Goal: Information Seeking & Learning: Learn about a topic

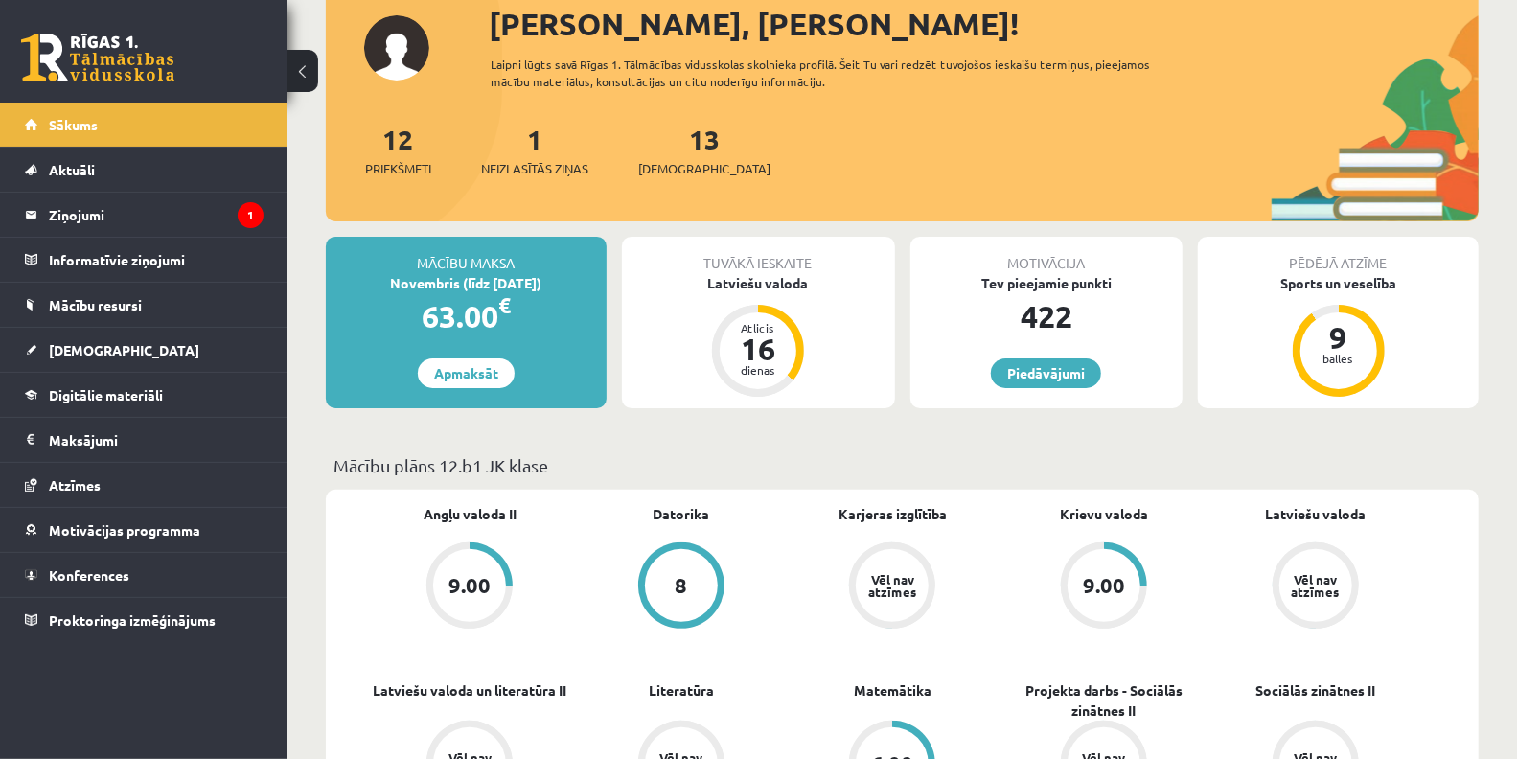
scroll to position [148, 0]
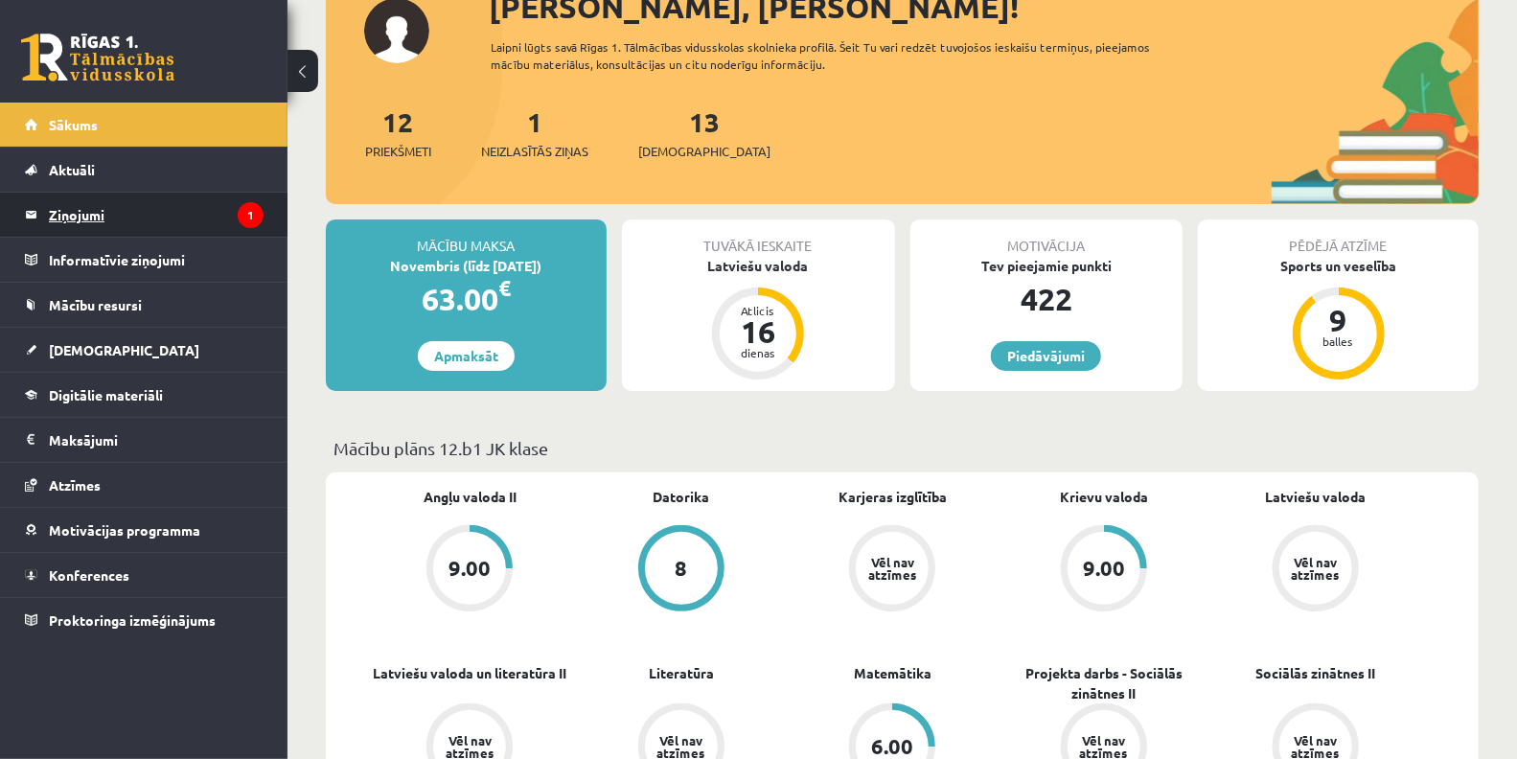
click at [111, 213] on legend "Ziņojumi 1" at bounding box center [156, 215] width 215 height 44
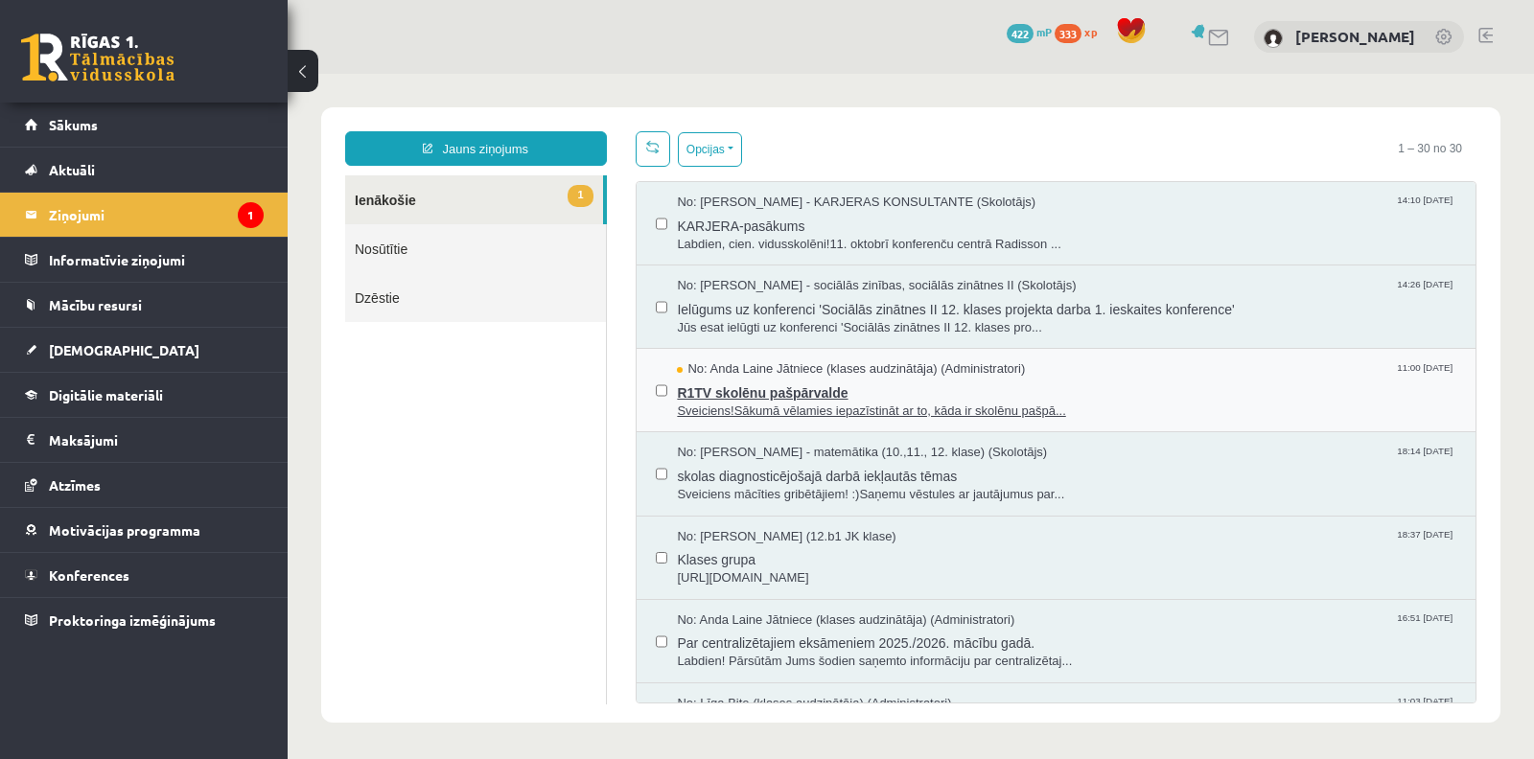
click at [736, 362] on span "No: Anda Laine Jātniece (klases audzinātāja) (Administratori)" at bounding box center [851, 369] width 348 height 18
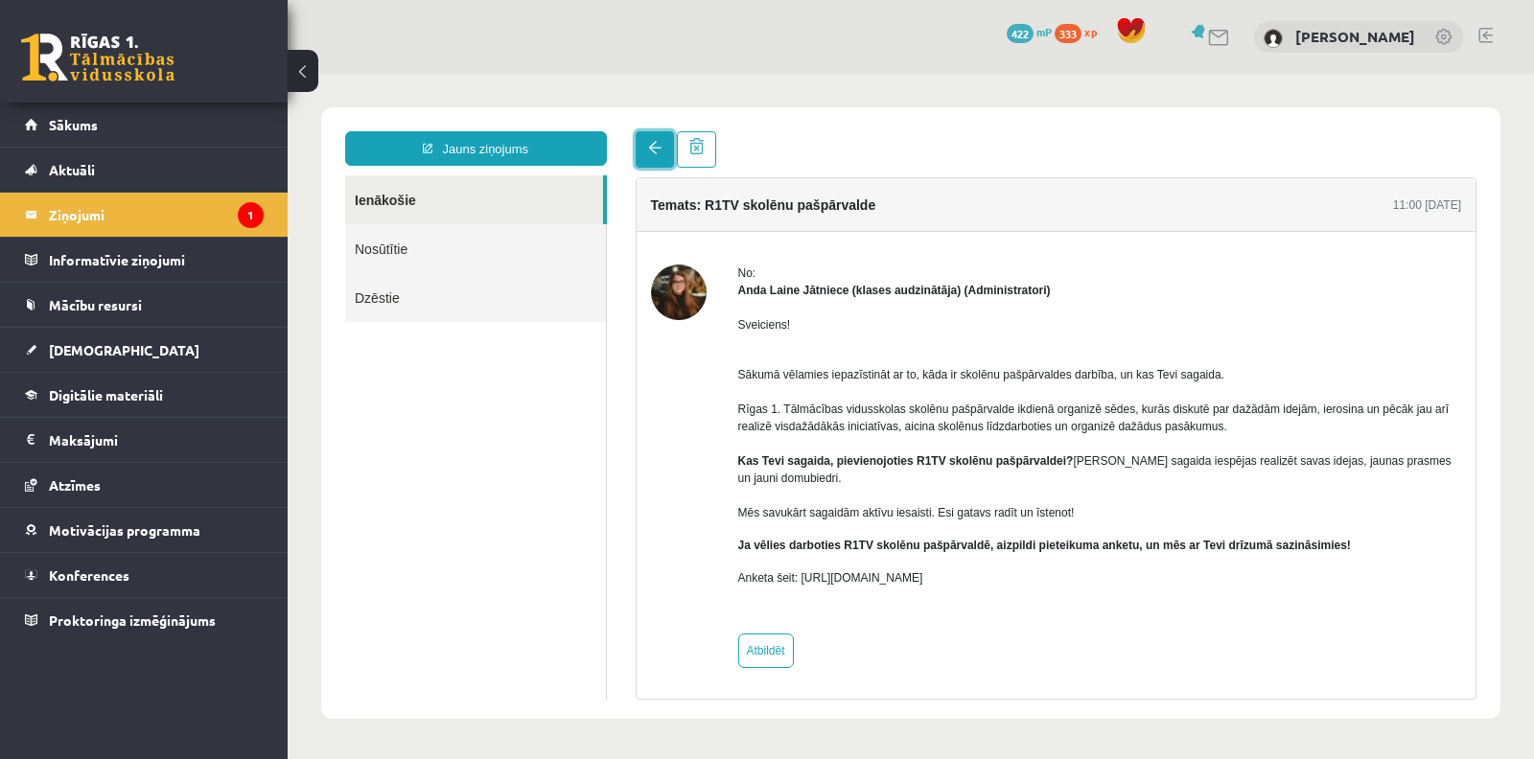
click at [653, 141] on span at bounding box center [654, 147] width 13 height 13
click at [110, 350] on link "[DEMOGRAPHIC_DATA]" at bounding box center [144, 350] width 239 height 44
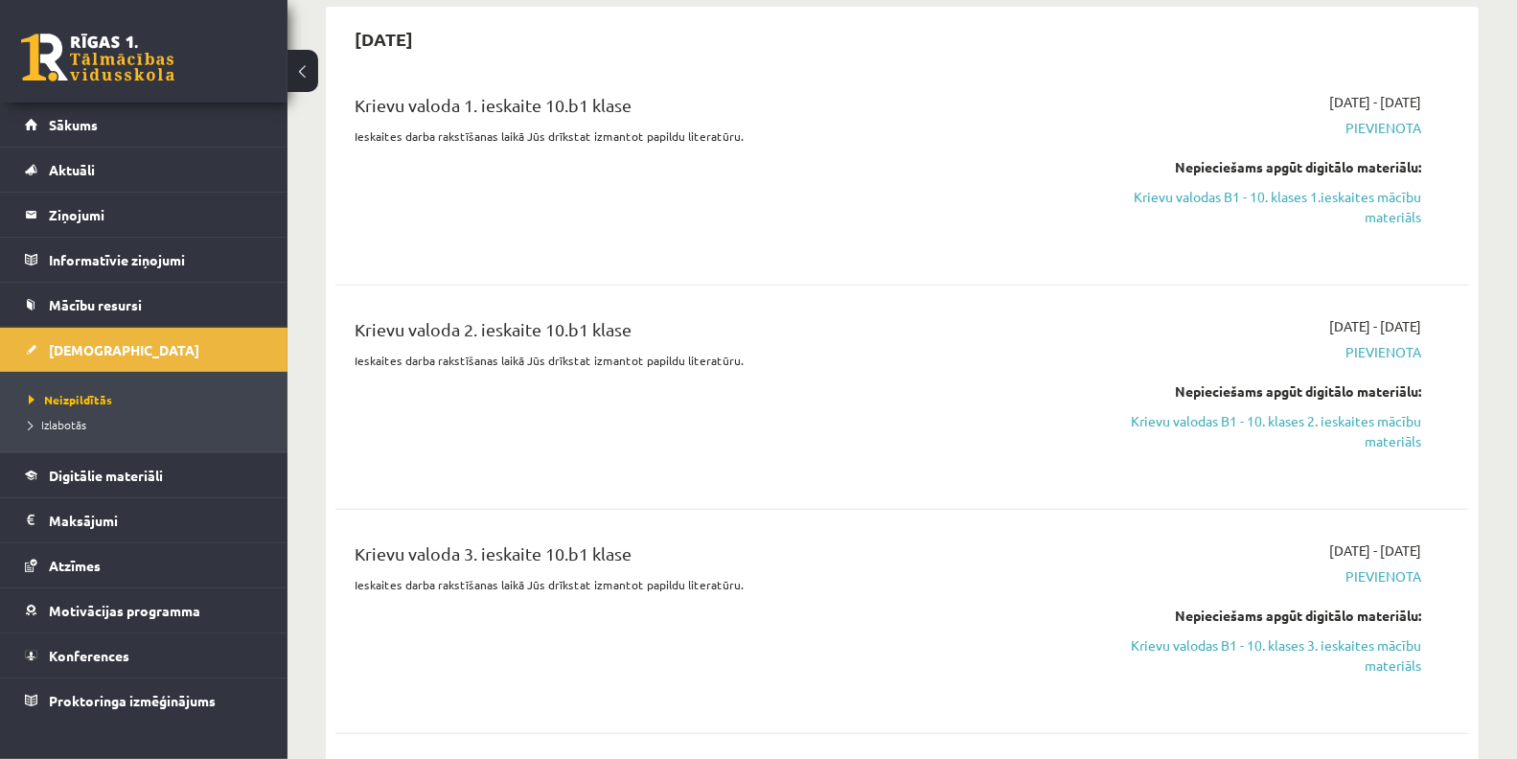
scroll to position [458, 0]
click at [1342, 196] on link "Krievu valodas B1 - 10. klases 1.ieskaites mācību materiāls" at bounding box center [1253, 206] width 336 height 40
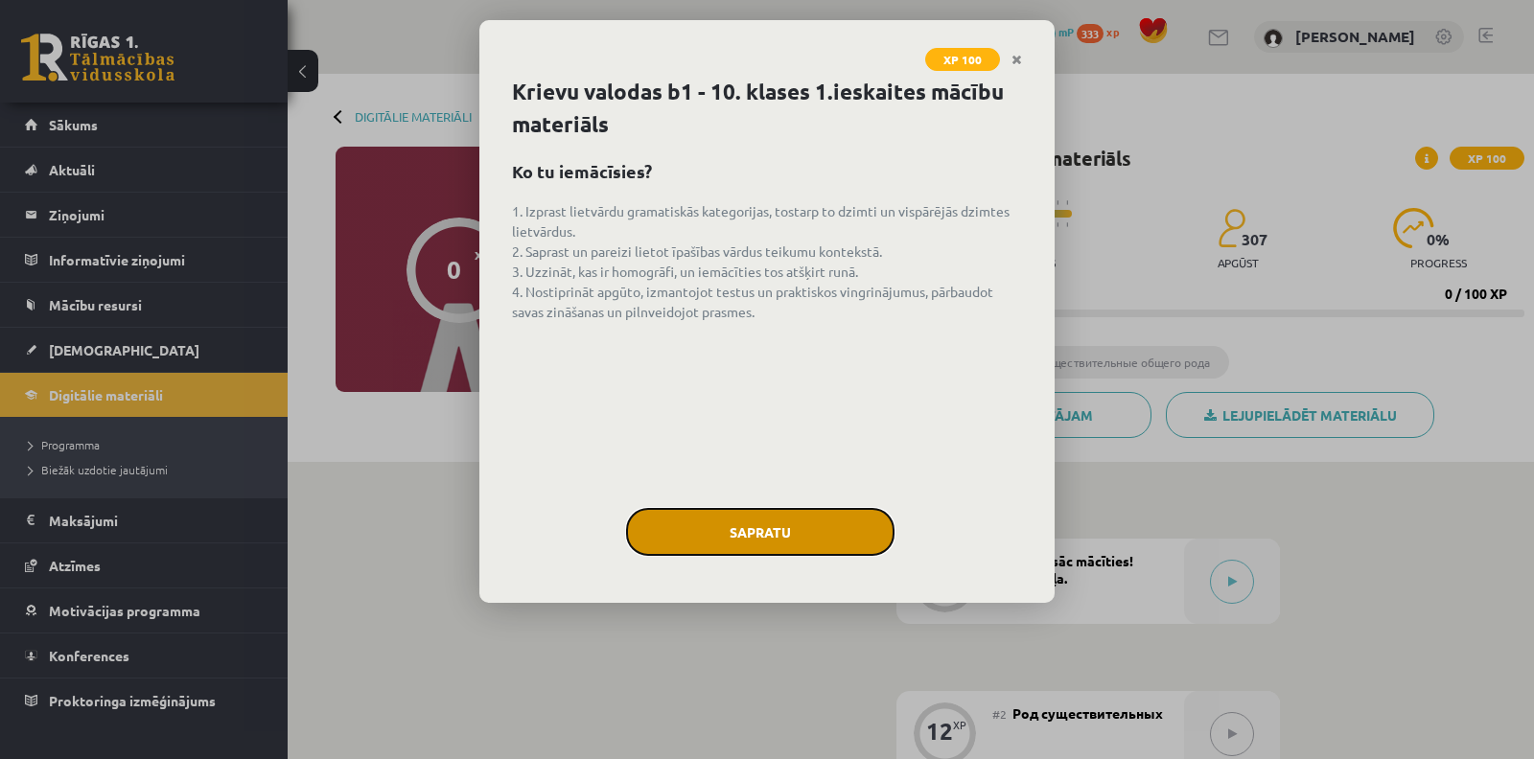
click at [797, 510] on button "Sapratu" at bounding box center [760, 532] width 268 height 48
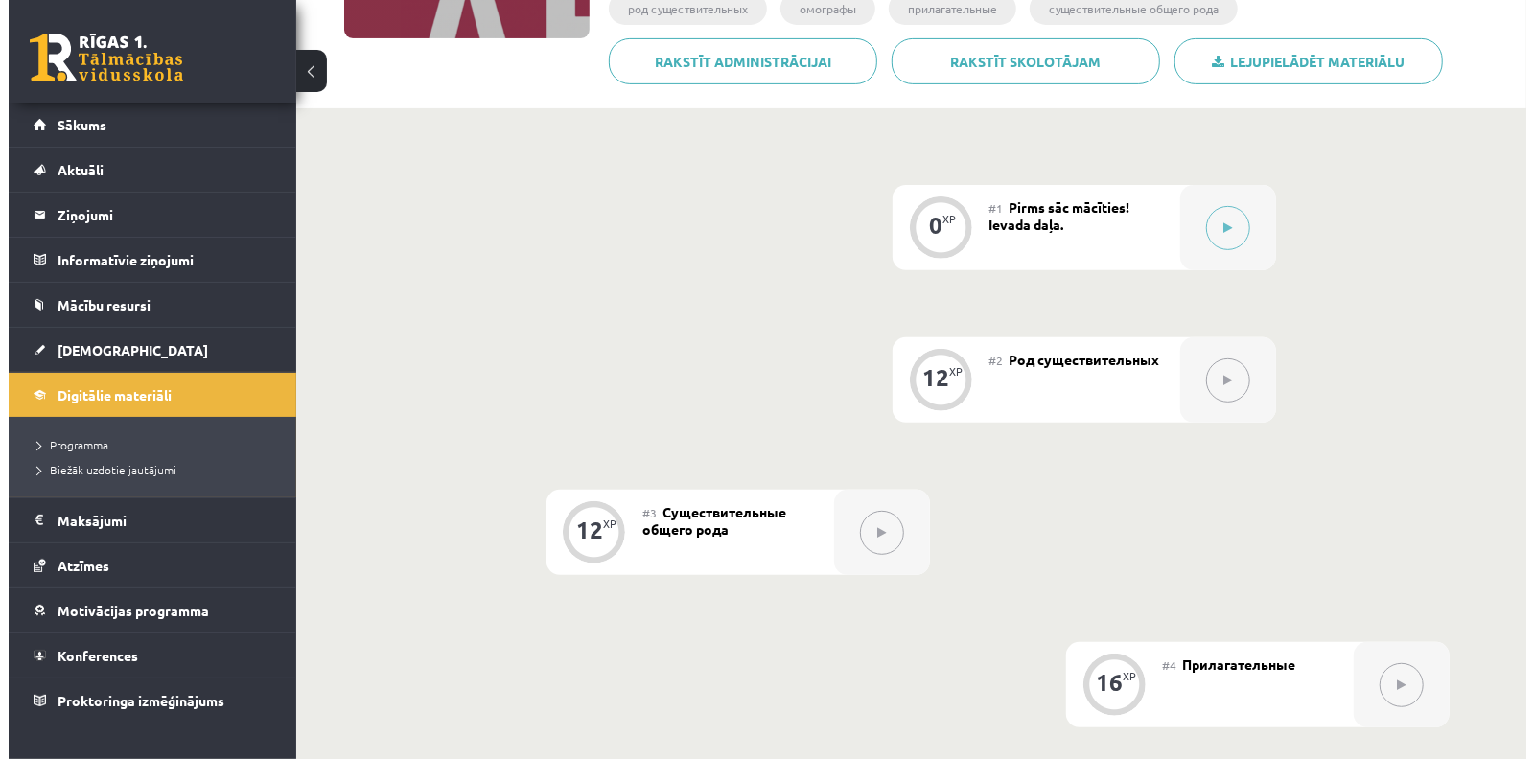
scroll to position [353, 0]
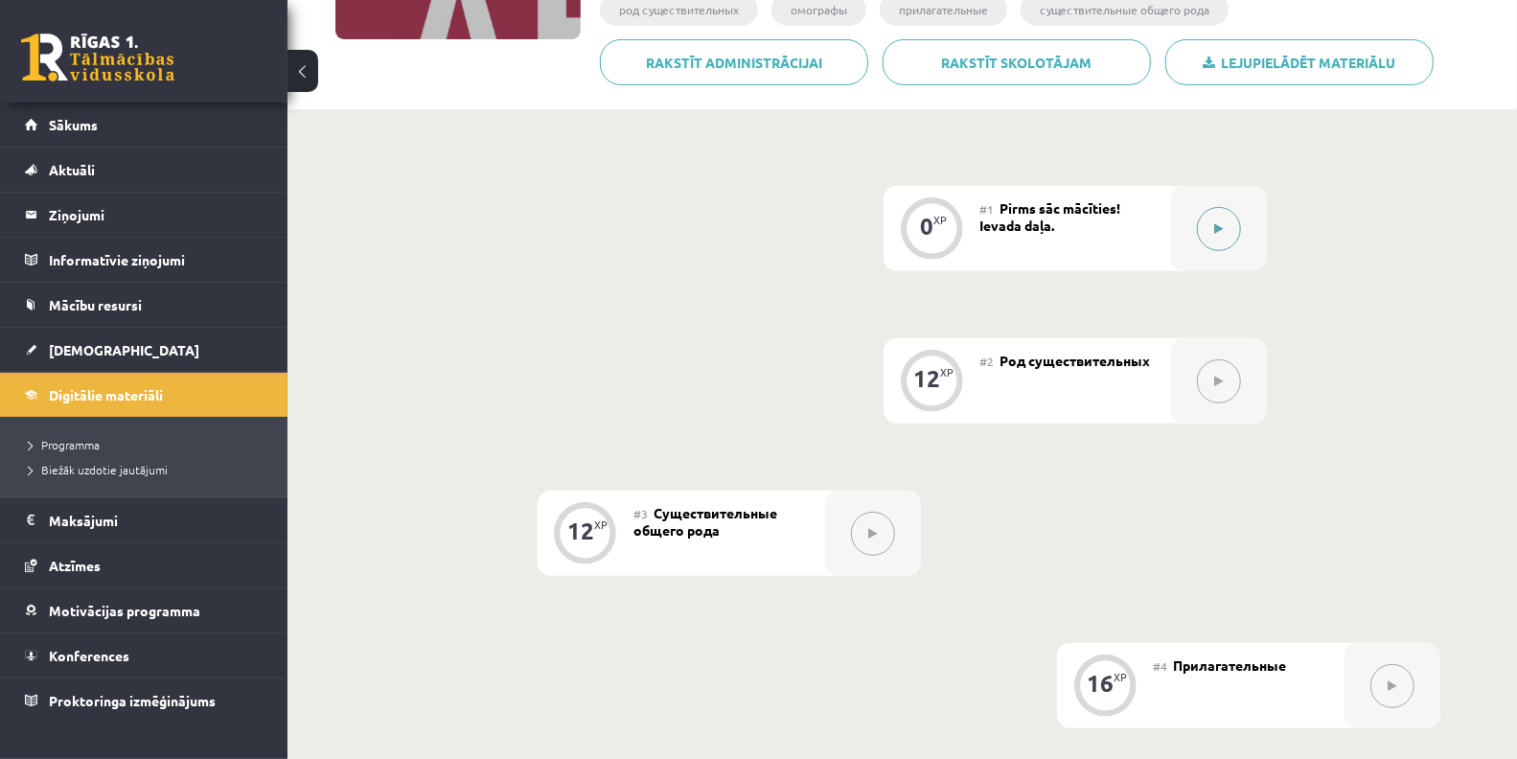
click at [1211, 217] on button at bounding box center [1219, 229] width 44 height 44
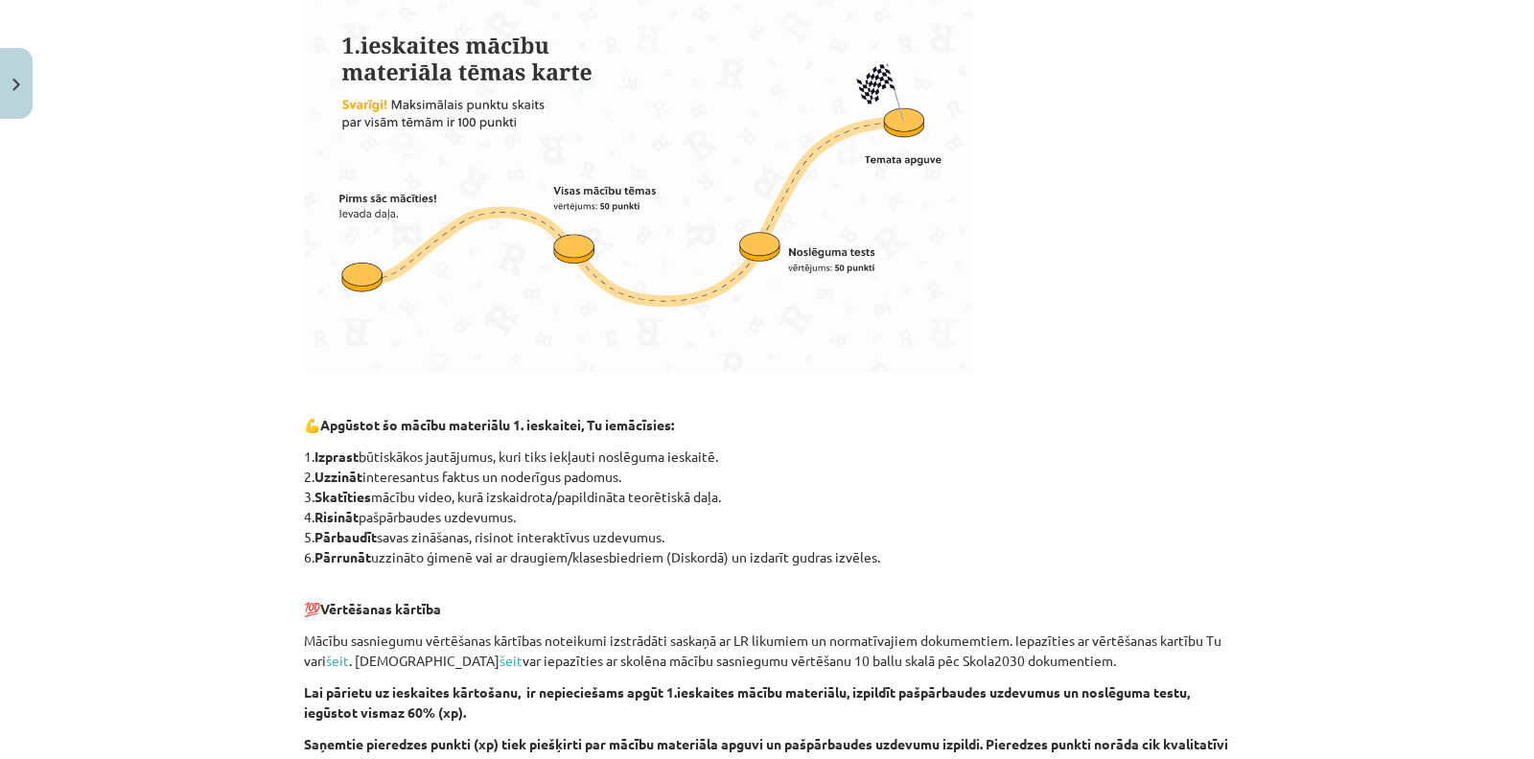
scroll to position [1028, 0]
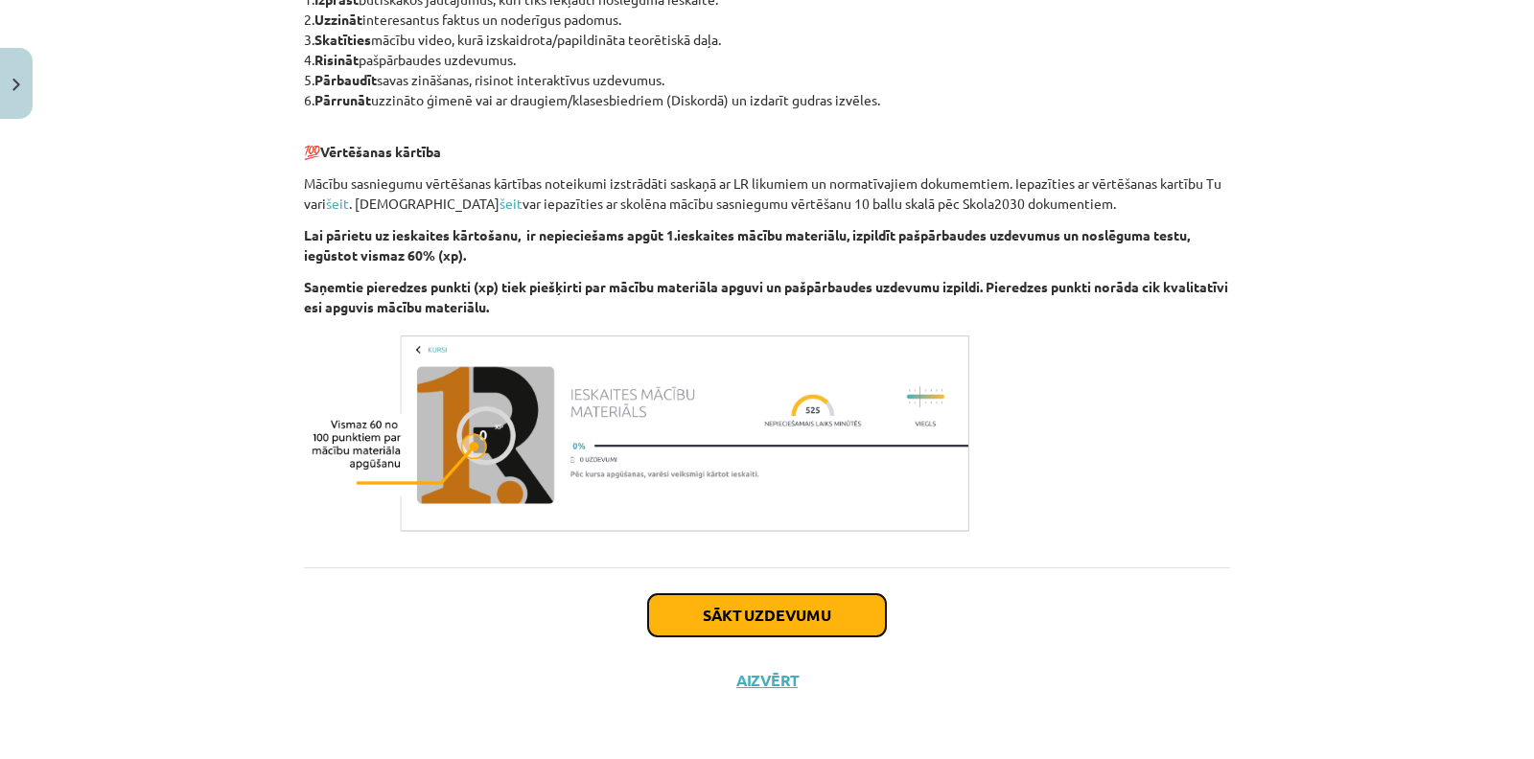
click at [819, 595] on button "Sākt uzdevumu" at bounding box center [767, 615] width 238 height 42
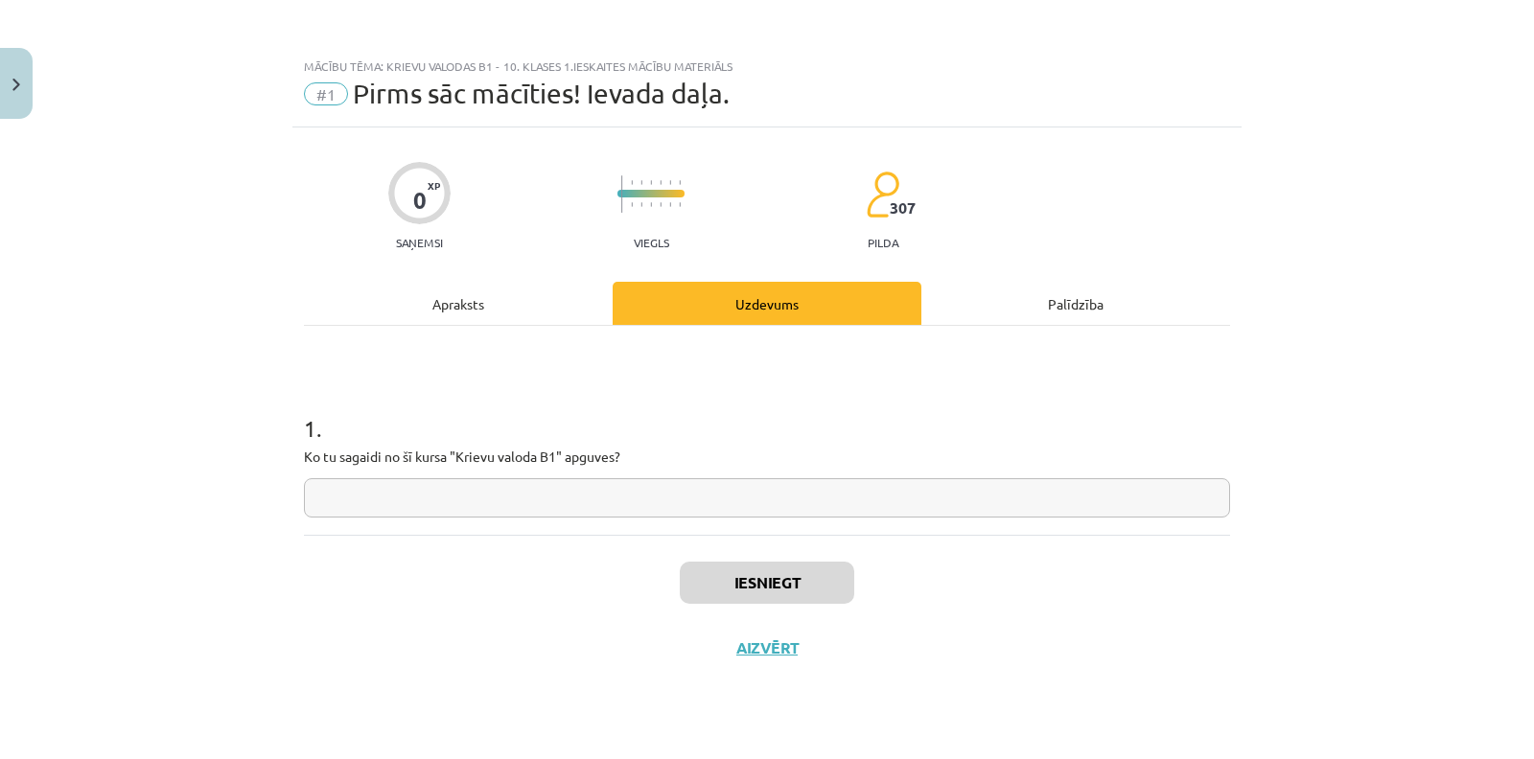
scroll to position [0, 0]
click at [692, 514] on input "text" at bounding box center [767, 497] width 926 height 39
click at [692, 514] on input "****" at bounding box center [767, 497] width 926 height 39
type input "*********"
click at [817, 575] on button "Iesniegt" at bounding box center [767, 583] width 174 height 42
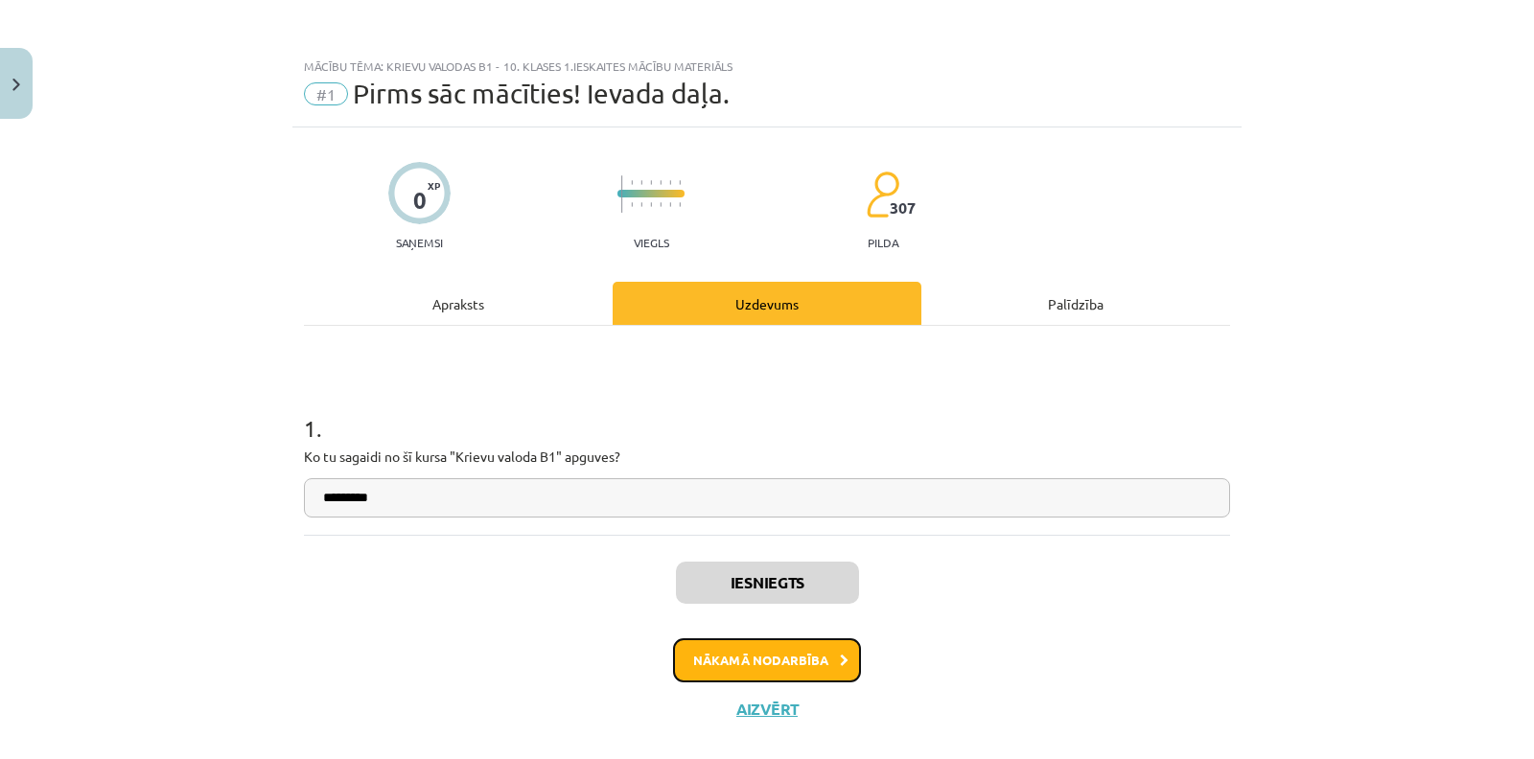
click at [840, 645] on button "Nākamā nodarbība" at bounding box center [767, 660] width 188 height 44
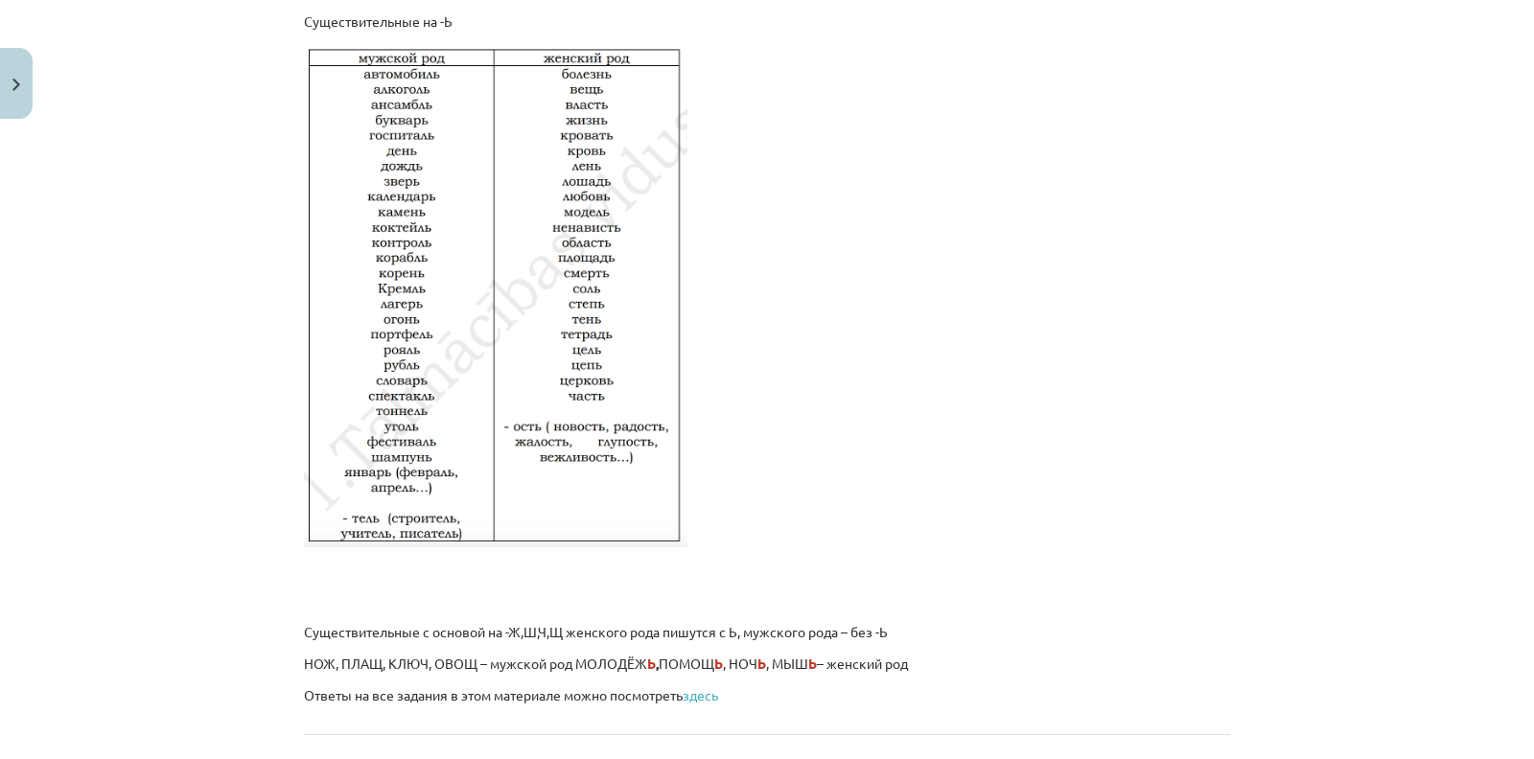
scroll to position [3208, 0]
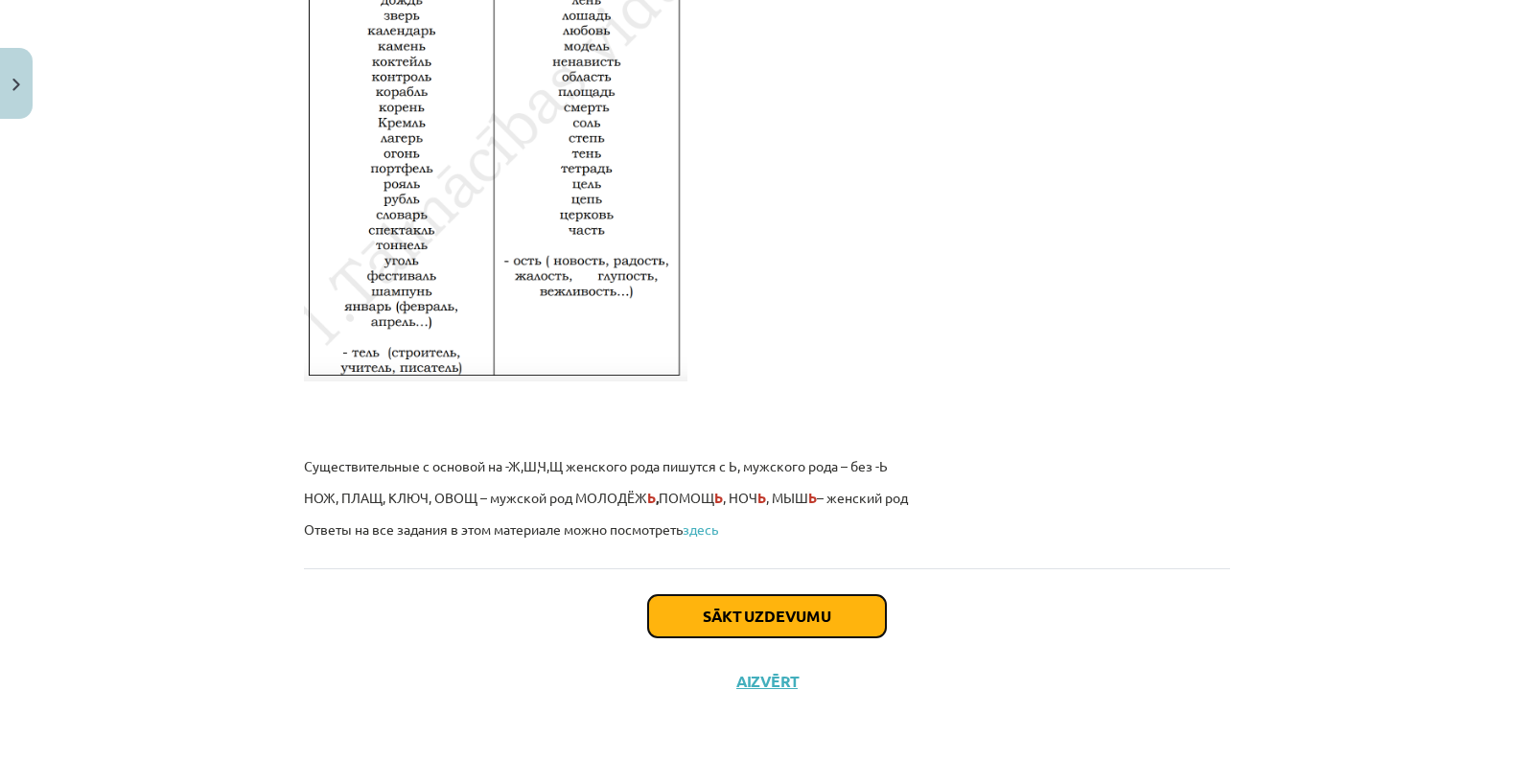
click at [791, 615] on button "Sākt uzdevumu" at bounding box center [767, 616] width 238 height 42
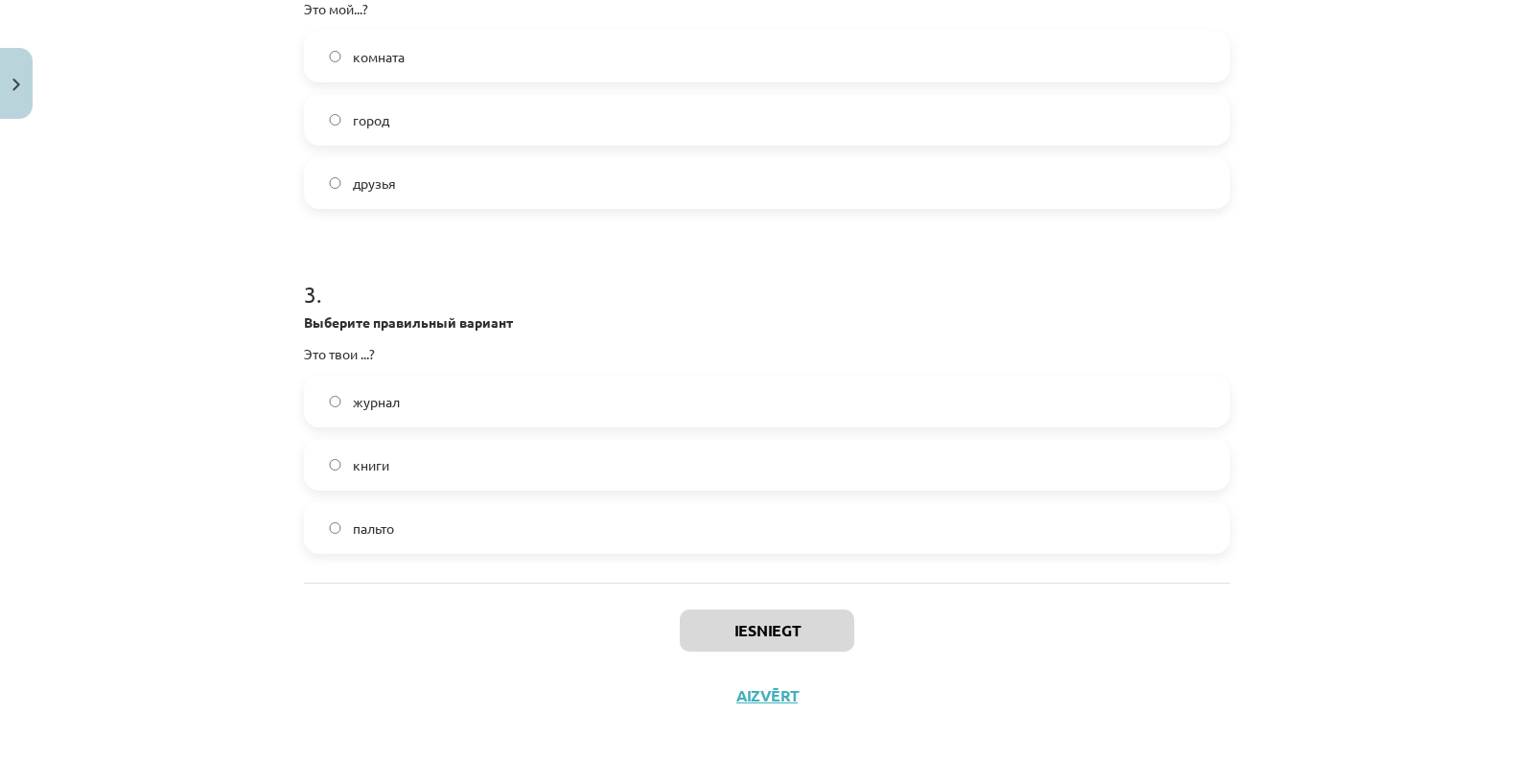
scroll to position [840, 0]
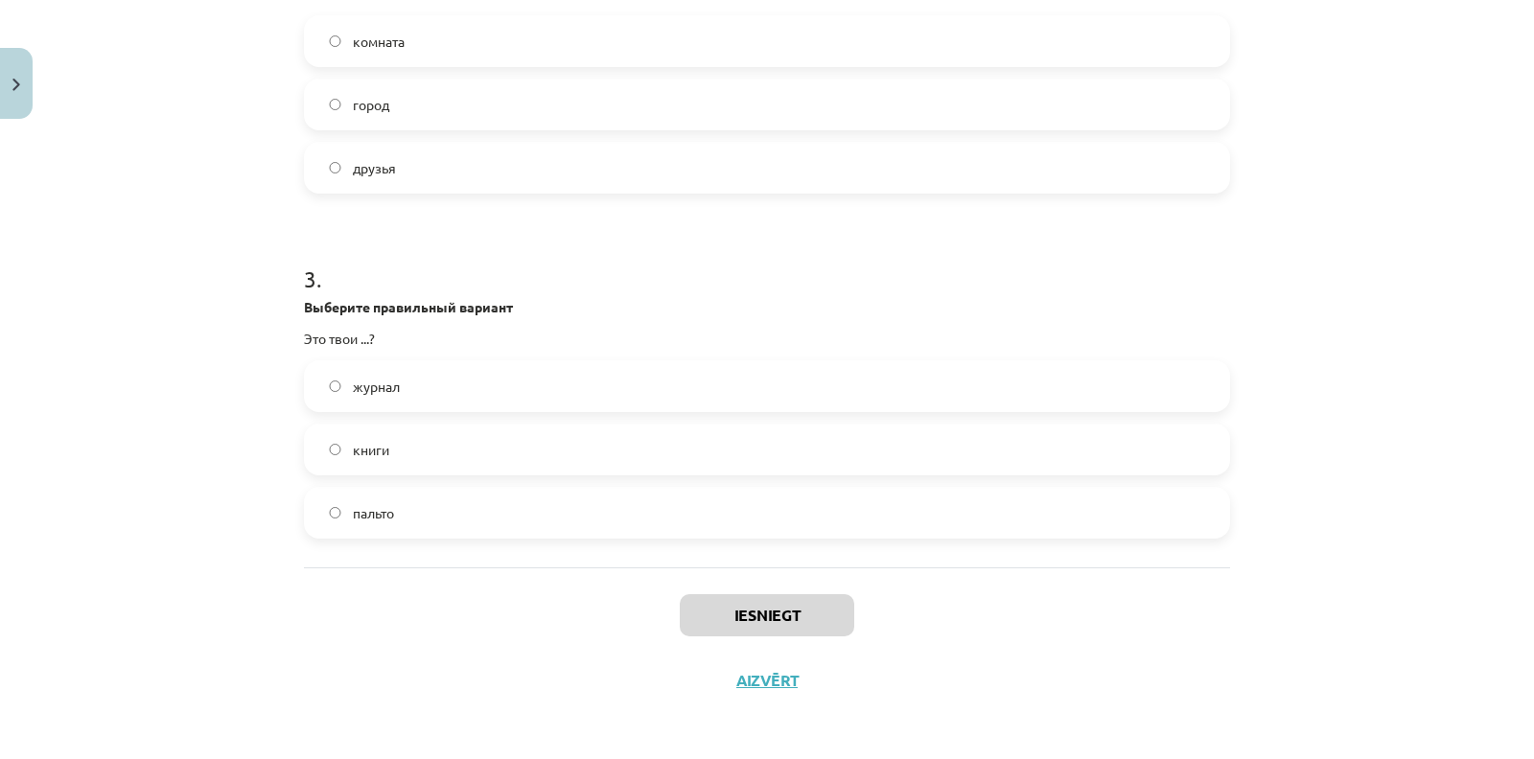
click at [431, 452] on label "книги" at bounding box center [767, 450] width 922 height 48
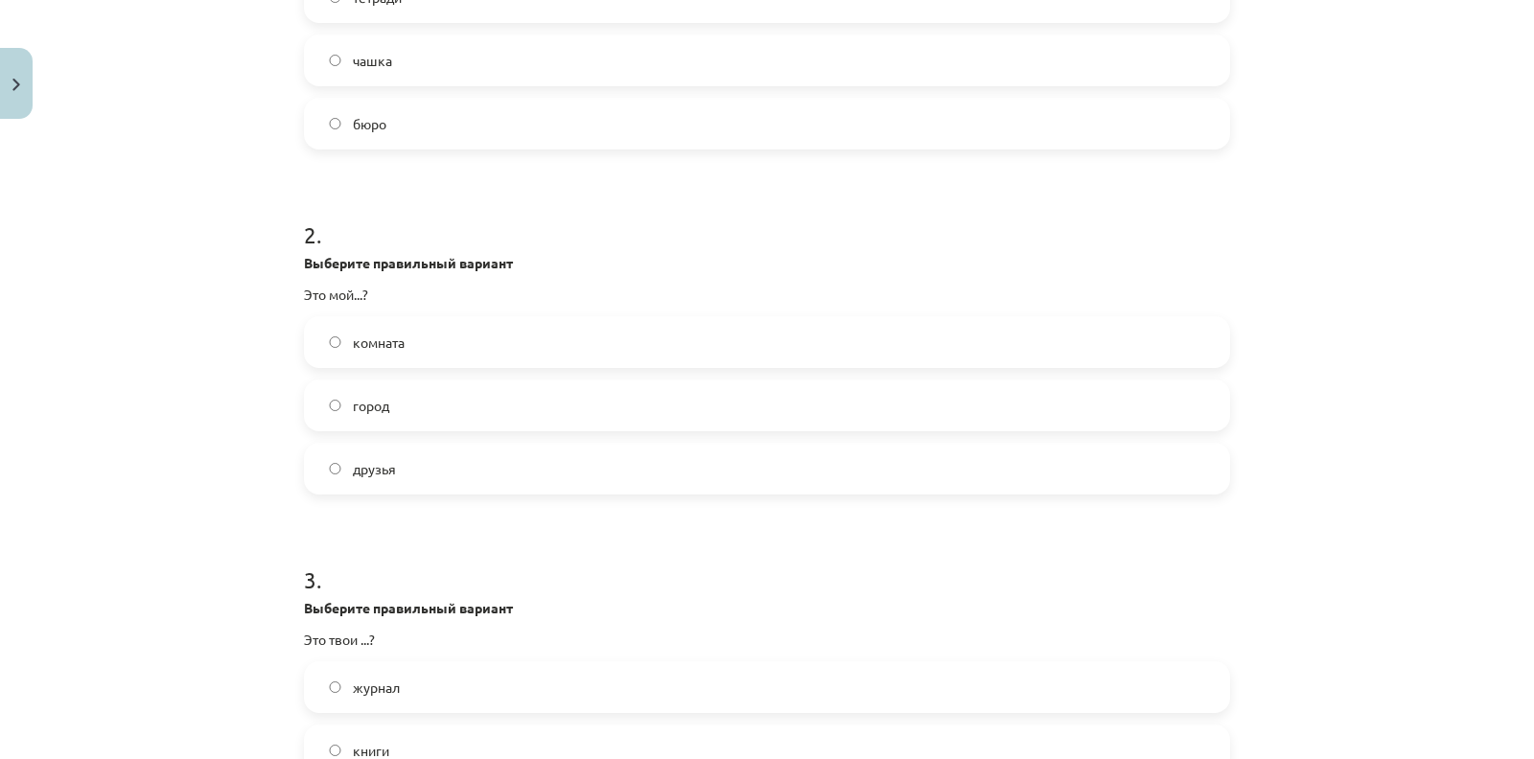
scroll to position [538, 0]
click at [400, 412] on label "город" at bounding box center [767, 406] width 922 height 48
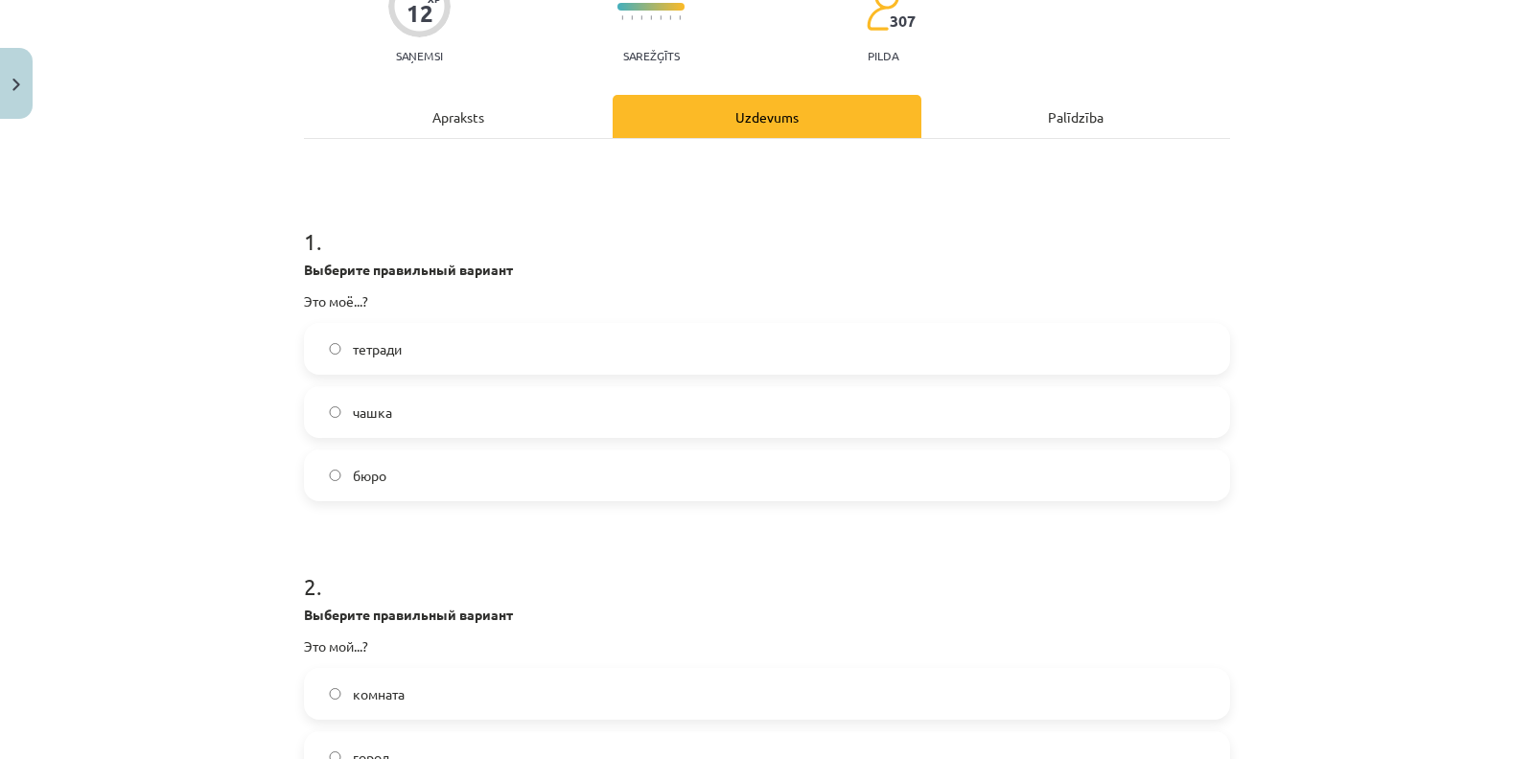
scroll to position [59, 0]
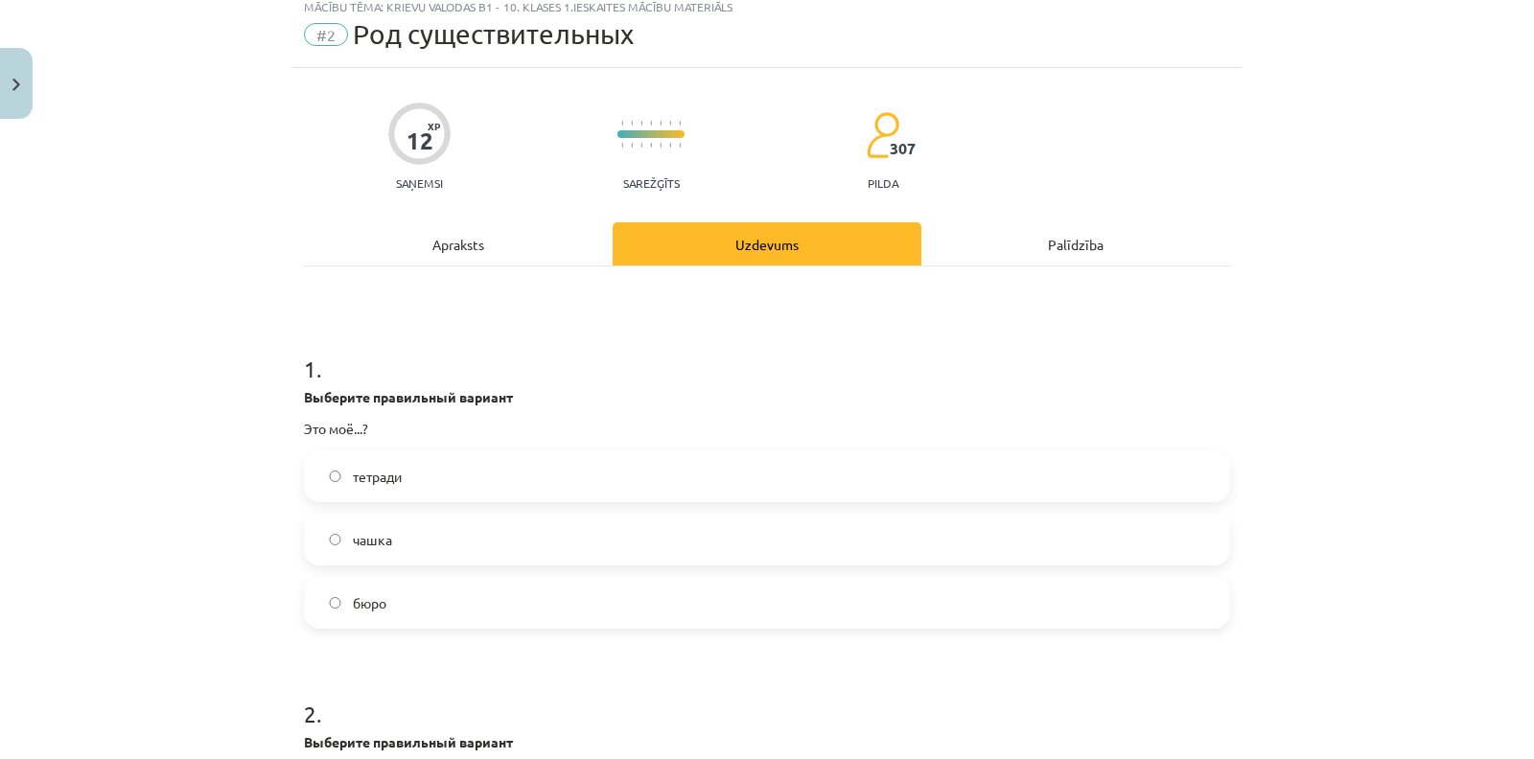
click at [340, 594] on label "бюро" at bounding box center [767, 603] width 922 height 48
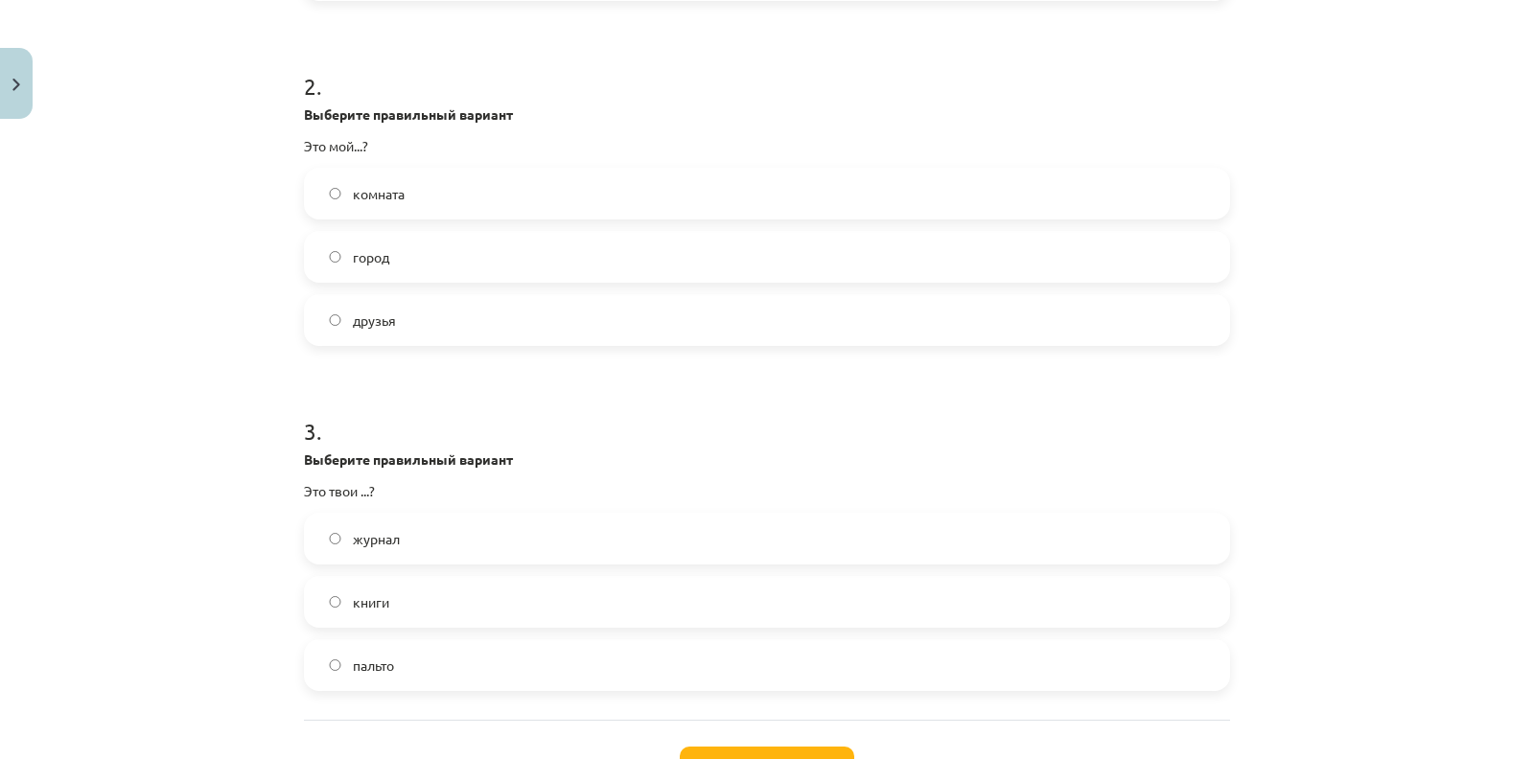
scroll to position [840, 0]
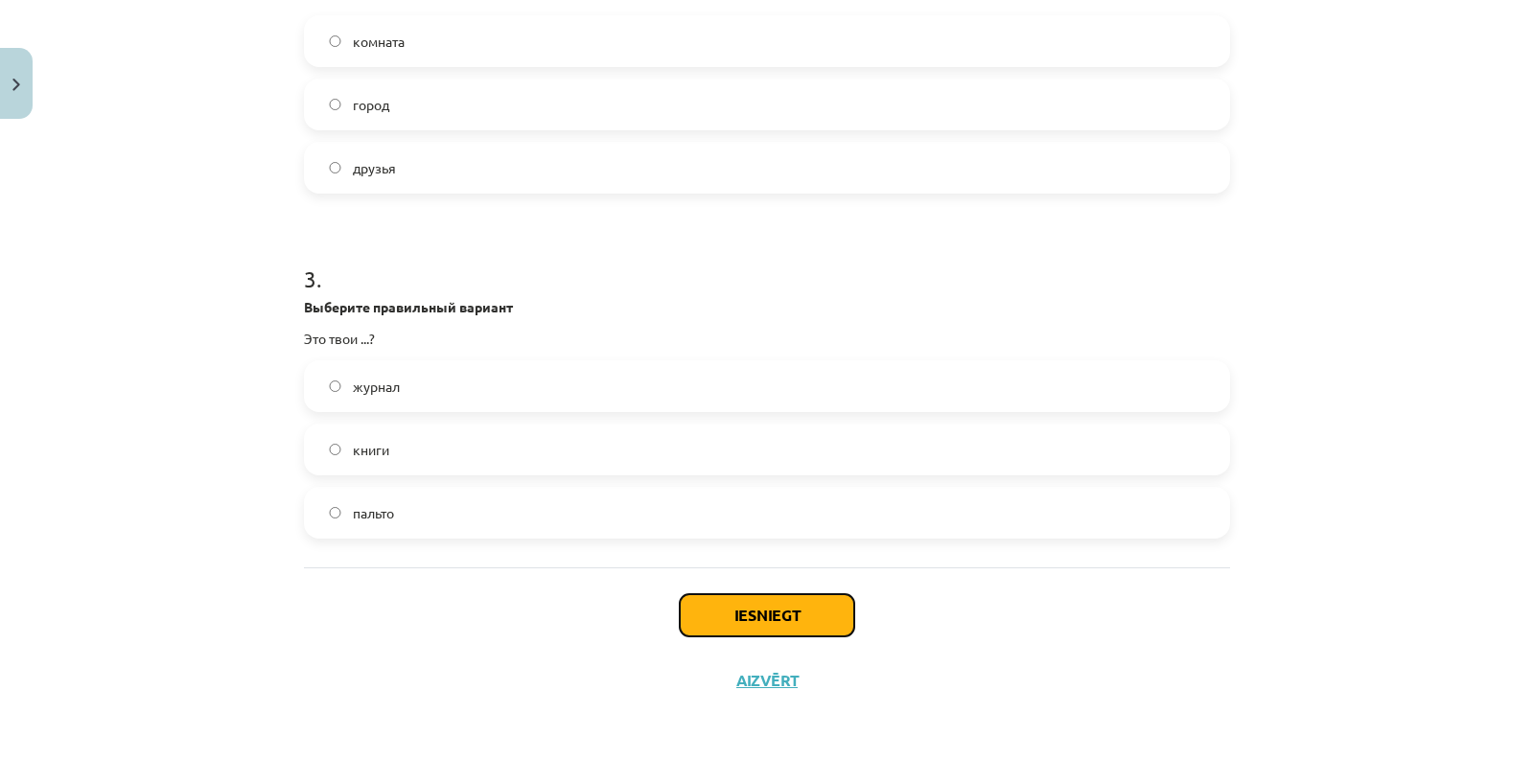
click at [743, 633] on button "Iesniegt" at bounding box center [767, 615] width 174 height 42
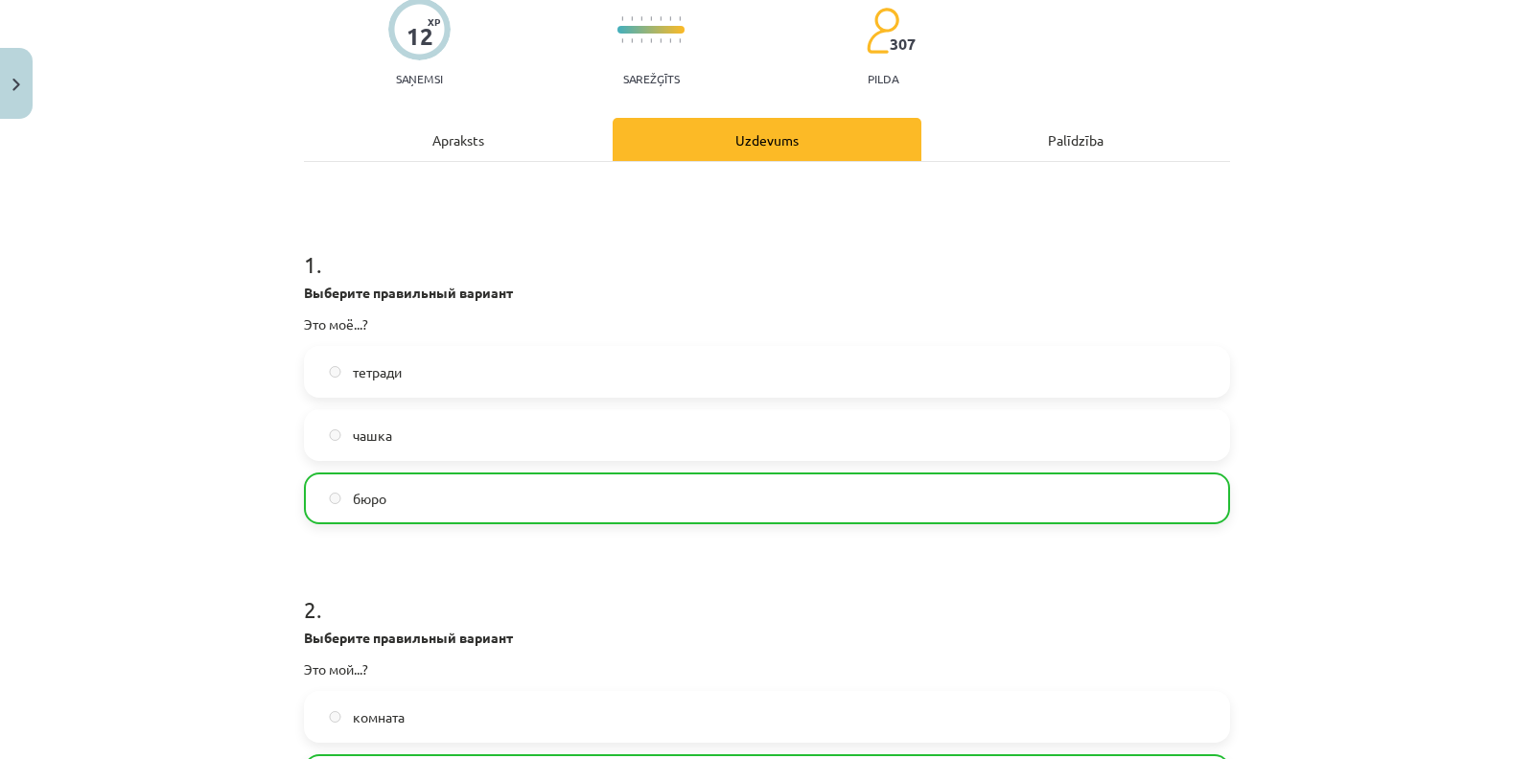
scroll to position [899, 0]
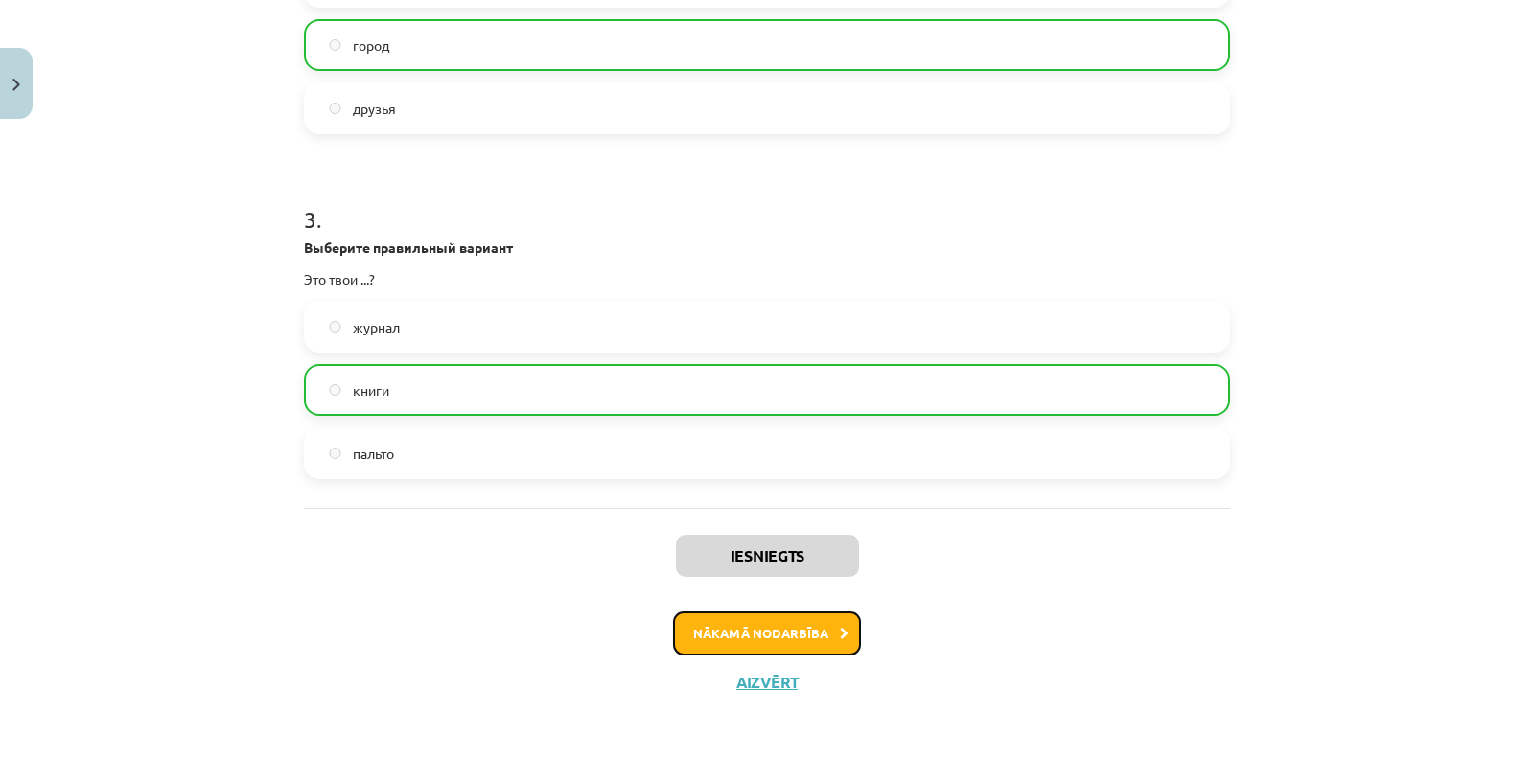
click at [760, 634] on button "Nākamā nodarbība" at bounding box center [767, 633] width 188 height 44
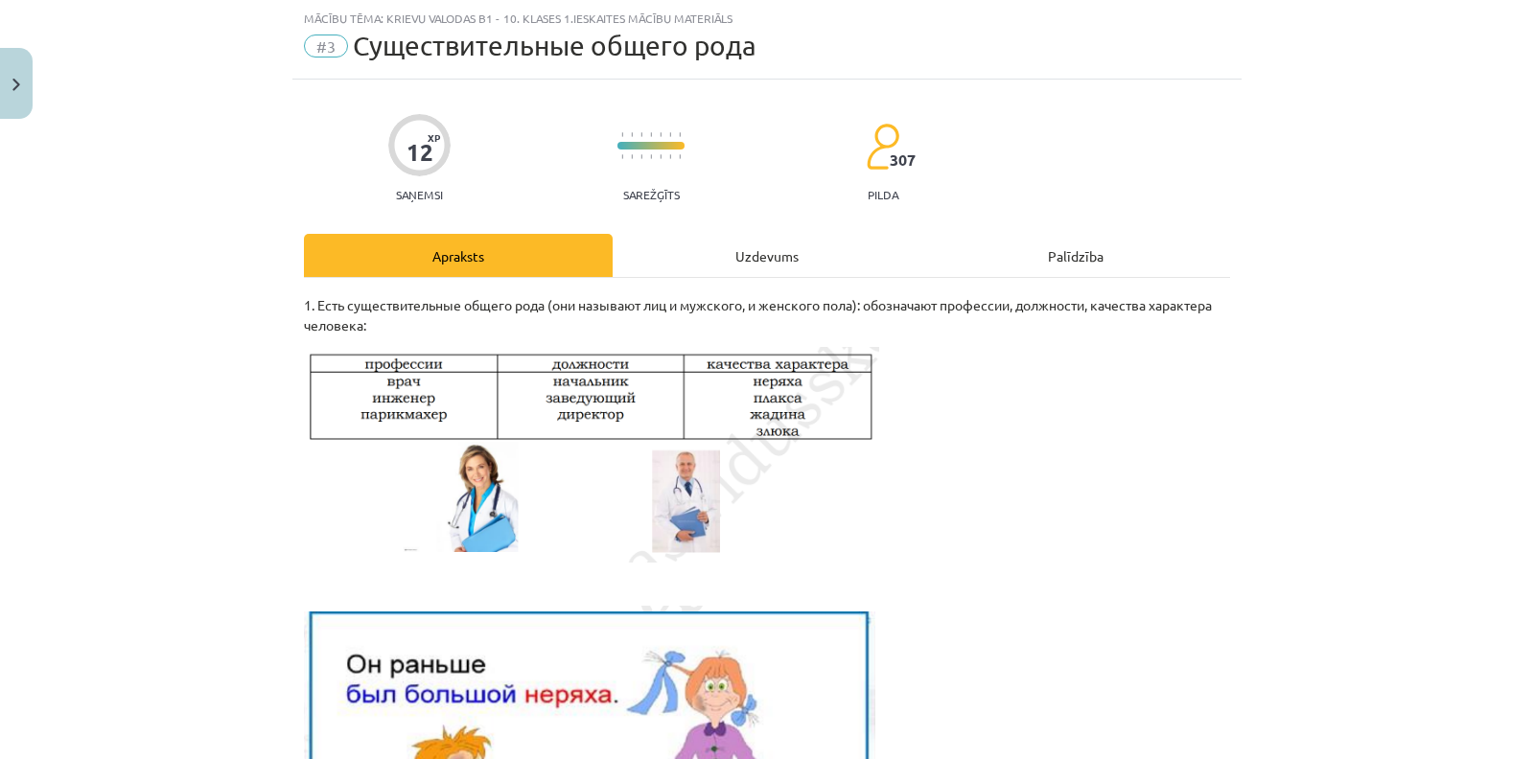
scroll to position [551, 0]
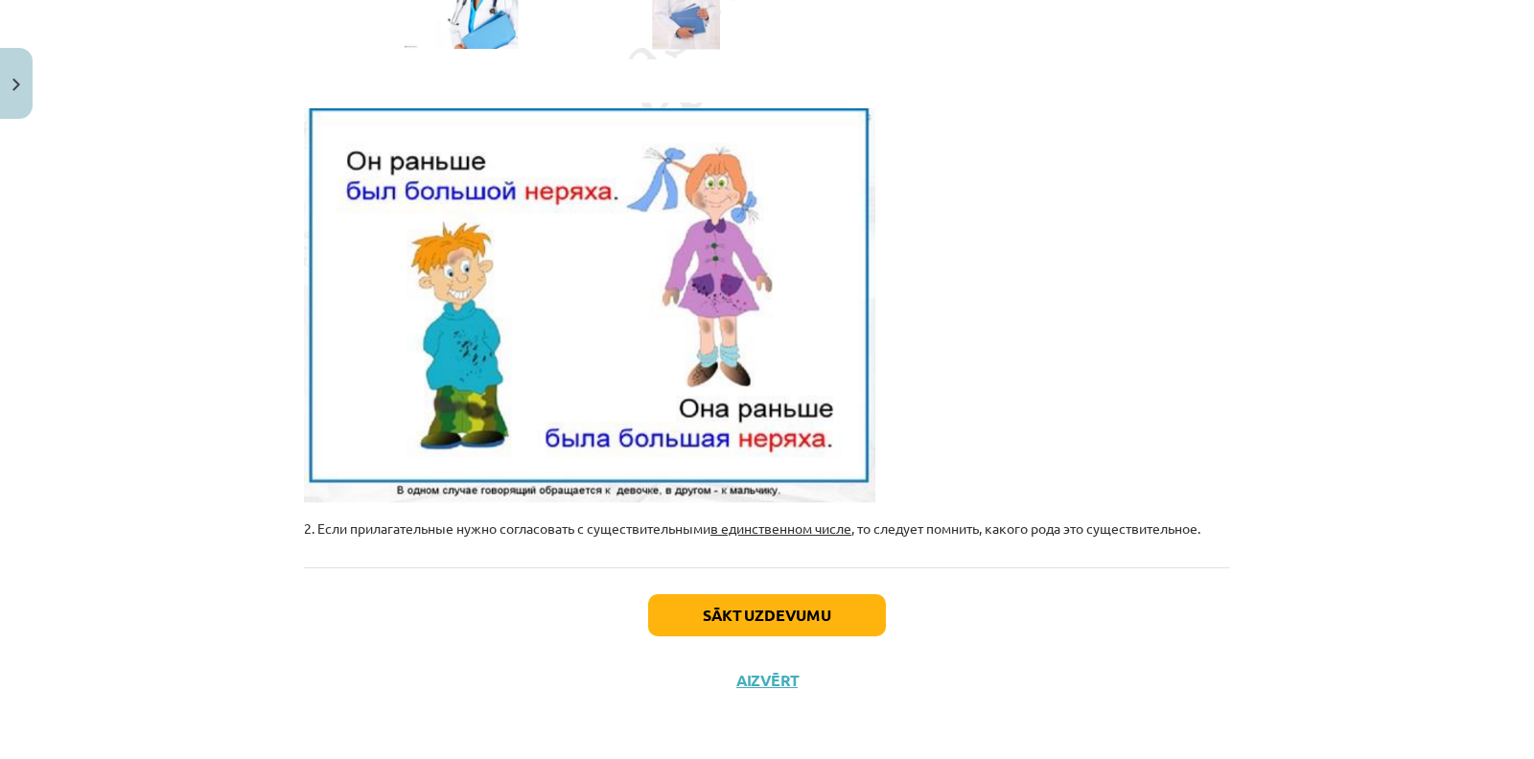
click at [719, 583] on div "Sākt uzdevumu Aizvērt" at bounding box center [767, 634] width 926 height 134
click at [721, 614] on button "Sākt uzdevumu" at bounding box center [767, 615] width 238 height 42
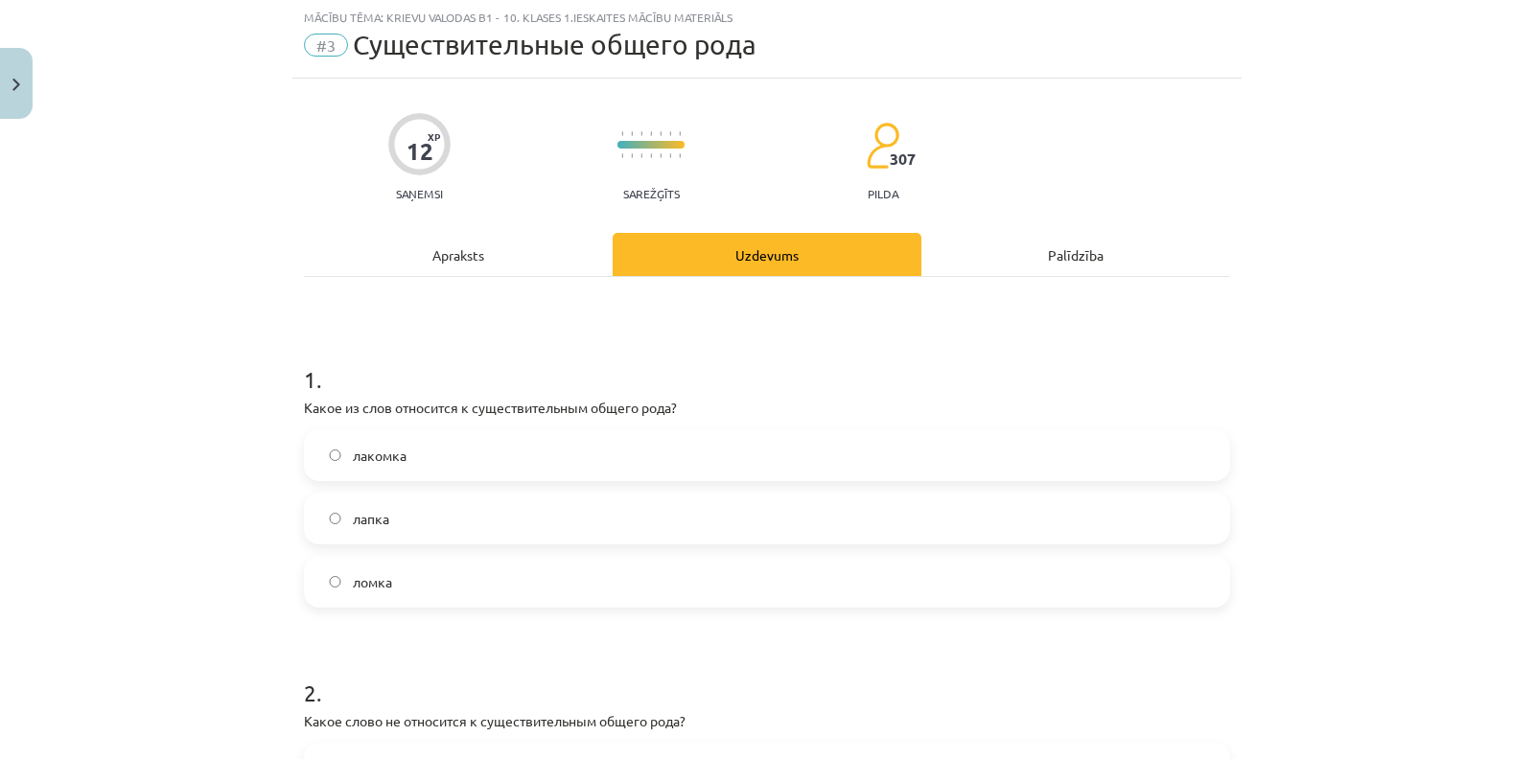
scroll to position [48, 0]
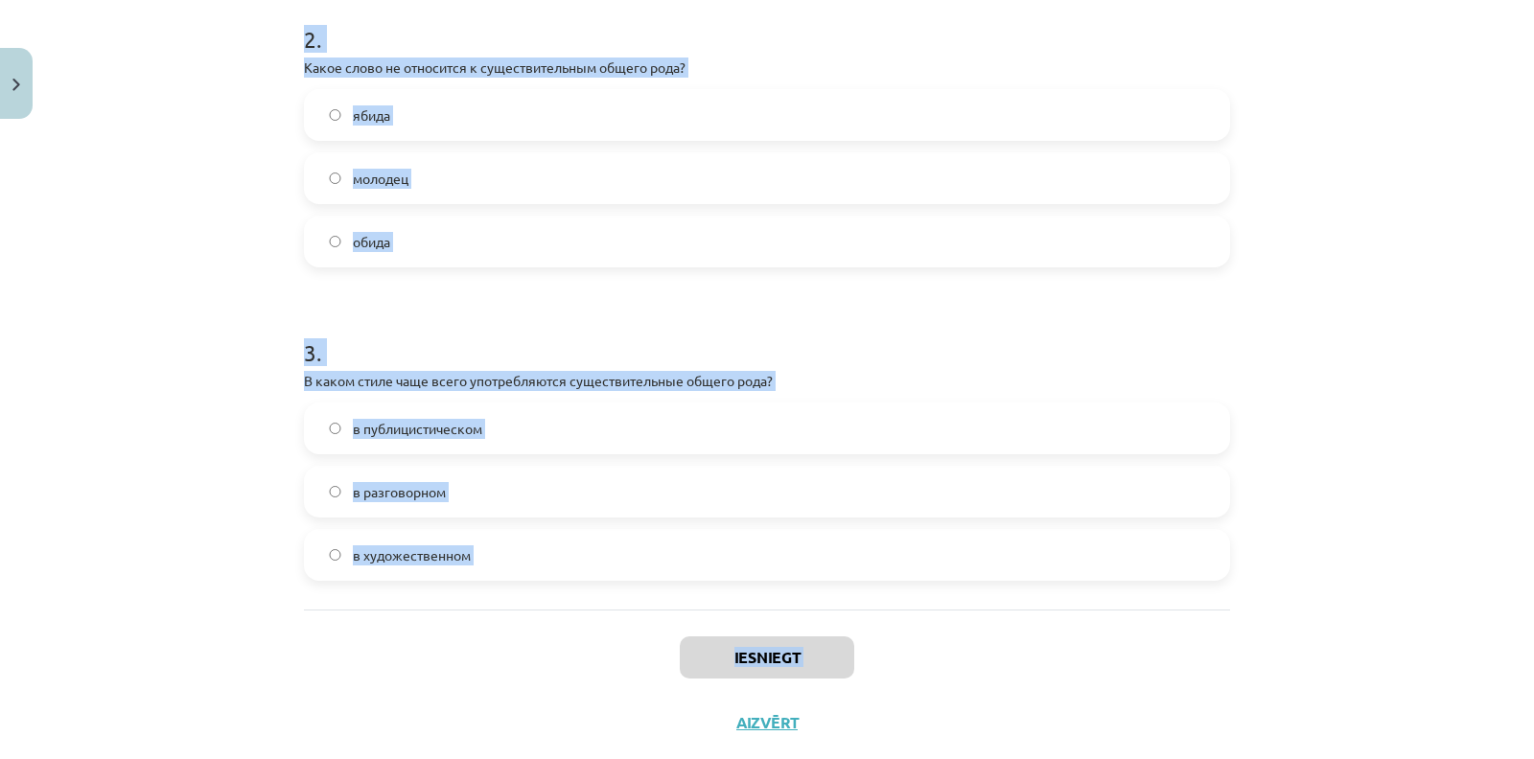
scroll to position [710, 0]
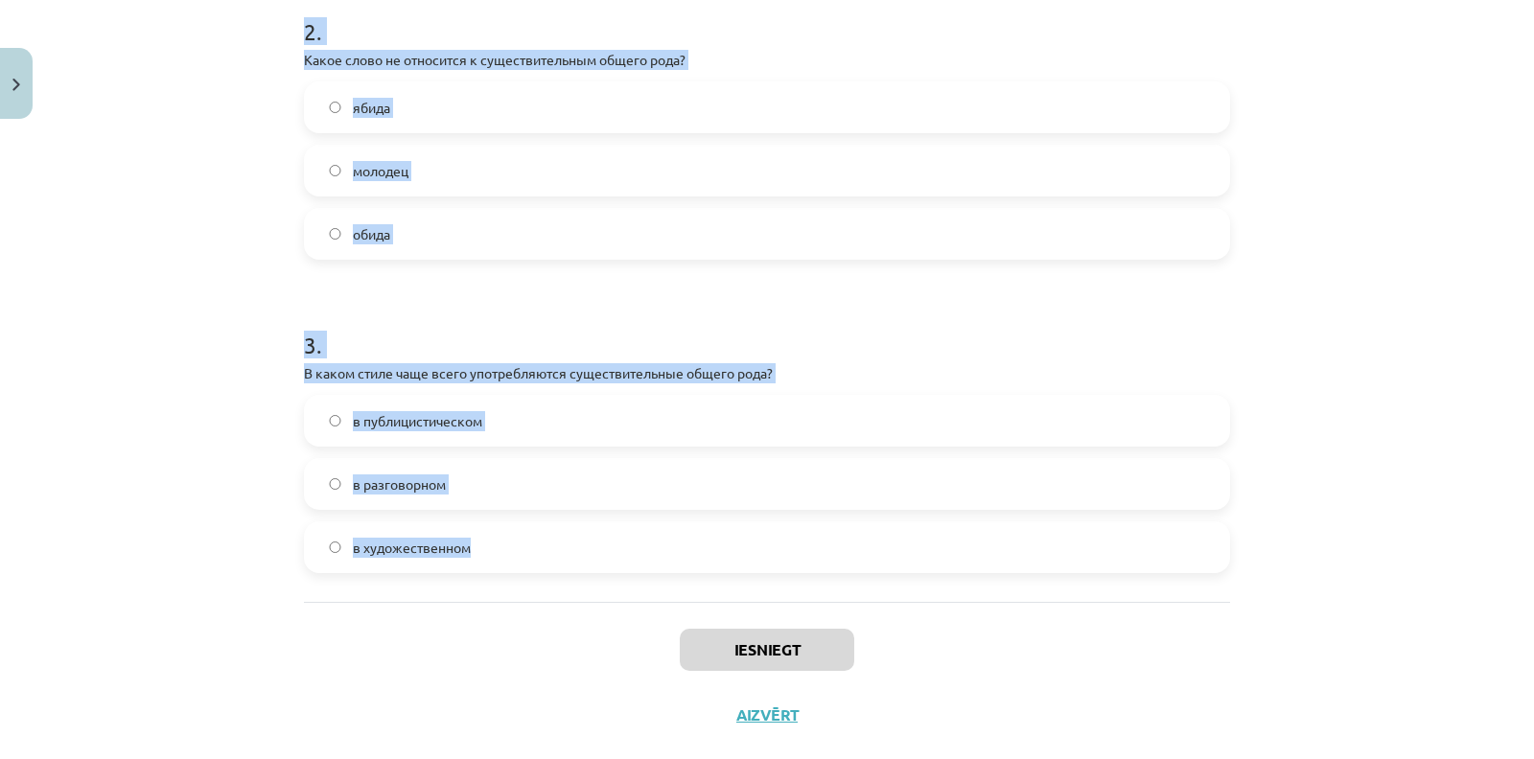
drag, startPoint x: 271, startPoint y: 415, endPoint x: 503, endPoint y: 539, distance: 262.8
click at [503, 539] on div "Mācību tēma: Krievu valodas b1 - 10. klases 1.ieskaites mācību materiāls #3 Cущ…" at bounding box center [767, 379] width 1534 height 759
copy form "1 . Какое из слов относится к существительным общего рода? лакомка лапка ломка …"
click at [89, 353] on div "Mācību tēma: Krievu valodas b1 - 10. klases 1.ieskaites mācību materiāls #3 Cущ…" at bounding box center [767, 379] width 1534 height 759
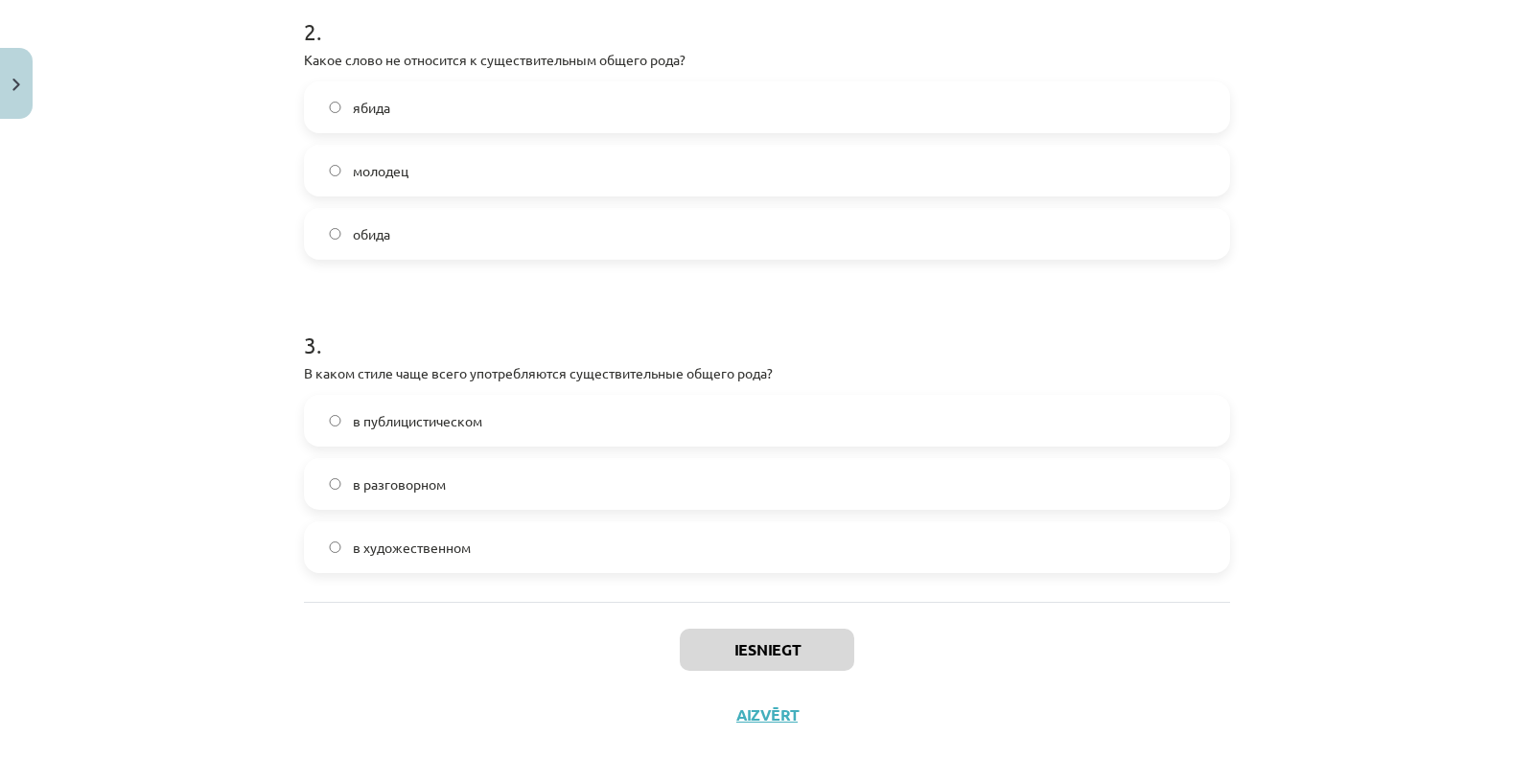
click at [380, 458] on div "в разговорном" at bounding box center [767, 484] width 926 height 52
click at [375, 480] on span "в разговорном" at bounding box center [399, 484] width 93 height 20
click at [377, 238] on span "обида" at bounding box center [371, 234] width 37 height 20
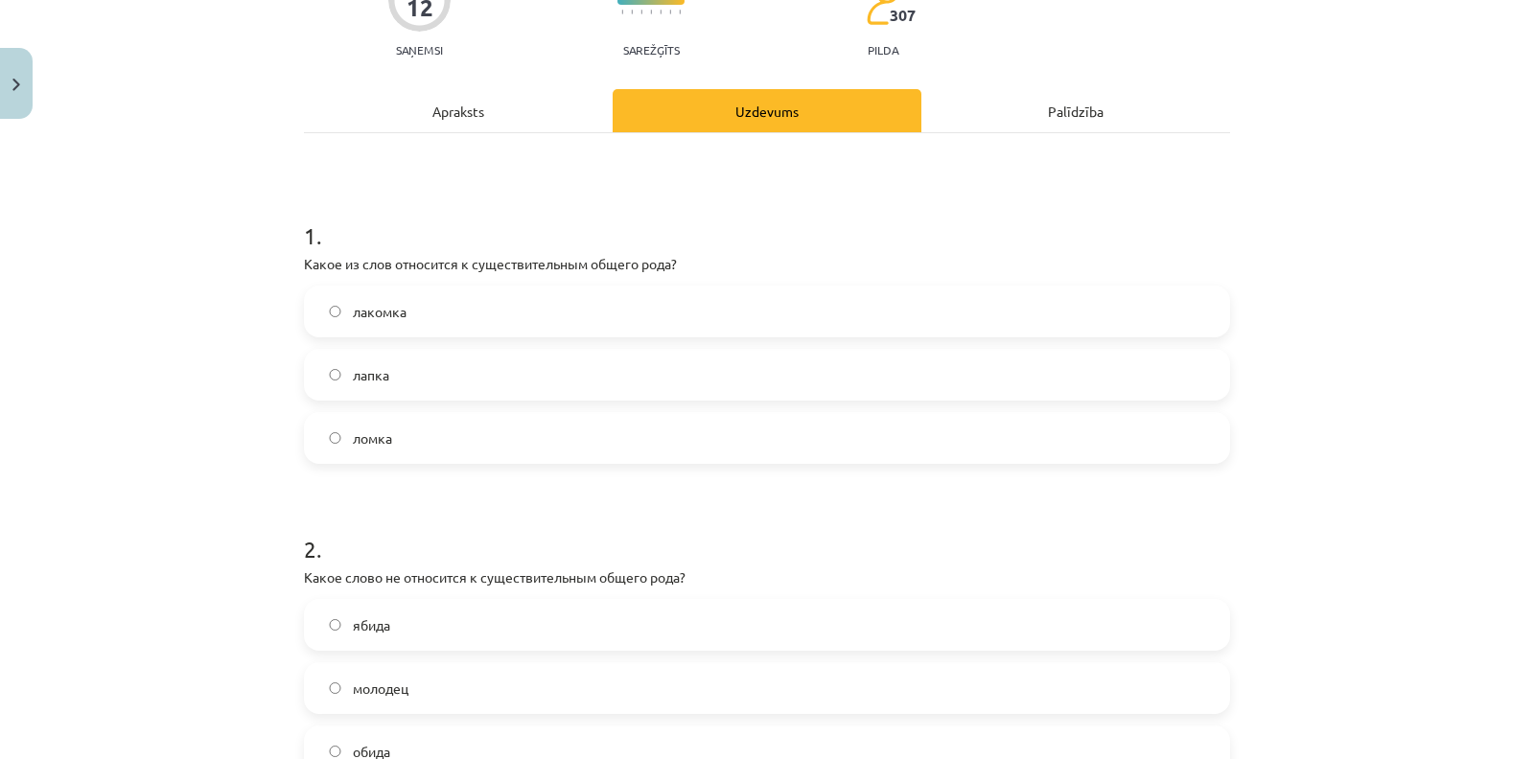
scroll to position [187, 0]
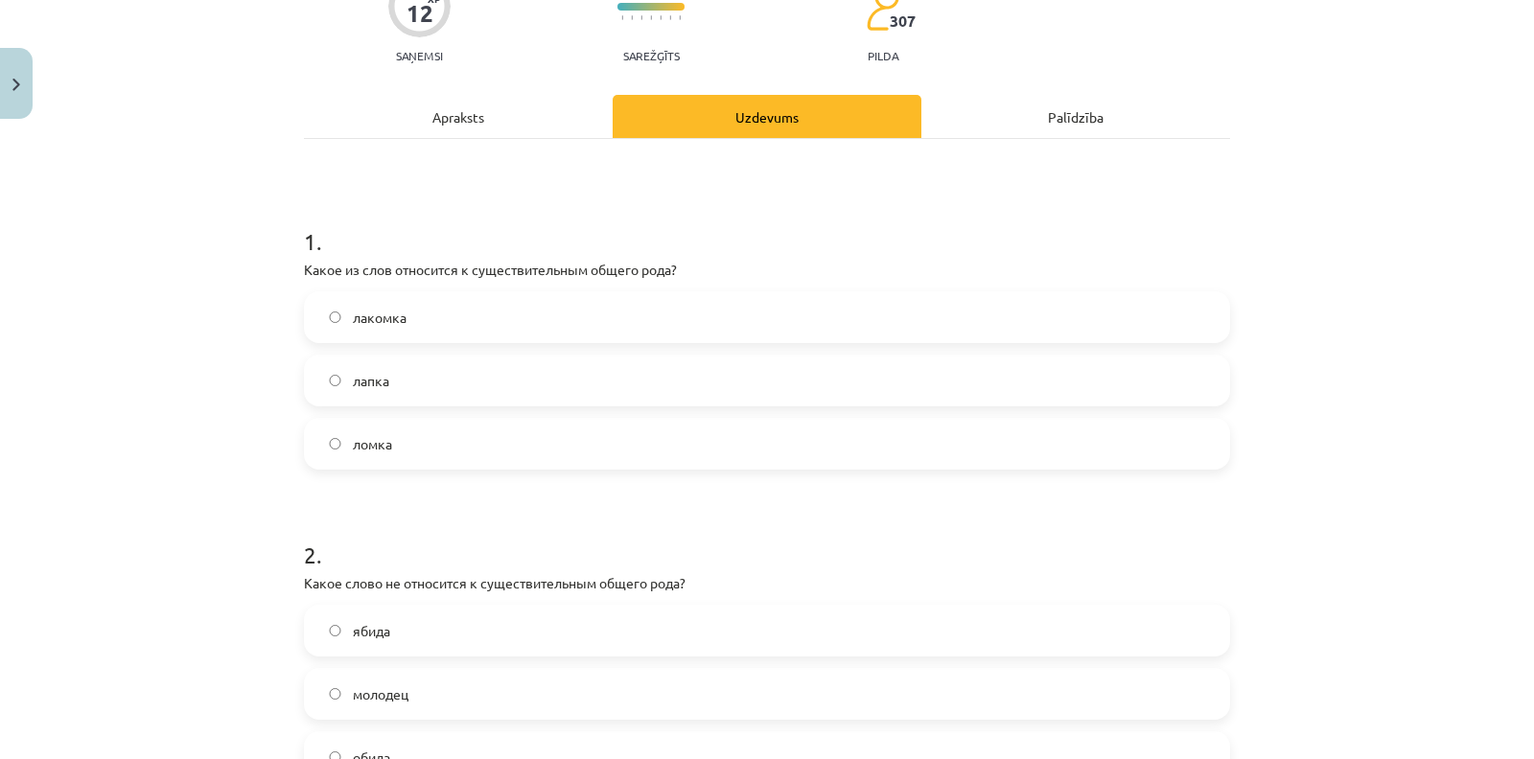
click at [353, 308] on span "лакомка" at bounding box center [380, 318] width 54 height 20
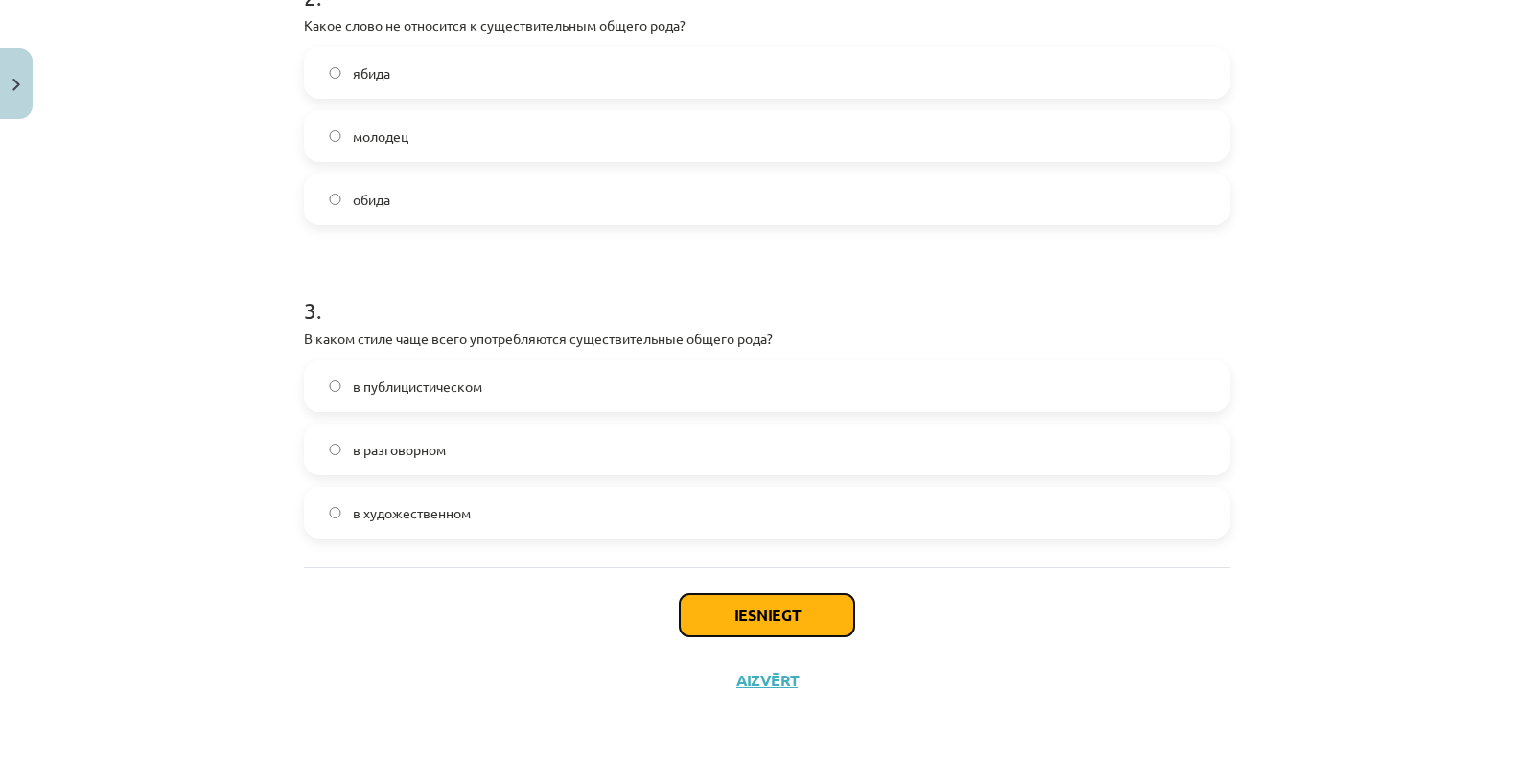
click at [760, 613] on button "Iesniegt" at bounding box center [767, 615] width 174 height 42
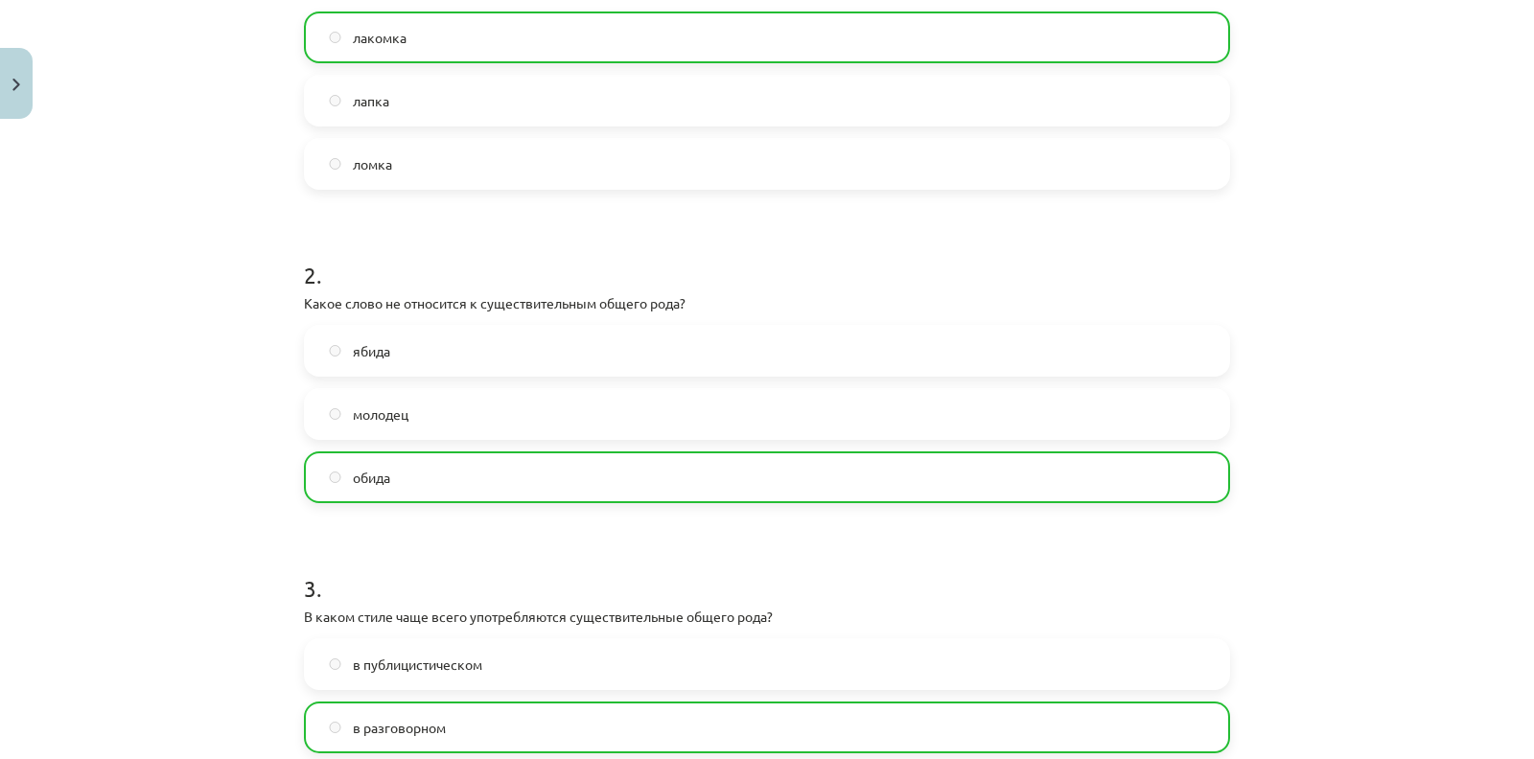
scroll to position [805, 0]
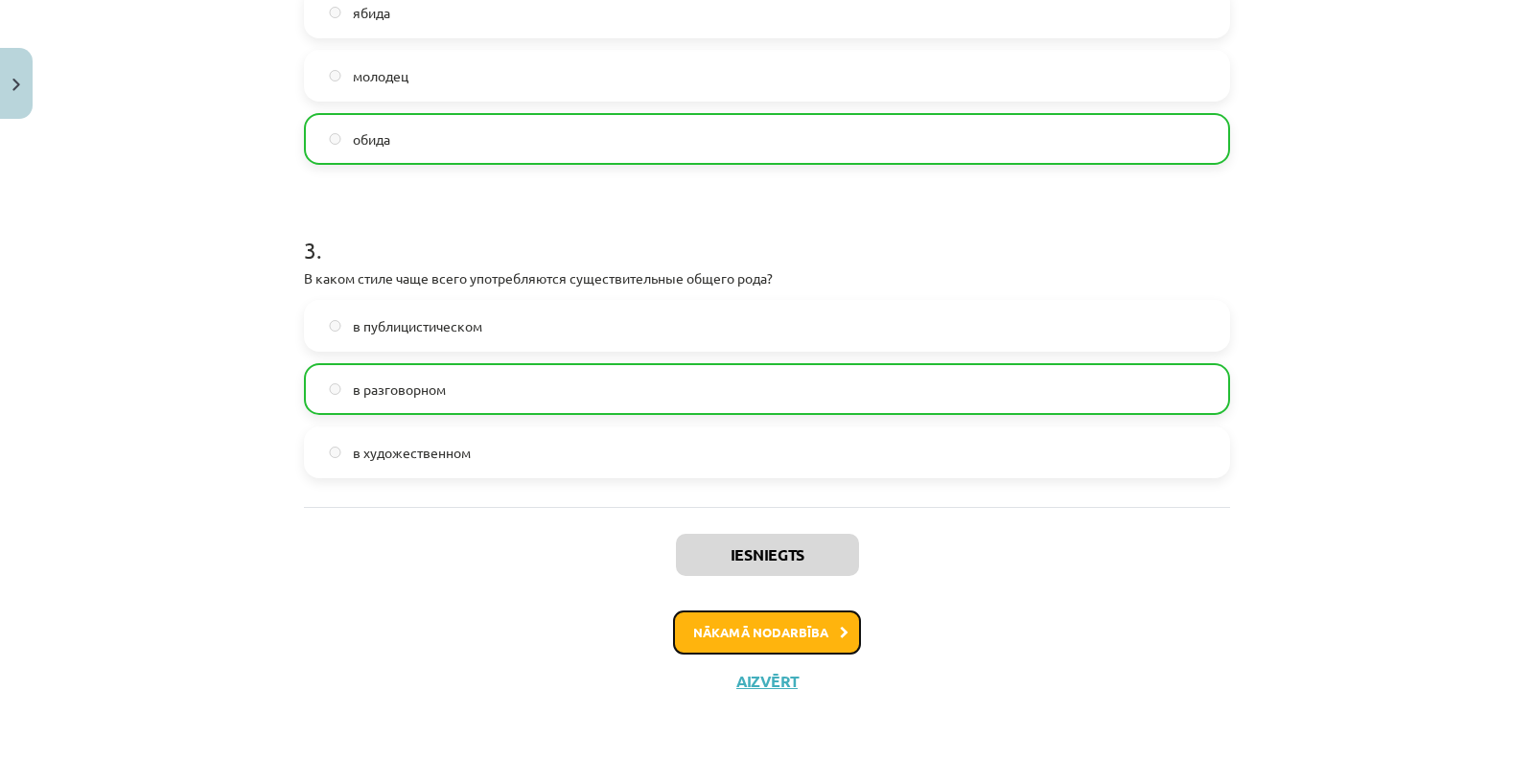
click at [748, 634] on button "Nākamā nodarbība" at bounding box center [767, 633] width 188 height 44
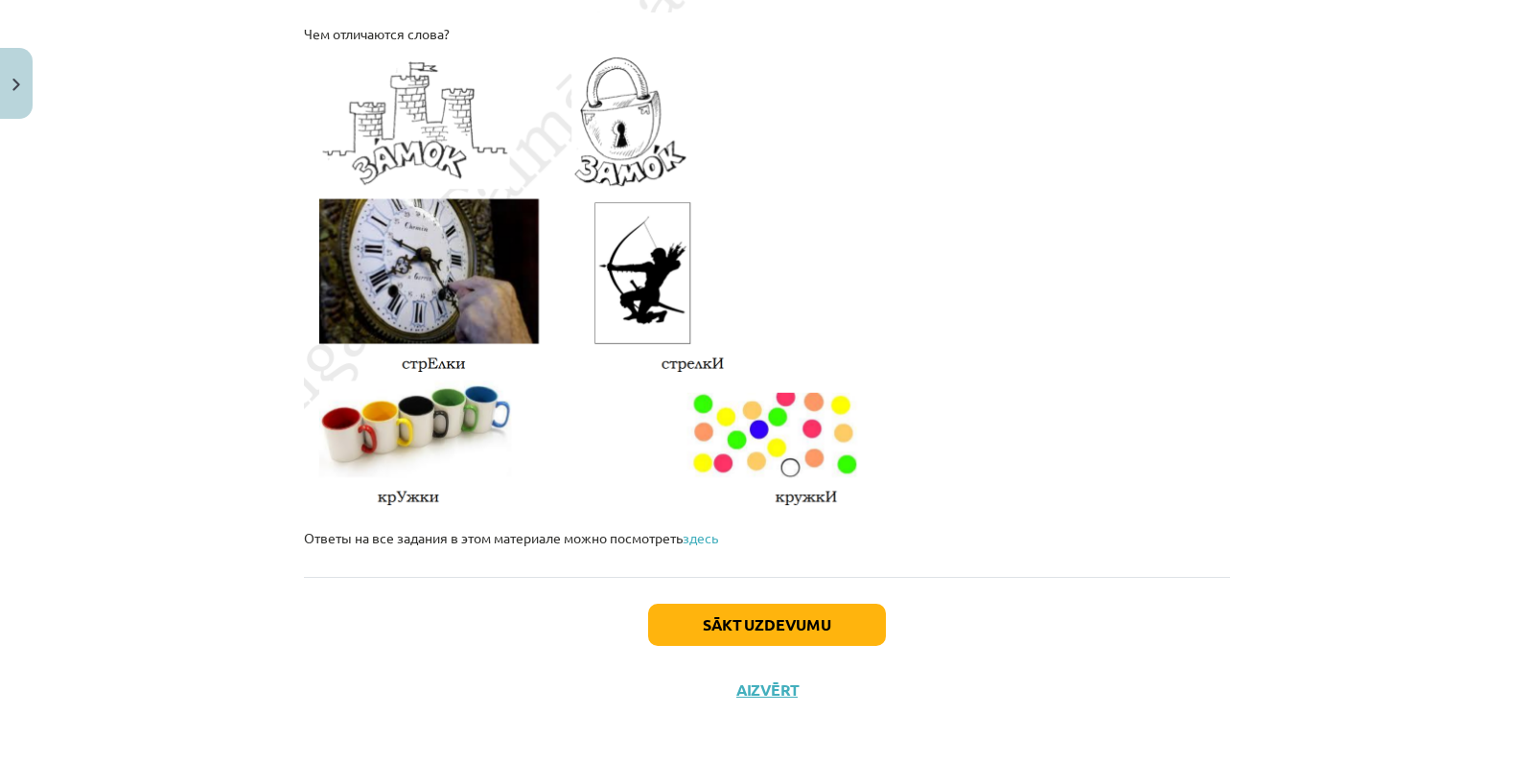
scroll to position [3233, 0]
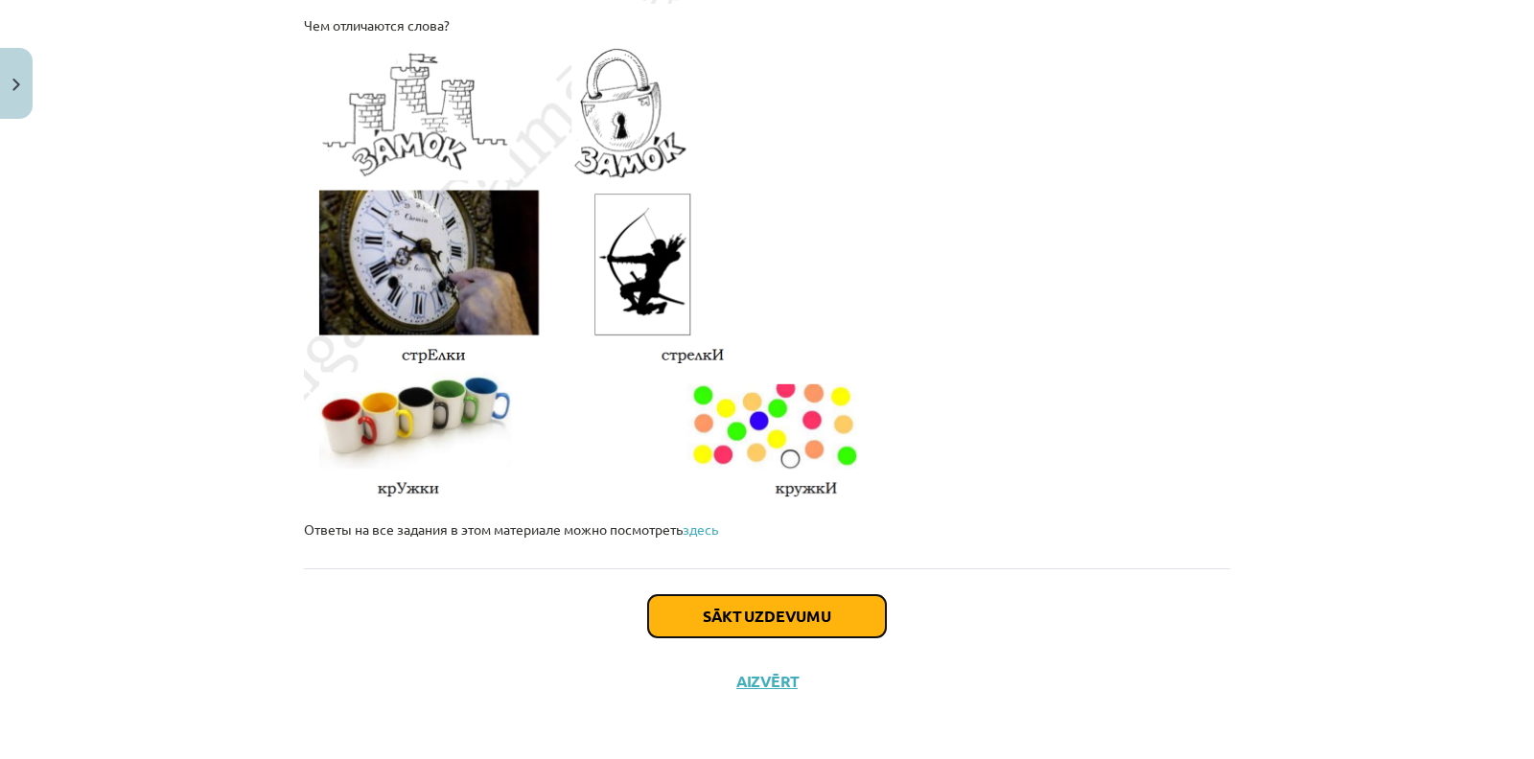
click at [716, 609] on button "Sākt uzdevumu" at bounding box center [767, 616] width 238 height 42
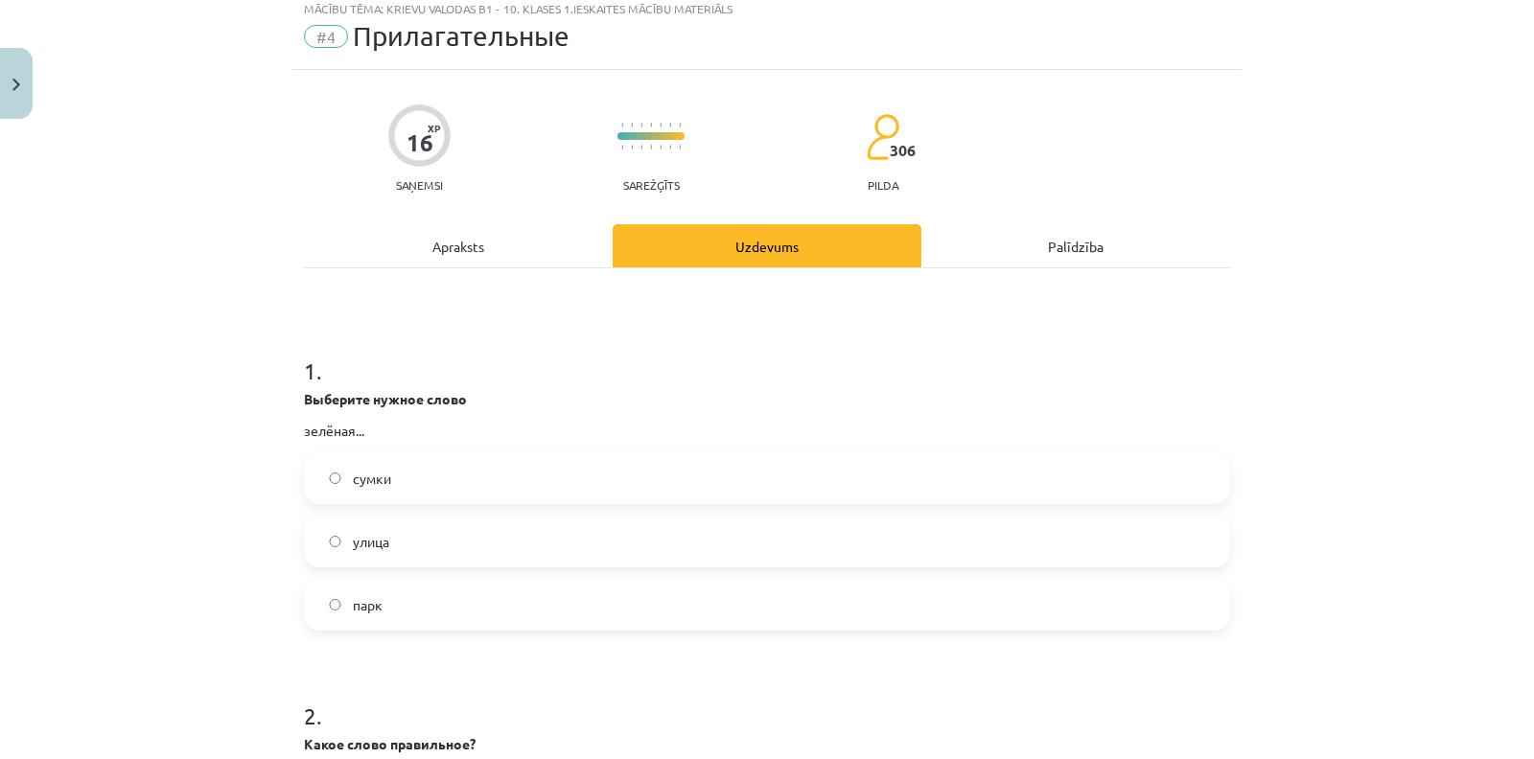
scroll to position [48, 0]
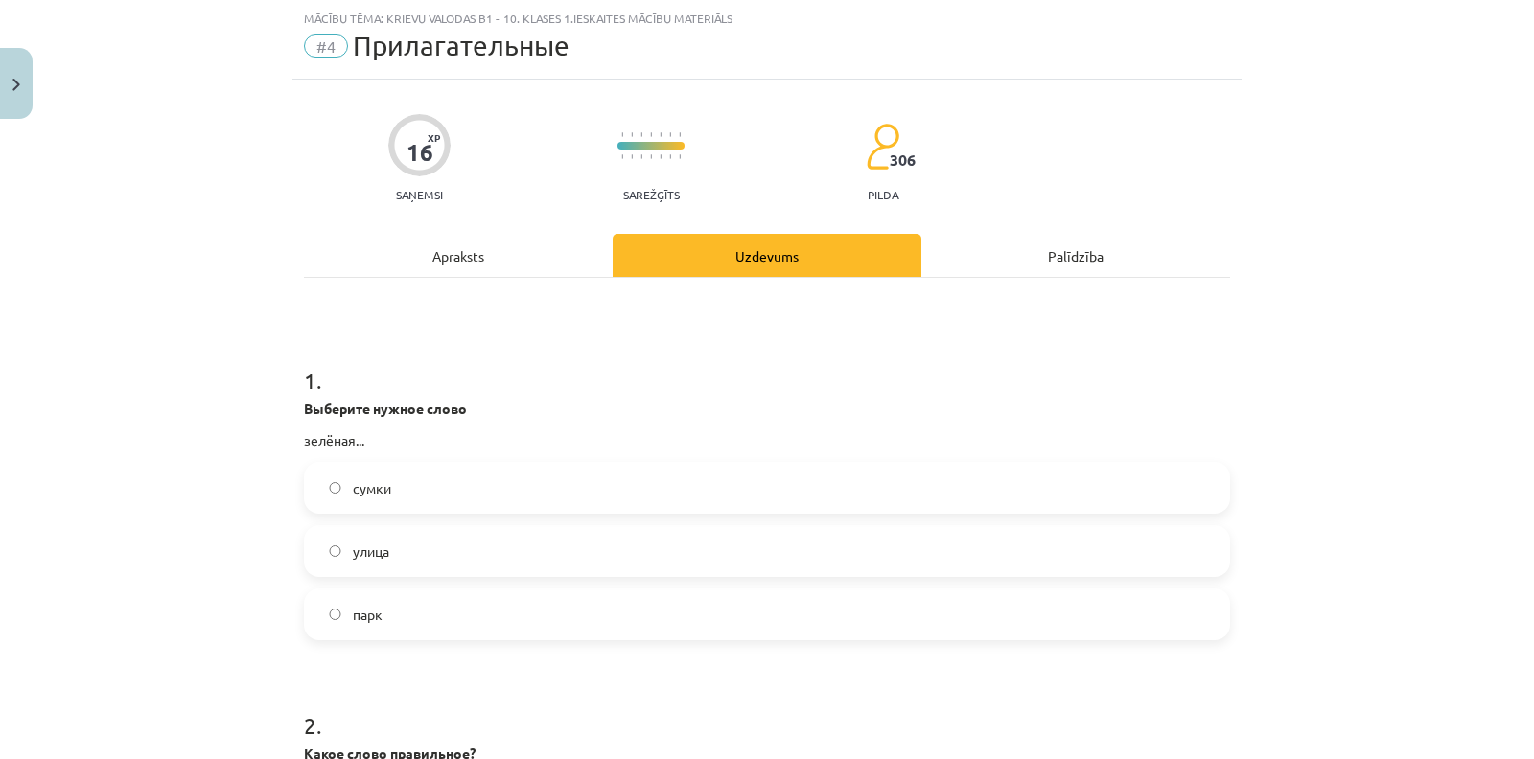
click at [426, 559] on label "улица" at bounding box center [767, 551] width 922 height 48
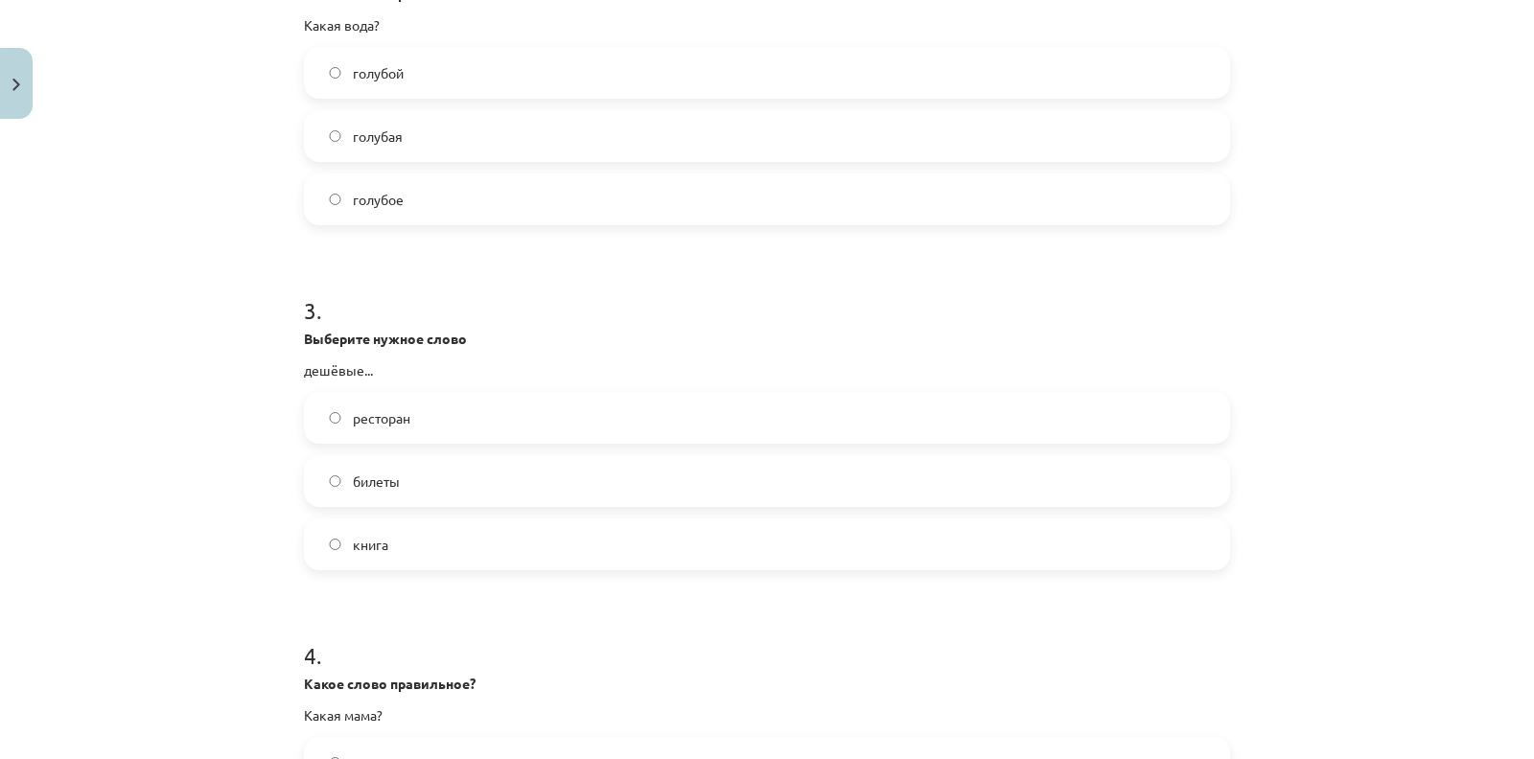
scroll to position [812, 0]
click at [319, 482] on label "билеты" at bounding box center [767, 477] width 922 height 48
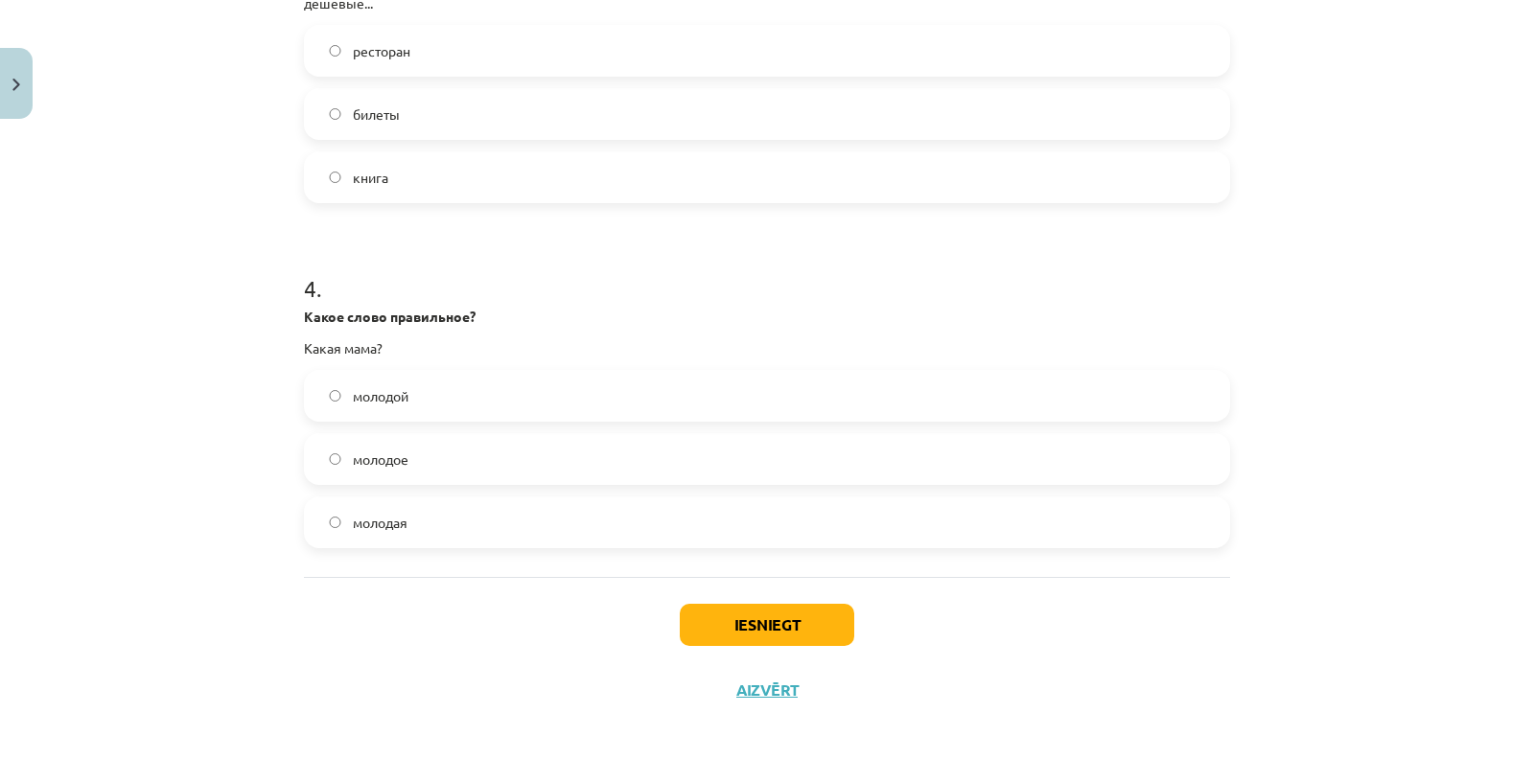
scroll to position [1177, 0]
click at [340, 528] on label "молодая" at bounding box center [767, 520] width 922 height 48
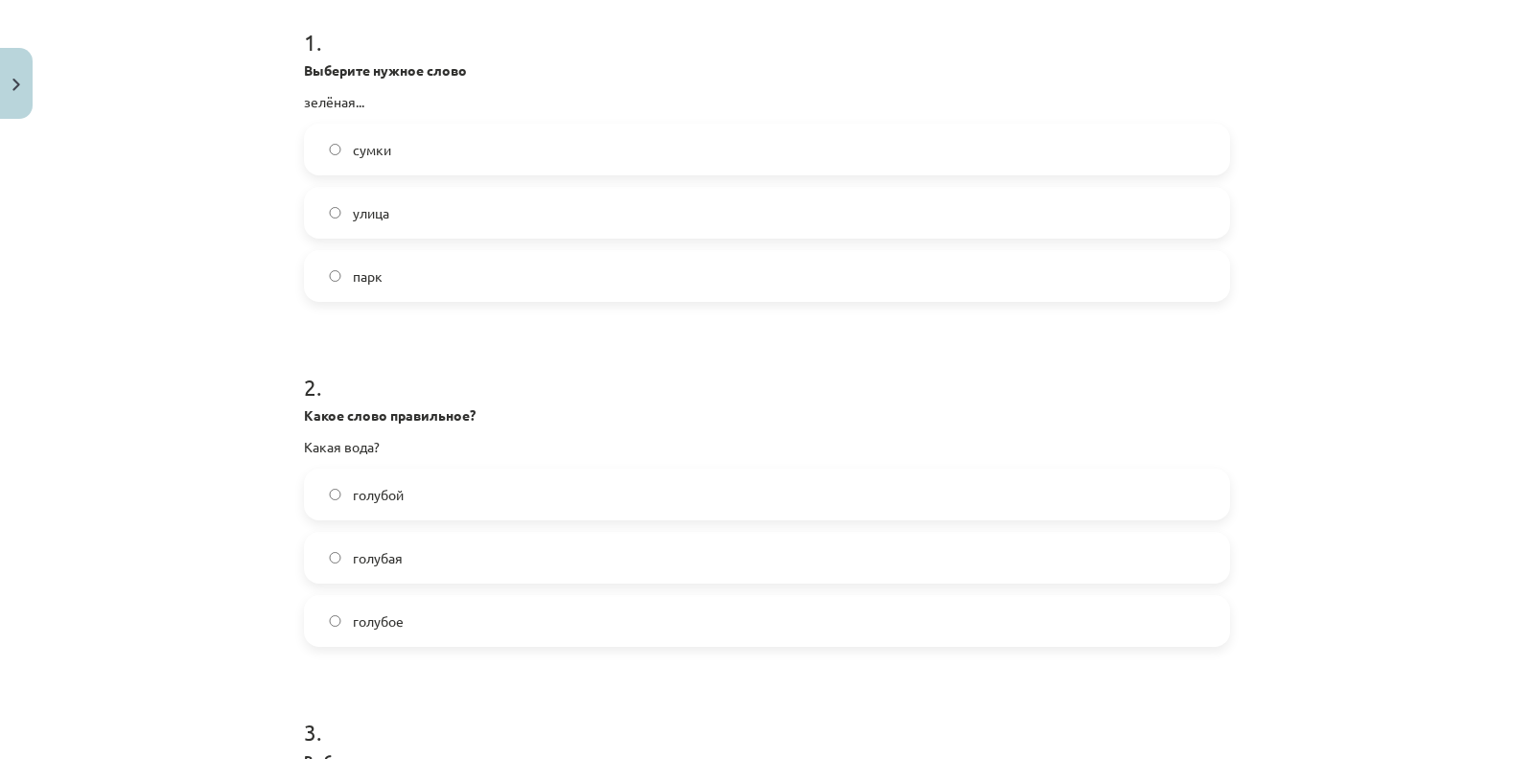
scroll to position [388, 0]
click at [423, 565] on label "голубая" at bounding box center [767, 556] width 922 height 48
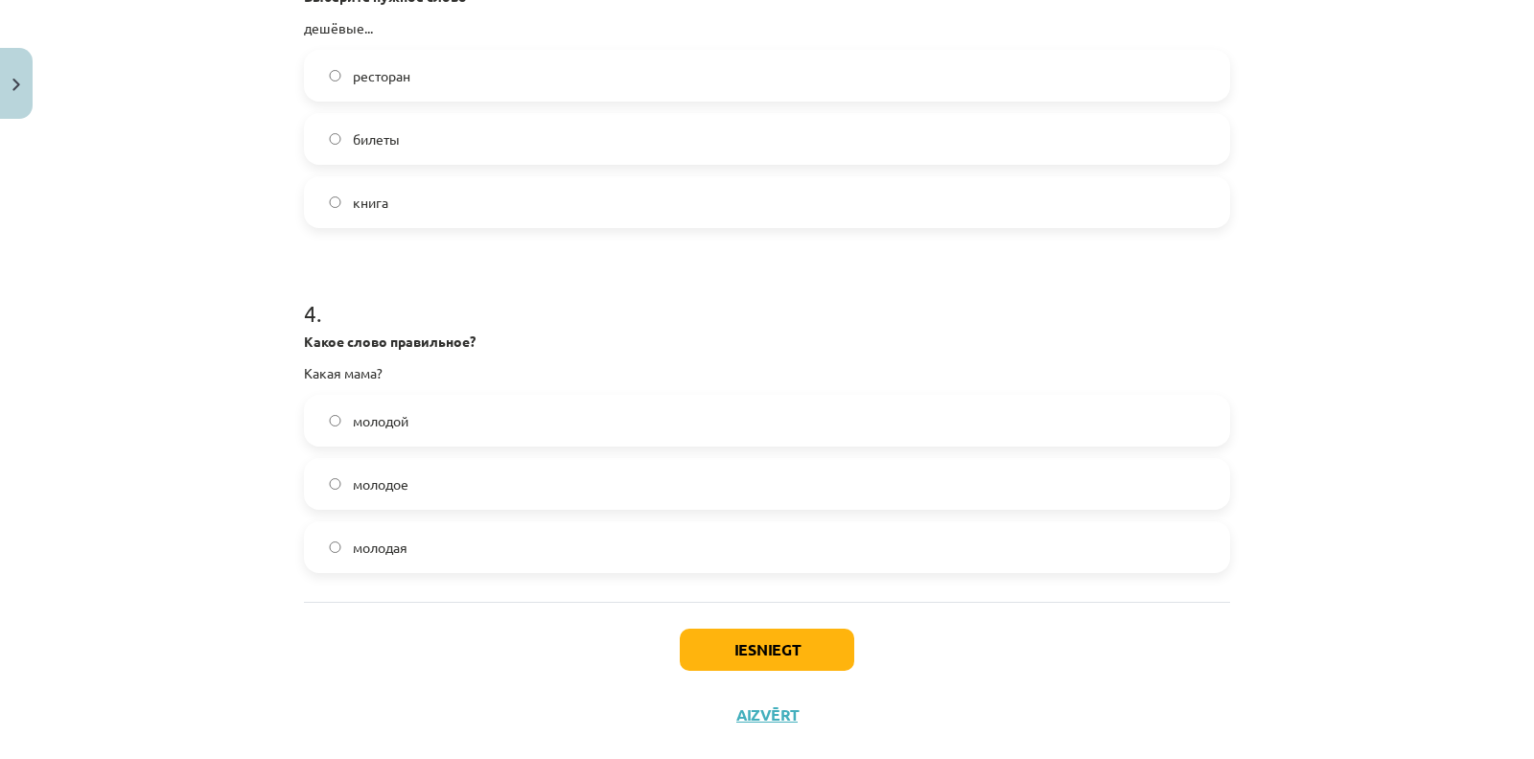
scroll to position [1185, 0]
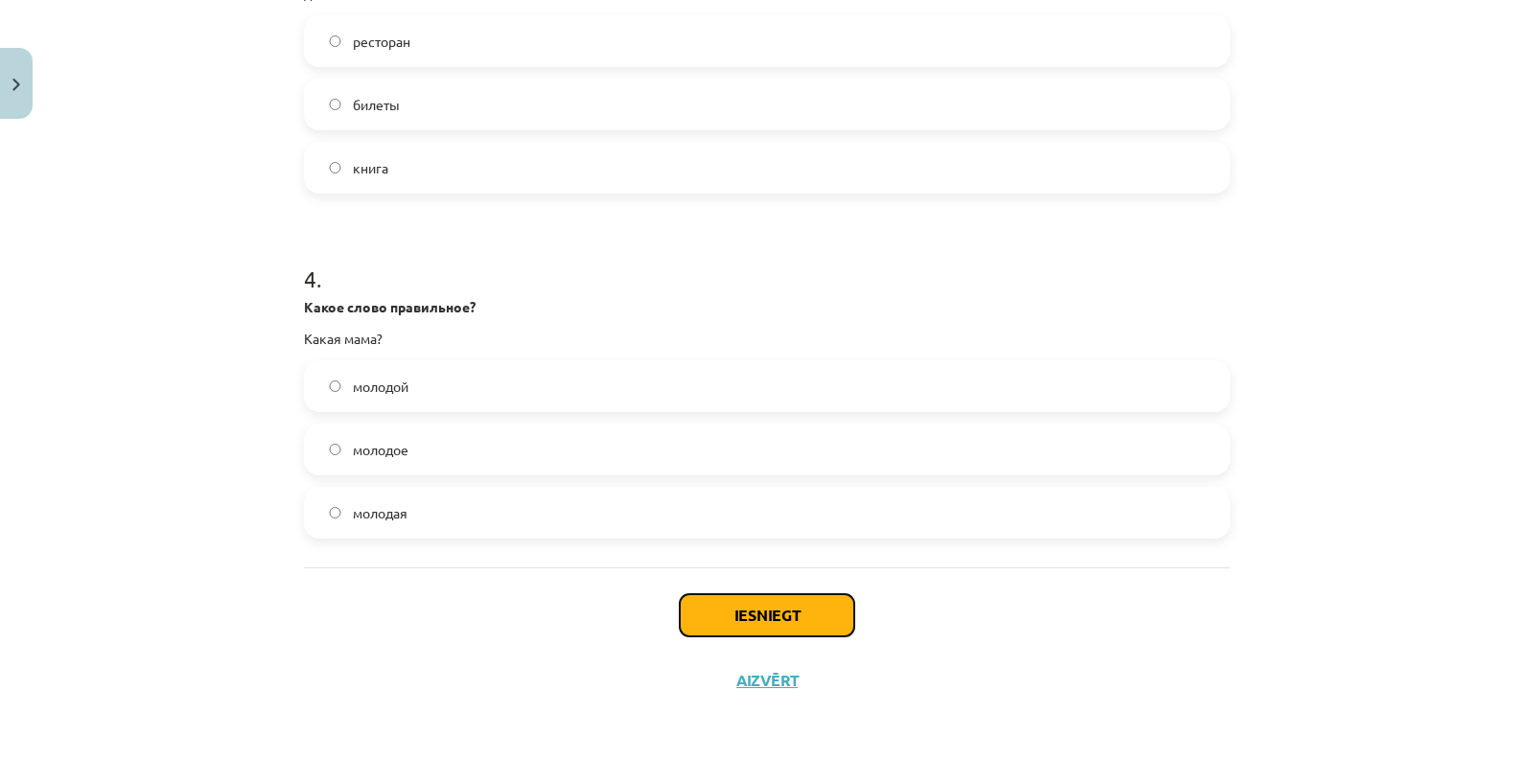
click at [717, 607] on button "Iesniegt" at bounding box center [767, 615] width 174 height 42
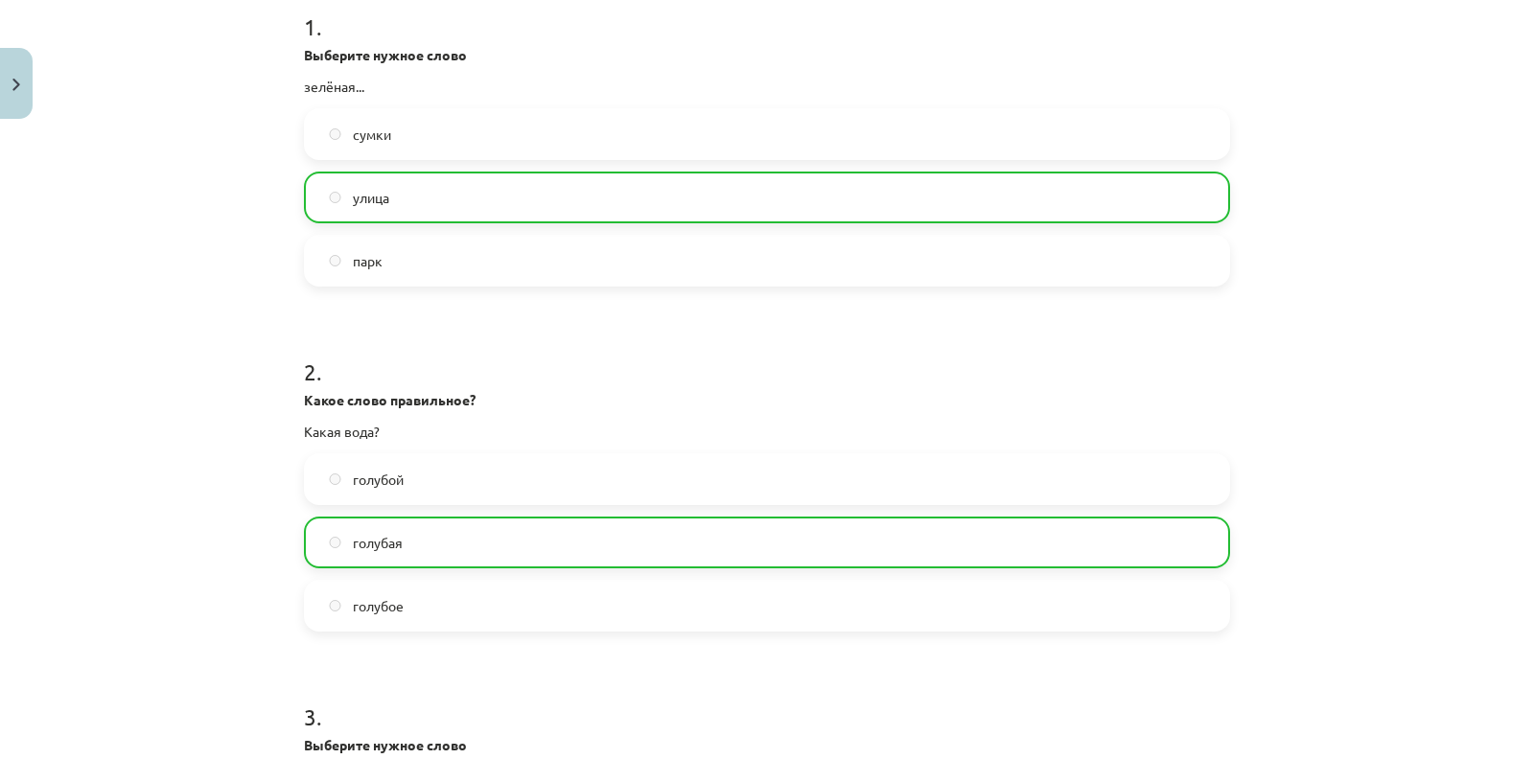
scroll to position [1244, 0]
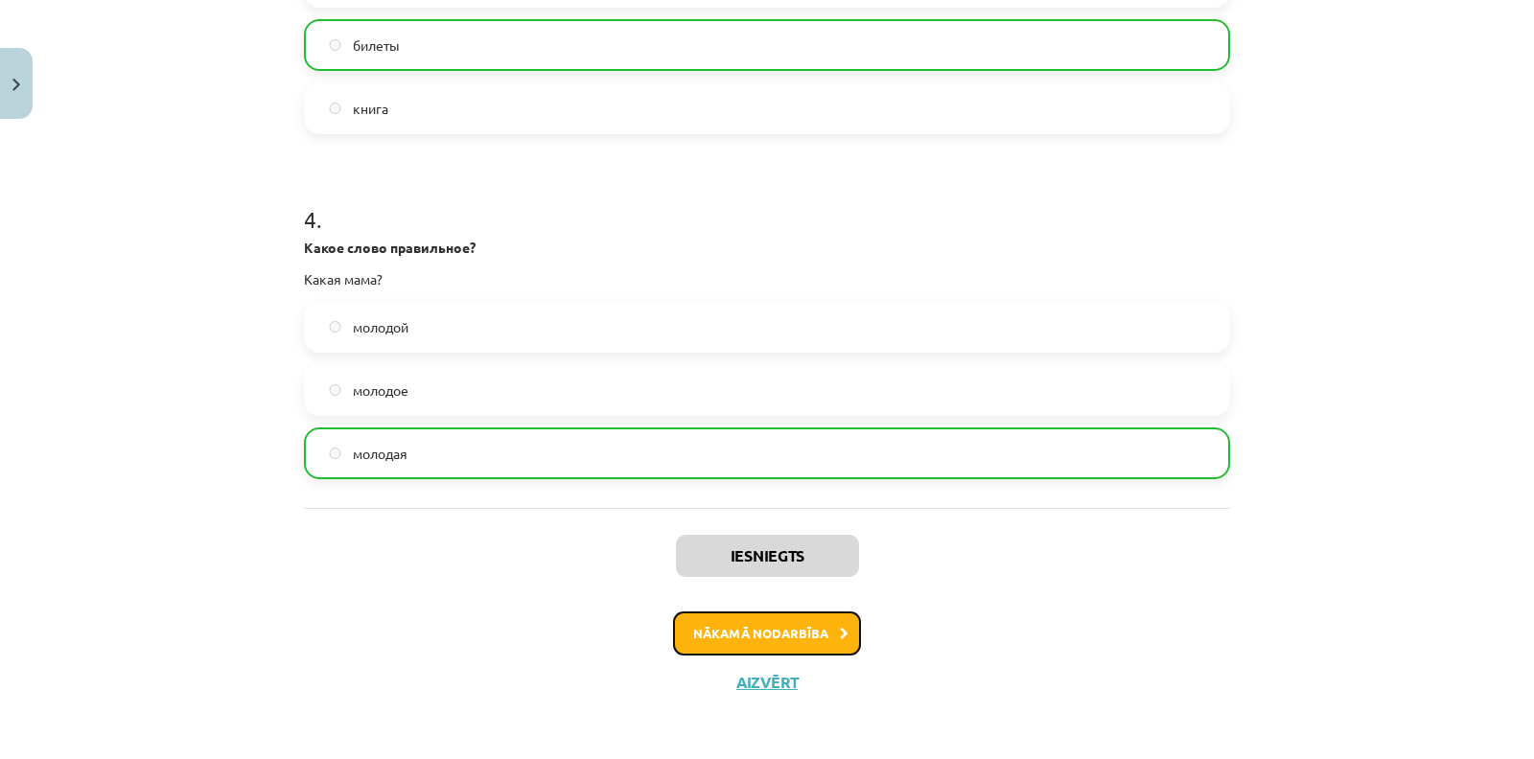
click at [742, 628] on button "Nākamā nodarbība" at bounding box center [767, 633] width 188 height 44
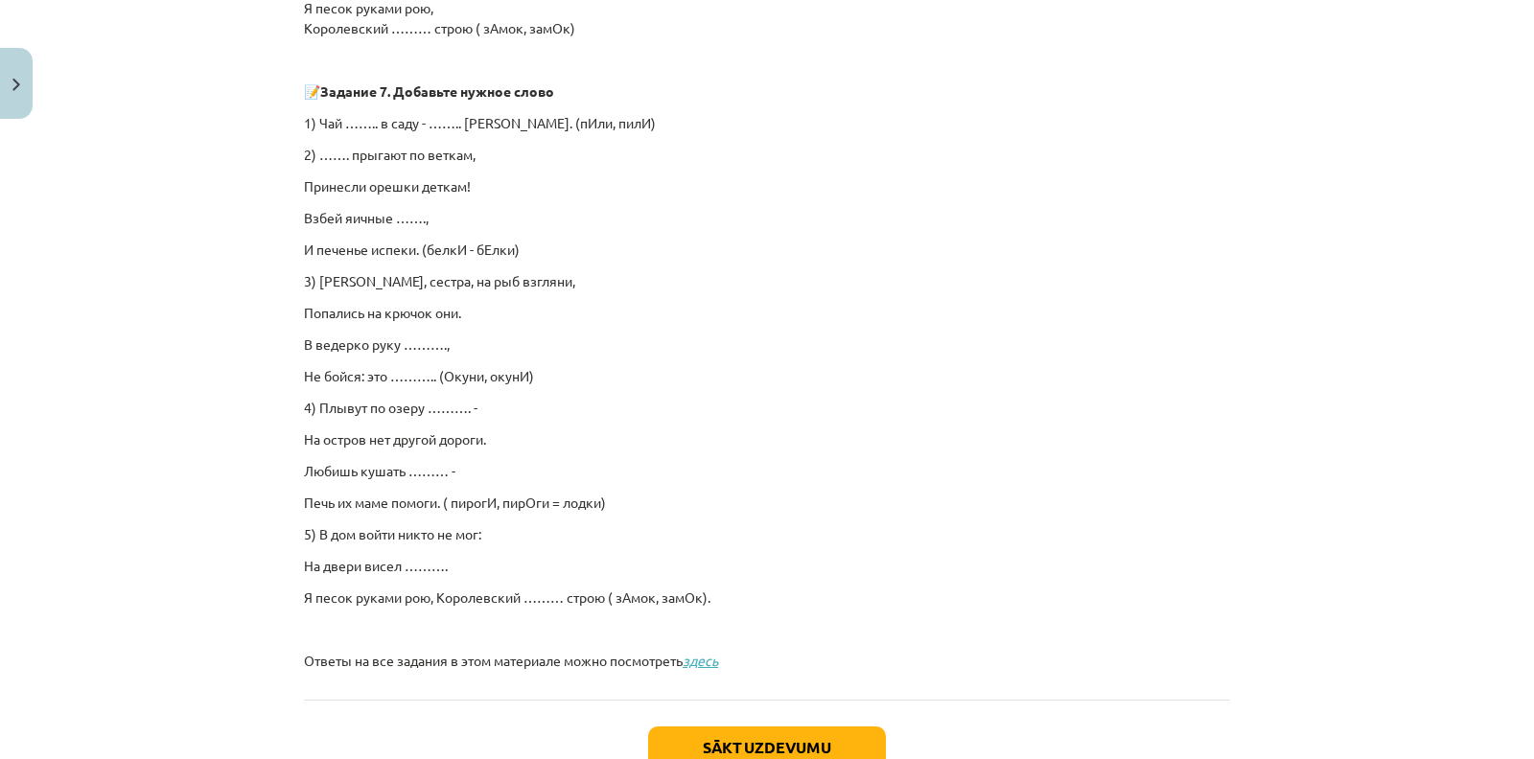
scroll to position [1288, 0]
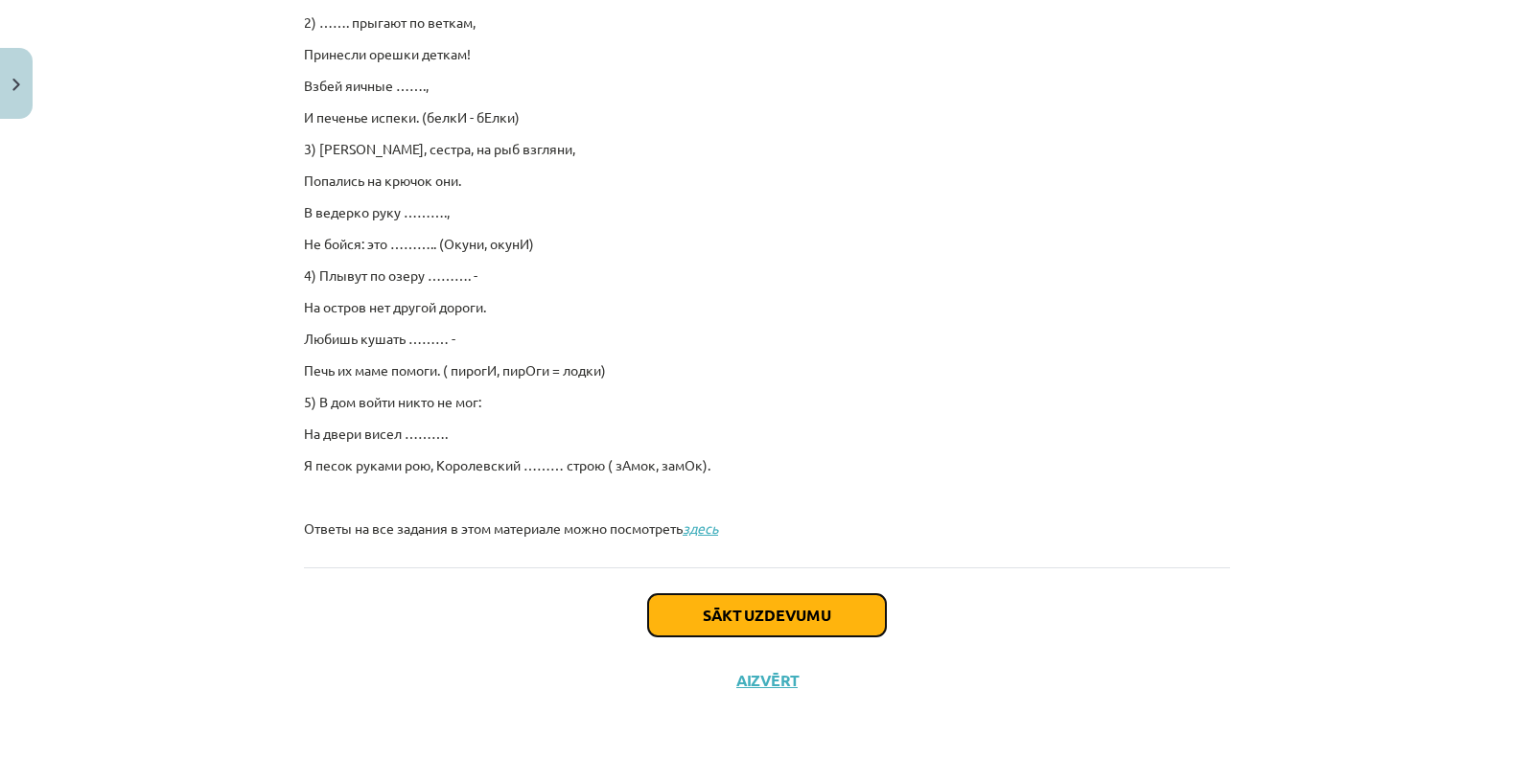
click at [765, 620] on button "Sākt uzdevumu" at bounding box center [767, 615] width 238 height 42
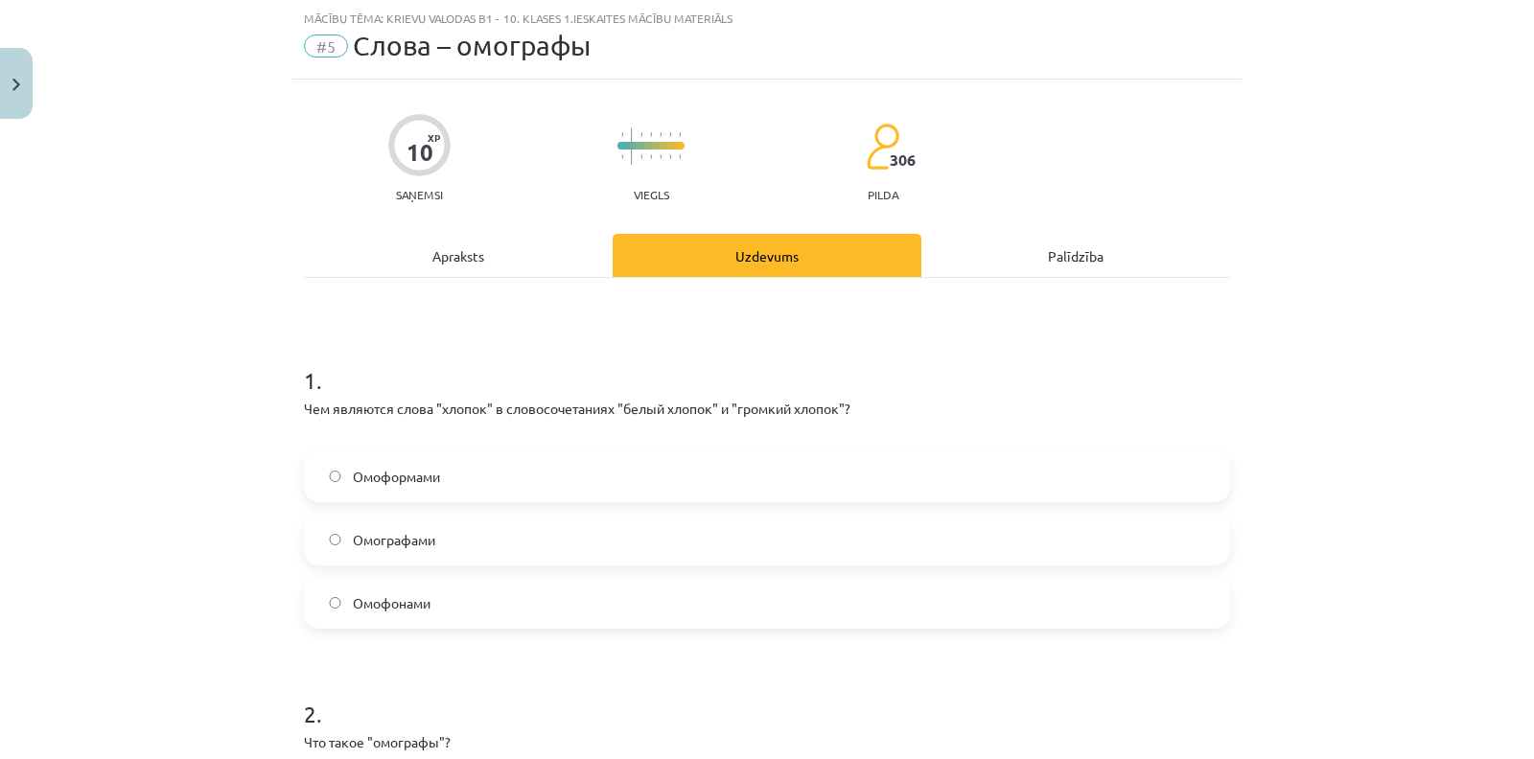
scroll to position [546, 0]
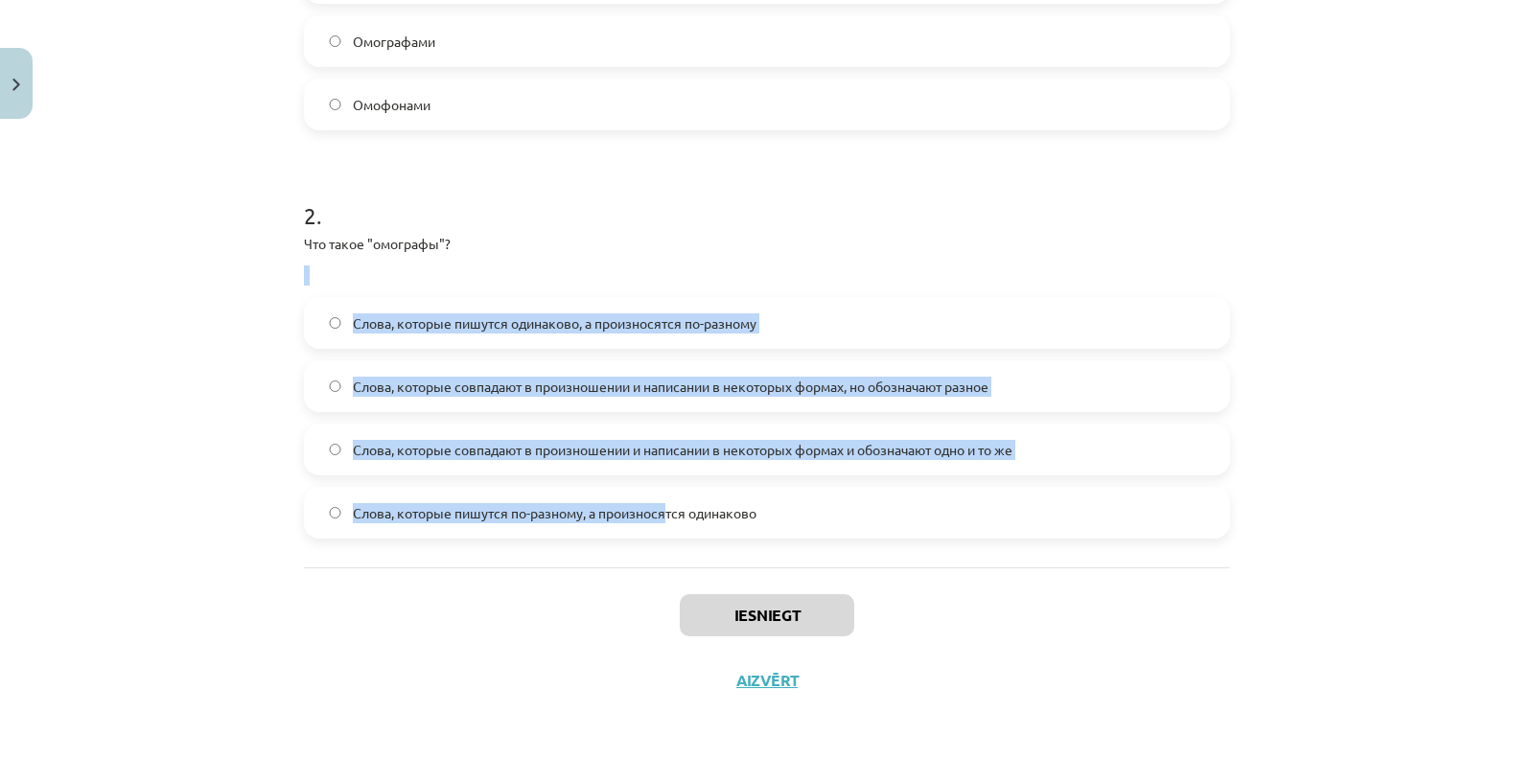
drag, startPoint x: 254, startPoint y: 254, endPoint x: 704, endPoint y: 509, distance: 516.8
click at [704, 509] on div "Mācību tēma: Krievu valodas b1 - 10. klases 1.ieskaites mācību materiāls #5 Сло…" at bounding box center [767, 379] width 1534 height 759
click at [249, 288] on div "Mācību tēma: Krievu valodas b1 - 10. klases 1.ieskaites mācību materiāls #5 Сло…" at bounding box center [767, 379] width 1534 height 759
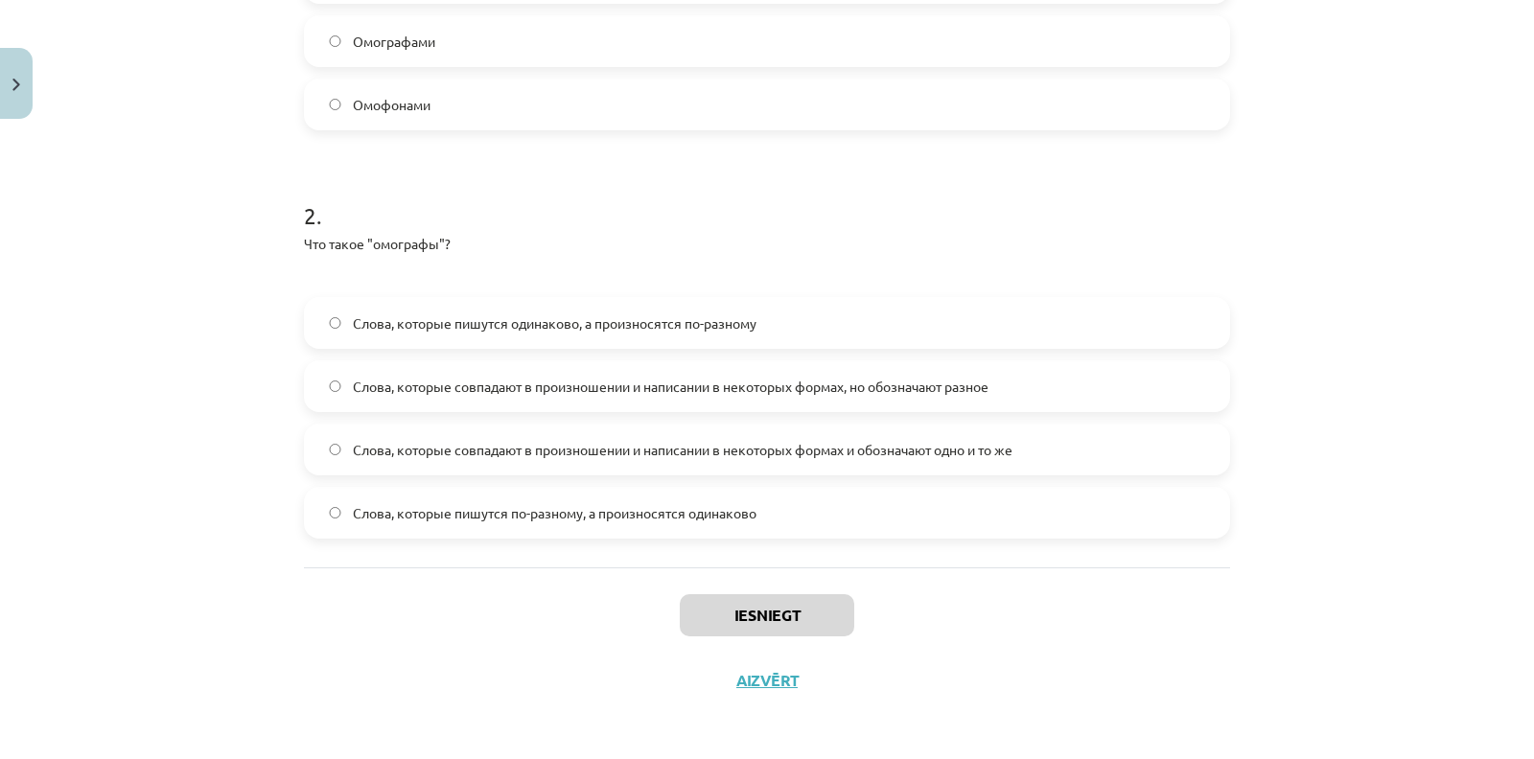
drag, startPoint x: 284, startPoint y: 179, endPoint x: 857, endPoint y: 534, distance: 674.0
click at [857, 534] on div "10 XP Saņemsi Viegls 306 pilda Apraksts Uzdevums Palīdzība 1 . Чем являются сло…" at bounding box center [766, 147] width 949 height 1132
copy form "Чем являются слова "хлопок" в словосочетаниях "белый хлопок" и "громкий хлопок"…"
click at [182, 401] on div "Mācību tēma: Krievu valodas b1 - 10. klases 1.ieskaites mācību materiāls #5 Сло…" at bounding box center [767, 379] width 1534 height 759
click at [473, 319] on span "Слова, которые пишутся одинаково, а произносятся по-разному" at bounding box center [555, 323] width 404 height 20
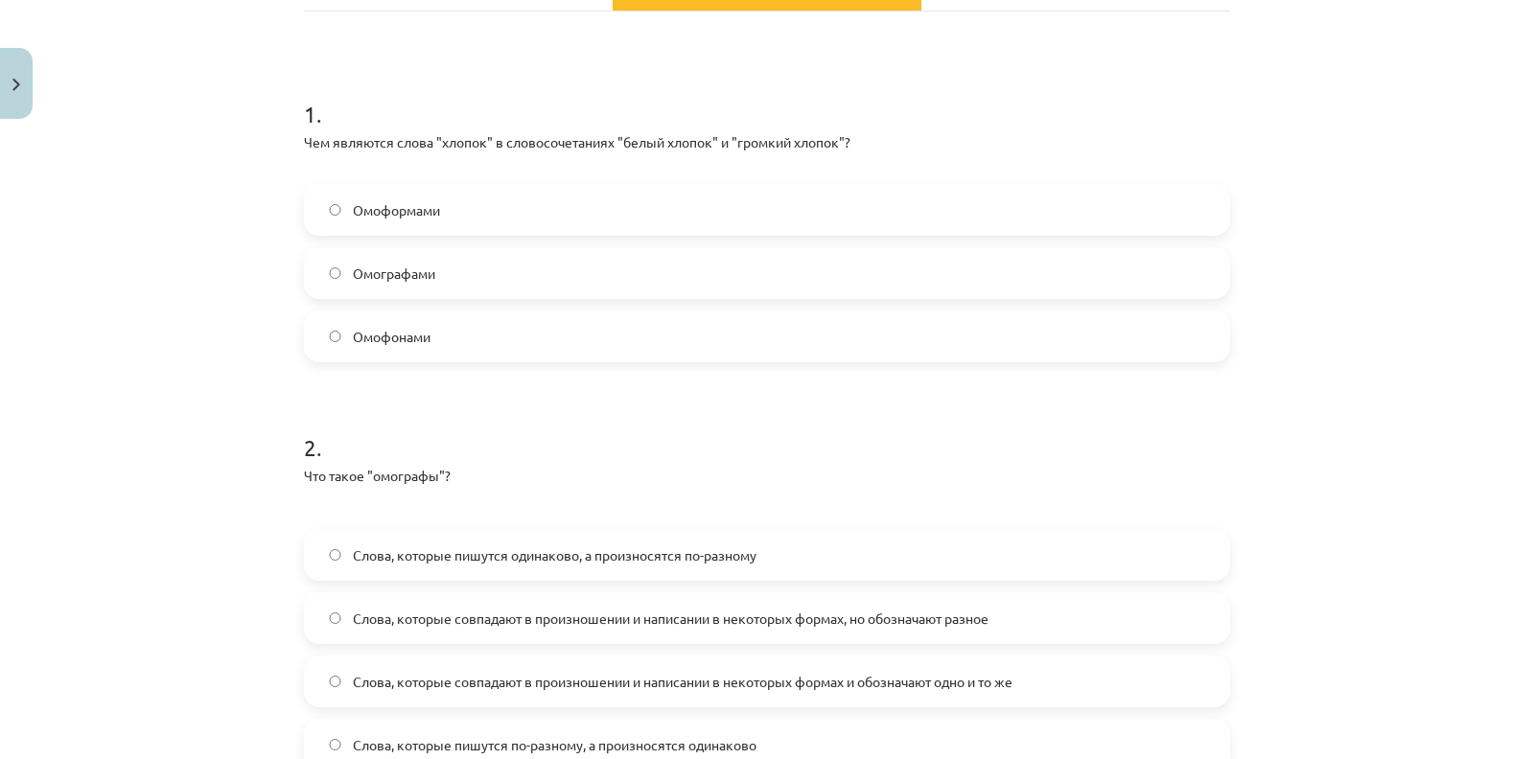
scroll to position [313, 0]
click at [471, 204] on label "Омоформами" at bounding box center [767, 211] width 922 height 48
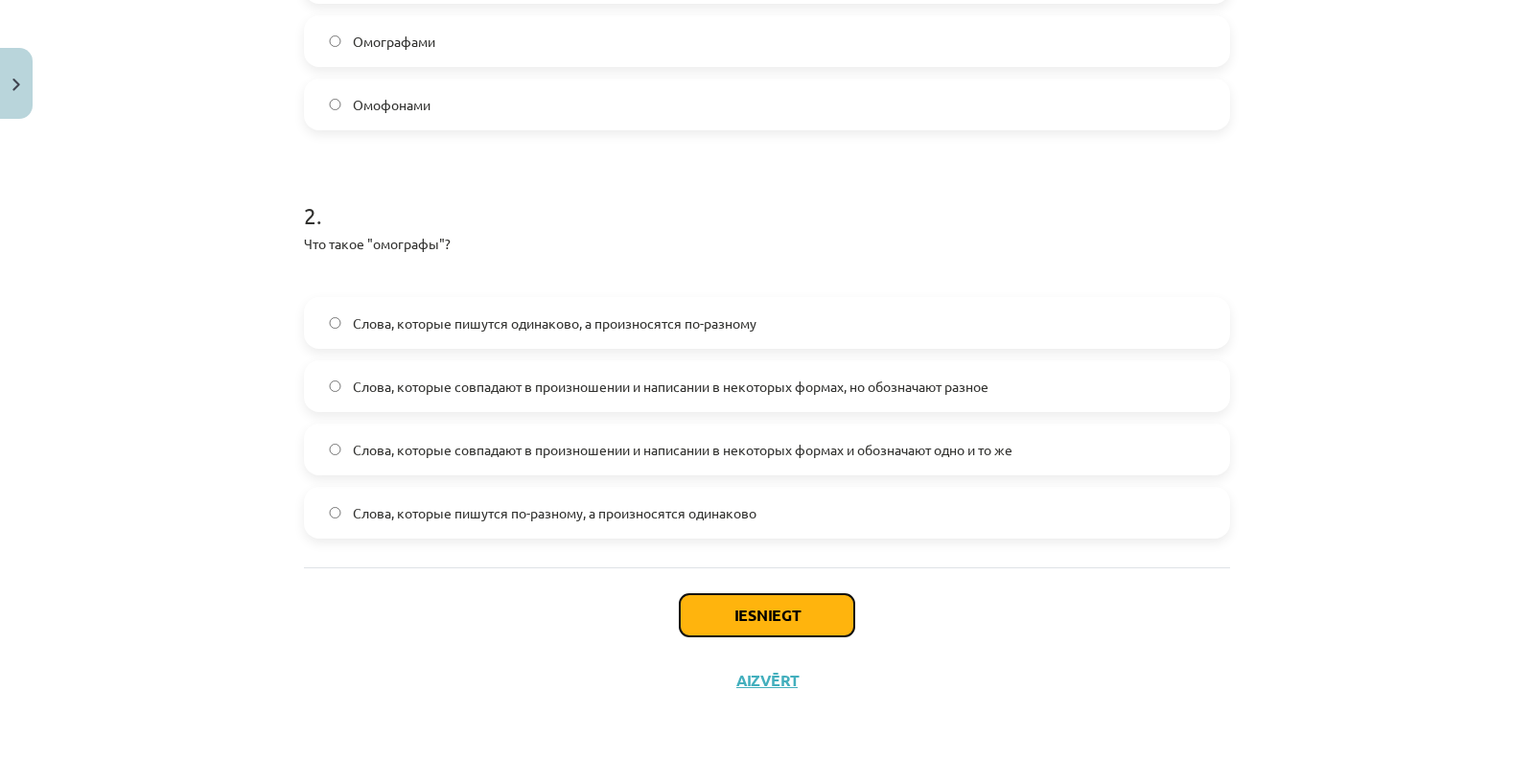
click at [717, 594] on button "Iesniegt" at bounding box center [767, 615] width 174 height 42
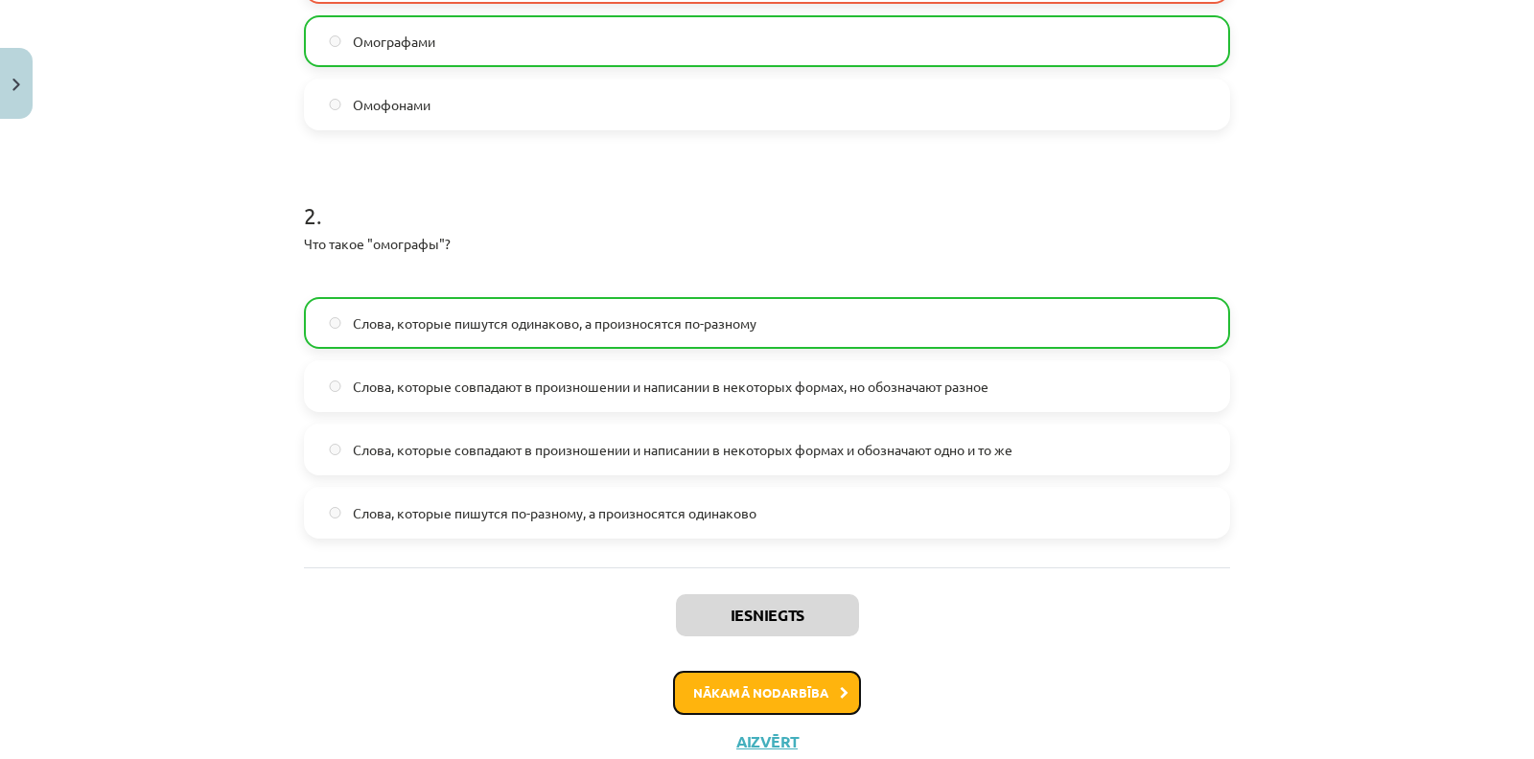
click at [777, 674] on button "Nākamā nodarbība" at bounding box center [767, 693] width 188 height 44
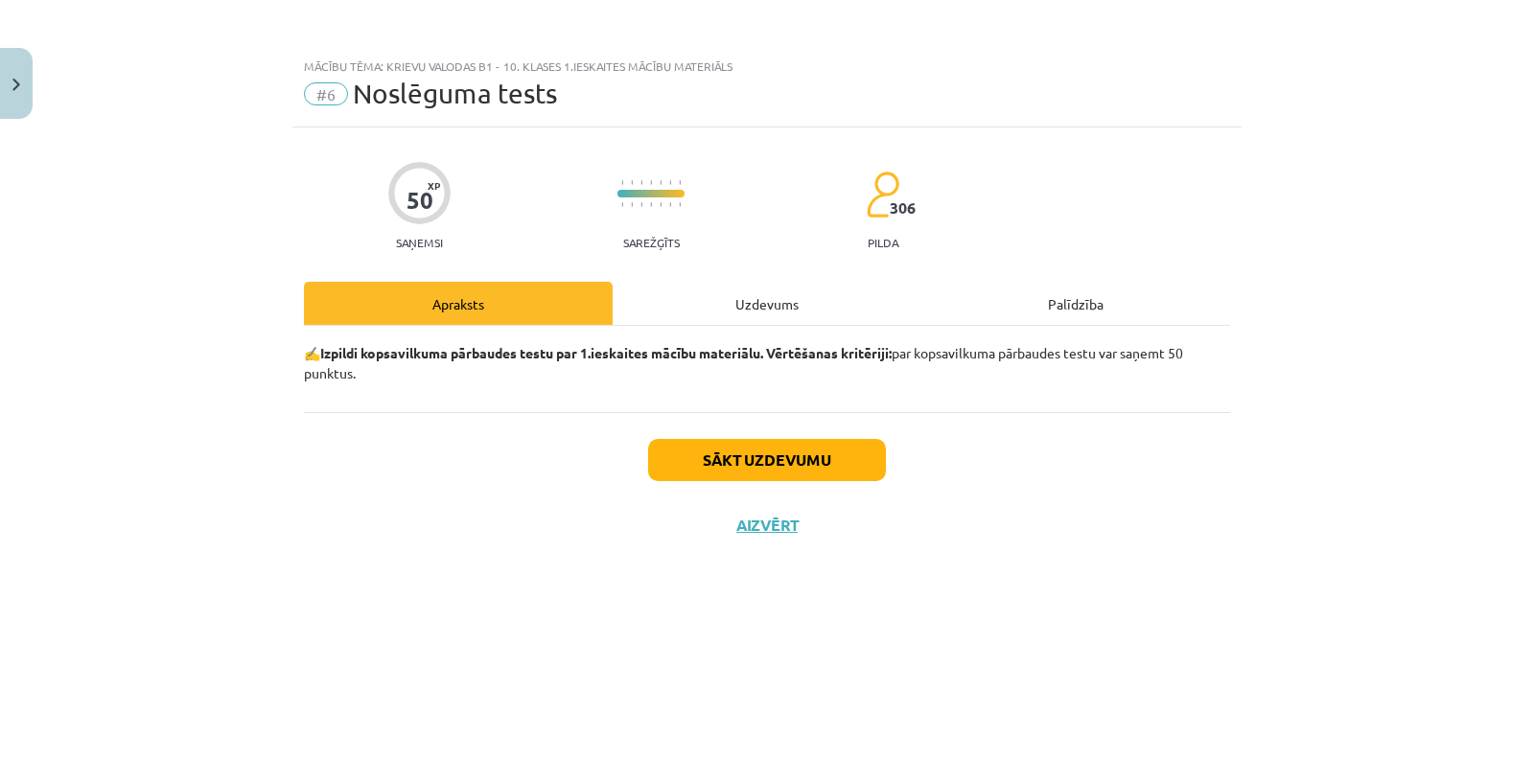
scroll to position [0, 0]
click at [740, 462] on button "Sākt uzdevumu" at bounding box center [767, 460] width 238 height 42
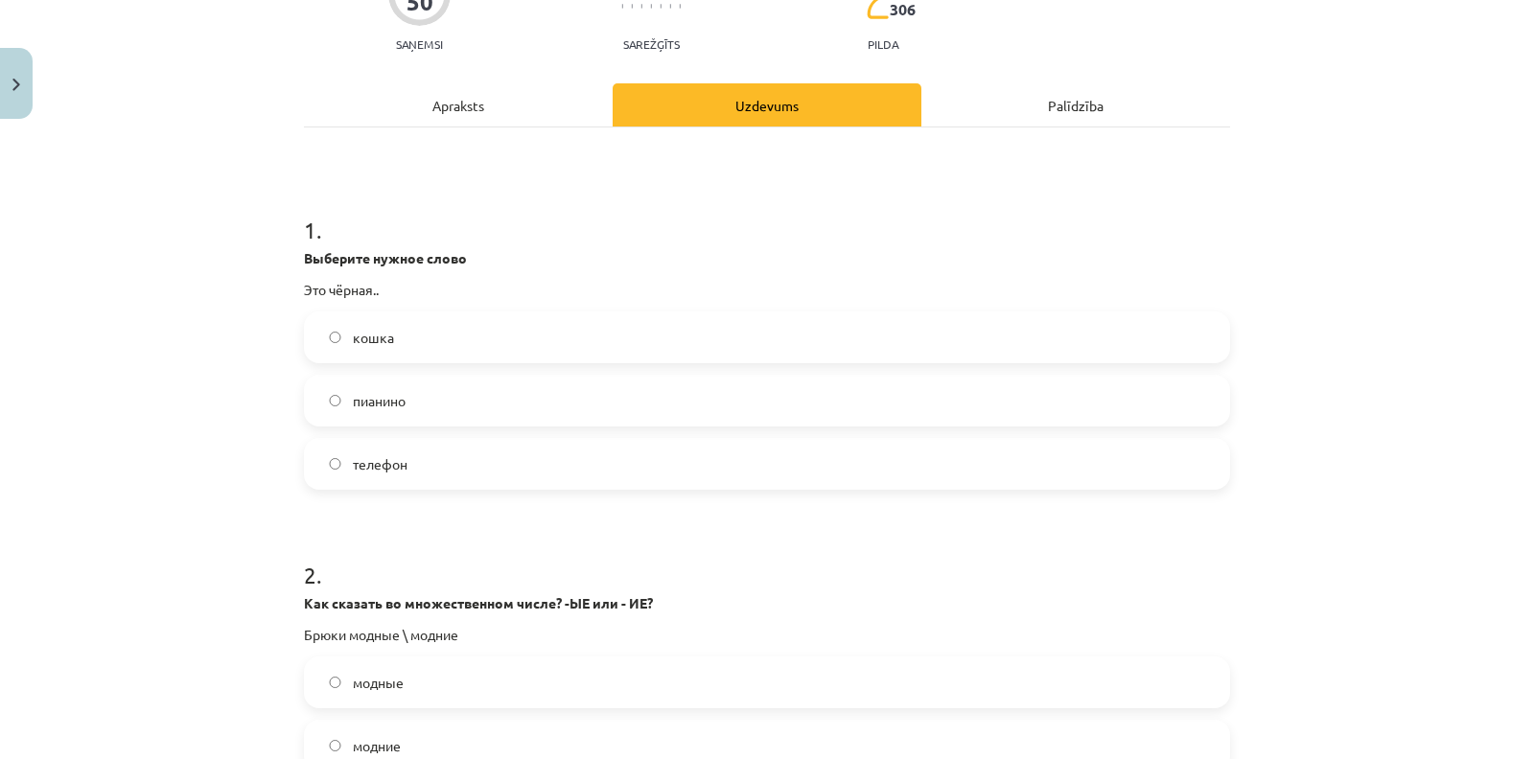
scroll to position [201, 0]
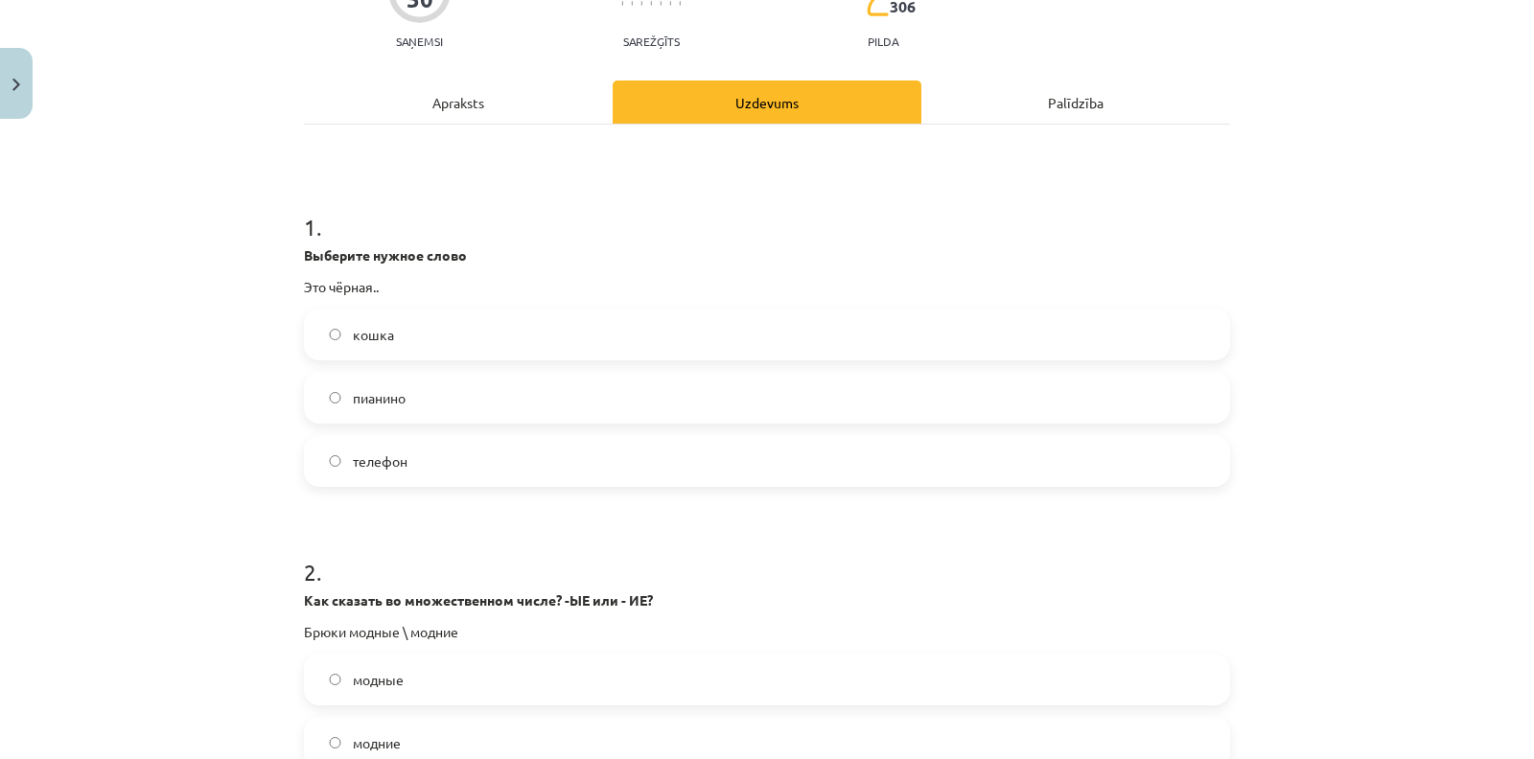
click at [450, 324] on label "кошка" at bounding box center [767, 335] width 922 height 48
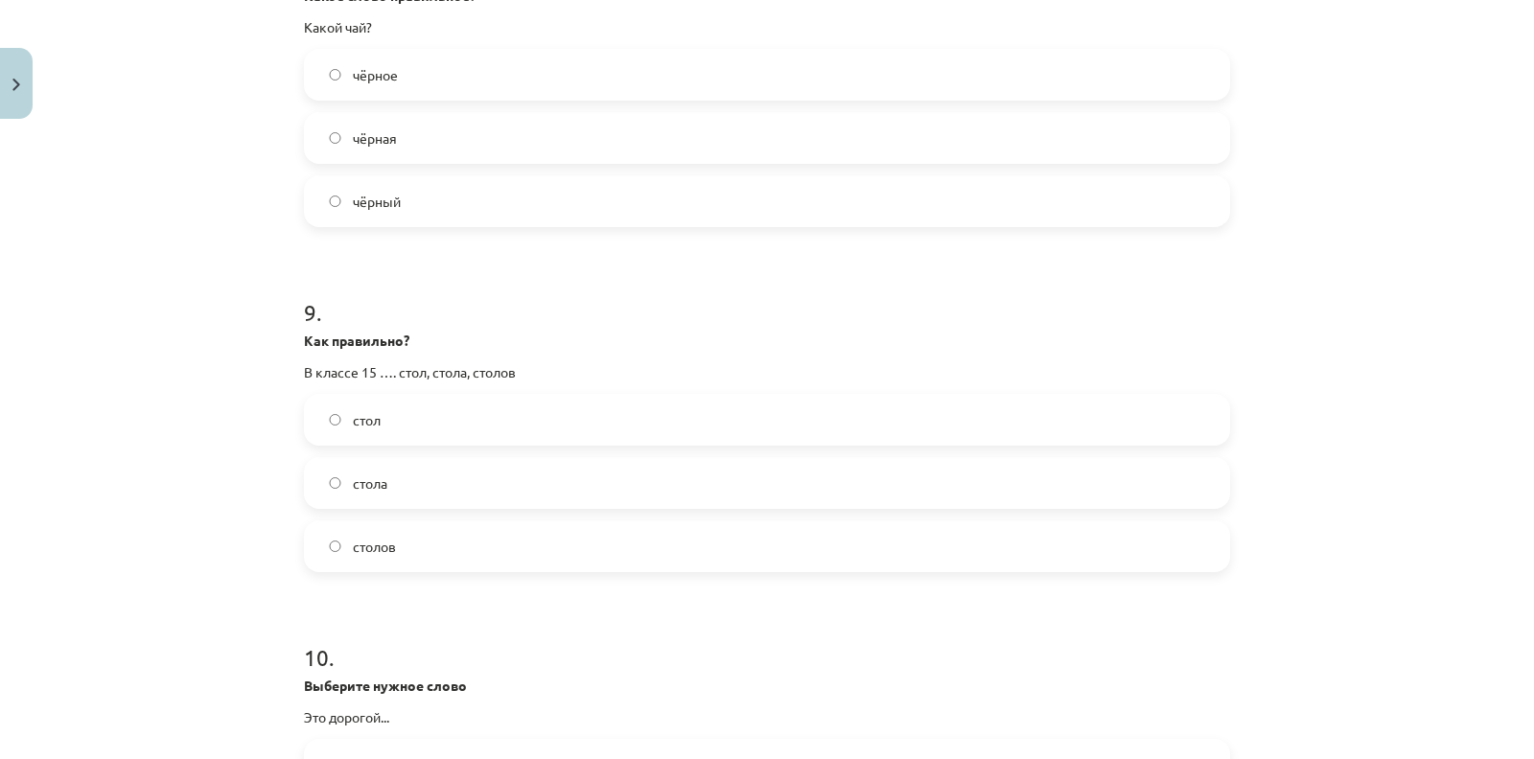
scroll to position [3192, 0]
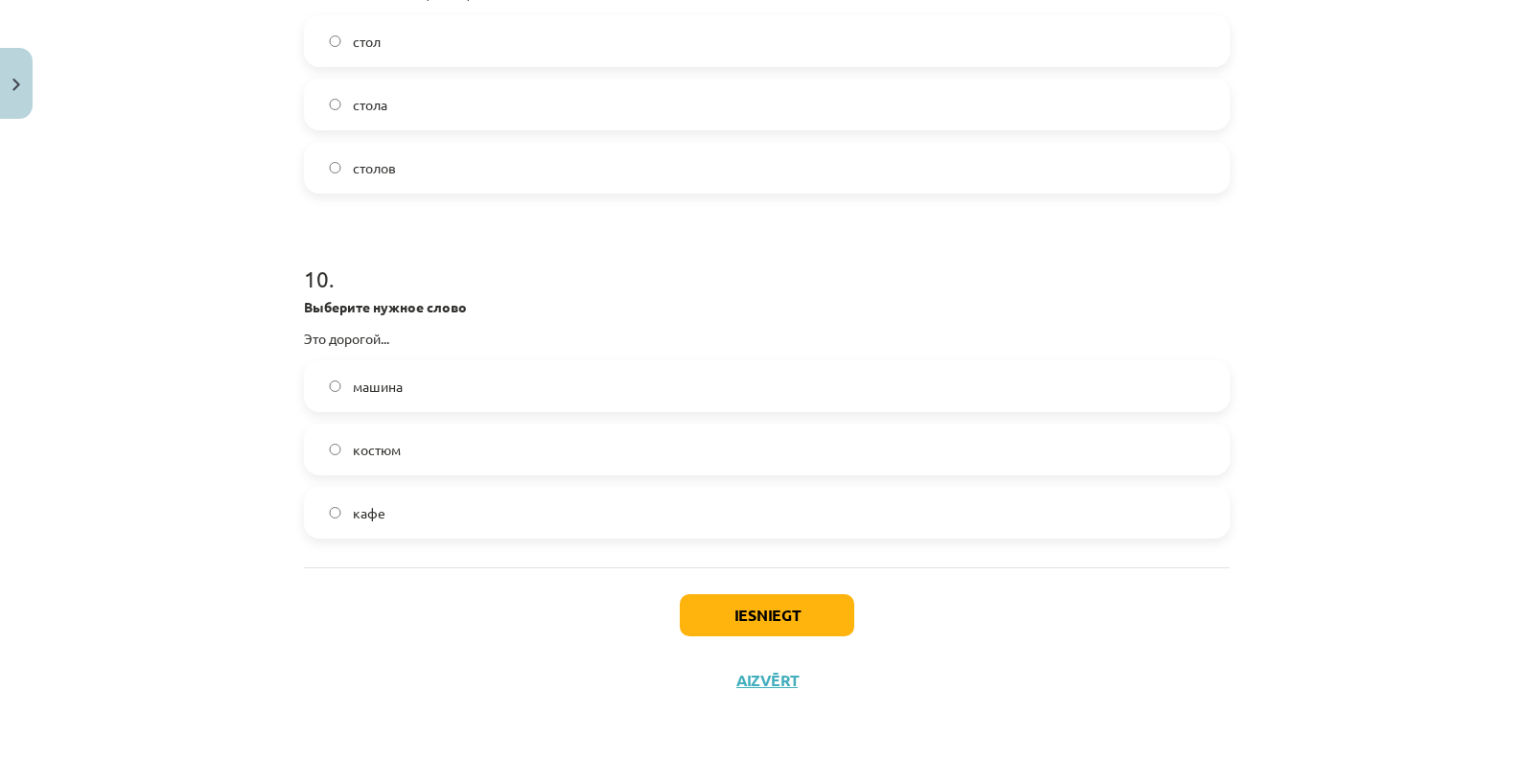
click at [370, 443] on span "костюм" at bounding box center [377, 450] width 48 height 20
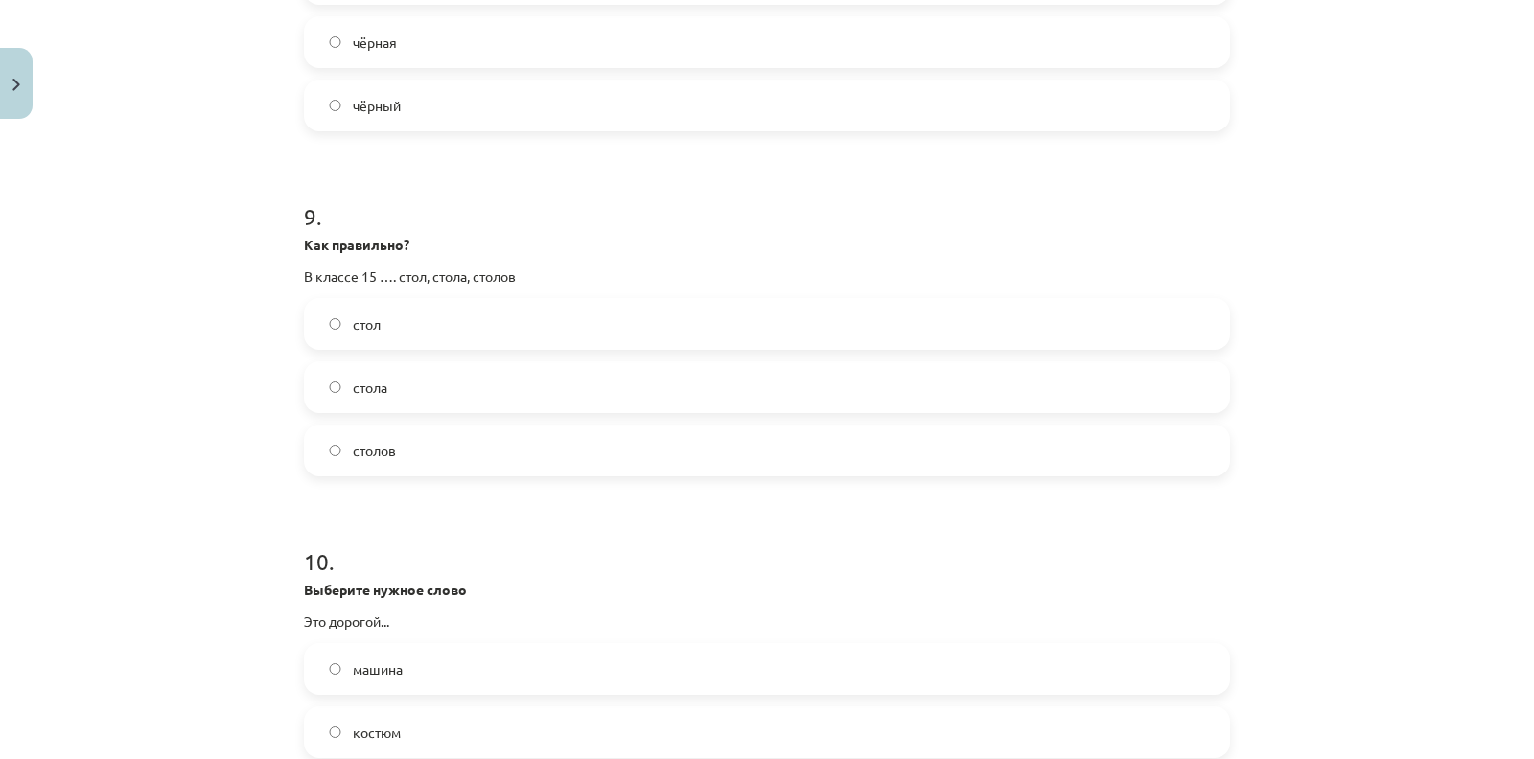
scroll to position [2906, 0]
click at [333, 470] on label "столов" at bounding box center [767, 453] width 922 height 48
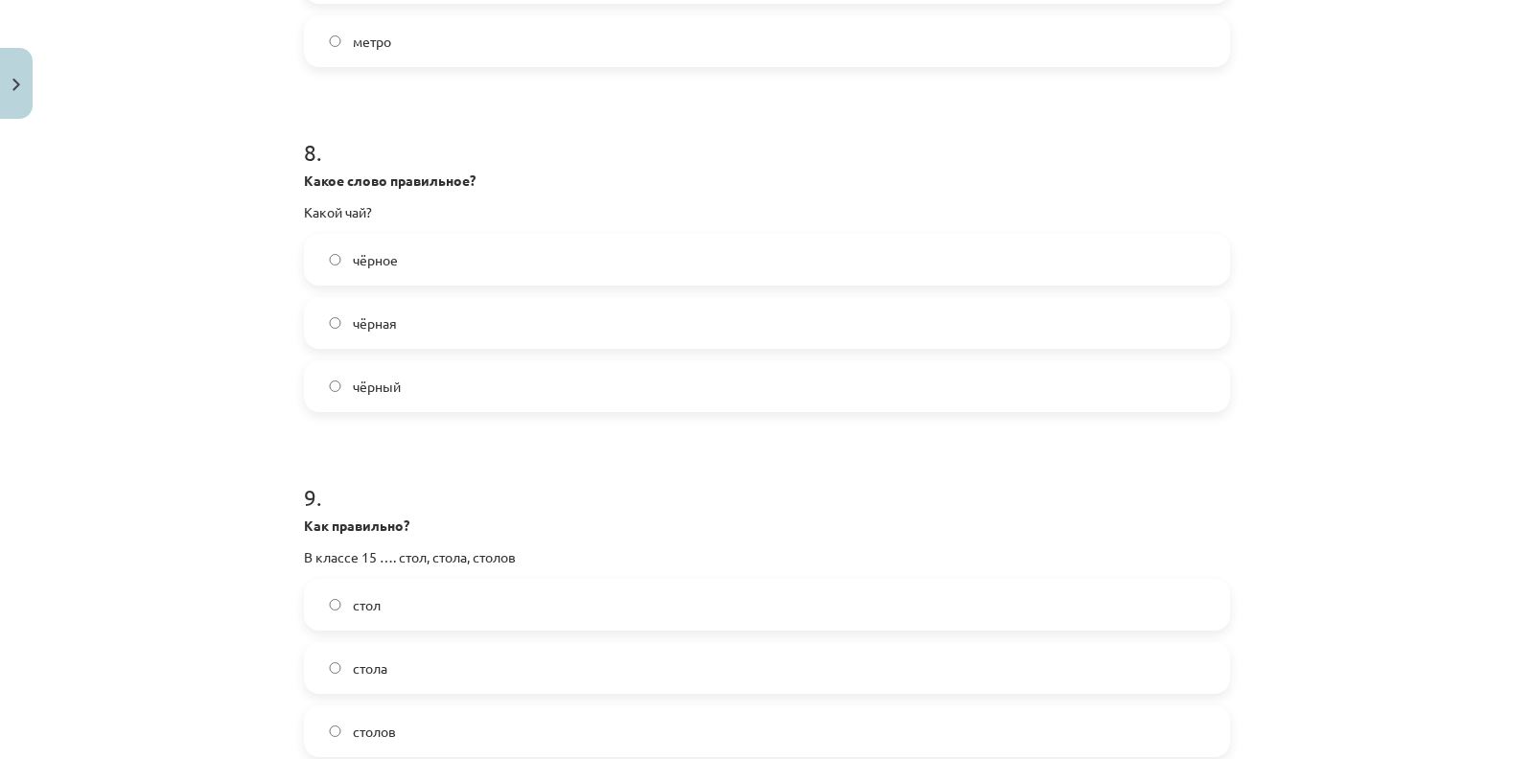
scroll to position [2615, 0]
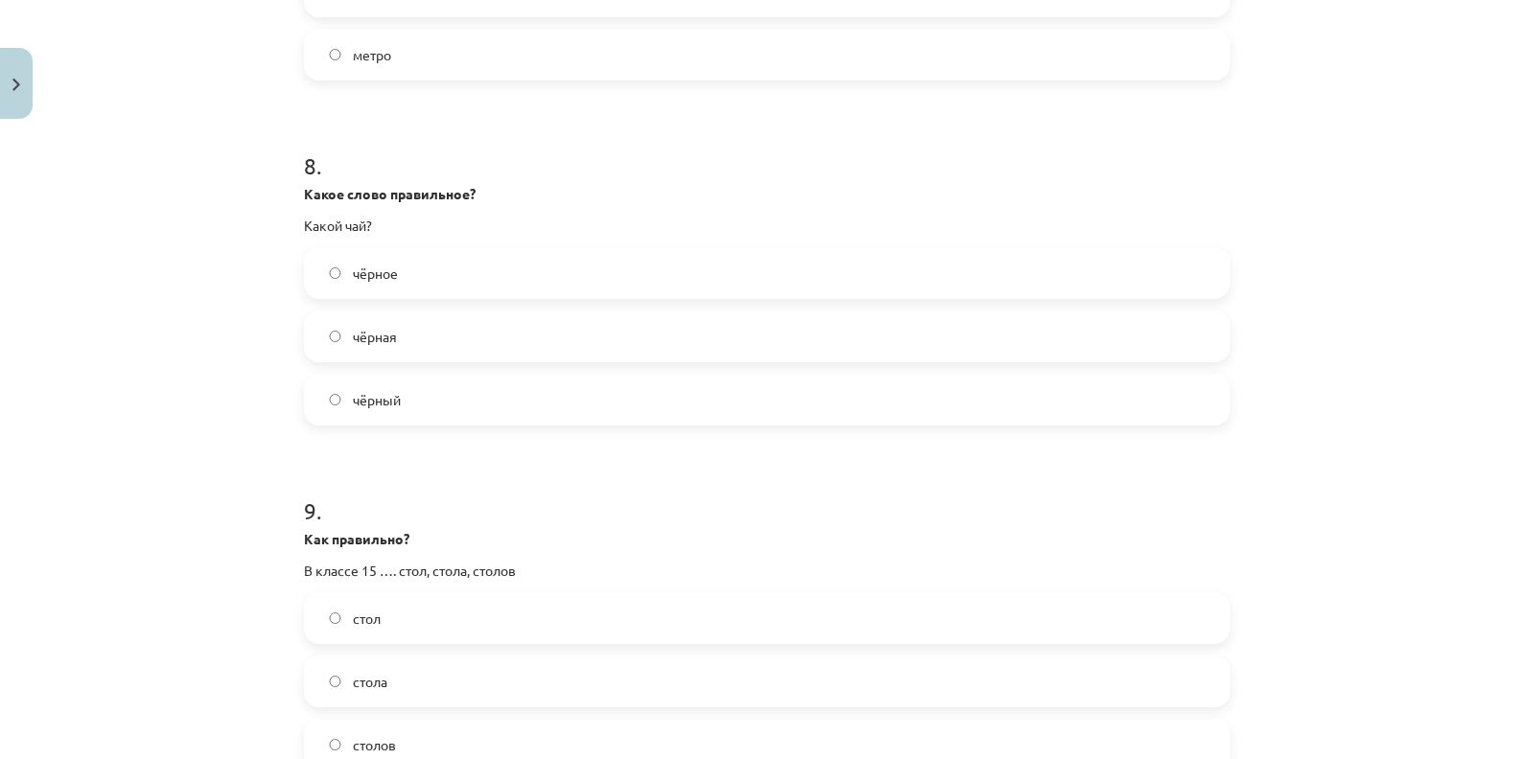
click at [350, 414] on label "чёрный" at bounding box center [767, 400] width 922 height 48
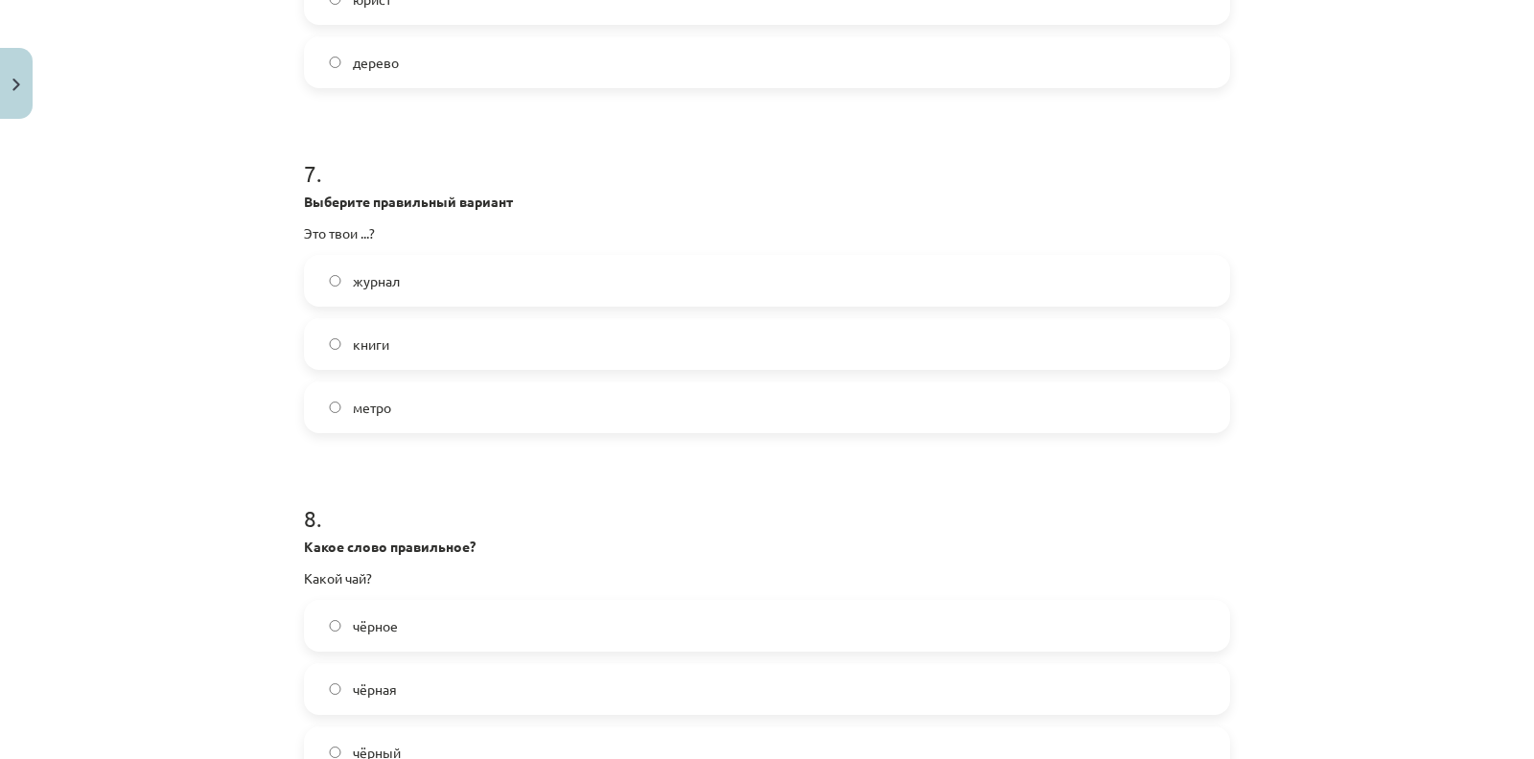
scroll to position [2258, 0]
click at [338, 375] on div "журнал книги метро" at bounding box center [767, 348] width 926 height 178
click at [309, 338] on label "книги" at bounding box center [767, 348] width 922 height 48
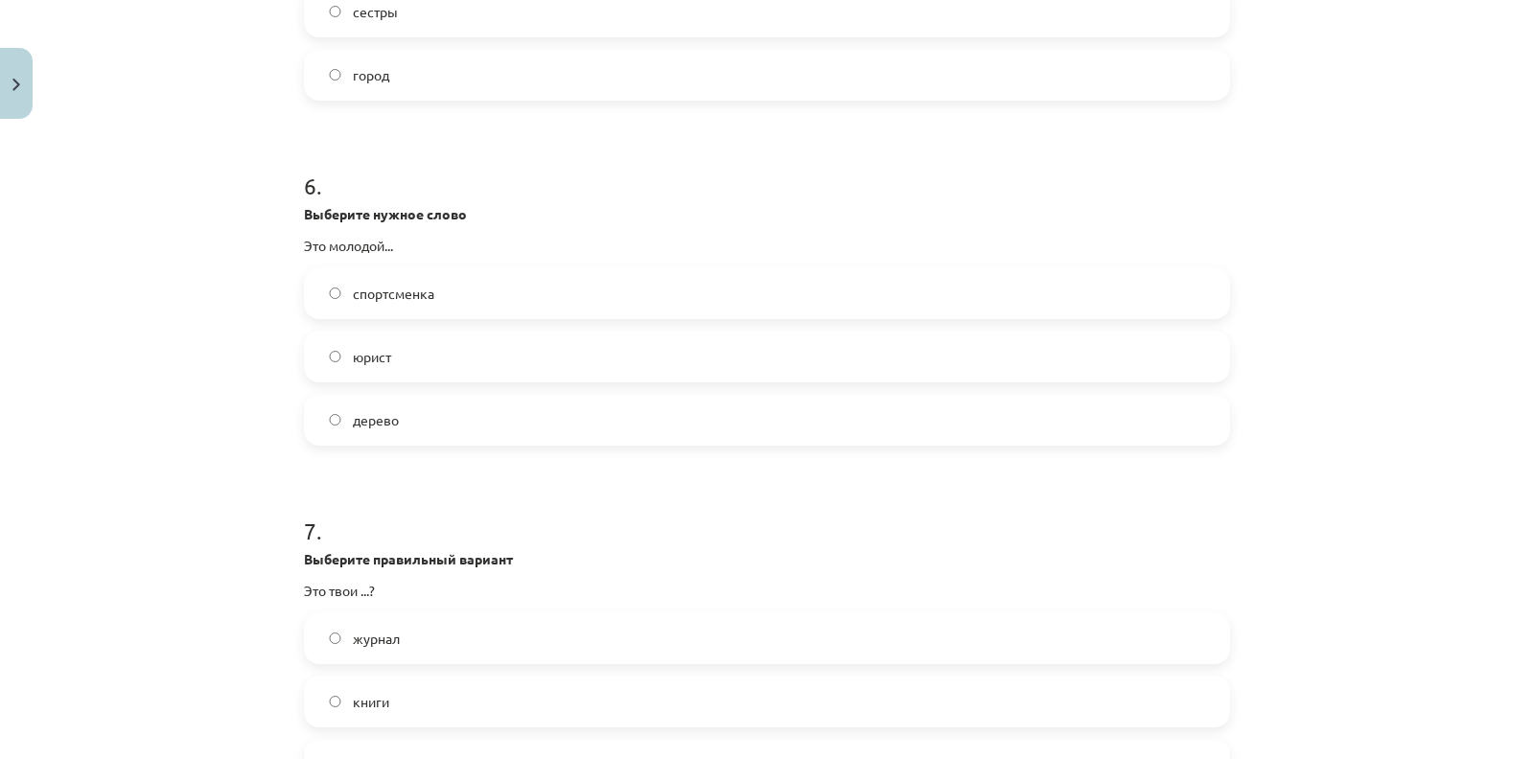
scroll to position [1892, 0]
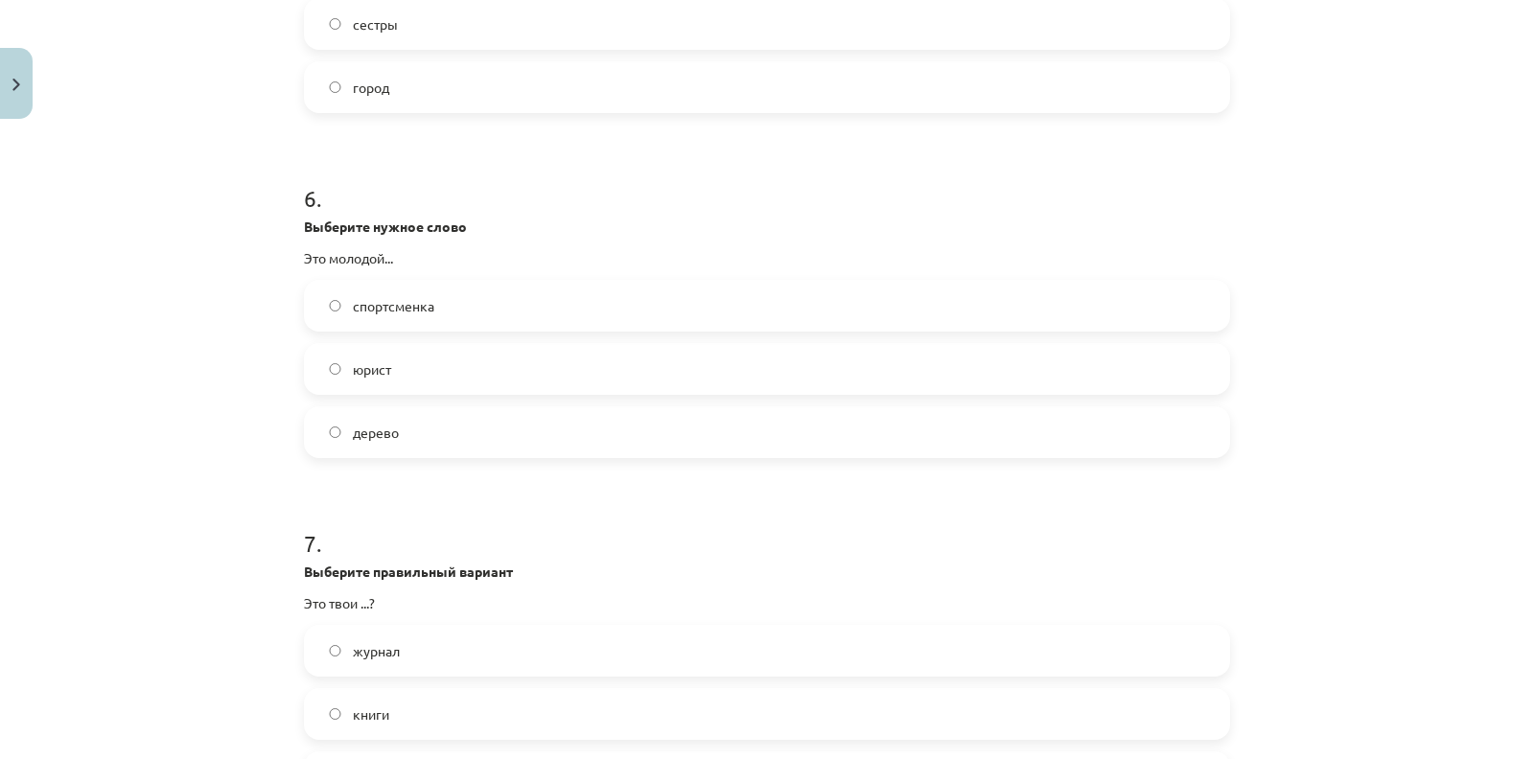
click at [332, 378] on label "юрист" at bounding box center [767, 369] width 922 height 48
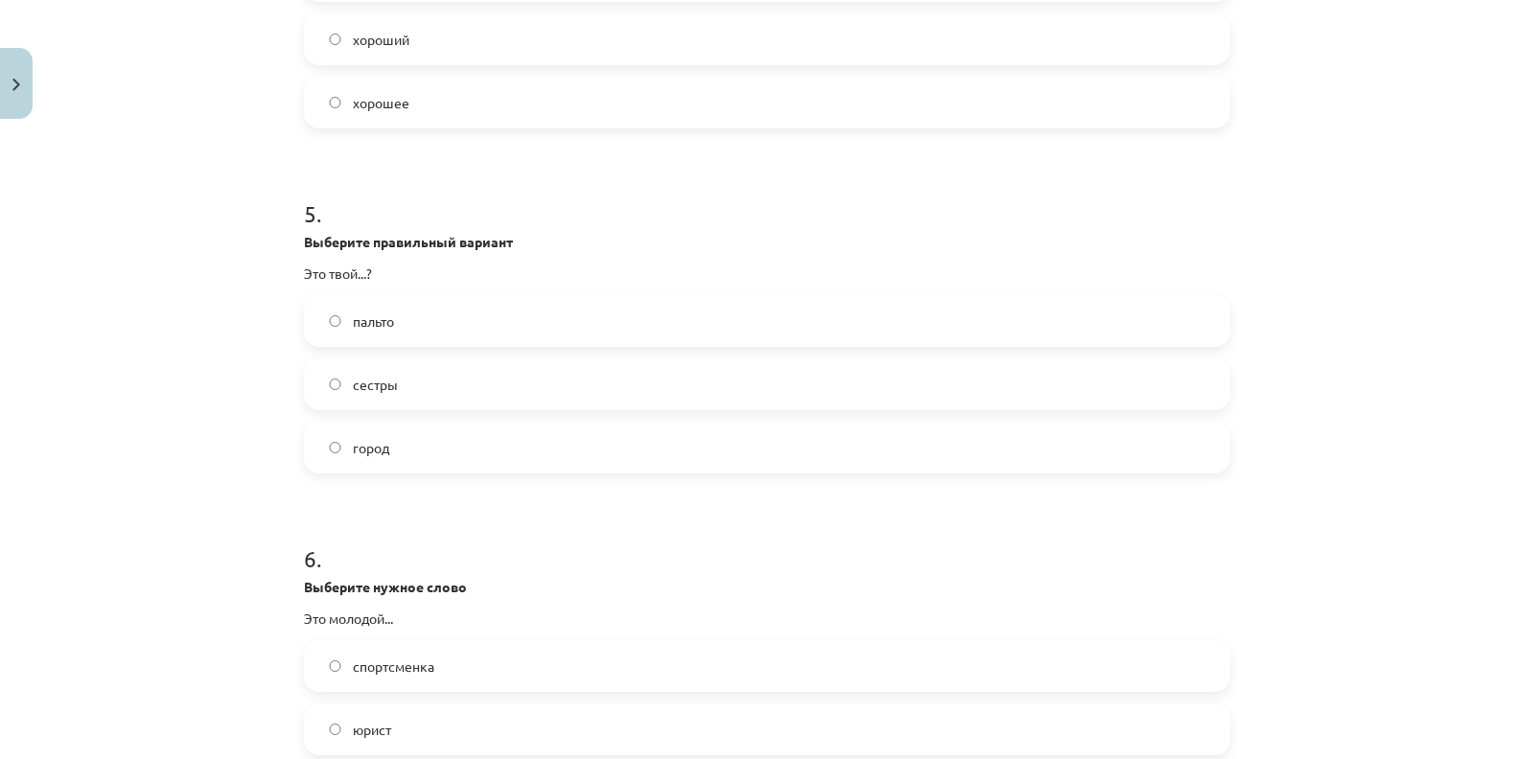
scroll to position [1530, 0]
click at [351, 460] on label "город" at bounding box center [767, 450] width 922 height 48
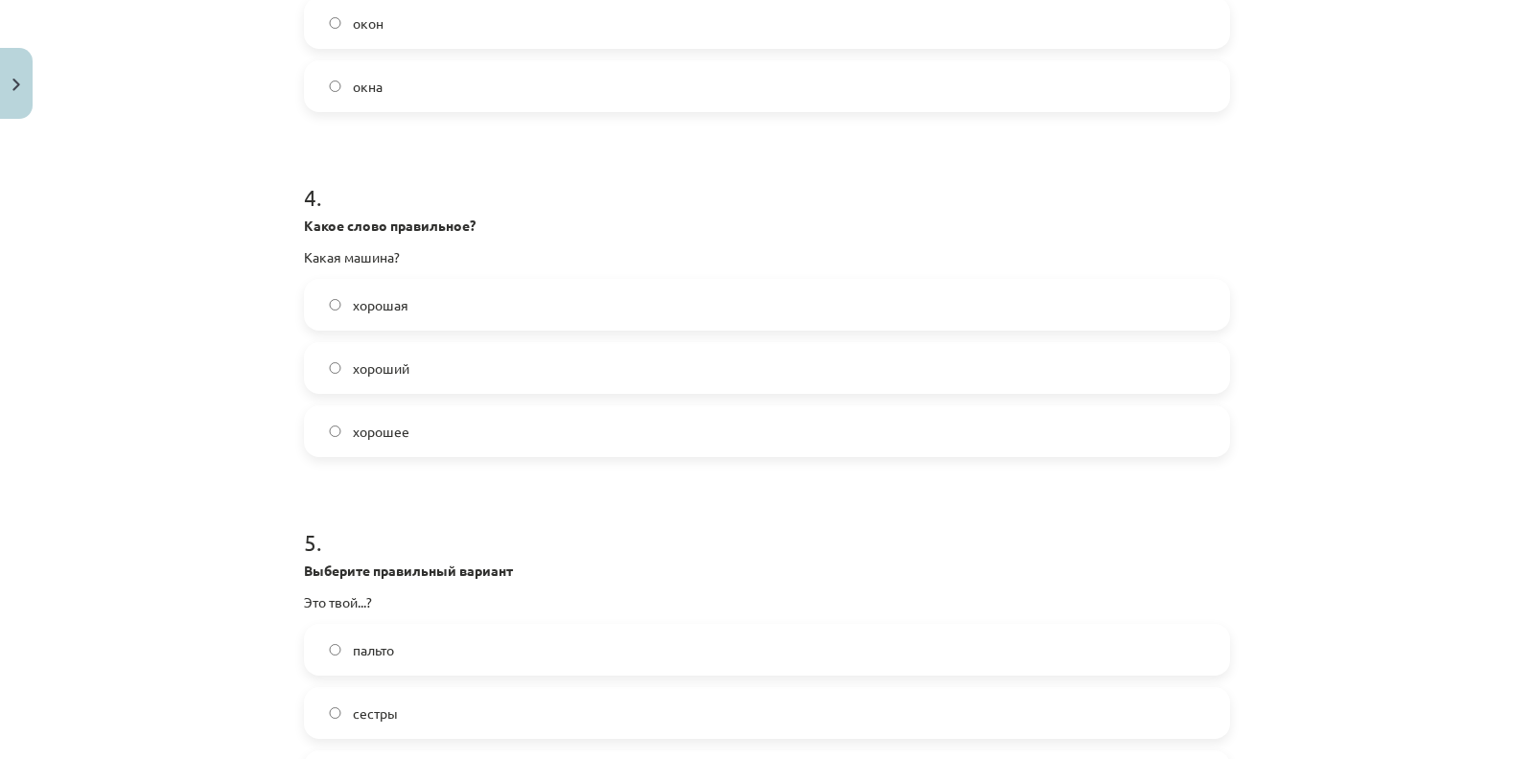
scroll to position [1201, 0]
click at [336, 306] on label "хорошая" at bounding box center [767, 307] width 922 height 48
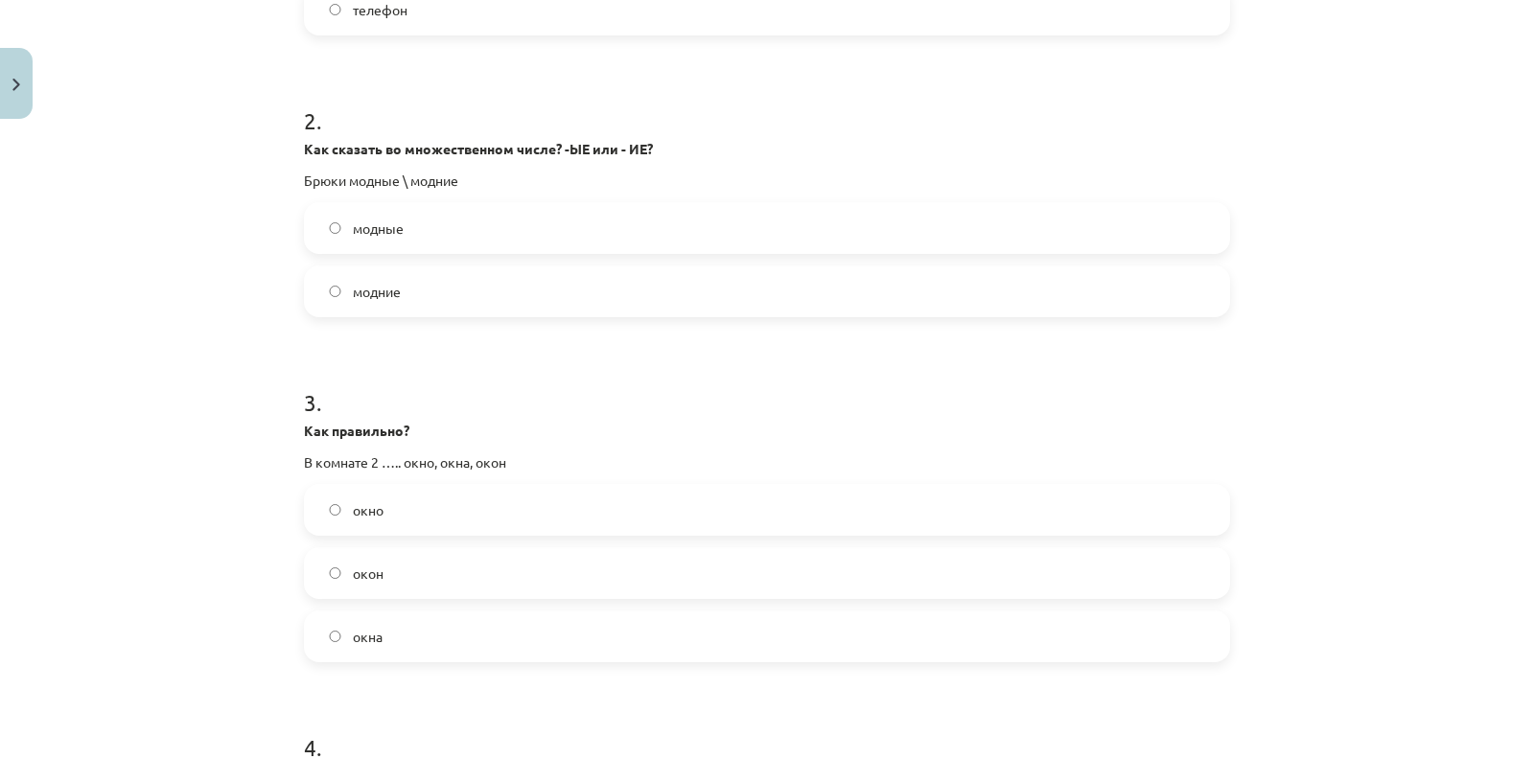
scroll to position [658, 0]
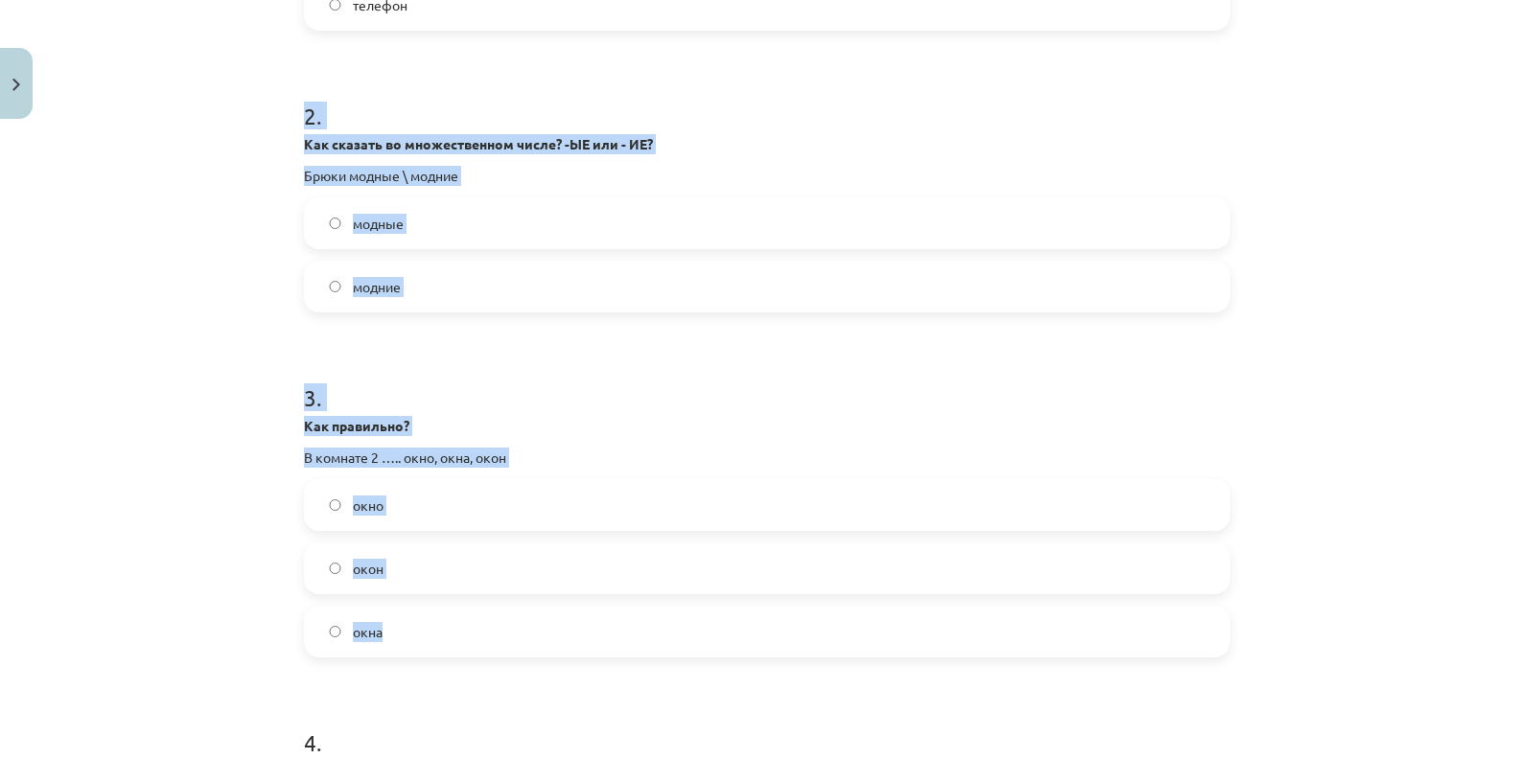
drag, startPoint x: 274, startPoint y: 74, endPoint x: 555, endPoint y: 621, distance: 615.1
click at [555, 621] on div "Mācību tēma: Krievu valodas b1 - 10. klases 1.ieskaites mācību materiāls #6 Nos…" at bounding box center [767, 379] width 1534 height 759
copy form "2 . Как сказать во множественном числе? -ЫЕ или - ИЕ? Брюки модные \ модние мод…"
click at [222, 358] on div "Mācību tēma: Krievu valodas b1 - 10. klases 1.ieskaites mācību materiāls #6 Nos…" at bounding box center [767, 379] width 1534 height 759
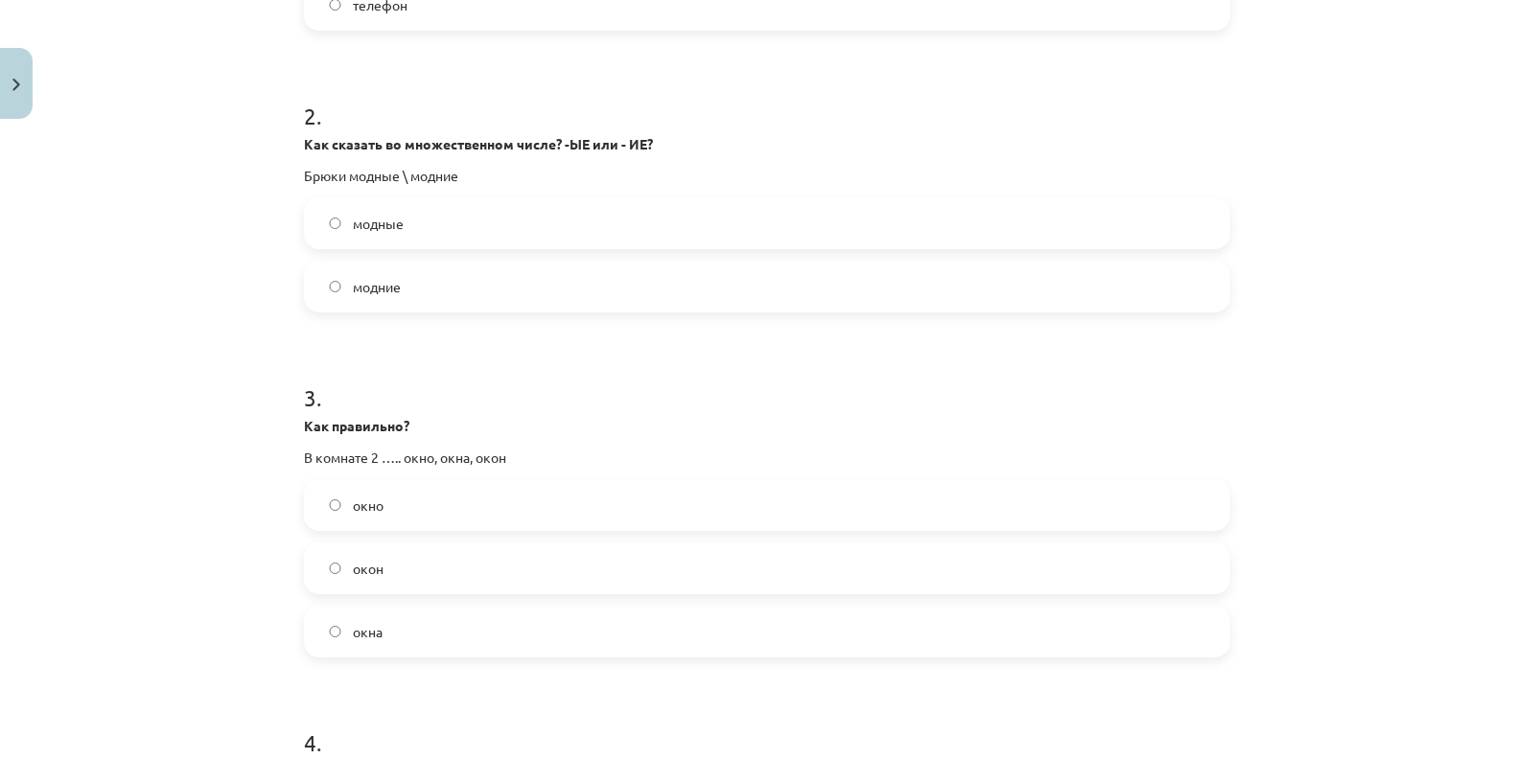
click at [358, 228] on span "модные" at bounding box center [378, 224] width 51 height 20
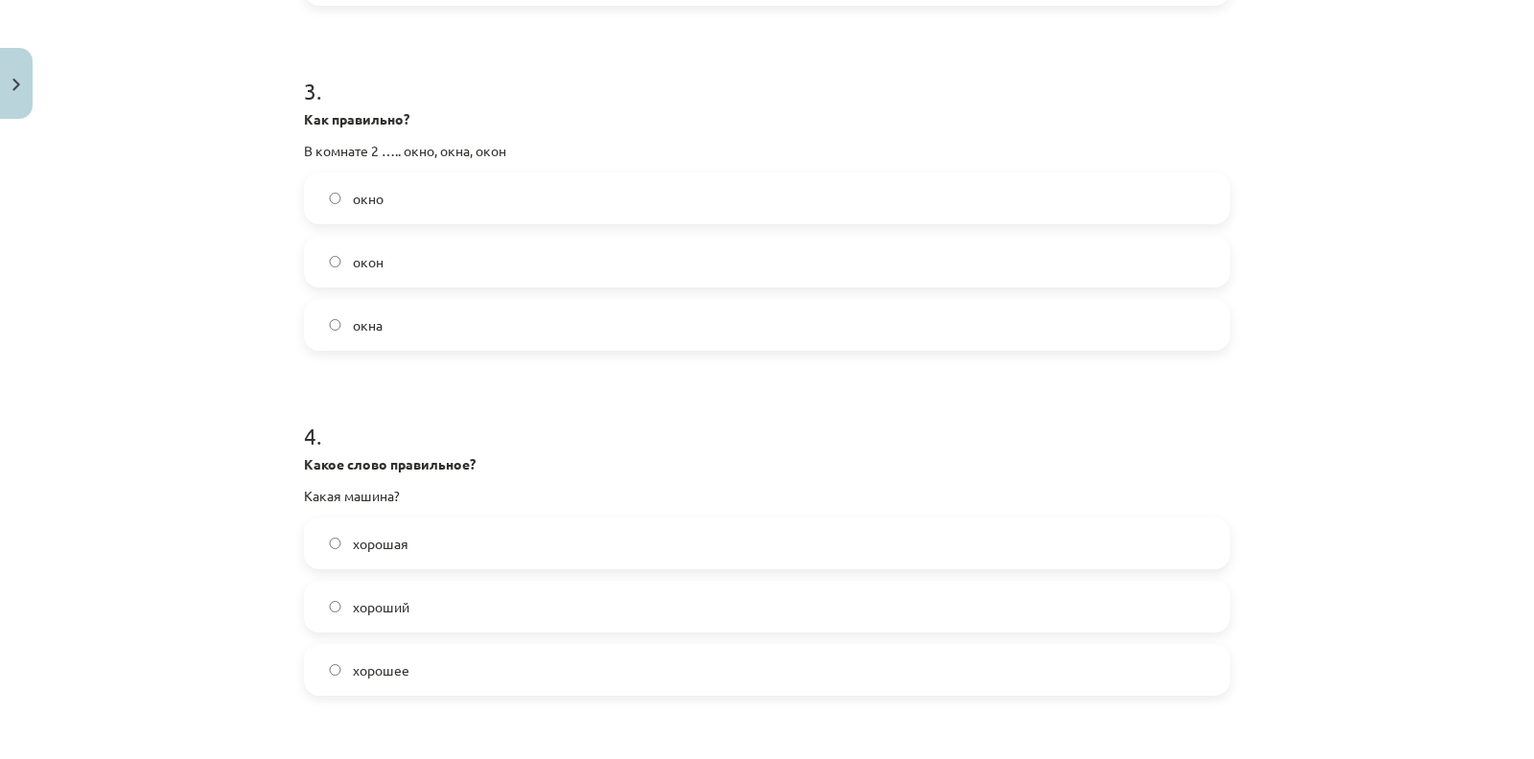
scroll to position [965, 0]
click at [381, 316] on label "окна" at bounding box center [767, 324] width 922 height 48
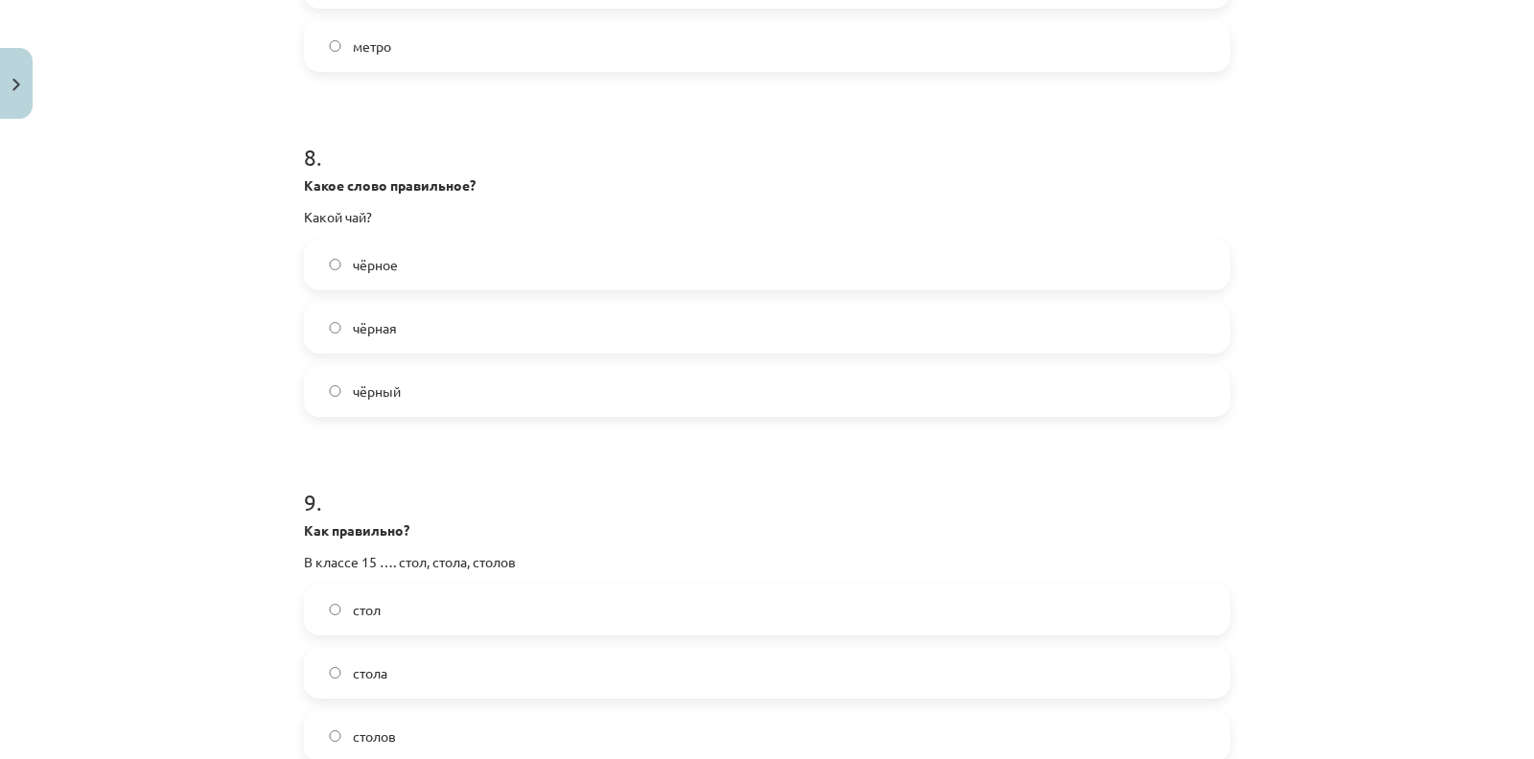
scroll to position [3192, 0]
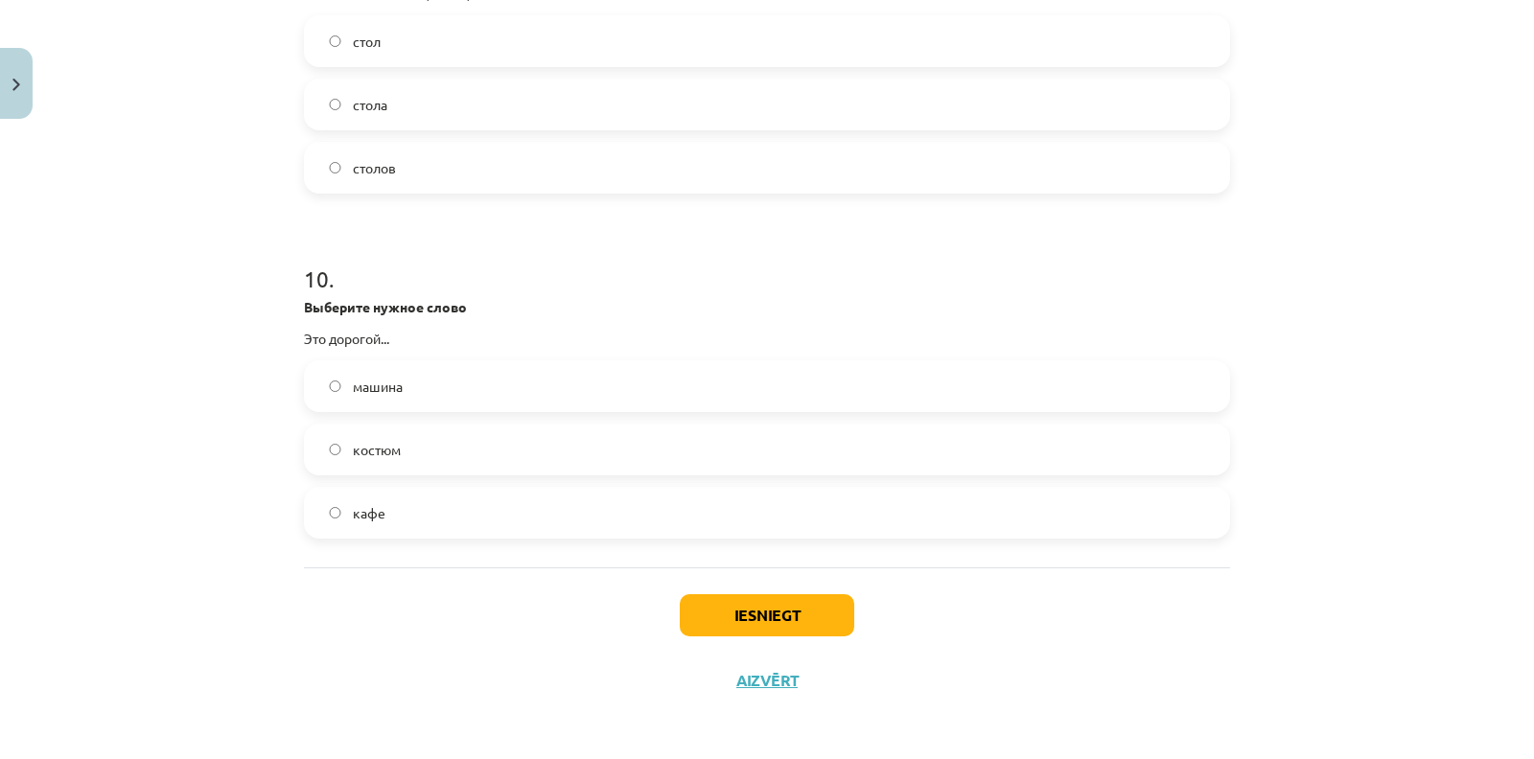
click at [796, 589] on div "Iesniegt Aizvērt" at bounding box center [767, 634] width 926 height 134
click at [796, 617] on button "Iesniegt" at bounding box center [767, 615] width 174 height 42
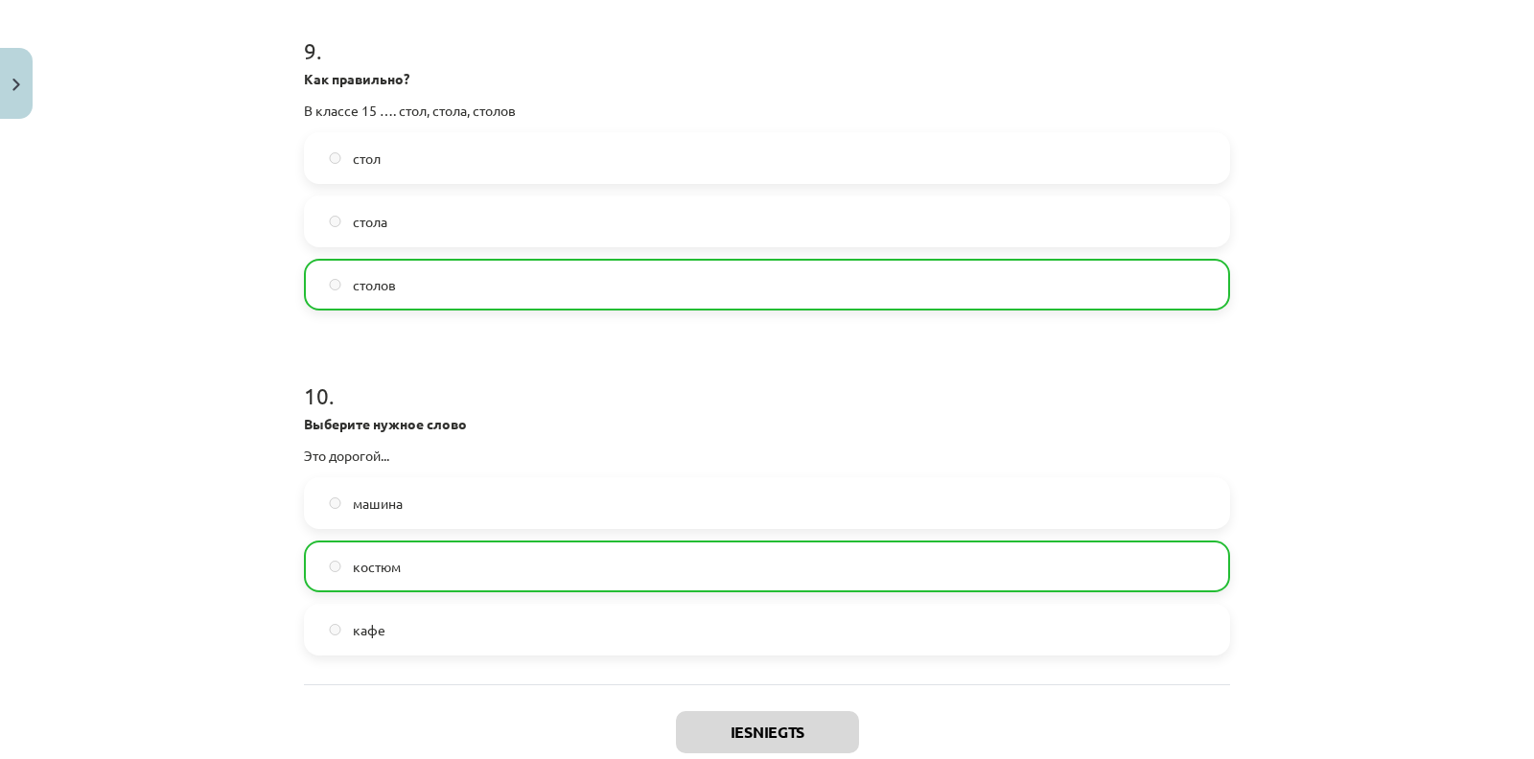
scroll to position [3251, 0]
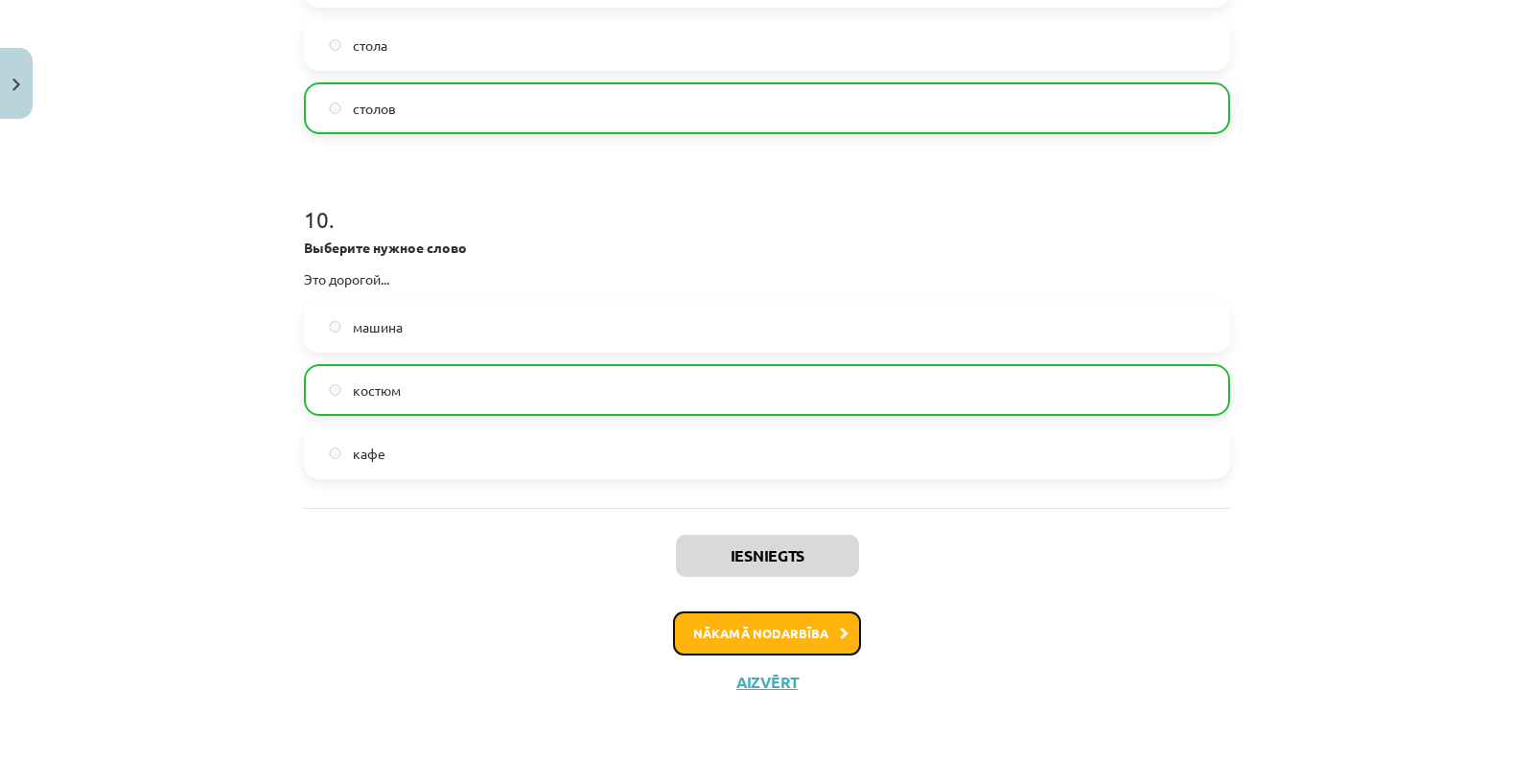
click at [773, 634] on button "Nākamā nodarbība" at bounding box center [767, 633] width 188 height 44
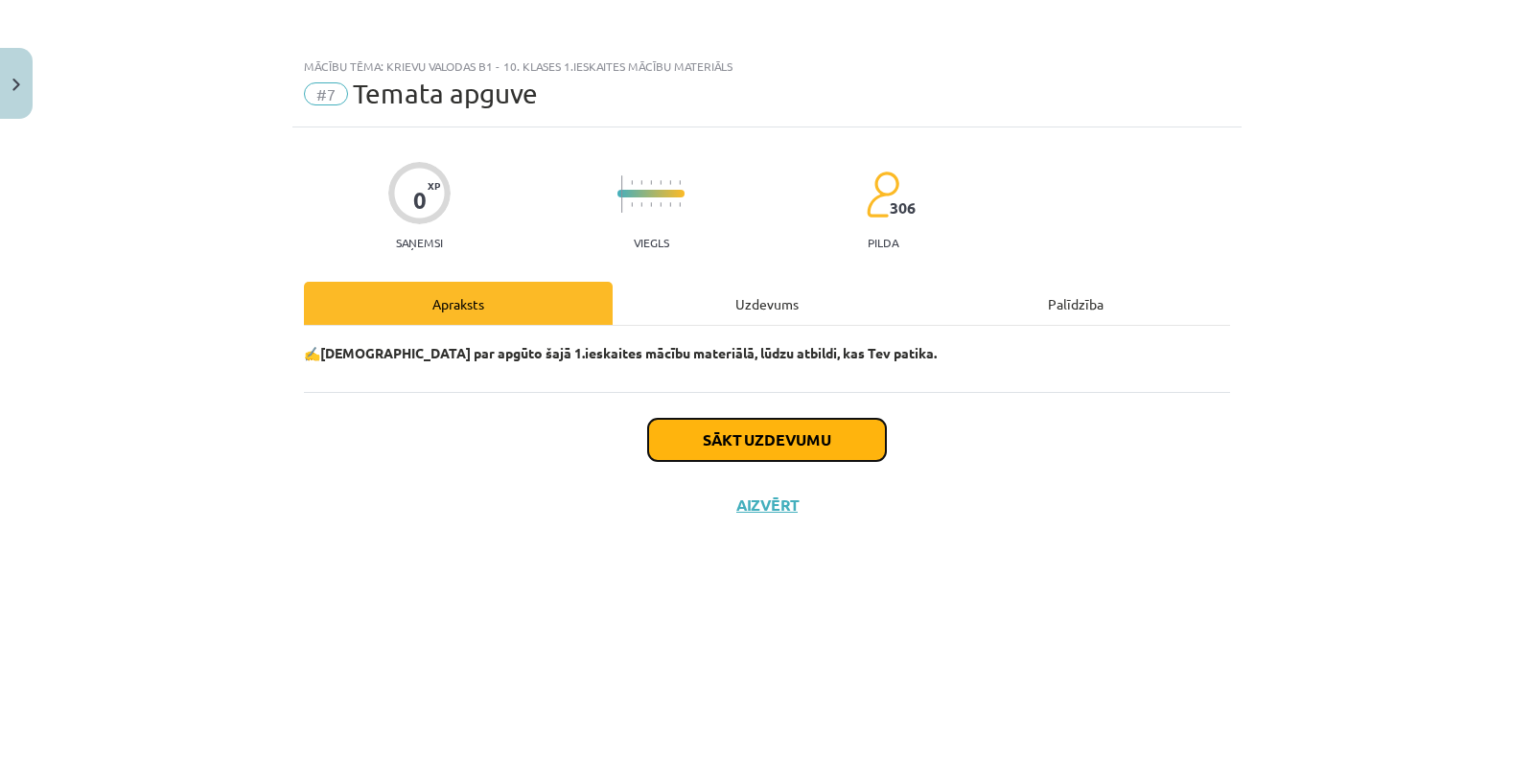
scroll to position [353, 0]
click at [788, 449] on button "Sākt uzdevumu" at bounding box center [767, 440] width 238 height 42
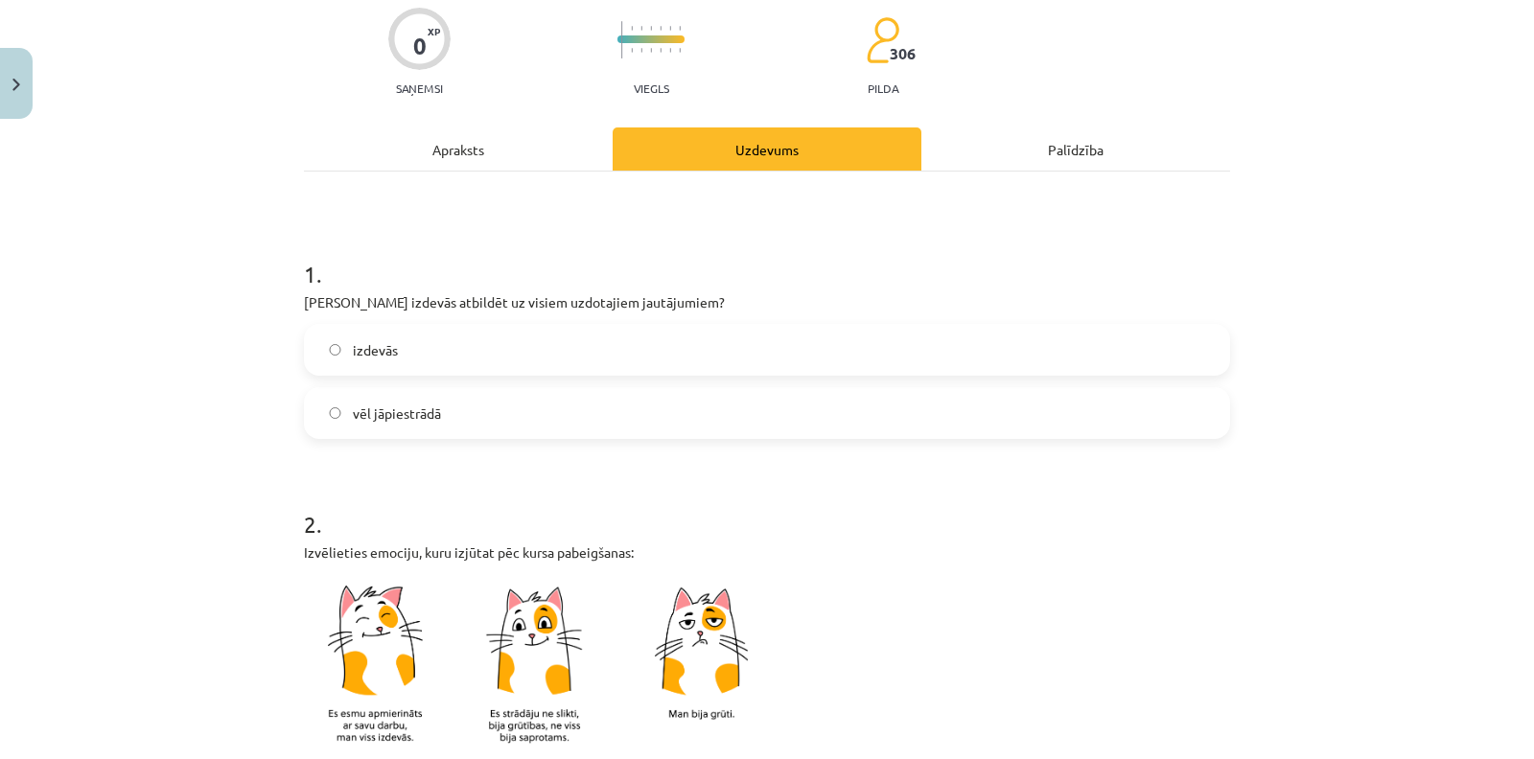
scroll to position [164, 0]
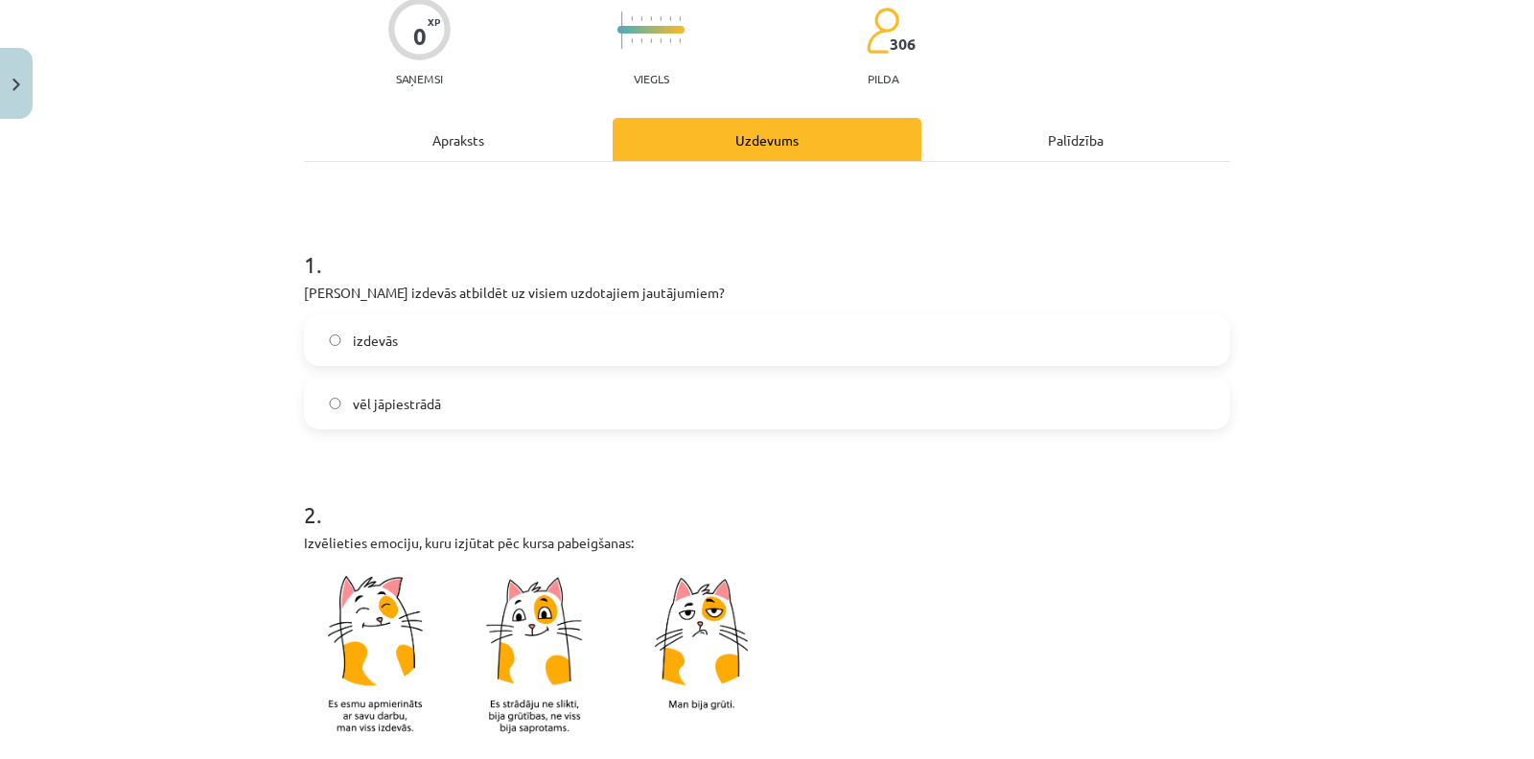
click at [574, 341] on label "izdevās" at bounding box center [767, 340] width 922 height 48
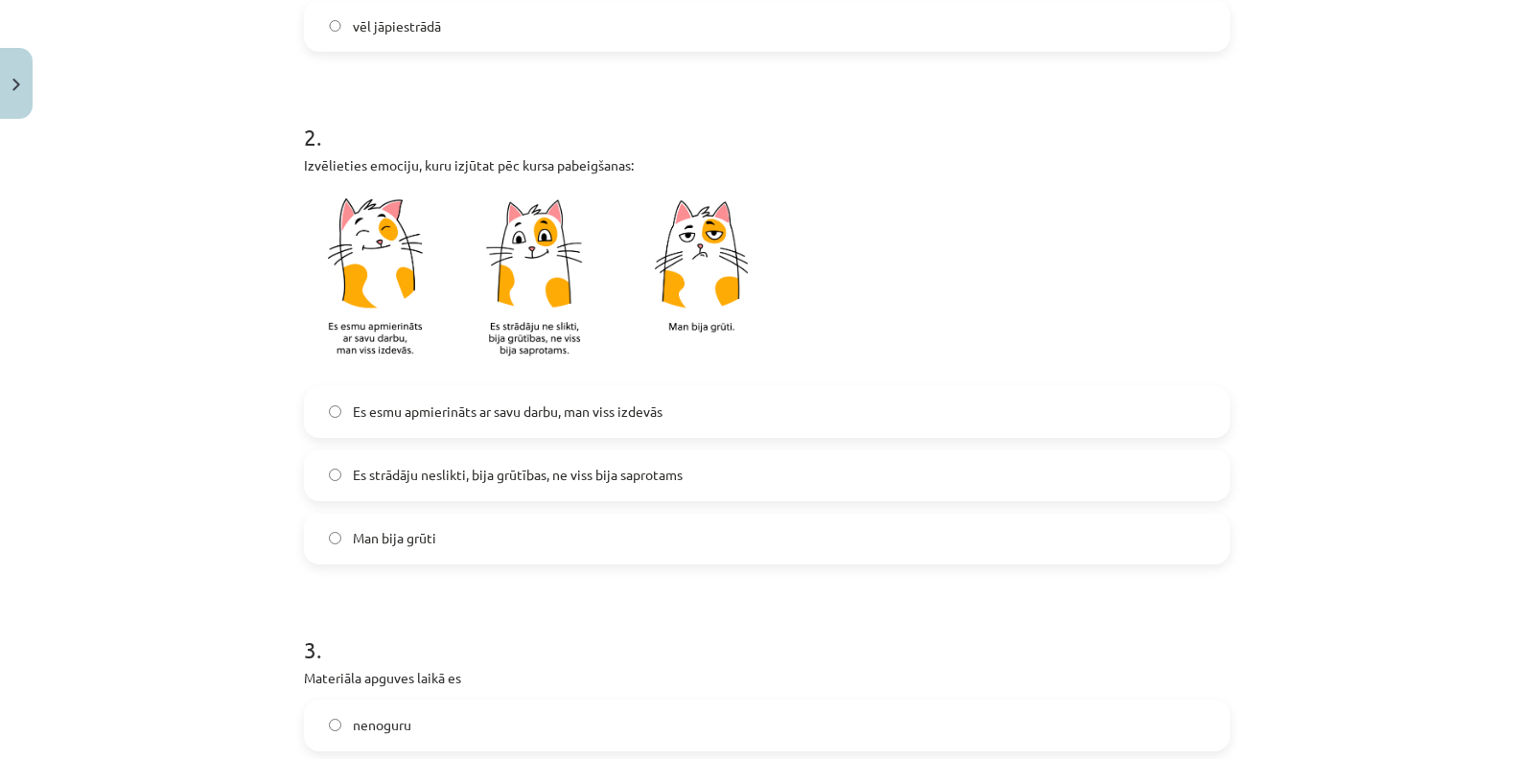
click at [543, 418] on span "Es esmu apmierināts ar savu darbu, man viss izdevās" at bounding box center [508, 412] width 310 height 20
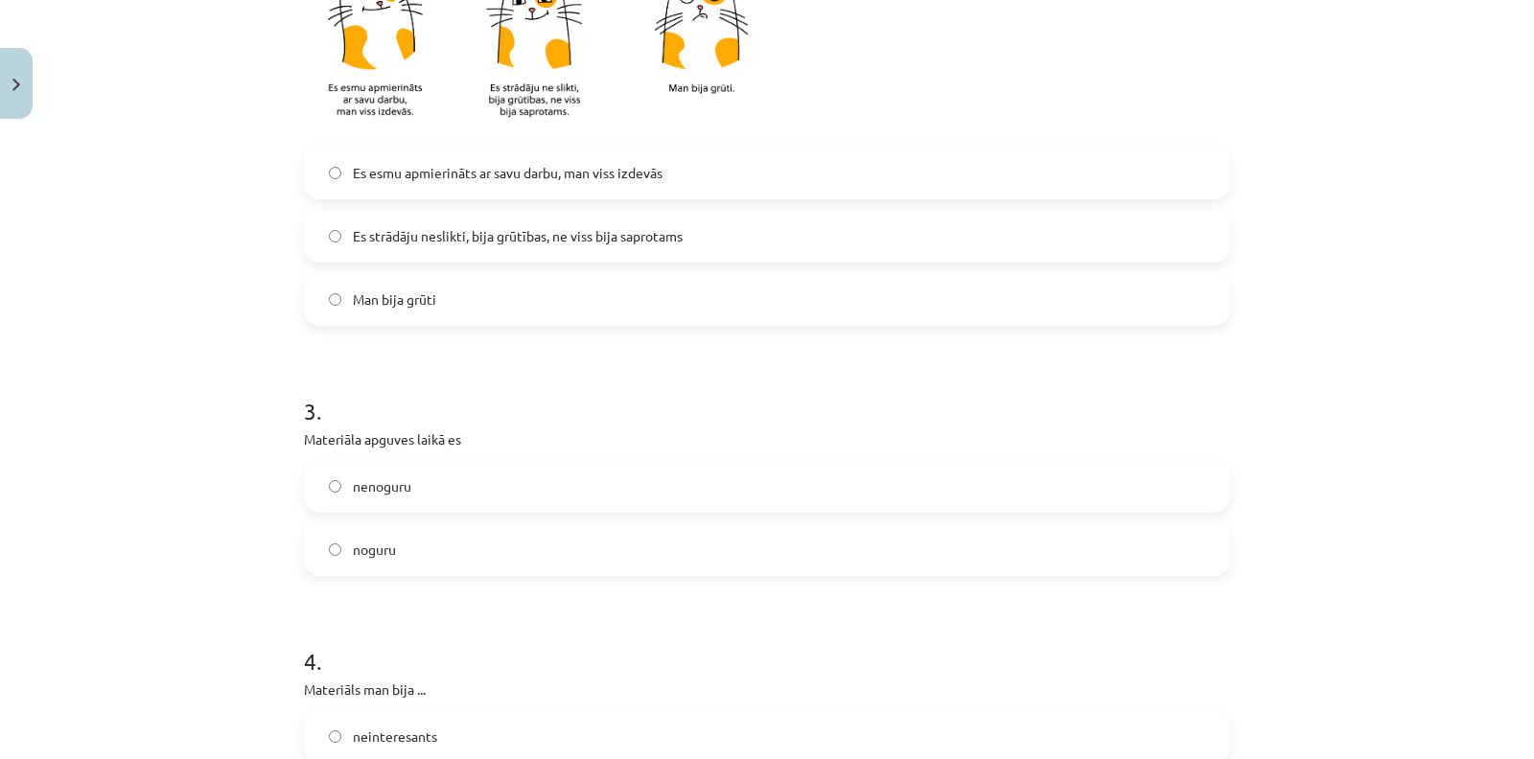
scroll to position [831, 0]
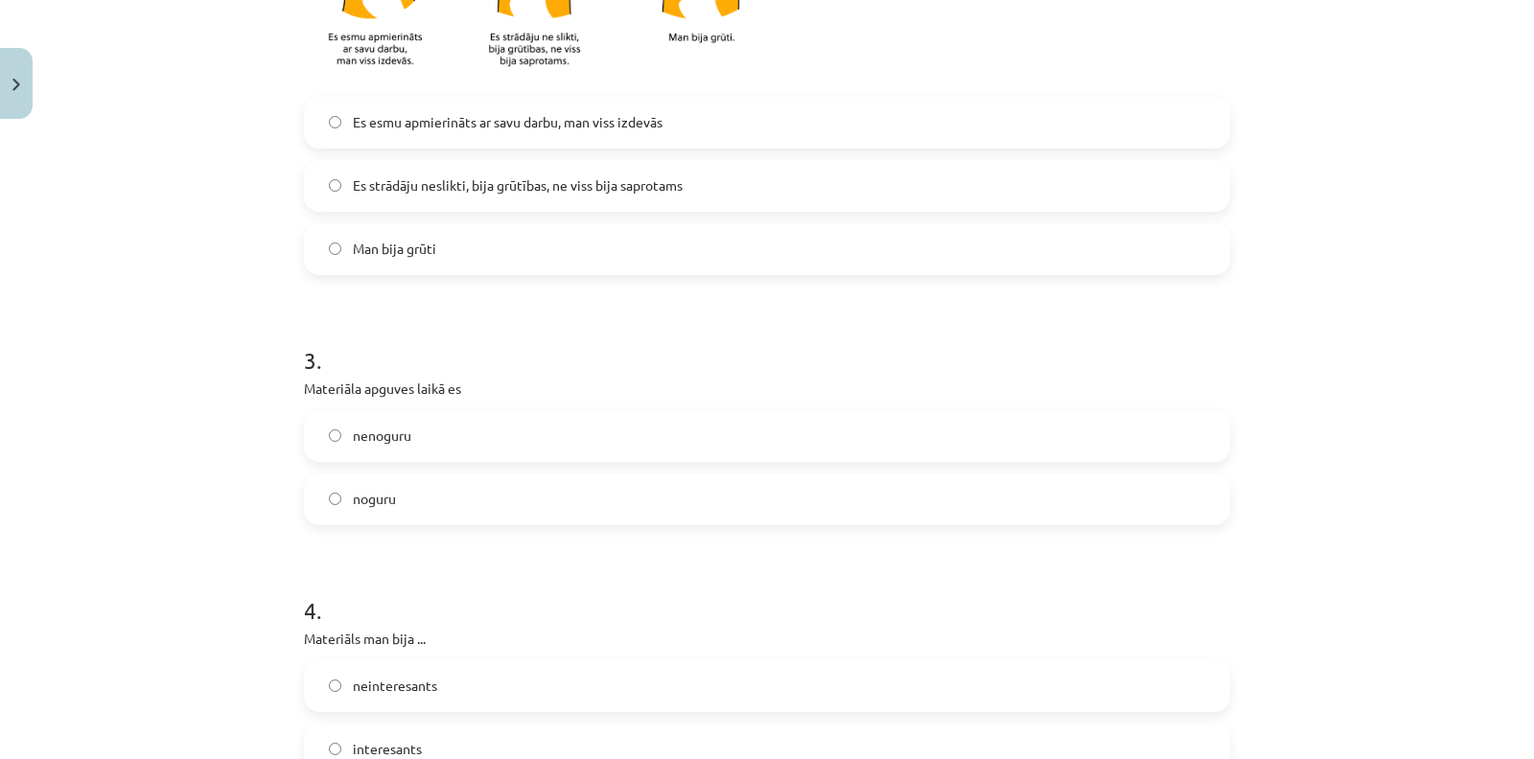
click at [532, 432] on label "nenoguru" at bounding box center [767, 436] width 922 height 48
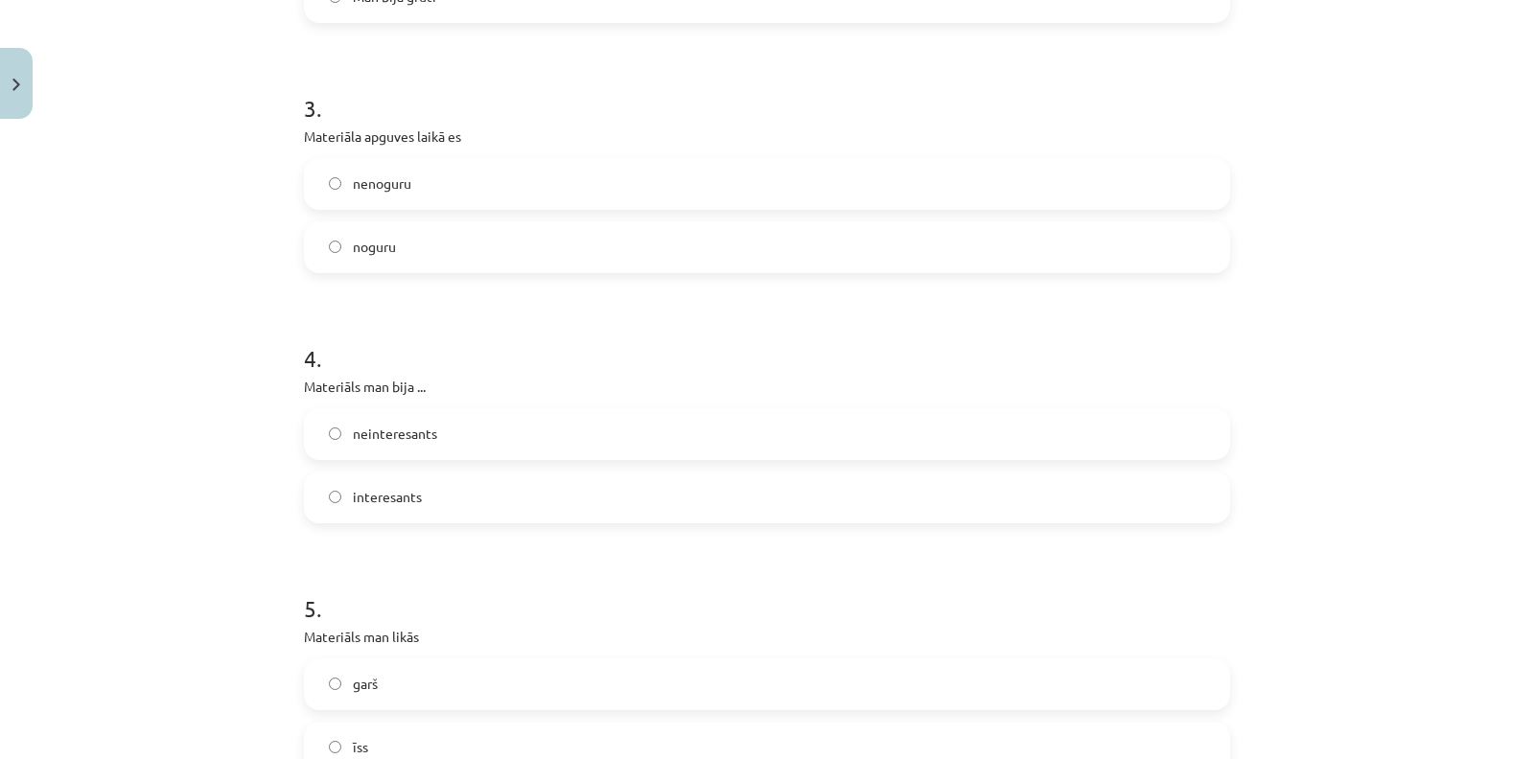
scroll to position [1106, 0]
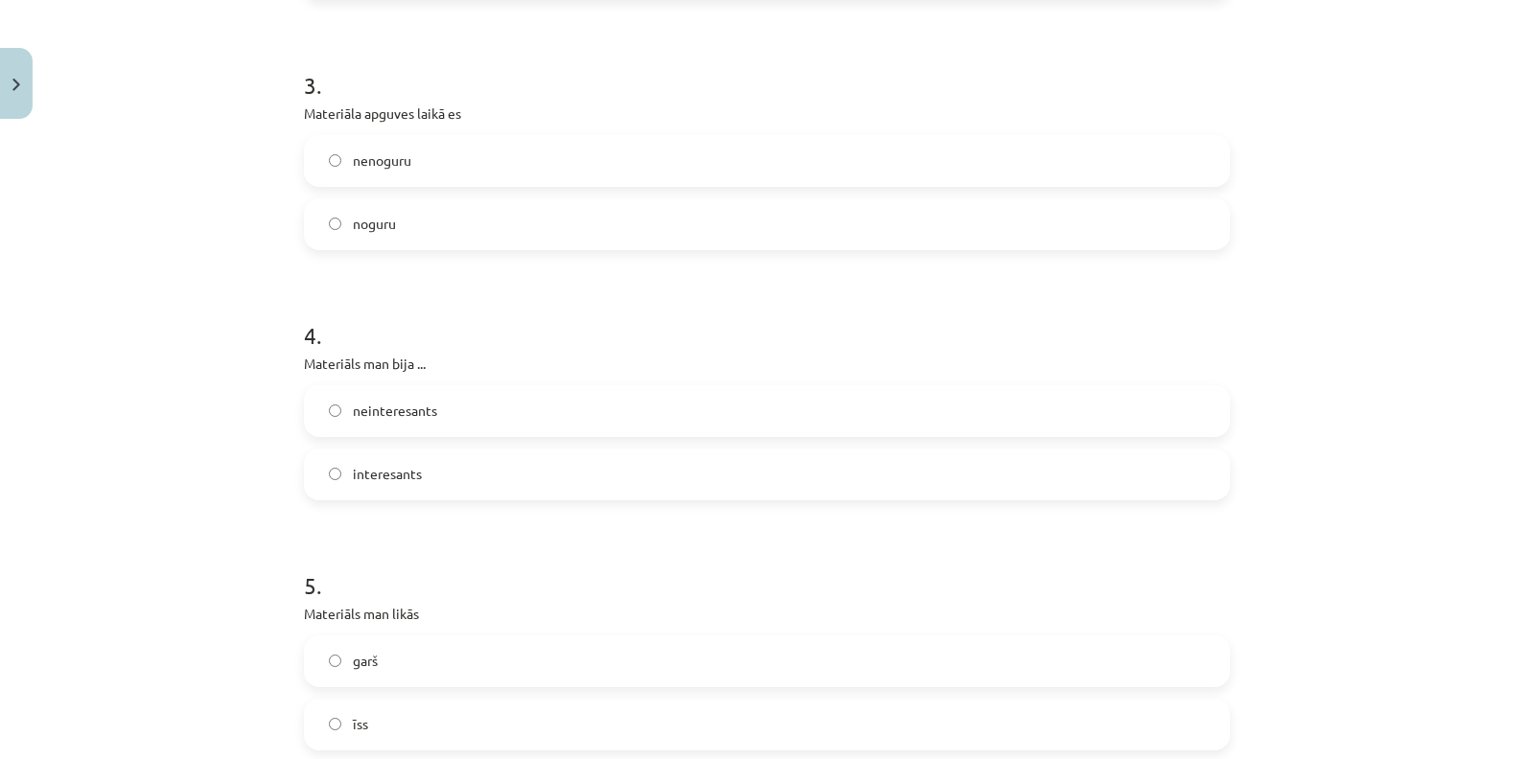
click at [494, 501] on form "1 . Vai Tev izdevās atbildēt uz visiem uzdotajiem jautājumiem? izdevās vēl jāpi…" at bounding box center [767, 137] width 926 height 1725
click at [438, 480] on label "interesants" at bounding box center [767, 474] width 922 height 48
click at [362, 730] on label "īss" at bounding box center [767, 725] width 922 height 48
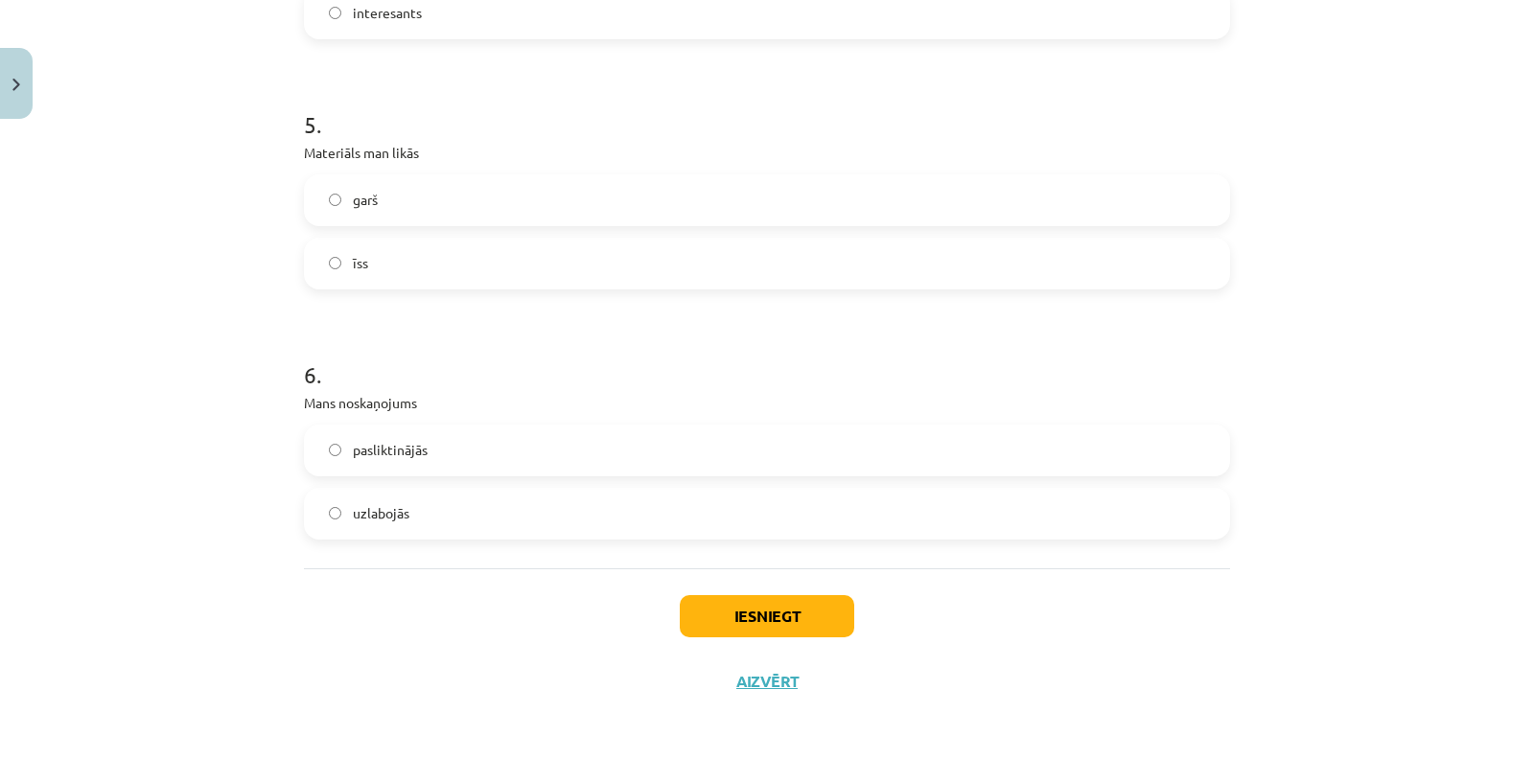
click at [380, 516] on span "uzlabojās" at bounding box center [381, 513] width 57 height 20
click at [694, 620] on button "Iesniegt" at bounding box center [767, 616] width 174 height 42
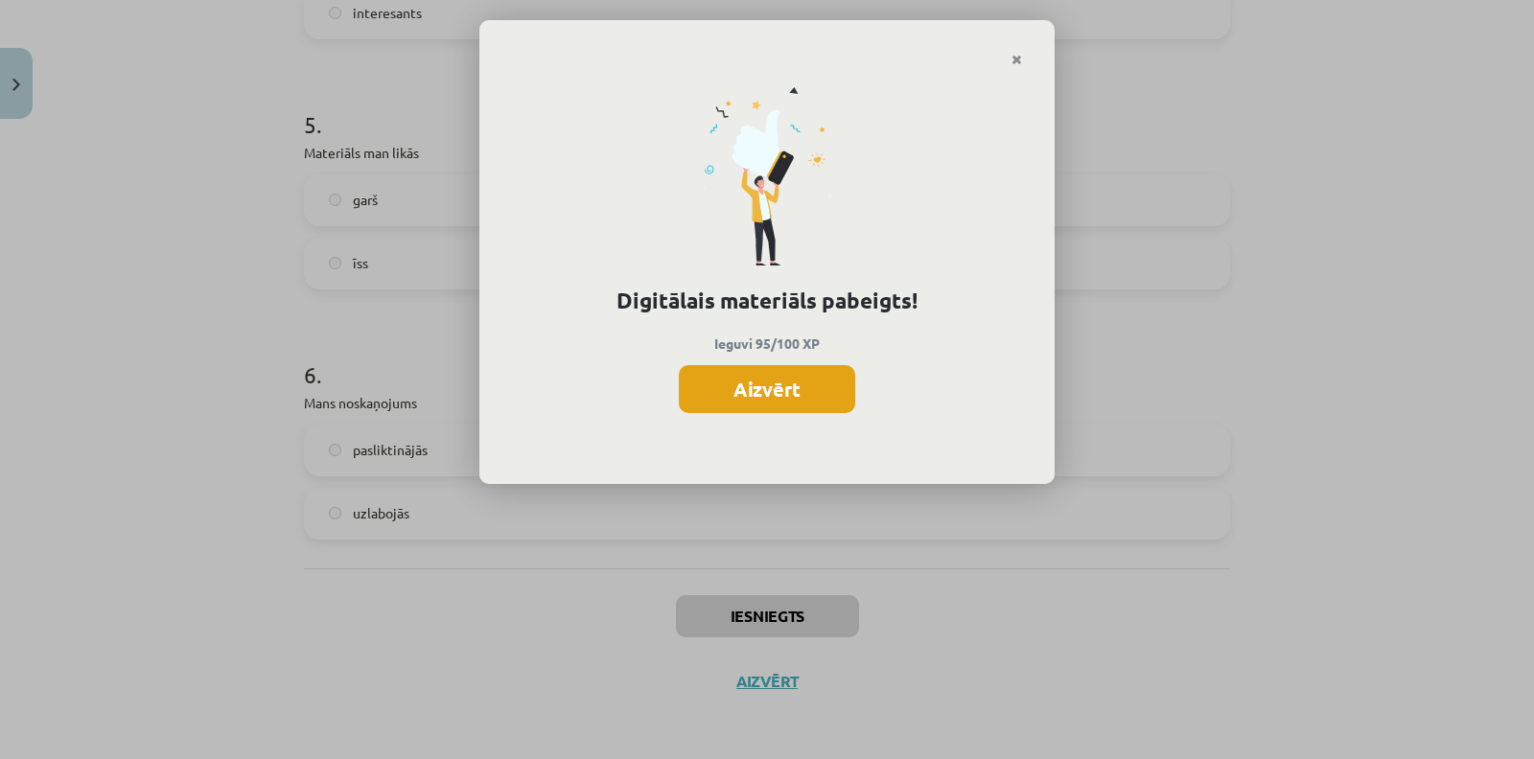
click at [799, 373] on button "Aizvērt" at bounding box center [767, 389] width 176 height 48
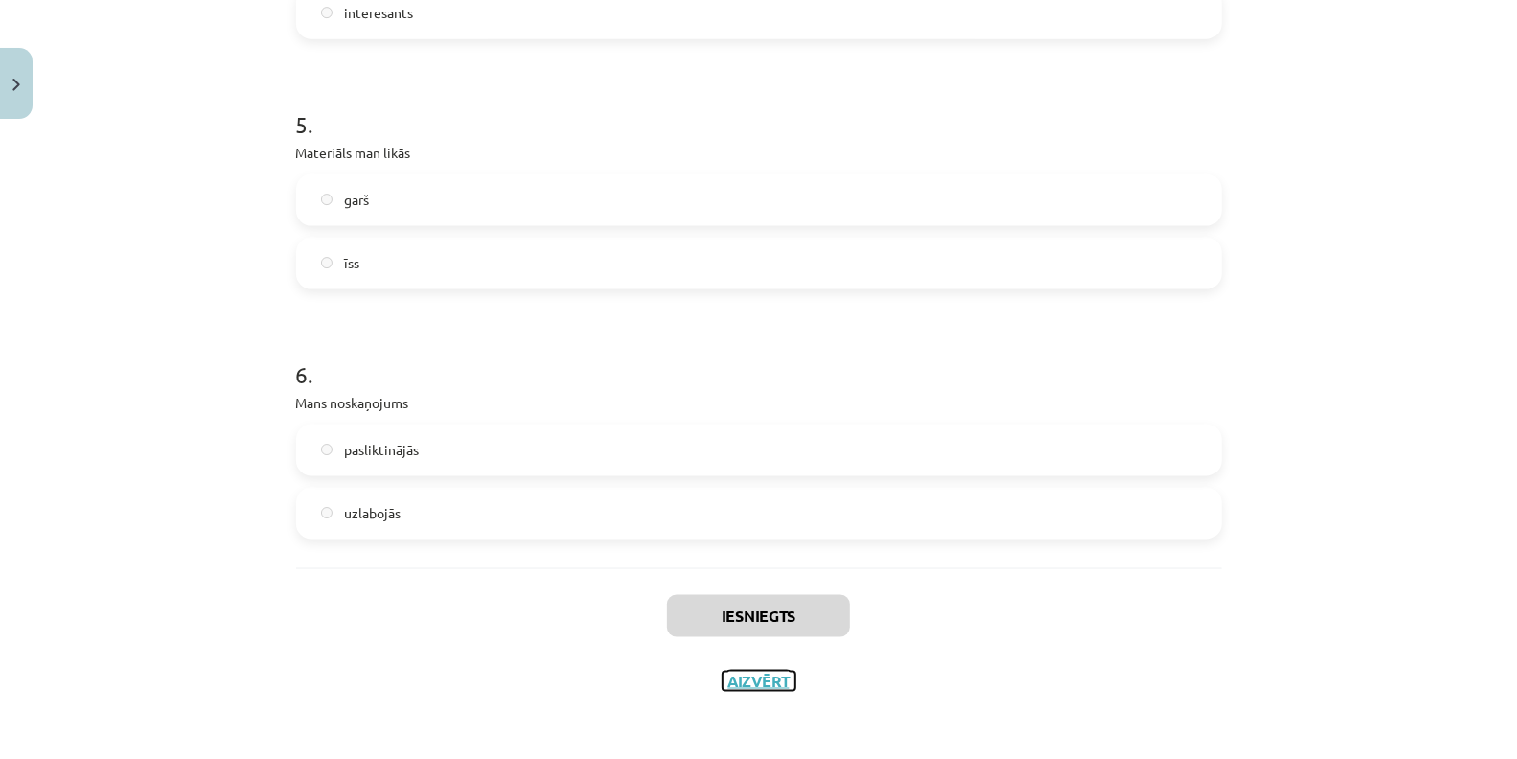
click at [765, 672] on button "Aizvērt" at bounding box center [759, 681] width 73 height 19
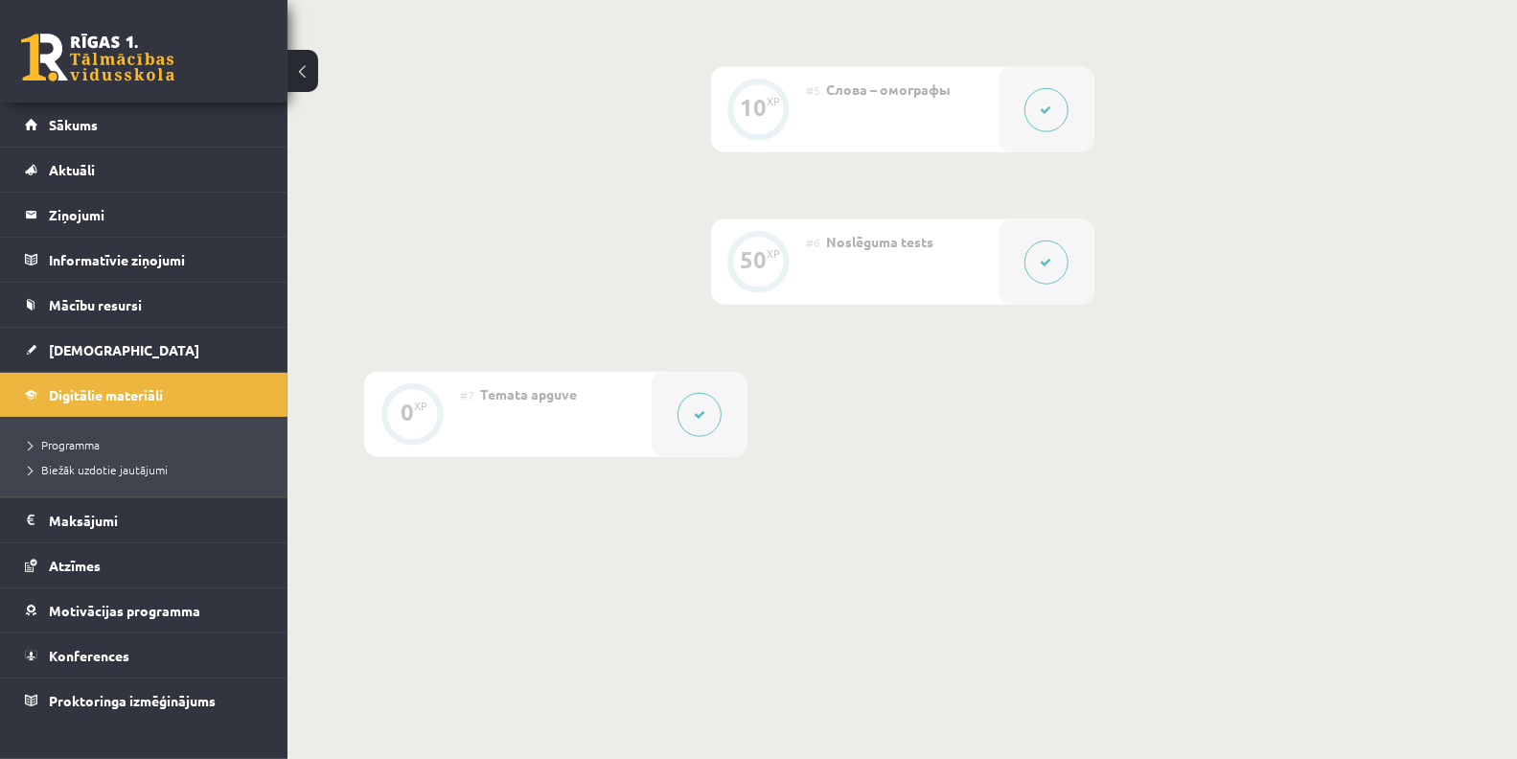
scroll to position [1086, 0]
click at [118, 345] on link "[DEMOGRAPHIC_DATA]" at bounding box center [144, 350] width 239 height 44
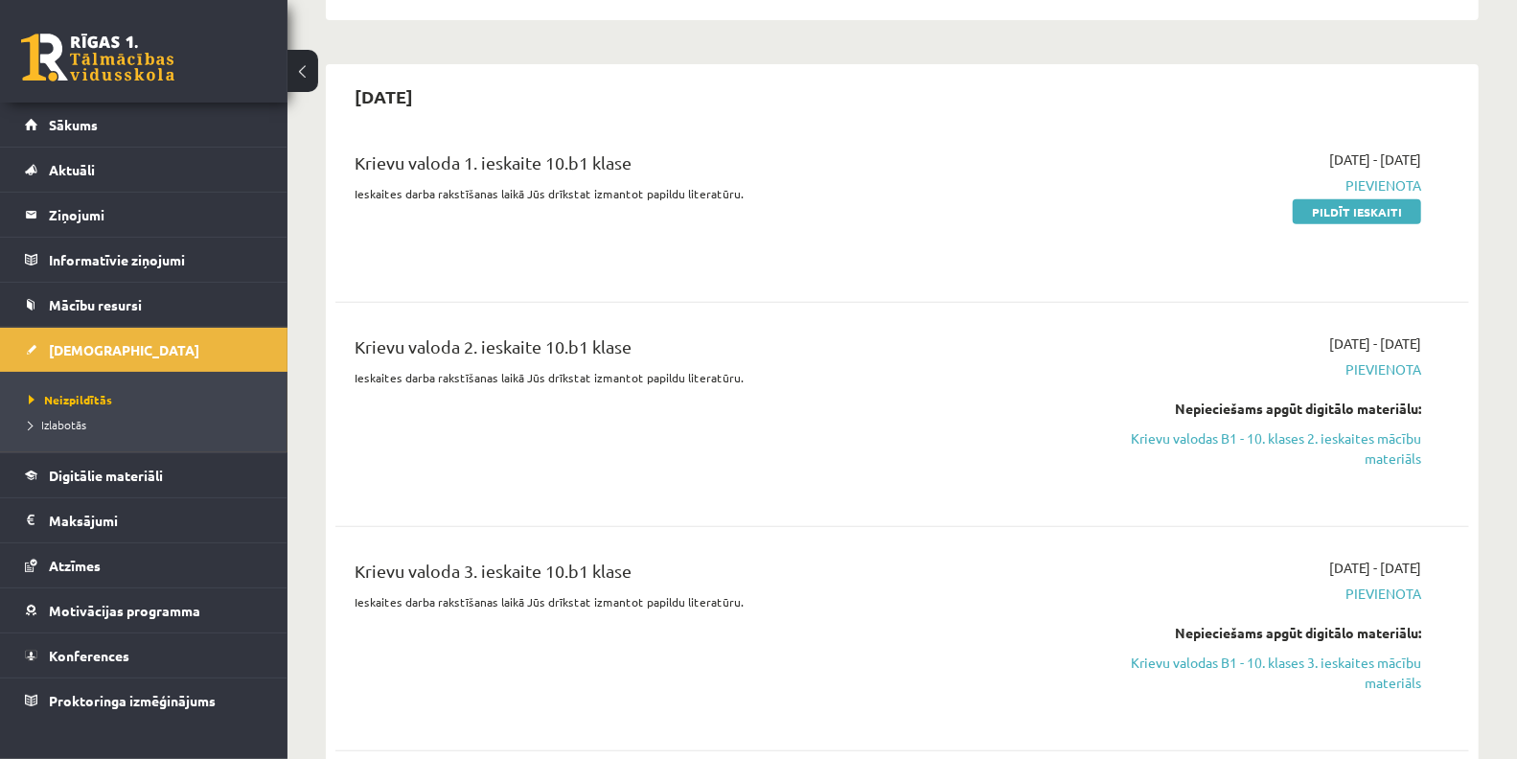
scroll to position [403, 0]
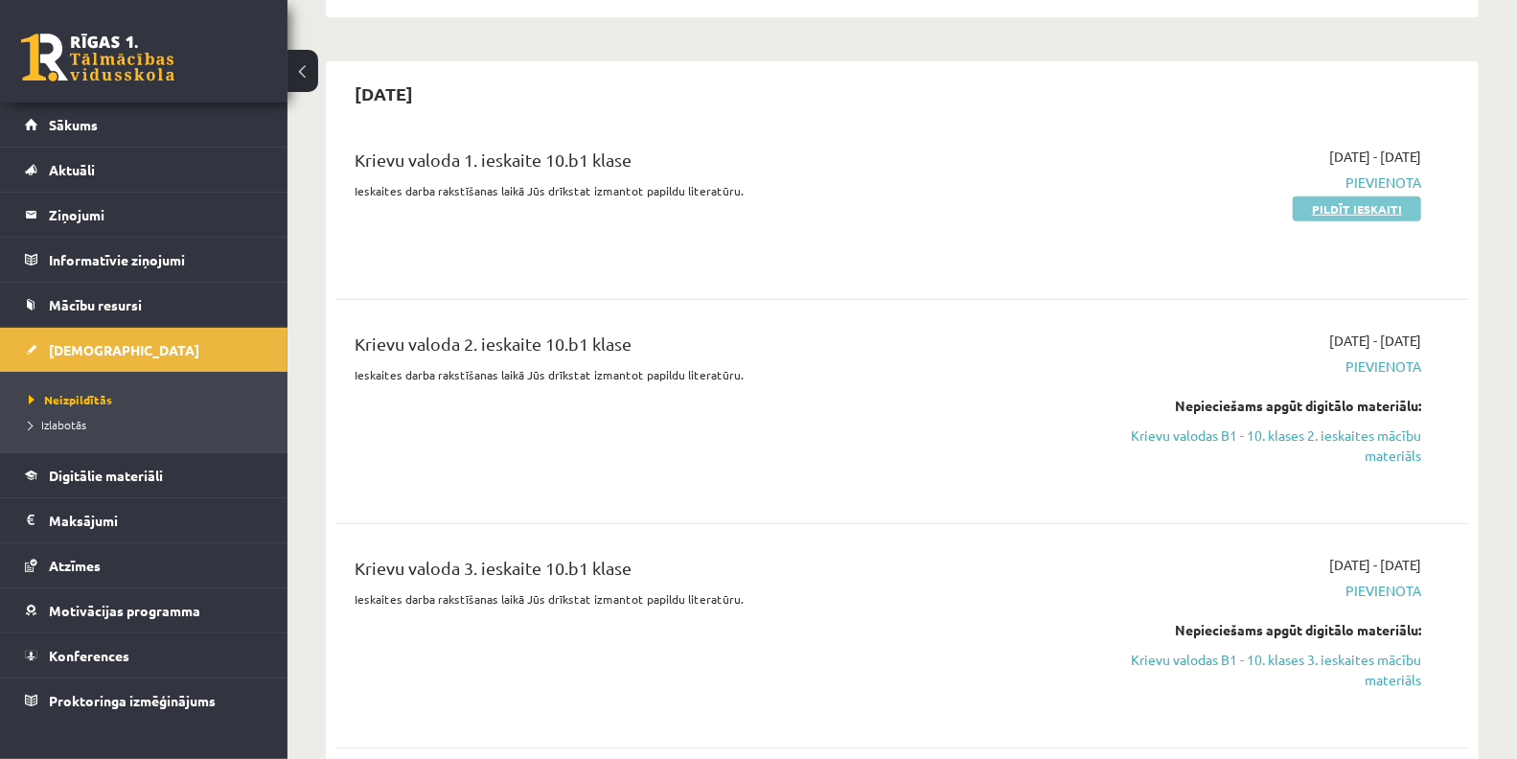
click at [1366, 212] on link "Pildīt ieskaiti" at bounding box center [1357, 208] width 128 height 25
click at [1302, 452] on link "Krievu valodas B1 - 10. klases 2. ieskaites mācību materiāls" at bounding box center [1253, 446] width 336 height 40
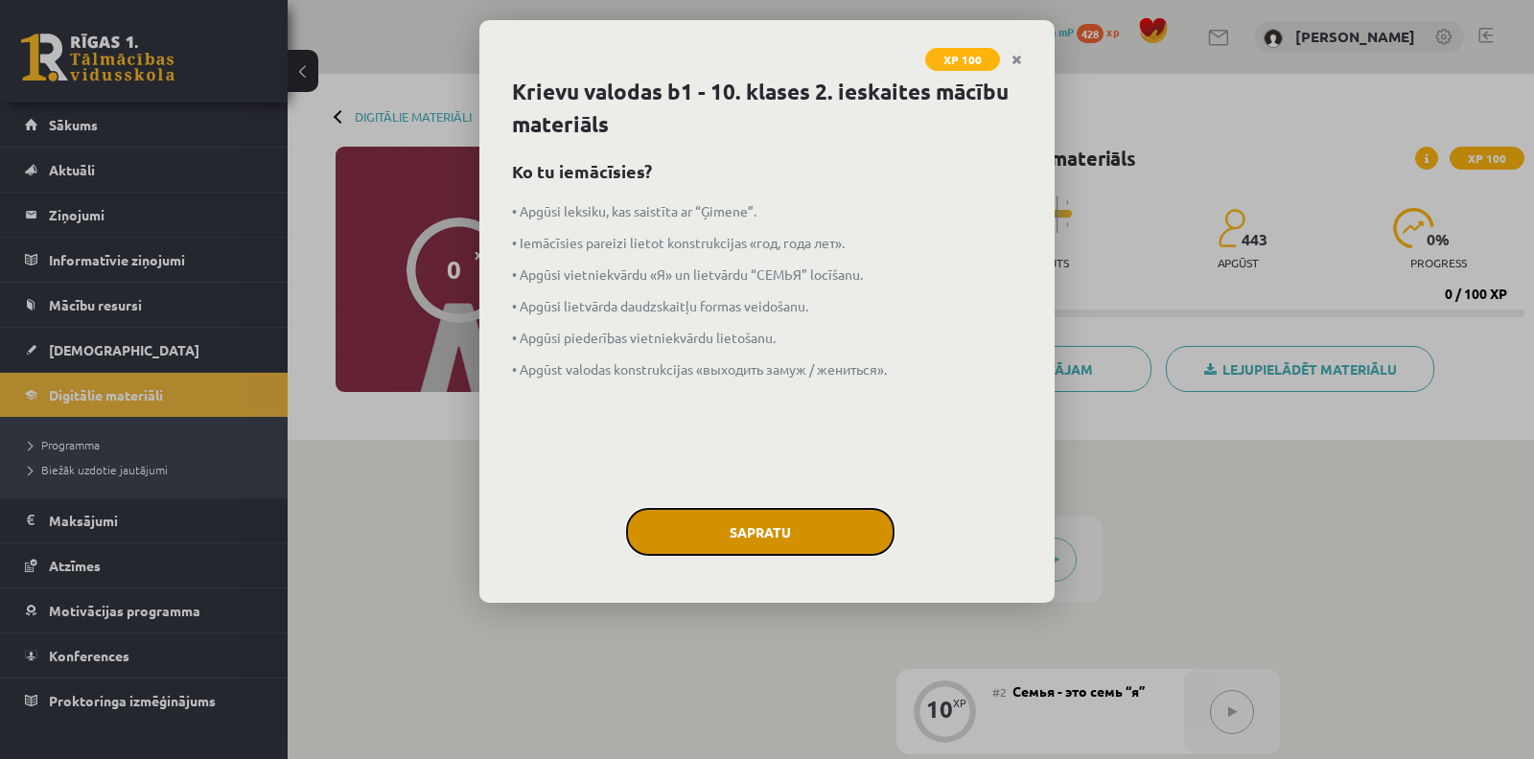
click at [806, 516] on button "Sapratu" at bounding box center [760, 532] width 268 height 48
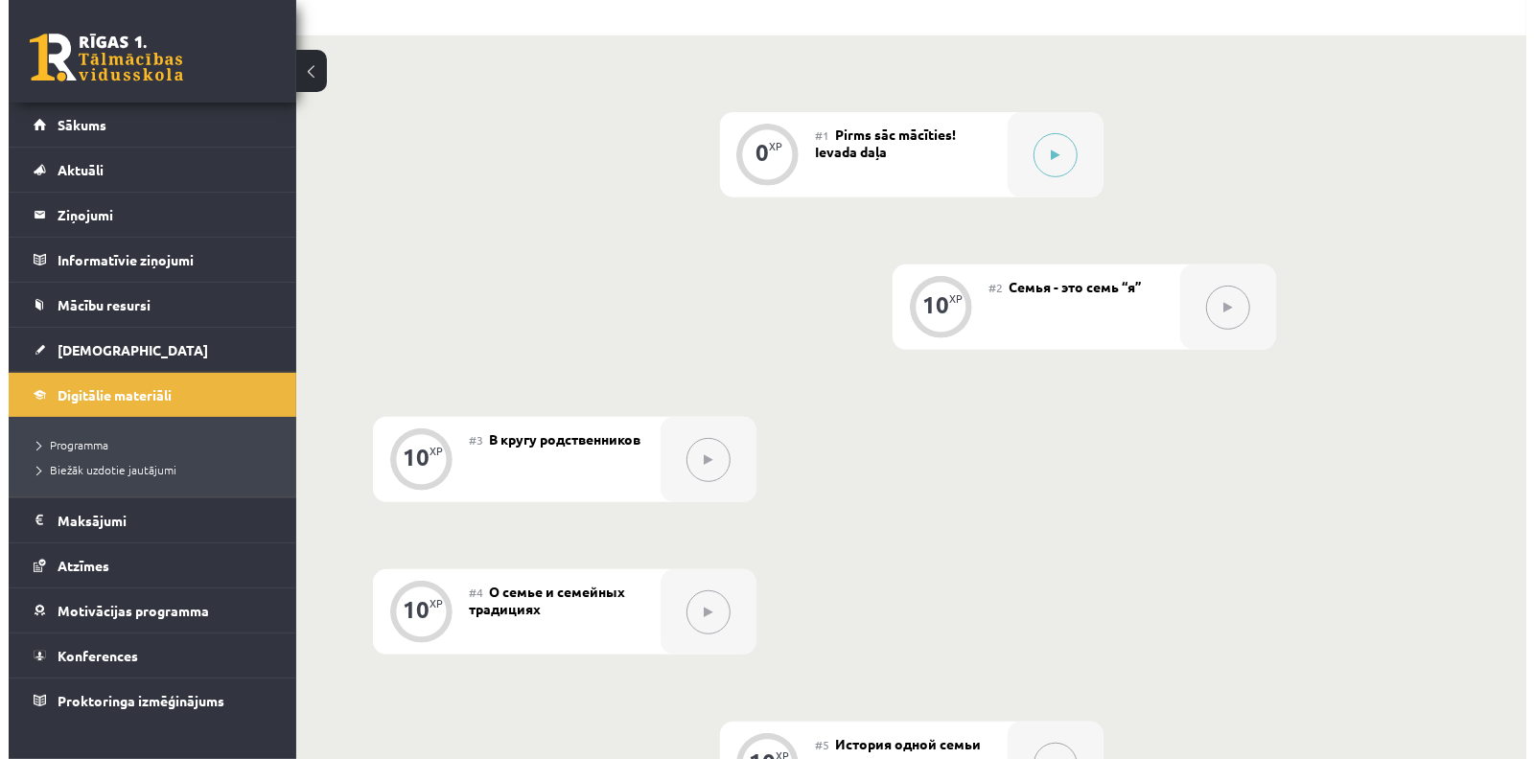
scroll to position [404, 0]
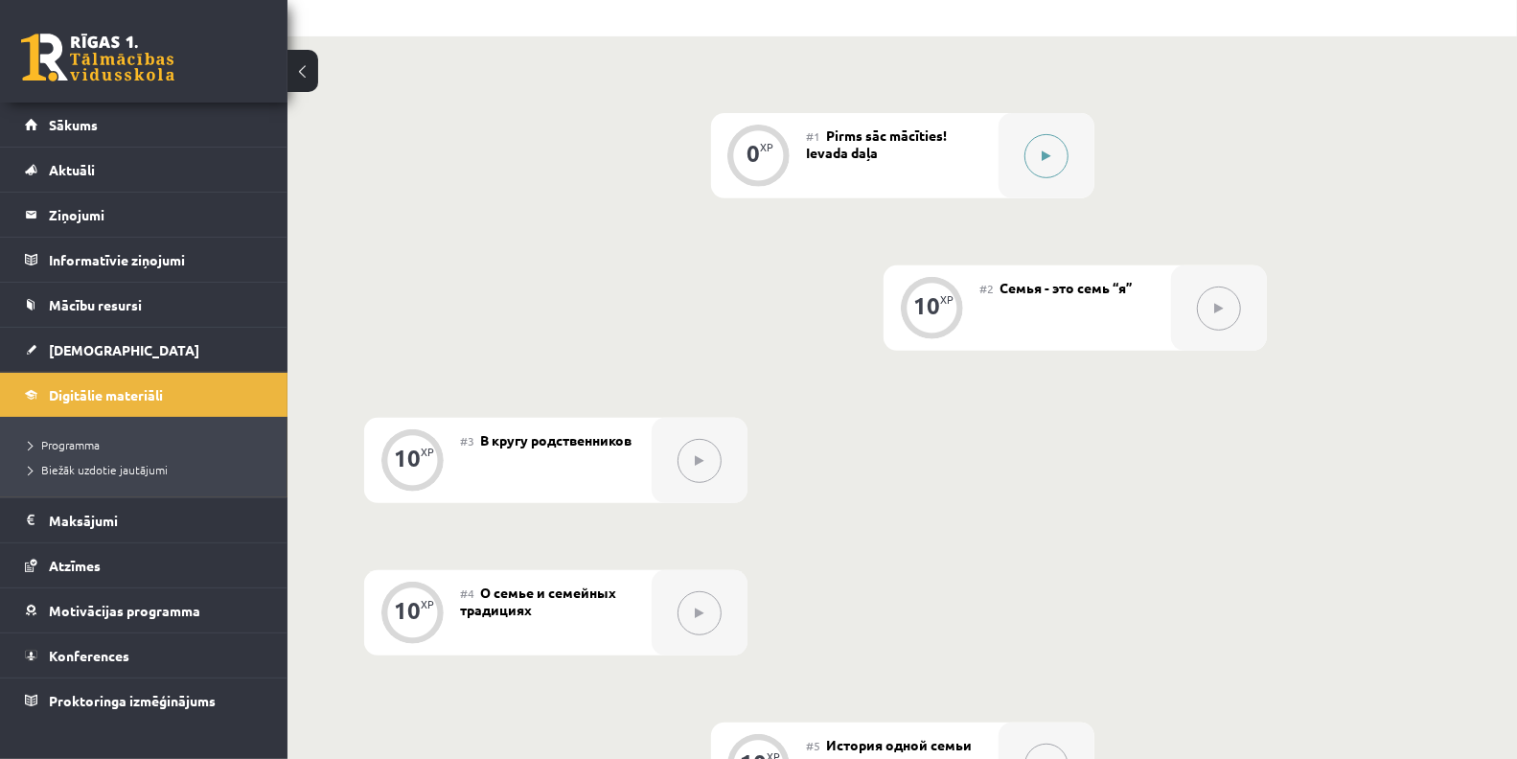
click at [1066, 145] on div at bounding box center [1047, 155] width 96 height 85
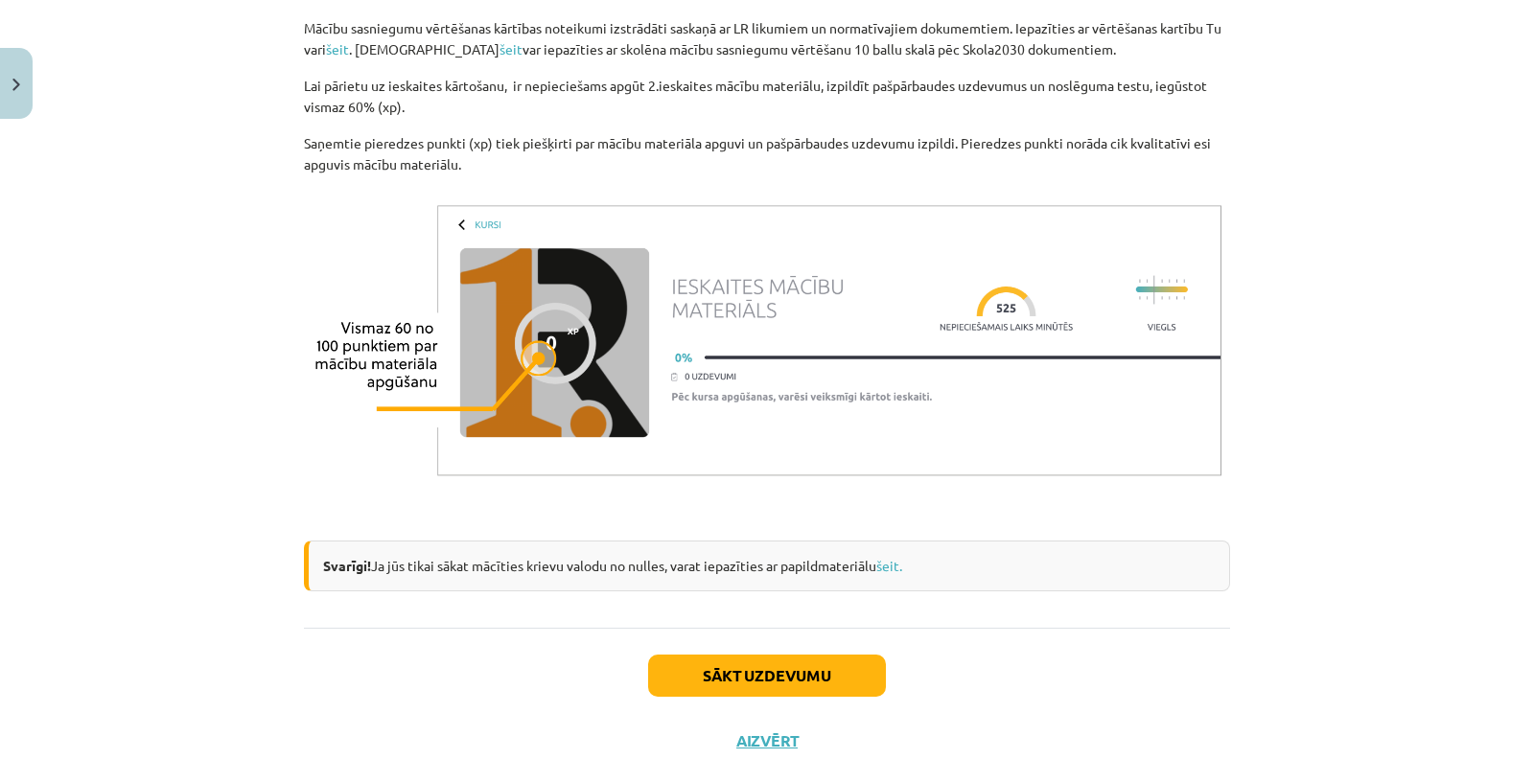
scroll to position [1473, 0]
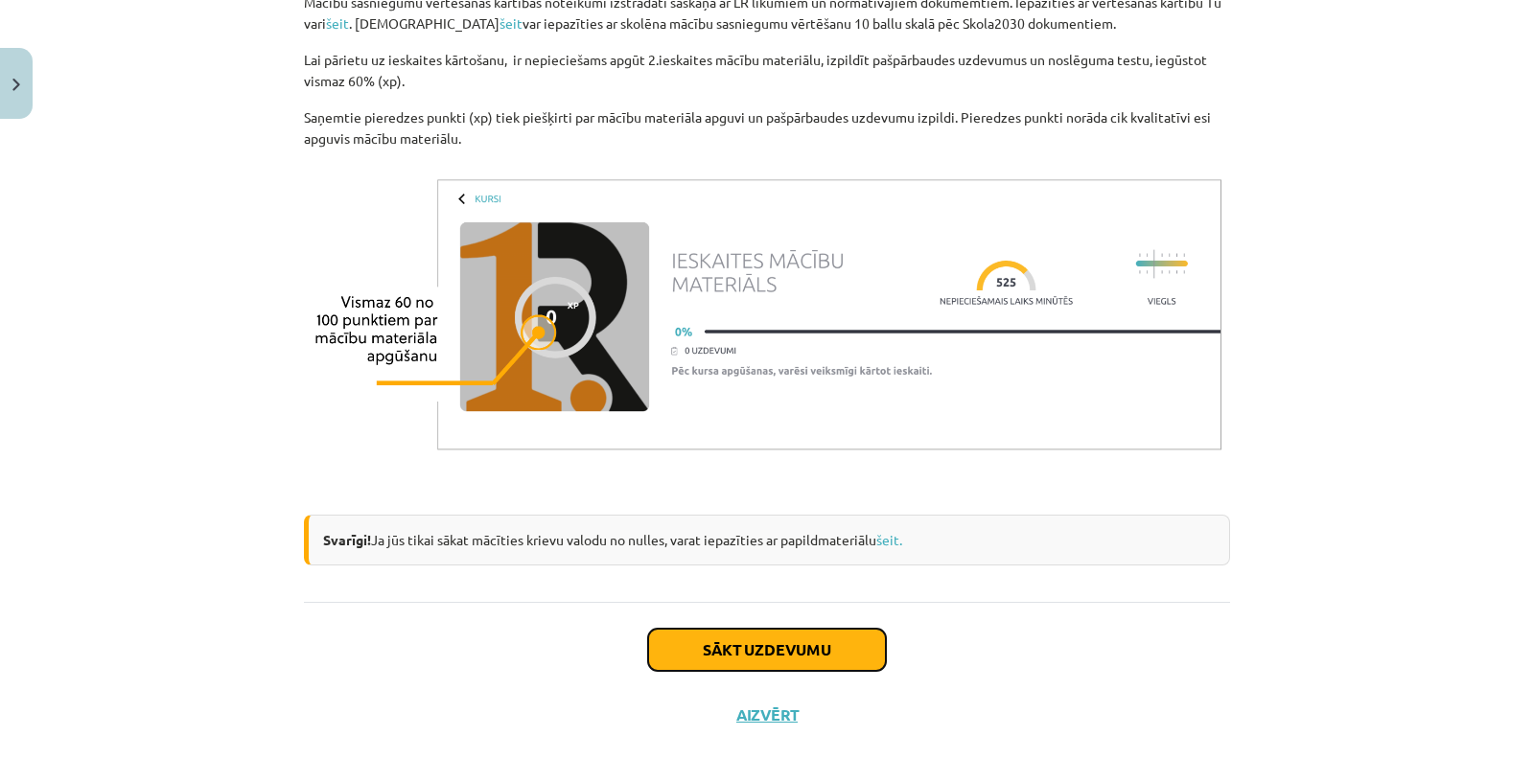
click at [769, 648] on button "Sākt uzdevumu" at bounding box center [767, 650] width 238 height 42
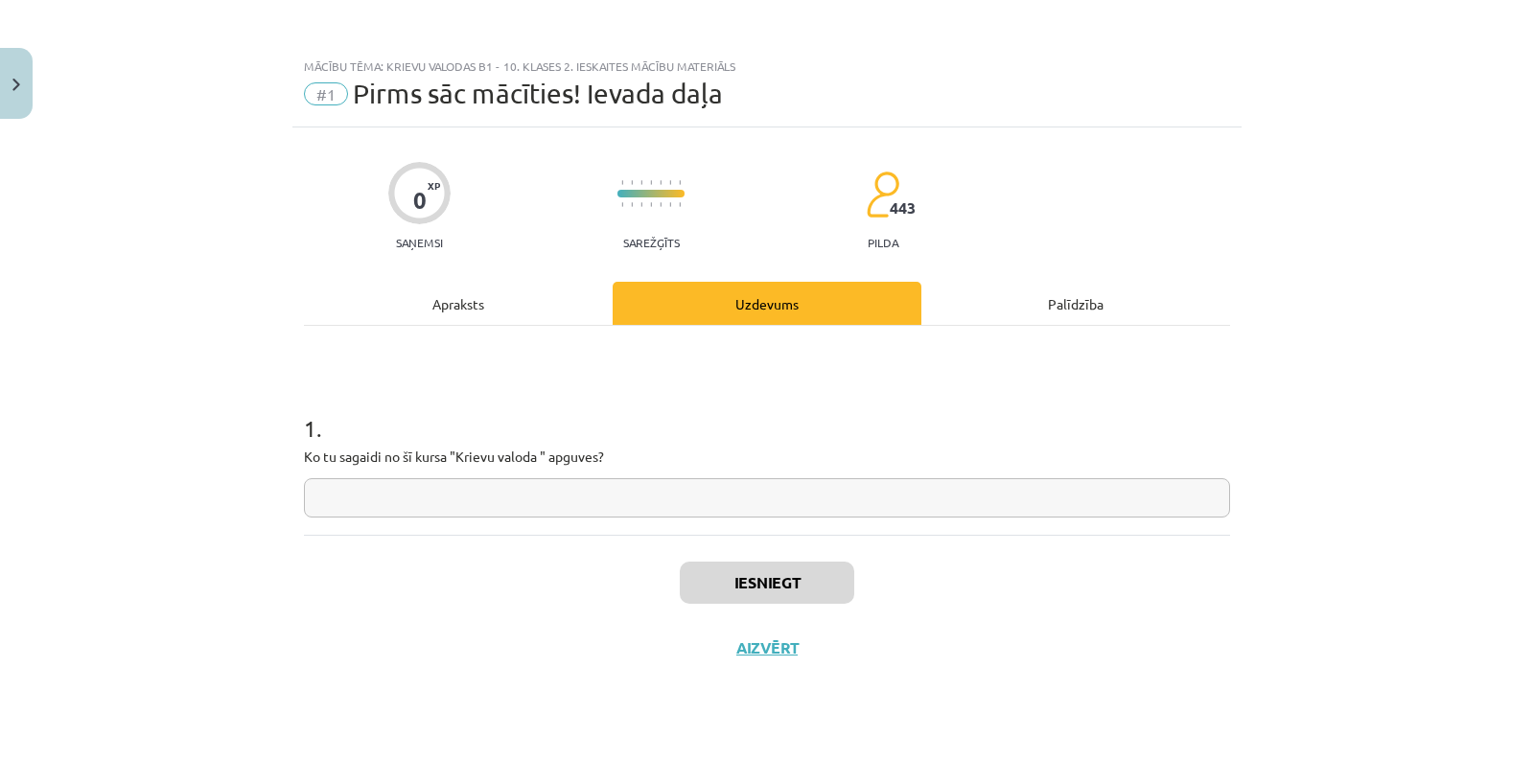
scroll to position [0, 0]
click at [601, 496] on input "text" at bounding box center [767, 497] width 926 height 39
type input "*********"
click at [725, 571] on button "Iesniegt" at bounding box center [767, 583] width 174 height 42
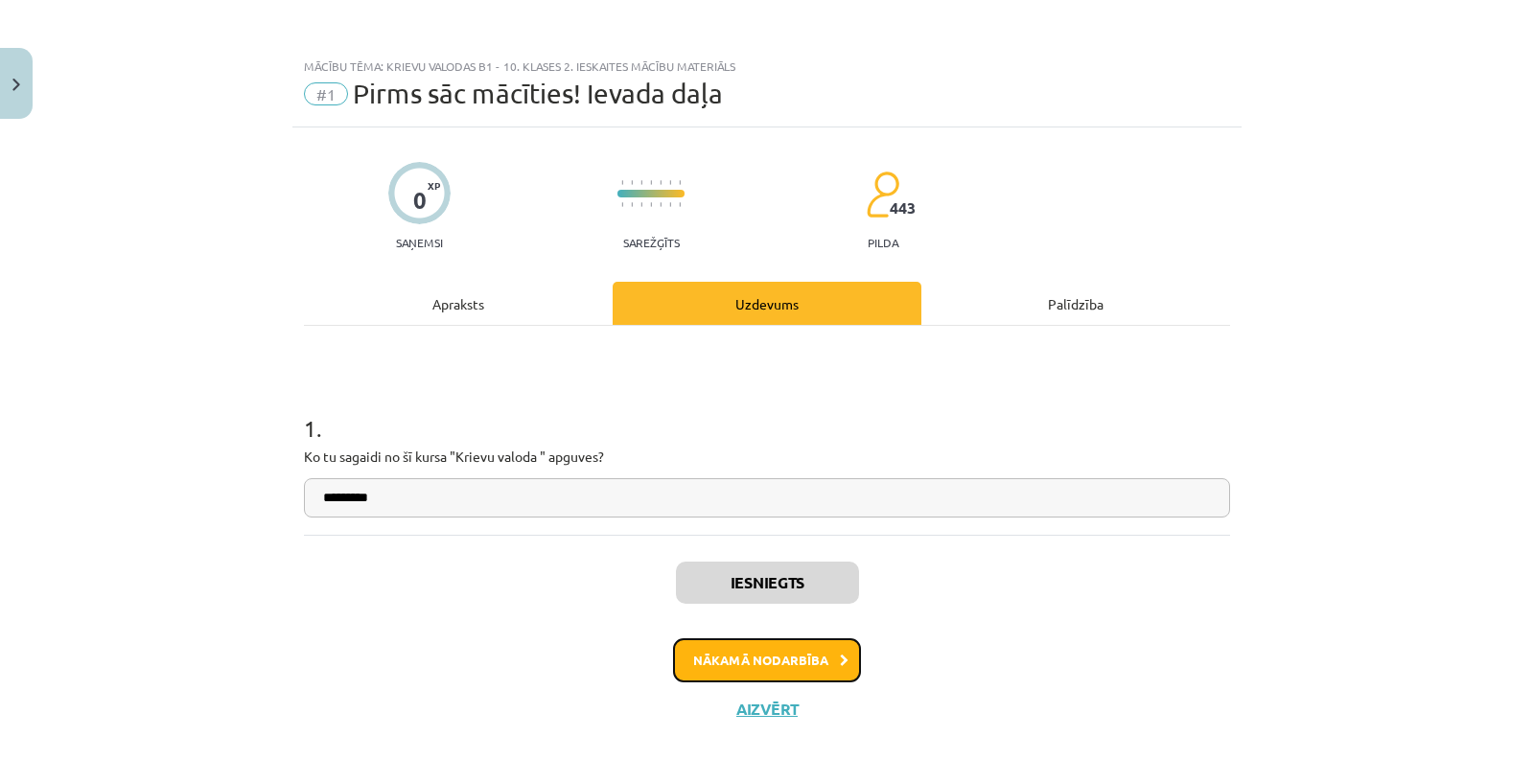
click at [814, 658] on button "Nākamā nodarbība" at bounding box center [767, 660] width 188 height 44
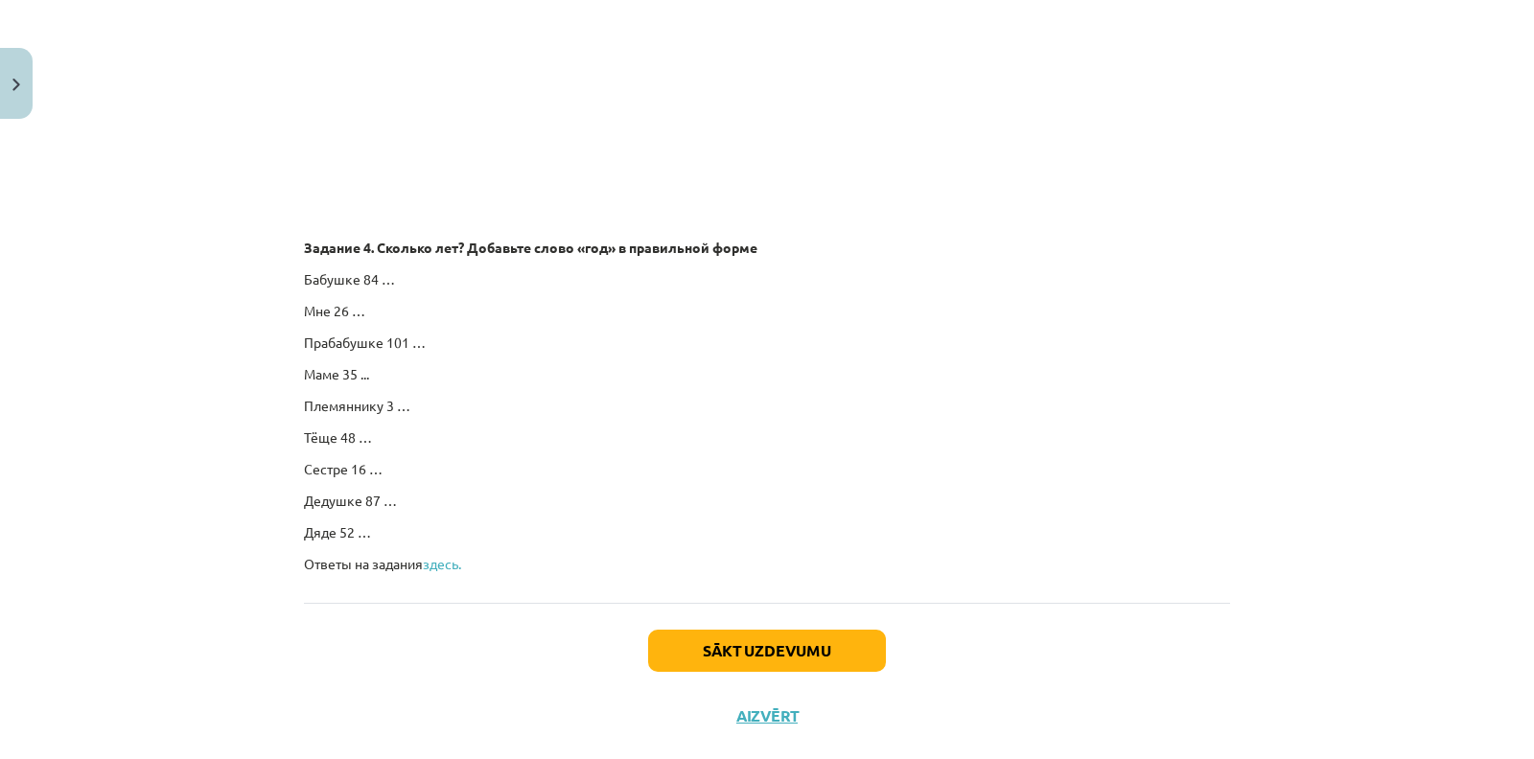
scroll to position [3294, 0]
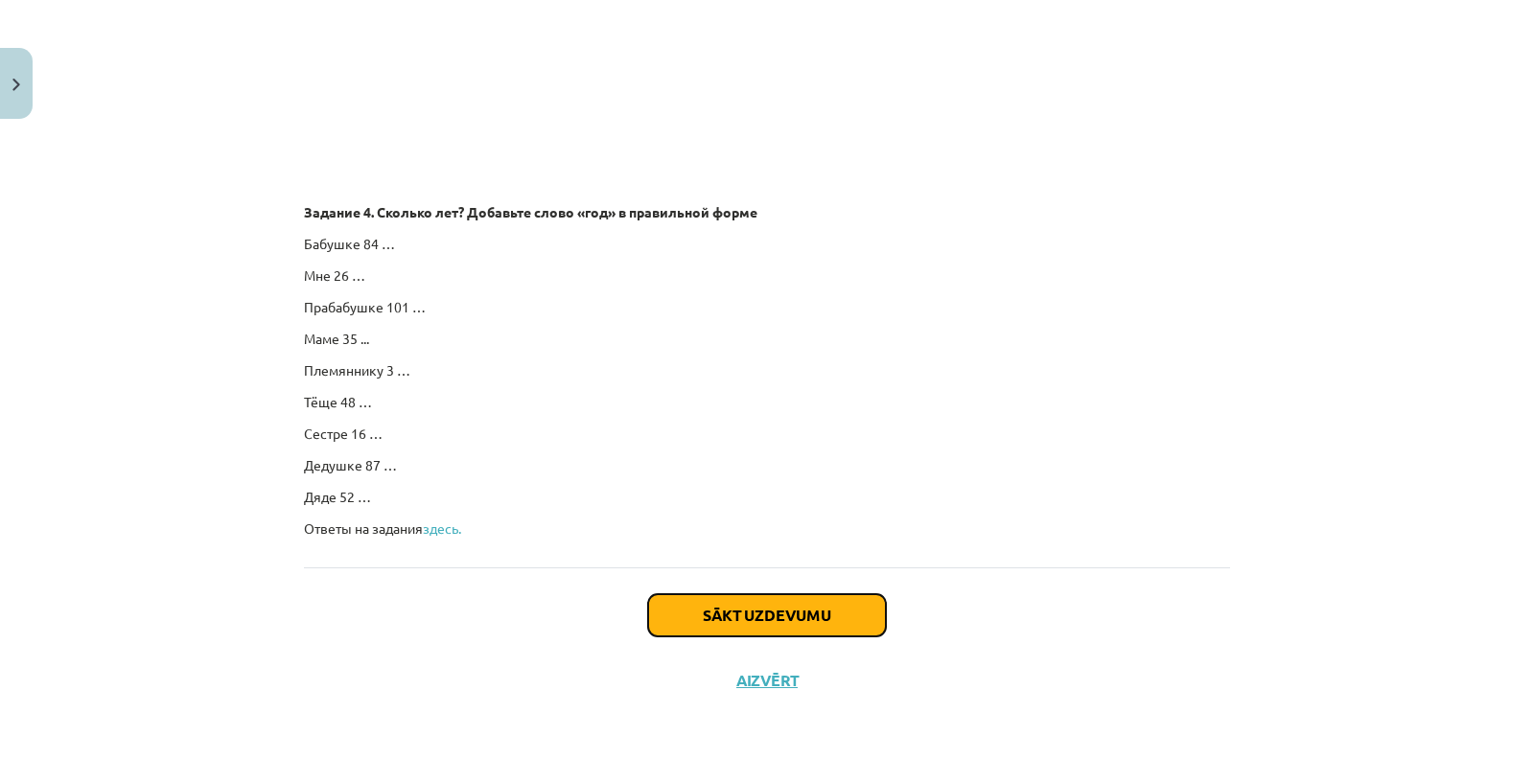
click at [686, 611] on button "Sākt uzdevumu" at bounding box center [767, 615] width 238 height 42
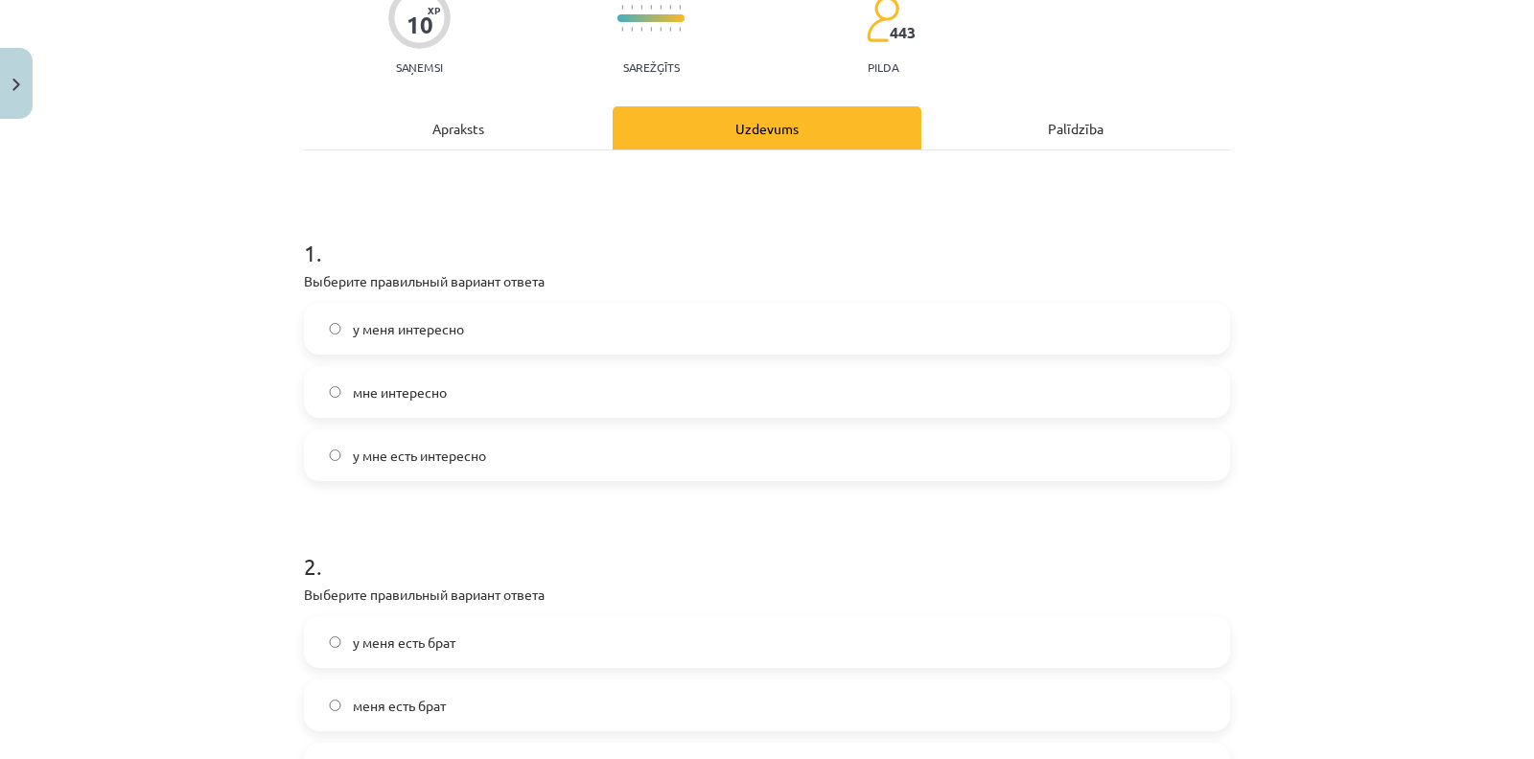
scroll to position [179, 0]
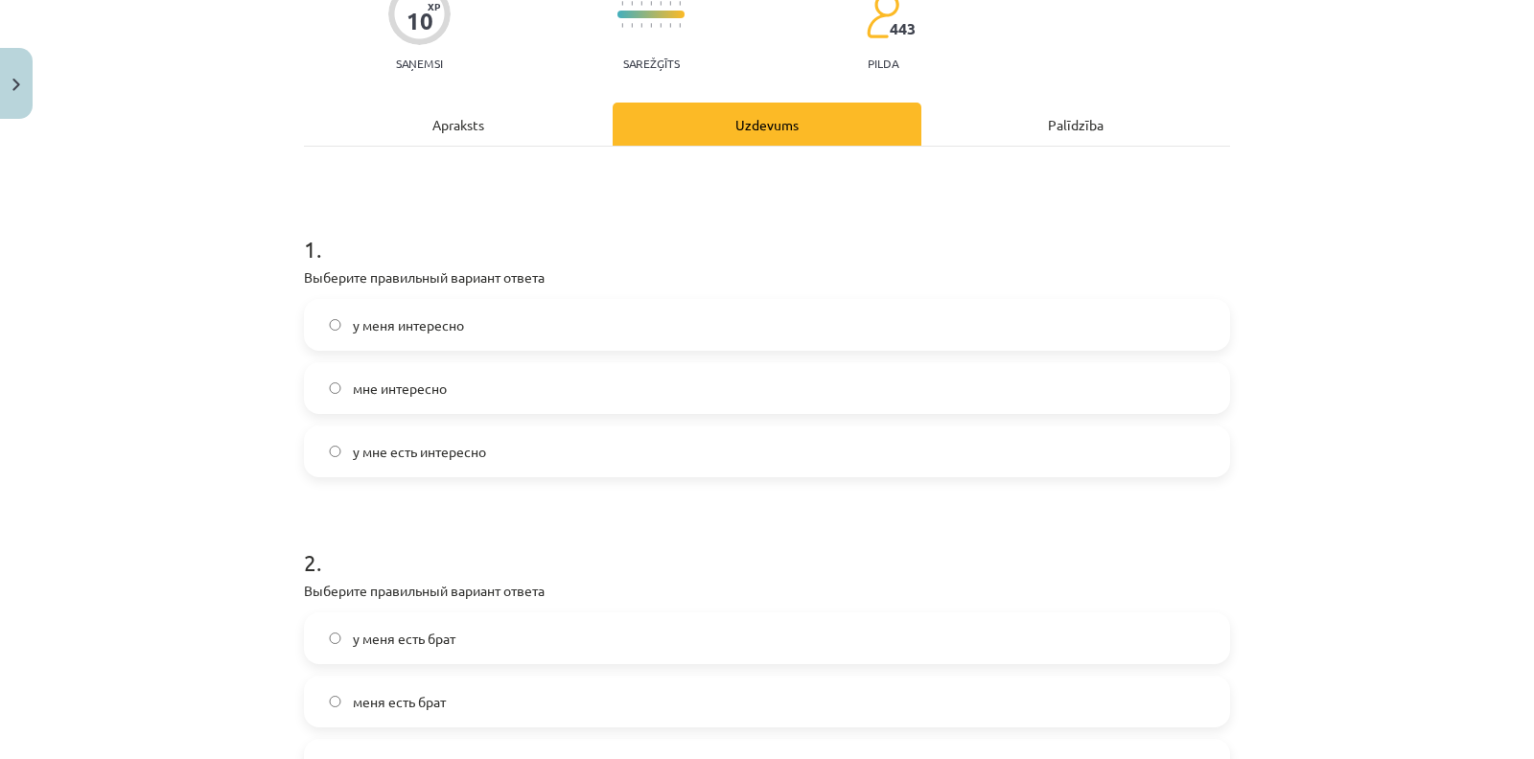
click at [461, 395] on label "мне интересно" at bounding box center [767, 388] width 922 height 48
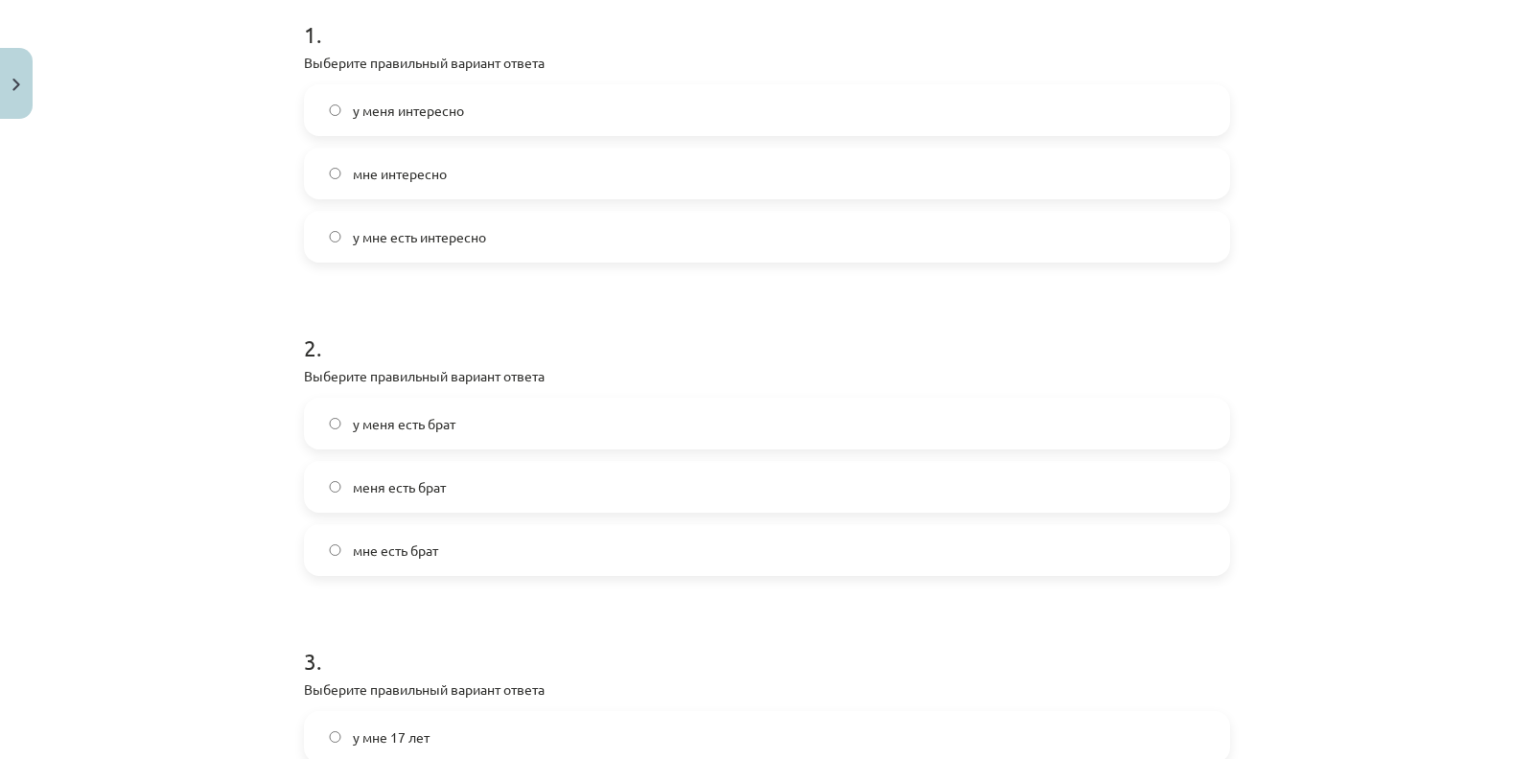
scroll to position [413, 0]
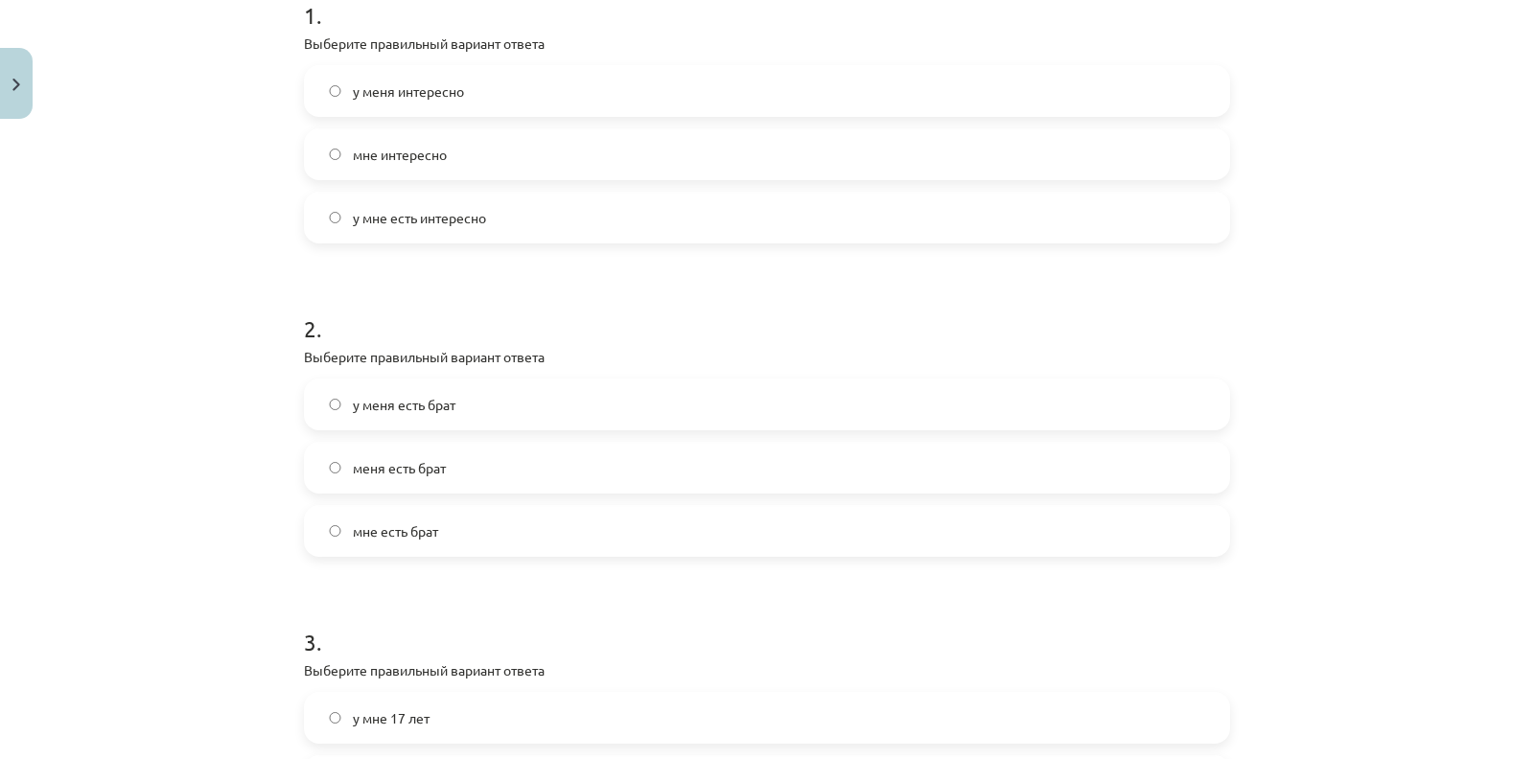
click at [316, 410] on label "у меня есть брат" at bounding box center [767, 405] width 922 height 48
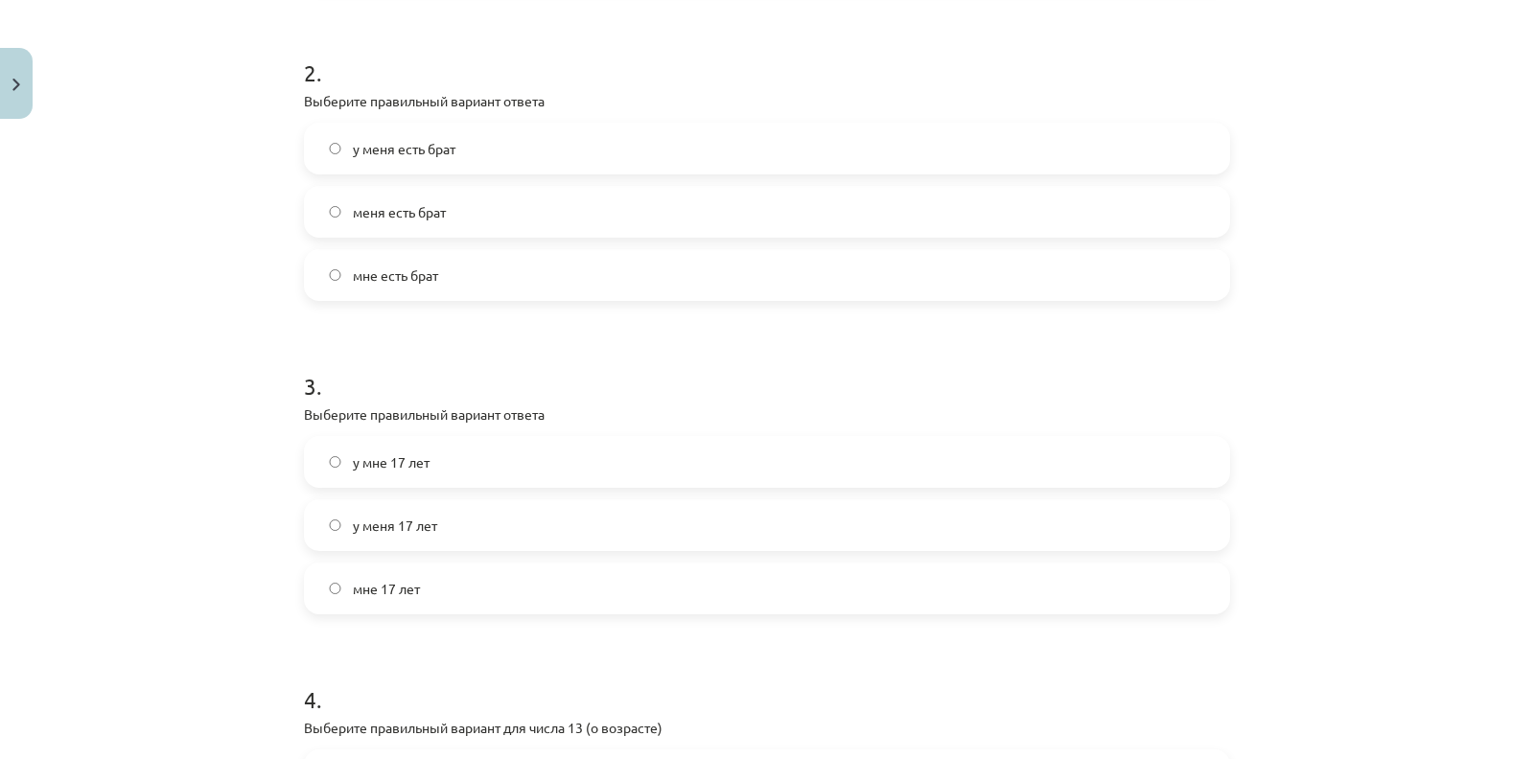
scroll to position [683, 0]
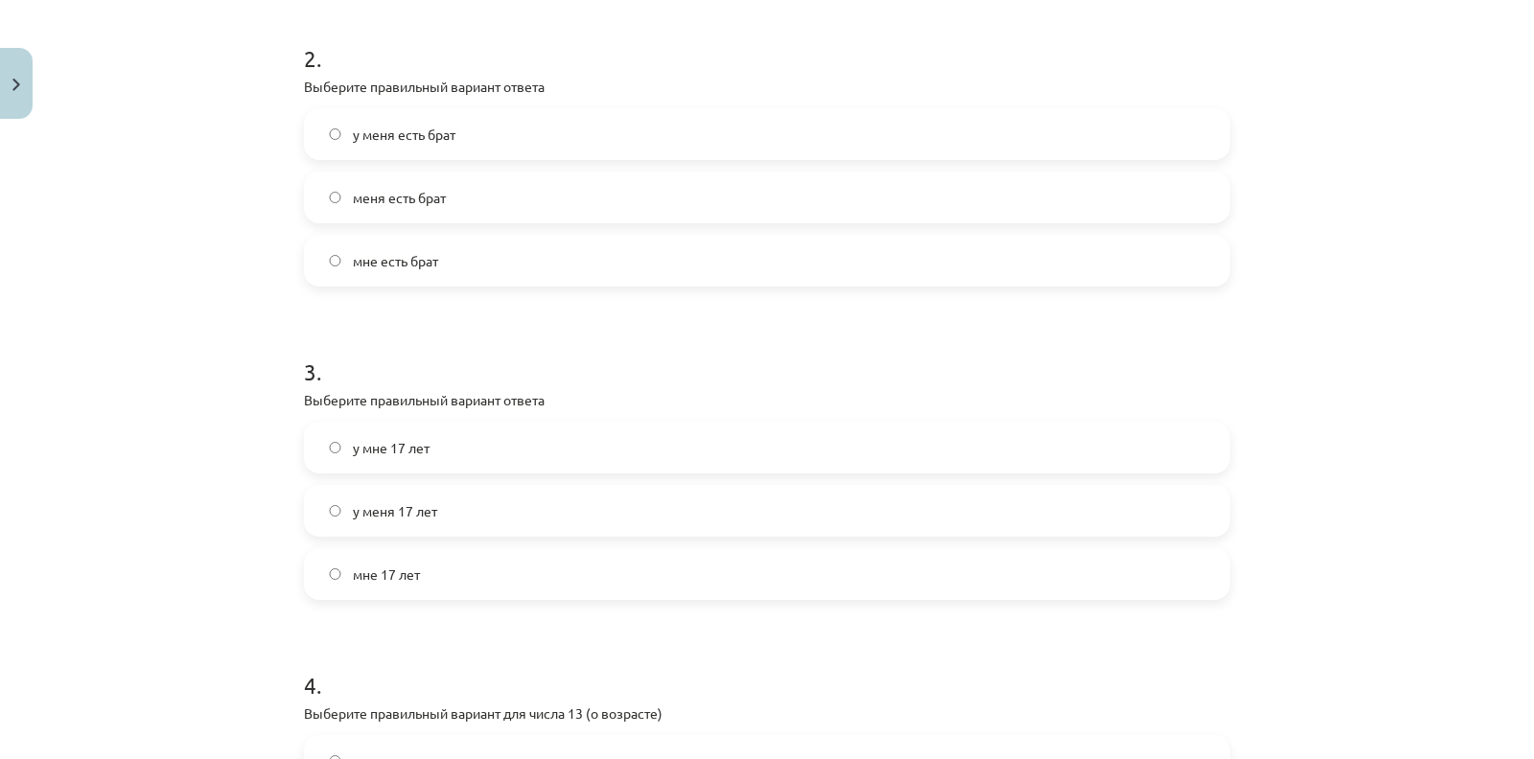
click at [329, 524] on label "у меня 17 лет" at bounding box center [767, 511] width 922 height 48
click at [335, 585] on label "мне 17 лет" at bounding box center [767, 574] width 922 height 48
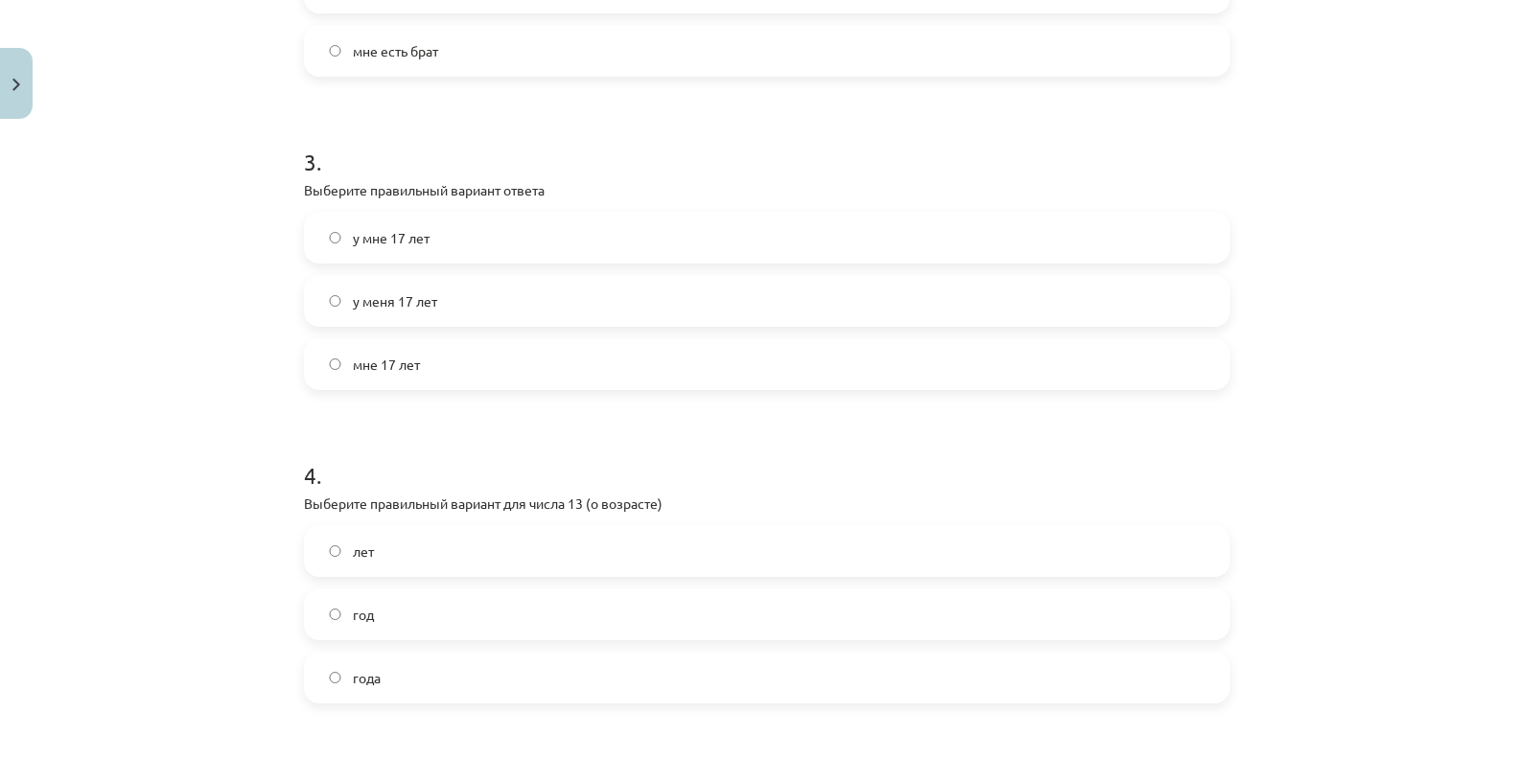
scroll to position [995, 0]
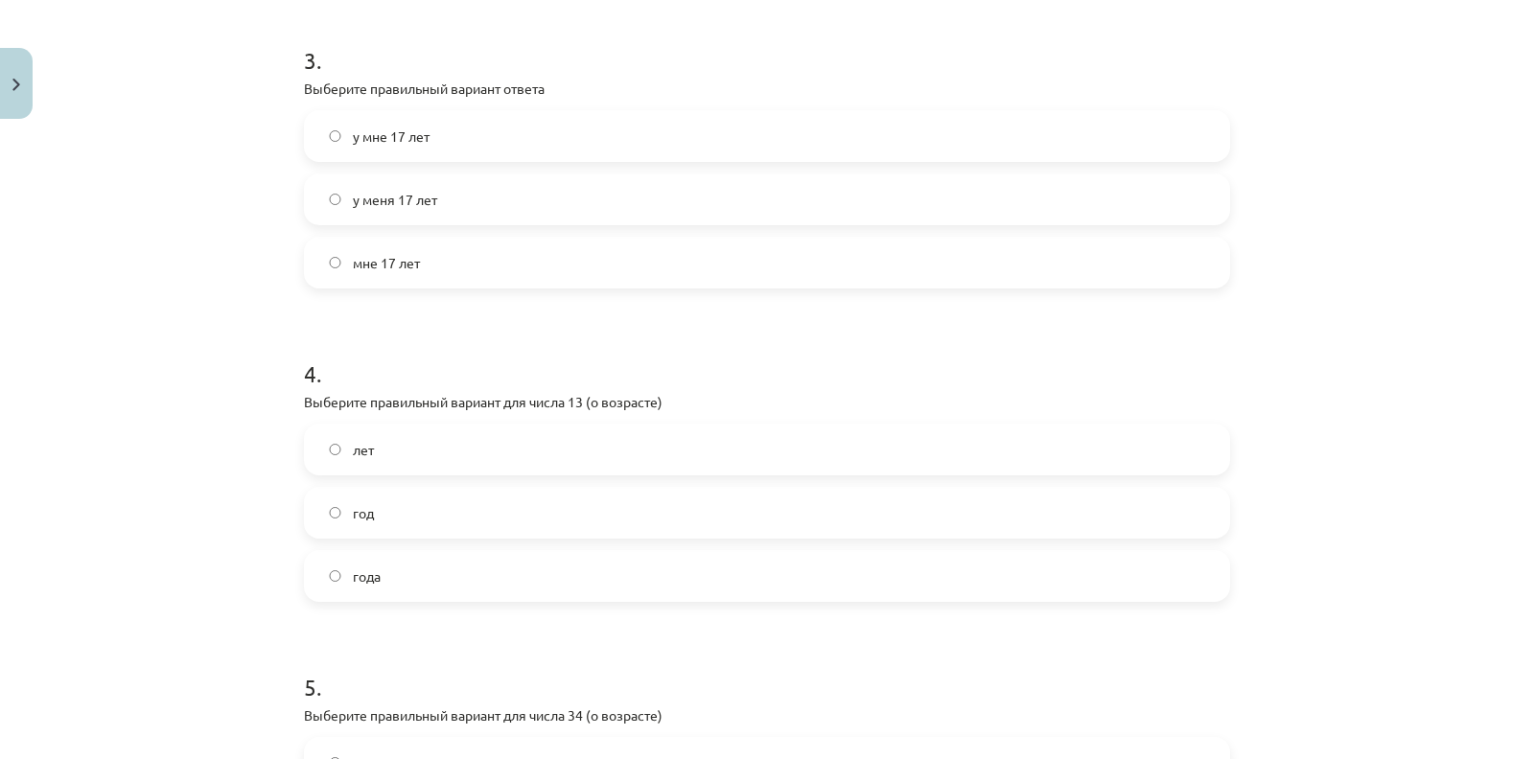
click at [467, 468] on label "лет" at bounding box center [767, 450] width 922 height 48
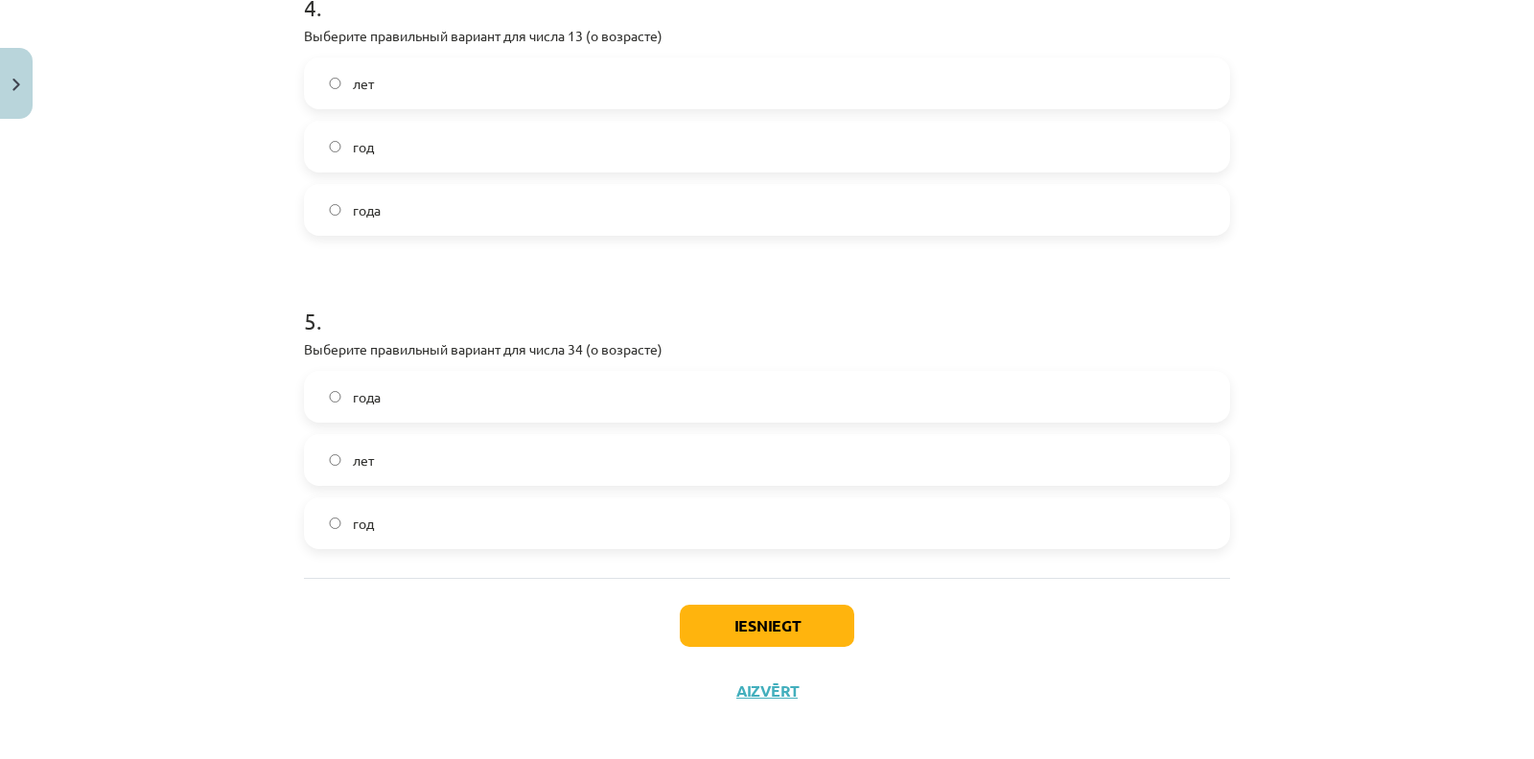
scroll to position [1362, 0]
click at [353, 400] on span "года" at bounding box center [367, 396] width 28 height 20
click at [778, 643] on button "Iesniegt" at bounding box center [767, 625] width 174 height 42
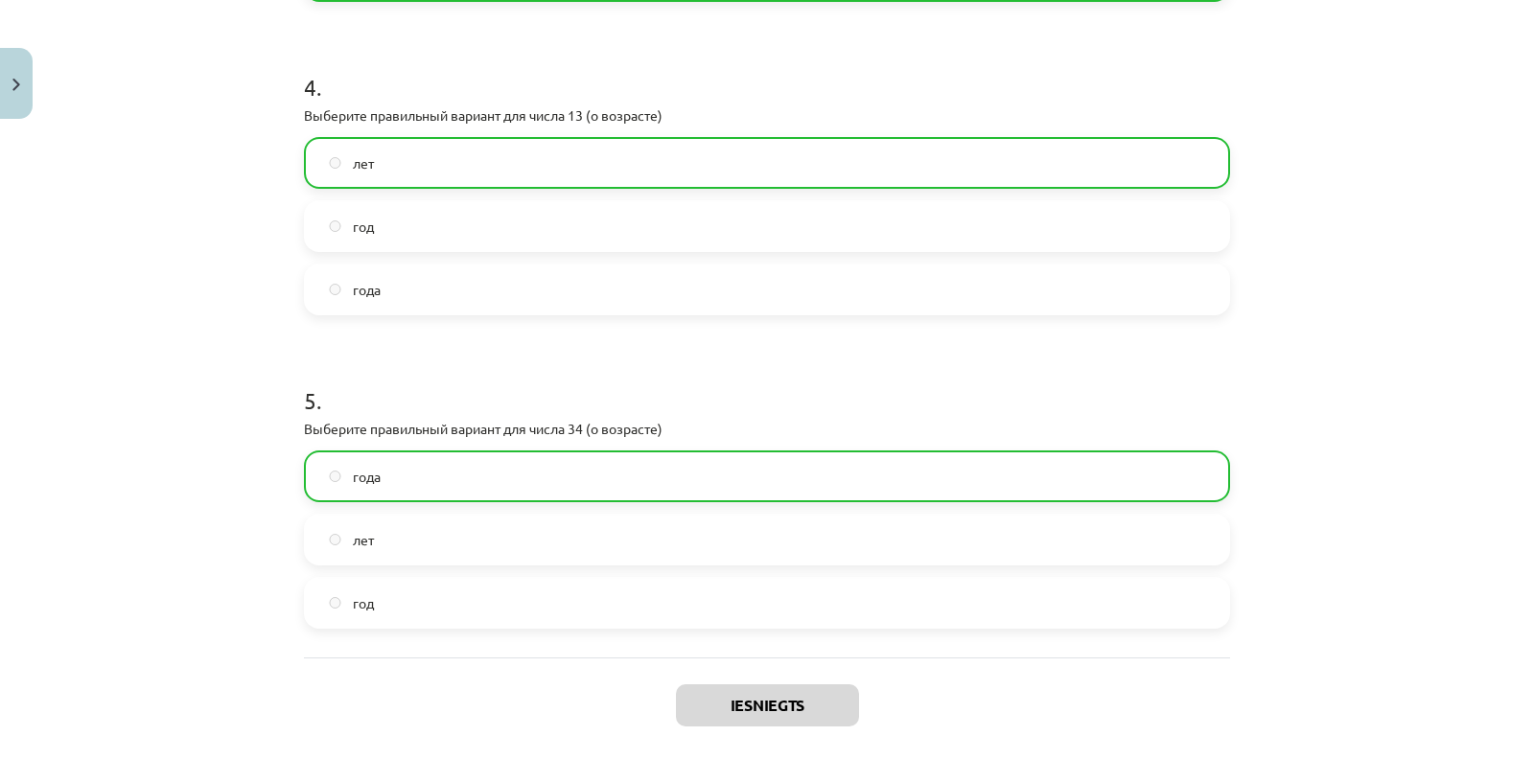
scroll to position [1431, 0]
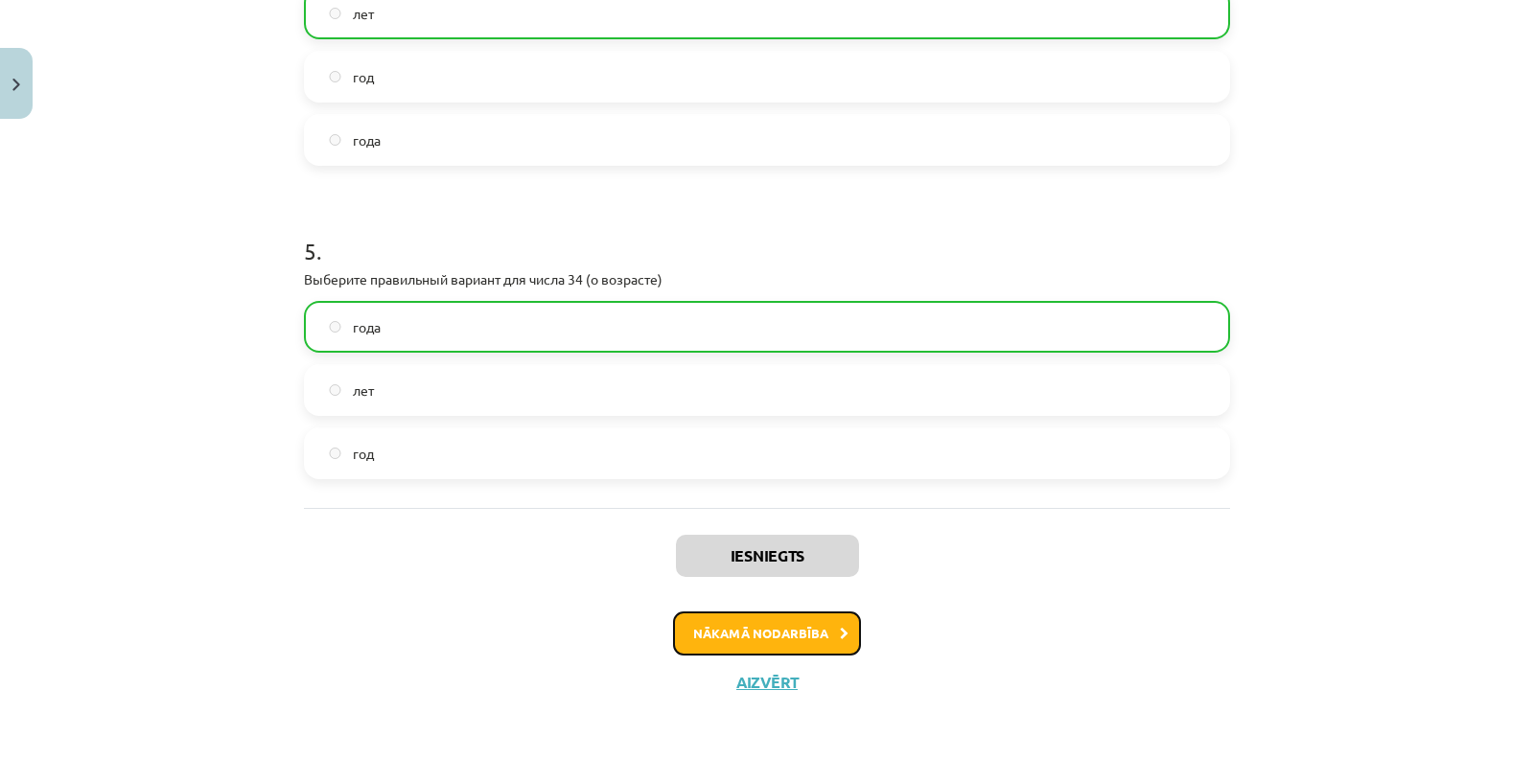
click at [772, 625] on button "Nākamā nodarbība" at bounding box center [767, 633] width 188 height 44
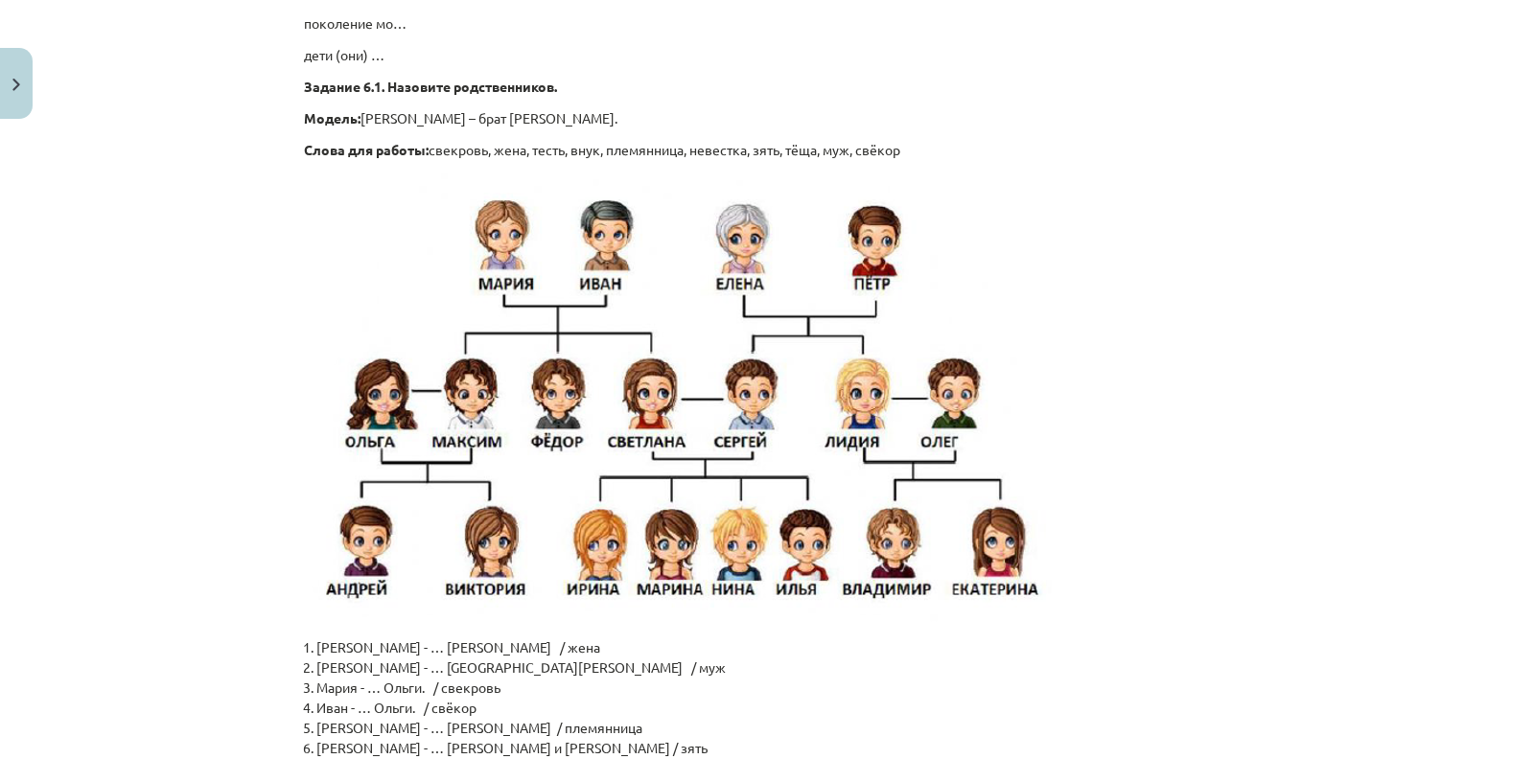
scroll to position [4585, 0]
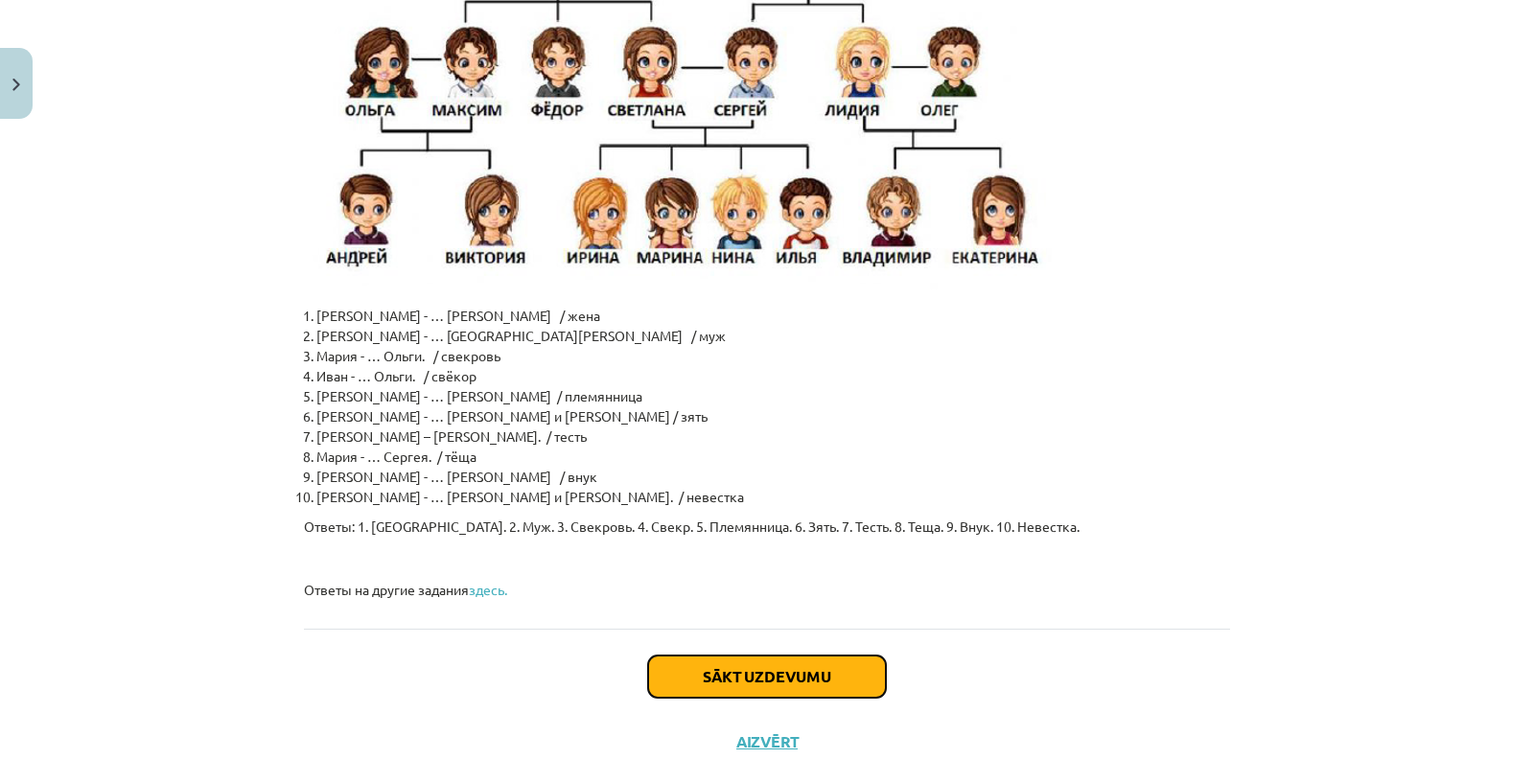
click at [764, 656] on button "Sākt uzdevumu" at bounding box center [767, 677] width 238 height 42
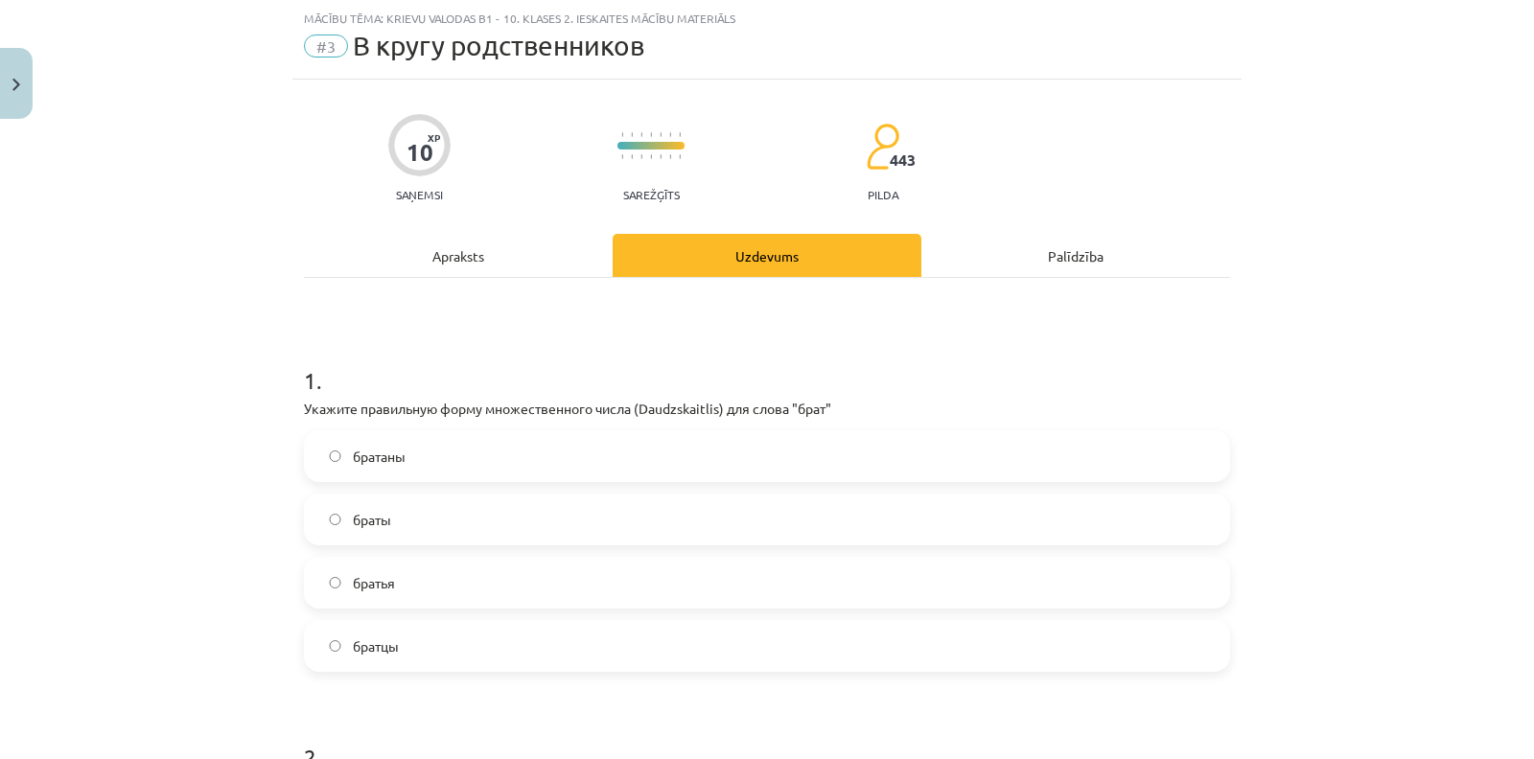
scroll to position [48, 0]
click at [390, 580] on label "братья" at bounding box center [767, 583] width 922 height 48
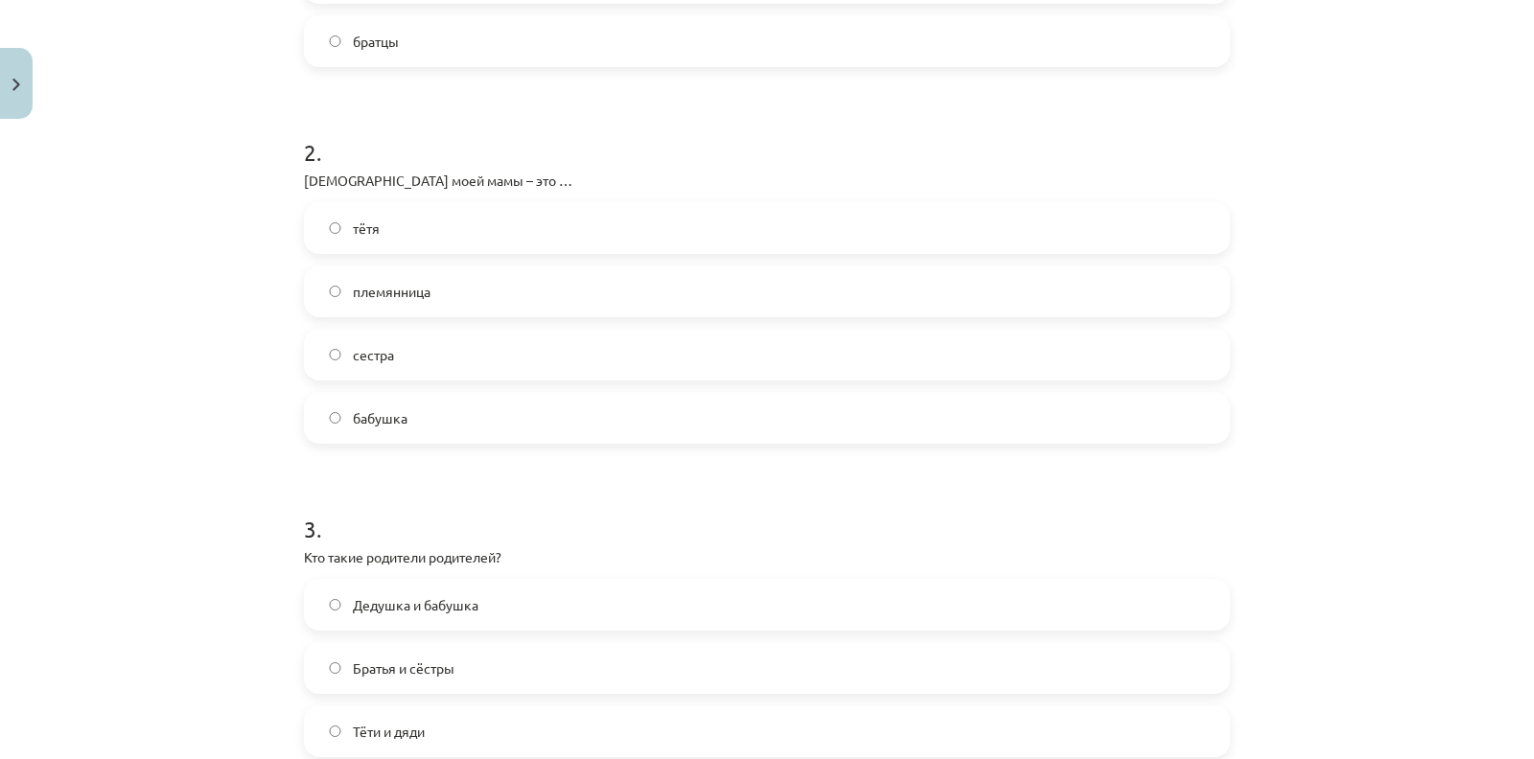
scroll to position [654, 0]
click at [386, 428] on label "бабушка" at bounding box center [767, 417] width 922 height 48
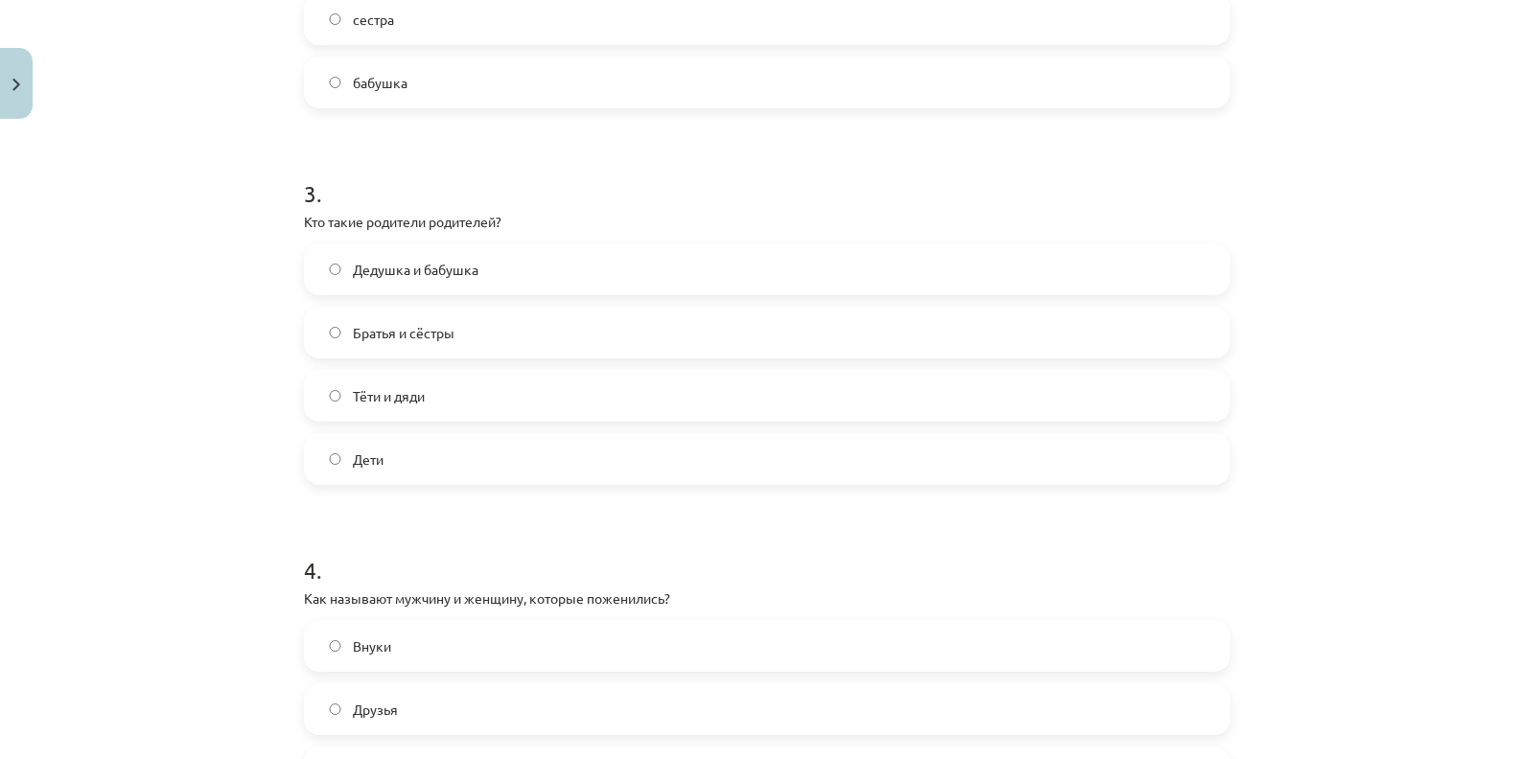
scroll to position [994, 0]
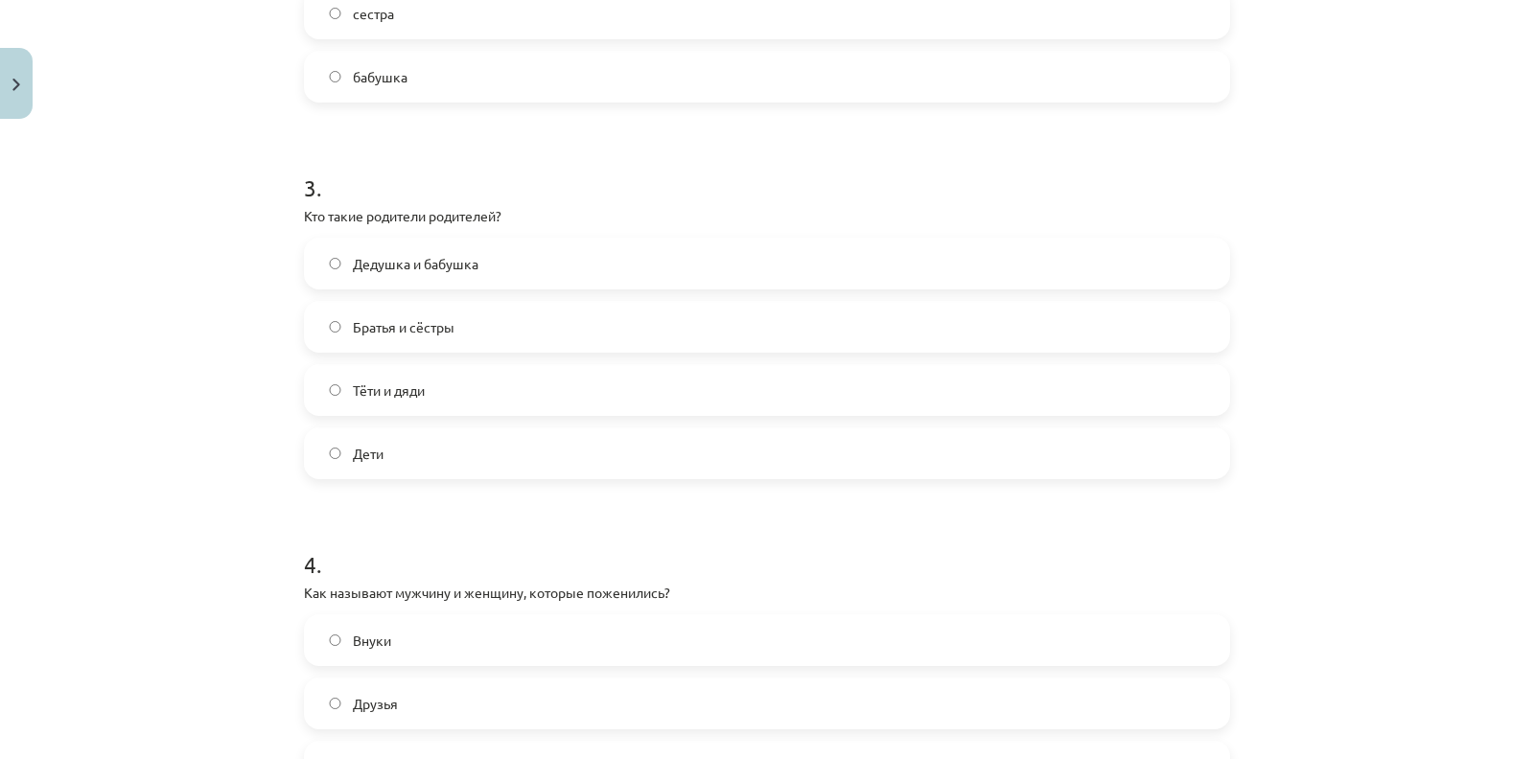
click at [379, 257] on span "Дедушка и бабушка" at bounding box center [416, 264] width 126 height 20
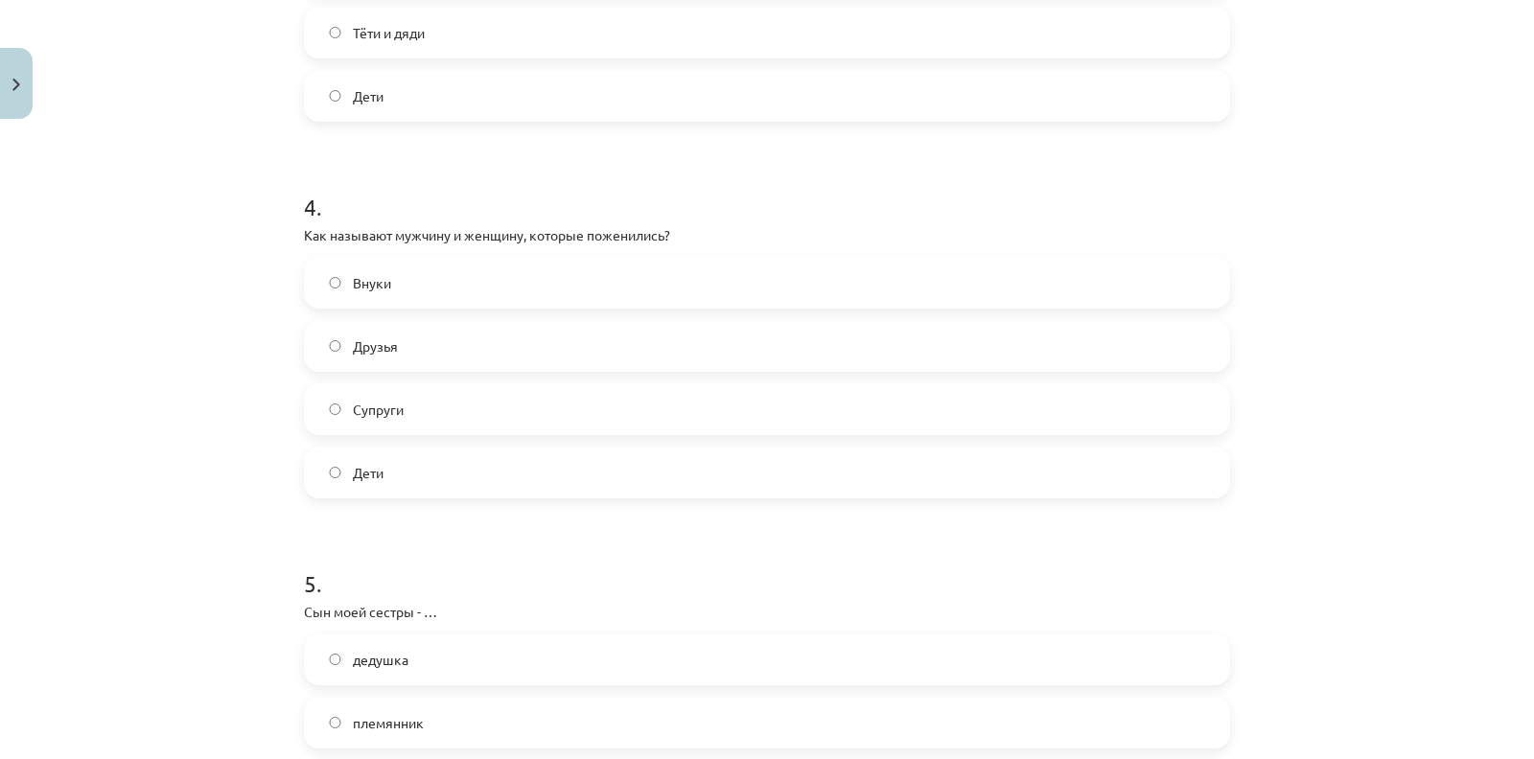
scroll to position [1352, 0]
click at [398, 429] on label "Супруги" at bounding box center [767, 408] width 922 height 48
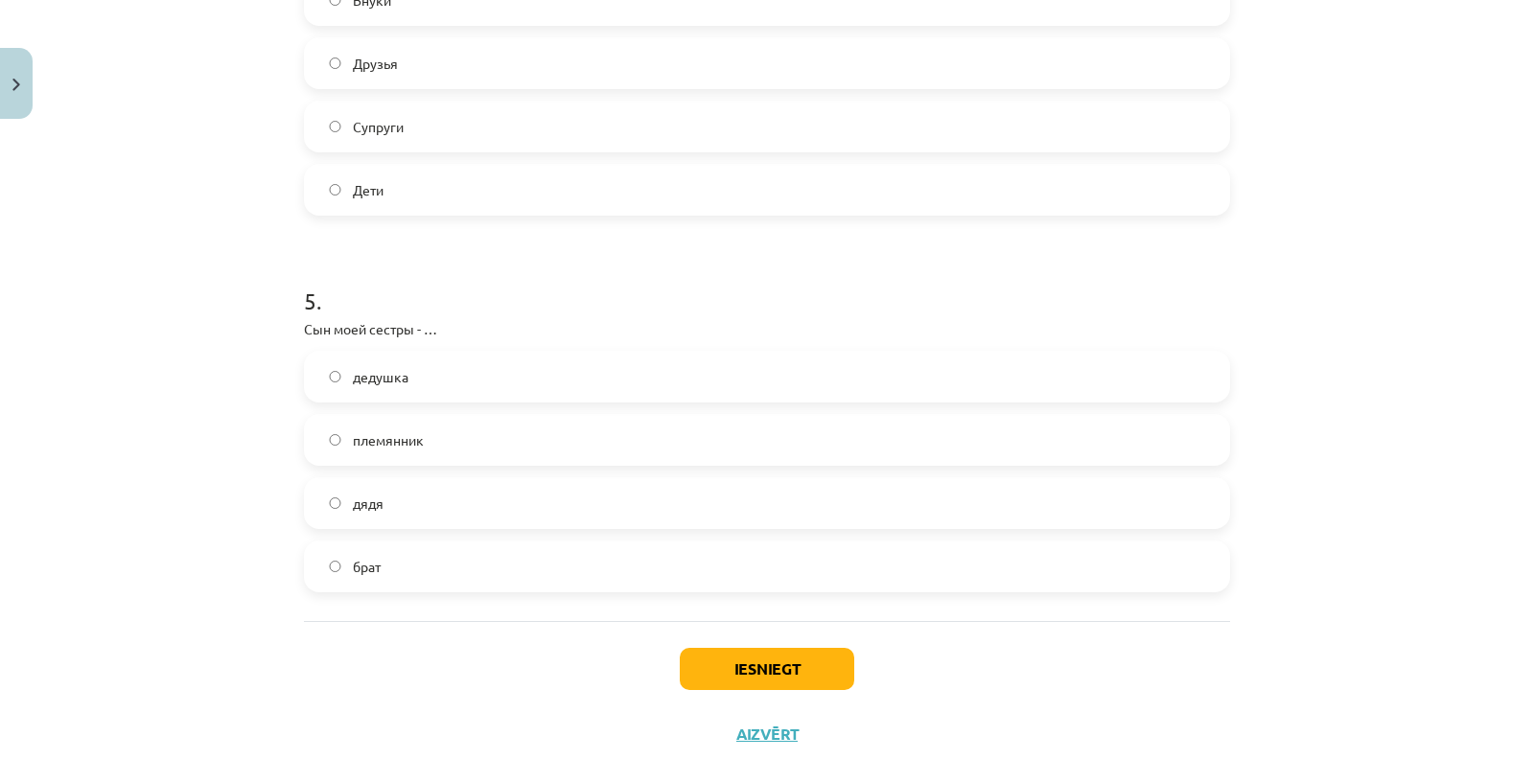
scroll to position [1635, 0]
click at [394, 445] on span "племянник" at bounding box center [388, 439] width 71 height 20
click at [705, 669] on button "Iesniegt" at bounding box center [767, 668] width 174 height 42
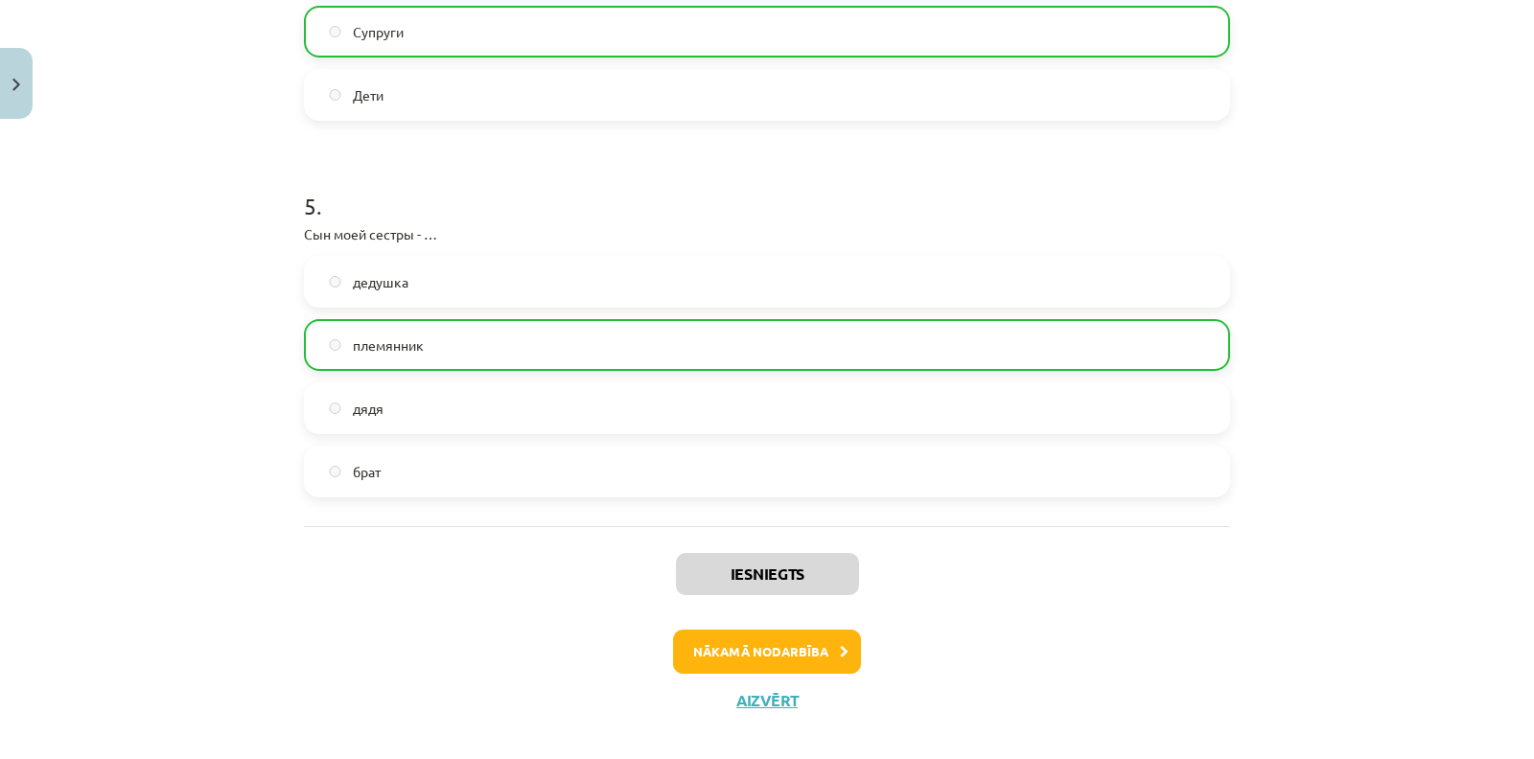
scroll to position [1747, 0]
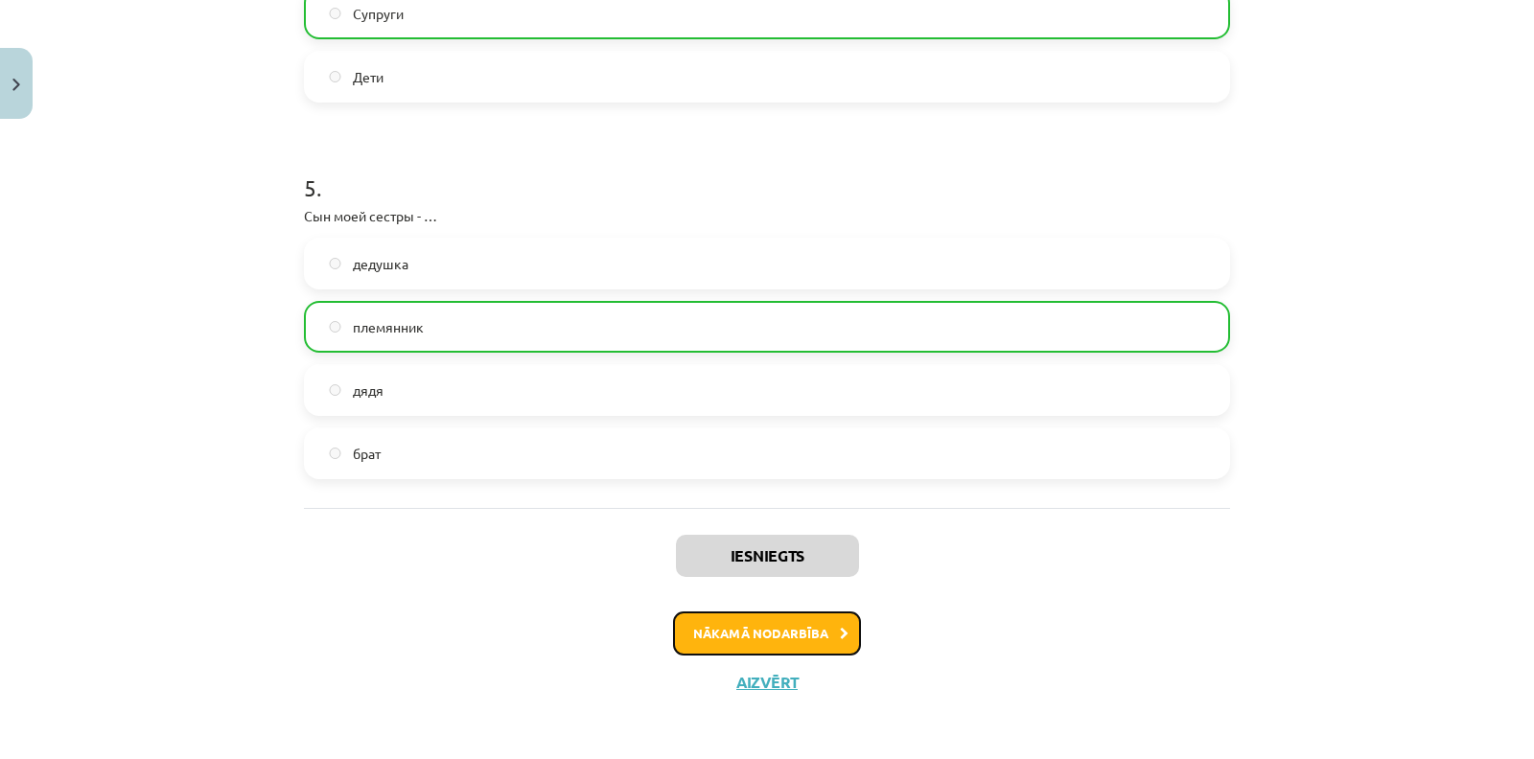
click at [802, 620] on button "Nākamā nodarbība" at bounding box center [767, 633] width 188 height 44
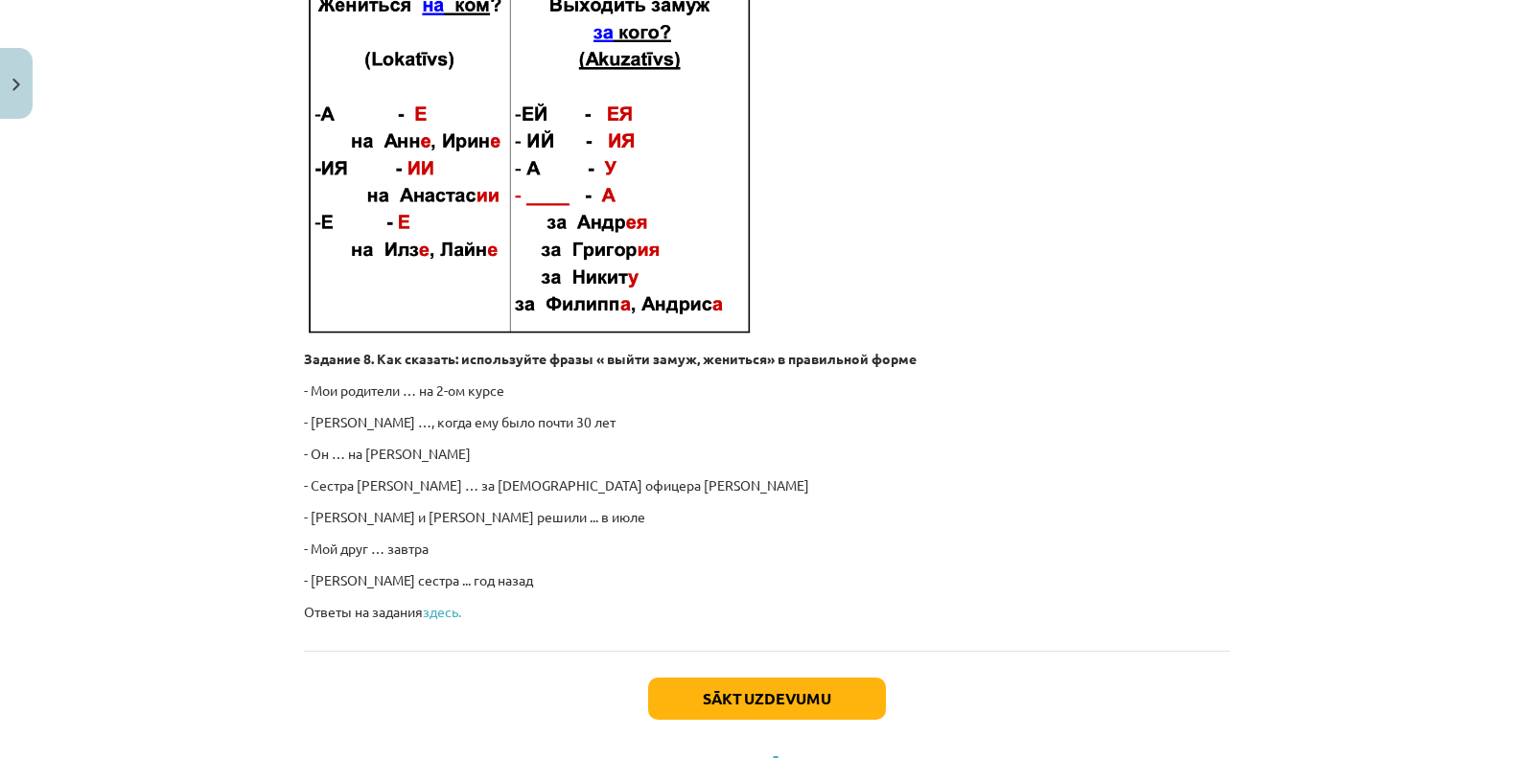
scroll to position [2899, 0]
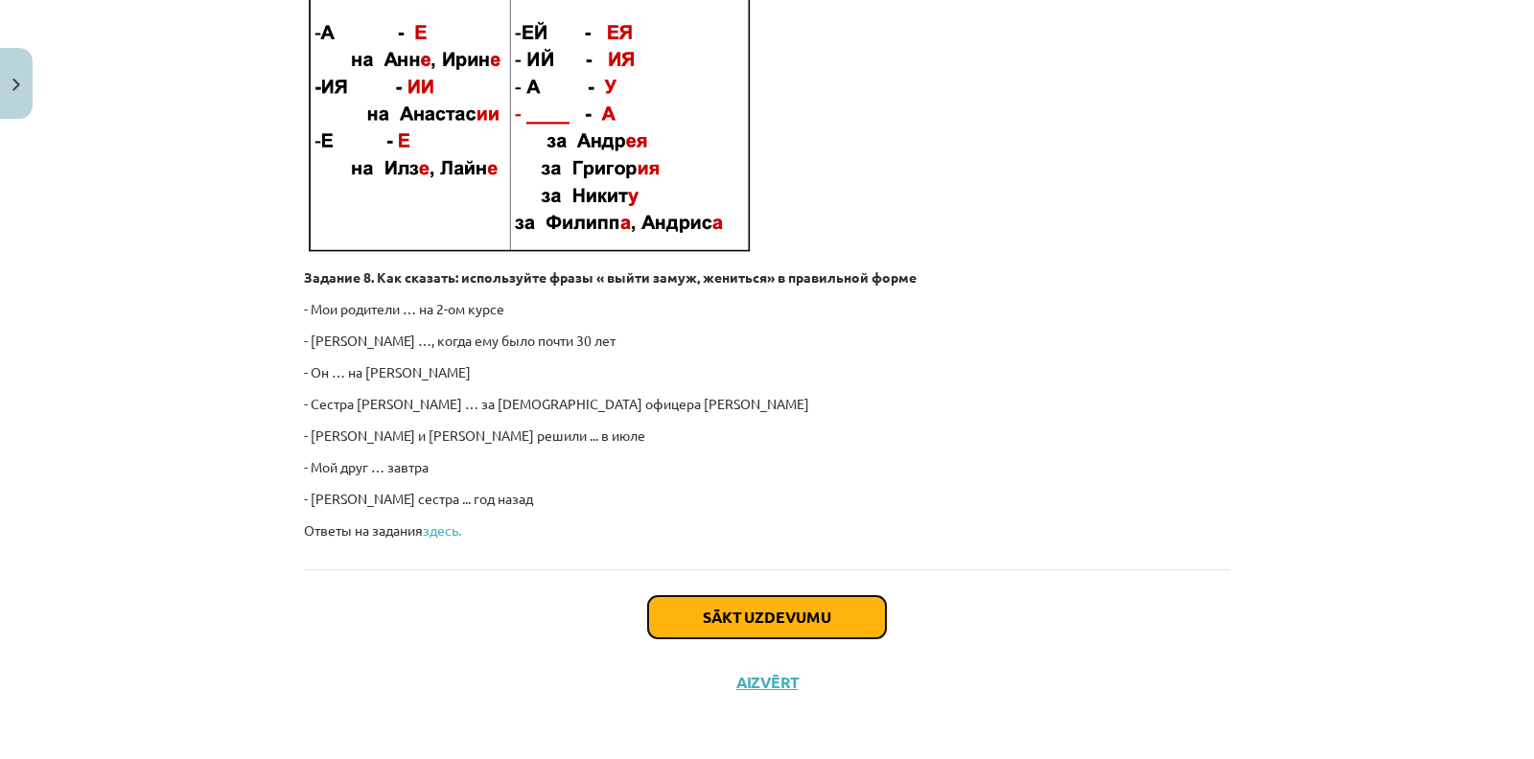
click at [785, 611] on button "Sākt uzdevumu" at bounding box center [767, 617] width 238 height 42
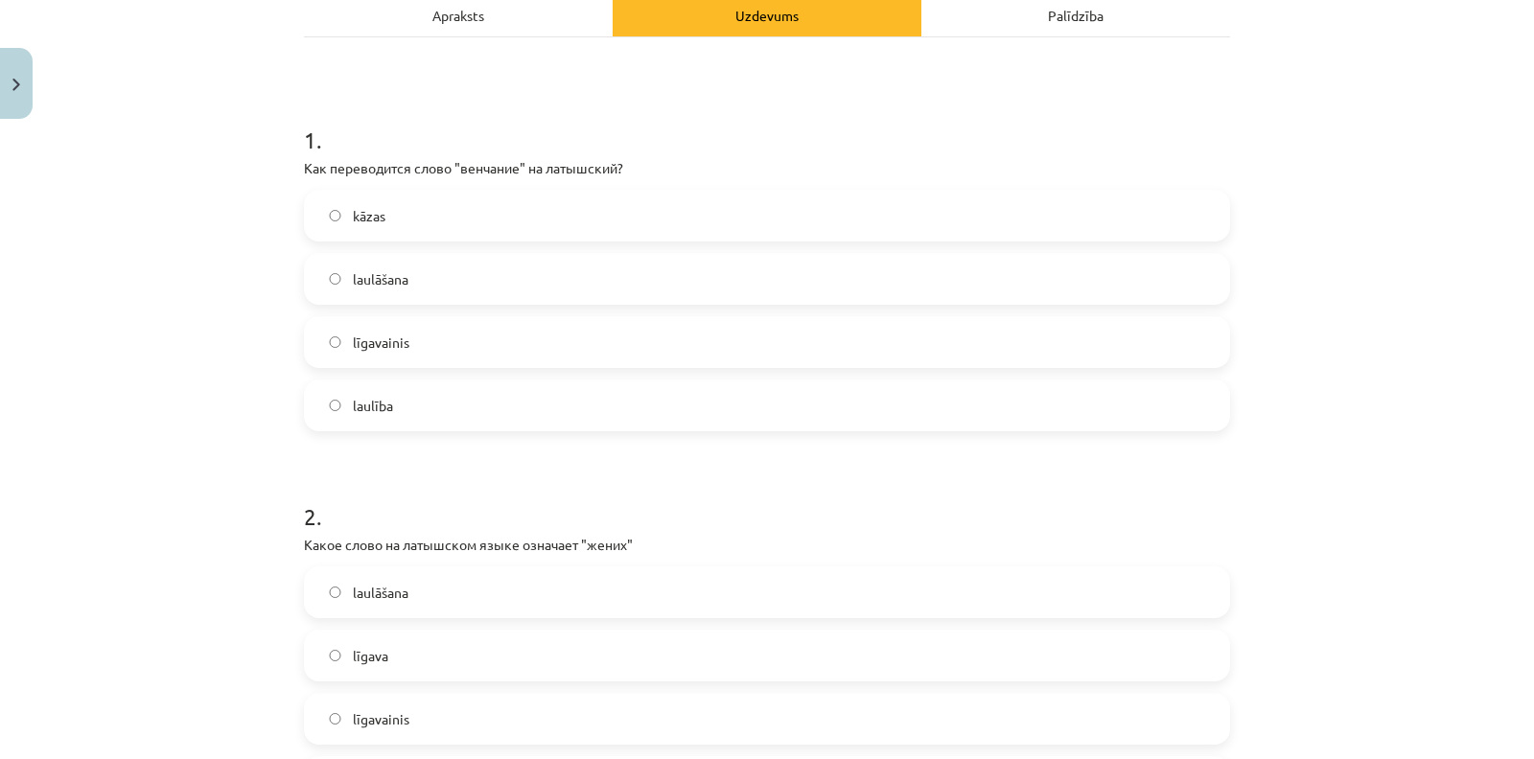
scroll to position [383, 0]
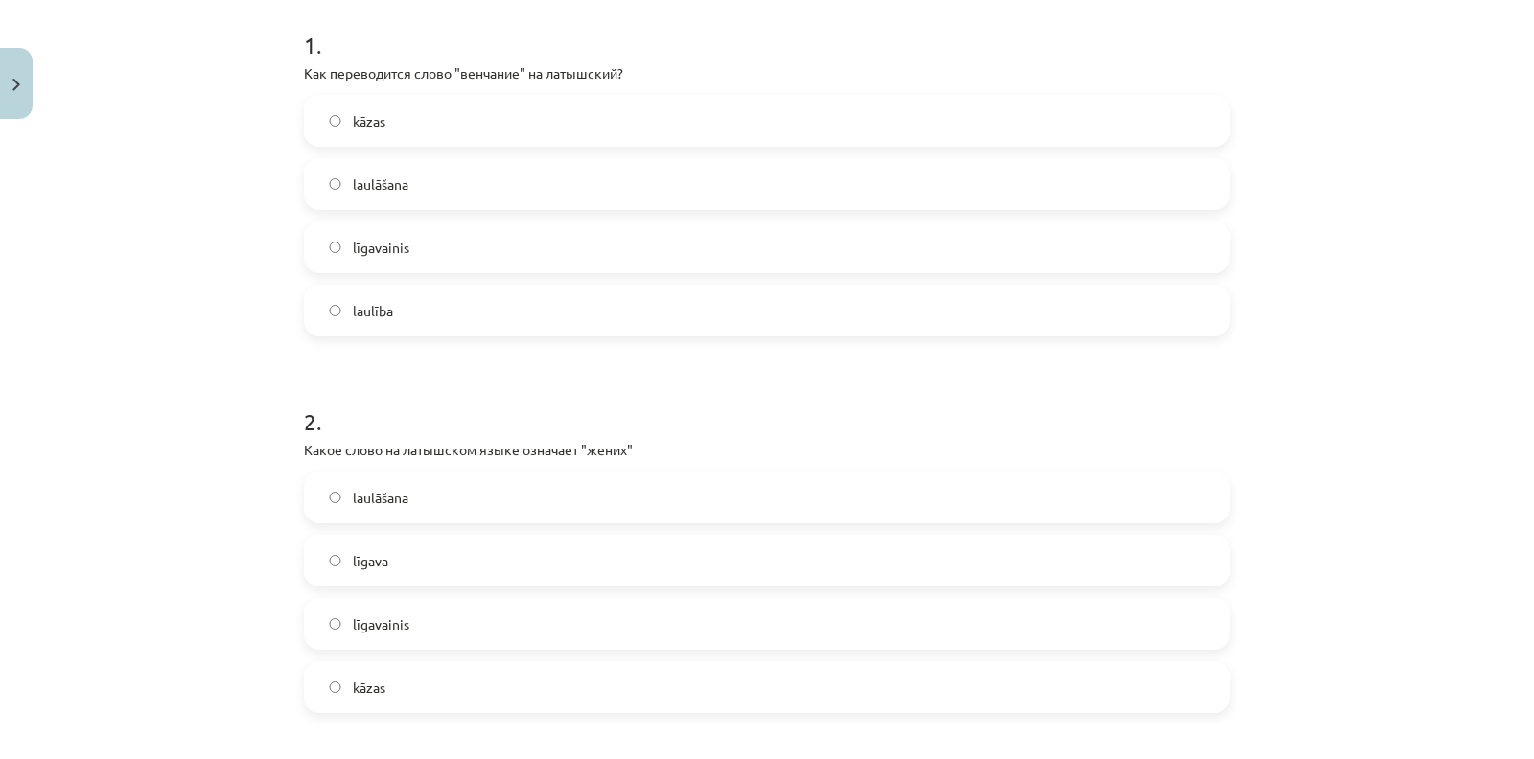
click at [469, 621] on label "līgavainis" at bounding box center [767, 624] width 922 height 48
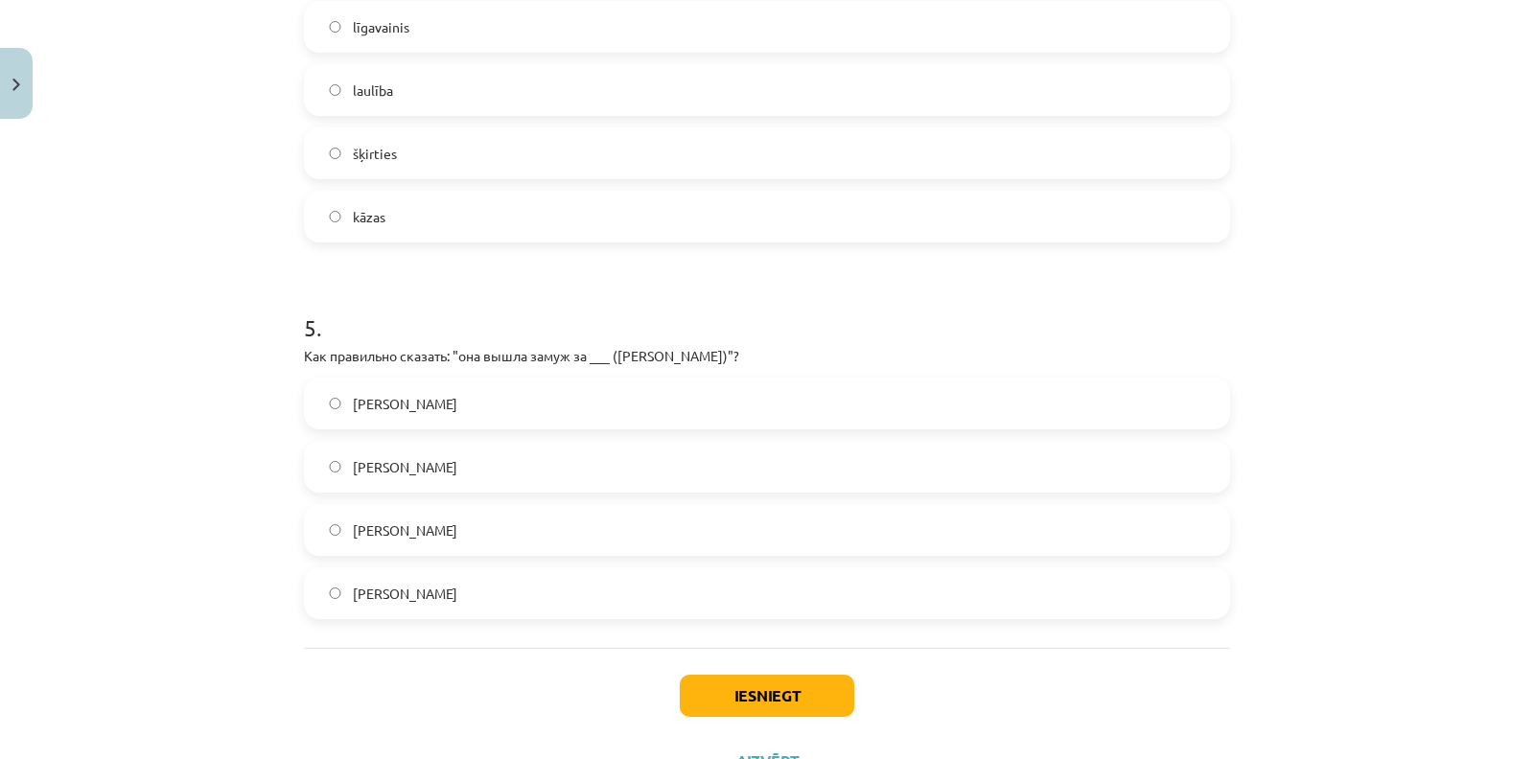
scroll to position [1688, 0]
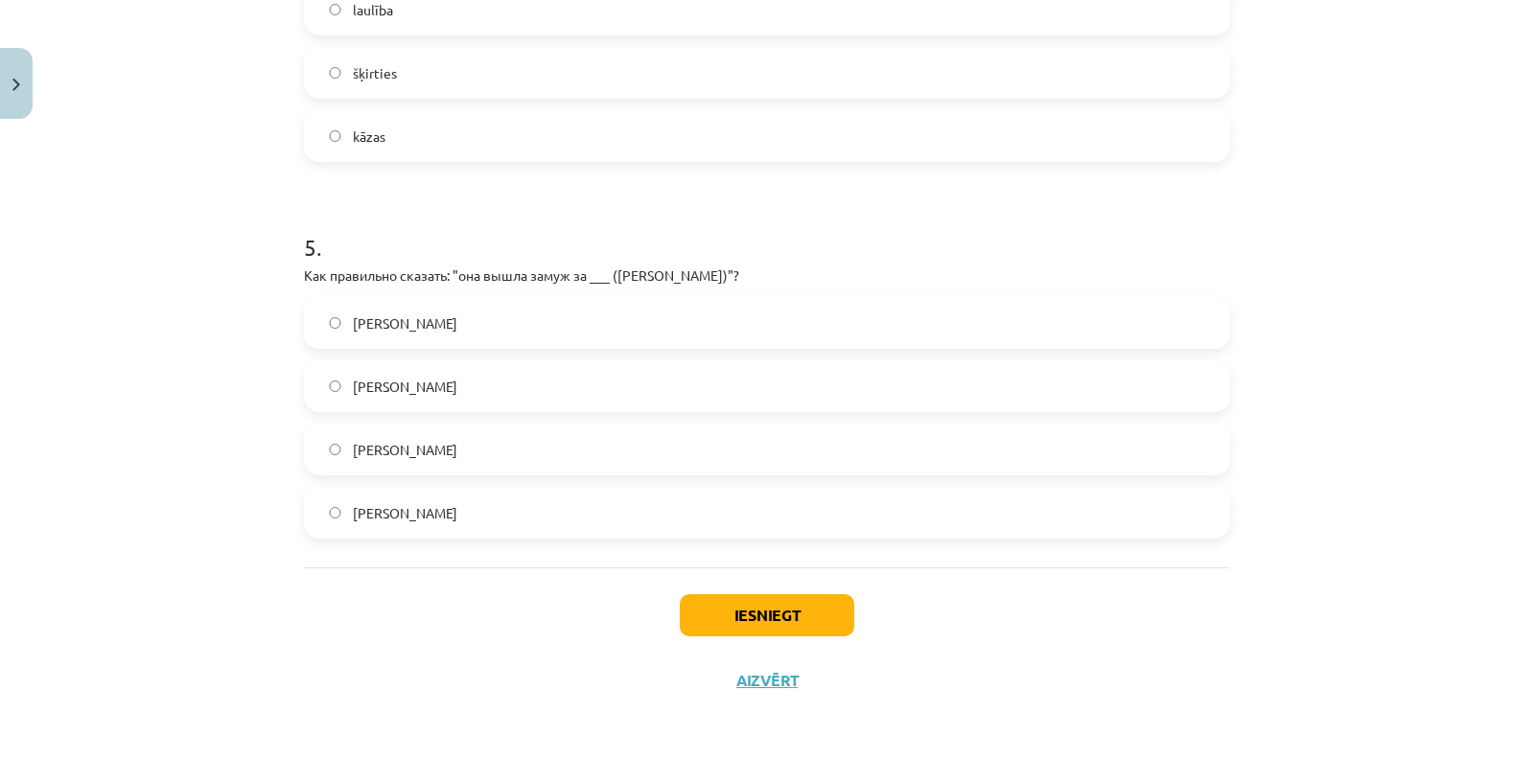
click at [465, 462] on label "Андрея" at bounding box center [767, 450] width 922 height 48
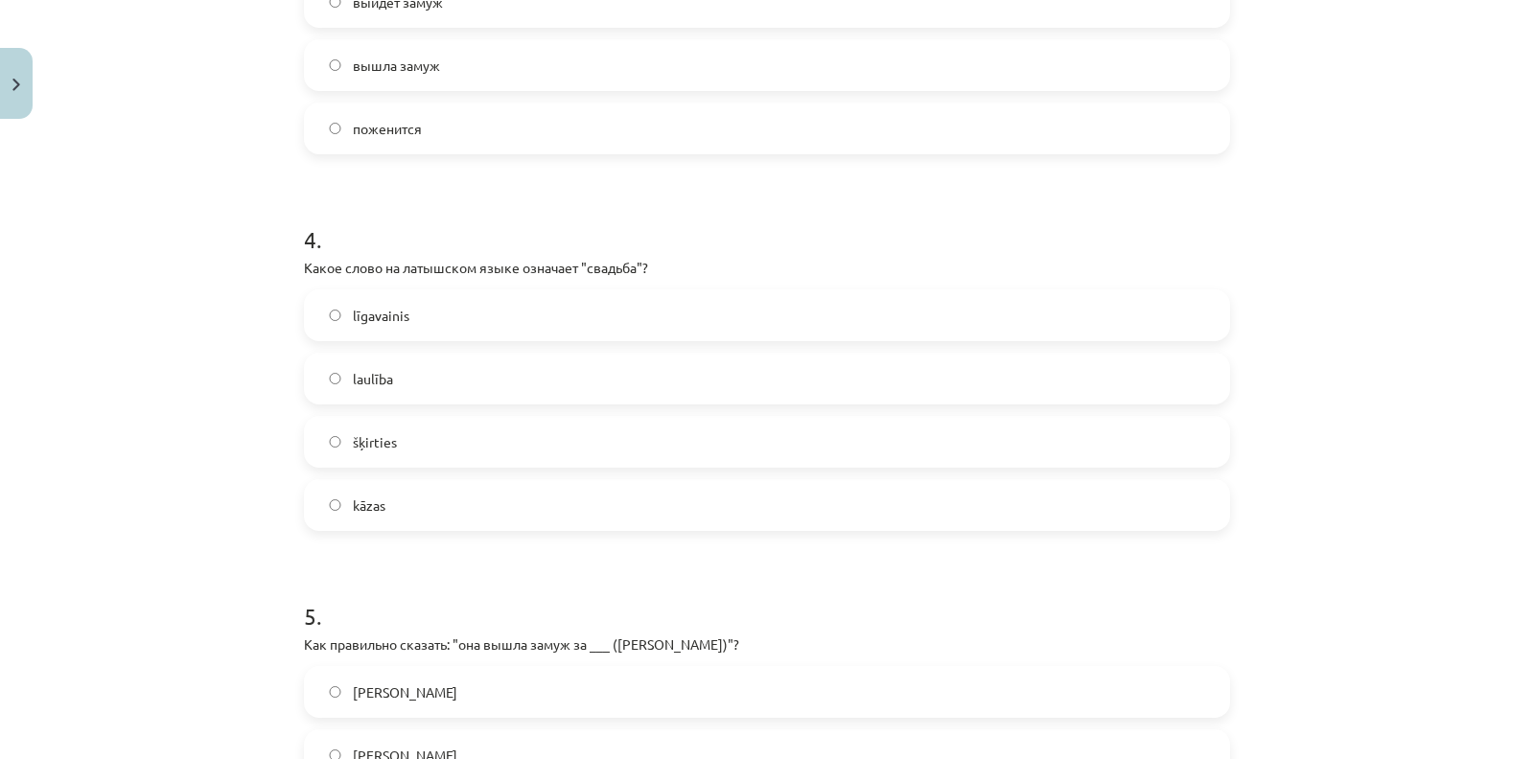
scroll to position [1313, 0]
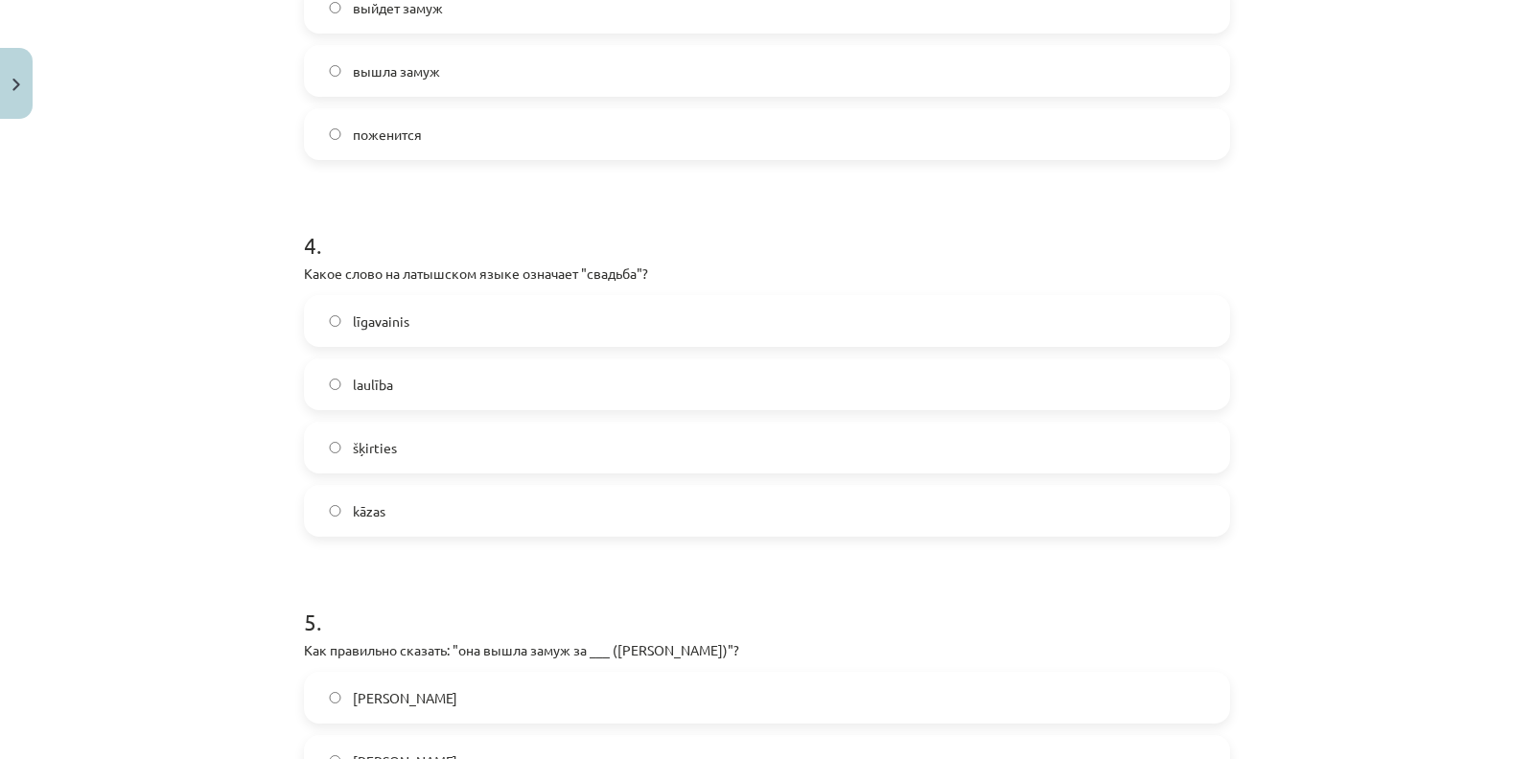
click at [353, 509] on span "kāzas" at bounding box center [369, 511] width 33 height 20
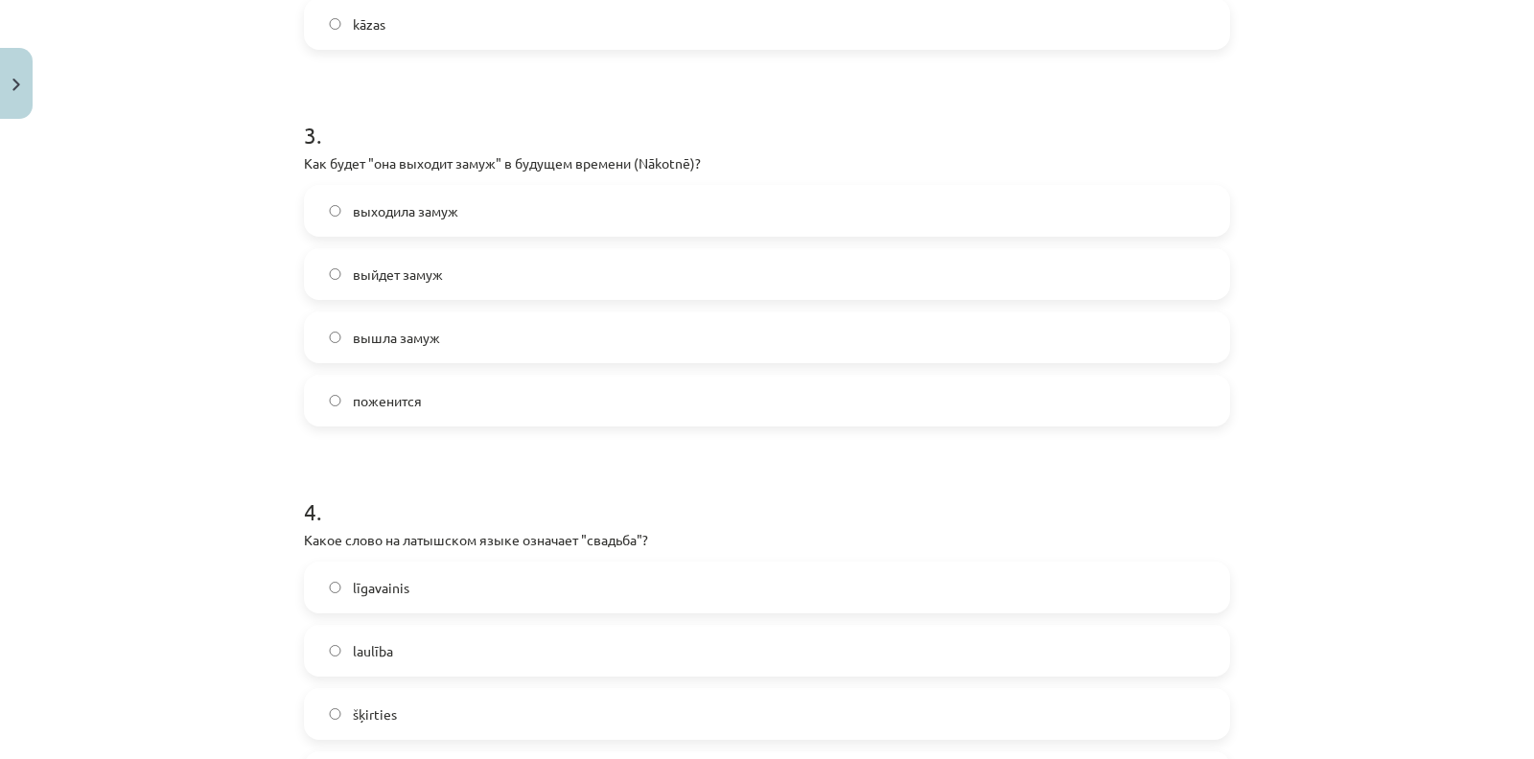
scroll to position [1045, 0]
click at [415, 277] on span "выйдет замуж" at bounding box center [398, 276] width 90 height 20
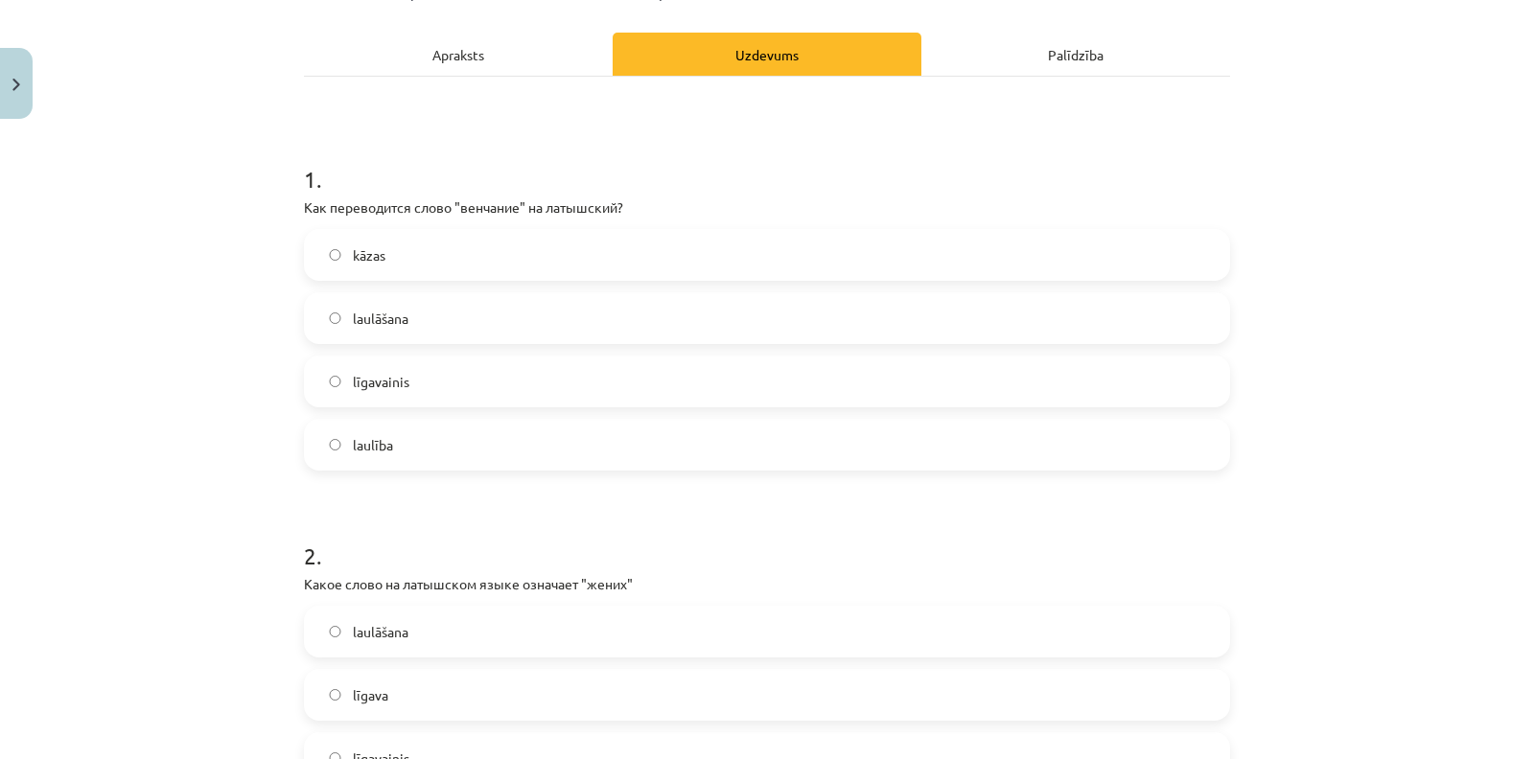
scroll to position [263, 0]
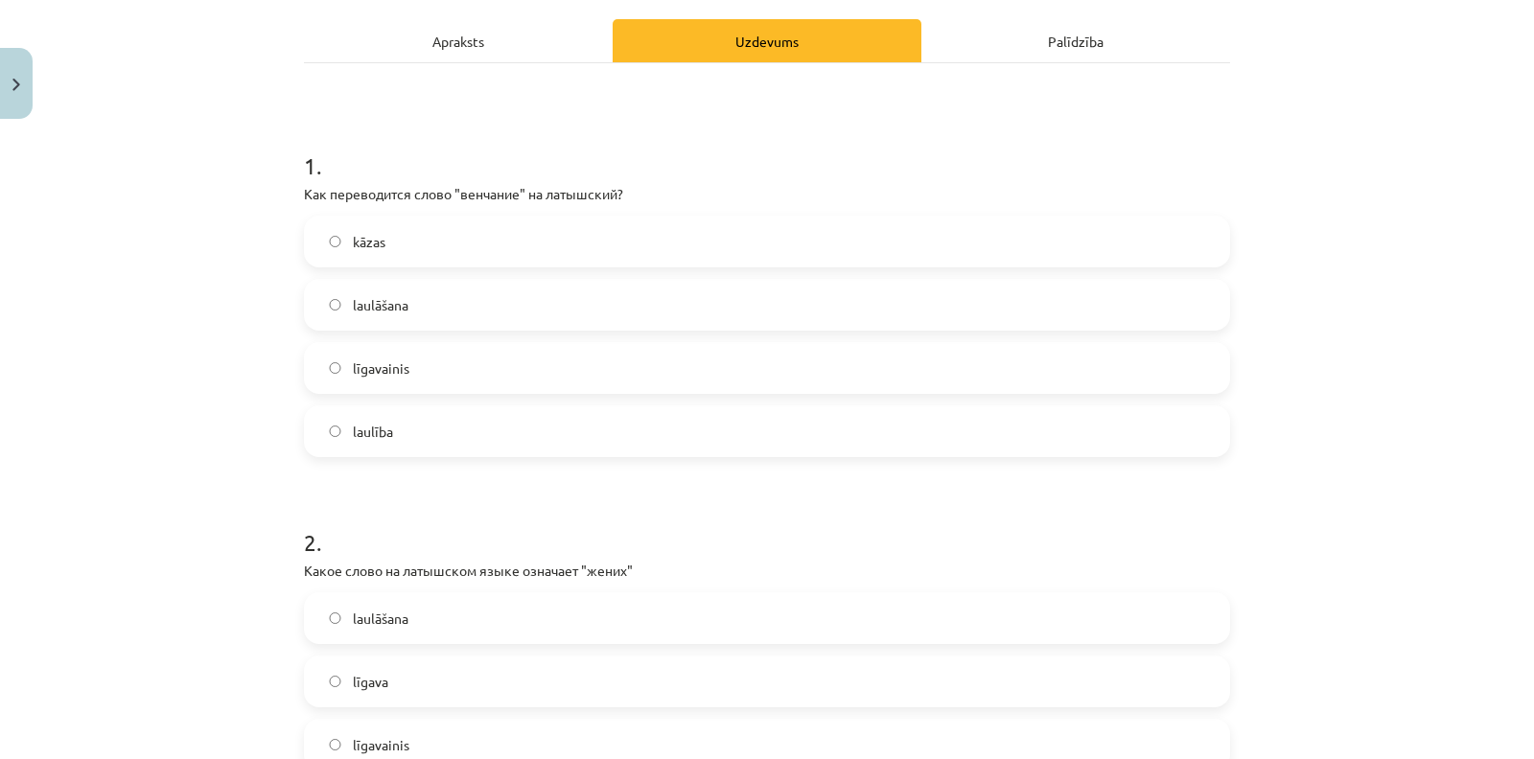
click at [325, 314] on label "laulāšana" at bounding box center [767, 305] width 922 height 48
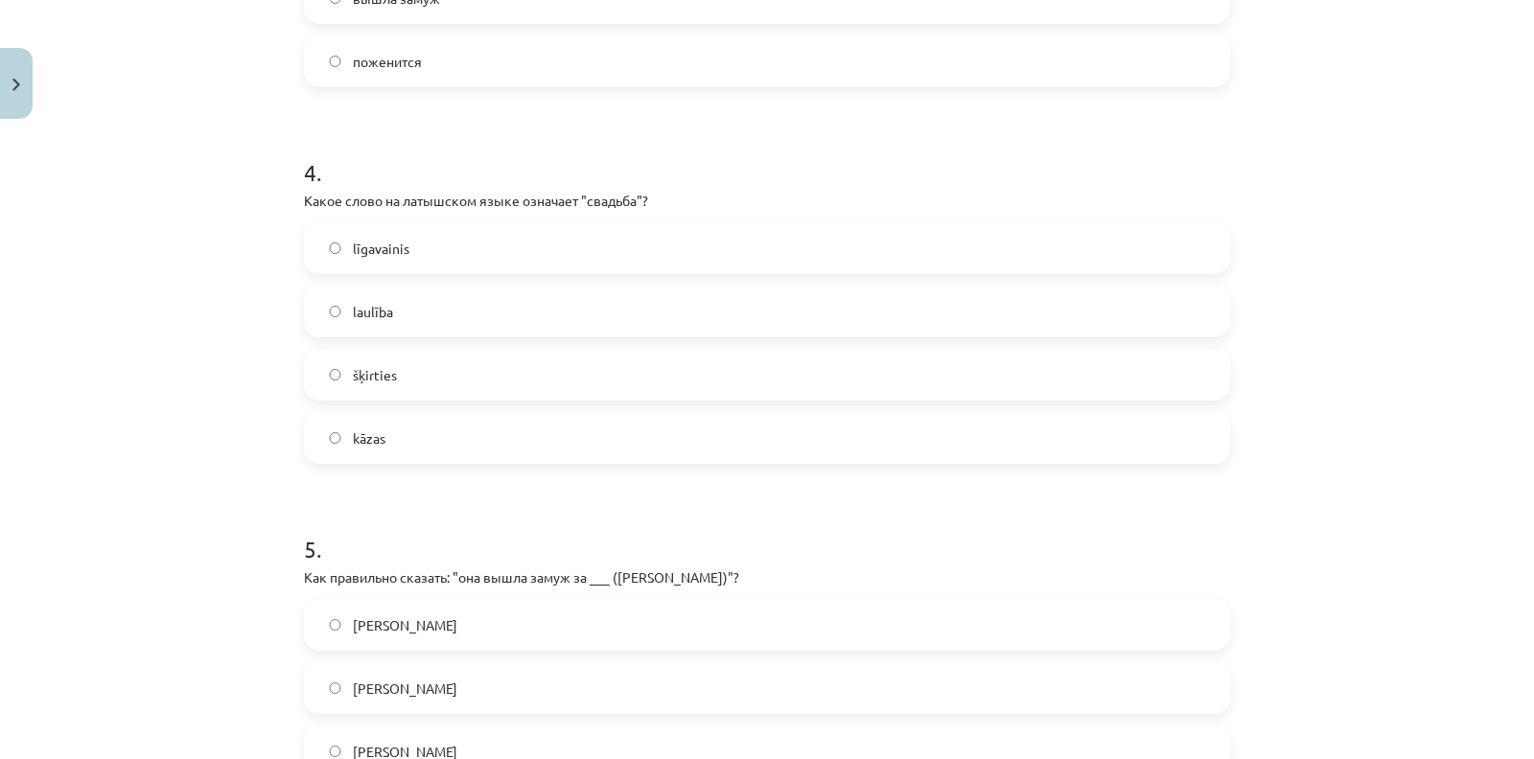
scroll to position [1688, 0]
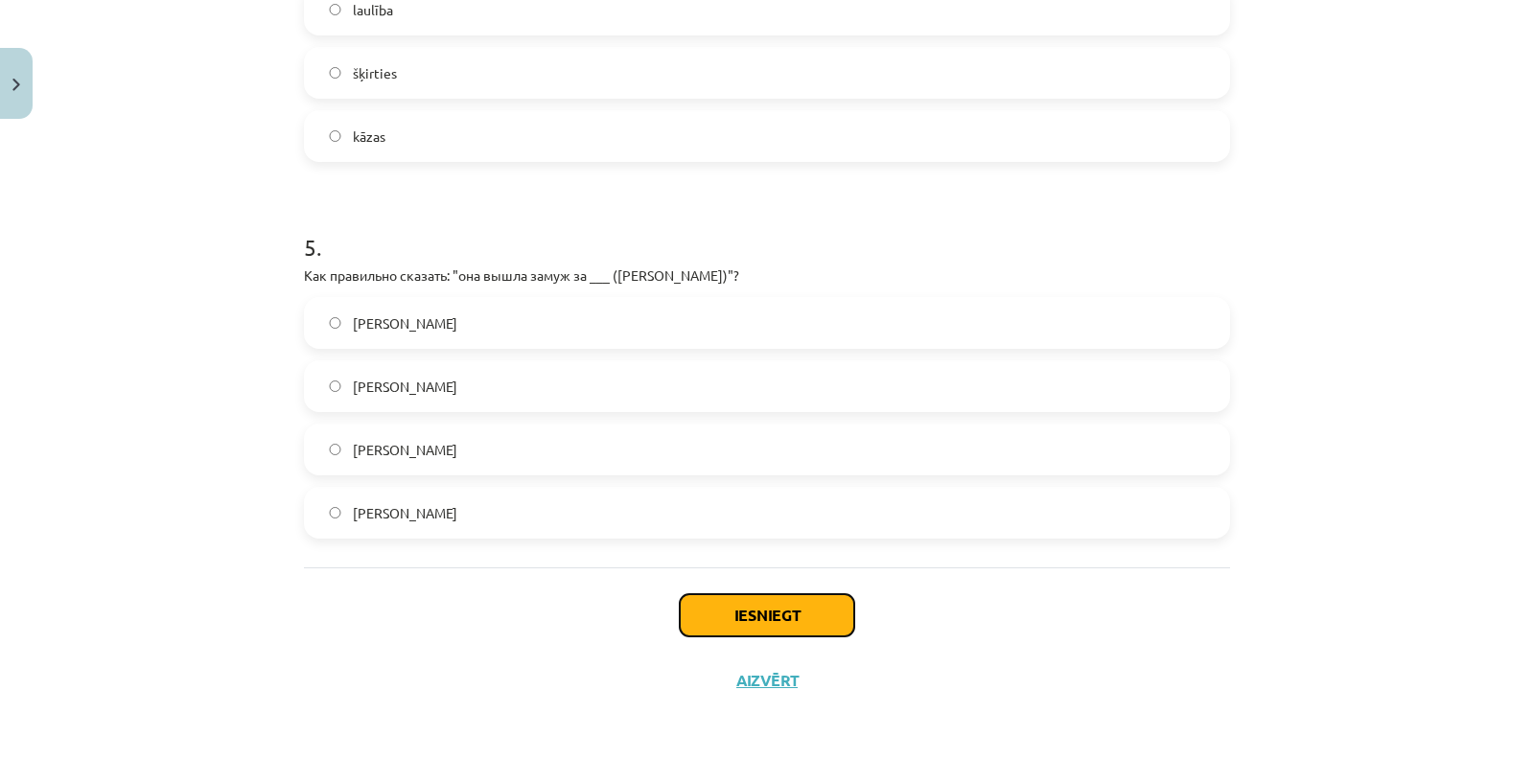
click at [739, 611] on button "Iesniegt" at bounding box center [767, 615] width 174 height 42
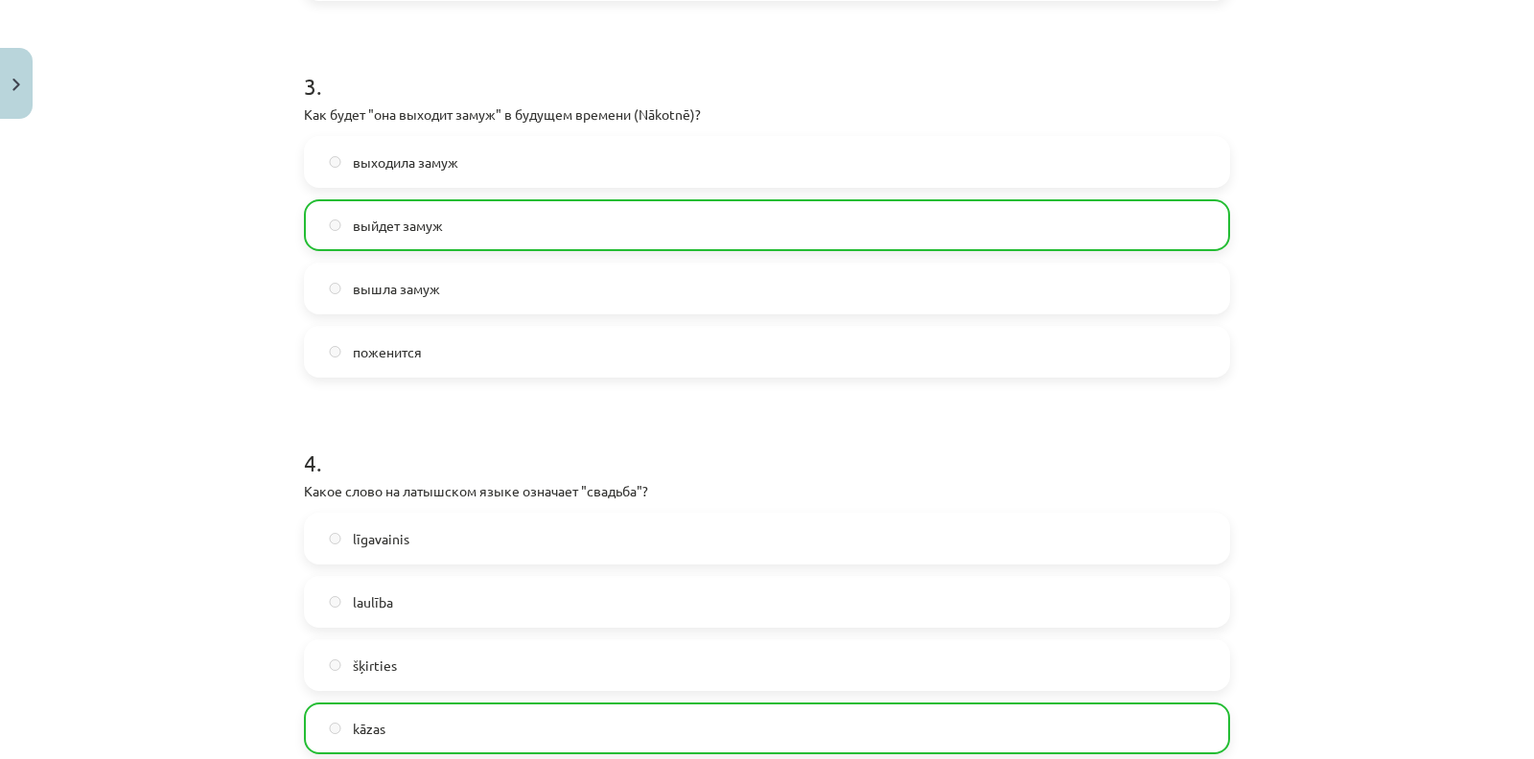
scroll to position [1747, 0]
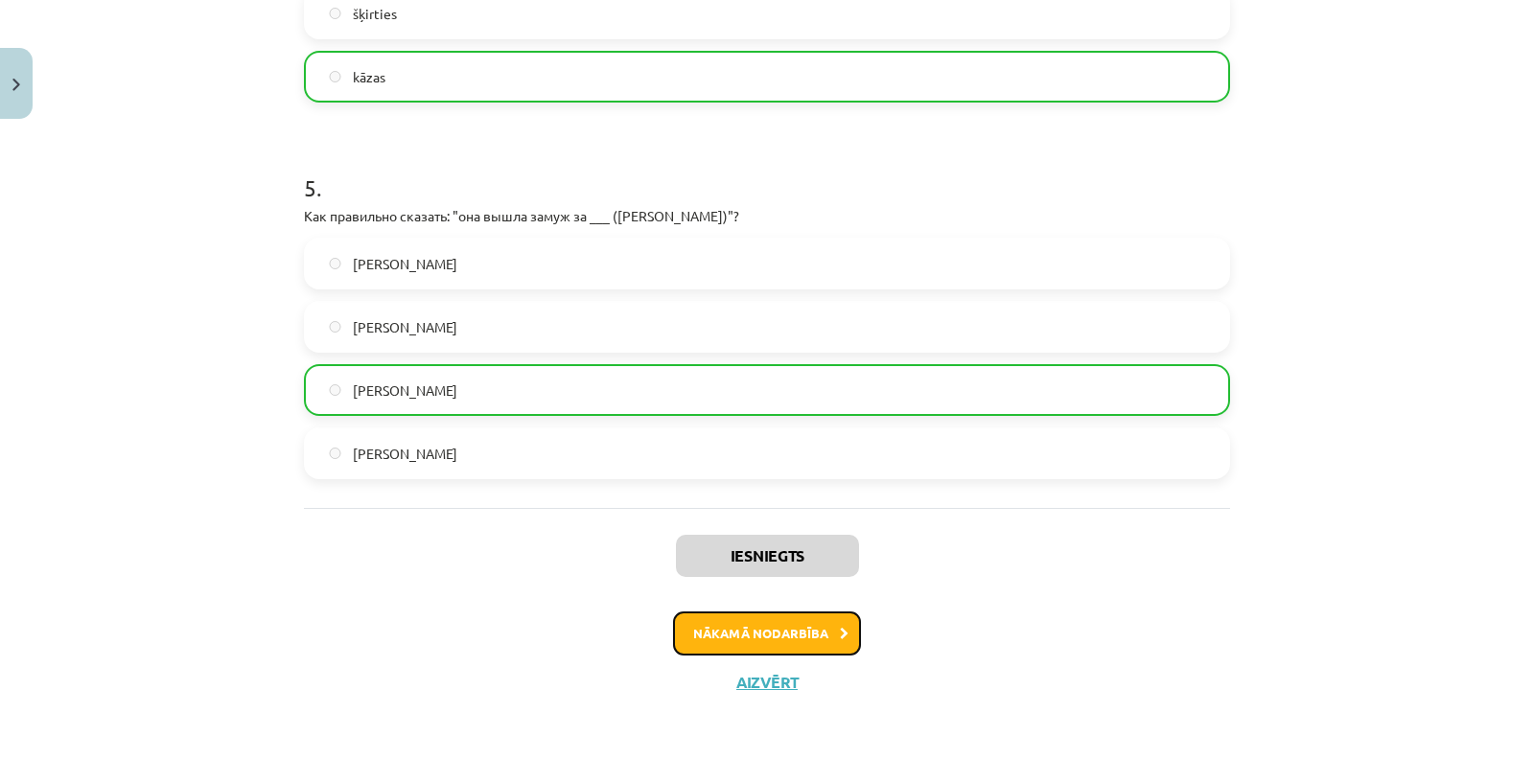
click at [748, 628] on button "Nākamā nodarbība" at bounding box center [767, 633] width 188 height 44
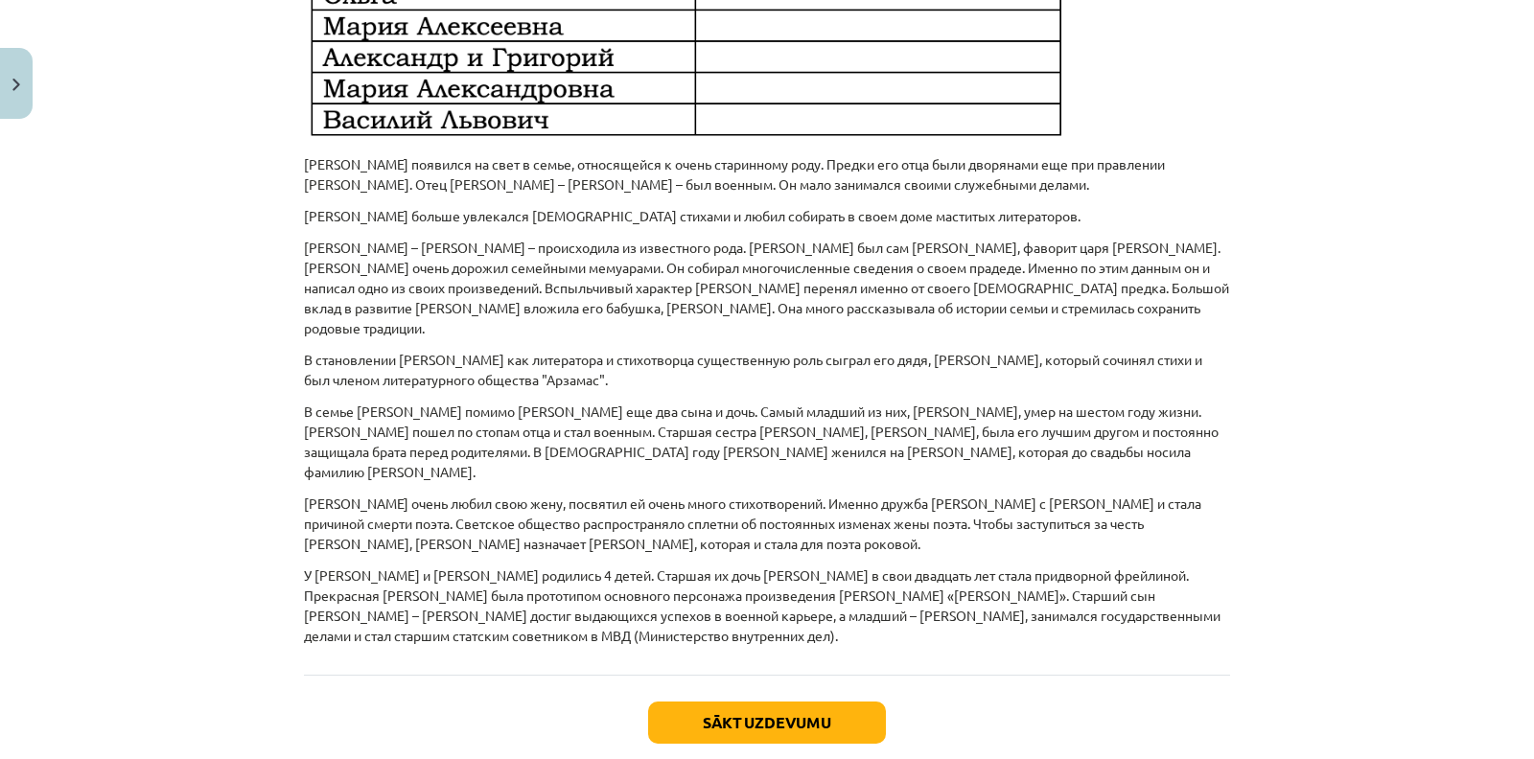
scroll to position [1361, 0]
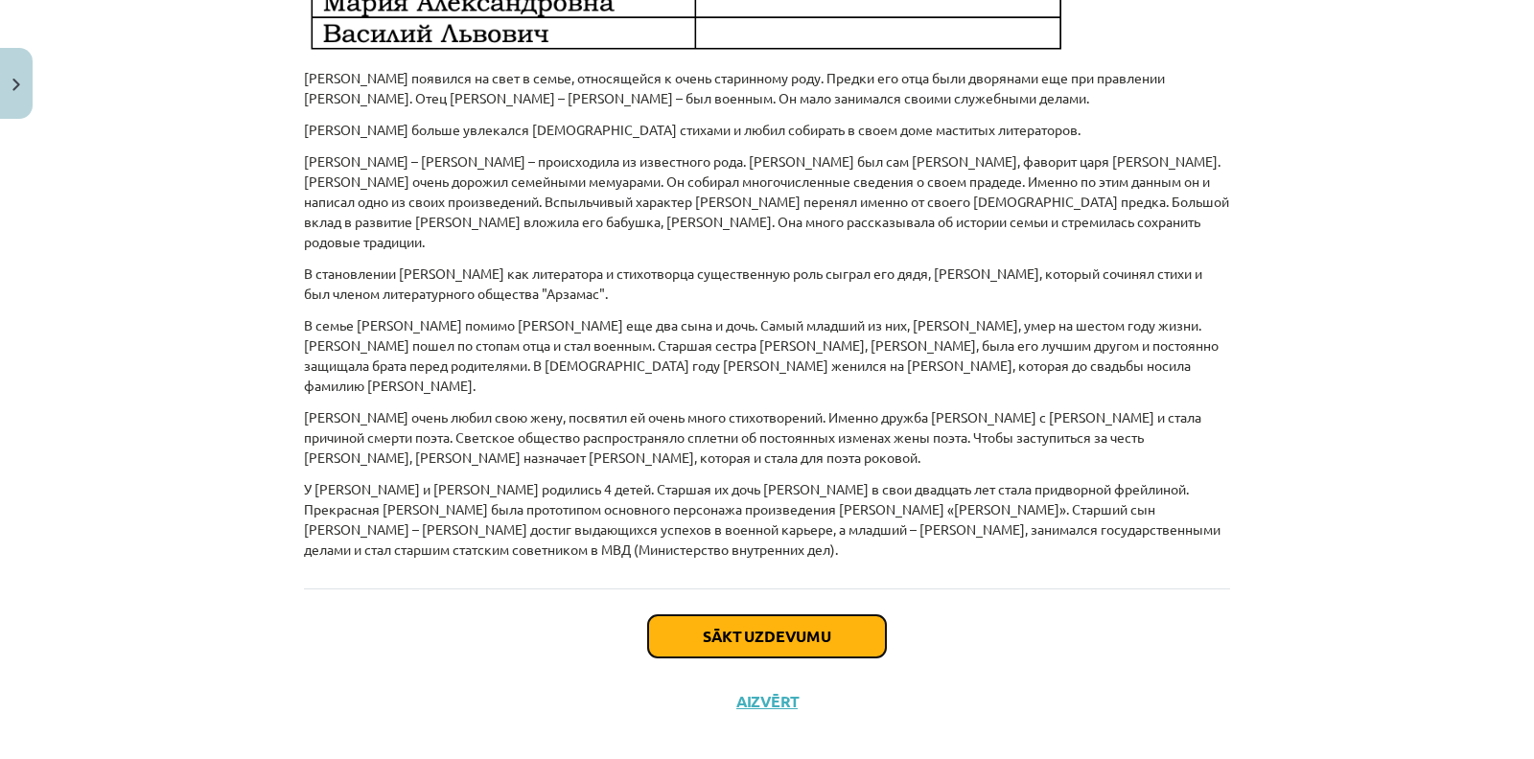
click at [736, 623] on button "Sākt uzdevumu" at bounding box center [767, 636] width 238 height 42
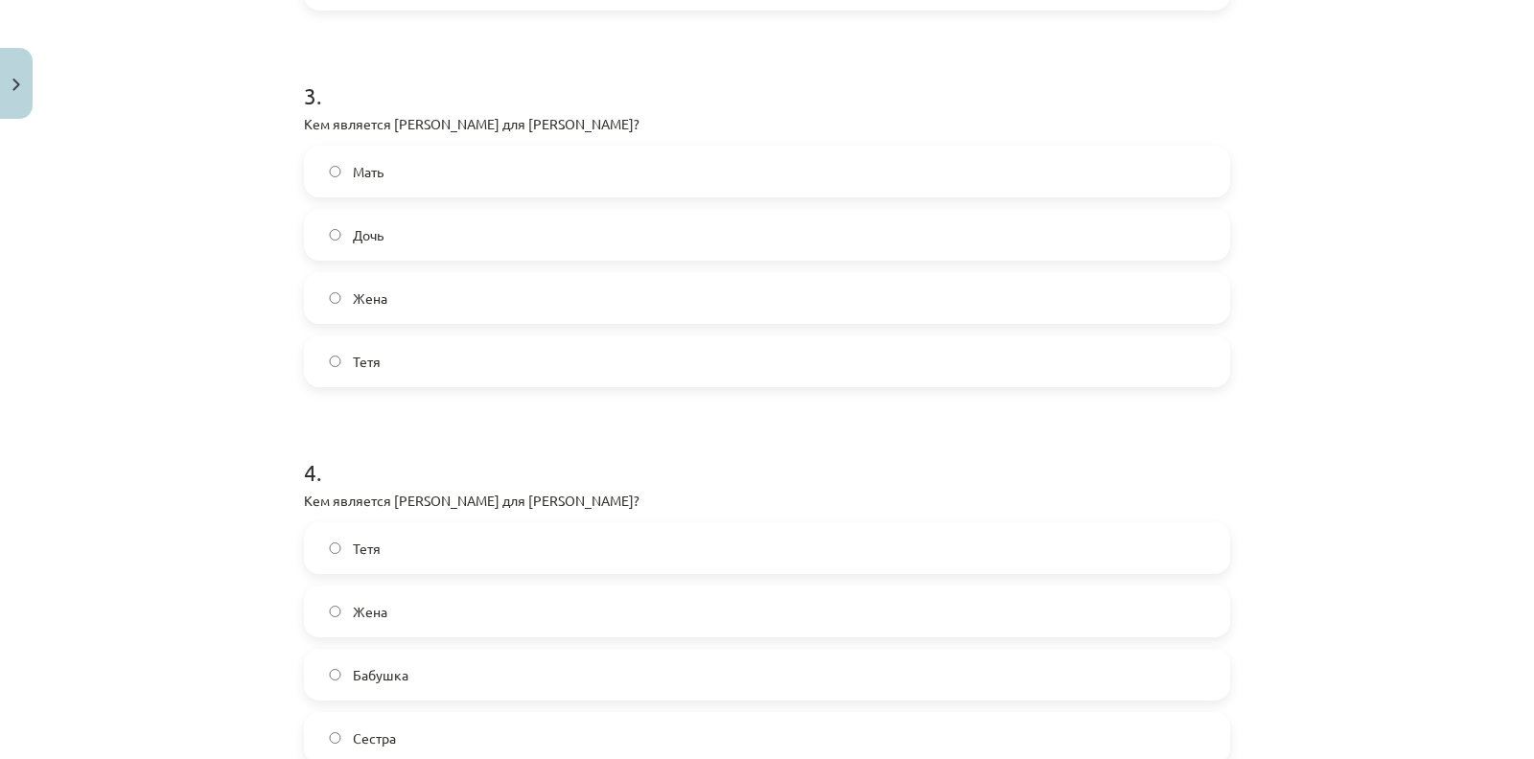
scroll to position [1688, 0]
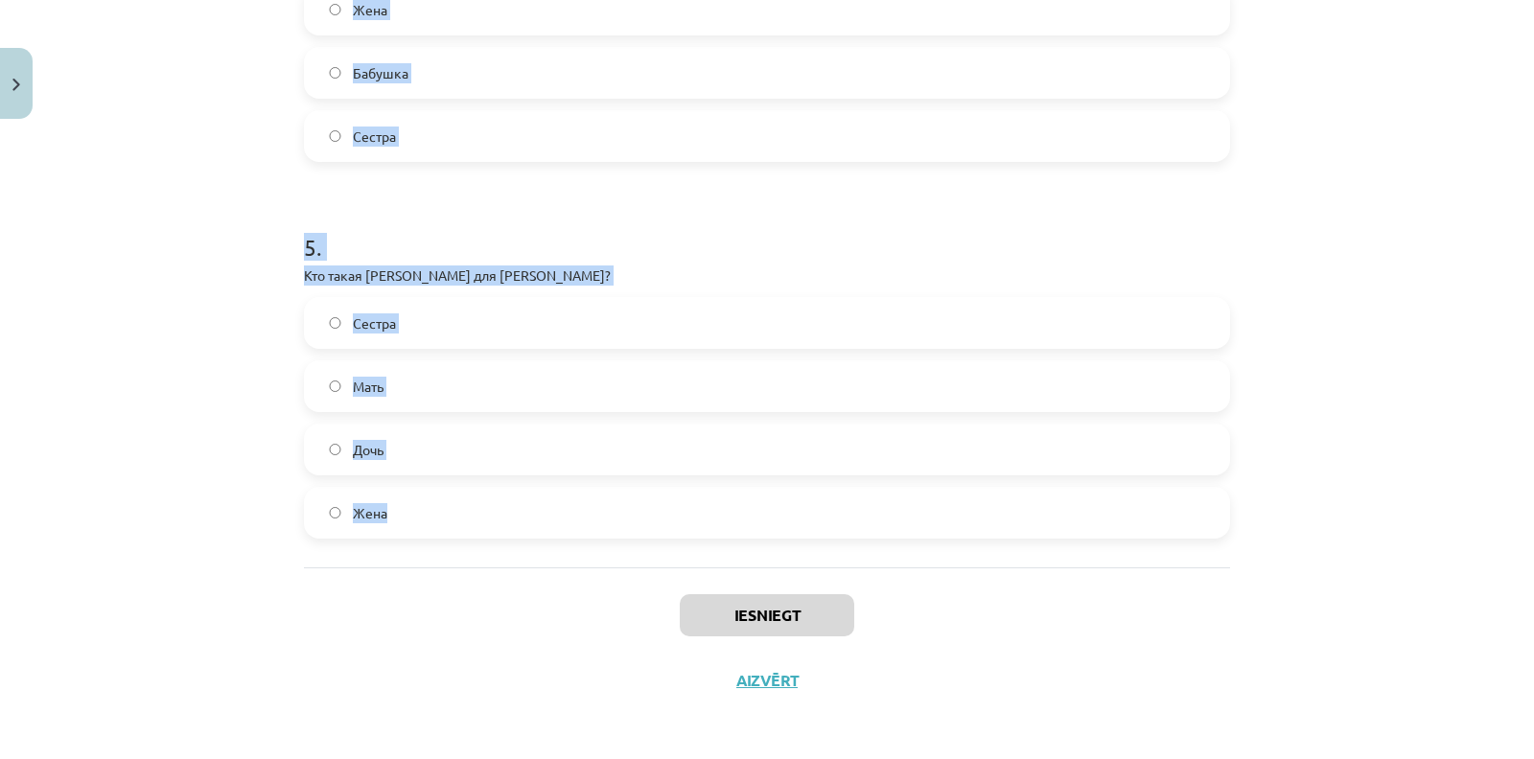
drag, startPoint x: 247, startPoint y: 439, endPoint x: 563, endPoint y: 498, distance: 320.9
click at [563, 498] on div "Mācību tēma: Krievu valodas b1 - 10. klases 2. ieskaites mācību materiāls #5 Ис…" at bounding box center [767, 379] width 1534 height 759
copy form "1 . Кем является Ольга для А.С. Пушкина? Сестра Дочь Жена Тетя 2 . Кем являются…"
click at [257, 328] on div "Mācību tēma: Krievu valodas b1 - 10. klases 2. ieskaites mācību materiāls #5 Ис…" at bounding box center [767, 379] width 1534 height 759
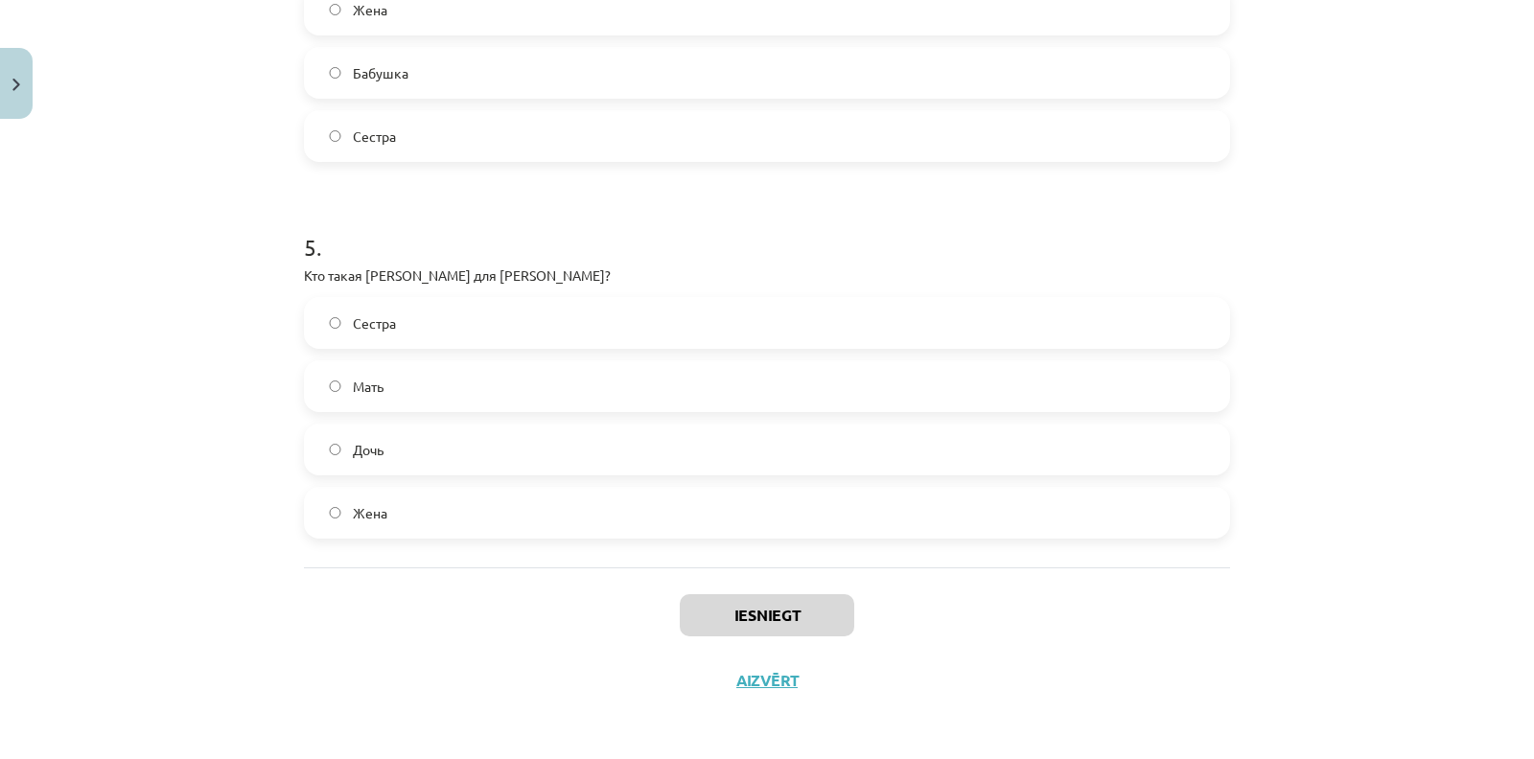
click at [323, 500] on label "Жена" at bounding box center [767, 513] width 922 height 48
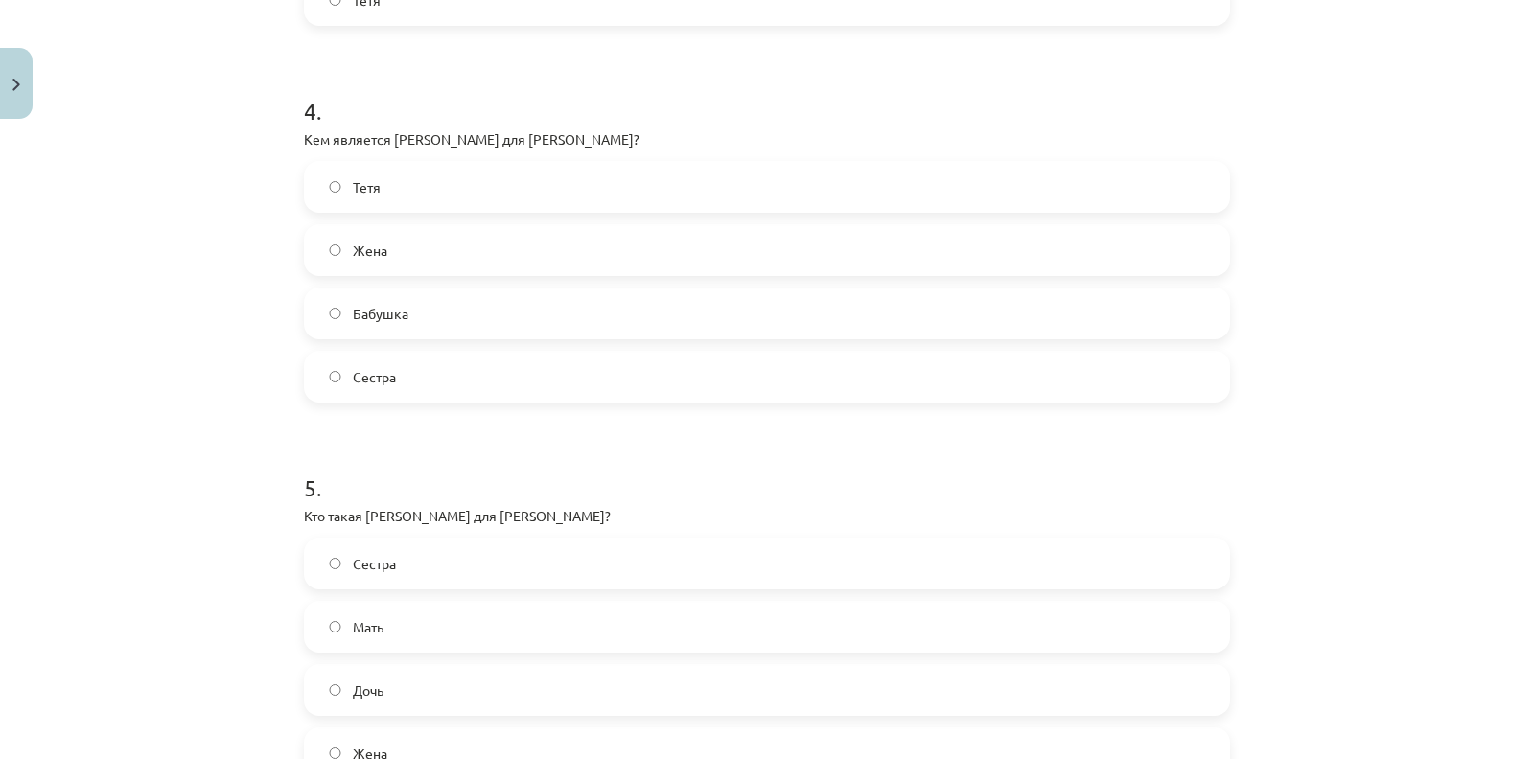
scroll to position [1438, 0]
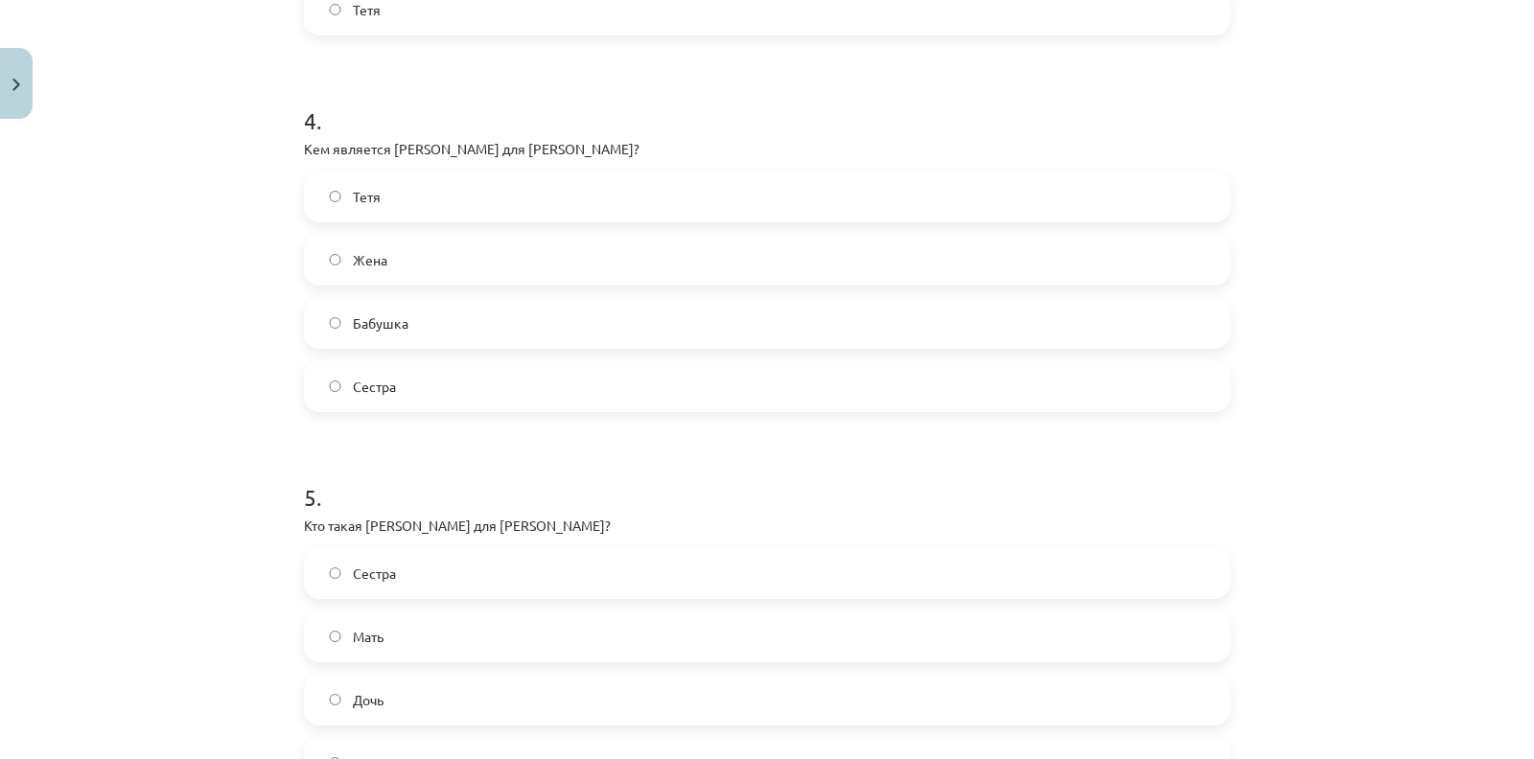
click at [365, 329] on span "Бабушка" at bounding box center [381, 323] width 56 height 20
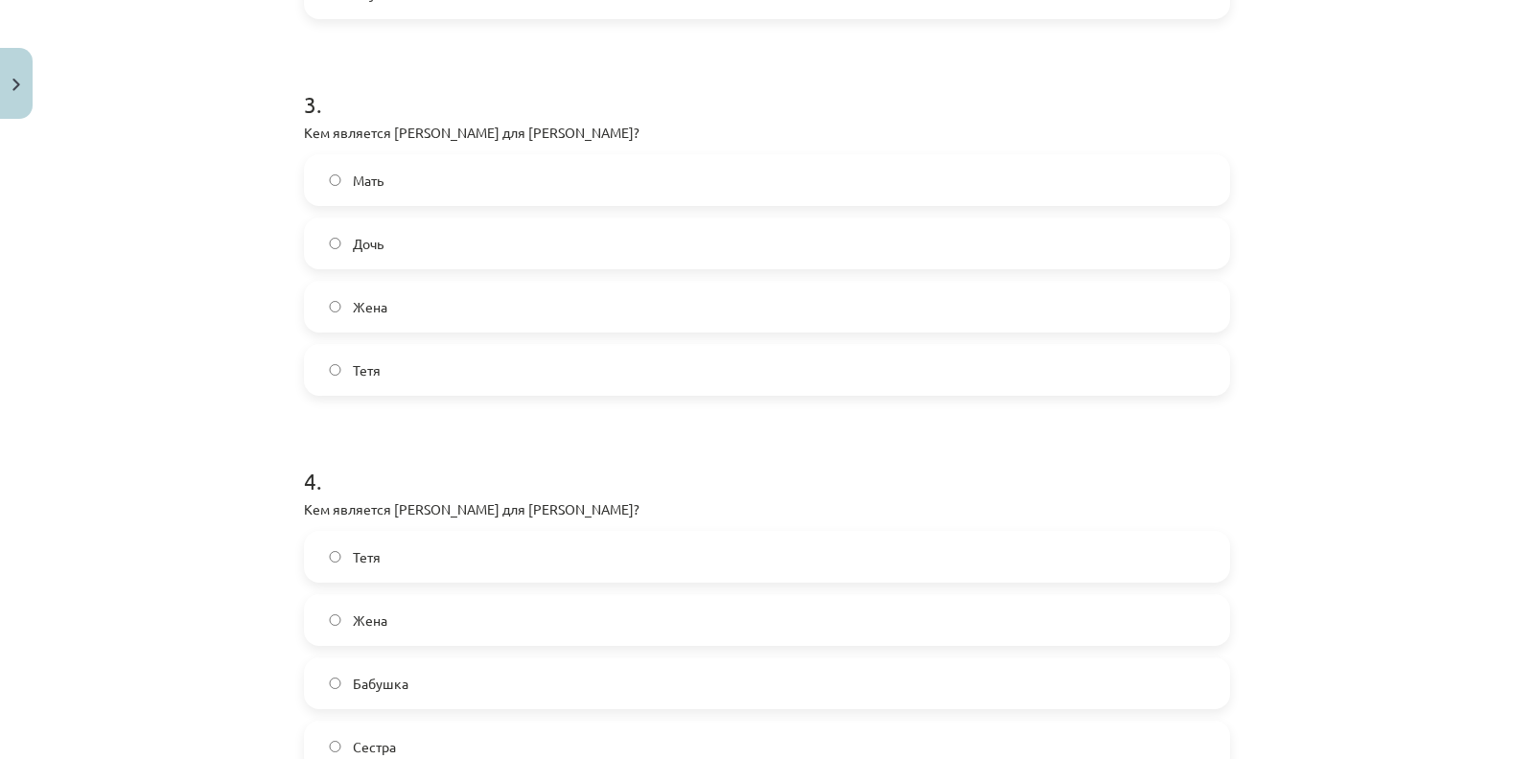
scroll to position [1050, 0]
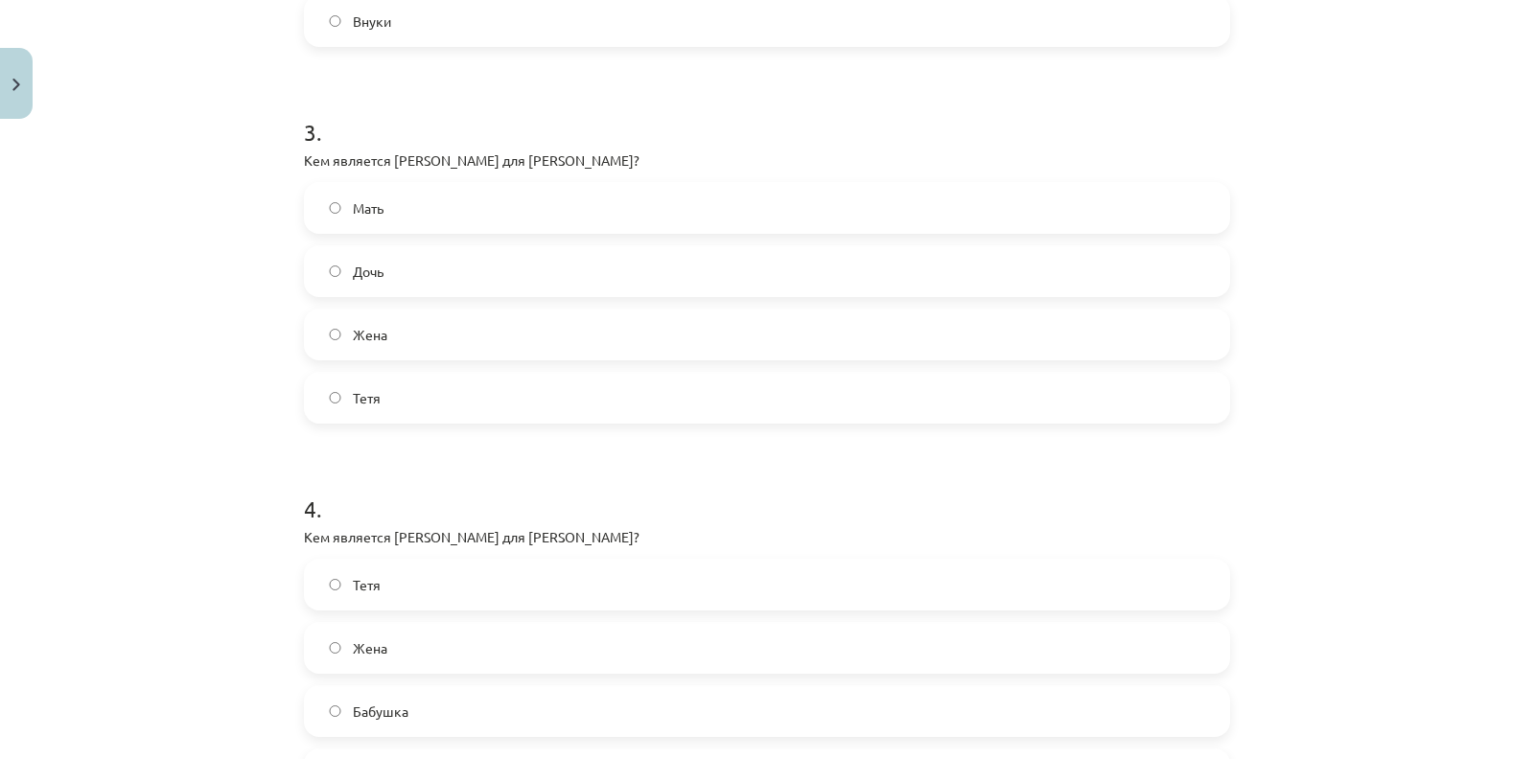
click at [398, 258] on label "Дочь" at bounding box center [767, 271] width 922 height 48
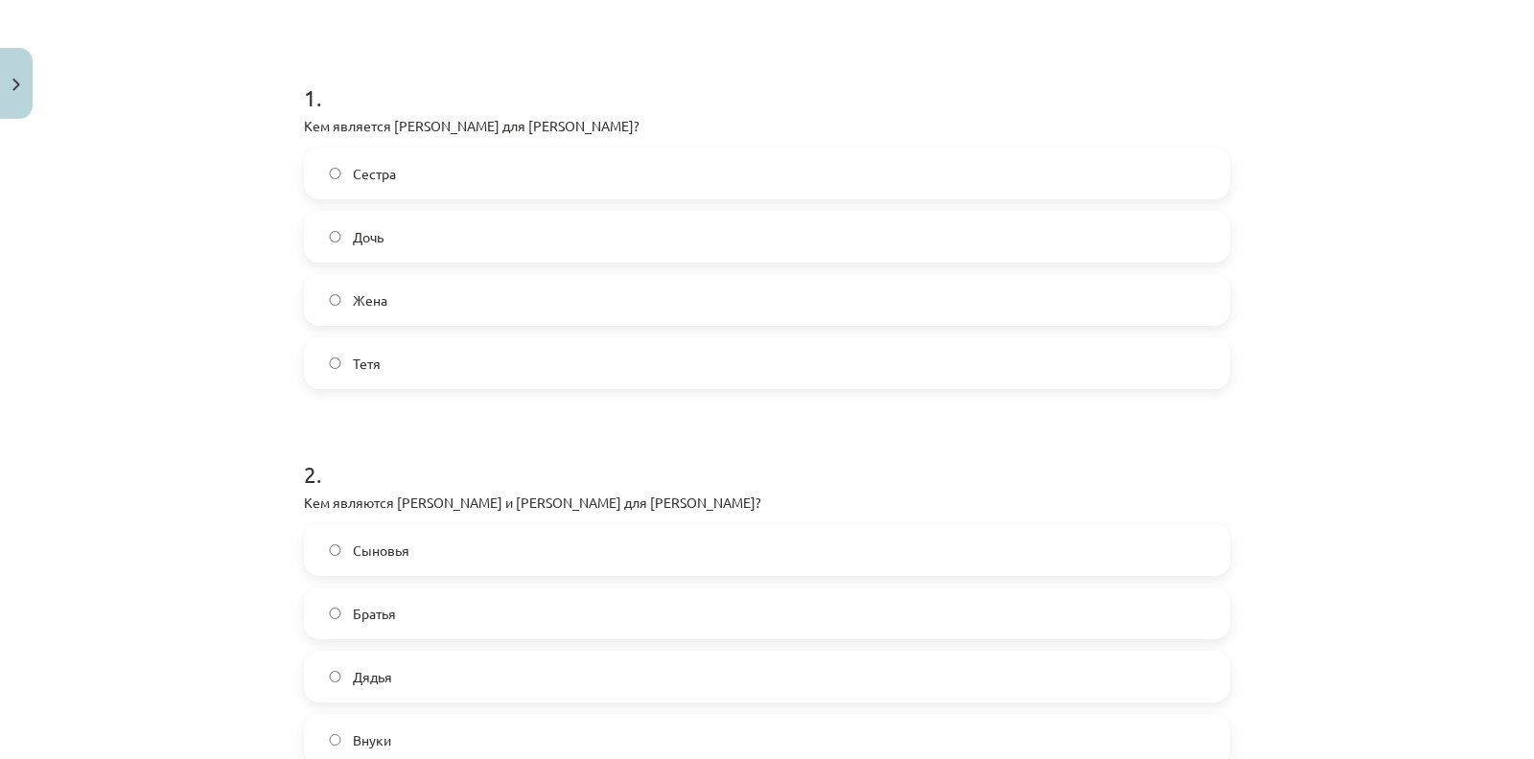
scroll to position [288, 0]
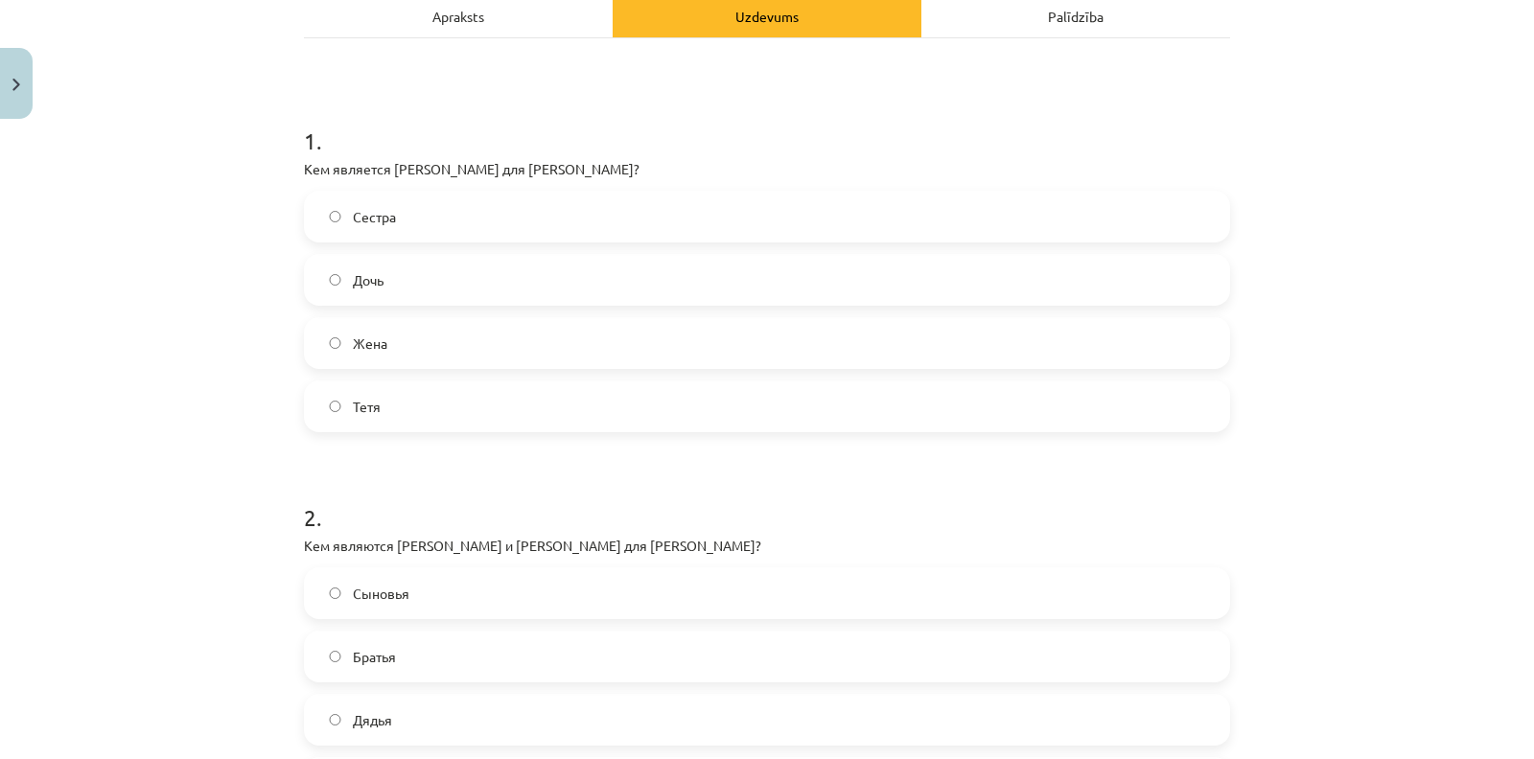
click at [390, 222] on label "Сестра" at bounding box center [767, 217] width 922 height 48
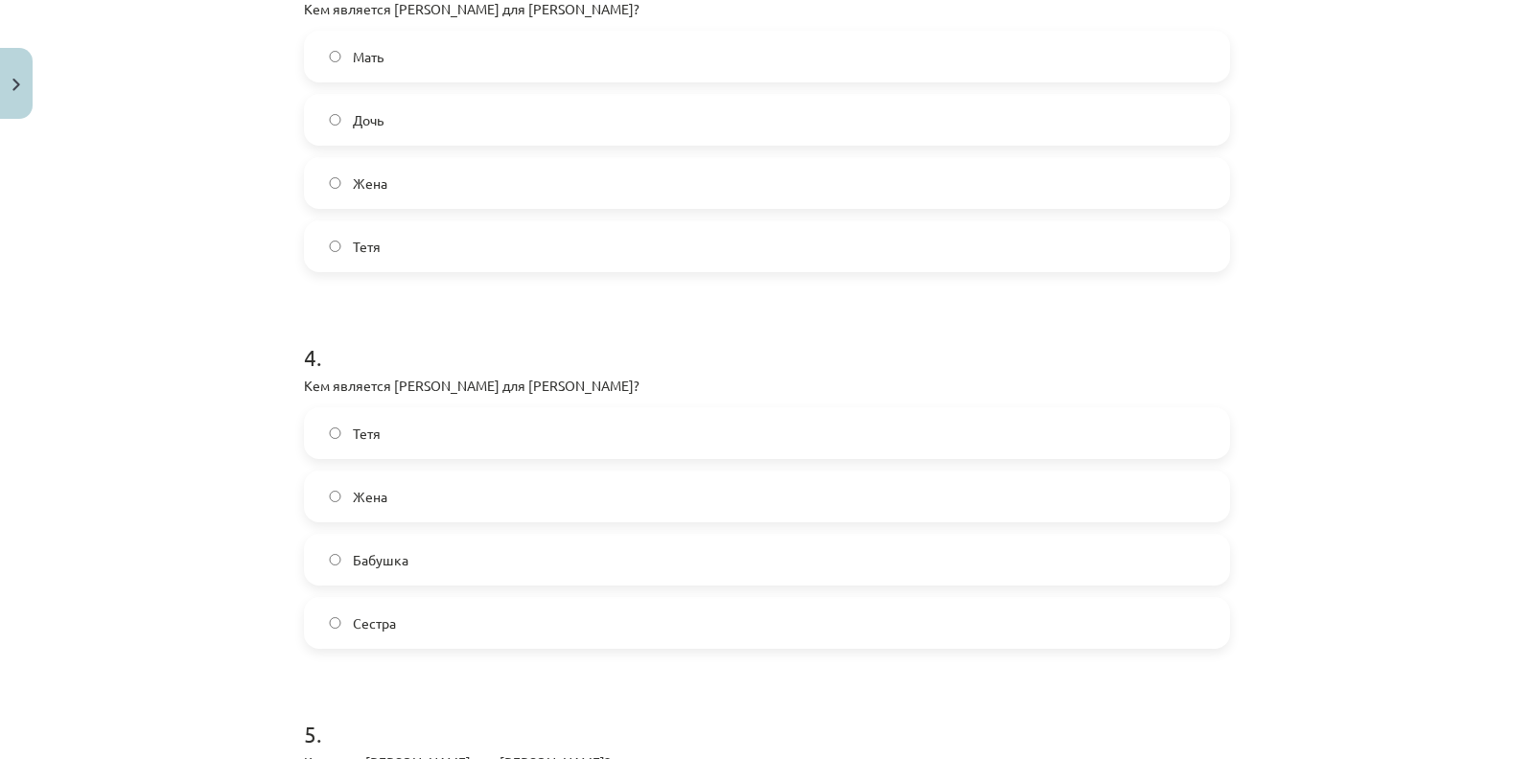
scroll to position [1688, 0]
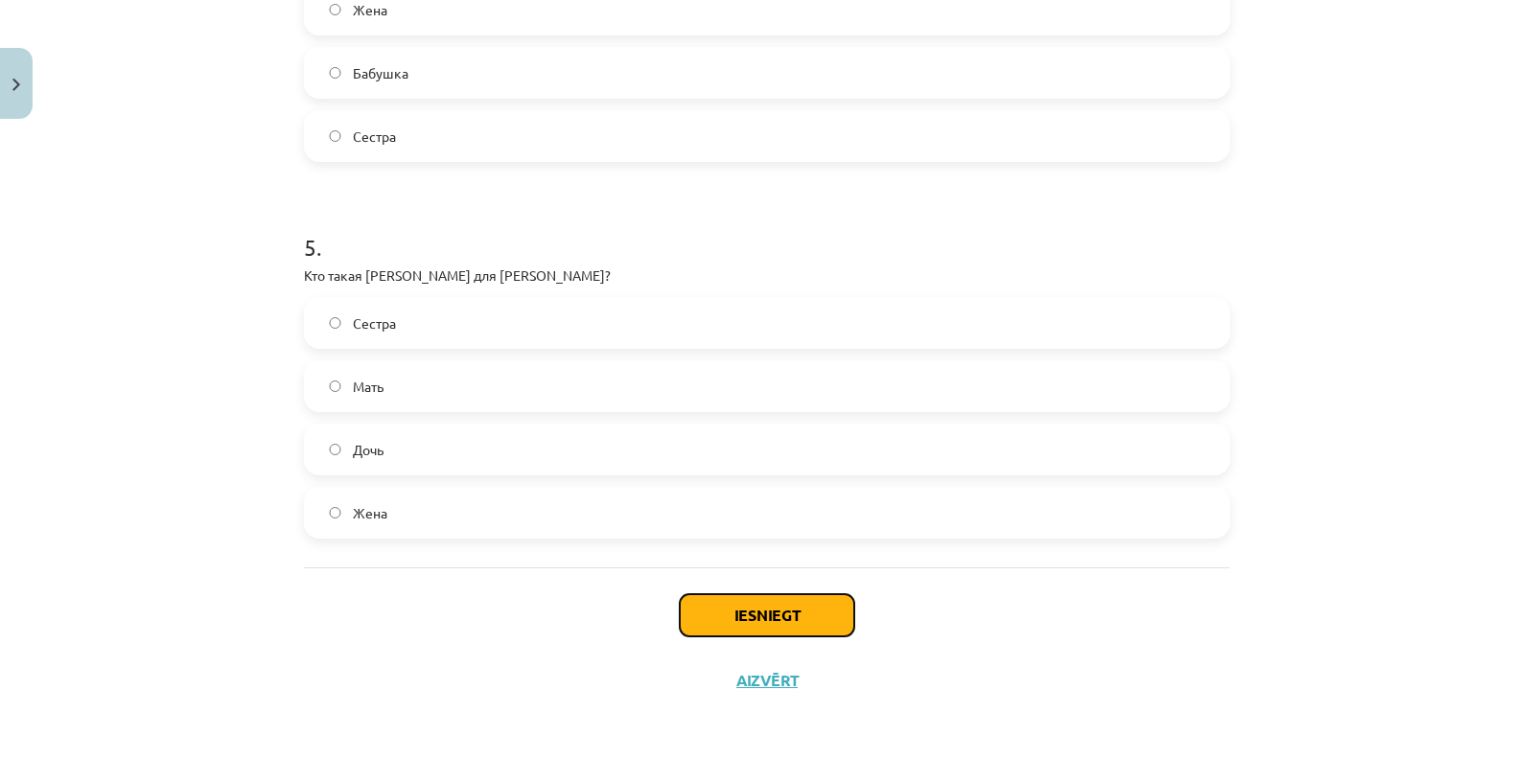
click at [750, 625] on button "Iesniegt" at bounding box center [767, 615] width 174 height 42
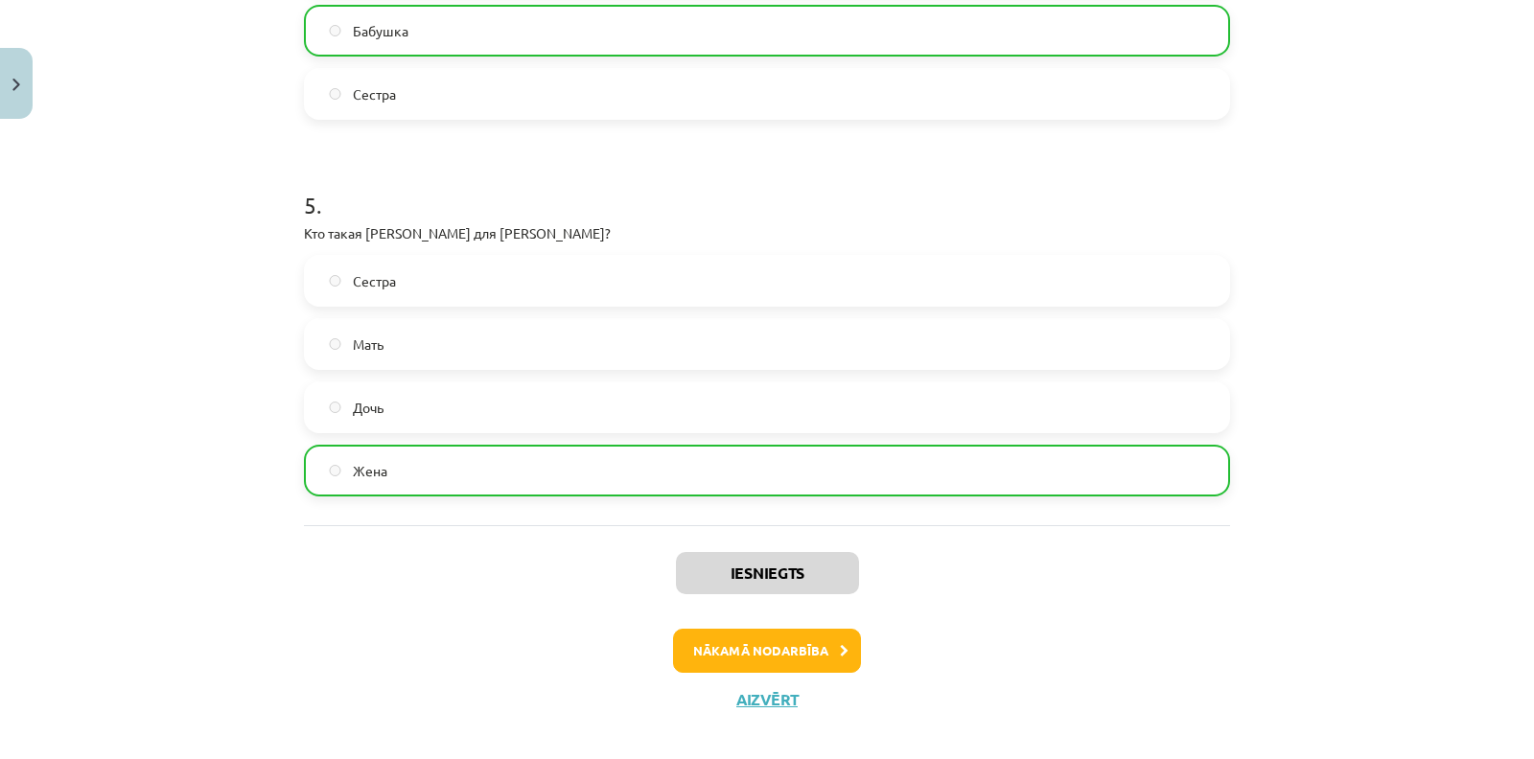
scroll to position [1747, 0]
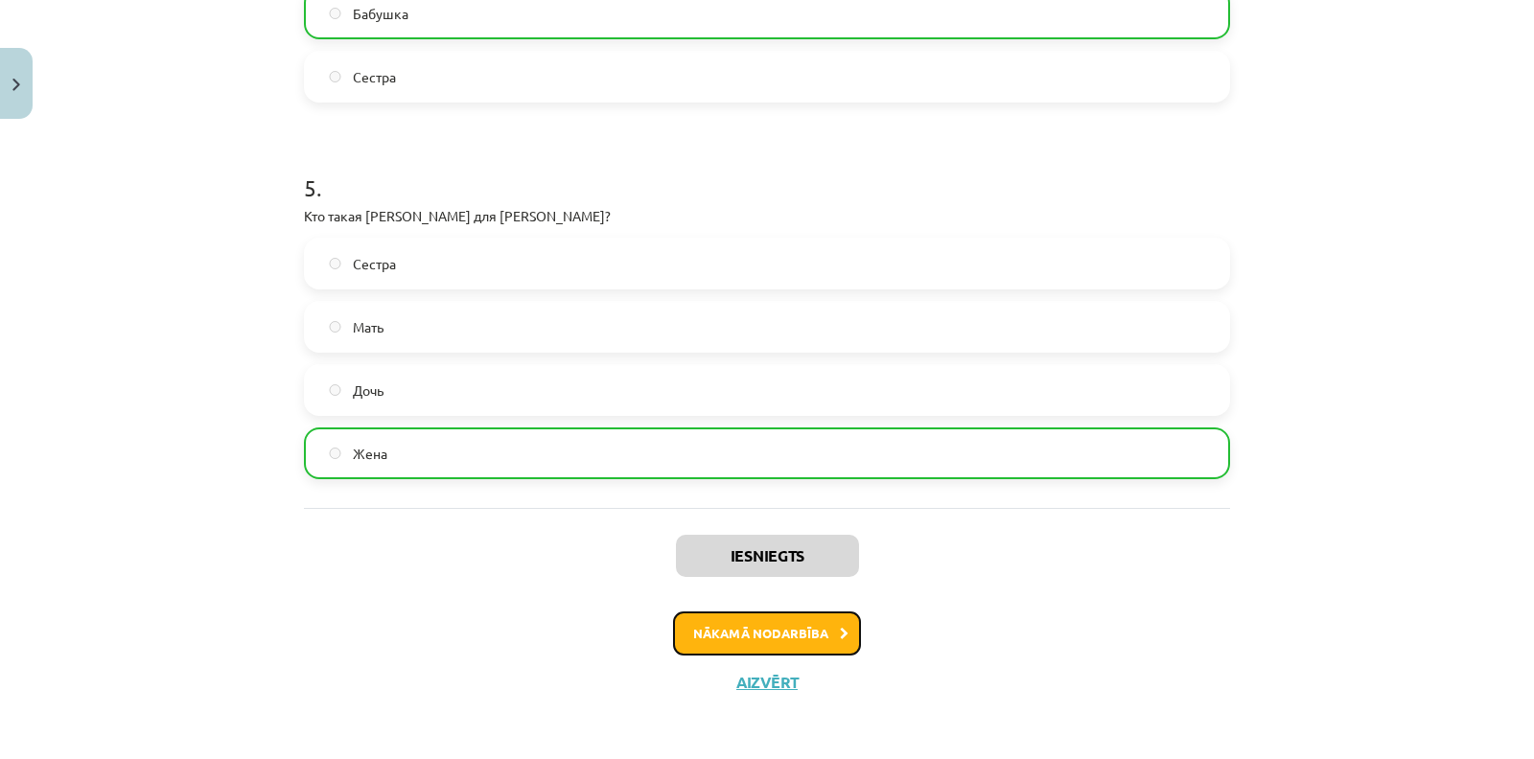
click at [724, 638] on button "Nākamā nodarbība" at bounding box center [767, 633] width 188 height 44
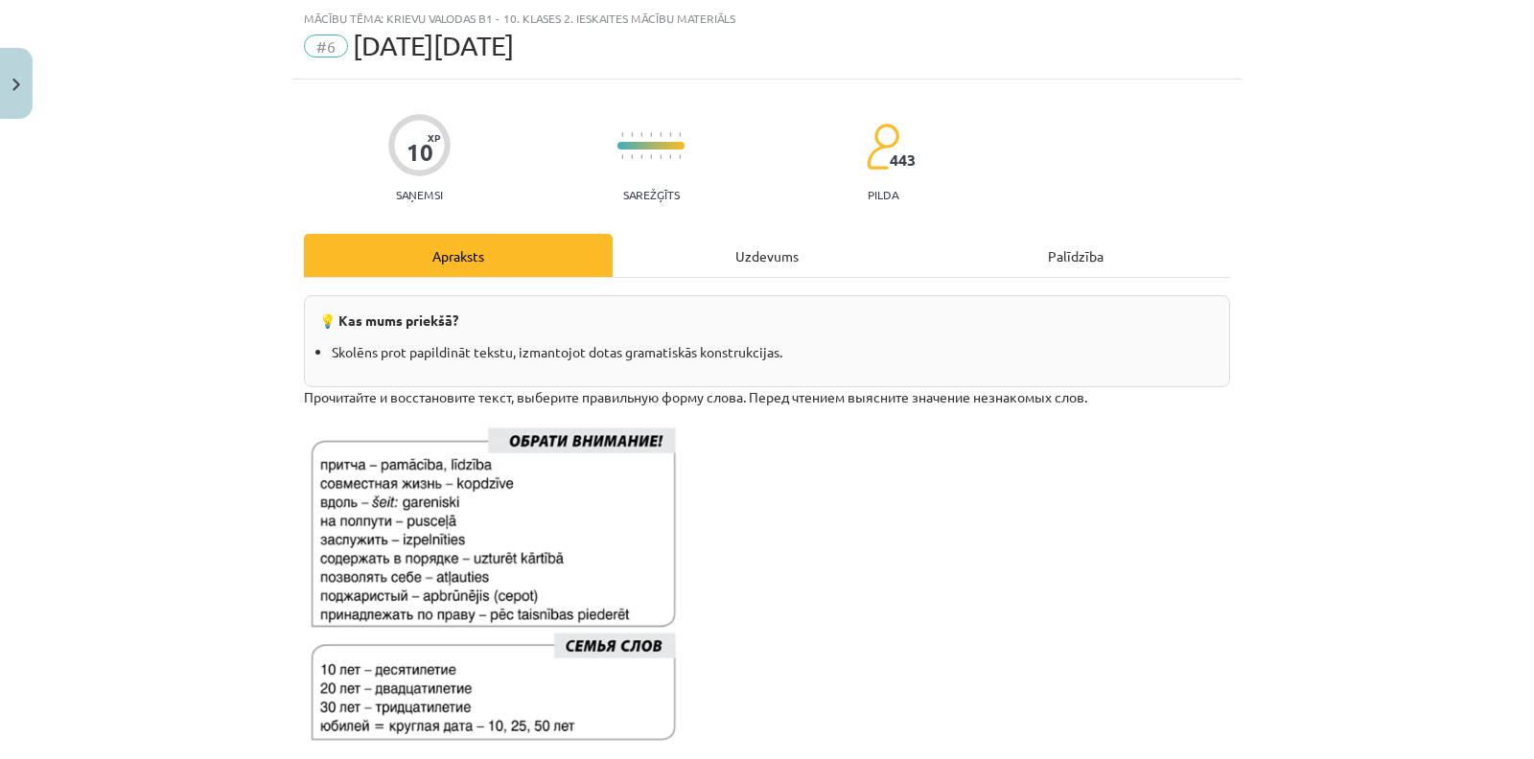
scroll to position [497, 0]
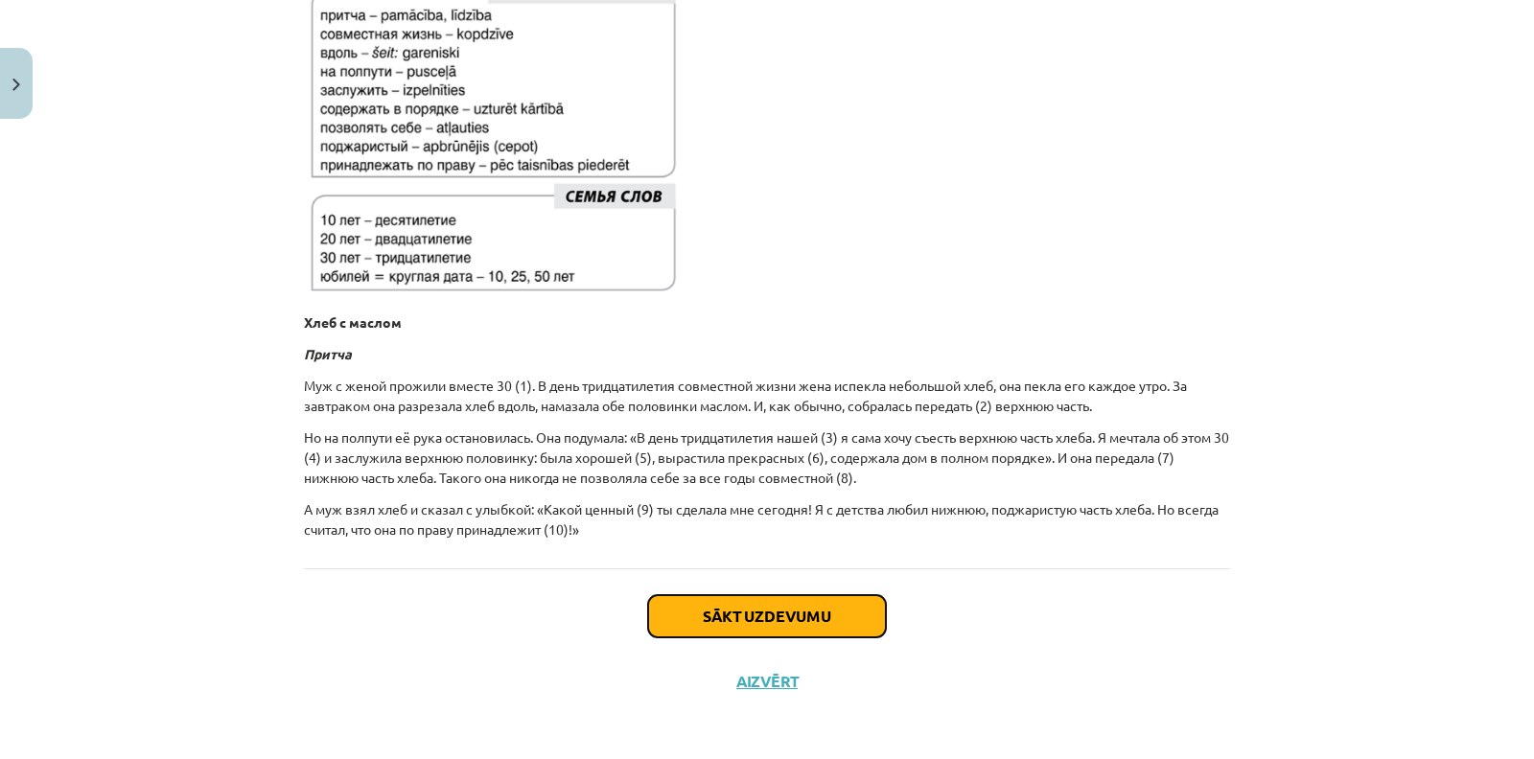
click at [734, 609] on button "Sākt uzdevumu" at bounding box center [767, 616] width 238 height 42
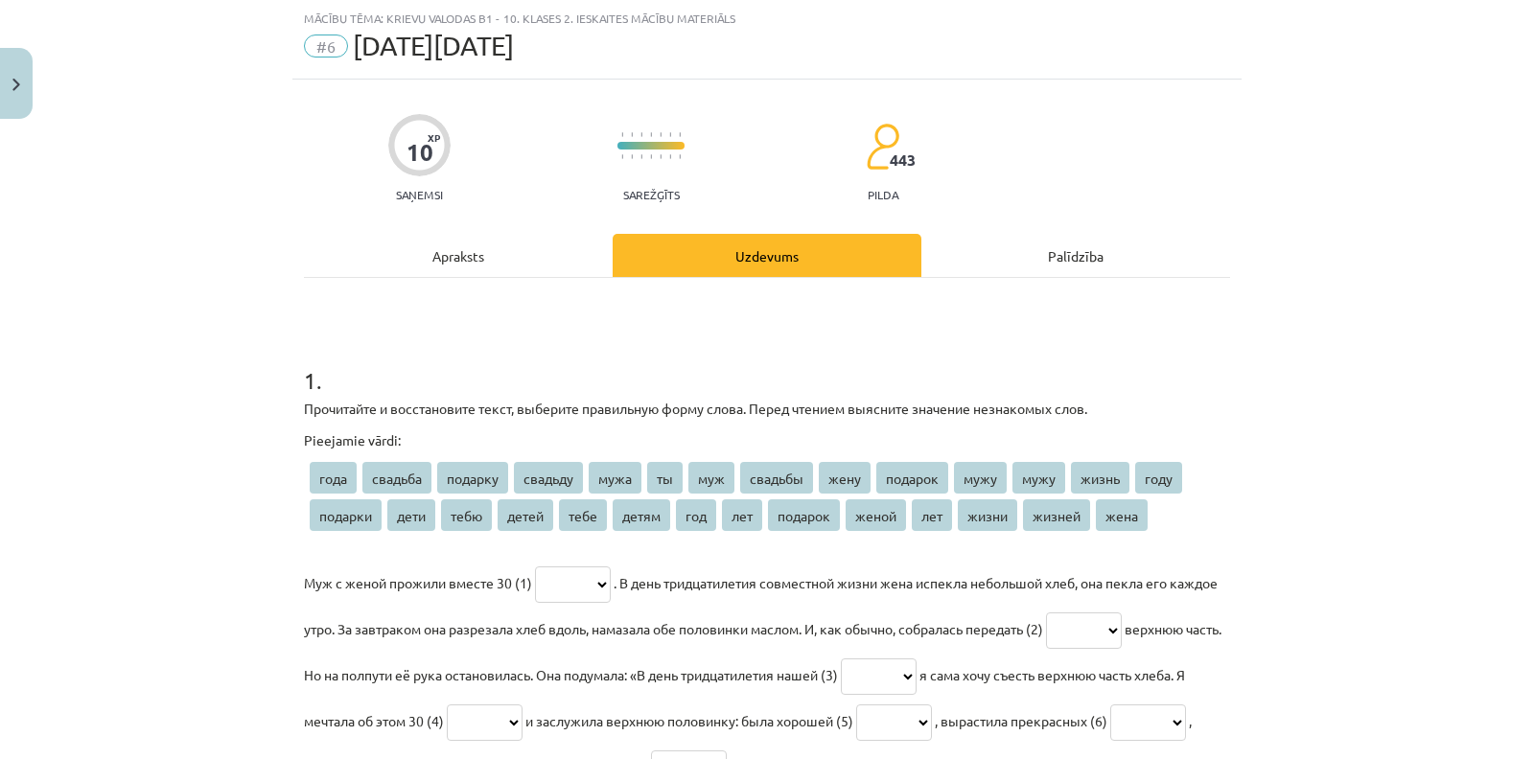
scroll to position [391, 0]
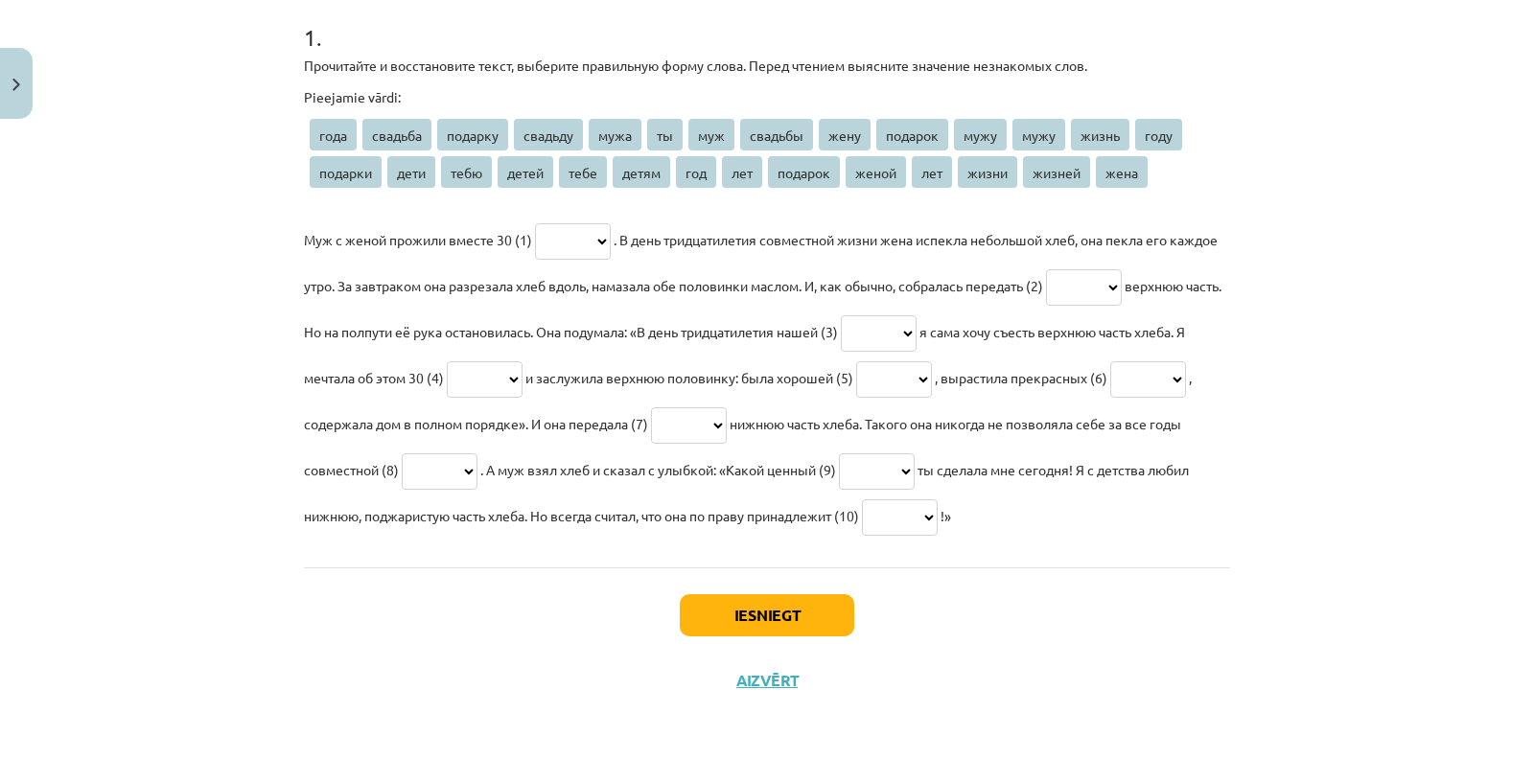
click at [597, 239] on select "**** ******* ******* ******* **** ** *** ******* **** ******* **** **** ***** *…" at bounding box center [573, 241] width 76 height 36
select select "***"
click at [535, 223] on select "**** ******* ******* ******* **** ** *** ******* **** ******* **** **** ***** *…" at bounding box center [573, 241] width 76 height 36
click at [1121, 289] on select "**** ******* ******* ******* **** ** *** ******* **** ******* **** **** ***** *…" at bounding box center [1084, 287] width 76 height 36
click at [915, 251] on p "Муж с женой прожили вместе 30 (1) **** ******* ******* ******* **** ** *** ****…" at bounding box center [767, 378] width 926 height 322
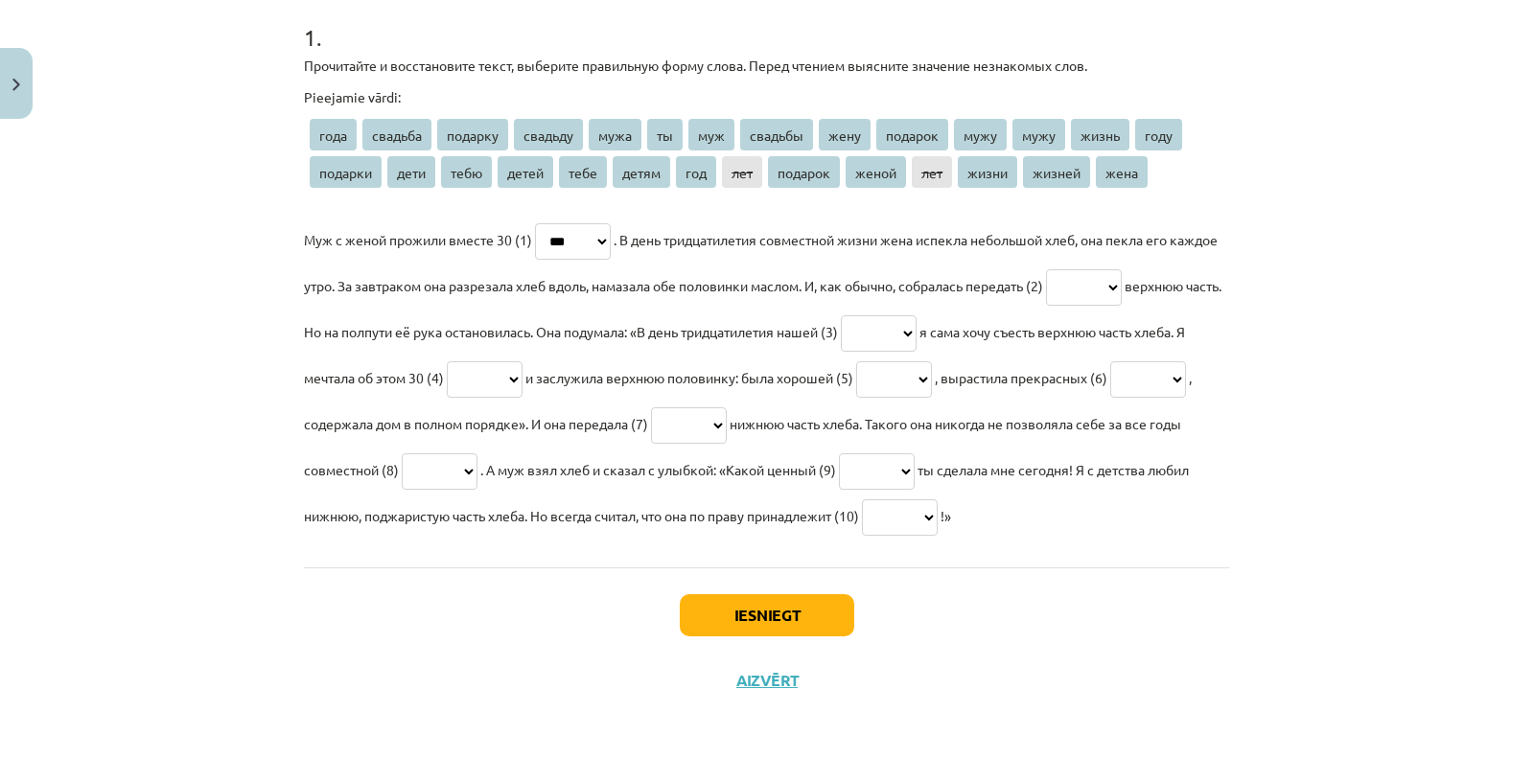
click at [1121, 272] on select "**** ******* ******* ******* **** ** *** ******* **** ******* **** **** ***** *…" at bounding box center [1084, 287] width 76 height 36
select select "****"
click at [1110, 269] on select "**** ******* ******* ******* **** ** *** ******* **** ******* **** **** ***** *…" at bounding box center [1084, 287] width 76 height 36
click at [916, 340] on select "**** ******* ******* ******* **** ** *** ******* **** ******* **** **** ***** *…" at bounding box center [879, 333] width 76 height 36
select select "*******"
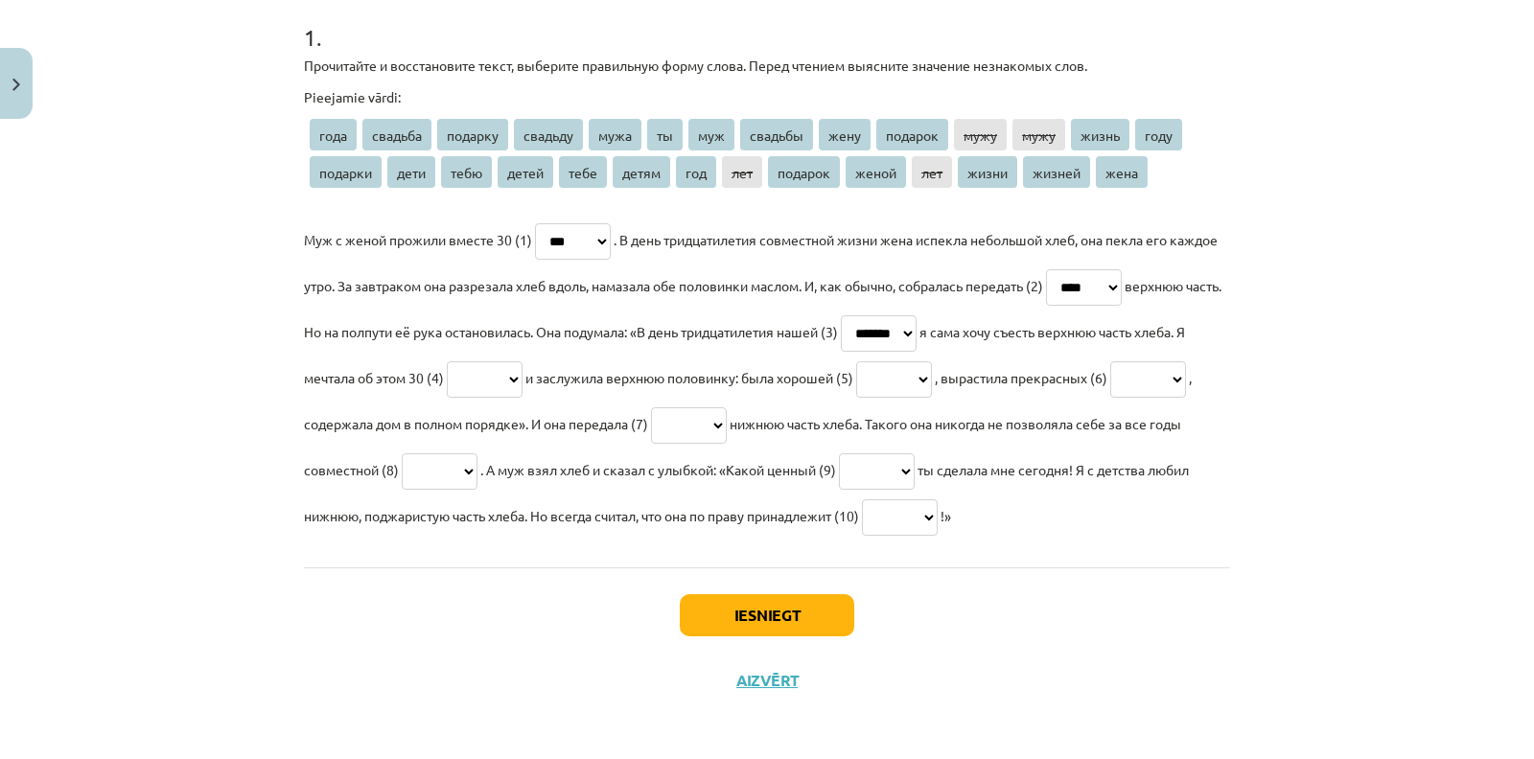
click at [916, 315] on select "**** ******* ******* ******* **** ** *** ******* **** ******* **** **** ***** *…" at bounding box center [879, 333] width 76 height 36
click at [522, 392] on select "**** ******* ******* ******* **** ** *** ******* **** ******* **** **** ***** *…" at bounding box center [485, 379] width 76 height 36
select select "***"
click at [522, 361] on select "**** ******* ******* ******* **** ** *** ******* **** ******* **** **** ***** *…" at bounding box center [485, 379] width 76 height 36
click at [932, 375] on select "**** ******* ******* ******* **** ** *** ******* **** ******* **** **** ***** *…" at bounding box center [894, 379] width 76 height 36
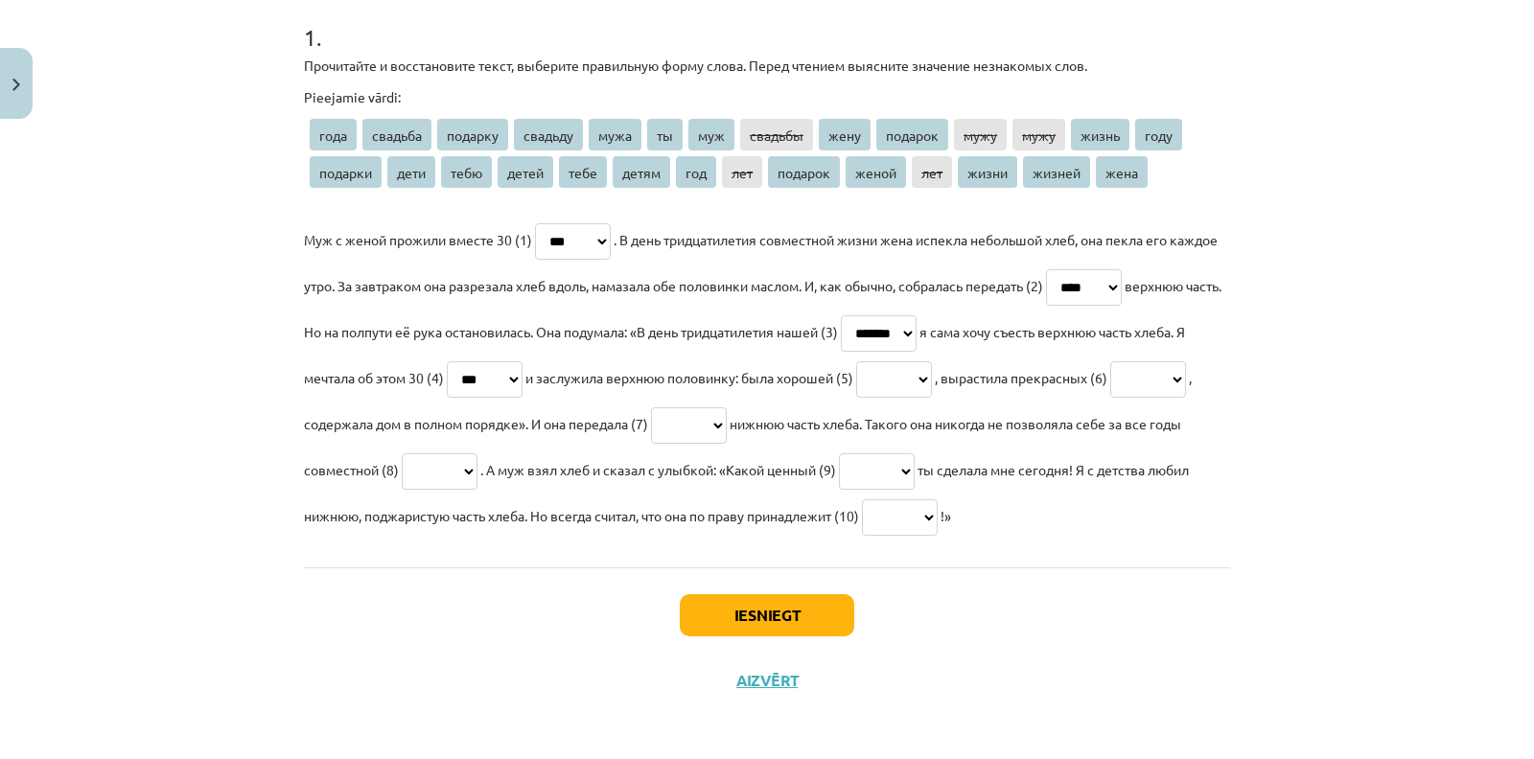
click at [1293, 355] on div "Mācību tēma: Krievu valodas b1 - 10. klases 2. ieskaites mācību materiāls #6 Де…" at bounding box center [767, 379] width 1534 height 759
click at [937, 514] on select "**** ******* ******* ******* **** ** *** ******* **** ******* **** **** ***** *…" at bounding box center [900, 517] width 76 height 36
click at [1346, 333] on div "Mācību tēma: Krievu valodas b1 - 10. klases 2. ieskaites mācību materiāls #6 Де…" at bounding box center [767, 379] width 1534 height 759
click at [0, 610] on div "Mācību tēma: Krievu valodas b1 - 10. klases 2. ieskaites mācību materiāls #6 Де…" at bounding box center [767, 379] width 1534 height 759
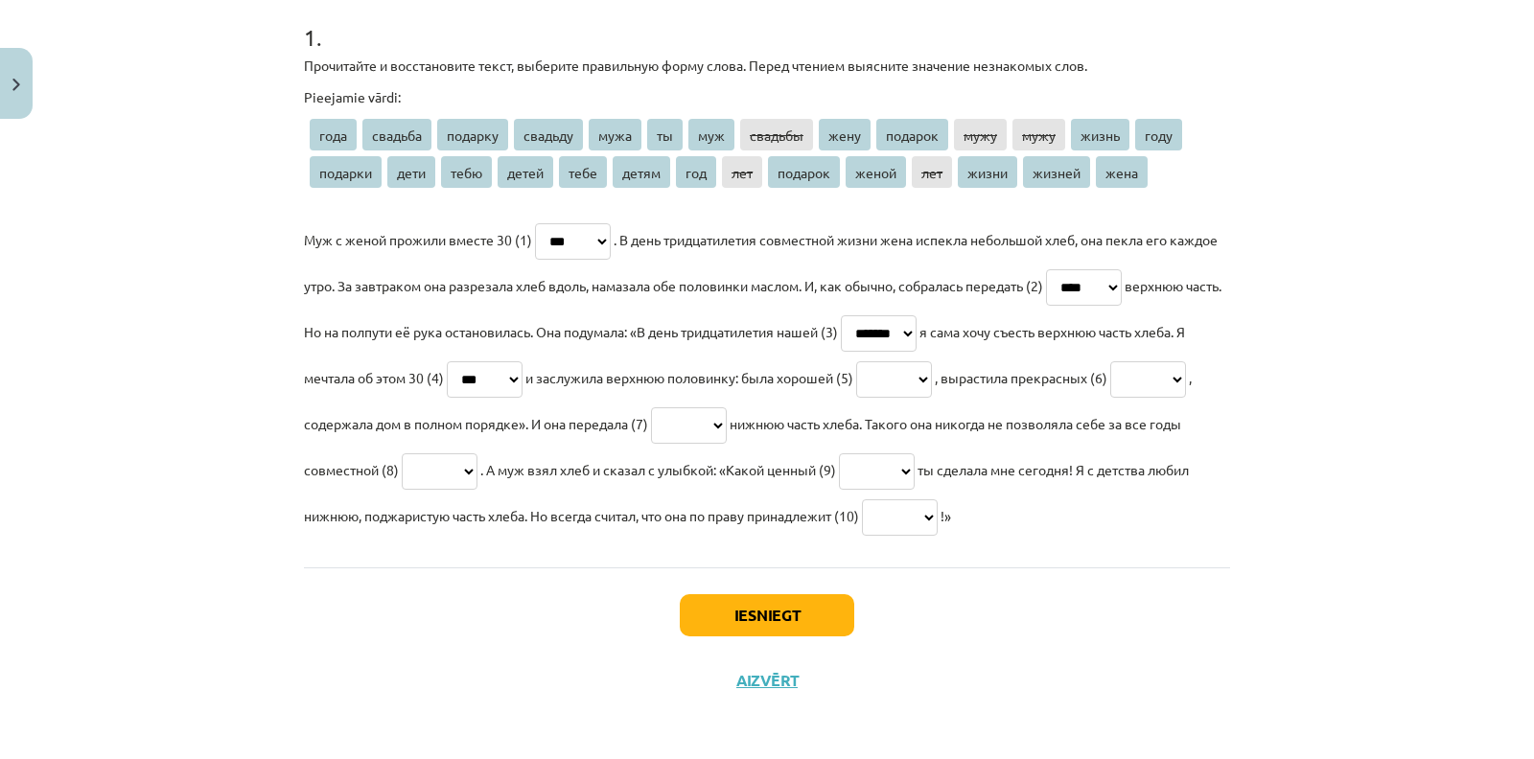
click at [914, 455] on select "**** ******* ******* ******* **** ** *** ******* **** ******* **** **** ***** *…" at bounding box center [877, 471] width 76 height 36
select select "*******"
click at [914, 453] on select "**** ******* ******* ******* **** ** *** ******* **** ******* **** **** ***** *…" at bounding box center [877, 471] width 76 height 36
click at [1071, 513] on span "ты сделала мне сегодня! Я с детства любил нижнюю, поджаристую часть хлеба. Но в…" at bounding box center [746, 492] width 885 height 63
click at [937, 519] on select "**** ******* ******* ******* **** ** *** ******* **** ******* **** **** ***** *…" at bounding box center [900, 517] width 76 height 36
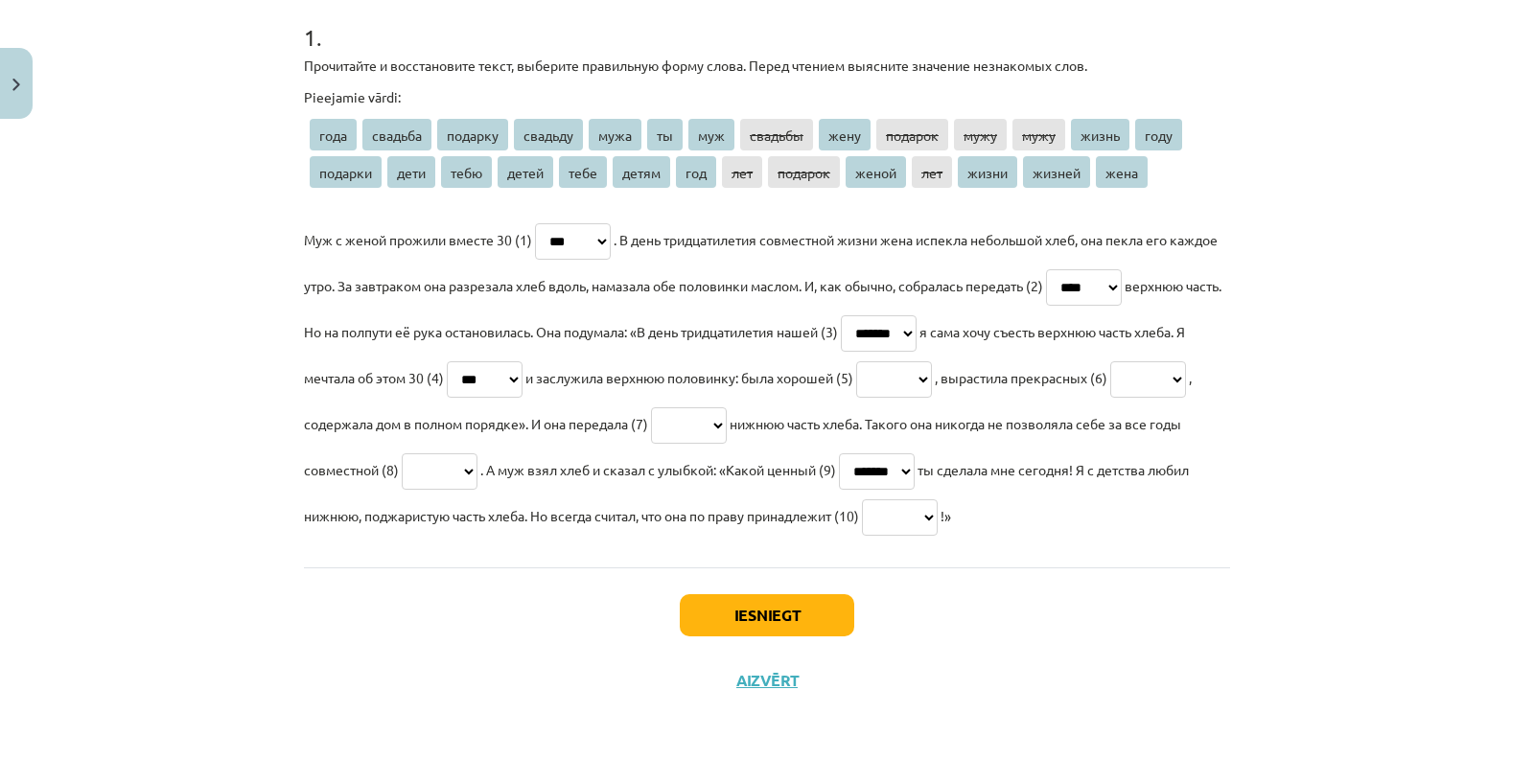
click at [954, 529] on p "Муж с женой прожили вместе 30 (1) **** ******* ******* ******* **** ** *** ****…" at bounding box center [767, 378] width 926 height 322
click at [937, 528] on select "**** ******* ******* ******* **** ** *** ******* **** ******* **** **** ***** *…" at bounding box center [900, 517] width 76 height 36
select select "****"
click at [937, 499] on select "**** ******* ******* ******* **** ** *** ******* **** ******* **** **** ***** *…" at bounding box center [900, 517] width 76 height 36
click at [932, 381] on select "**** ******* ******* ******* **** ** *** ******* **** ******* **** **** ***** *…" at bounding box center [894, 379] width 76 height 36
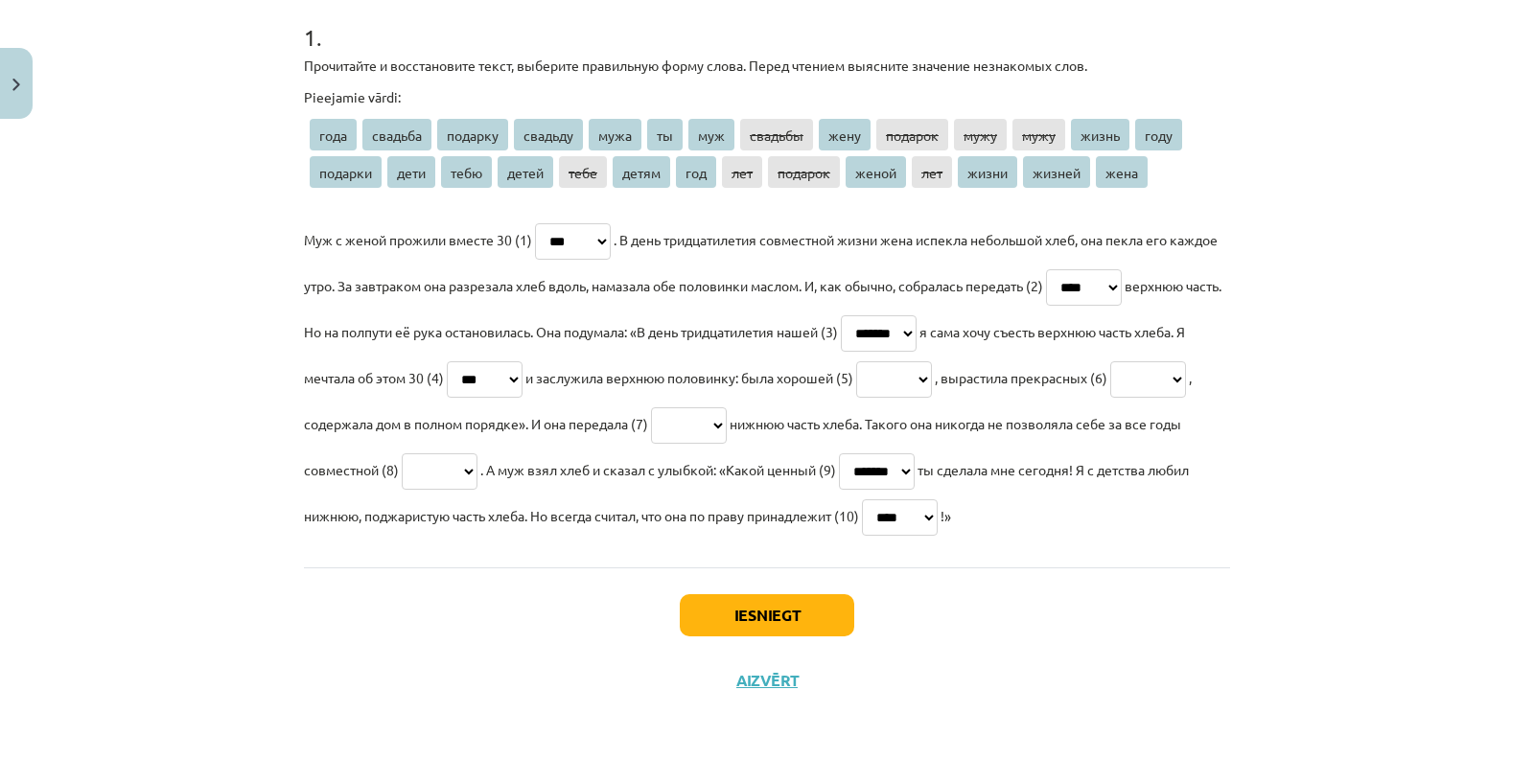
click at [1270, 309] on div "Mācību tēma: Krievu valodas b1 - 10. klases 2. ieskaites mācību materiāls #6 Де…" at bounding box center [767, 379] width 1534 height 759
click at [932, 365] on select "**** ******* ******* ******* **** ** *** ******* **** ******* **** **** ***** *…" at bounding box center [894, 379] width 76 height 36
click at [1277, 386] on div "Mācību tēma: Krievu valodas b1 - 10. klases 2. ieskaites mācību materiāls #6 Де…" at bounding box center [767, 379] width 1534 height 759
click at [1110, 398] on select "**** ******* ******* ******* **** ** *** ******* **** ******* **** **** ***** *…" at bounding box center [1148, 379] width 76 height 36
select select "*****"
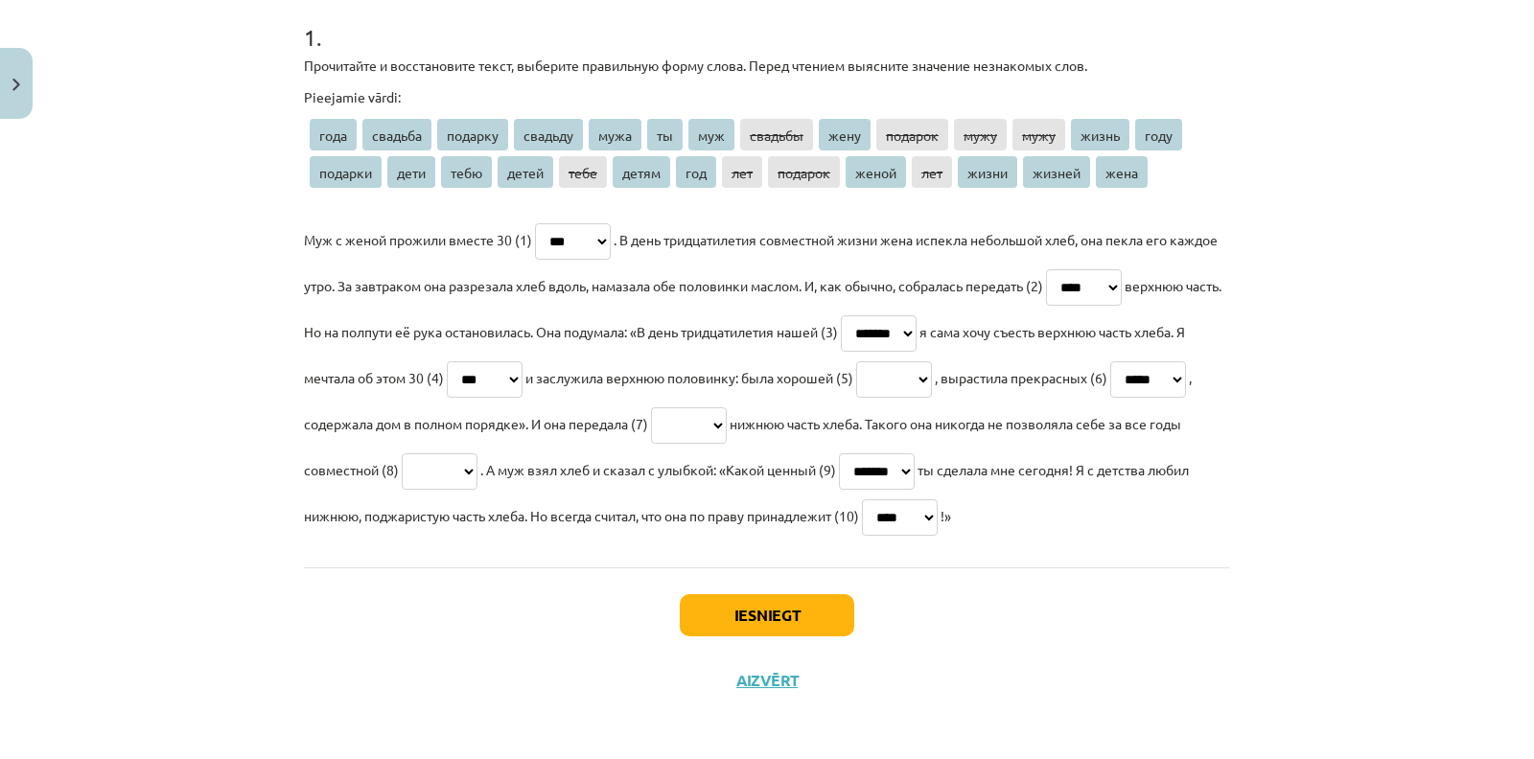
click at [1110, 398] on select "**** ******* ******* ******* **** ** *** ******* **** ******* **** **** ***** *…" at bounding box center [1148, 379] width 76 height 36
click at [727, 425] on select "**** ******* ******* ******* **** ** *** ******* **** ******* **** **** ***** *…" at bounding box center [689, 425] width 76 height 36
select select "****"
click at [727, 407] on select "**** ******* ******* ******* **** ** *** ******* **** ******* **** **** ***** *…" at bounding box center [689, 425] width 76 height 36
click at [477, 485] on select "**** ******* ******* ******* **** ** *** ******* **** ******* **** **** ***** *…" at bounding box center [440, 471] width 76 height 36
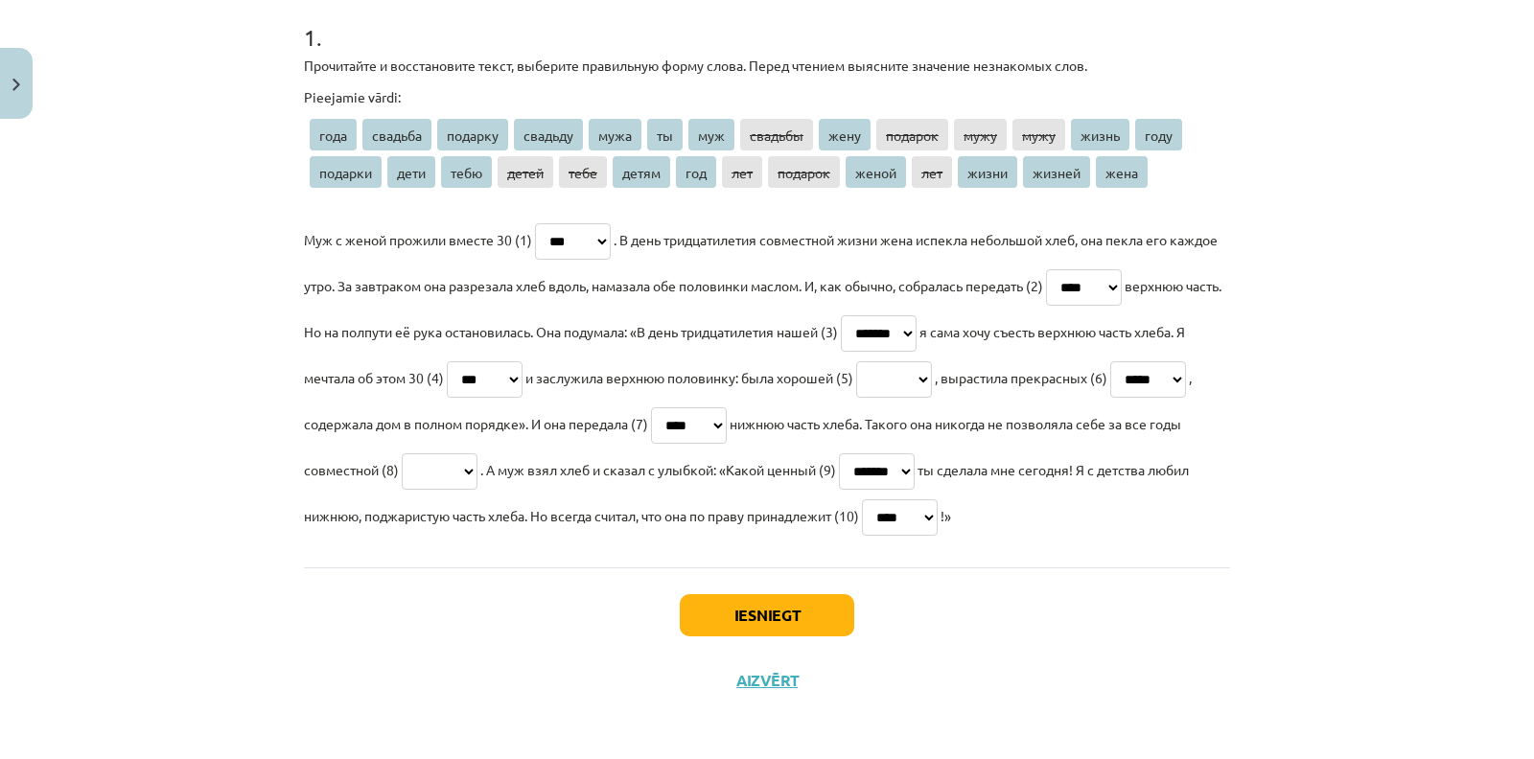
select select "*****"
click at [477, 453] on select "**** ******* ******* ******* **** ** *** ******* **** ******* **** **** ***** *…" at bounding box center [440, 471] width 76 height 36
click at [932, 361] on select "**** ******* ******* ******* **** ** *** ******* **** ******* **** **** ***** *…" at bounding box center [894, 379] width 76 height 36
select select "*****"
click at [932, 361] on select "**** ******* ******* ******* **** ** *** ******* **** ******* **** **** ***** *…" at bounding box center [894, 379] width 76 height 36
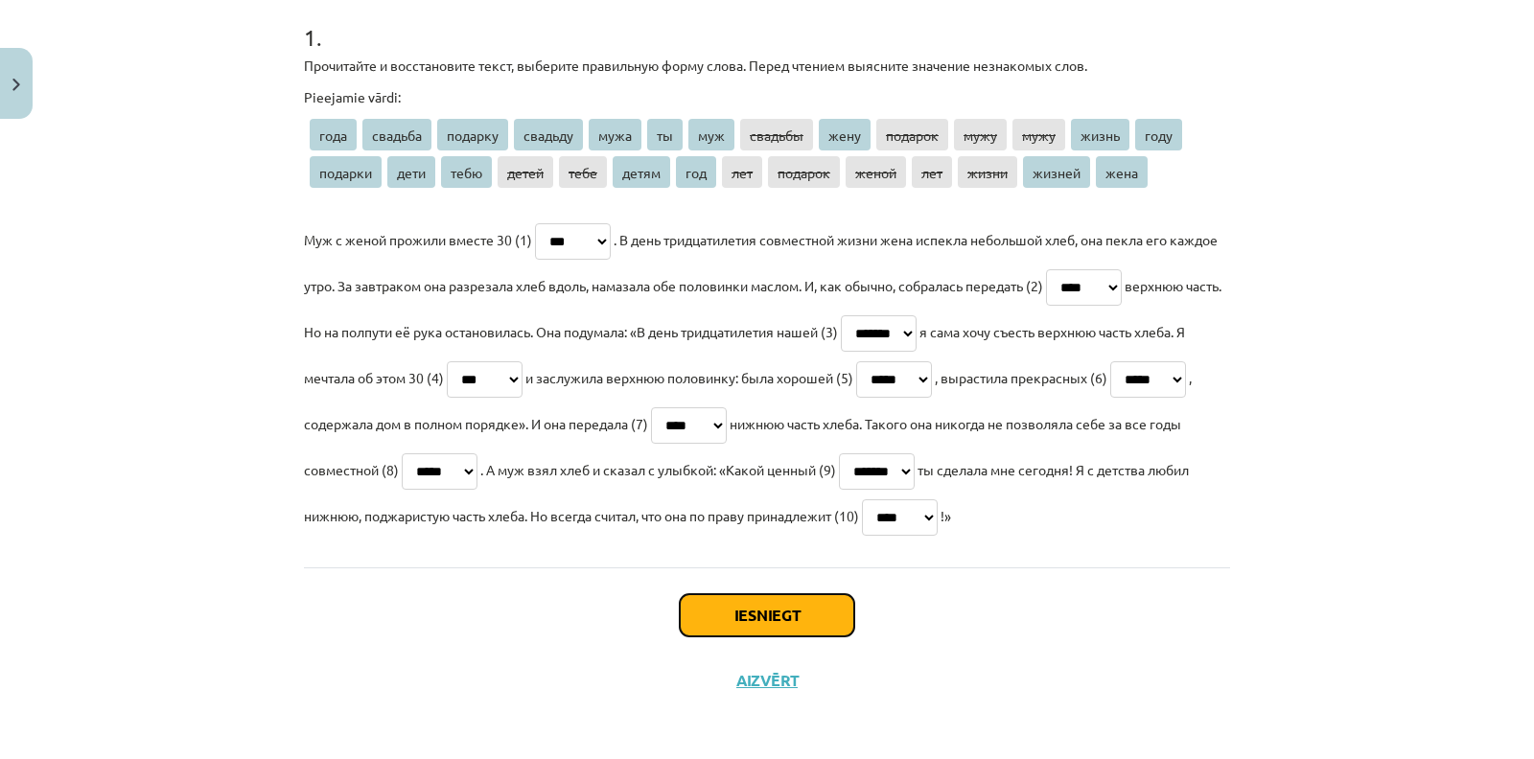
click at [762, 612] on button "Iesniegt" at bounding box center [767, 615] width 174 height 42
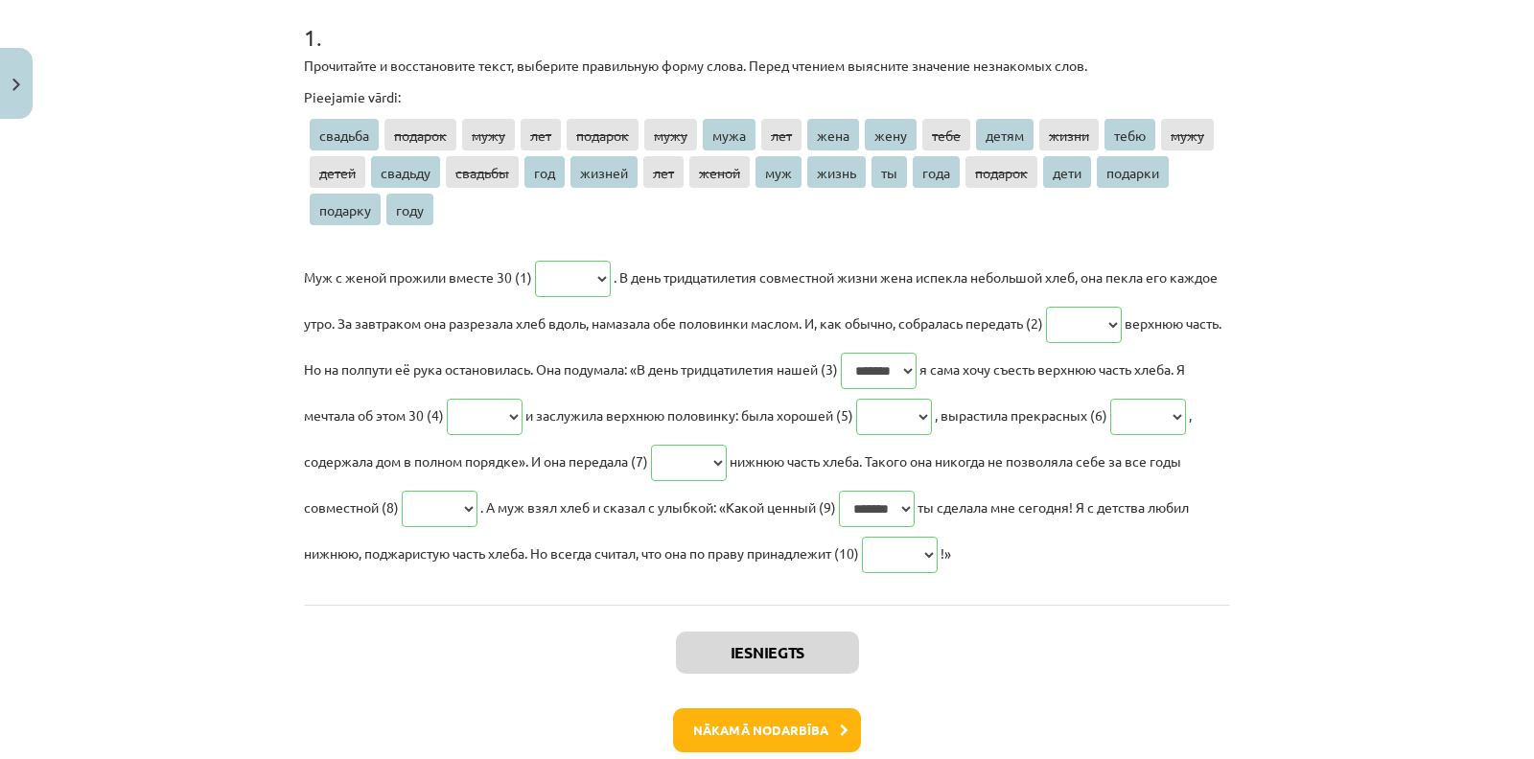
scroll to position [489, 0]
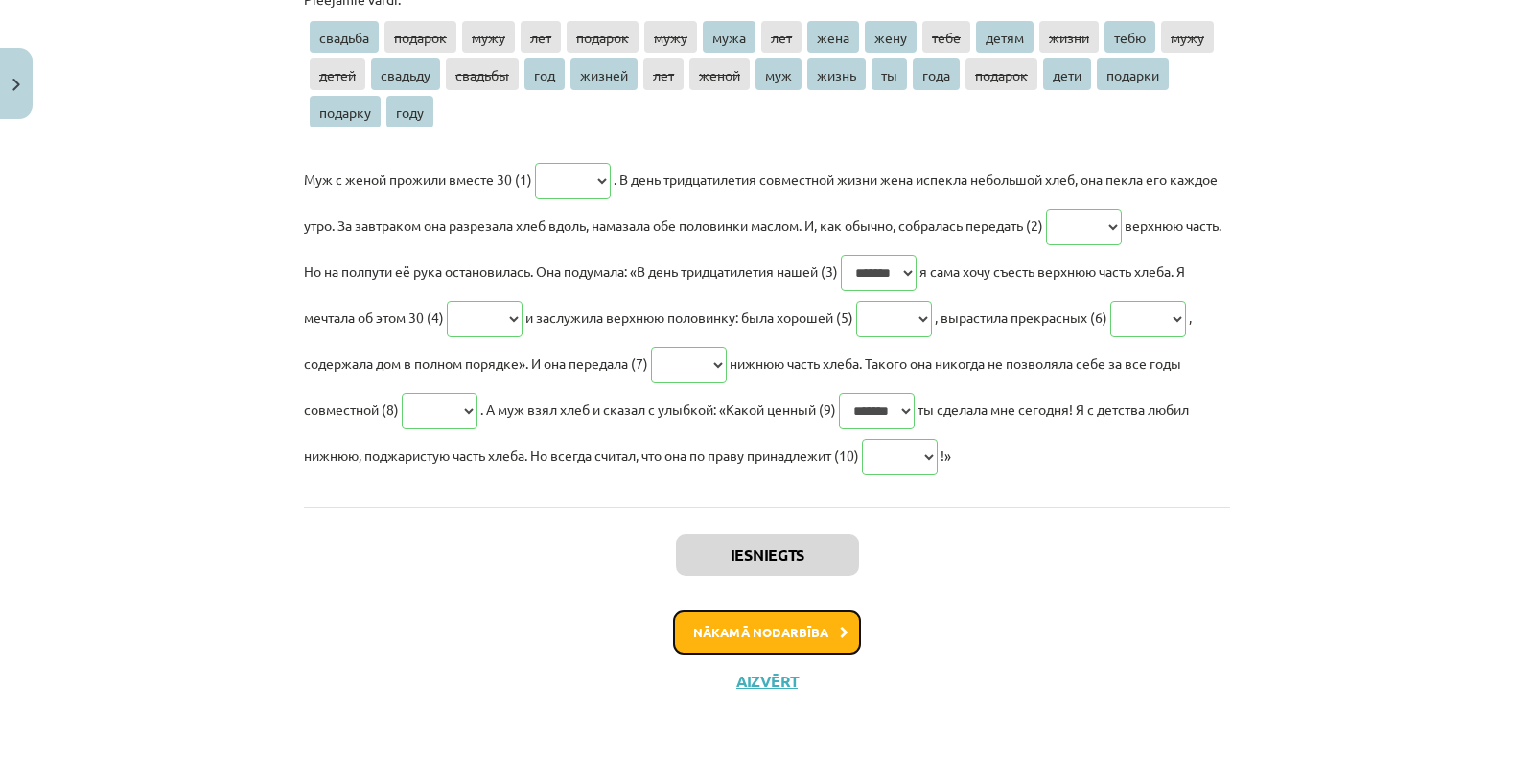
click at [807, 642] on button "Nākamā nodarbība" at bounding box center [767, 633] width 188 height 44
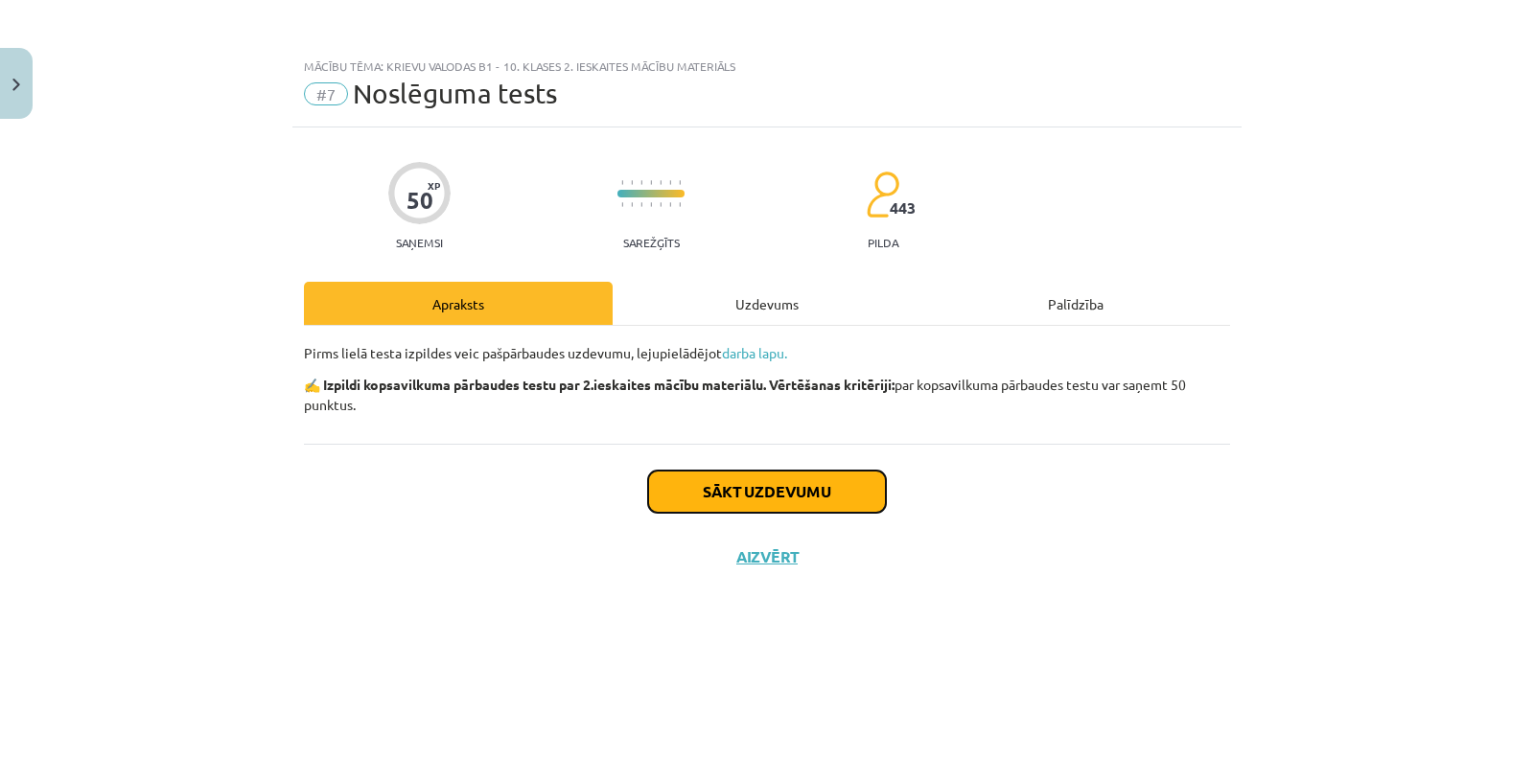
click at [789, 509] on button "Sākt uzdevumu" at bounding box center [767, 492] width 238 height 42
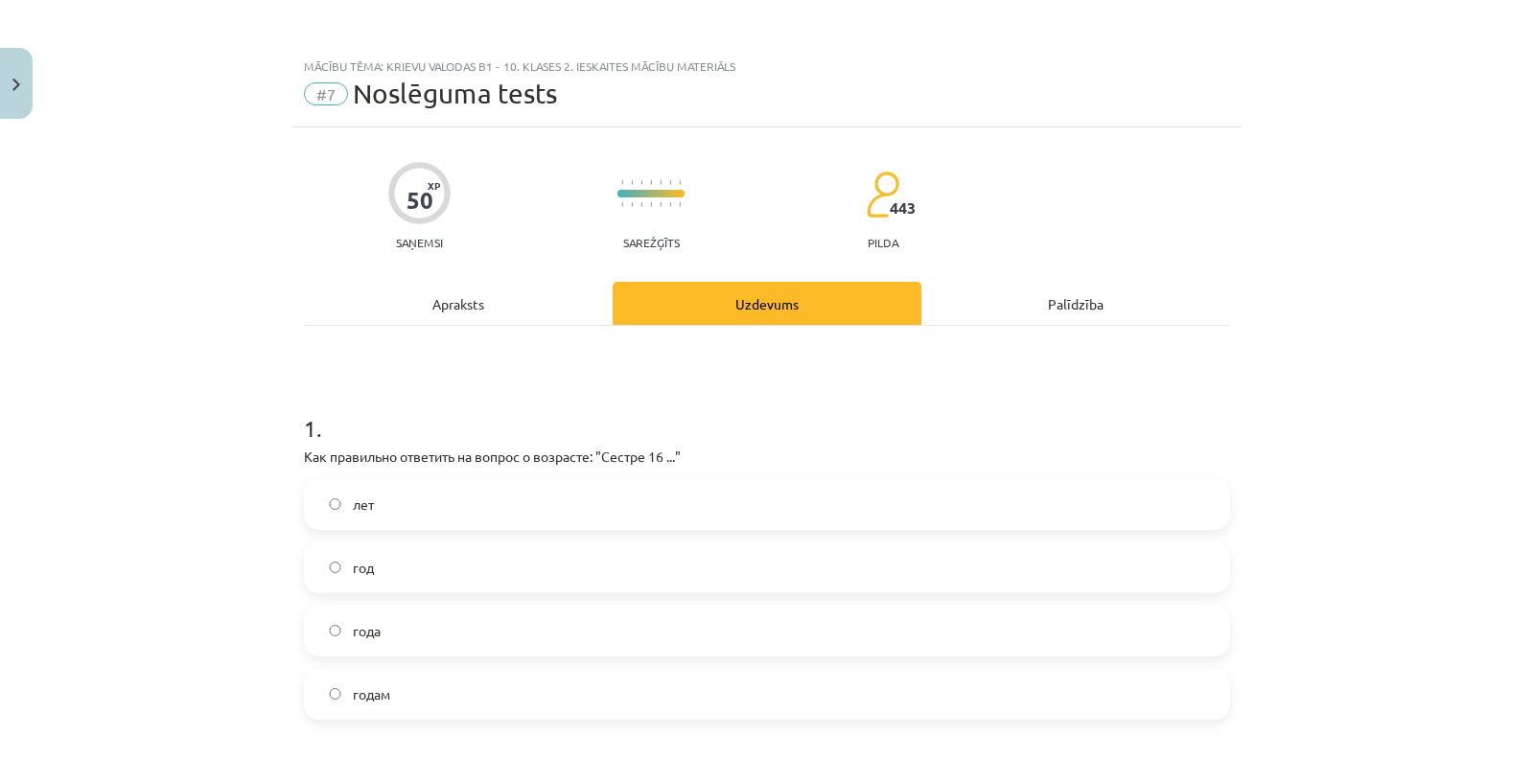
click at [515, 490] on label "лет" at bounding box center [767, 504] width 922 height 48
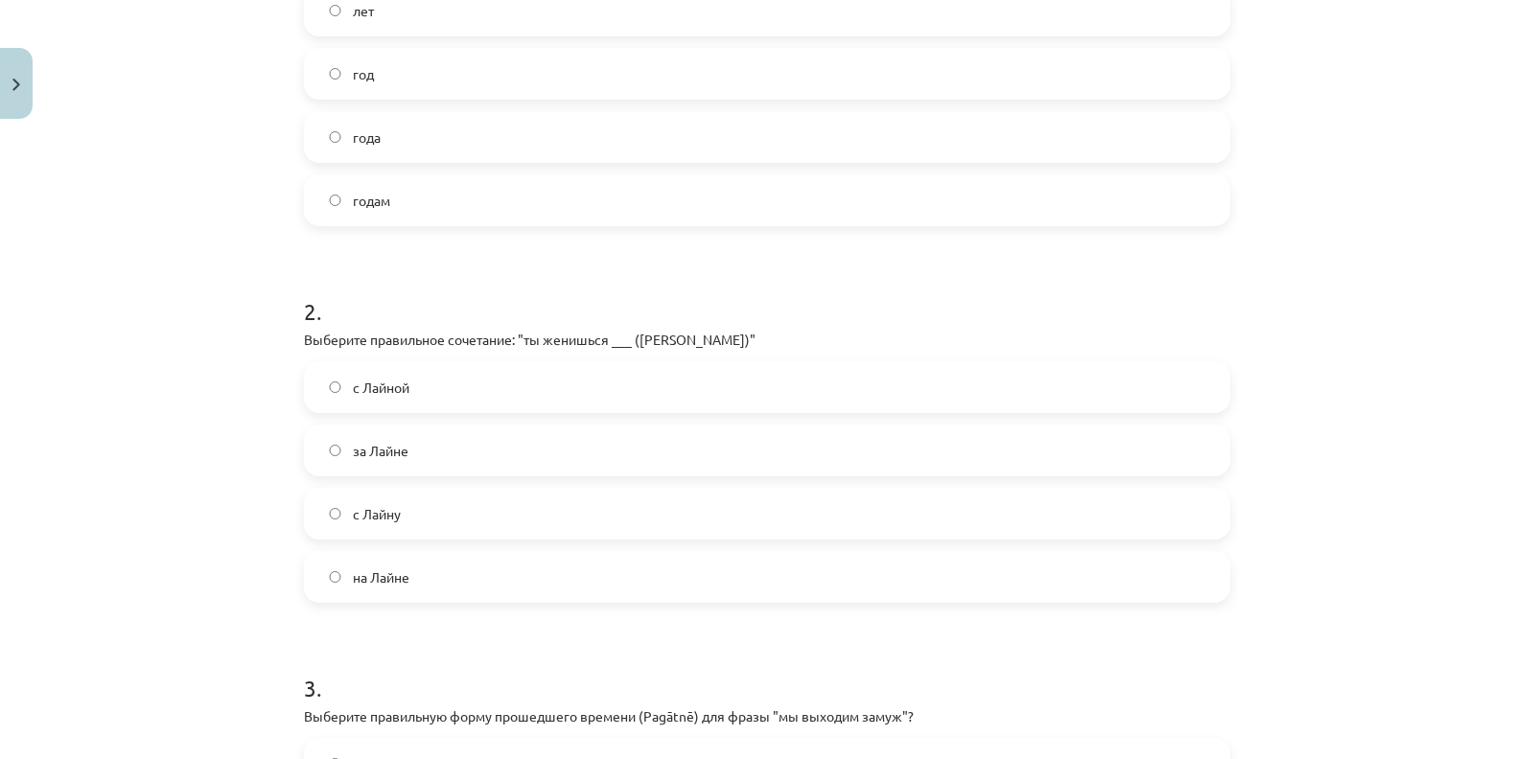
scroll to position [495, 0]
click at [433, 589] on label "на Лайне" at bounding box center [767, 576] width 922 height 48
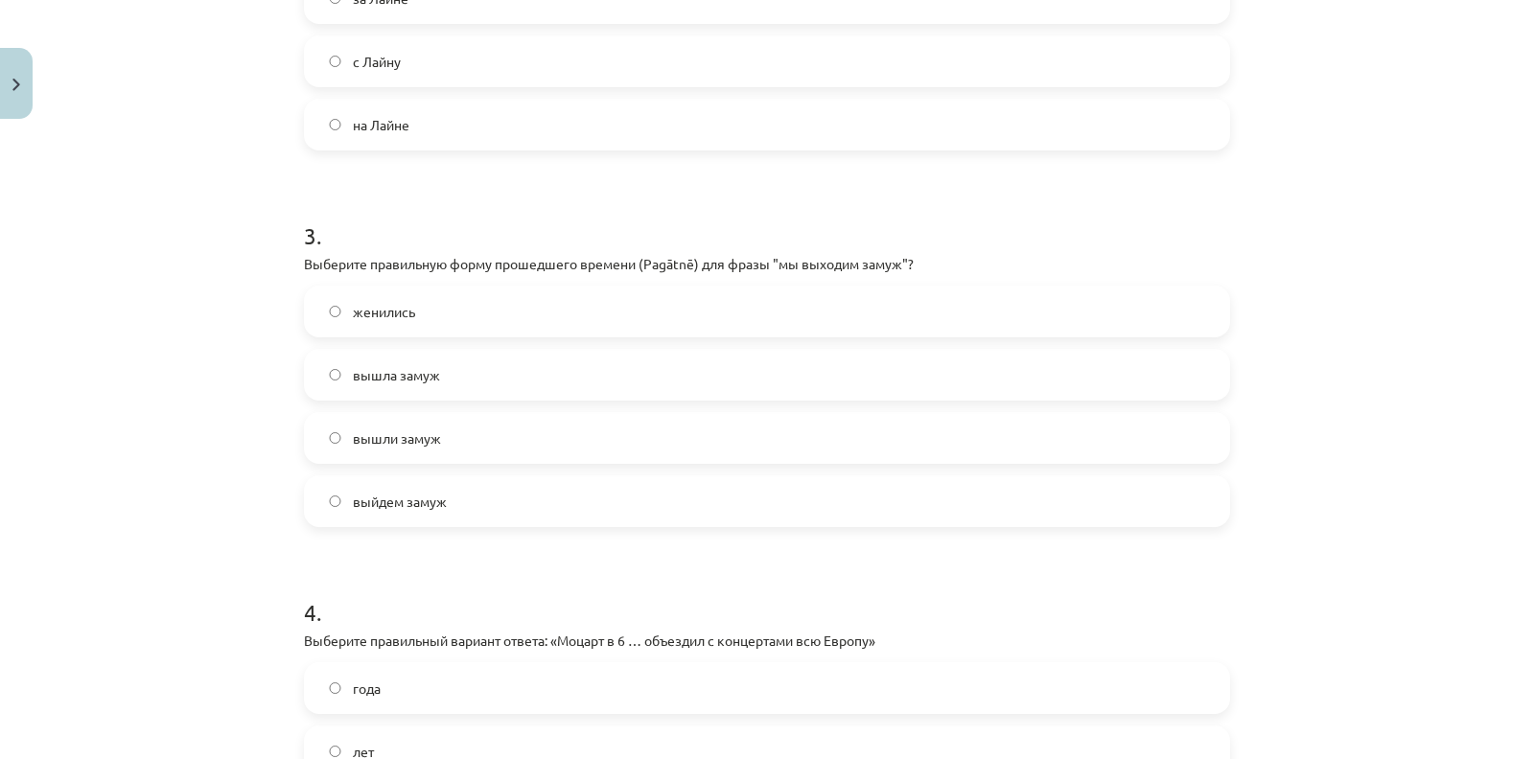
scroll to position [951, 0]
click at [500, 438] on label "вышли замуж" at bounding box center [767, 433] width 922 height 48
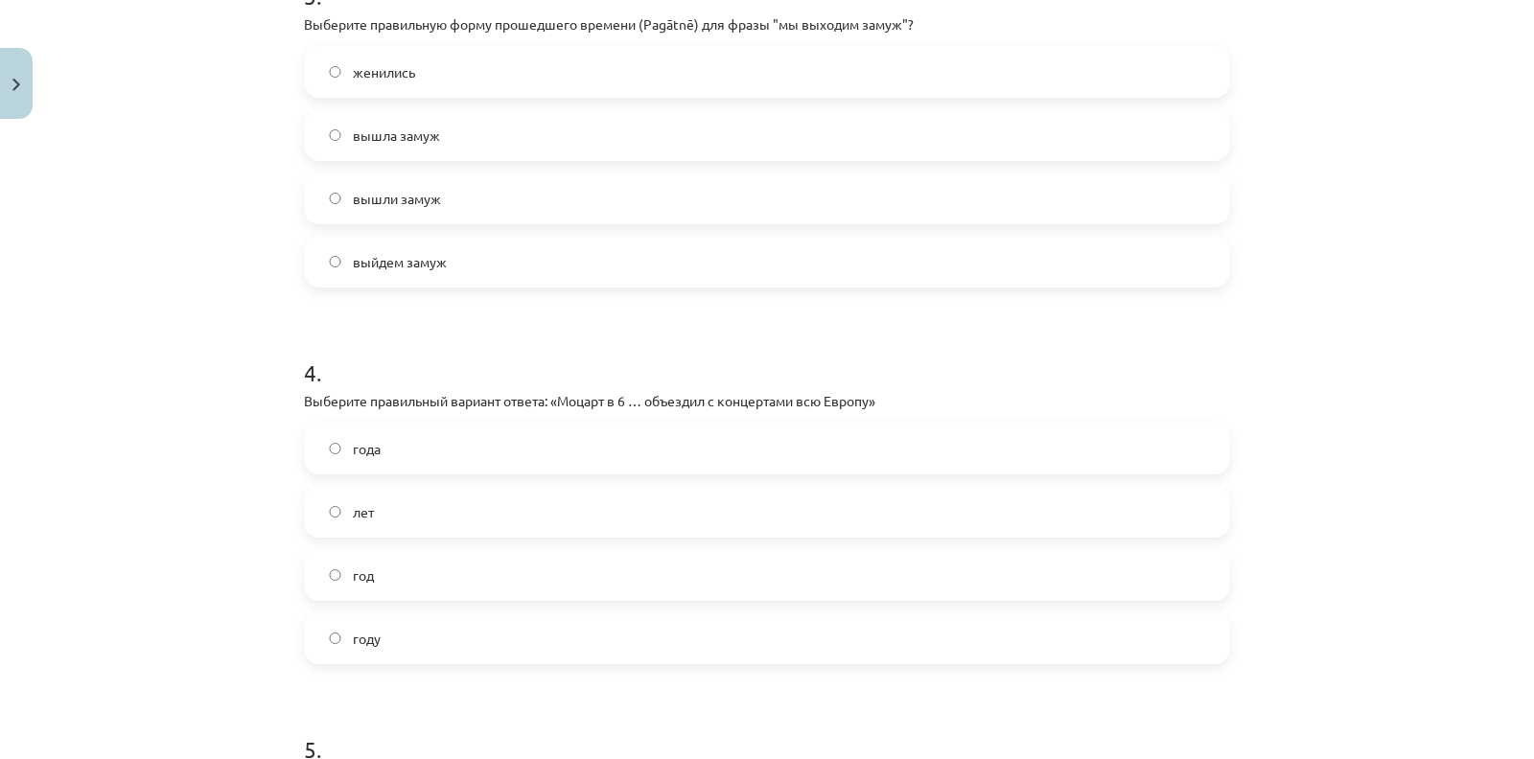
scroll to position [1193, 0]
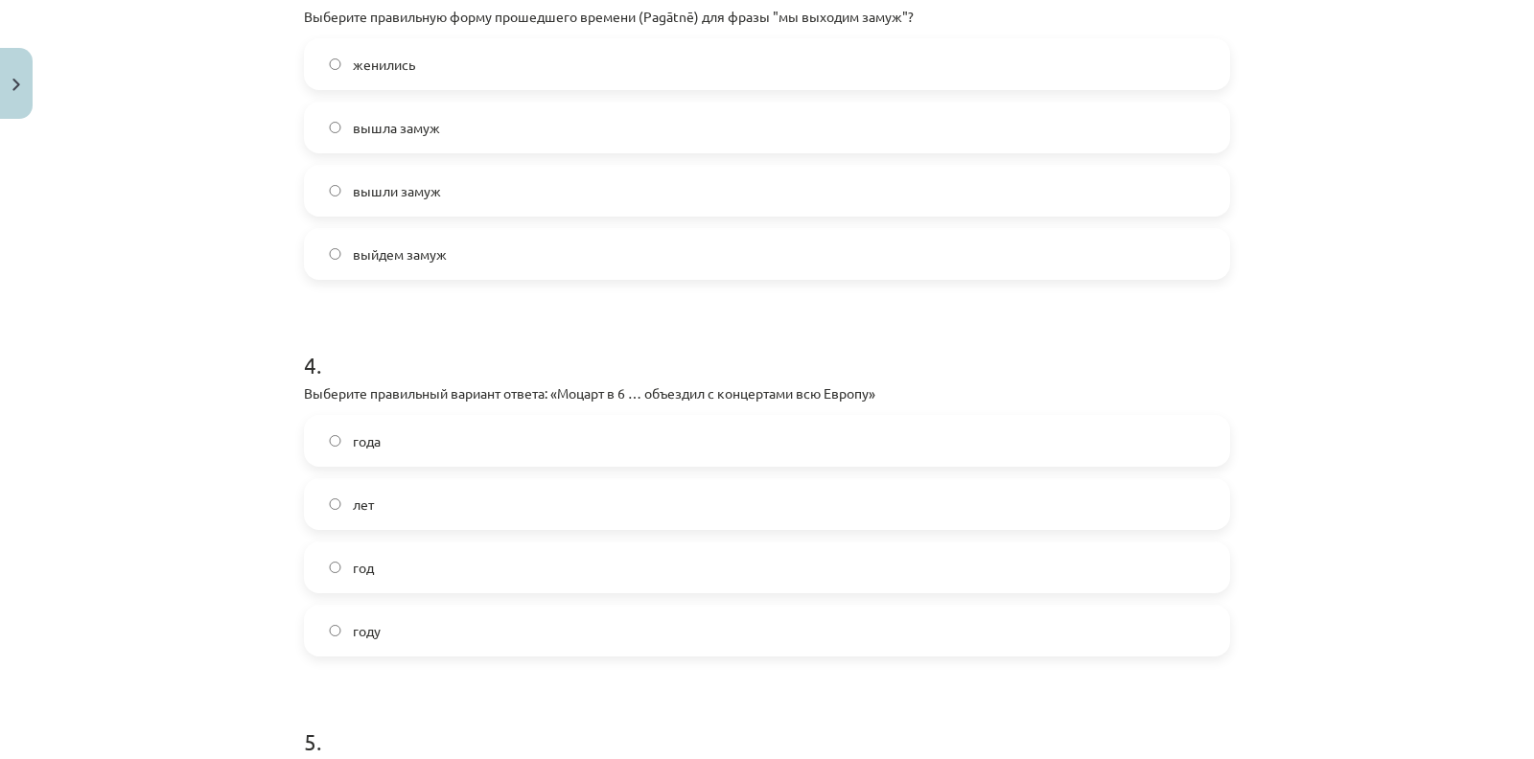
click at [489, 509] on label "лет" at bounding box center [767, 504] width 922 height 48
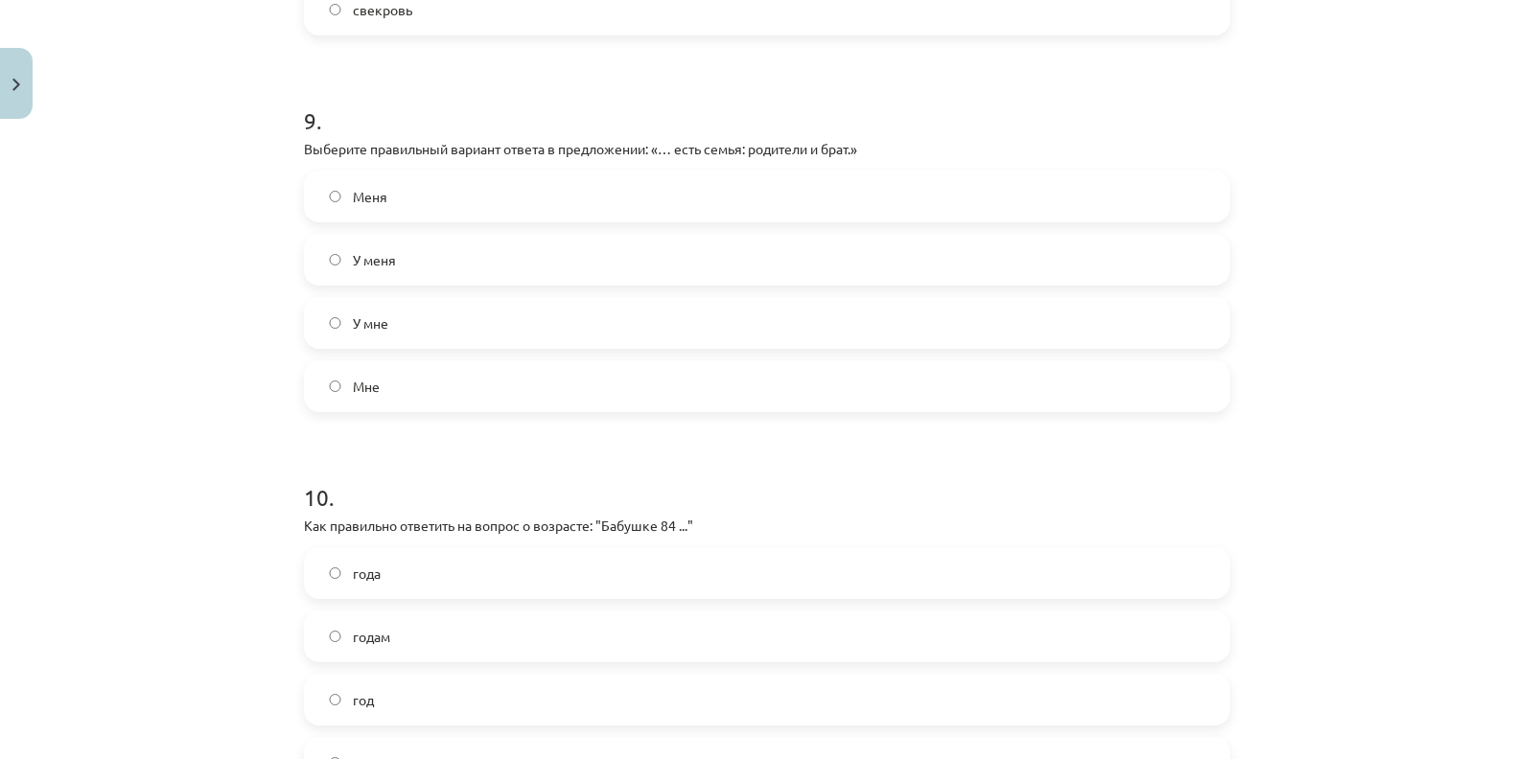
scroll to position [3571, 0]
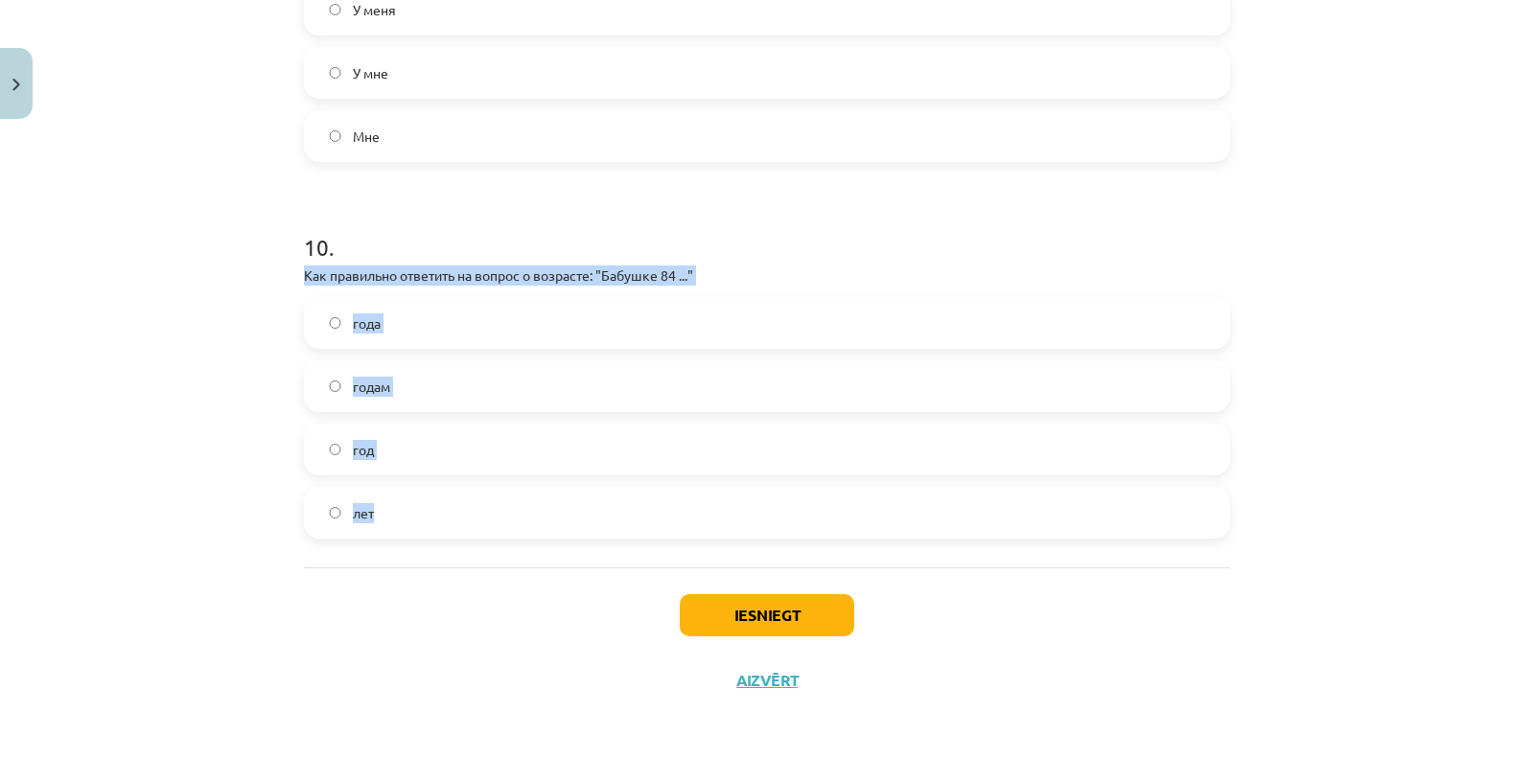
drag, startPoint x: 292, startPoint y: 274, endPoint x: 474, endPoint y: 542, distance: 323.5
copy div "Как правильно ответить на вопрос о возрасте: "Бабушке 84 ..." года годам год лет"
click at [244, 323] on div "Mācību tēma: Krievu valodas b1 - 10. klases 2. ieskaites mācību materiāls #7 No…" at bounding box center [767, 379] width 1534 height 759
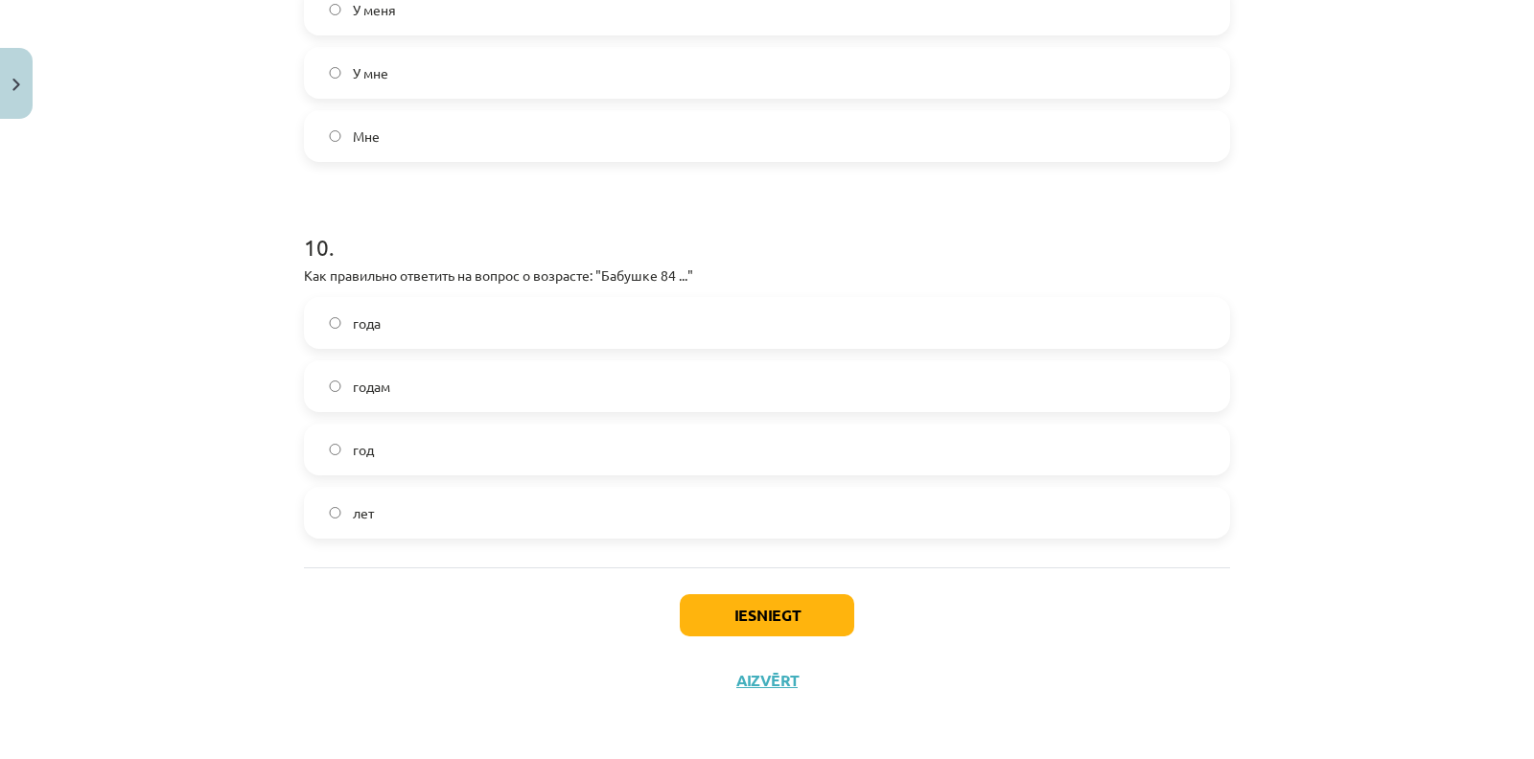
click at [365, 521] on label "лет" at bounding box center [767, 513] width 922 height 48
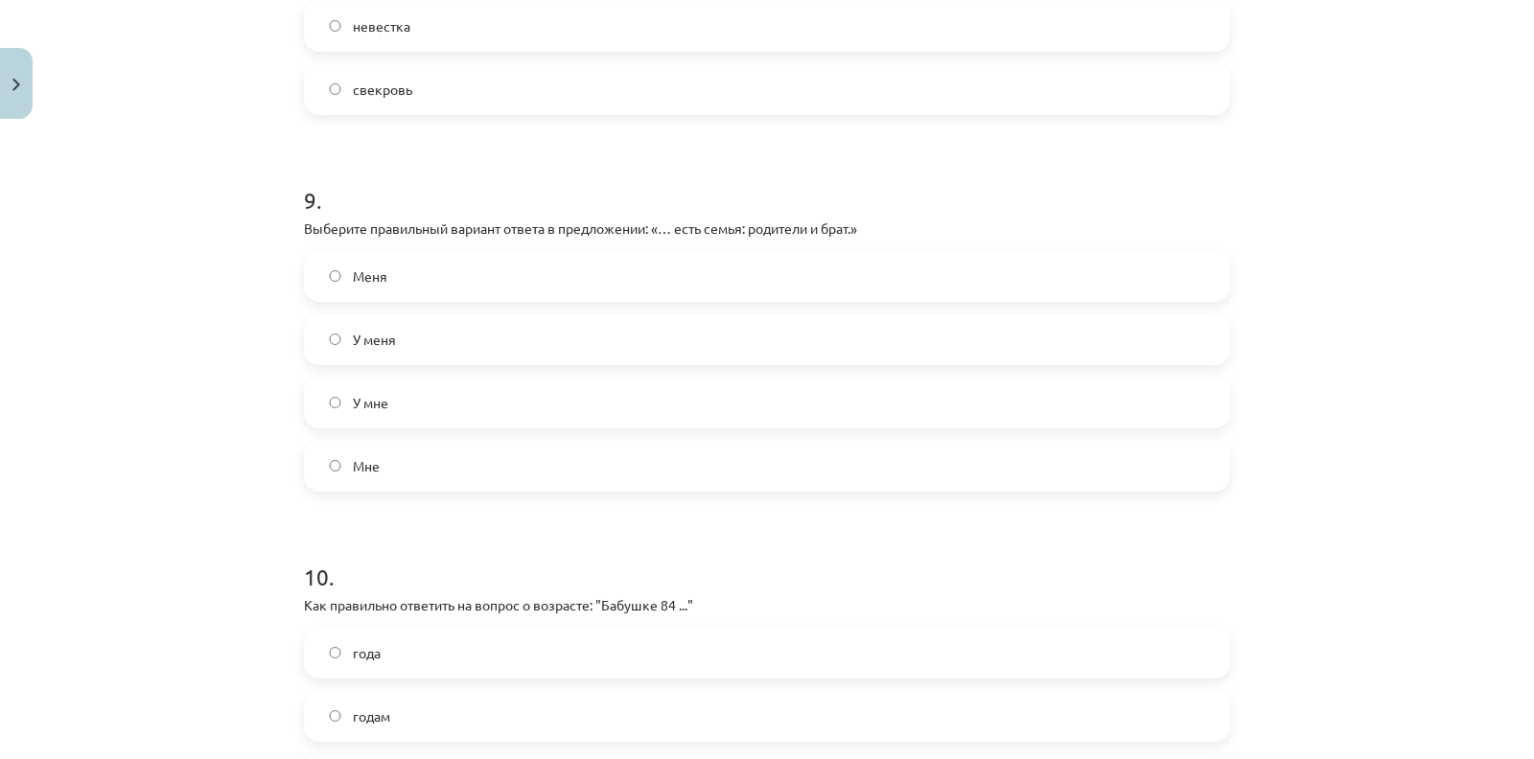
scroll to position [3241, 0]
click at [369, 338] on span "У меня" at bounding box center [374, 341] width 43 height 20
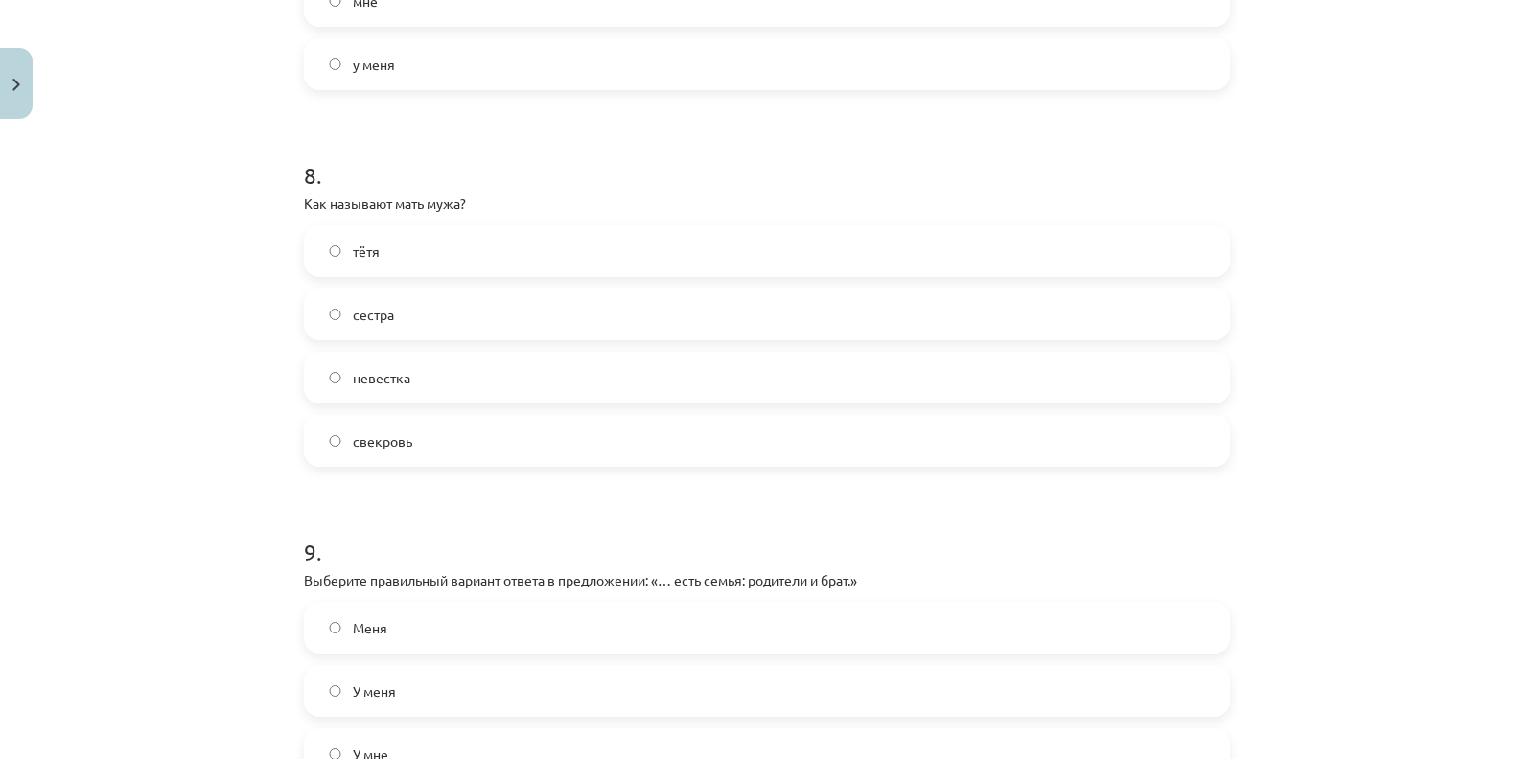
scroll to position [2888, 0]
click at [317, 446] on label "свекровь" at bounding box center [767, 443] width 922 height 48
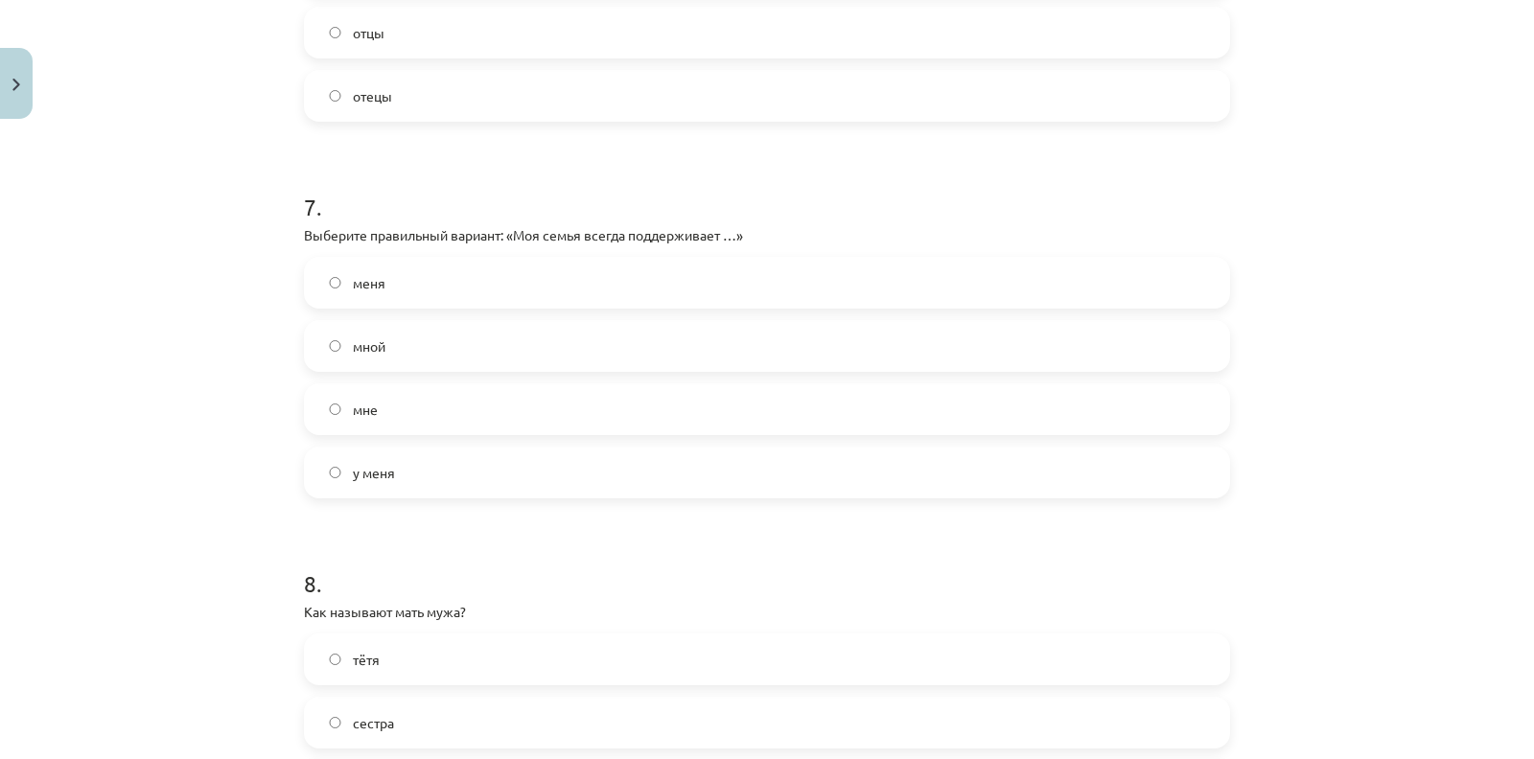
scroll to position [2472, 0]
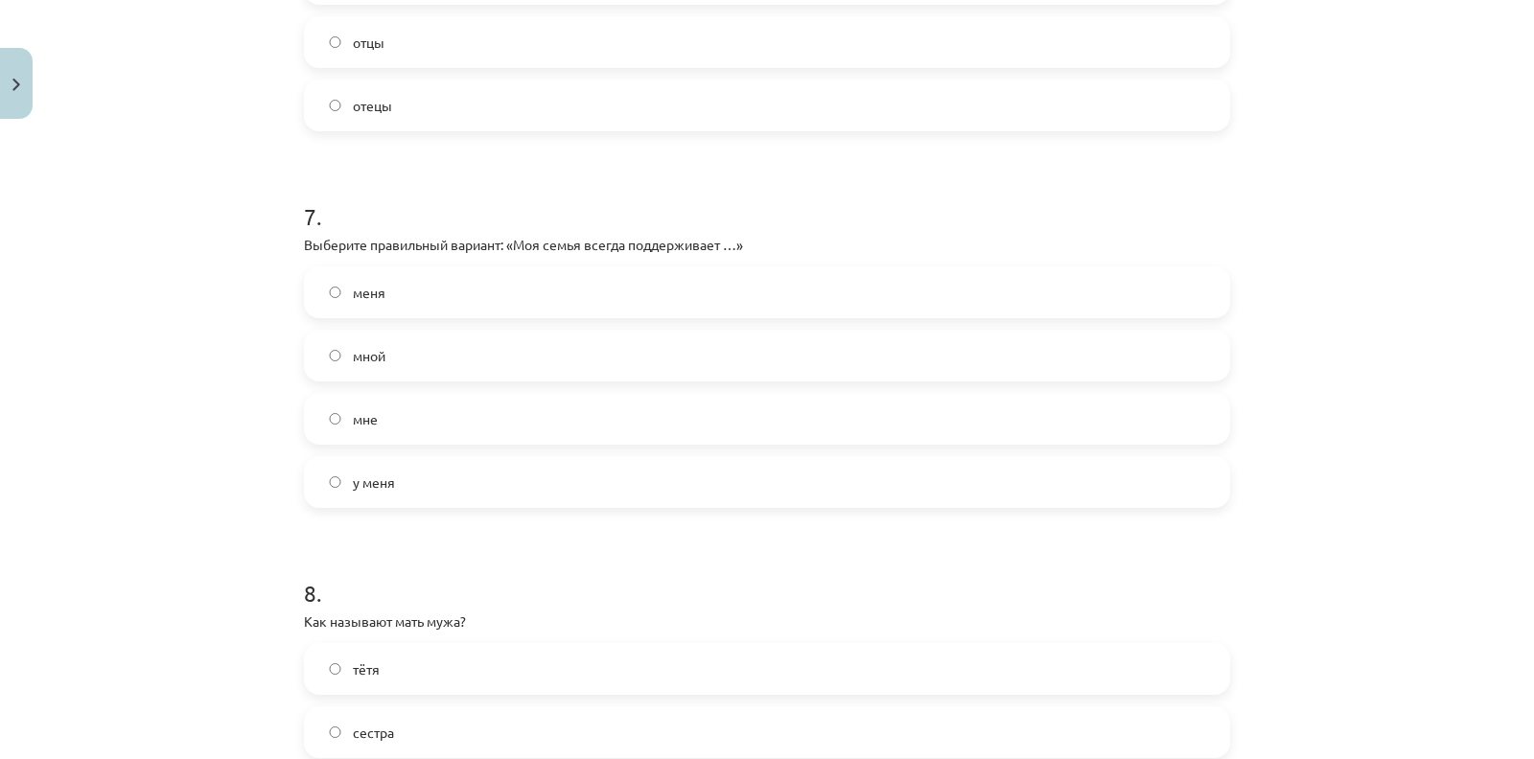
click at [465, 297] on label "меня" at bounding box center [767, 292] width 922 height 48
click at [463, 419] on label "отцы" at bounding box center [767, 423] width 922 height 48
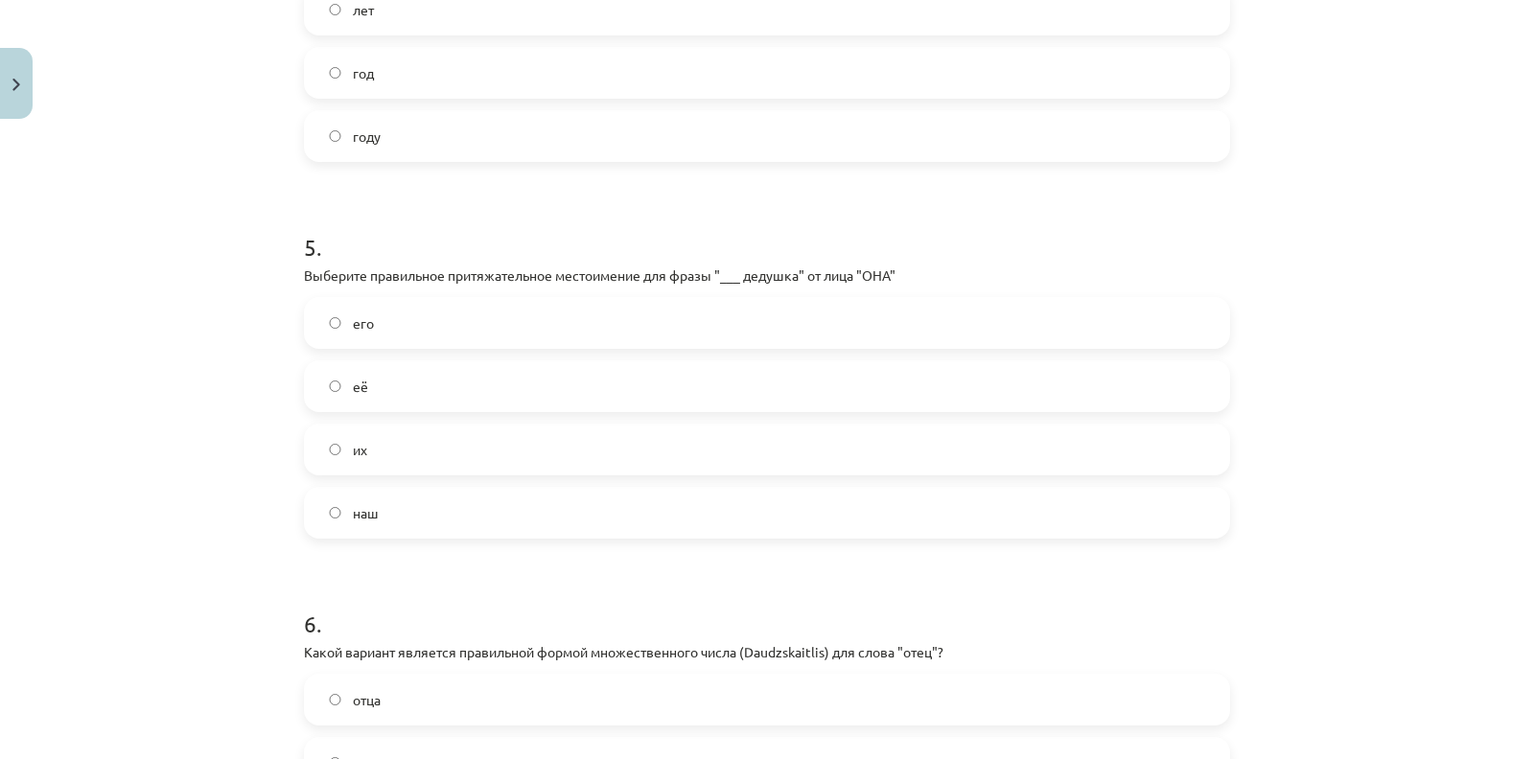
scroll to position [1688, 0]
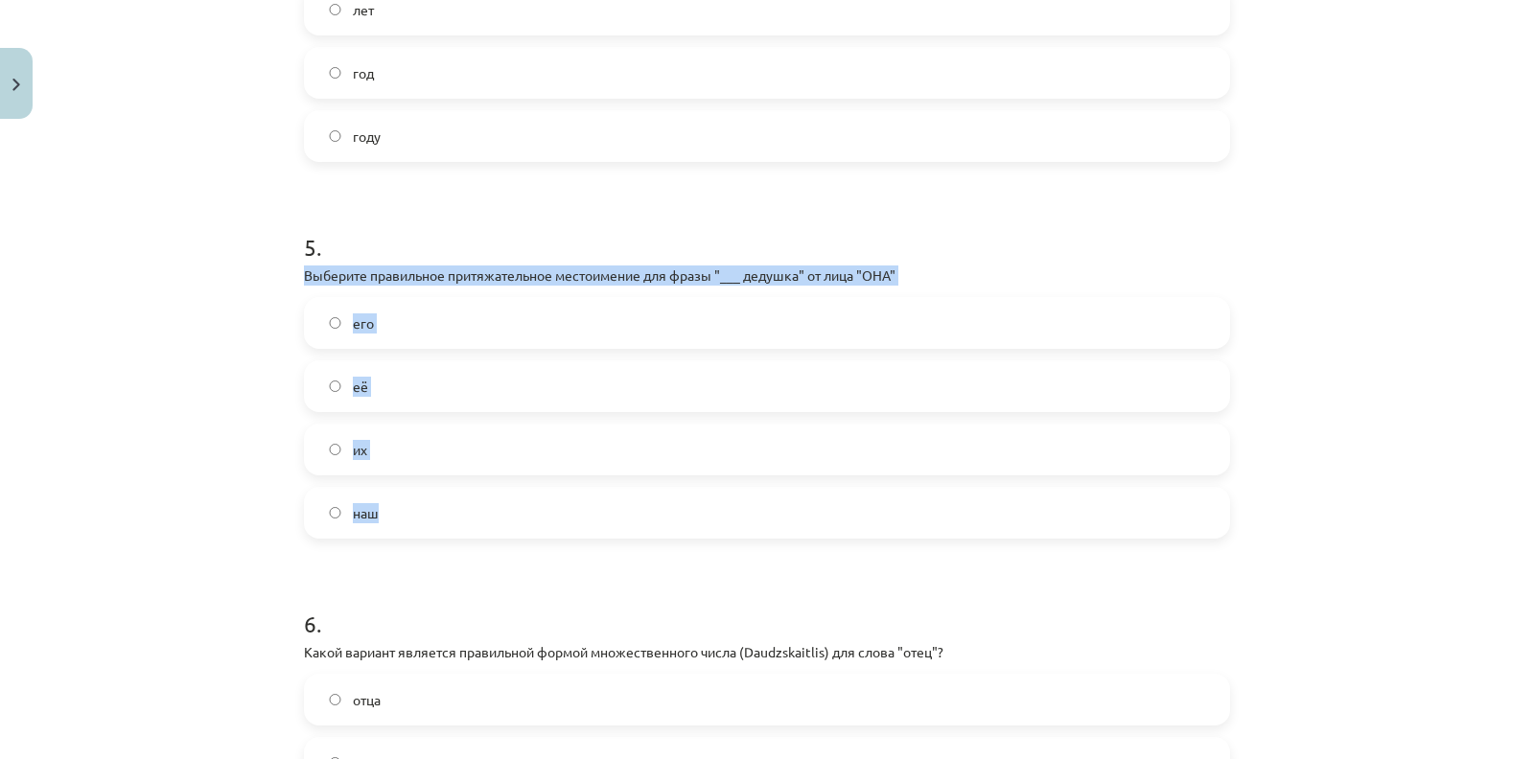
drag, startPoint x: 286, startPoint y: 270, endPoint x: 440, endPoint y: 531, distance: 302.9
click at [440, 531] on div "50 XP Saņemsi Sarežģīts 443 pilda Apraksts Uzdevums Palīdzība 1 . Как правильно…" at bounding box center [766, 518] width 949 height 4157
copy div "Выберите правильное притяжательное местоимение для фразы "___ дедушка" от лица …"
click at [241, 317] on div "Mācību tēma: Krievu valodas b1 - 10. klases 2. ieskaites mācību materiāls #7 No…" at bounding box center [767, 379] width 1534 height 759
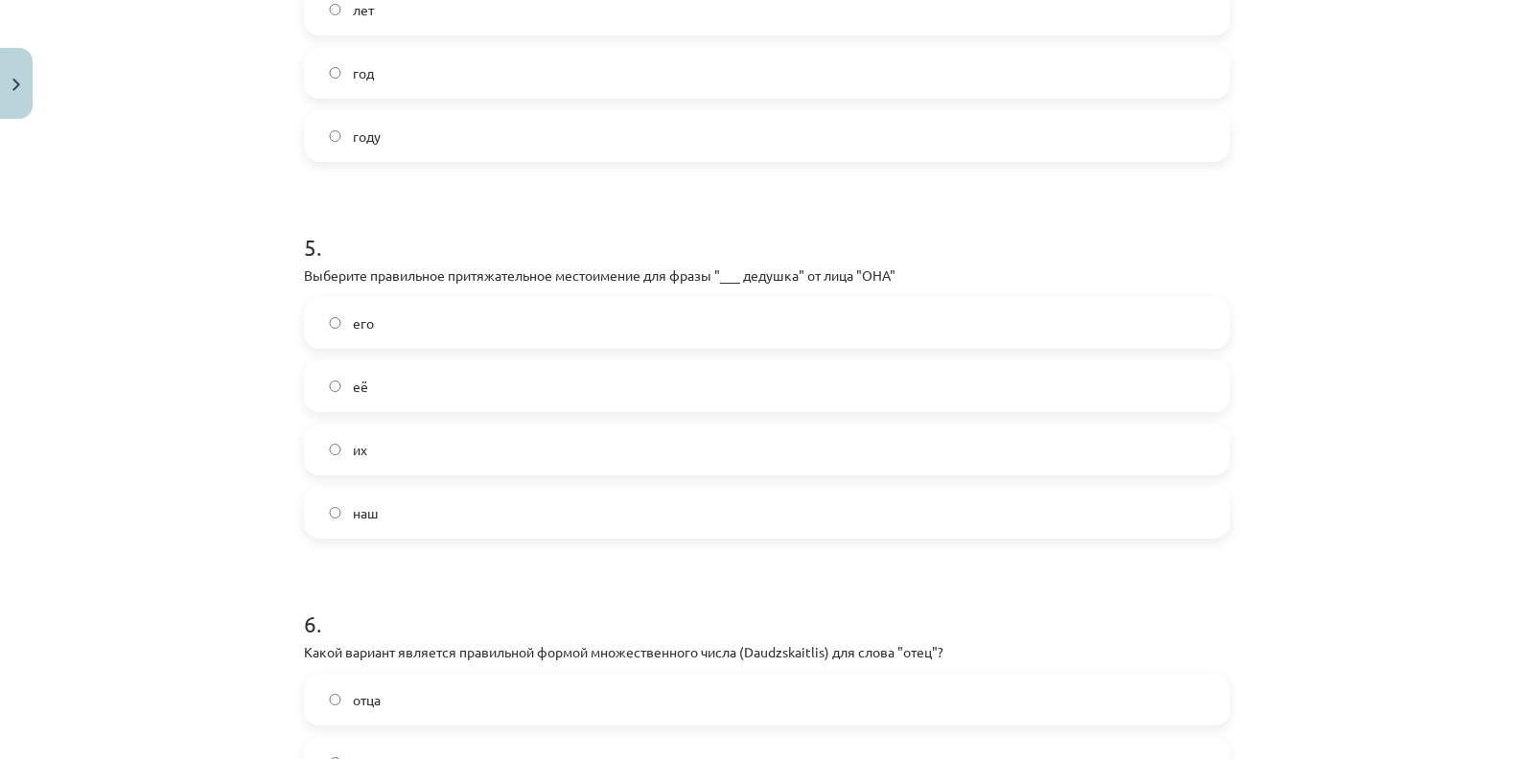
click at [353, 377] on span "её" at bounding box center [360, 387] width 15 height 20
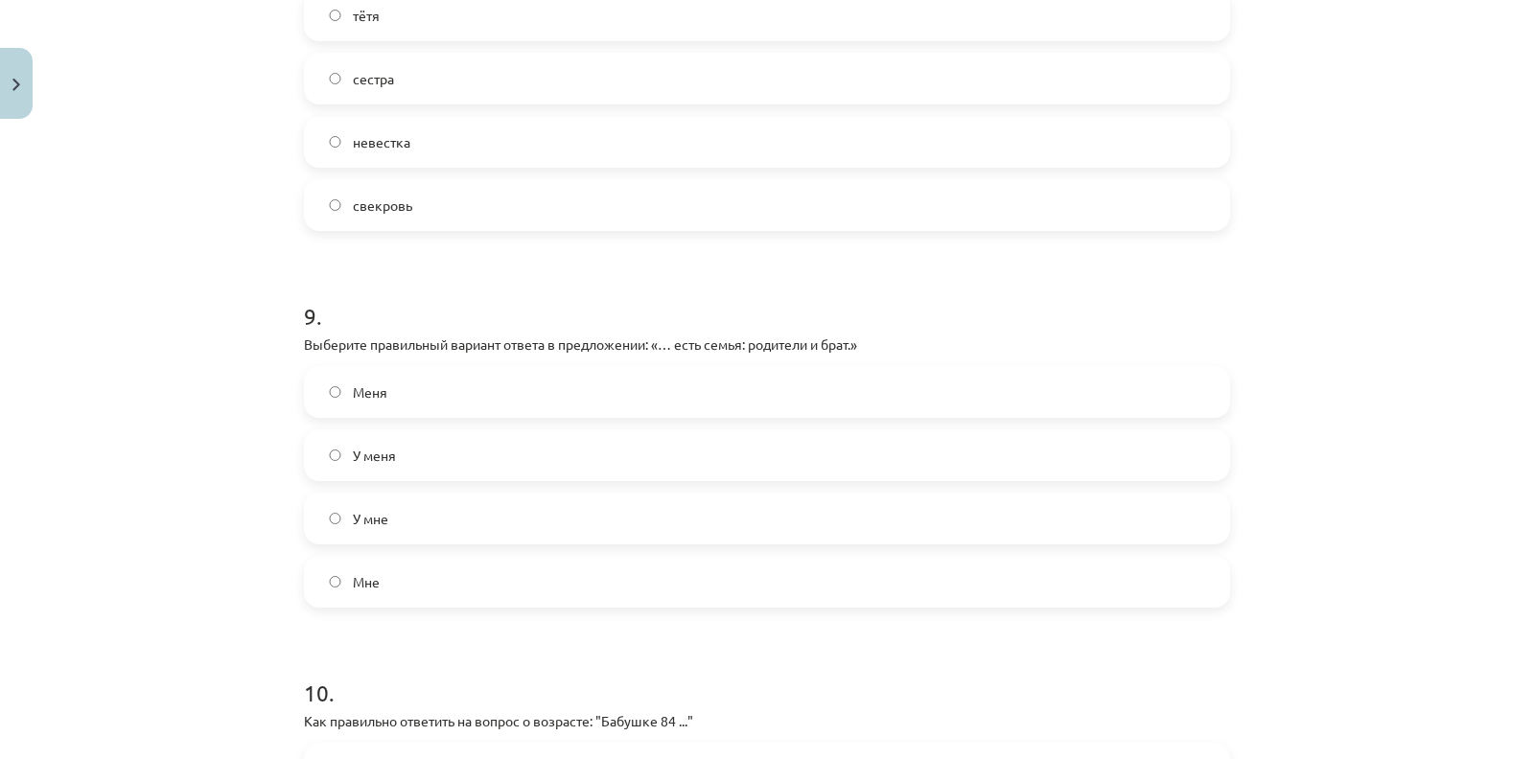
scroll to position [3571, 0]
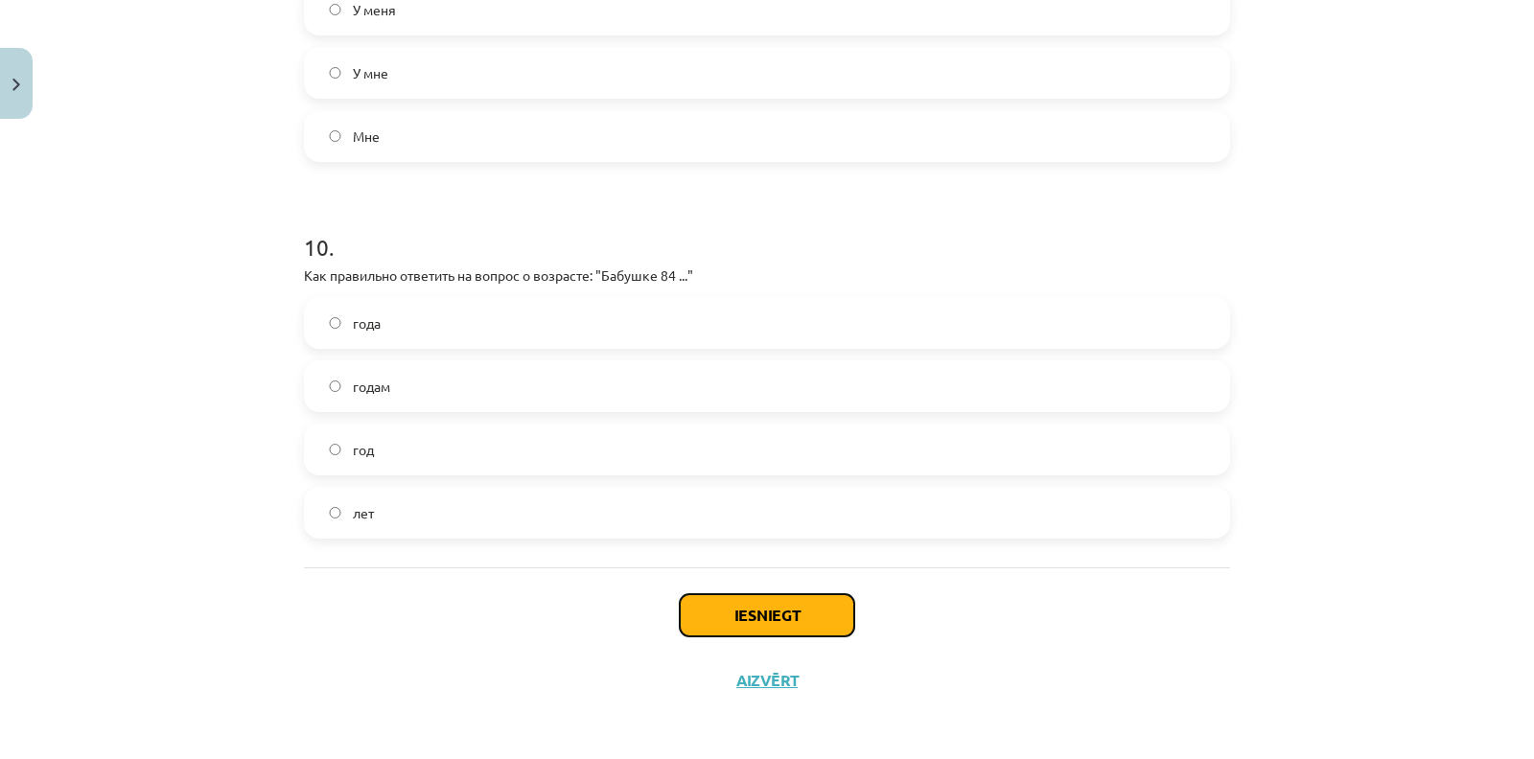
click at [834, 606] on button "Iesniegt" at bounding box center [767, 615] width 174 height 42
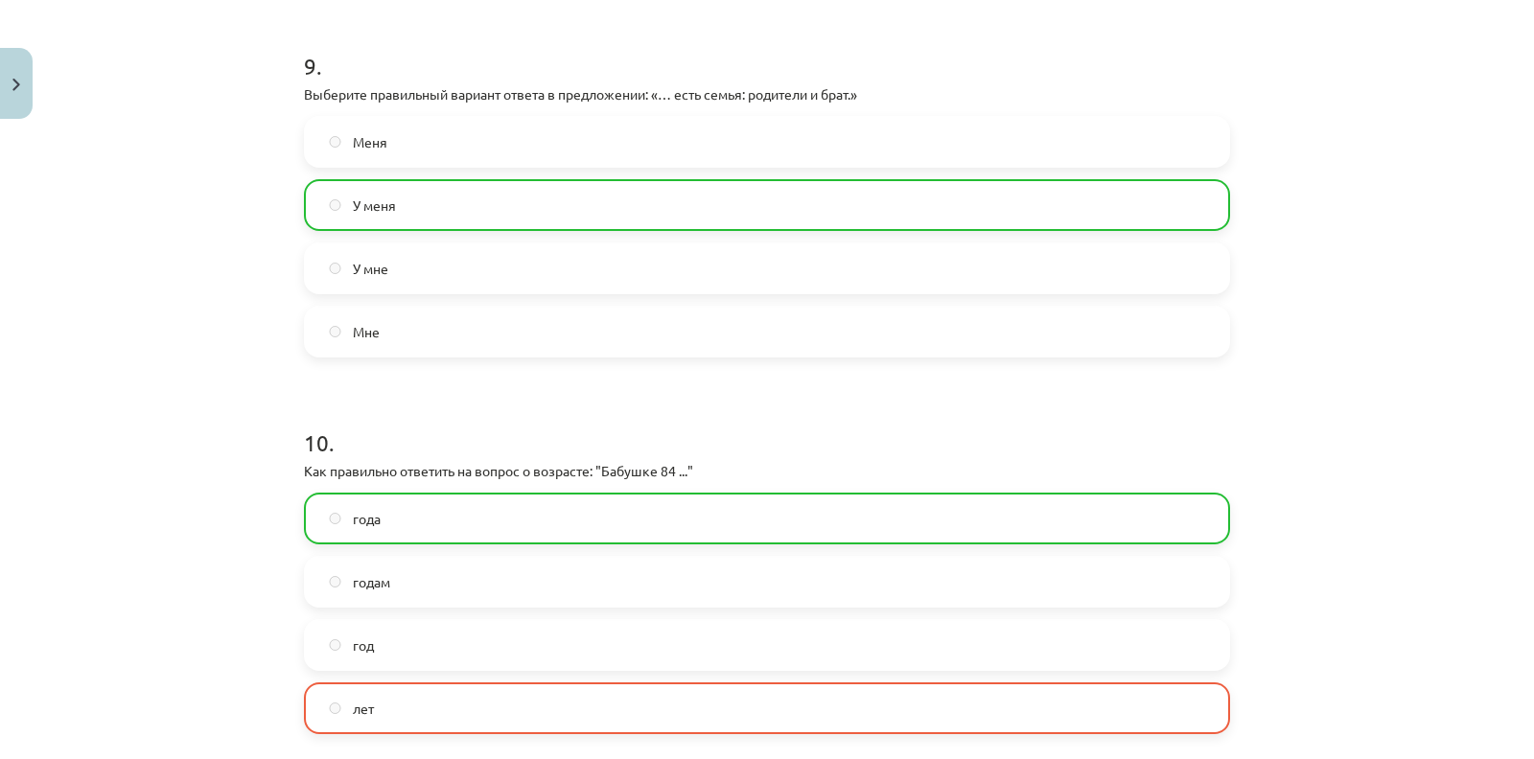
scroll to position [3631, 0]
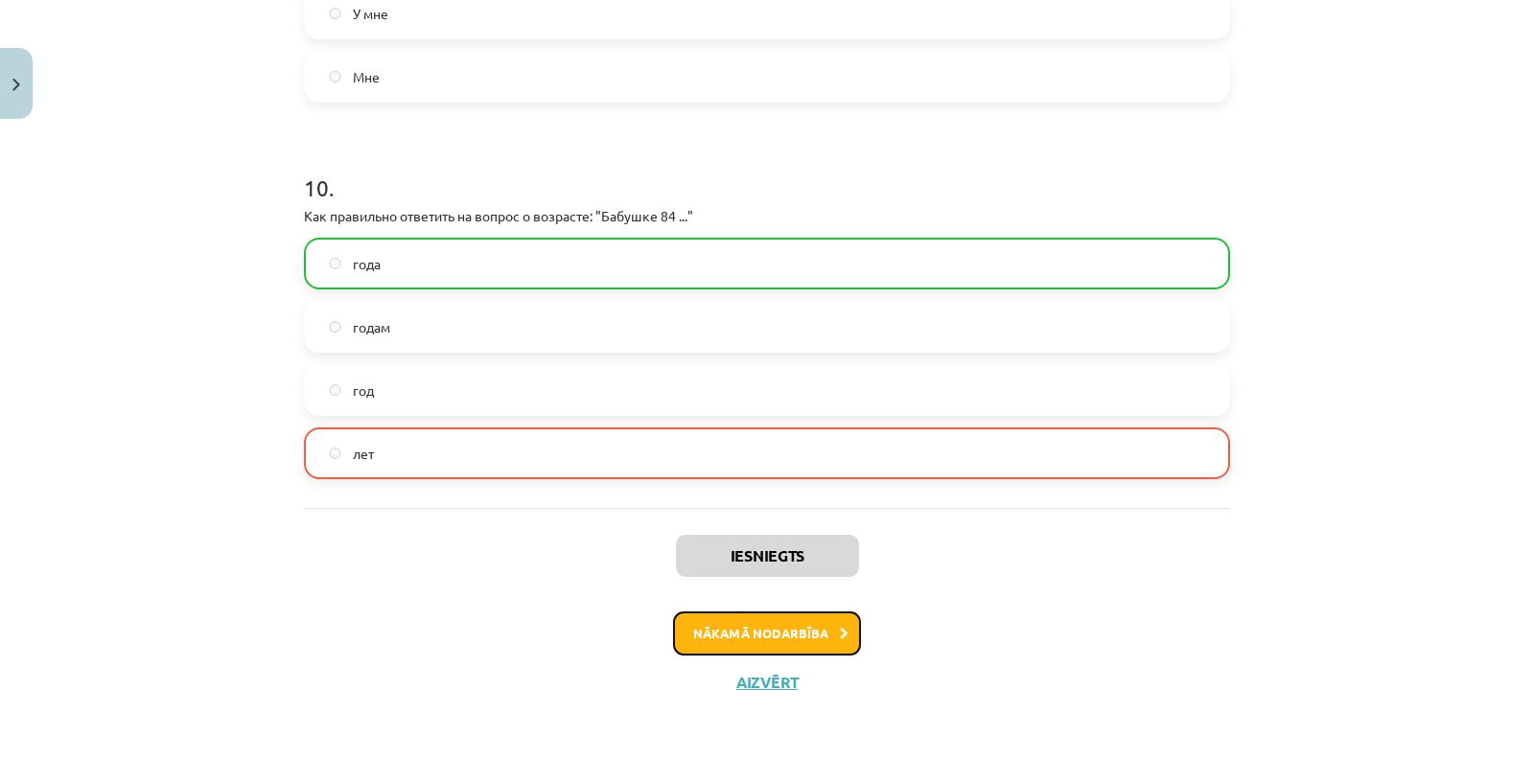
click at [825, 637] on button "Nākamā nodarbība" at bounding box center [767, 633] width 188 height 44
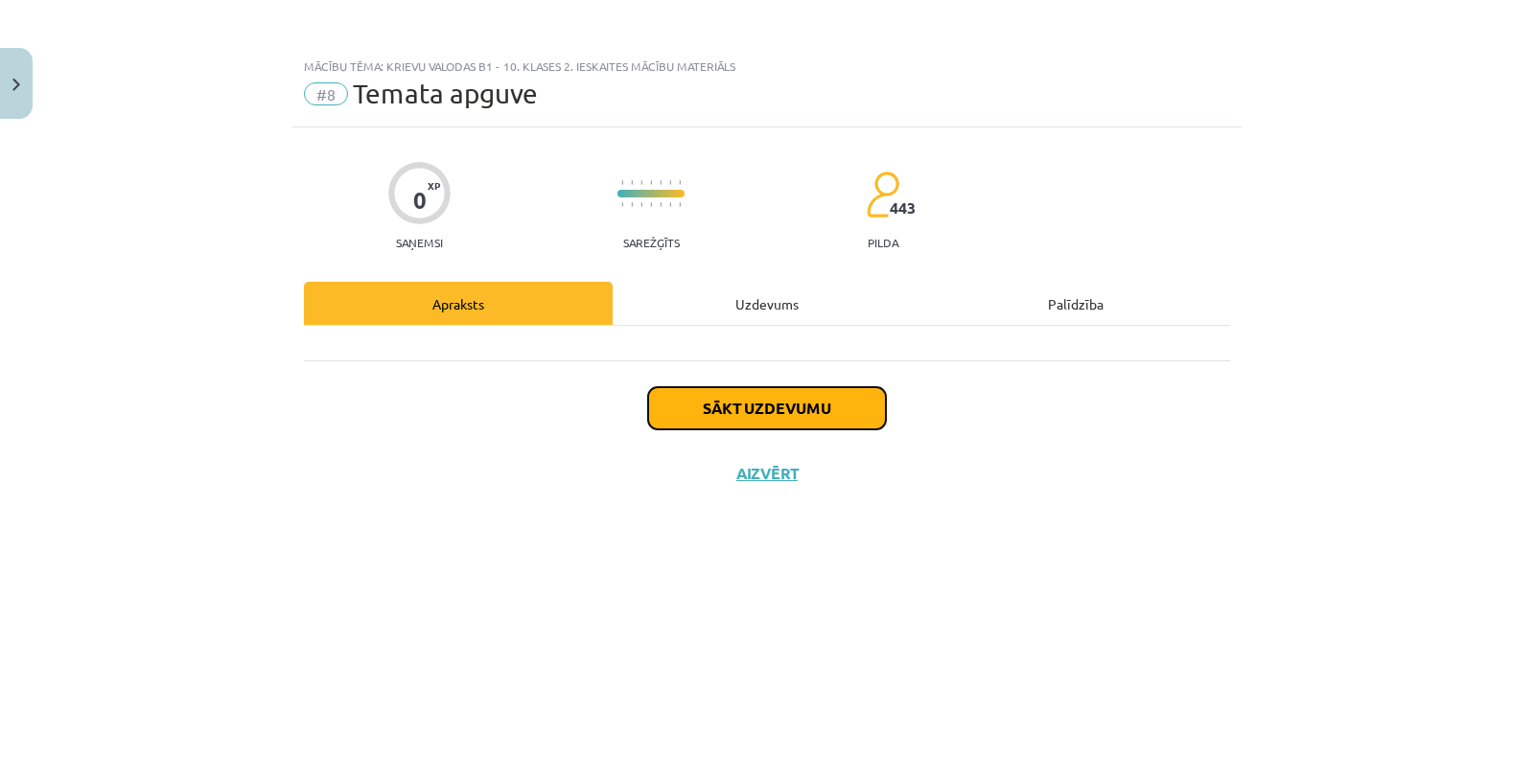
click at [851, 427] on button "Sākt uzdevumu" at bounding box center [767, 408] width 238 height 42
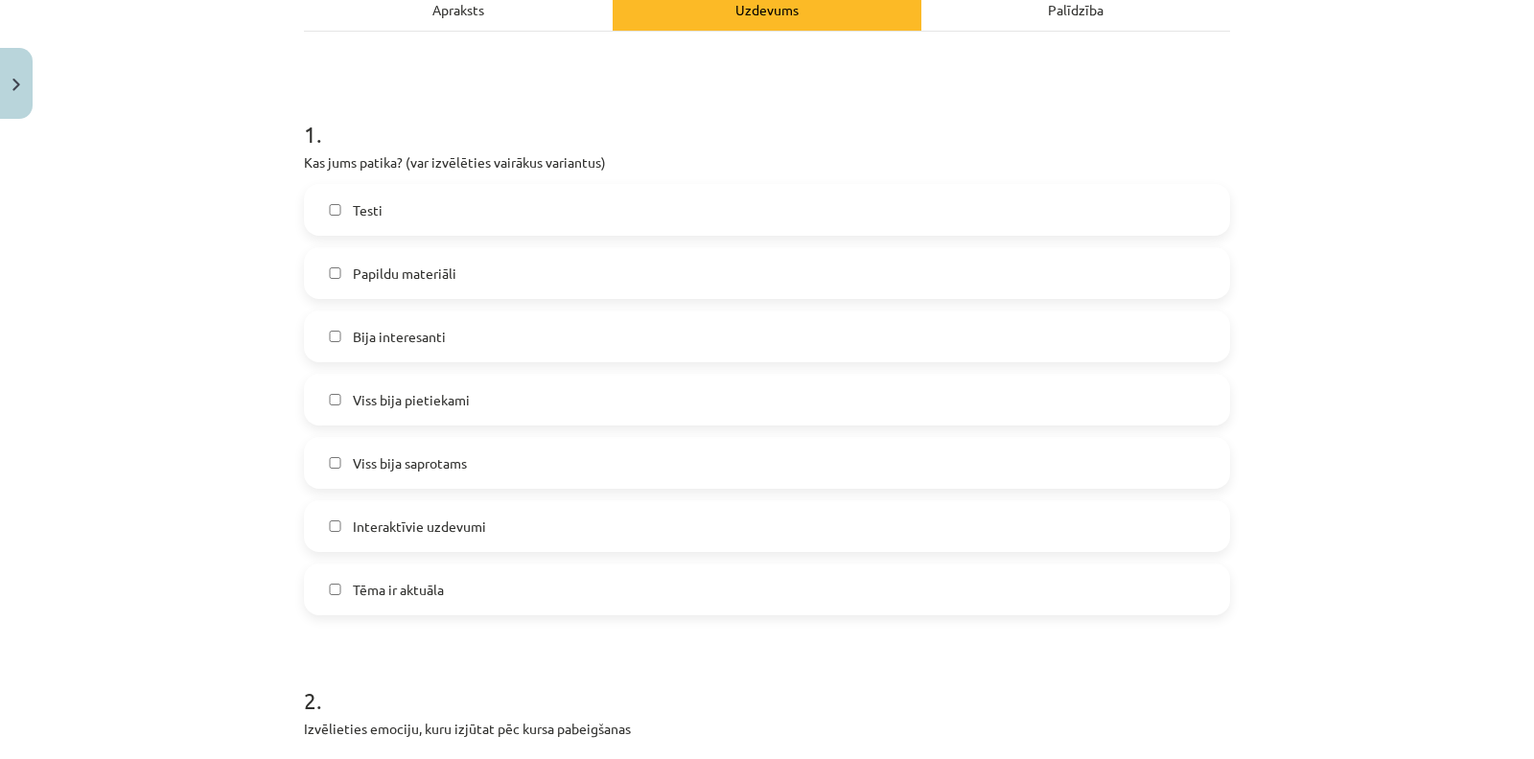
scroll to position [298, 0]
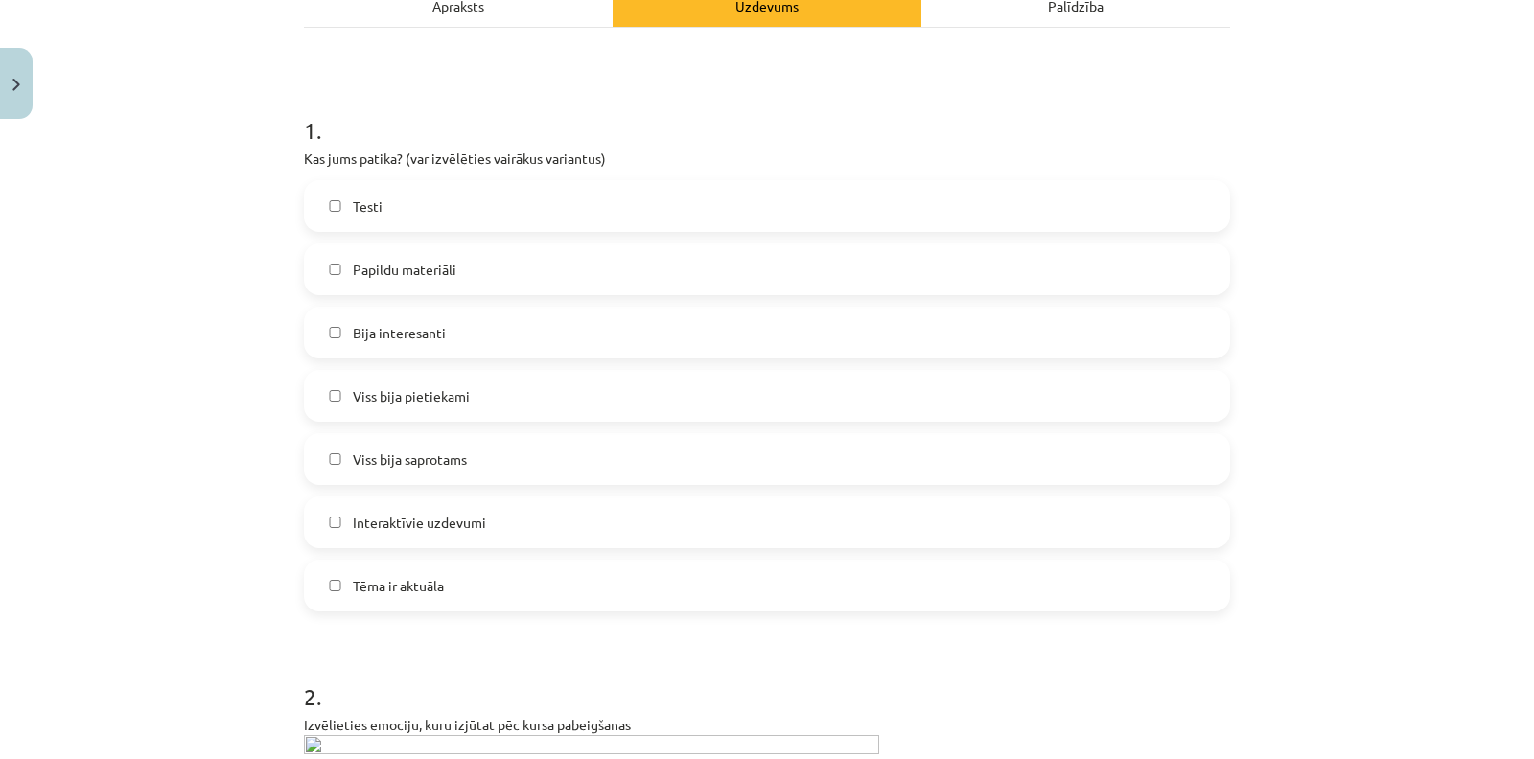
click at [432, 443] on label "Viss bija saprotams" at bounding box center [767, 459] width 922 height 48
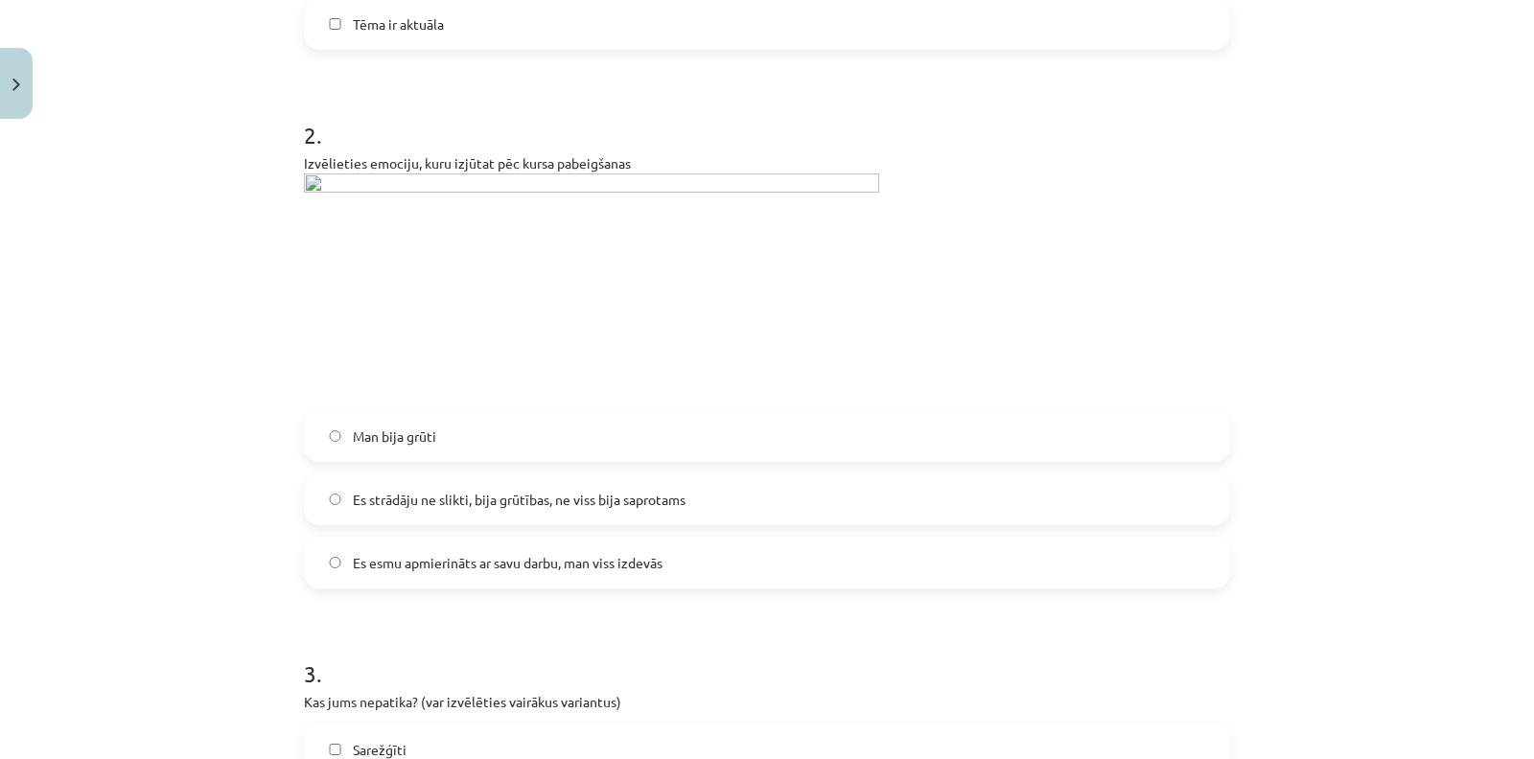
scroll to position [863, 0]
click at [353, 562] on span "Es esmu apmierināts ar savu darbu, man viss izdevās" at bounding box center [508, 560] width 310 height 20
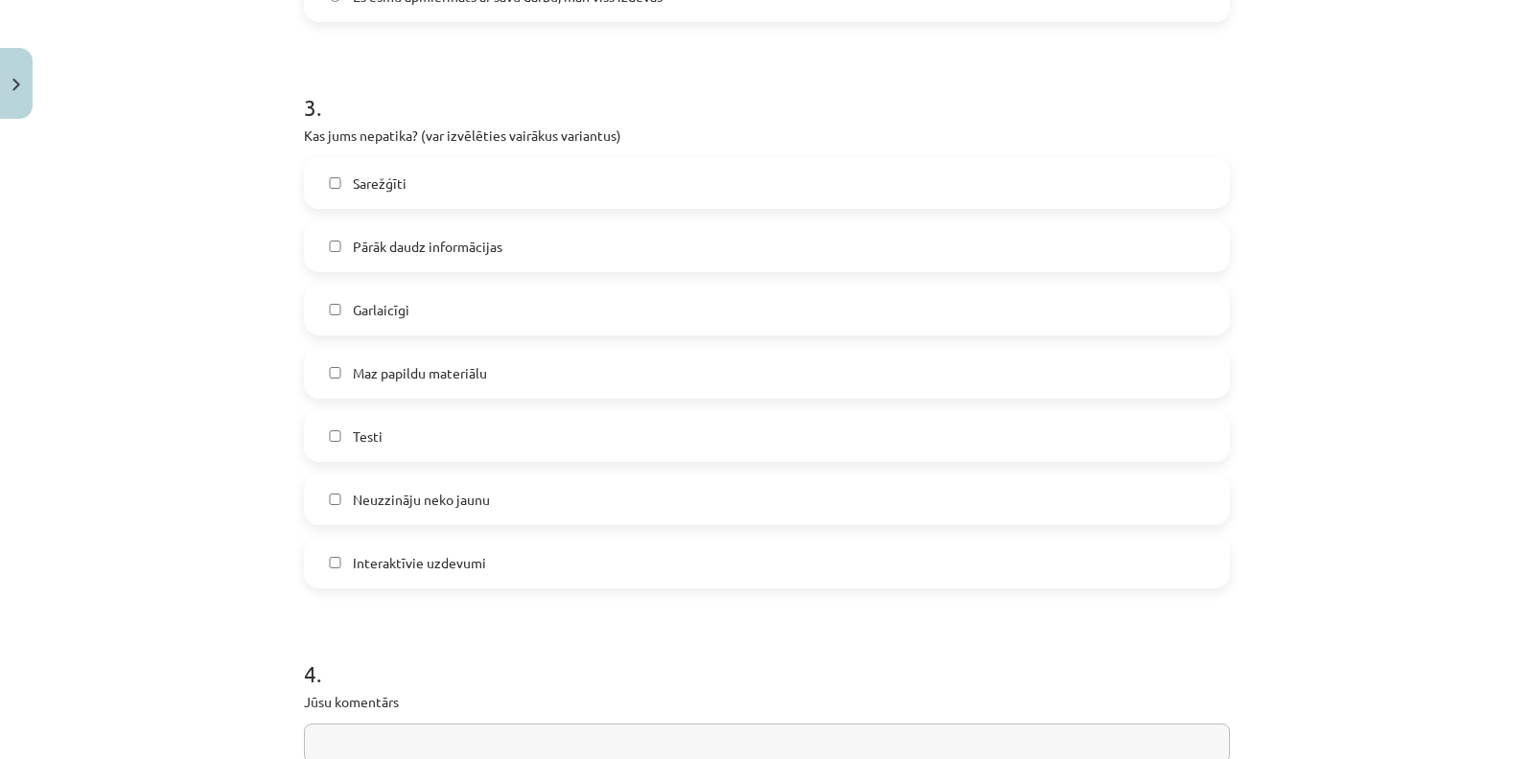
scroll to position [1428, 0]
click at [396, 498] on span "Neuzzināju neko jaunu" at bounding box center [421, 498] width 137 height 20
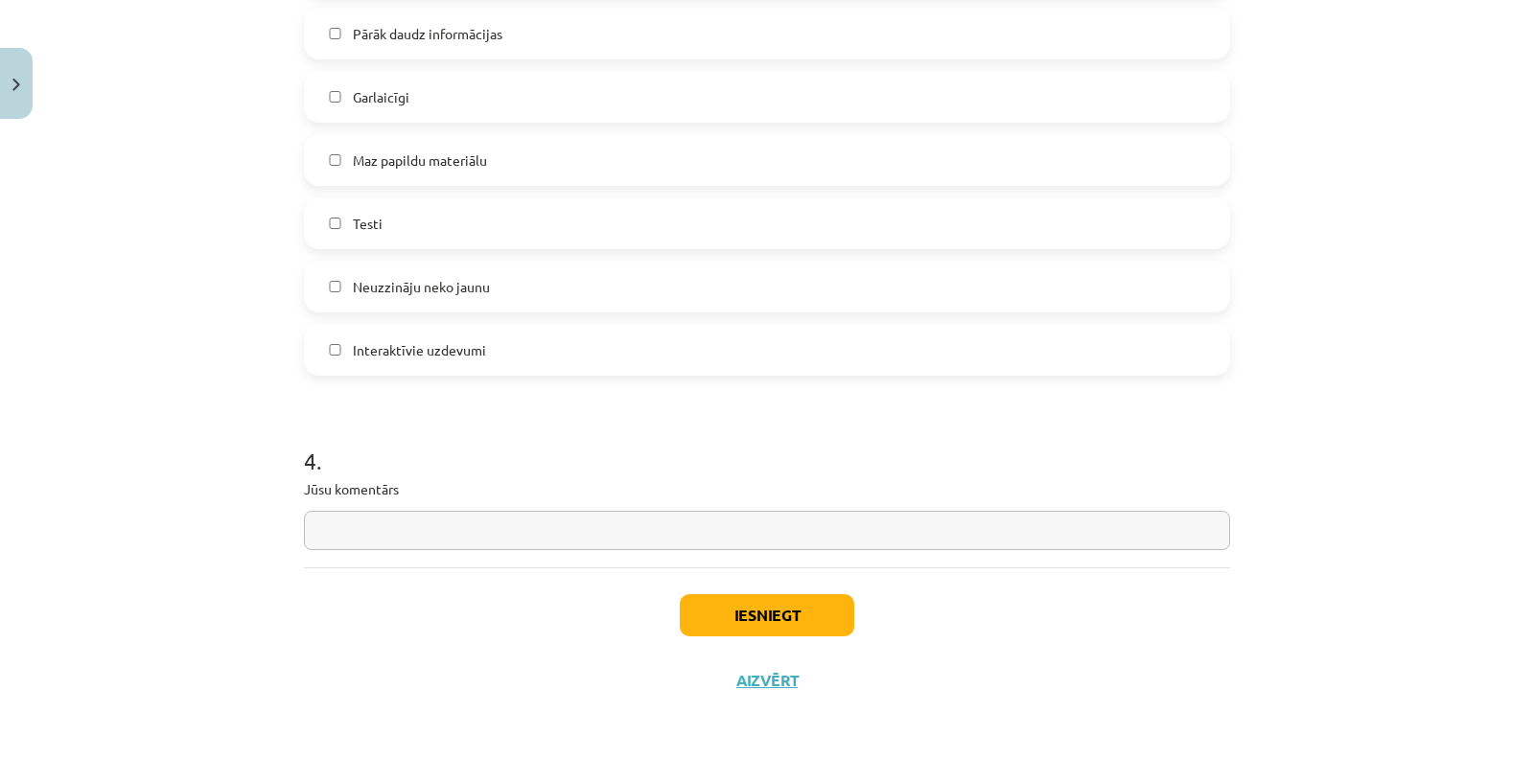
click at [669, 540] on input "text" at bounding box center [767, 530] width 926 height 39
type input "***"
click at [754, 596] on button "Iesniegt" at bounding box center [767, 615] width 174 height 42
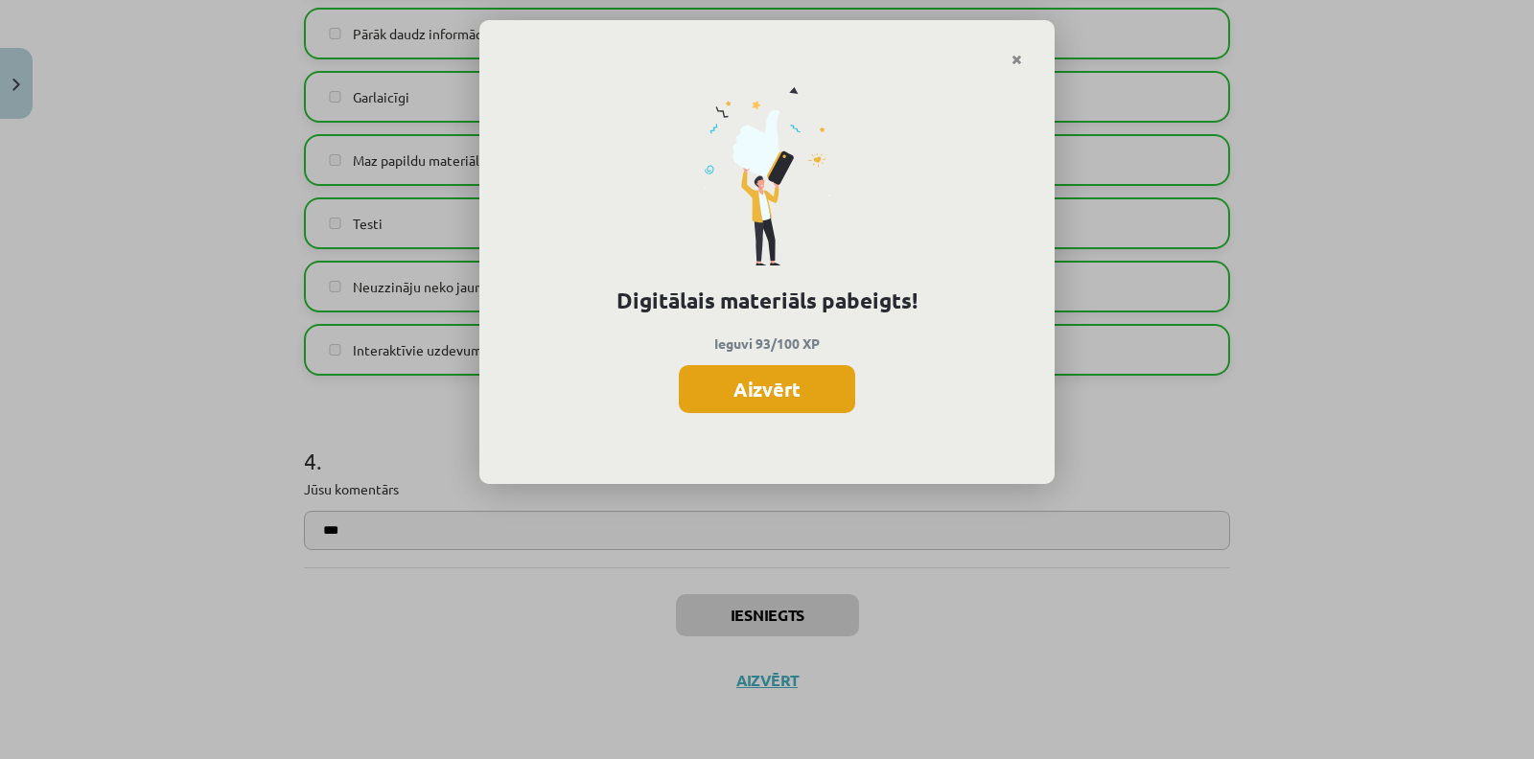
click at [806, 395] on button "Aizvērt" at bounding box center [767, 389] width 176 height 48
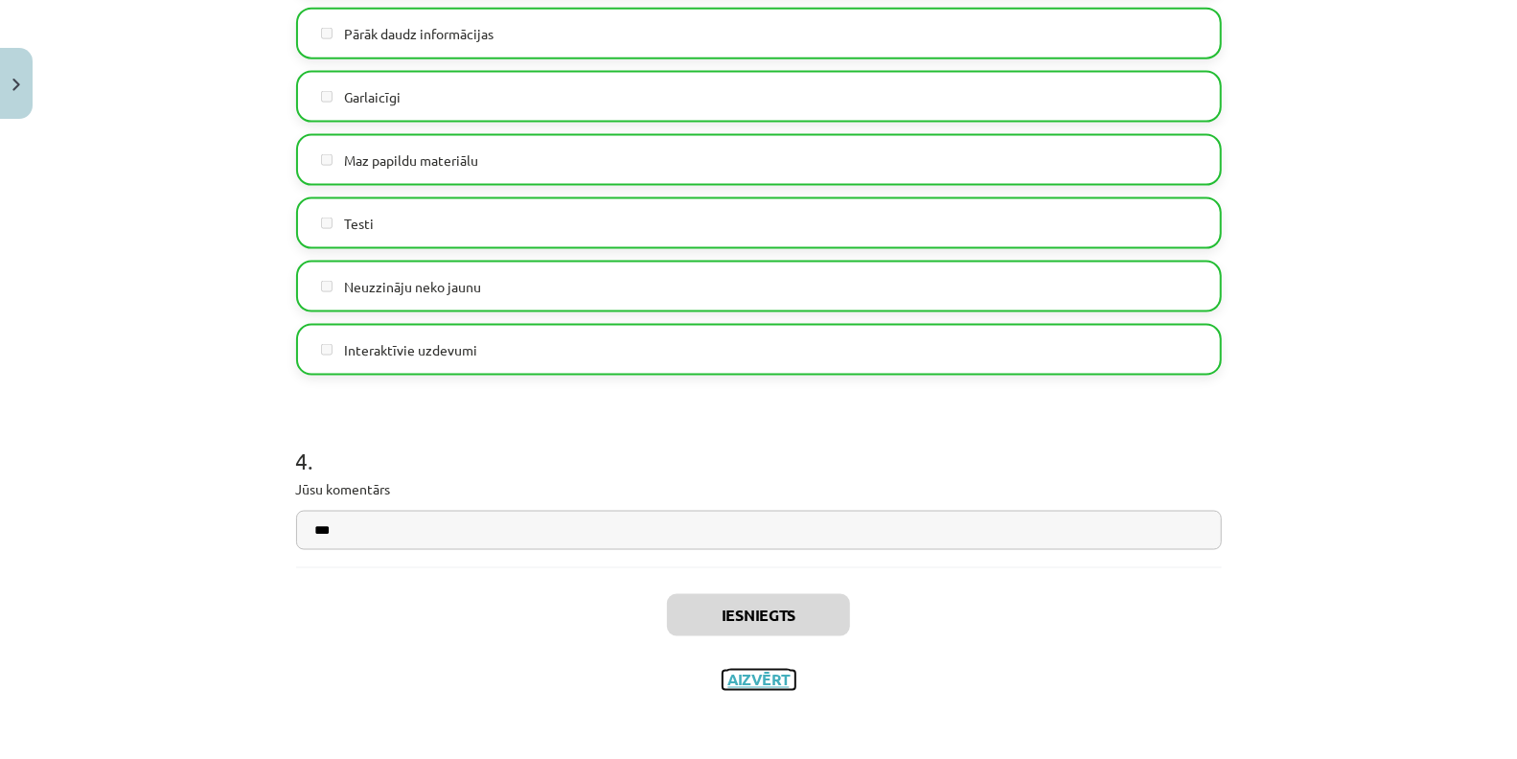
click at [763, 682] on button "Aizvērt" at bounding box center [759, 680] width 73 height 19
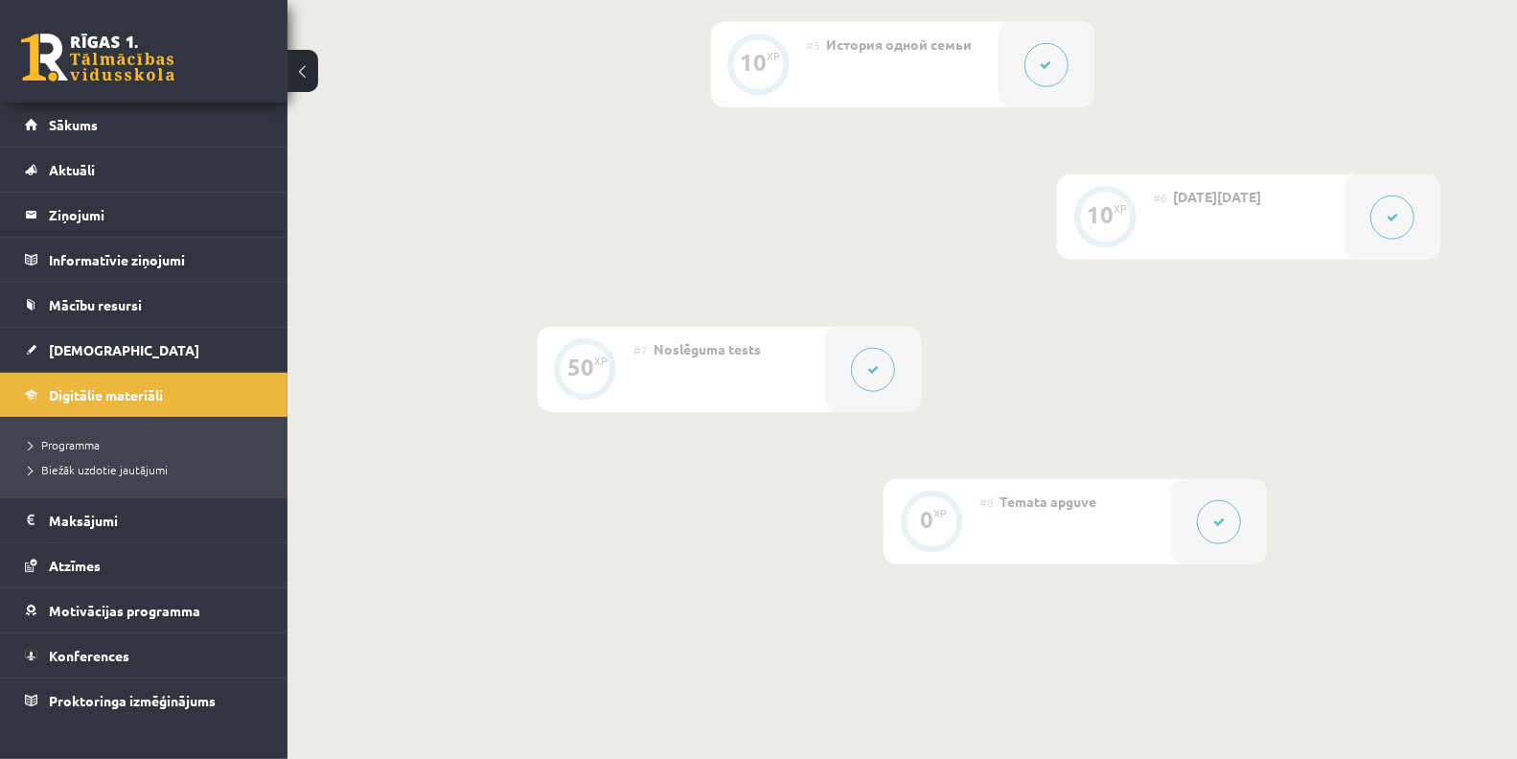
scroll to position [1128, 0]
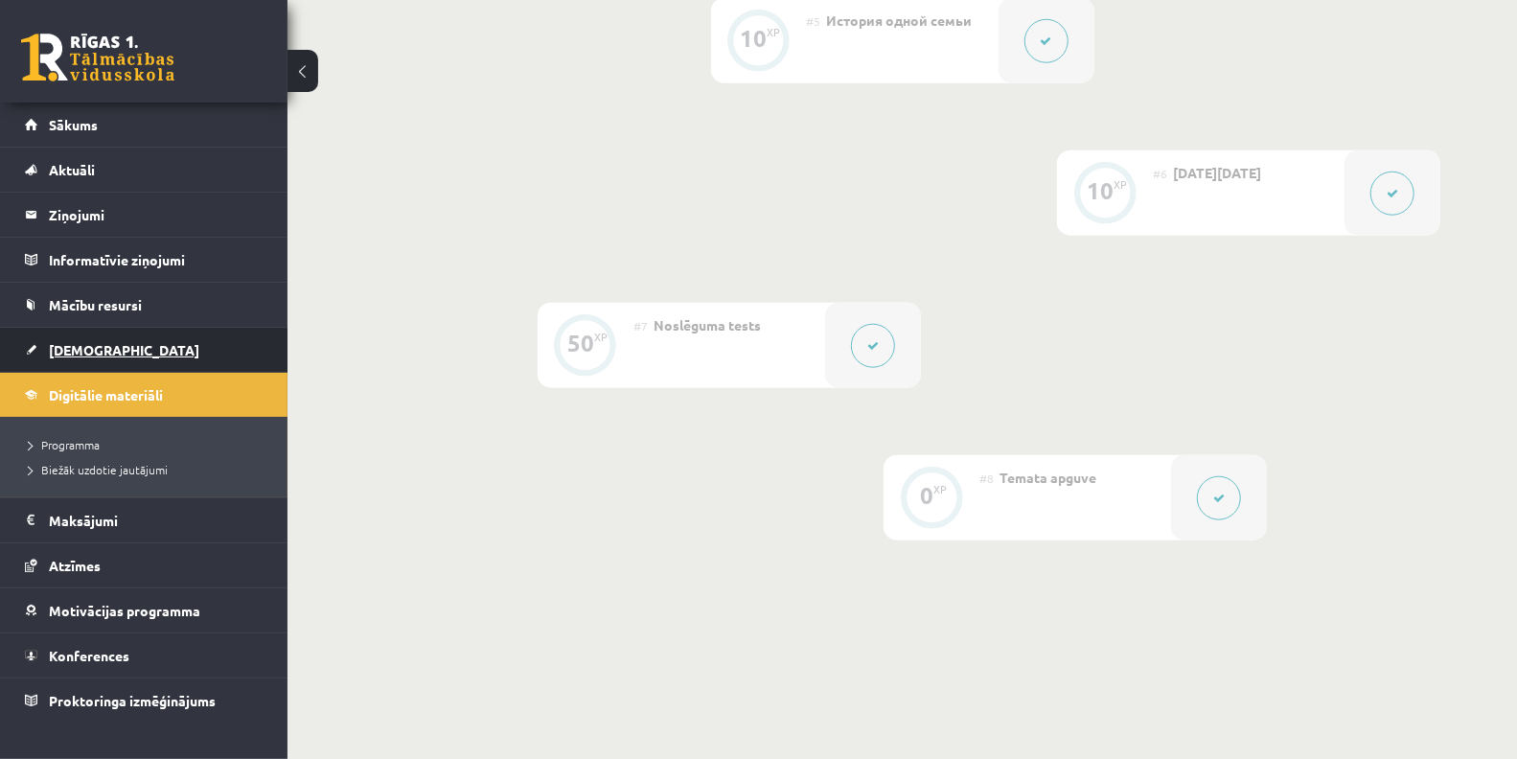
click at [98, 357] on link "[DEMOGRAPHIC_DATA]" at bounding box center [144, 350] width 239 height 44
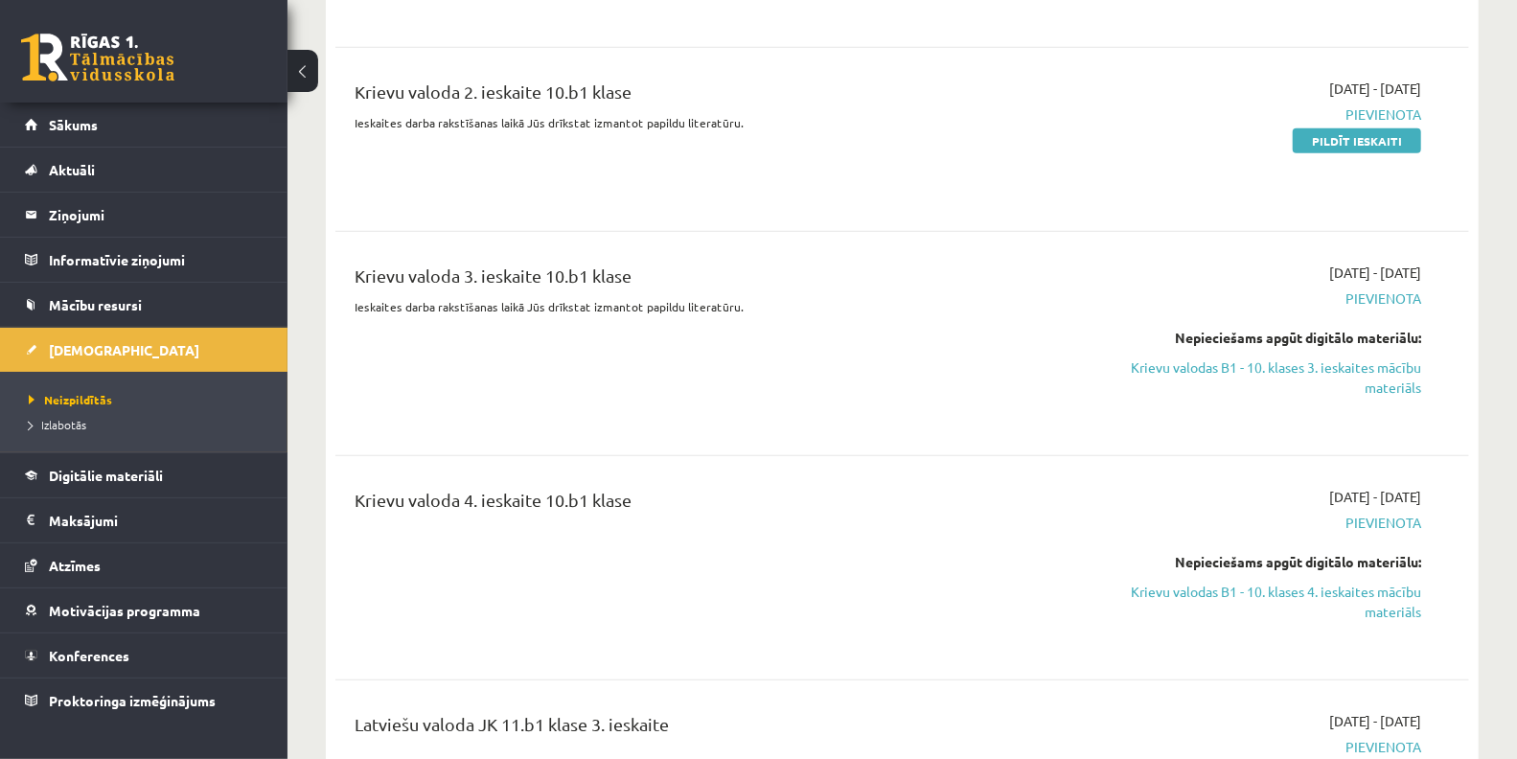
scroll to position [658, 0]
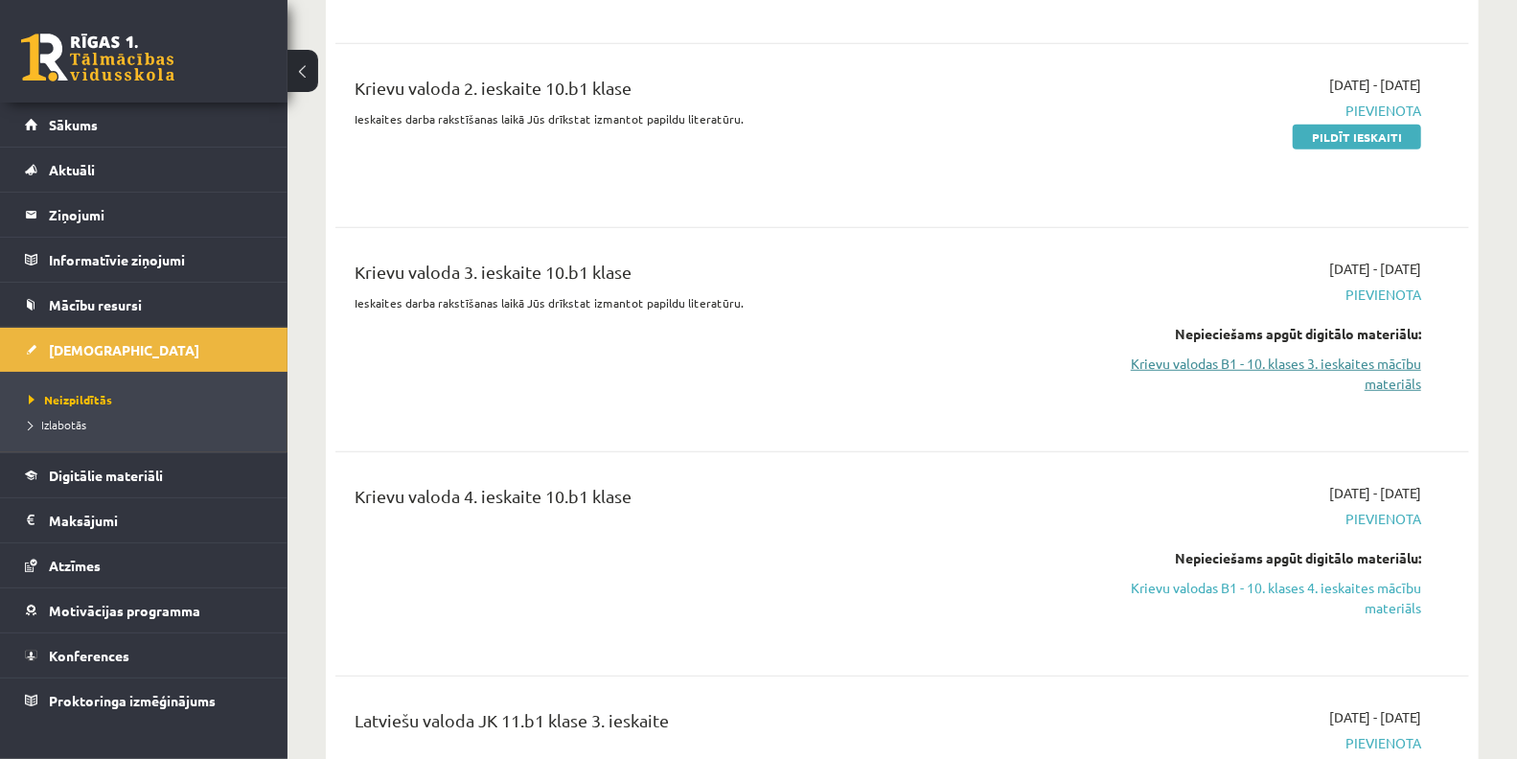
click at [1328, 365] on link "Krievu valodas B1 - 10. klases 3. ieskaites mācību materiāls" at bounding box center [1253, 374] width 336 height 40
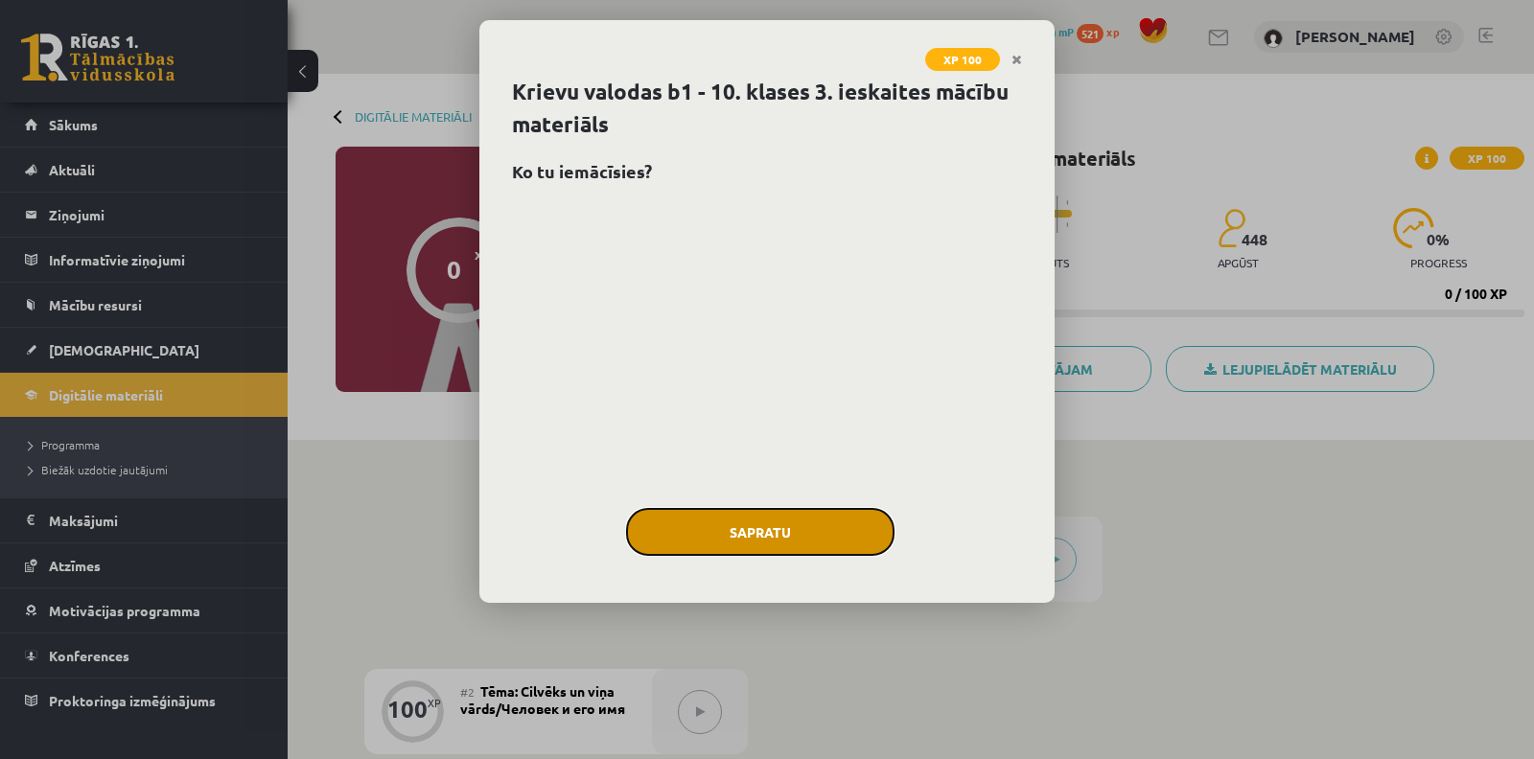
click at [854, 538] on button "Sapratu" at bounding box center [760, 532] width 268 height 48
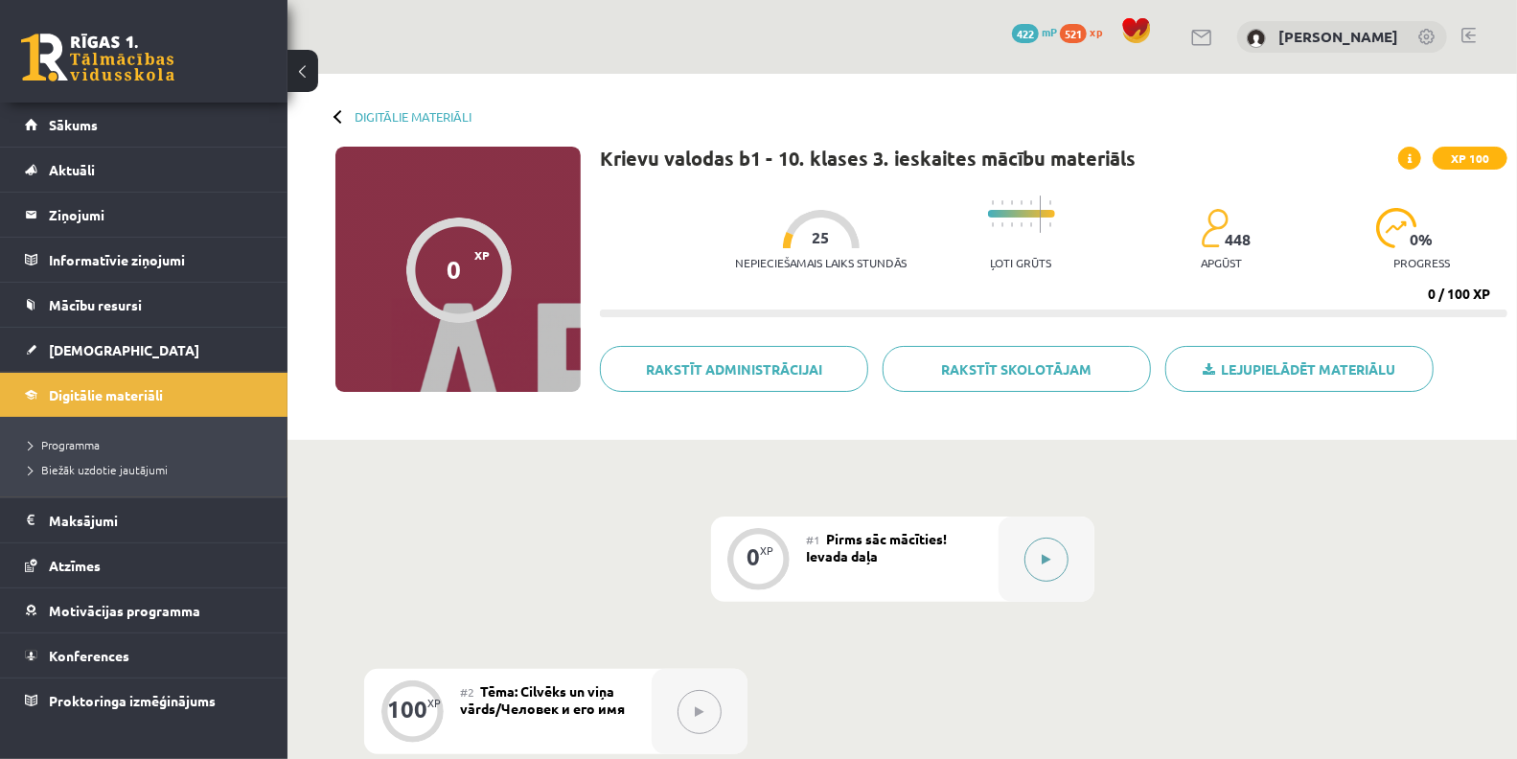
click at [1060, 573] on button at bounding box center [1047, 560] width 44 height 44
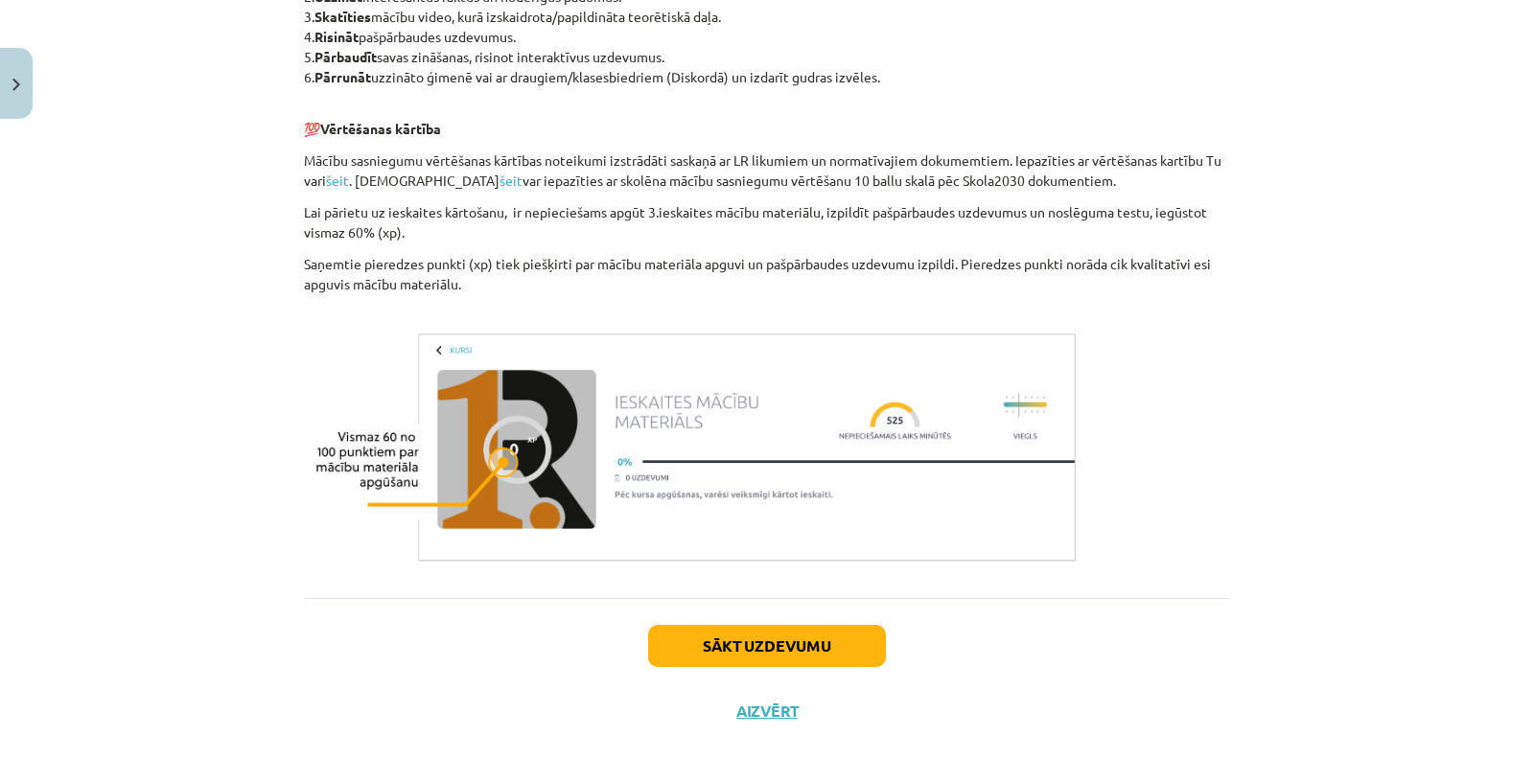
scroll to position [983, 0]
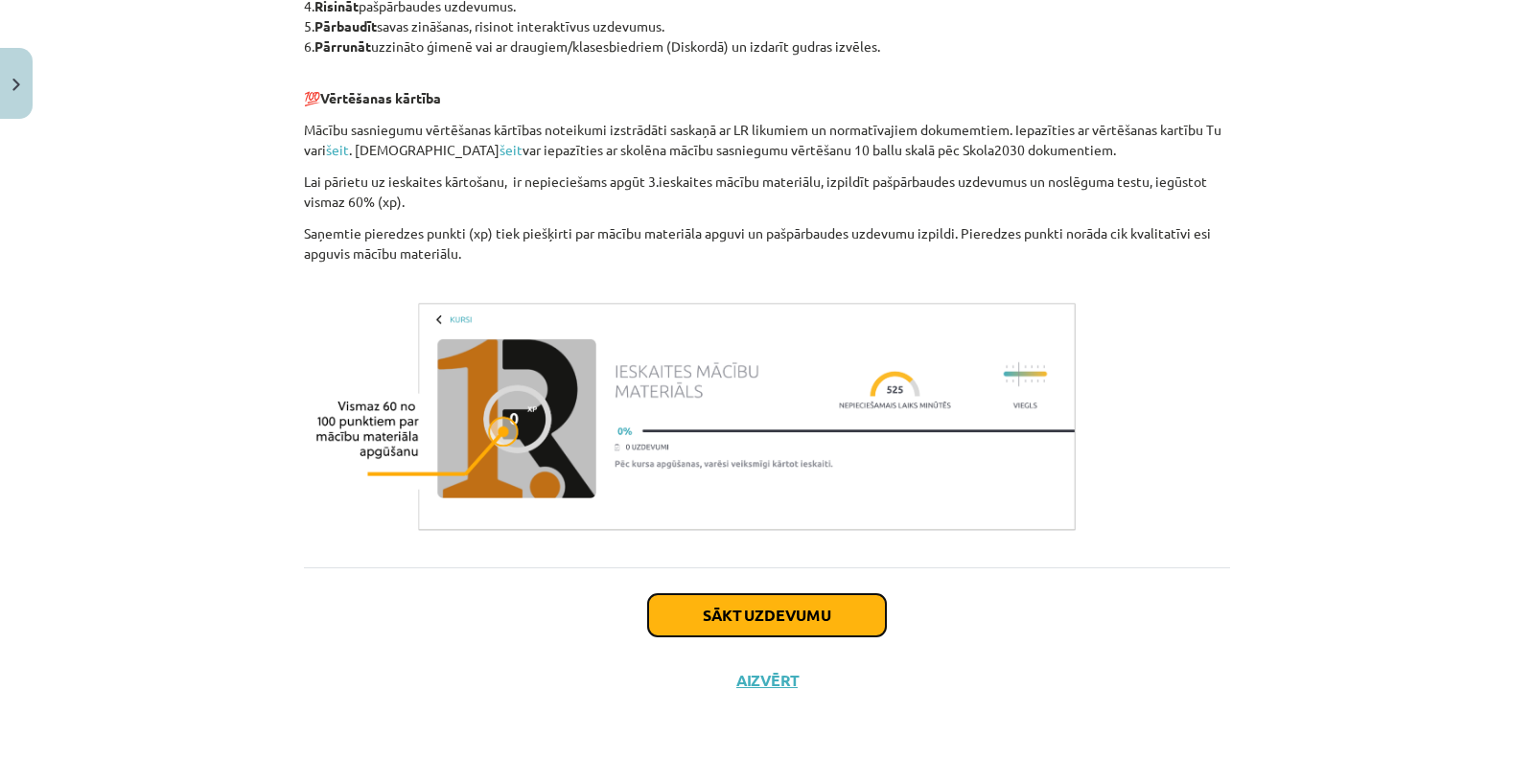
click at [767, 614] on button "Sākt uzdevumu" at bounding box center [767, 615] width 238 height 42
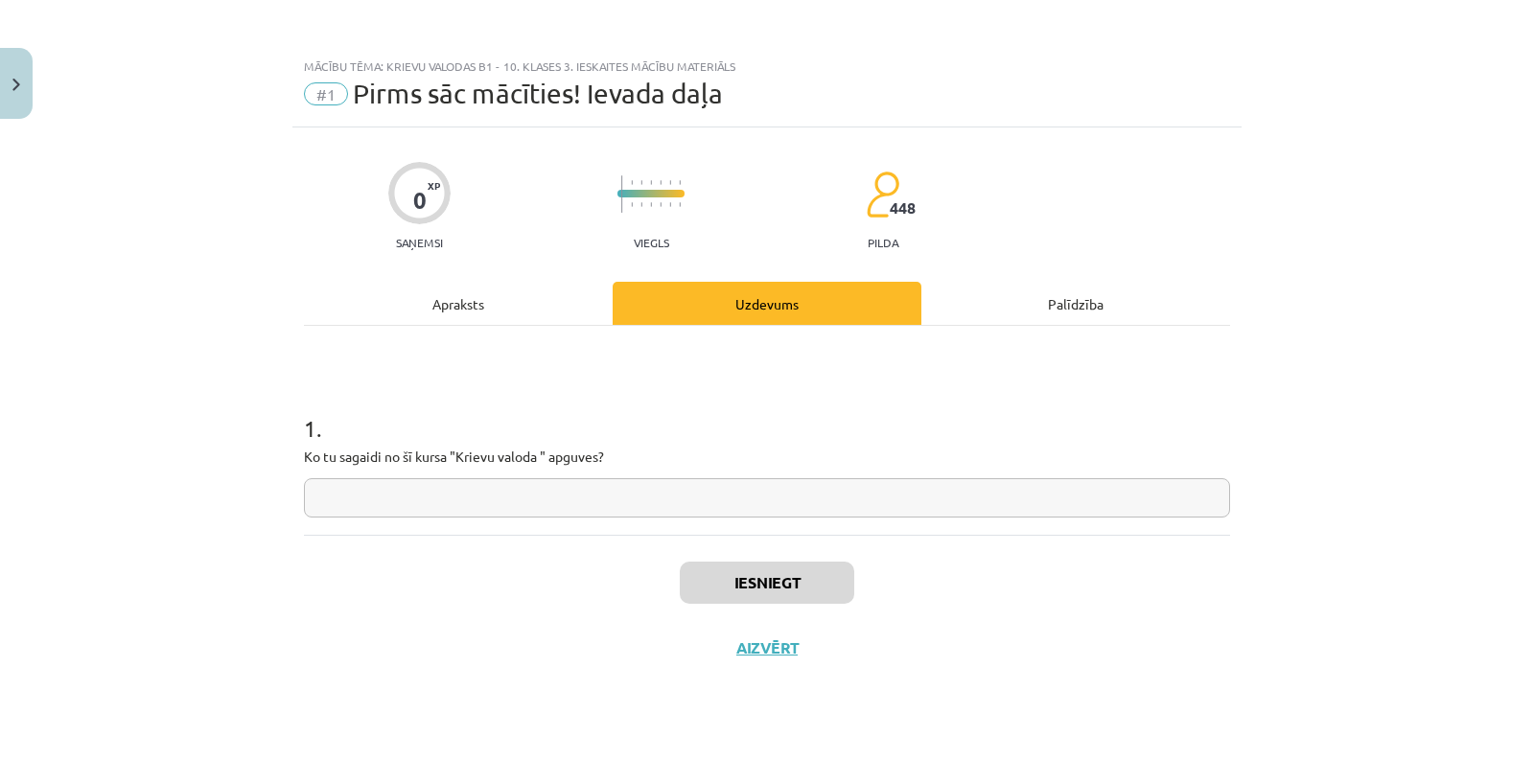
scroll to position [0, 0]
click at [624, 495] on input "text" at bounding box center [767, 497] width 926 height 39
type input "*********"
click at [765, 579] on button "Iesniegt" at bounding box center [767, 583] width 174 height 42
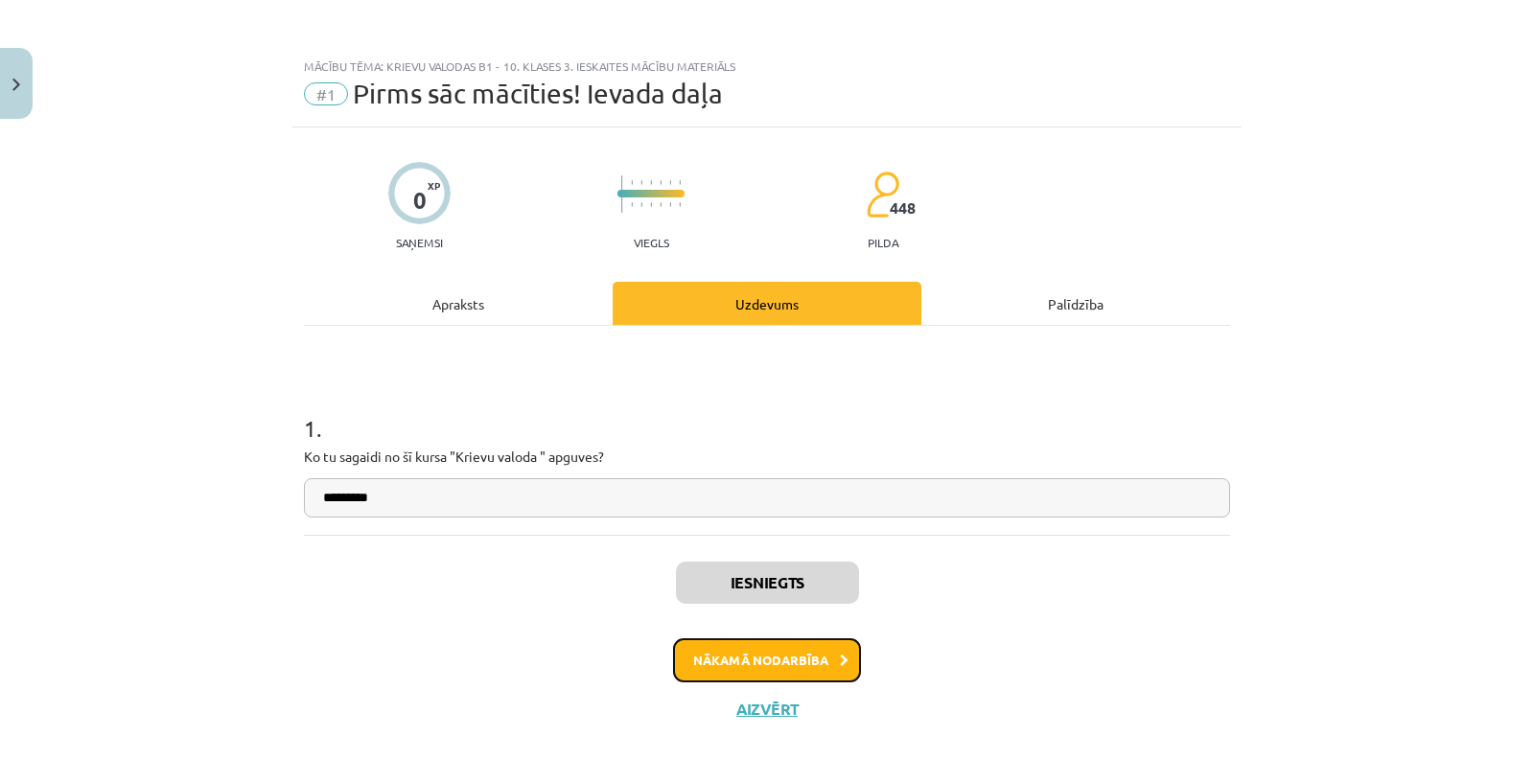
click at [771, 663] on button "Nākamā nodarbība" at bounding box center [767, 660] width 188 height 44
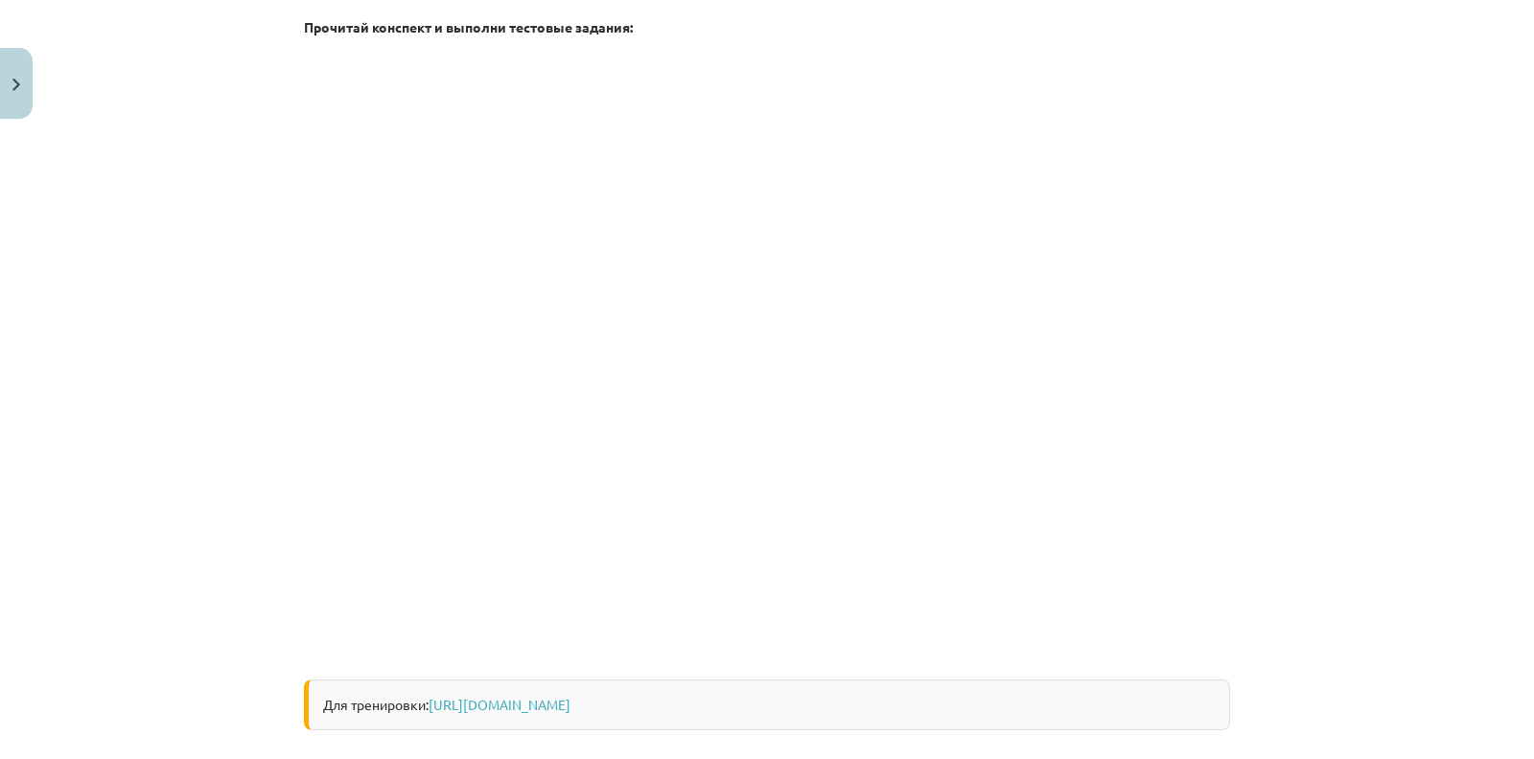
scroll to position [525, 0]
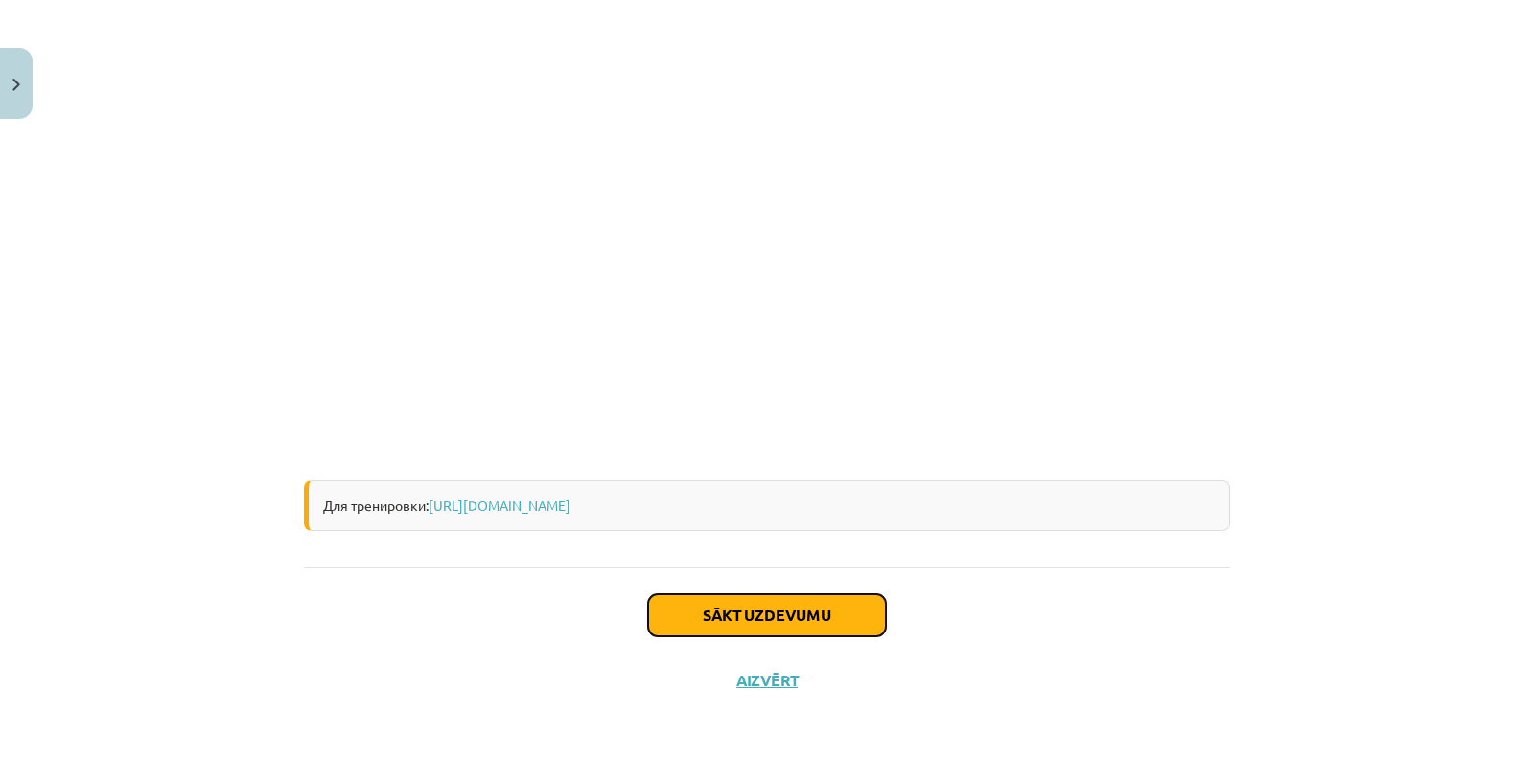
click at [825, 604] on button "Sākt uzdevumu" at bounding box center [767, 615] width 238 height 42
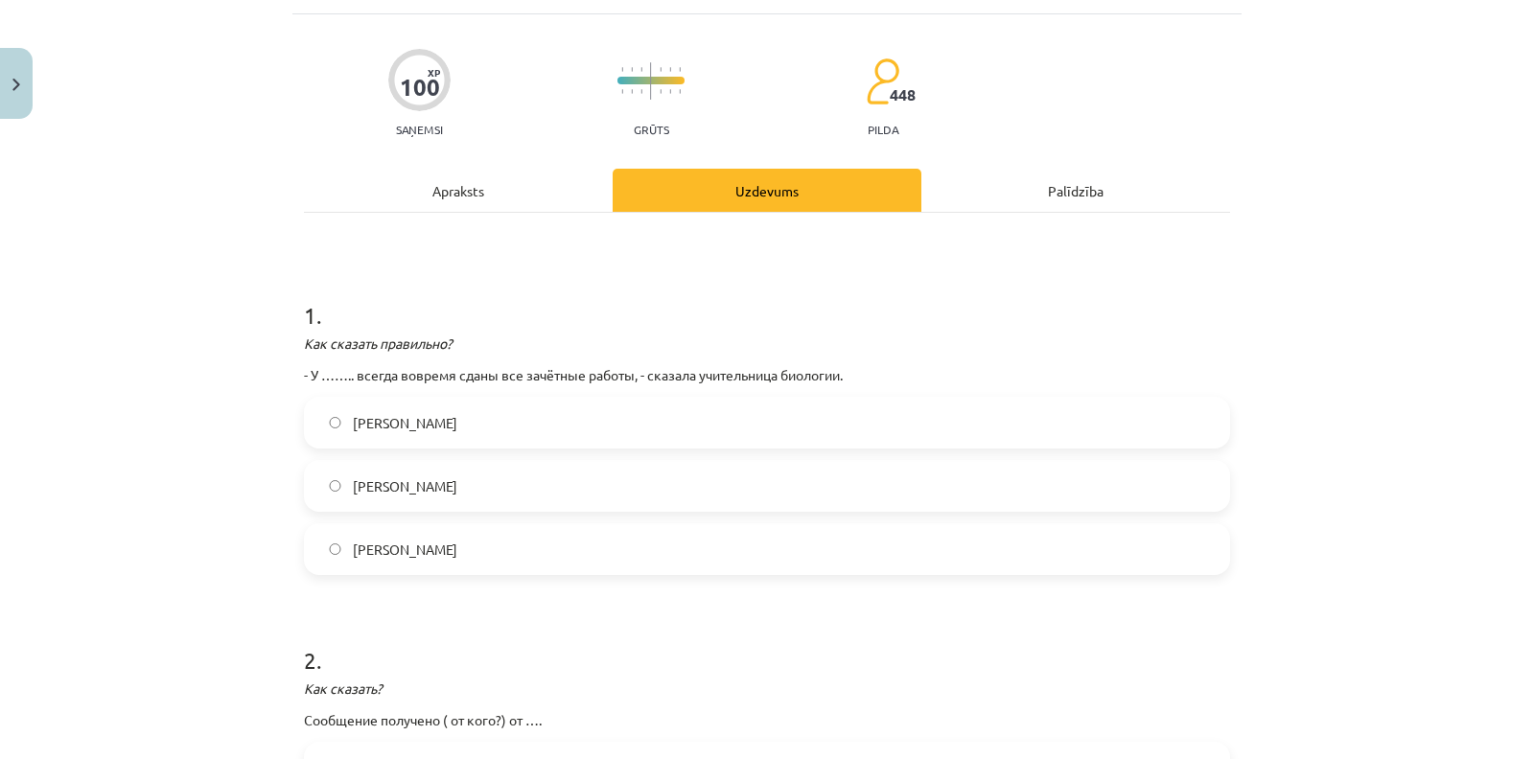
scroll to position [48, 0]
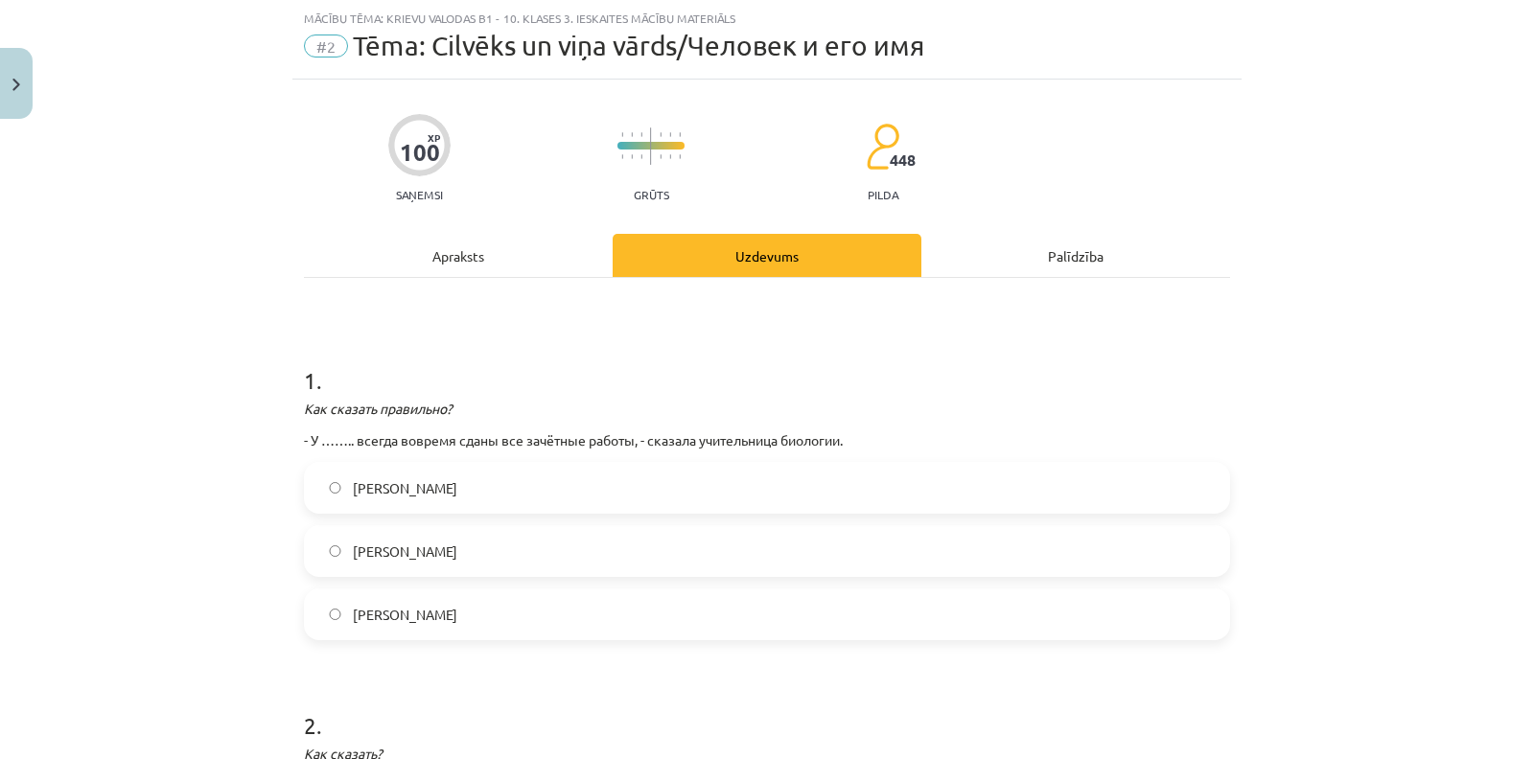
click at [418, 482] on label "[PERSON_NAME]" at bounding box center [767, 488] width 922 height 48
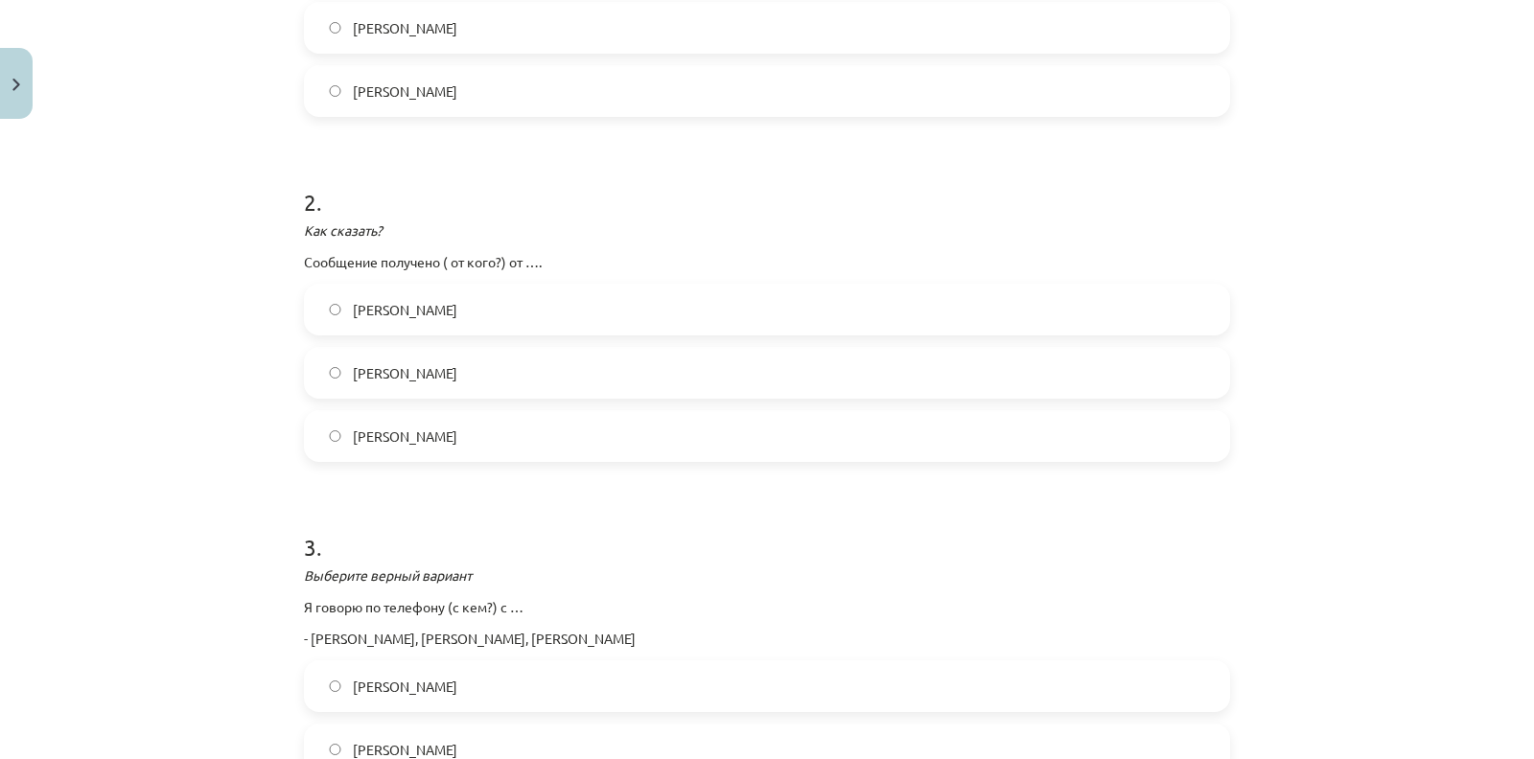
scroll to position [572, 0]
click at [338, 294] on label "[PERSON_NAME]" at bounding box center [767, 309] width 922 height 48
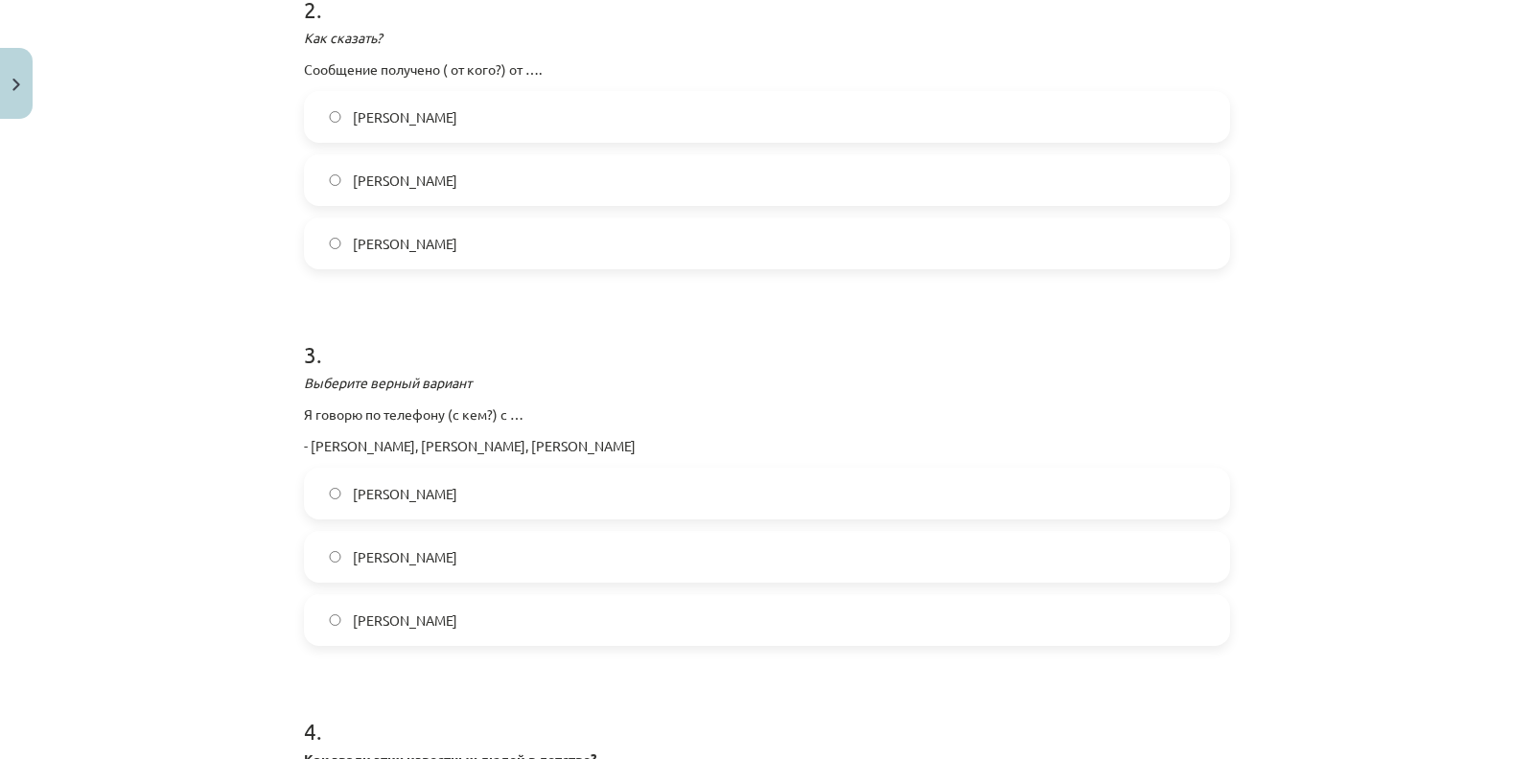
scroll to position [767, 0]
click at [314, 621] on label "[PERSON_NAME]" at bounding box center [767, 617] width 922 height 48
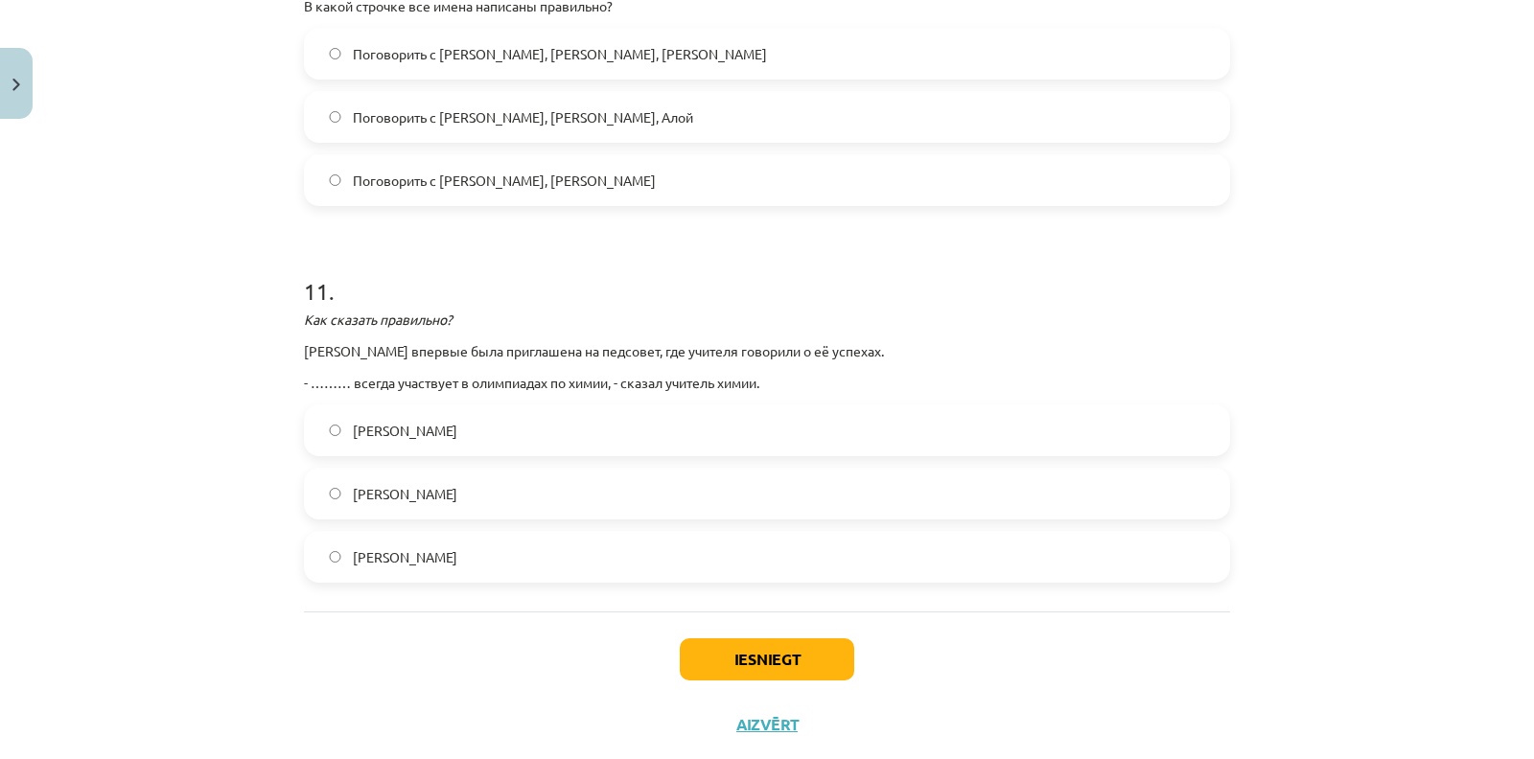
scroll to position [3712, 0]
click at [358, 420] on span "[PERSON_NAME]" at bounding box center [405, 430] width 104 height 20
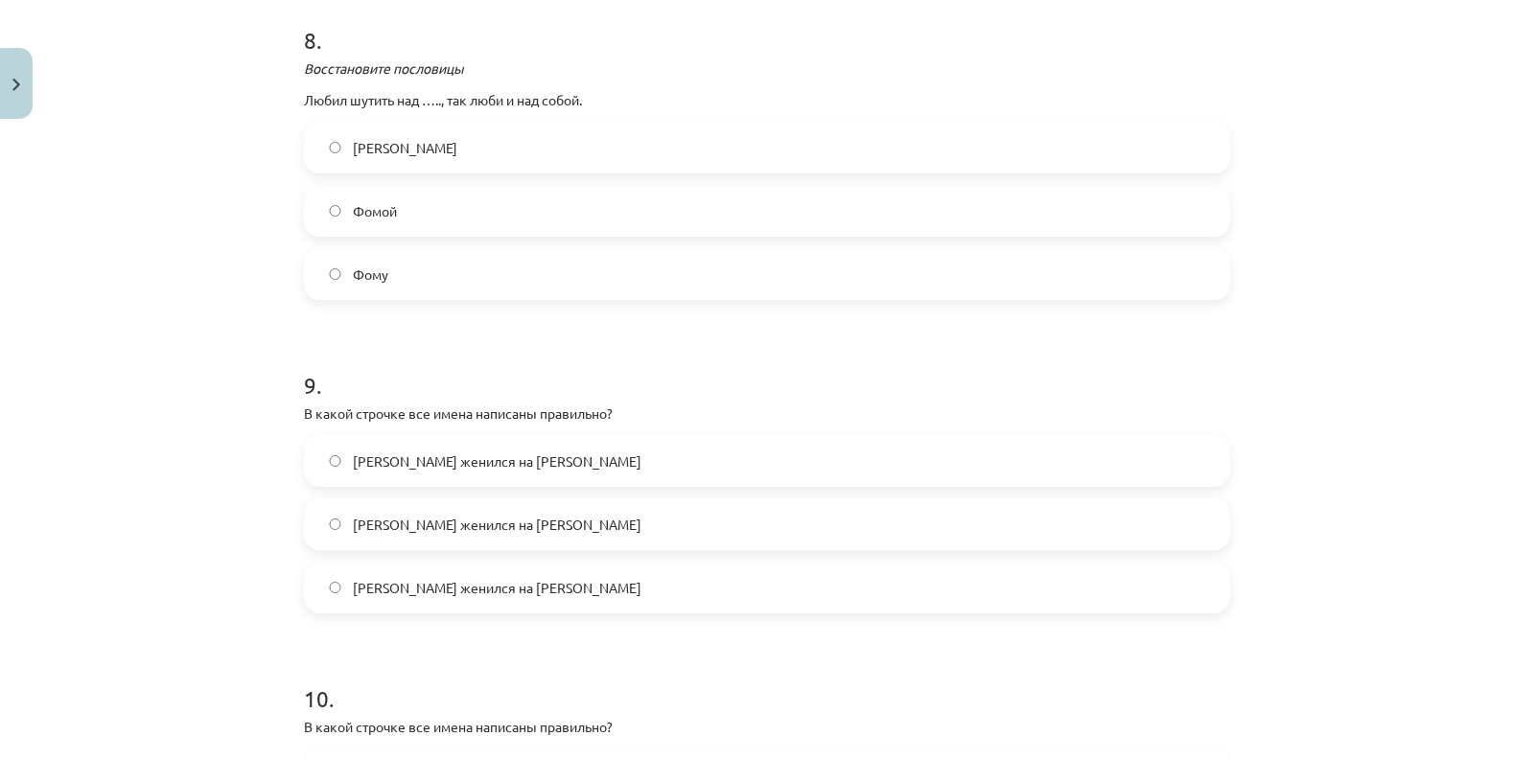
scroll to position [2988, 0]
click at [314, 566] on label "[PERSON_NAME] женился на [PERSON_NAME]" at bounding box center [767, 589] width 922 height 48
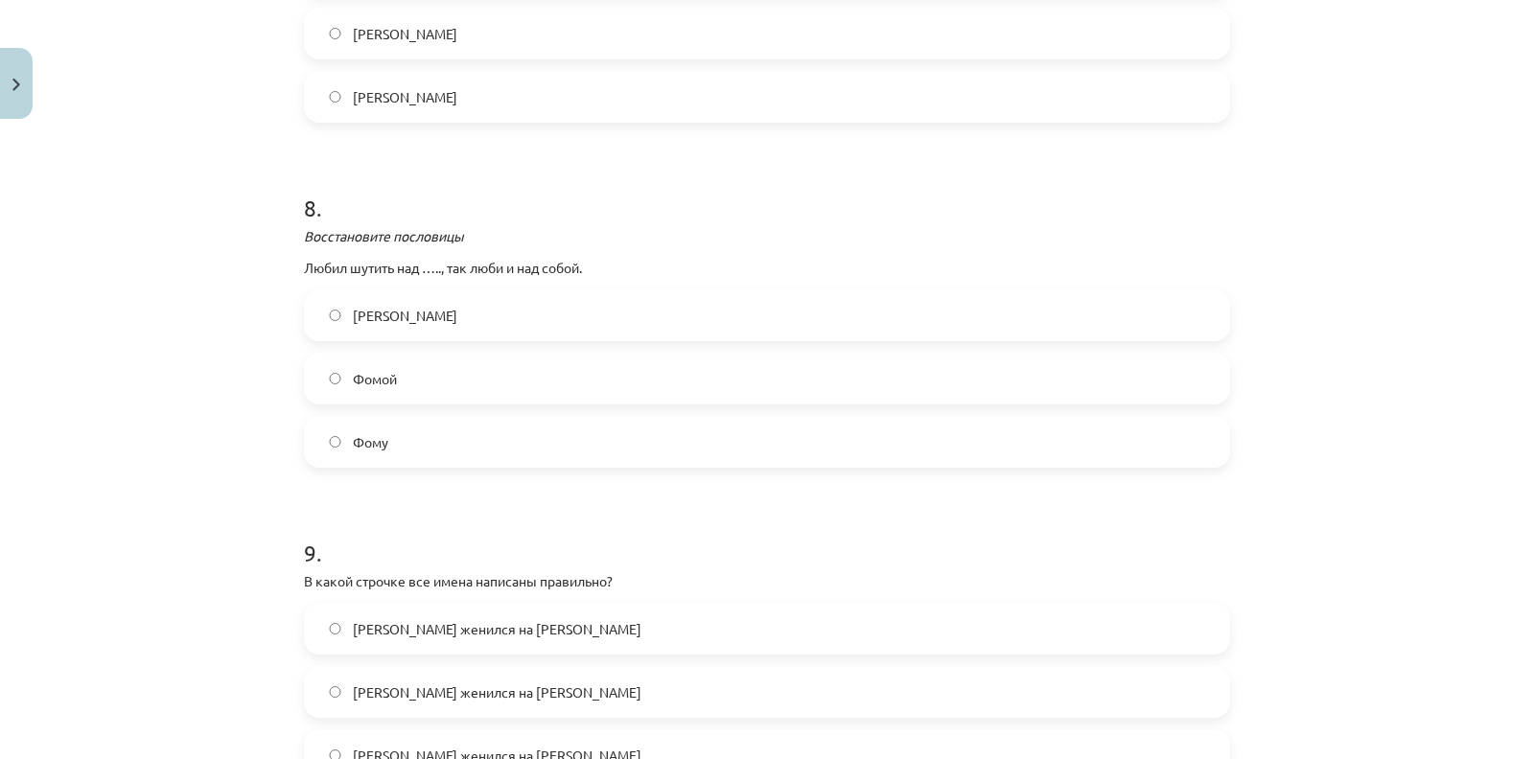
scroll to position [2822, 0]
click at [363, 370] on span "Фомой" at bounding box center [375, 380] width 44 height 20
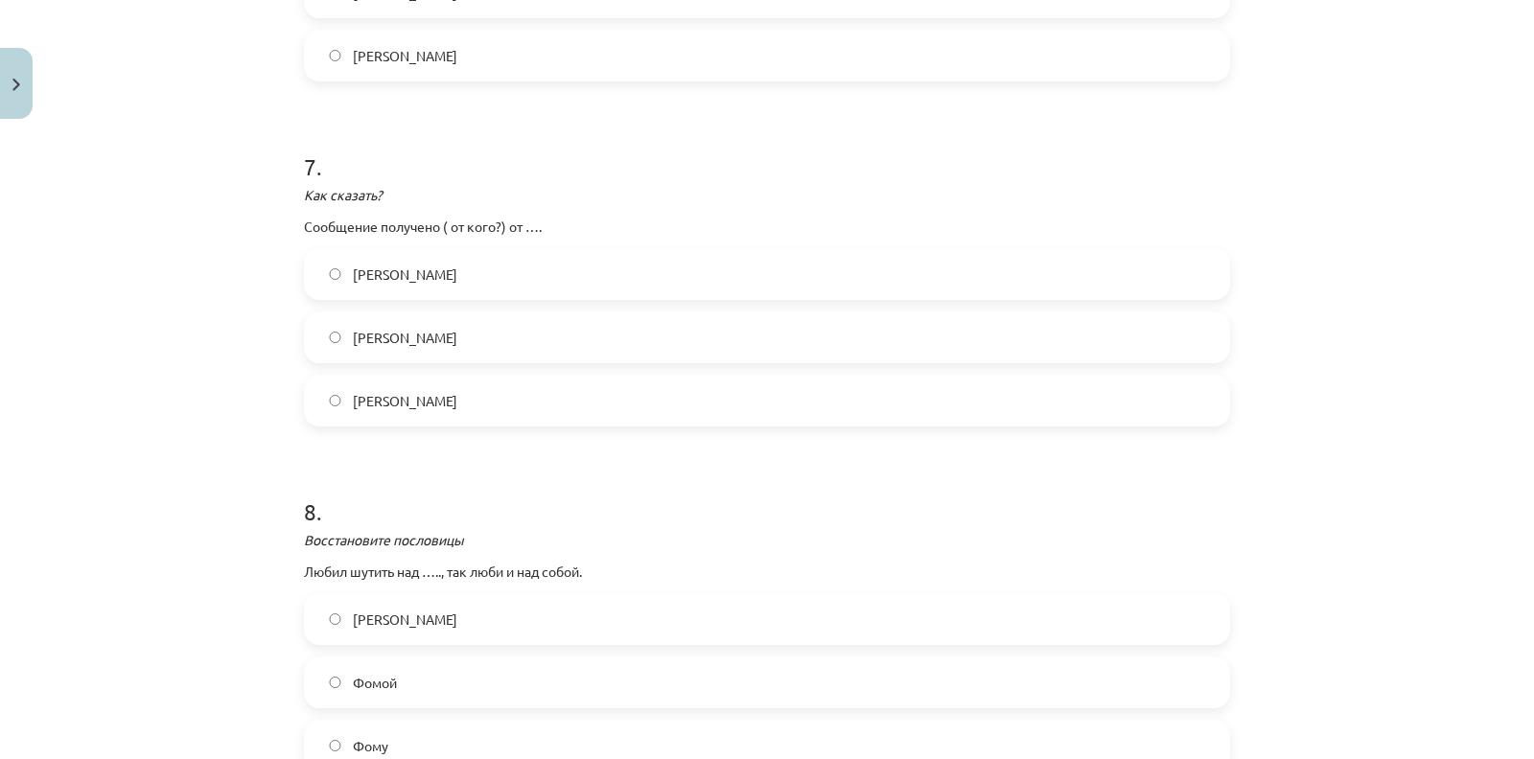
scroll to position [2417, 0]
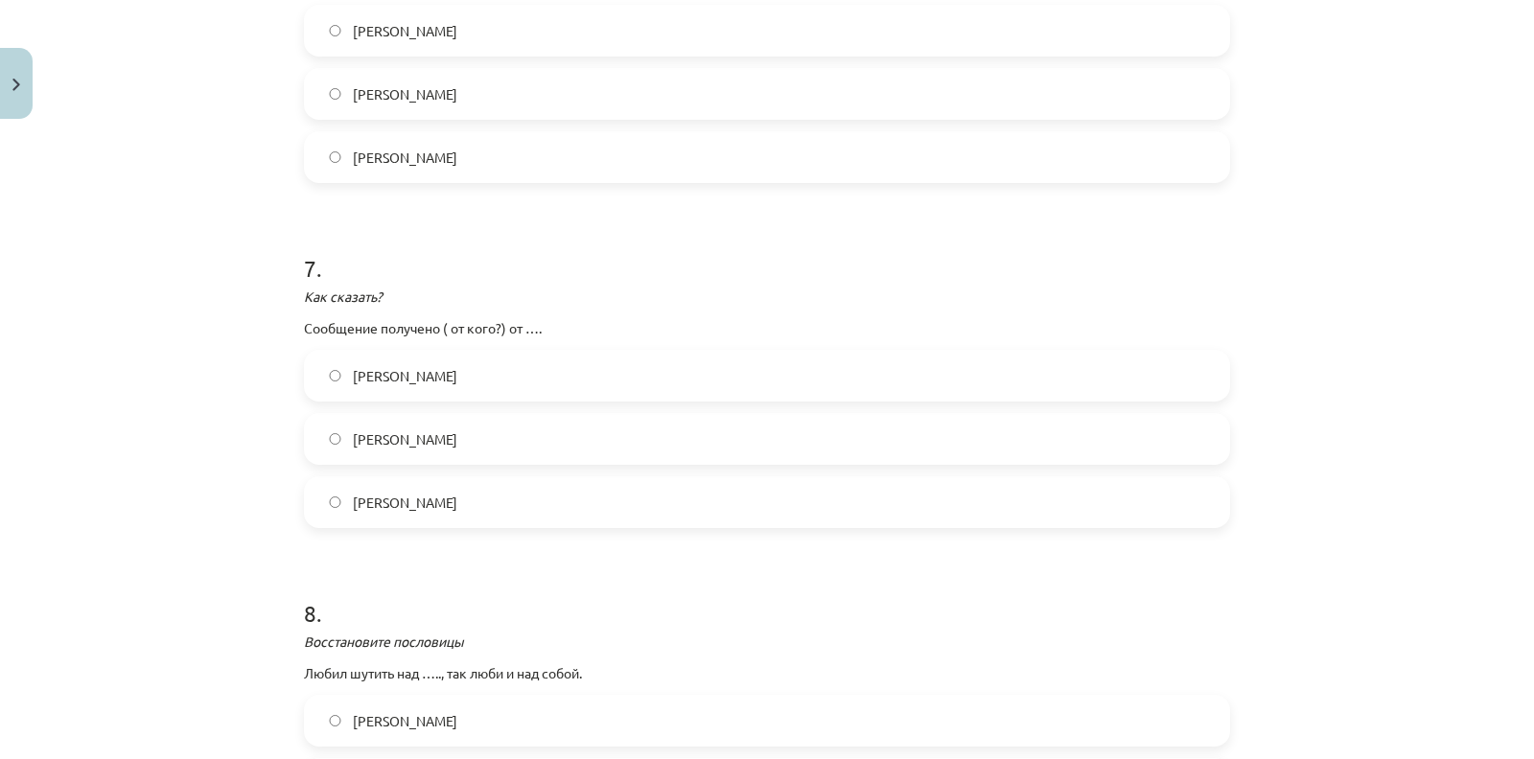
click at [353, 366] on span "[PERSON_NAME]" at bounding box center [405, 376] width 104 height 20
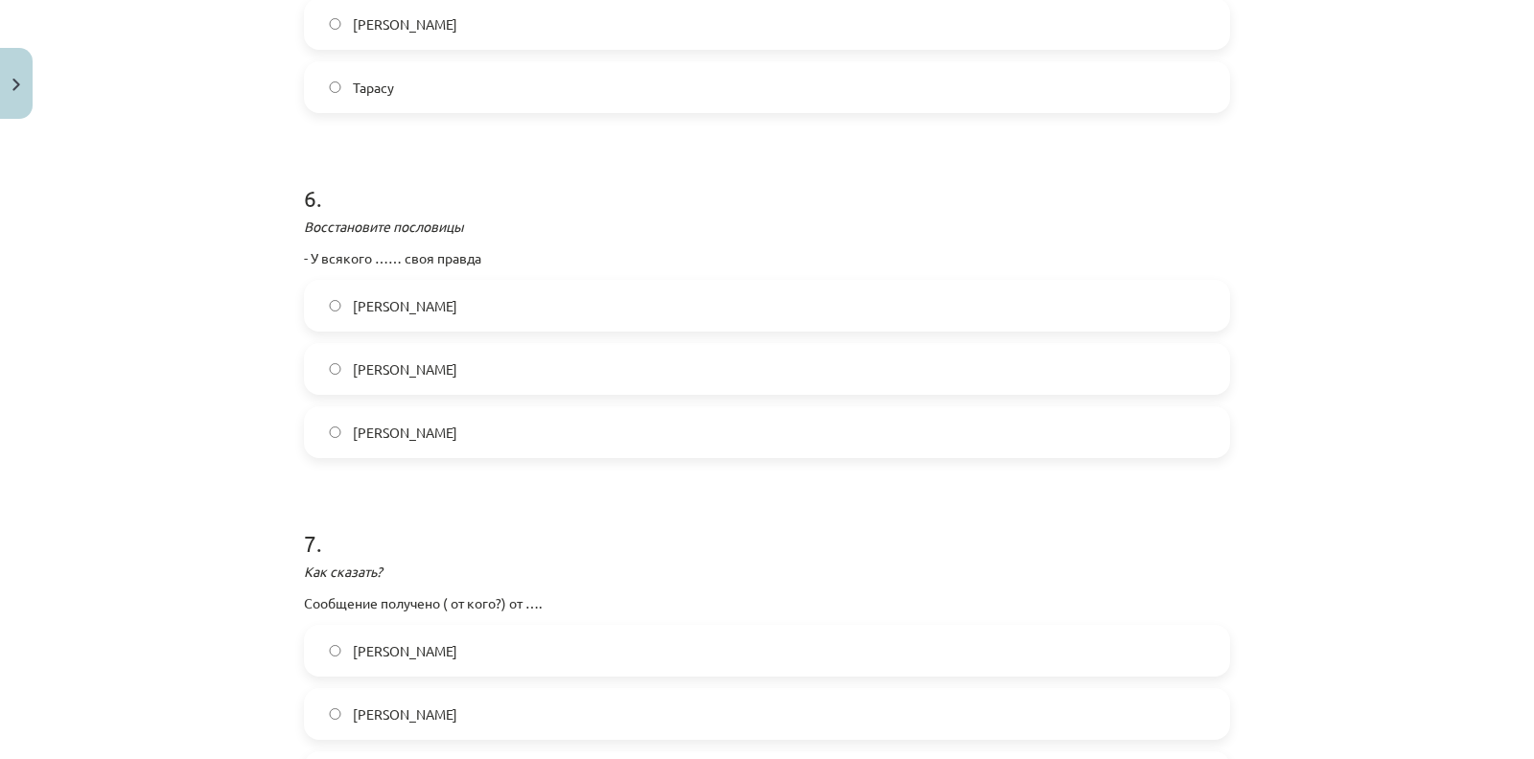
scroll to position [2141, 0]
click at [312, 346] on label "[PERSON_NAME]" at bounding box center [767, 370] width 922 height 48
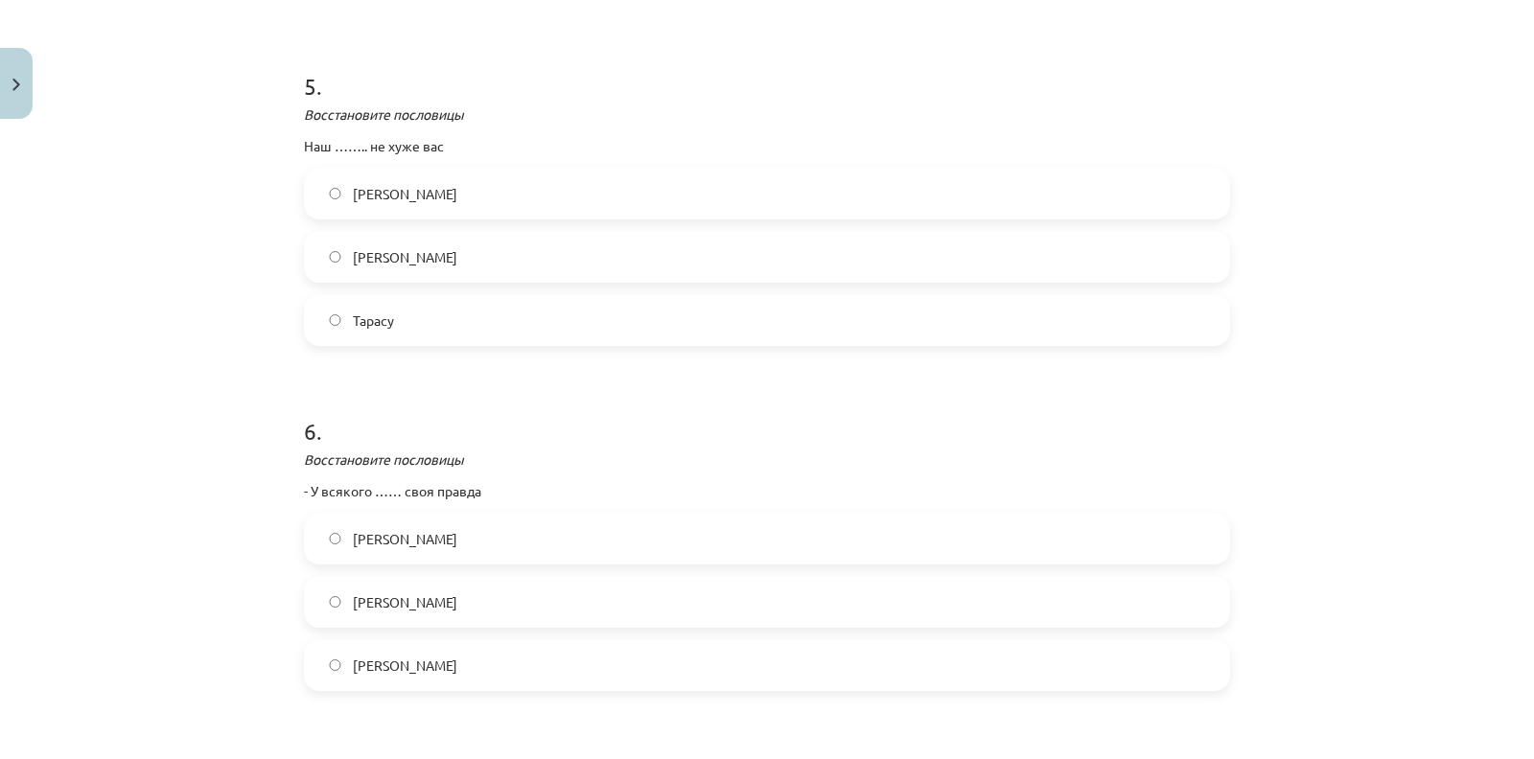
scroll to position [1790, 0]
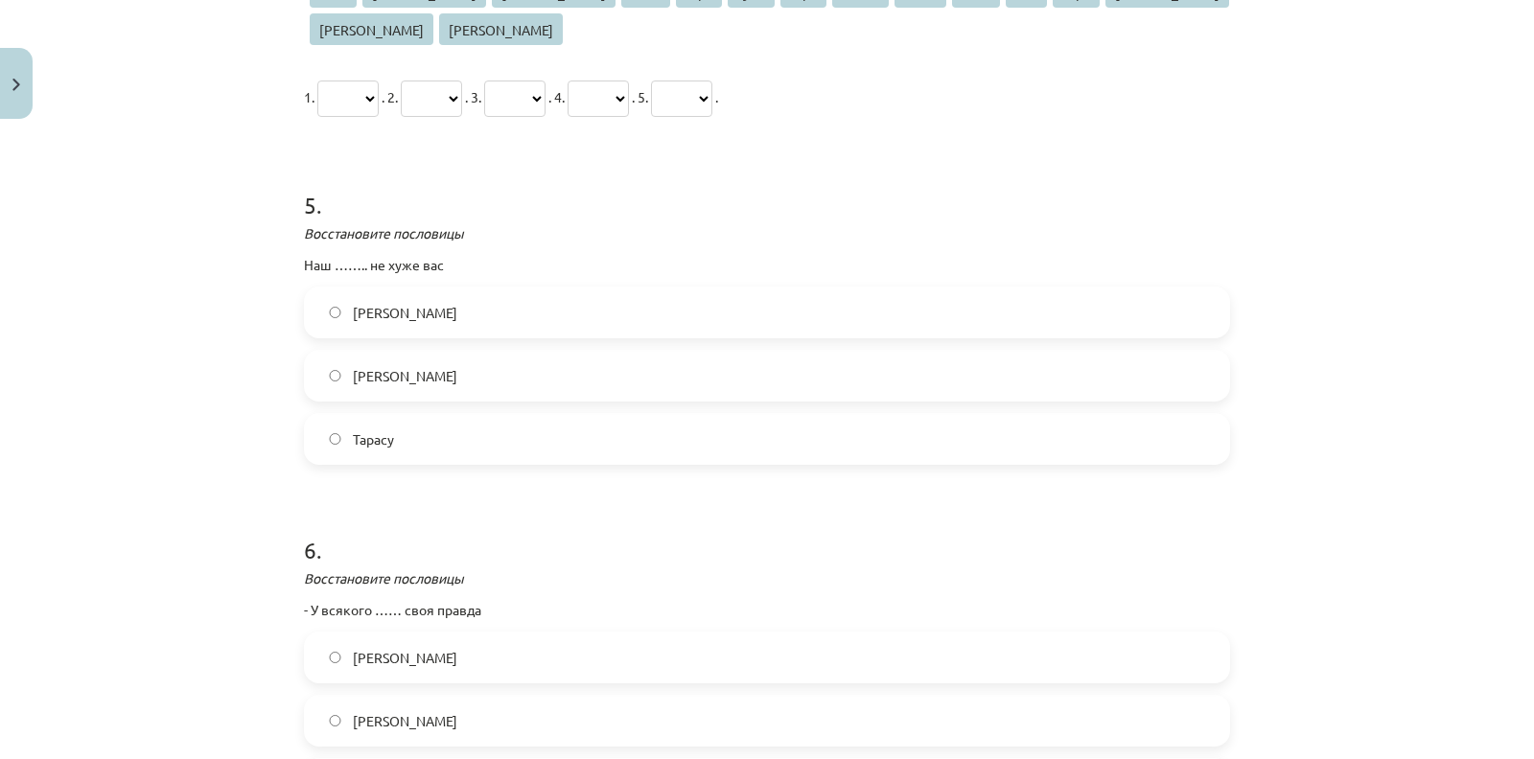
click at [336, 358] on label "[PERSON_NAME]" at bounding box center [767, 376] width 922 height 48
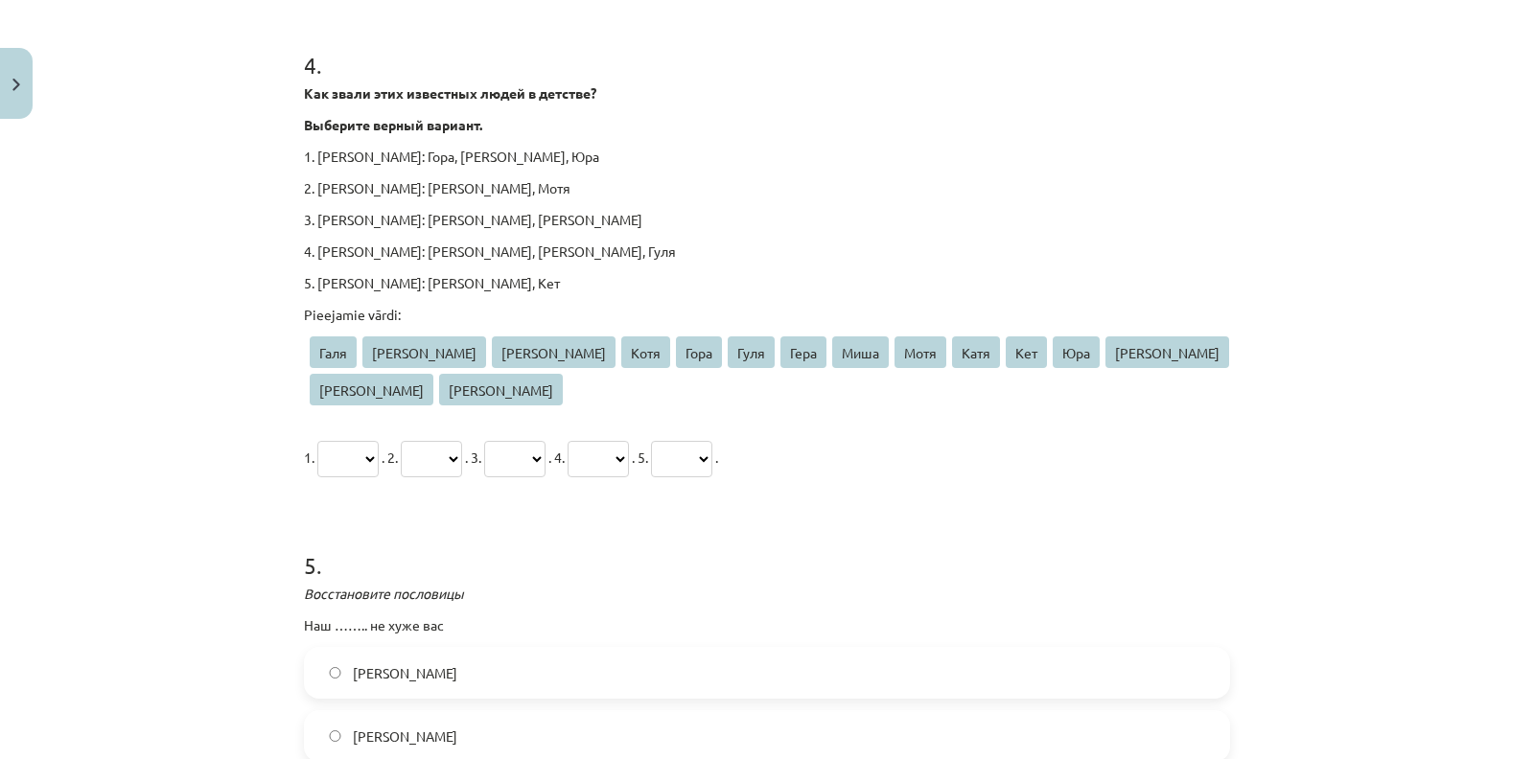
scroll to position [1429, 0]
click at [349, 442] on select "**** **** **** **** **** **** **** **** **** **** *** *** **** **** ***" at bounding box center [347, 460] width 61 height 36
select select "***"
click at [317, 442] on select "**** **** **** **** **** **** **** **** **** **** *** *** **** **** ***" at bounding box center [347, 460] width 61 height 36
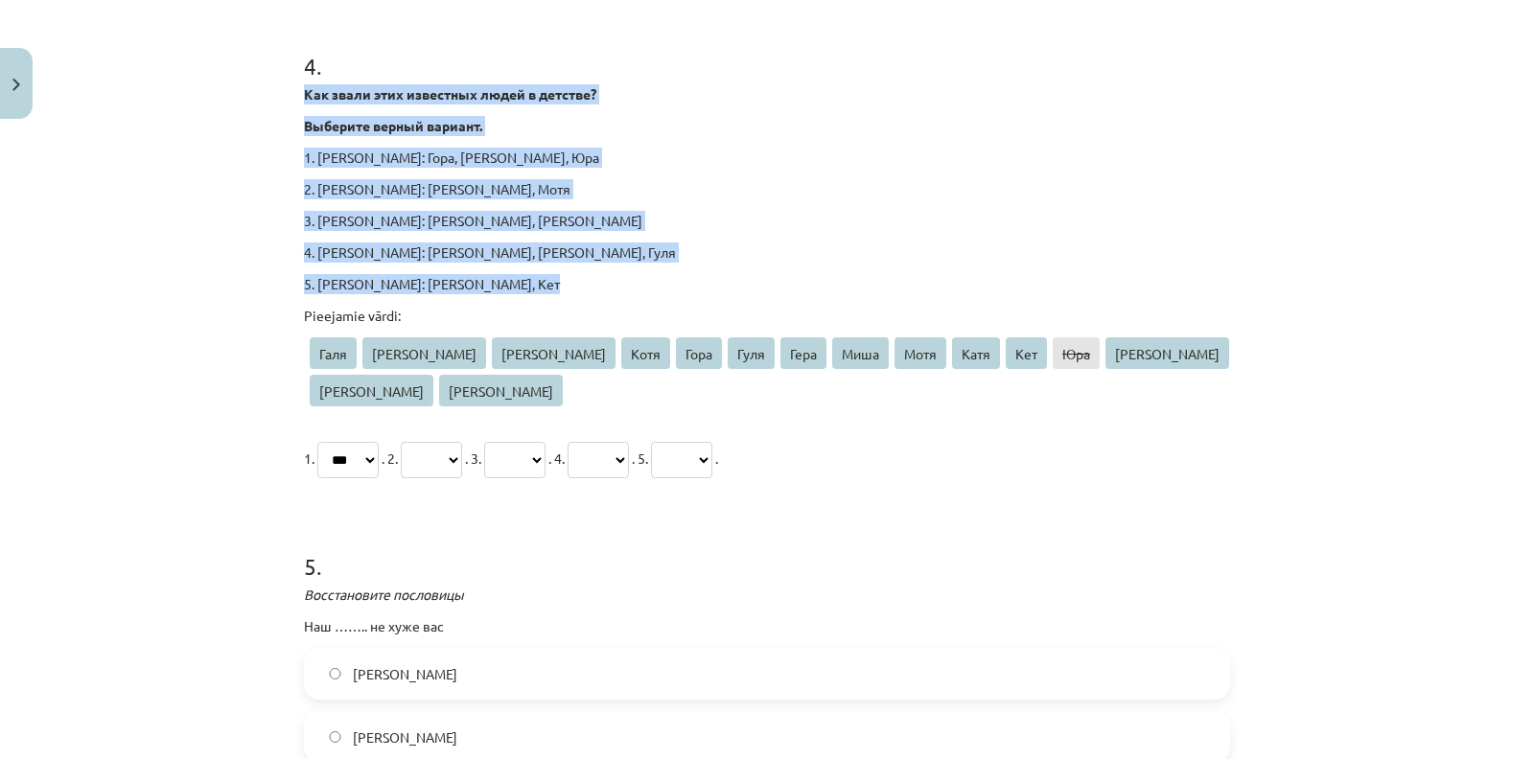
drag, startPoint x: 291, startPoint y: 86, endPoint x: 640, endPoint y: 292, distance: 405.2
copy div "Как звали этих известных людей в детстве? Выберите верный вариант. 1. [PERSON_N…"
click at [462, 442] on select "**** **** **** **** **** **** **** **** **** **** *** *** **** **** ***" at bounding box center [431, 460] width 61 height 36
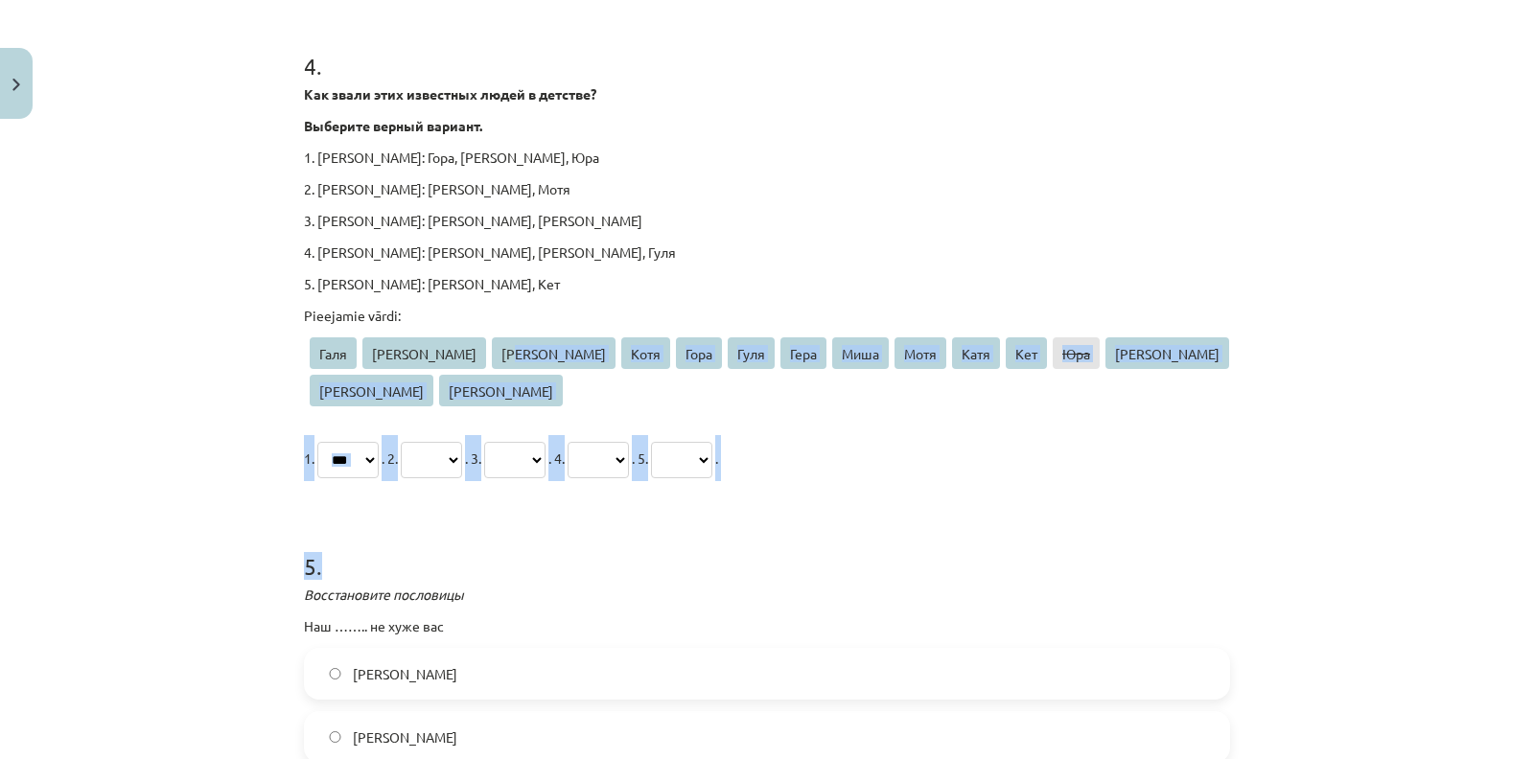
drag, startPoint x: 626, startPoint y: 502, endPoint x: 438, endPoint y: 350, distance: 241.9
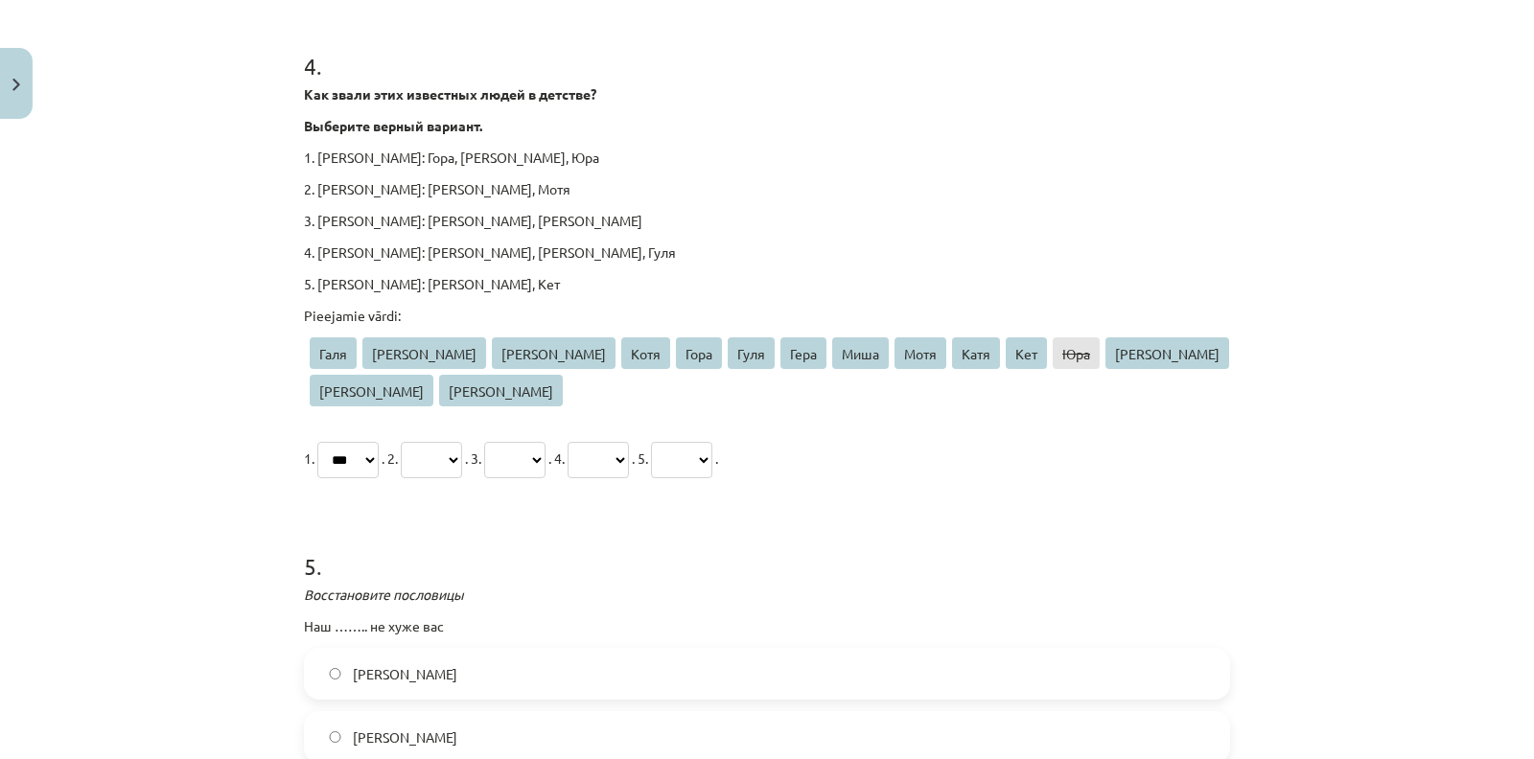
click at [492, 353] on span "[PERSON_NAME]" at bounding box center [554, 353] width 124 height 32
click at [462, 442] on select "**** **** **** **** **** **** **** **** **** **** *** *** **** **** ***" at bounding box center [431, 460] width 61 height 36
select select "****"
click at [417, 442] on select "**** **** **** **** **** **** **** **** **** **** *** *** **** **** ***" at bounding box center [431, 460] width 61 height 36
click at [545, 442] on select "**** **** **** **** **** **** **** **** **** **** *** *** **** **** ***" at bounding box center [514, 460] width 61 height 36
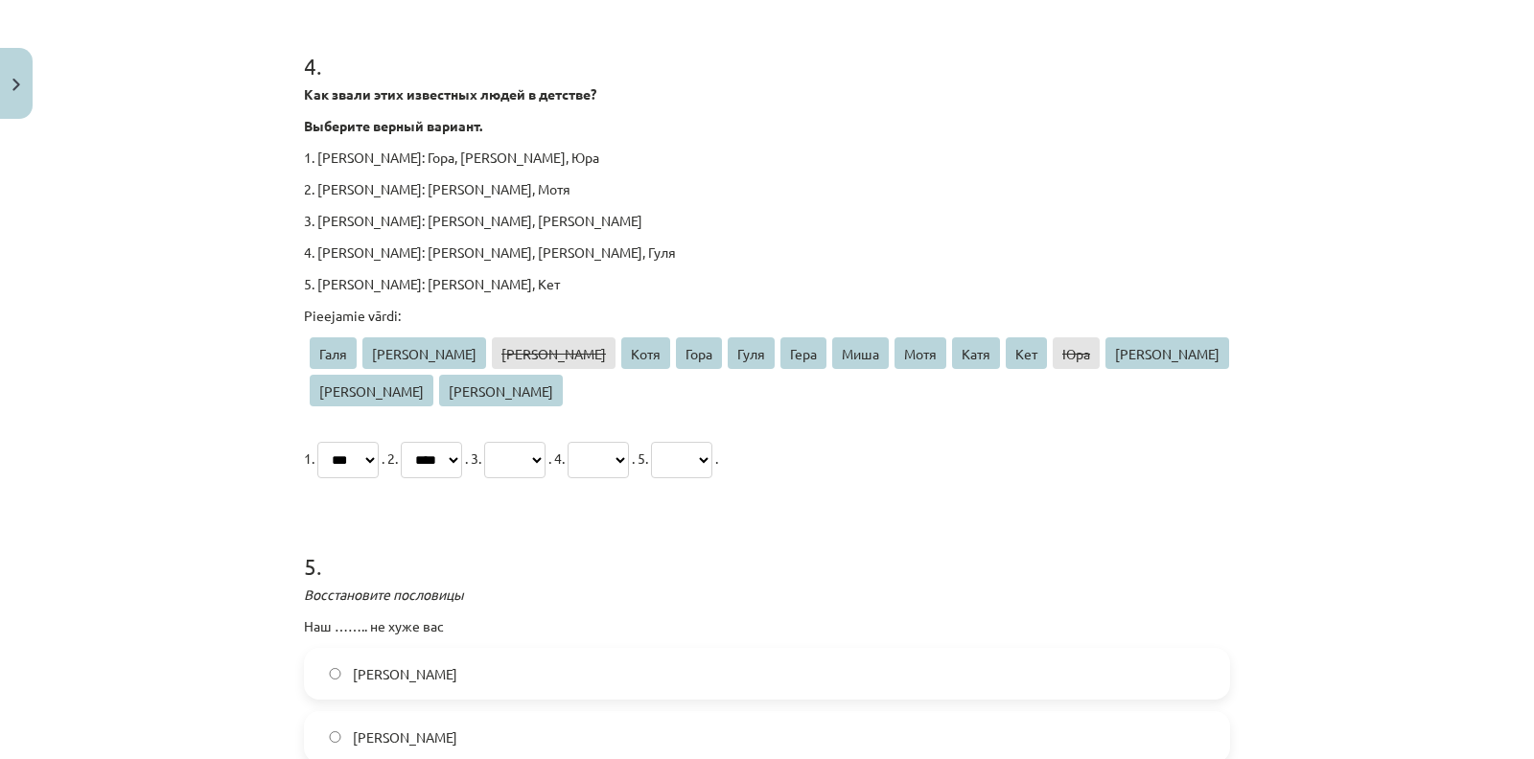
select select "****"
click at [521, 442] on select "**** **** **** **** **** **** **** **** **** **** *** *** **** **** ***" at bounding box center [514, 460] width 61 height 36
click at [629, 442] on select "**** **** **** **** **** **** **** **** **** **** *** *** **** **** ***" at bounding box center [597, 460] width 61 height 36
select select "****"
click at [625, 442] on select "**** **** **** **** **** **** **** **** **** **** *** *** **** **** ***" at bounding box center [597, 460] width 61 height 36
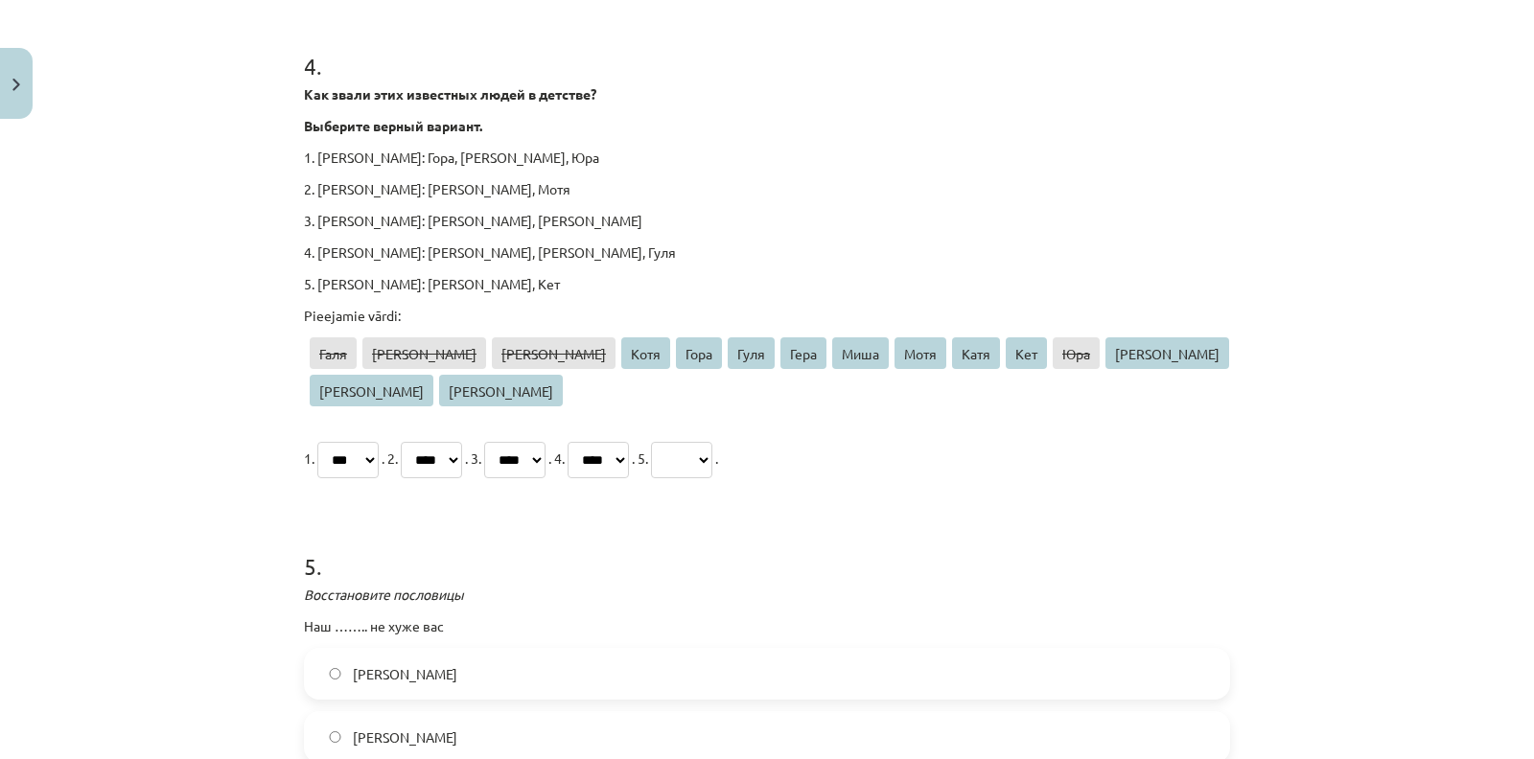
click at [712, 442] on select "**** **** **** **** **** **** **** **** **** **** *** *** **** **** ***" at bounding box center [681, 460] width 61 height 36
select select "****"
click at [712, 442] on select "**** **** **** **** **** **** **** **** **** **** *** *** **** **** ***" at bounding box center [681, 460] width 61 height 36
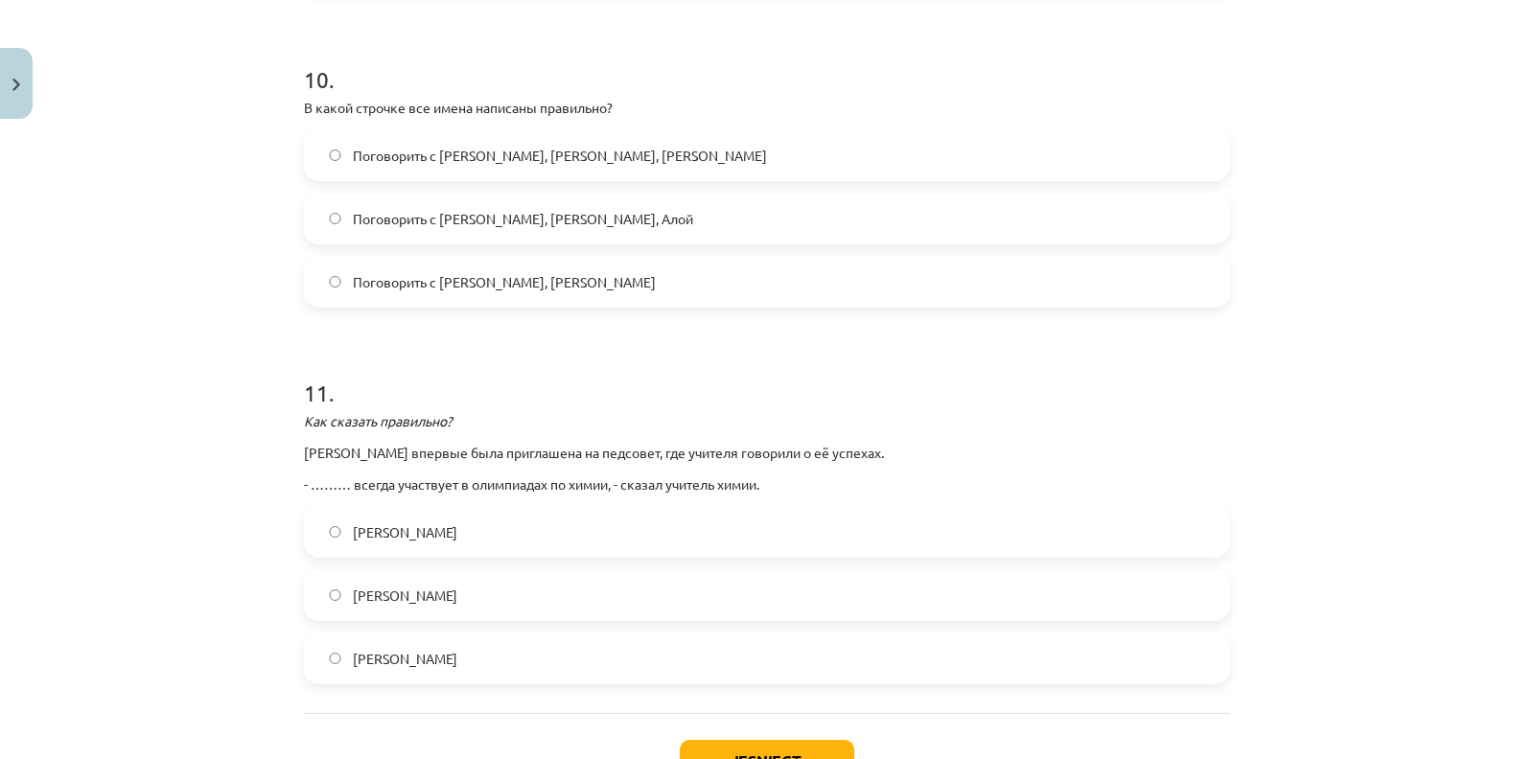
scroll to position [3717, 0]
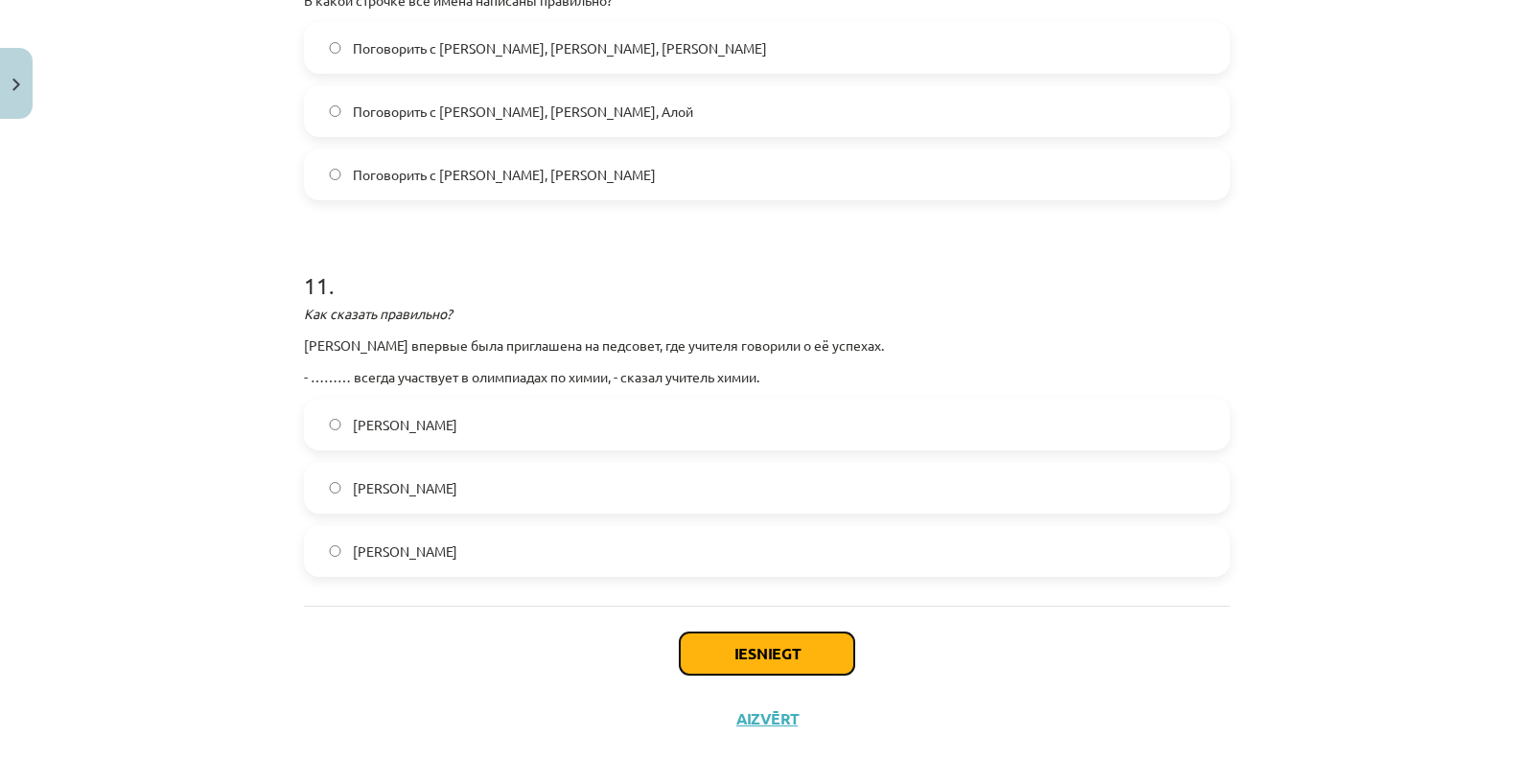
click at [783, 633] on button "Iesniegt" at bounding box center [767, 654] width 174 height 42
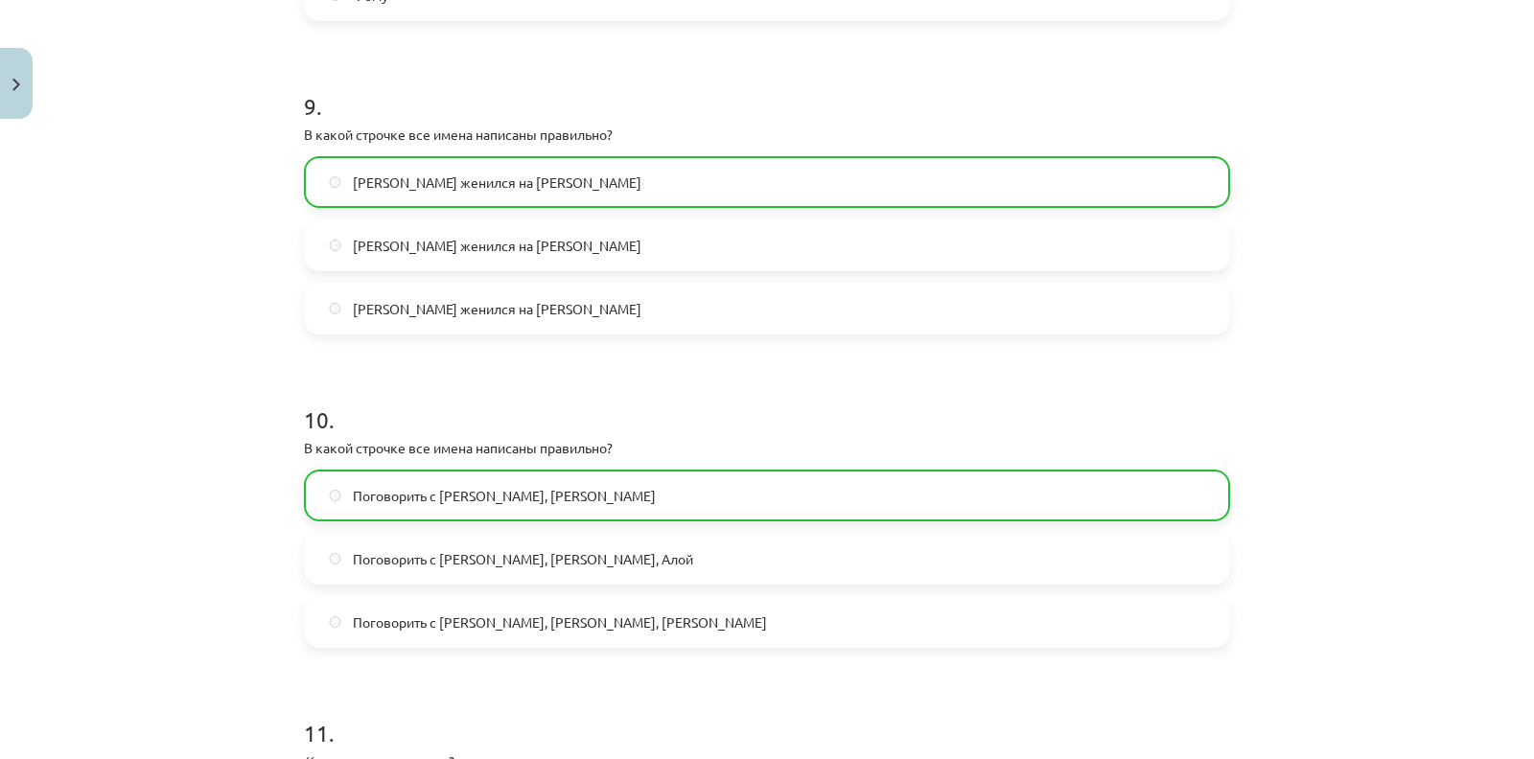
scroll to position [3777, 0]
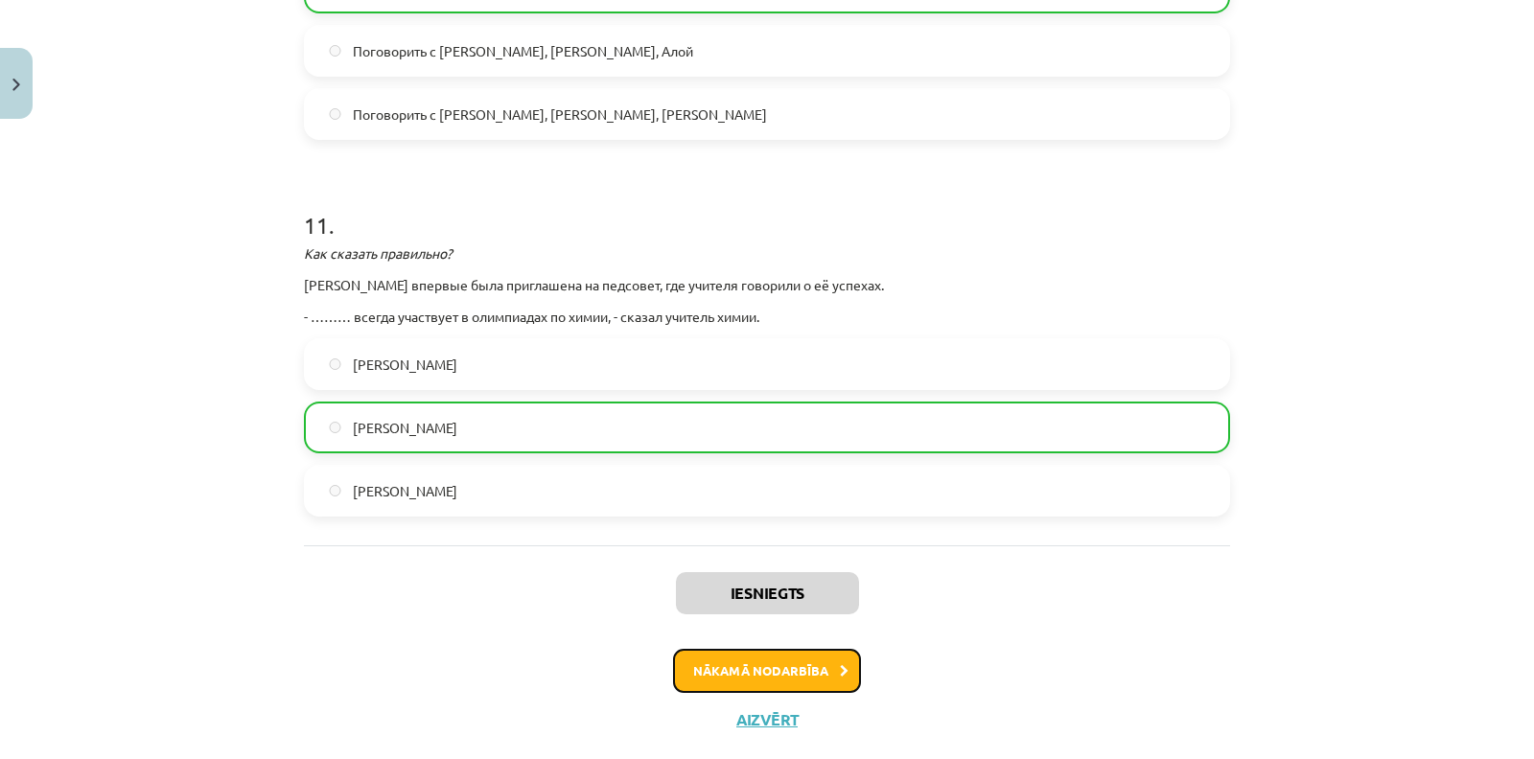
click at [795, 649] on button "Nākamā nodarbība" at bounding box center [767, 671] width 188 height 44
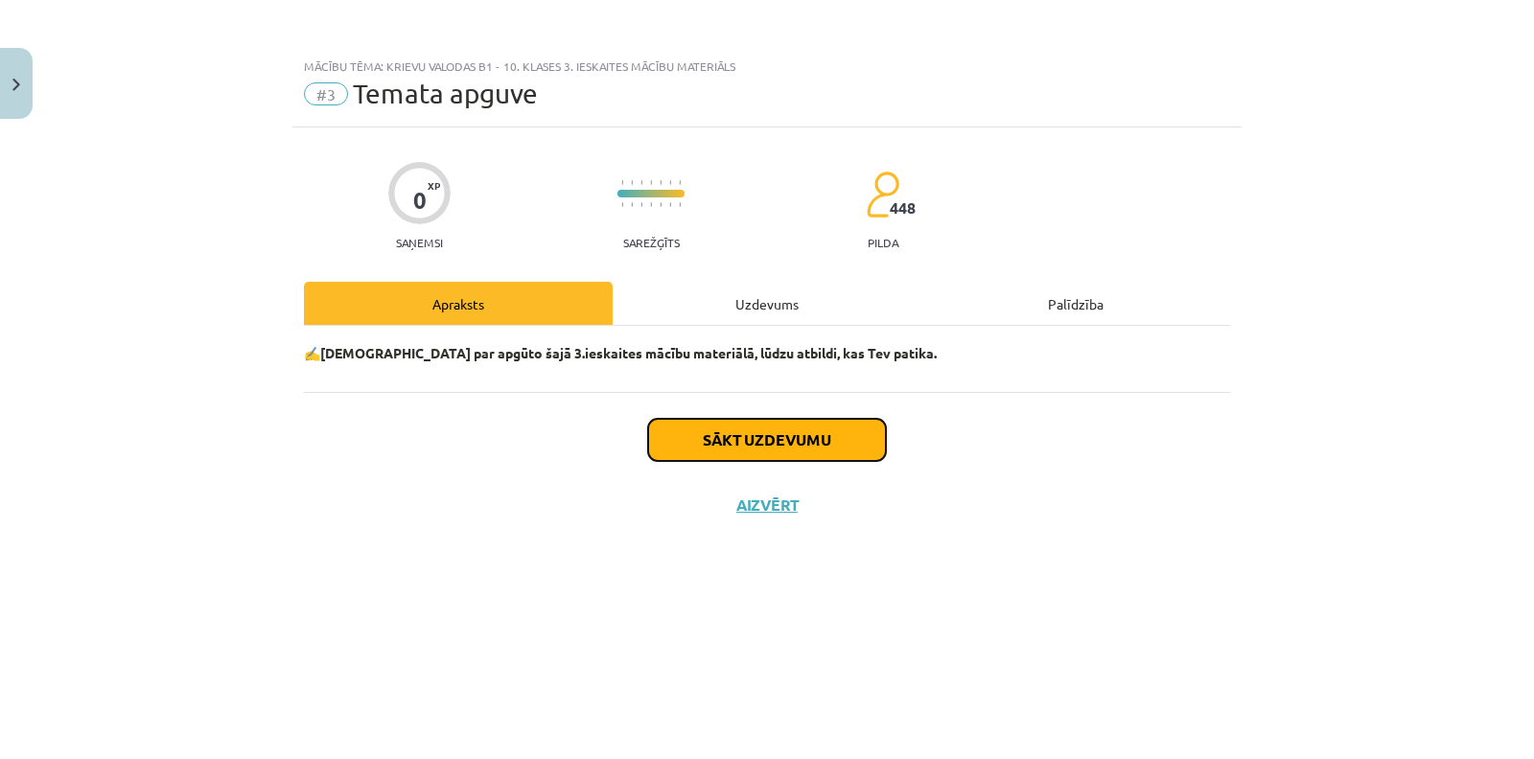
click at [751, 453] on button "Sākt uzdevumu" at bounding box center [767, 440] width 238 height 42
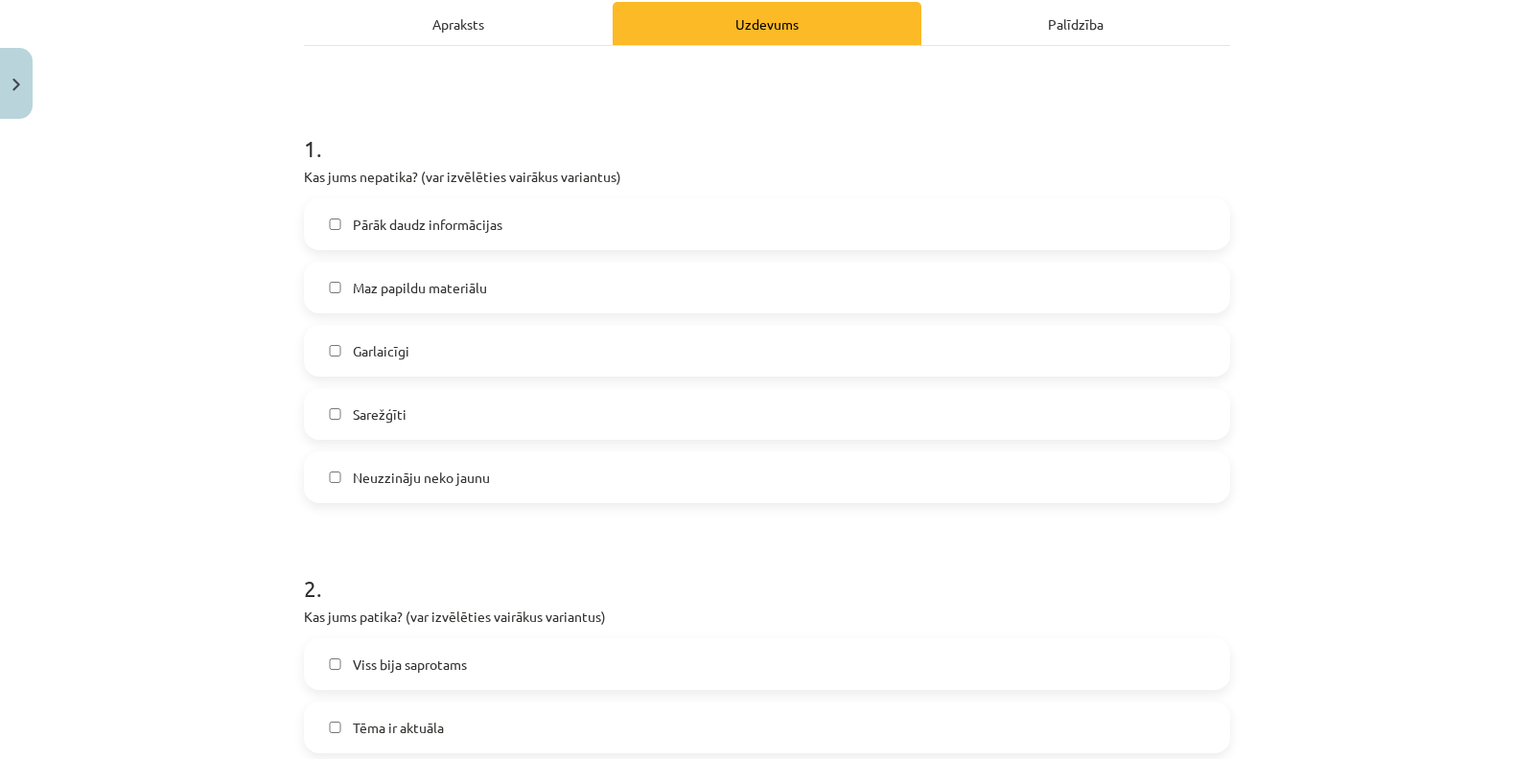
scroll to position [281, 0]
click at [450, 658] on span "Viss bija saprotams" at bounding box center [410, 664] width 114 height 20
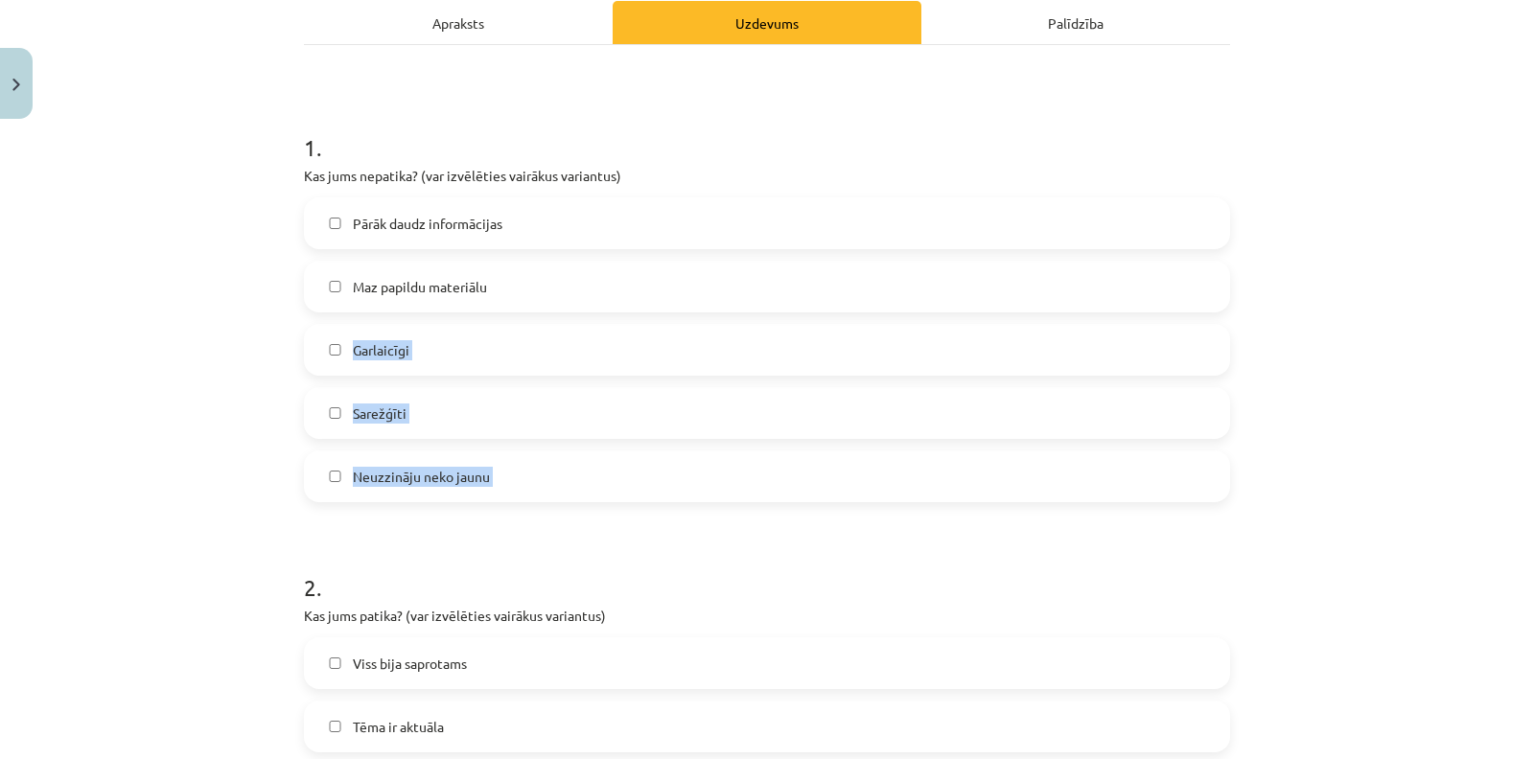
drag, startPoint x: 489, startPoint y: 281, endPoint x: 79, endPoint y: 618, distance: 531.1
click at [79, 618] on div "Mācību tēma: Krievu valodas b1 - 10. klases 3. ieskaites mācību materiāls #3 Te…" at bounding box center [767, 379] width 1534 height 759
click at [306, 285] on label "Maz papildu materiālu" at bounding box center [767, 287] width 922 height 48
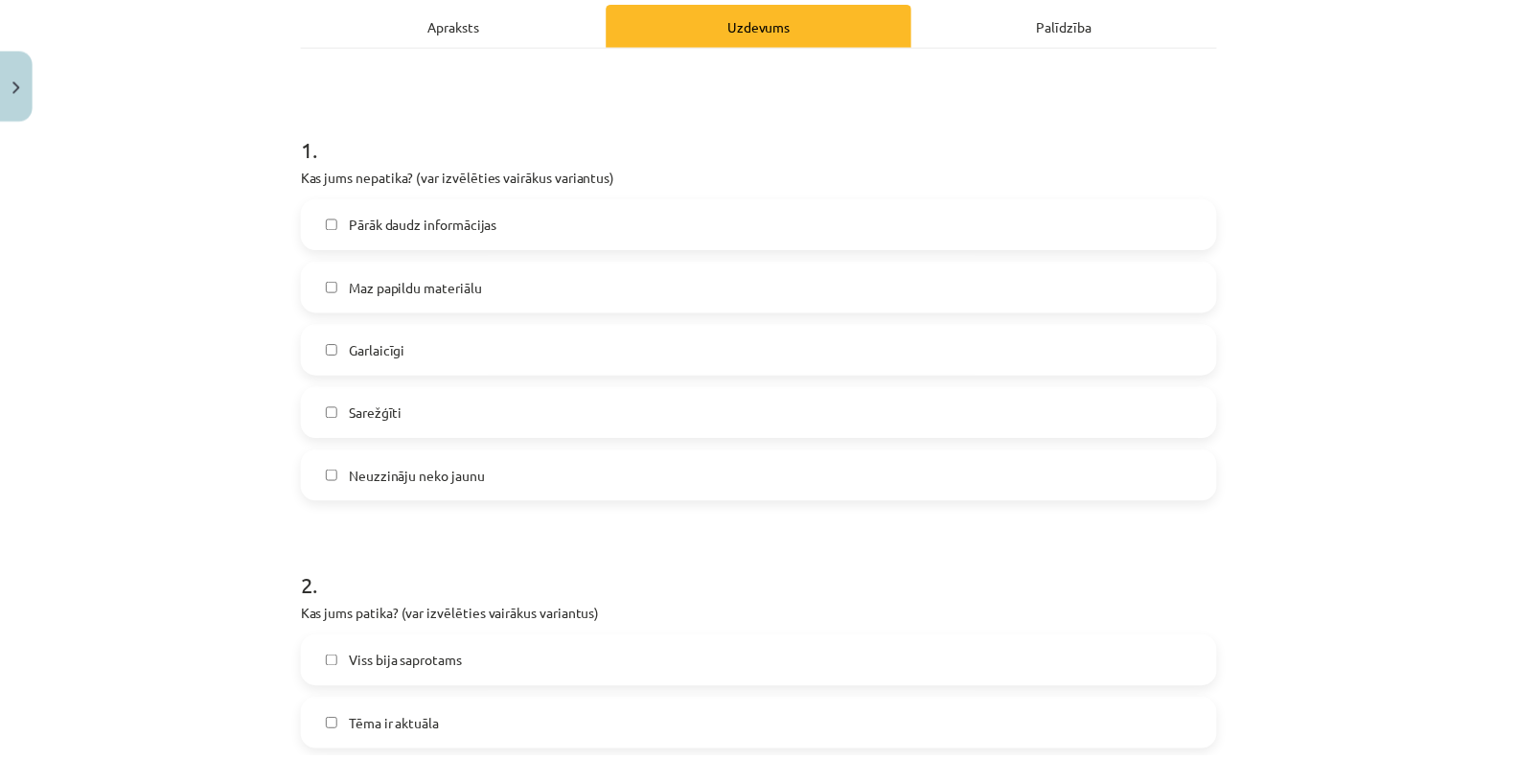
scroll to position [1196, 0]
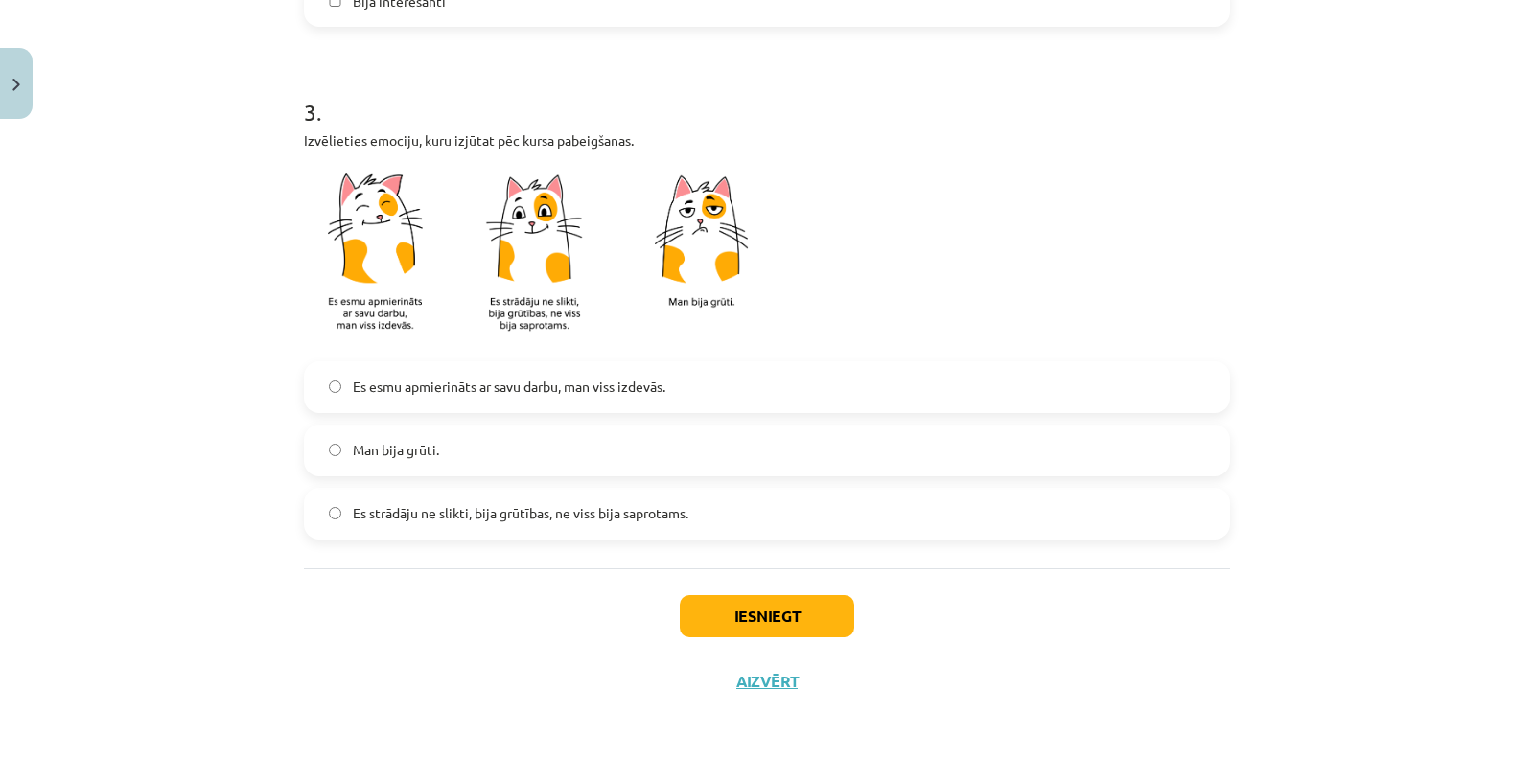
click at [338, 381] on label "Es esmu apmierināts ar savu darbu, man viss izdevās." at bounding box center [767, 387] width 922 height 48
click at [741, 617] on button "Iesniegt" at bounding box center [767, 616] width 174 height 42
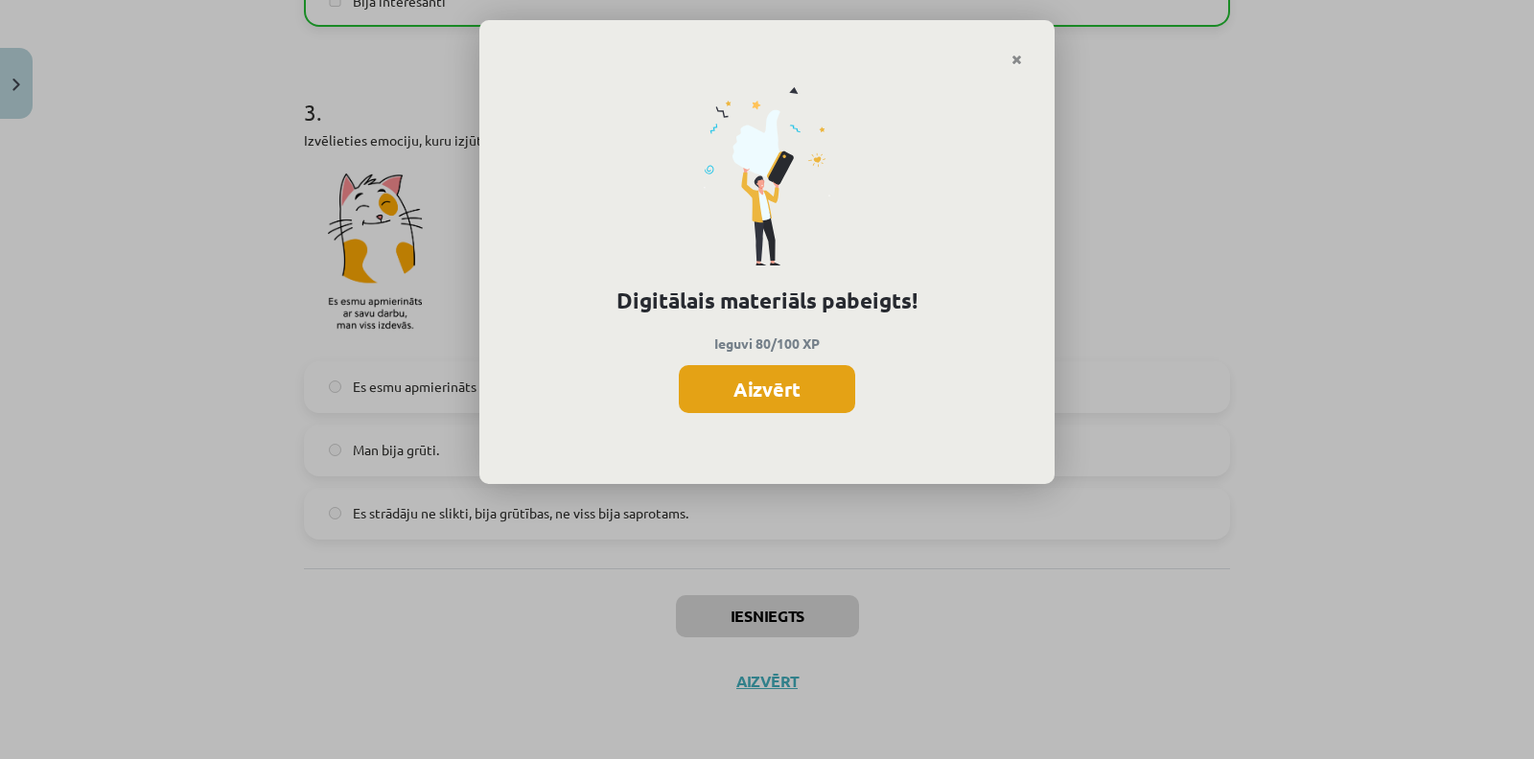
click at [810, 396] on button "Aizvērt" at bounding box center [767, 389] width 176 height 48
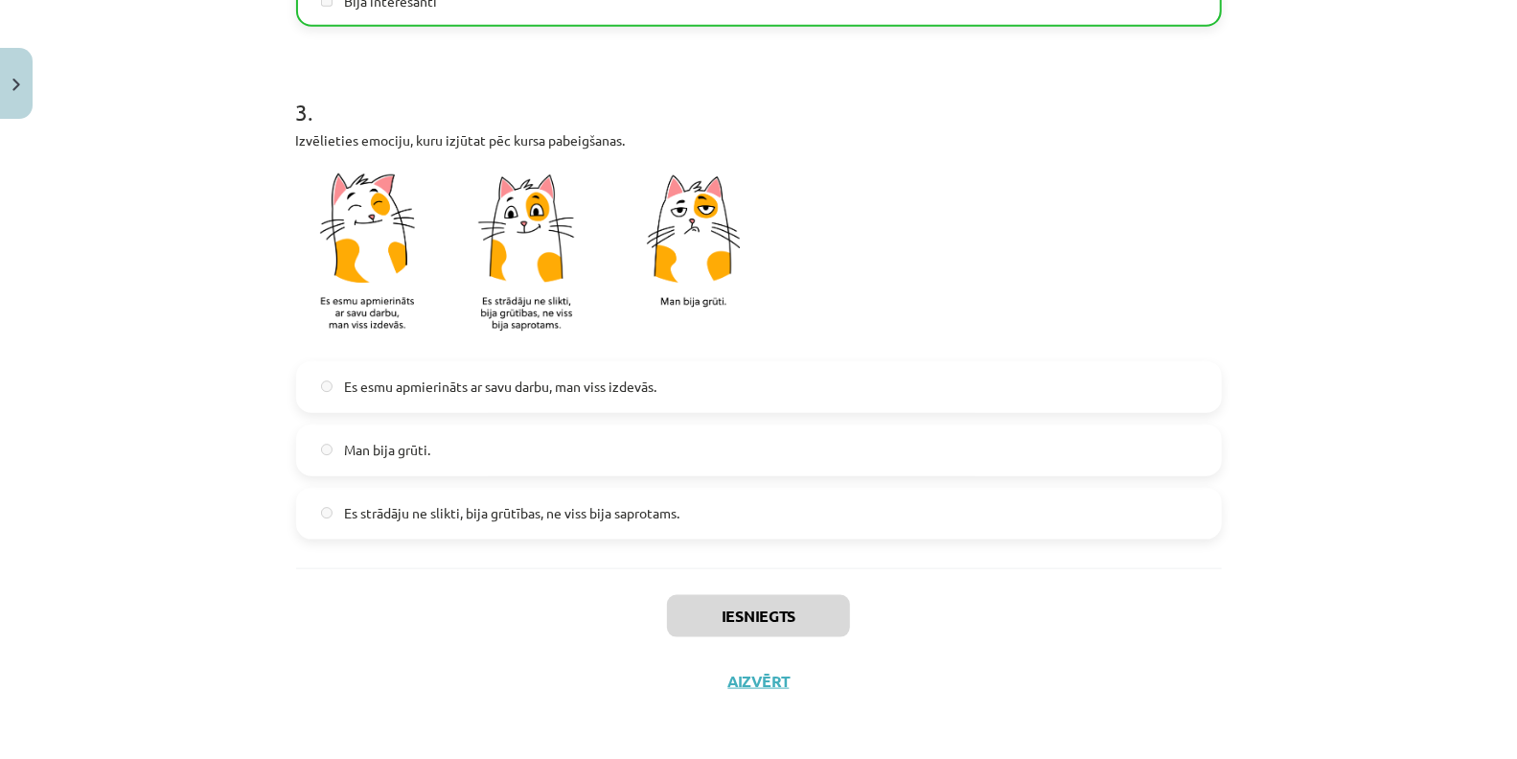
click at [762, 665] on div "Iesniegts Aizvērt" at bounding box center [759, 635] width 926 height 134
click at [762, 673] on button "Aizvērt" at bounding box center [759, 681] width 73 height 19
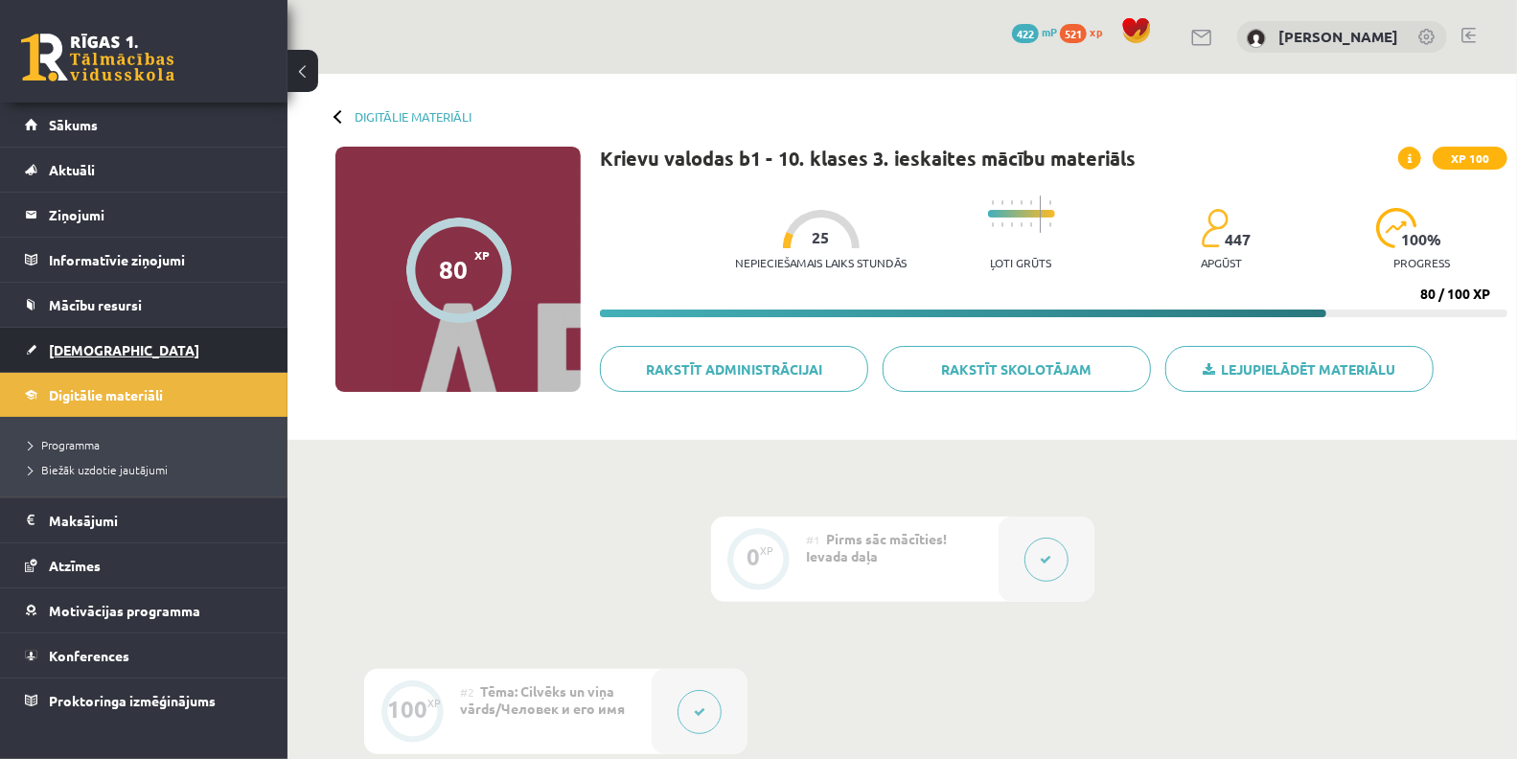
click at [102, 348] on span "[DEMOGRAPHIC_DATA]" at bounding box center [124, 349] width 150 height 17
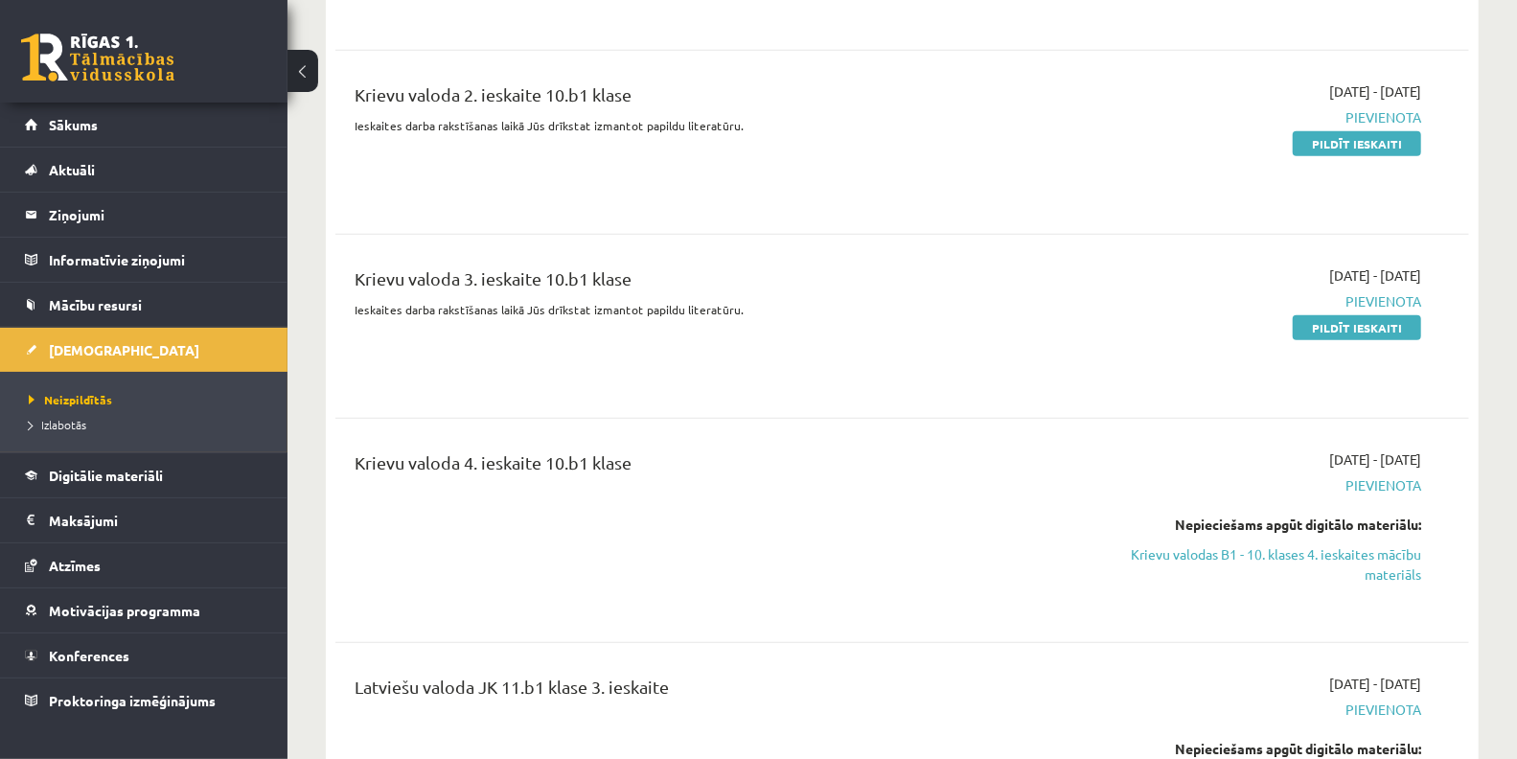
scroll to position [649, 0]
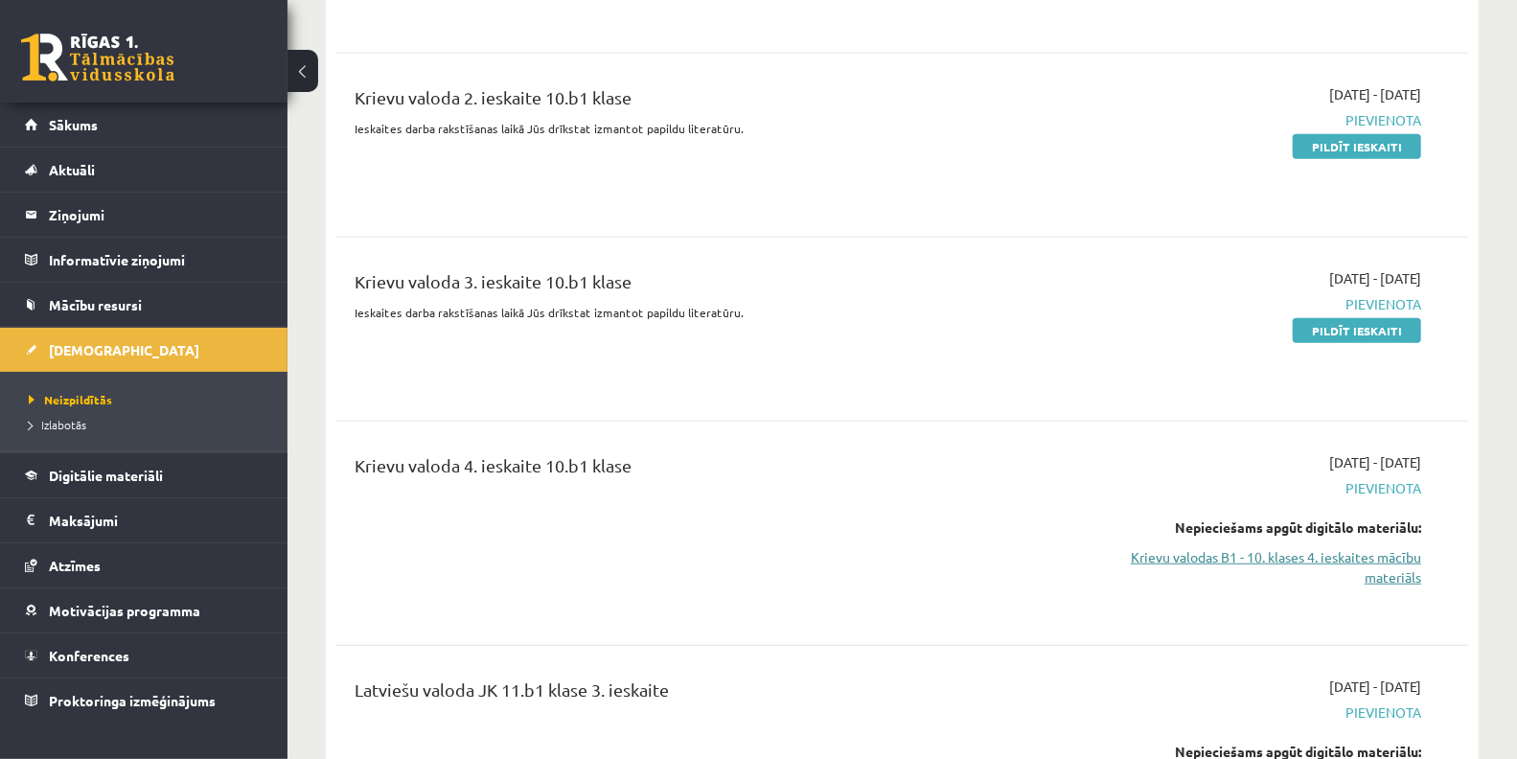
click at [1239, 558] on link "Krievu valodas B1 - 10. klases 4. ieskaites mācību materiāls" at bounding box center [1253, 567] width 336 height 40
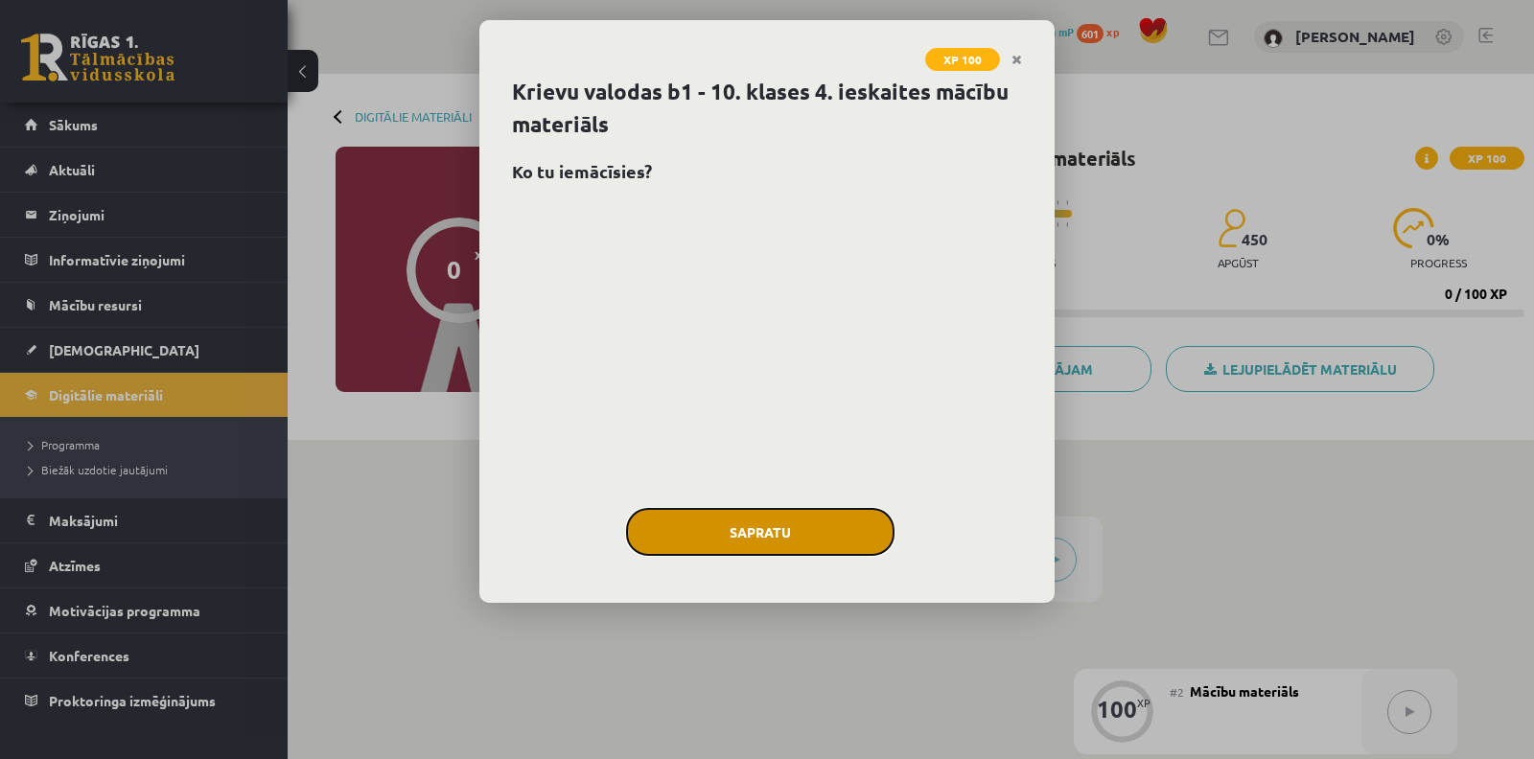
click at [802, 544] on button "Sapratu" at bounding box center [760, 532] width 268 height 48
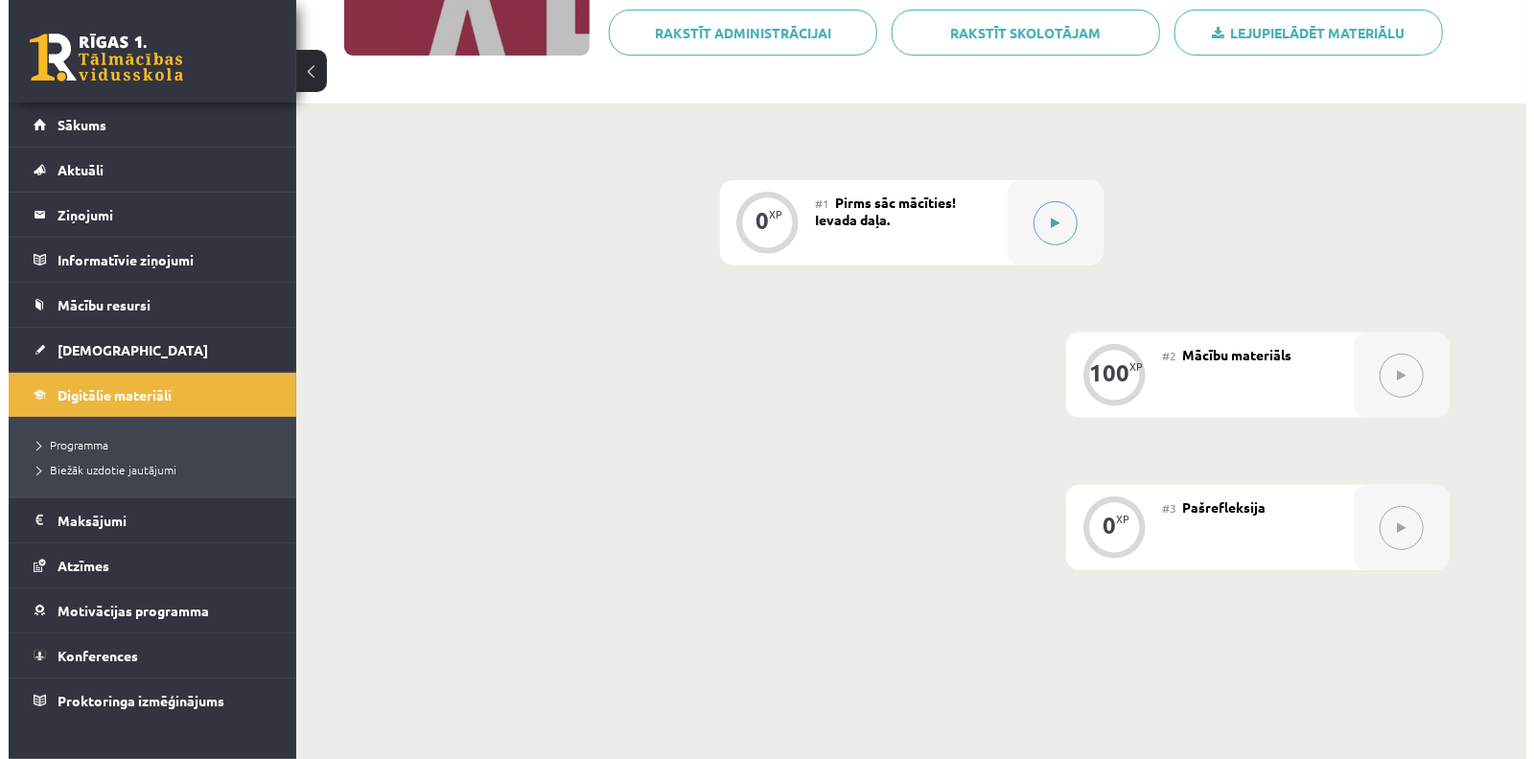
scroll to position [333, 0]
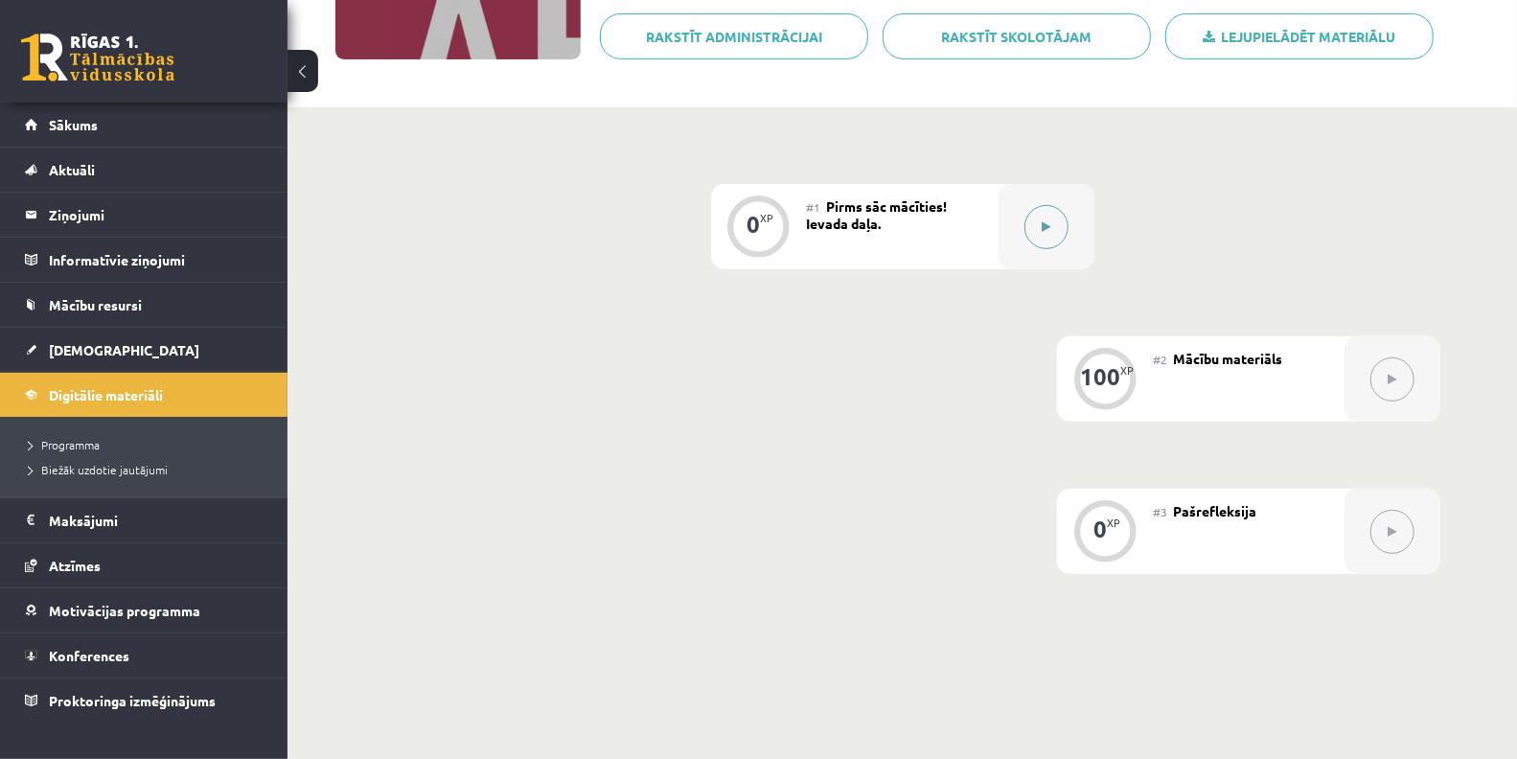
click at [1066, 222] on button at bounding box center [1047, 227] width 44 height 44
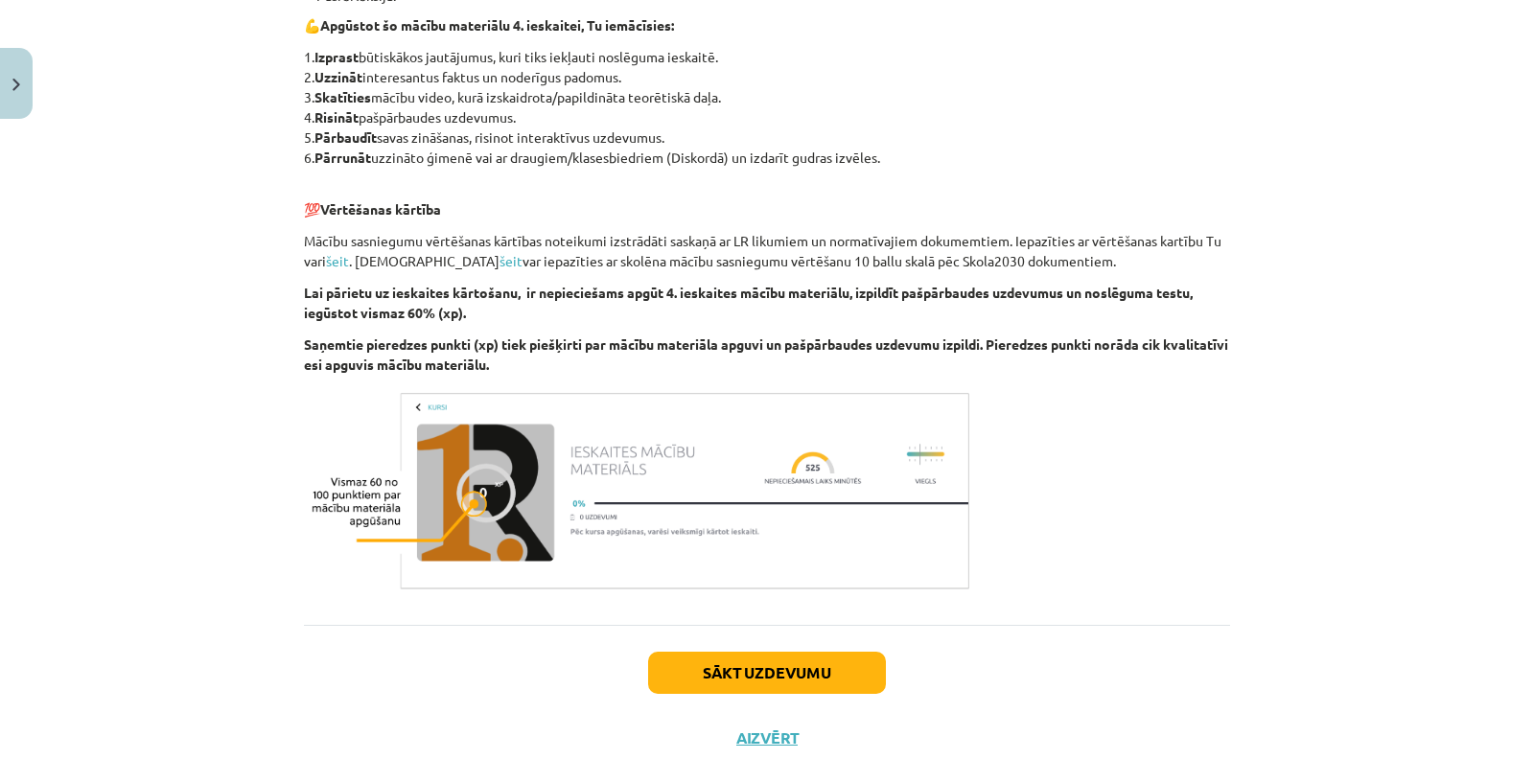
scroll to position [808, 0]
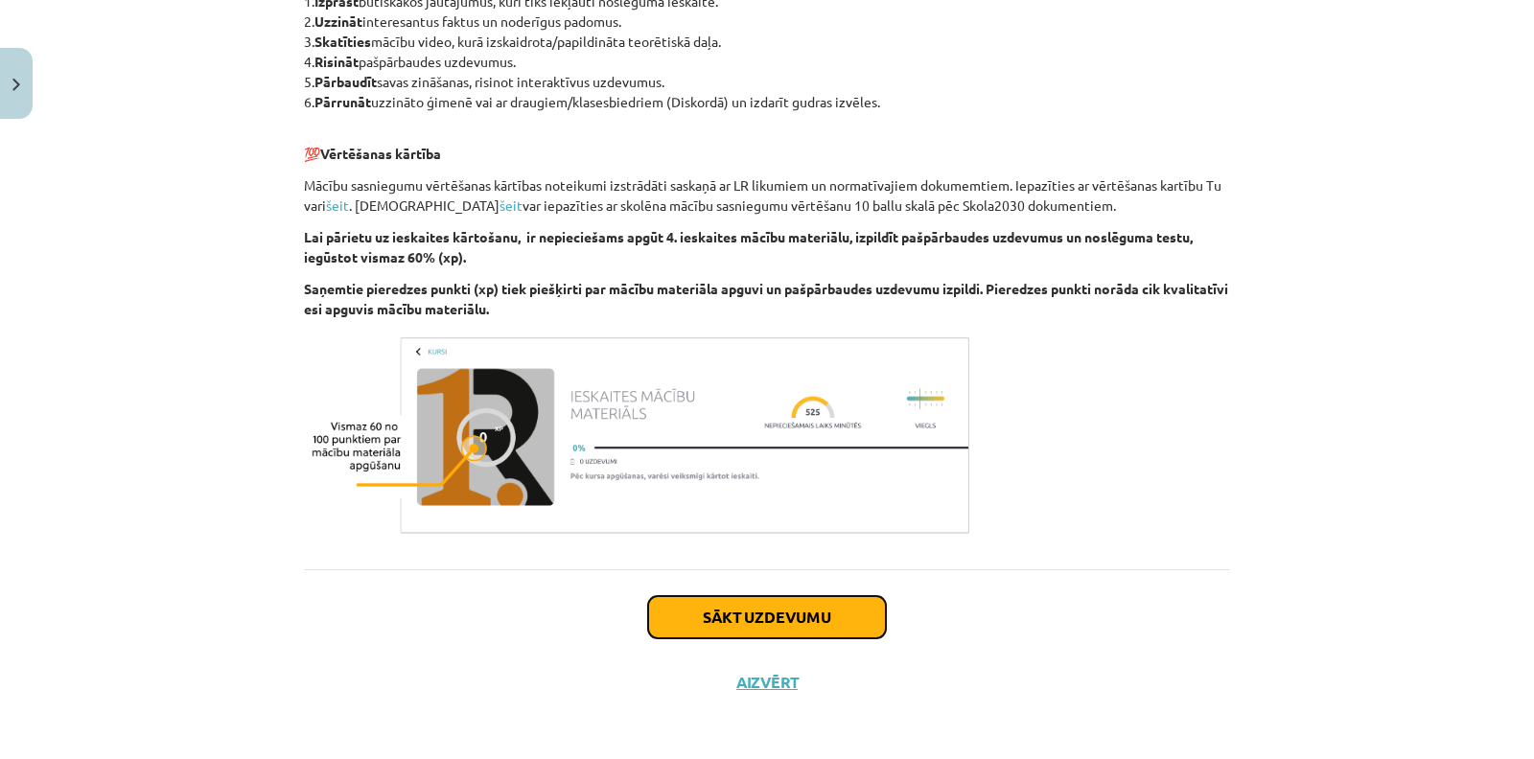
click at [768, 596] on button "Sākt uzdevumu" at bounding box center [767, 617] width 238 height 42
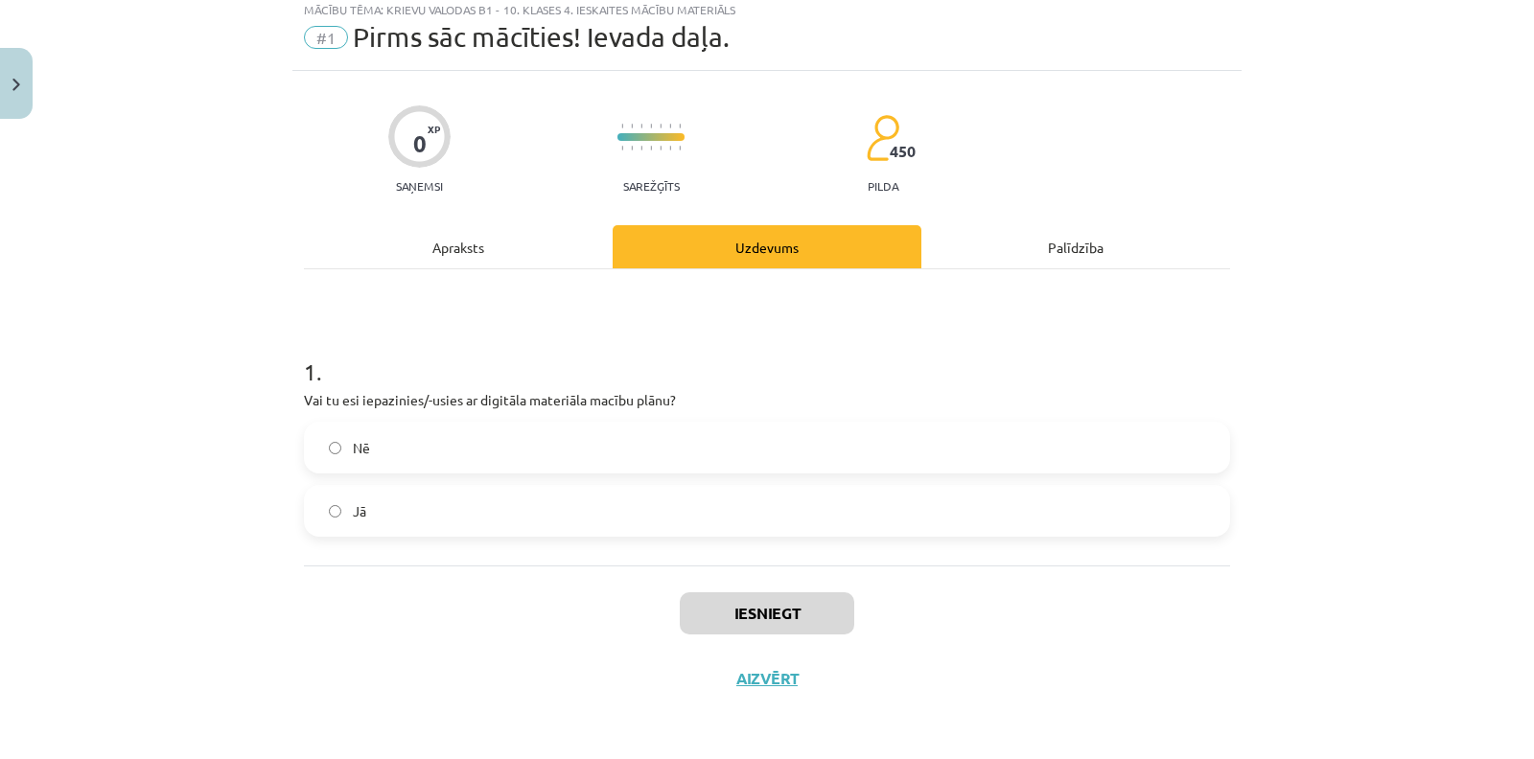
scroll to position [48, 0]
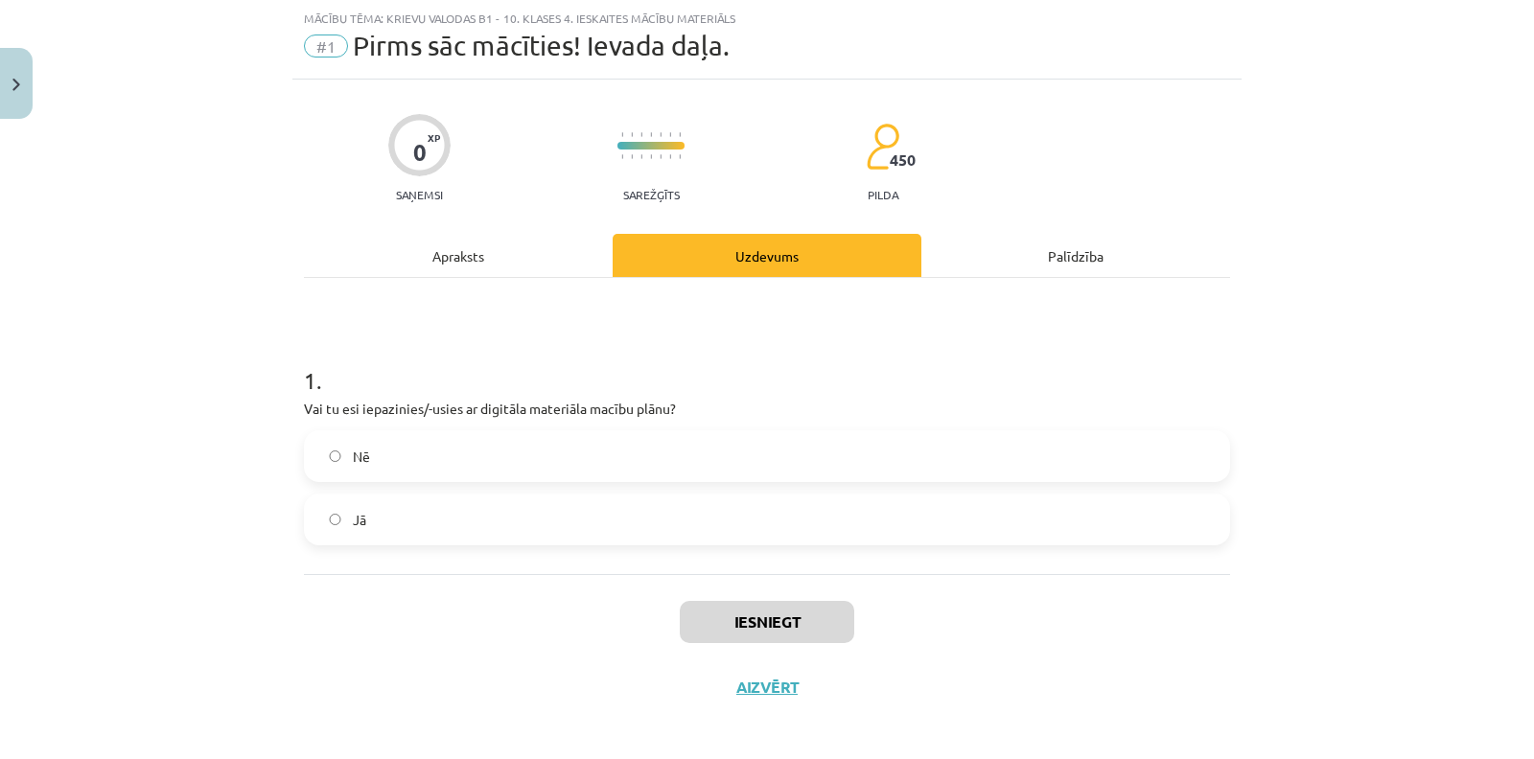
click at [641, 528] on label "Jā" at bounding box center [767, 520] width 922 height 48
click at [732, 601] on button "Iesniegt" at bounding box center [767, 622] width 174 height 42
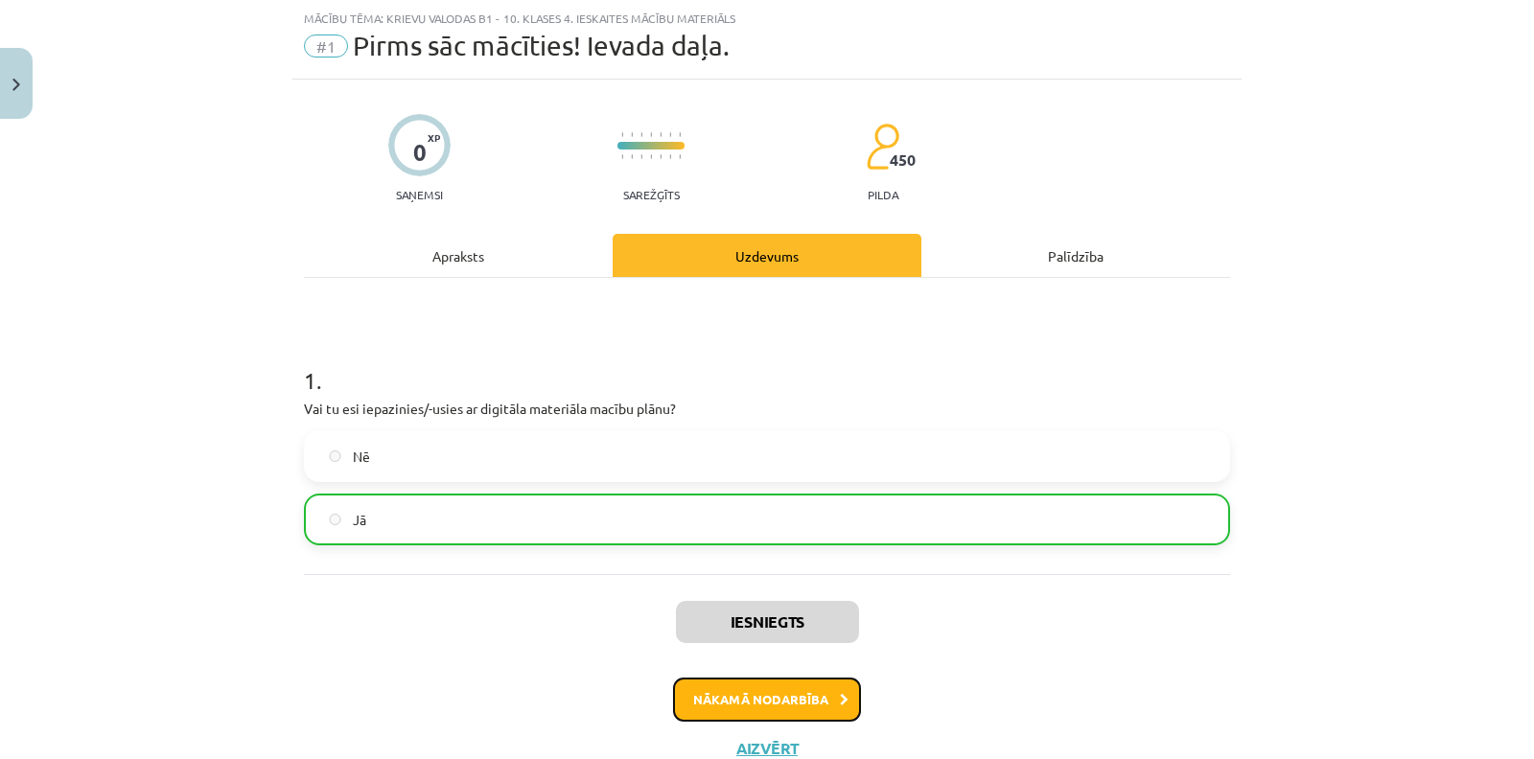
click at [782, 688] on button "Nākamā nodarbība" at bounding box center [767, 700] width 188 height 44
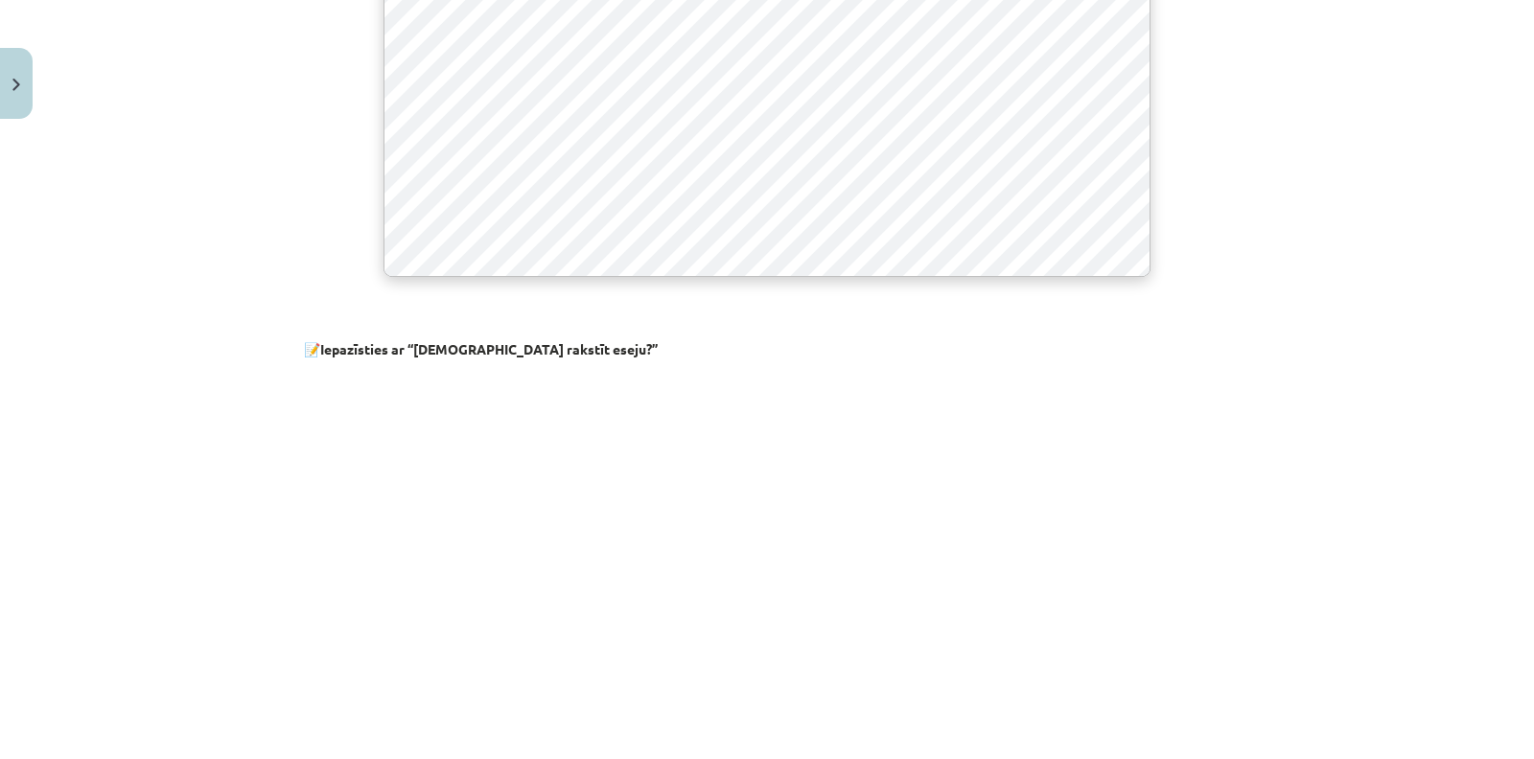
scroll to position [1075, 0]
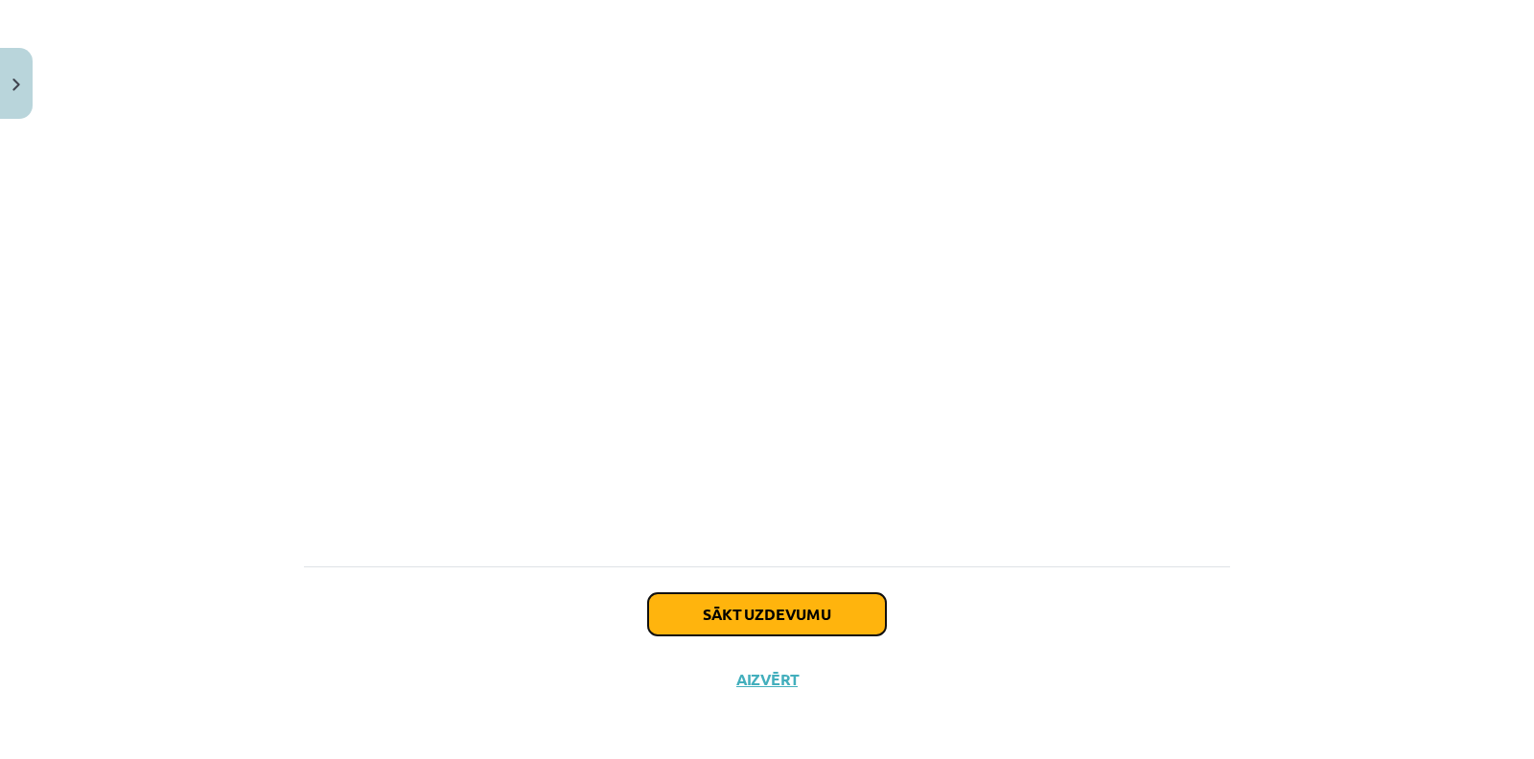
click at [836, 601] on button "Sākt uzdevumu" at bounding box center [767, 614] width 238 height 42
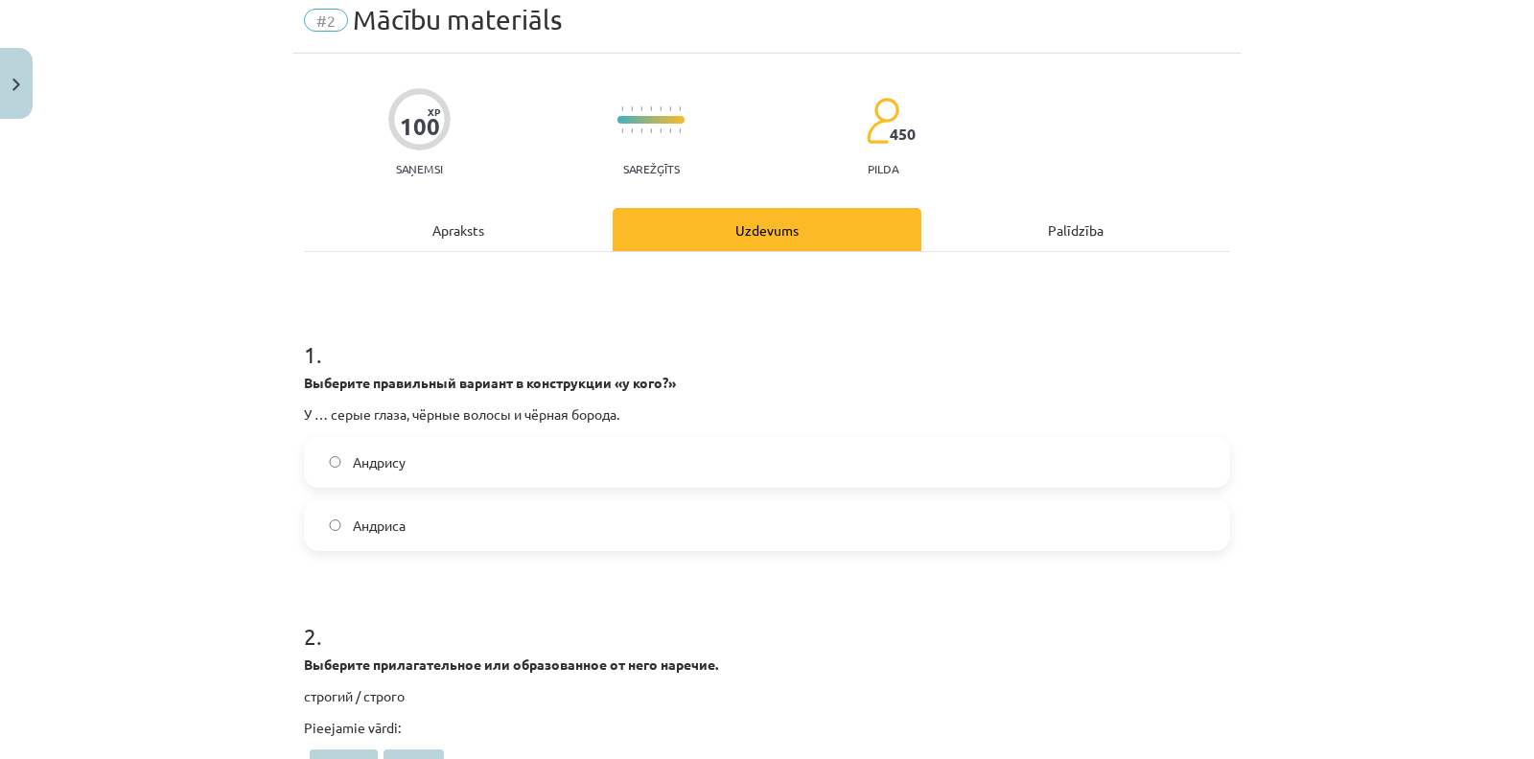
scroll to position [0, 0]
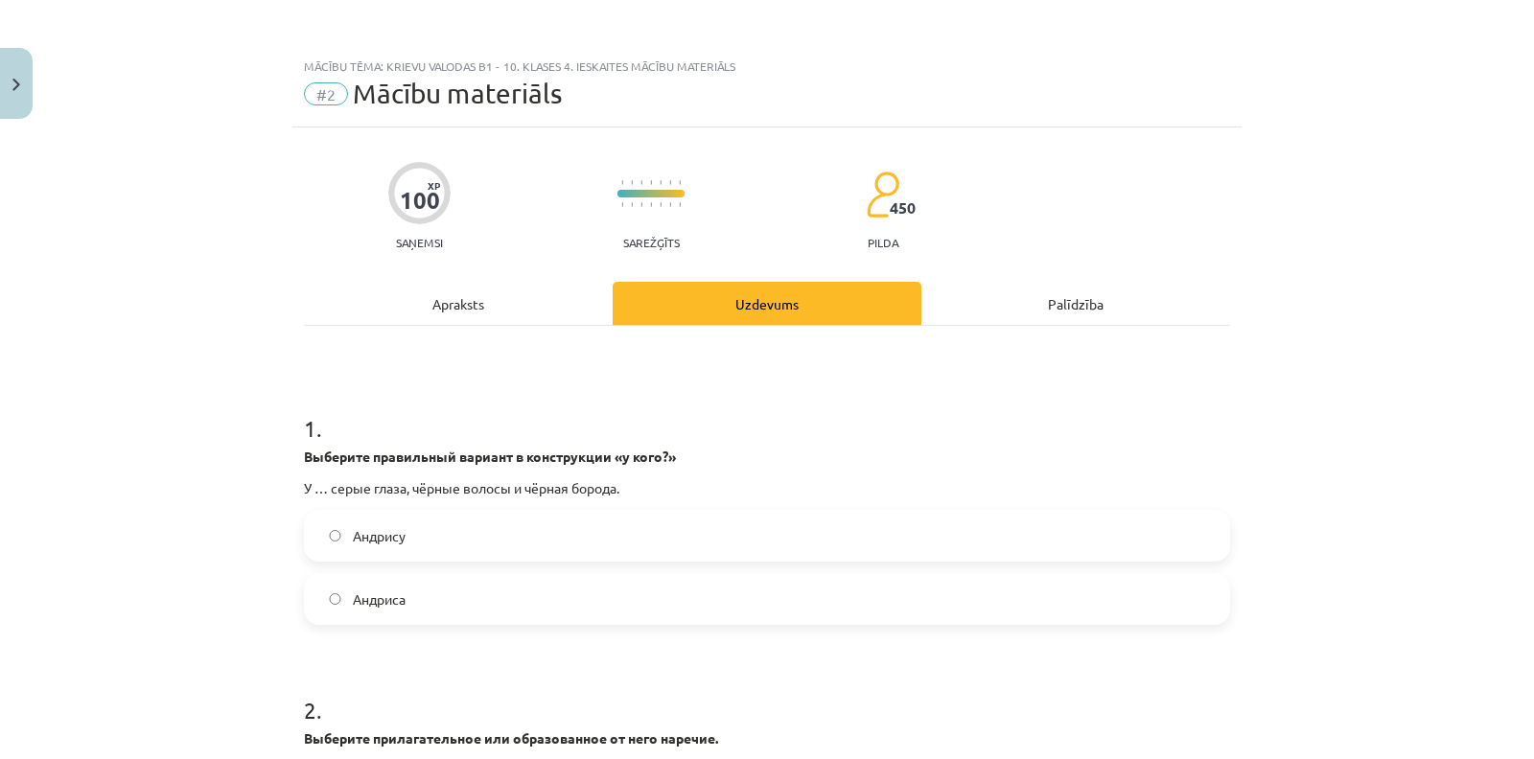
click at [497, 604] on label "Андриса" at bounding box center [767, 599] width 922 height 48
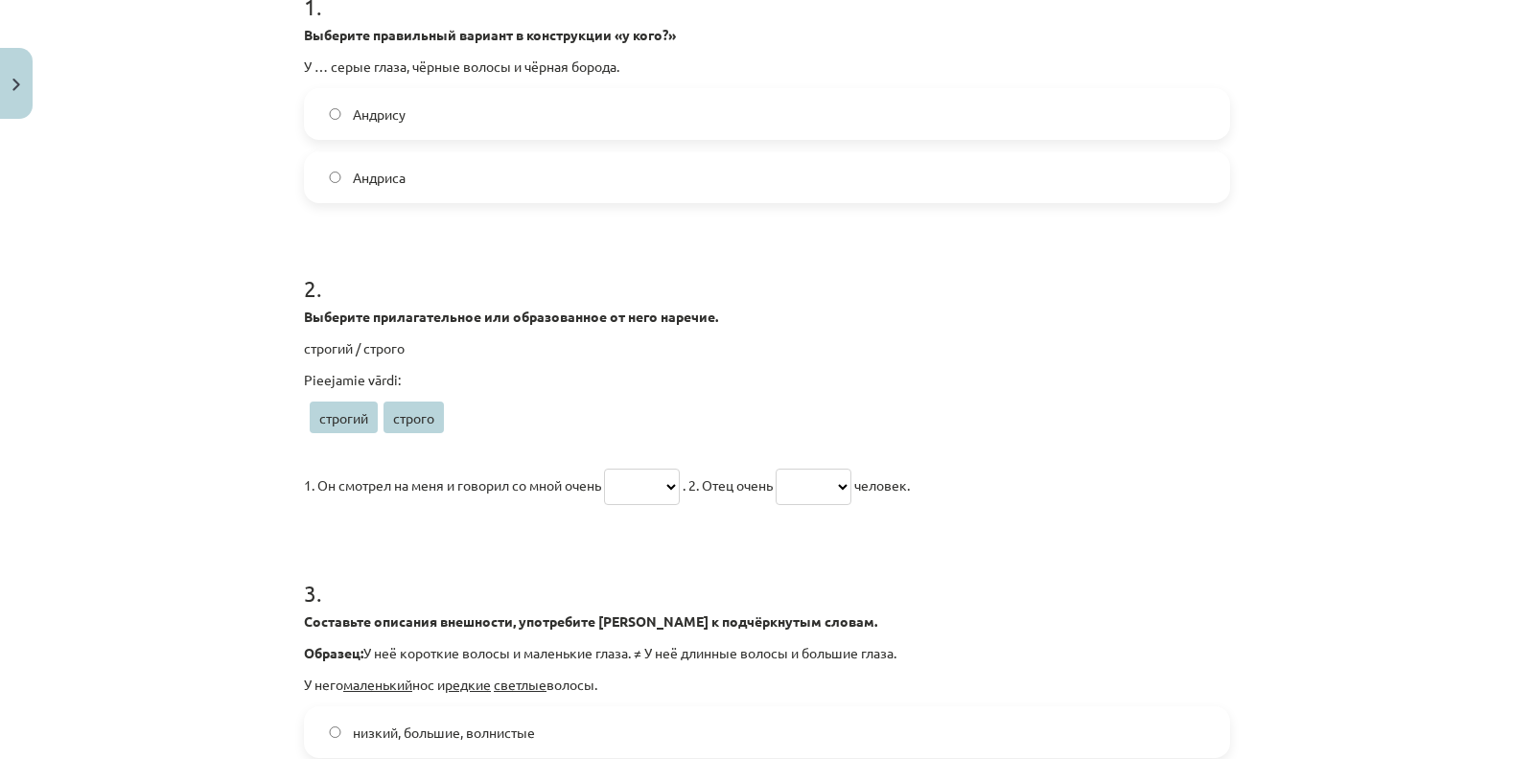
scroll to position [423, 0]
click at [634, 488] on select "******* ******" at bounding box center [642, 486] width 76 height 36
select select "******"
click at [605, 468] on select "******* ******" at bounding box center [642, 486] width 76 height 36
click at [851, 482] on select "******* ******" at bounding box center [813, 486] width 76 height 36
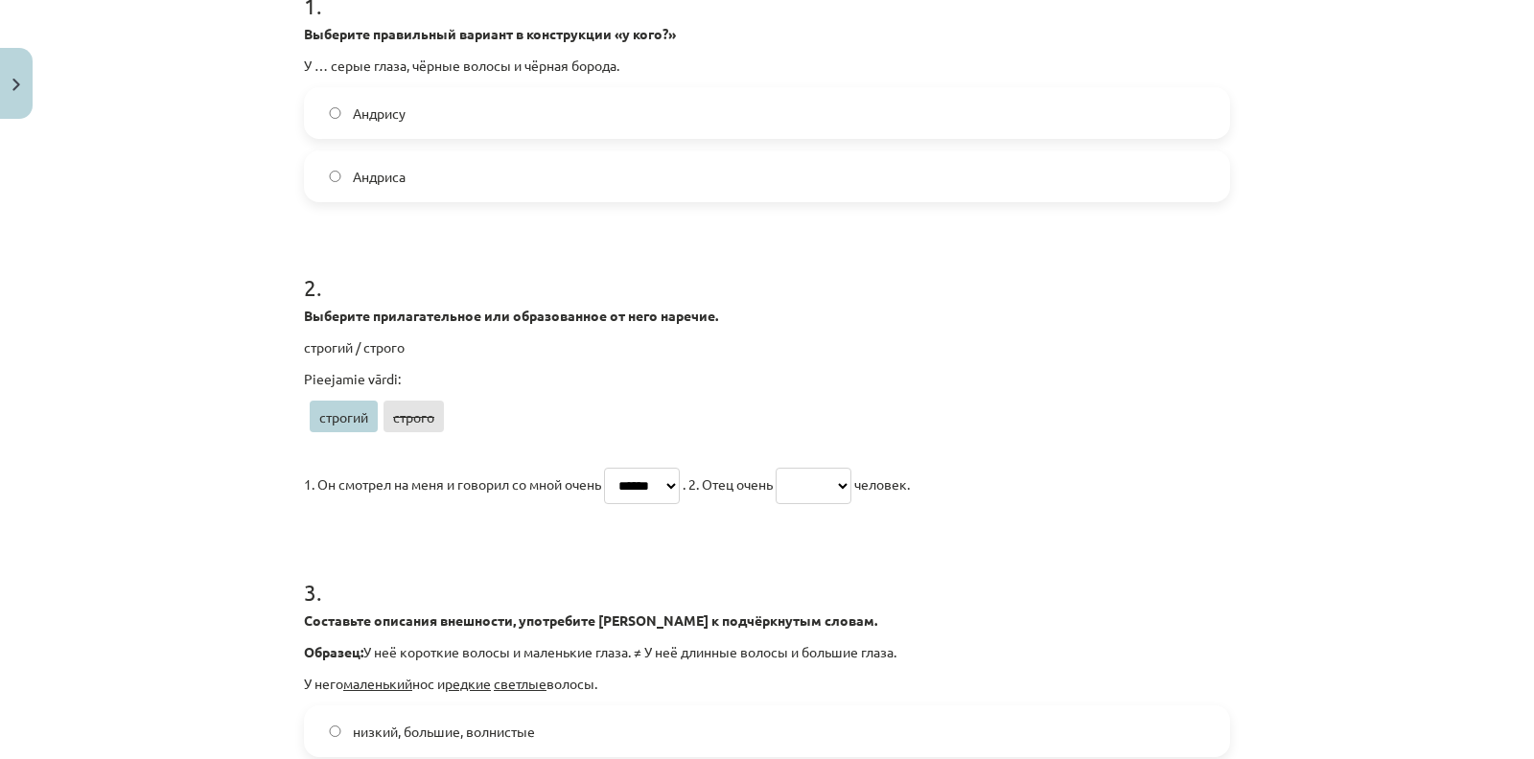
select select "*******"
click at [798, 468] on select "******* ******" at bounding box center [813, 486] width 76 height 36
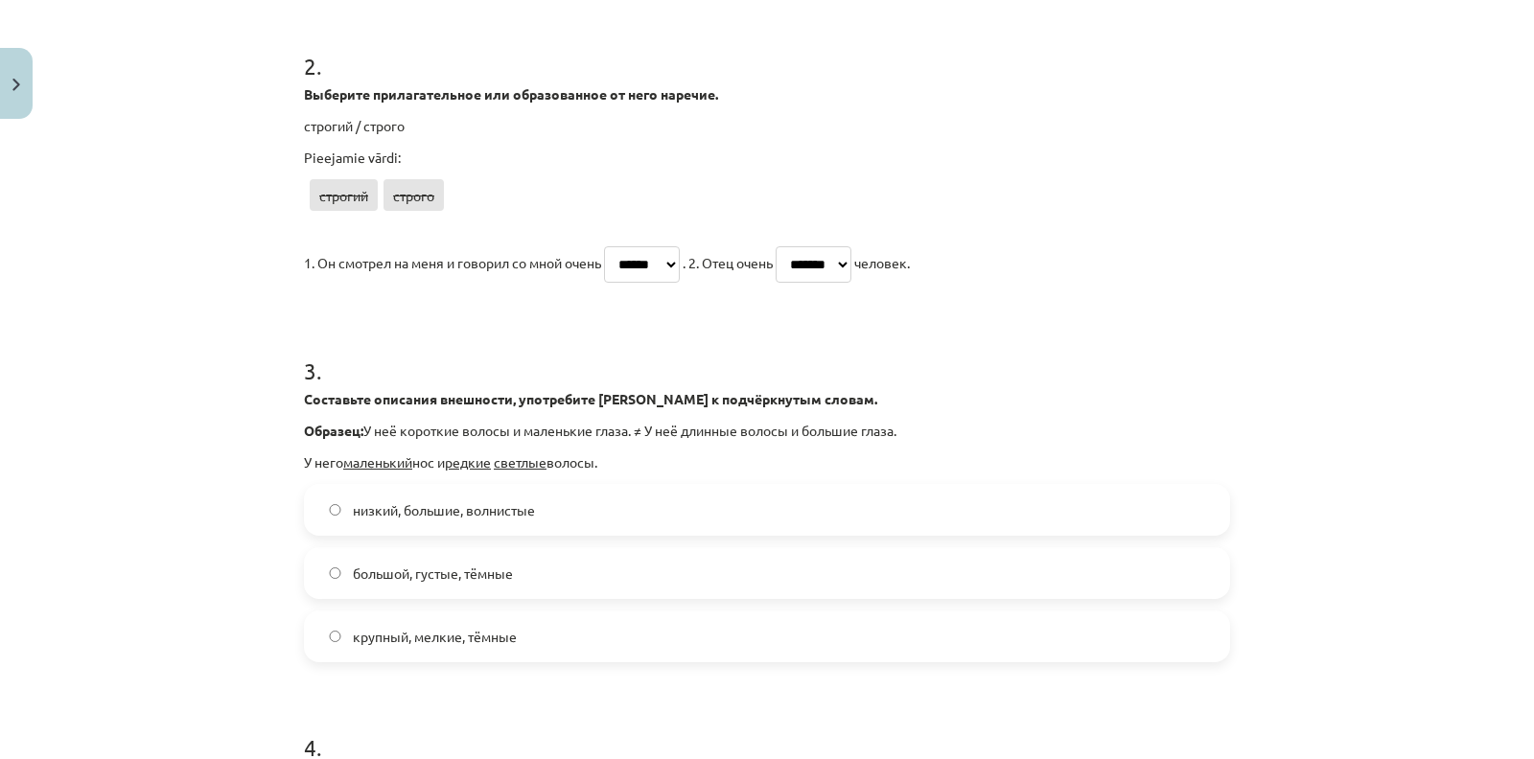
scroll to position [681, 0]
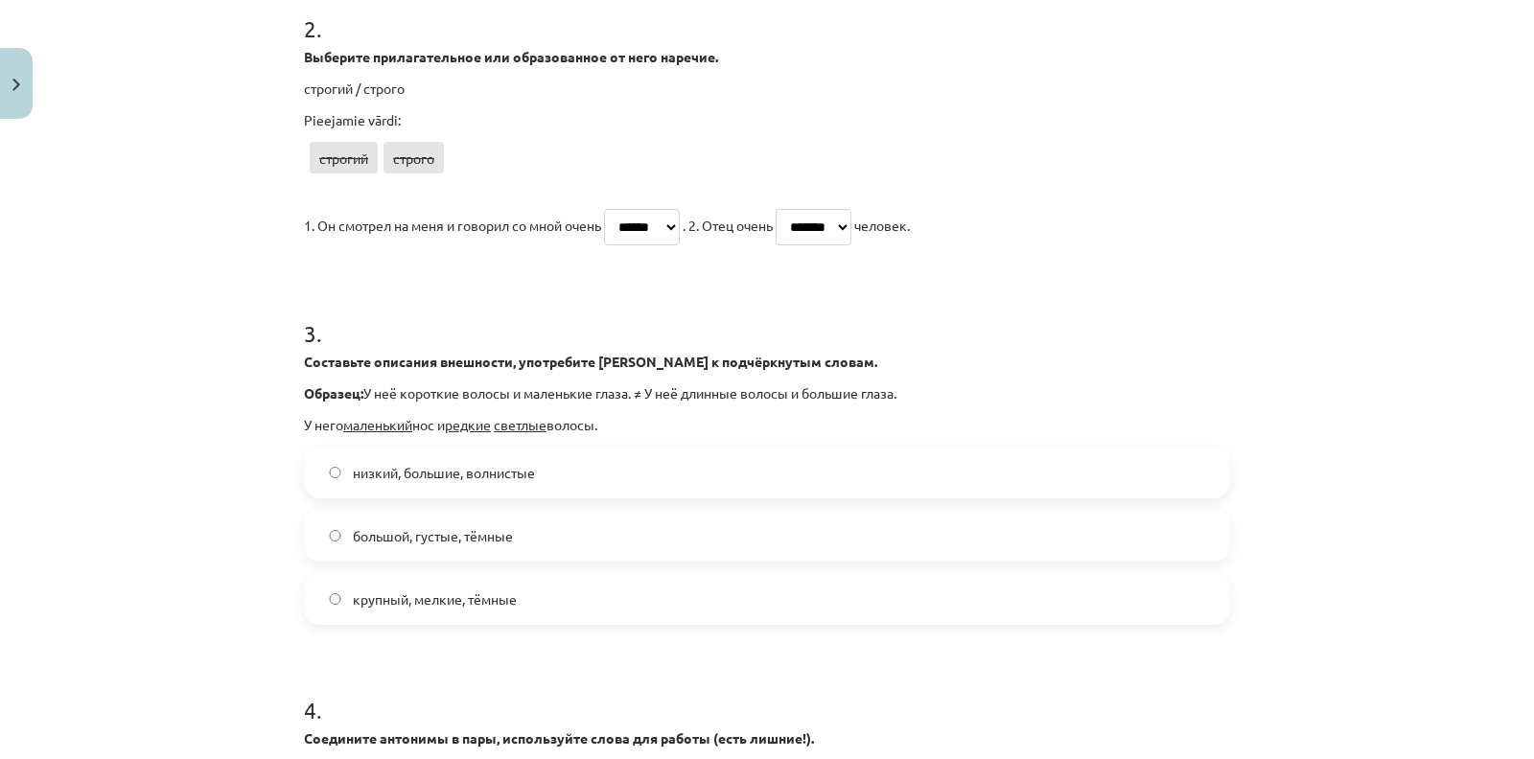
click at [488, 534] on span "большой, густые, тёмные" at bounding box center [433, 536] width 160 height 20
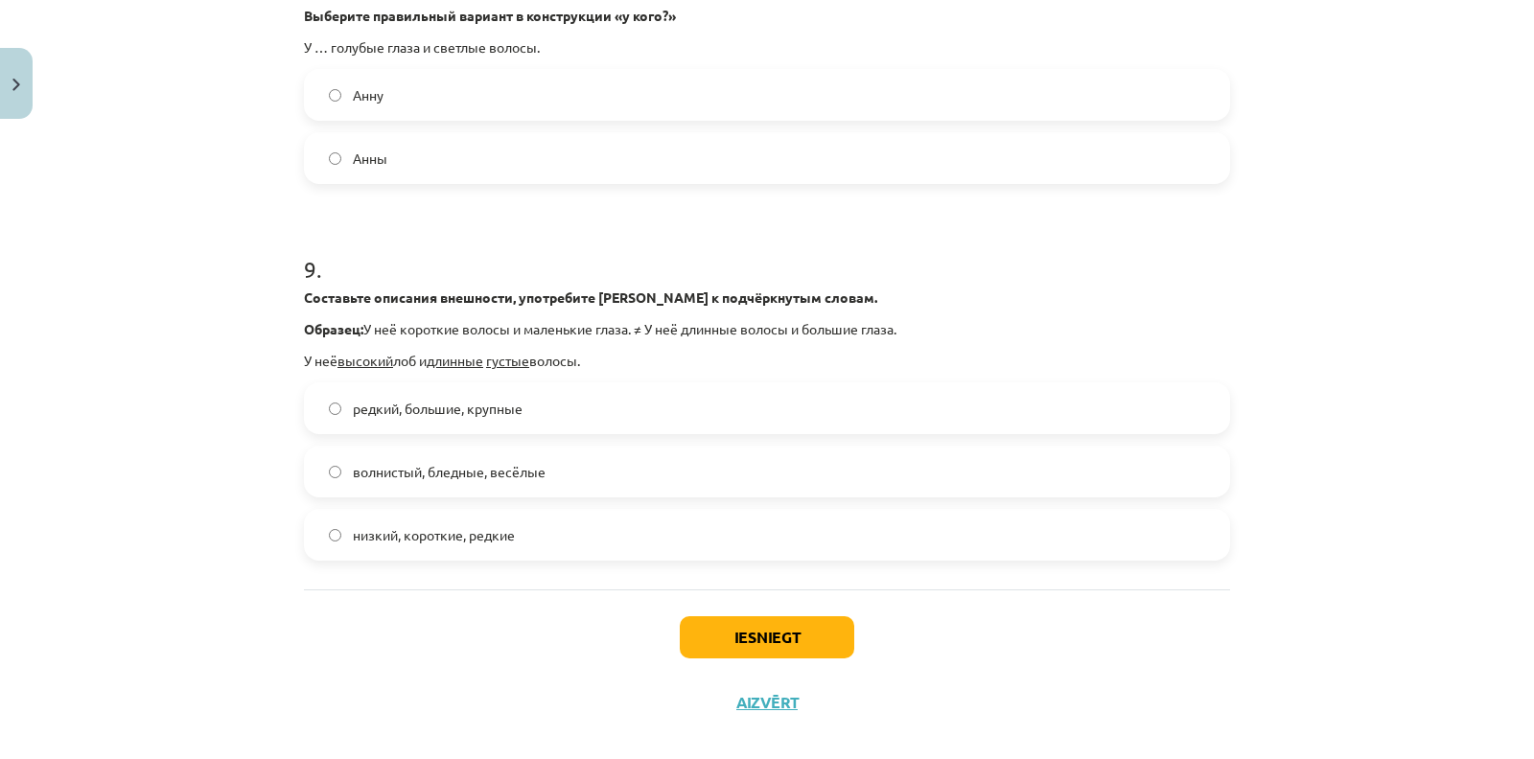
scroll to position [2850, 0]
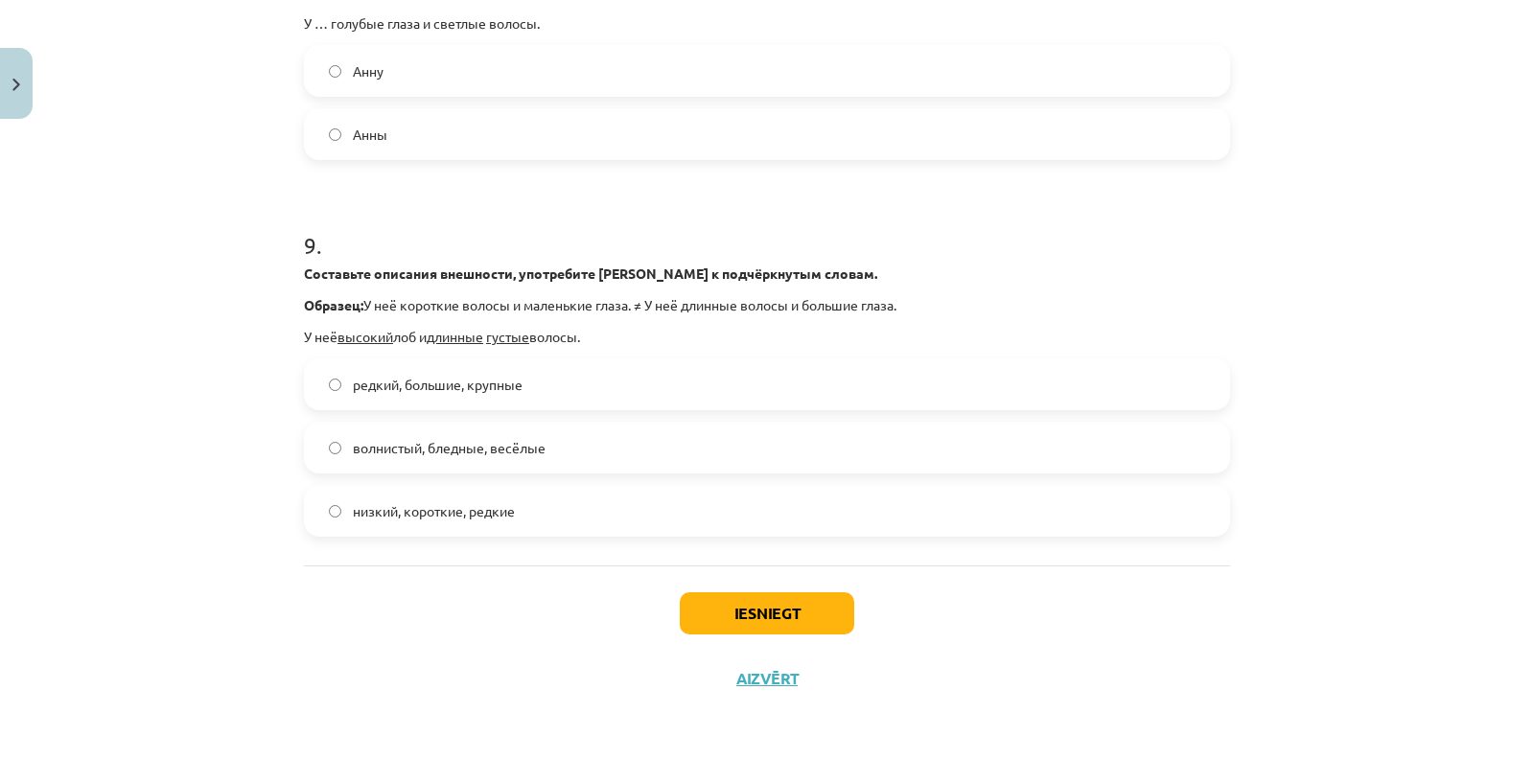
click at [407, 530] on label "низкий, короткие, редкие" at bounding box center [767, 511] width 922 height 48
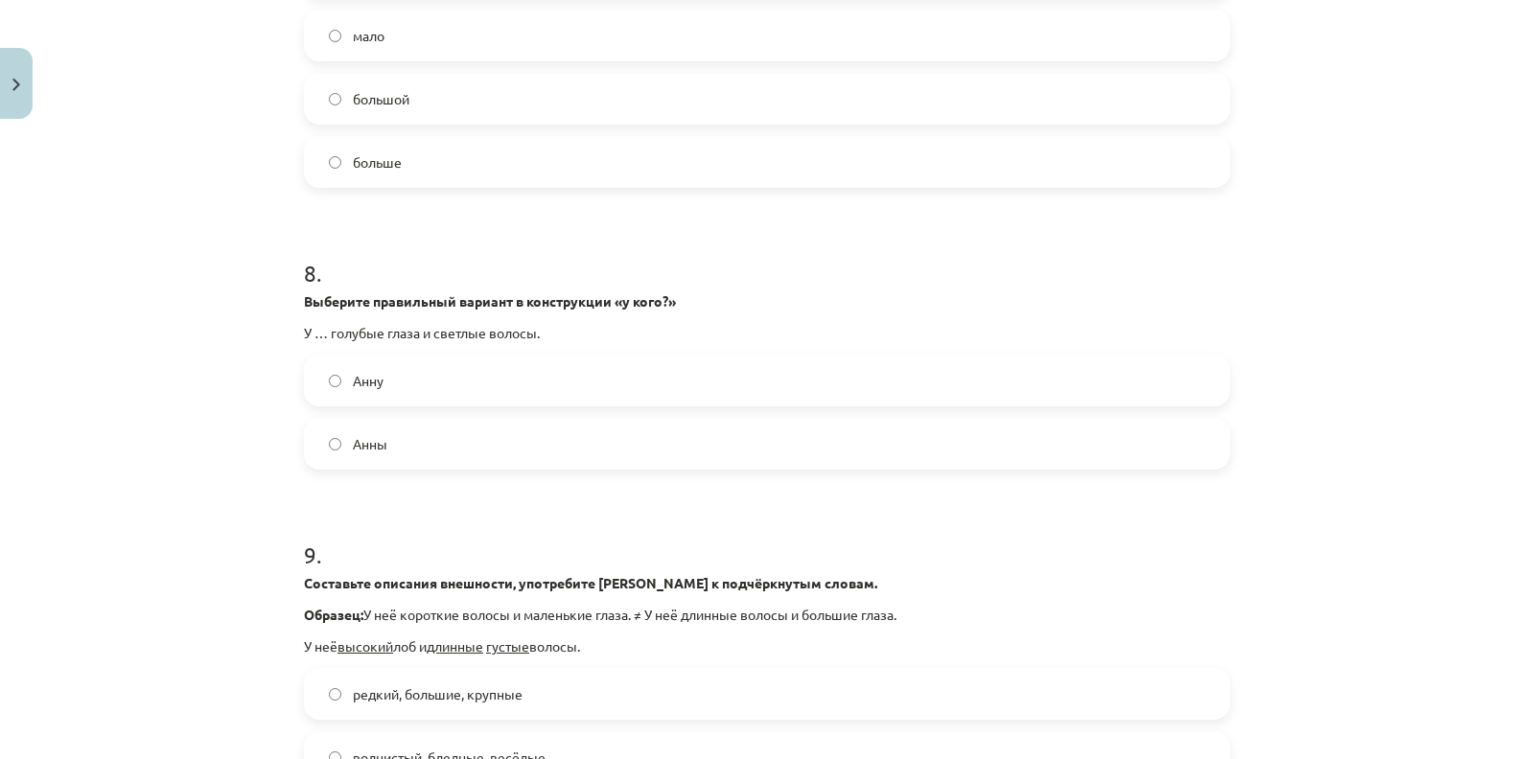
scroll to position [2494, 0]
click at [376, 471] on label "Анны" at bounding box center [767, 447] width 922 height 48
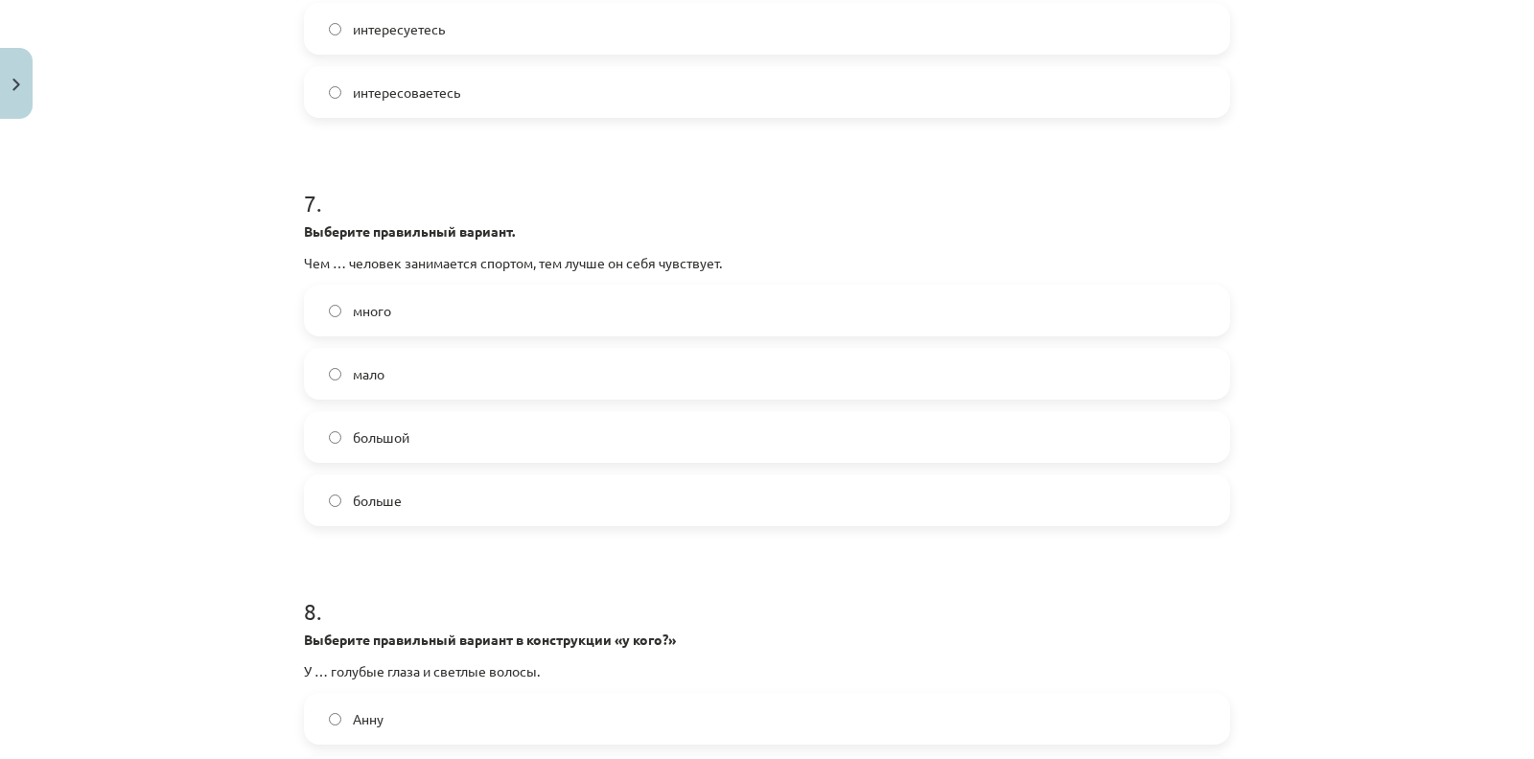
scroll to position [2088, 0]
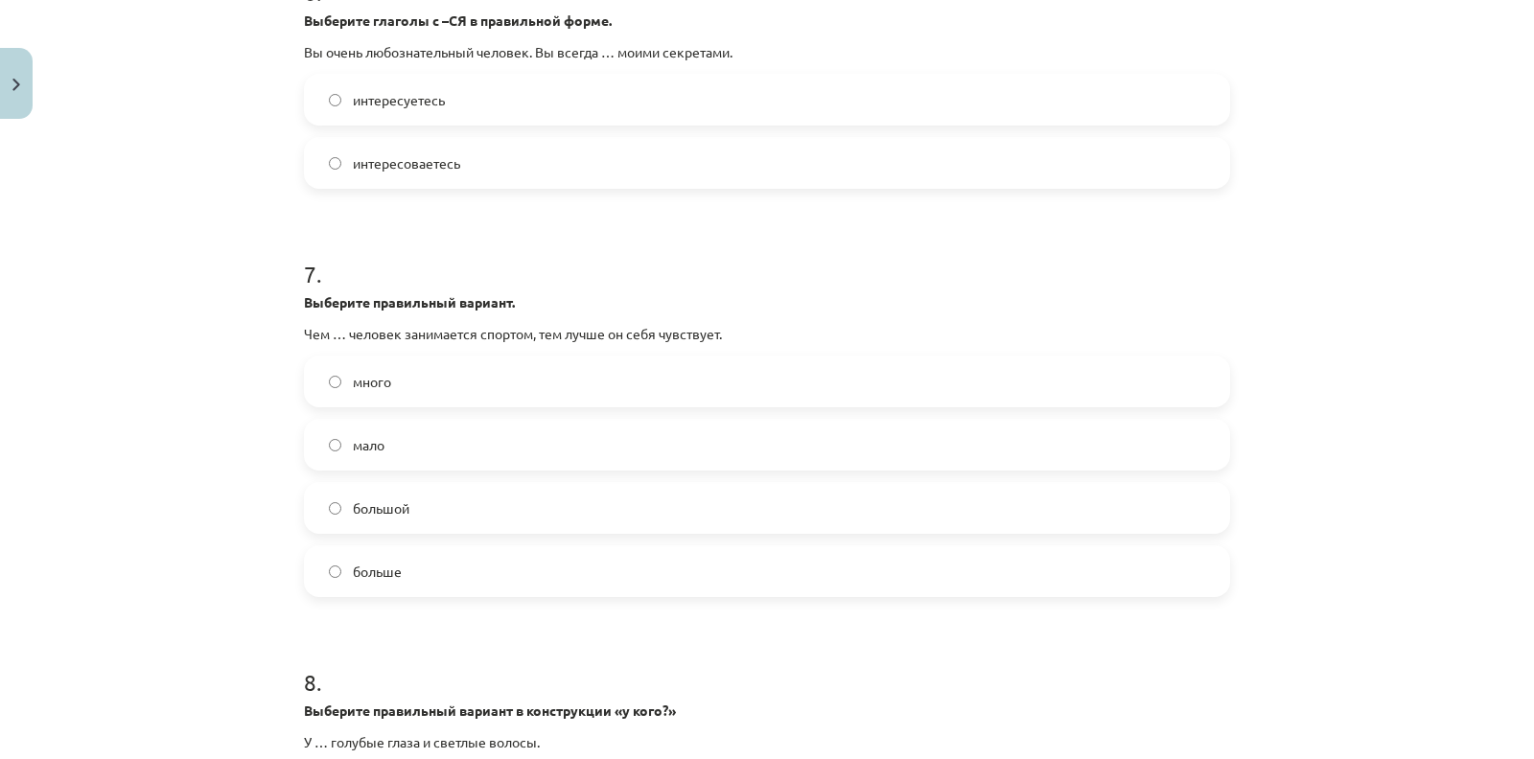
click at [350, 595] on label "больше" at bounding box center [767, 571] width 922 height 48
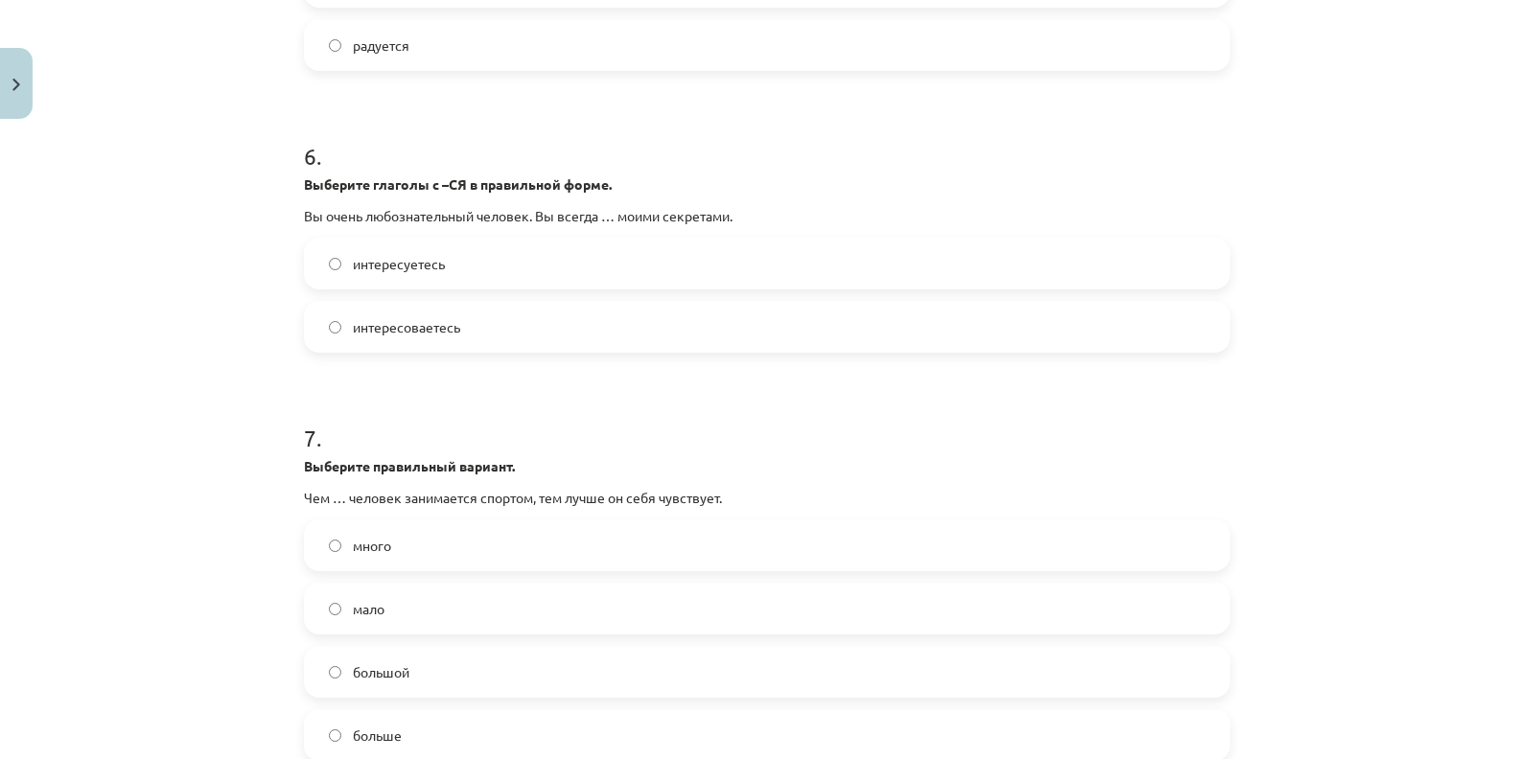
scroll to position [1922, 0]
click at [408, 276] on span "интересуетесь" at bounding box center [399, 266] width 92 height 20
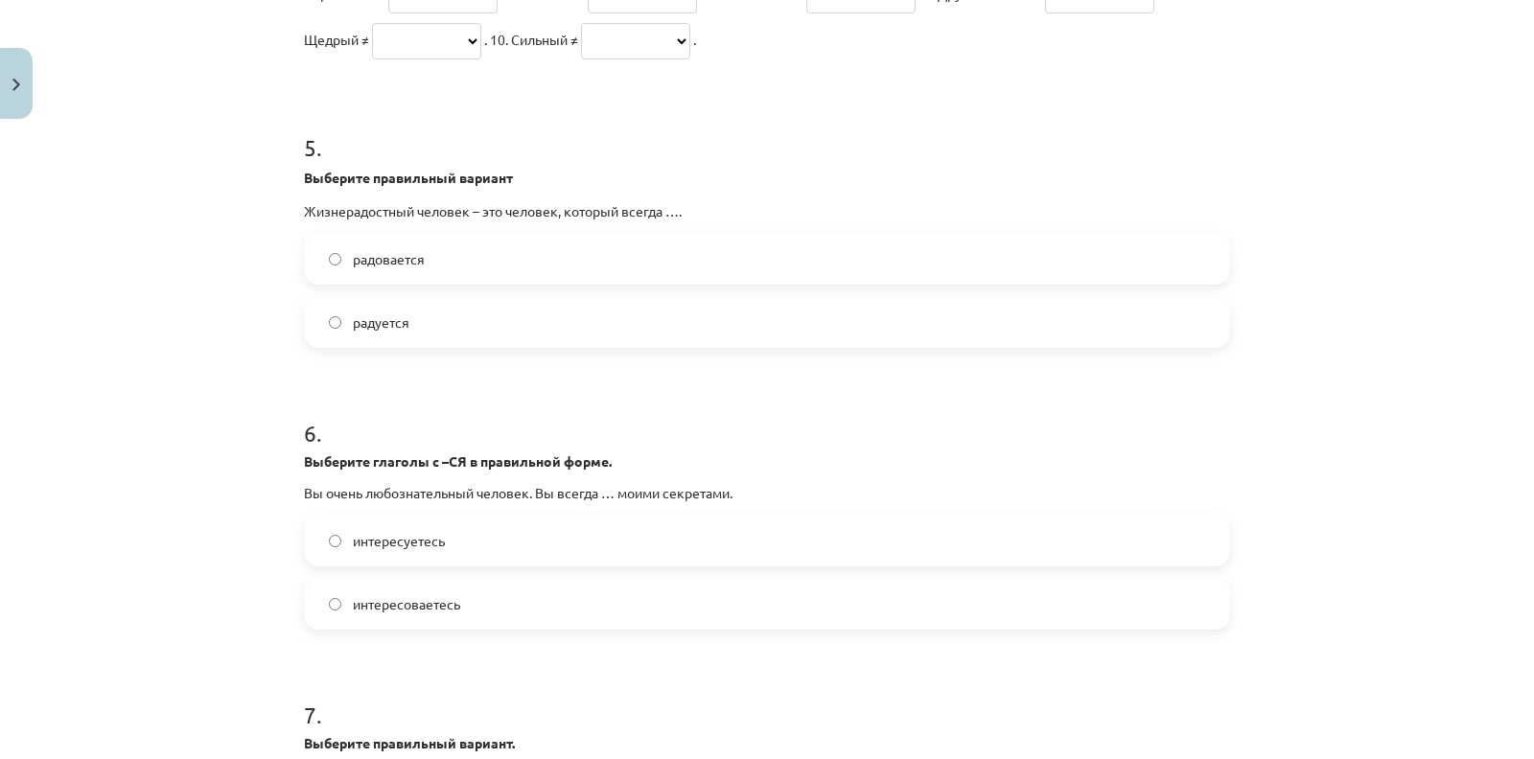
scroll to position [1635, 0]
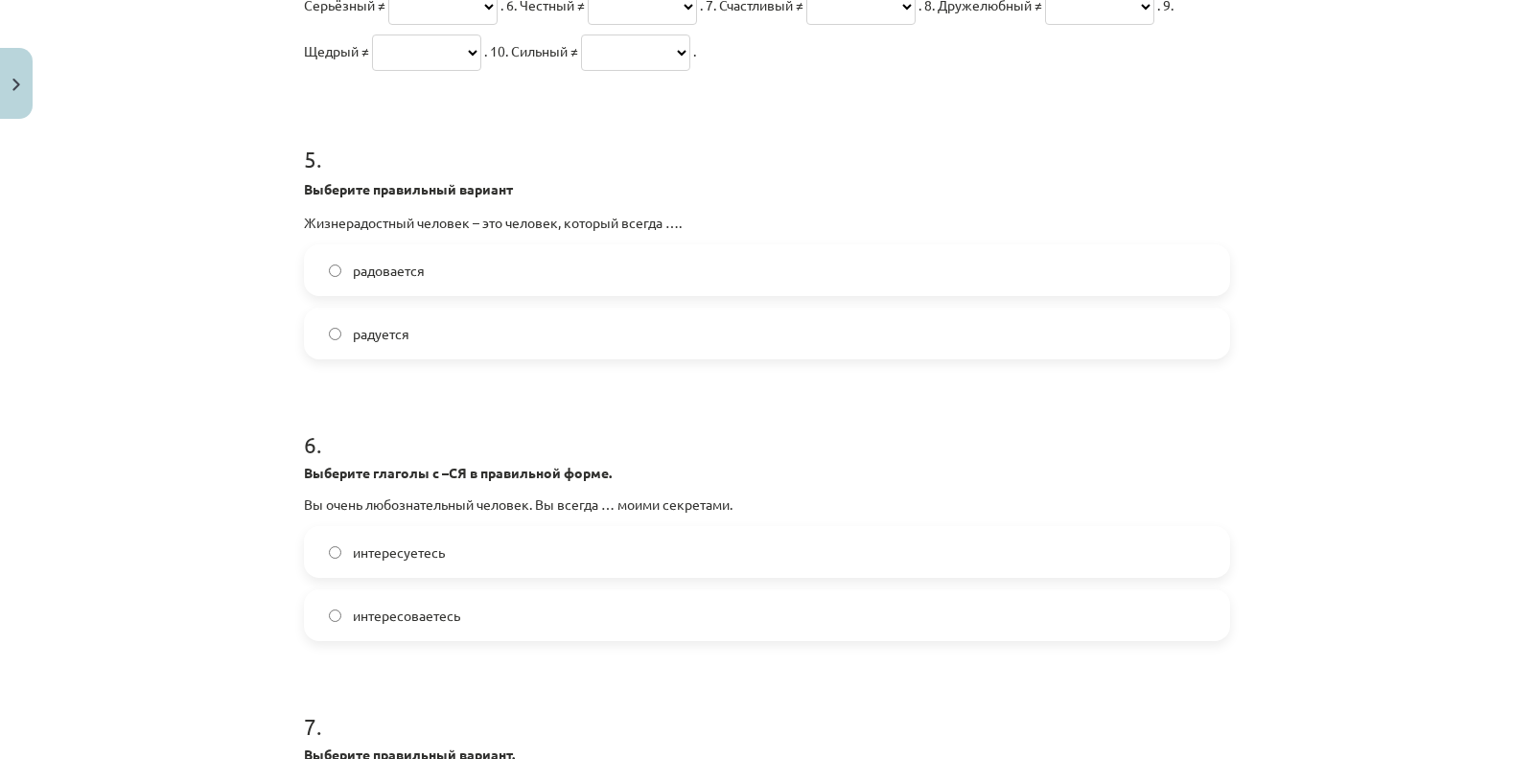
click at [360, 358] on label "радуется" at bounding box center [767, 334] width 922 height 48
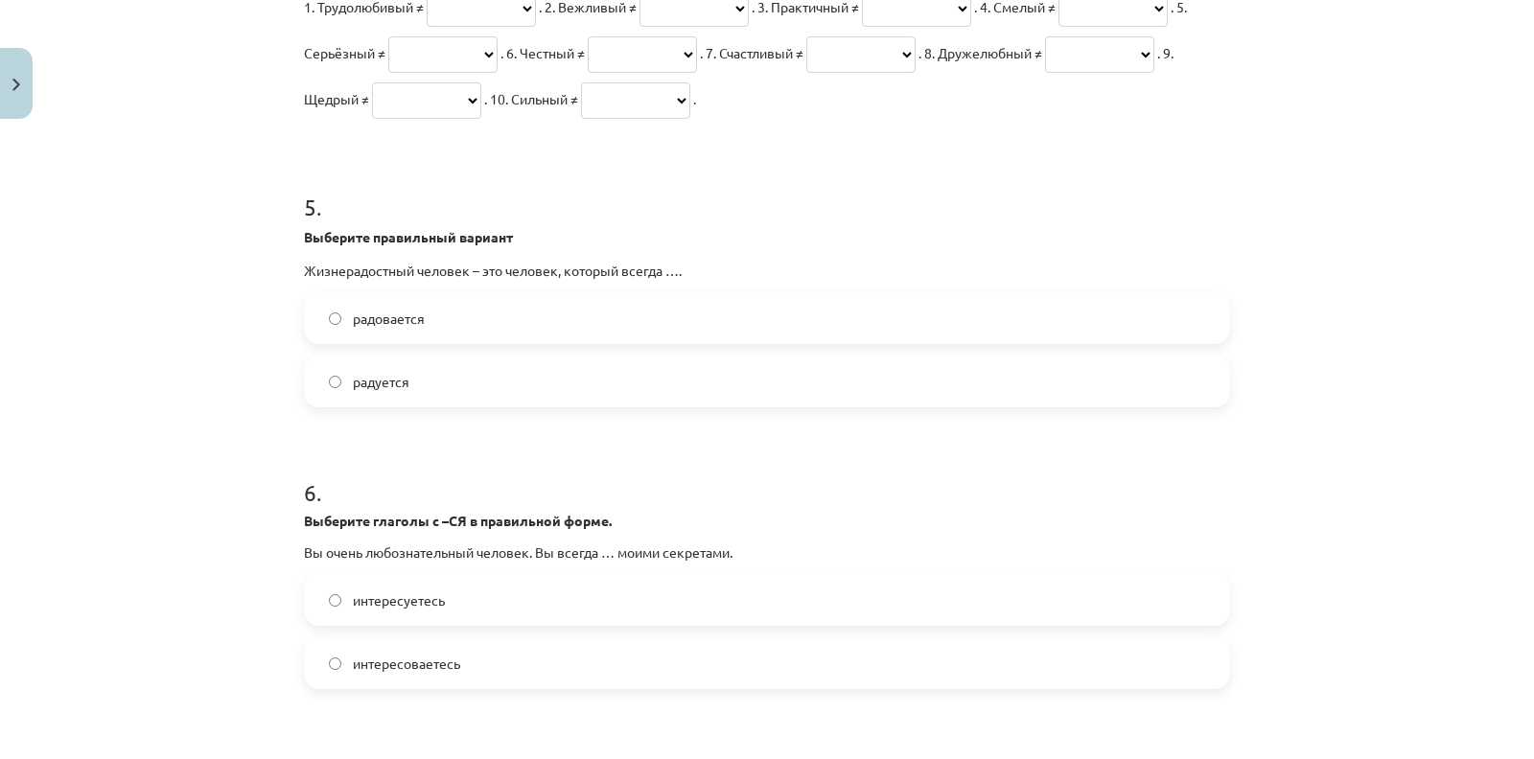
scroll to position [1585, 0]
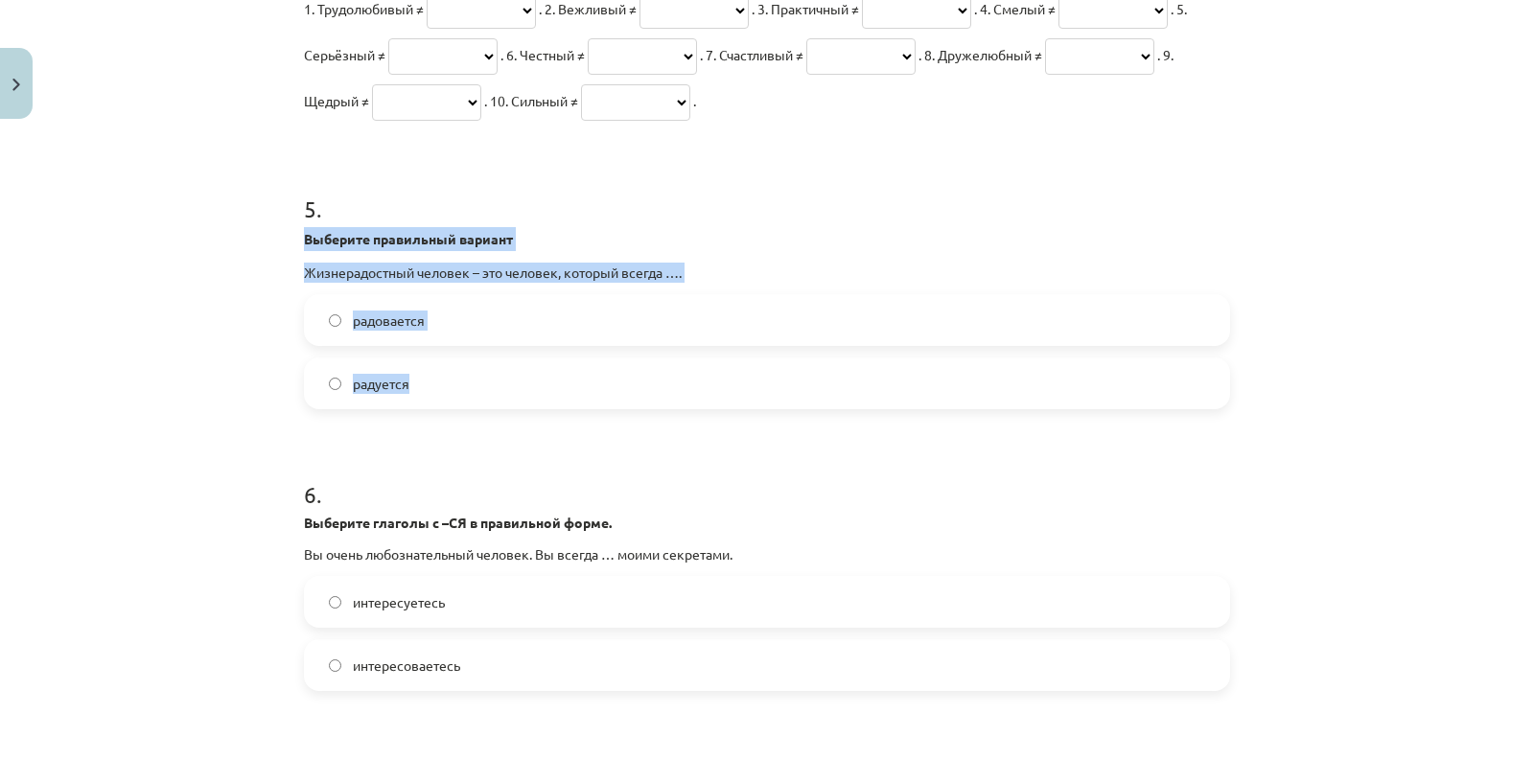
drag, startPoint x: 283, startPoint y: 274, endPoint x: 429, endPoint y: 446, distance: 225.7
click at [429, 446] on div "Mācību tēma: Krievu valodas b1 - 10. klases 4. ieskaites mācību materiāls #2 Mā…" at bounding box center [767, 379] width 1534 height 759
copy div "Выберите правильный вариант Жизнерадостный человек – это человек, который всегд…"
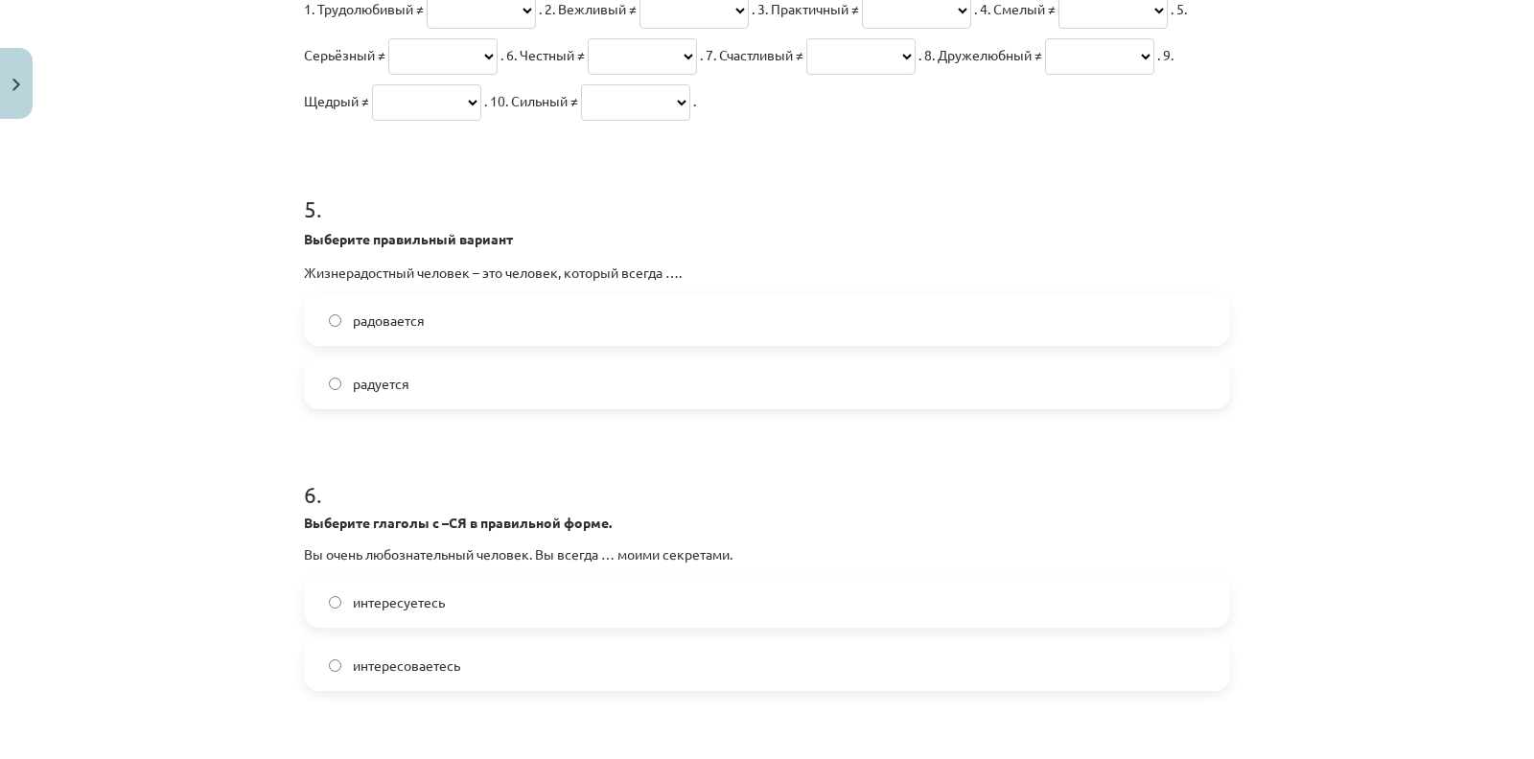
click at [162, 218] on div "Mācību tēma: Krievu valodas b1 - 10. klases 4. ieskaites mācību materiāls #2 Mā…" at bounding box center [767, 379] width 1534 height 759
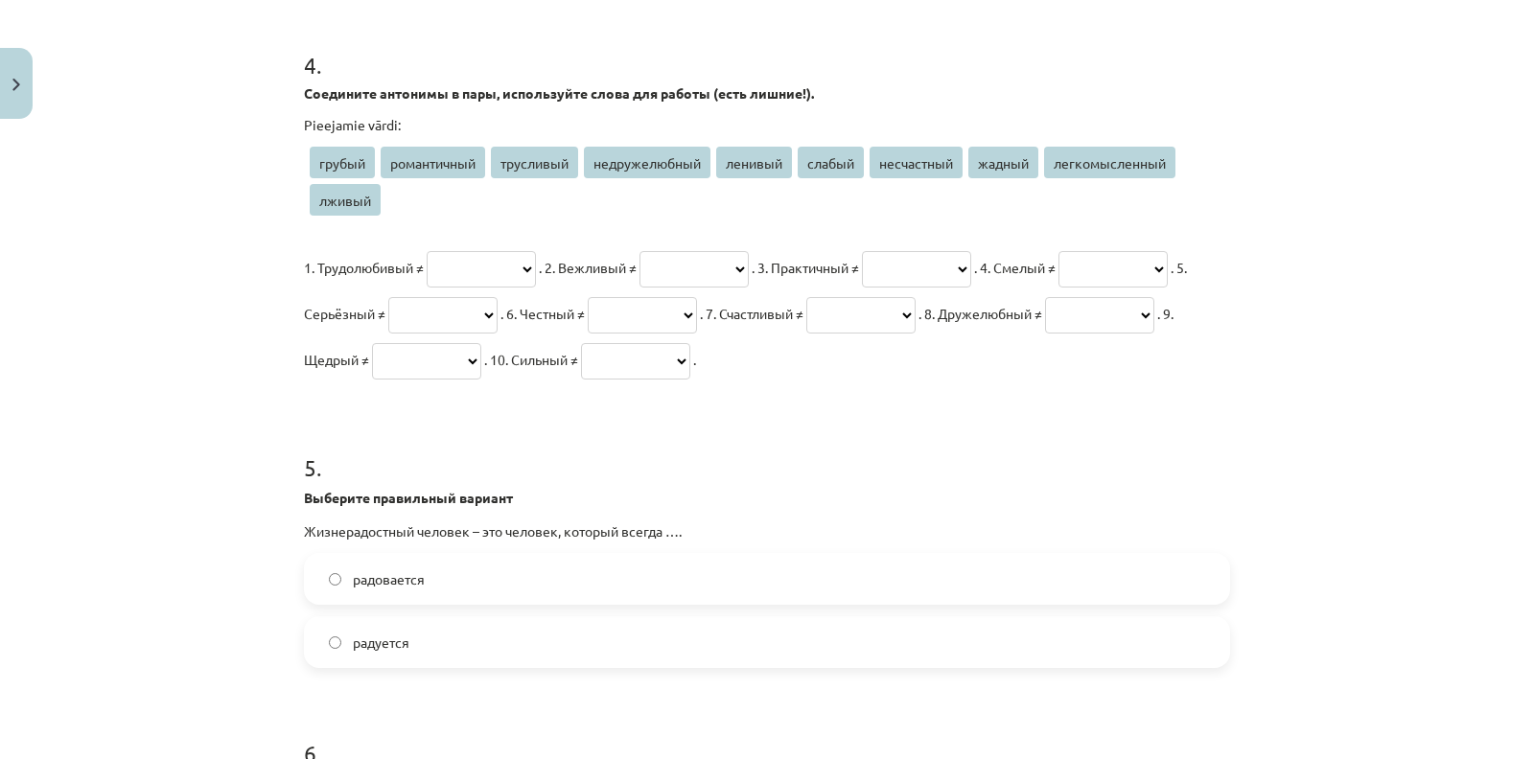
scroll to position [1325, 0]
click at [504, 268] on select "**********" at bounding box center [481, 271] width 109 height 36
select select "*******"
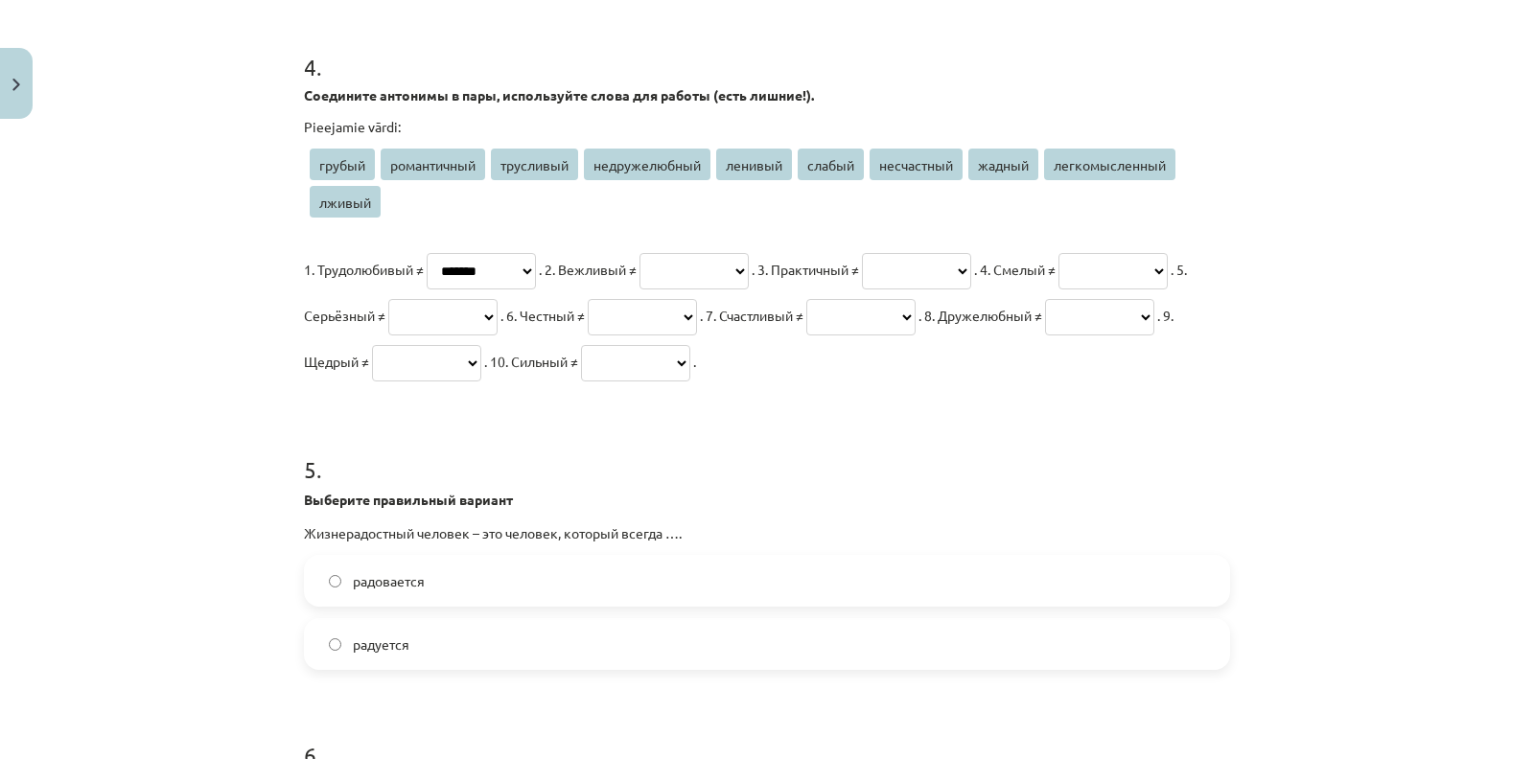
click at [427, 253] on select "**********" at bounding box center [481, 271] width 109 height 36
click at [581, 381] on select "**********" at bounding box center [635, 363] width 109 height 36
select select "******"
click at [581, 381] on select "**********" at bounding box center [635, 363] width 109 height 36
click at [1058, 289] on select "**********" at bounding box center [1112, 271] width 109 height 36
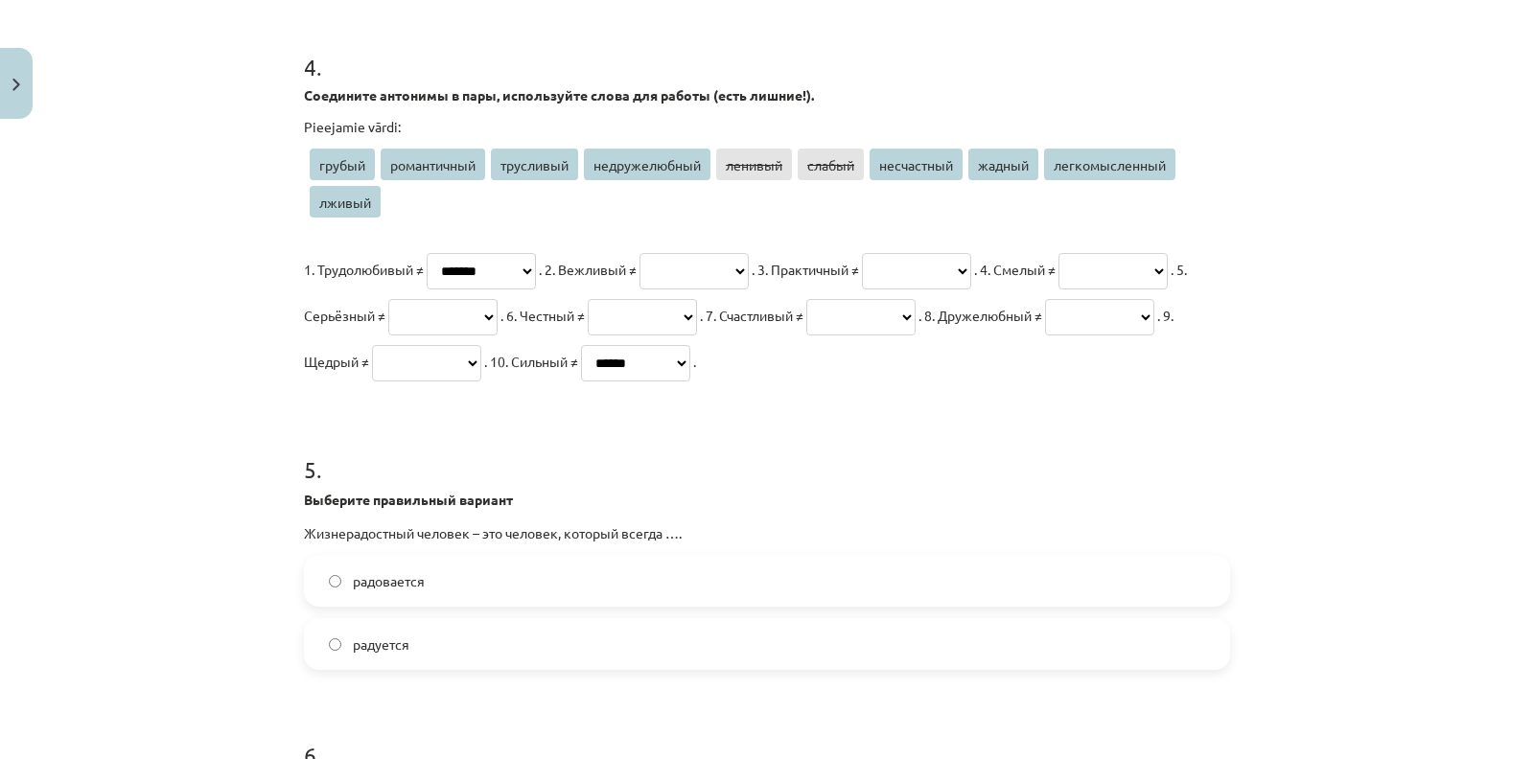
select select "*********"
click at [1058, 289] on select "**********" at bounding box center [1112, 271] width 109 height 36
click at [497, 312] on select "**********" at bounding box center [442, 317] width 109 height 36
click at [817, 482] on h1 "5 ." at bounding box center [767, 452] width 926 height 59
click at [697, 318] on select "**********" at bounding box center [642, 317] width 109 height 36
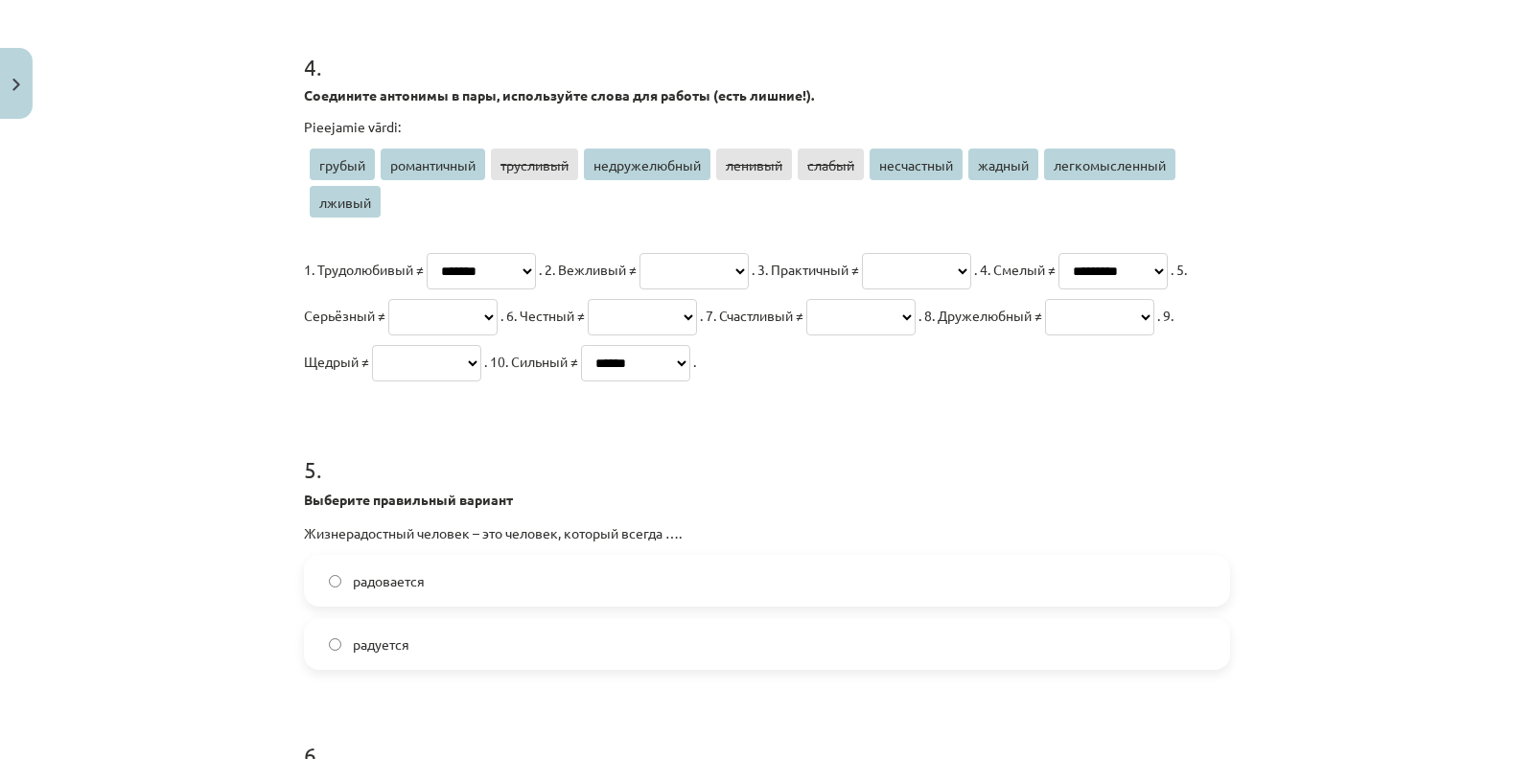
select select "******"
click at [697, 299] on select "**********" at bounding box center [642, 317] width 109 height 36
click at [806, 335] on select "**********" at bounding box center [860, 317] width 109 height 36
click at [597, 384] on p "**********" at bounding box center [767, 315] width 926 height 138
click at [1045, 335] on select "**********" at bounding box center [1099, 317] width 109 height 36
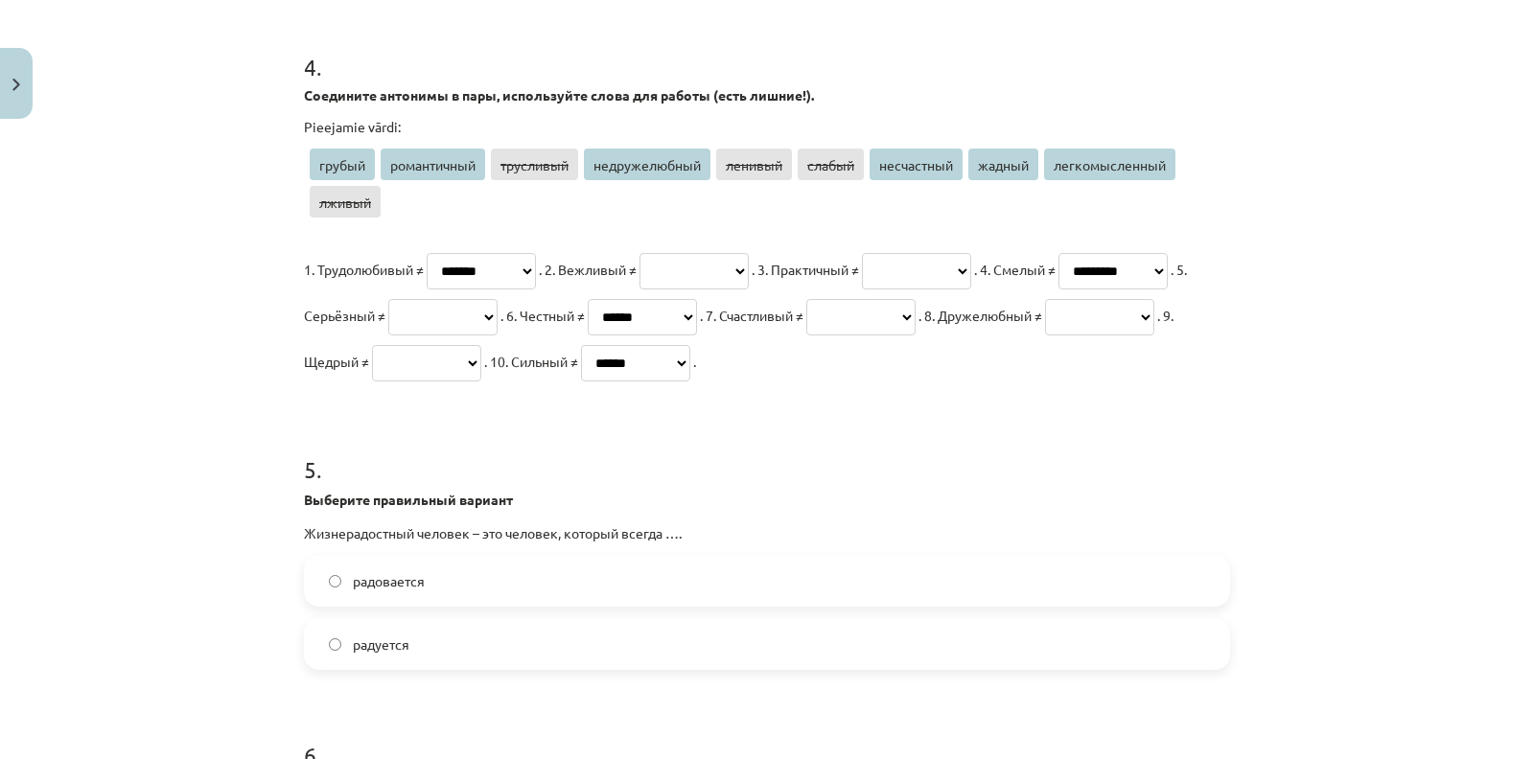
select select "**********"
click at [1045, 335] on select "**********" at bounding box center [1099, 317] width 109 height 36
click at [481, 367] on select "**********" at bounding box center [426, 363] width 109 height 36
select select "******"
click at [481, 345] on select "**********" at bounding box center [426, 363] width 109 height 36
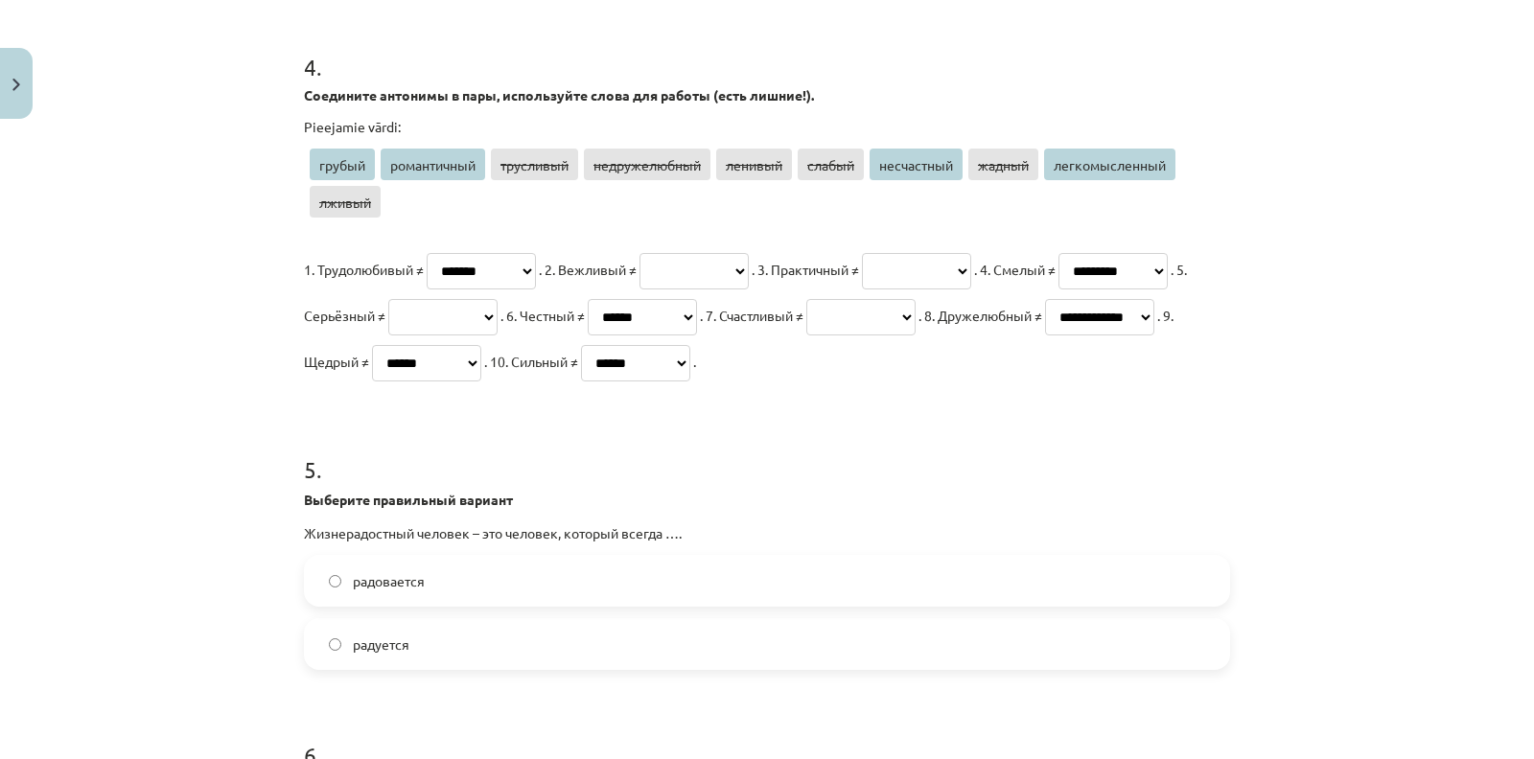
click at [749, 266] on select "**********" at bounding box center [693, 271] width 109 height 36
select select "******"
click at [683, 253] on select "**********" at bounding box center [693, 271] width 109 height 36
click at [497, 314] on select "**********" at bounding box center [442, 317] width 109 height 36
select select "**********"
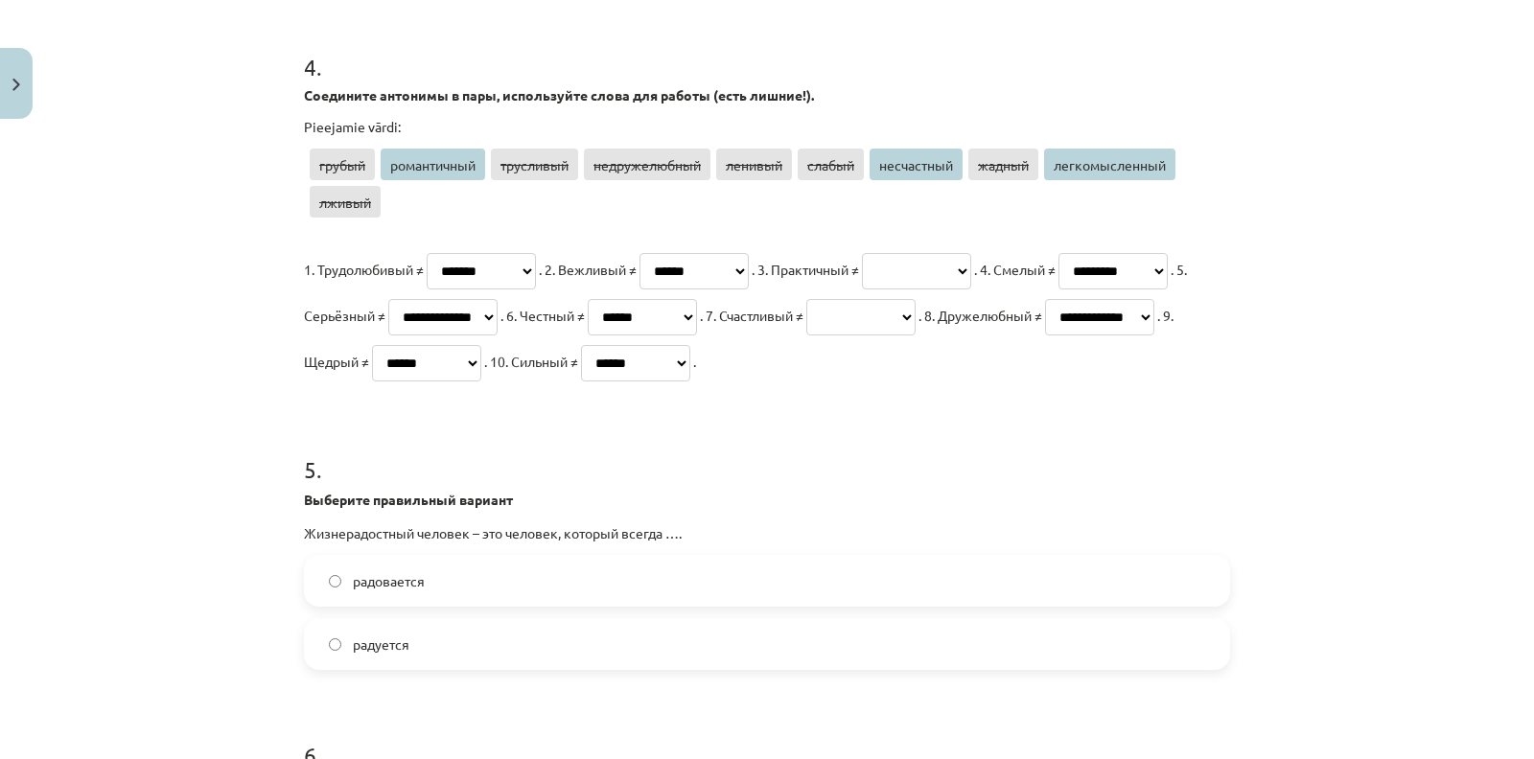
click at [497, 299] on select "**********" at bounding box center [442, 317] width 109 height 36
click at [806, 335] on select "**********" at bounding box center [860, 317] width 109 height 36
select select "**********"
click at [806, 335] on select "**********" at bounding box center [860, 317] width 109 height 36
click at [971, 257] on select "**********" at bounding box center [916, 271] width 109 height 36
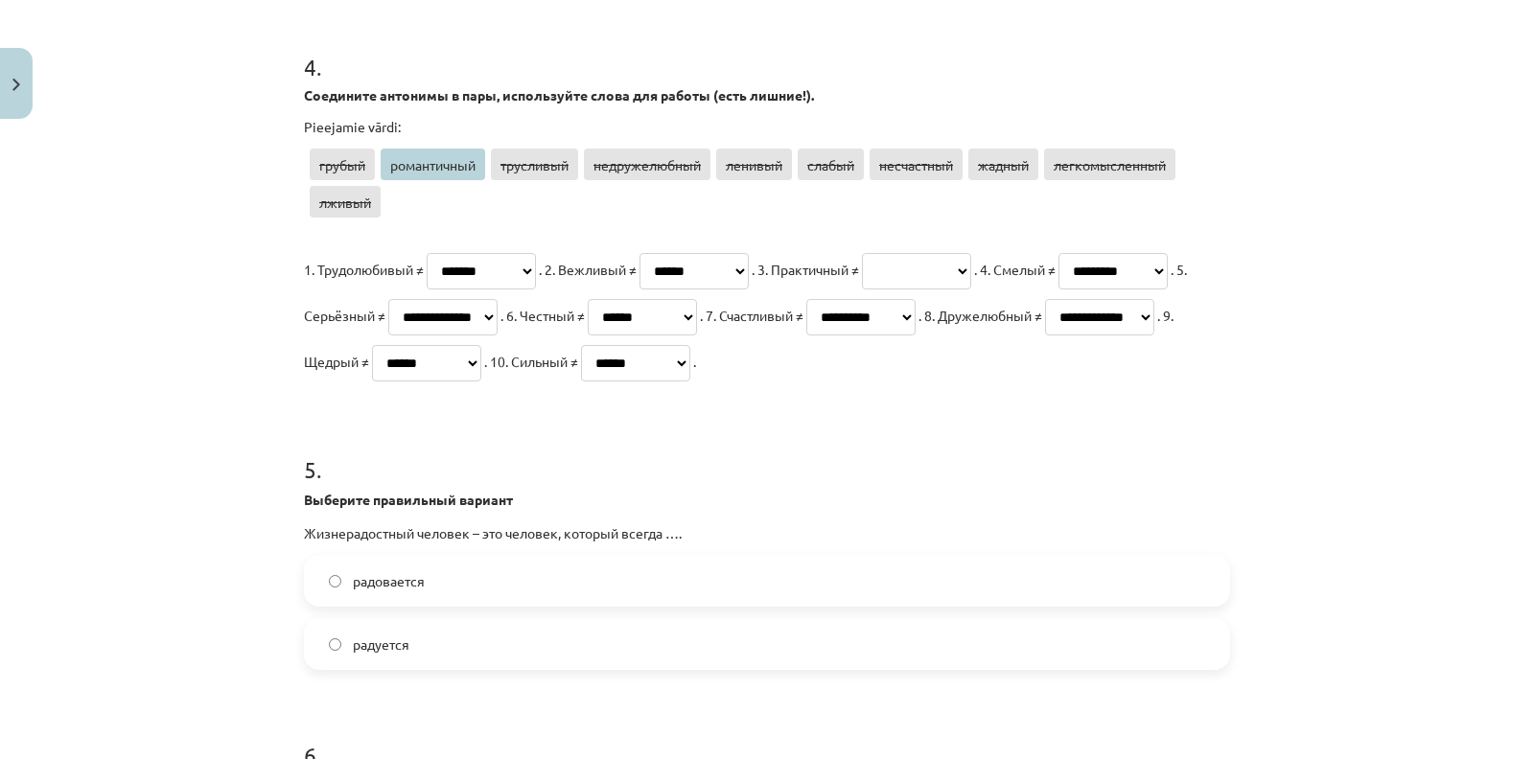
select select "**********"
click at [955, 253] on select "**********" at bounding box center [916, 271] width 109 height 36
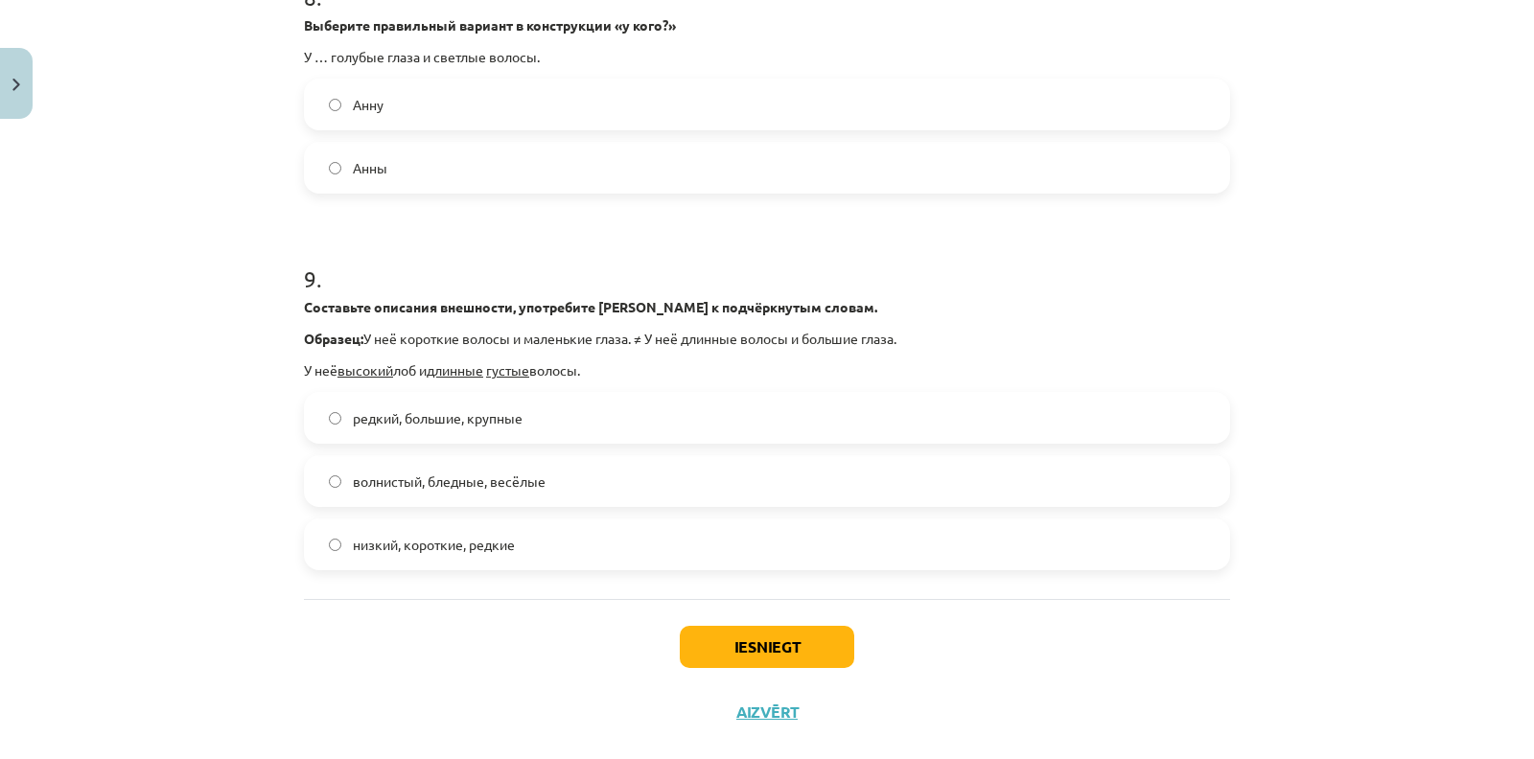
scroll to position [2850, 0]
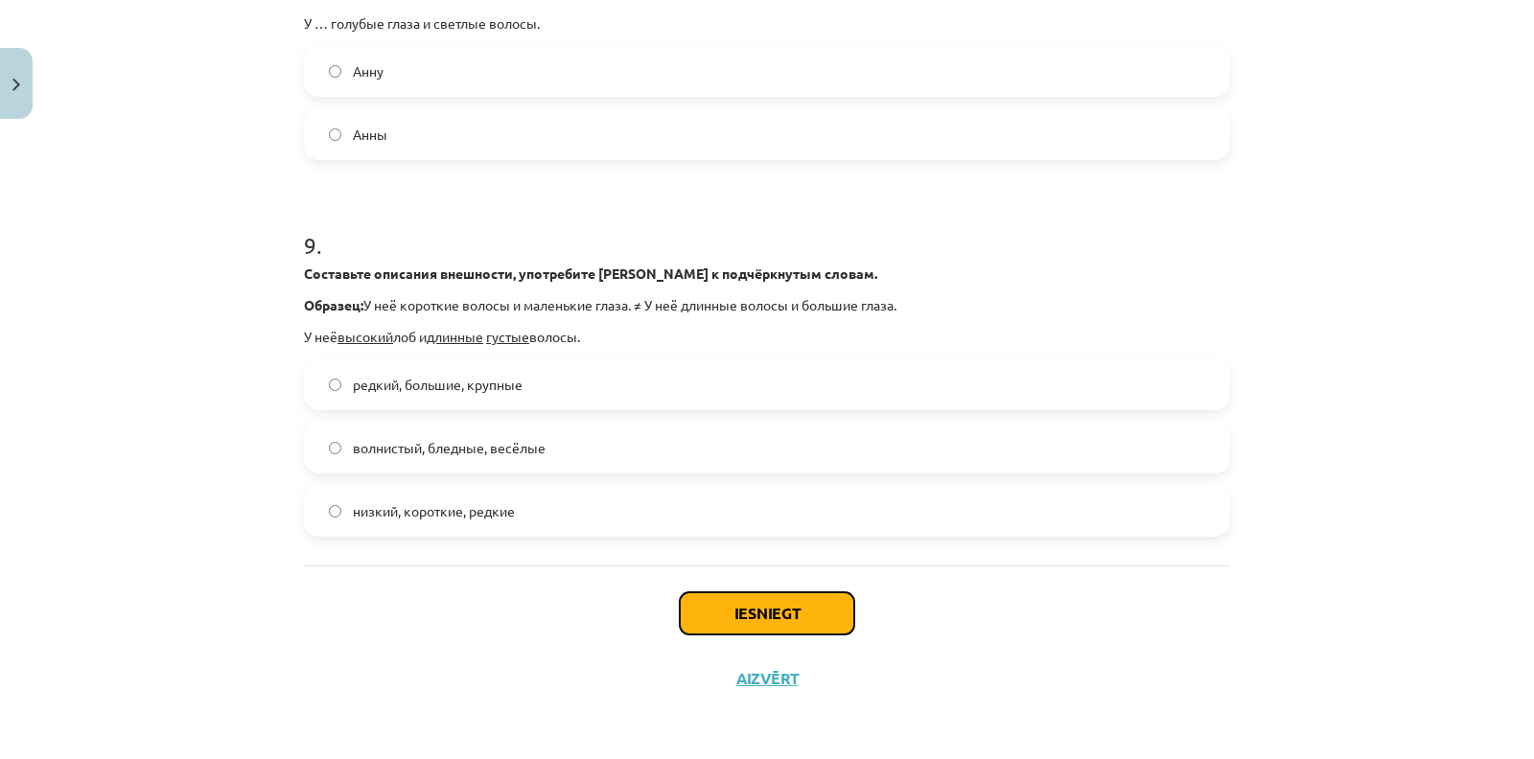
click at [784, 610] on button "Iesniegt" at bounding box center [767, 613] width 174 height 42
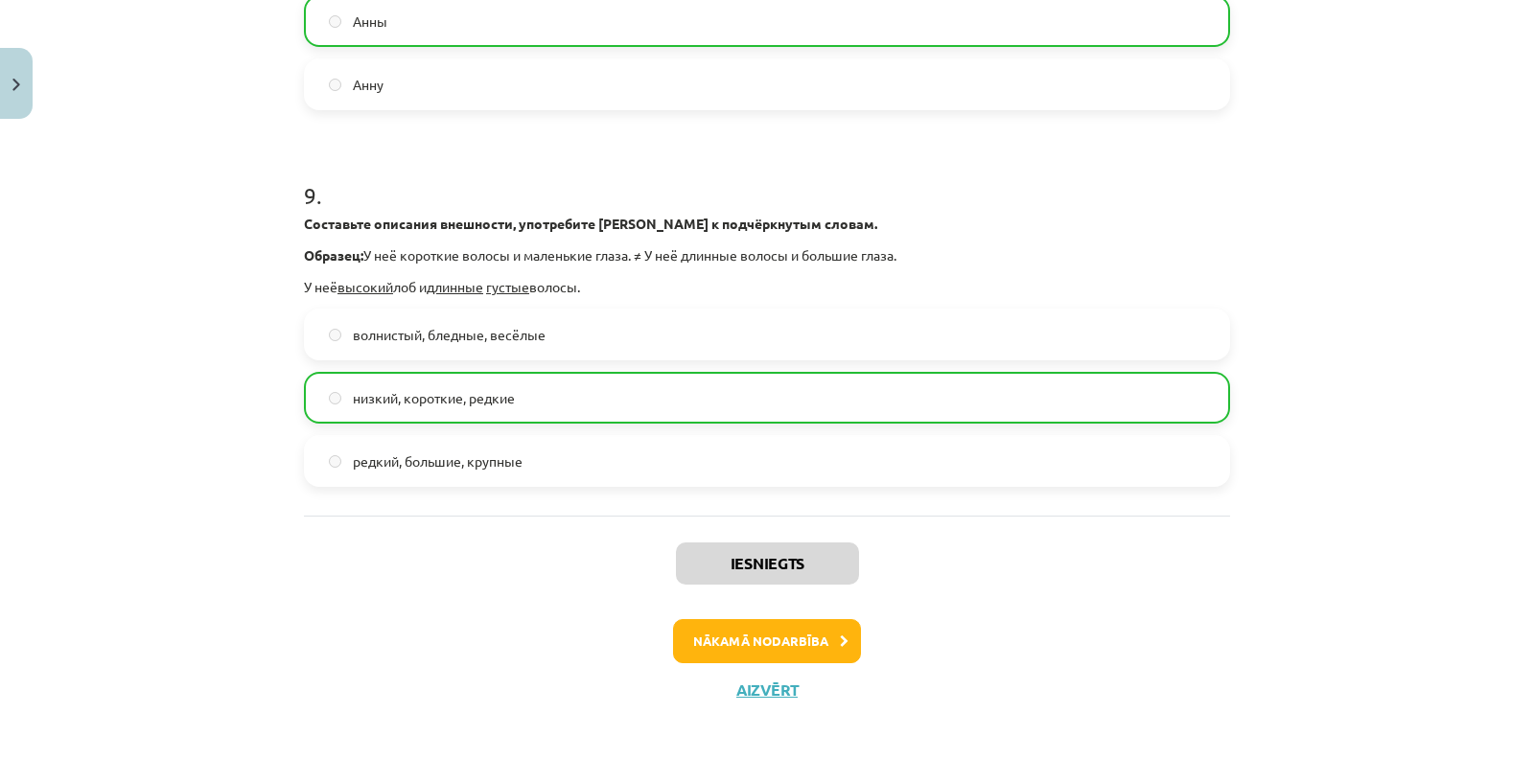
scroll to position [2857, 0]
click at [717, 662] on button "Nākamā nodarbība" at bounding box center [767, 640] width 188 height 44
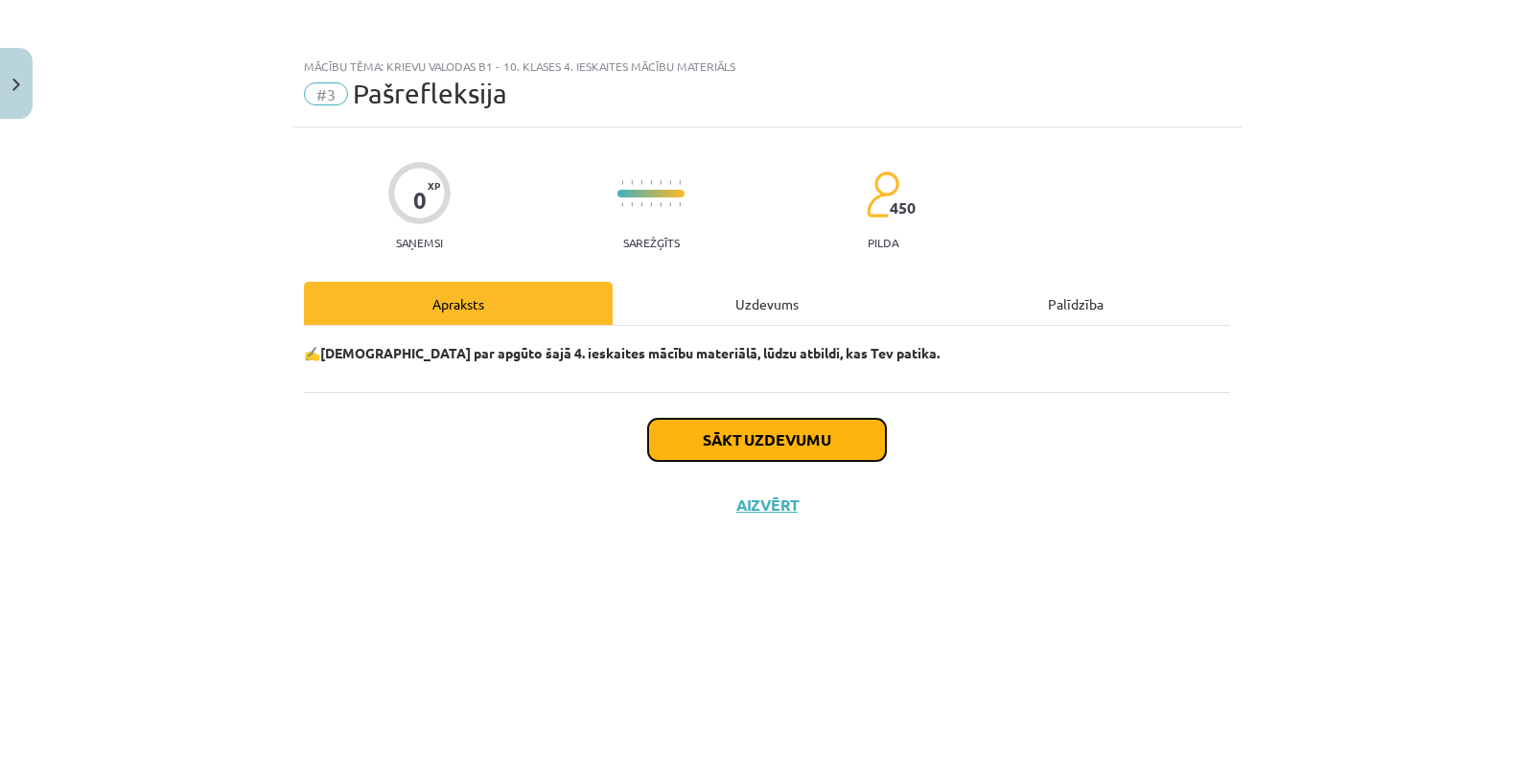
click at [734, 442] on button "Sākt uzdevumu" at bounding box center [767, 440] width 238 height 42
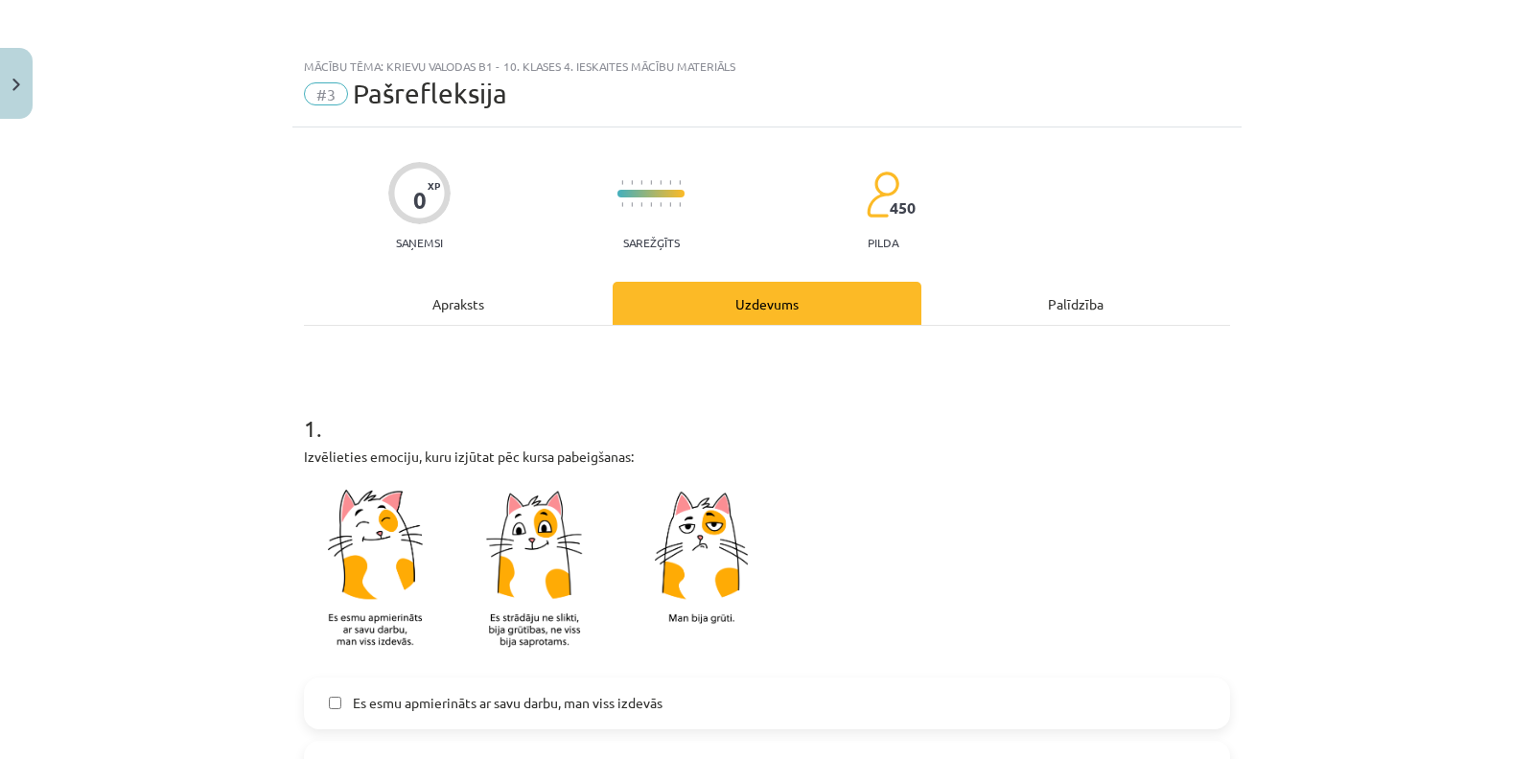
click at [520, 693] on span "Es esmu apmierināts ar savu darbu, man viss izdevās" at bounding box center [508, 703] width 310 height 20
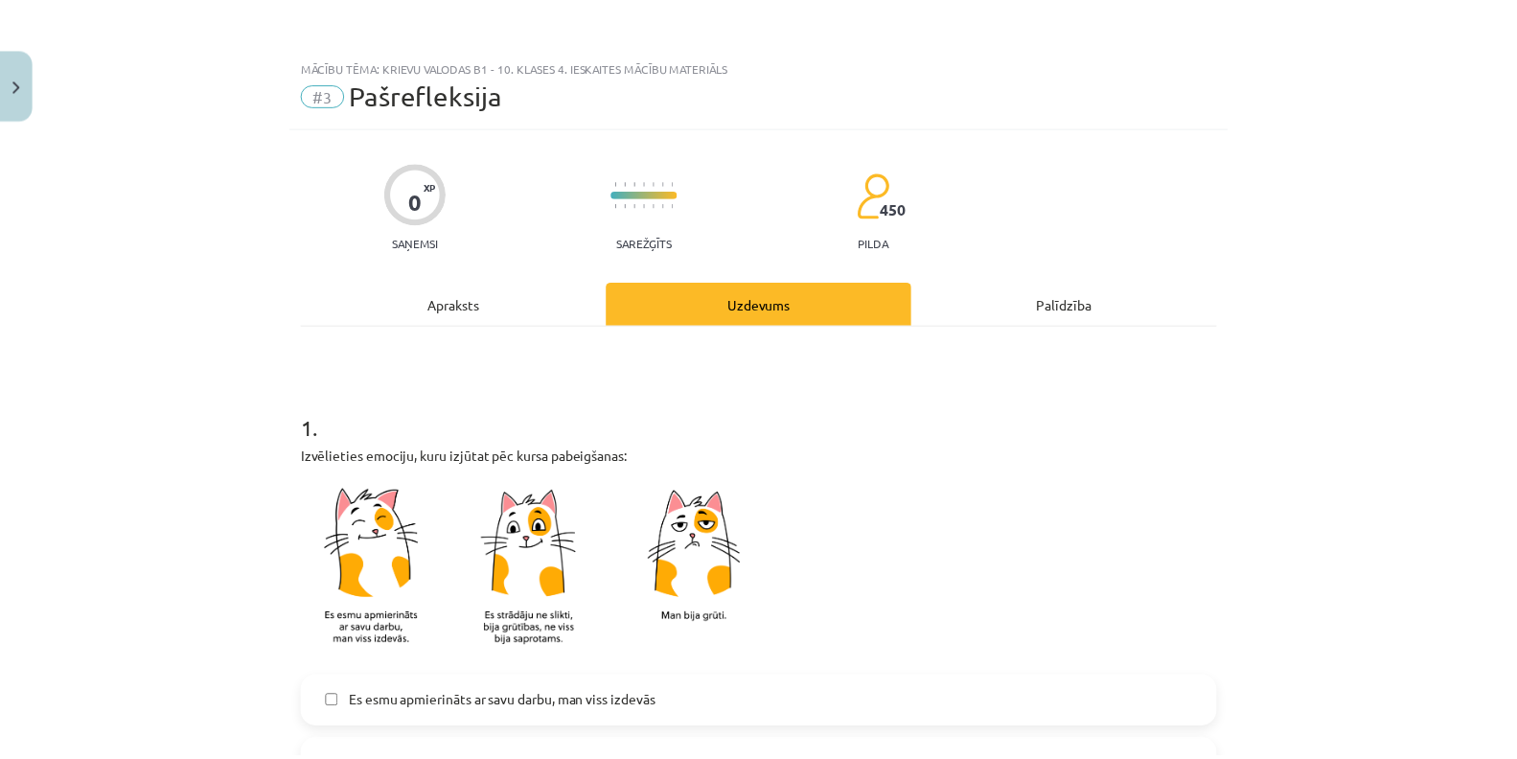
scroll to position [317, 0]
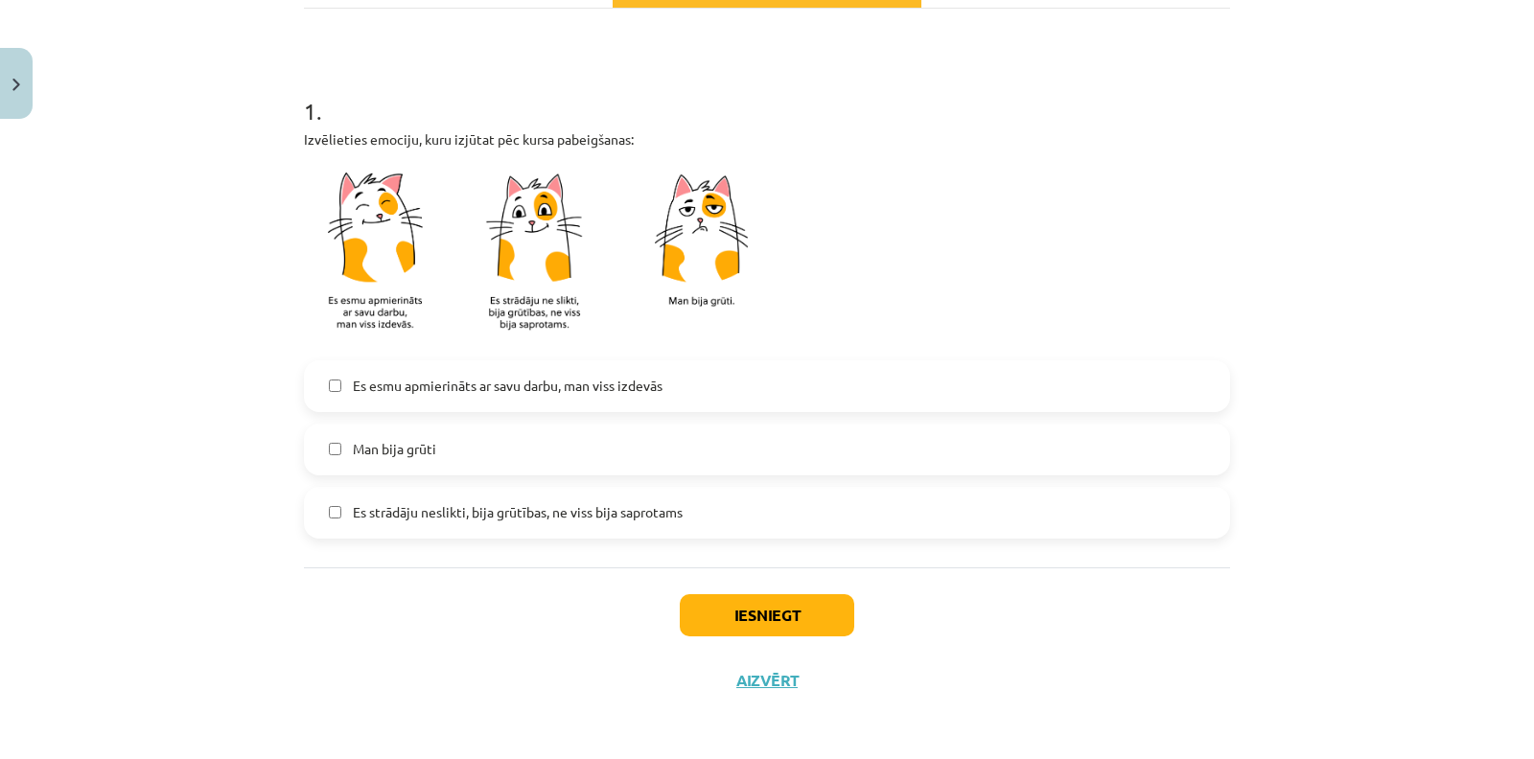
click at [669, 599] on div "Iesniegt Aizvērt" at bounding box center [767, 634] width 926 height 134
click at [686, 608] on button "Iesniegt" at bounding box center [767, 615] width 174 height 42
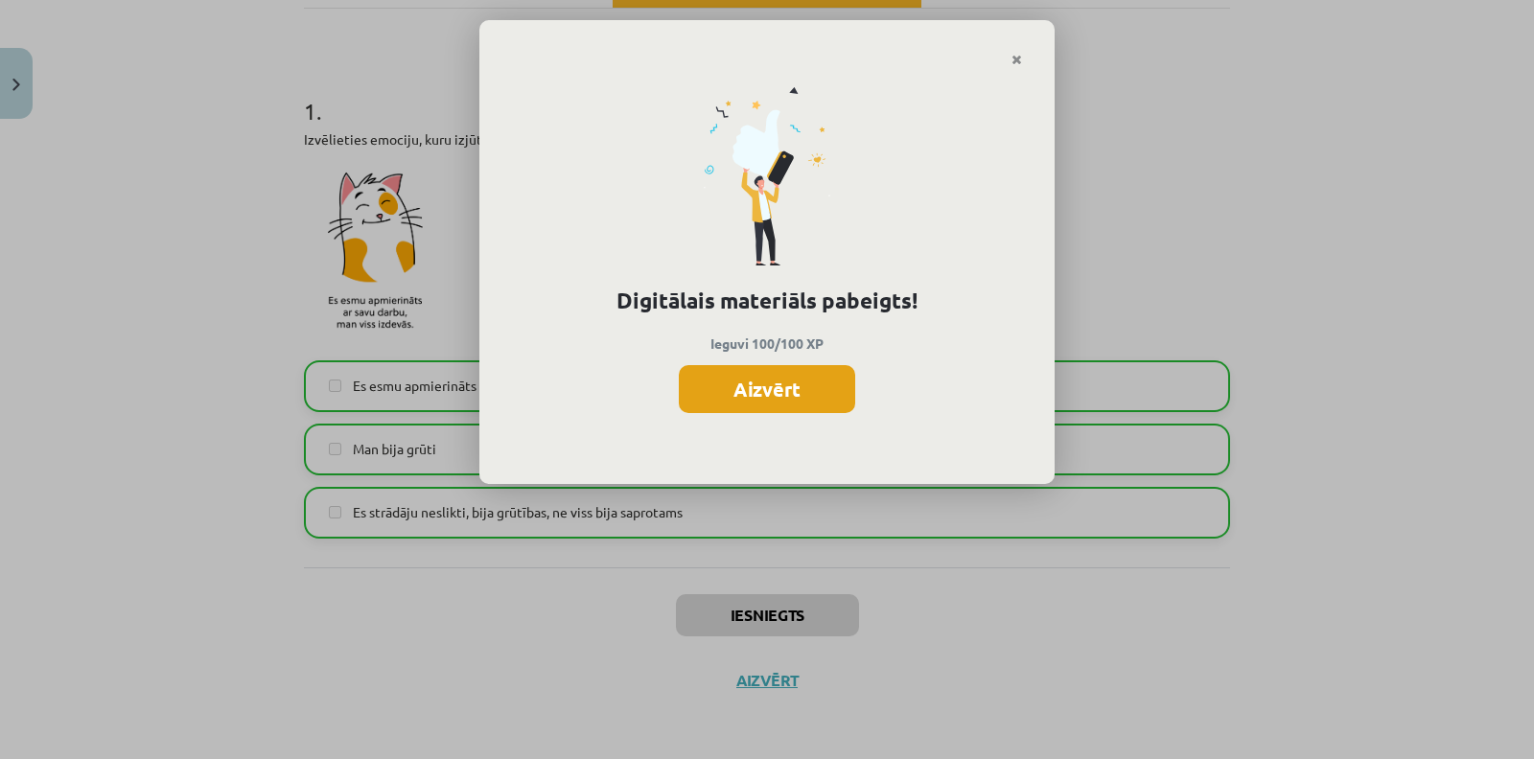
click at [791, 391] on button "Aizvērt" at bounding box center [767, 389] width 176 height 48
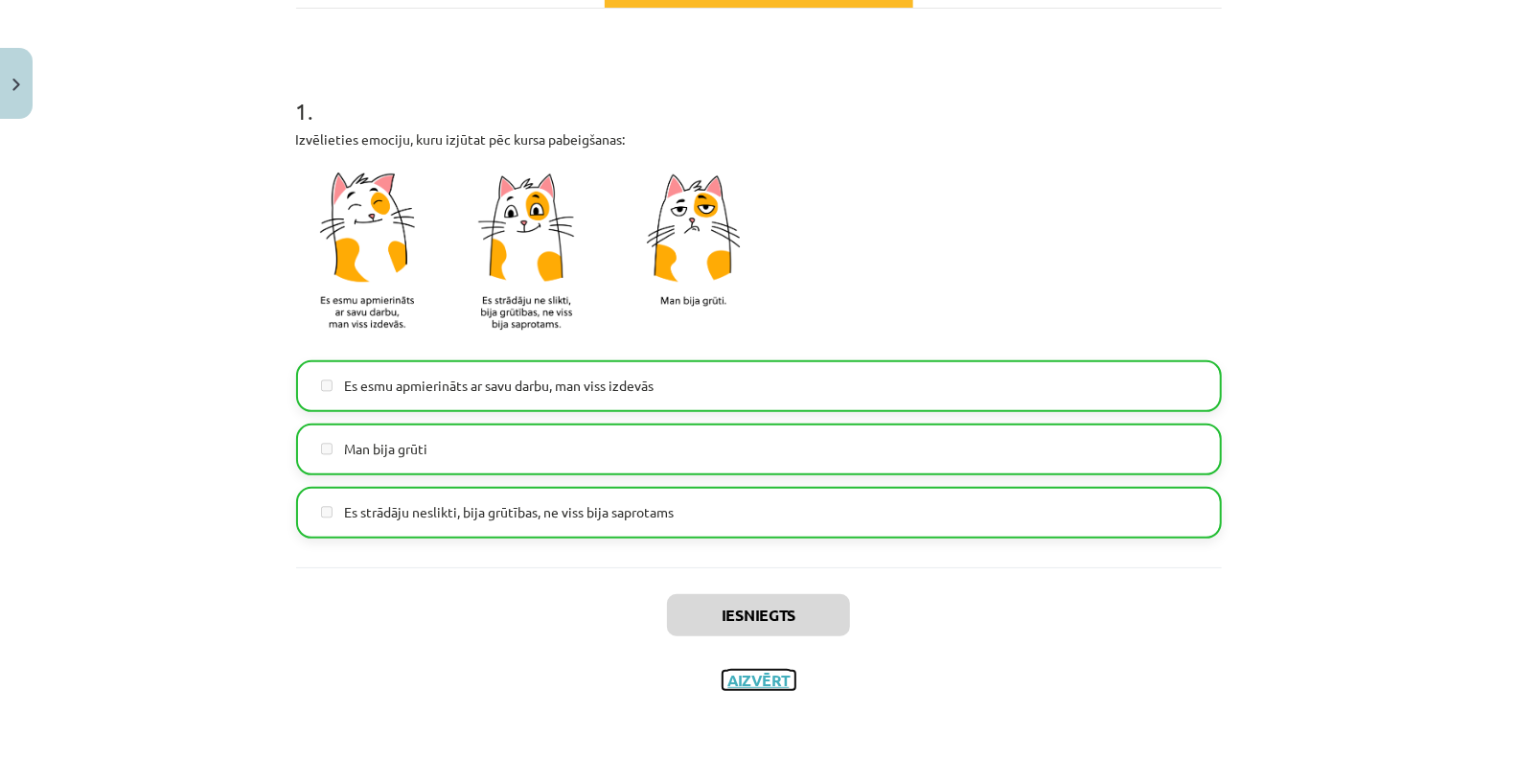
click at [768, 673] on button "Aizvērt" at bounding box center [759, 680] width 73 height 19
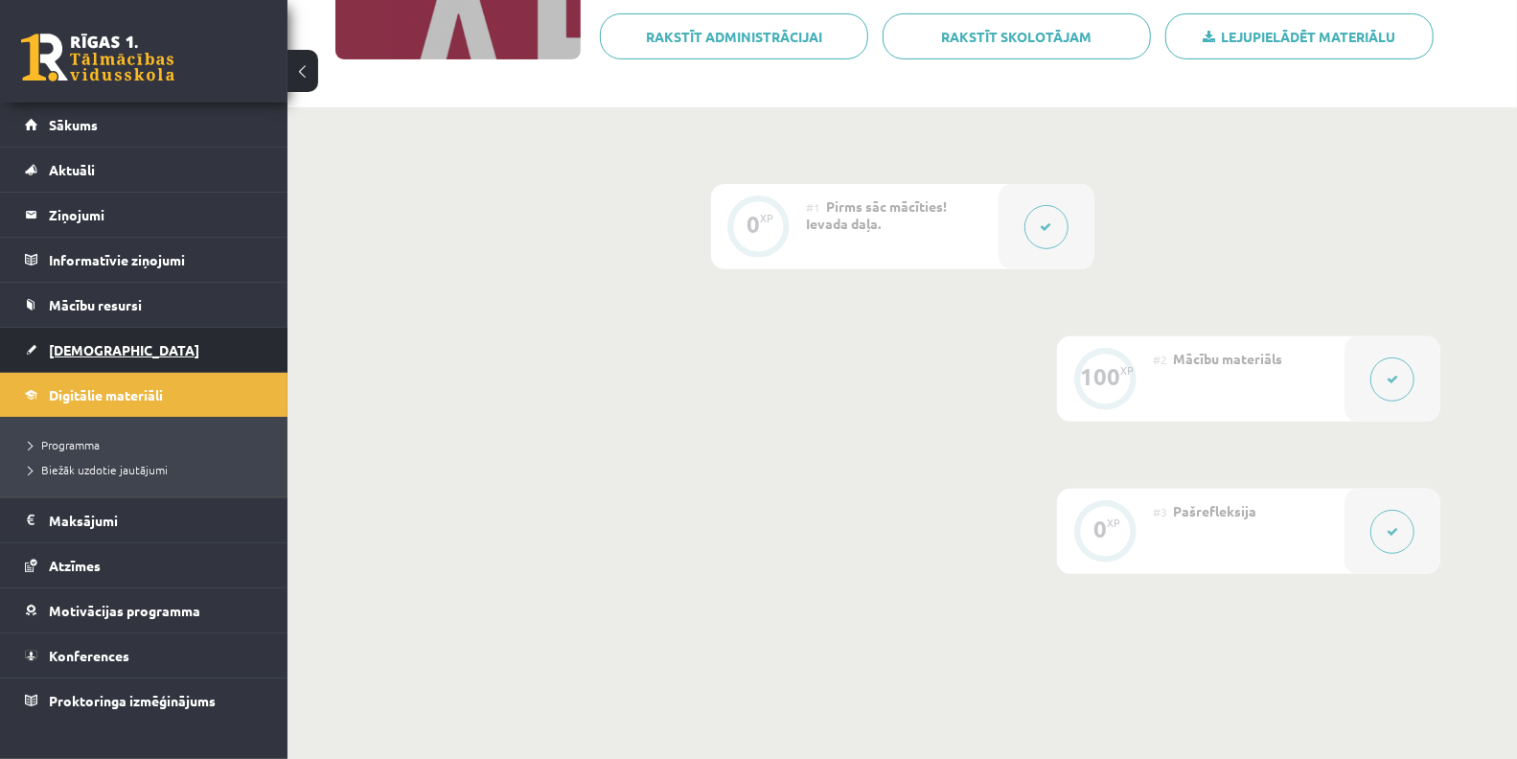
click at [113, 348] on link "[DEMOGRAPHIC_DATA]" at bounding box center [144, 350] width 239 height 44
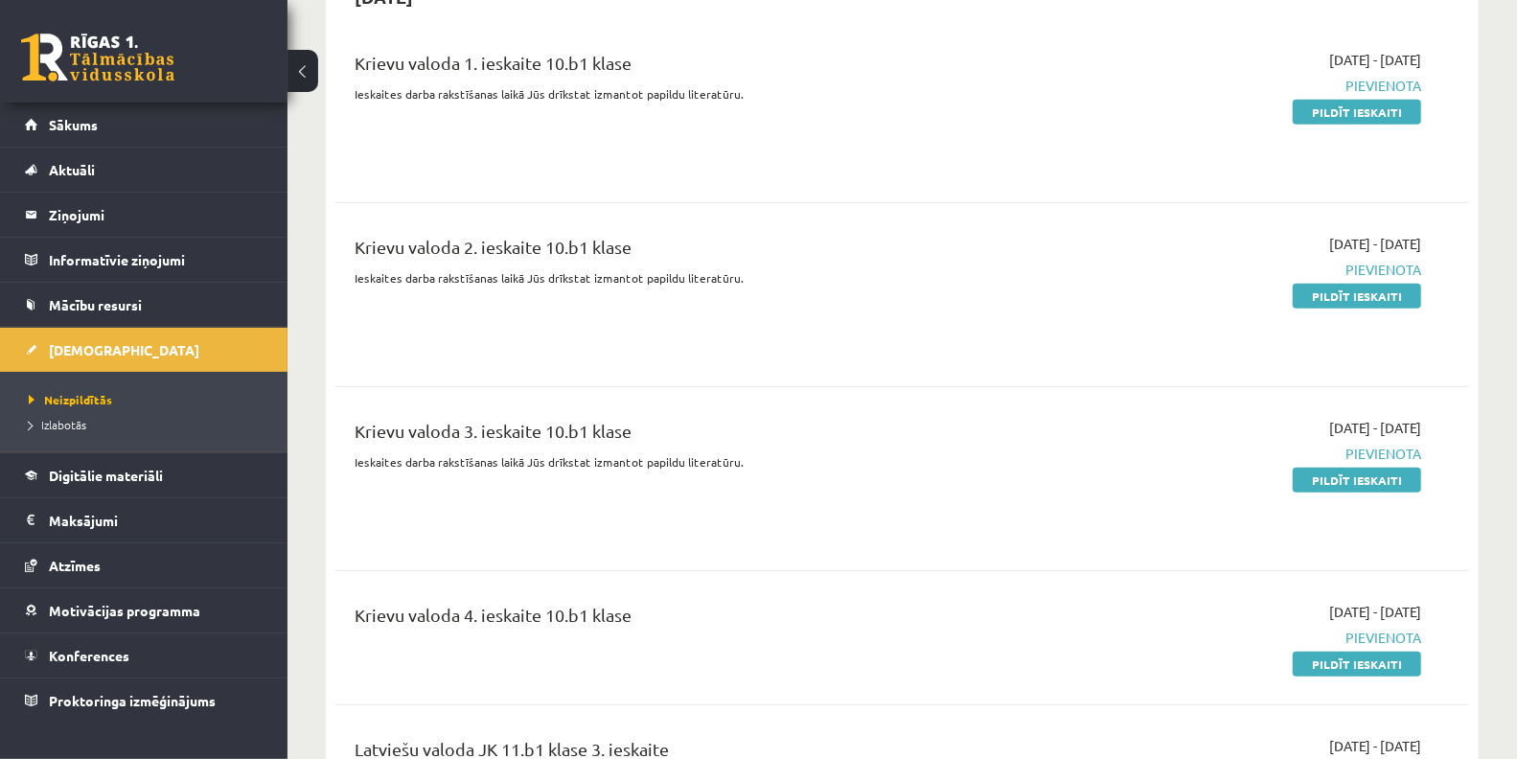
scroll to position [496, 0]
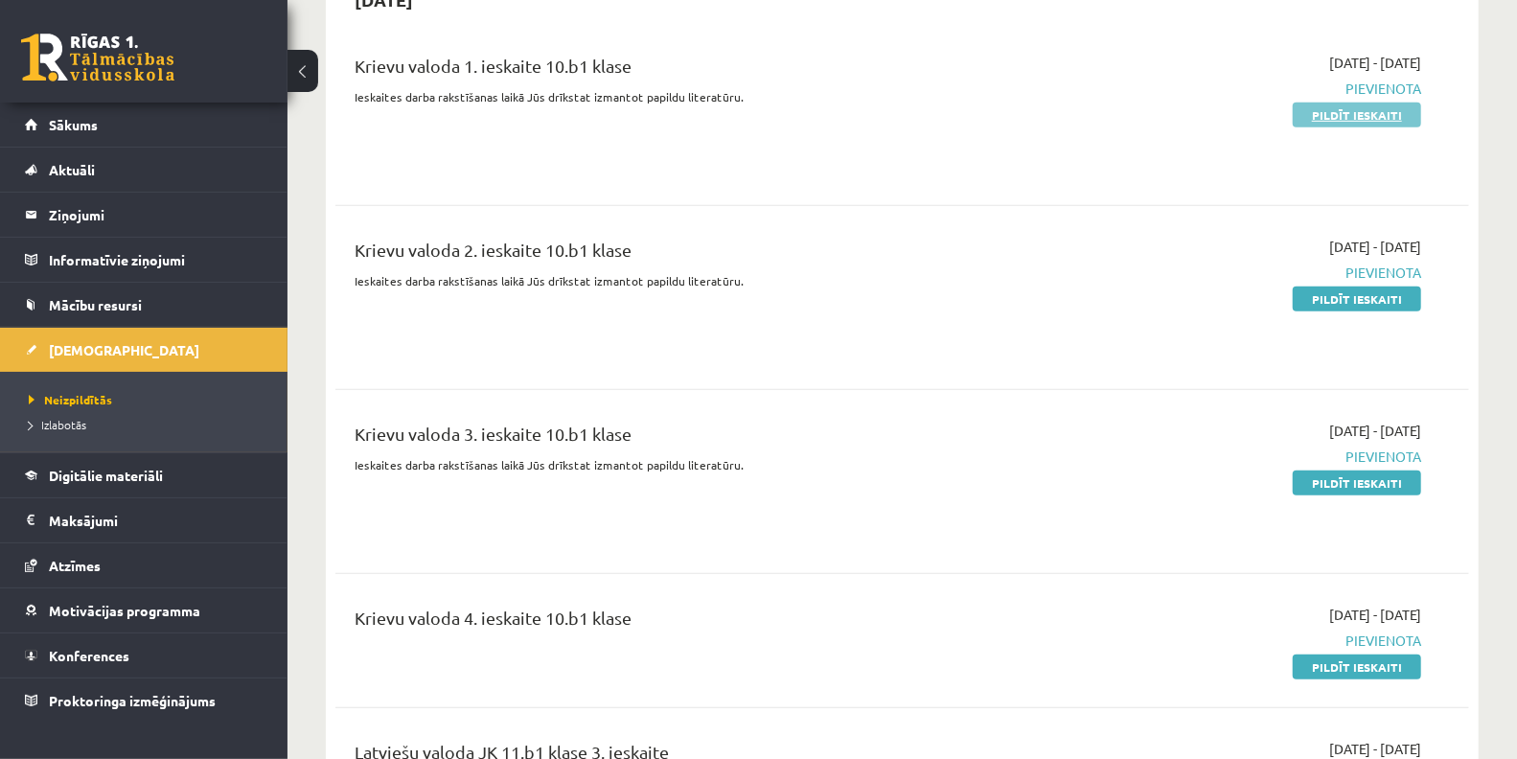
click at [1356, 117] on link "Pildīt ieskaiti" at bounding box center [1357, 115] width 128 height 25
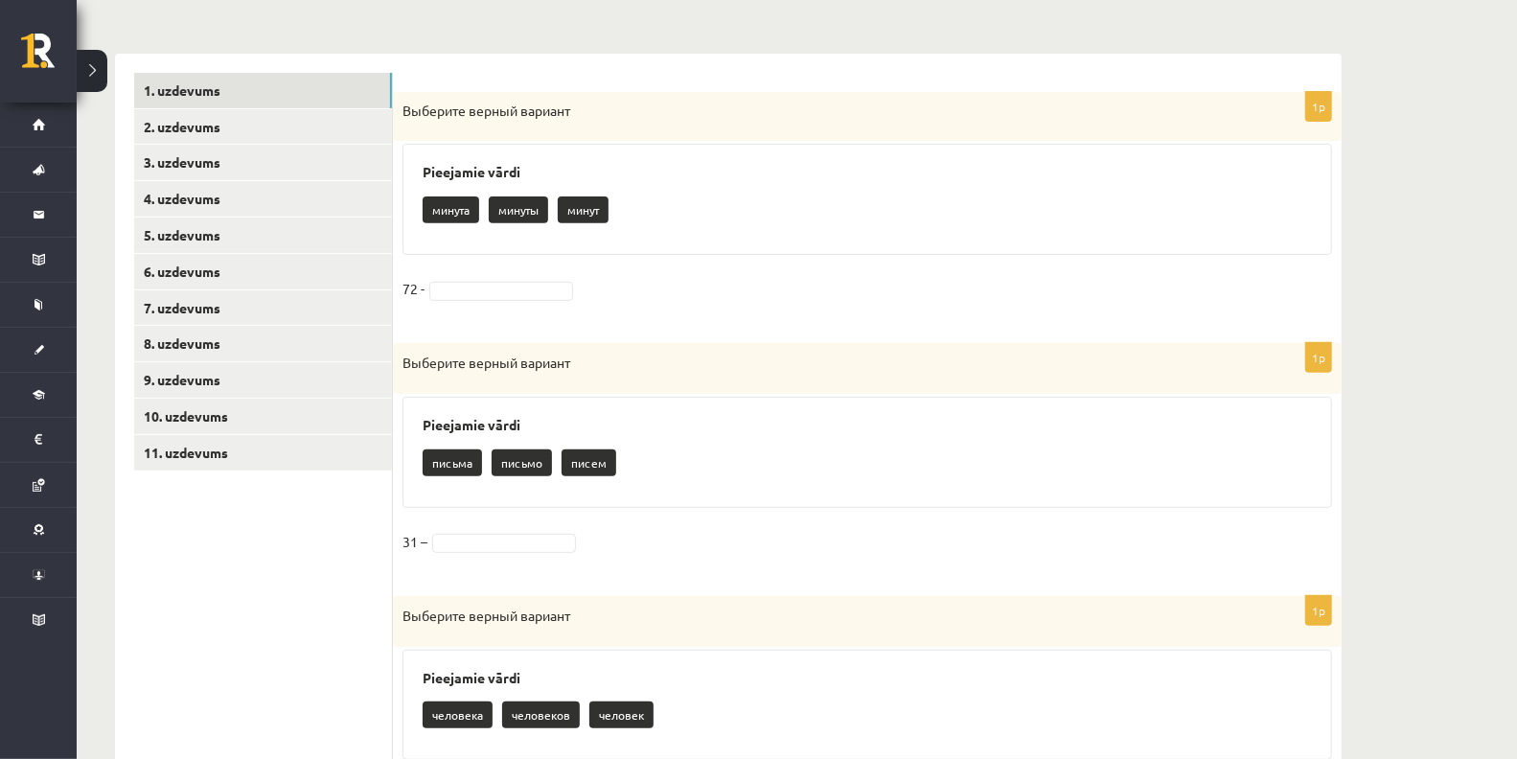
scroll to position [358, 0]
click at [539, 209] on p "минуты" at bounding box center [518, 209] width 59 height 27
click at [471, 207] on p "минута" at bounding box center [451, 209] width 57 height 27
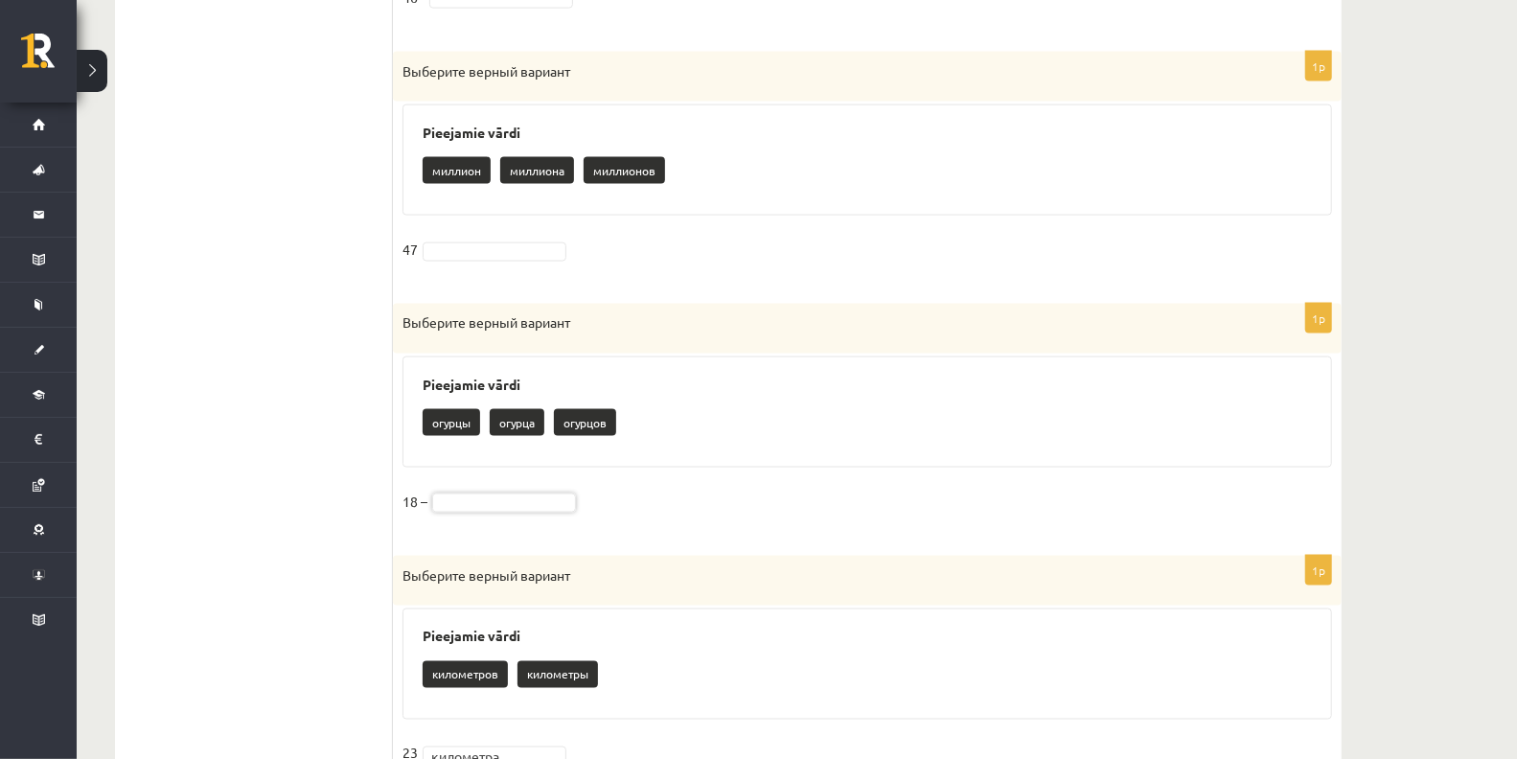
scroll to position [1661, 0]
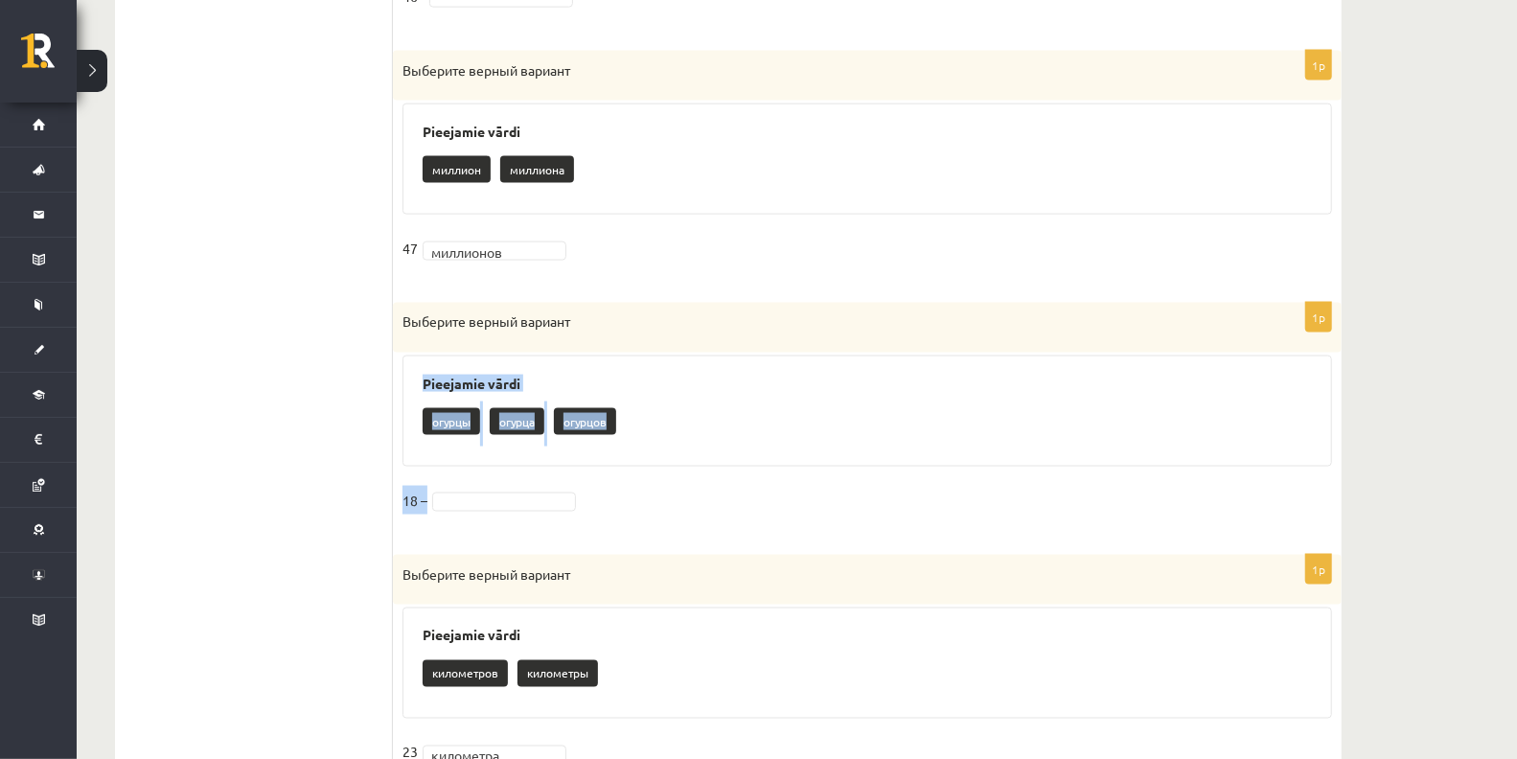
drag, startPoint x: 403, startPoint y: 365, endPoint x: 504, endPoint y: 482, distance: 154.9
click at [504, 482] on div "1p Выберите верный вариант Pieejamie vārdi огурцы огурца огурцов 18 –" at bounding box center [867, 419] width 949 height 232
copy div "Pieejamie vārdi огурцы огурца огурцов 18 –"
drag, startPoint x: 354, startPoint y: 404, endPoint x: 509, endPoint y: 481, distance: 173.2
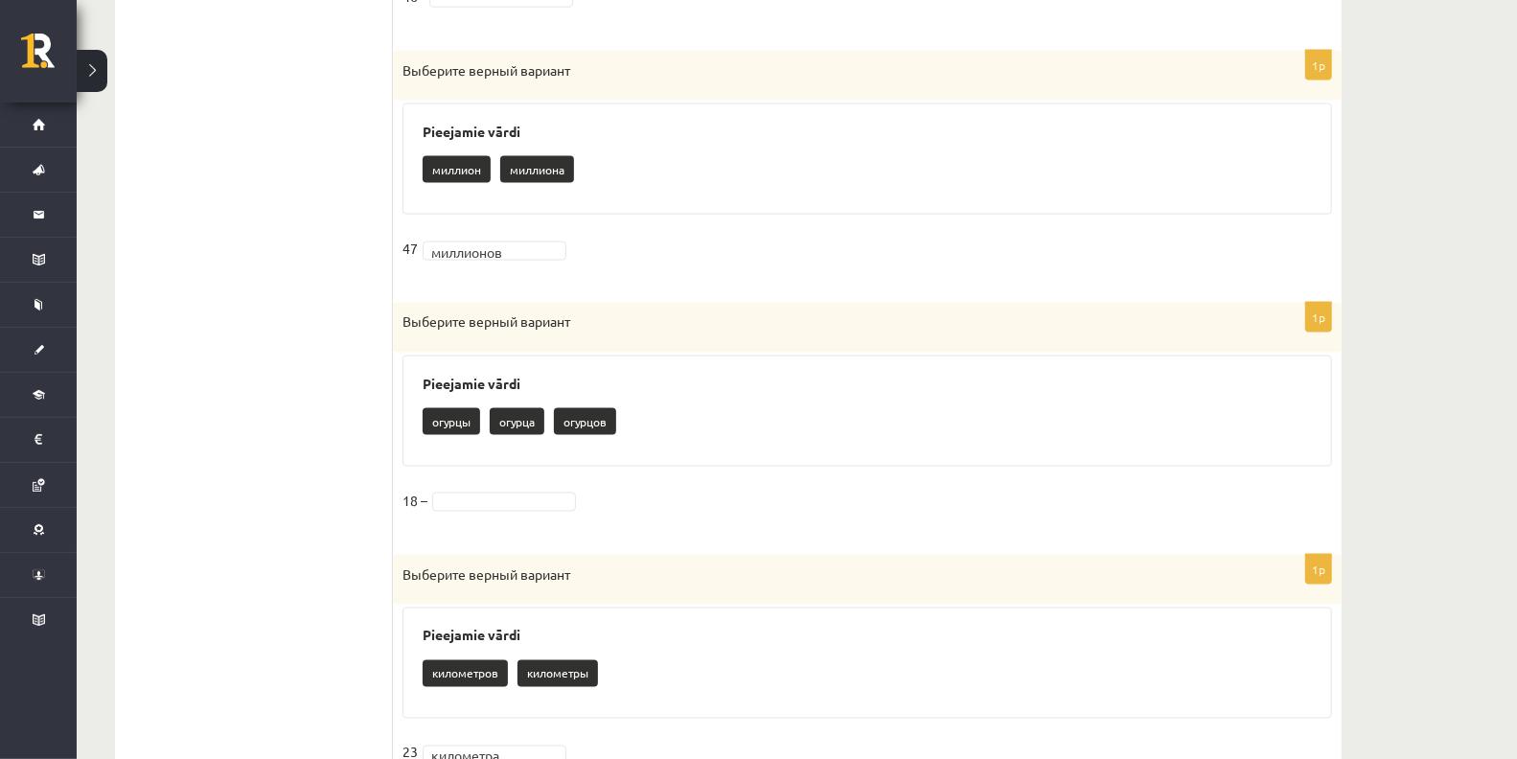
click at [509, 486] on fieldset "18 –" at bounding box center [868, 506] width 930 height 40
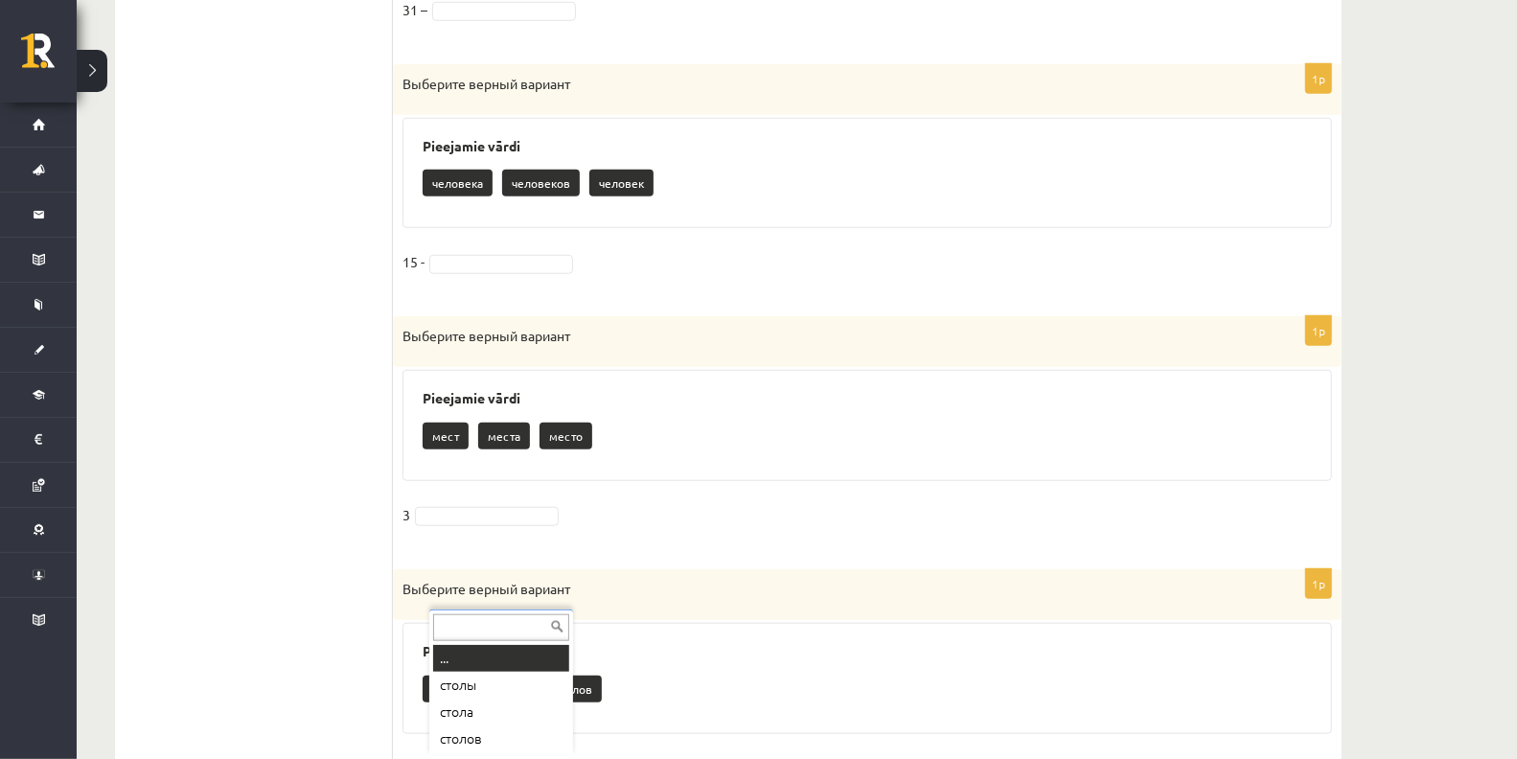
scroll to position [892, 0]
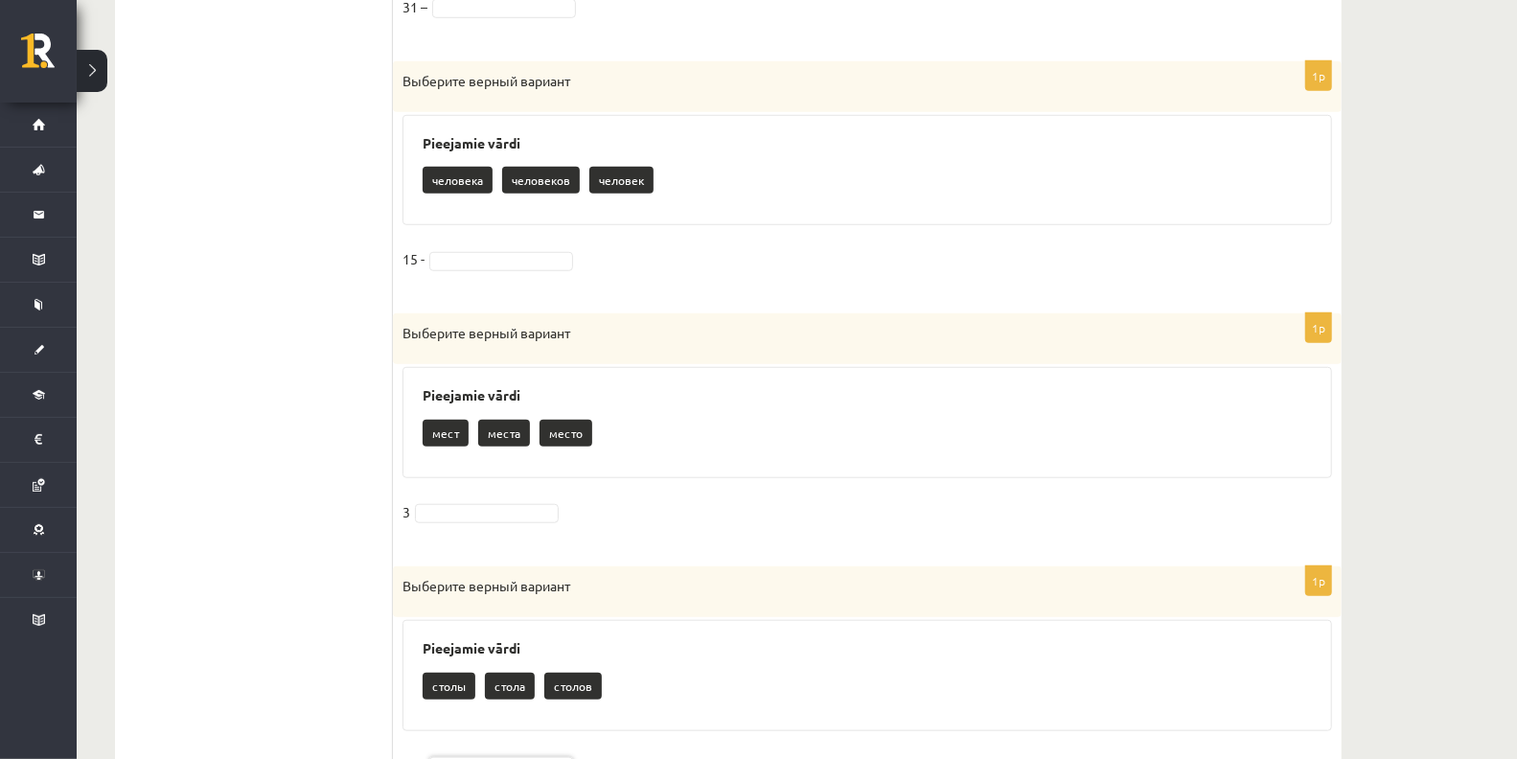
drag, startPoint x: 410, startPoint y: 146, endPoint x: 475, endPoint y: 397, distance: 259.4
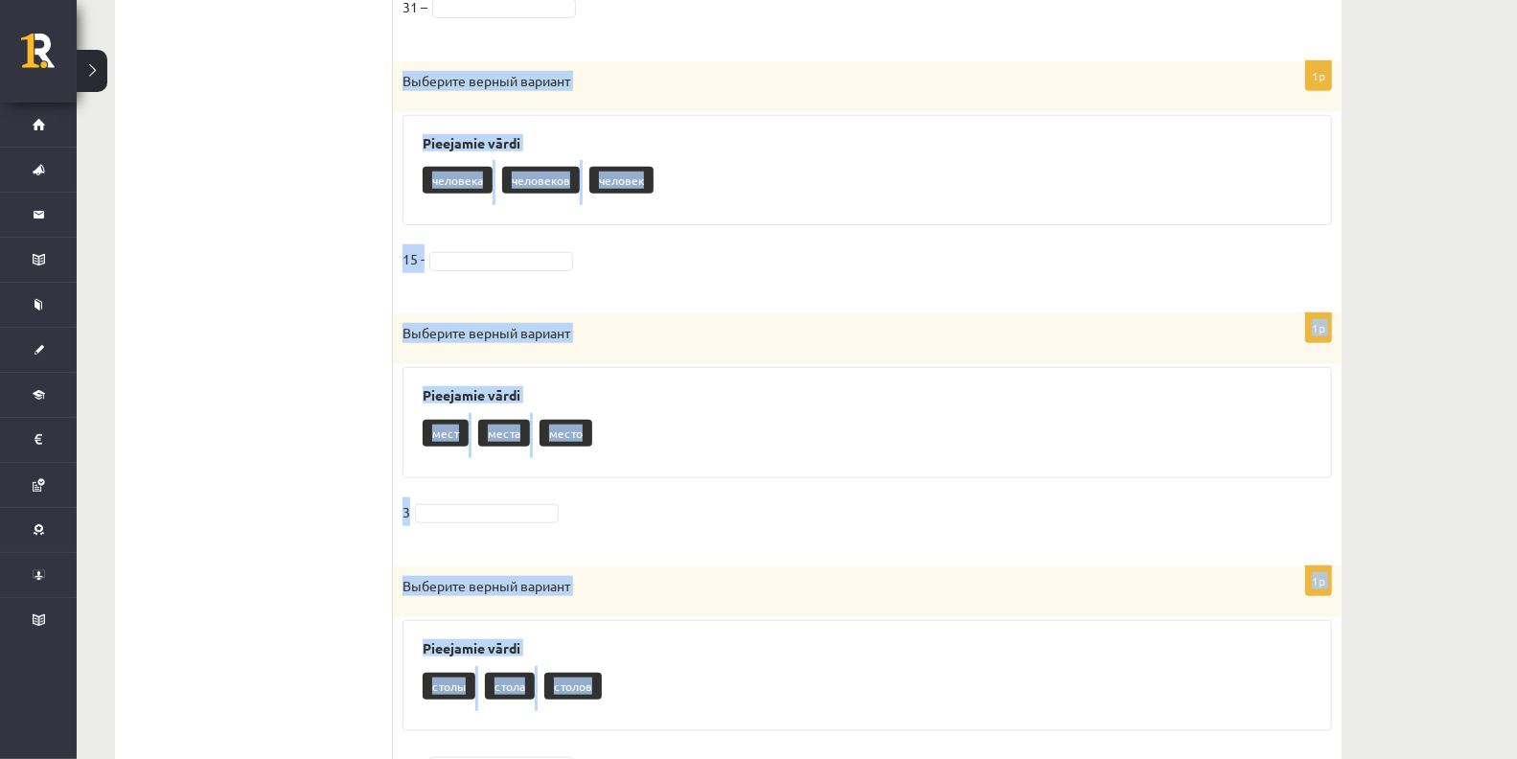
drag, startPoint x: 402, startPoint y: 74, endPoint x: 629, endPoint y: 673, distance: 640.7
click at [629, 673] on form "1p Выберите верный вариант Pieejamie vārdi минута минут 72 - минуты ****** 1p В…" at bounding box center [867, 674] width 911 height 2272
copy form "Выберите верный вариант Pieejamie vārdi человека человеков человек 15 - 1p Выбе…"
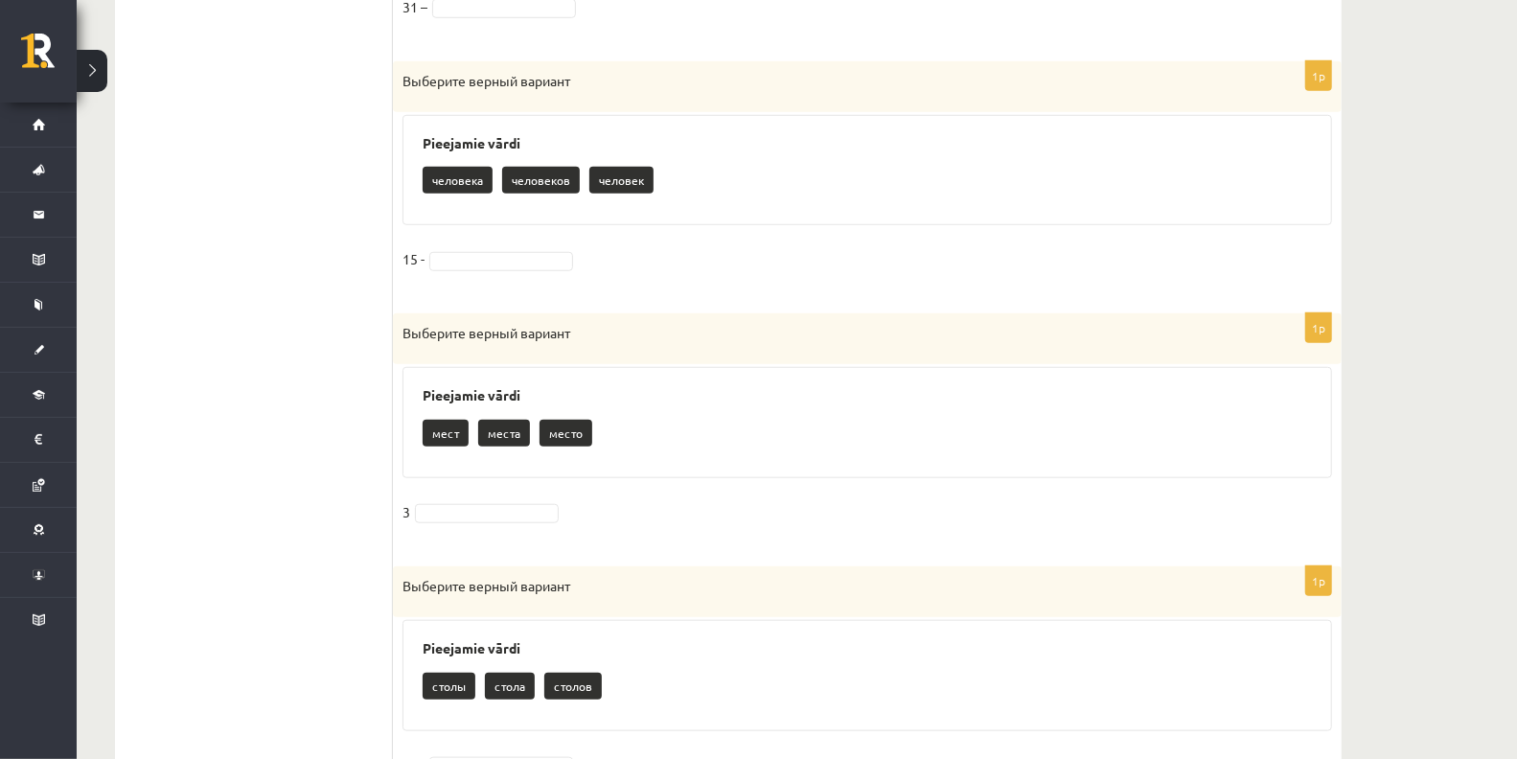
click at [283, 256] on ul "1. uzdevums 2. uzdevums 3. uzdevums 4. uzdevums 5. uzdevums 6. uzdevums 7. uzde…" at bounding box center [263, 674] width 259 height 2272
click at [561, 683] on p "столов" at bounding box center [573, 686] width 58 height 27
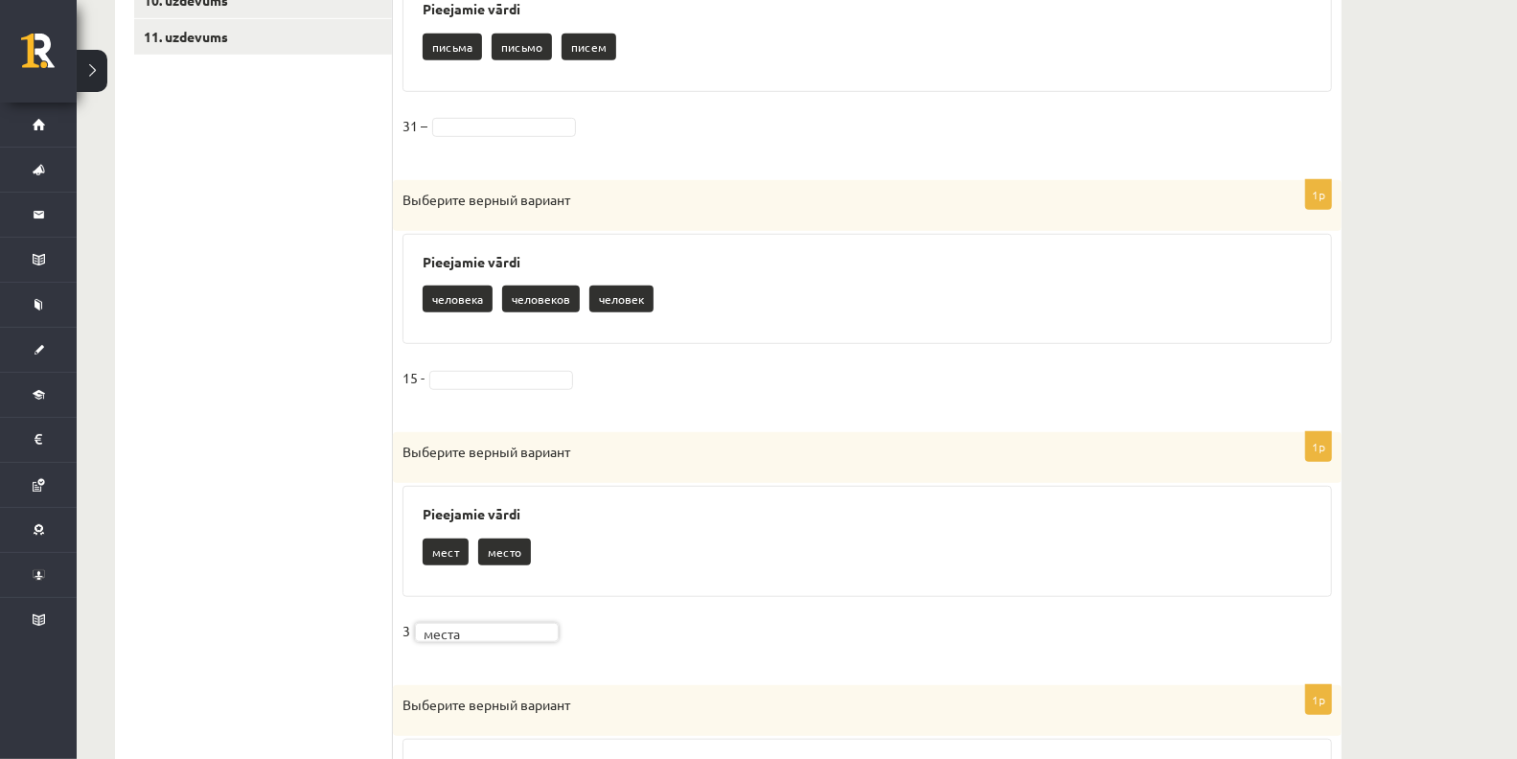
scroll to position [772, 0]
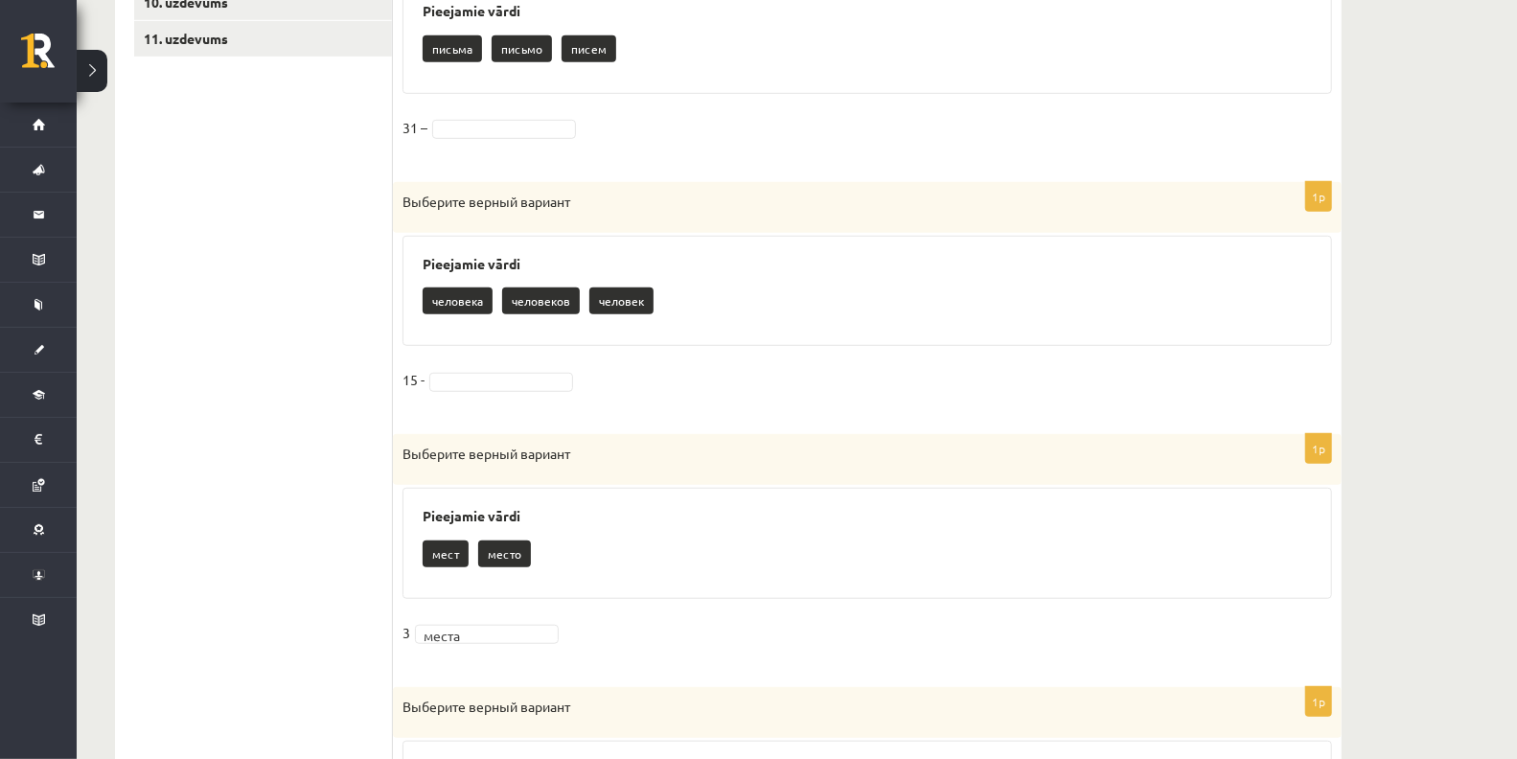
click at [463, 367] on fieldset "15 -" at bounding box center [868, 385] width 930 height 40
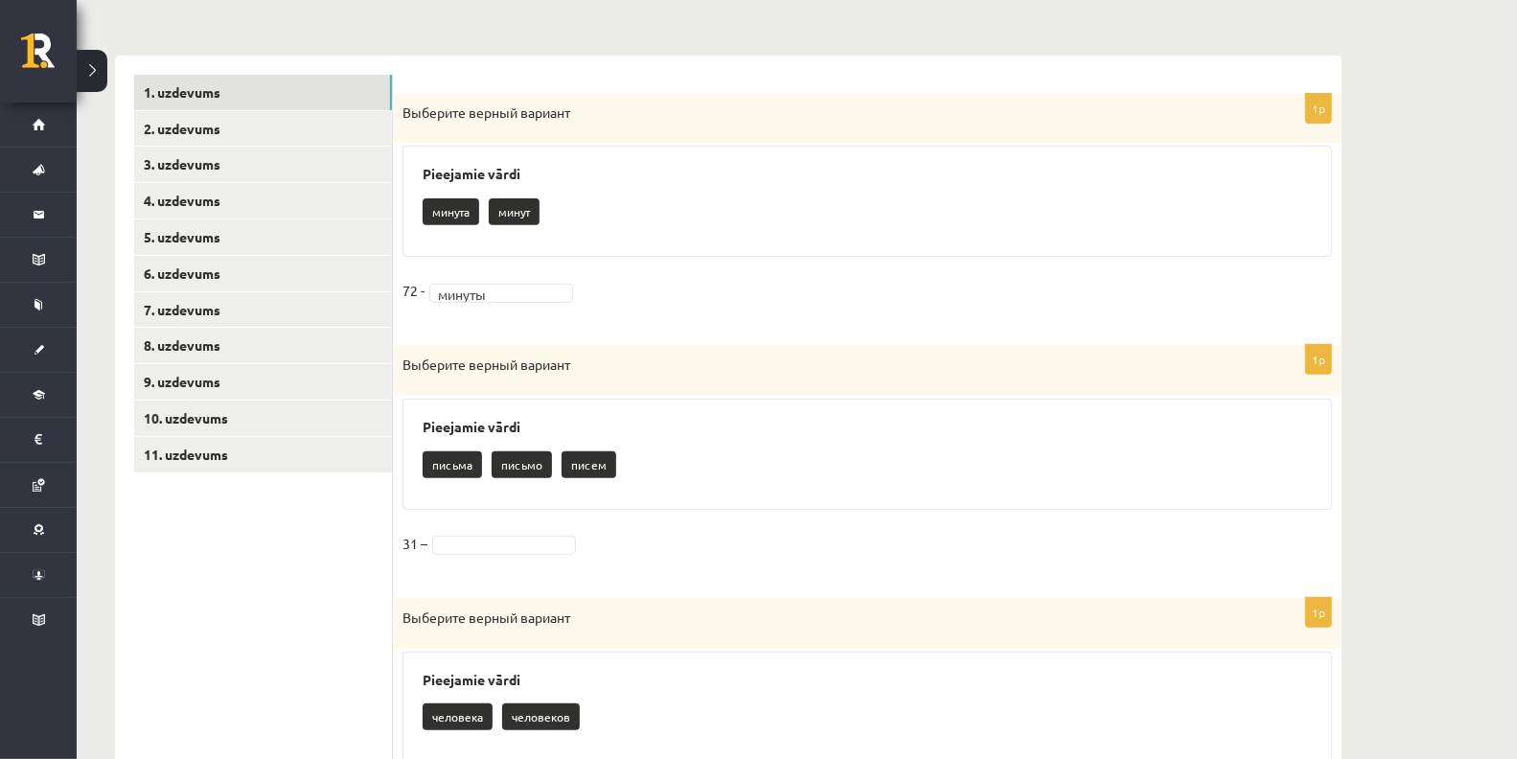
scroll to position [355, 0]
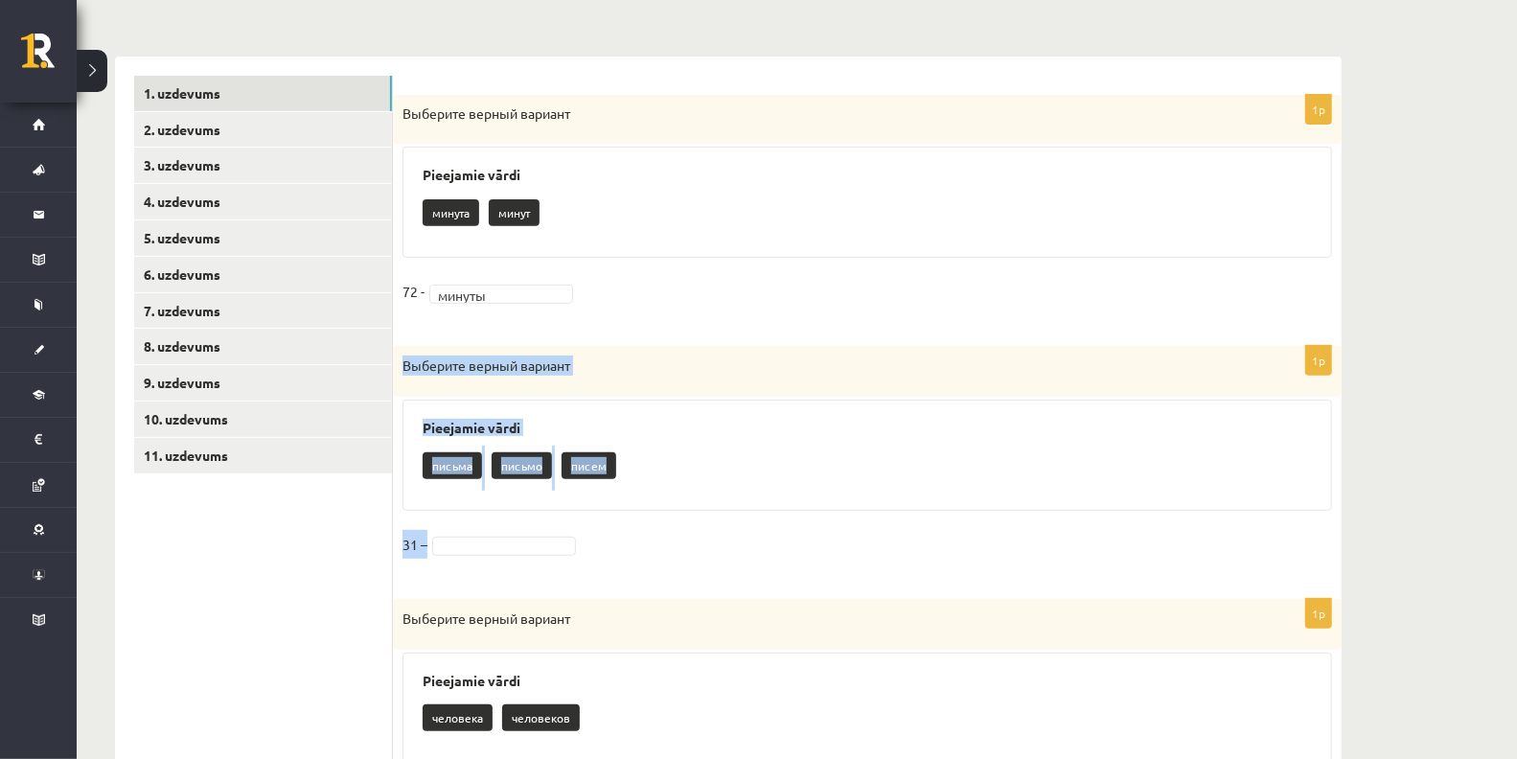
drag, startPoint x: 404, startPoint y: 362, endPoint x: 619, endPoint y: 529, distance: 271.9
click at [619, 529] on div "1p Выберите верный вариант Pieejamie vārdi письма письмо писем 31 –" at bounding box center [867, 463] width 949 height 234
copy div "Выберите верный вариант Pieejamie vārdi письма письмо писем 31 –"
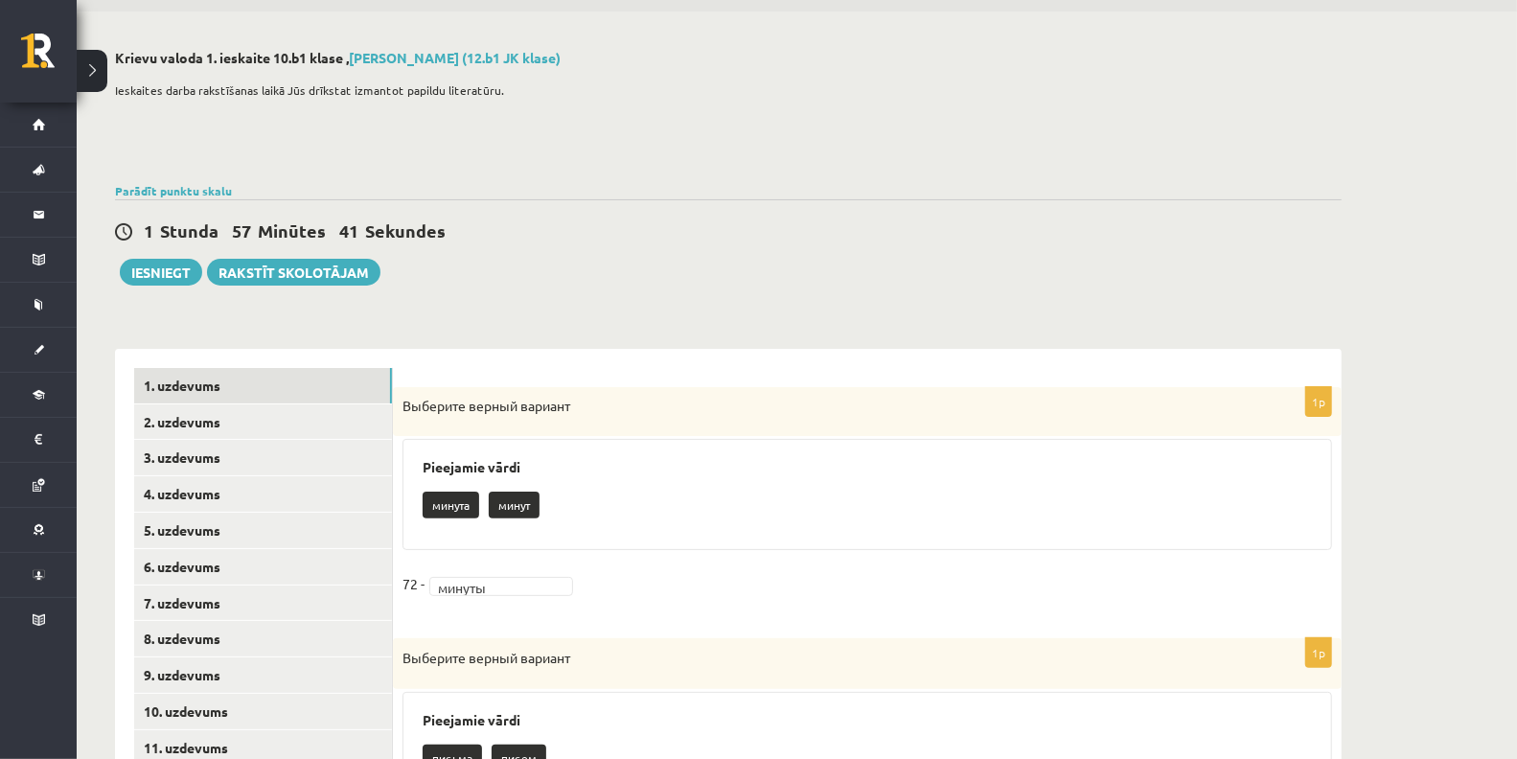
scroll to position [0, 0]
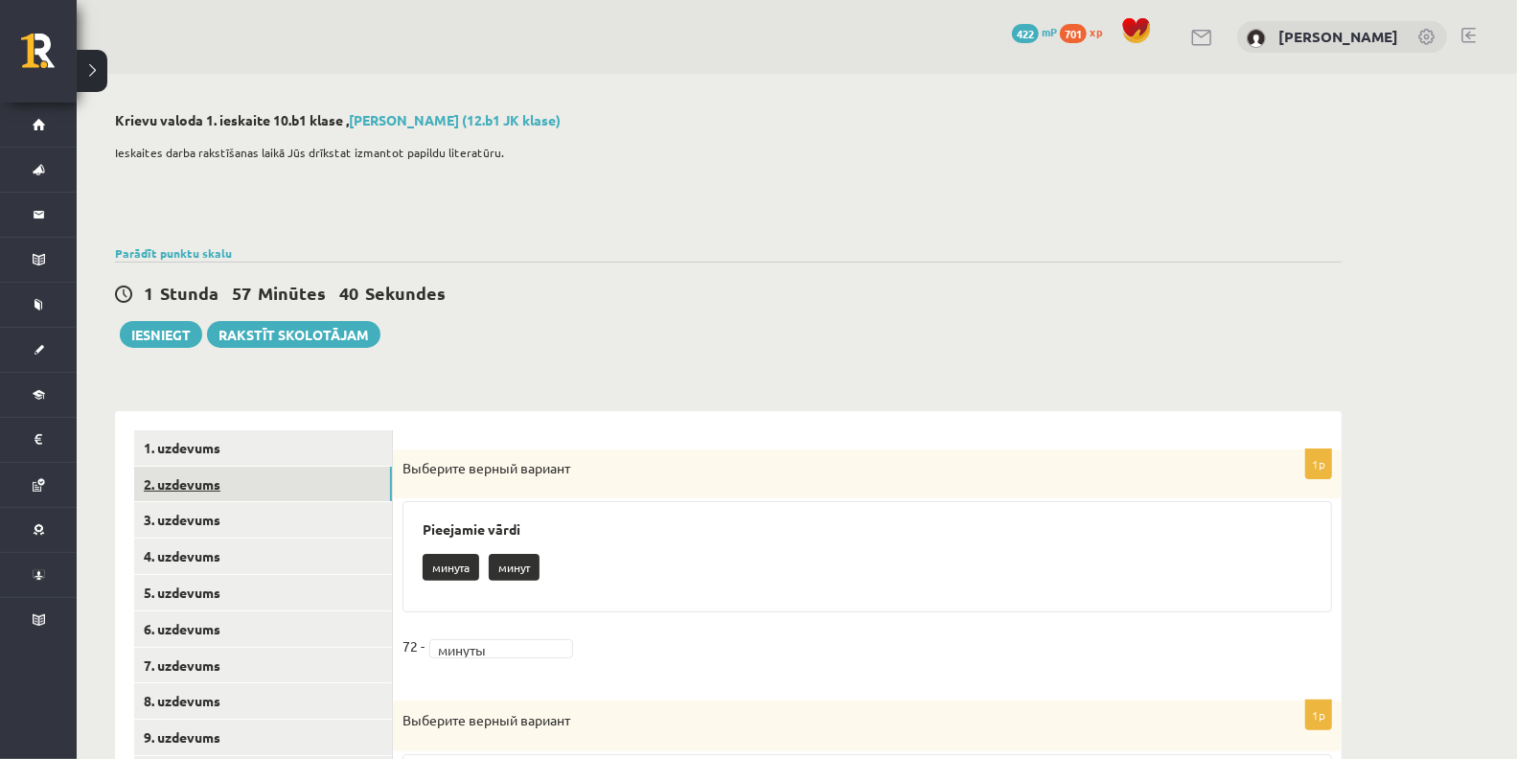
click at [249, 496] on link "2. uzdevums" at bounding box center [263, 484] width 258 height 35
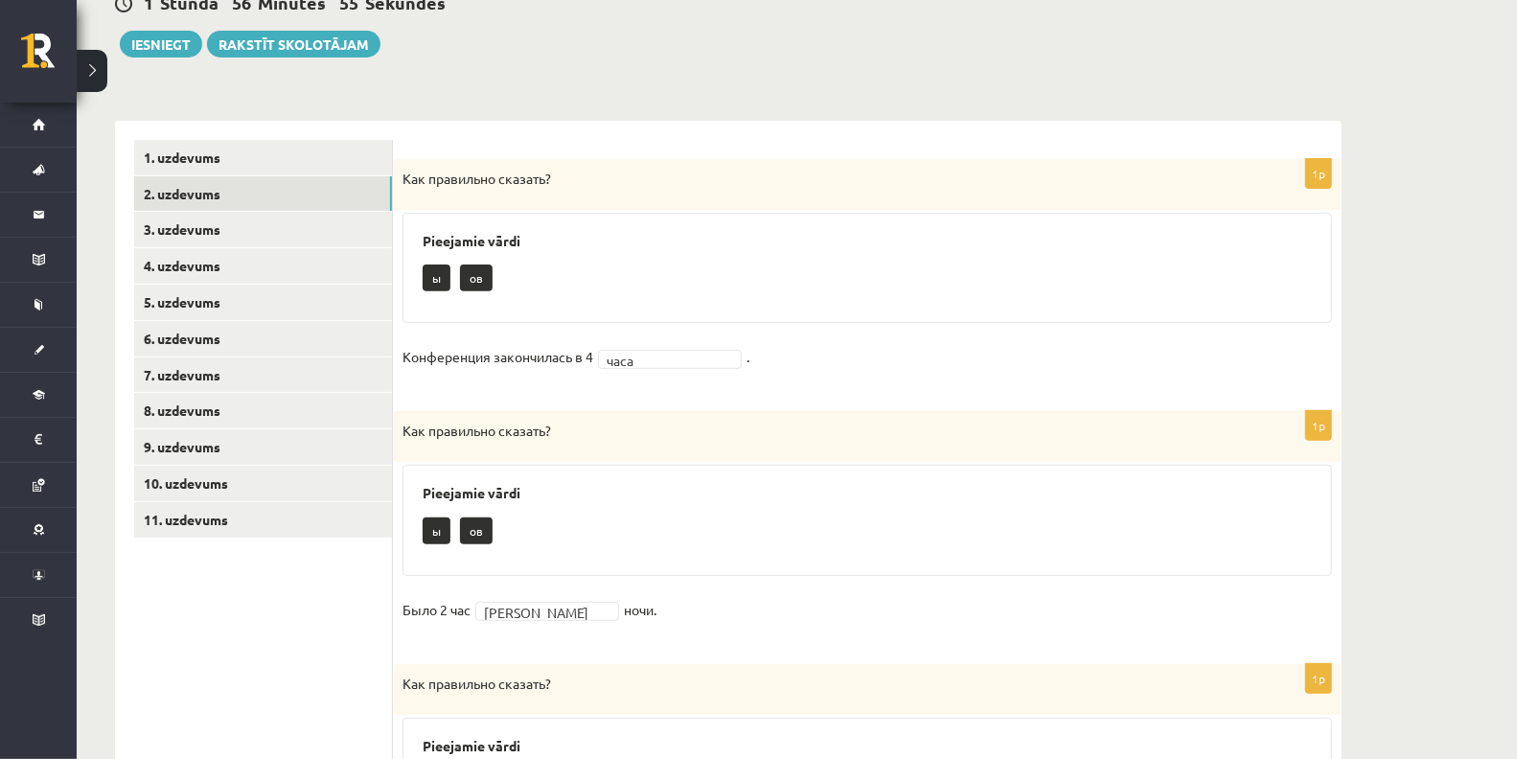
scroll to position [293, 0]
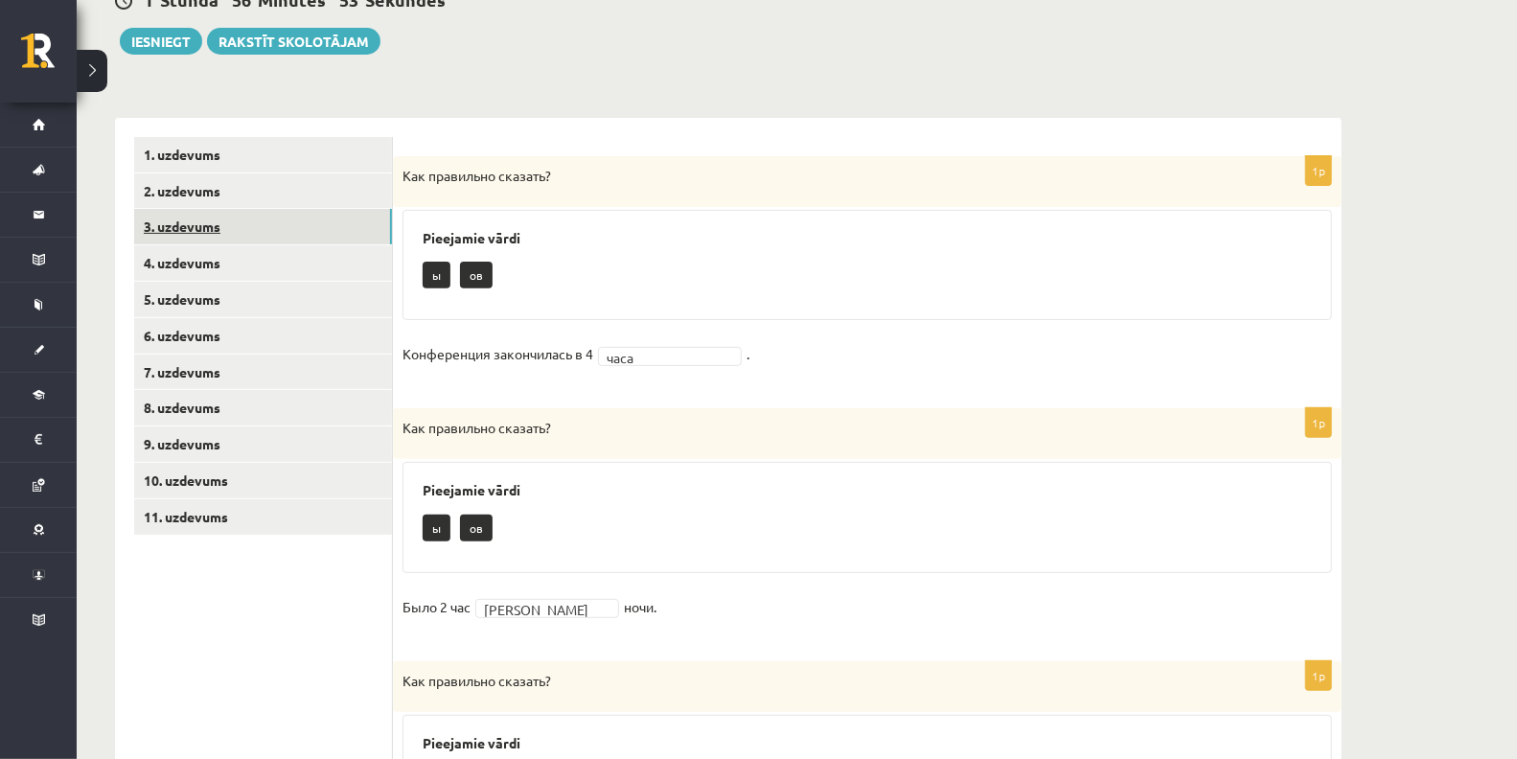
click at [188, 220] on link "3. uzdevums" at bounding box center [263, 226] width 258 height 35
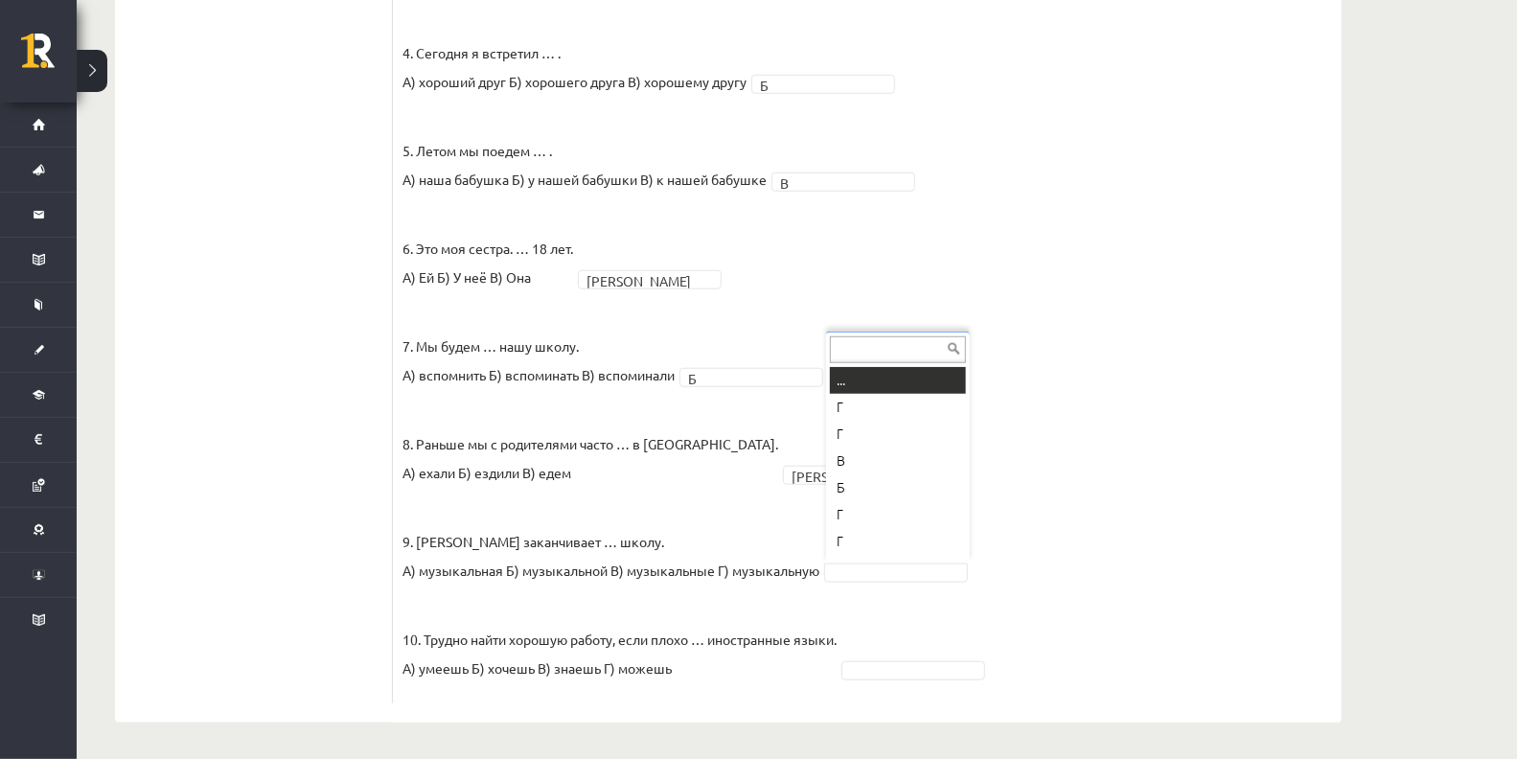
scroll to position [22, 0]
click at [868, 558] on fieldset "1. Каждый день мы … новые слова. А) учим Б) изучаем В) учимся А * 2. Утром и ве…" at bounding box center [868, 219] width 930 height 949
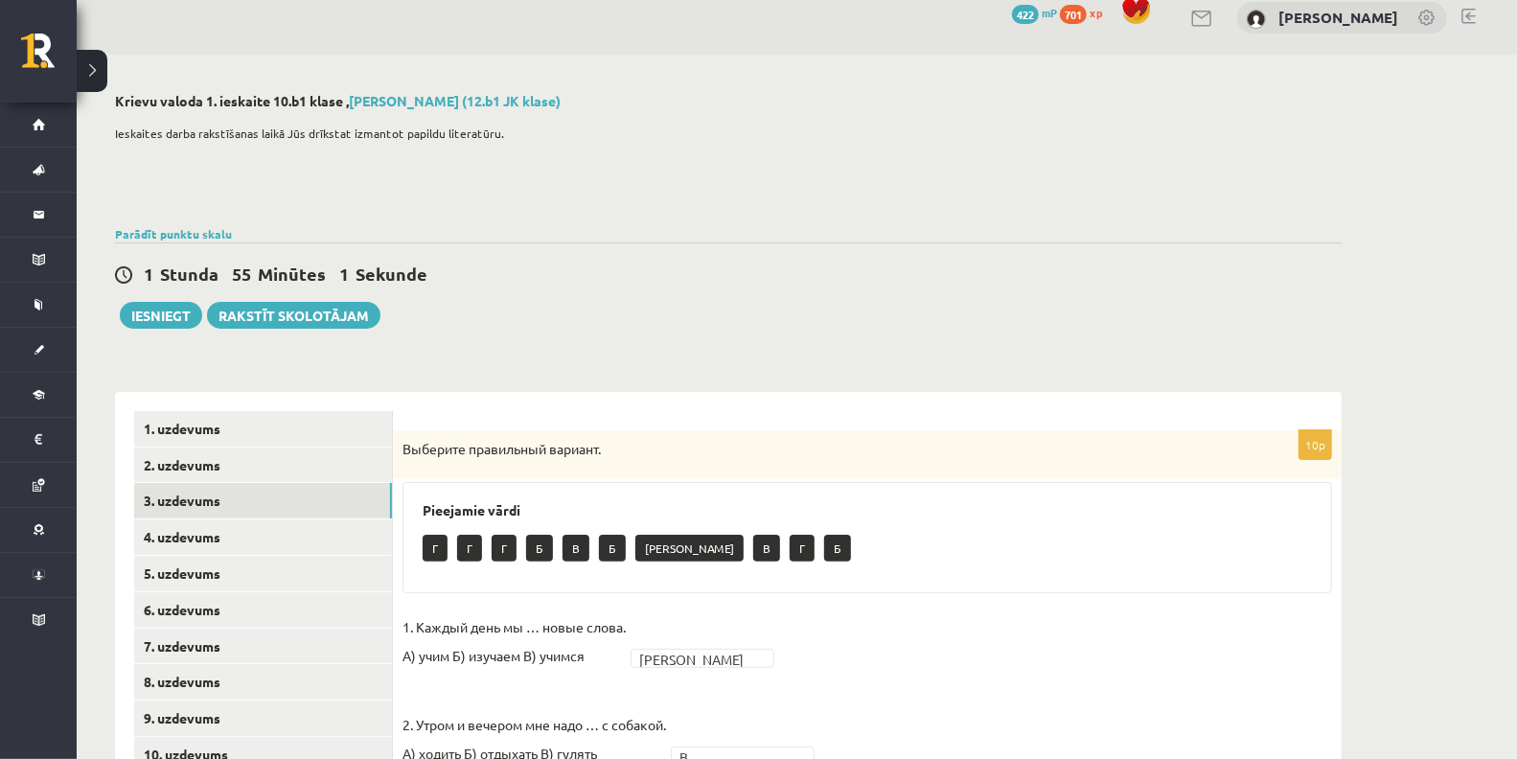
scroll to position [0, 0]
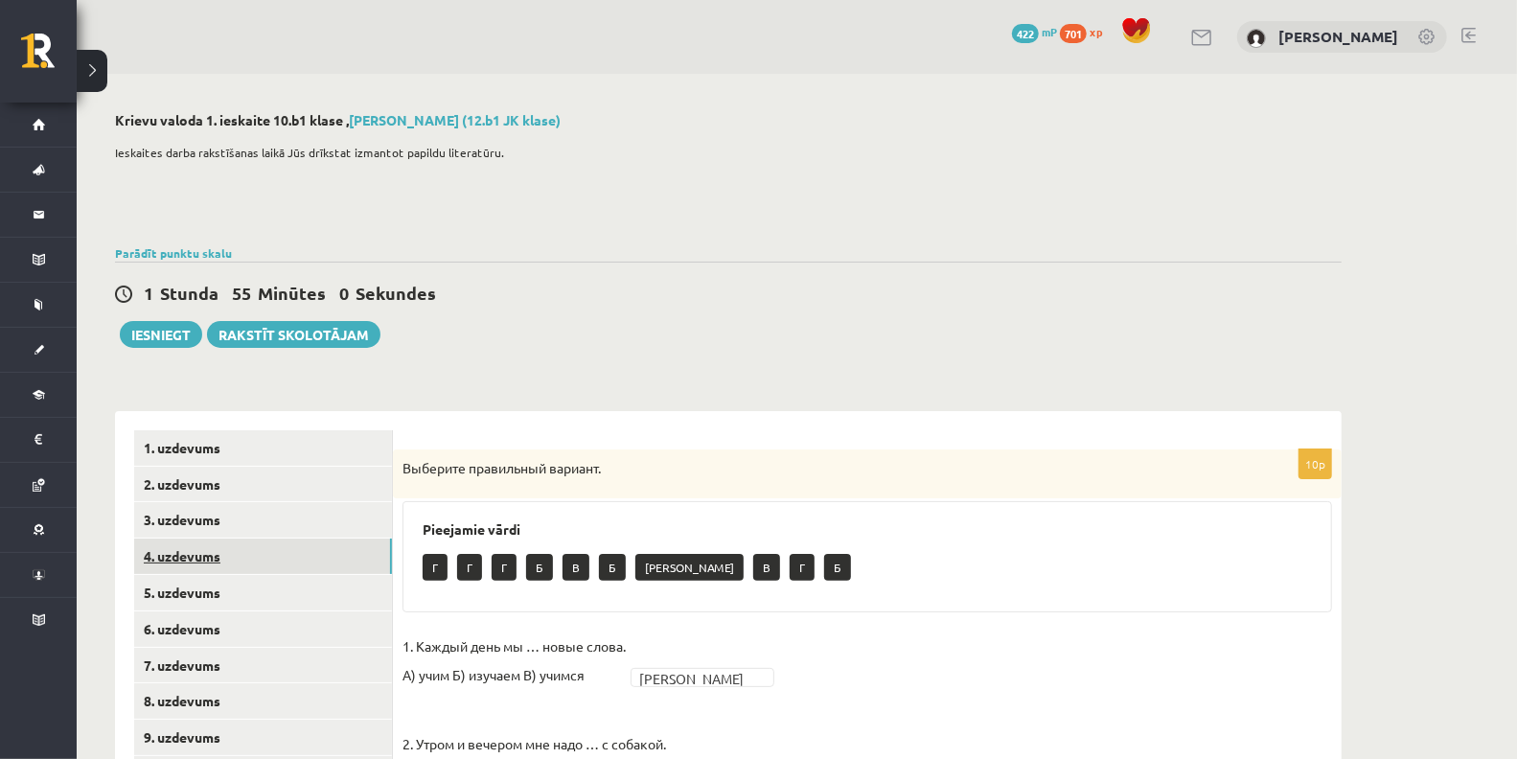
click at [269, 567] on link "4. uzdevums" at bounding box center [263, 556] width 258 height 35
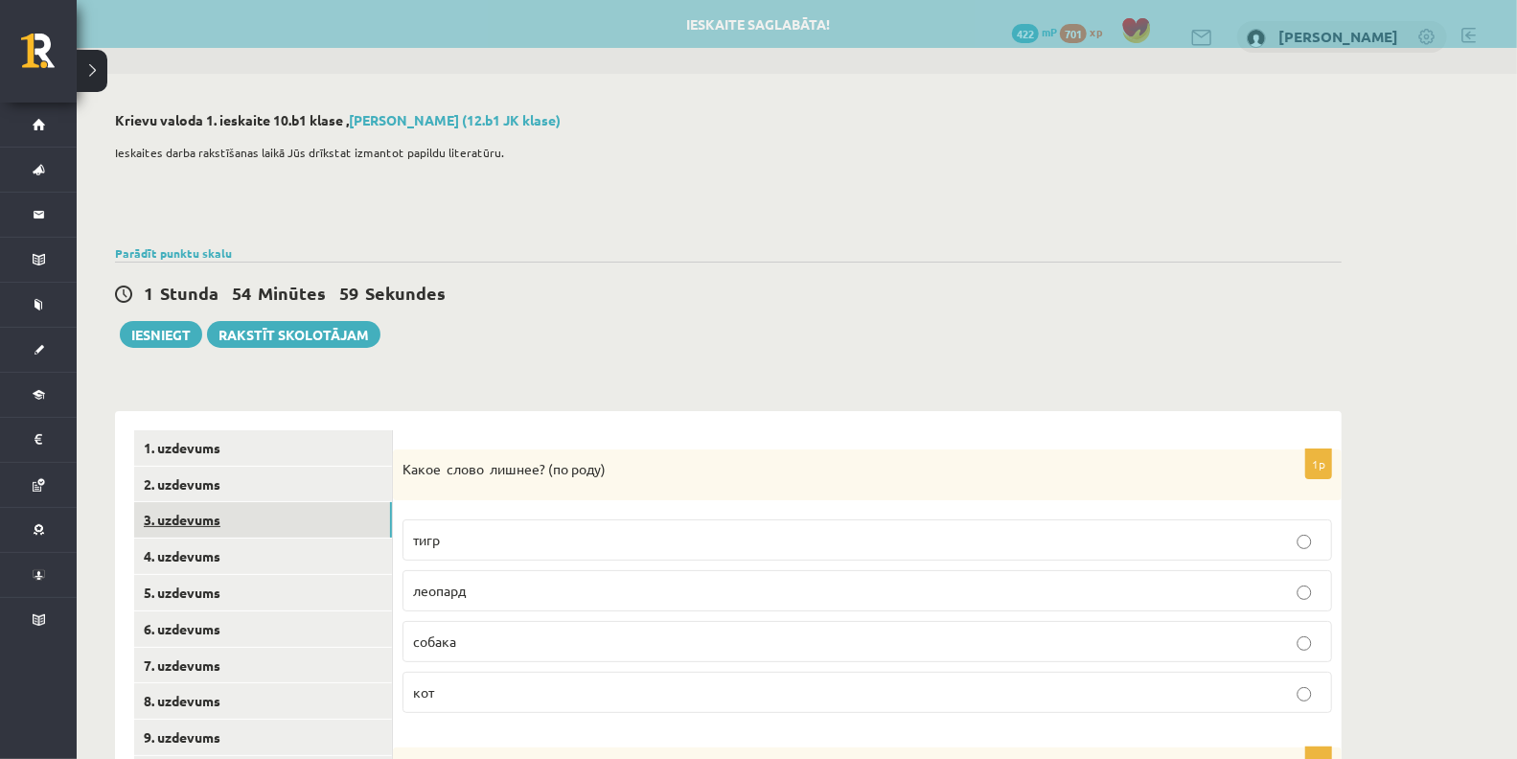
click at [247, 507] on link "3. uzdevums" at bounding box center [263, 519] width 258 height 35
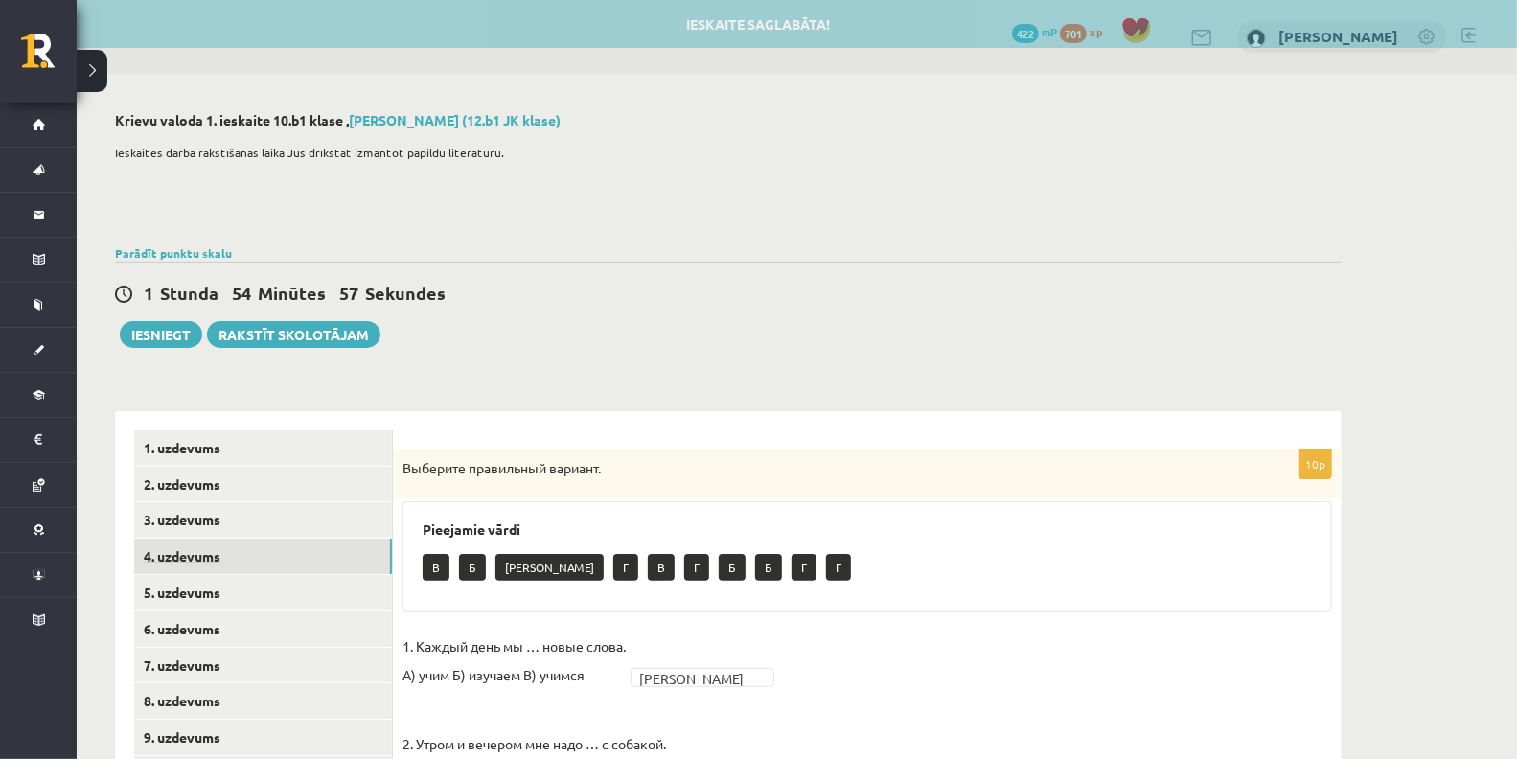
click at [329, 559] on link "4. uzdevums" at bounding box center [263, 556] width 258 height 35
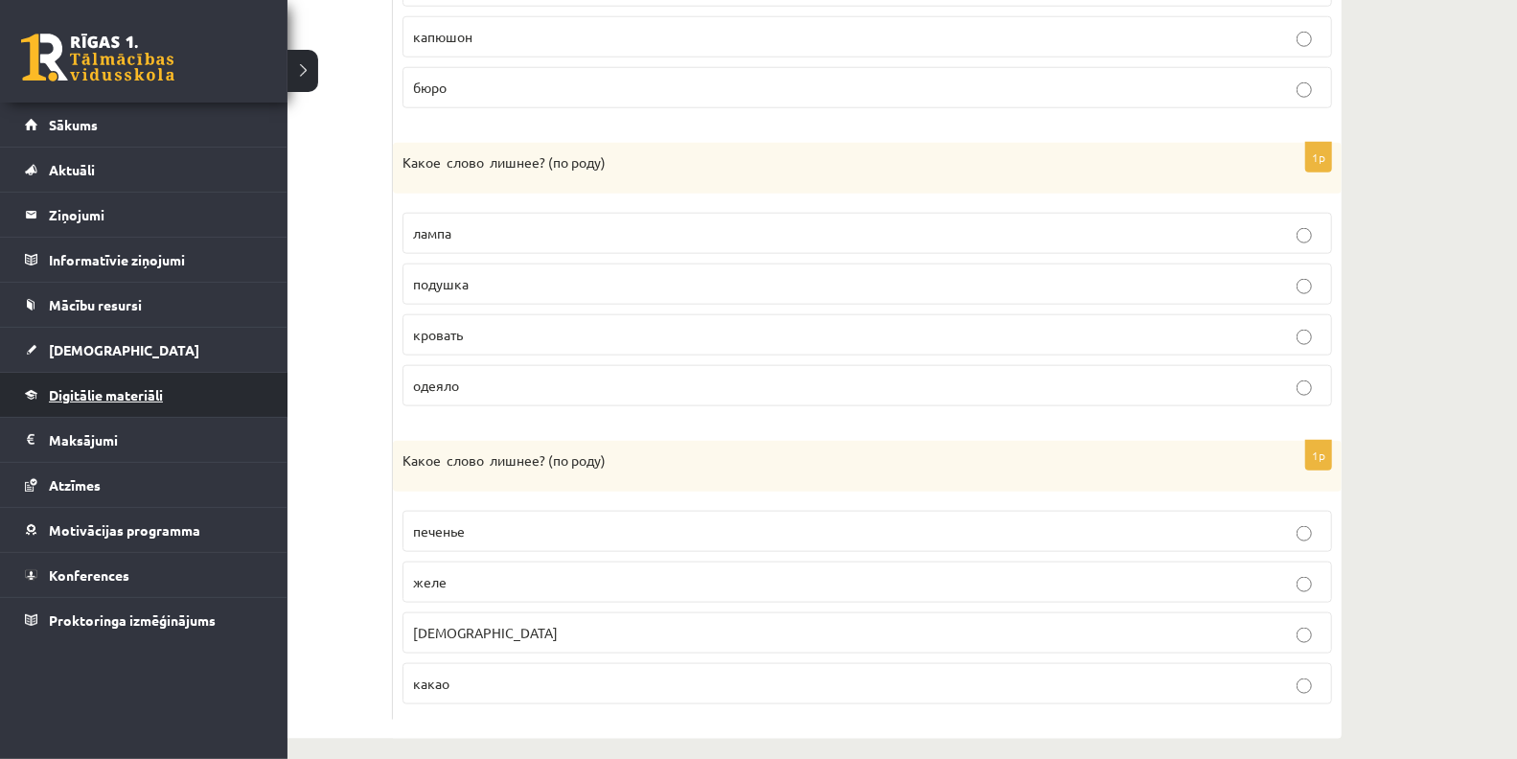
scroll to position [1200, 0]
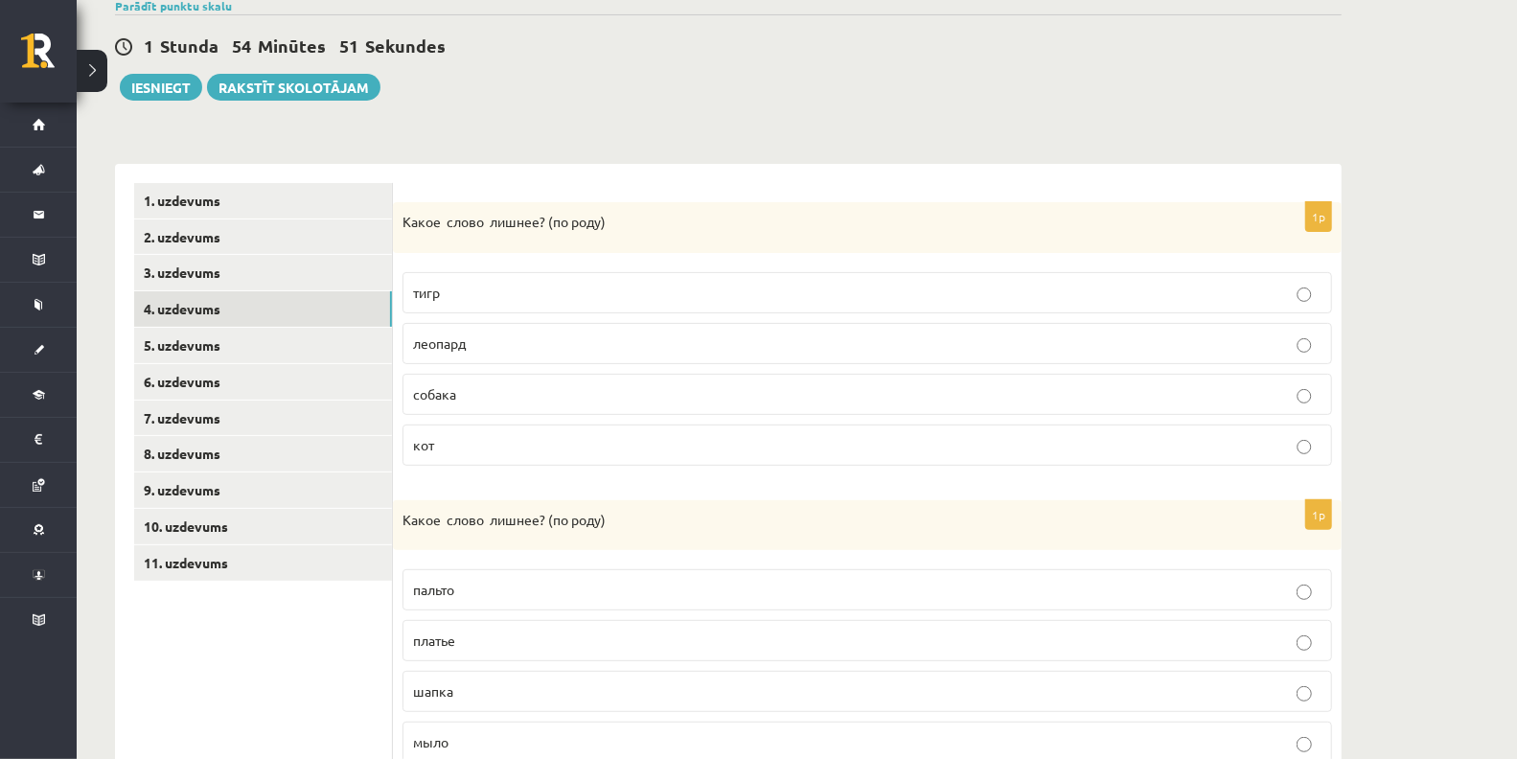
scroll to position [246, 0]
click at [229, 566] on link "11. uzdevums" at bounding box center [263, 563] width 258 height 35
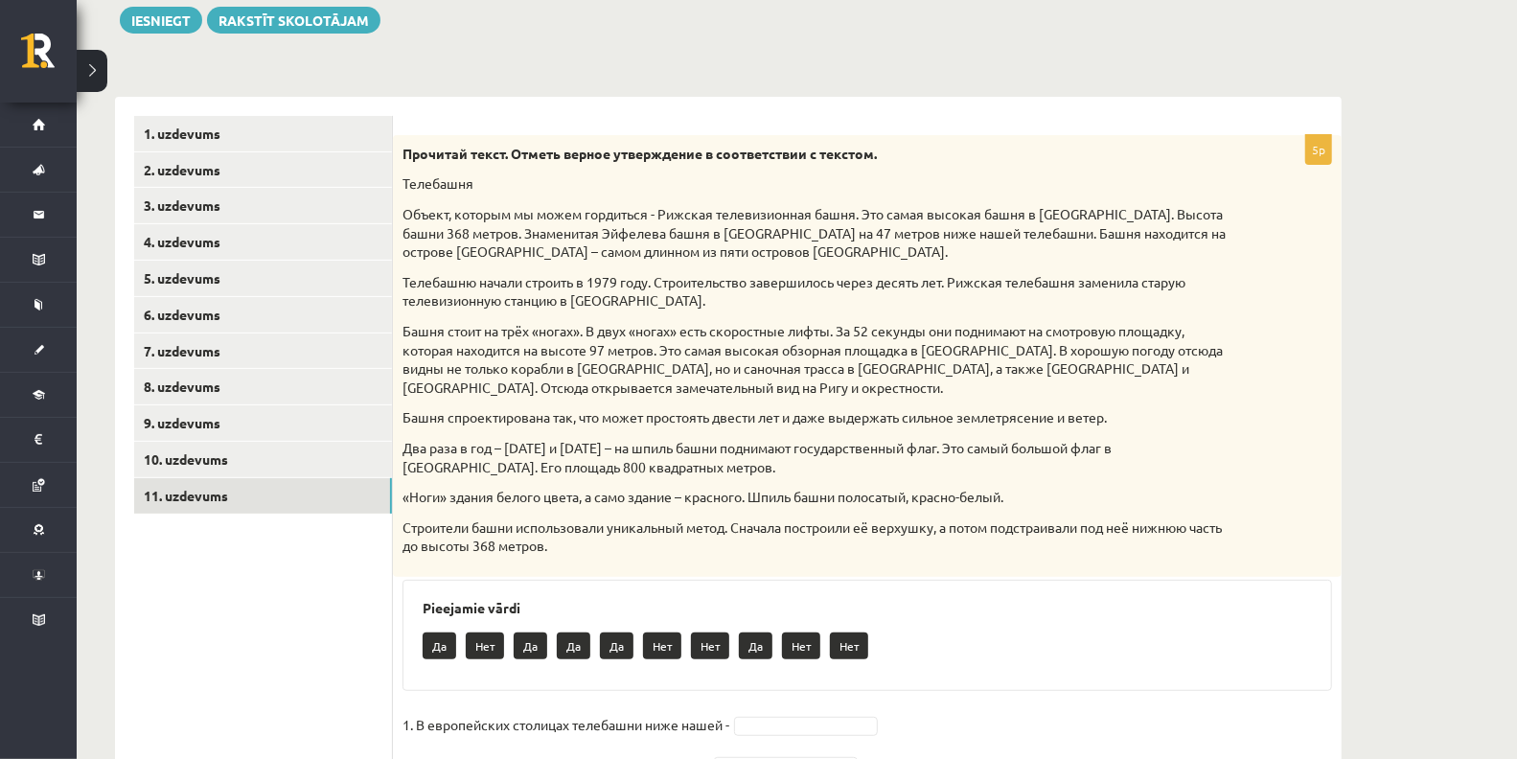
scroll to position [230, 0]
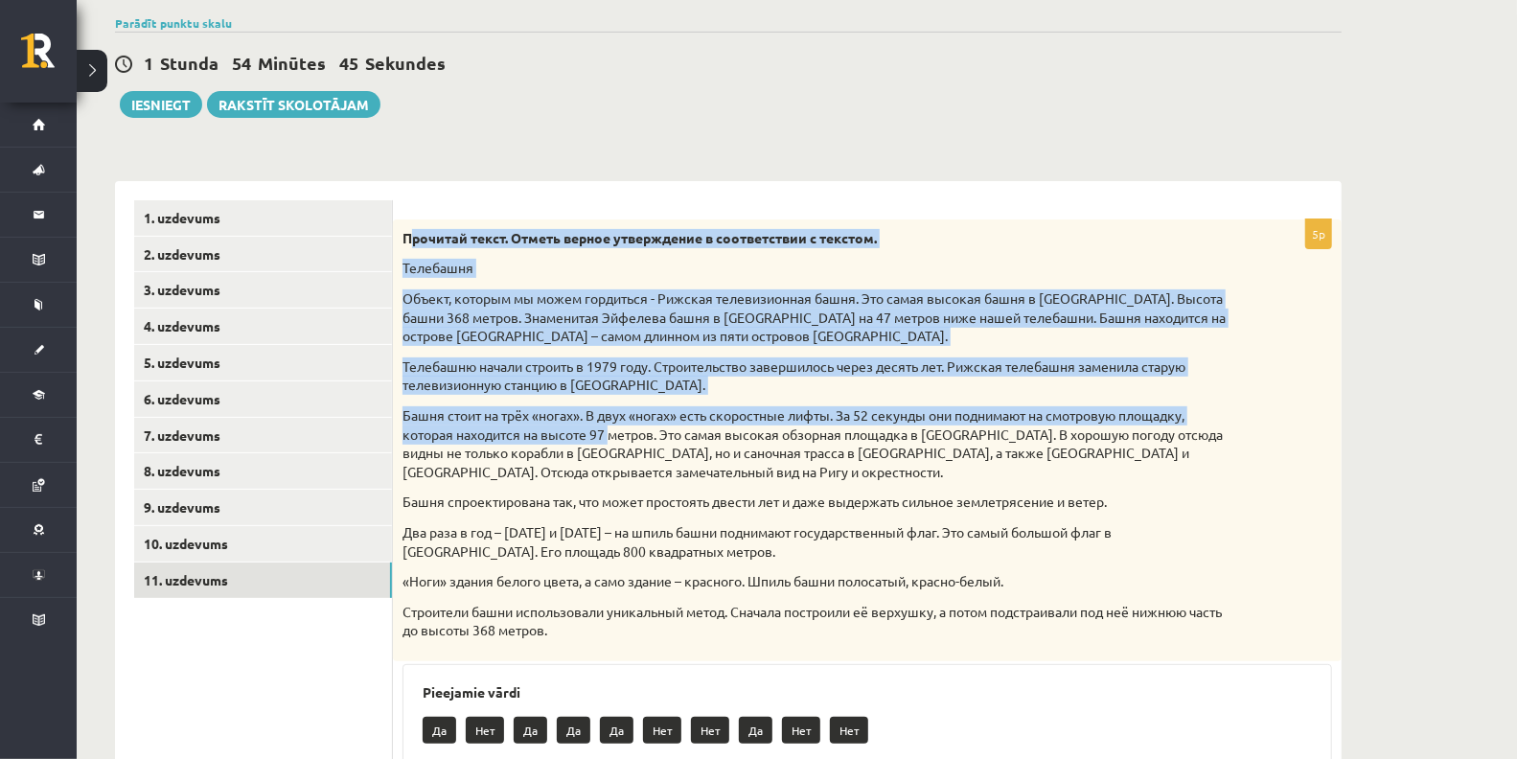
drag, startPoint x: 413, startPoint y: 228, endPoint x: 610, endPoint y: 427, distance: 279.2
click at [610, 427] on div "Прочитай текст. Отметь верное утверждение в соответствии с текстом. Телебашня О…" at bounding box center [867, 440] width 949 height 442
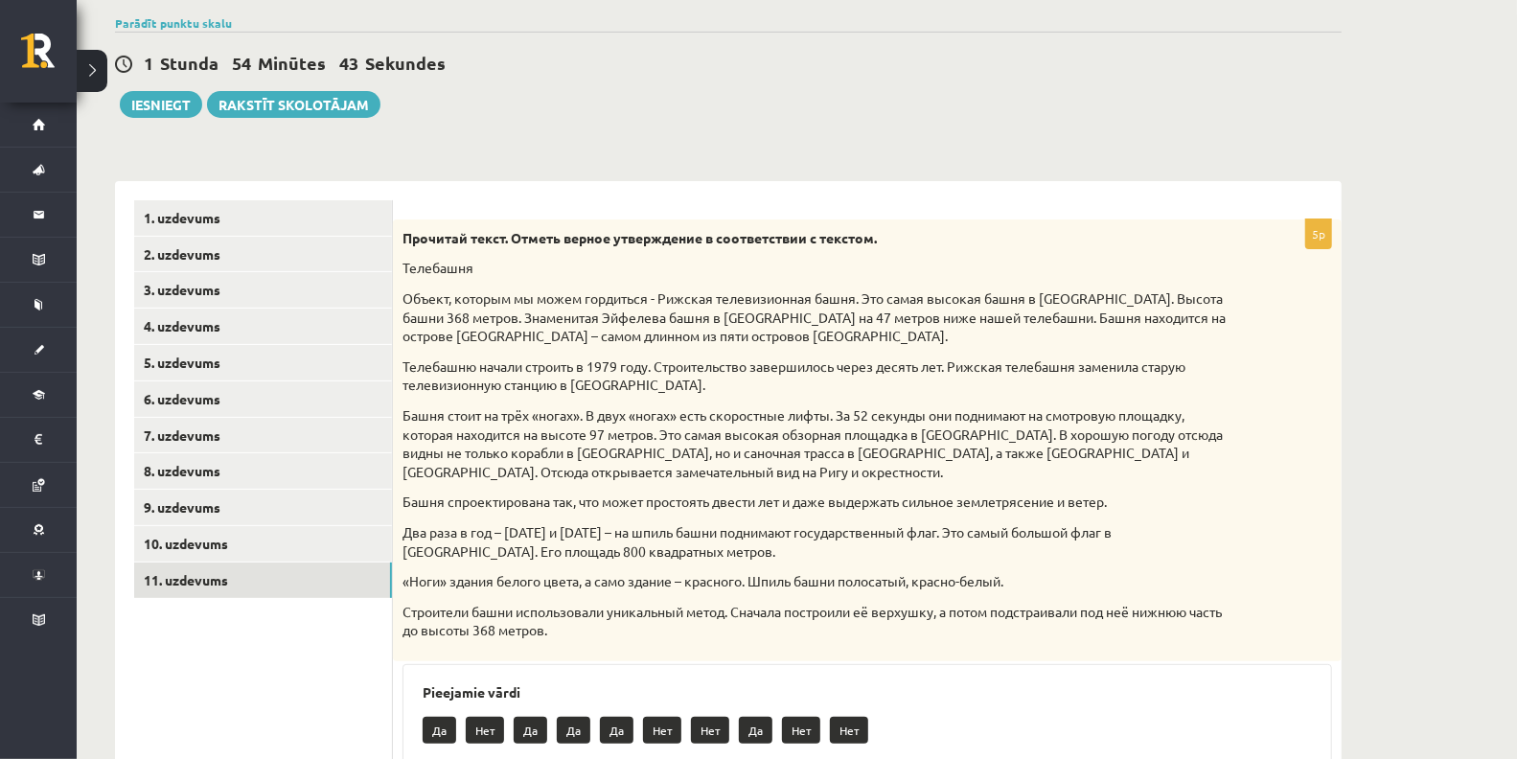
click at [403, 233] on strong "Прочитай текст. Отметь верное утверждение в соответствии с текстом." at bounding box center [640, 237] width 474 height 17
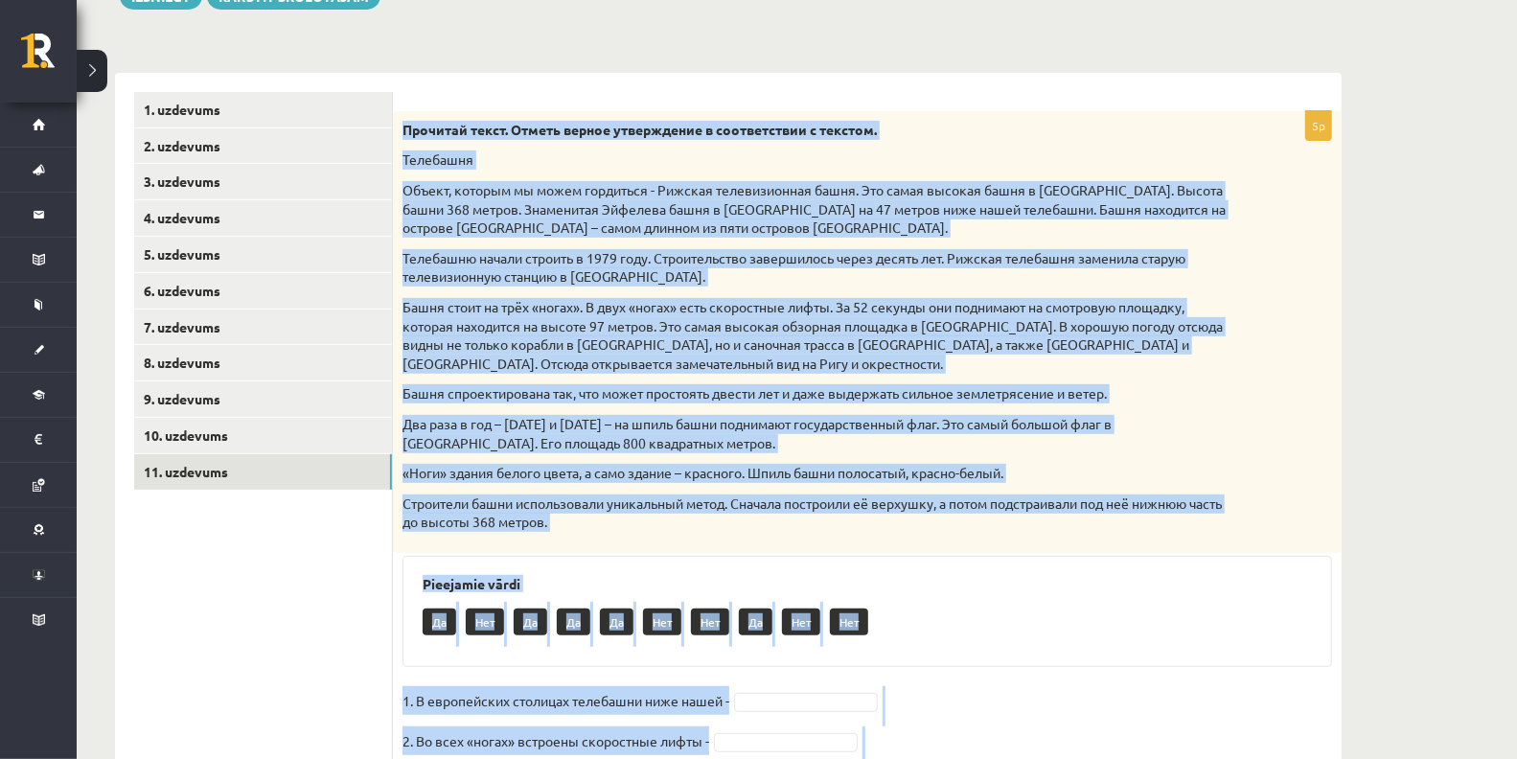
scroll to position [532, 0]
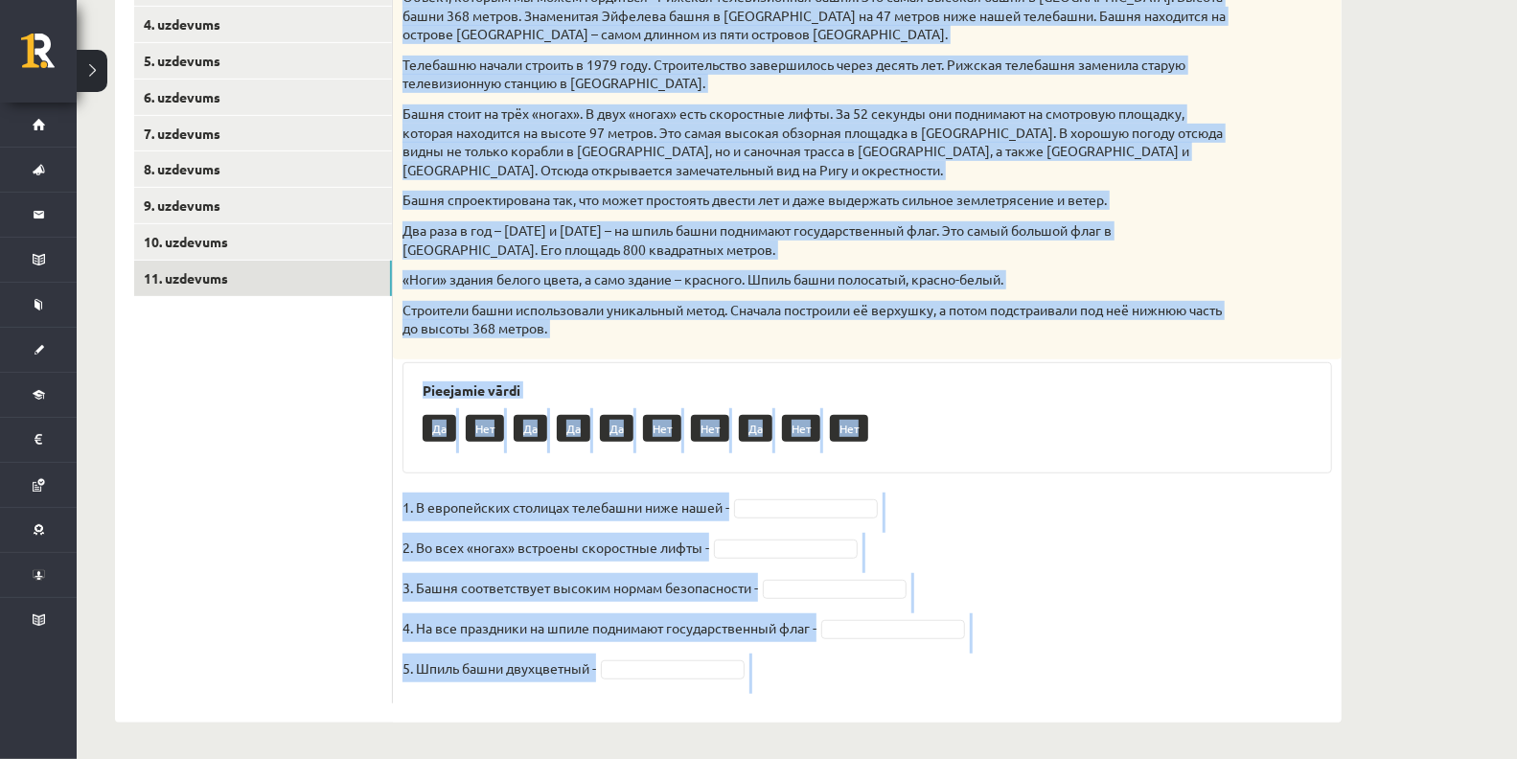
drag, startPoint x: 403, startPoint y: 233, endPoint x: 841, endPoint y: 688, distance: 631.8
click at [841, 688] on div "5p Прочитай текст. Отметь верное утверждение в соответствии с текстом. Телебашн…" at bounding box center [867, 311] width 949 height 786
copy div "Прочитай текст. Отметь верное утверждение в соответствии с текстом. Телебашня О…"
click at [1148, 540] on fieldset "1. В европейских столицах телебашни ниже нашей - 2. Во всех «ногах» встроены ск…" at bounding box center [868, 593] width 930 height 201
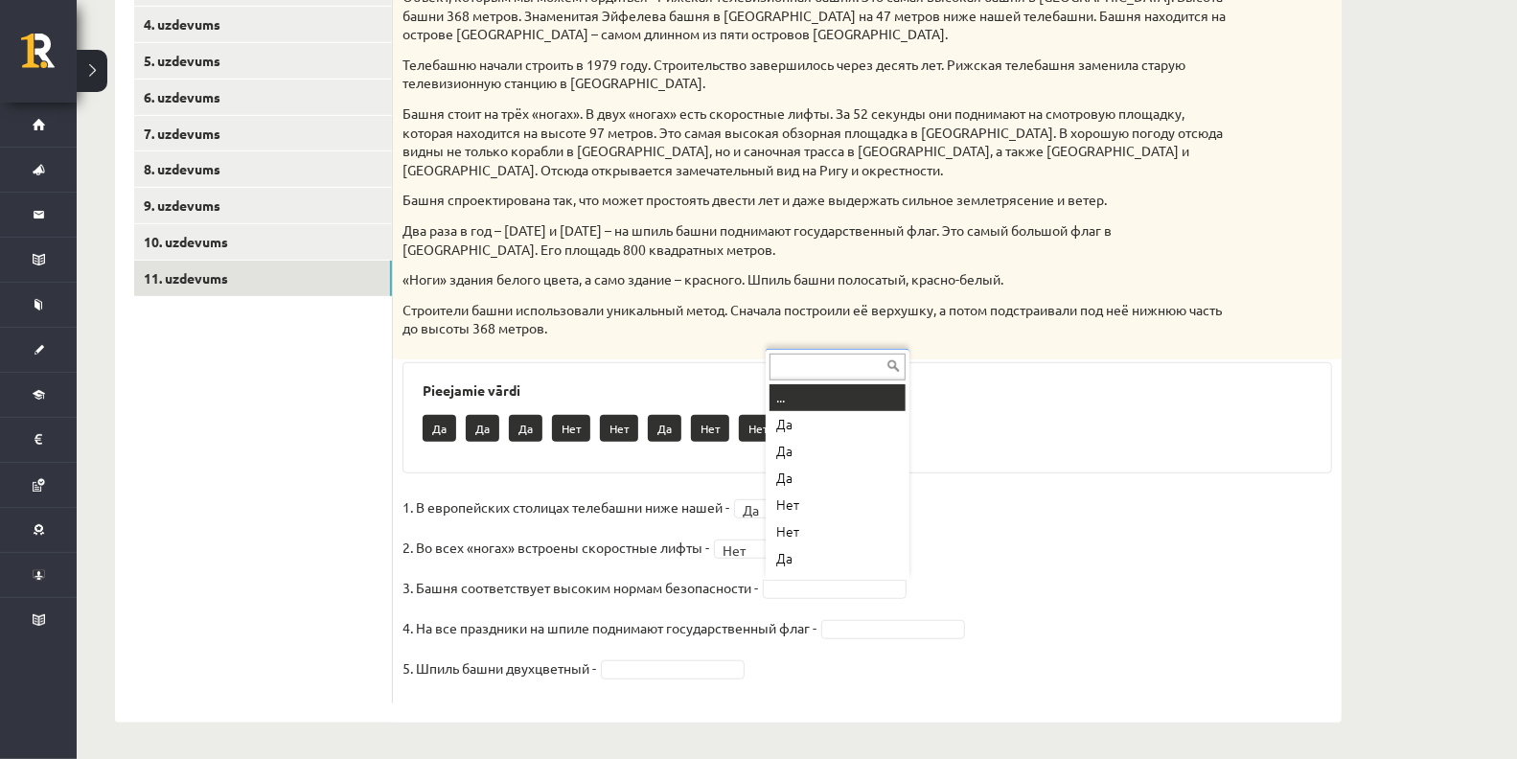
scroll to position [22, 0]
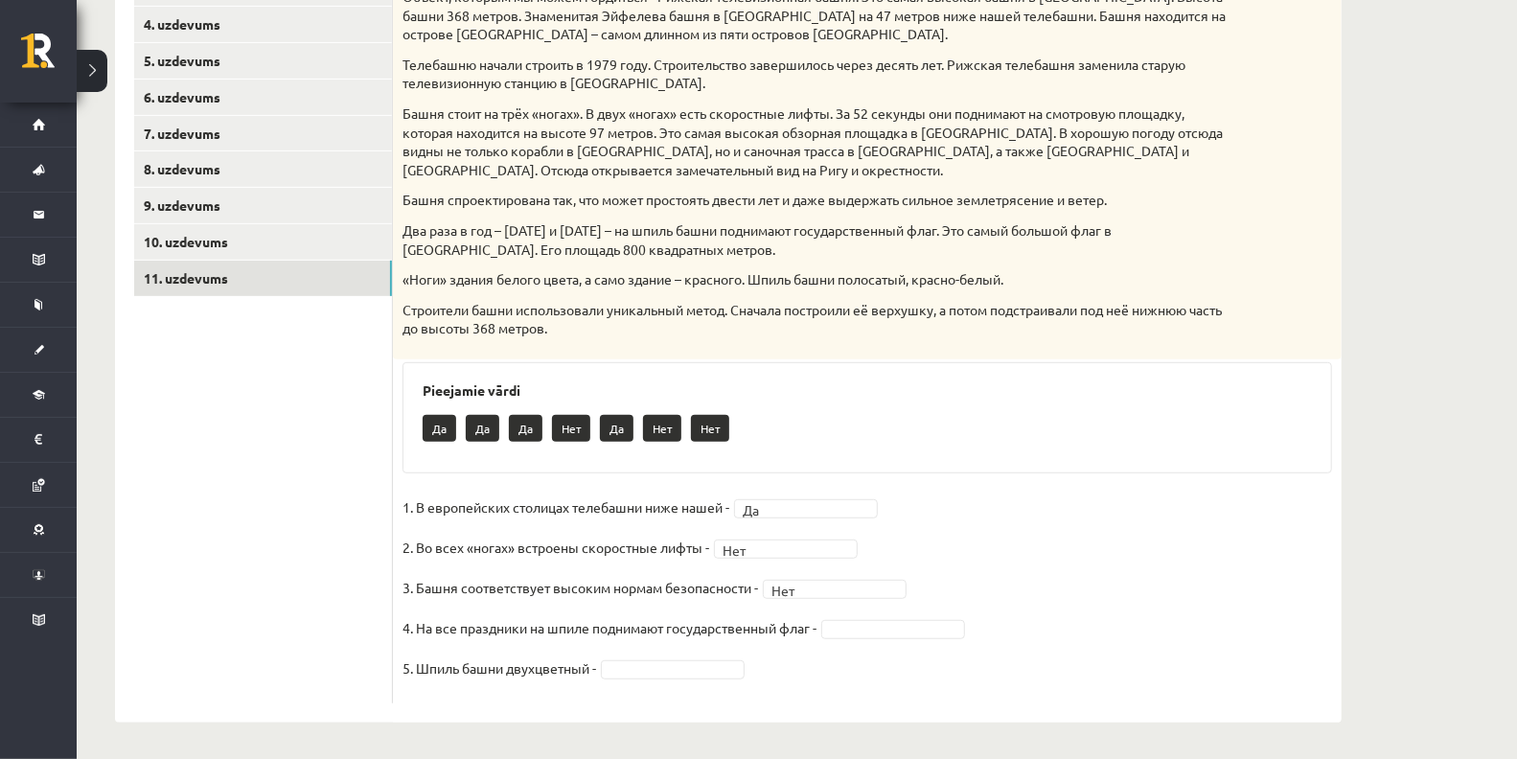
click at [813, 596] on fieldset "1. В европейских столицах телебашни ниже нашей - Да ** 2. Во всех «ногах» встро…" at bounding box center [868, 593] width 930 height 201
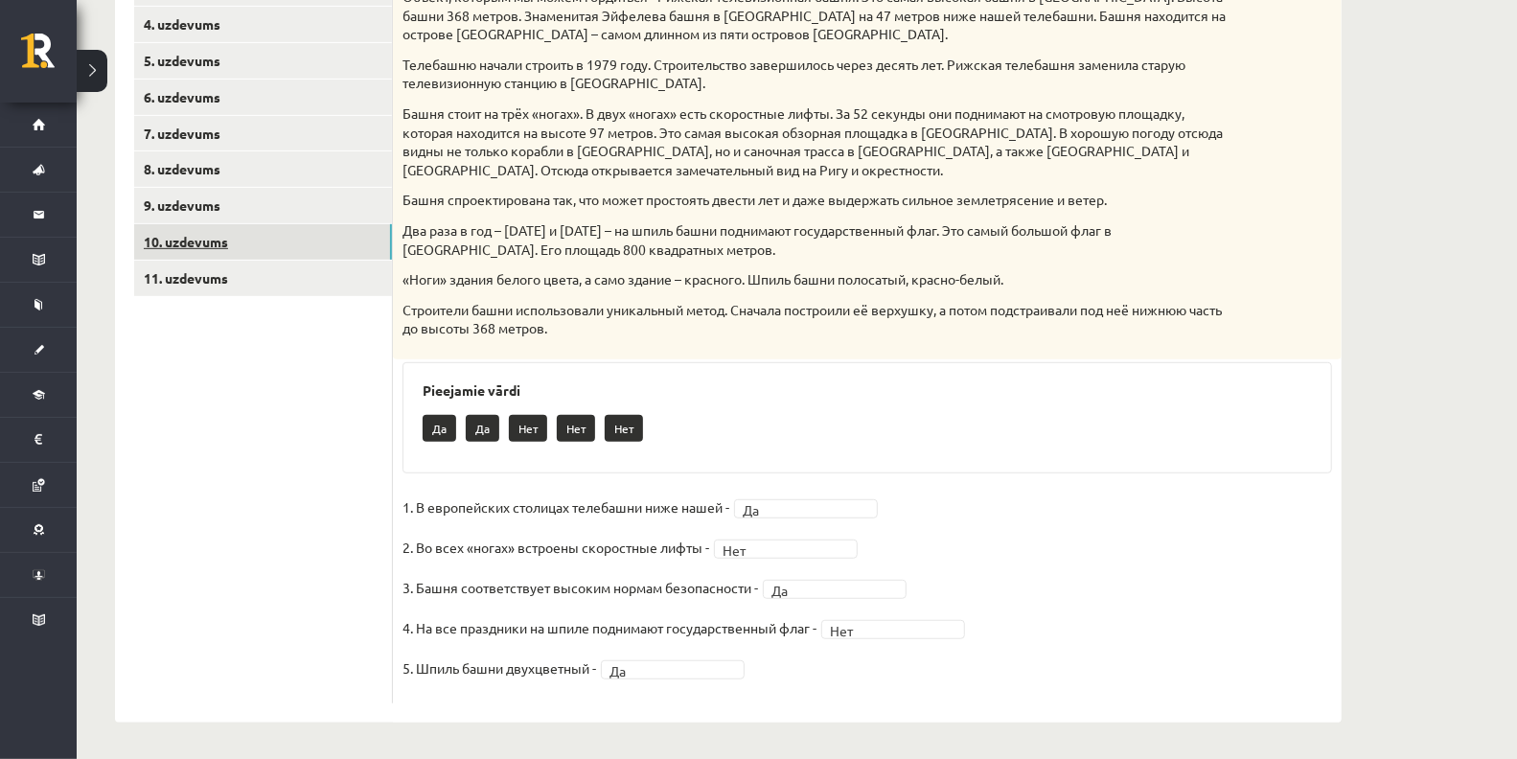
click at [222, 251] on link "10. uzdevums" at bounding box center [263, 241] width 258 height 35
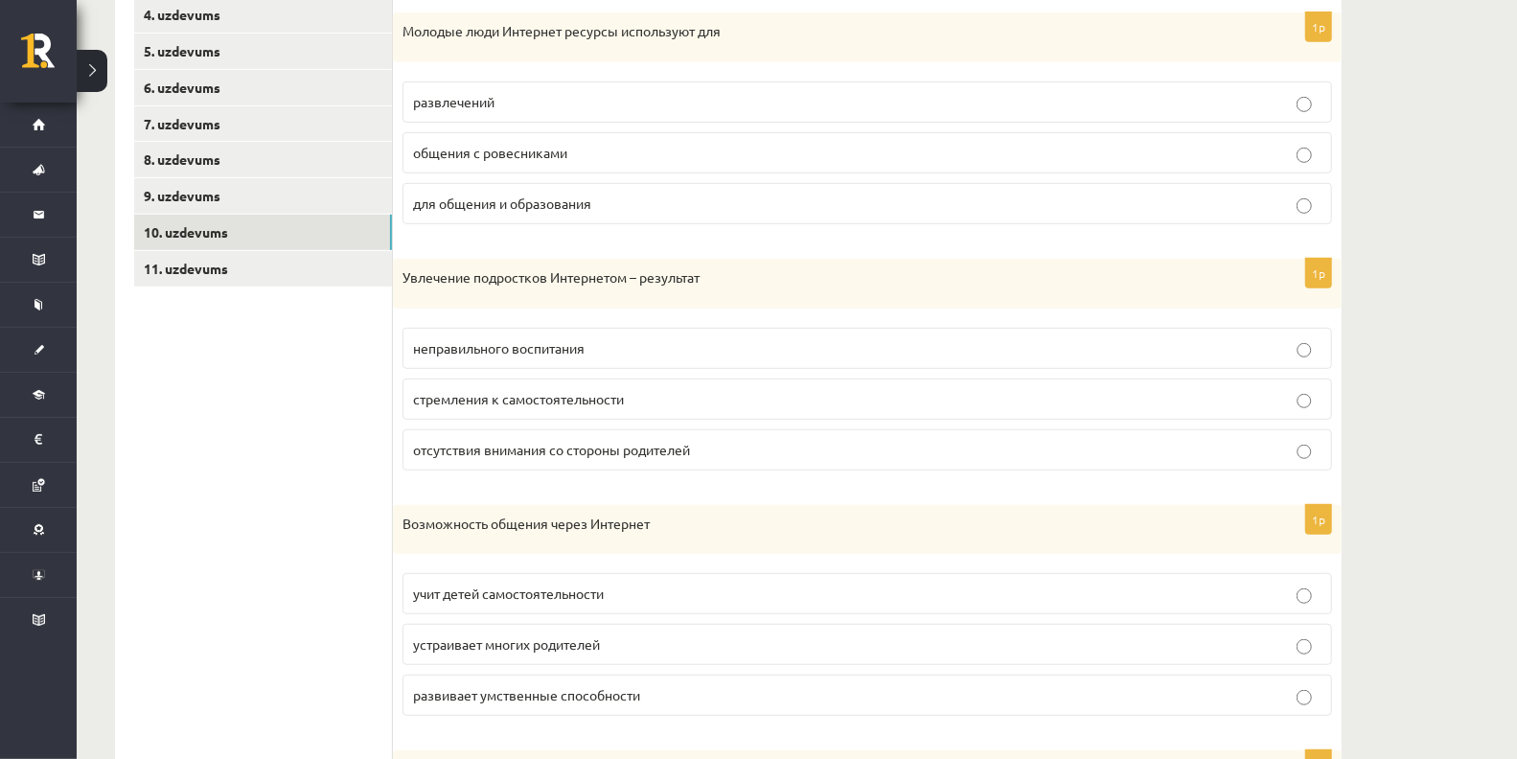
scroll to position [540, 0]
click at [211, 204] on link "9. uzdevums" at bounding box center [263, 197] width 258 height 35
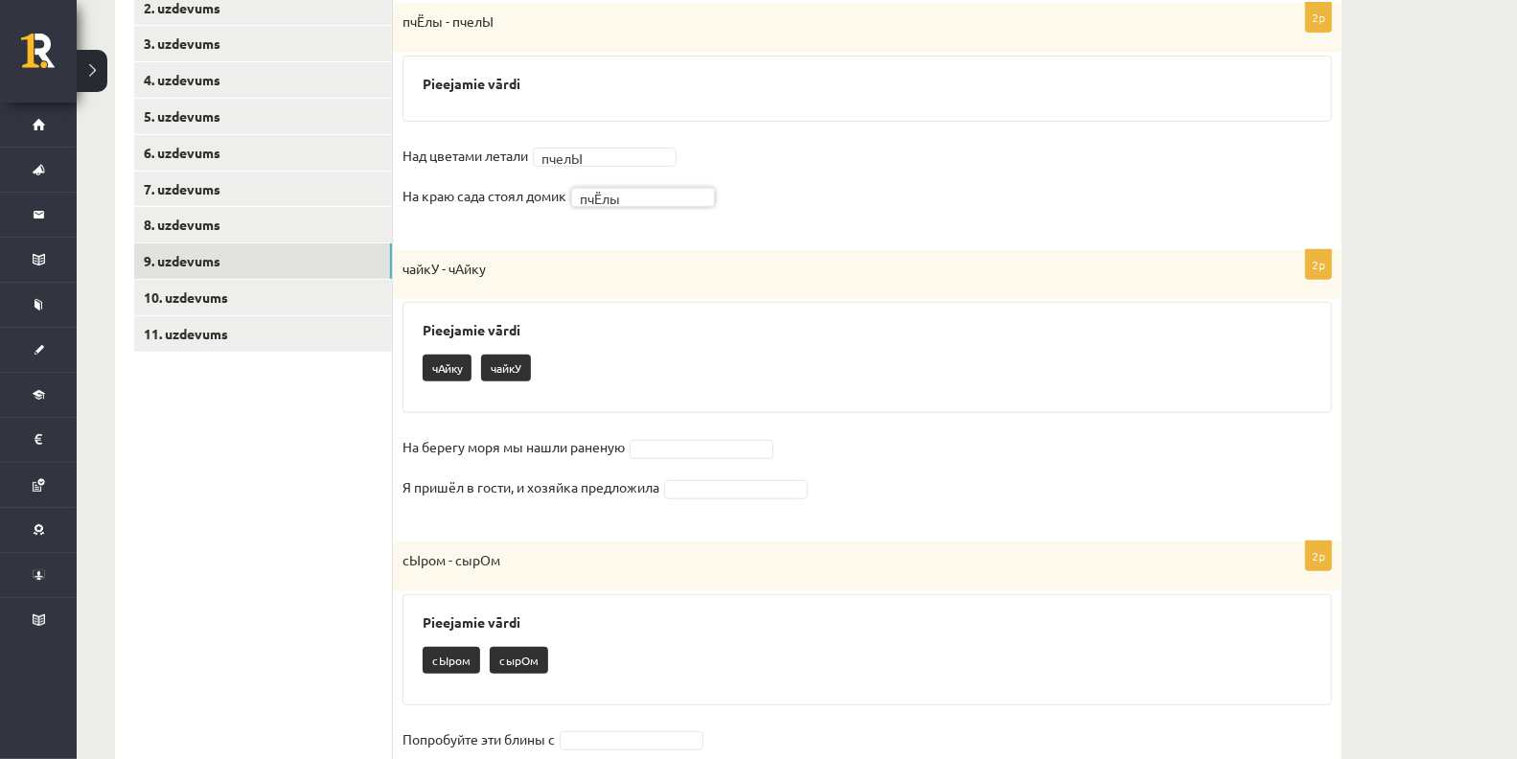
scroll to position [480, 0]
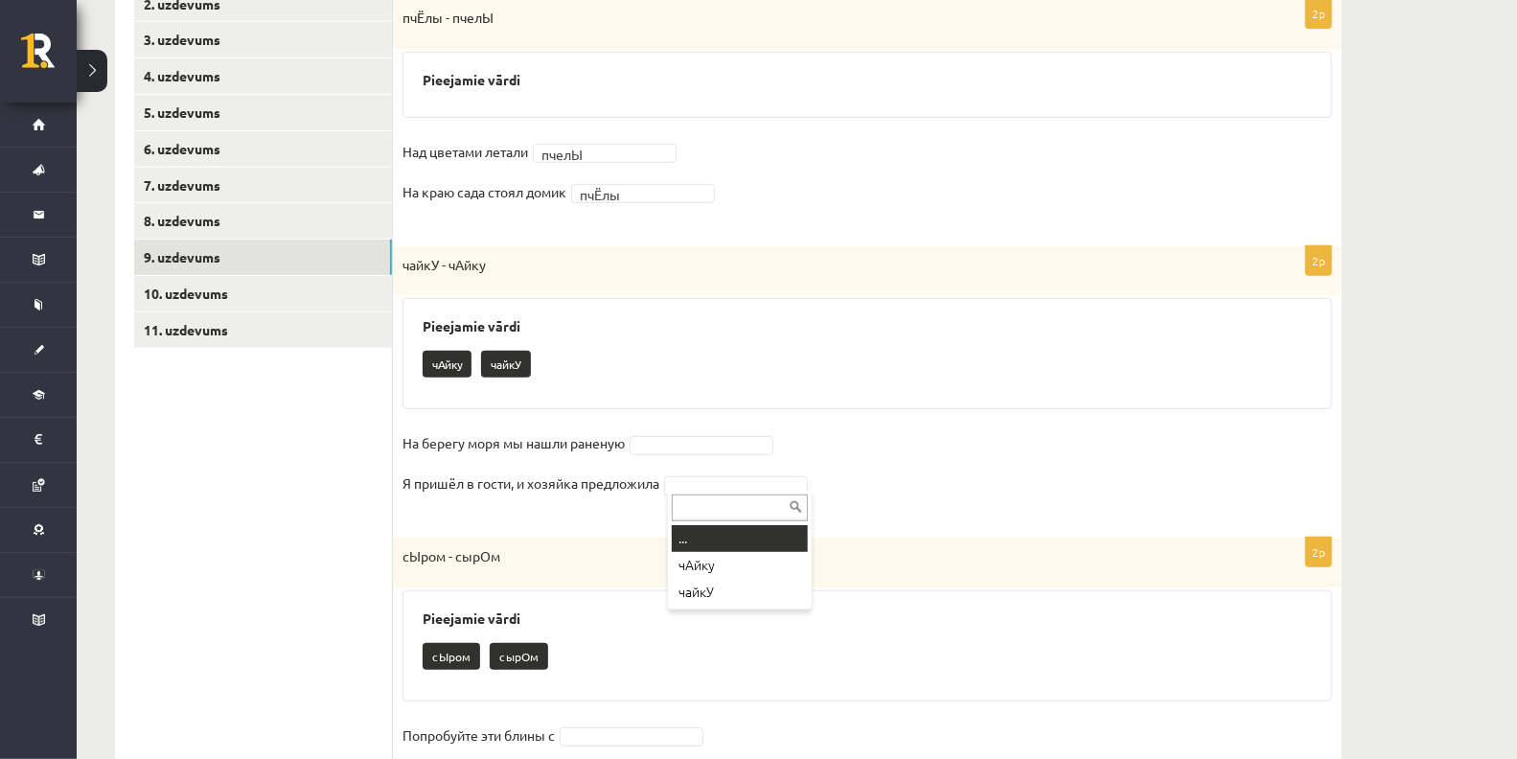
drag, startPoint x: 749, startPoint y: 556, endPoint x: 724, endPoint y: 562, distance: 25.6
click at [724, 562] on p "сЫром - сырОм" at bounding box center [820, 556] width 834 height 19
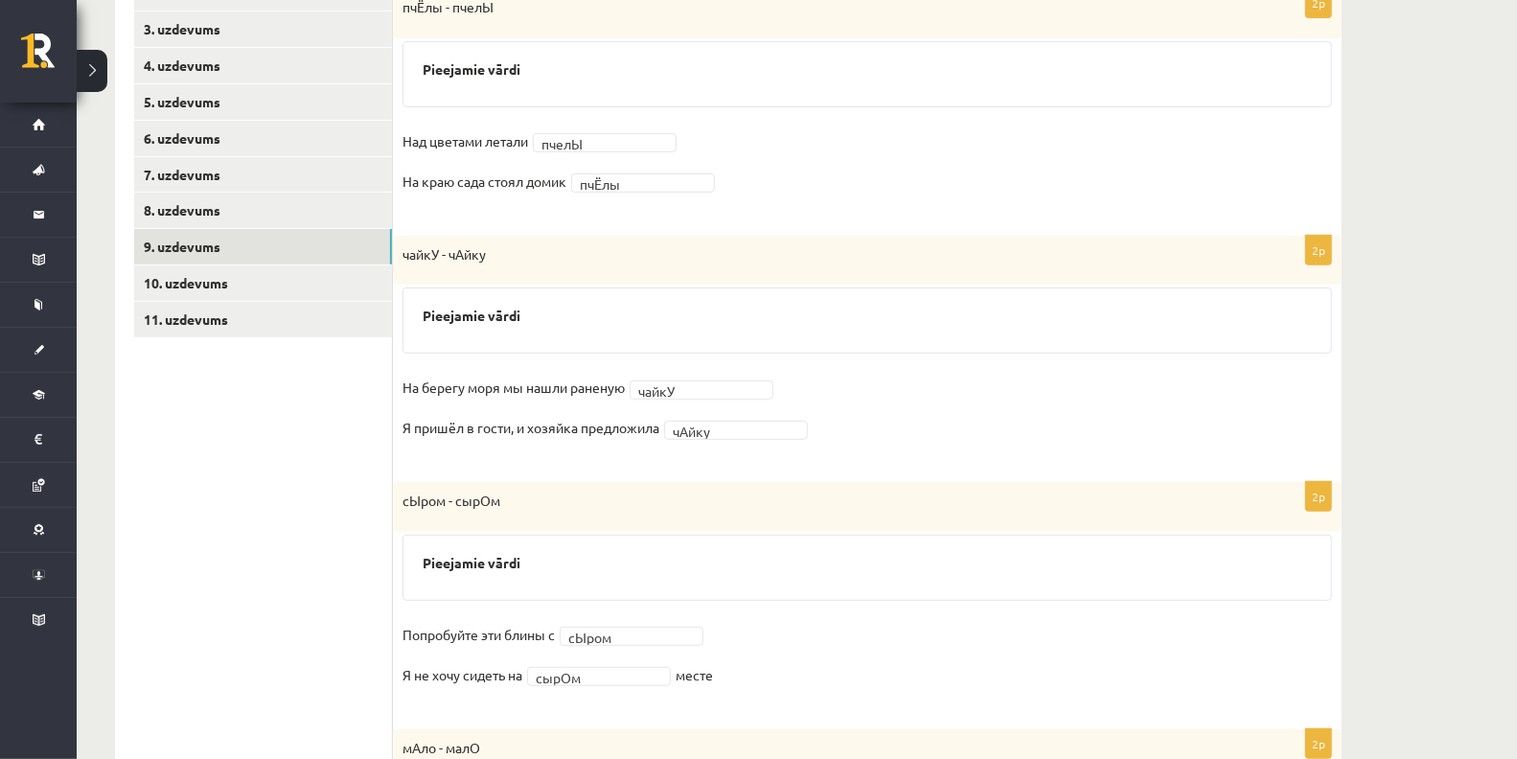
scroll to position [269, 0]
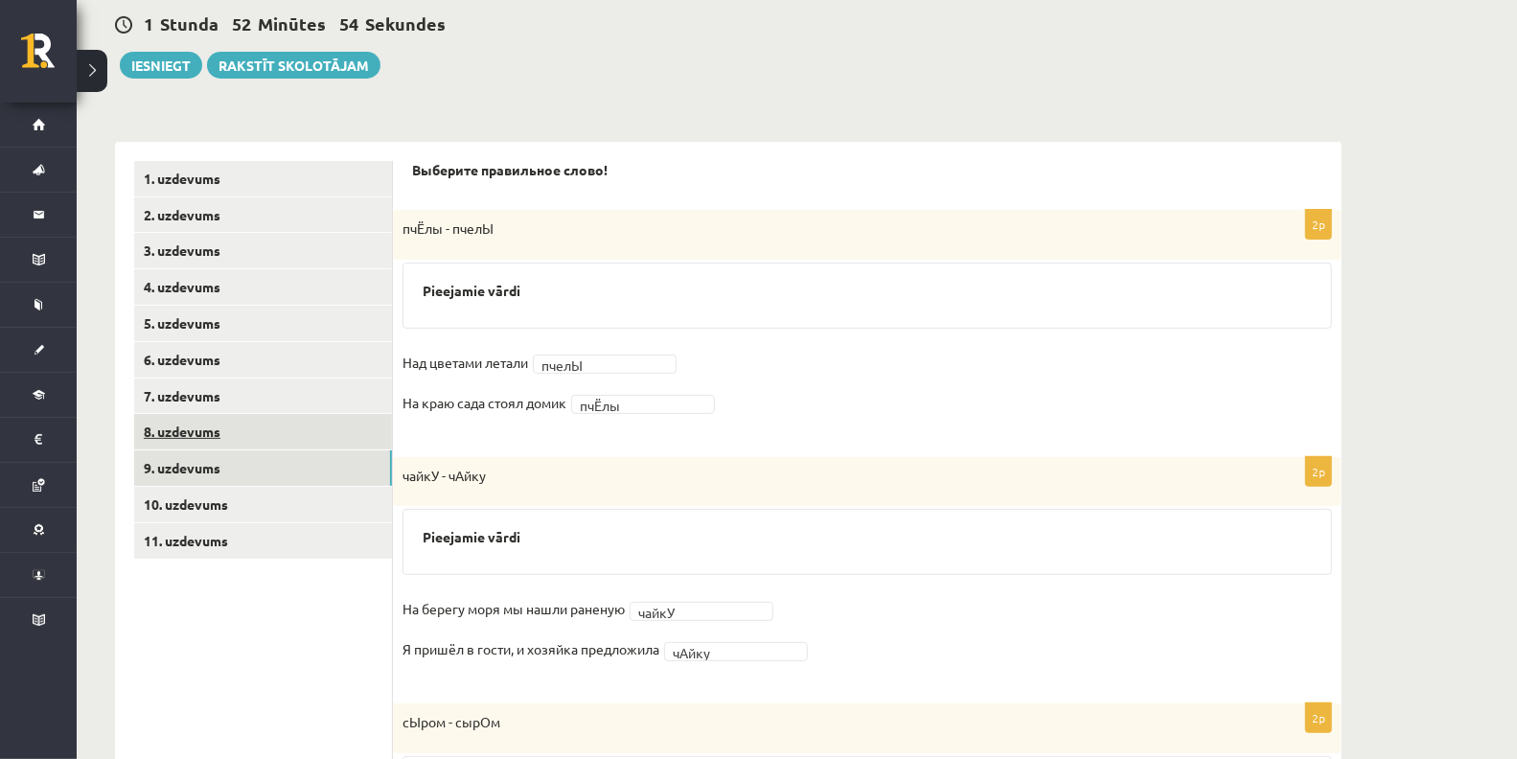
click at [244, 433] on link "8. uzdevums" at bounding box center [263, 431] width 258 height 35
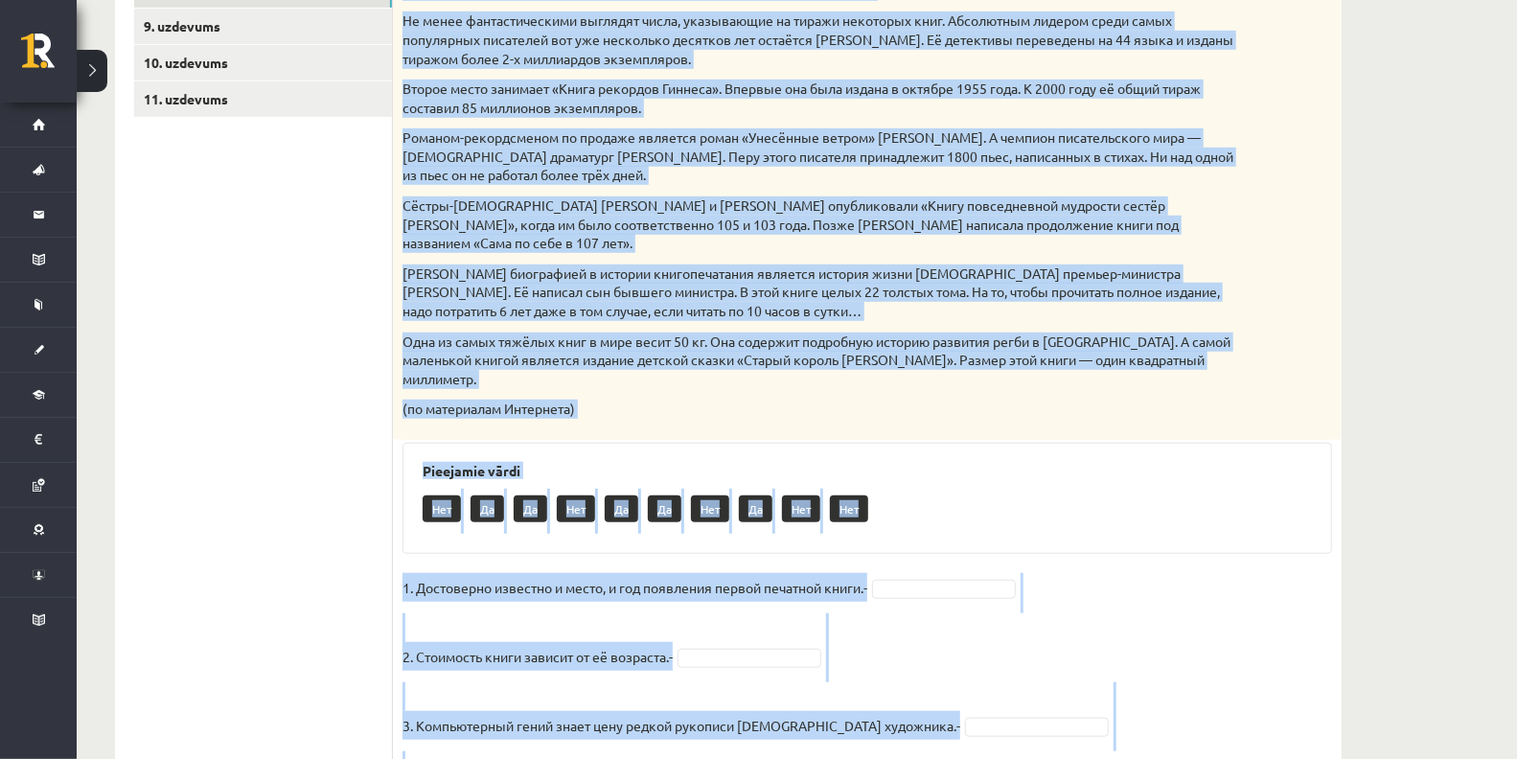
scroll to position [898, 0]
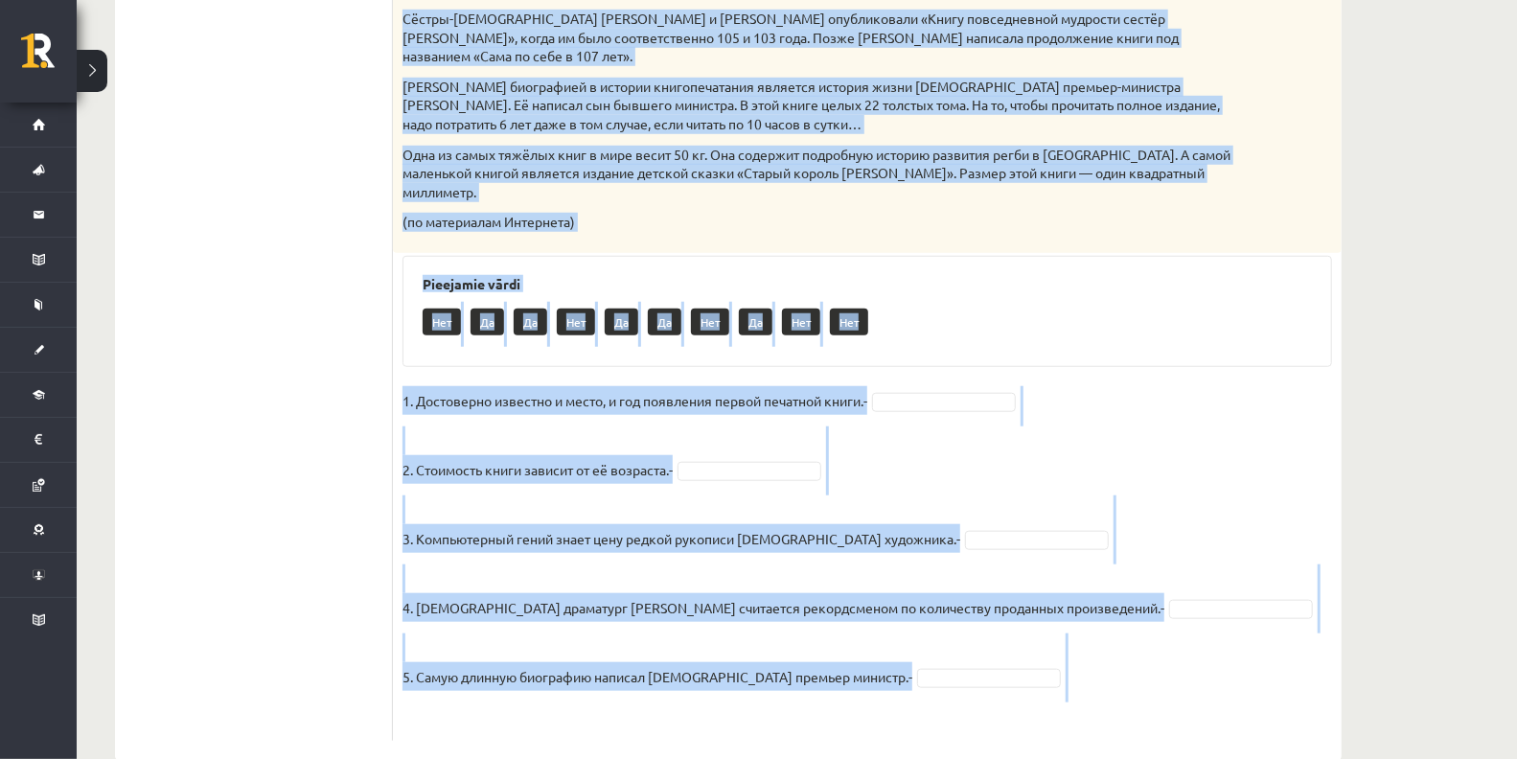
drag, startPoint x: 404, startPoint y: 65, endPoint x: 1043, endPoint y: 676, distance: 884.0
click at [1043, 676] on div "5p Прочитай текст. Отметь верное утверждение в соответствии с текстом. Интересн…" at bounding box center [867, 145] width 949 height 1189
copy div "Прочитай текст. Отметь верное утверждение в соответствии с текстом. Интересные …"
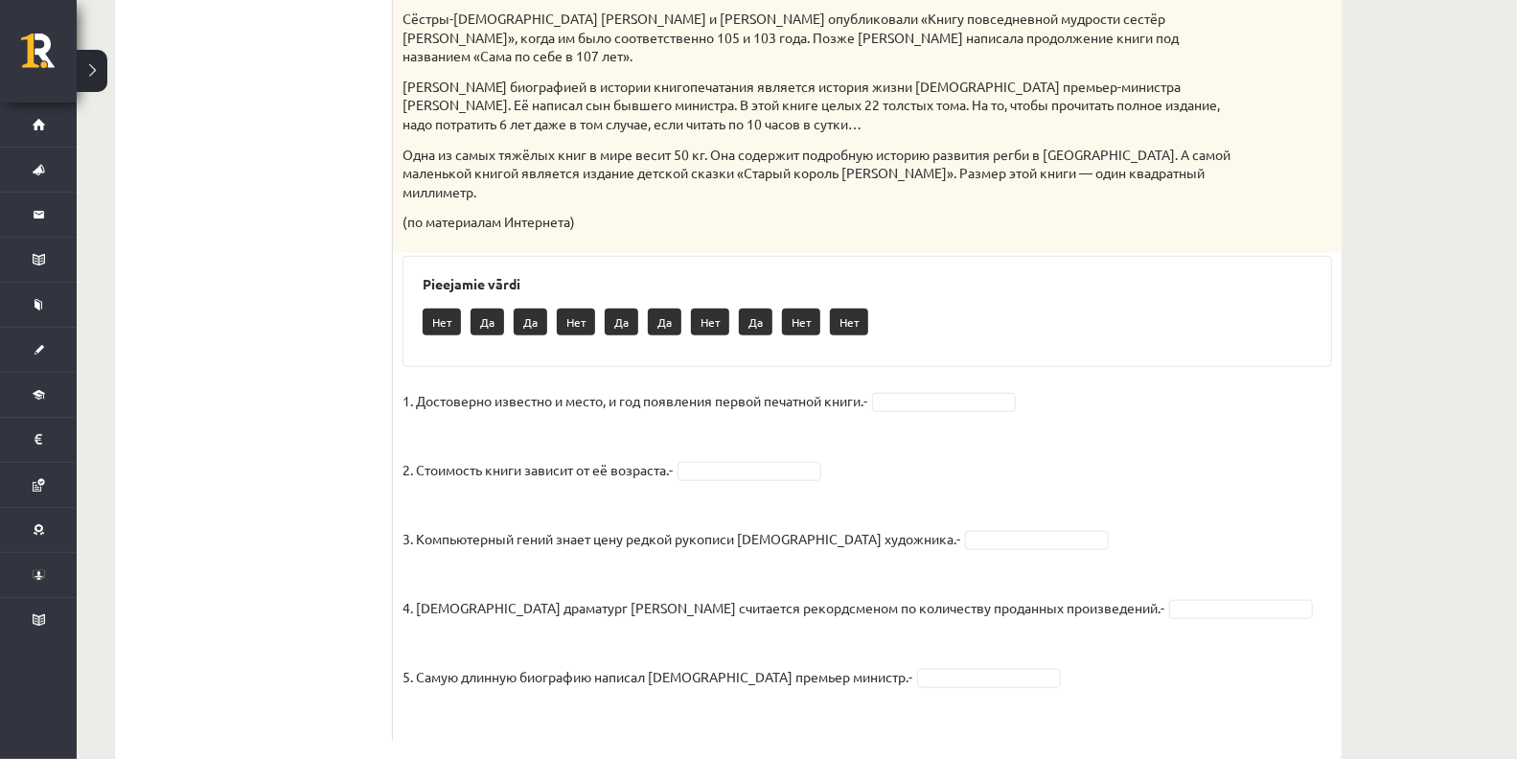
click at [355, 356] on ul "1. uzdevums 2. uzdevums 3. uzdevums 4. uzdevums 5. uzdevums 6. uzdevums 7. uzde…" at bounding box center [263, 136] width 259 height 1209
click at [949, 386] on fieldset "1. Достоверно известно и место, и год появления первой печатной книги.- 2. Стои…" at bounding box center [868, 558] width 930 height 345
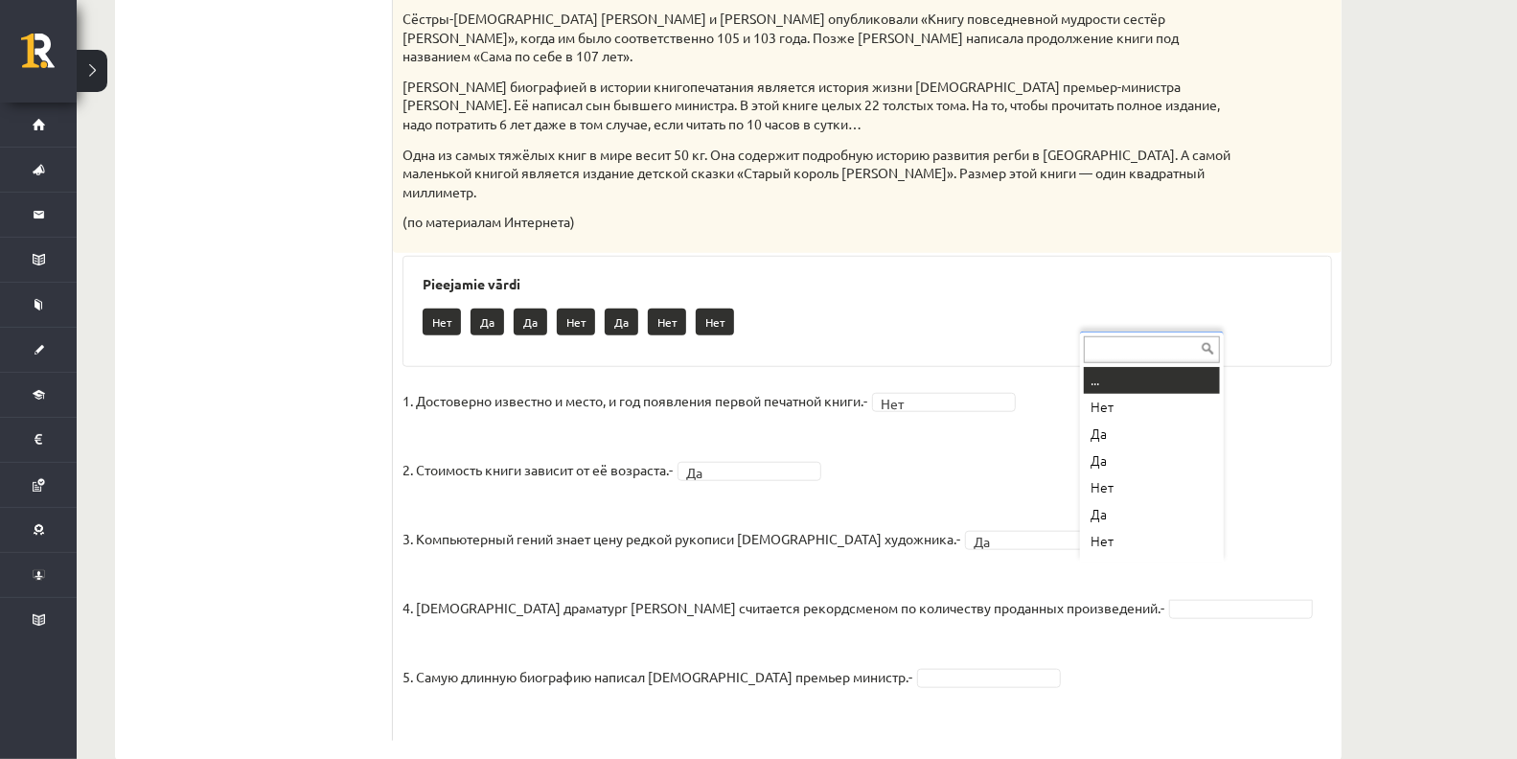
scroll to position [22, 0]
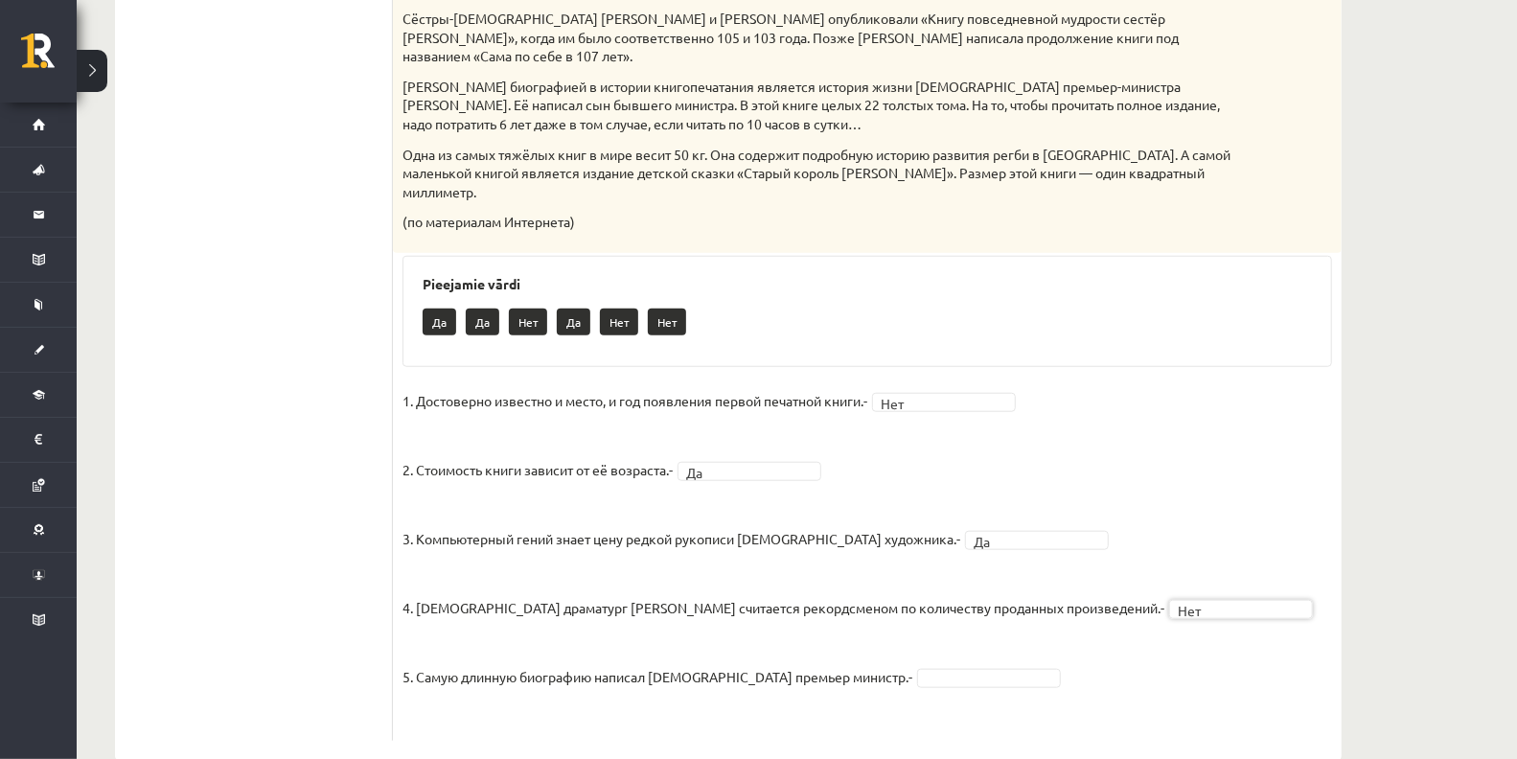
click at [922, 579] on p "4. Испанский драматург Лопе де Вега считается рекордсменом по количеству продан…" at bounding box center [784, 594] width 762 height 58
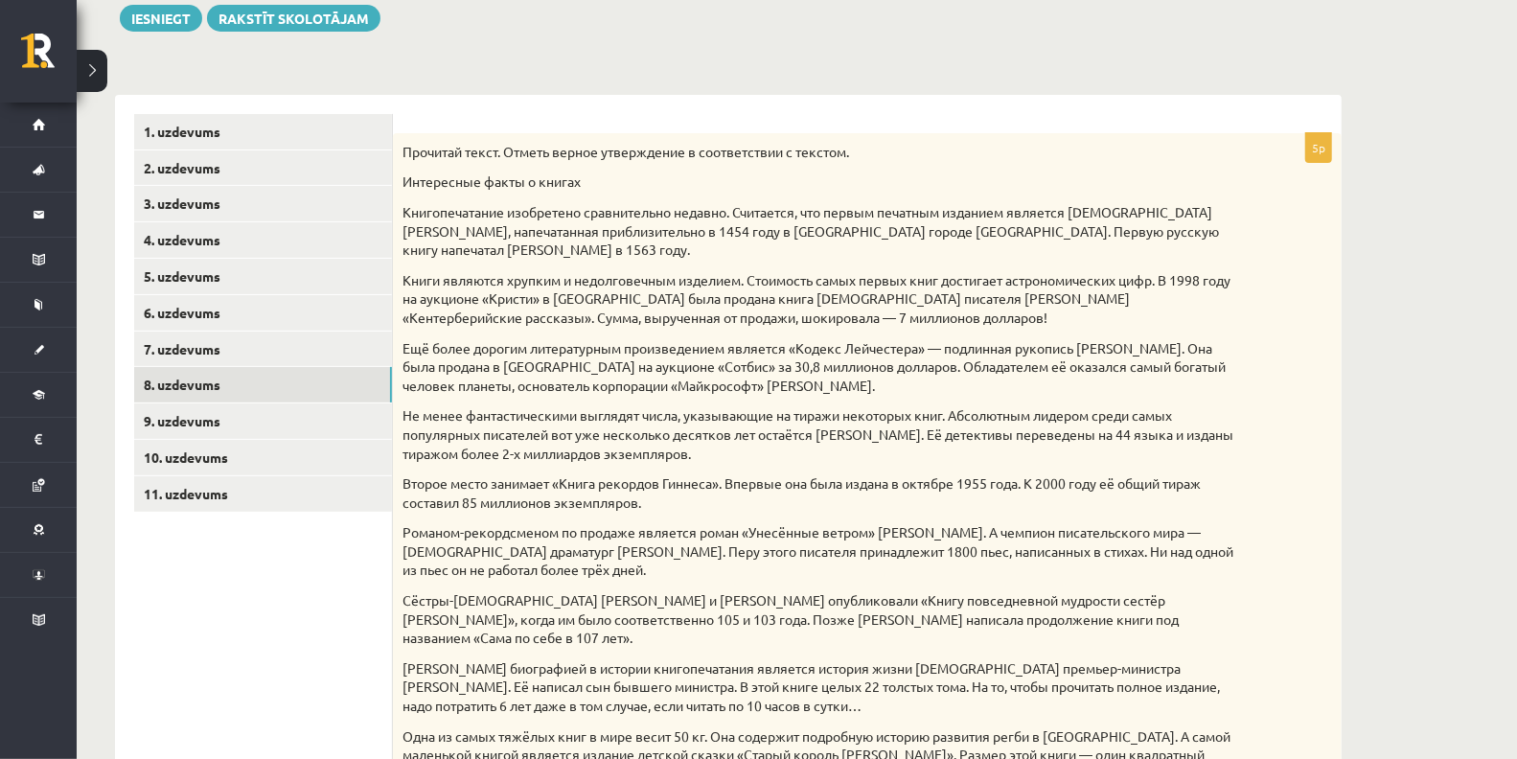
scroll to position [305, 0]
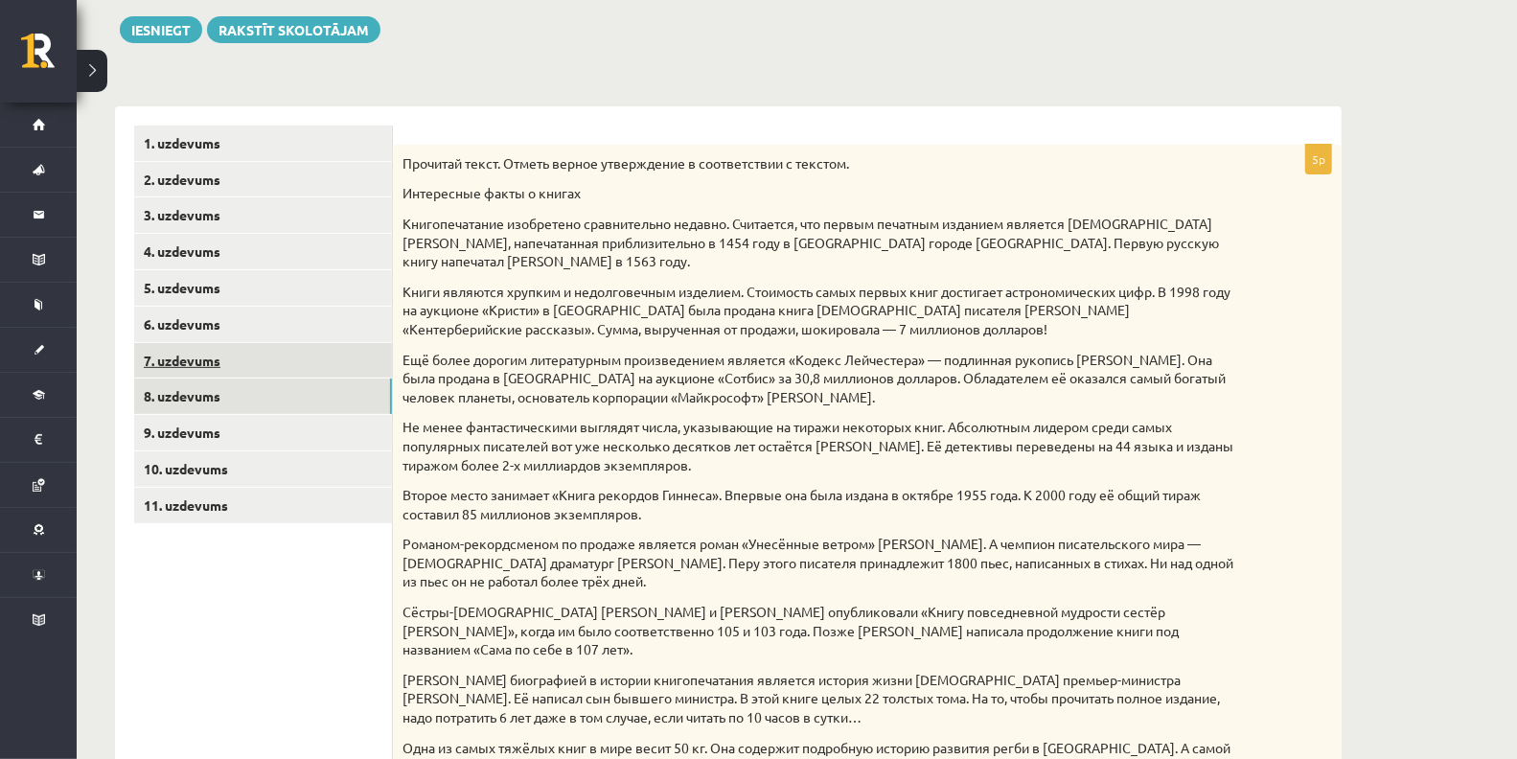
click at [242, 343] on link "7. uzdevums" at bounding box center [263, 360] width 258 height 35
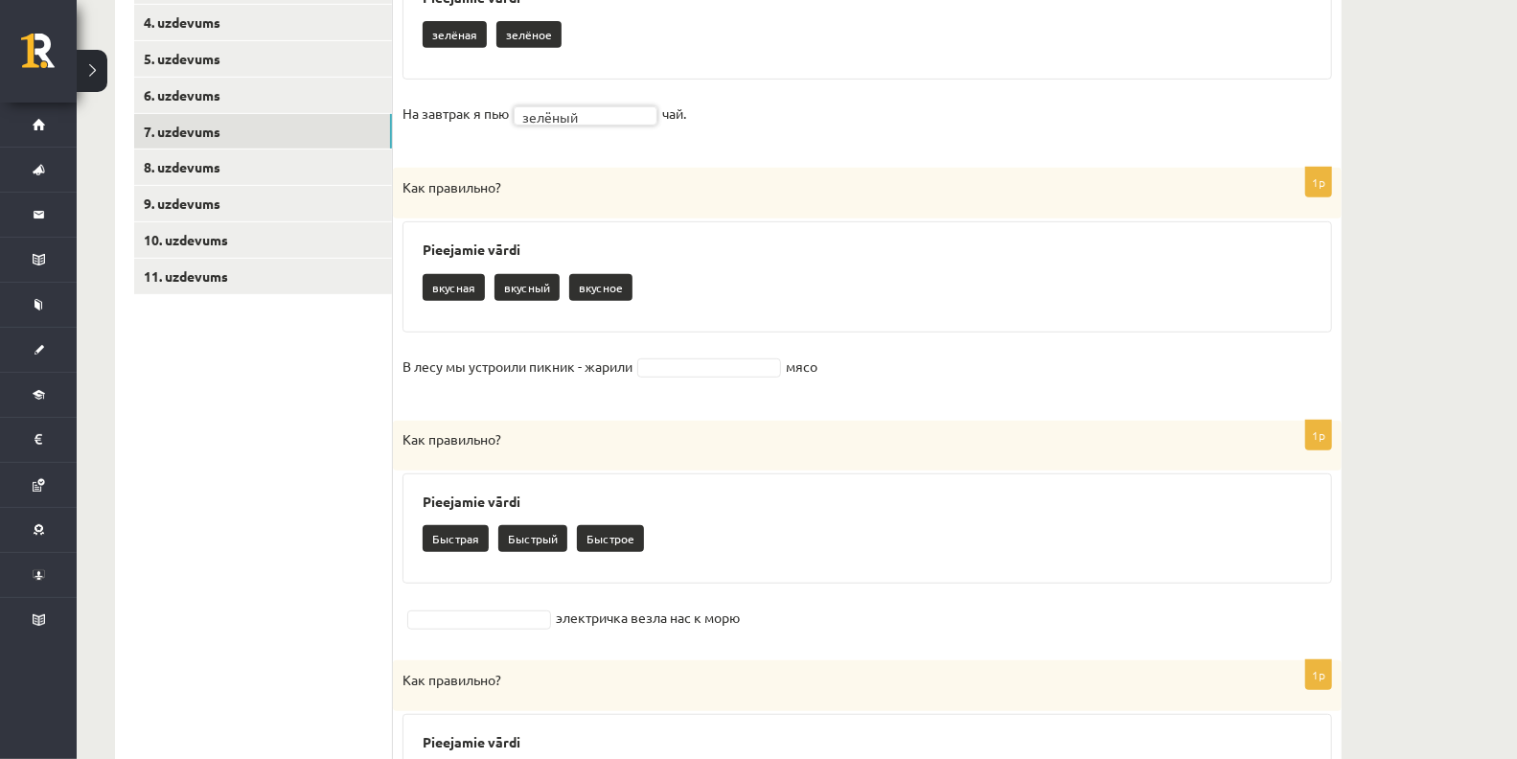
scroll to position [538, 0]
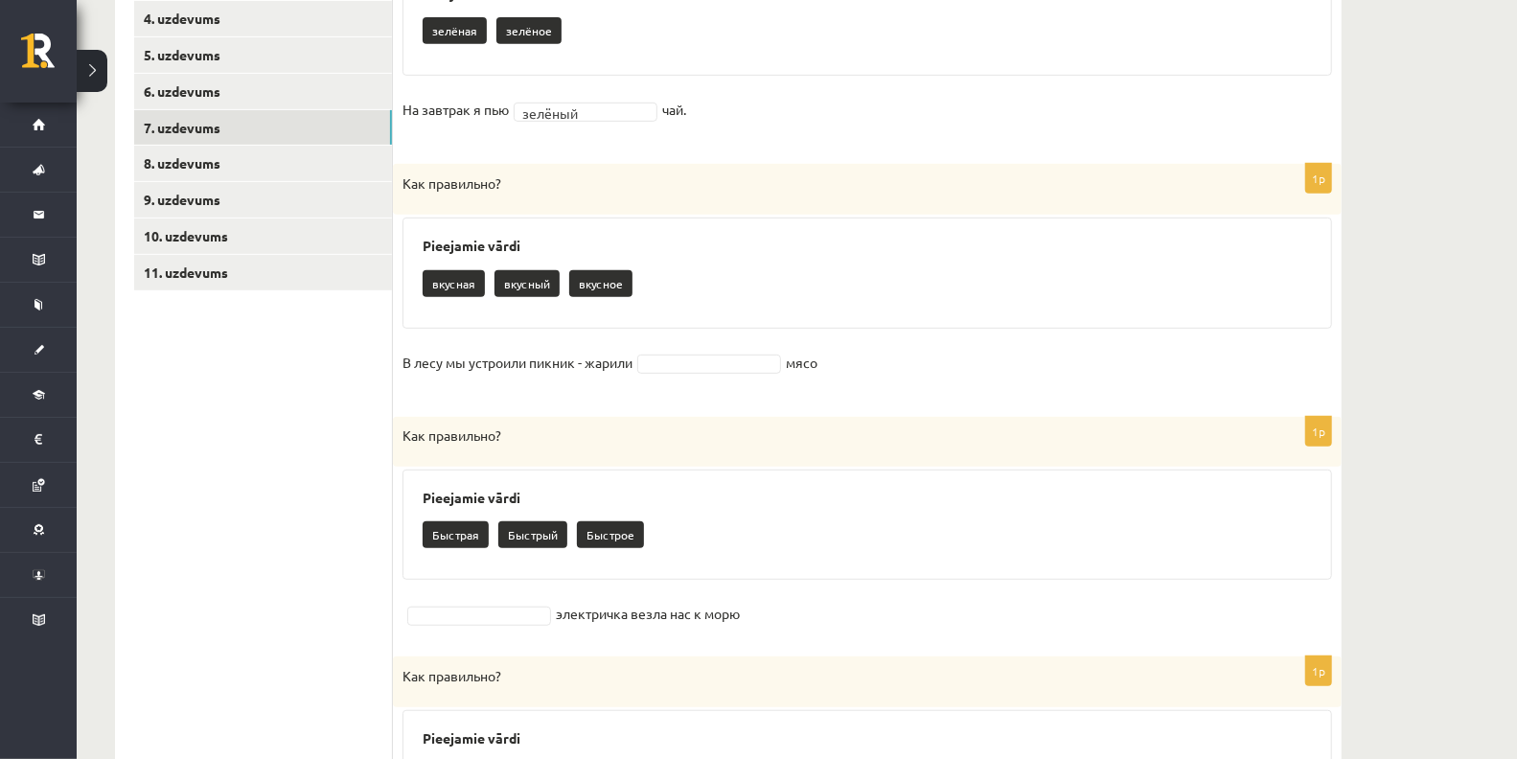
click at [741, 375] on fieldset "В лесу мы устроили пикник - жарили мясо" at bounding box center [868, 368] width 930 height 40
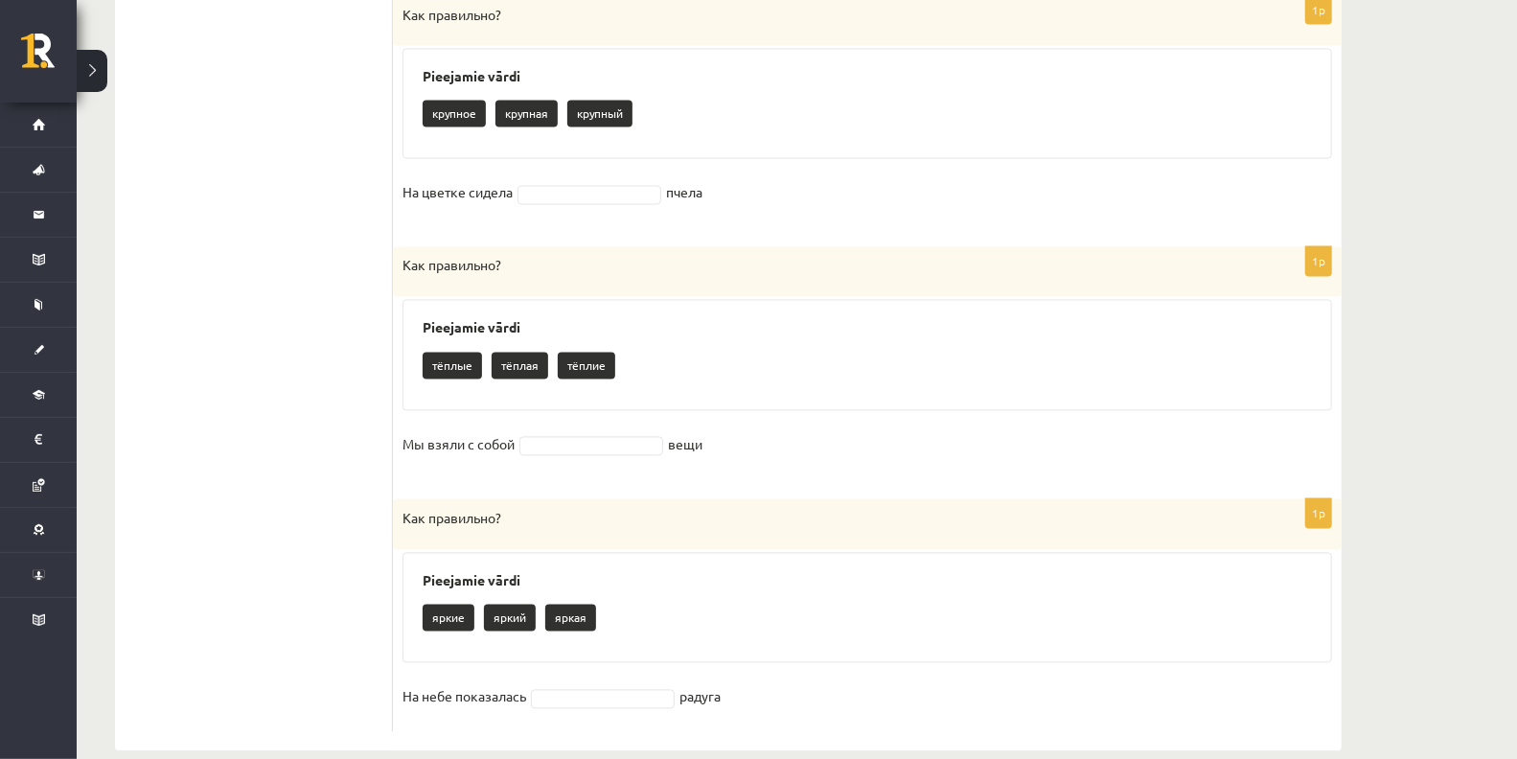
scroll to position [2231, 0]
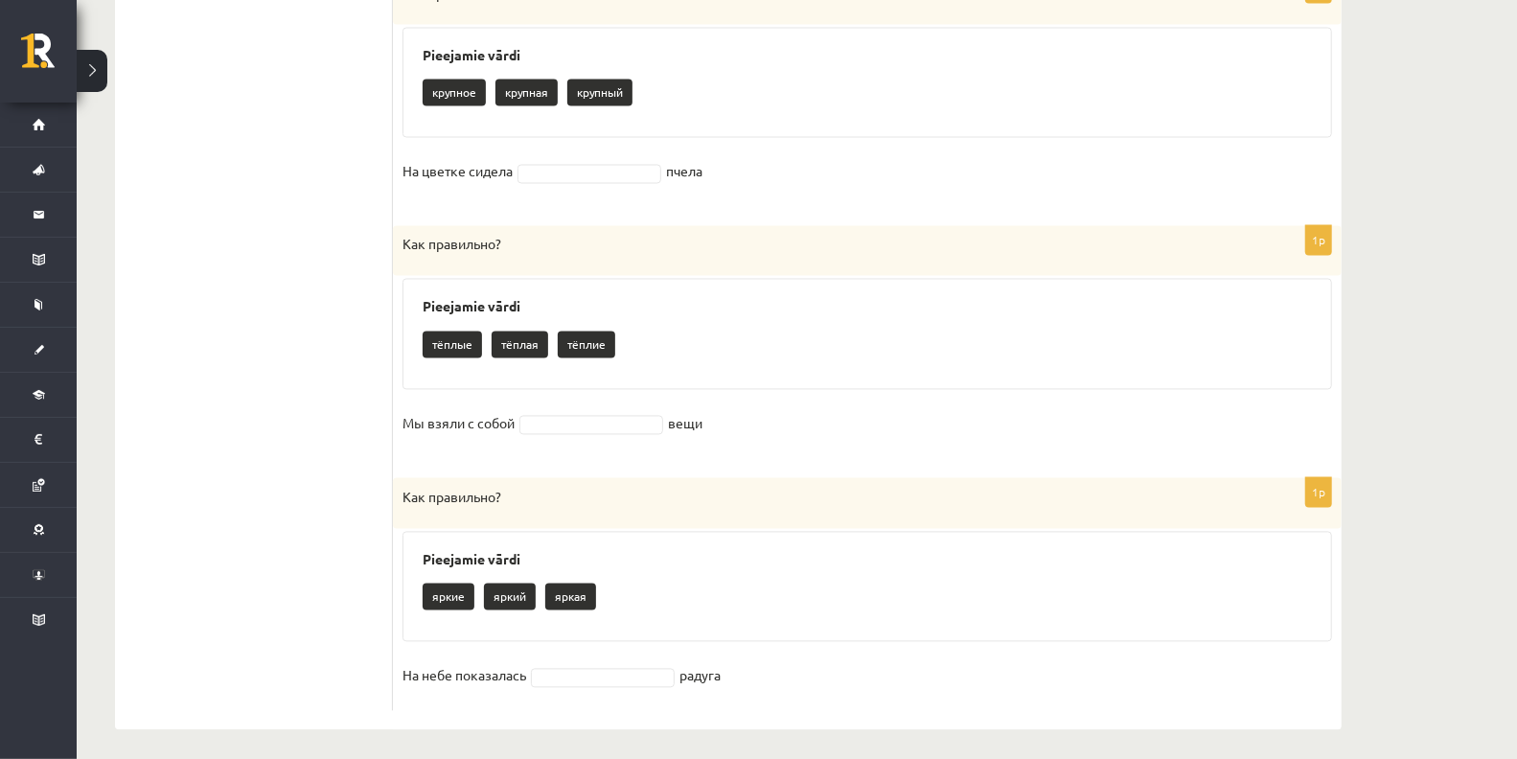
drag, startPoint x: 621, startPoint y: 681, endPoint x: 634, endPoint y: 673, distance: 15.5
click at [634, 673] on fieldset "На небе показалась радуга" at bounding box center [868, 681] width 930 height 40
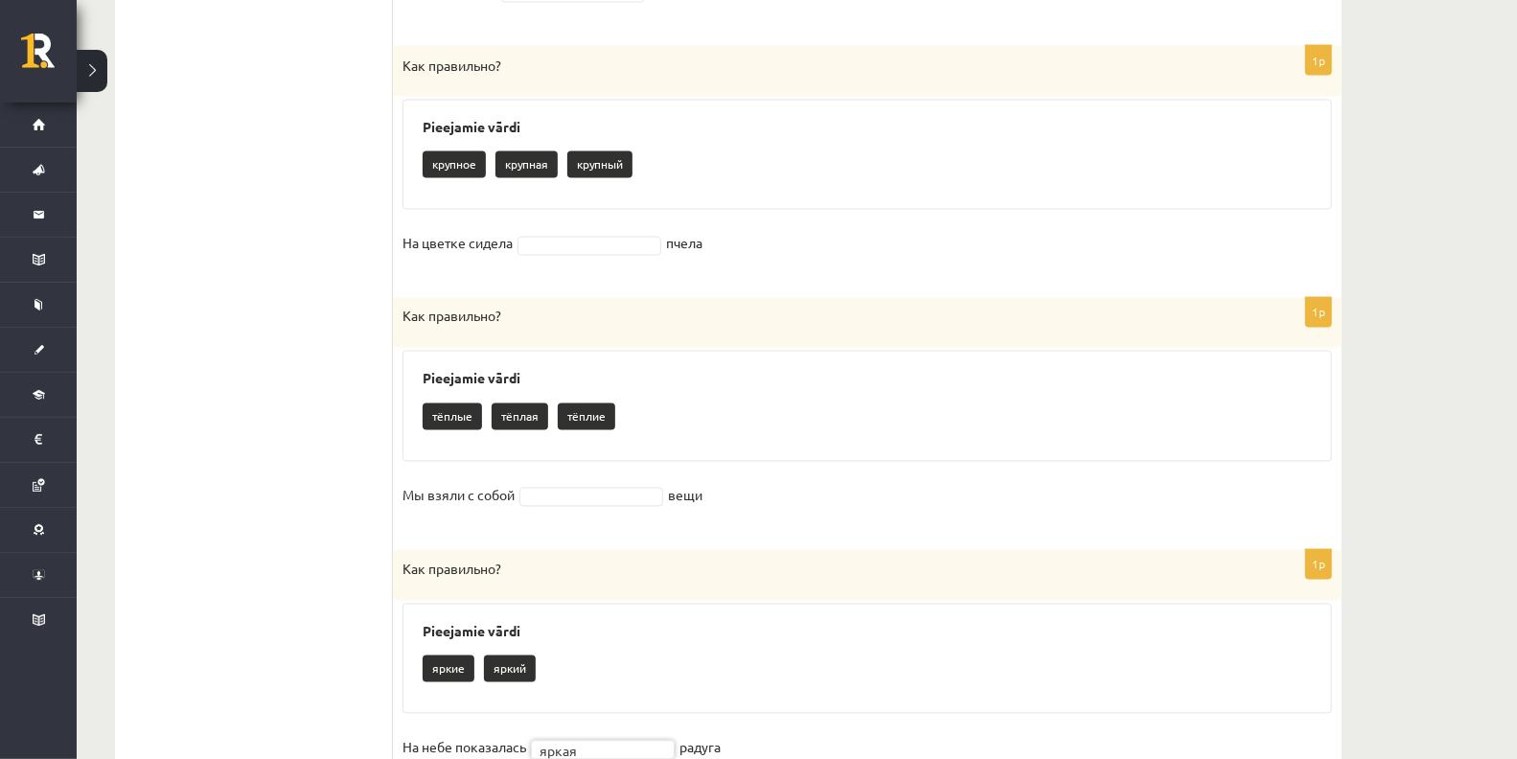
scroll to position [2154, 0]
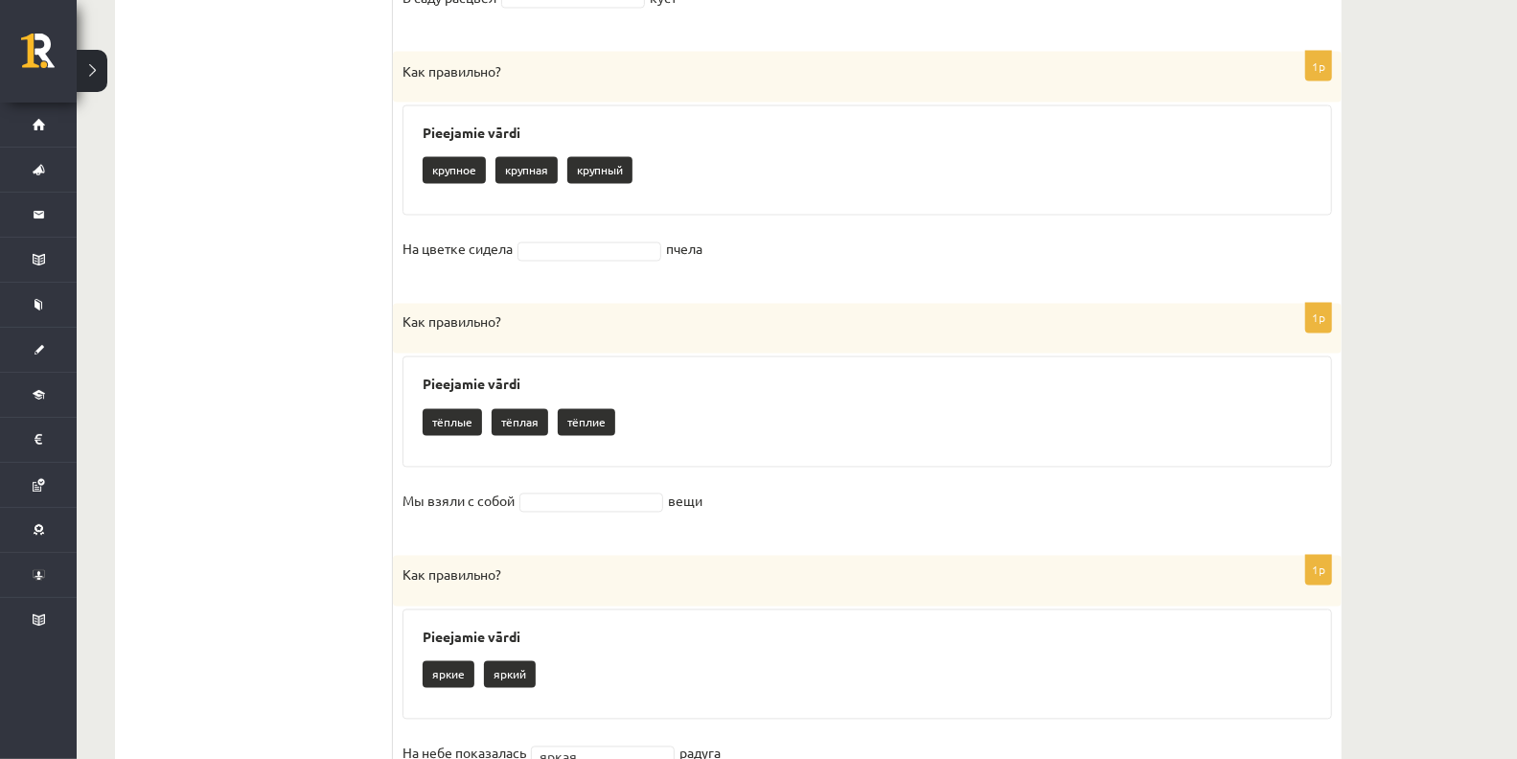
drag, startPoint x: 407, startPoint y: 365, endPoint x: 779, endPoint y: 505, distance: 397.3
click at [779, 505] on div "1p Как правильно? Pieejamie vārdi тёплые тёплая тёплие Мы взяли с собой вещи" at bounding box center [867, 420] width 949 height 232
copy div "Pieejamie vārdi тёплые тёплая тёплие Мы взяли с собой вещи"
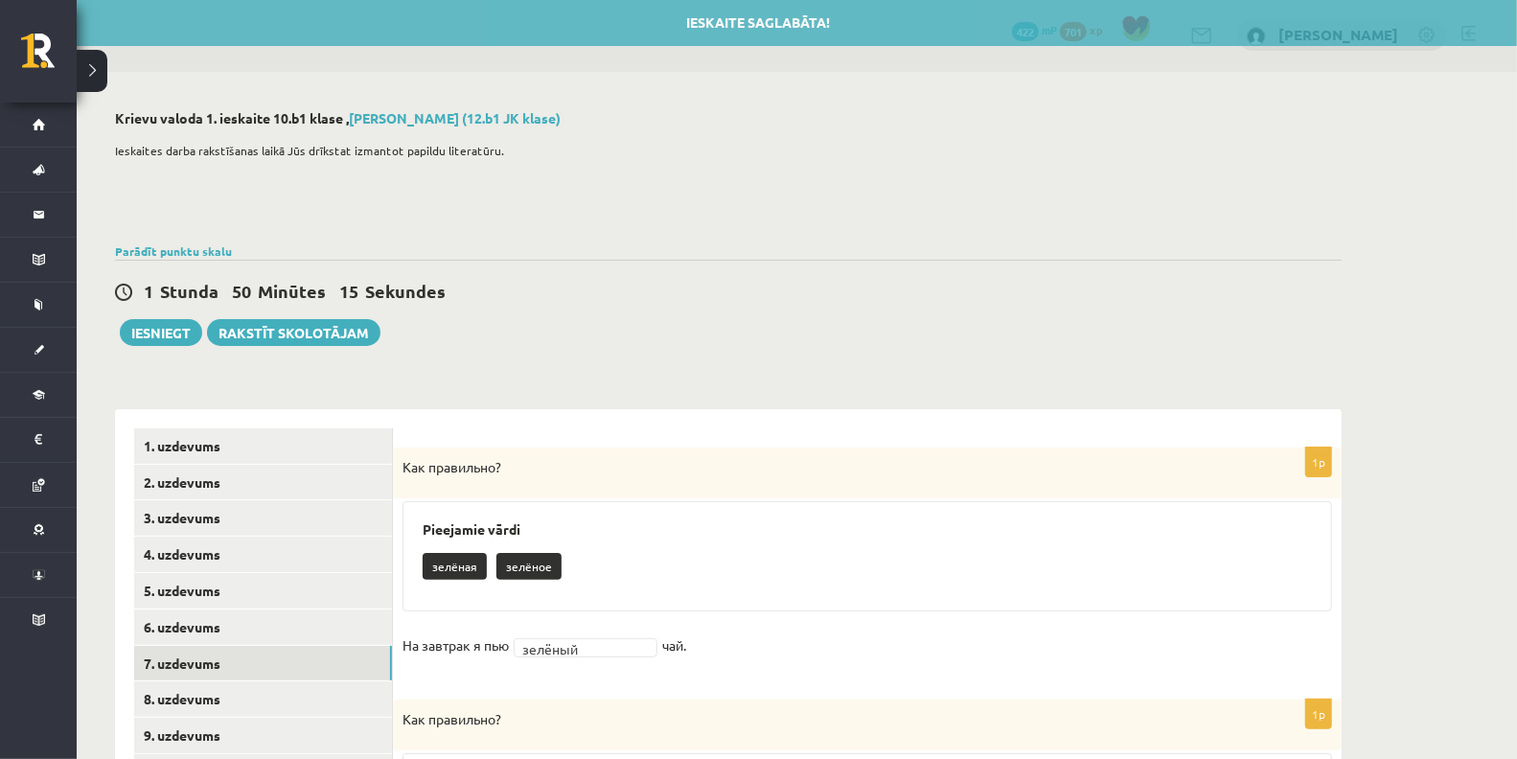
scroll to position [0, 0]
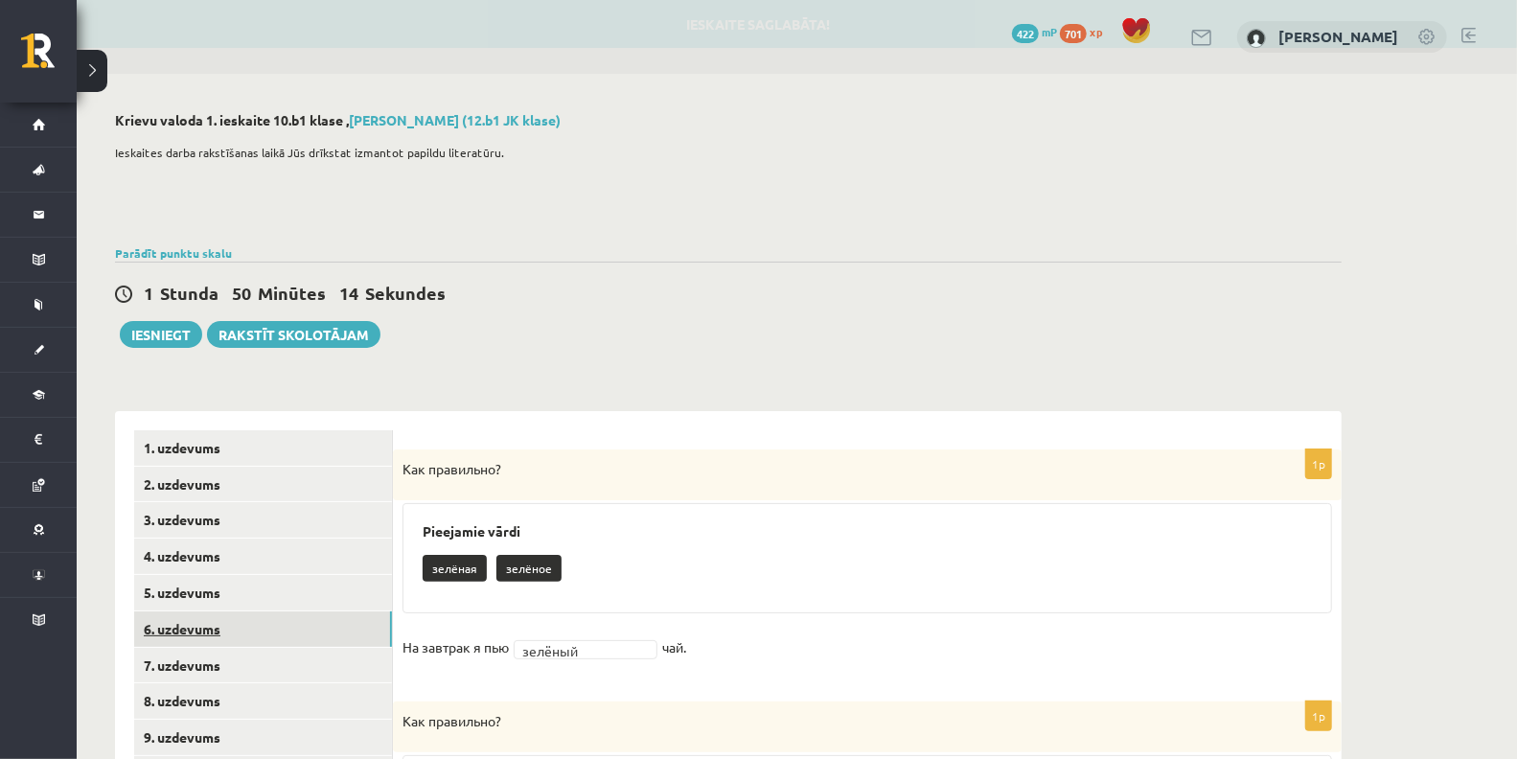
click at [224, 629] on link "6. uzdevums" at bounding box center [263, 628] width 258 height 35
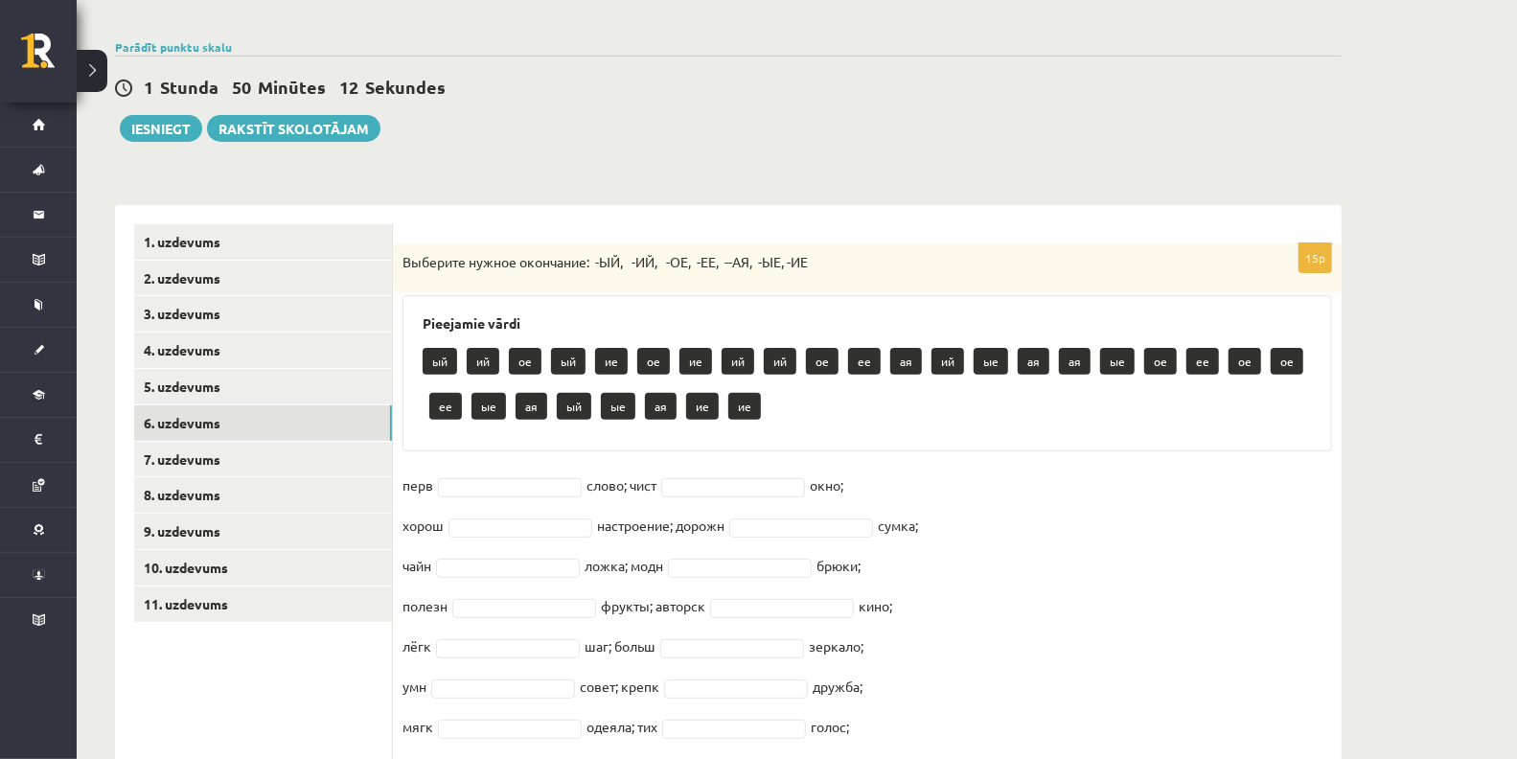
scroll to position [305, 0]
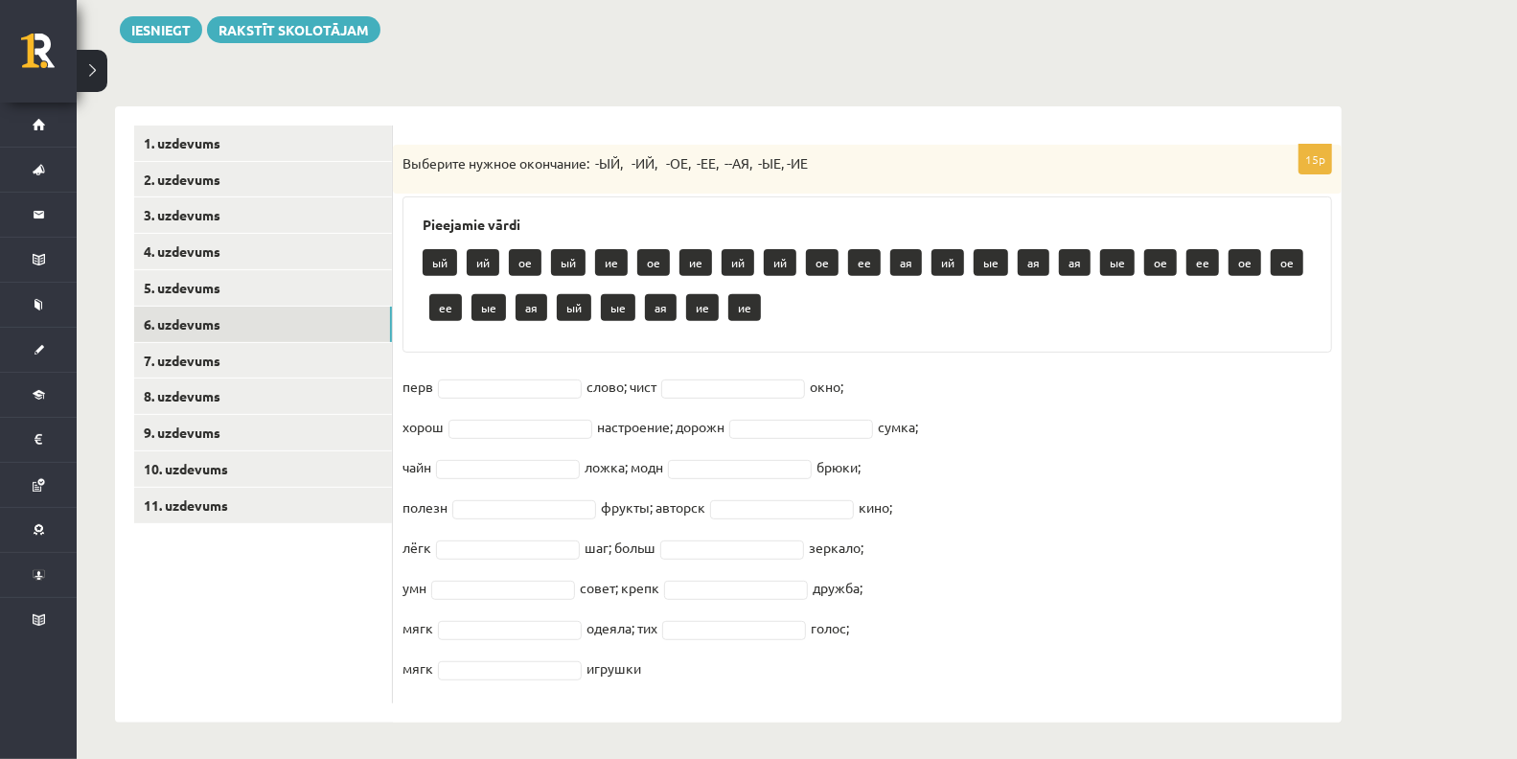
click at [480, 365] on div "15p Выберите нужное окончание: -ЫЙ, -ИЙ, -ОЕ, -ЕЕ, --АЯ, -ЫЕ, -ИЕ Pieejamie vār…" at bounding box center [867, 424] width 949 height 559
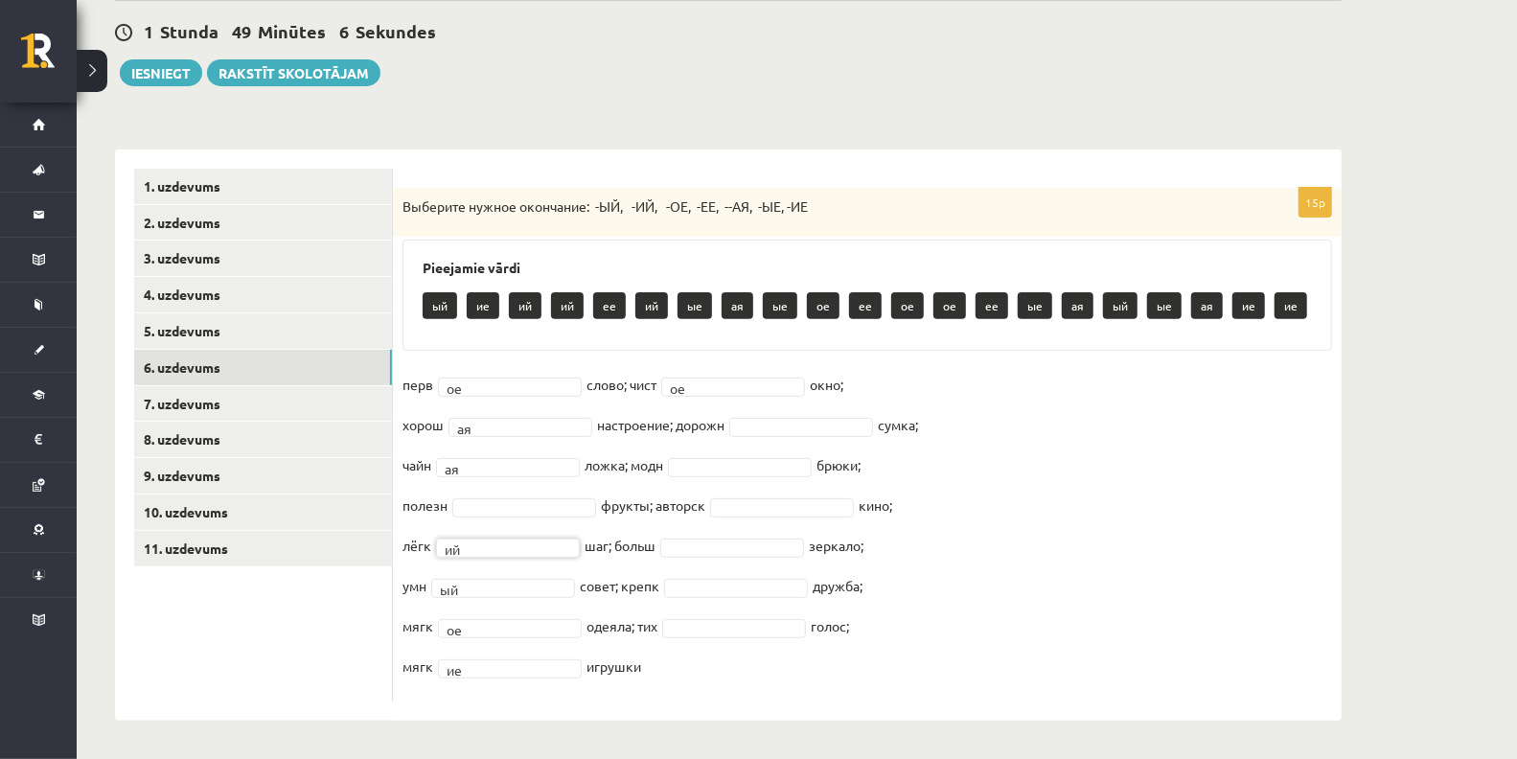
scroll to position [260, 0]
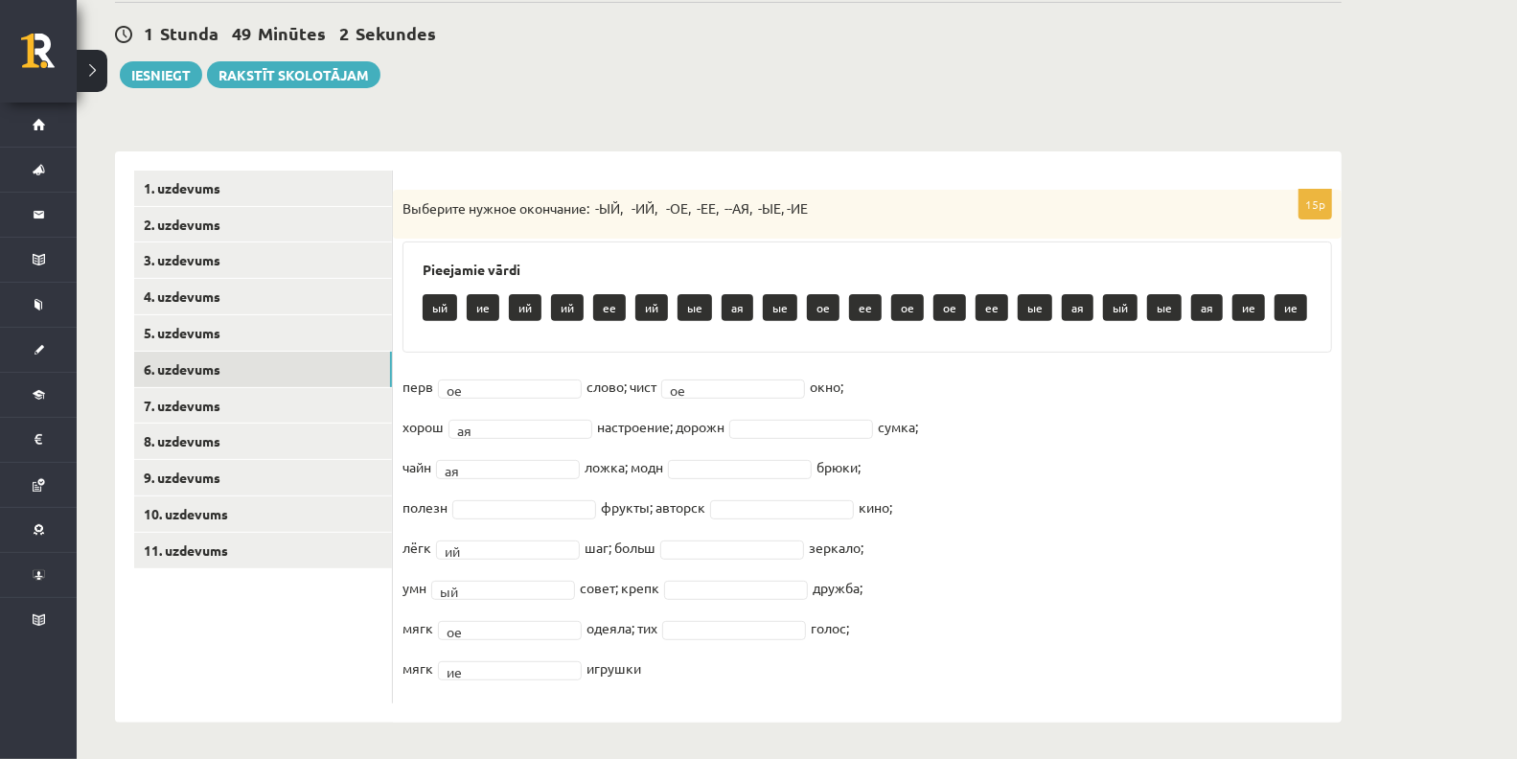
click at [483, 493] on fieldset "перв ое ** слово; чист ое ** окно; хорош ая ** настроение; дорожн сумка; чайн а…" at bounding box center [868, 533] width 930 height 322
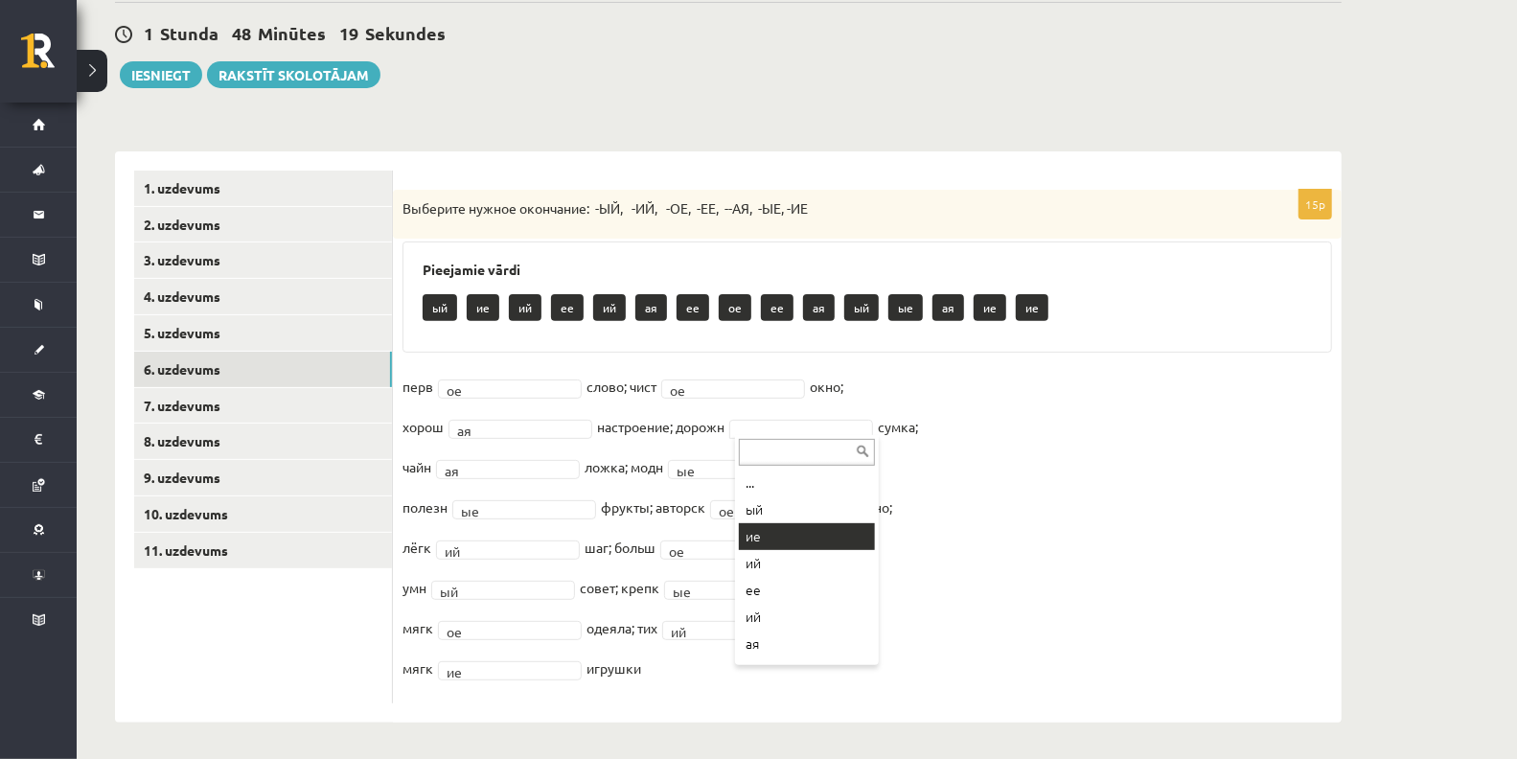
scroll to position [53, 0]
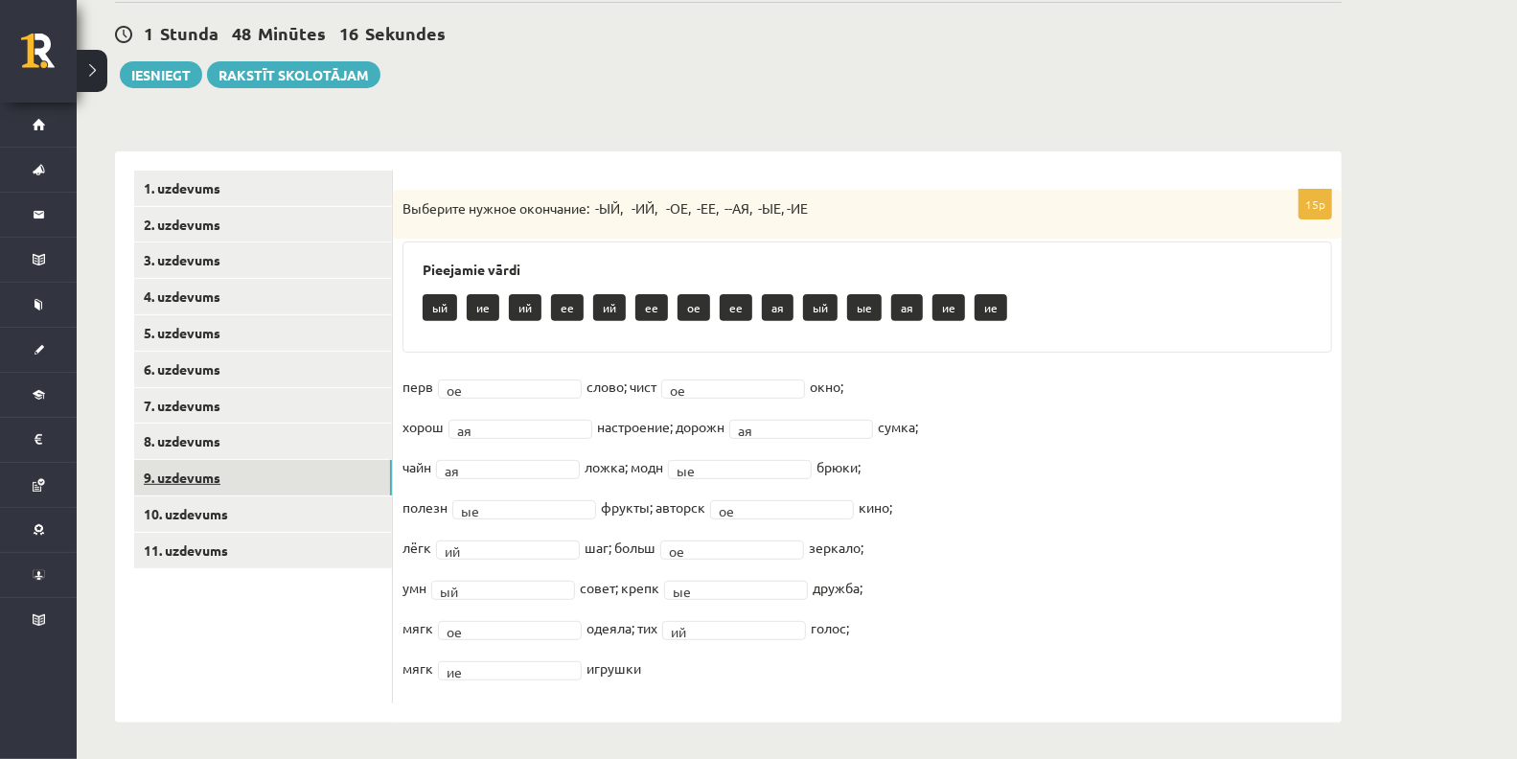
click at [239, 477] on link "9. uzdevums" at bounding box center [263, 477] width 258 height 35
click at [219, 333] on link "5. uzdevums" at bounding box center [263, 332] width 258 height 35
click at [661, 116] on div "**********" at bounding box center [728, 287] width 1303 height 947
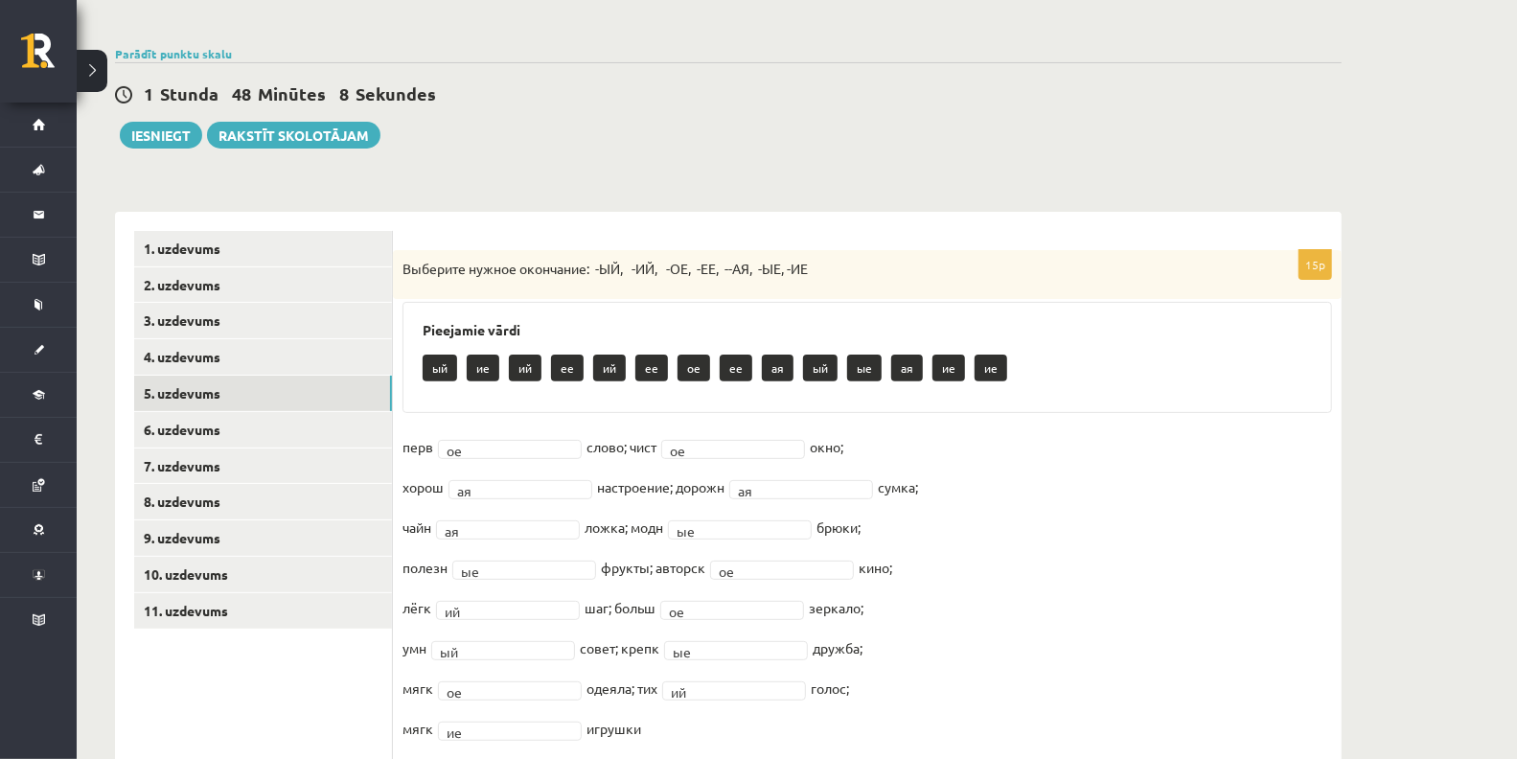
scroll to position [260, 0]
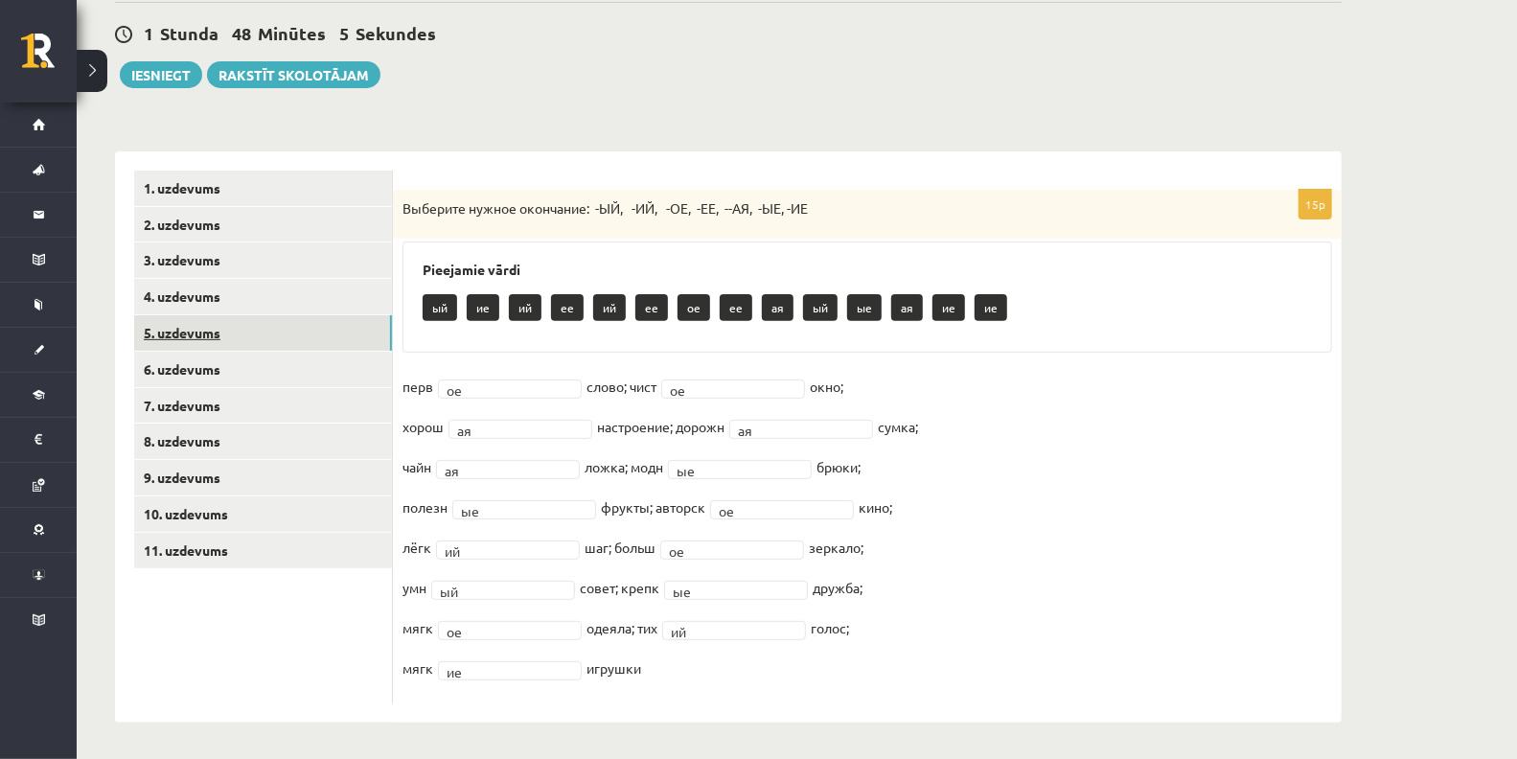
click at [188, 328] on body "0 Dāvanas 422 mP 701 xp Haralds Baltalksnis Sākums Aktuāli Kā mācīties eSKOLĀ K…" at bounding box center [758, 119] width 1517 height 759
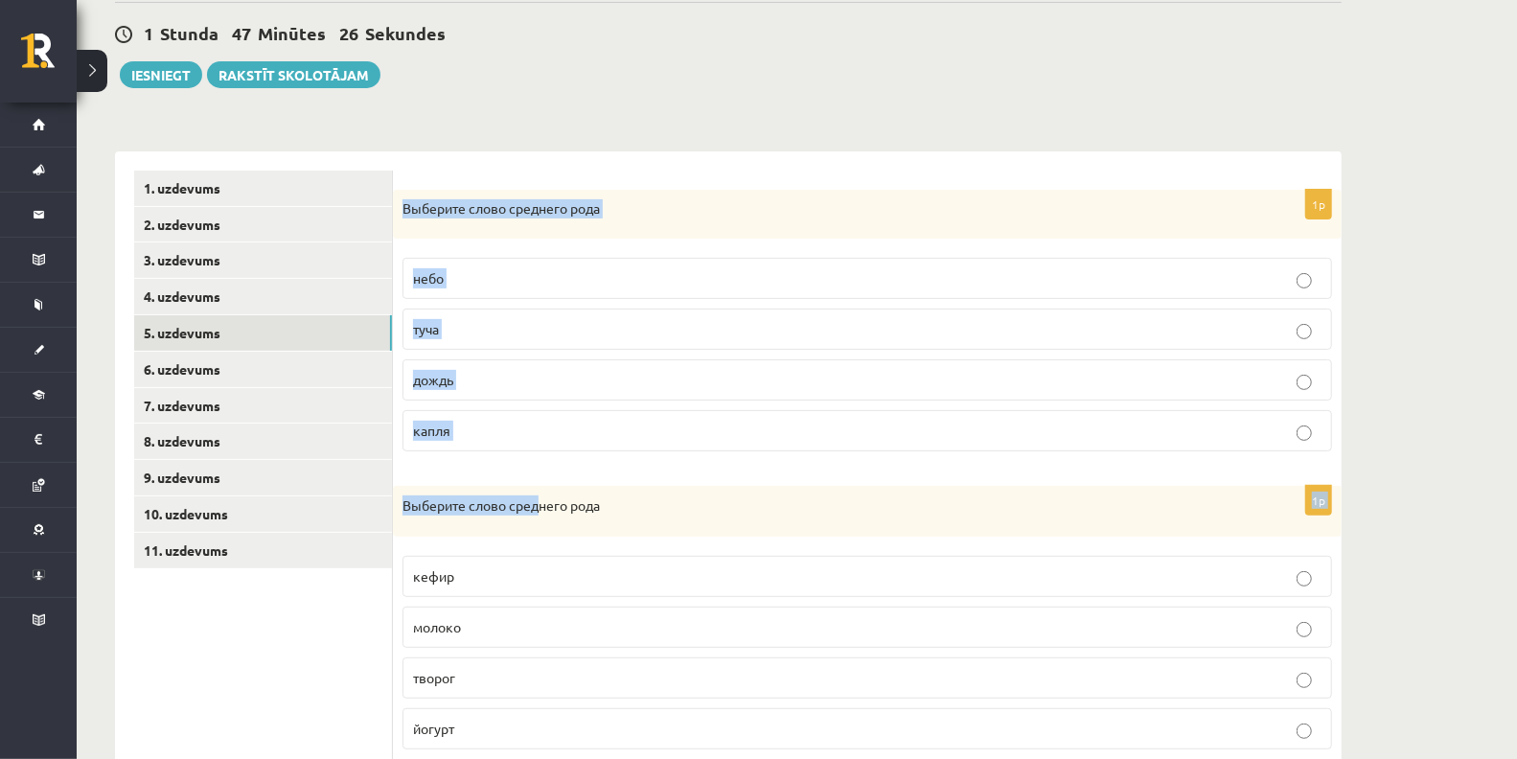
drag, startPoint x: 403, startPoint y: 207, endPoint x: 542, endPoint y: 498, distance: 323.2
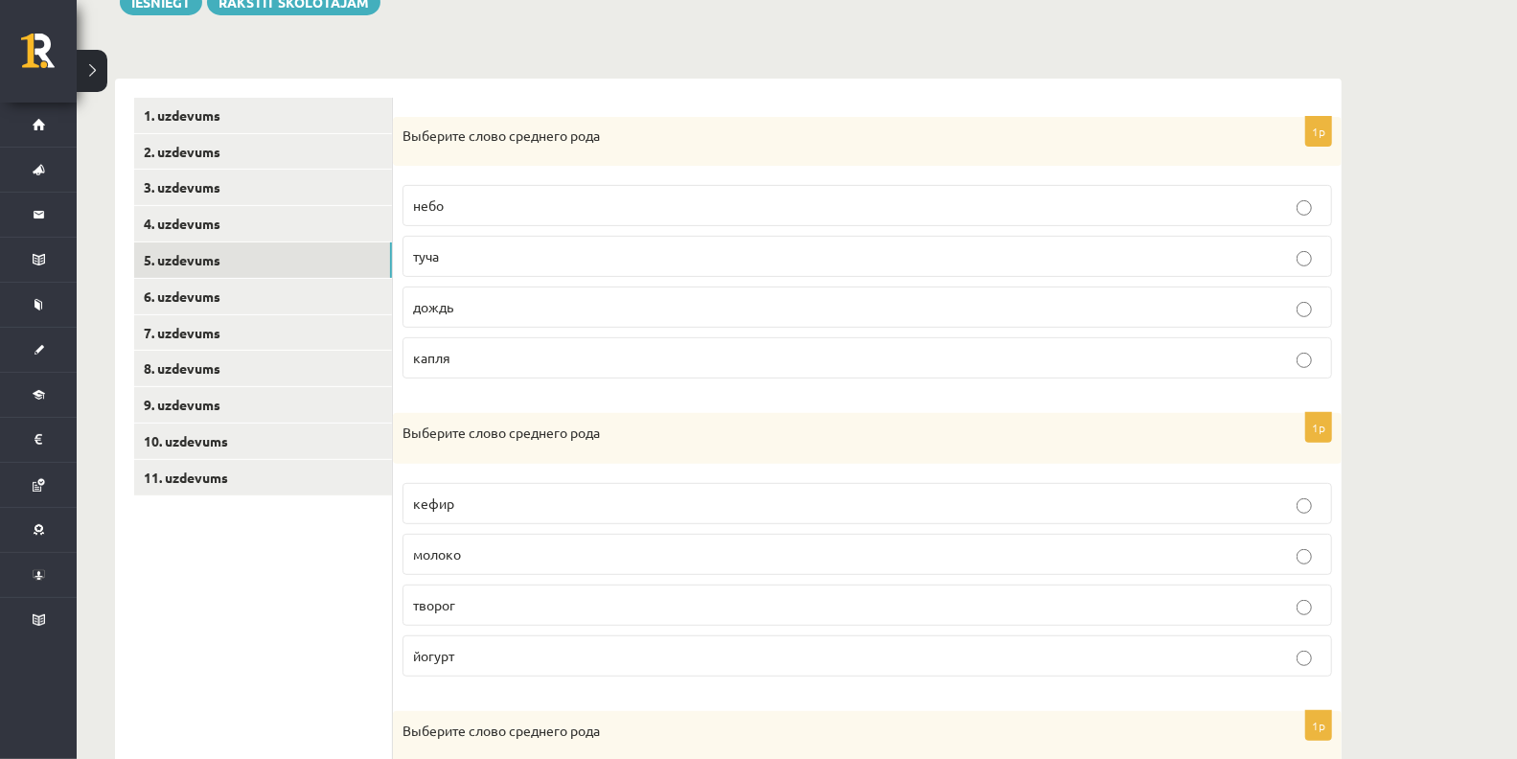
scroll to position [335, 0]
click at [500, 544] on p "молоко" at bounding box center [867, 552] width 909 height 20
click at [513, 214] on label "небо" at bounding box center [868, 203] width 930 height 41
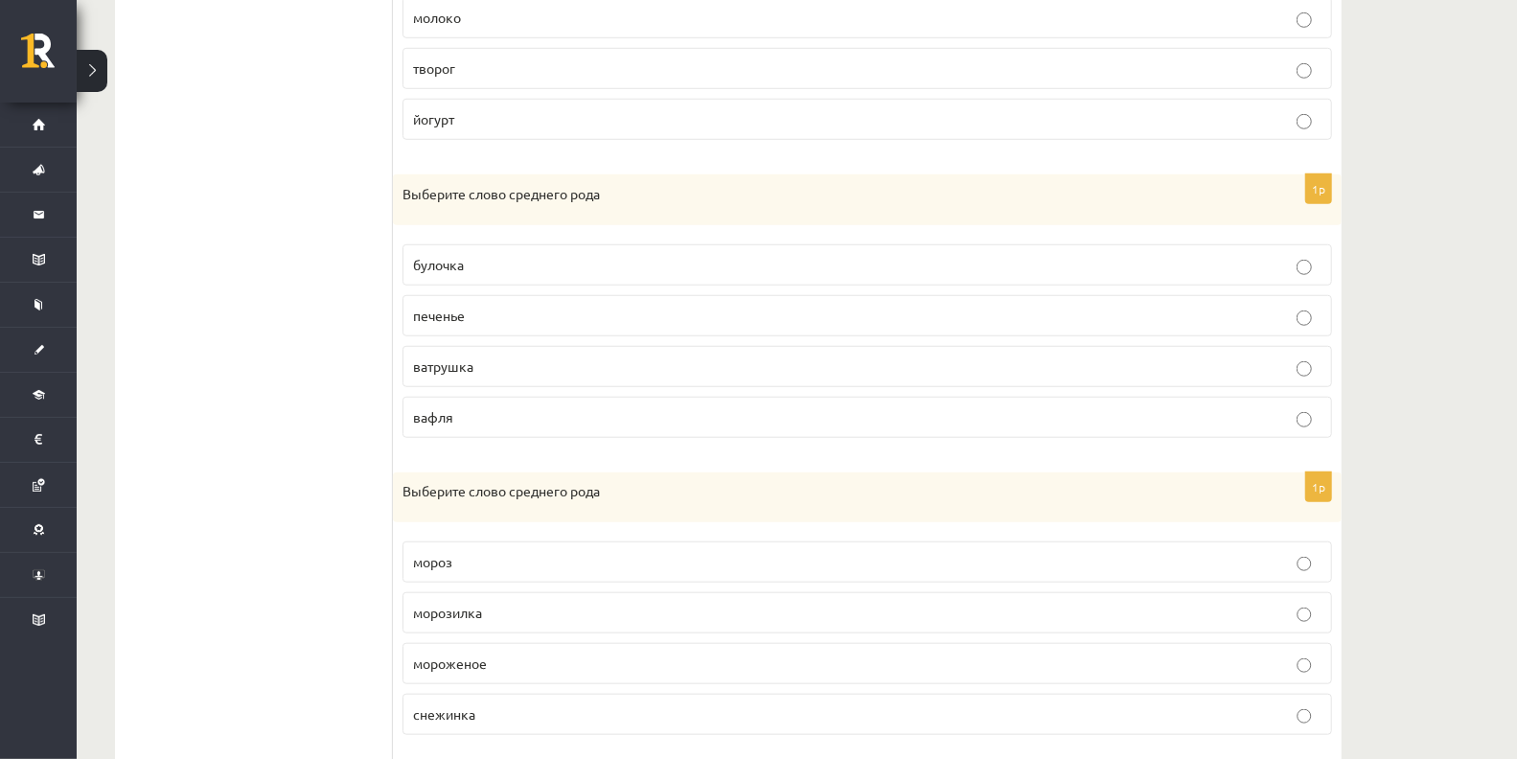
scroll to position [870, 0]
click at [517, 305] on p "печенье" at bounding box center [867, 315] width 909 height 20
click at [374, 373] on ul "1. uzdevums 2. uzdevums 3. uzdevums 4. uzdevums 5. uzdevums 6. uzdevums 7. uzde…" at bounding box center [263, 303] width 259 height 1486
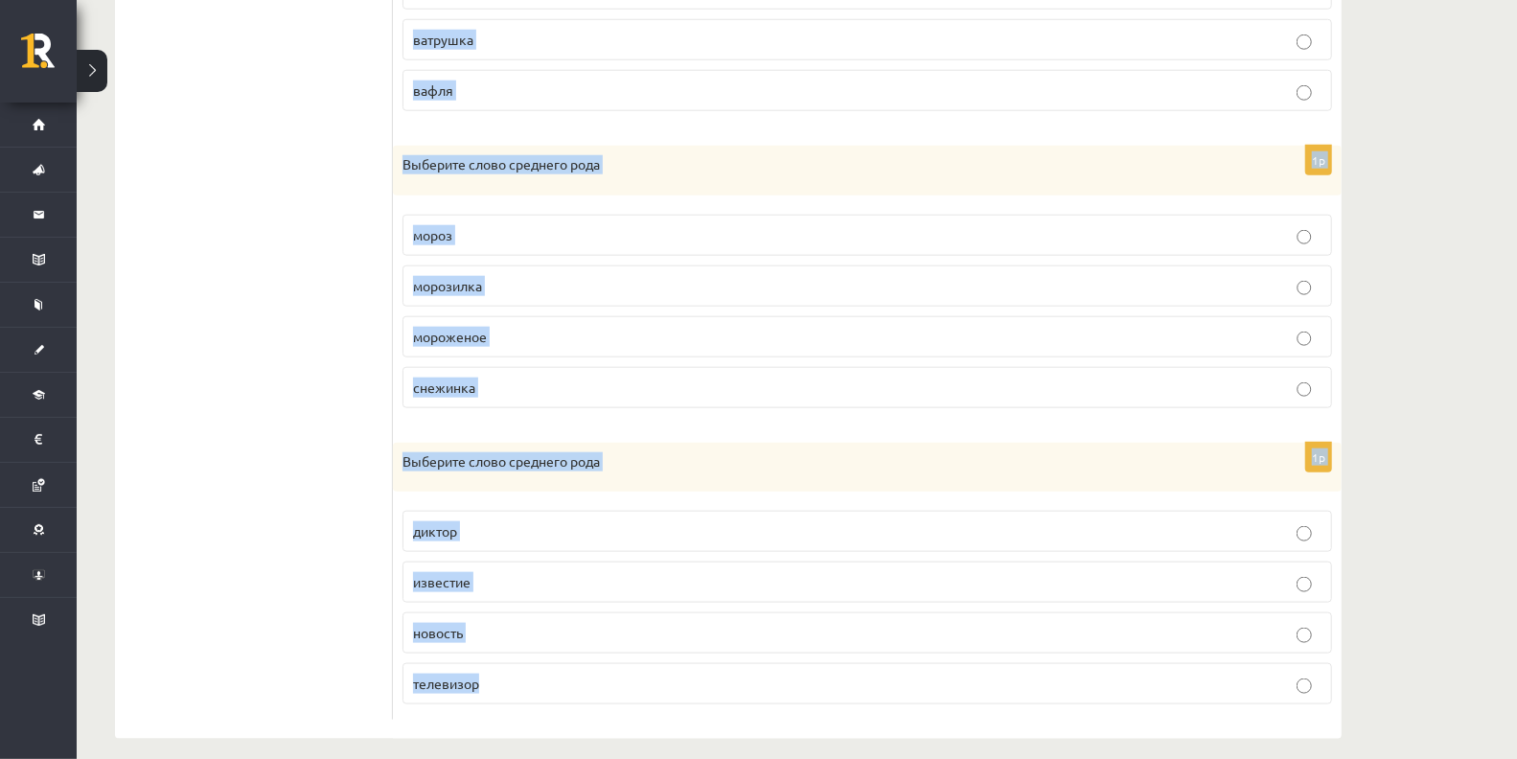
drag, startPoint x: 403, startPoint y: 183, endPoint x: 769, endPoint y: 687, distance: 623.1
copy form "Выберите слово среднего рода булочка печенье ватрушка вафля 1p Выберите слово с…"
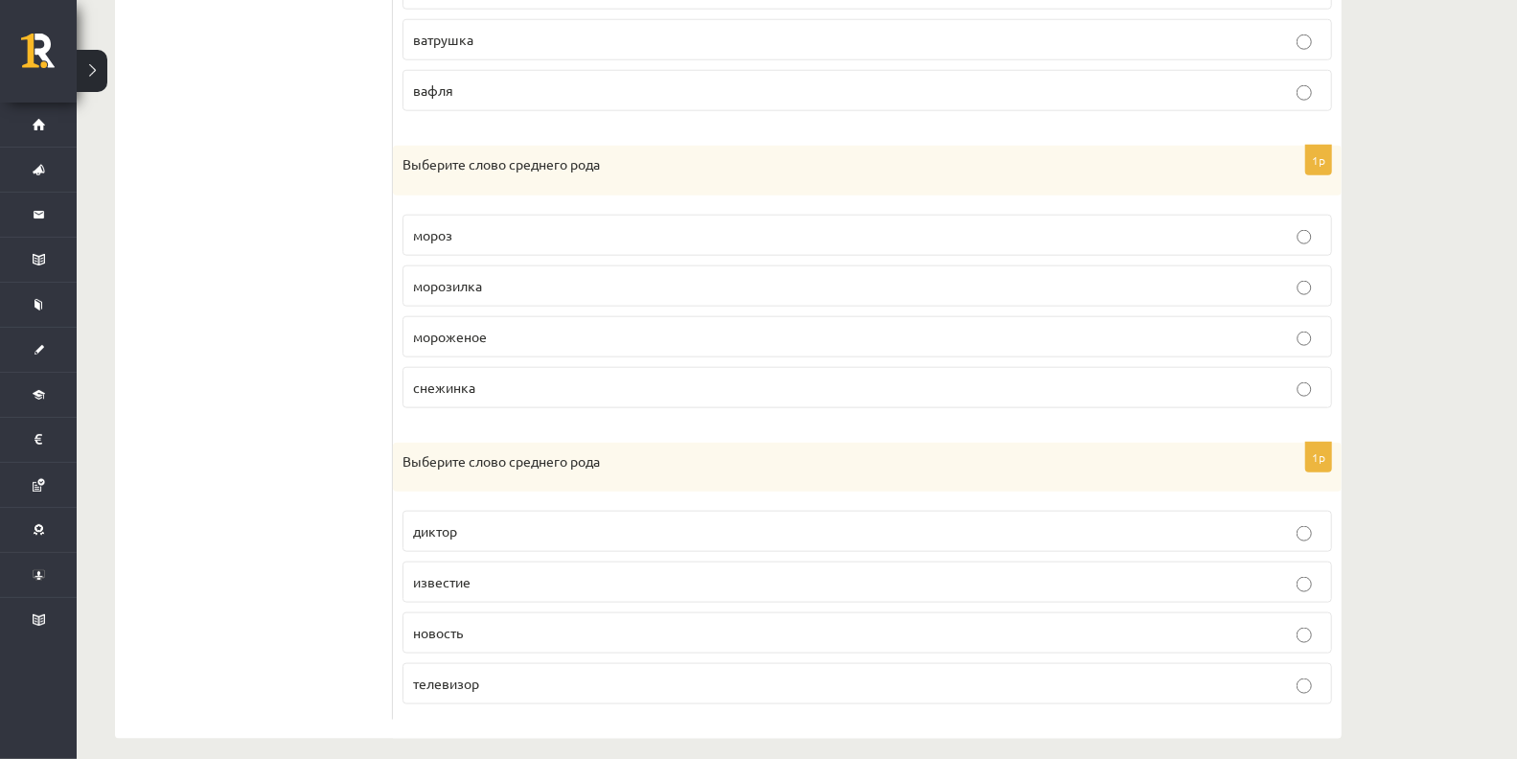
click at [451, 333] on p "мороженое" at bounding box center [867, 337] width 909 height 20
click at [492, 572] on p "известие" at bounding box center [867, 582] width 909 height 20
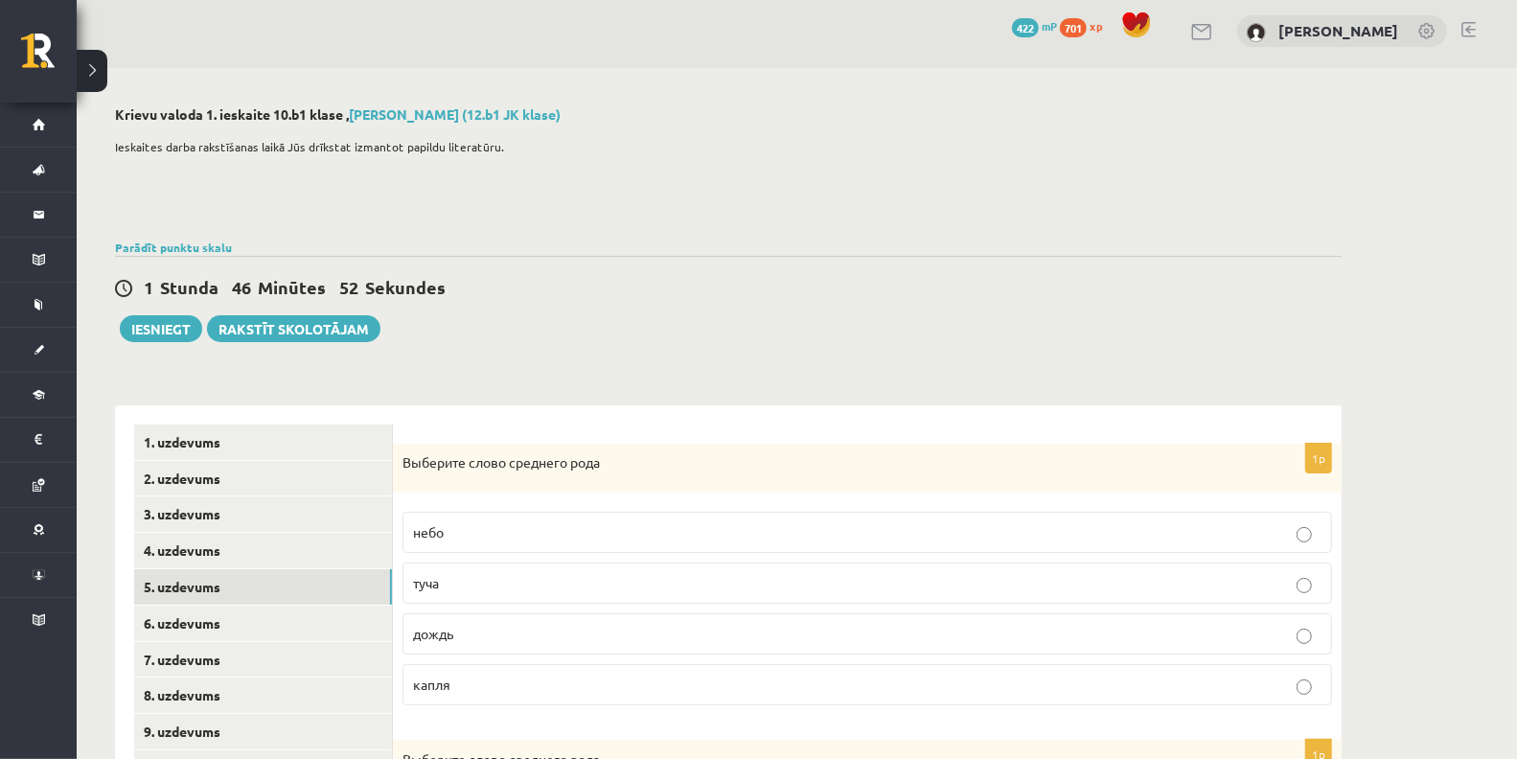
scroll to position [0, 0]
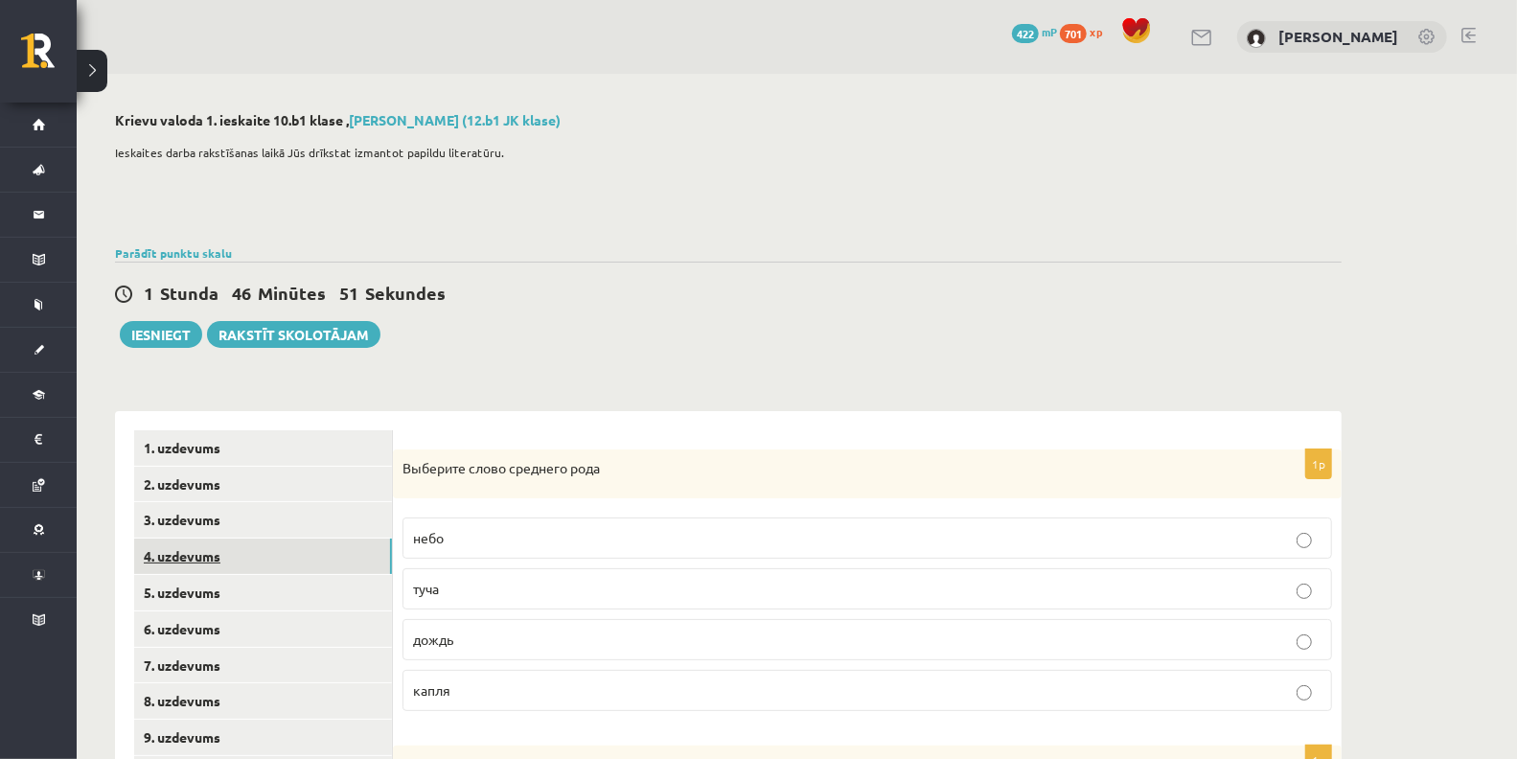
click at [234, 546] on link "4. uzdevums" at bounding box center [263, 556] width 258 height 35
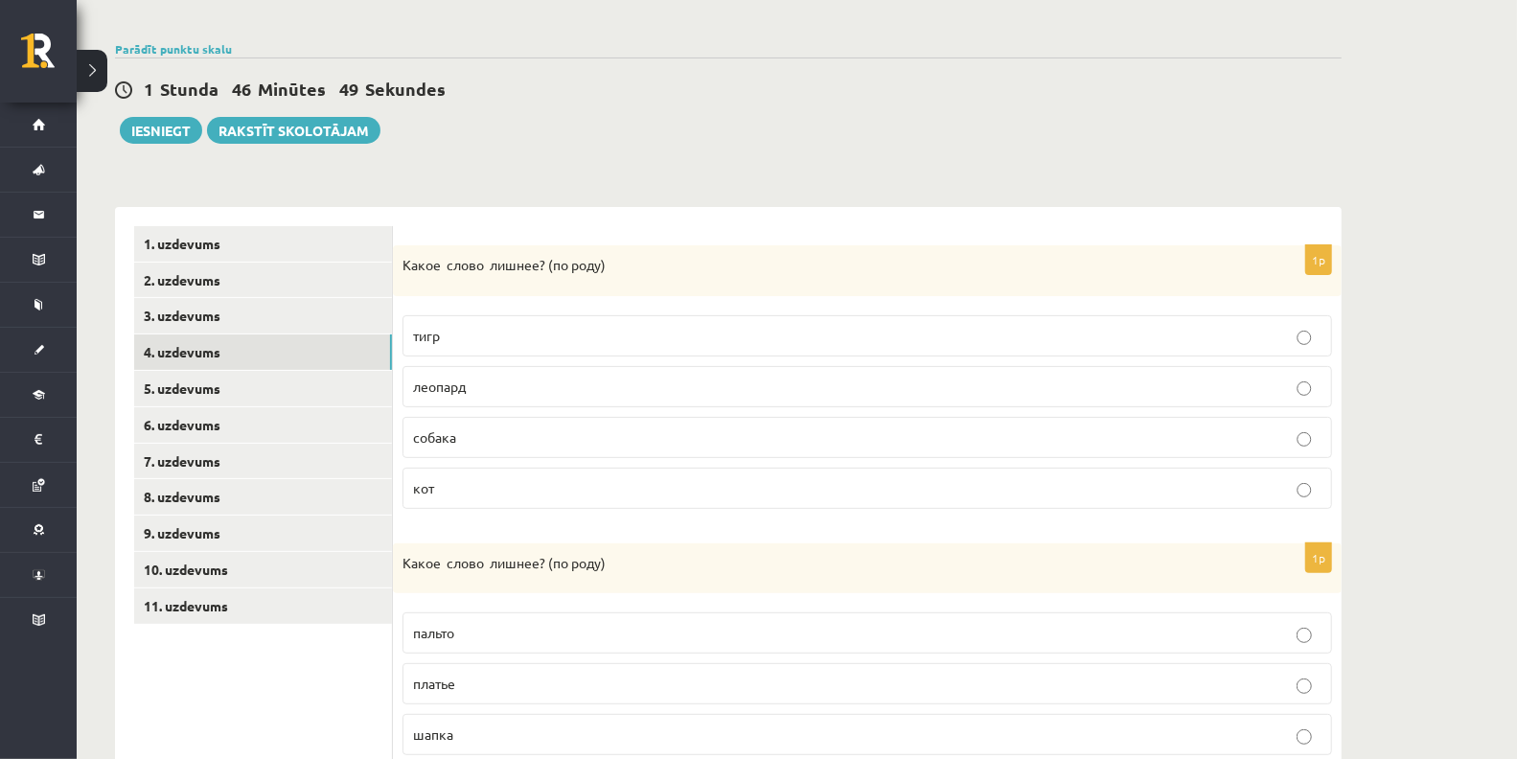
scroll to position [221, 0]
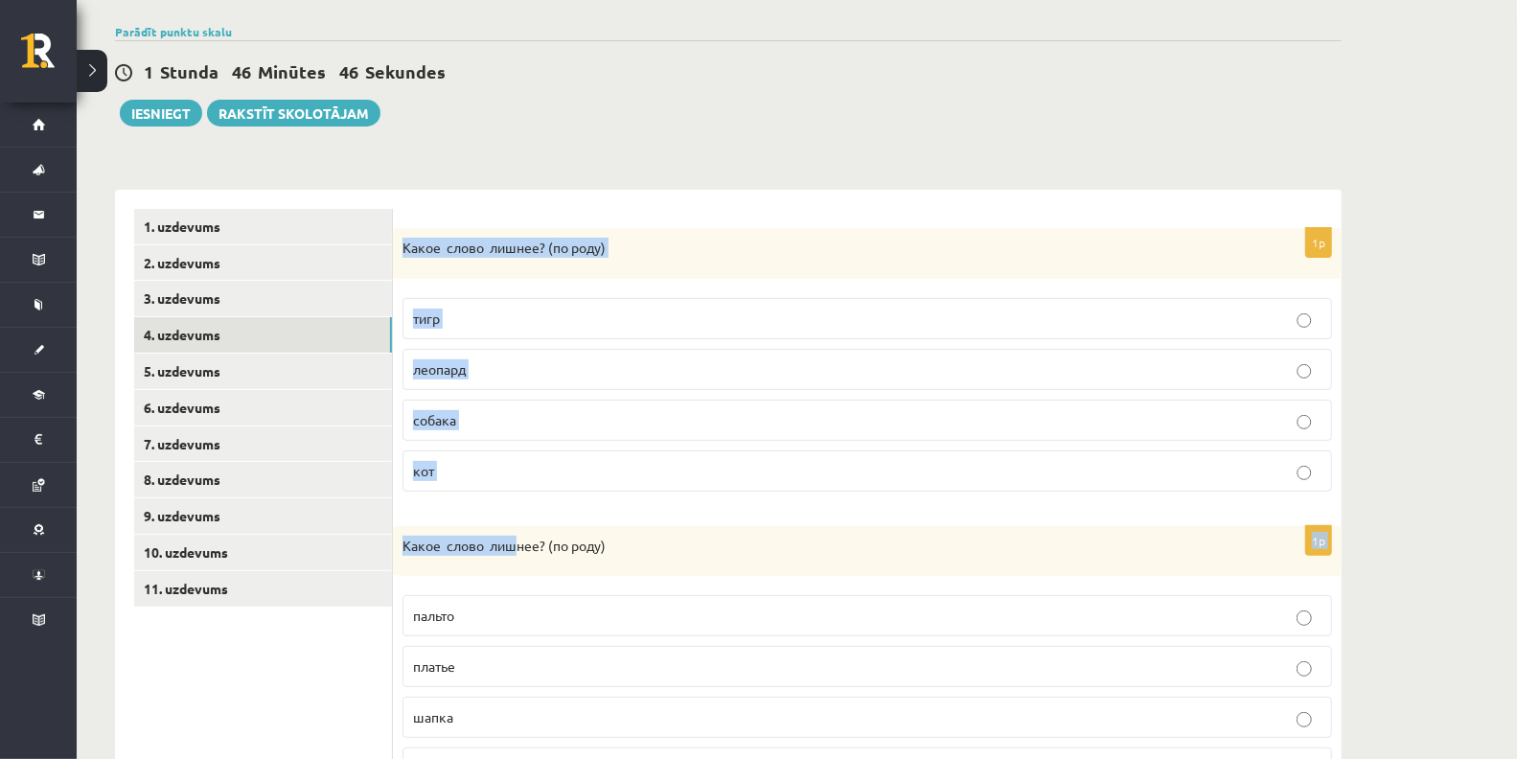
drag, startPoint x: 398, startPoint y: 245, endPoint x: 532, endPoint y: 556, distance: 338.3
click at [566, 499] on div "1p Какое слово лишнее? ( по родy) тигр леопард собака кот" at bounding box center [867, 367] width 949 height 279
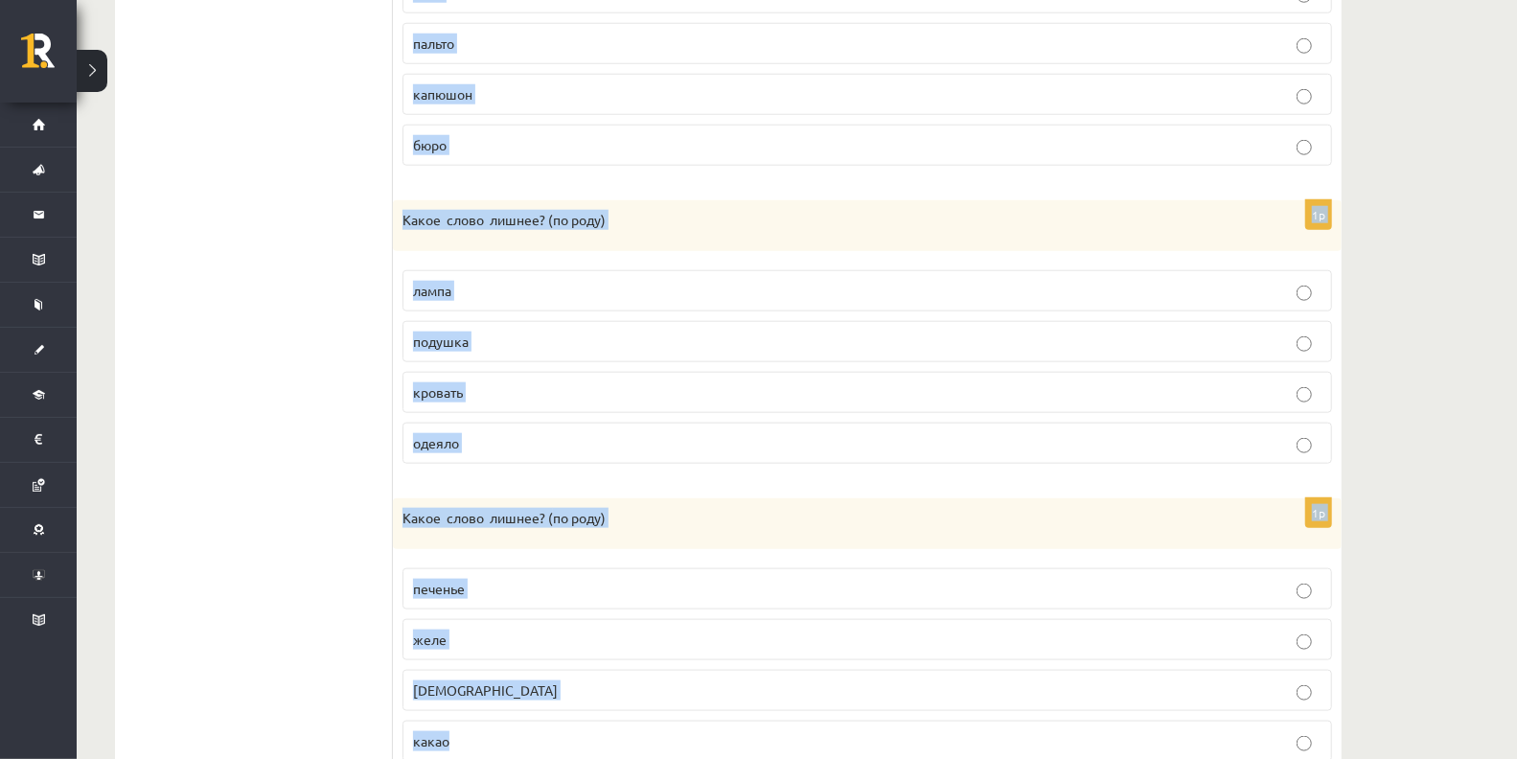
scroll to position [1200, 0]
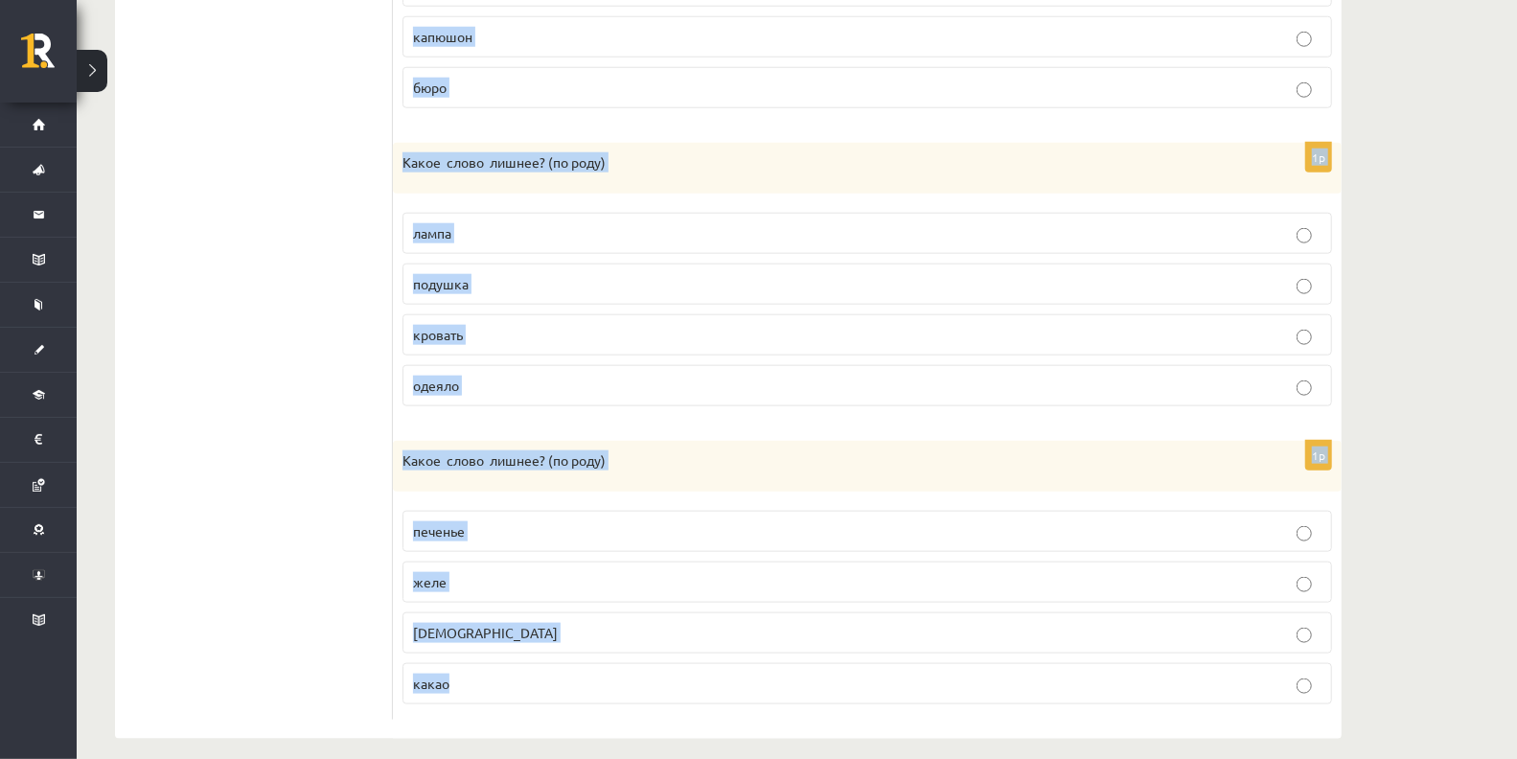
drag, startPoint x: 403, startPoint y: 241, endPoint x: 563, endPoint y: 804, distance: 585.9
copy form "Какое слово лишнее? ( по родy) тигр леопард собака кот 1p Какое слово лишнее? (…"
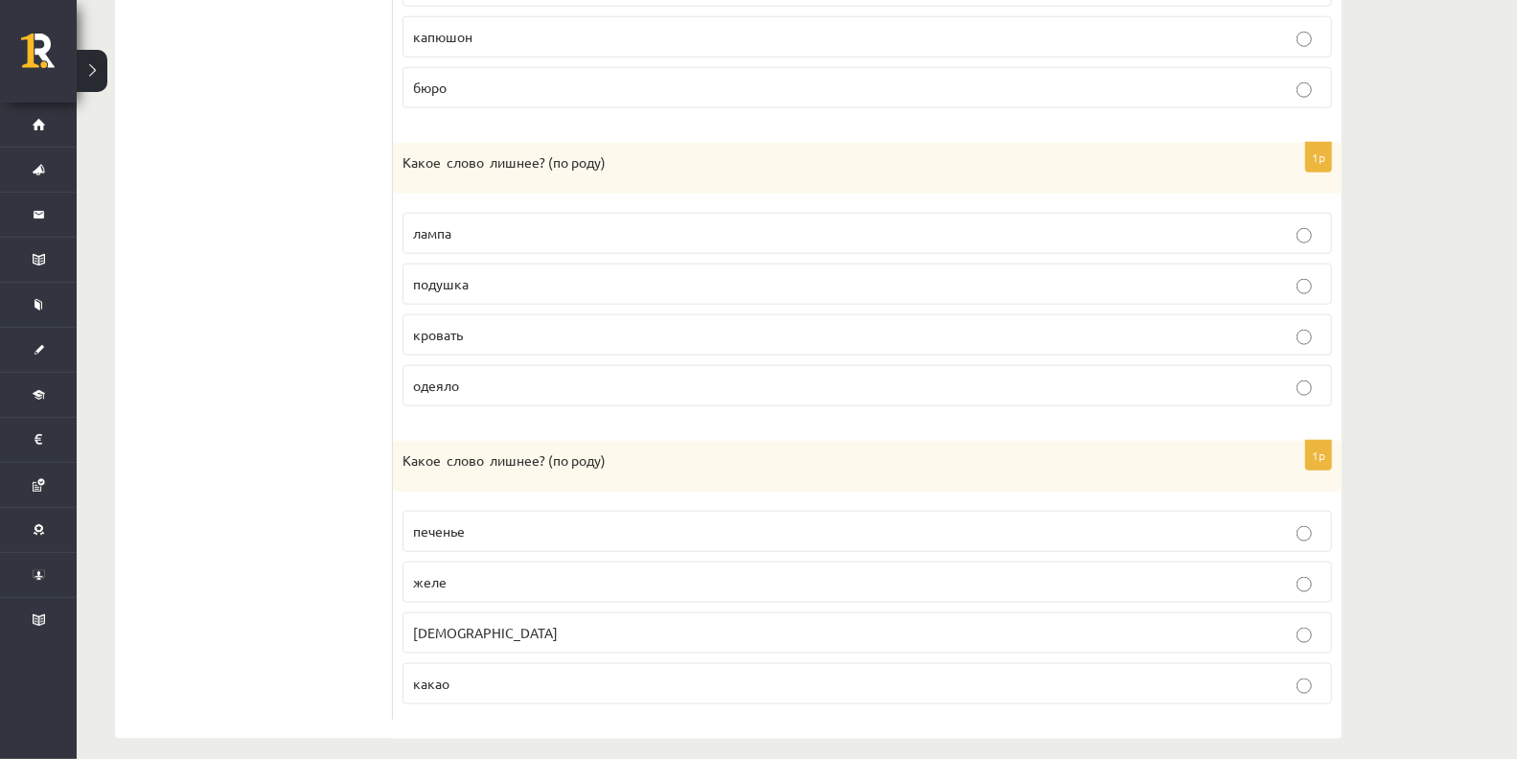
click at [406, 612] on label "конфета" at bounding box center [868, 632] width 930 height 41
click at [432, 376] on p "одеяло" at bounding box center [867, 386] width 909 height 20
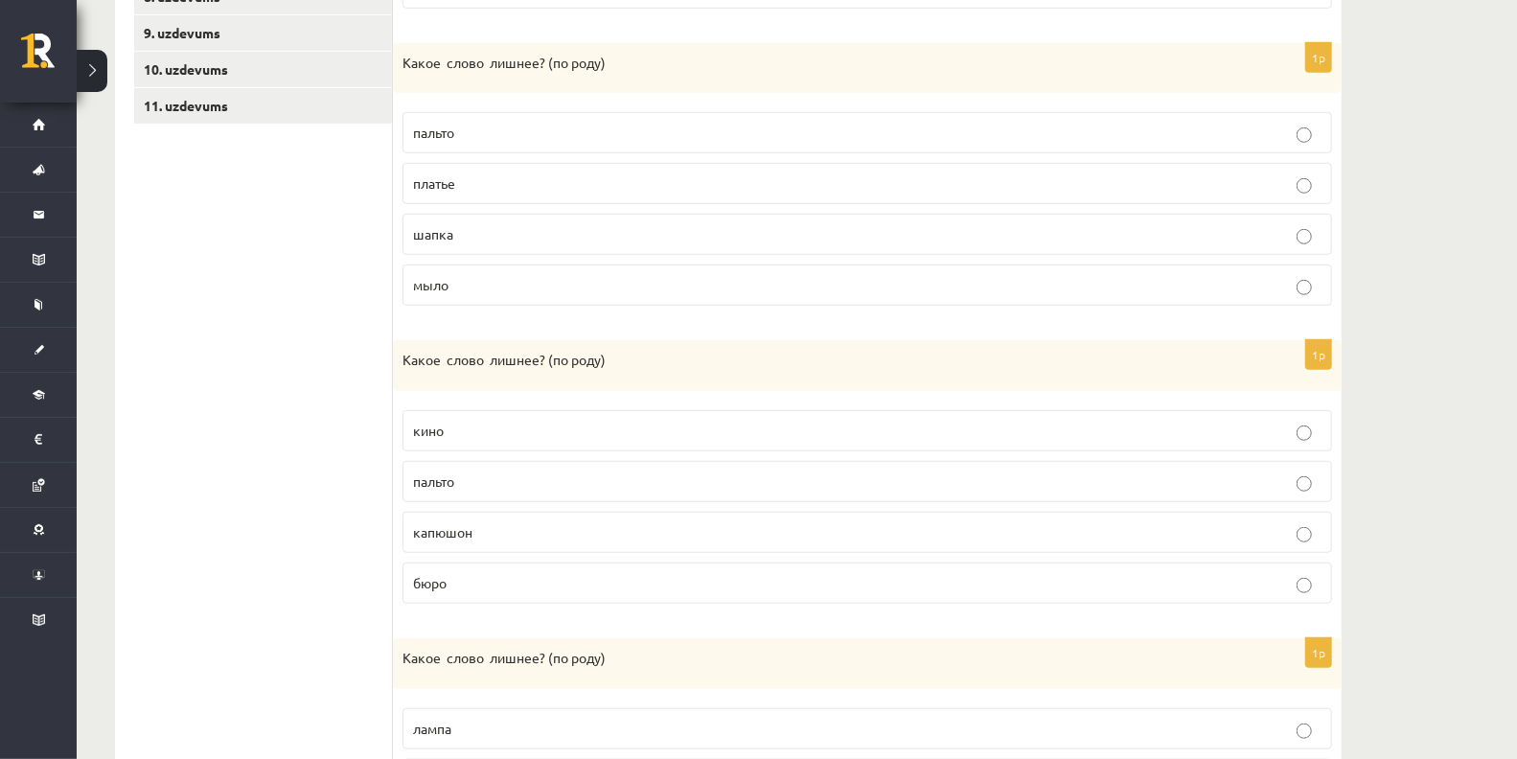
scroll to position [696, 0]
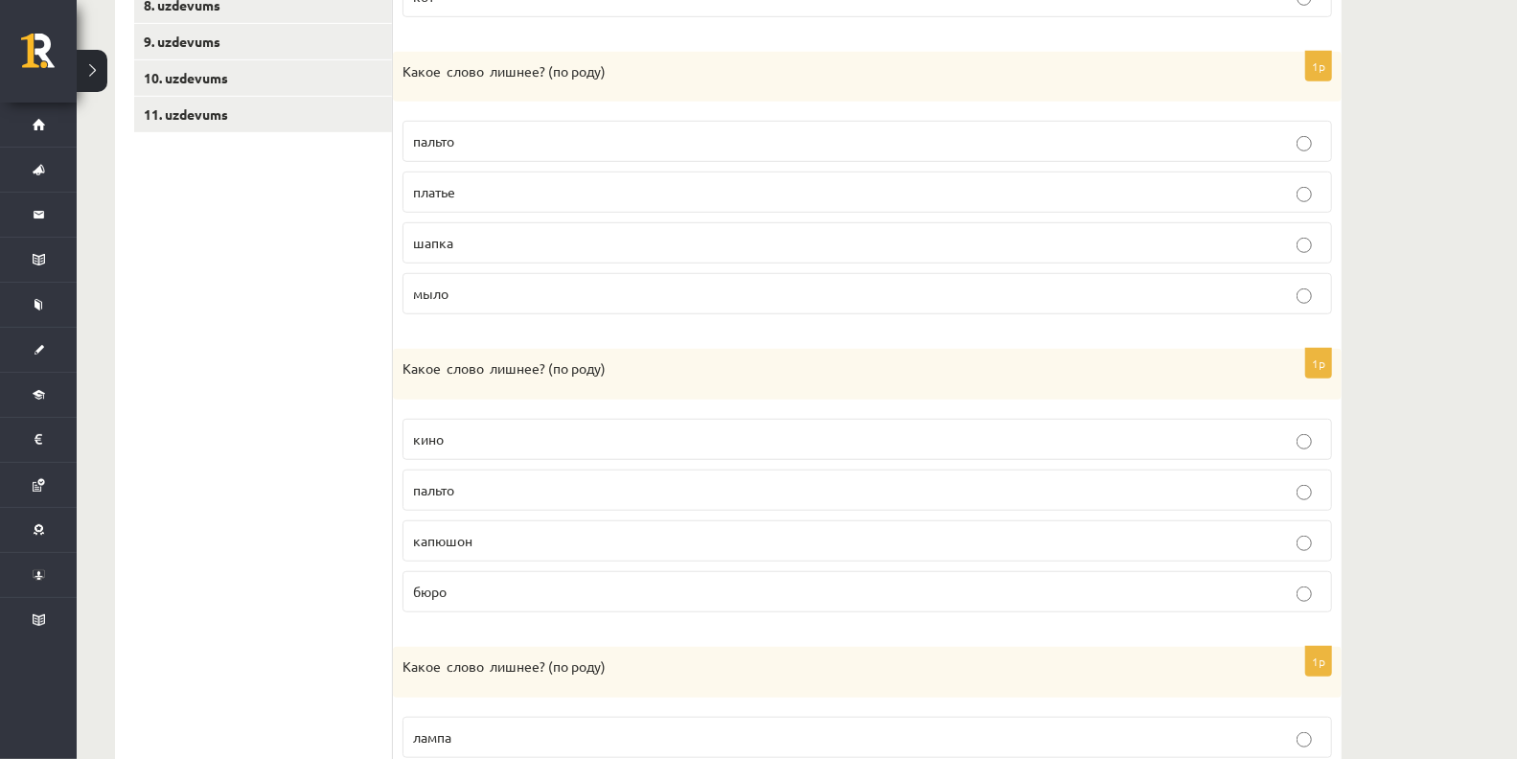
click at [505, 540] on p "капюшон" at bounding box center [867, 541] width 909 height 20
click at [500, 233] on p "шапка" at bounding box center [867, 243] width 909 height 20
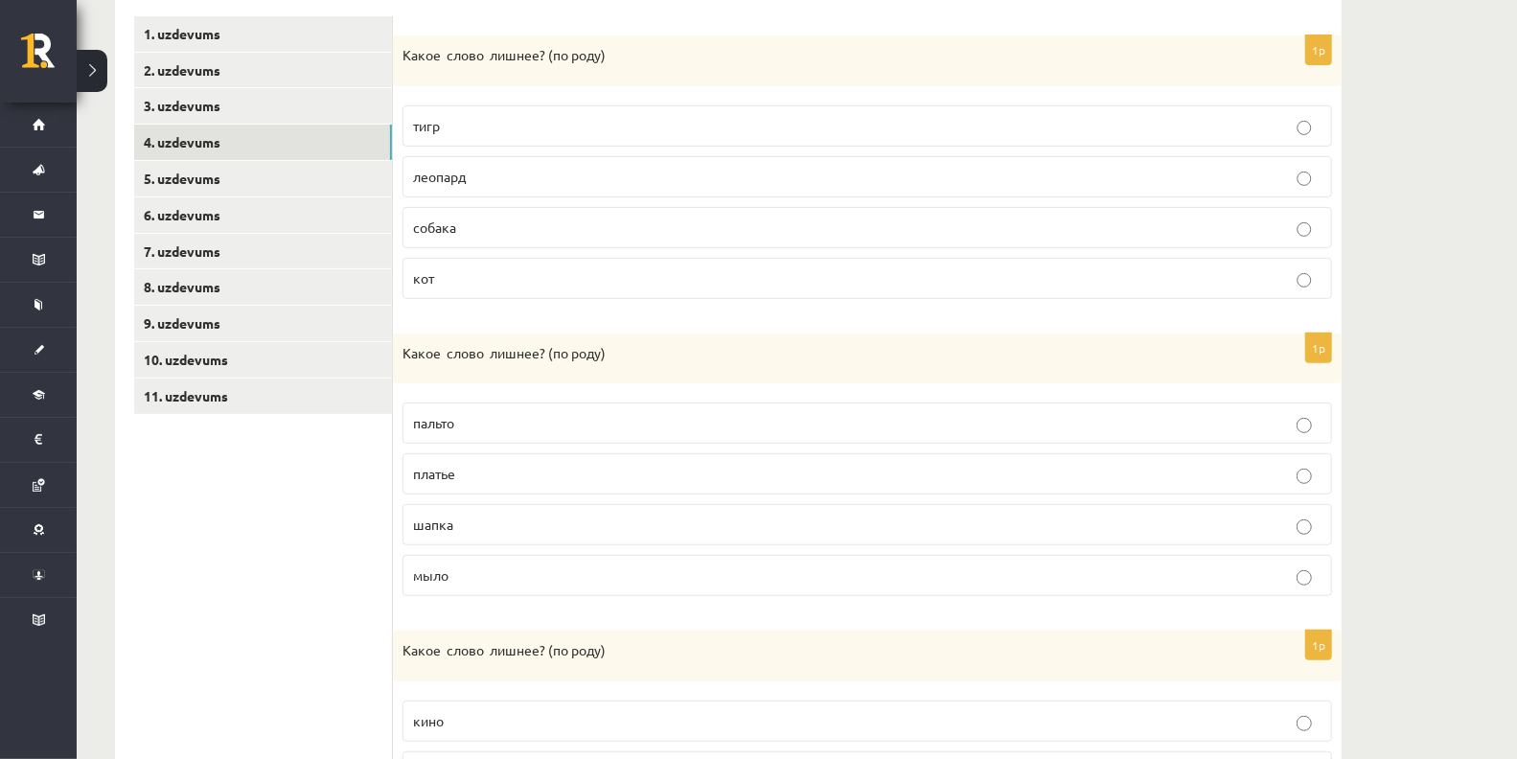
scroll to position [410, 0]
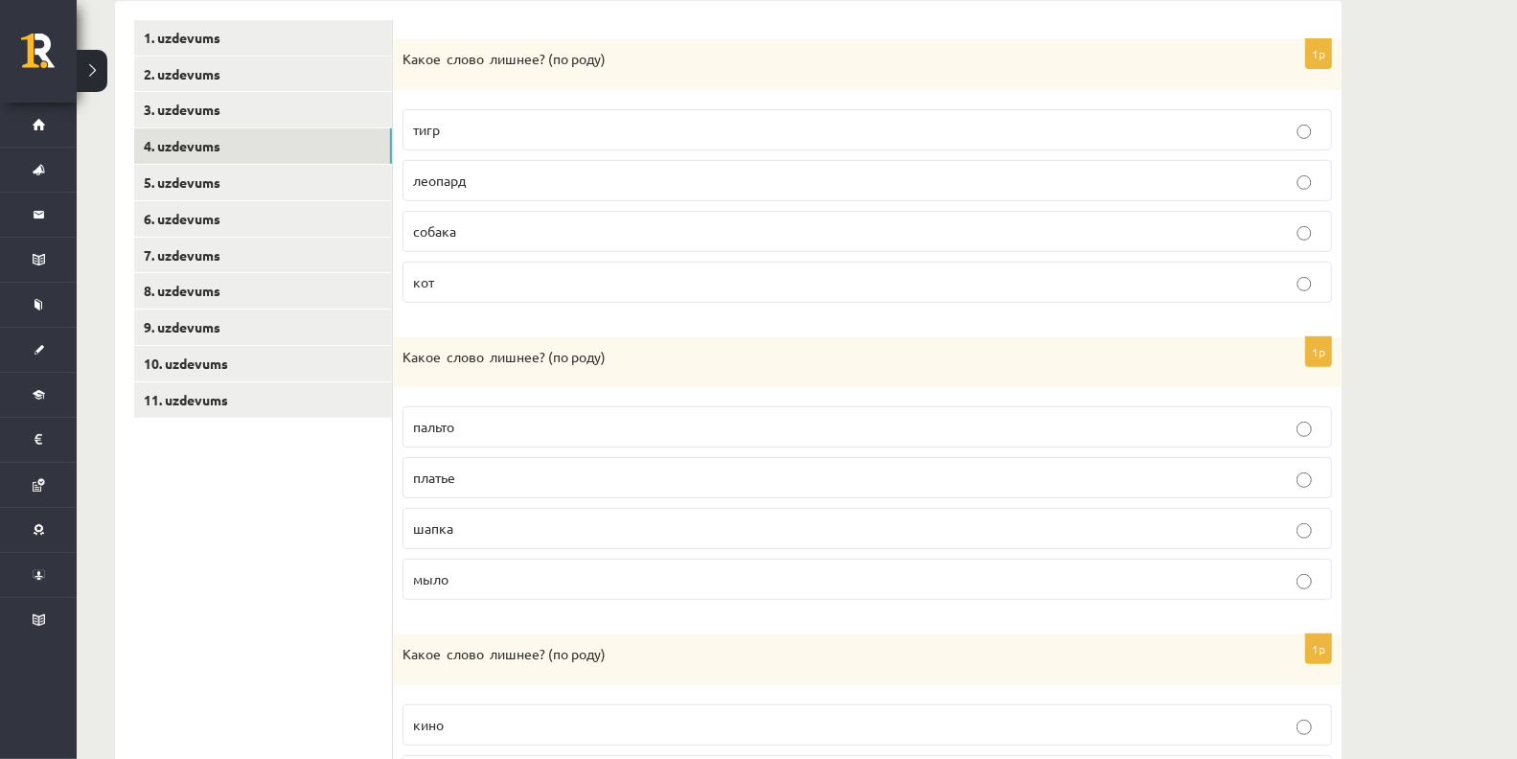
click at [494, 224] on p "собака" at bounding box center [867, 231] width 909 height 20
click at [183, 110] on link "3. uzdevums" at bounding box center [263, 109] width 258 height 35
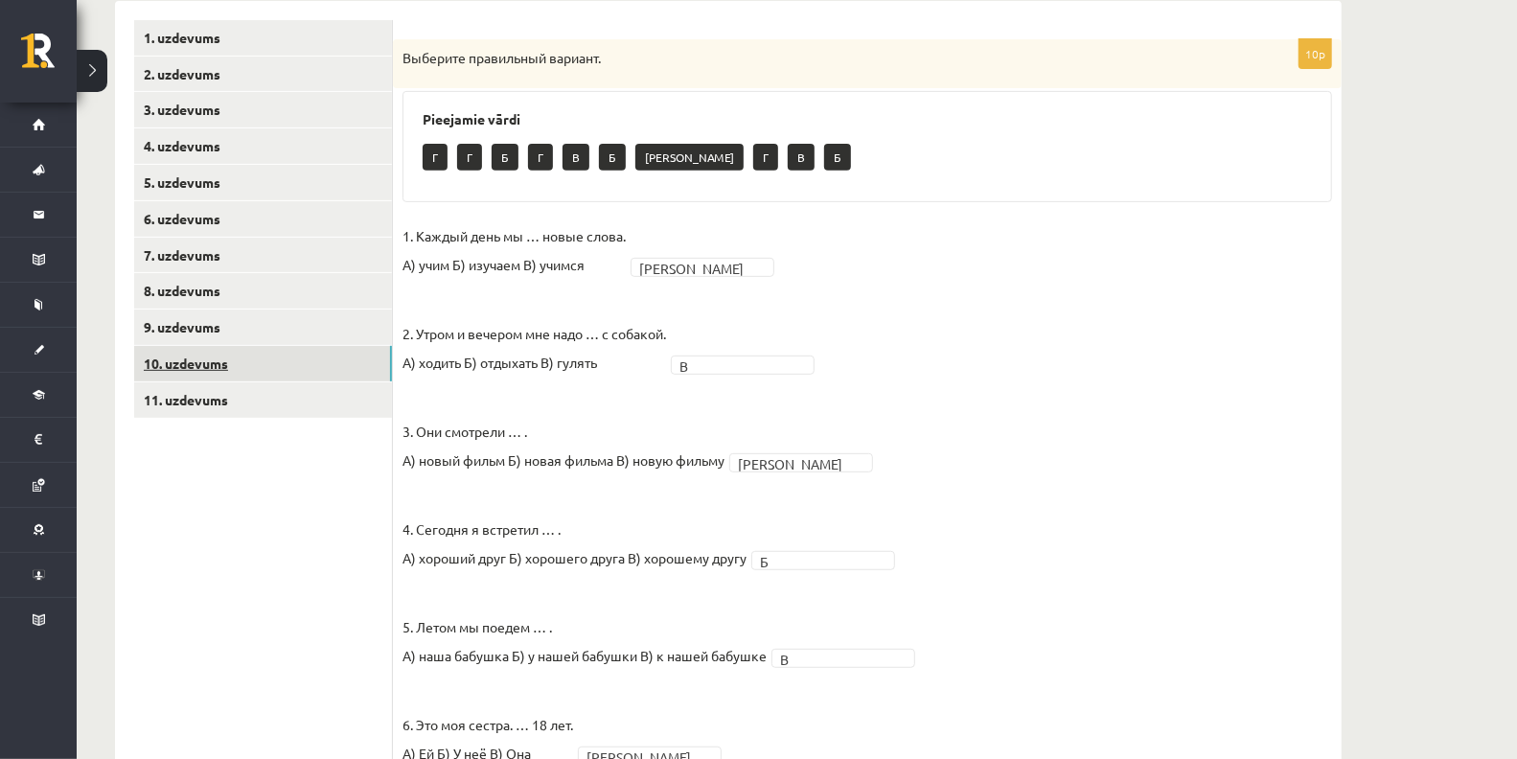
click at [206, 373] on link "10. uzdevums" at bounding box center [263, 363] width 258 height 35
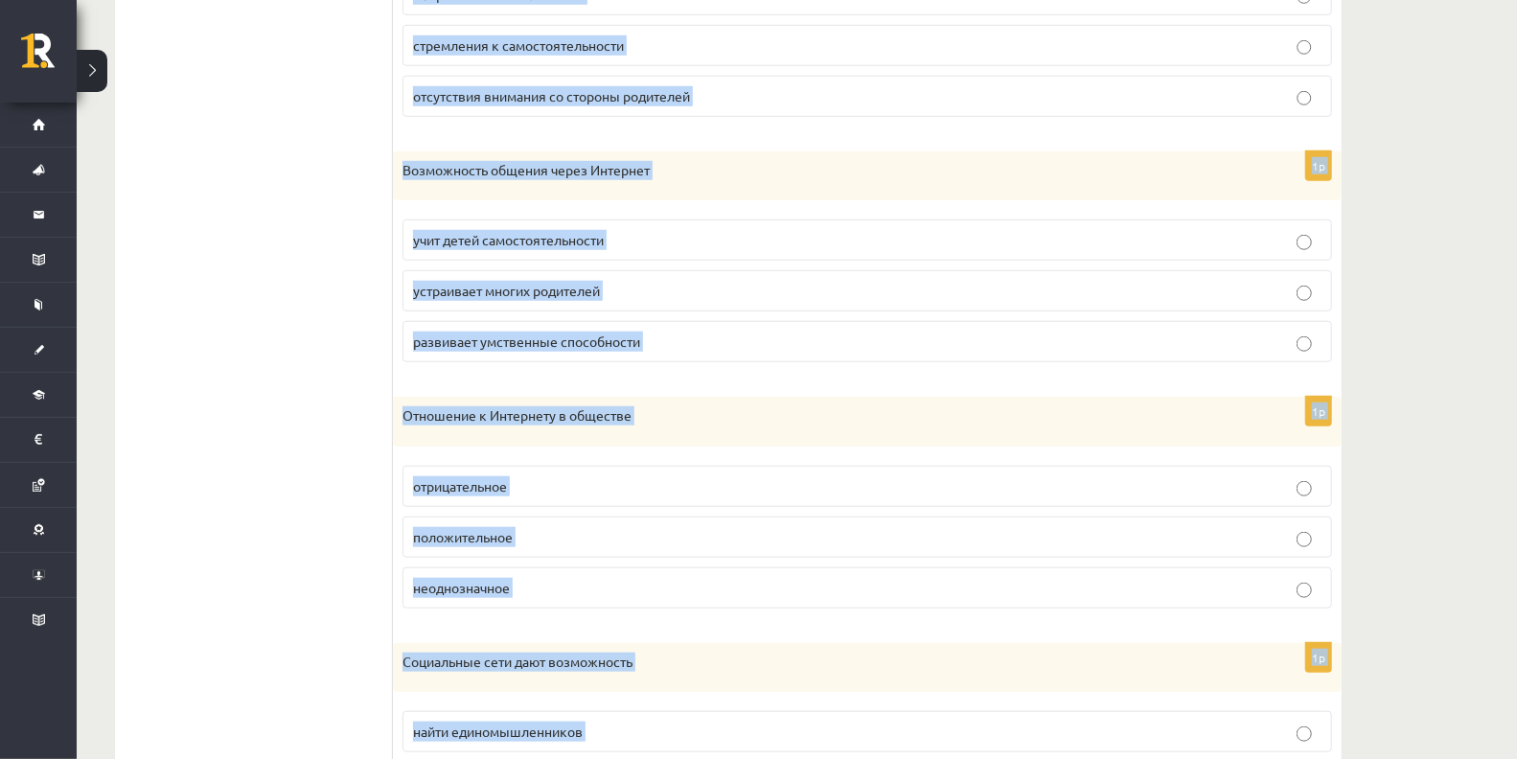
scroll to position [1050, 0]
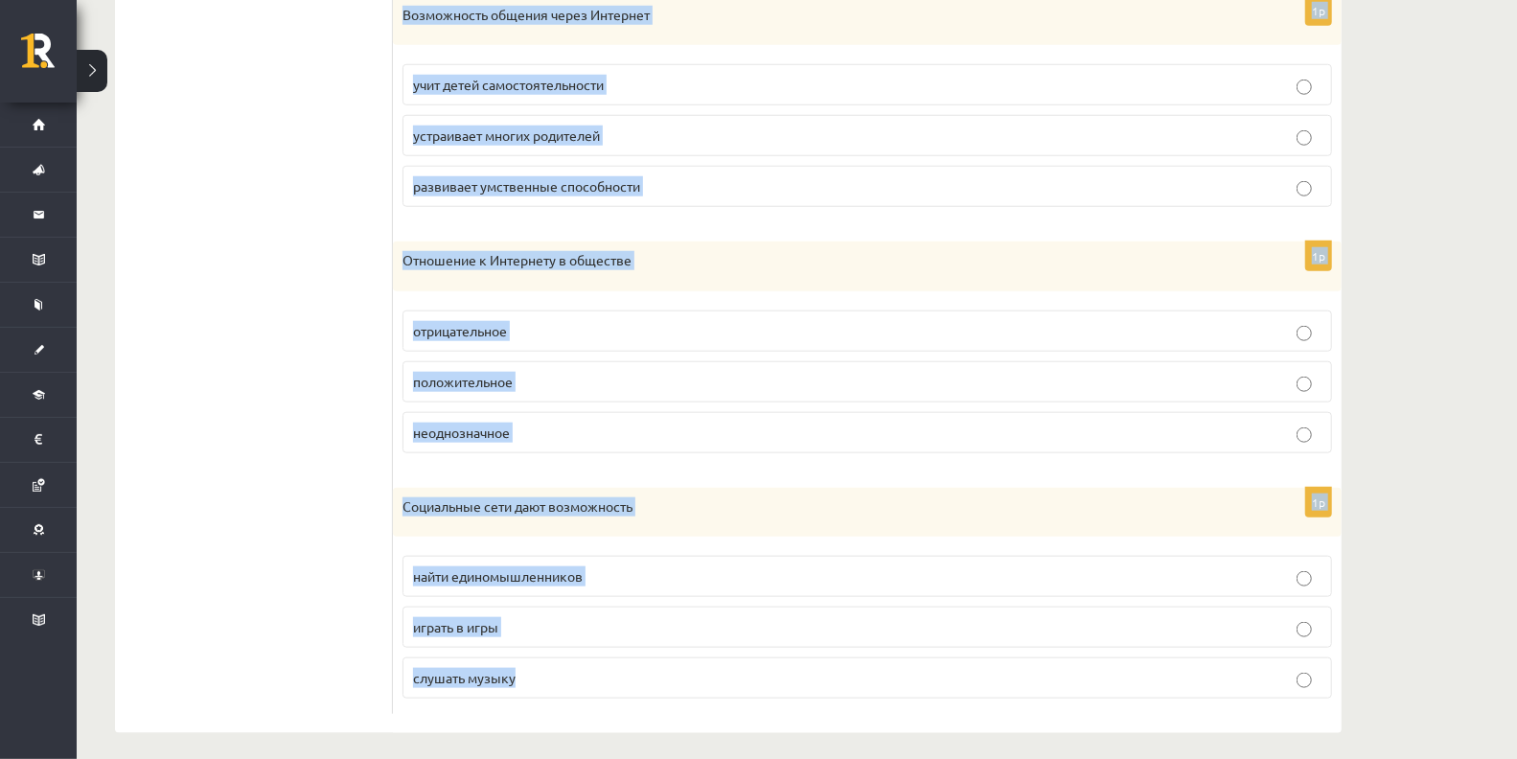
drag, startPoint x: 404, startPoint y: 160, endPoint x: 704, endPoint y: 682, distance: 602.4
click at [704, 682] on form "Прослушайте текст и отметьте верное. 1p Молодые люди Интернет ресурсы использую…" at bounding box center [867, 47] width 911 height 1335
copy form "Молодые люди Интернет ресурсы используют для развлечений общения с ровесниками …"
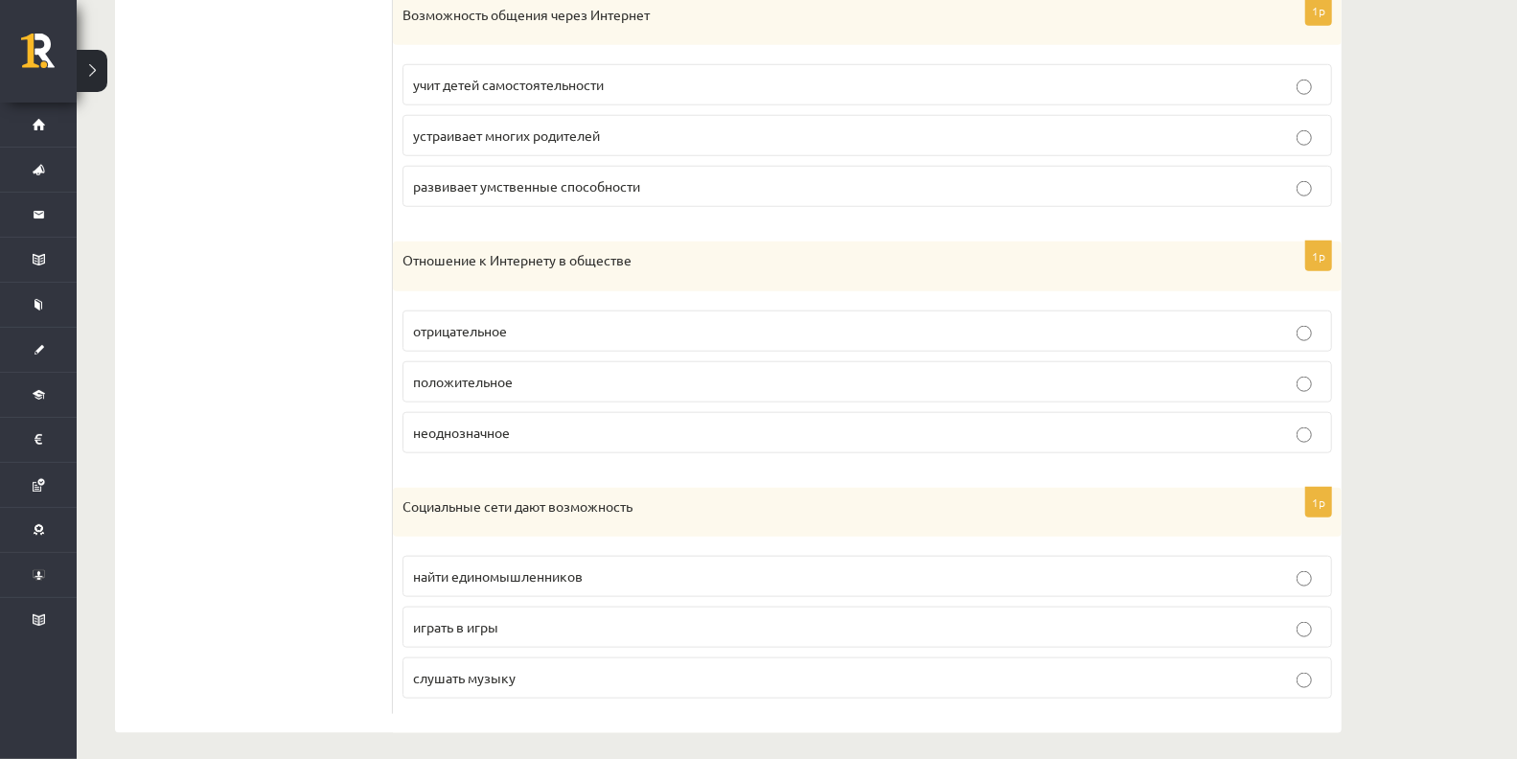
click at [232, 217] on ul "1. uzdevums 2. uzdevums 3. uzdevums 4. uzdevums 5. uzdevums 6. uzdevums 7. uzde…" at bounding box center [263, 47] width 259 height 1335
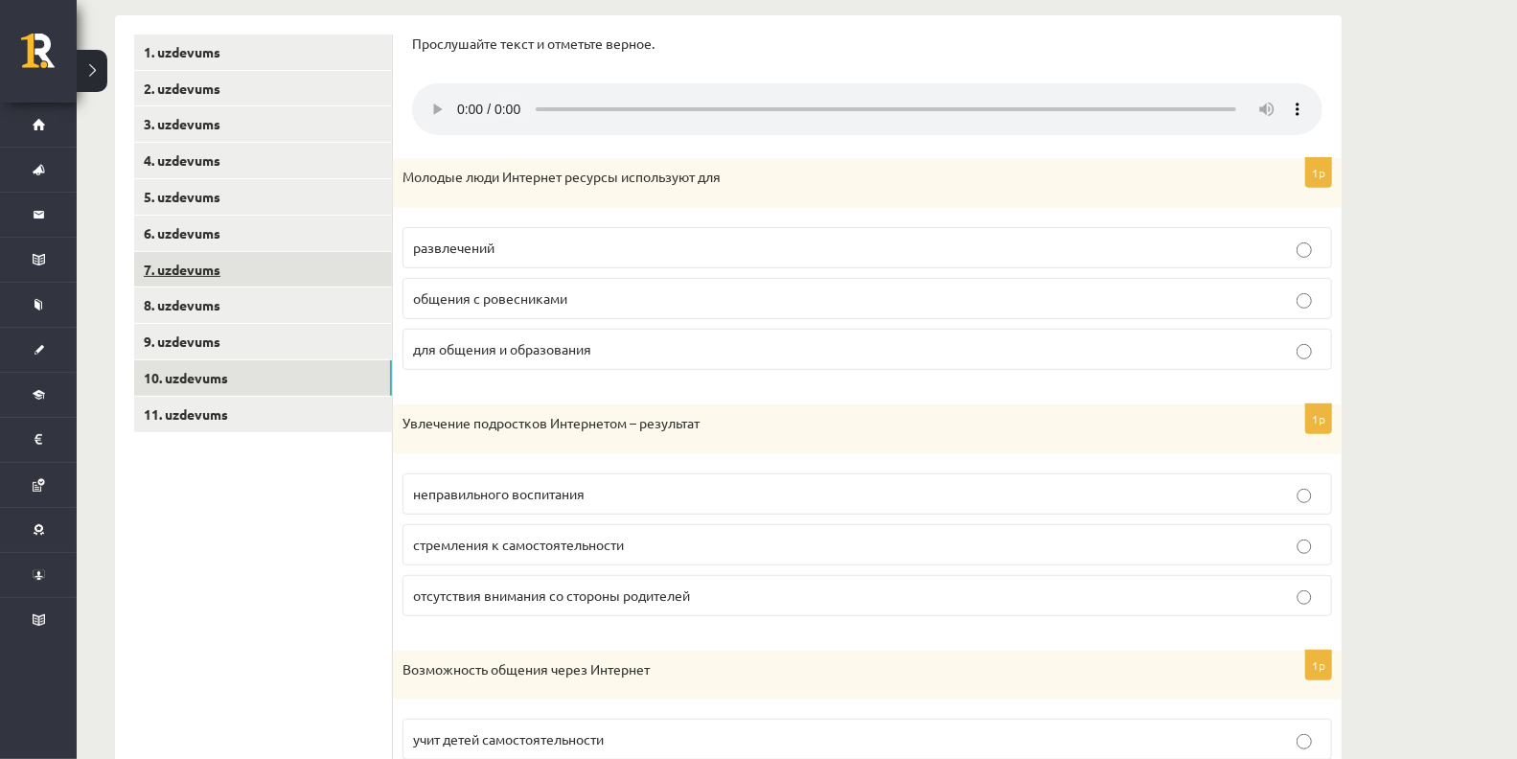
scroll to position [336, 0]
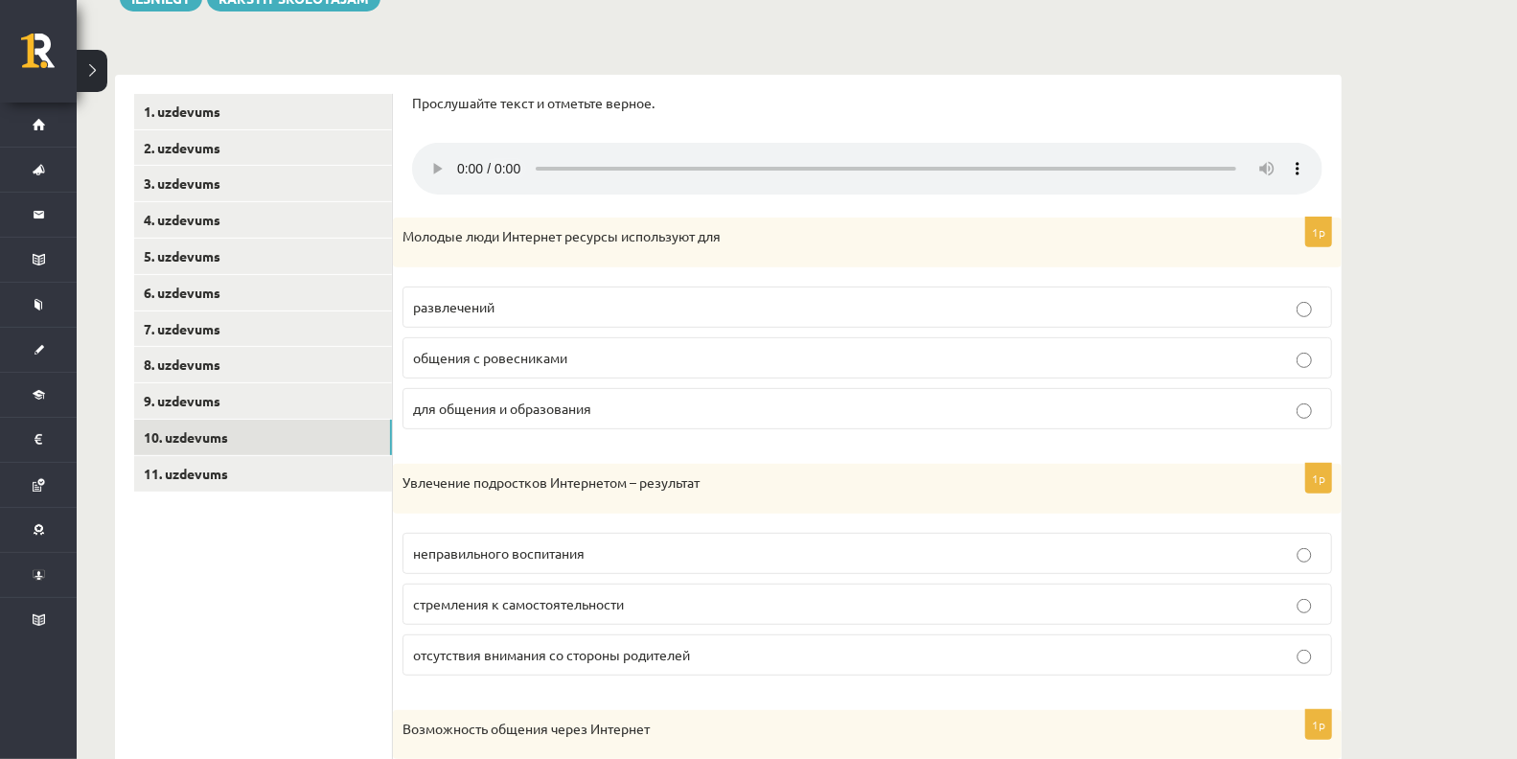
click at [530, 401] on span "для общения и образования" at bounding box center [502, 408] width 178 height 17
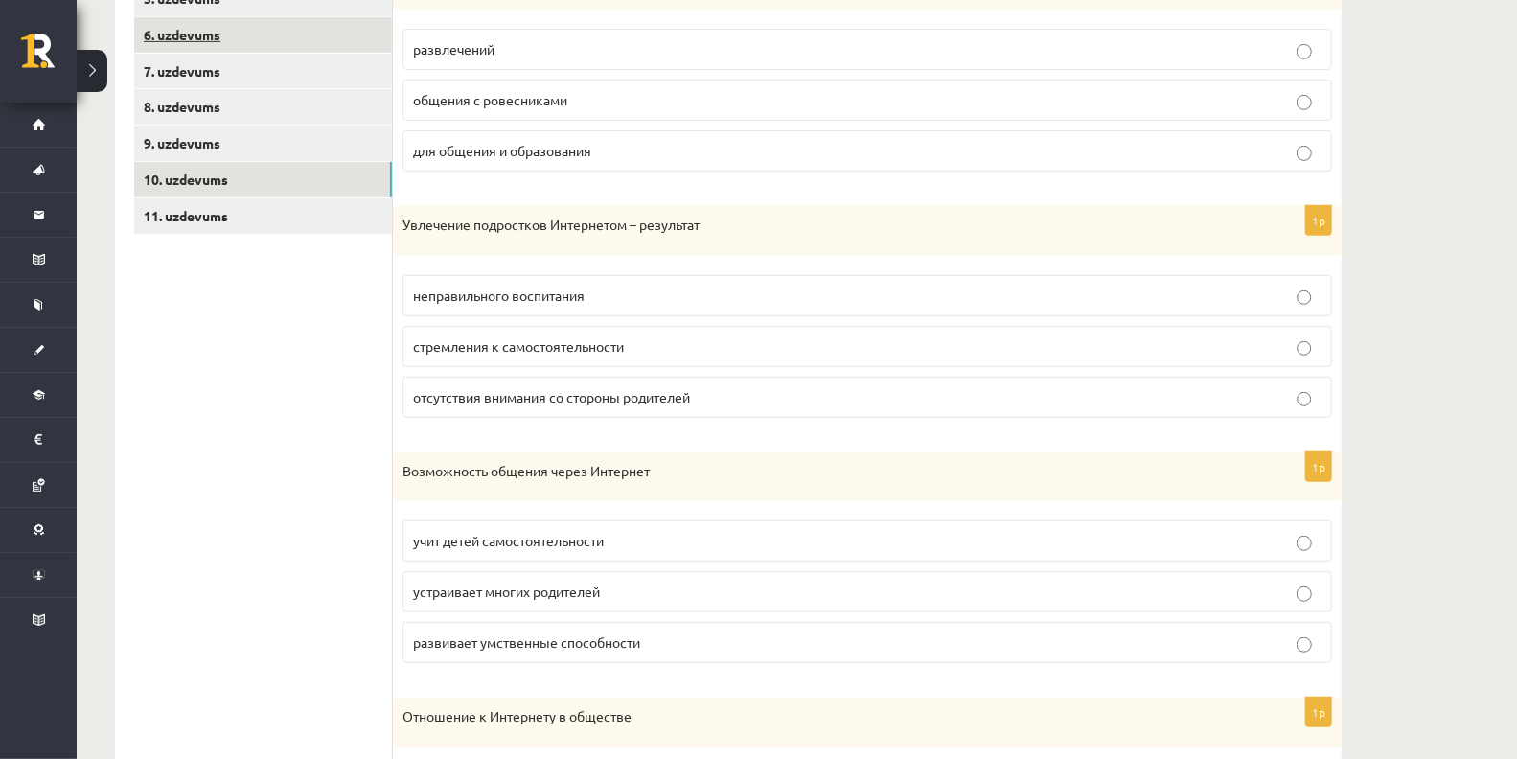
scroll to position [595, 0]
click at [484, 336] on span "стремления к самостоятельности" at bounding box center [518, 344] width 211 height 17
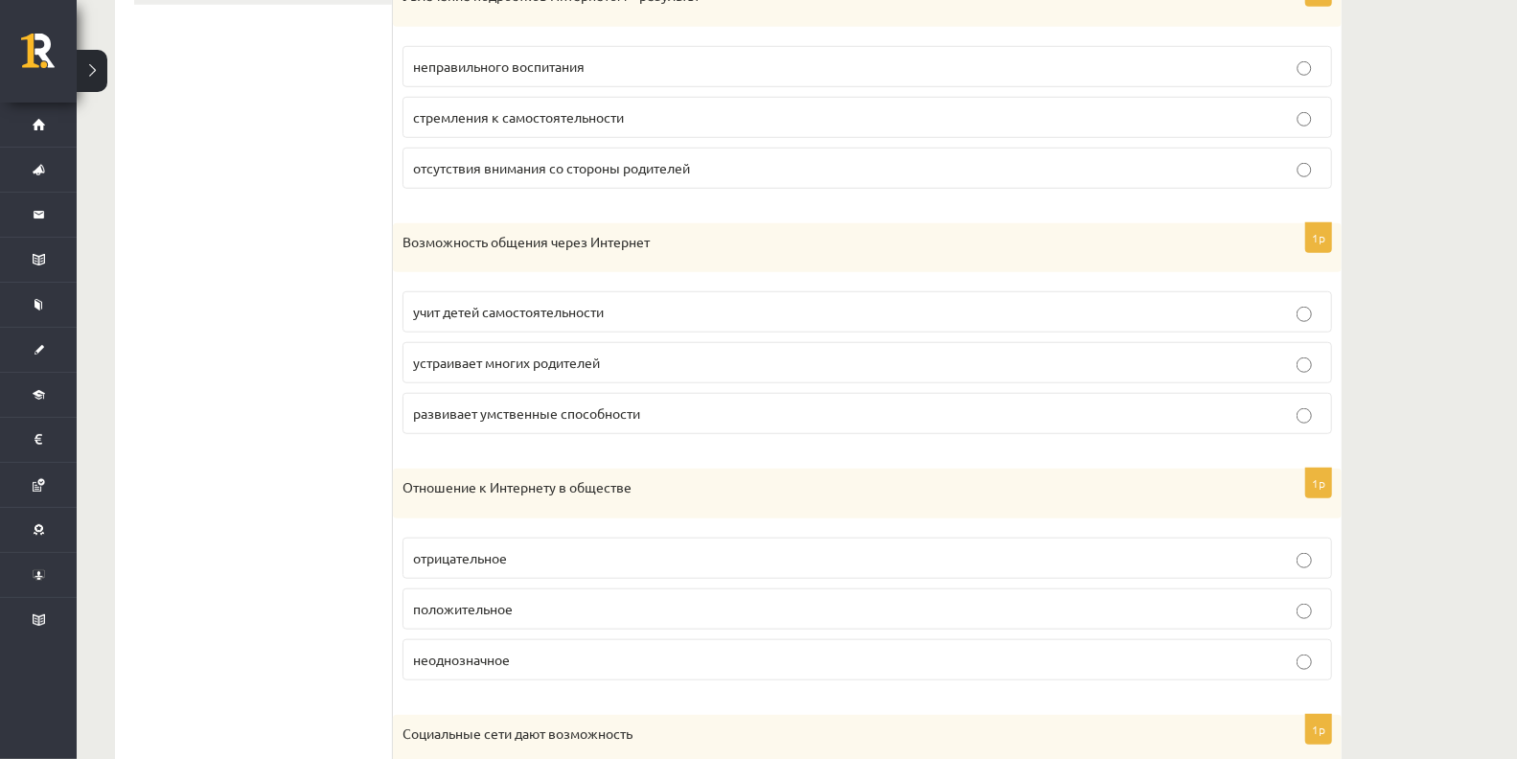
scroll to position [824, 0]
click at [538, 302] on span "учит детей самостоятельности" at bounding box center [508, 310] width 191 height 17
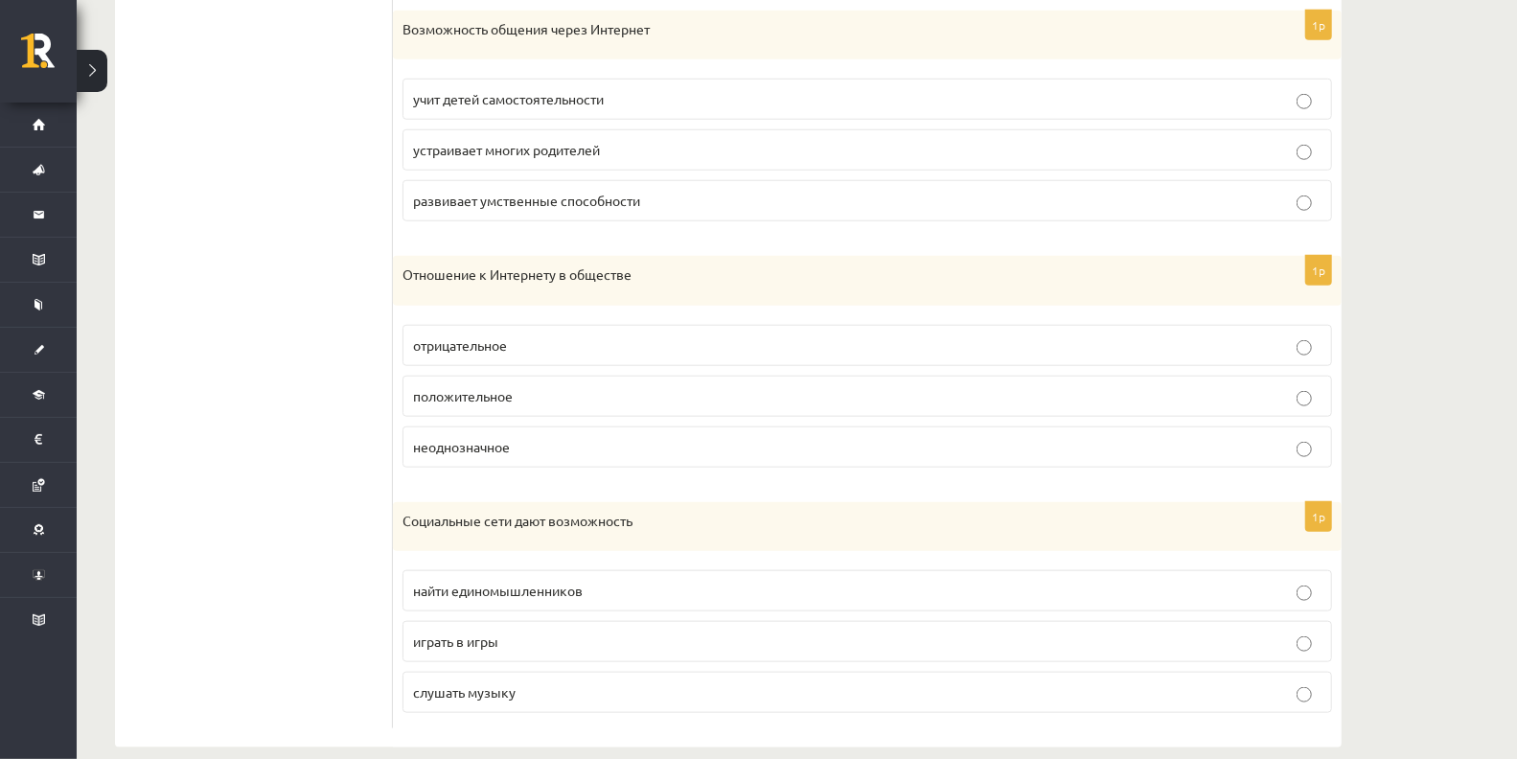
scroll to position [1050, 0]
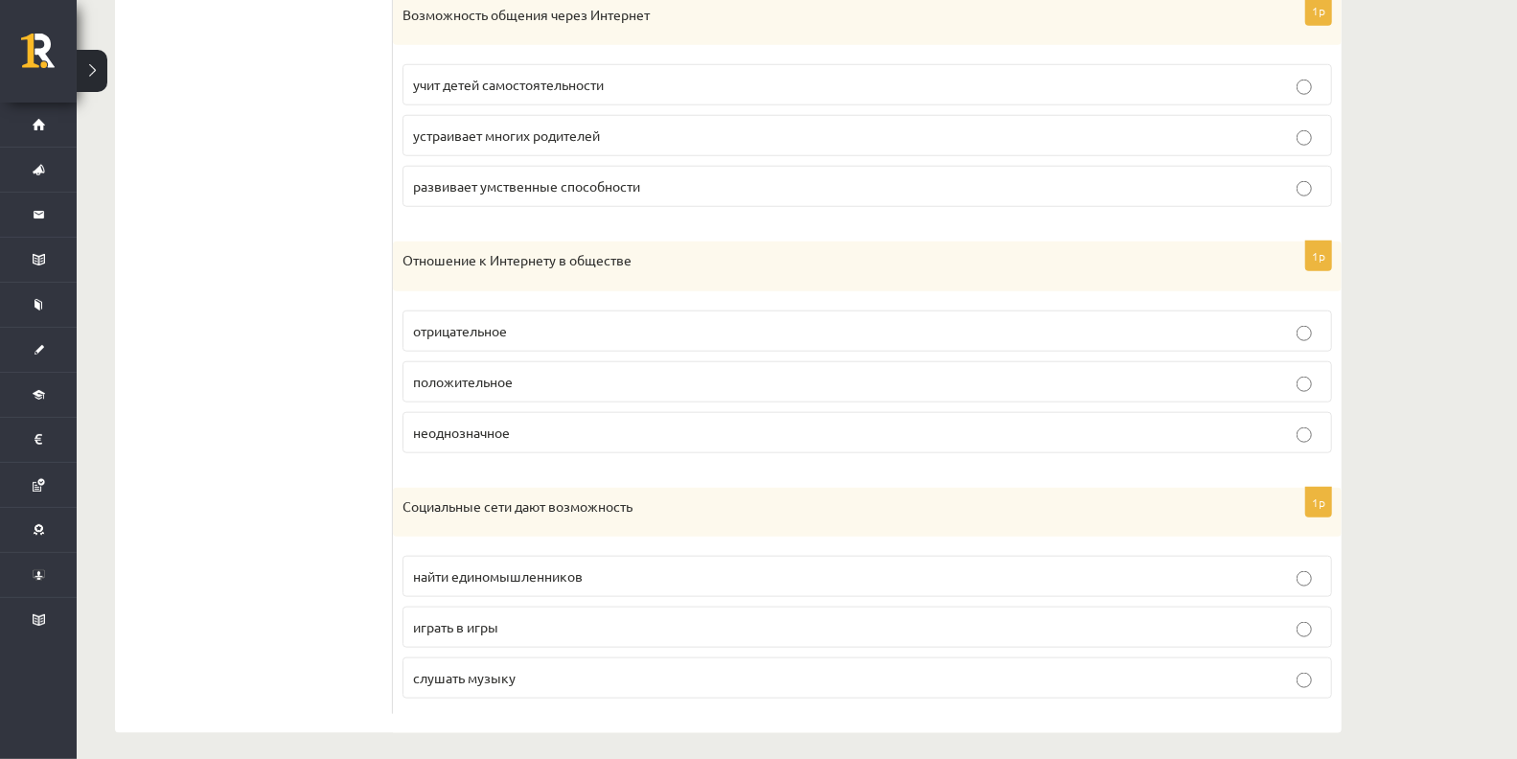
click at [475, 567] on span "найти единомышленников" at bounding box center [498, 575] width 170 height 17
click at [463, 424] on span "неоднозначное" at bounding box center [461, 432] width 97 height 17
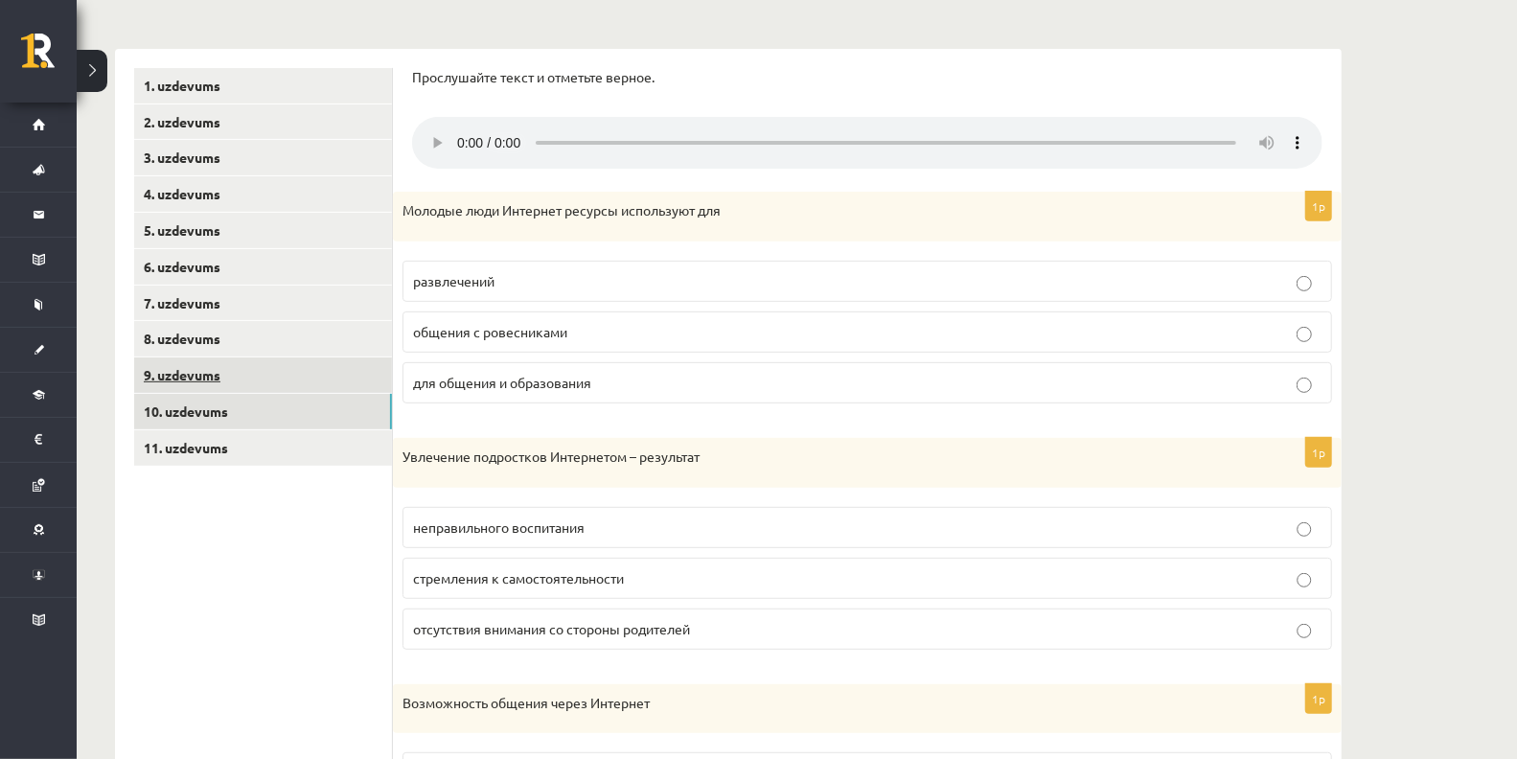
scroll to position [361, 0]
click at [226, 466] on ul "1. uzdevums 2. uzdevums 3. uzdevums 4. uzdevums 5. uzdevums 6. uzdevums 7. uzde…" at bounding box center [263, 736] width 259 height 1335
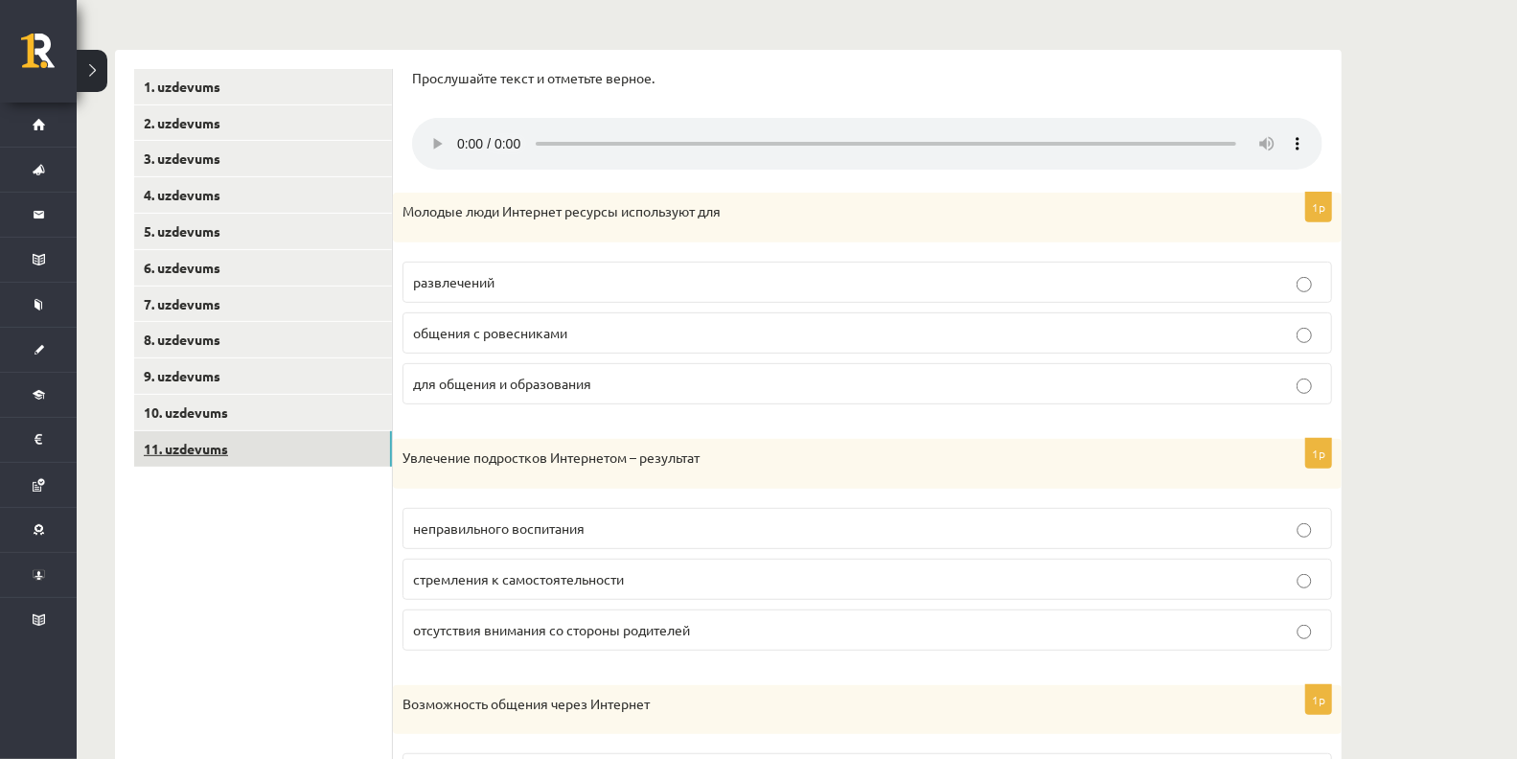
click at [210, 451] on link "11. uzdevums" at bounding box center [263, 448] width 258 height 35
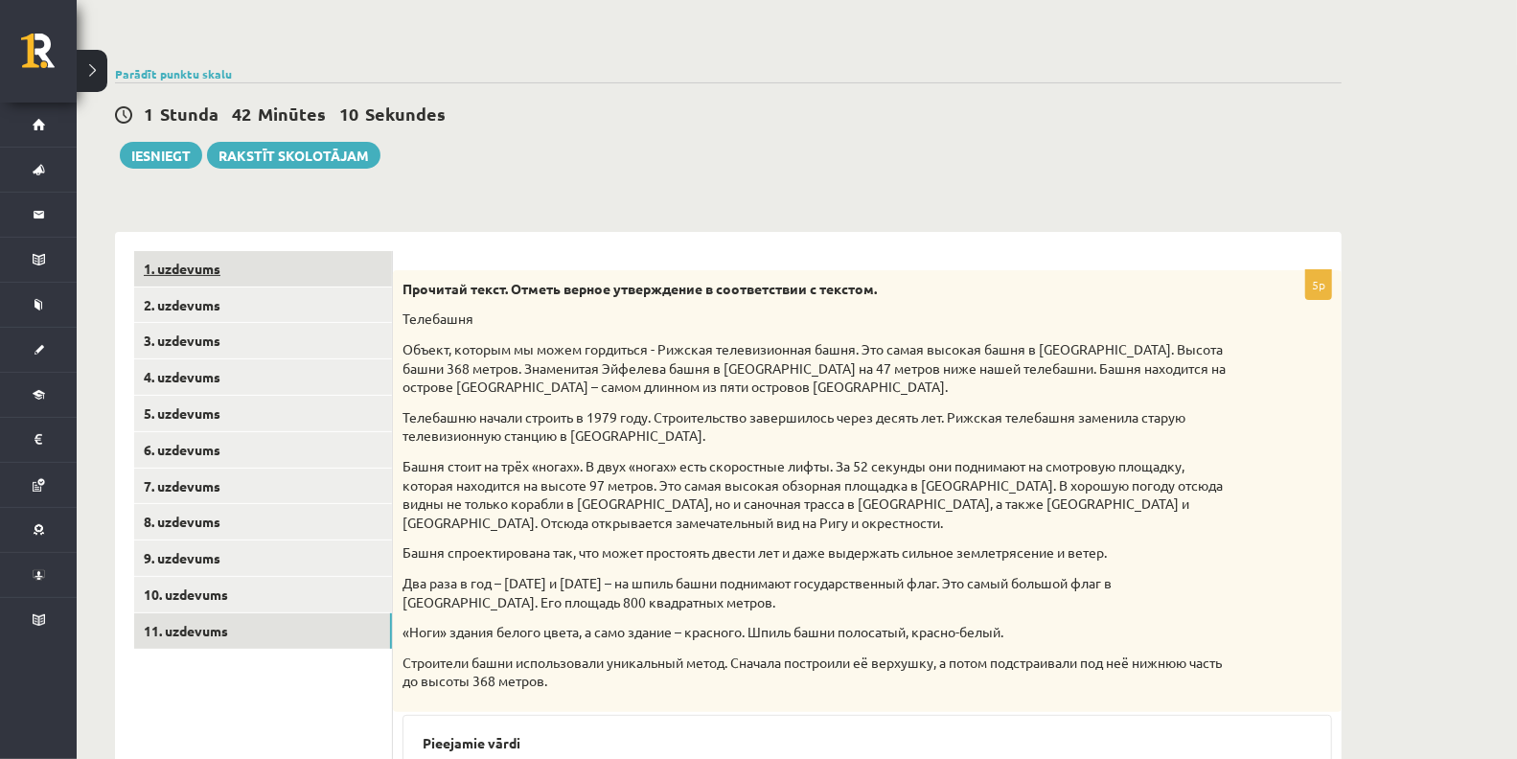
scroll to position [178, 0]
click at [150, 167] on button "Iesniegt" at bounding box center [161, 156] width 82 height 27
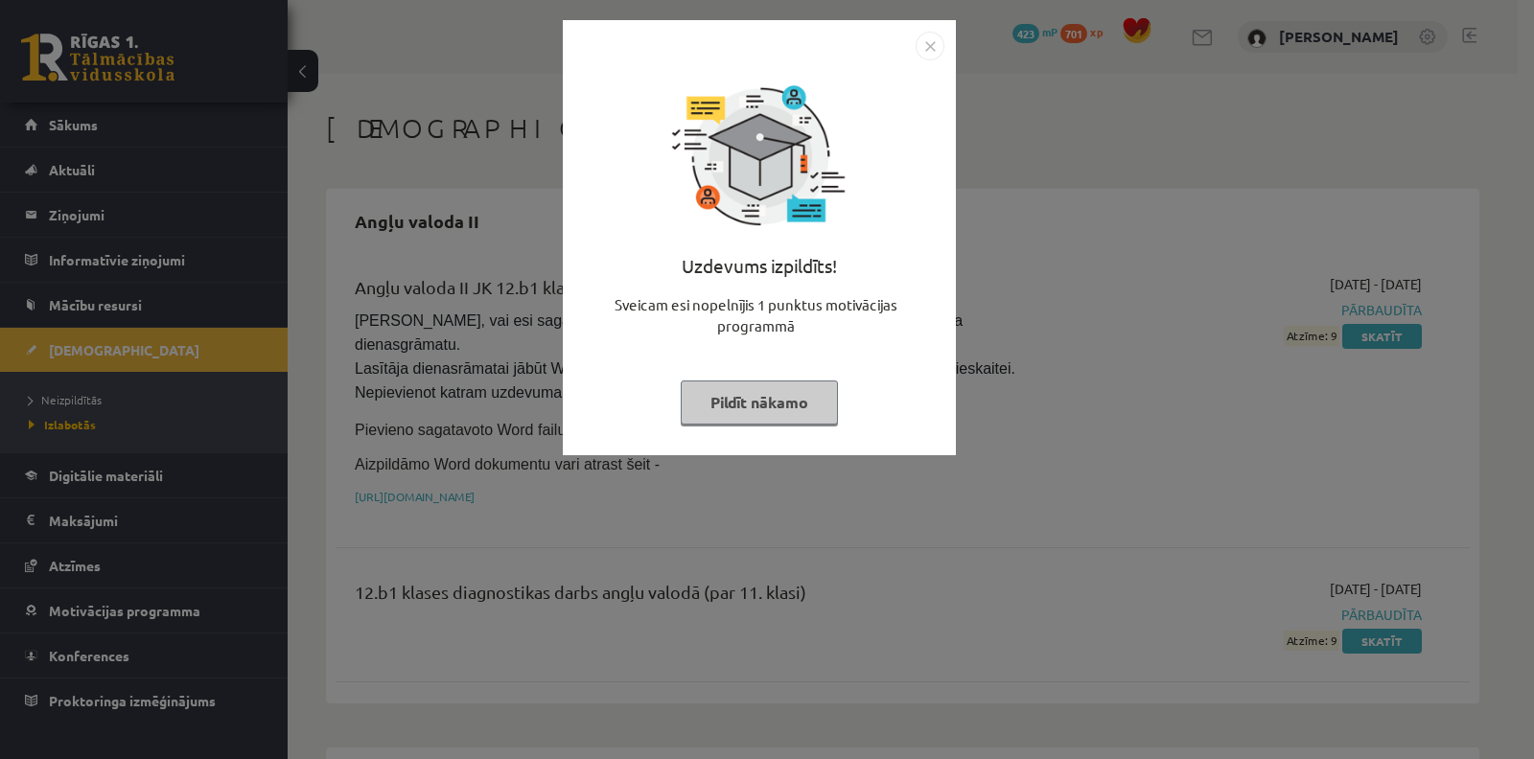
click at [930, 58] on img "Close" at bounding box center [929, 46] width 29 height 29
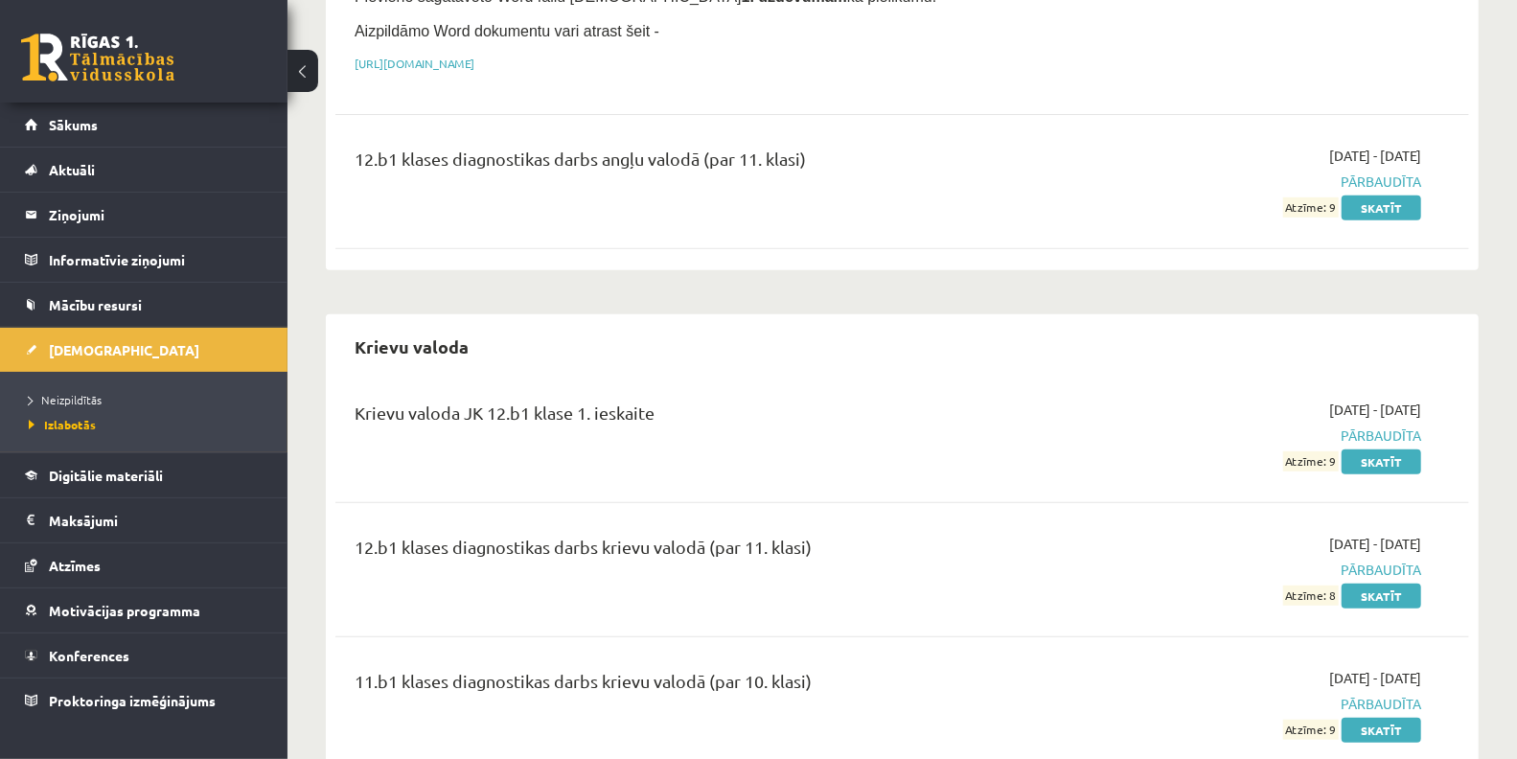
scroll to position [429, 0]
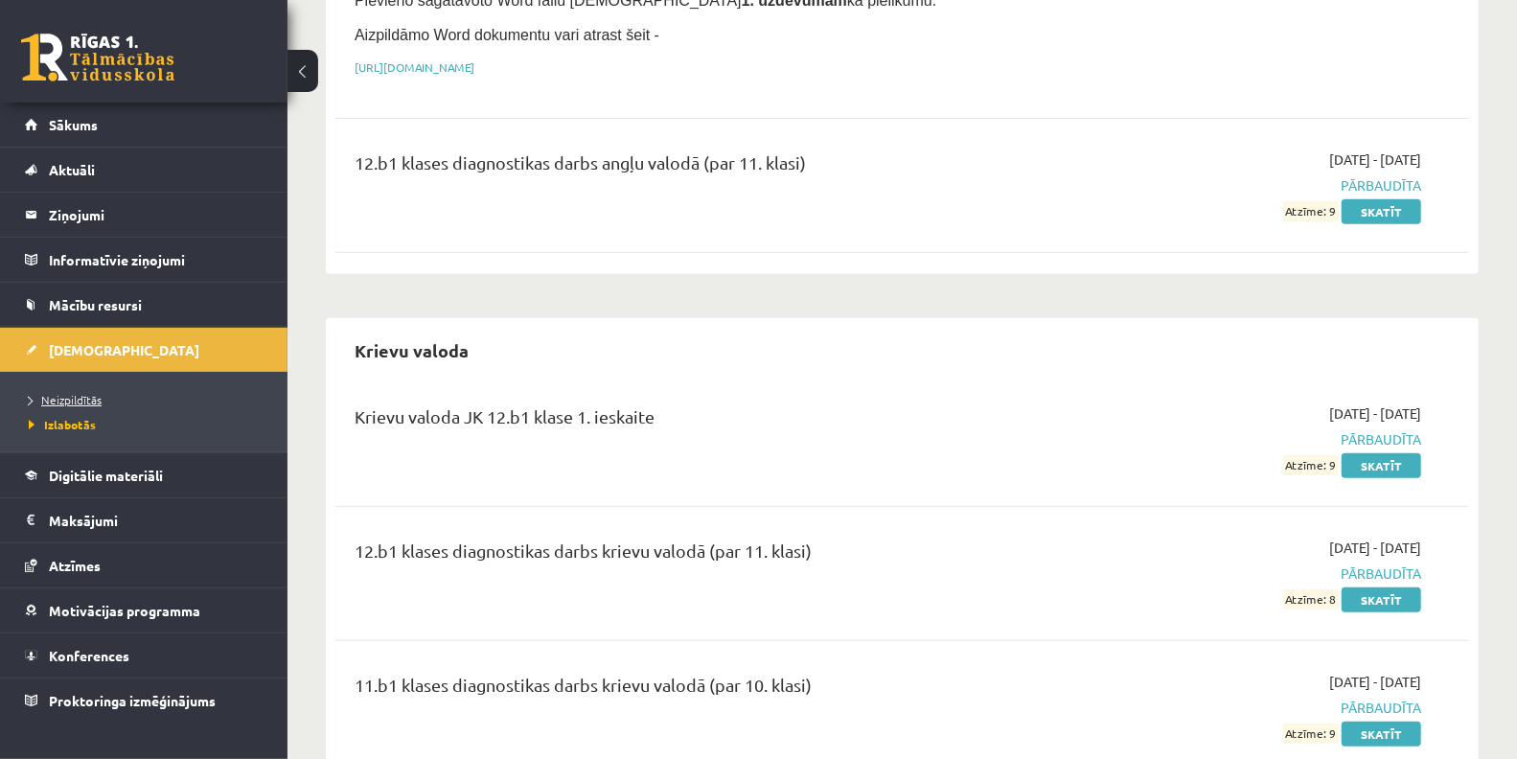
click at [73, 396] on span "Neizpildītās" at bounding box center [65, 399] width 73 height 15
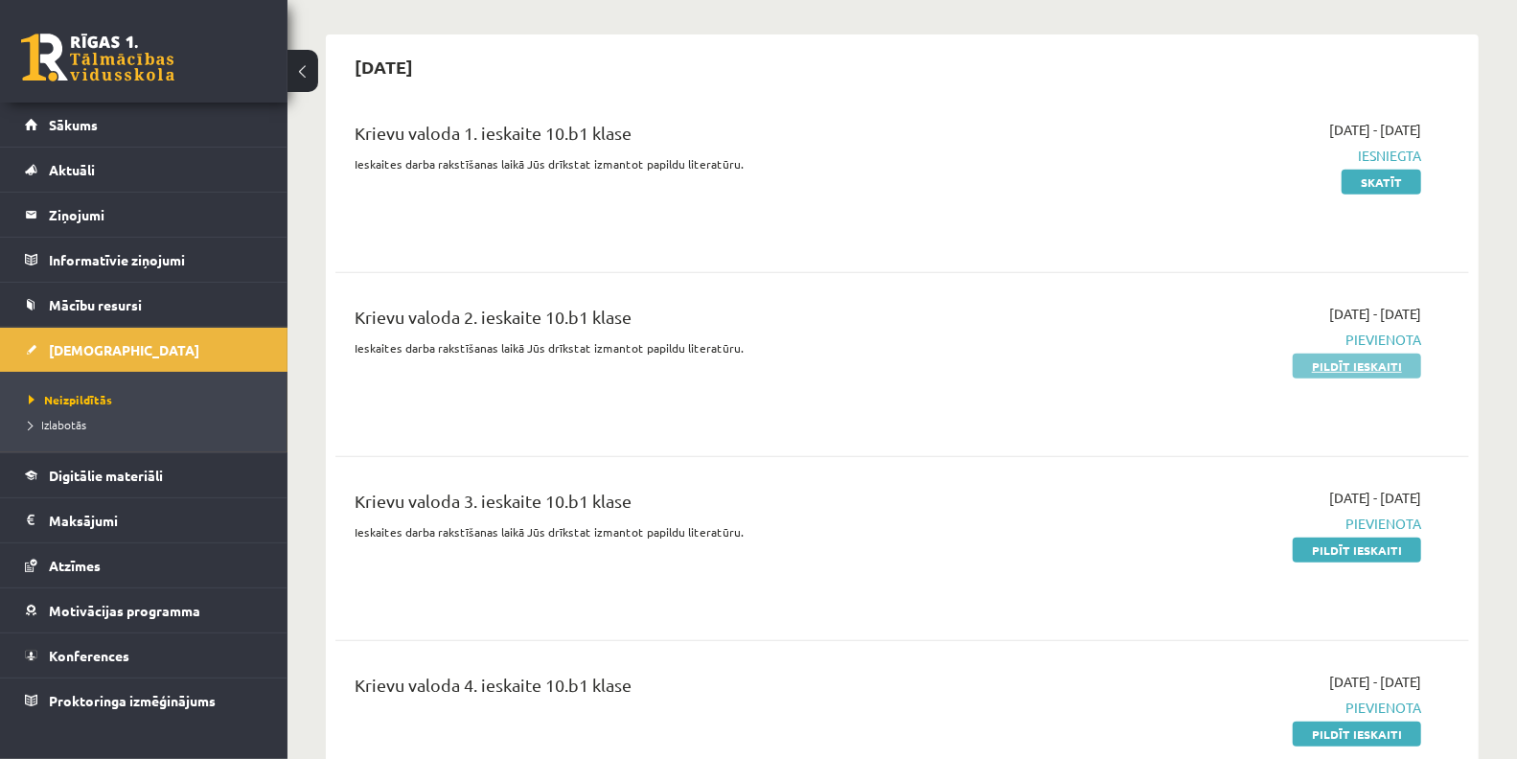
click at [1350, 364] on link "Pildīt ieskaiti" at bounding box center [1357, 366] width 128 height 25
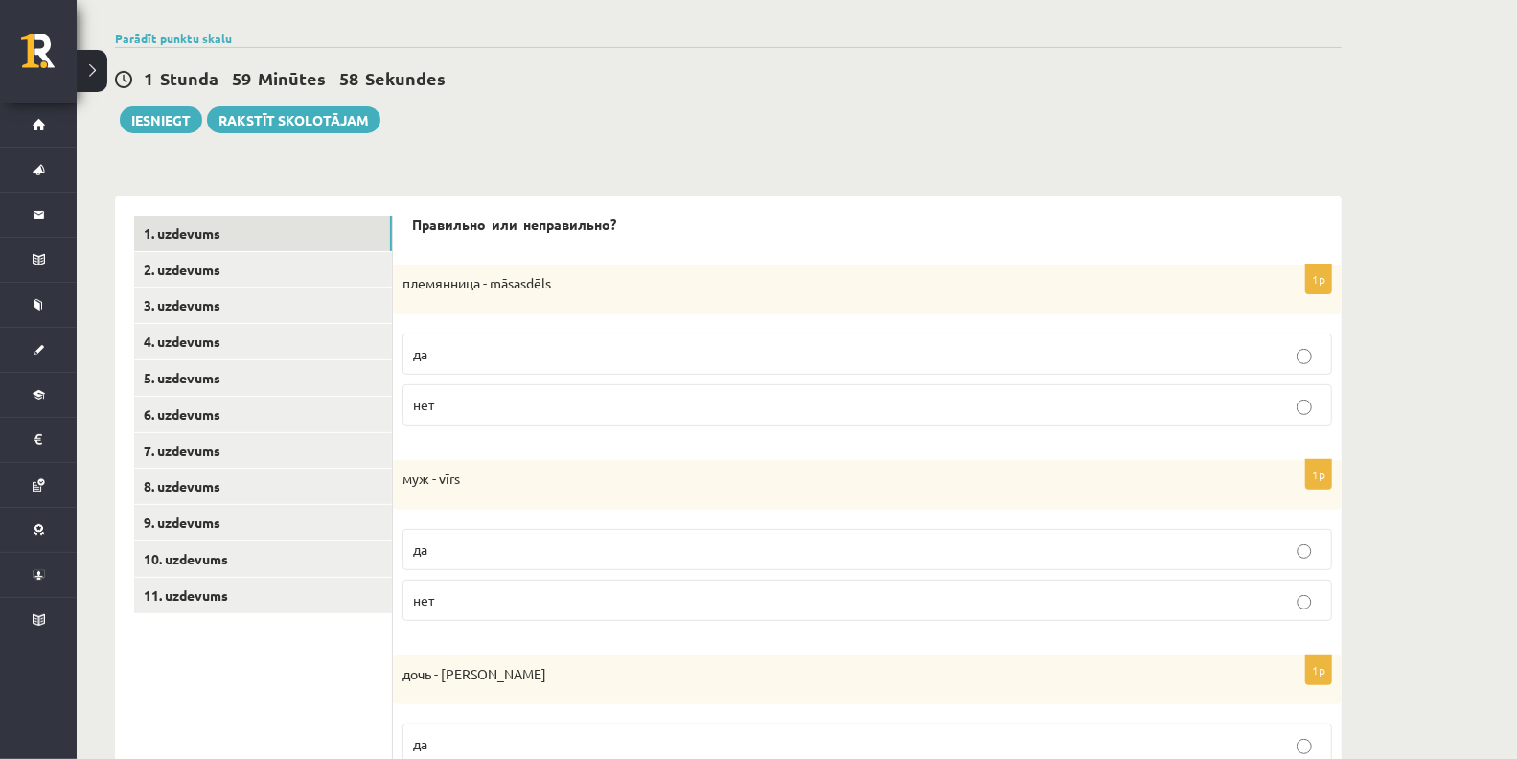
scroll to position [205, 0]
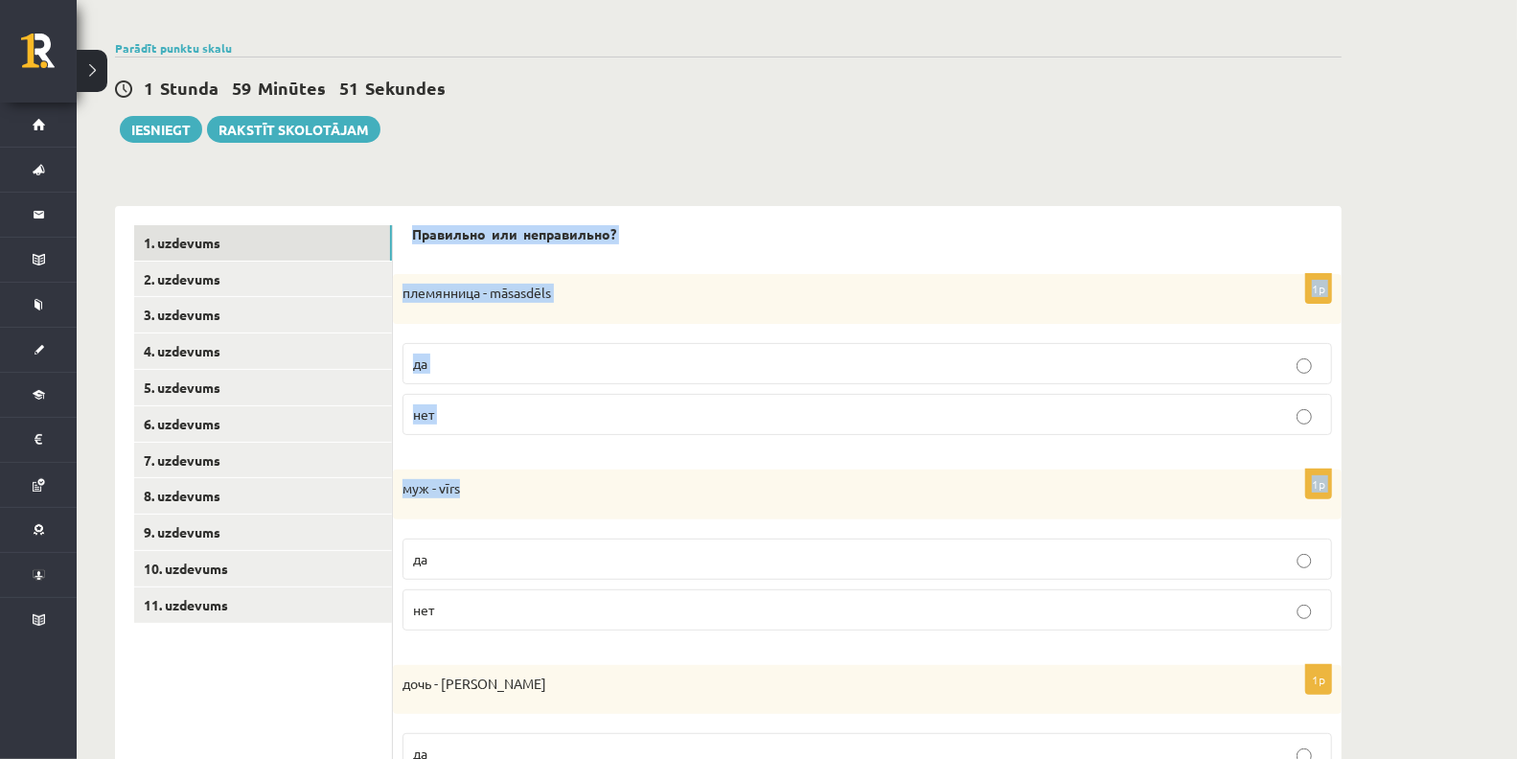
drag, startPoint x: 408, startPoint y: 229, endPoint x: 513, endPoint y: 490, distance: 280.9
click at [513, 490] on div "Правильно или неправильно? 1p племянница - māsasdēls да нет 1p муж - vīrs да не…" at bounding box center [867, 728] width 949 height 1045
click at [437, 265] on form "Правильно или неправильно? 1p племянница - māsasdēls да нет 1p муж - vīrs да не…" at bounding box center [867, 728] width 911 height 1006
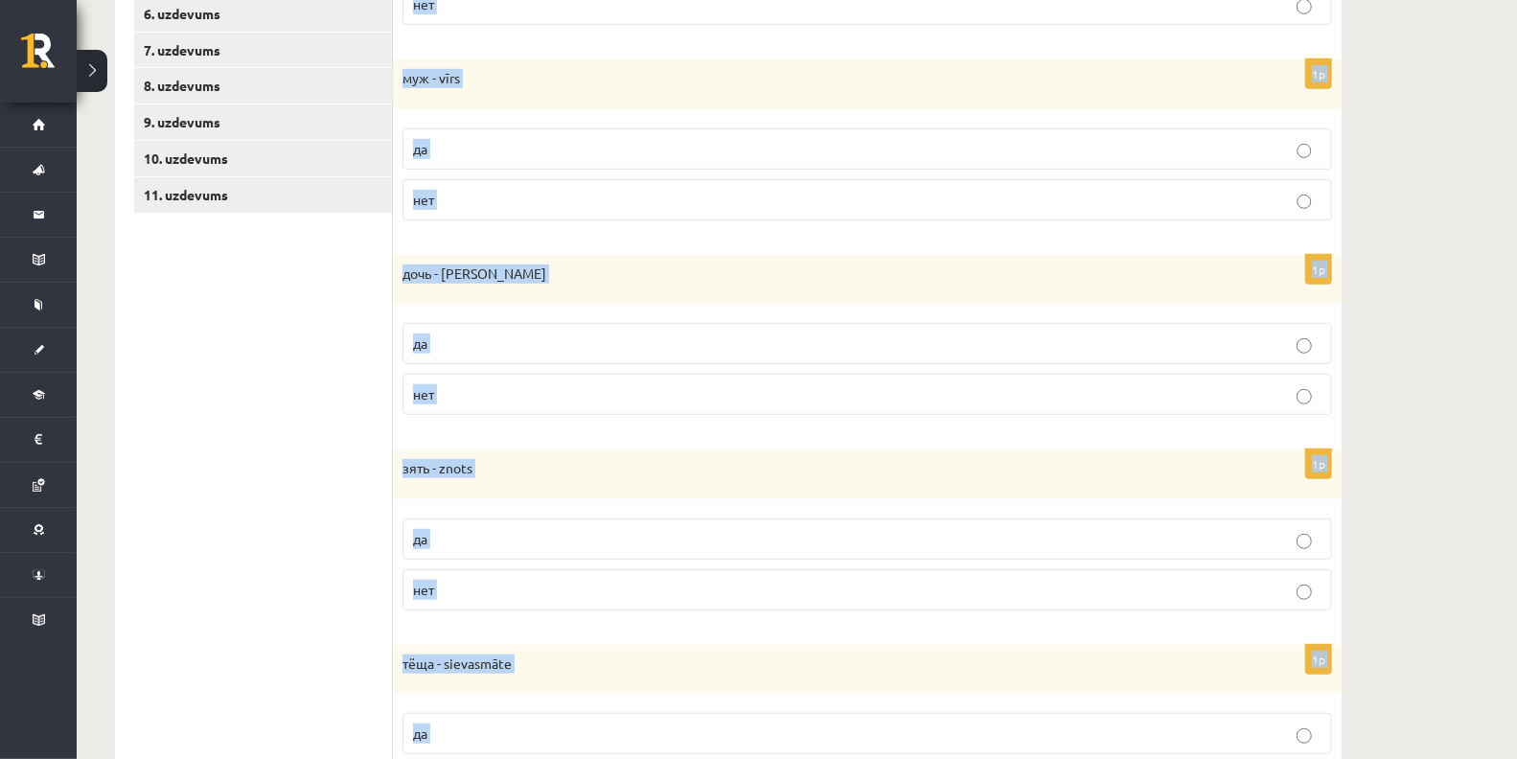
scroll to position [726, 0]
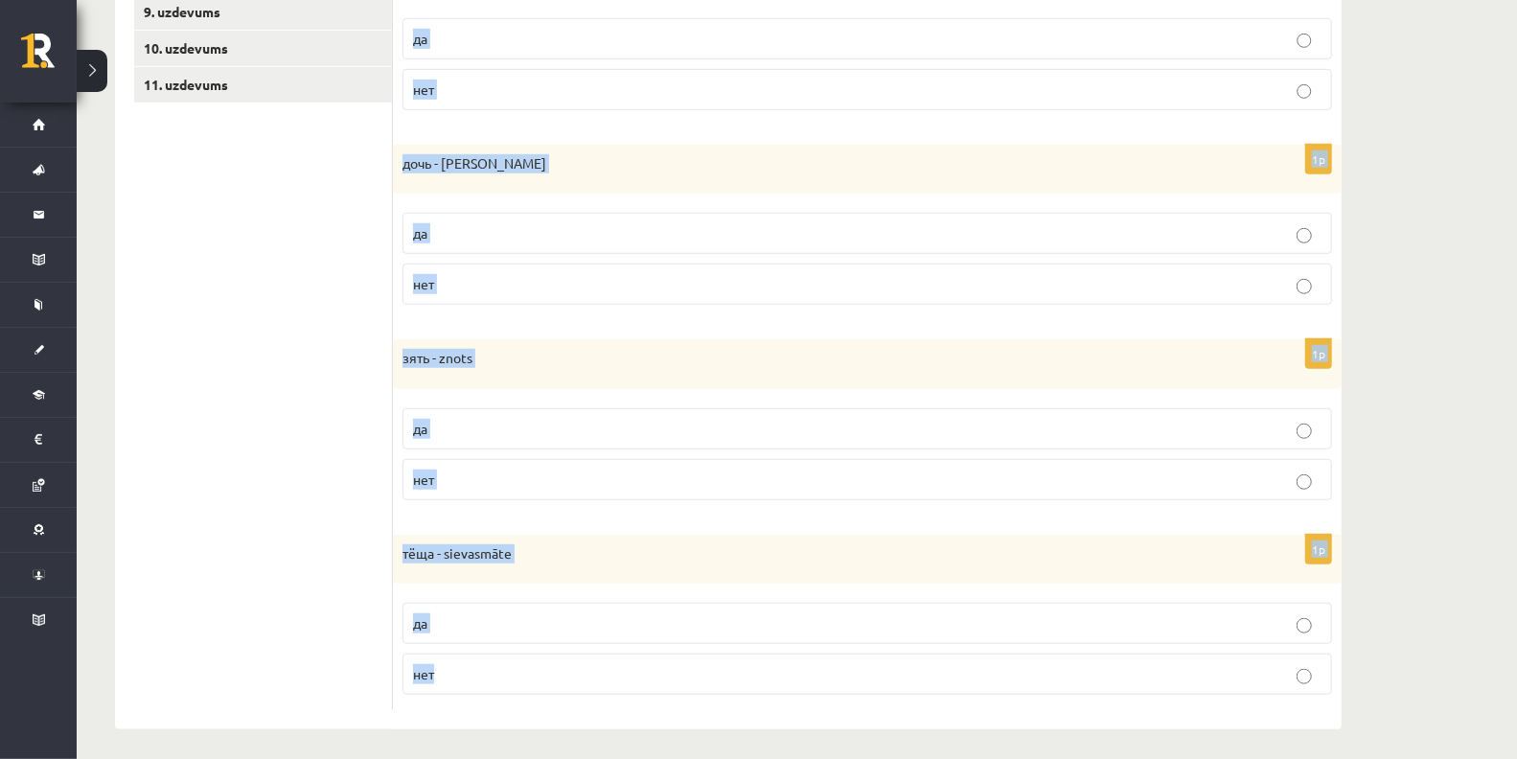
drag, startPoint x: 404, startPoint y: 289, endPoint x: 718, endPoint y: 781, distance: 583.6
copy form "племянница - māsasdēls да нет 1p муж - vīrs да нет 1p дочь - meita да нет 1p зя…"
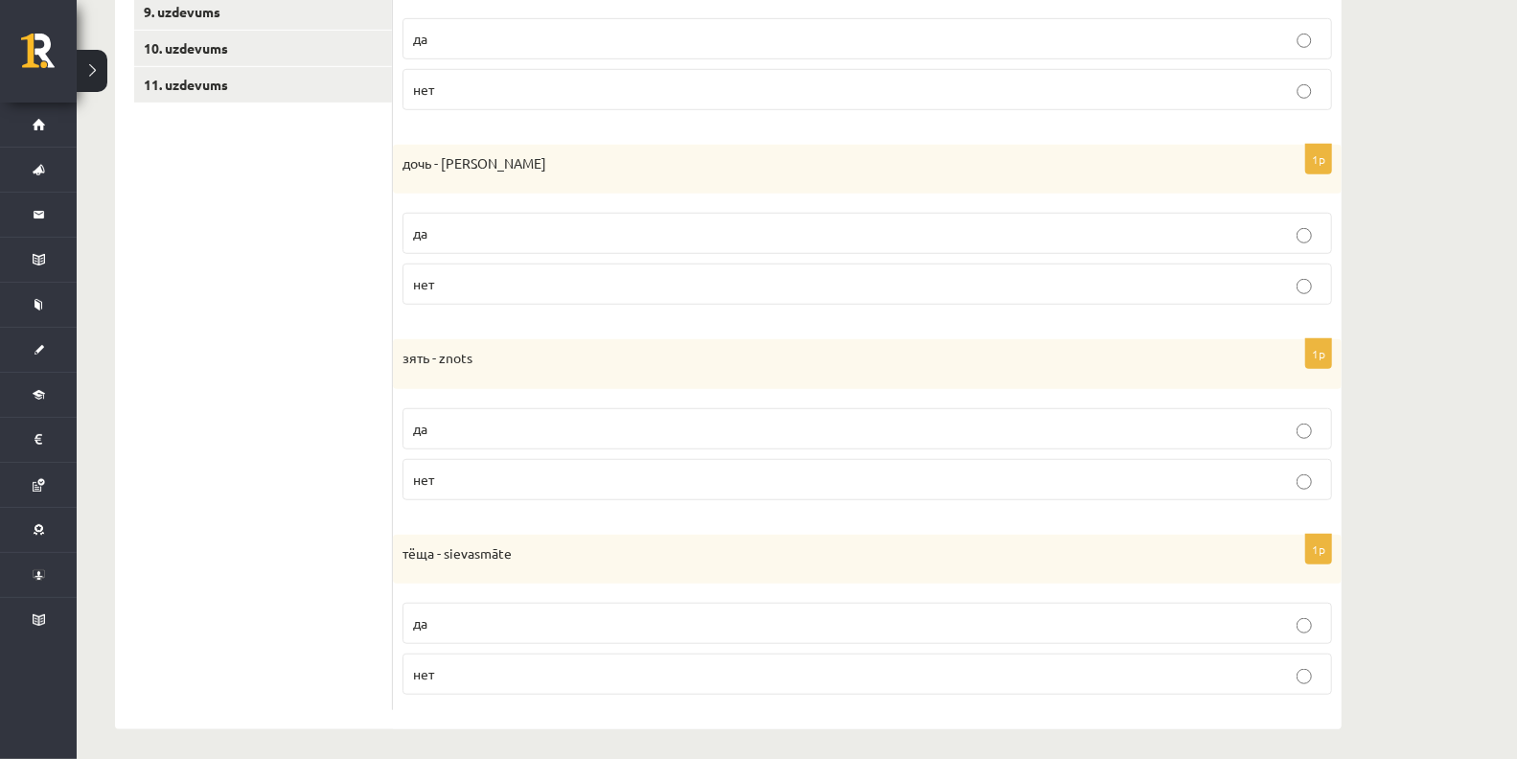
click at [250, 543] on ul "1. uzdevums 2. uzdevums 3. uzdevums 4. uzdevums 5. uzdevums 6. uzdevums 7. uzde…" at bounding box center [263, 208] width 259 height 1006
click at [490, 619] on p "да" at bounding box center [867, 623] width 909 height 20
click at [459, 429] on p "да" at bounding box center [867, 429] width 909 height 20
click at [475, 237] on p "да" at bounding box center [867, 233] width 909 height 20
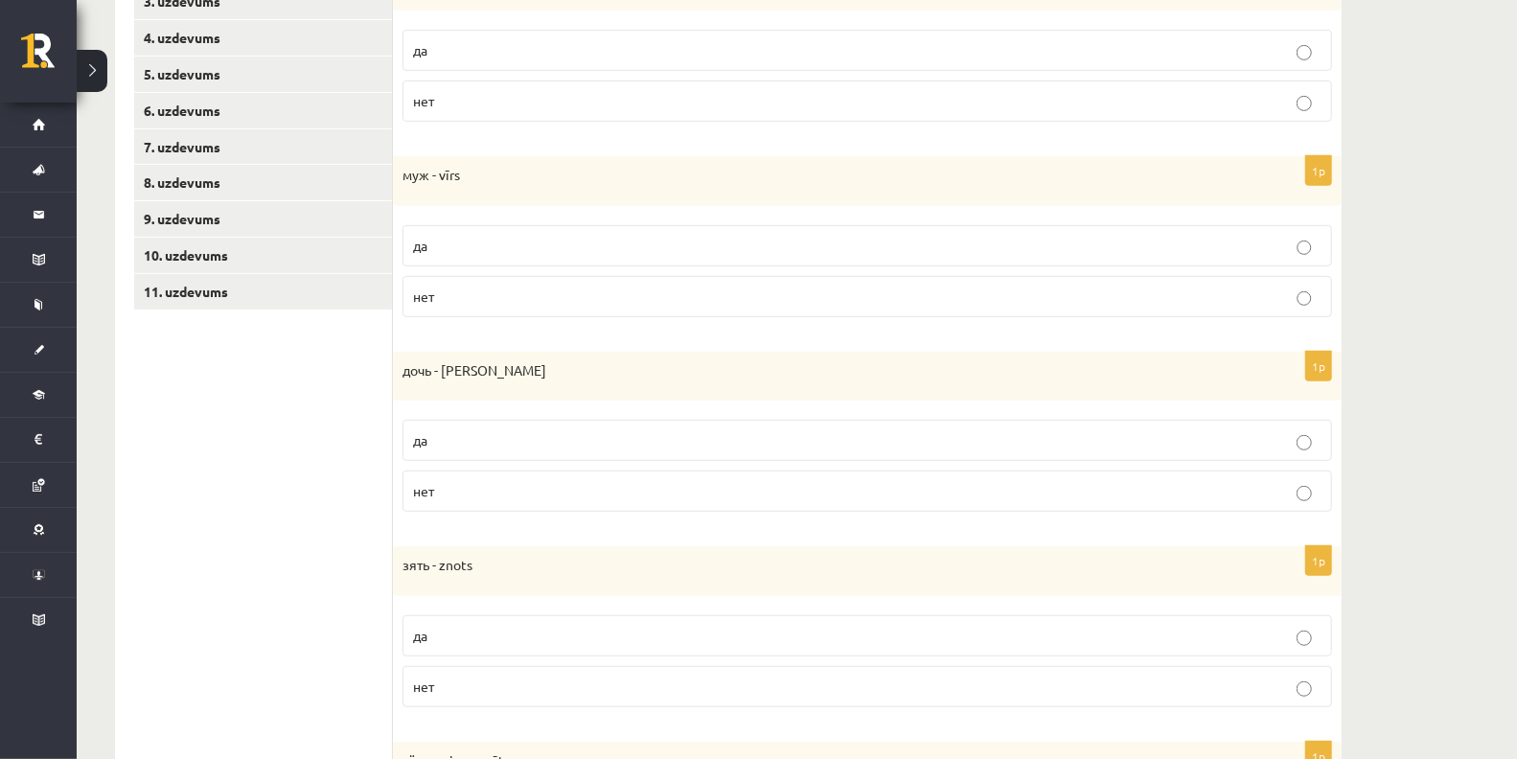
scroll to position [515, 0]
click at [469, 246] on p "да" at bounding box center [867, 250] width 909 height 20
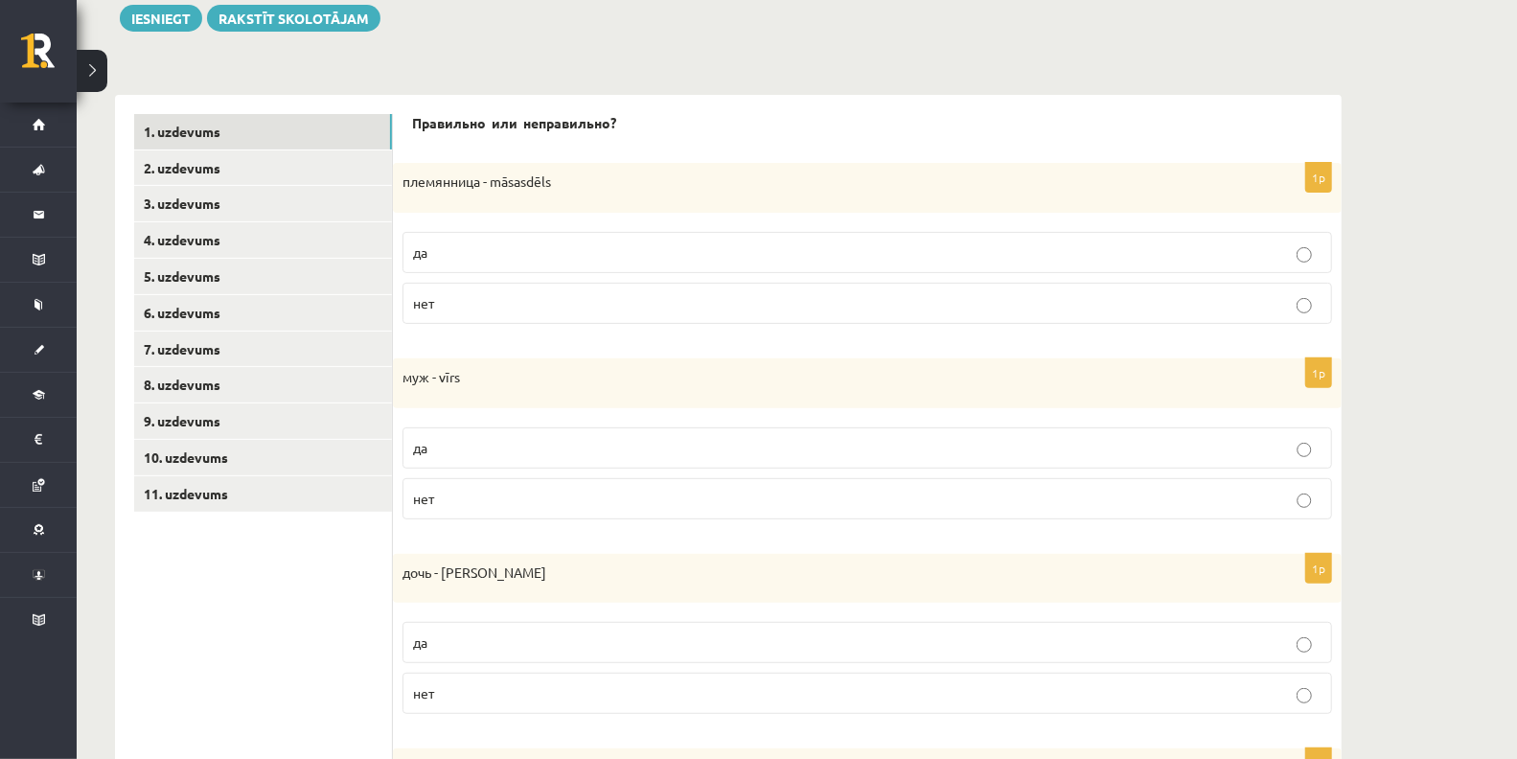
scroll to position [313, 0]
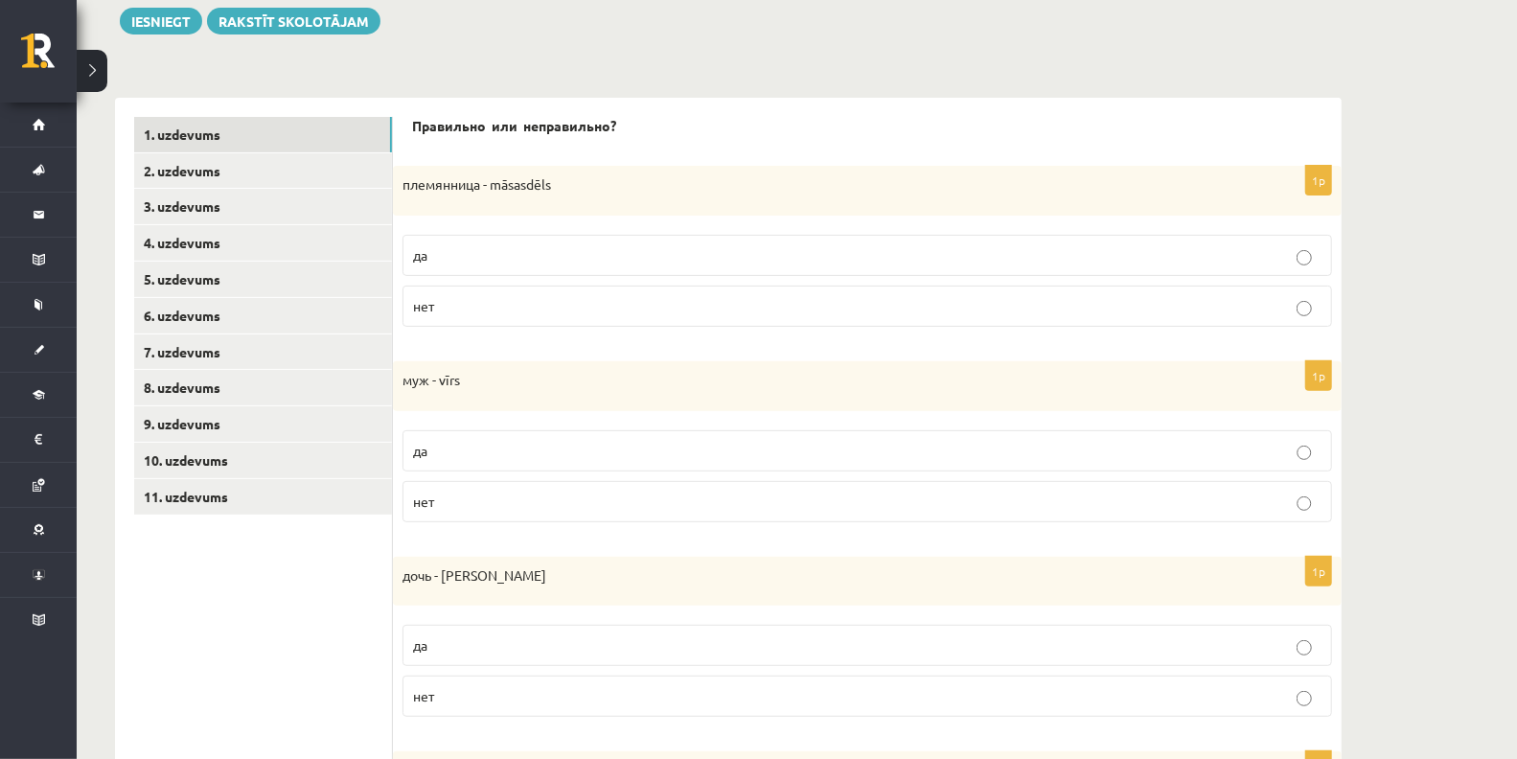
click at [462, 315] on label "нет" at bounding box center [868, 306] width 930 height 41
click at [212, 178] on link "2. uzdevums" at bounding box center [263, 170] width 258 height 35
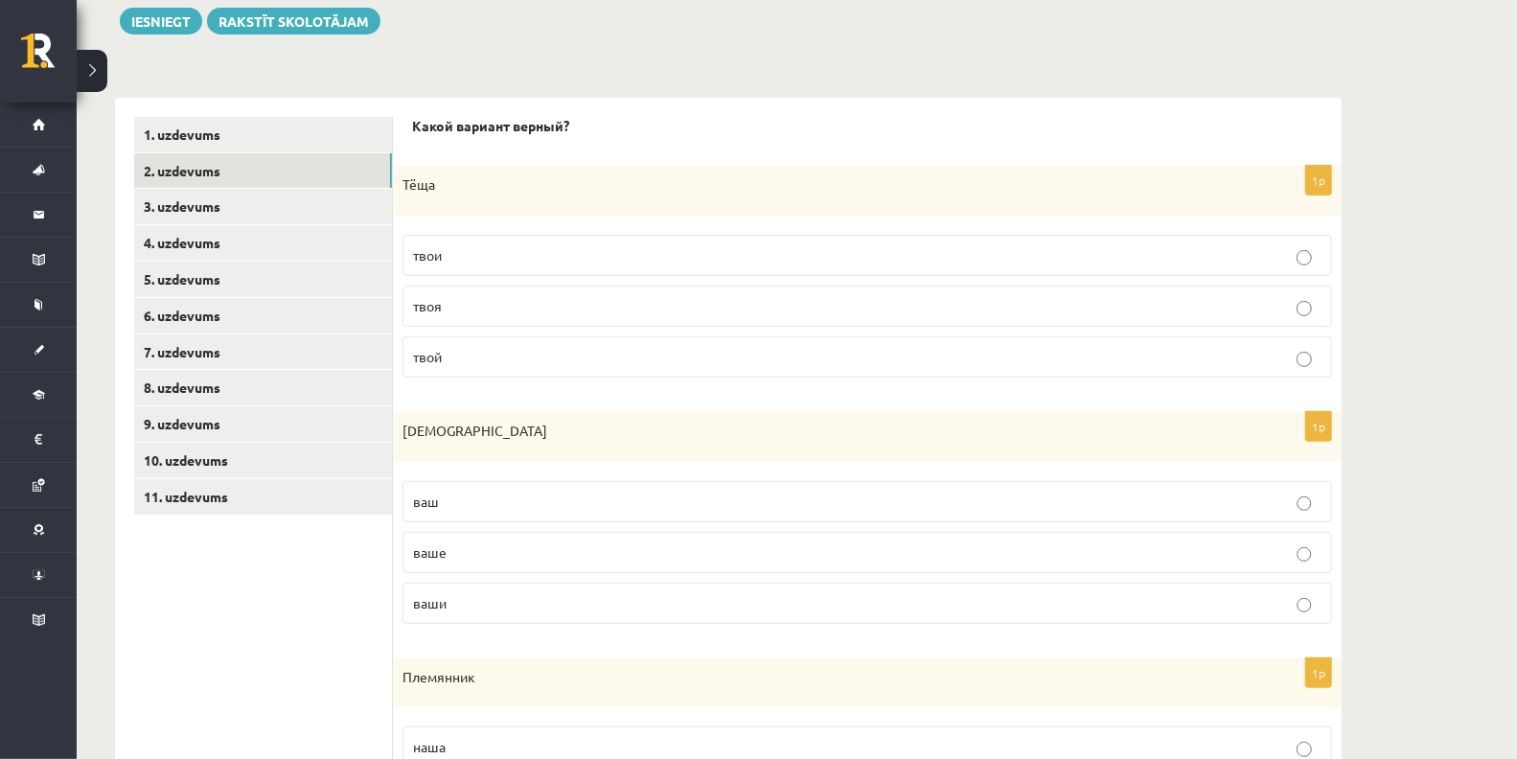
click at [473, 310] on p "твоя" at bounding box center [867, 306] width 909 height 20
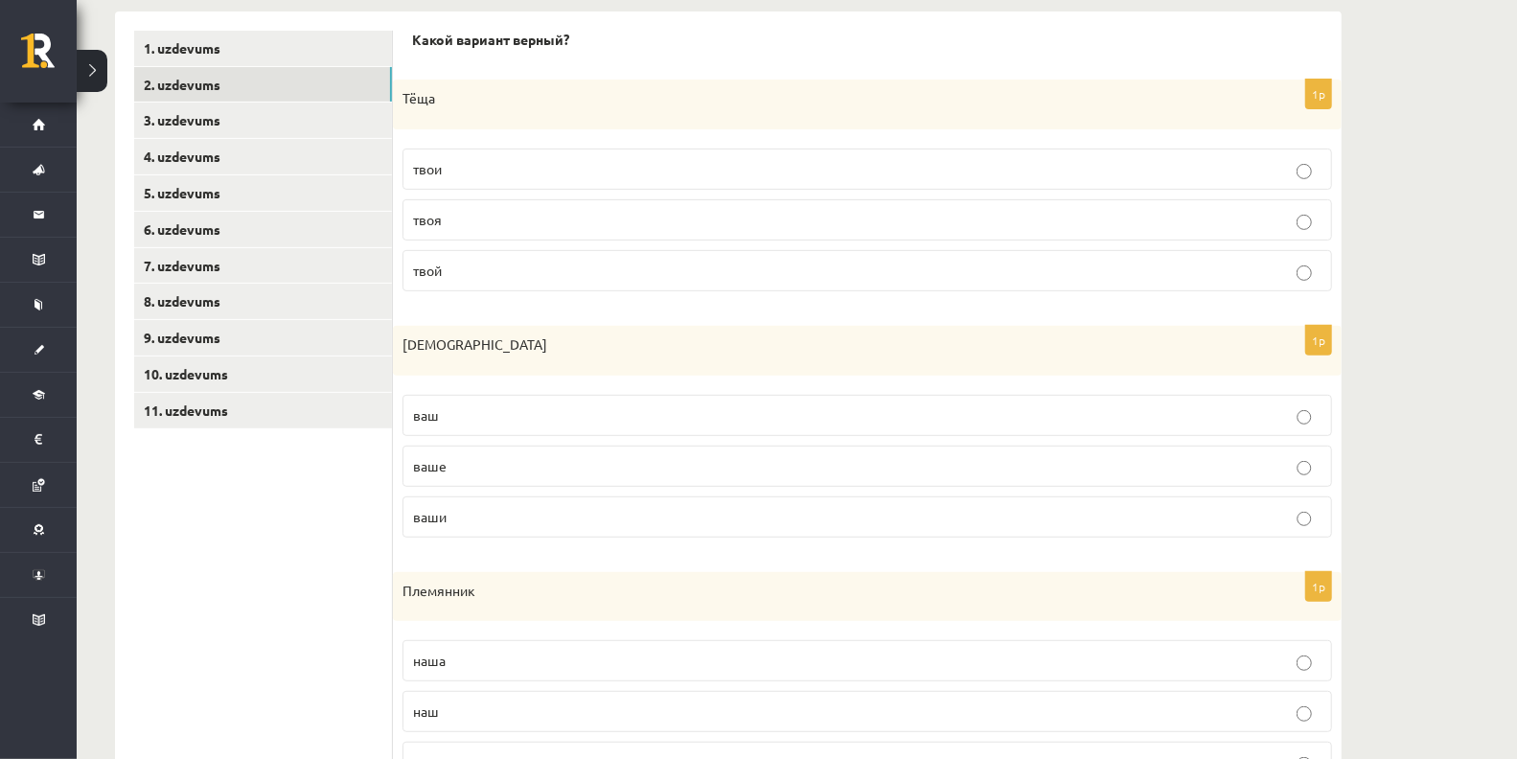
scroll to position [403, 0]
click at [509, 405] on p "ваш" at bounding box center [867, 413] width 909 height 20
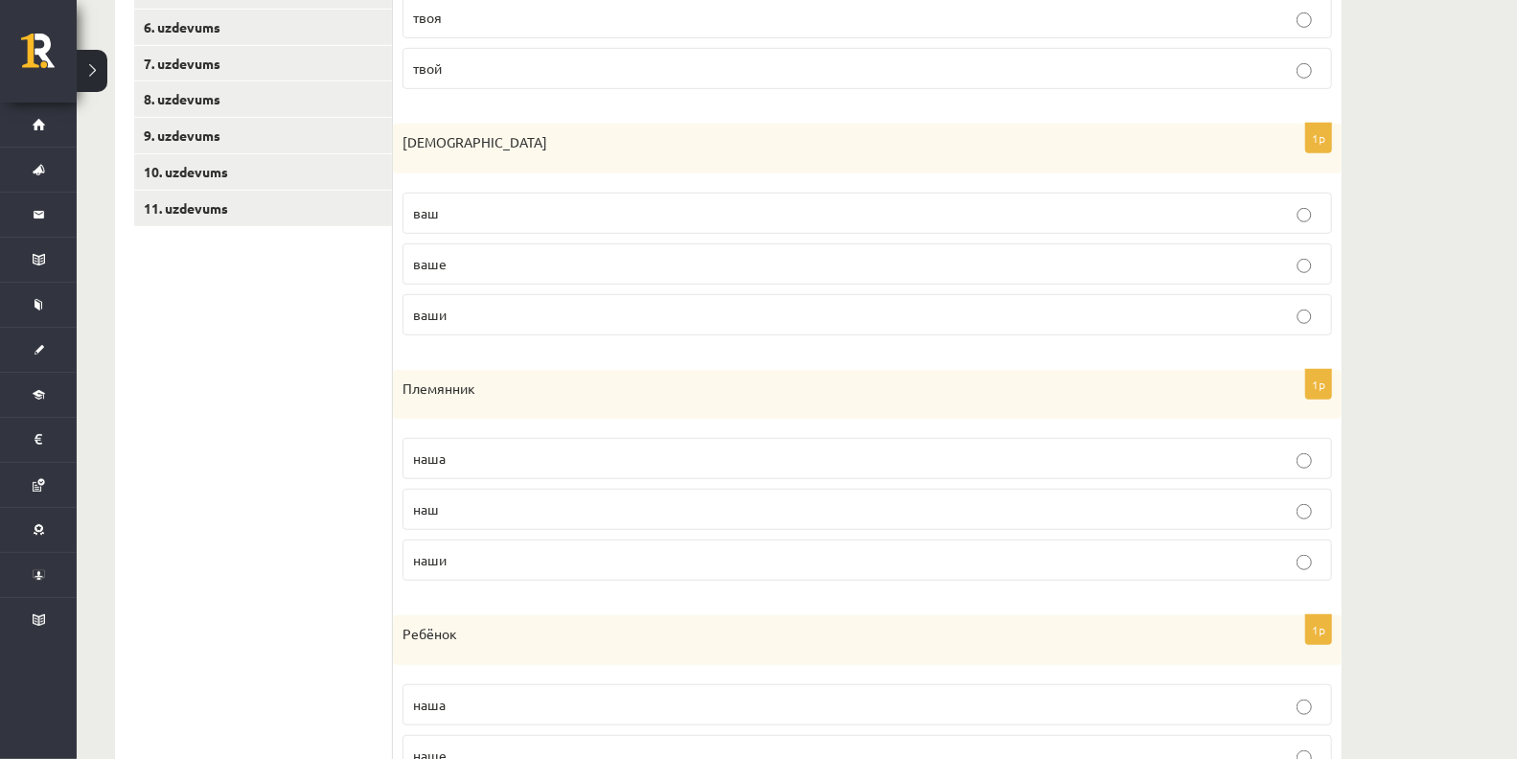
scroll to position [607, 0]
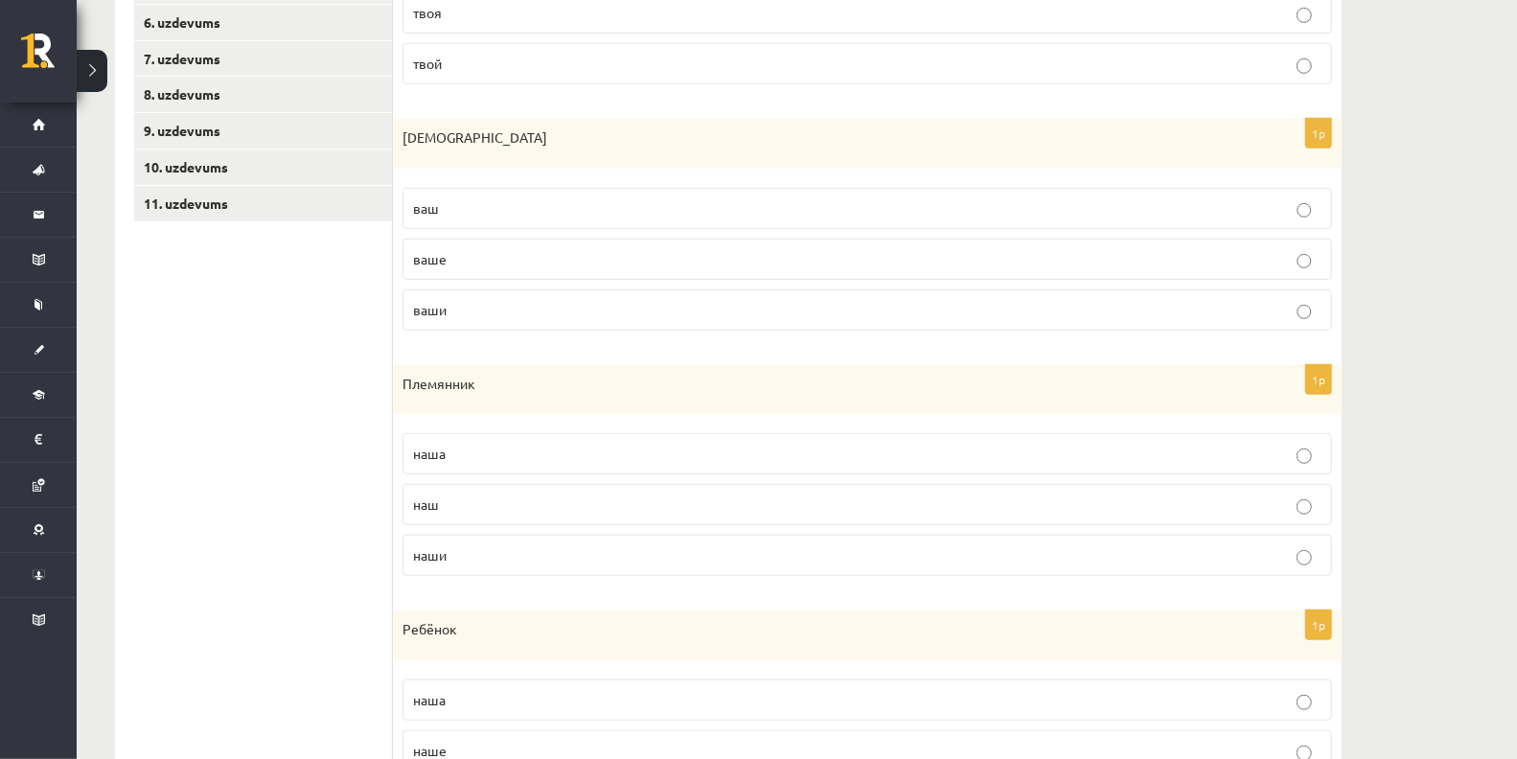
click at [428, 497] on span "наш" at bounding box center [426, 504] width 26 height 17
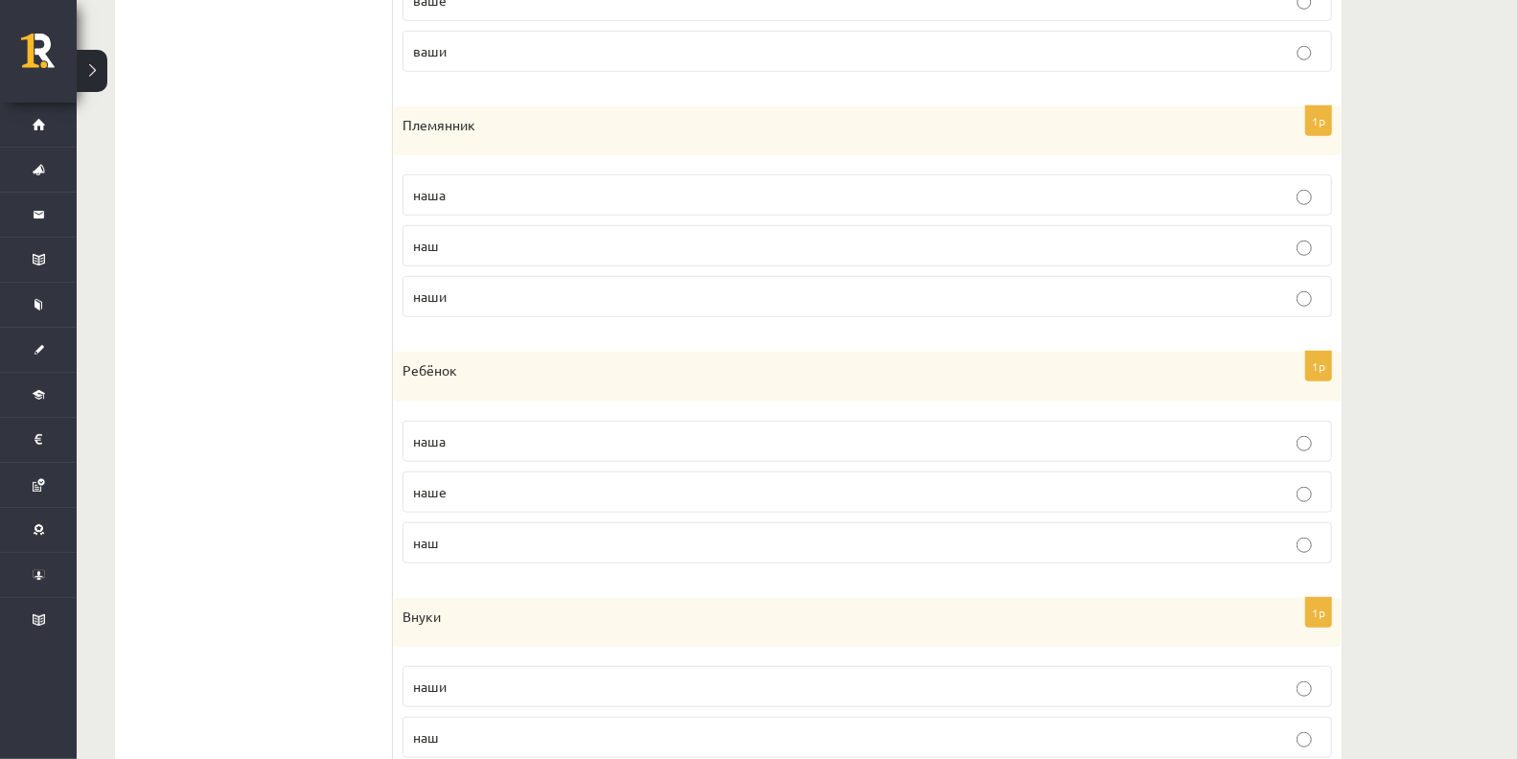
scroll to position [870, 0]
click at [417, 529] on span "наш" at bounding box center [426, 537] width 26 height 17
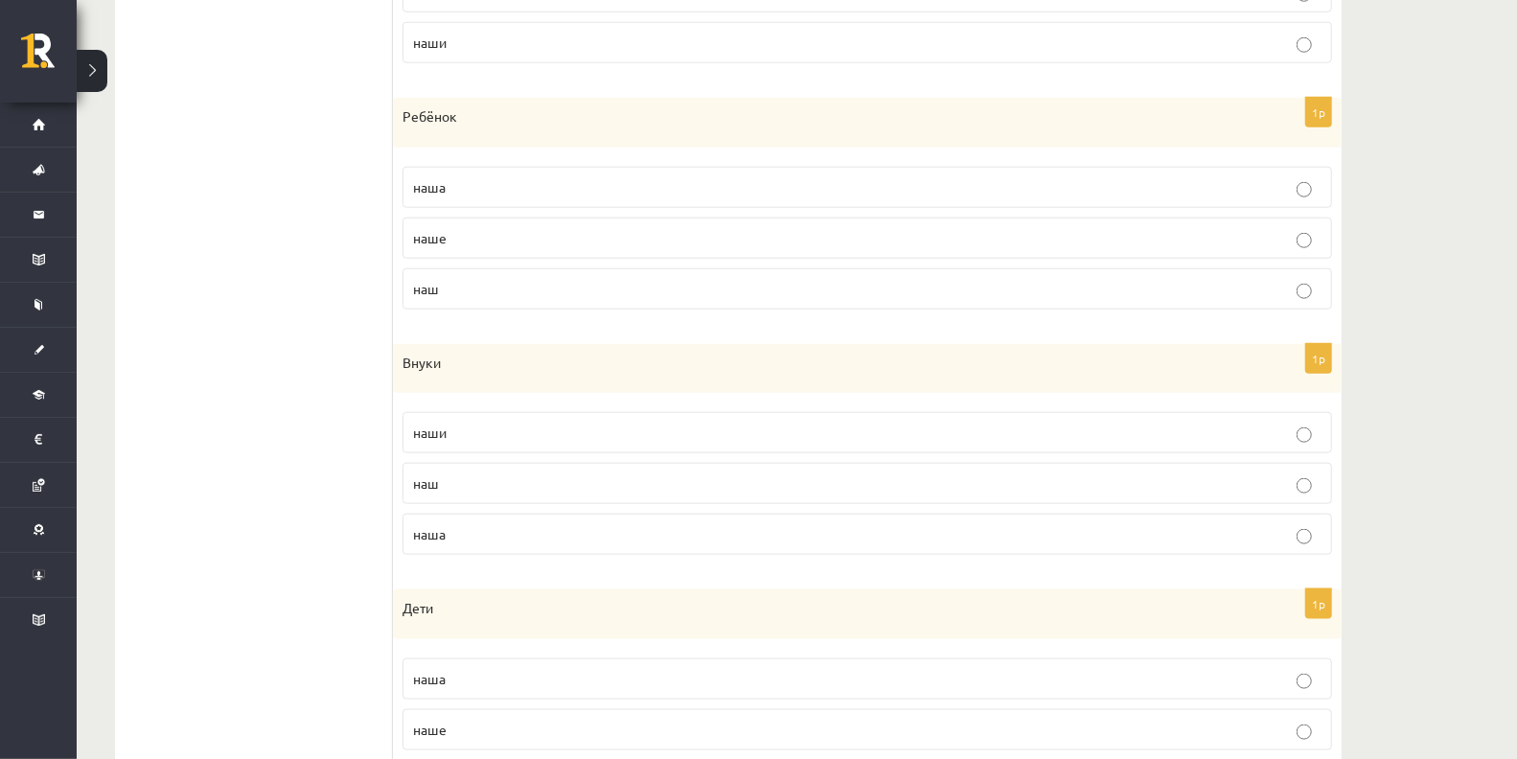
scroll to position [1120, 0]
click at [468, 424] on p "наши" at bounding box center [867, 432] width 909 height 20
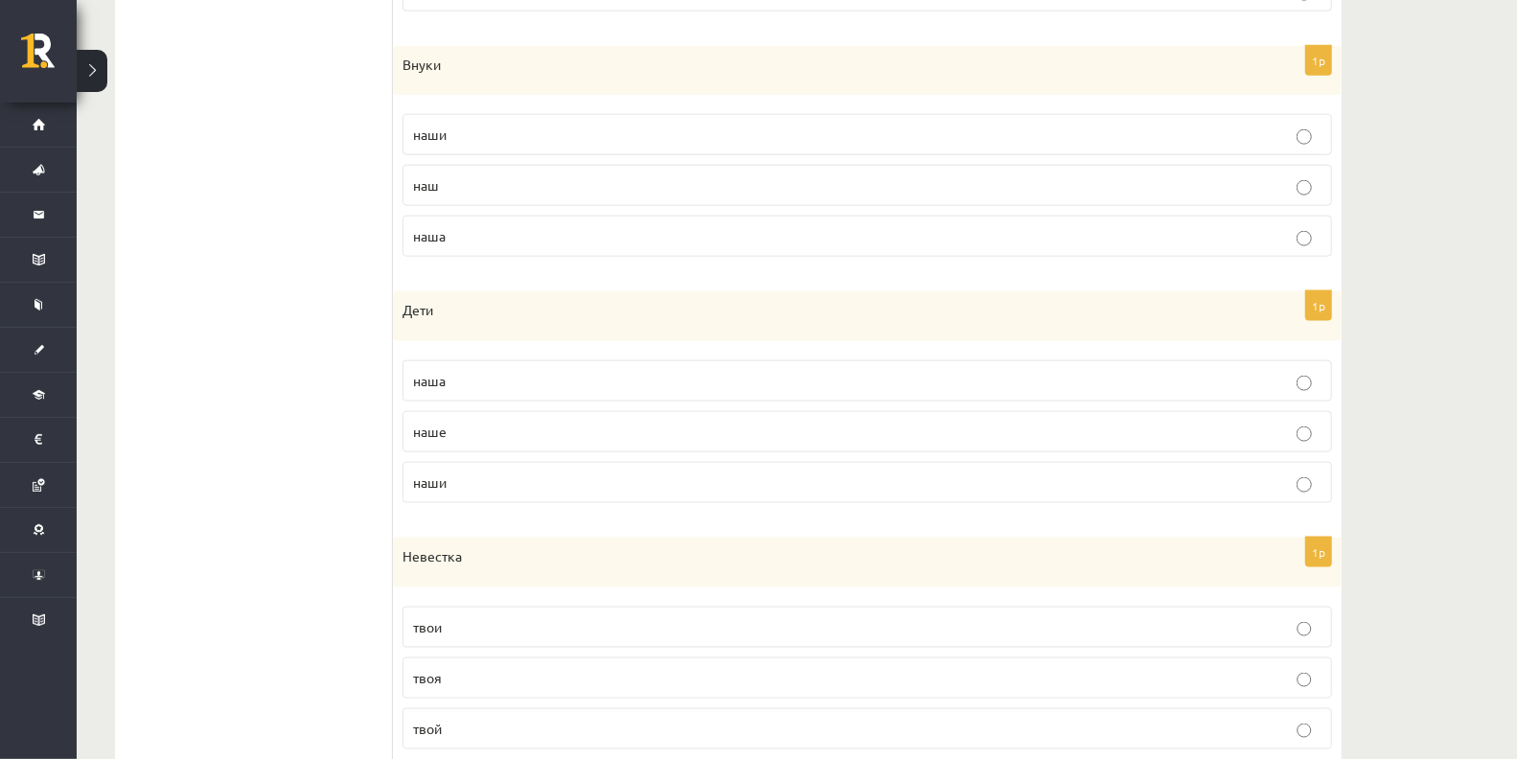
scroll to position [1419, 0]
click at [434, 473] on span "наши" at bounding box center [430, 481] width 34 height 17
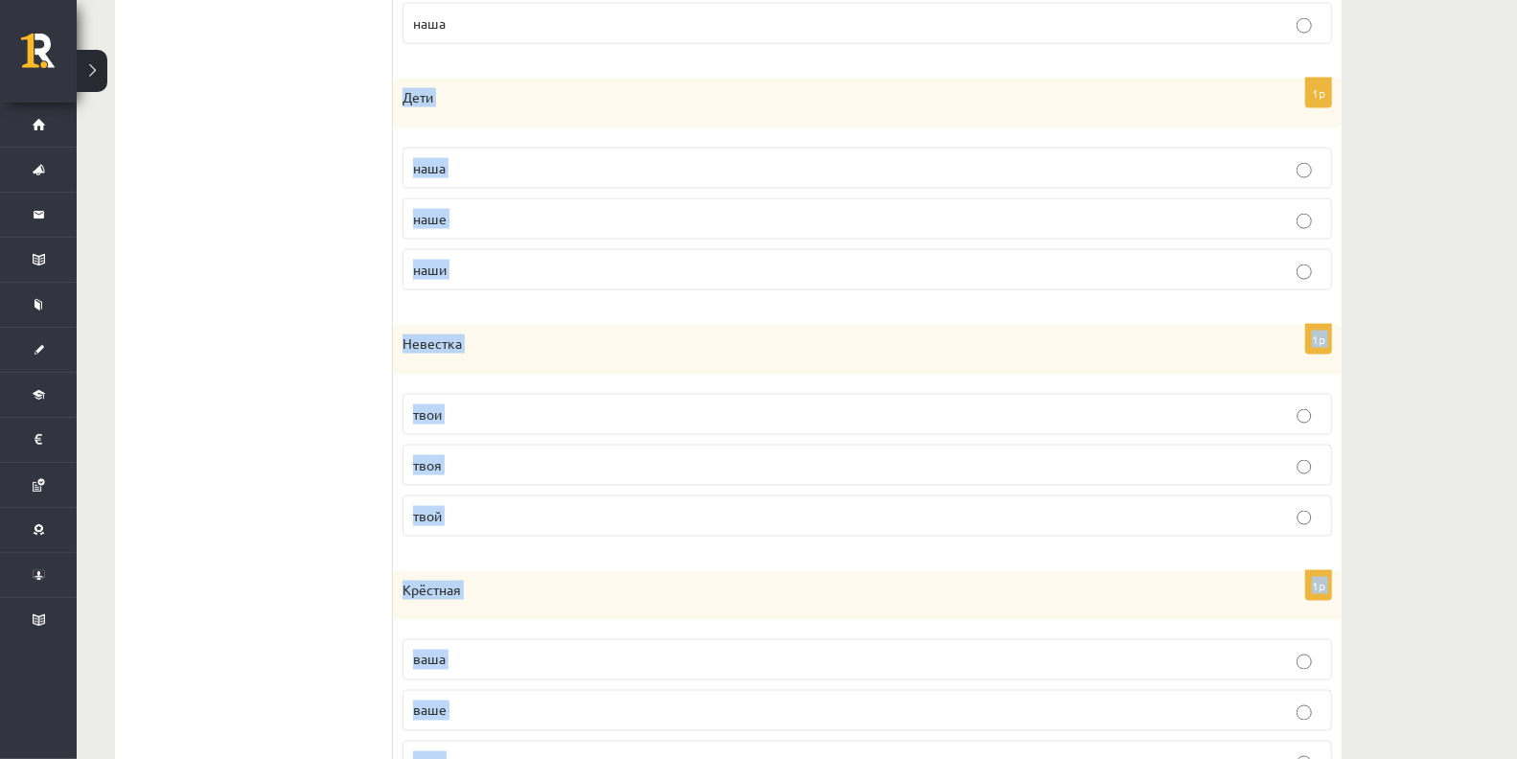
scroll to position [1705, 0]
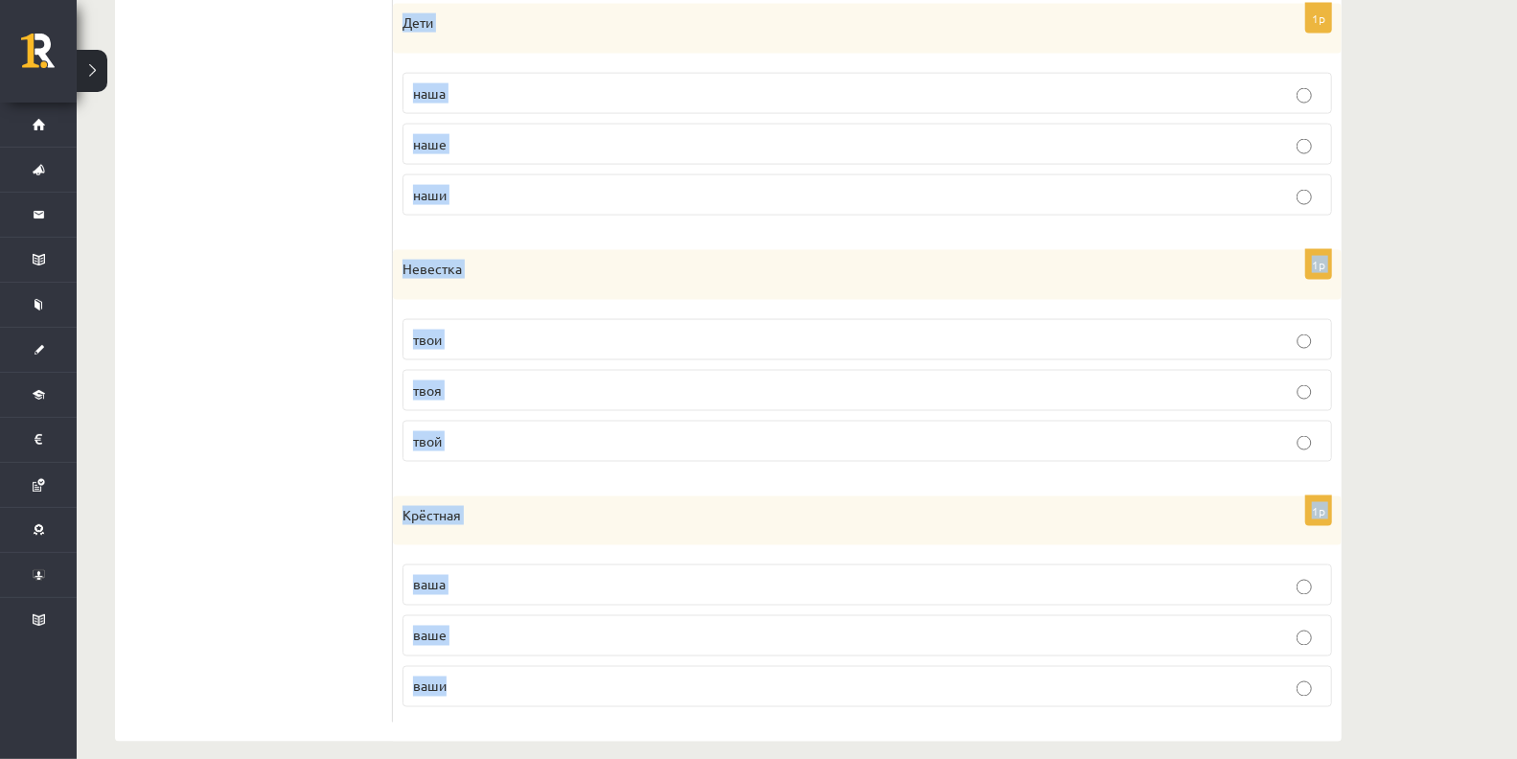
drag, startPoint x: 396, startPoint y: 295, endPoint x: 534, endPoint y: 806, distance: 529.2
copy form "Дети наша наше наши 1p Невестка твои твоя твой 1p Крёстная ваша ваше ваши"
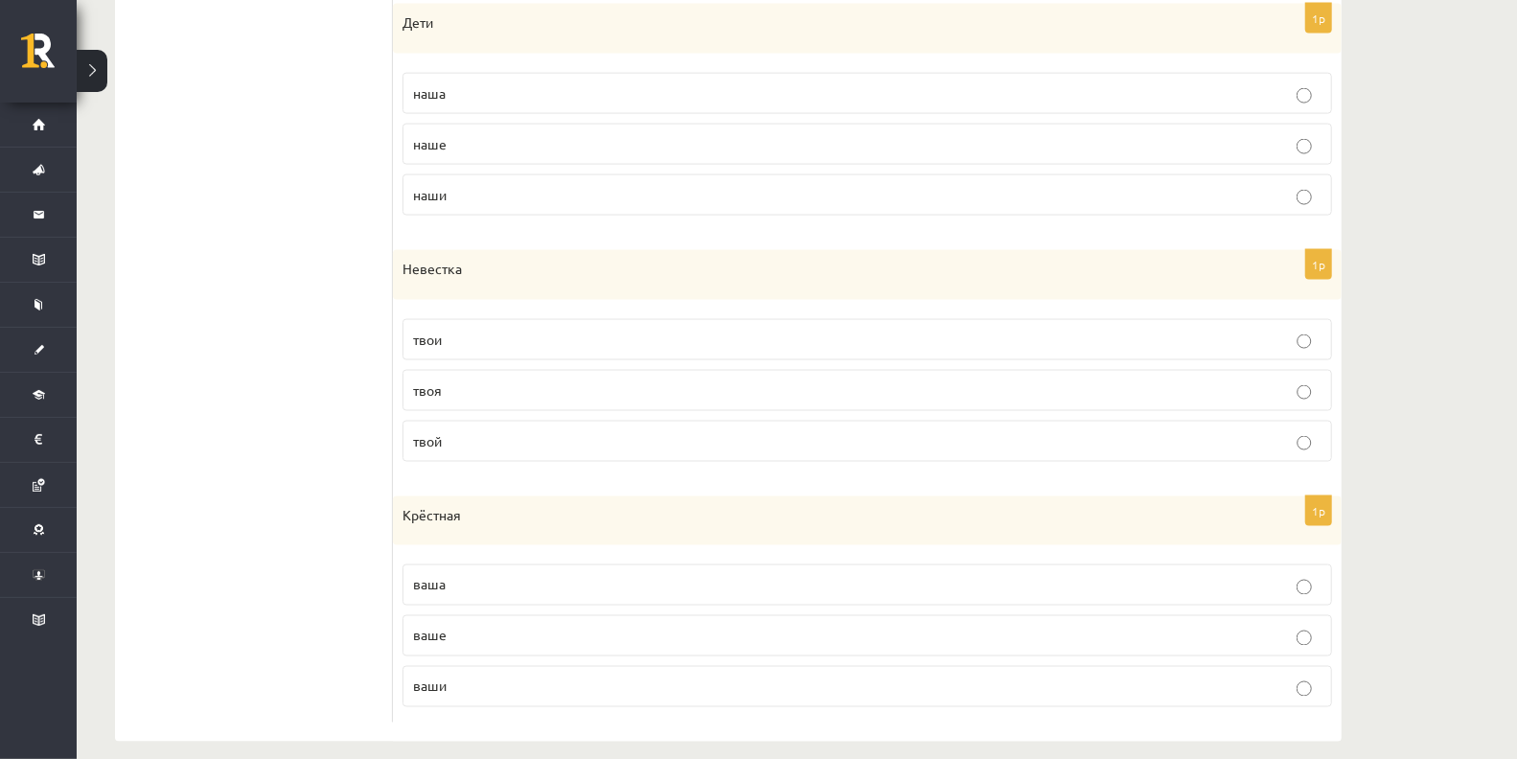
click at [455, 576] on p "ваша" at bounding box center [867, 585] width 909 height 20
click at [487, 381] on p "твоя" at bounding box center [867, 391] width 909 height 20
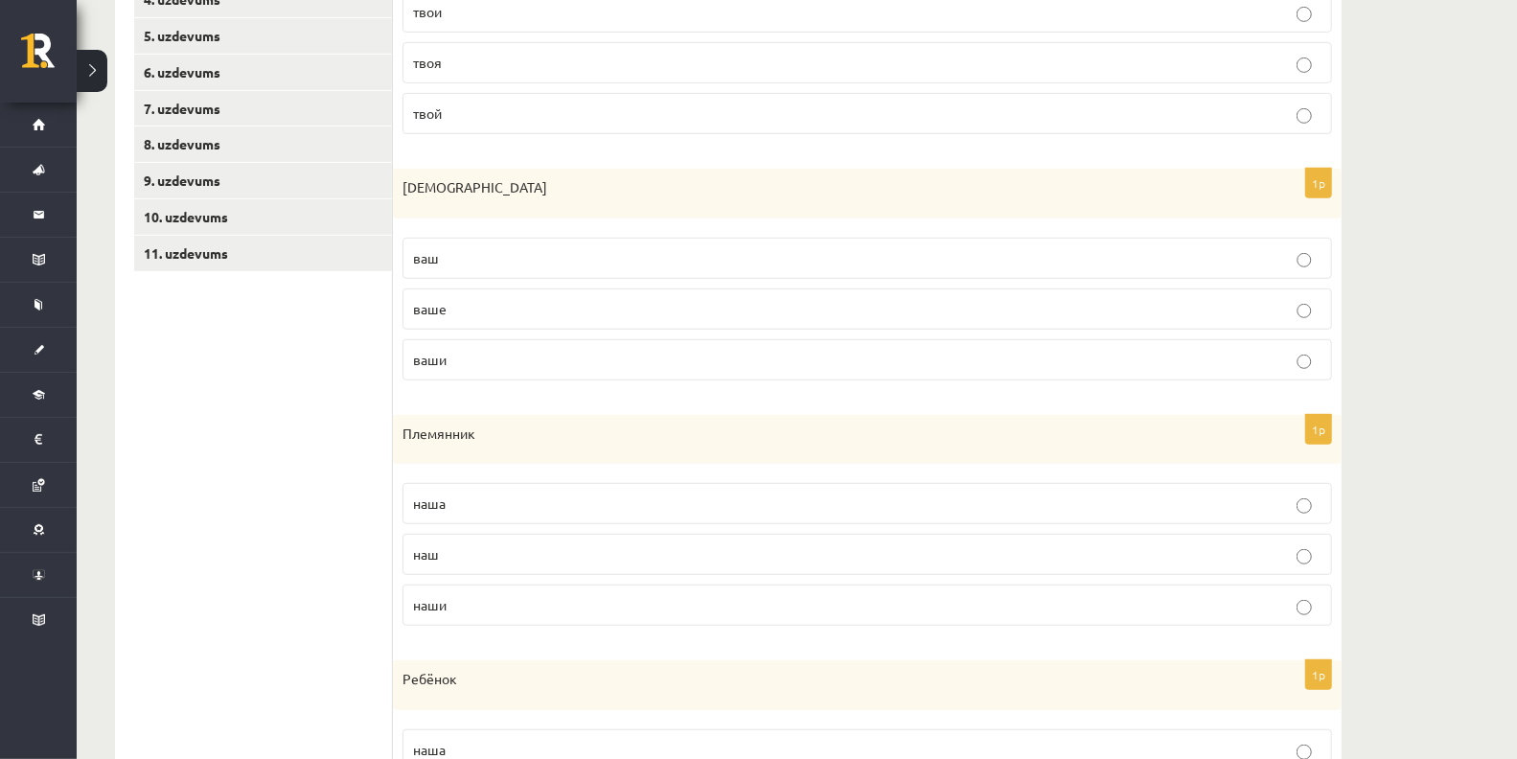
scroll to position [355, 0]
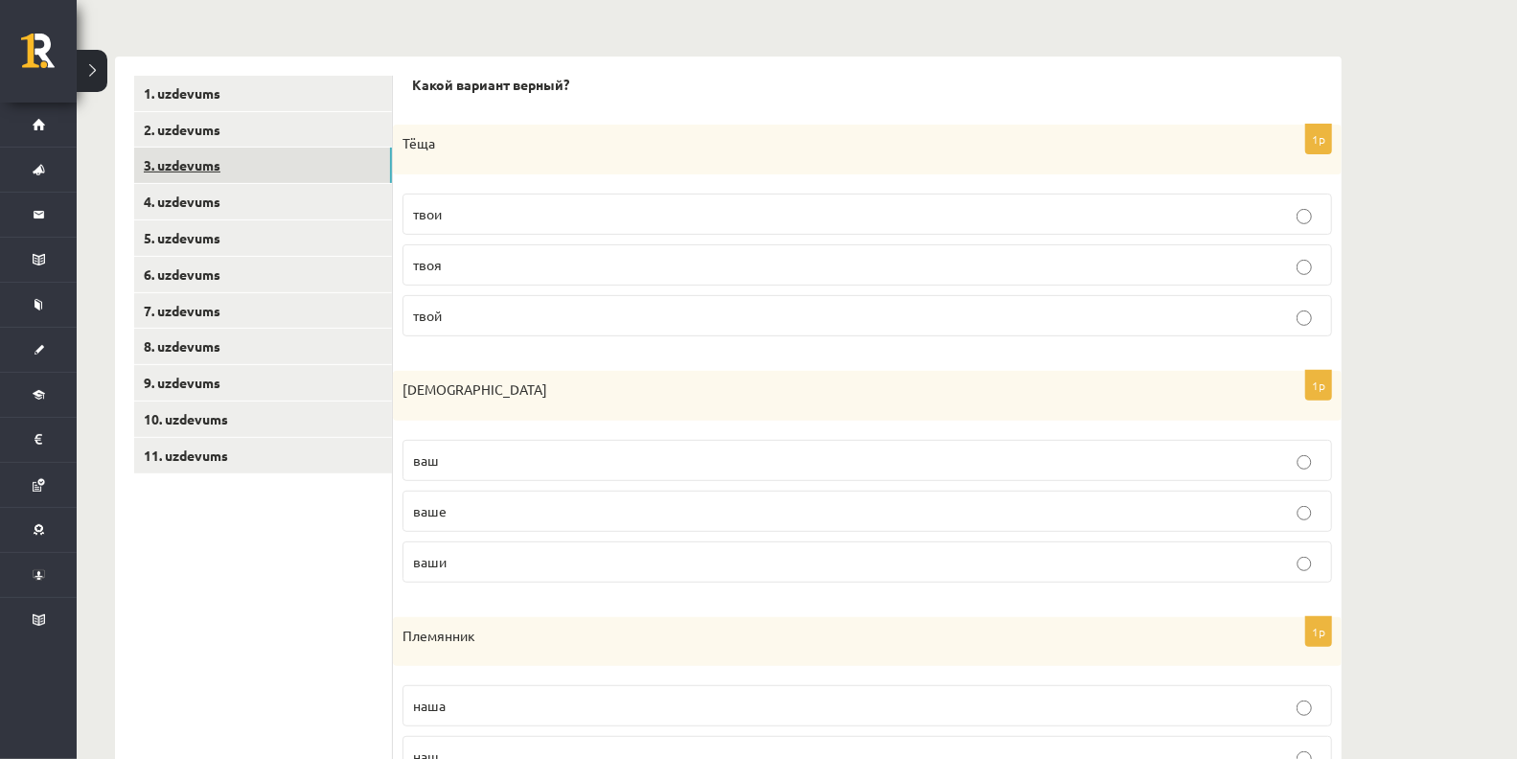
click at [203, 158] on link "3. uzdevums" at bounding box center [263, 165] width 258 height 35
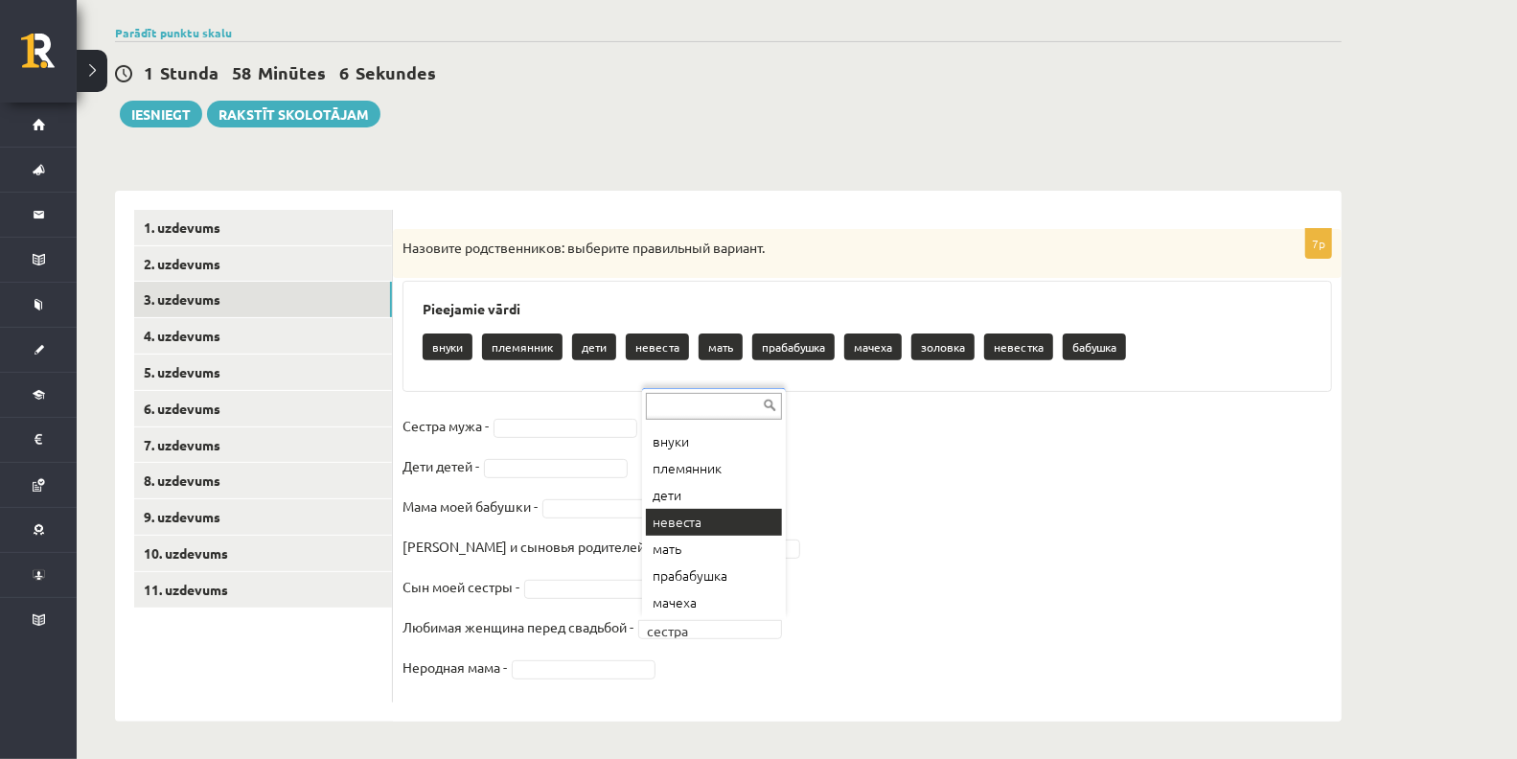
scroll to position [103, 0]
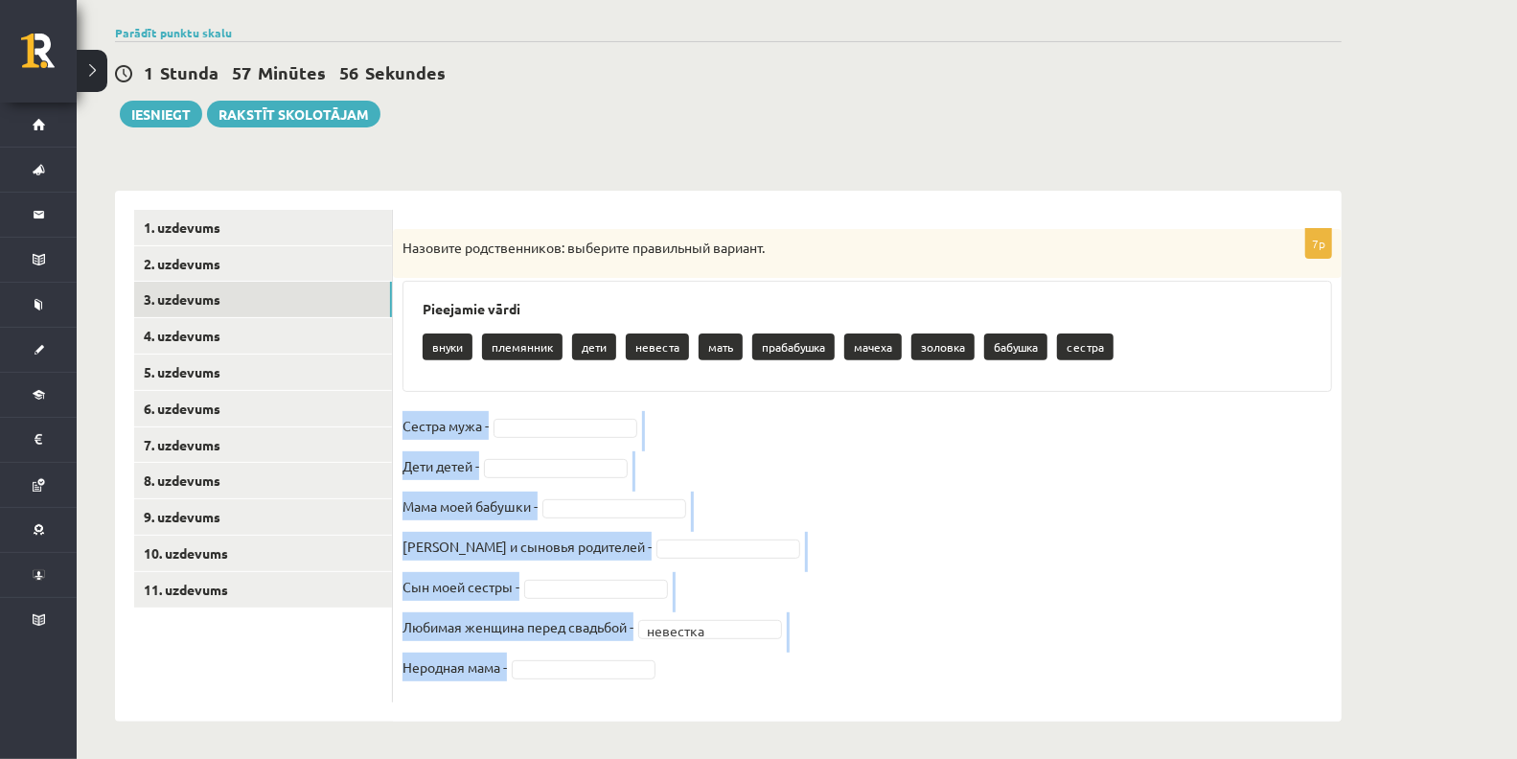
drag, startPoint x: 404, startPoint y: 427, endPoint x: 552, endPoint y: 663, distance: 279.5
click at [552, 663] on fieldset "Сестра мужа - Дети детей - [PERSON_NAME] и сыновья родителей - Сын моей сестры …" at bounding box center [868, 552] width 930 height 282
copy fieldset "Сестра мужа - Дети детей - [PERSON_NAME] и сыновья родителей - Сын моей сестры …"
click at [990, 524] on fieldset "Сестра мужа - Дети детей - [PERSON_NAME] и сыновья родителей - Сын моей сестры …" at bounding box center [868, 552] width 930 height 282
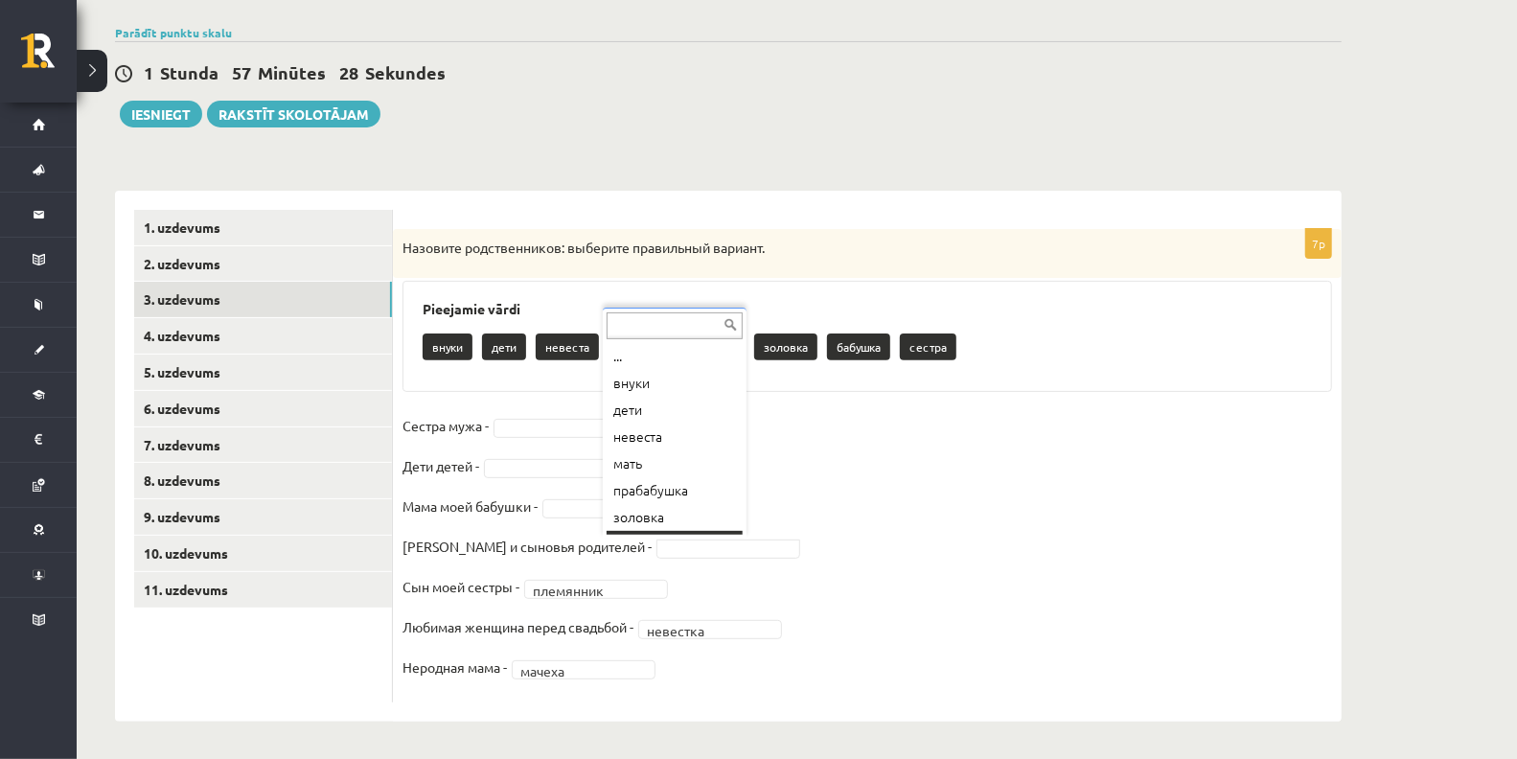
scroll to position [22, 0]
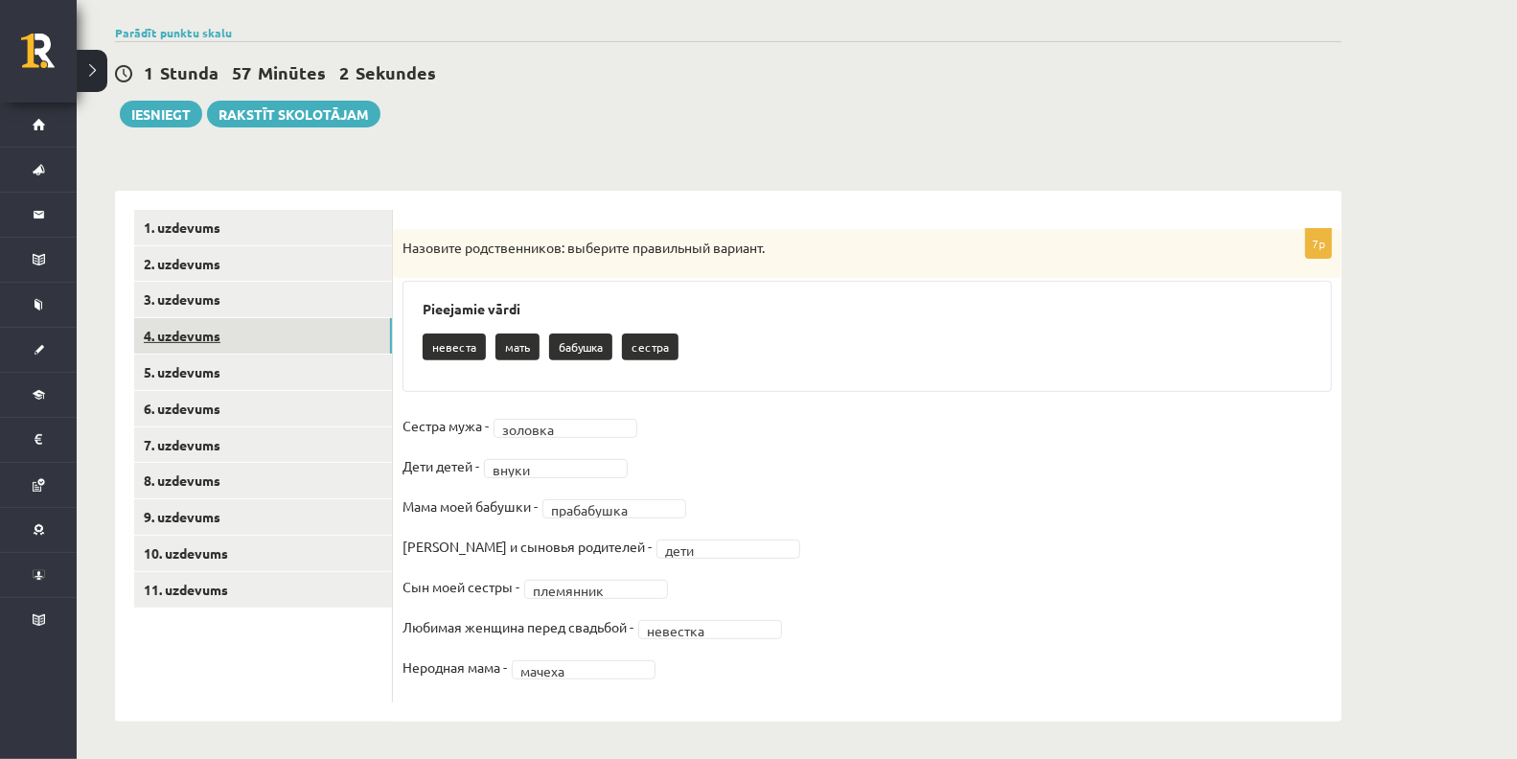
click at [163, 333] on link "4. uzdevums" at bounding box center [263, 335] width 258 height 35
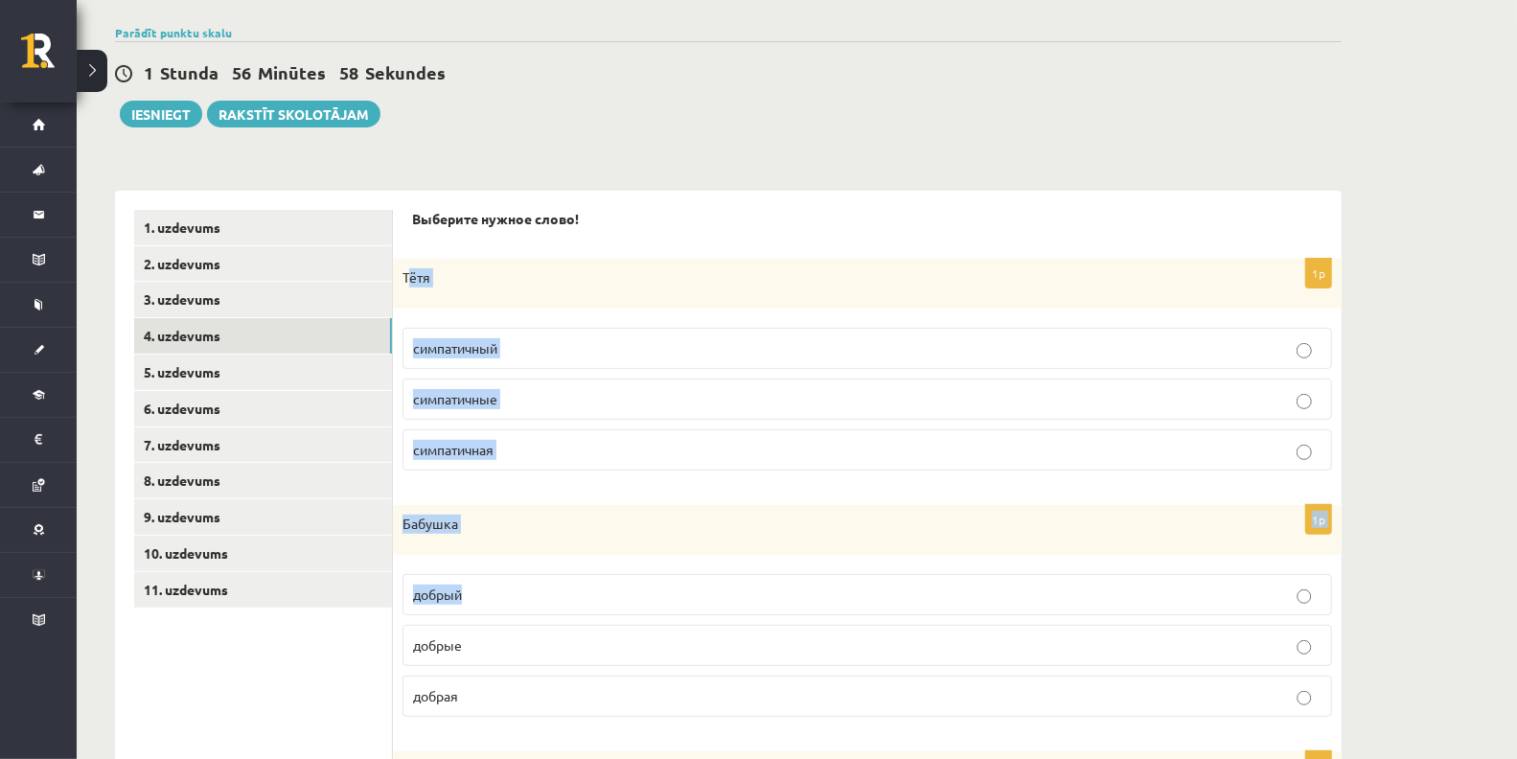
drag, startPoint x: 407, startPoint y: 279, endPoint x: 559, endPoint y: 609, distance: 362.8
click at [572, 453] on p "симпатичная" at bounding box center [867, 450] width 909 height 20
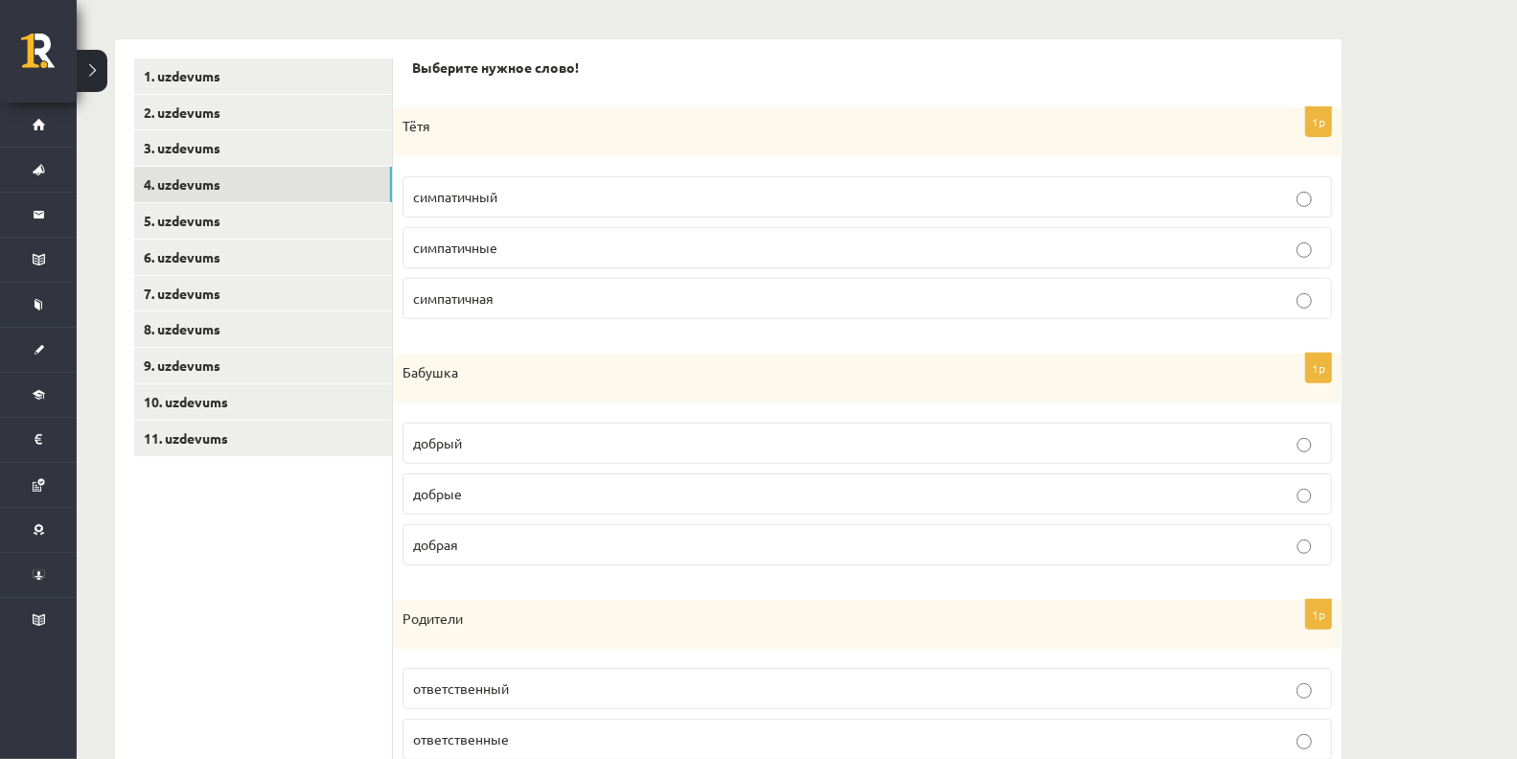
scroll to position [378, 0]
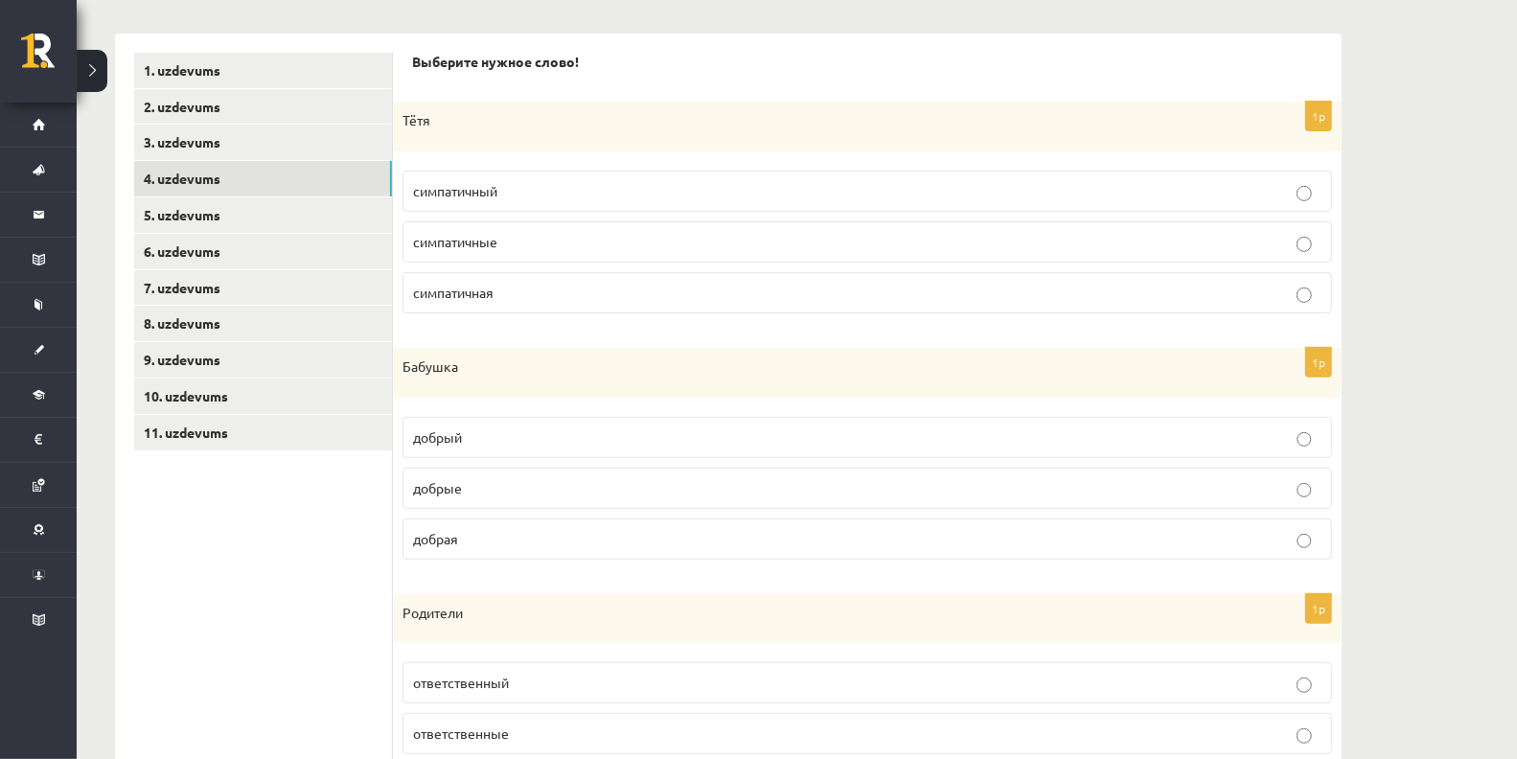
click at [514, 542] on p "добрая" at bounding box center [867, 539] width 909 height 20
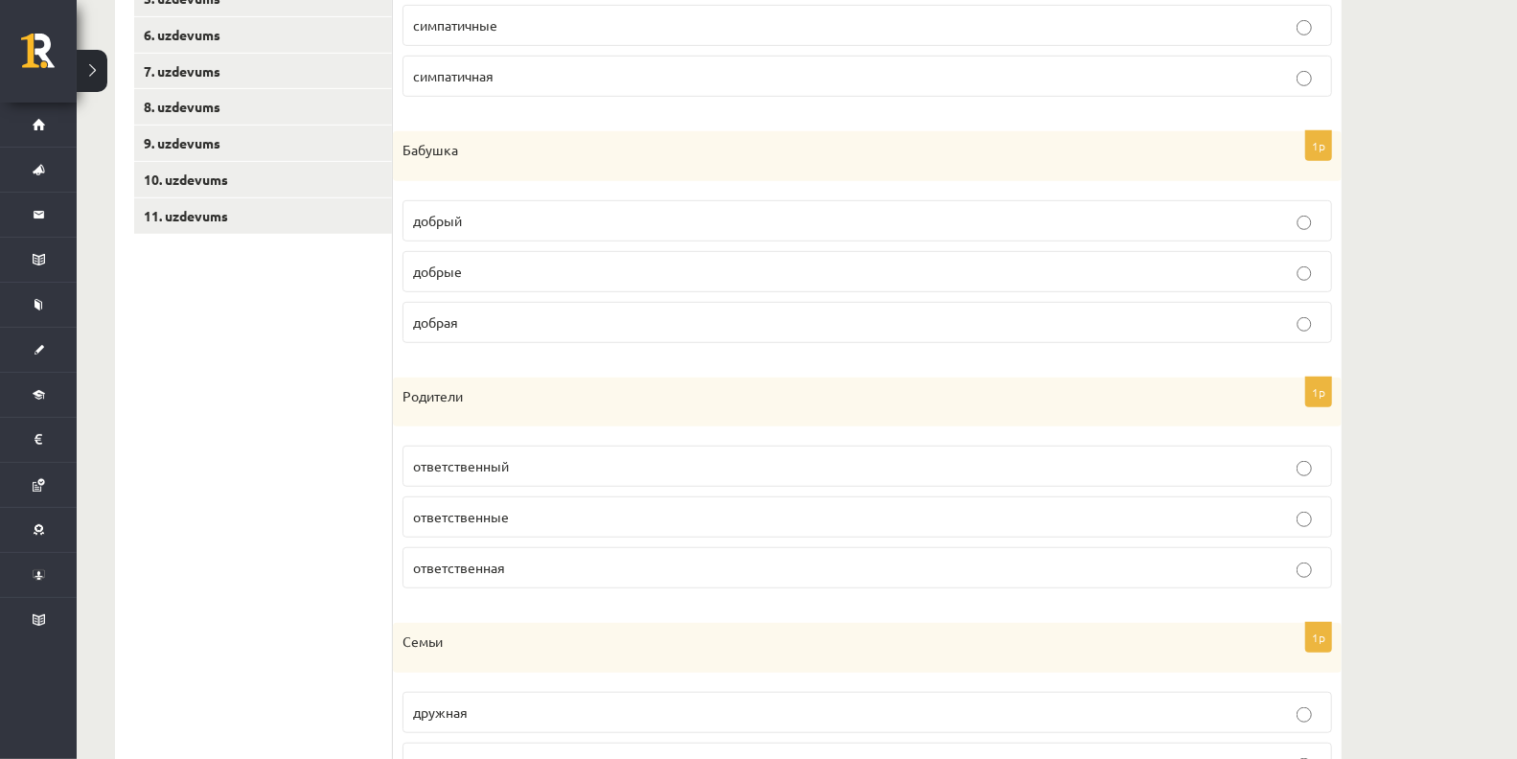
scroll to position [598, 0]
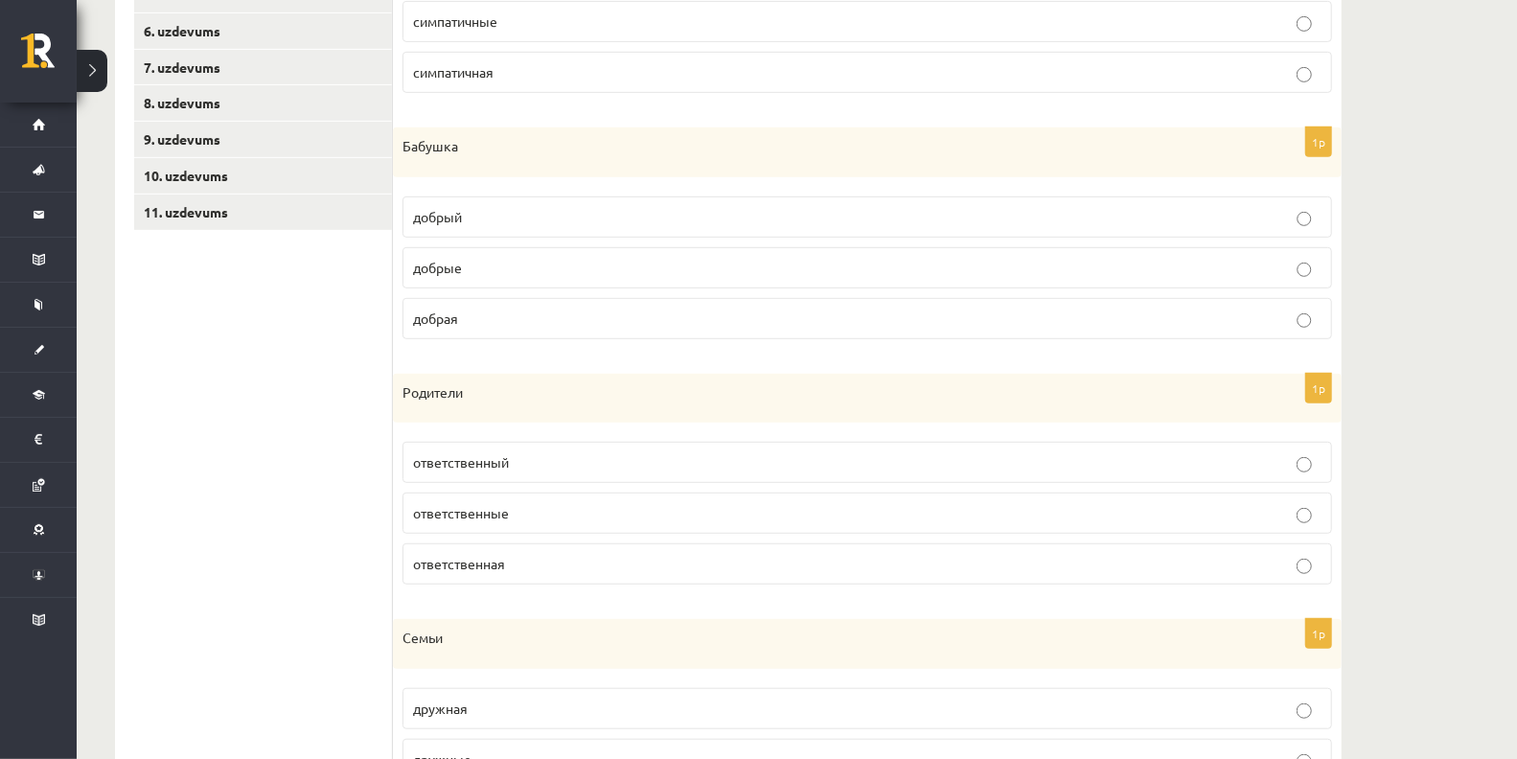
click at [529, 503] on p "ответственные" at bounding box center [867, 513] width 909 height 20
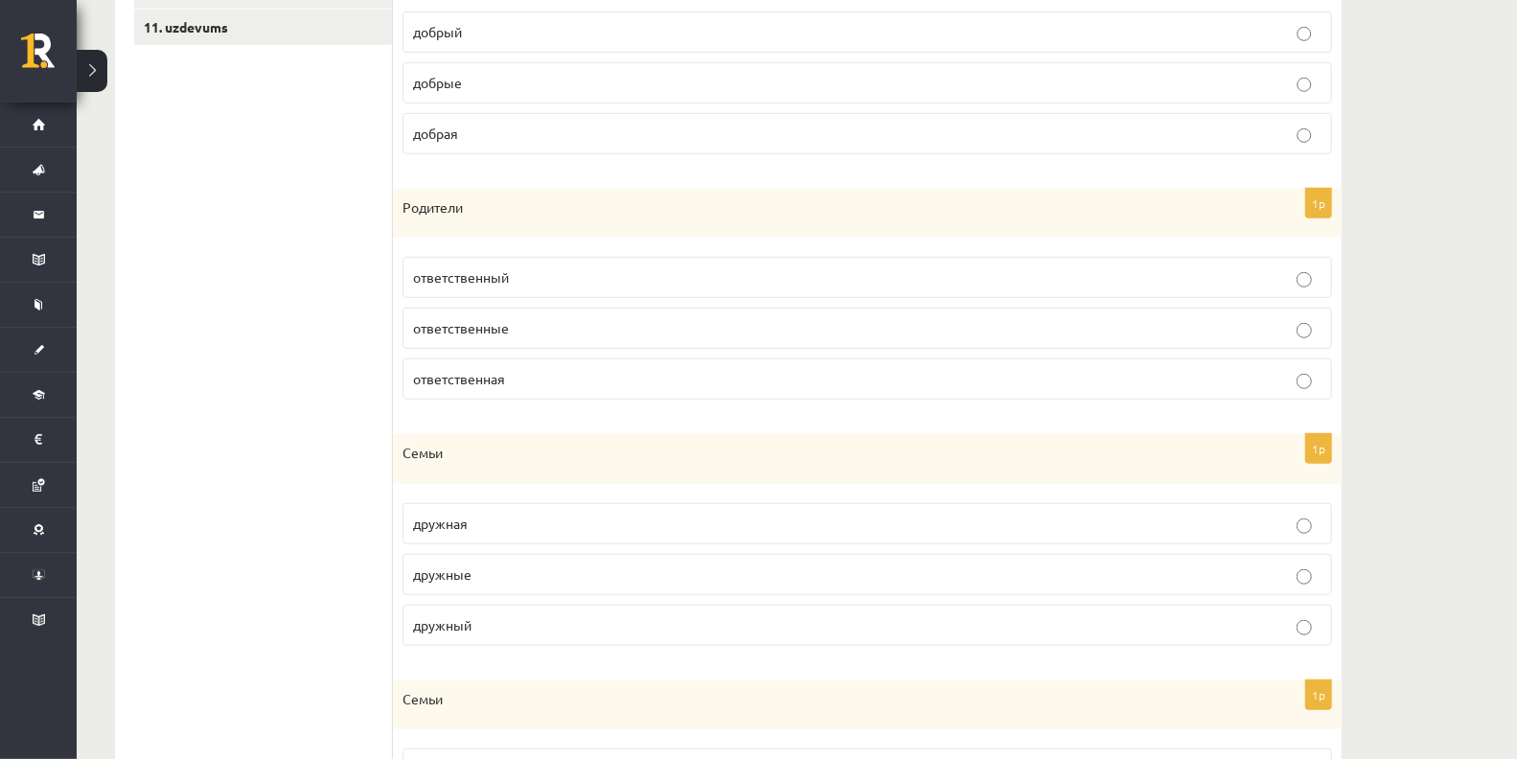
scroll to position [825, 0]
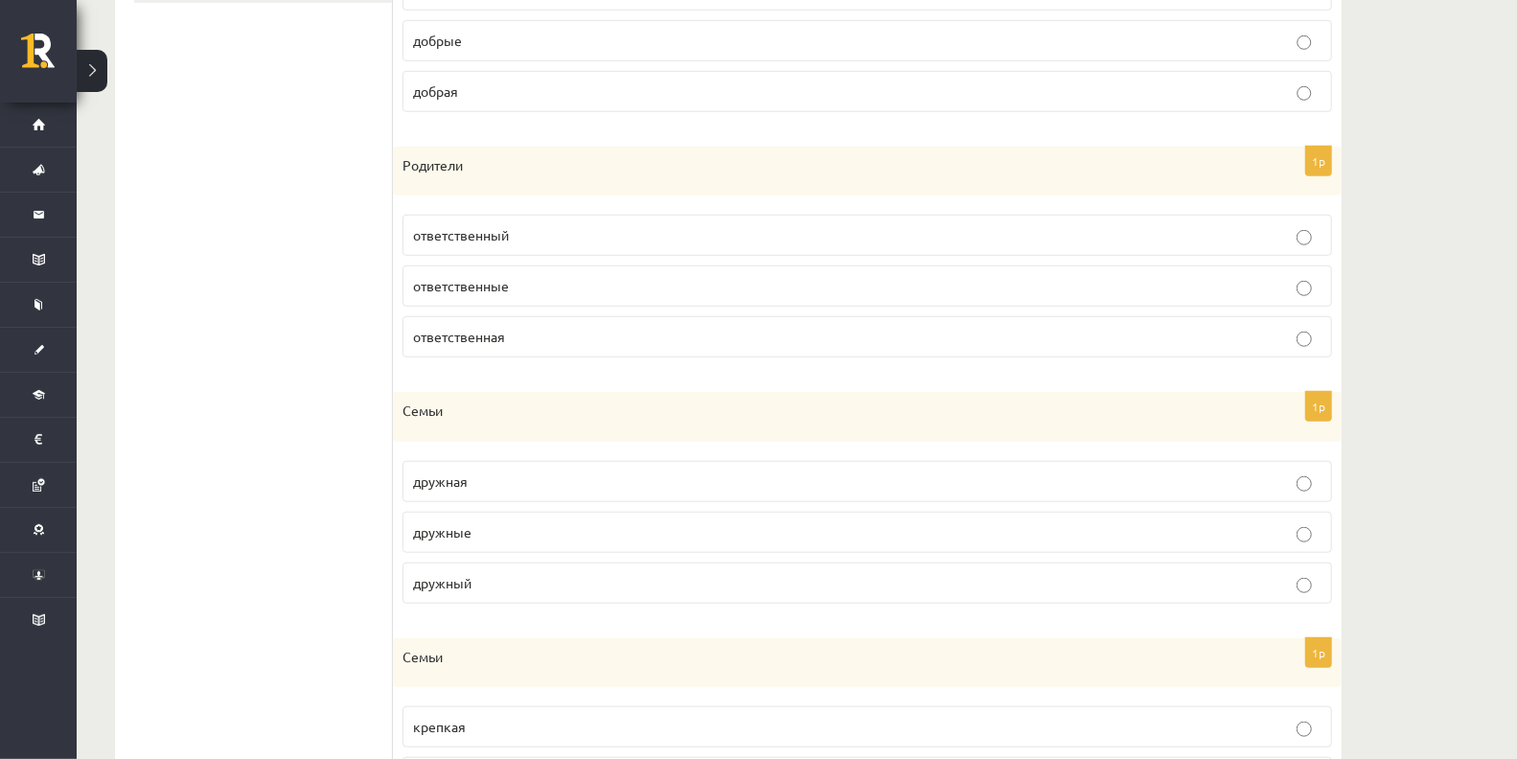
click at [495, 485] on label "дружная" at bounding box center [868, 481] width 930 height 41
click at [0, 660] on div "0 Dāvanas 423 mP 701 xp [PERSON_NAME] Sākums Aktuāli Kā mācīties [PERSON_NAME] …" at bounding box center [38, 379] width 77 height 759
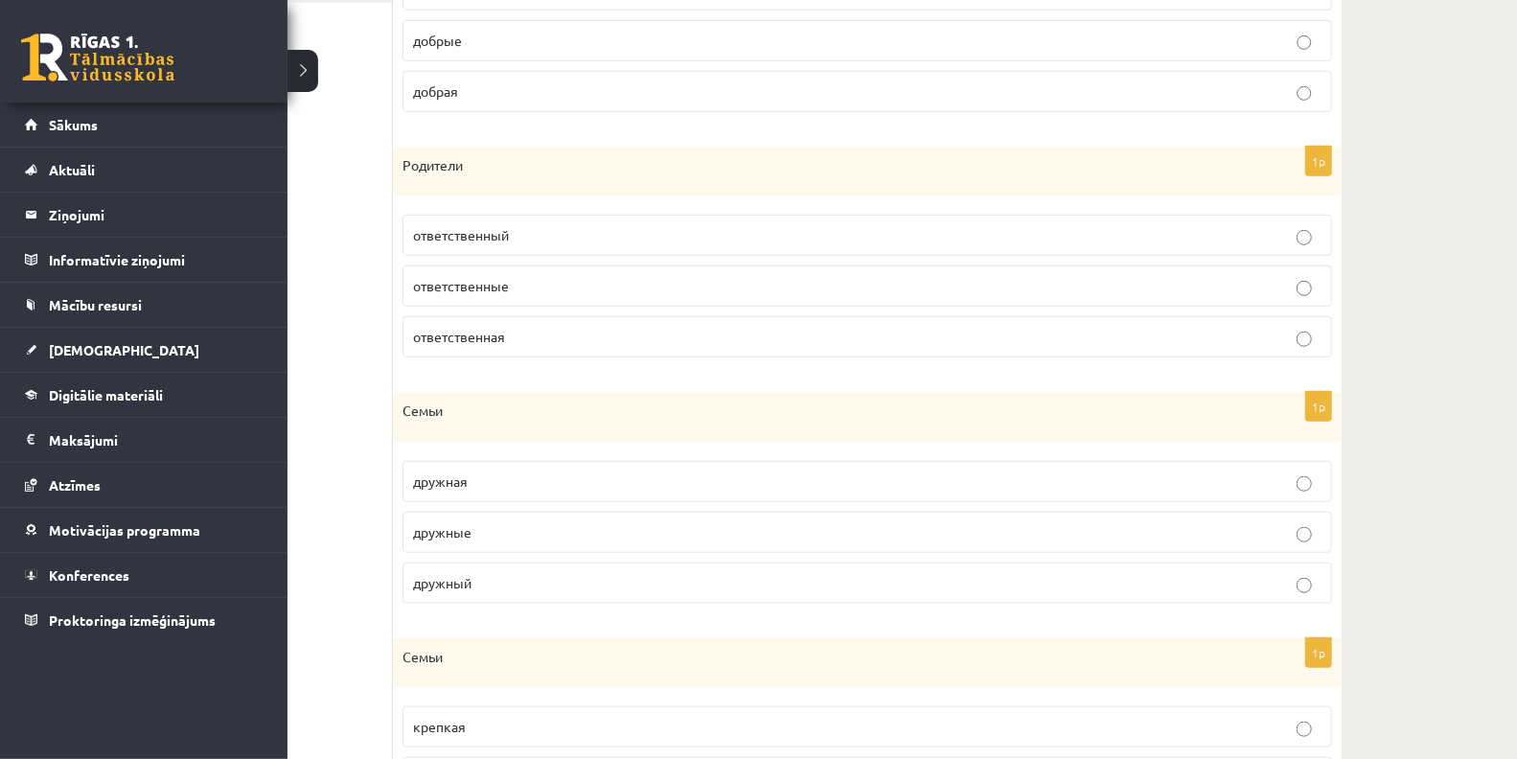
click at [312, 537] on ul "1. uzdevums 2. uzdevums 3. uzdevums 4. uzdevums 5. uzdevums 6. uzdevums 7. uzde…" at bounding box center [263, 235] width 259 height 1260
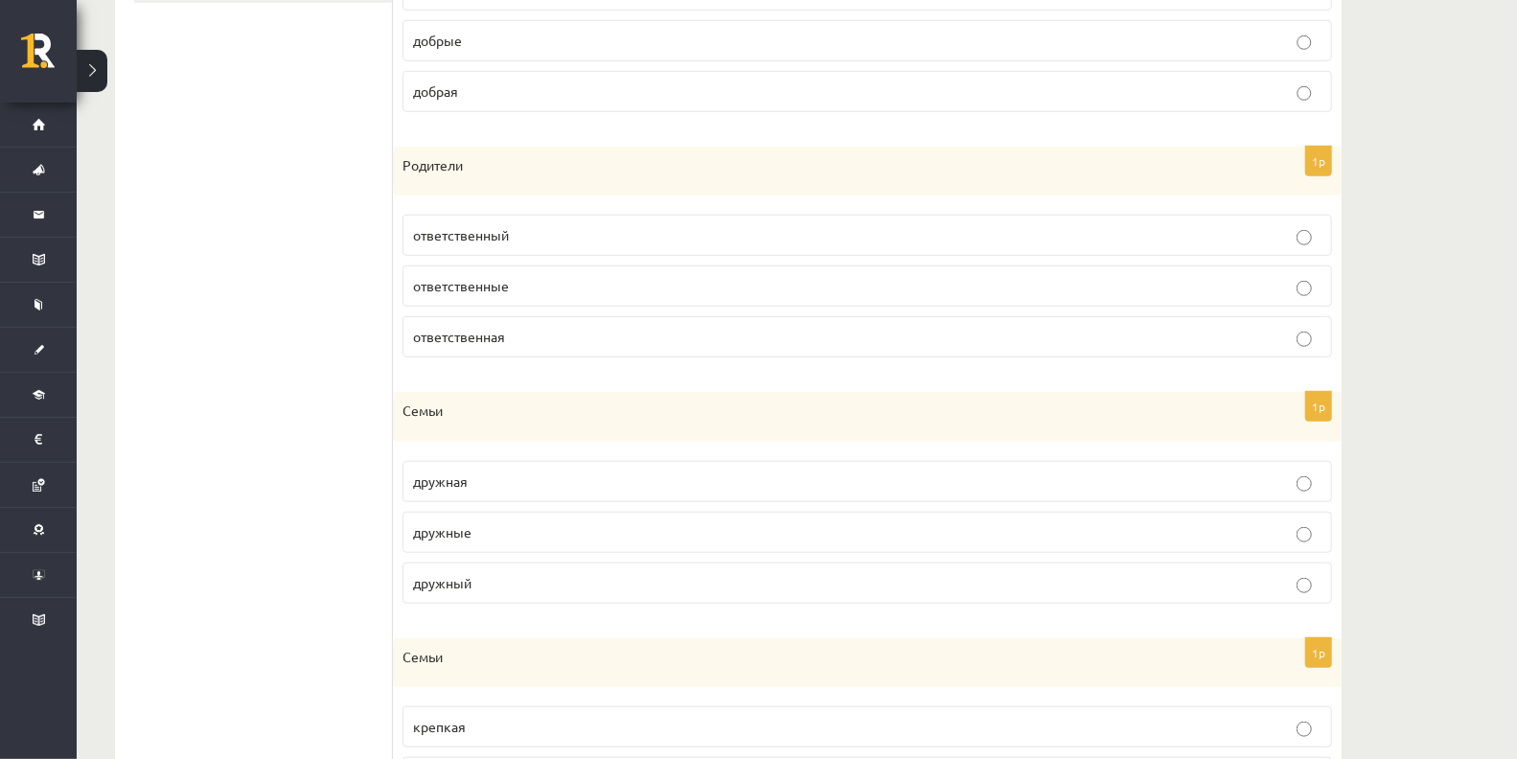
scroll to position [975, 0]
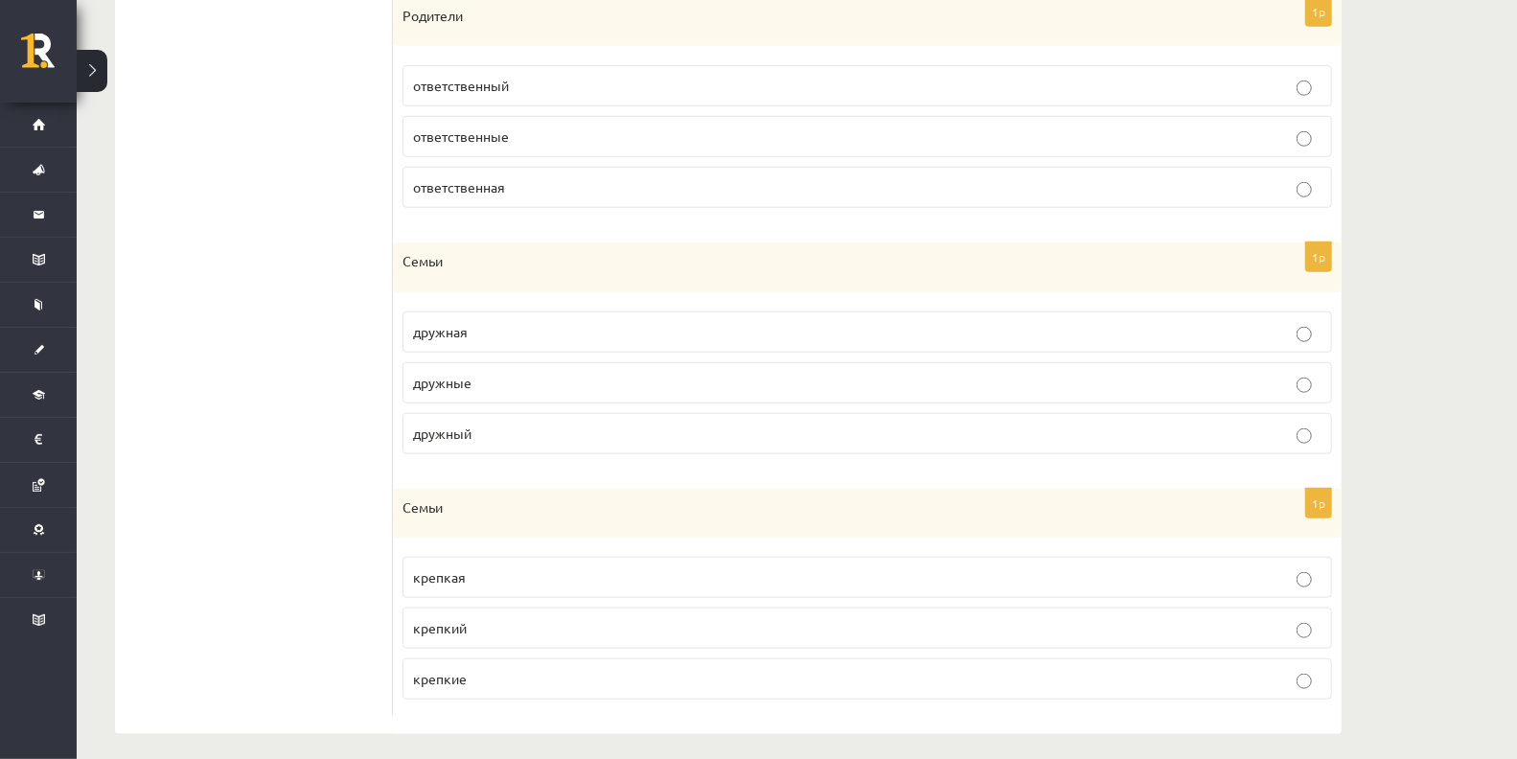
click at [576, 682] on label "крепкие" at bounding box center [868, 678] width 930 height 41
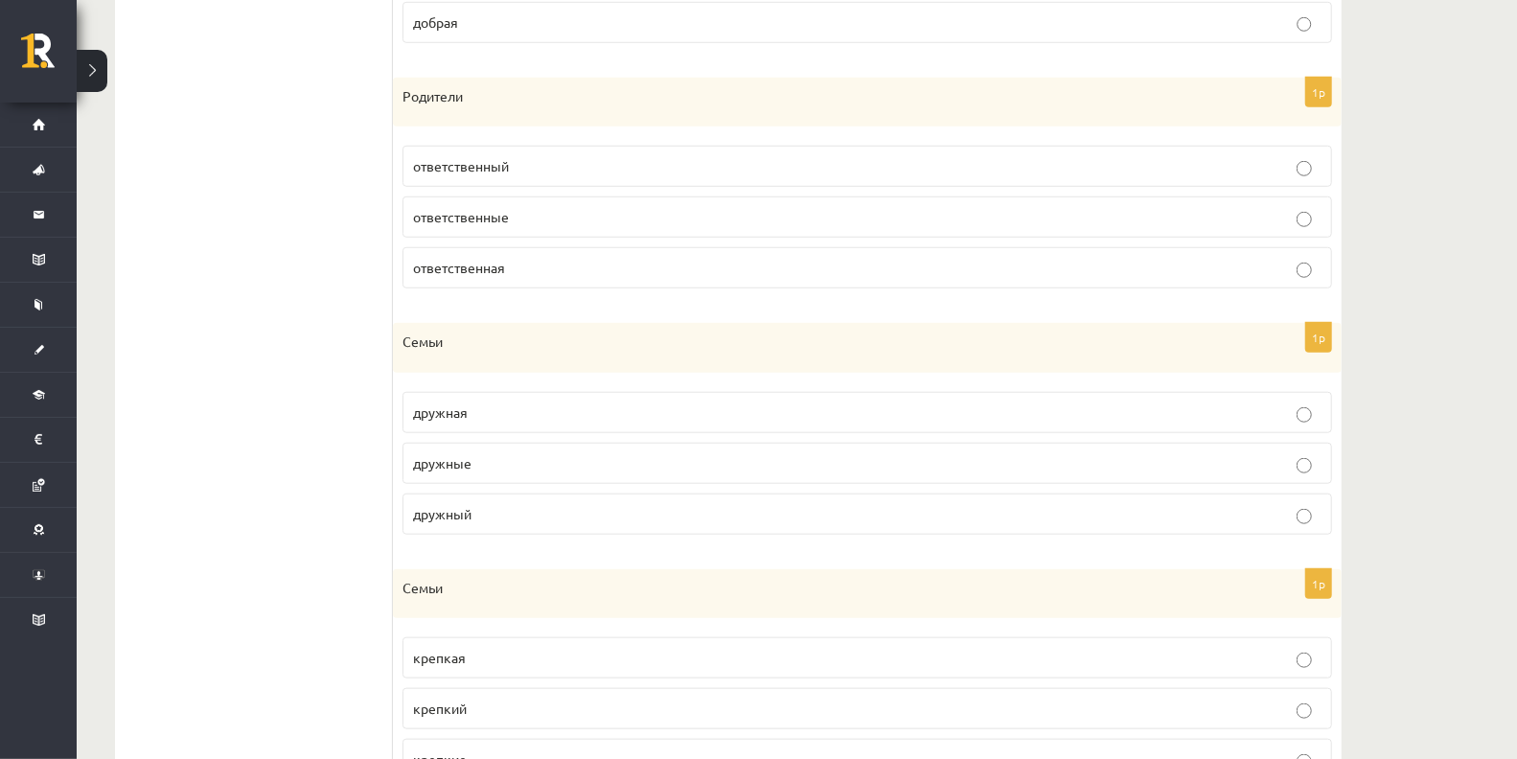
scroll to position [849, 0]
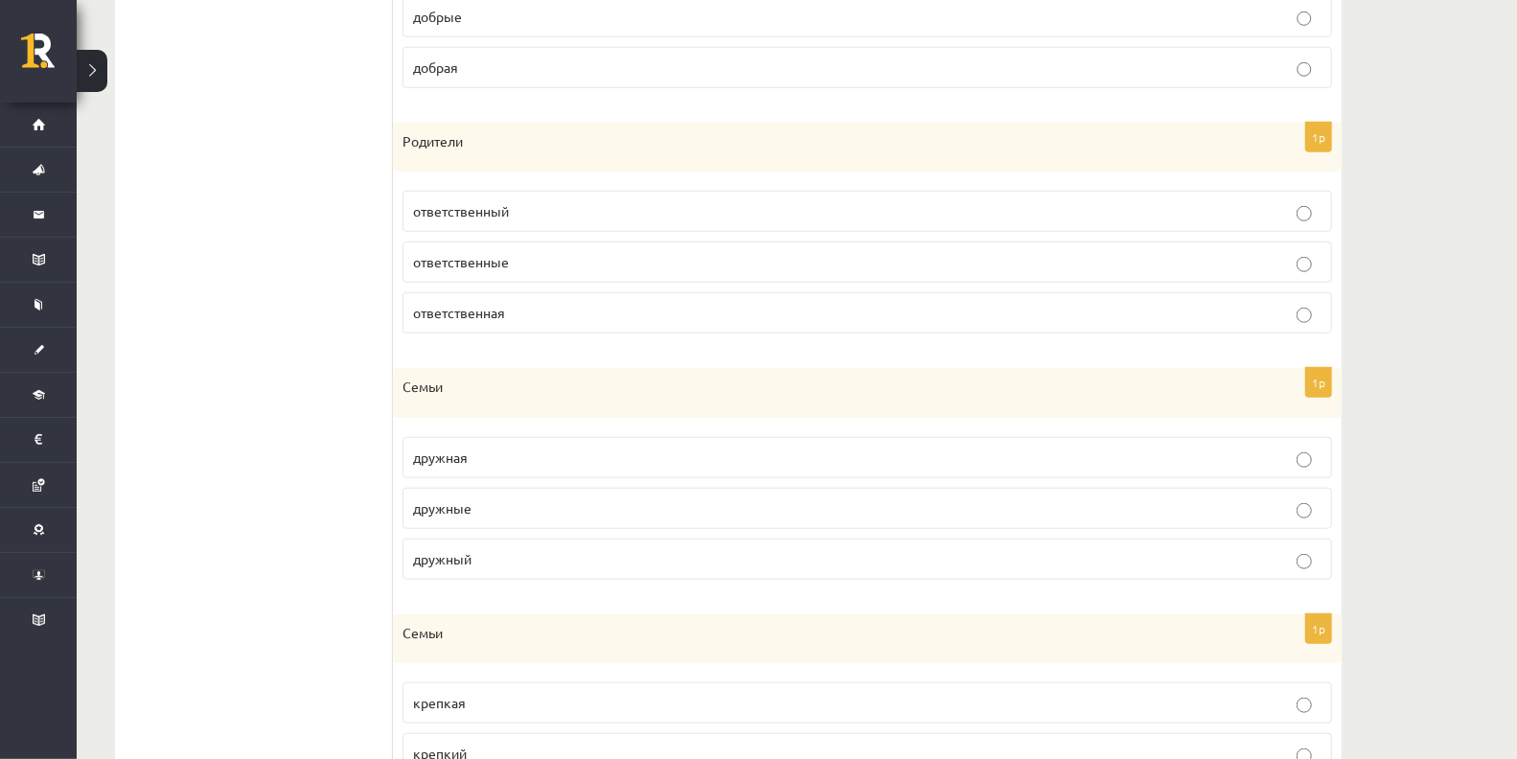
click at [402, 513] on div "1p [GEOGRAPHIC_DATA] дружная дружные дружный" at bounding box center [867, 481] width 949 height 227
click at [442, 517] on label "дружные" at bounding box center [868, 508] width 930 height 41
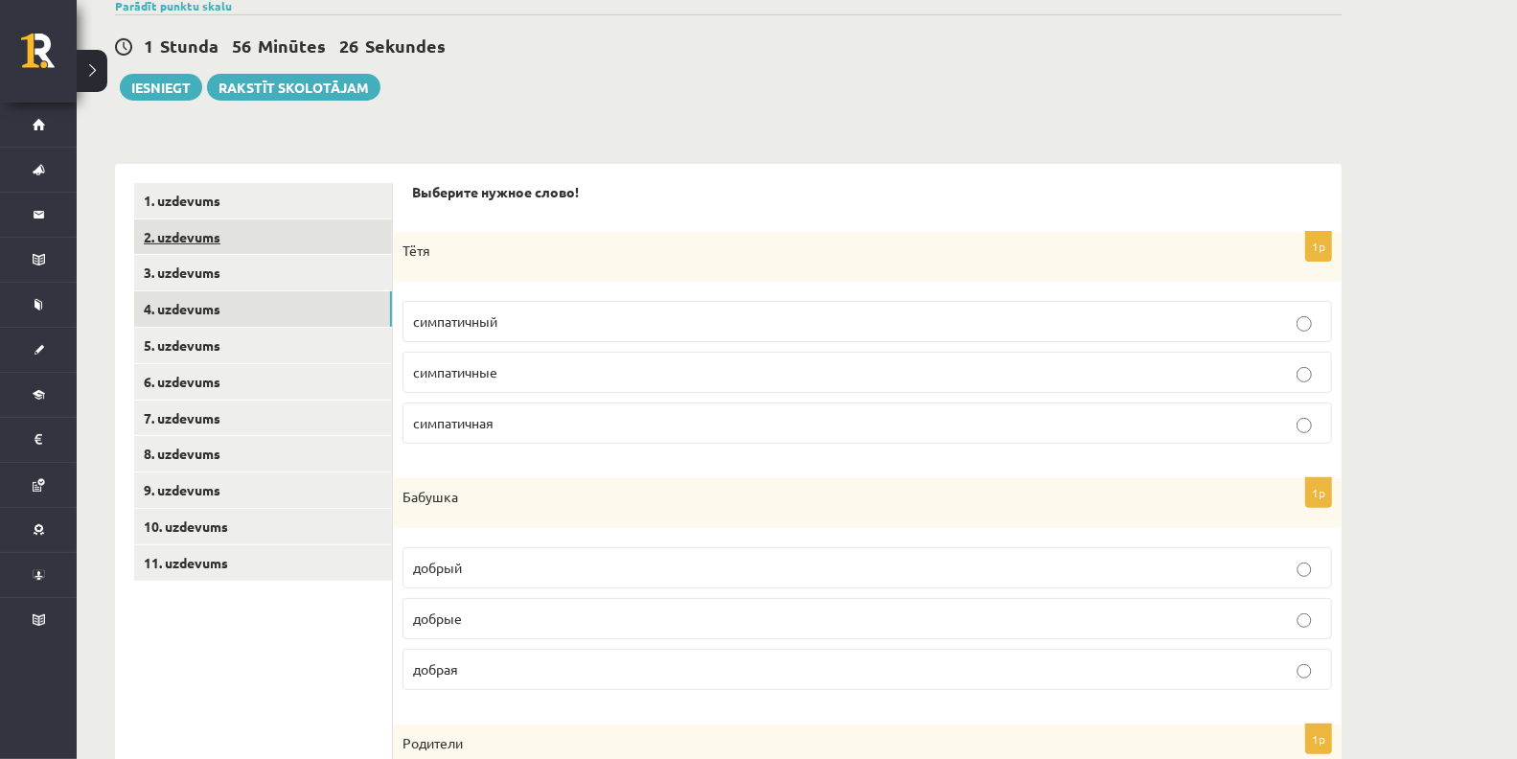
scroll to position [255, 0]
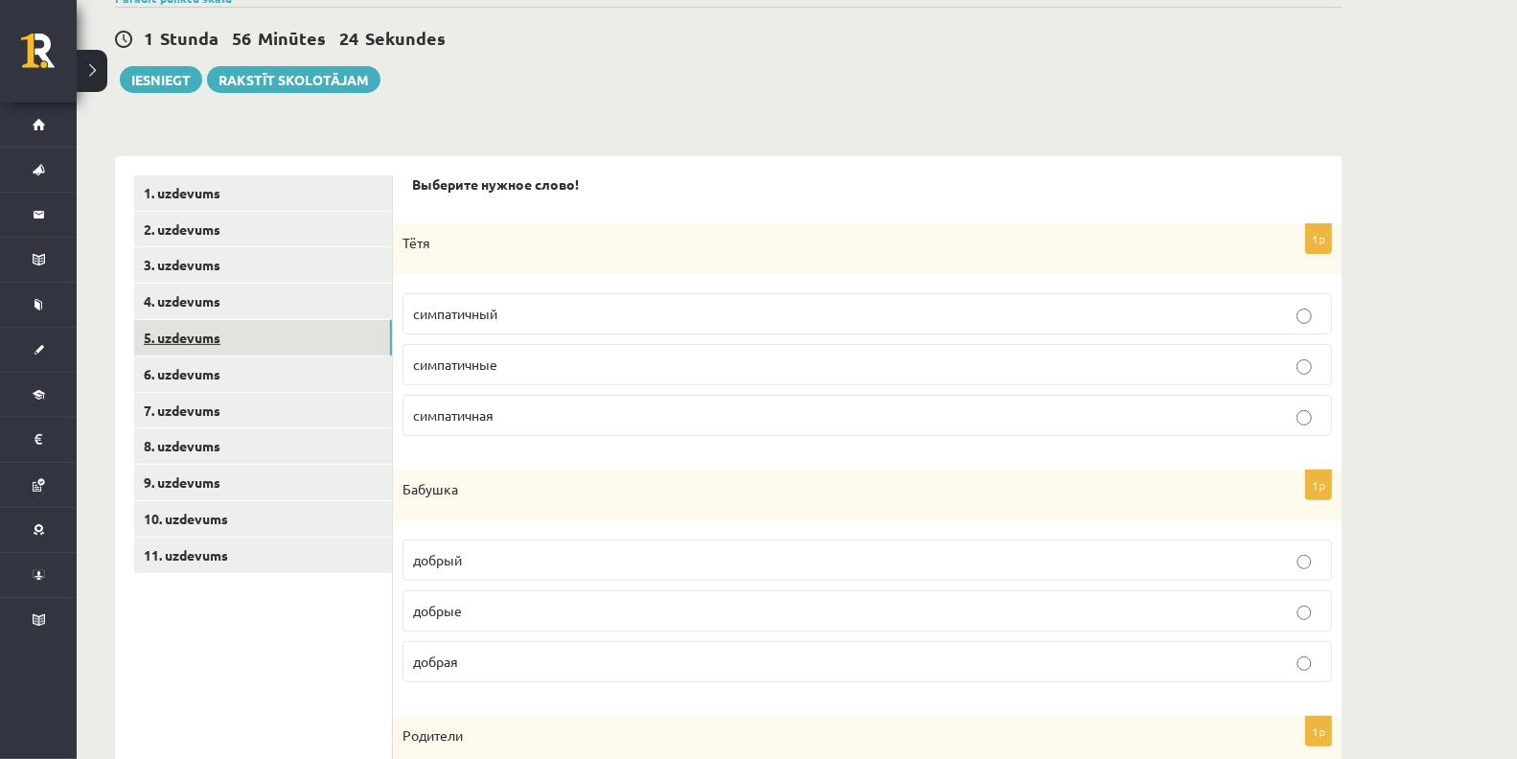
click at [183, 346] on link "5. uzdevums" at bounding box center [263, 337] width 258 height 35
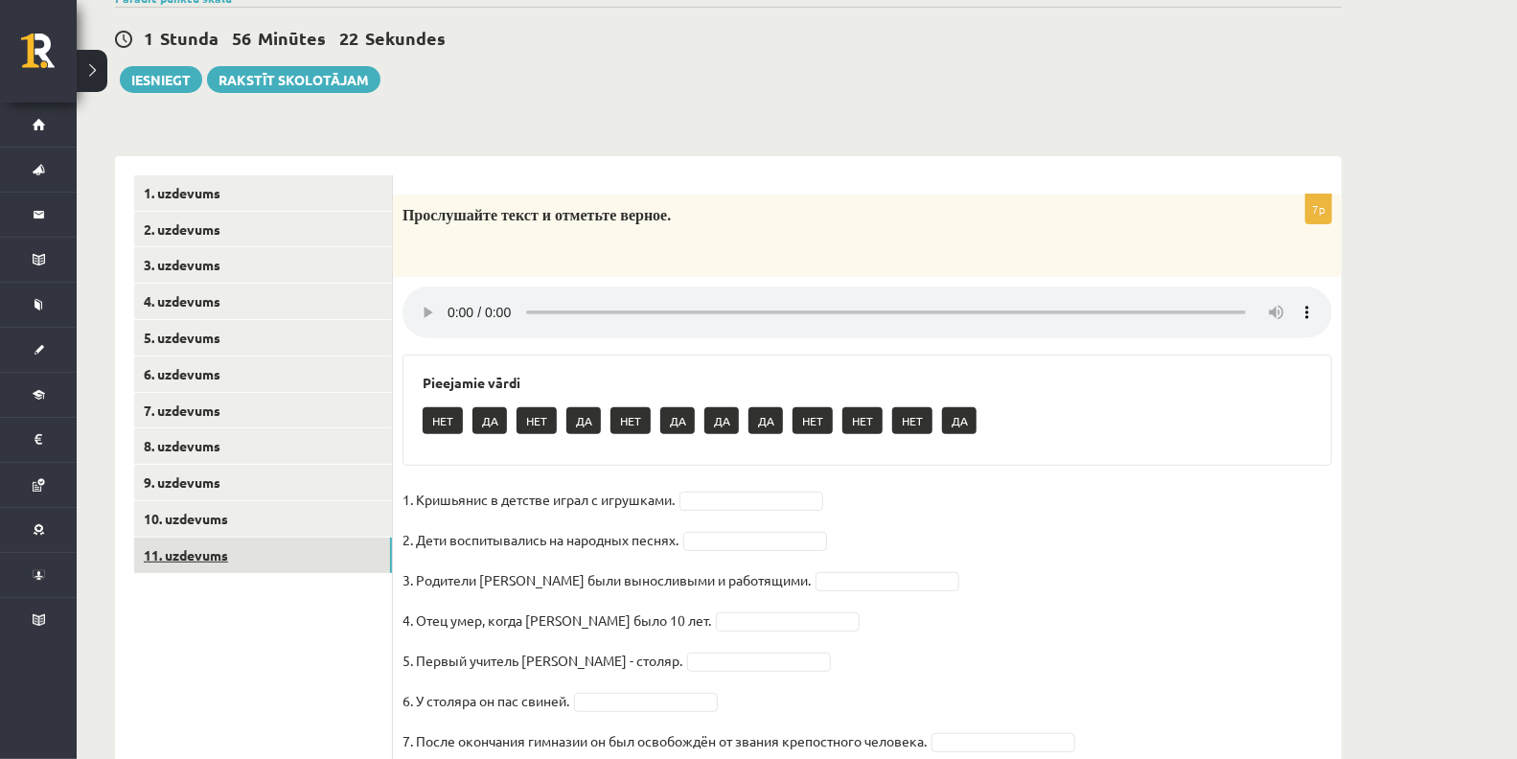
click at [197, 542] on link "11. uzdevums" at bounding box center [263, 555] width 258 height 35
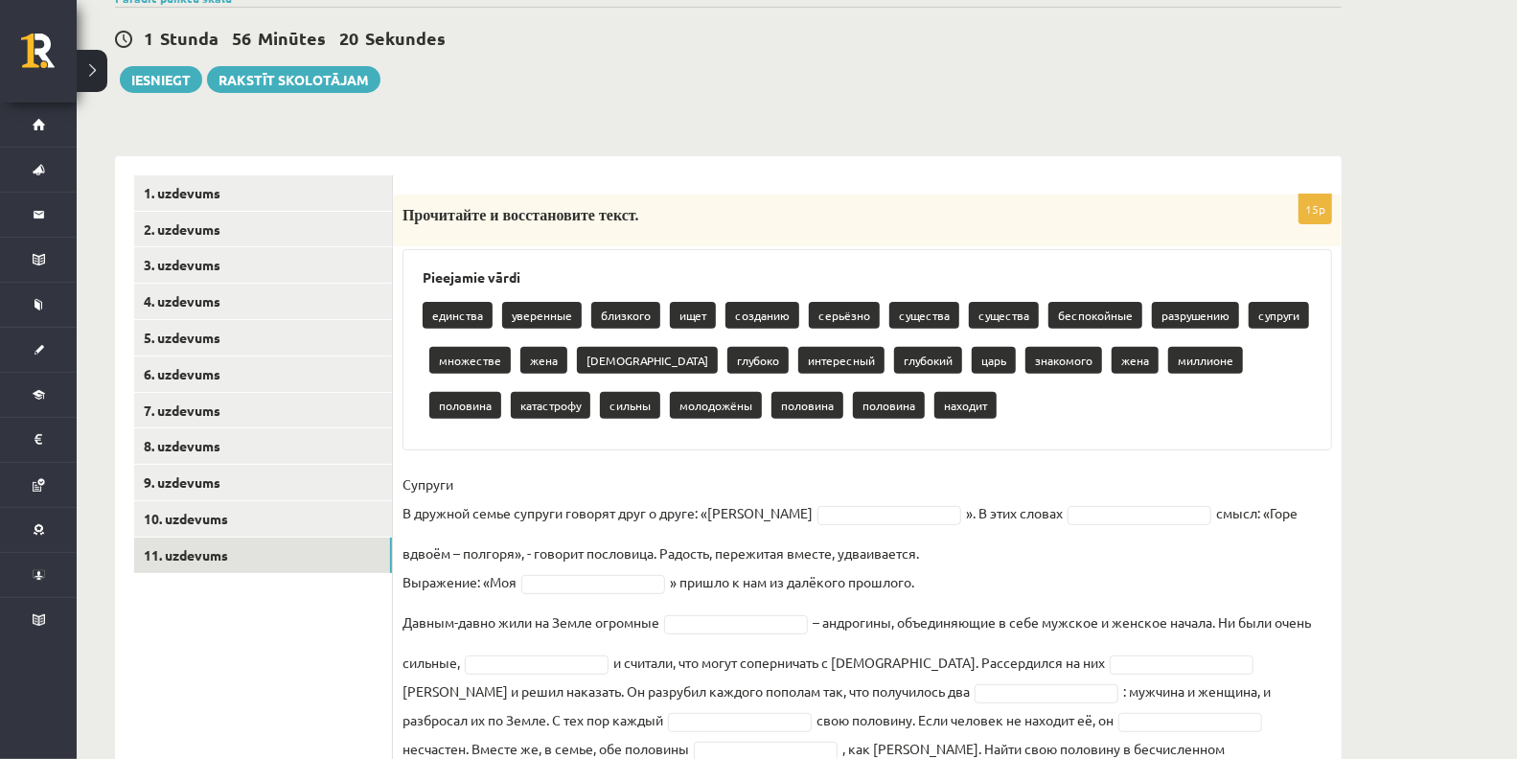
scroll to position [423, 0]
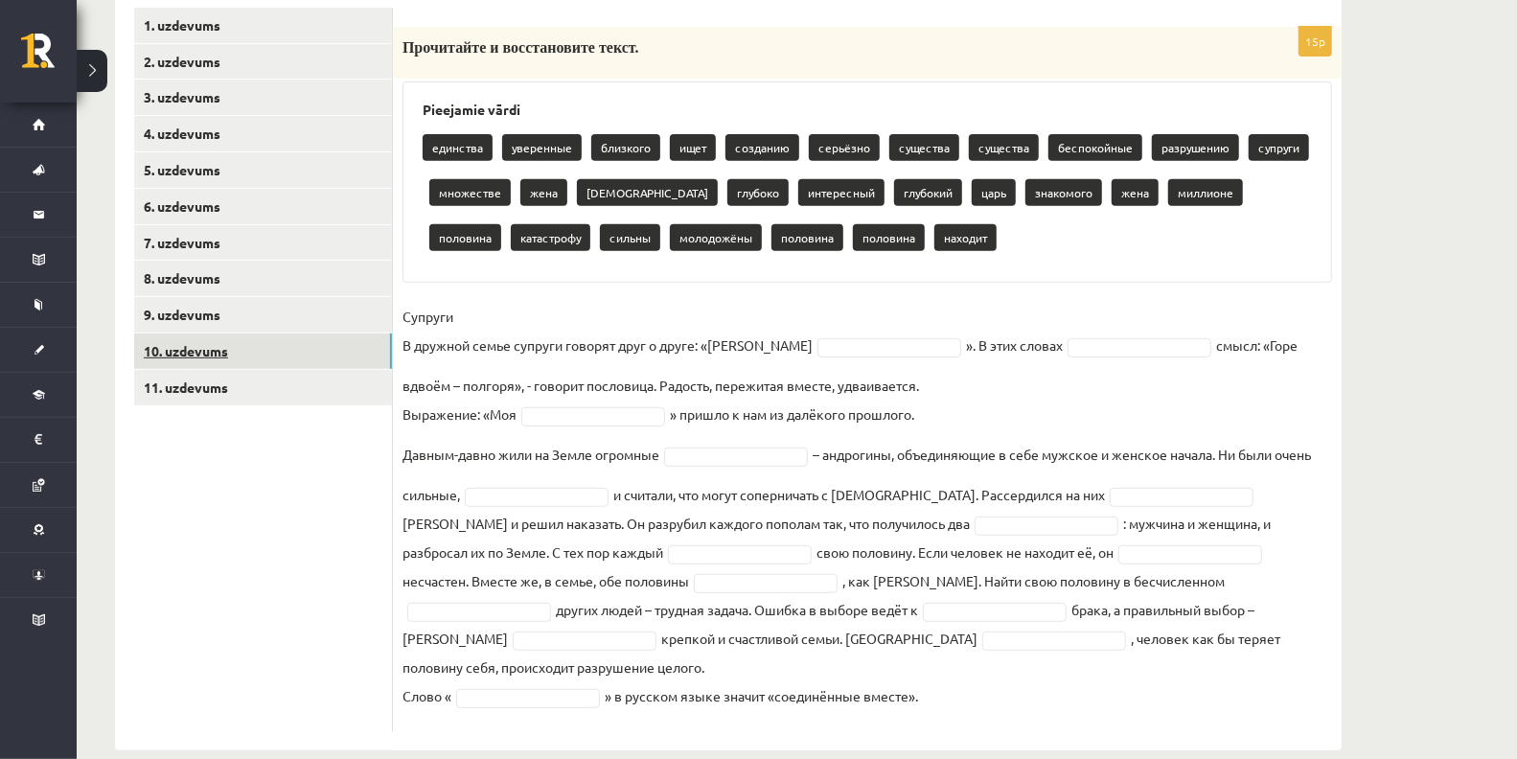
click at [278, 350] on link "10. uzdevums" at bounding box center [263, 351] width 258 height 35
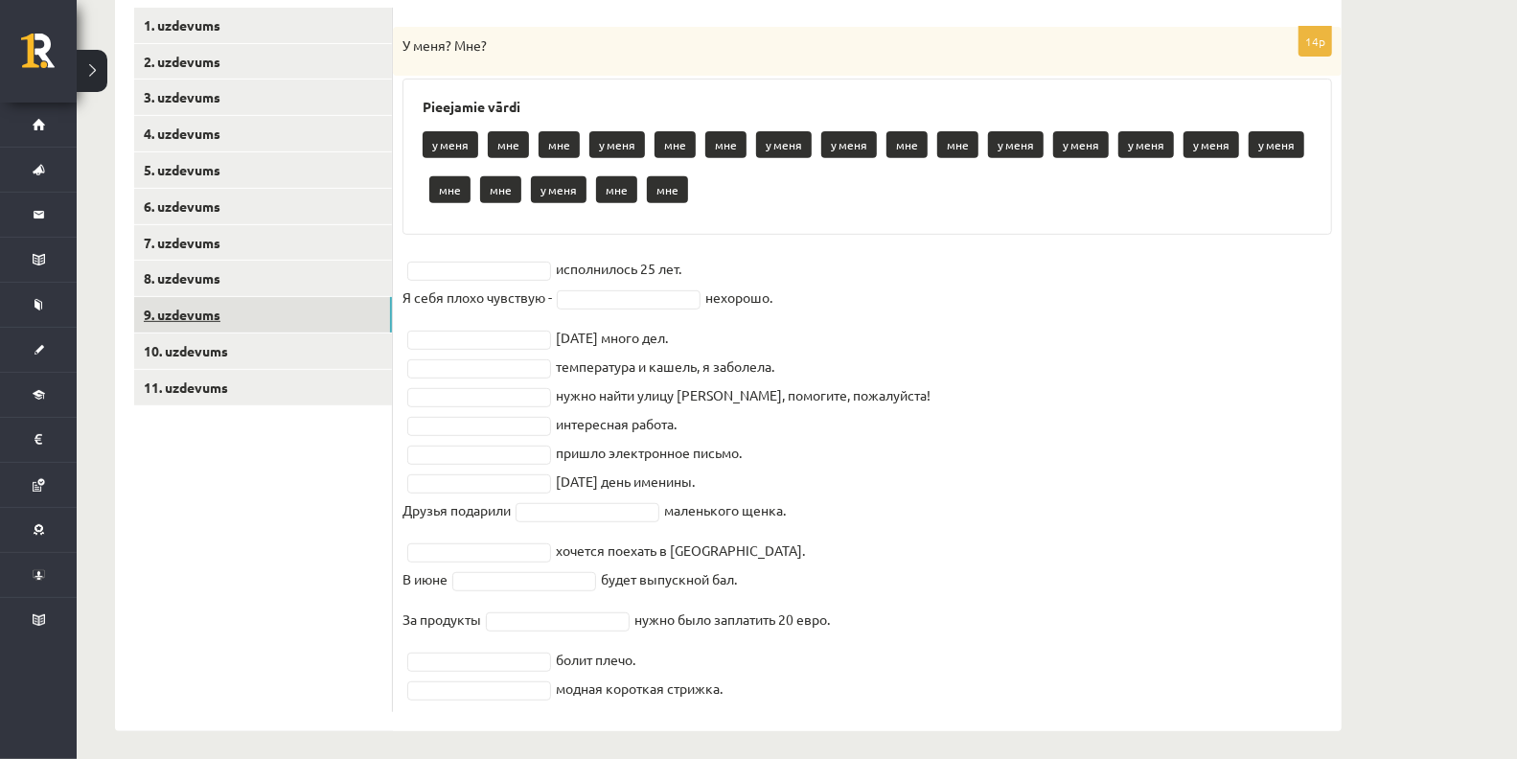
click at [253, 305] on link "9. uzdevums" at bounding box center [263, 314] width 258 height 35
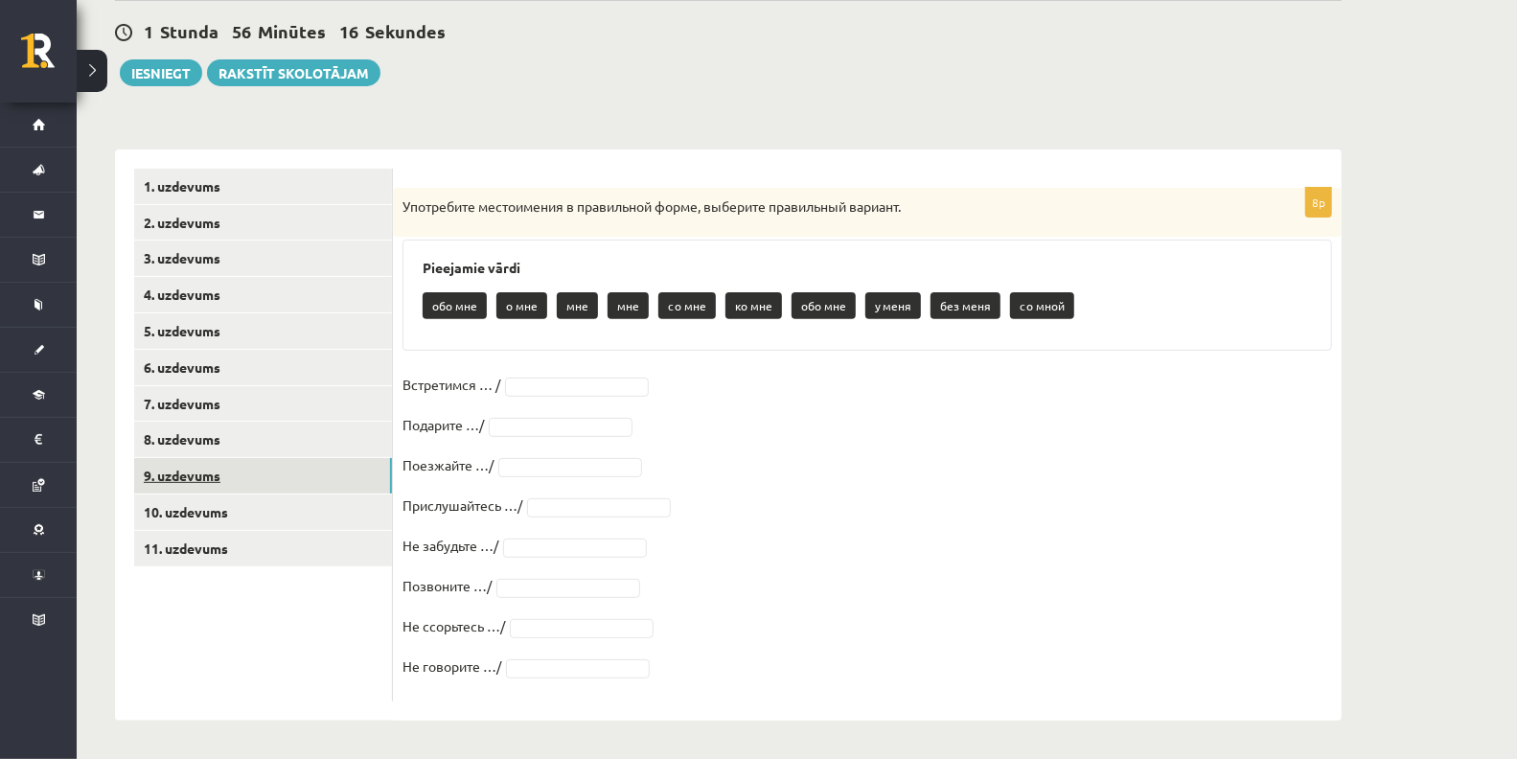
scroll to position [260, 0]
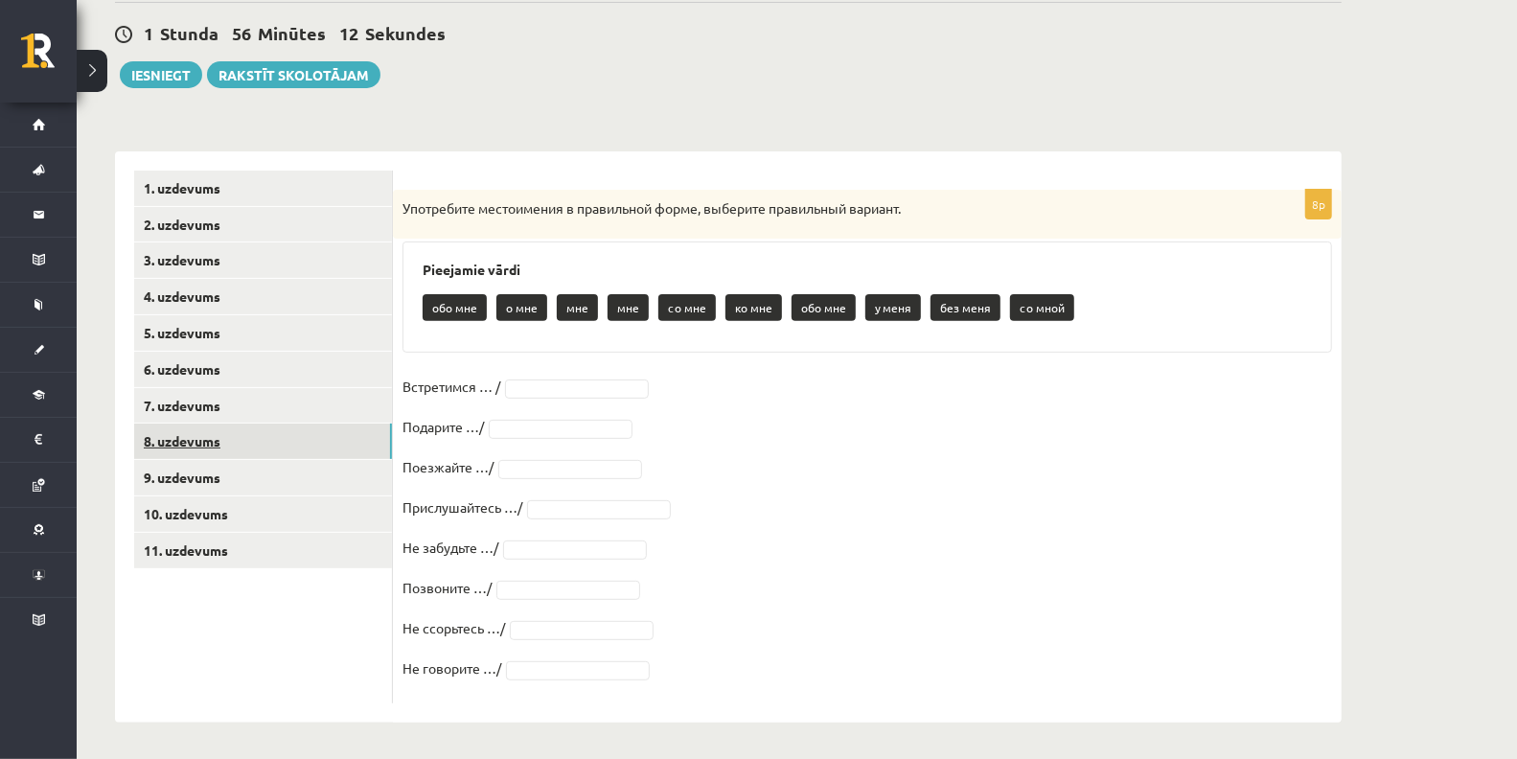
click at [234, 443] on link "8. uzdevums" at bounding box center [263, 441] width 258 height 35
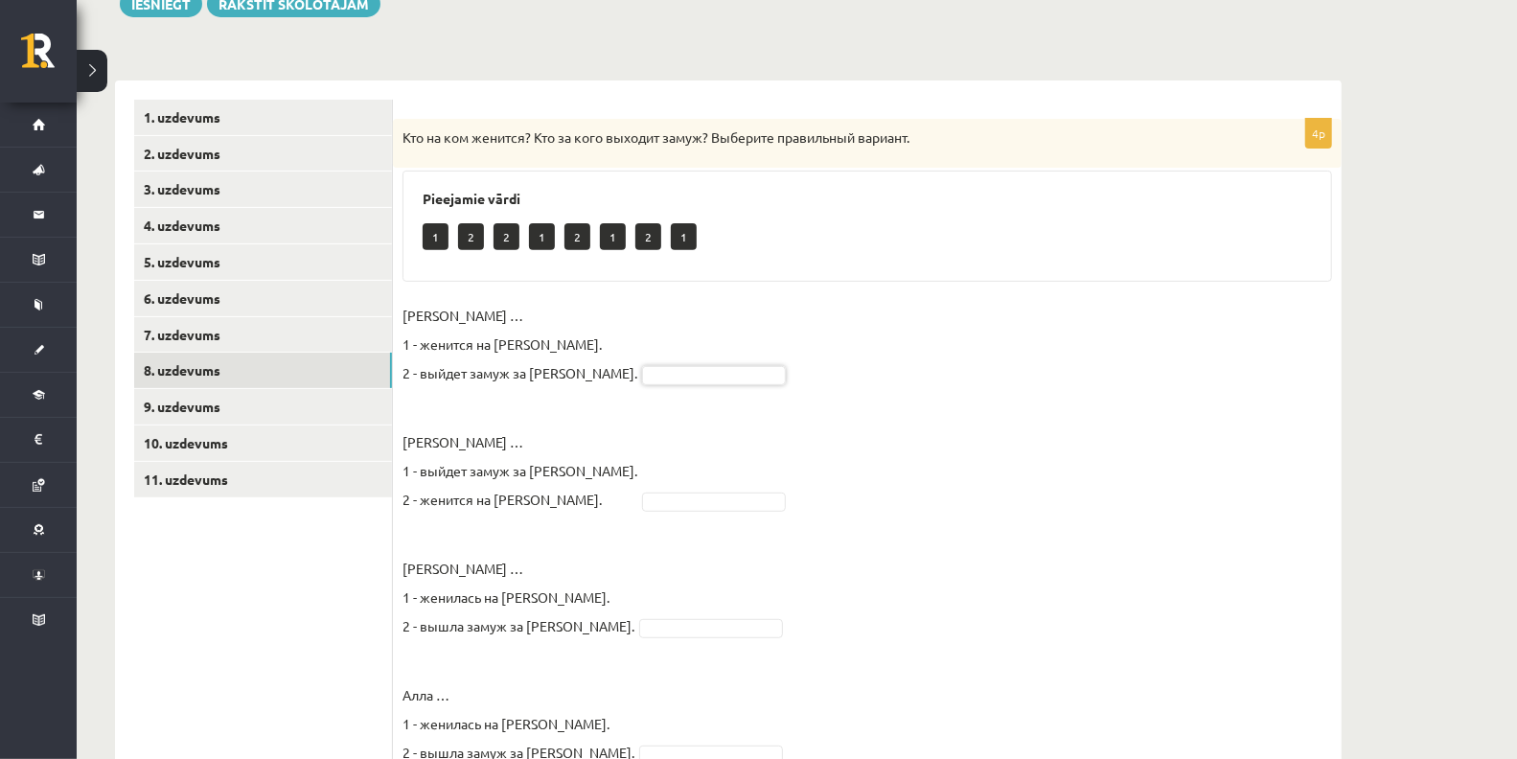
scroll to position [415, 0]
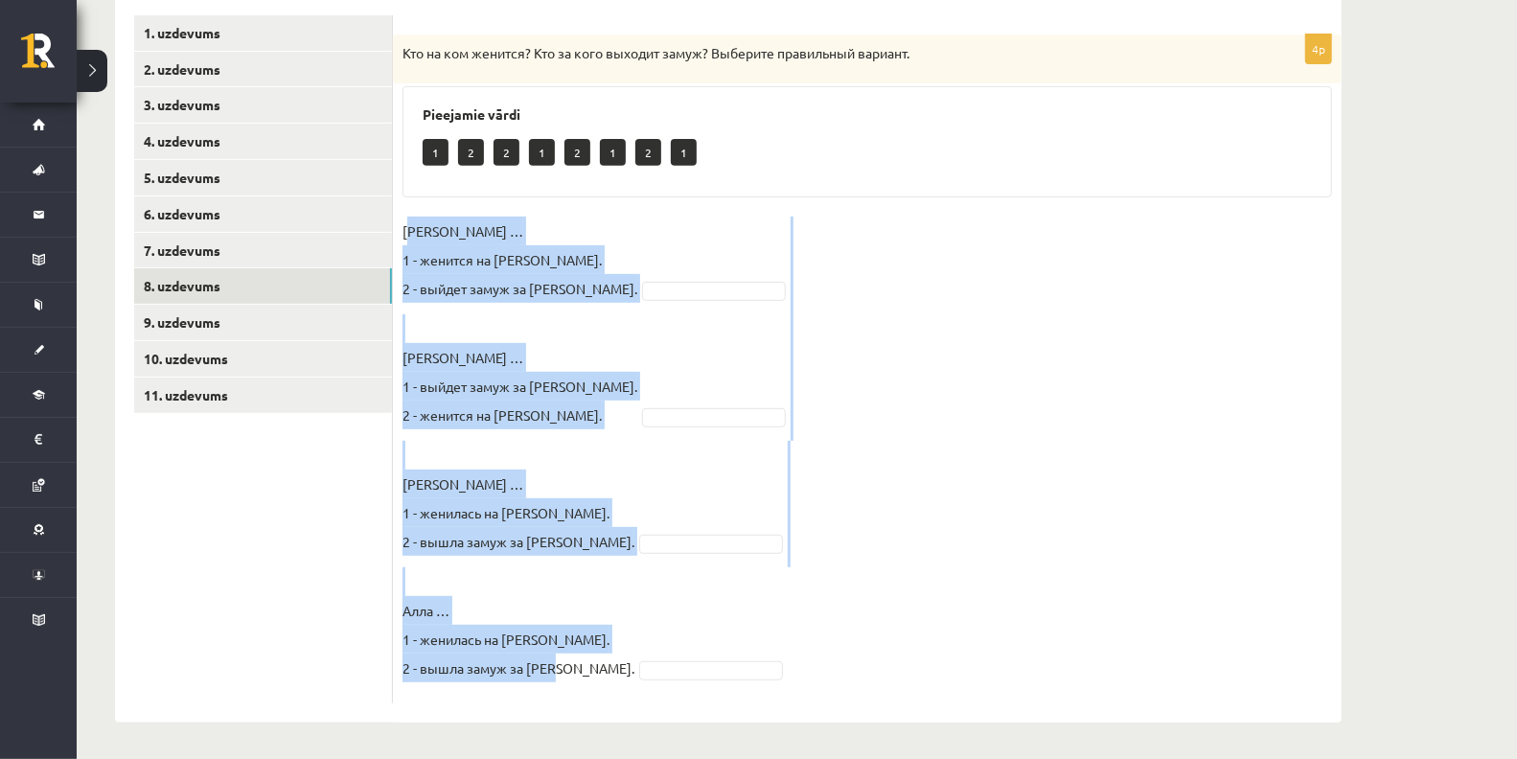
drag, startPoint x: 405, startPoint y: 225, endPoint x: 562, endPoint y: 681, distance: 482.2
click at [562, 681] on fieldset "[PERSON_NAME] … 1 - женится на [PERSON_NAME]. 2 - выйдет замуж за [PERSON_NAME]…" at bounding box center [868, 455] width 930 height 477
copy fieldset "еннадий … 1 - женится на [PERSON_NAME]. 2 - выйдет замуж за [PERSON_NAME]. [PER…"
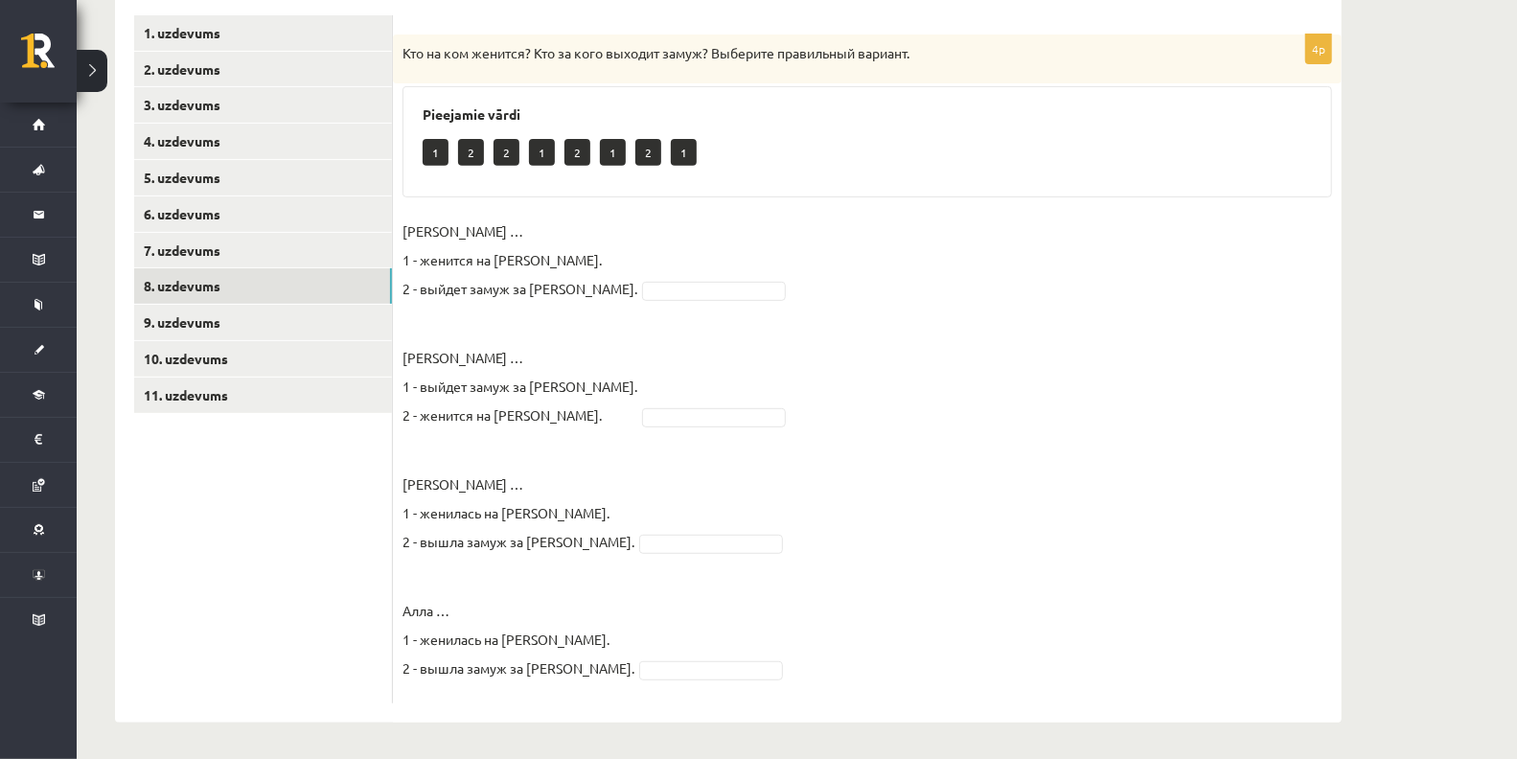
click at [340, 521] on ul "1. uzdevums 2. uzdevums 3. uzdevums 4. uzdevums 5. uzdevums 6. uzdevums 7. uzde…" at bounding box center [263, 359] width 259 height 688
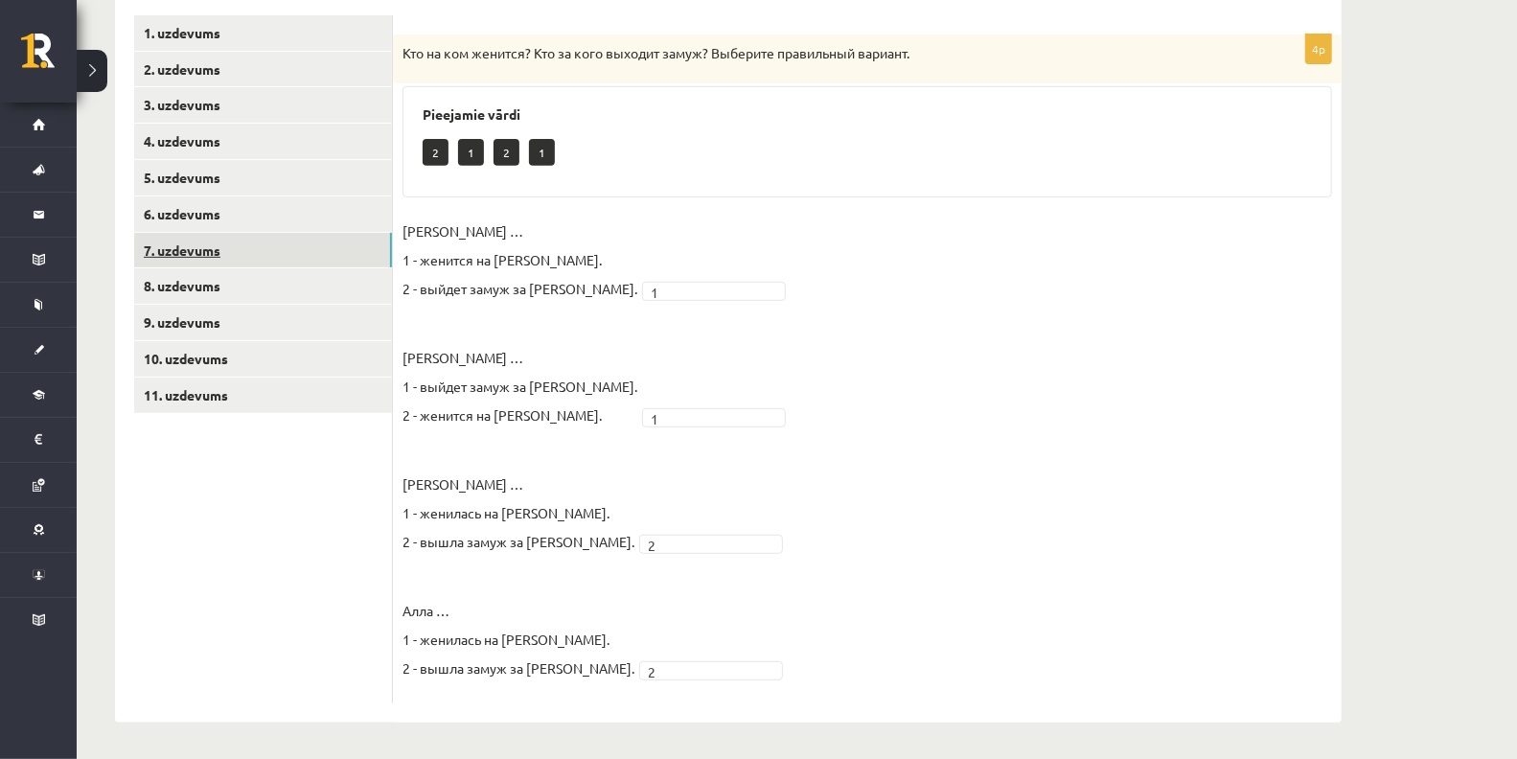
click at [273, 262] on link "7. uzdevums" at bounding box center [263, 250] width 258 height 35
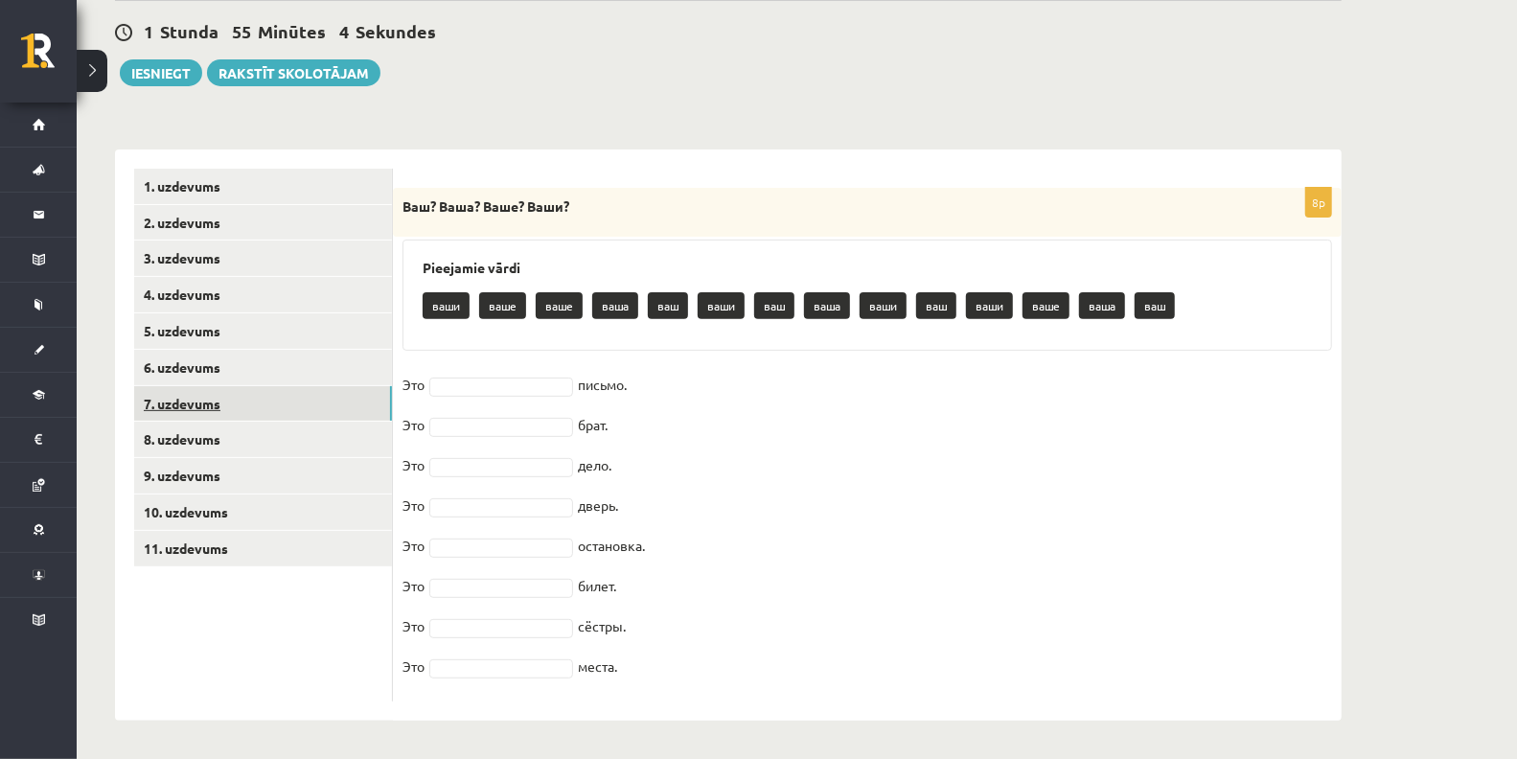
scroll to position [260, 0]
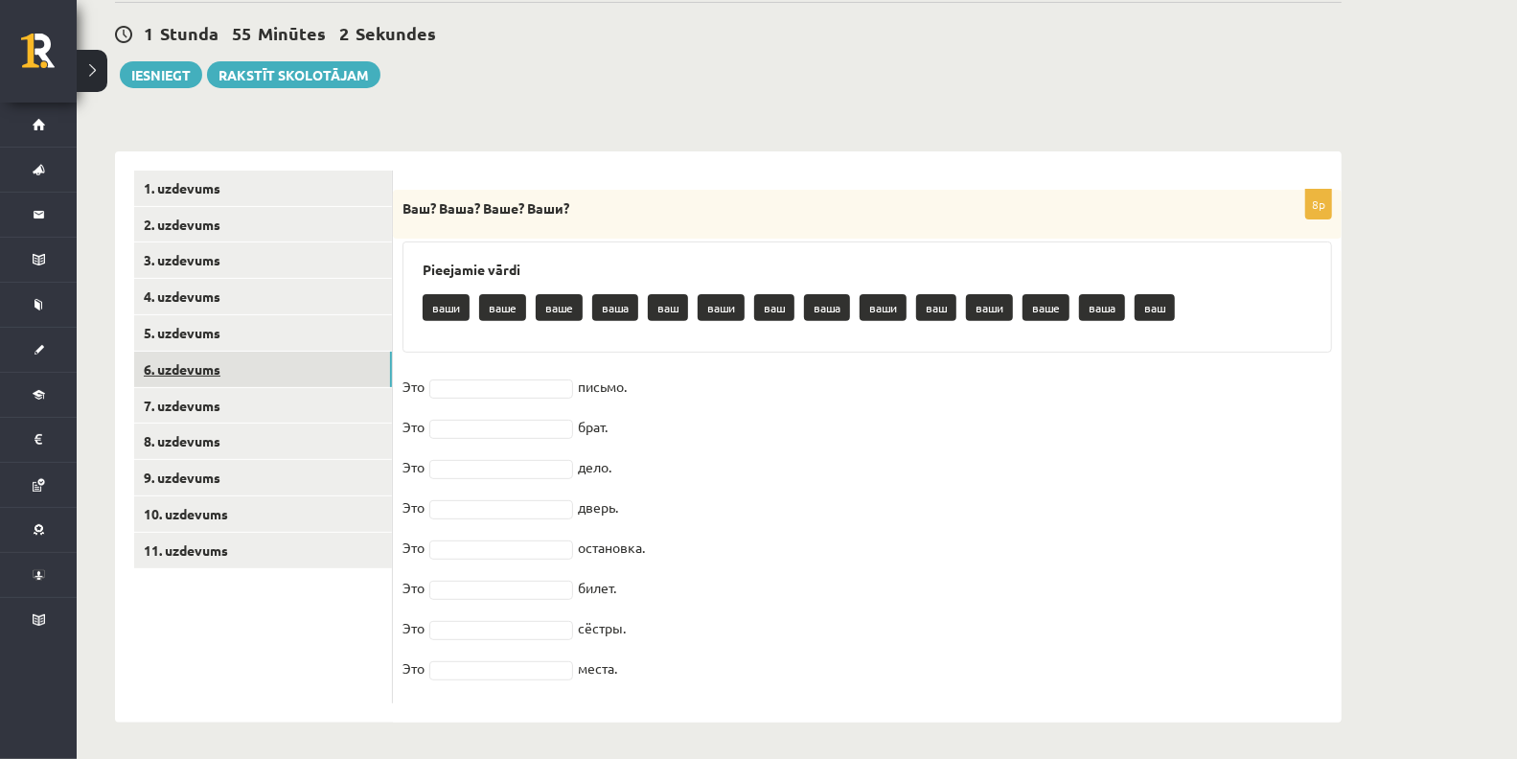
click at [166, 379] on link "6. uzdevums" at bounding box center [263, 369] width 258 height 35
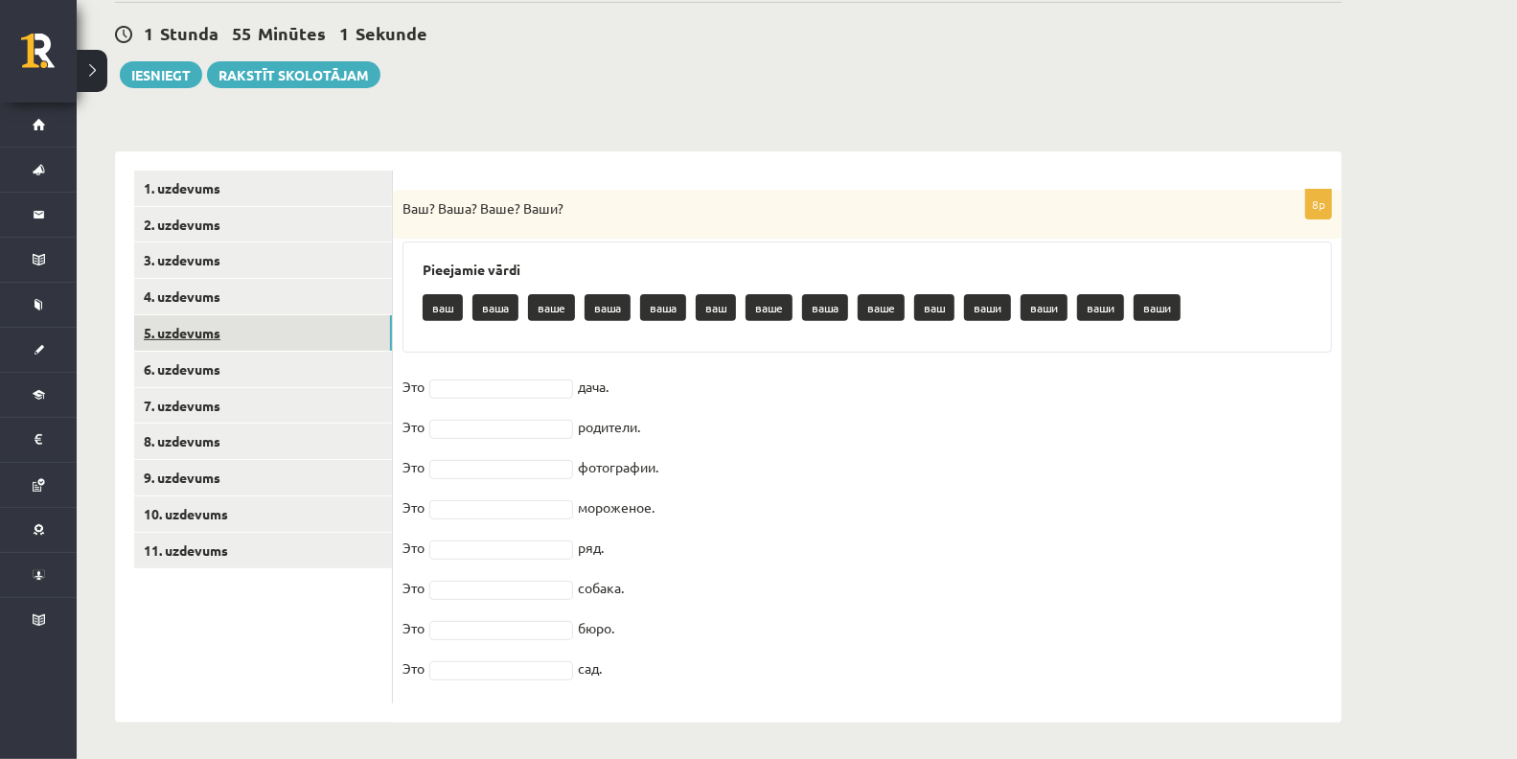
click at [179, 335] on link "5. uzdevums" at bounding box center [263, 332] width 258 height 35
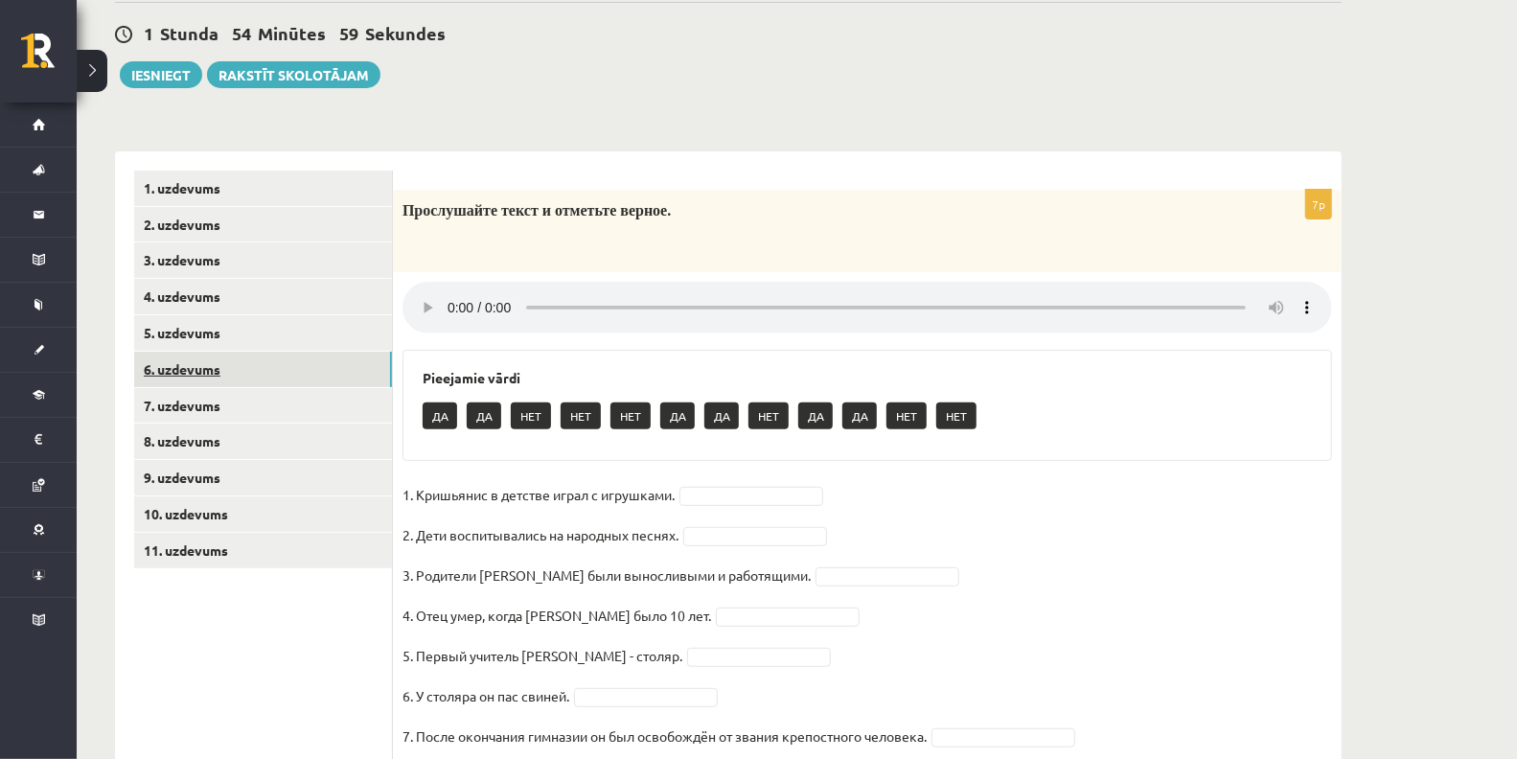
click at [190, 377] on link "6. uzdevums" at bounding box center [263, 369] width 258 height 35
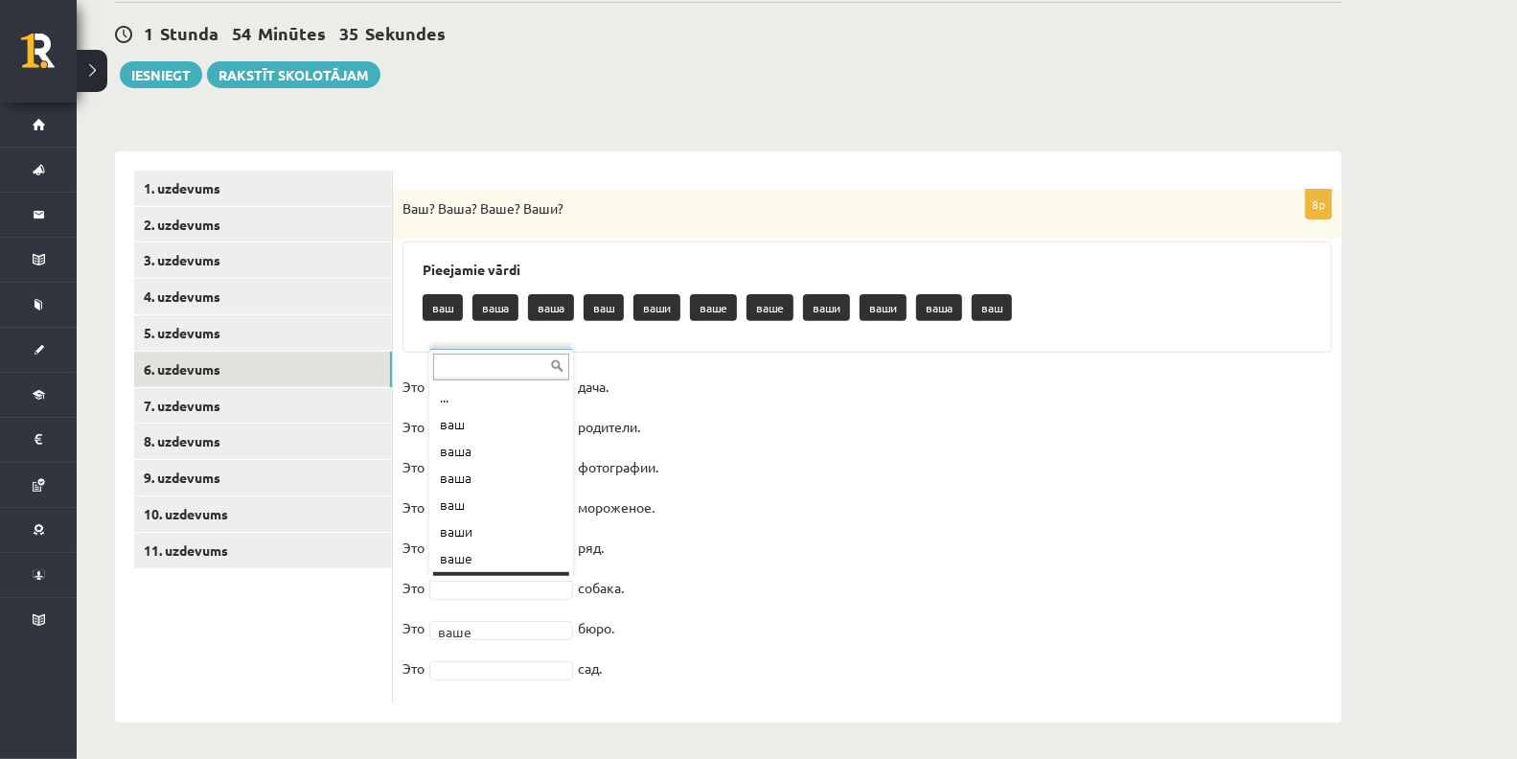
scroll to position [22, 0]
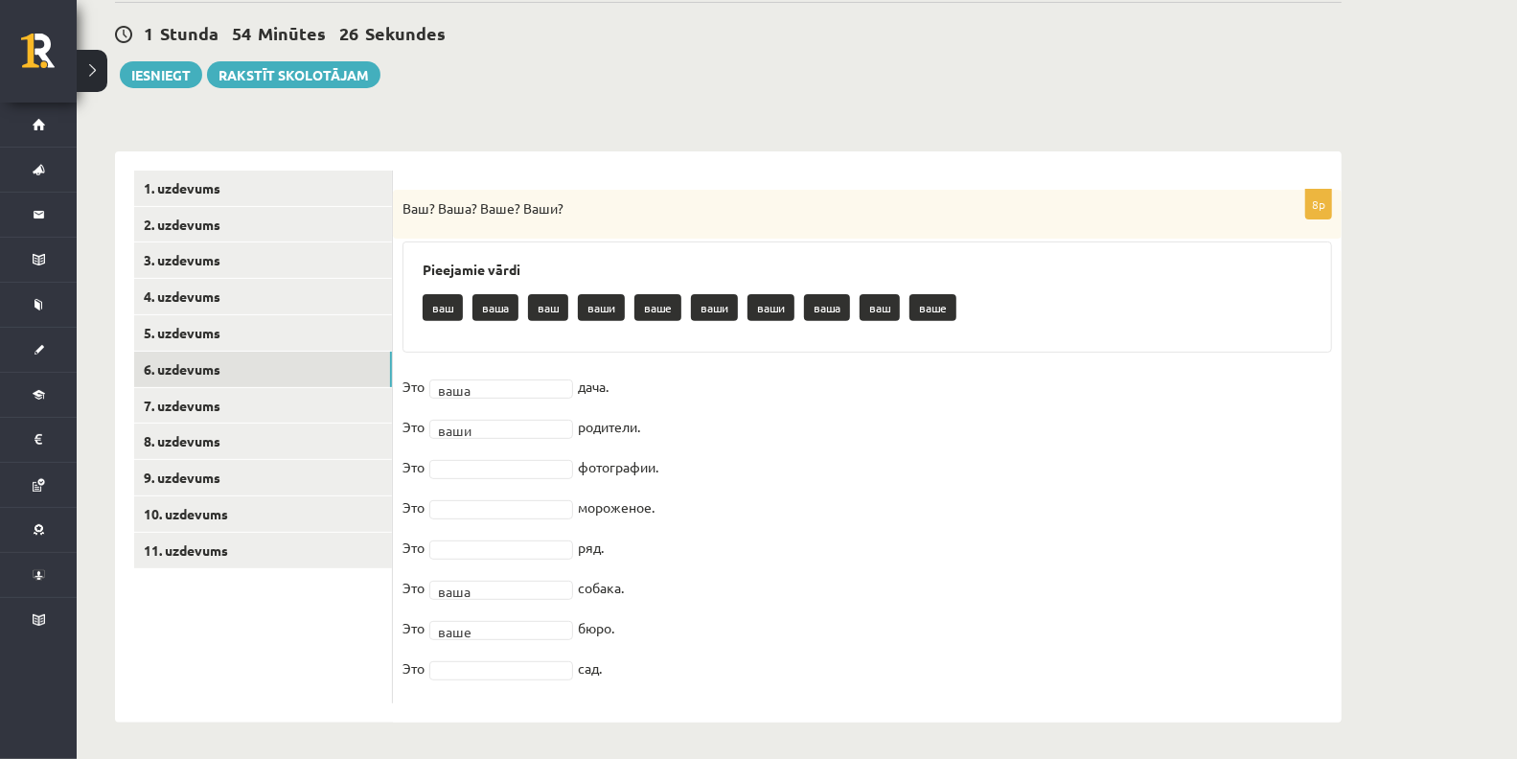
drag, startPoint x: 419, startPoint y: 270, endPoint x: 618, endPoint y: 658, distance: 436.4
click at [618, 658] on div "8p Ваш? Ваша? Ваше? Ваши? Pieejamie vārdi ваш ваша ваш ваши ваше ваши ваши ваша…" at bounding box center [867, 447] width 949 height 514
copy div "Pieejamie vārdi ваш ваша ваш ваши ваше ваши ваши ваша ваш ваше Это ваша дача. Э…"
click at [751, 486] on fieldset "Это ваша **** дача. Это ваши **** родители. Это фотографии. Это мороженое. Это …" at bounding box center [868, 533] width 930 height 322
click at [556, 495] on fieldset "Это ваша **** дача. Это ваши **** родители. Это ваши **** фотографии. Это морож…" at bounding box center [868, 533] width 930 height 322
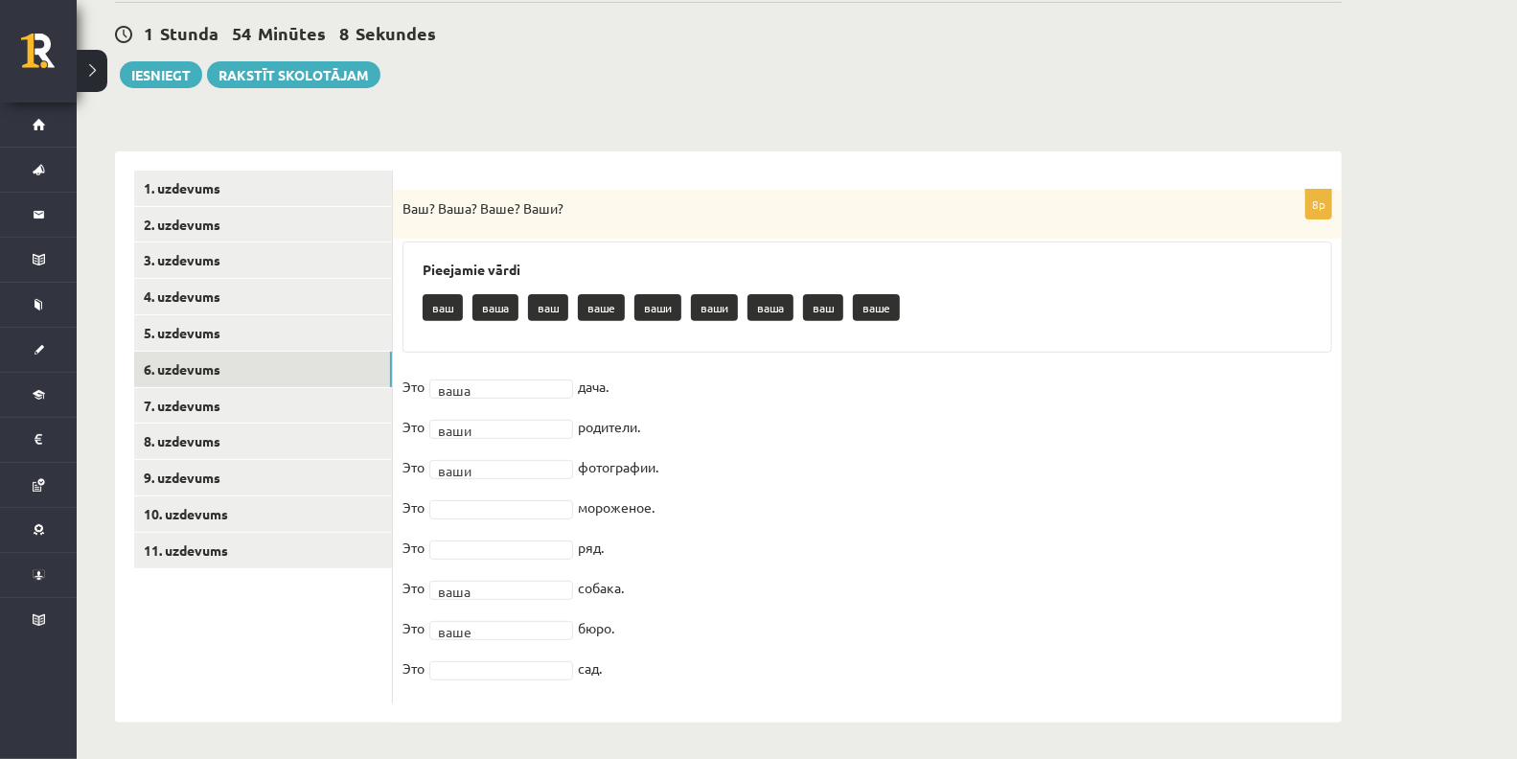
click at [556, 495] on fieldset "Это ваша **** дача. Это ваши **** родители. Это ваши **** фотографии. Это морож…" at bounding box center [868, 533] width 930 height 322
click at [519, 563] on fieldset "Это ваша **** дача. Это ваши **** родители. Это ваши **** фотографии. Это ваше …" at bounding box center [868, 533] width 930 height 322
drag, startPoint x: 487, startPoint y: 681, endPoint x: 501, endPoint y: 676, distance: 15.5
click at [501, 676] on fieldset "Это ваша **** дача. Это ваши **** родители. Это ваши **** фотографии. Это ваше …" at bounding box center [868, 533] width 930 height 322
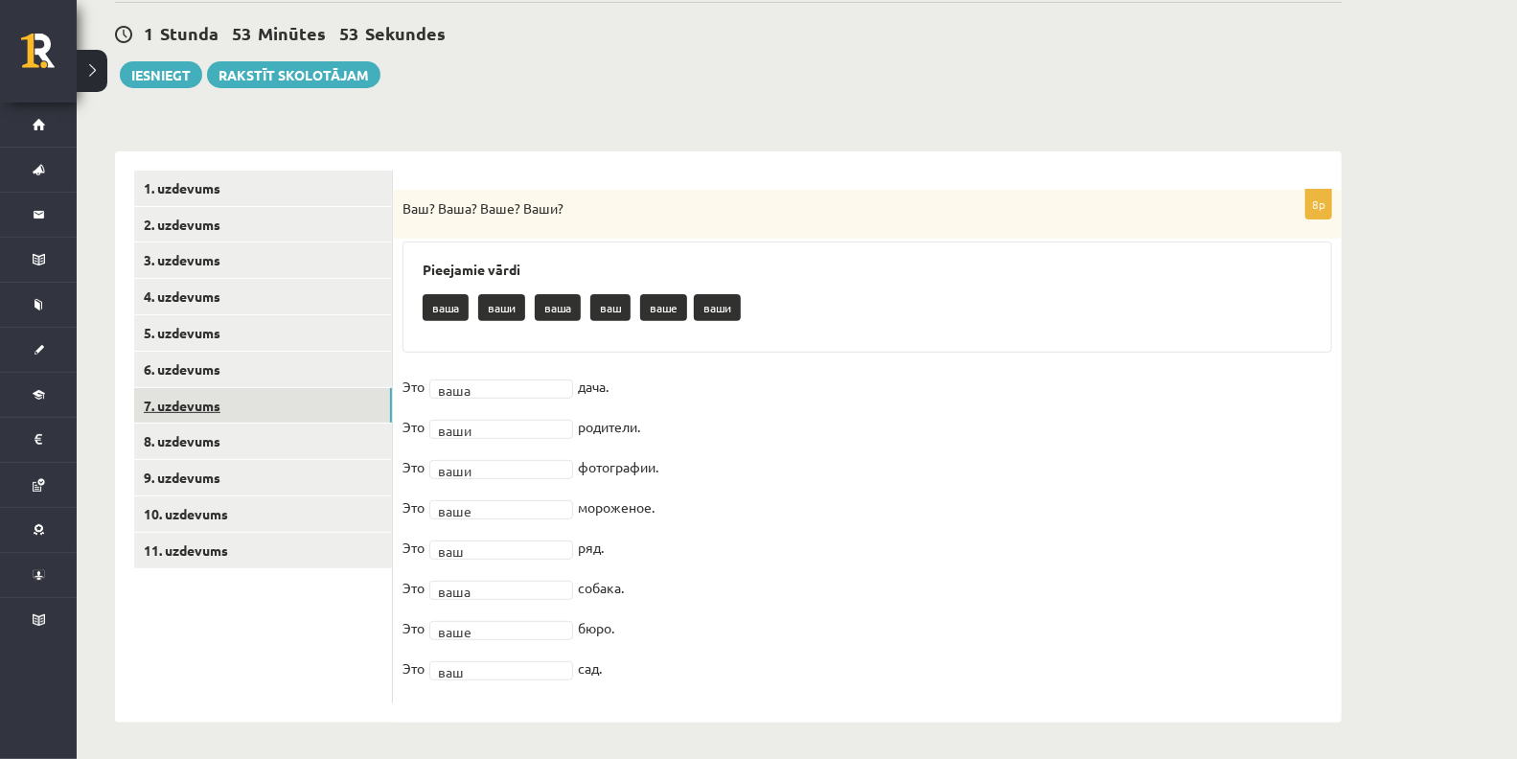
click at [216, 391] on link "7. uzdevums" at bounding box center [263, 405] width 258 height 35
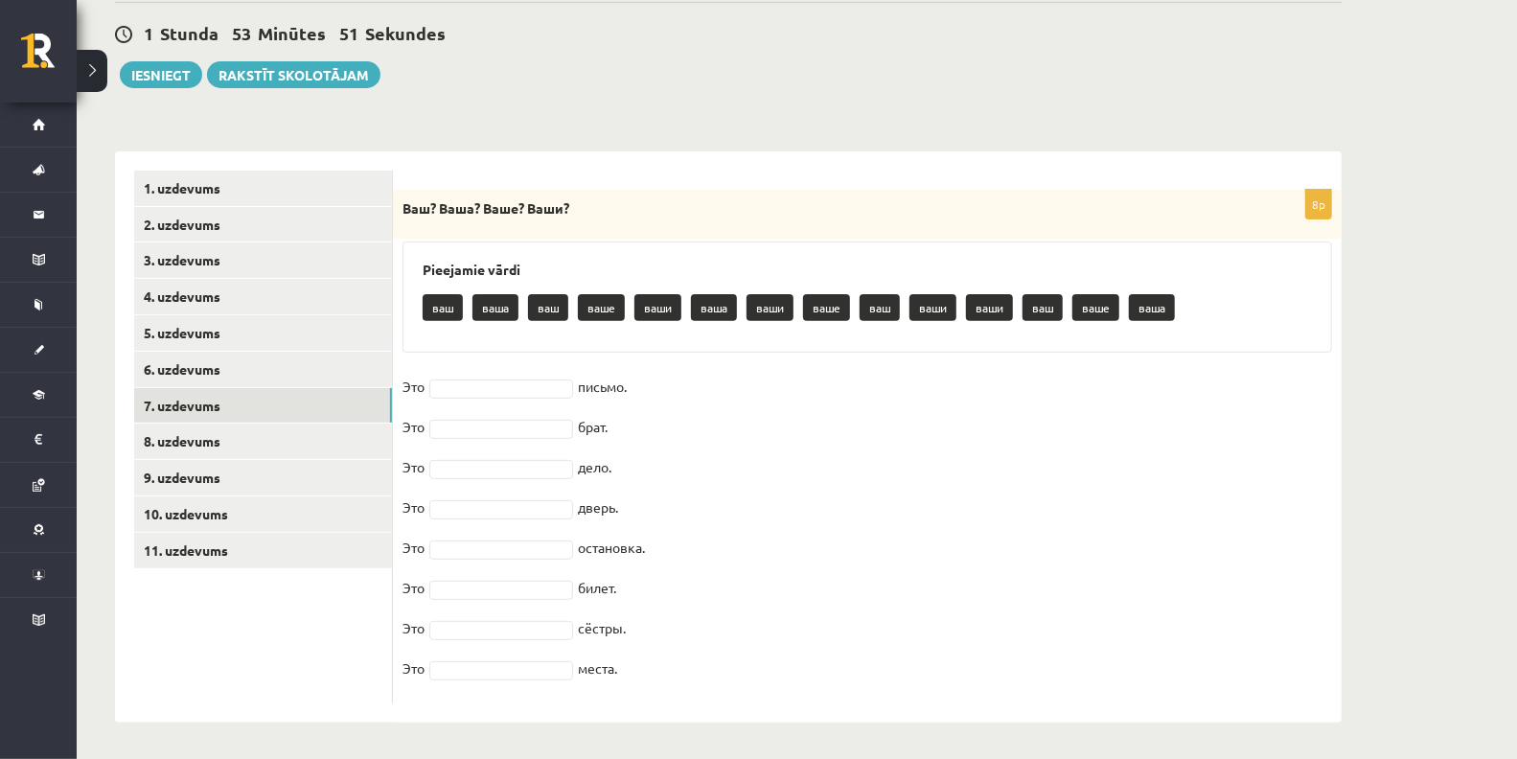
drag, startPoint x: 420, startPoint y: 260, endPoint x: 642, endPoint y: 681, distance: 476.8
click at [642, 681] on div "8p Ваш? Ваша? Ваше? Ваши? Pieejamie vārdi ваш ваша ваш ваше ваши ваша ваши ваше…" at bounding box center [867, 447] width 949 height 514
copy div "Pieejamie vārdi ваш ваша ваш ваше ваши ваша ваши ваше ваш ваши ваши ваш ваше ва…"
click at [773, 369] on div "8p Ваш? Ваша? Ваше? Ваши? Pieejamie vārdi ваш ваша ваш ваше ваши ваша ваши ваше…" at bounding box center [867, 447] width 949 height 514
drag, startPoint x: 529, startPoint y: 414, endPoint x: 529, endPoint y: 428, distance: 14.4
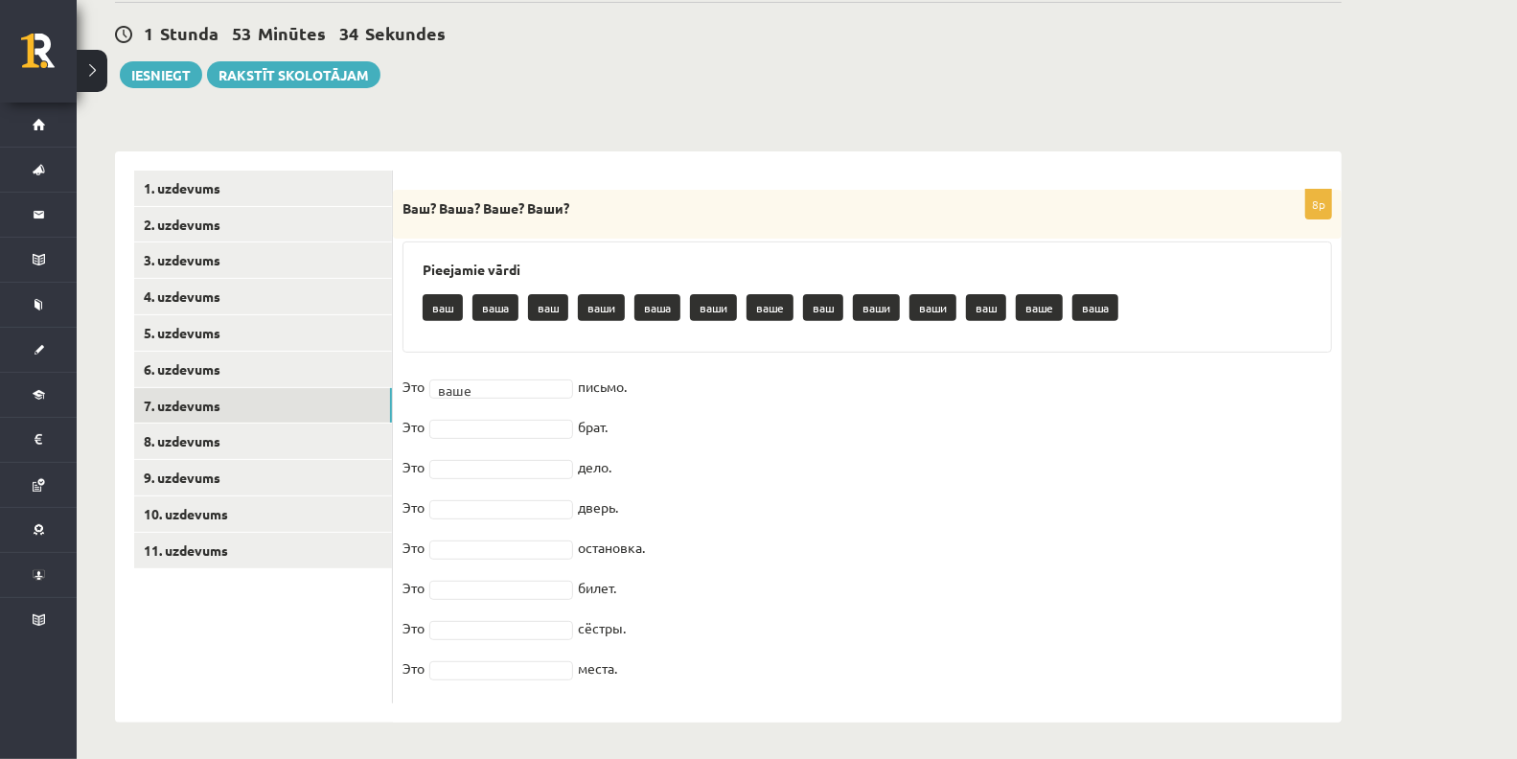
click at [529, 428] on fieldset "Это ваше **** письмо. Это брат. Это дело. Это дверь. Это остановка. Это билет. …" at bounding box center [868, 533] width 930 height 322
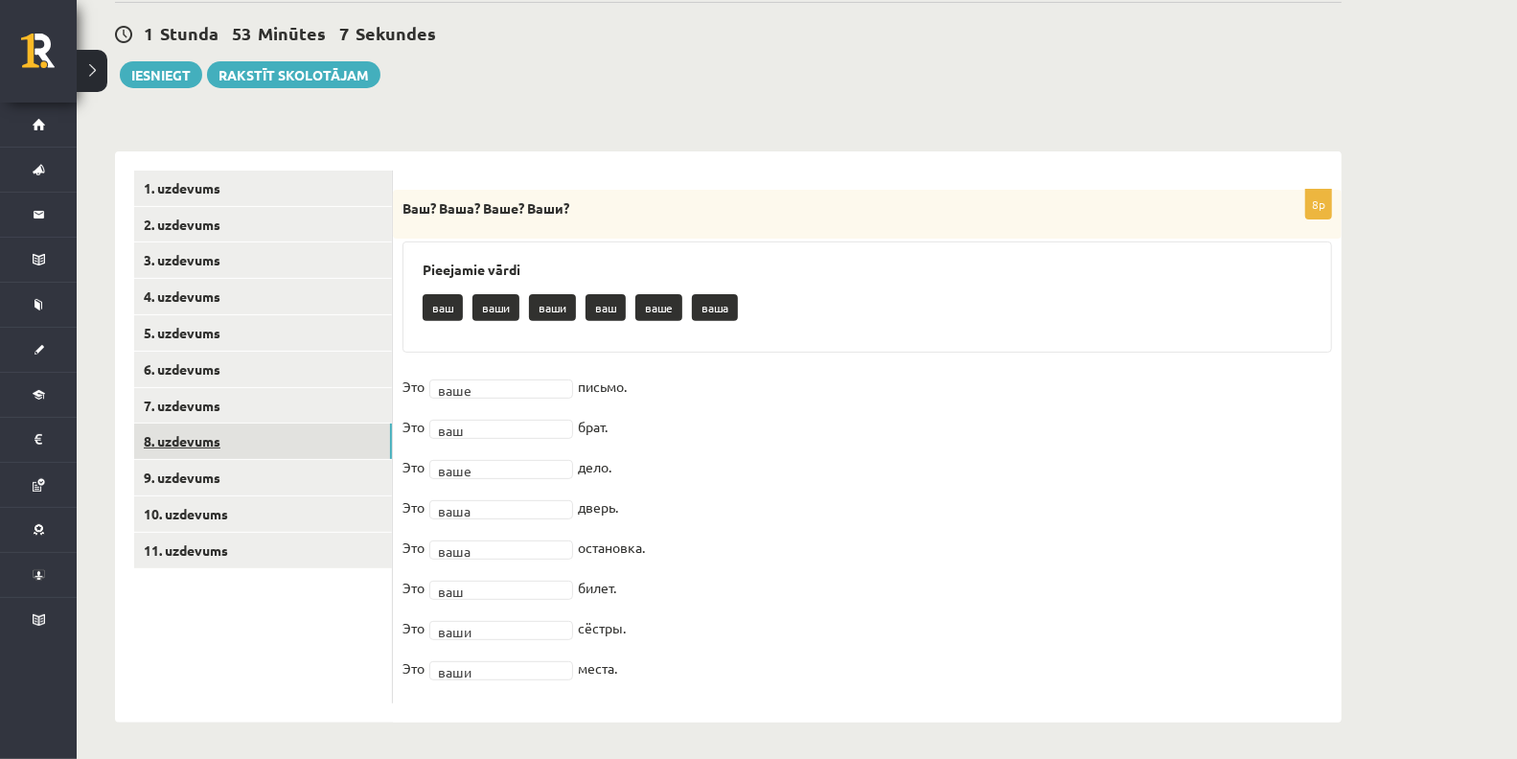
click at [224, 426] on link "8. uzdevums" at bounding box center [263, 441] width 258 height 35
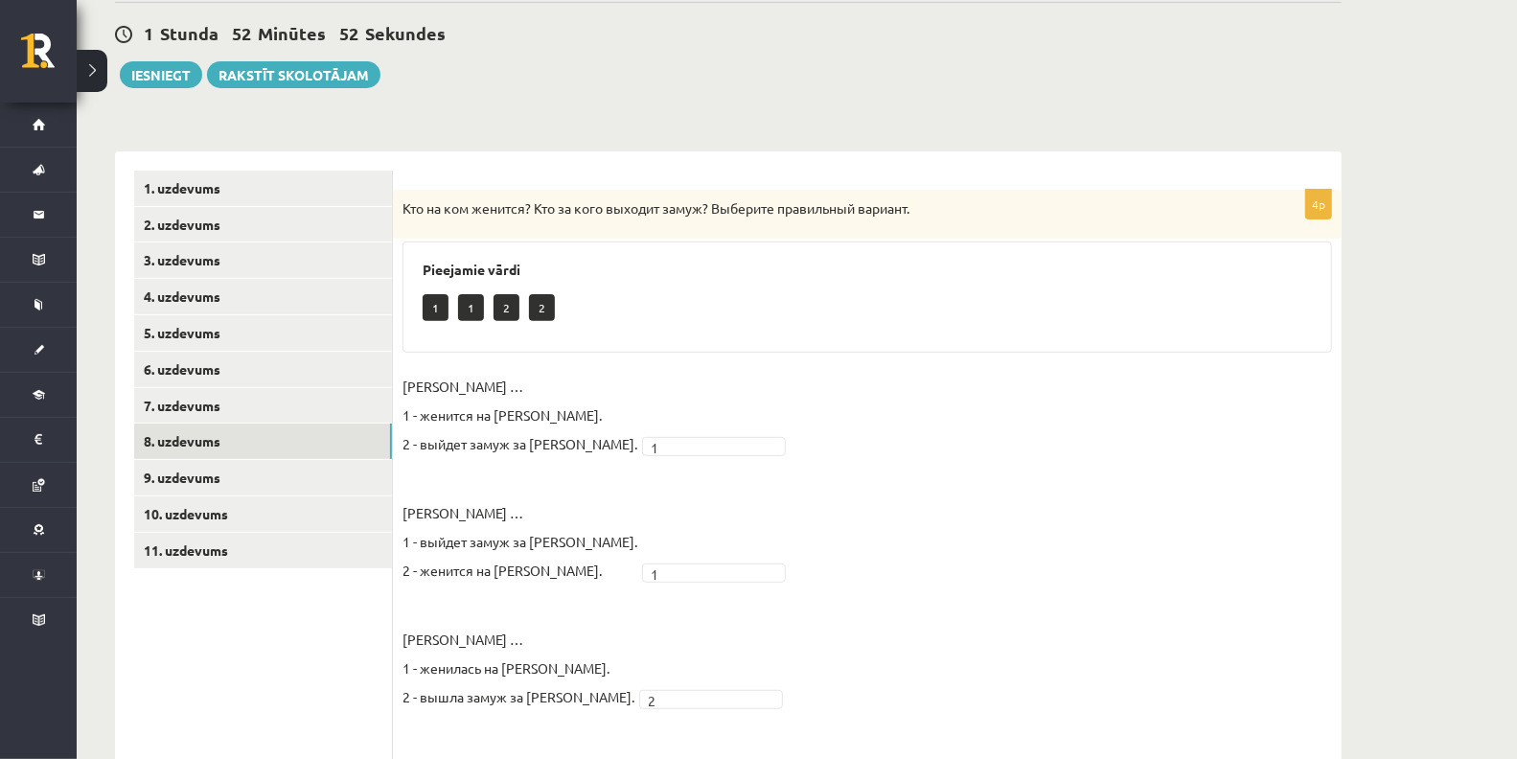
scroll to position [256, 0]
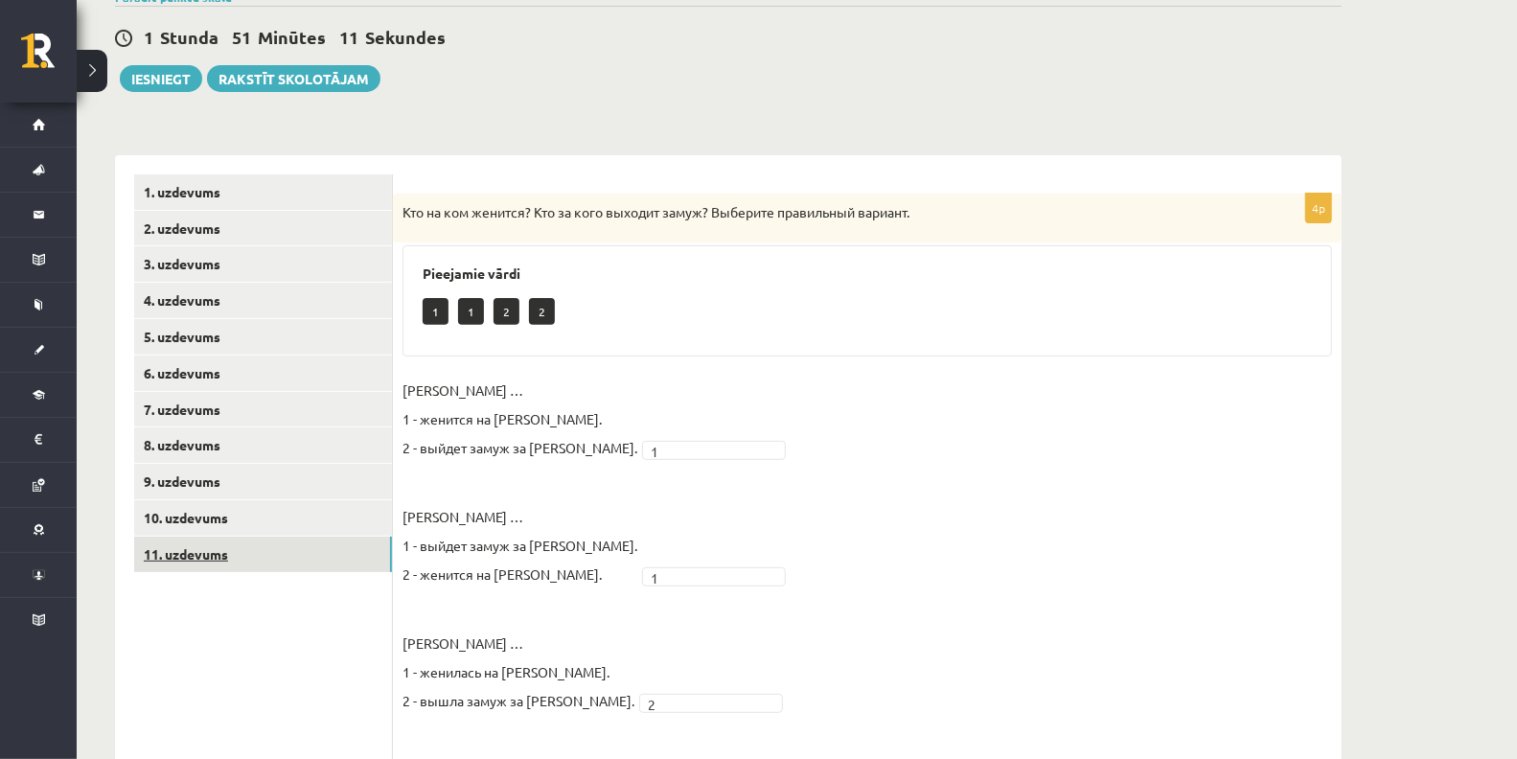
click at [247, 548] on link "11. uzdevums" at bounding box center [263, 554] width 258 height 35
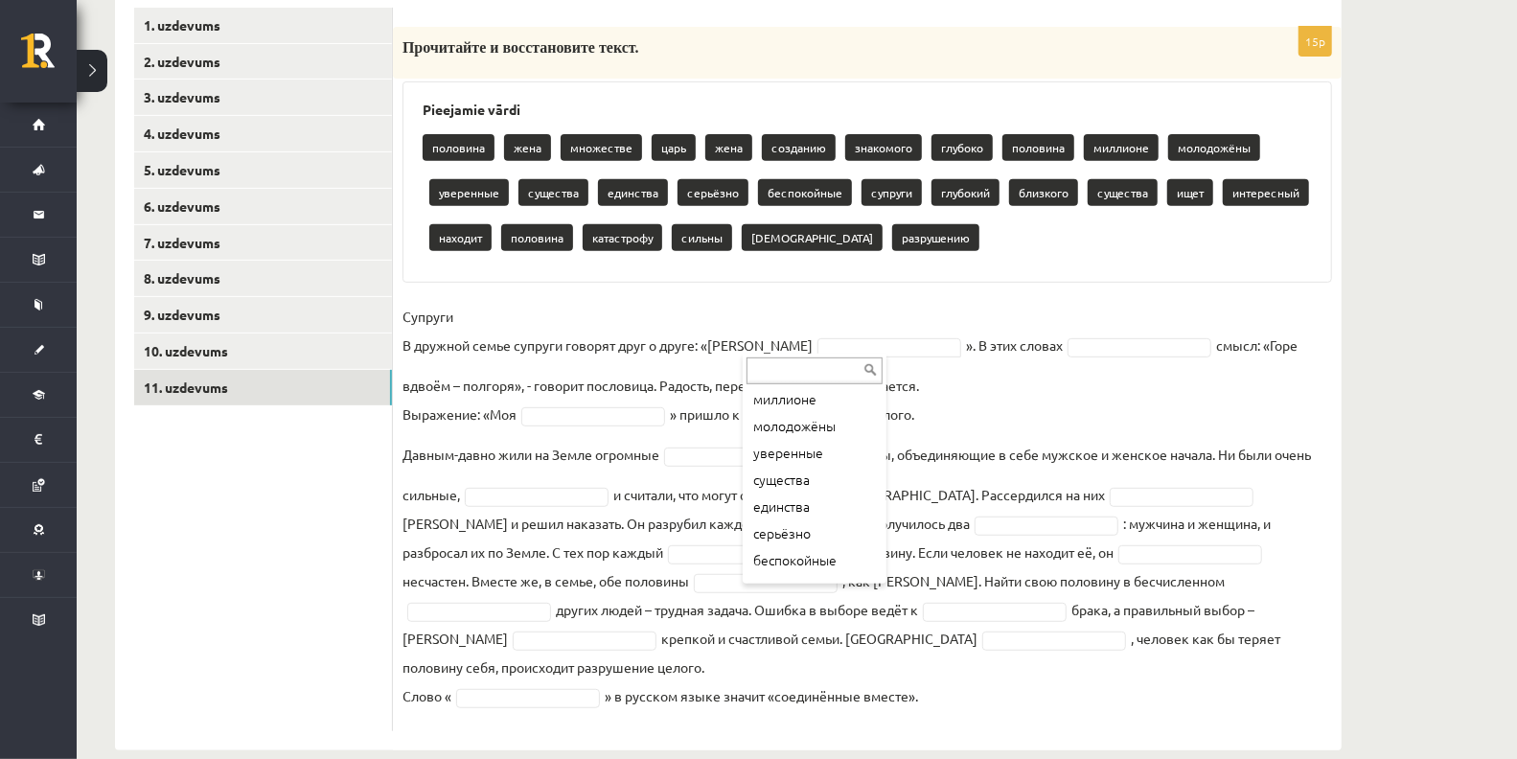
scroll to position [275, 0]
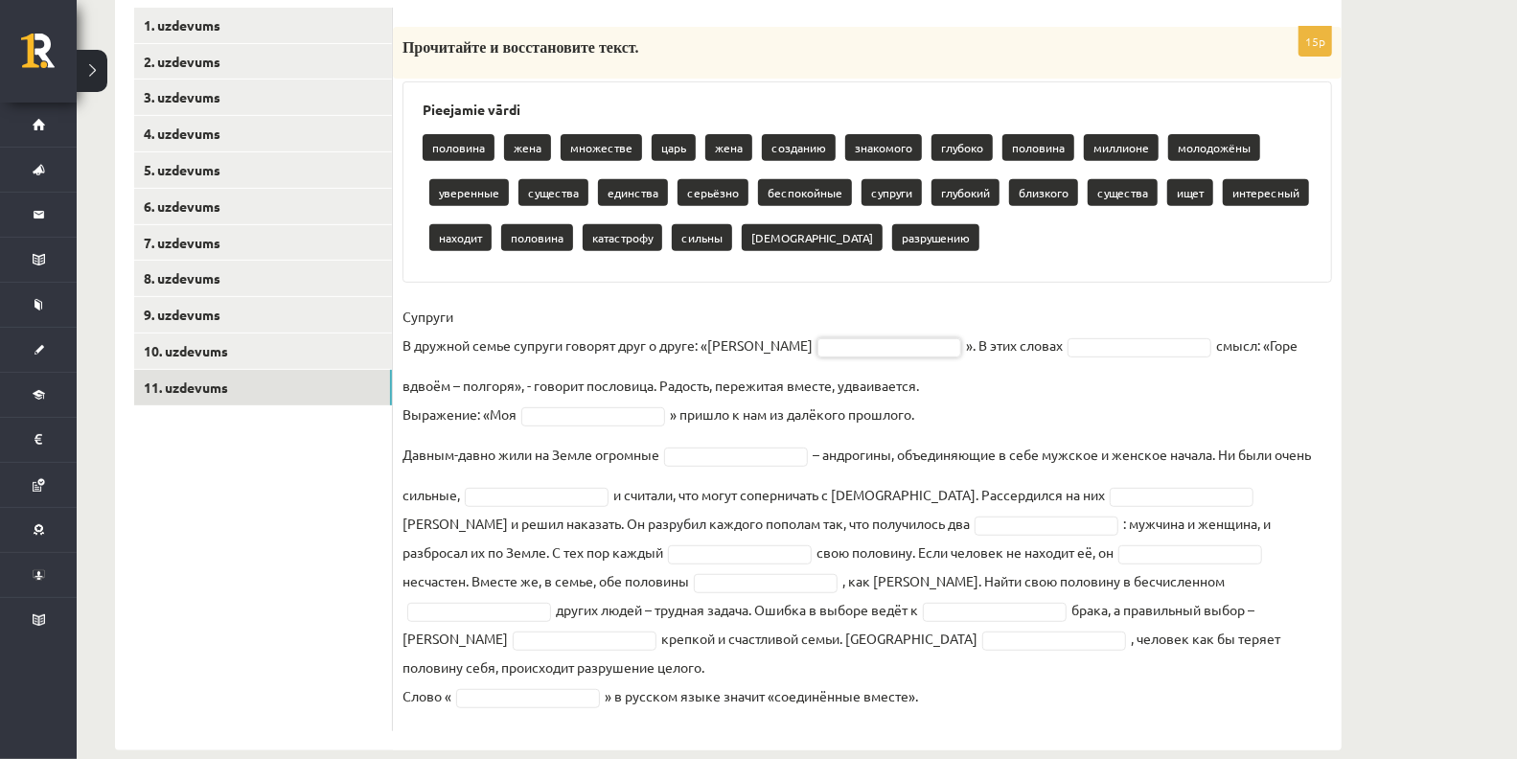
drag, startPoint x: 416, startPoint y: 101, endPoint x: 678, endPoint y: 413, distance: 407.5
click at [428, 106] on h3 "Pieejamie vārdi" at bounding box center [867, 110] width 889 height 16
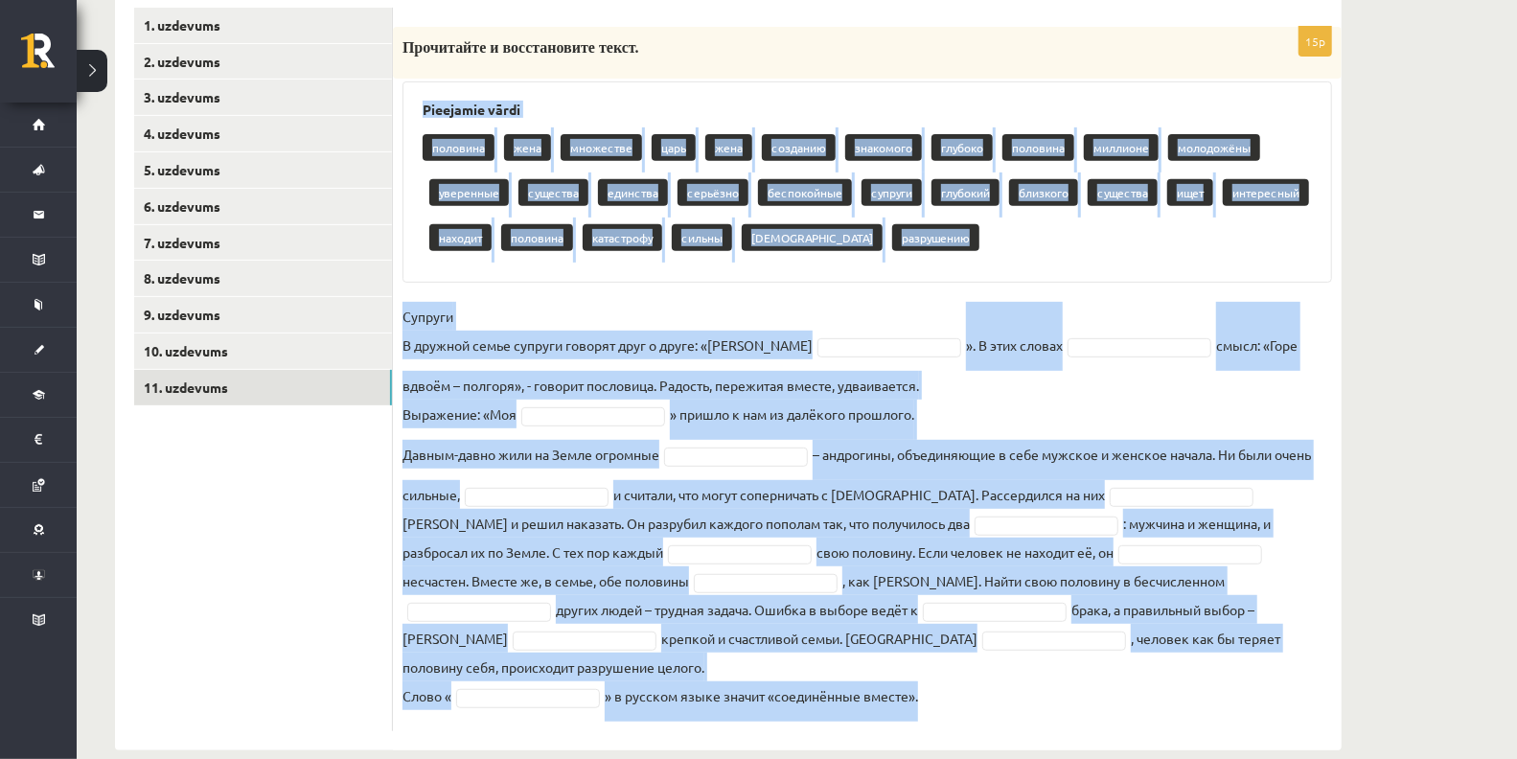
drag, startPoint x: 418, startPoint y: 106, endPoint x: 1018, endPoint y: 700, distance: 843.8
click at [1018, 700] on div "15p Прочитайте и восстановите текст. Pieejamie vārdi половина жена множестве ца…" at bounding box center [867, 379] width 949 height 704
copy div "Pieejamie vārdi половина жена множестве царь жена созданию знакомого глубоко по…"
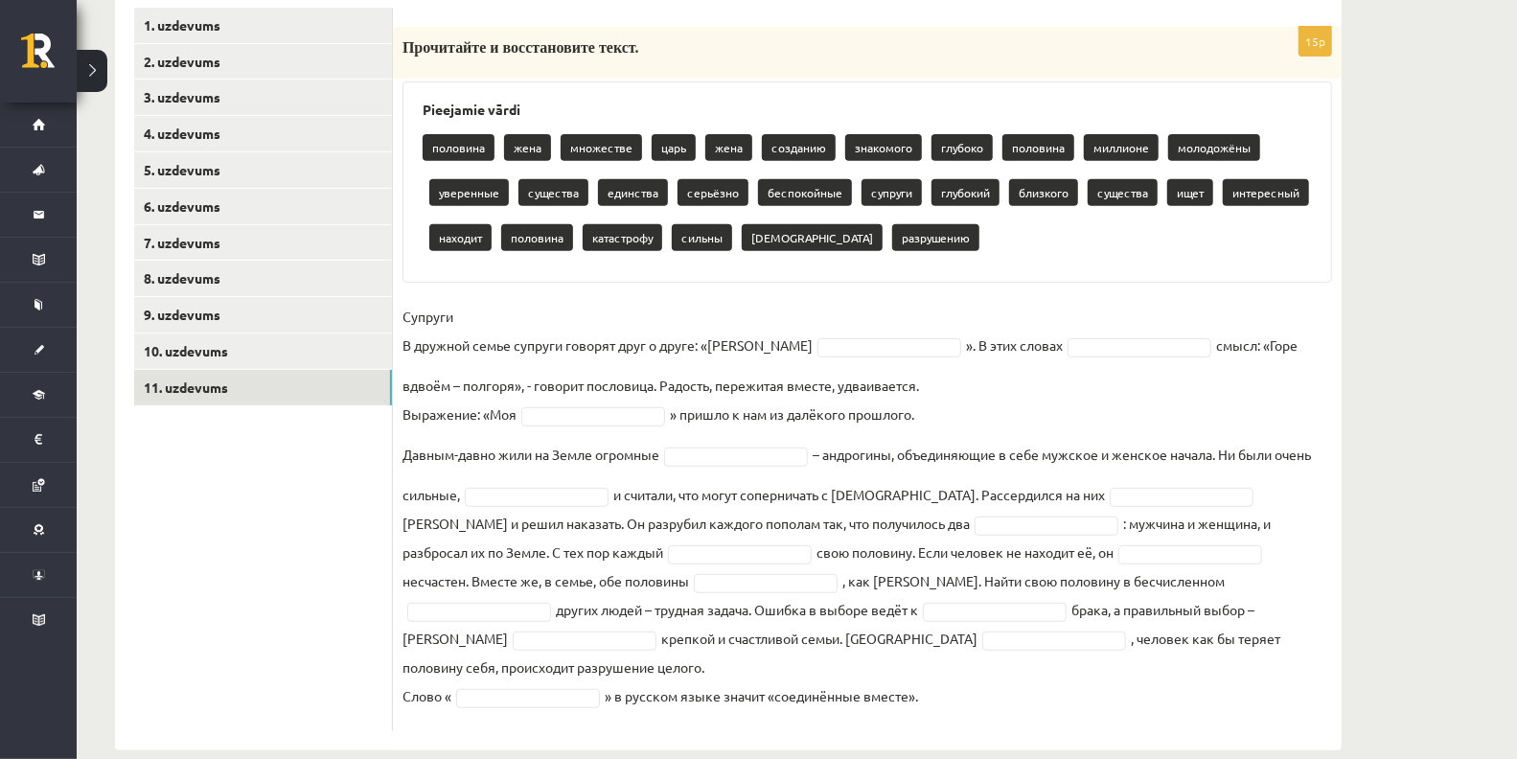
click at [183, 595] on ul "1. uzdevums 2. uzdevums 3. uzdevums 4. uzdevums 5. uzdevums 6. uzdevums 7. uzde…" at bounding box center [263, 370] width 259 height 724
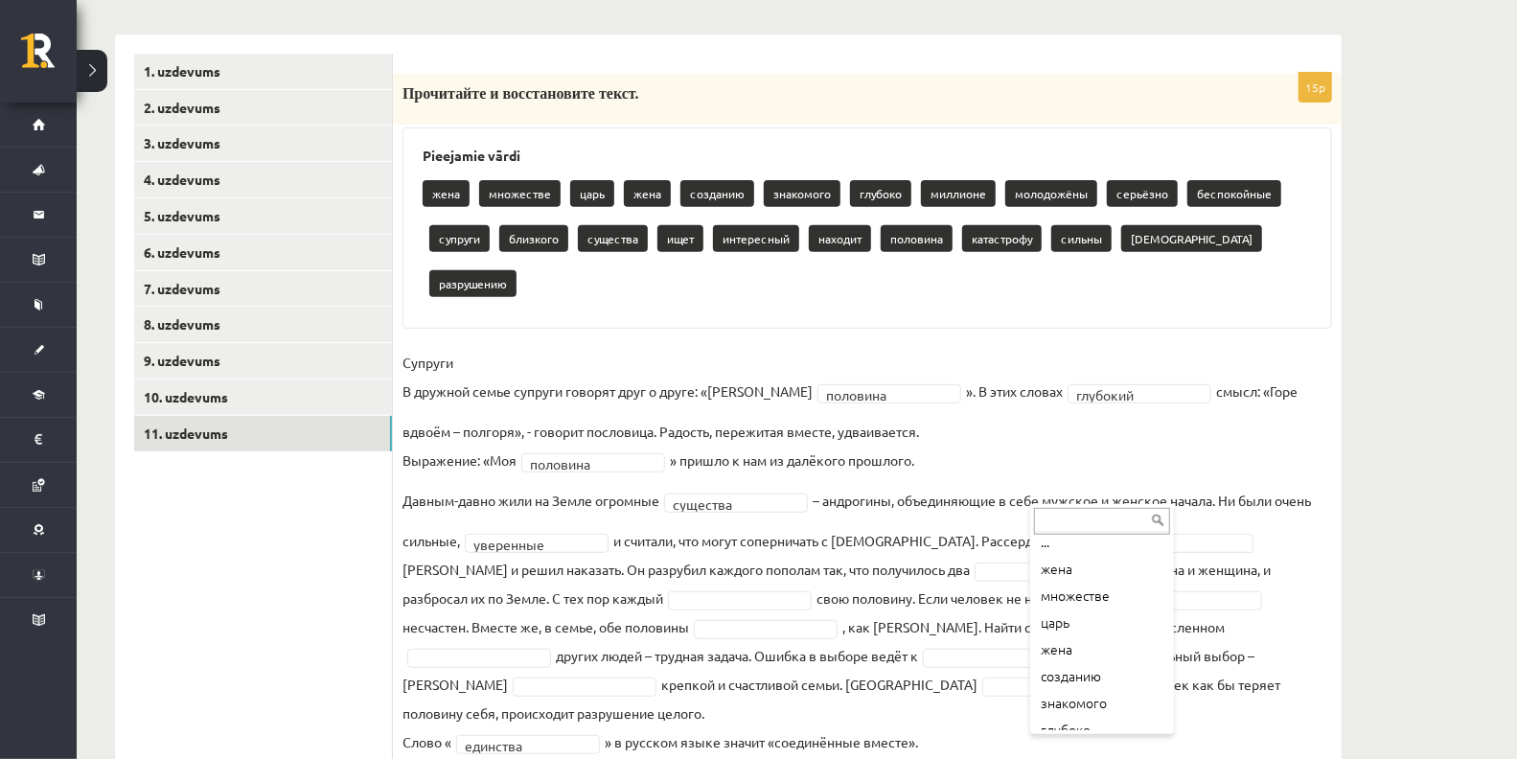
scroll to position [0, 0]
drag, startPoint x: 1080, startPoint y: 506, endPoint x: 1083, endPoint y: 495, distance: 11.9
click at [1083, 495] on fieldset "Супруги В дружной семье супруги говорят друг о друге: «Моя половина ******** ».…" at bounding box center [868, 558] width 930 height 420
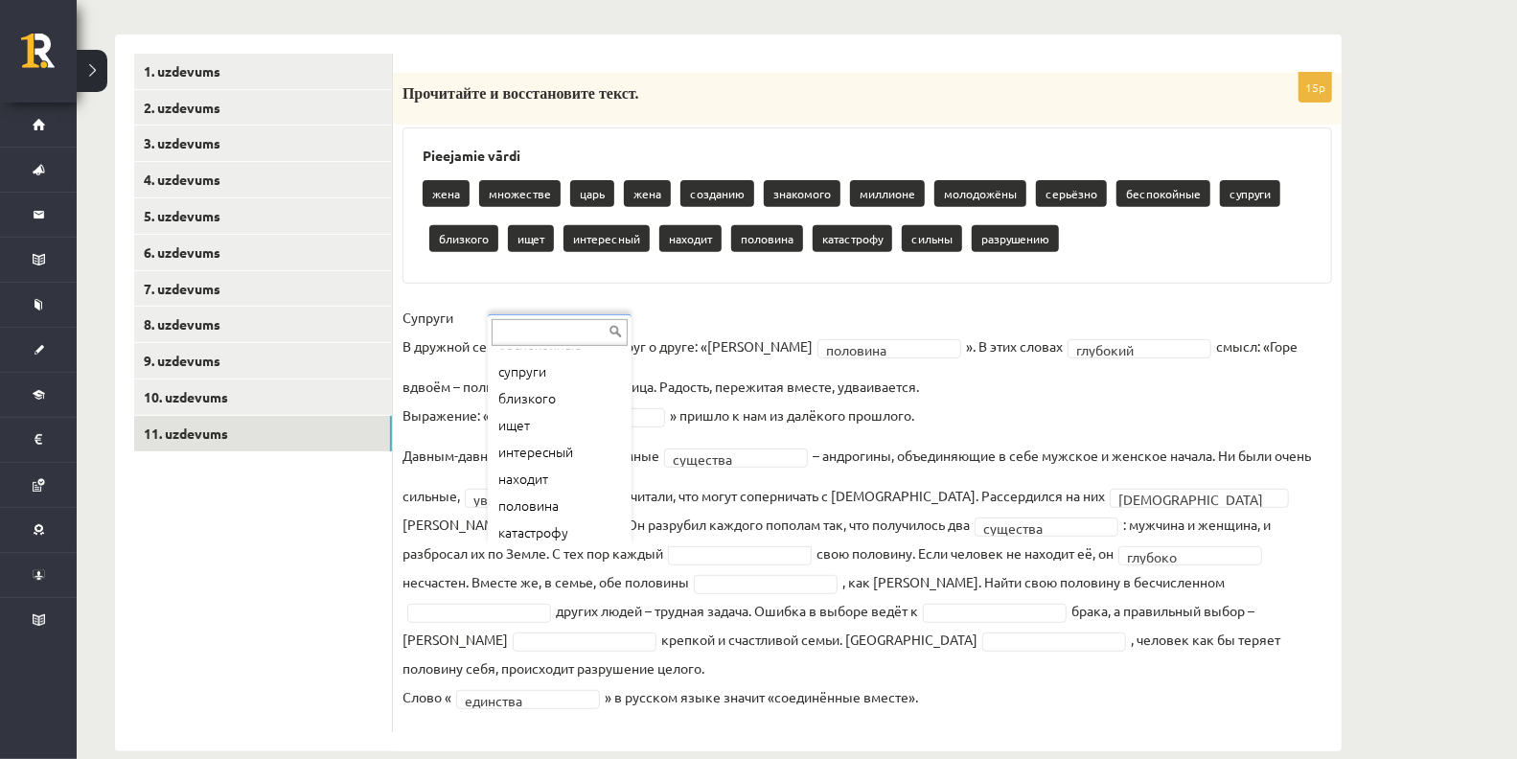
scroll to position [289, 0]
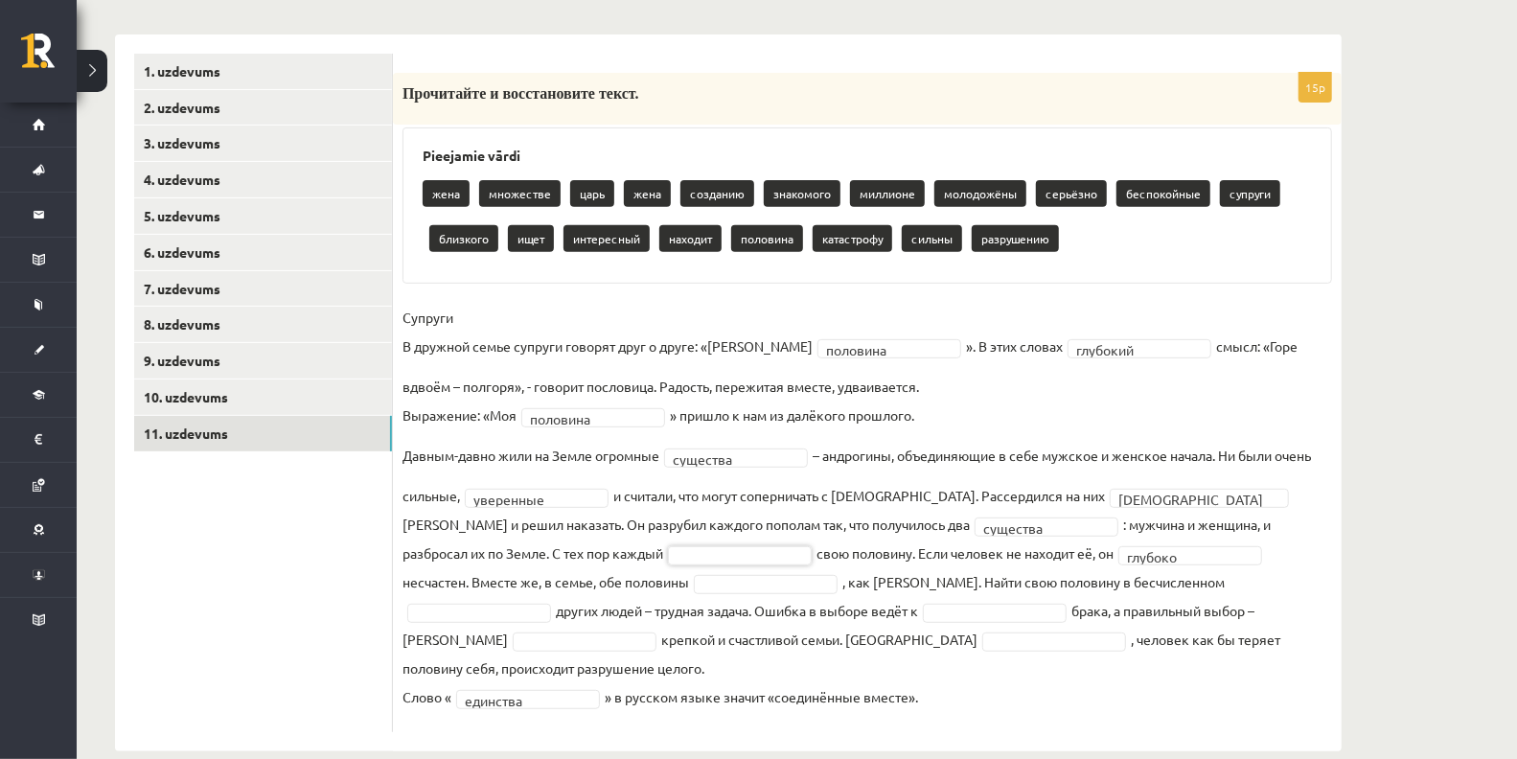
click at [663, 553] on span at bounding box center [739, 552] width 153 height 17
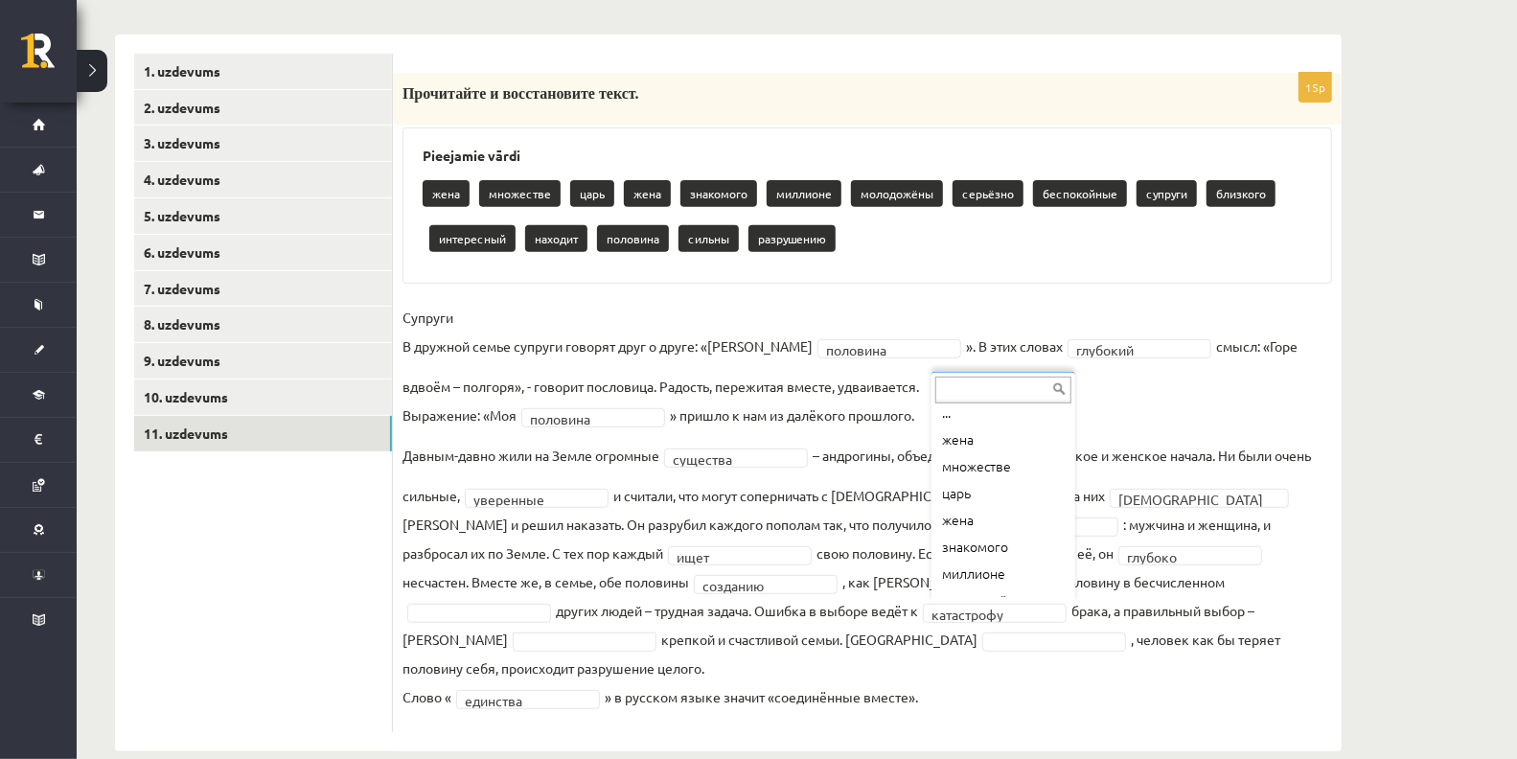
scroll to position [0, 0]
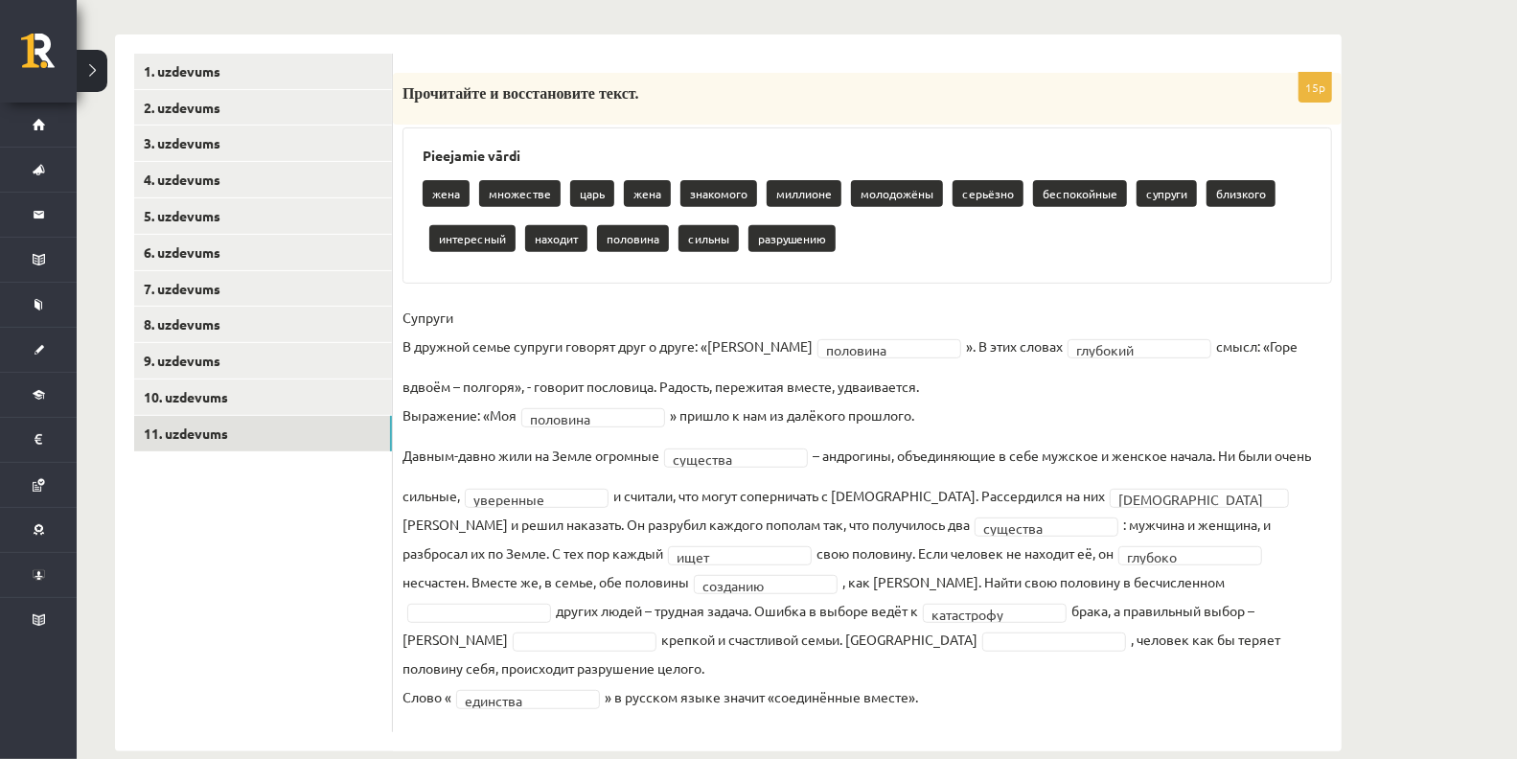
click at [480, 623] on fieldset "Супруги В дружной семье супруги говорят друг о друге: «Моя половина ******** ».…" at bounding box center [868, 513] width 930 height 420
drag, startPoint x: 922, startPoint y: 672, endPoint x: 1083, endPoint y: 788, distance: 198.4
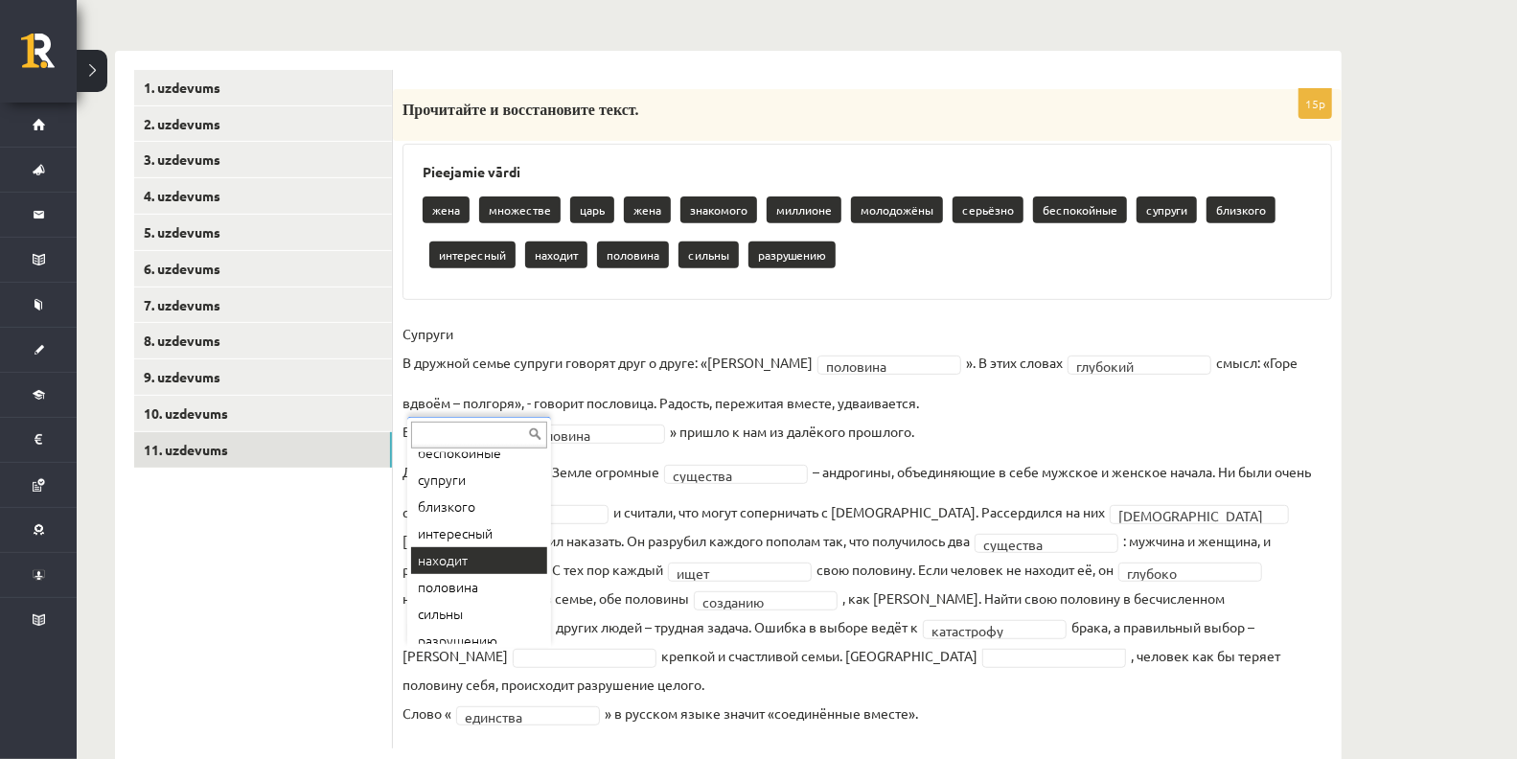
scroll to position [259, 0]
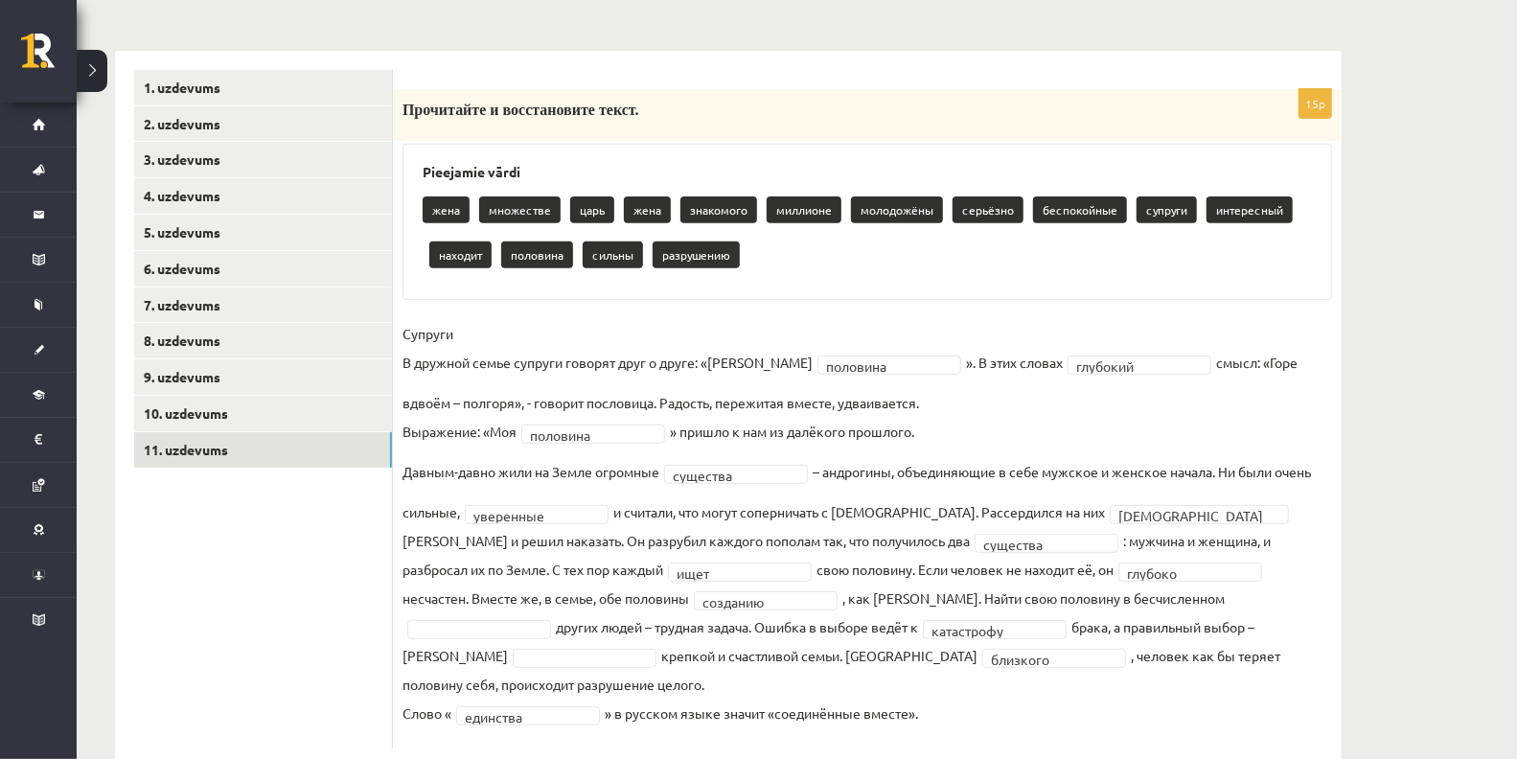
click at [957, 637] on fieldset "Супруги В дружной семье супруги говорят друг о друге: «Моя половина ******** ».…" at bounding box center [868, 529] width 930 height 420
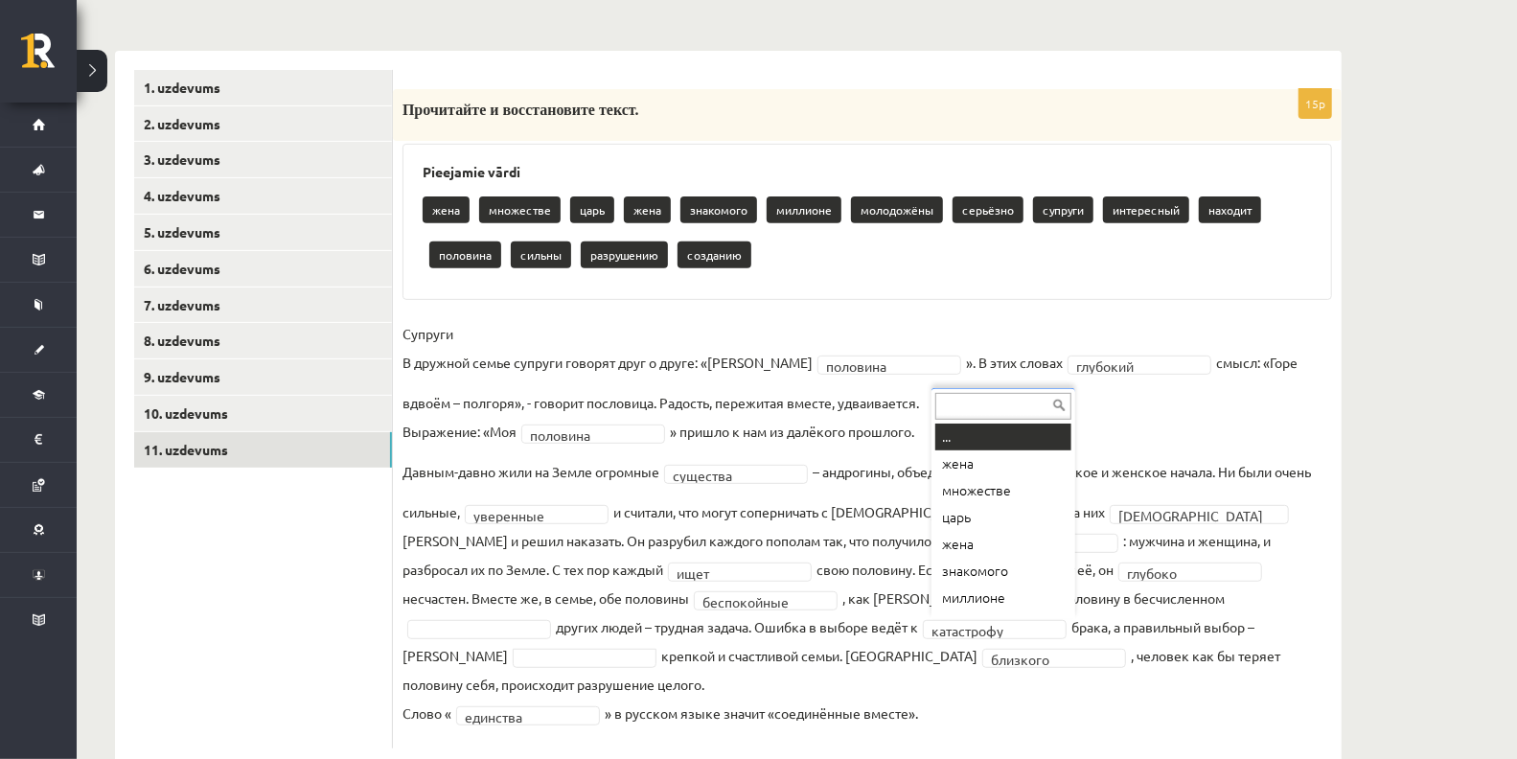
scroll to position [22, 0]
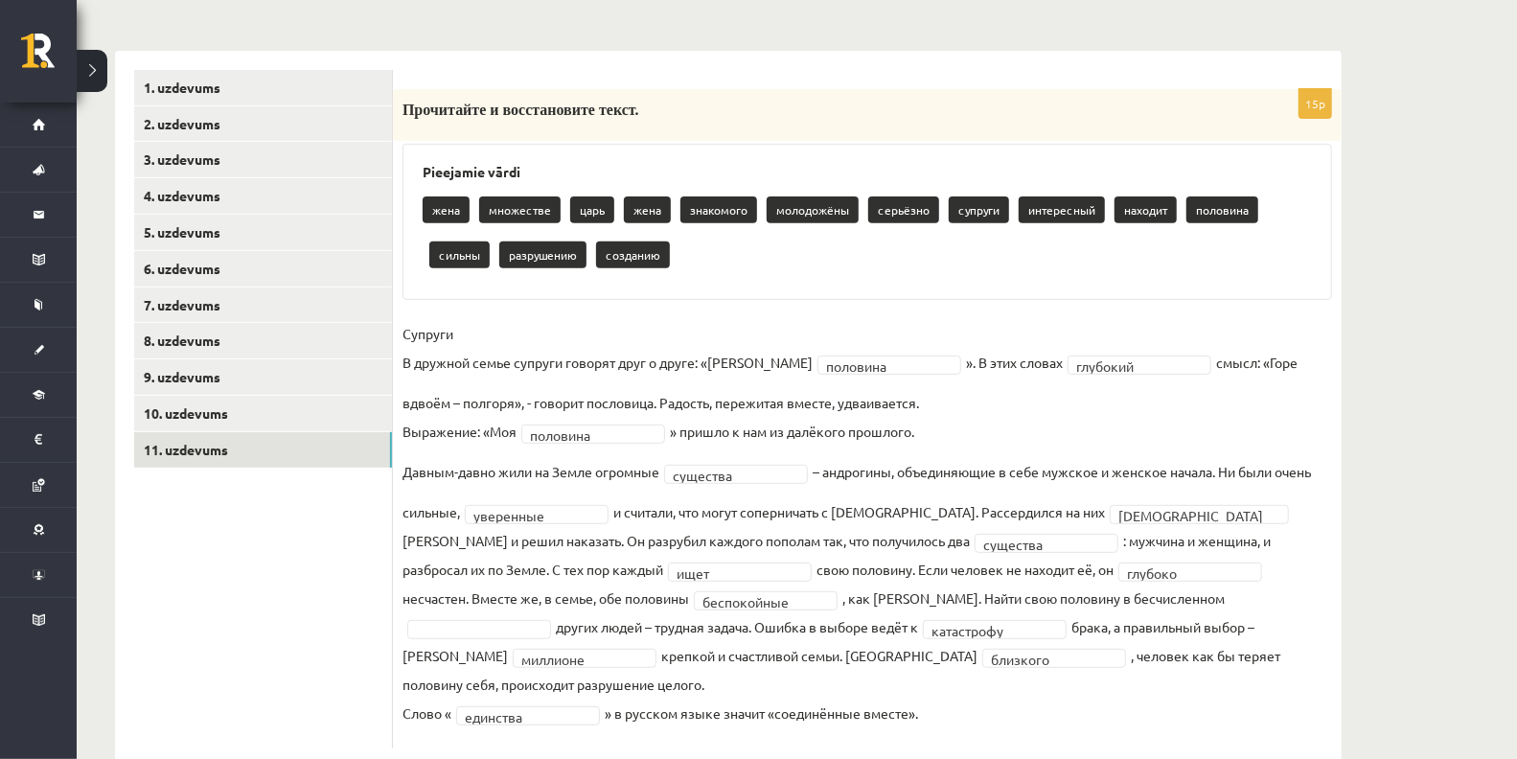
drag, startPoint x: 1016, startPoint y: 583, endPoint x: 1021, endPoint y: 603, distance: 20.7
click at [1021, 603] on fieldset "Супруги В дружной семье супруги говорят друг о друге: «Моя половина ******** ».…" at bounding box center [868, 529] width 930 height 420
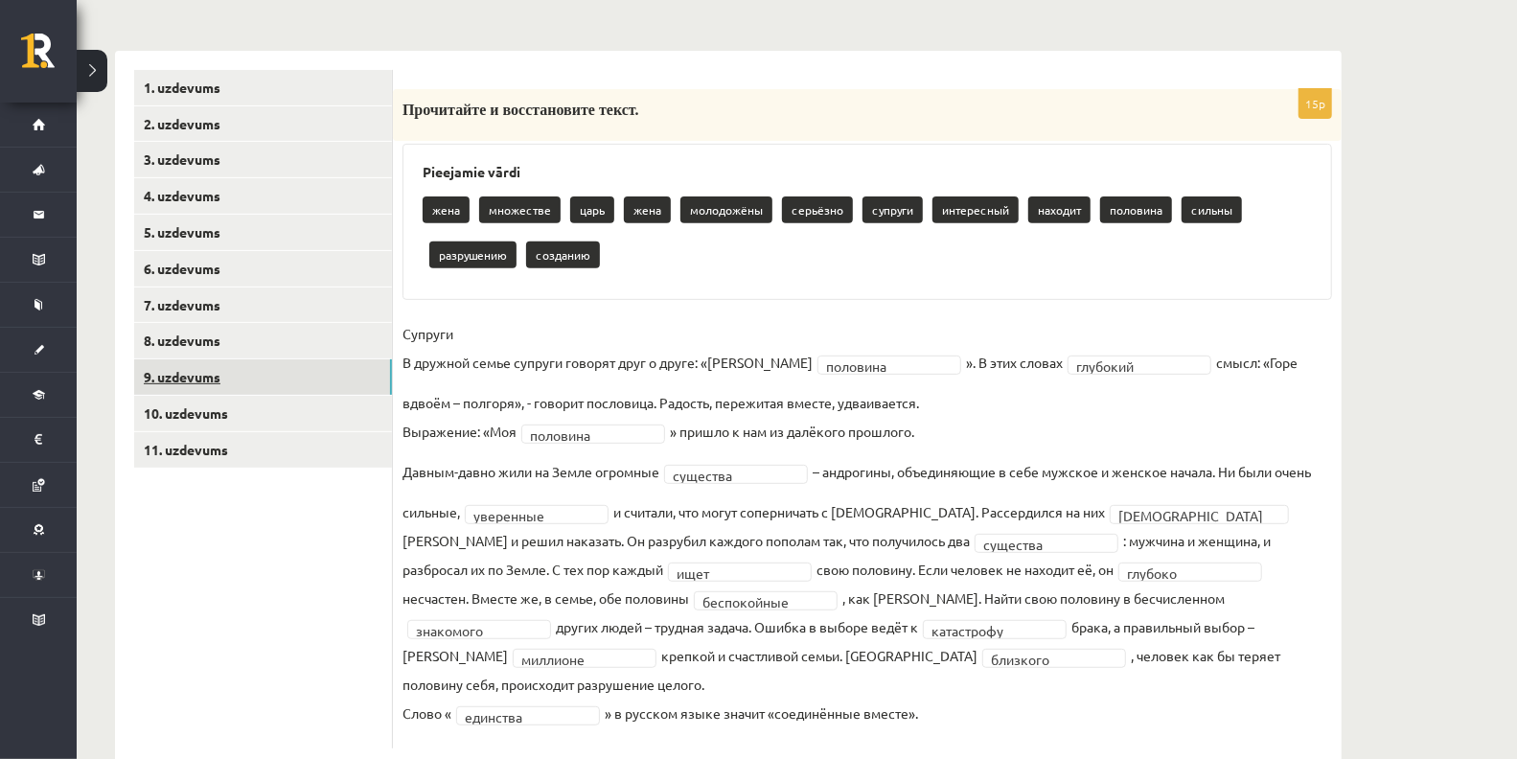
click at [276, 371] on link "9. uzdevums" at bounding box center [263, 376] width 258 height 35
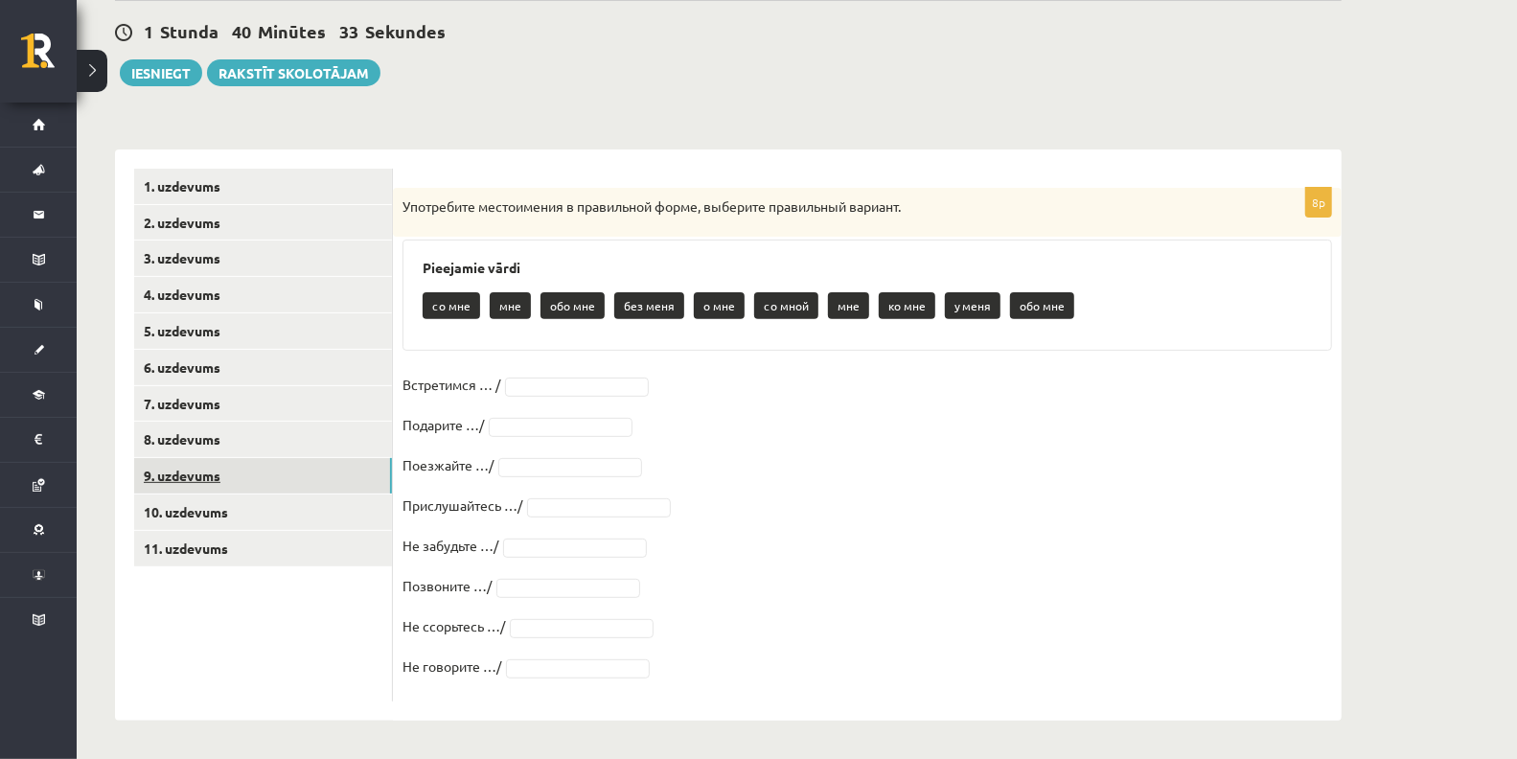
scroll to position [260, 0]
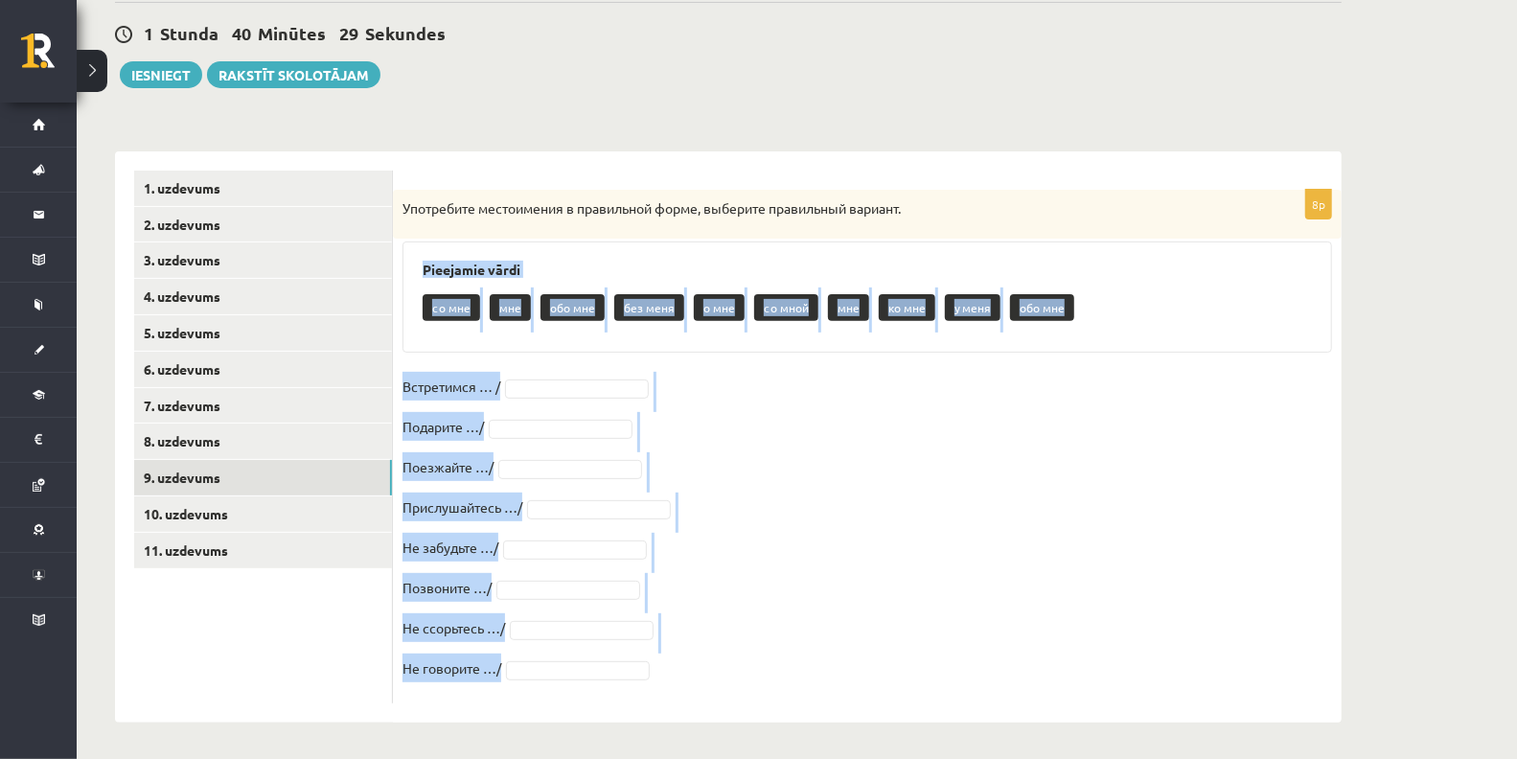
drag, startPoint x: 417, startPoint y: 261, endPoint x: 733, endPoint y: 676, distance: 521.8
click at [733, 676] on div "8p Употребите местоимения в правильной форме, выберите правильный вариант. Piee…" at bounding box center [867, 447] width 949 height 514
copy div "Pieejamie vārdi со мне мне обо мне без меня о мне со мной мне ко мне у меня обо…"
click at [1085, 324] on div "со мне мне обо мне без меня о мне со мной мне ко мне у меня обо мне" at bounding box center [867, 310] width 889 height 45
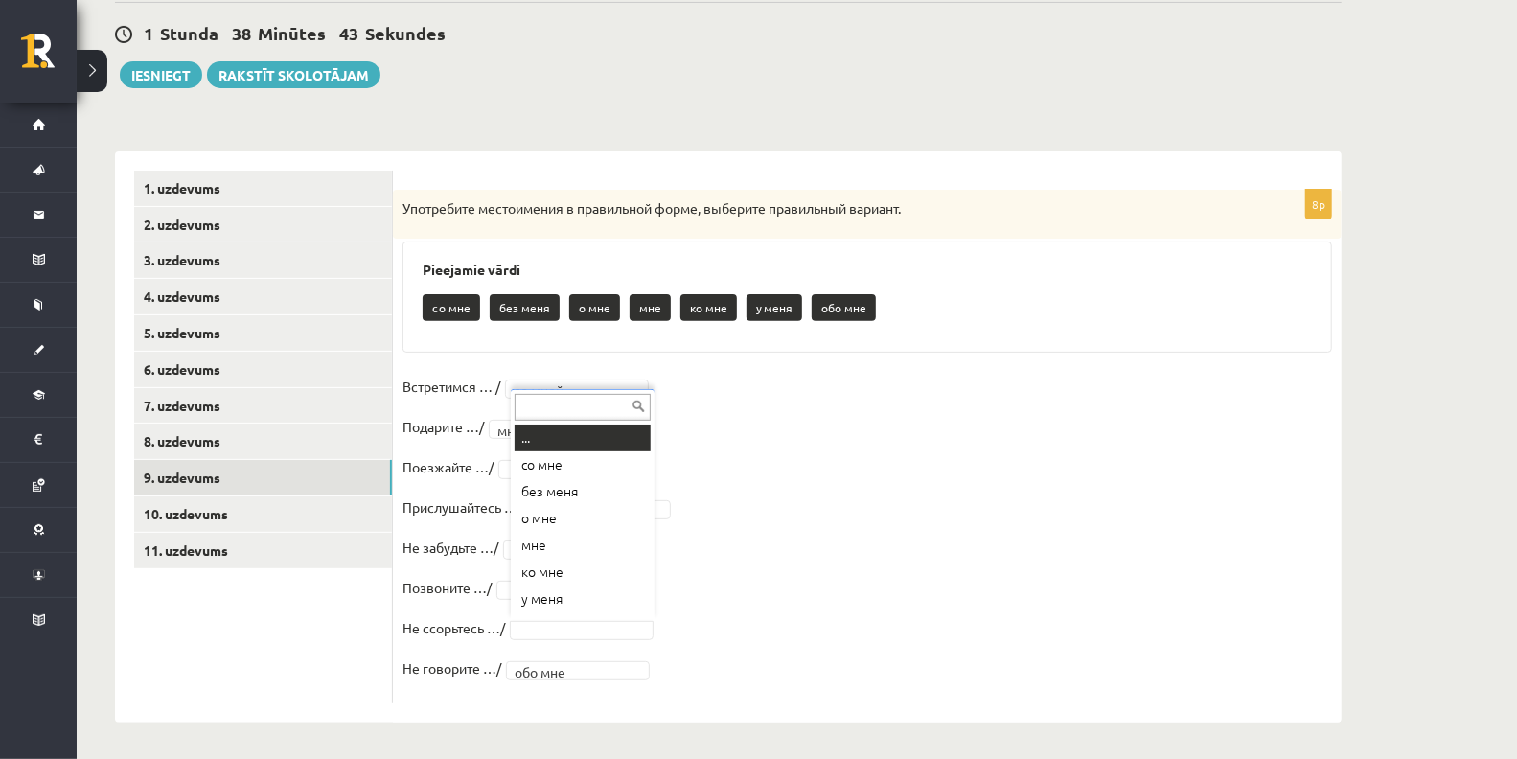
scroll to position [22, 0]
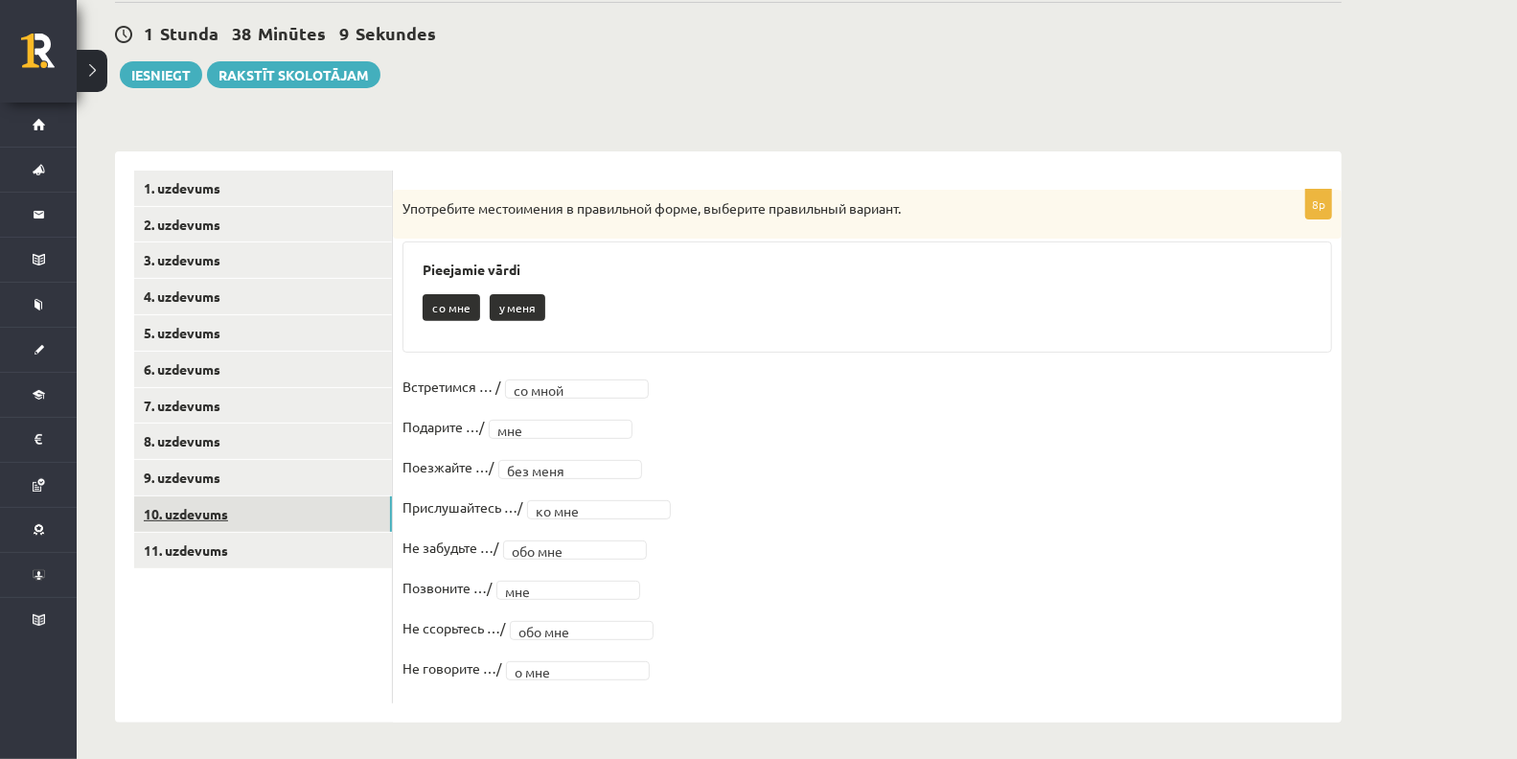
click at [263, 505] on link "10. uzdevums" at bounding box center [263, 513] width 258 height 35
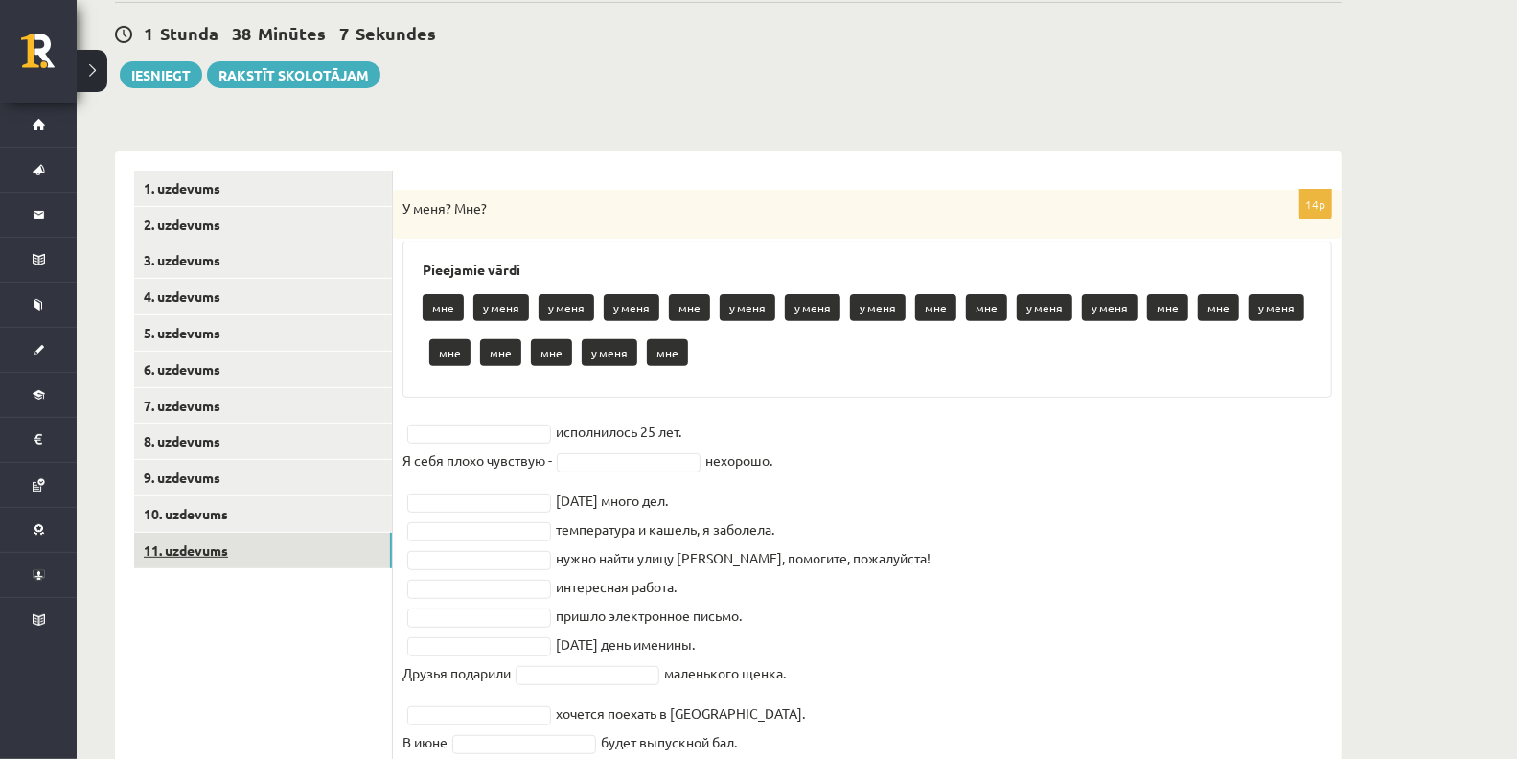
click at [236, 533] on link "11. uzdevums" at bounding box center [263, 550] width 258 height 35
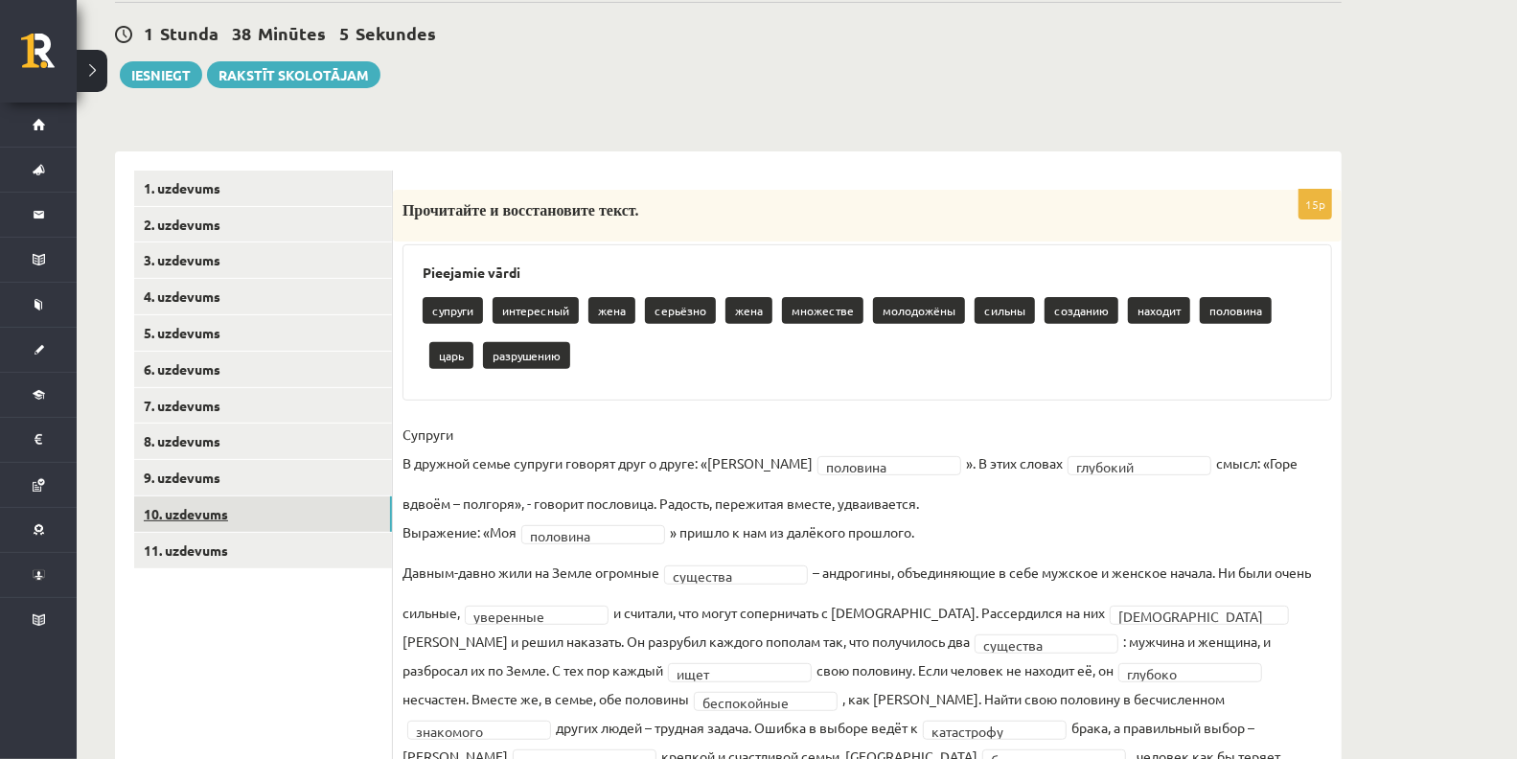
click at [219, 501] on link "10. uzdevums" at bounding box center [263, 513] width 258 height 35
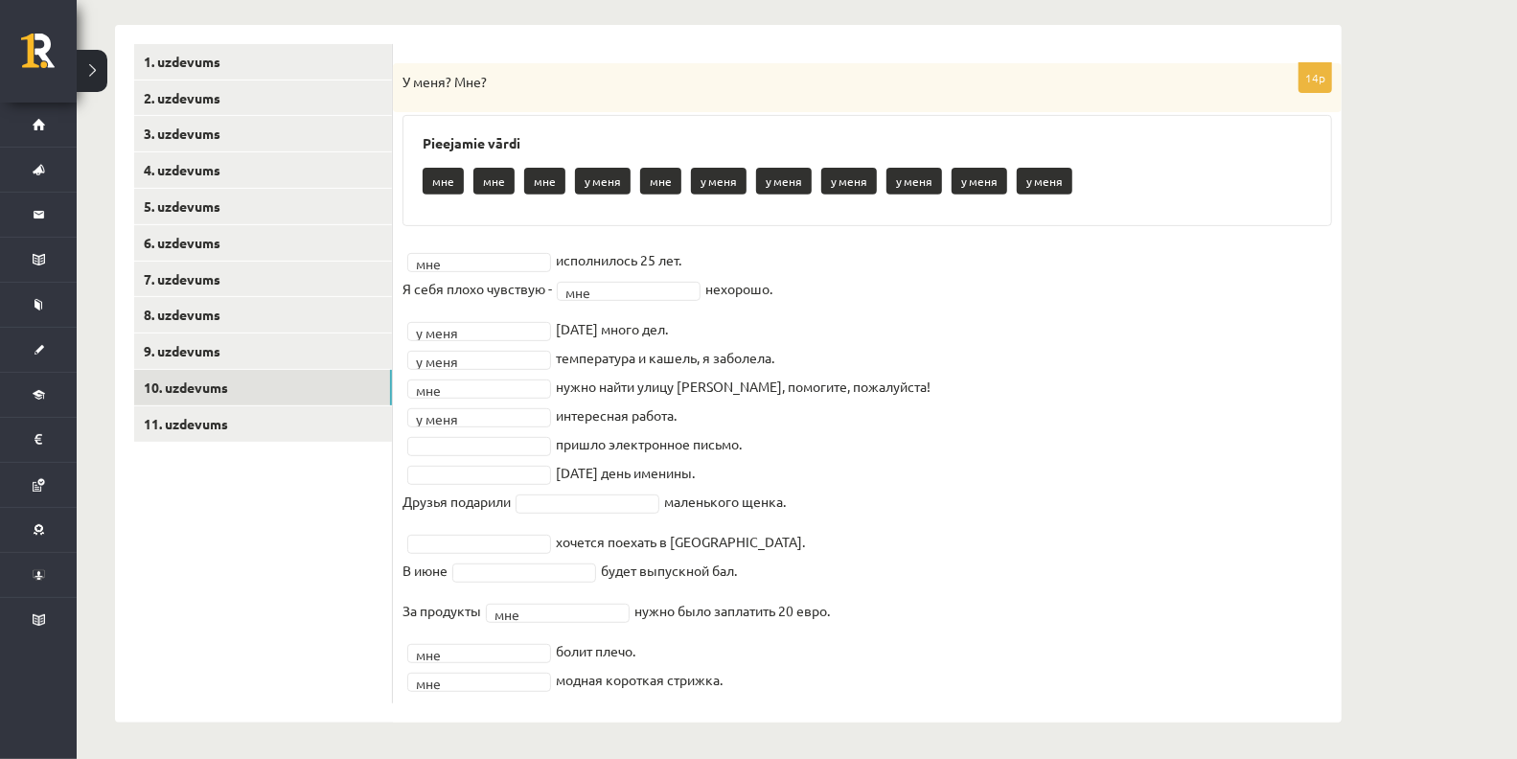
click at [487, 581] on fieldset "мне *** исполнилось 25 лет. Я себя плохо чувствую - мне *** нехорошо. у меня **…" at bounding box center [868, 469] width 930 height 449
click at [494, 580] on fieldset "мне *** исполнилось 25 лет. Я себя плохо чувствую - мне *** нехорошо. у меня **…" at bounding box center [868, 469] width 930 height 449
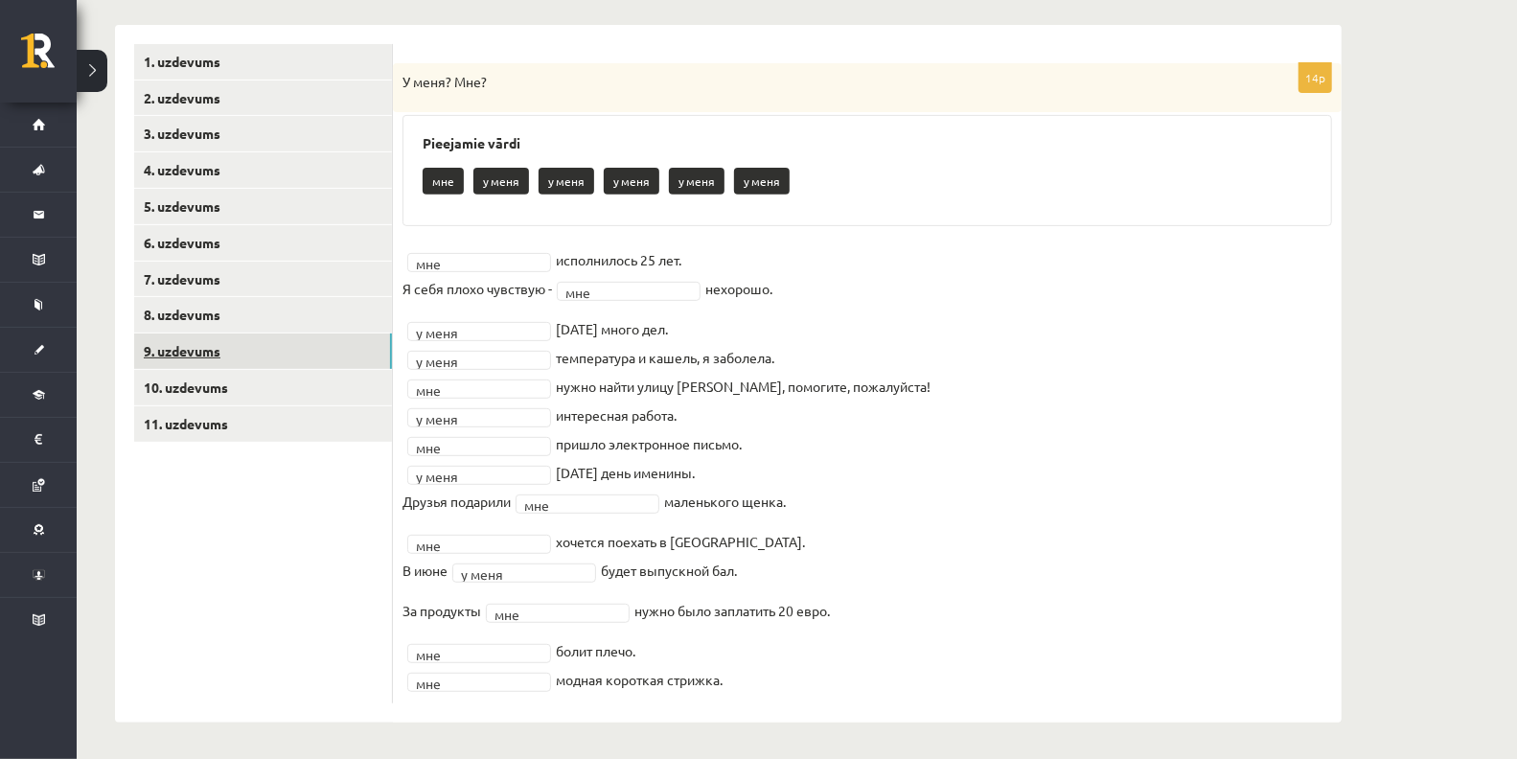
click at [233, 337] on link "9. uzdevums" at bounding box center [263, 351] width 258 height 35
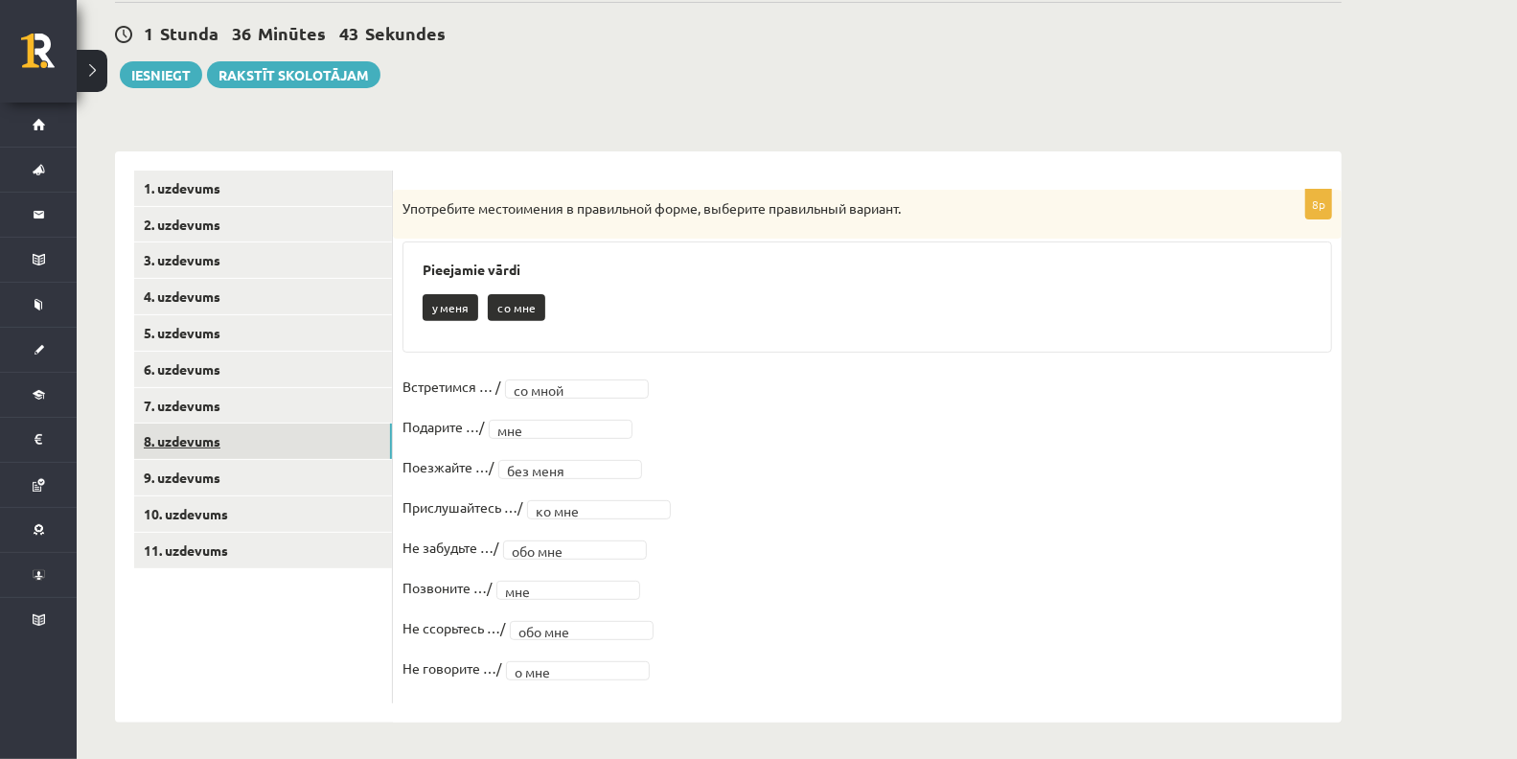
click at [198, 444] on link "8. uzdevums" at bounding box center [263, 441] width 258 height 35
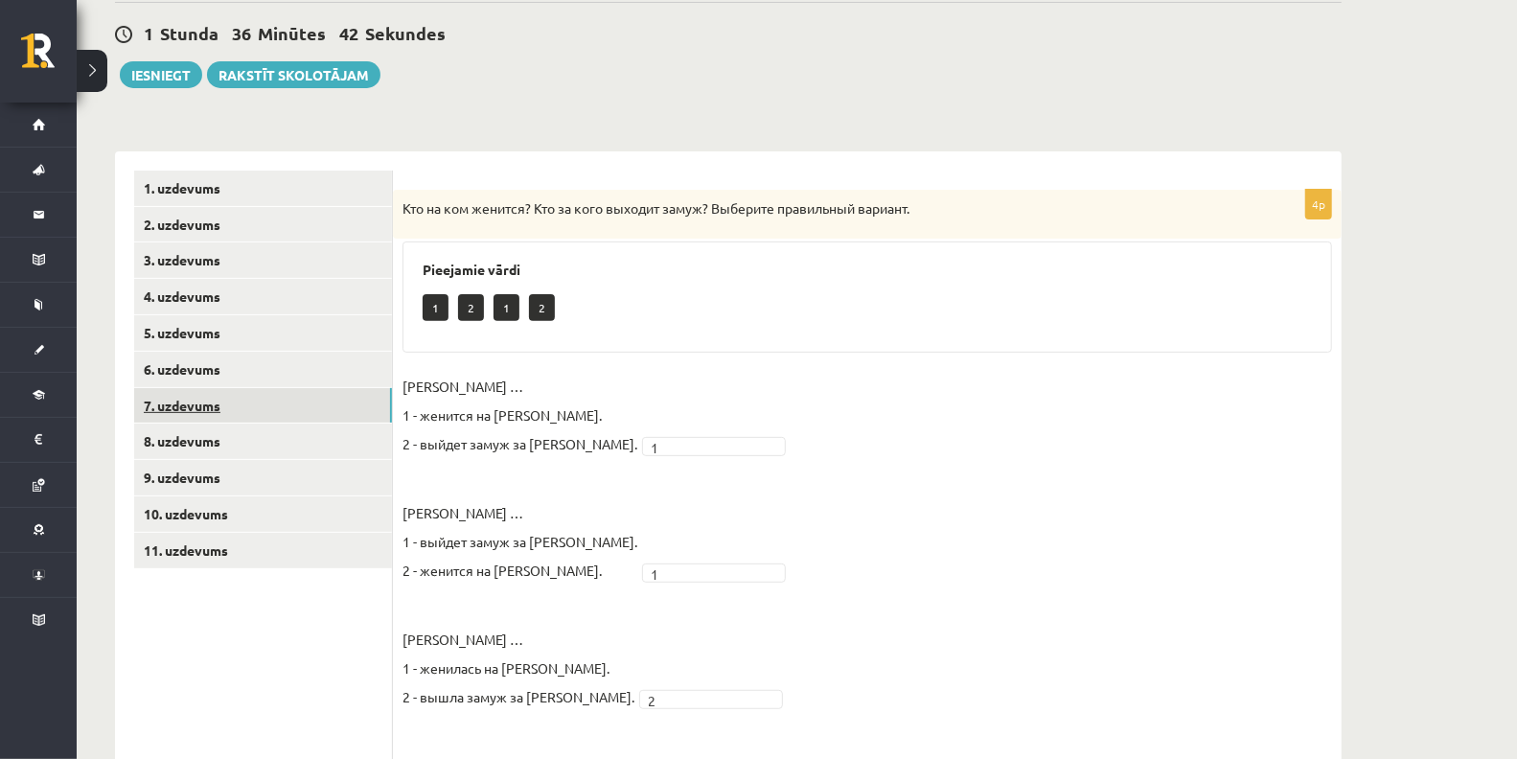
click at [218, 412] on link "7. uzdevums" at bounding box center [263, 405] width 258 height 35
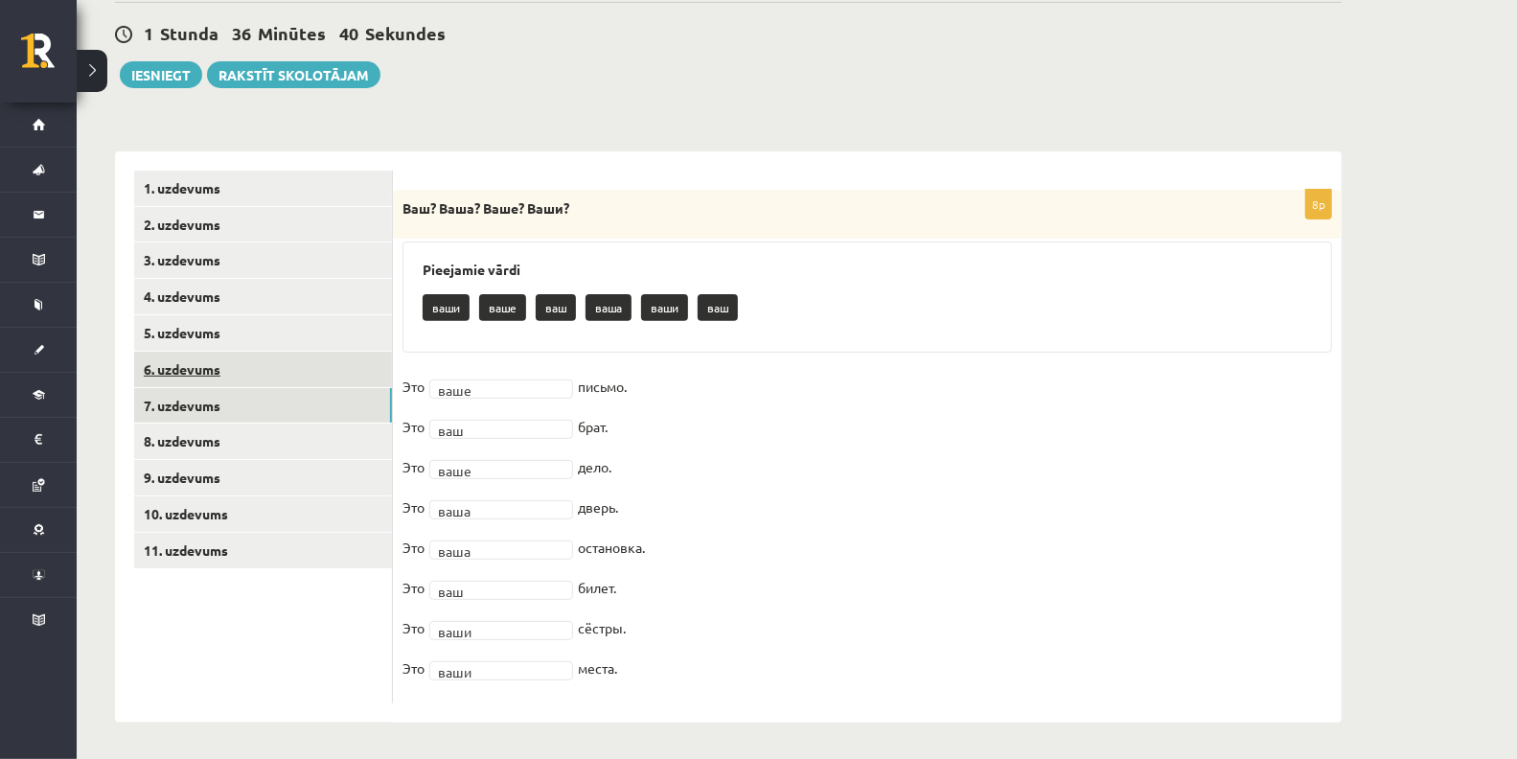
click at [197, 359] on link "6. uzdevums" at bounding box center [263, 369] width 258 height 35
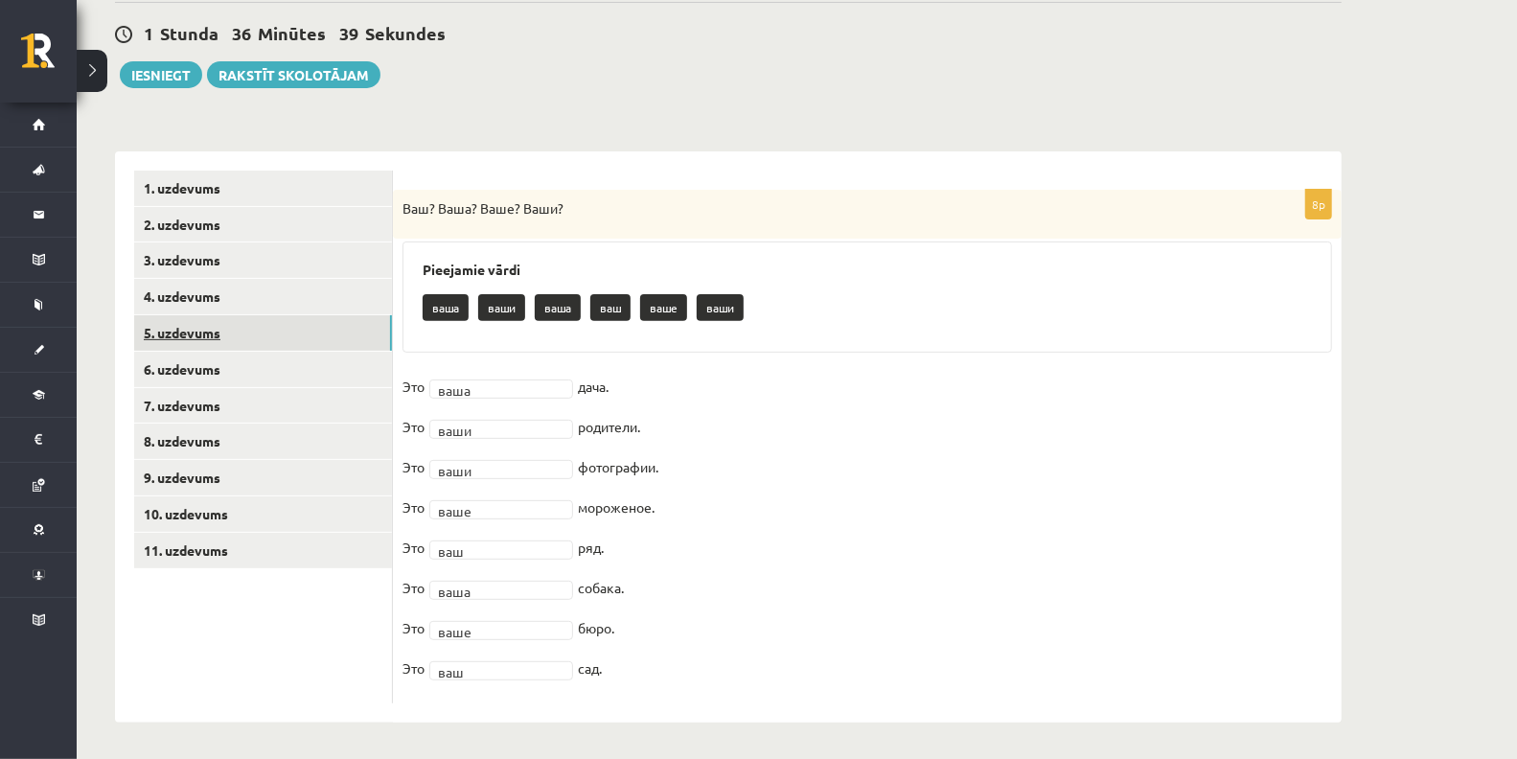
click at [221, 325] on link "5. uzdevums" at bounding box center [263, 332] width 258 height 35
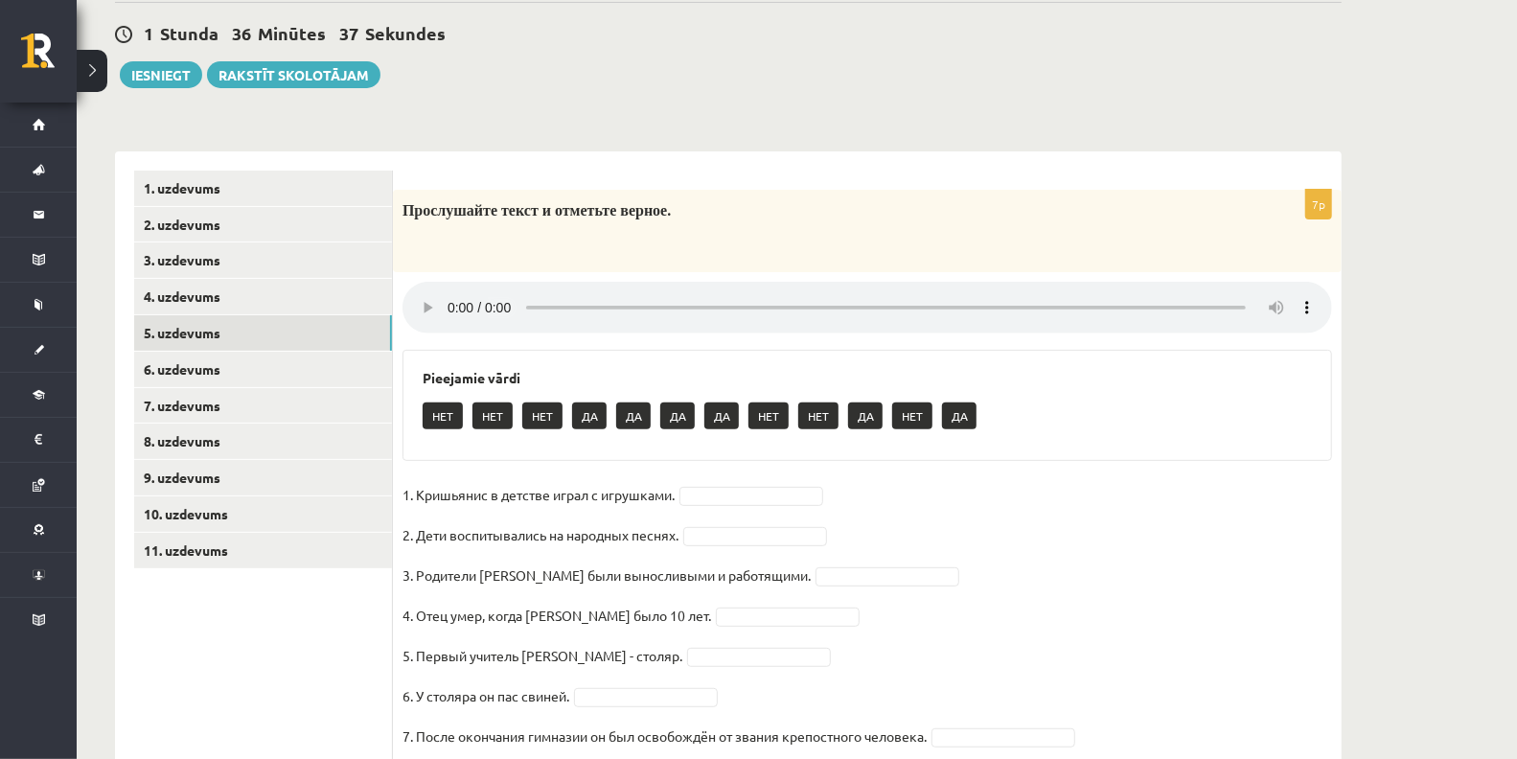
scroll to position [328, 0]
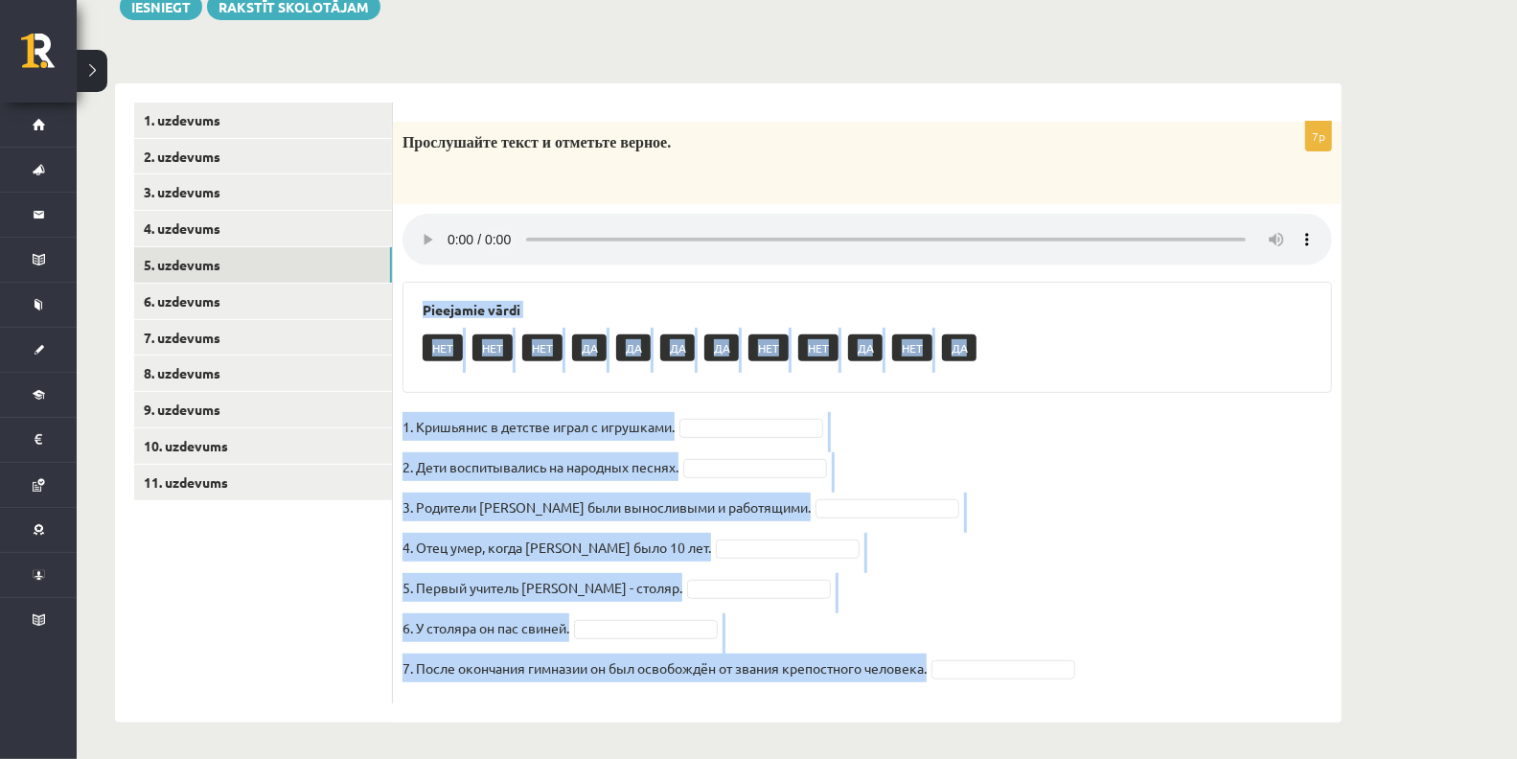
drag, startPoint x: 414, startPoint y: 298, endPoint x: 969, endPoint y: 727, distance: 701.7
click at [969, 727] on div "**********" at bounding box center [728, 253] width 1303 height 1015
copy div "Pieejamie vārdi НЕТ НЕТ НЕТ ДА ДА ДА ДА НЕТ НЕТ ДА НЕТ ДА 1. Кришьянис в детств…"
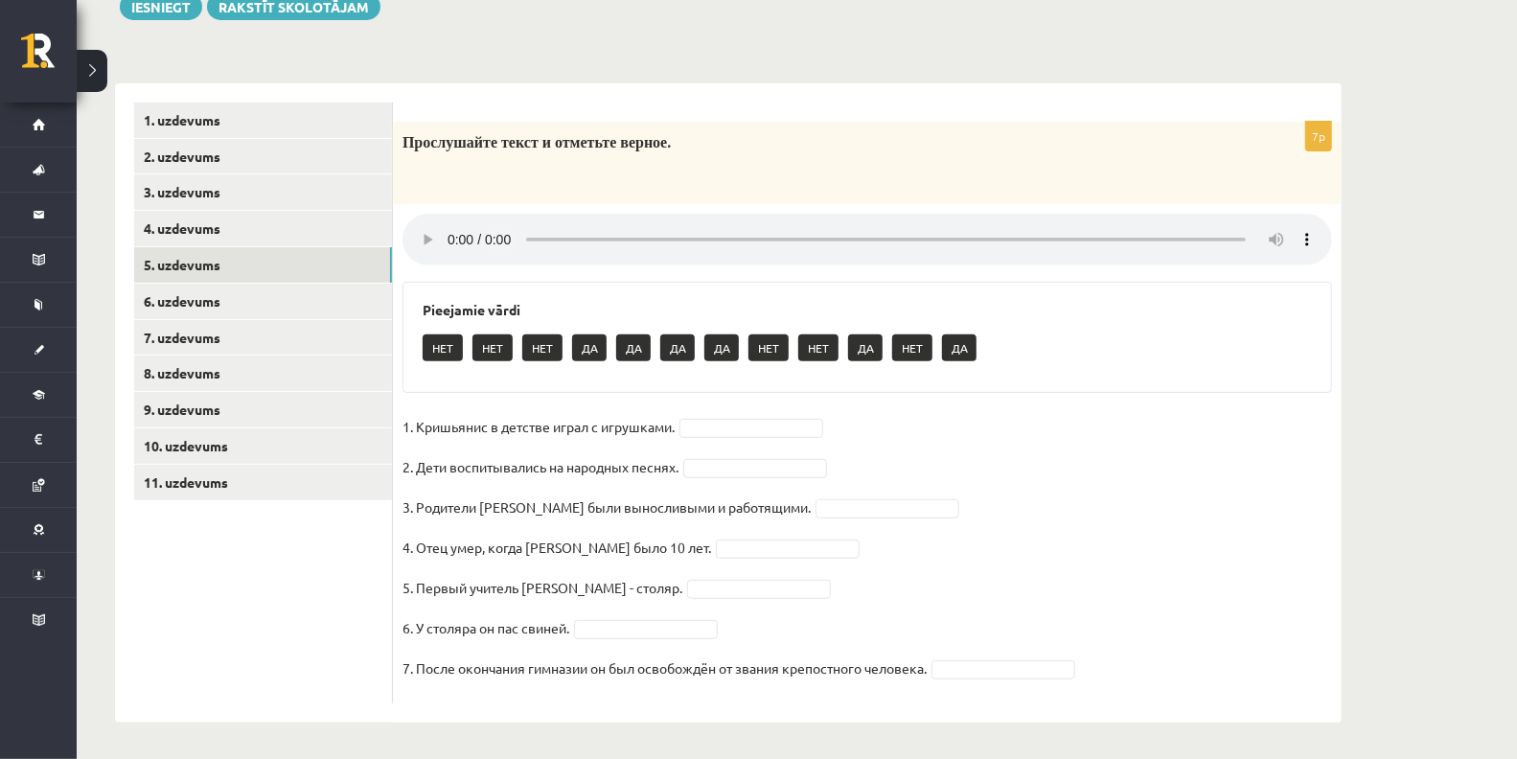
click at [281, 610] on ul "1. uzdevums 2. uzdevums 3. uzdevums 4. uzdevums 5. uzdevums 6. uzdevums 7. uzde…" at bounding box center [263, 403] width 259 height 601
drag, startPoint x: 745, startPoint y: 414, endPoint x: 746, endPoint y: 425, distance: 10.6
click at [746, 425] on fieldset "1. Кришьянис в детстве играл с игрушками. 2. Дети воспитывались на народных пес…" at bounding box center [868, 553] width 930 height 282
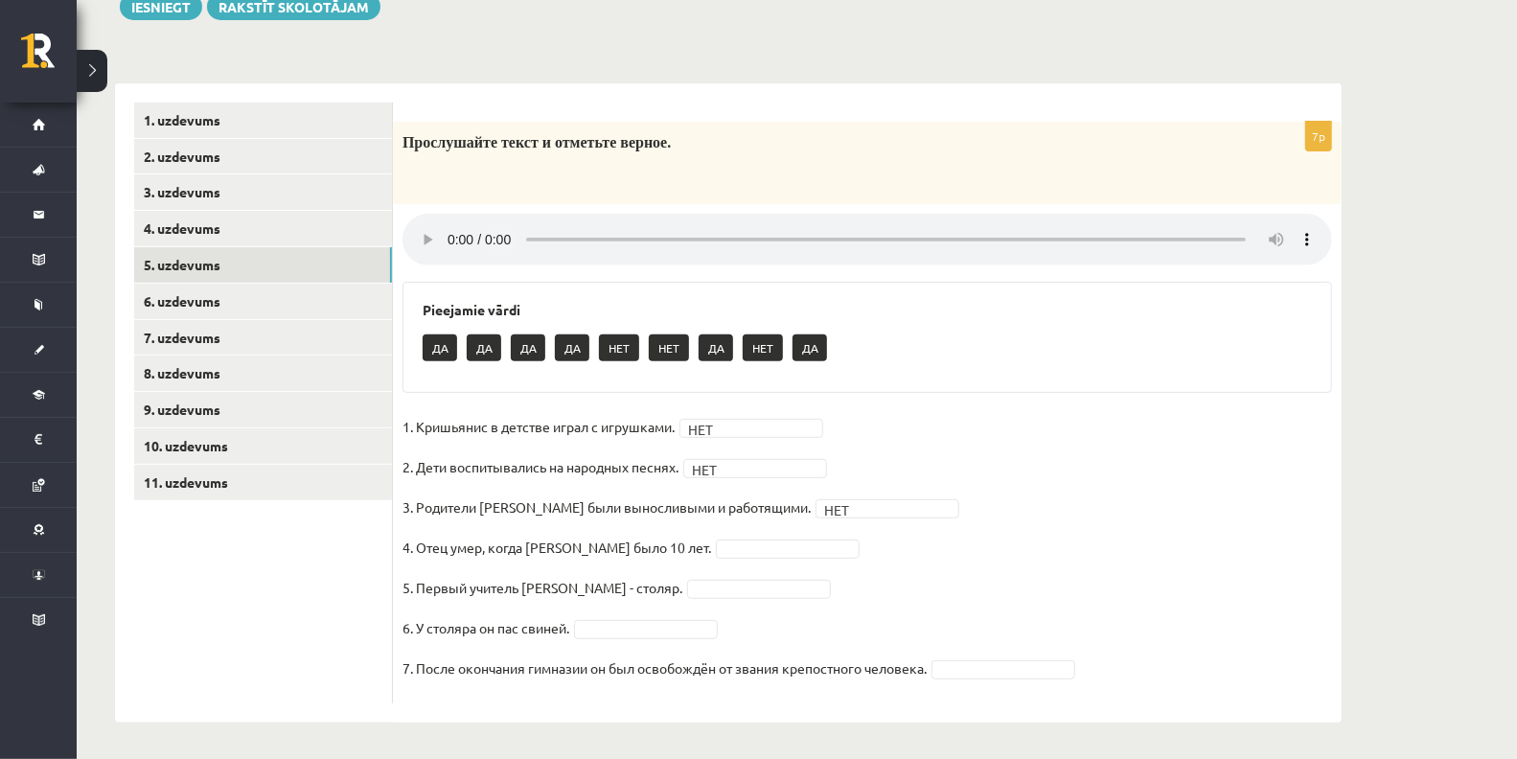
click at [1004, 656] on fieldset "1. Кришьянис в детстве играл с игрушками. НЕТ *** 2. Дети воспитывались на наро…" at bounding box center [868, 553] width 930 height 282
click at [649, 616] on fieldset "1. Кришьянис в детстве играл с игрушками. НЕТ *** 2. Дети воспитывались на наро…" at bounding box center [868, 553] width 930 height 282
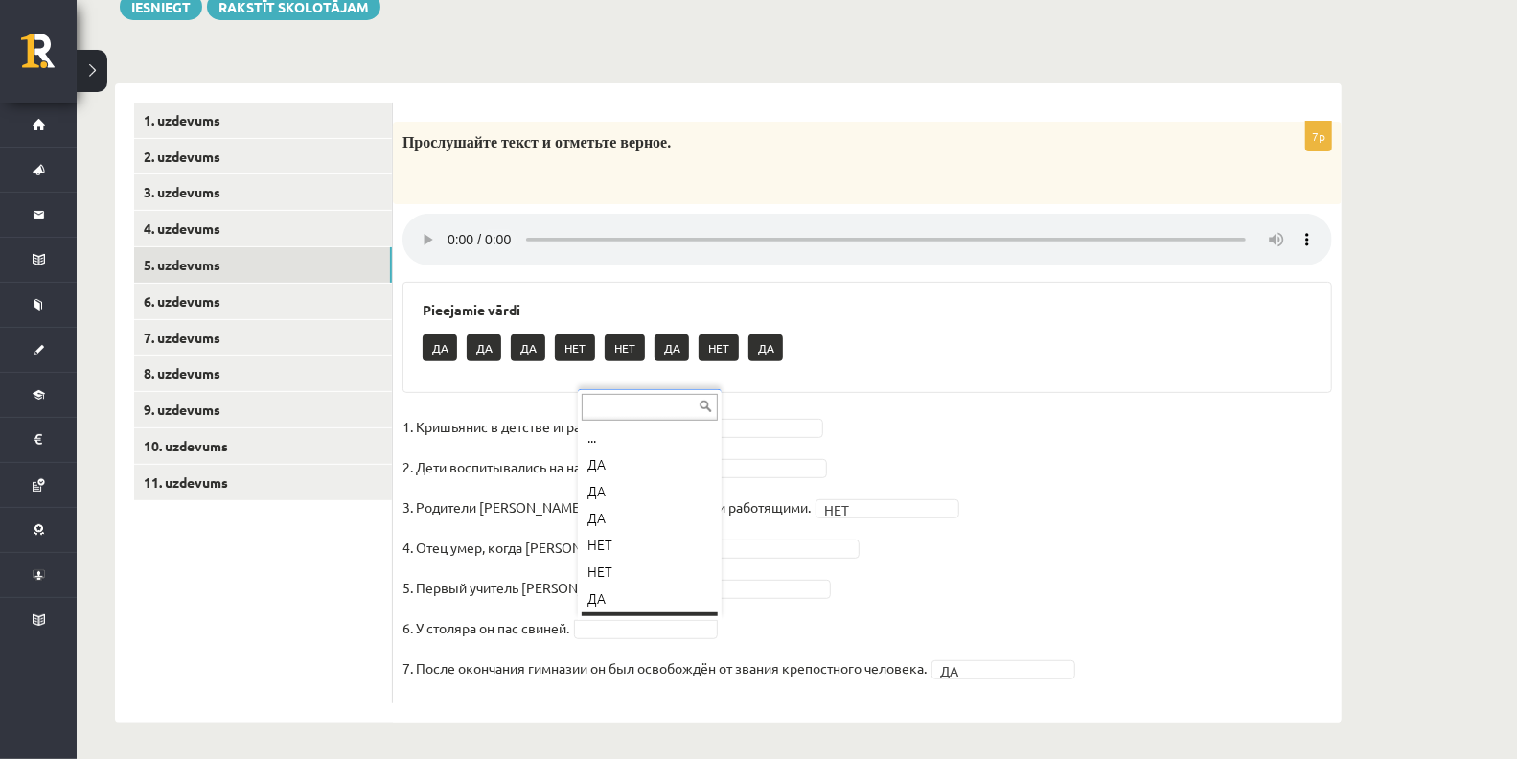
scroll to position [22, 0]
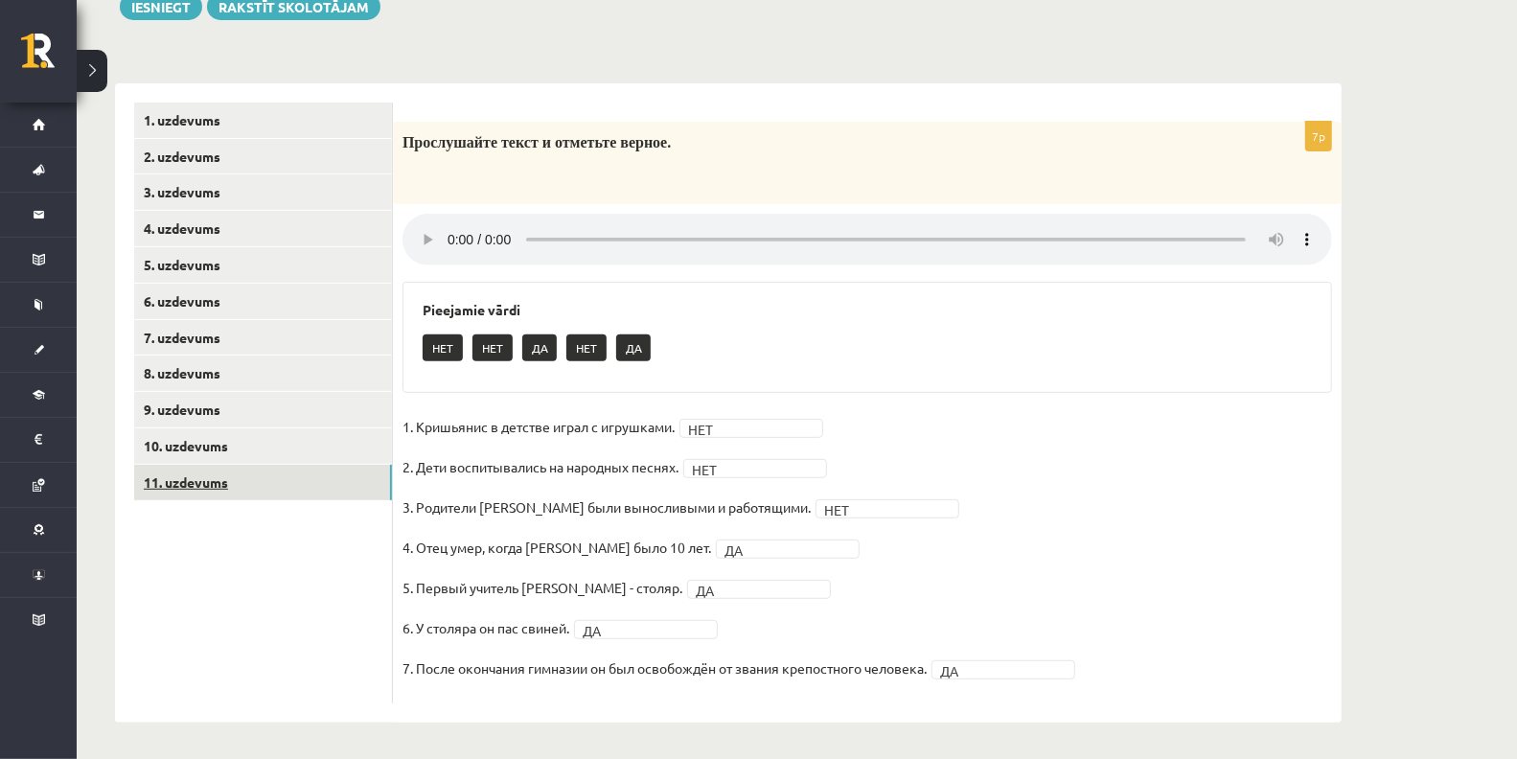
click at [266, 481] on link "11. uzdevums" at bounding box center [263, 482] width 258 height 35
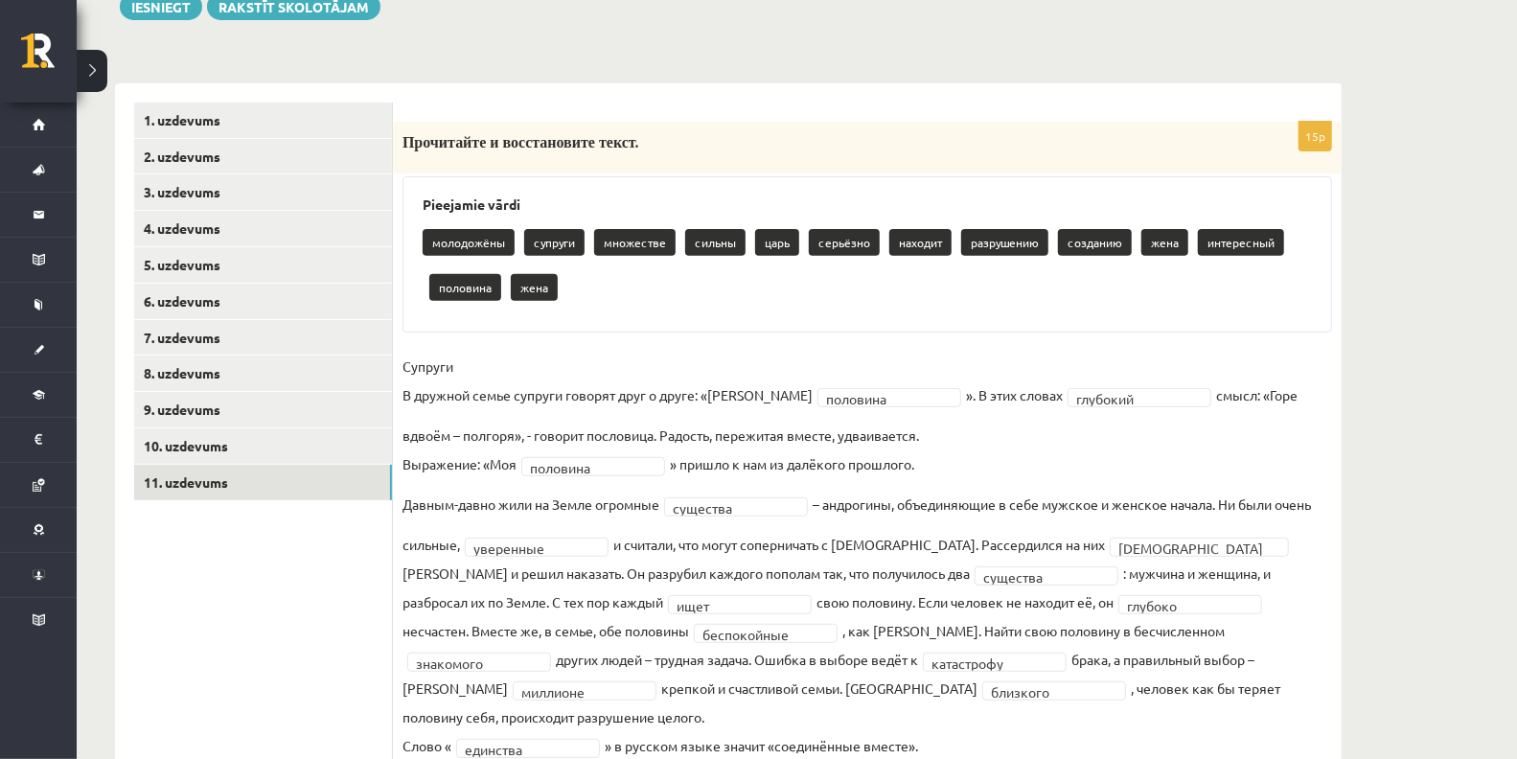
scroll to position [377, 0]
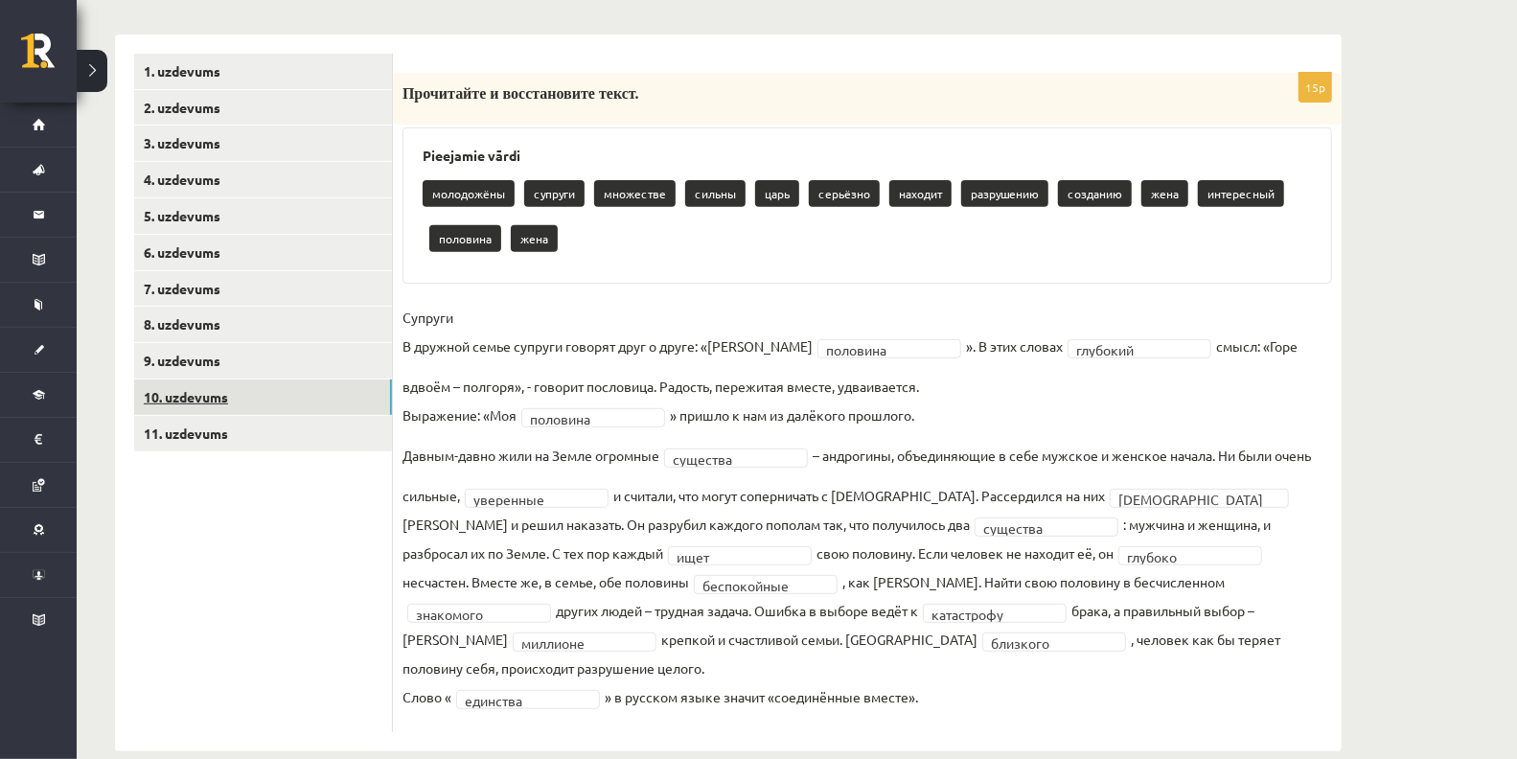
click at [295, 407] on link "10. uzdevums" at bounding box center [263, 397] width 258 height 35
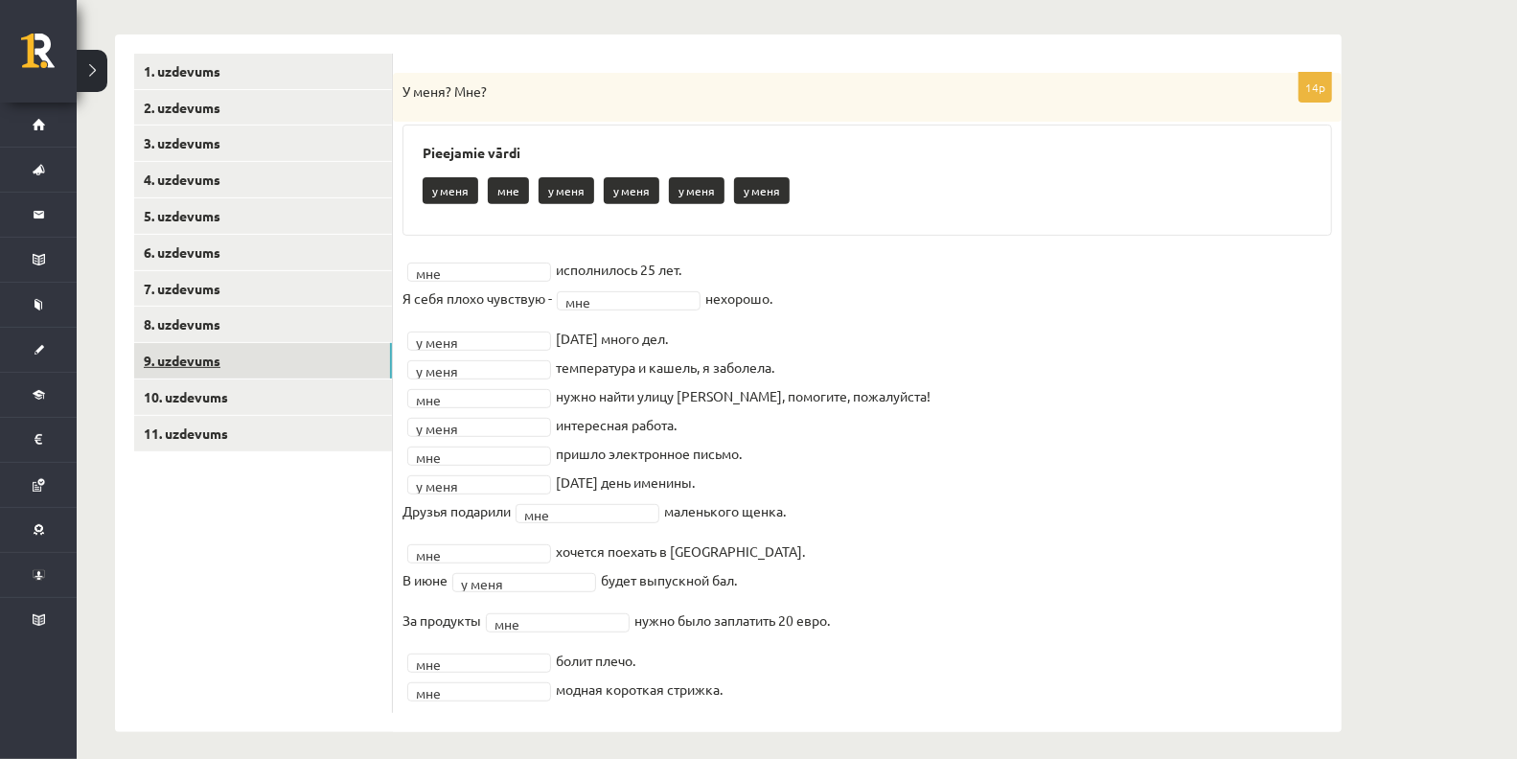
click at [238, 366] on link "9. uzdevums" at bounding box center [263, 360] width 258 height 35
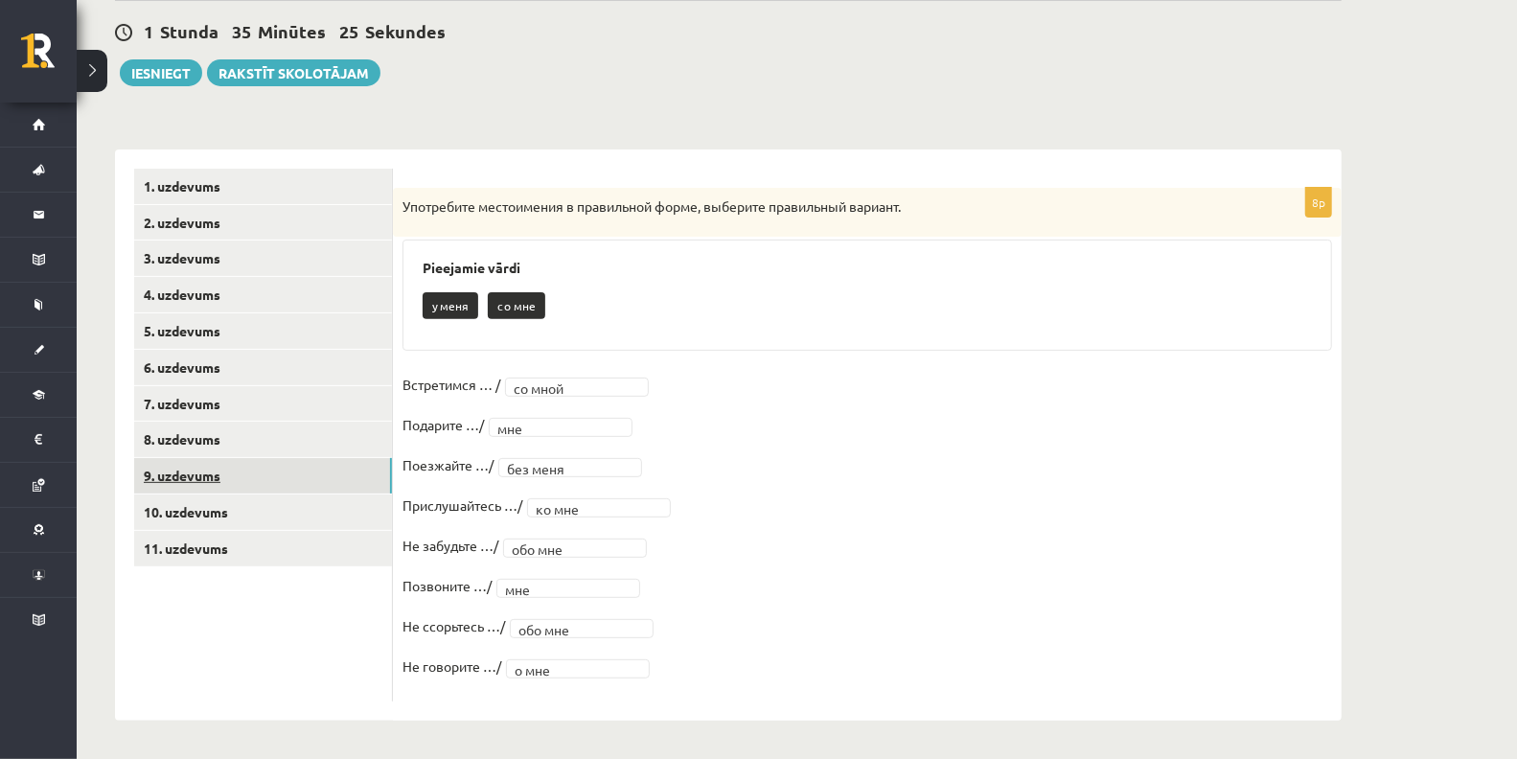
scroll to position [260, 0]
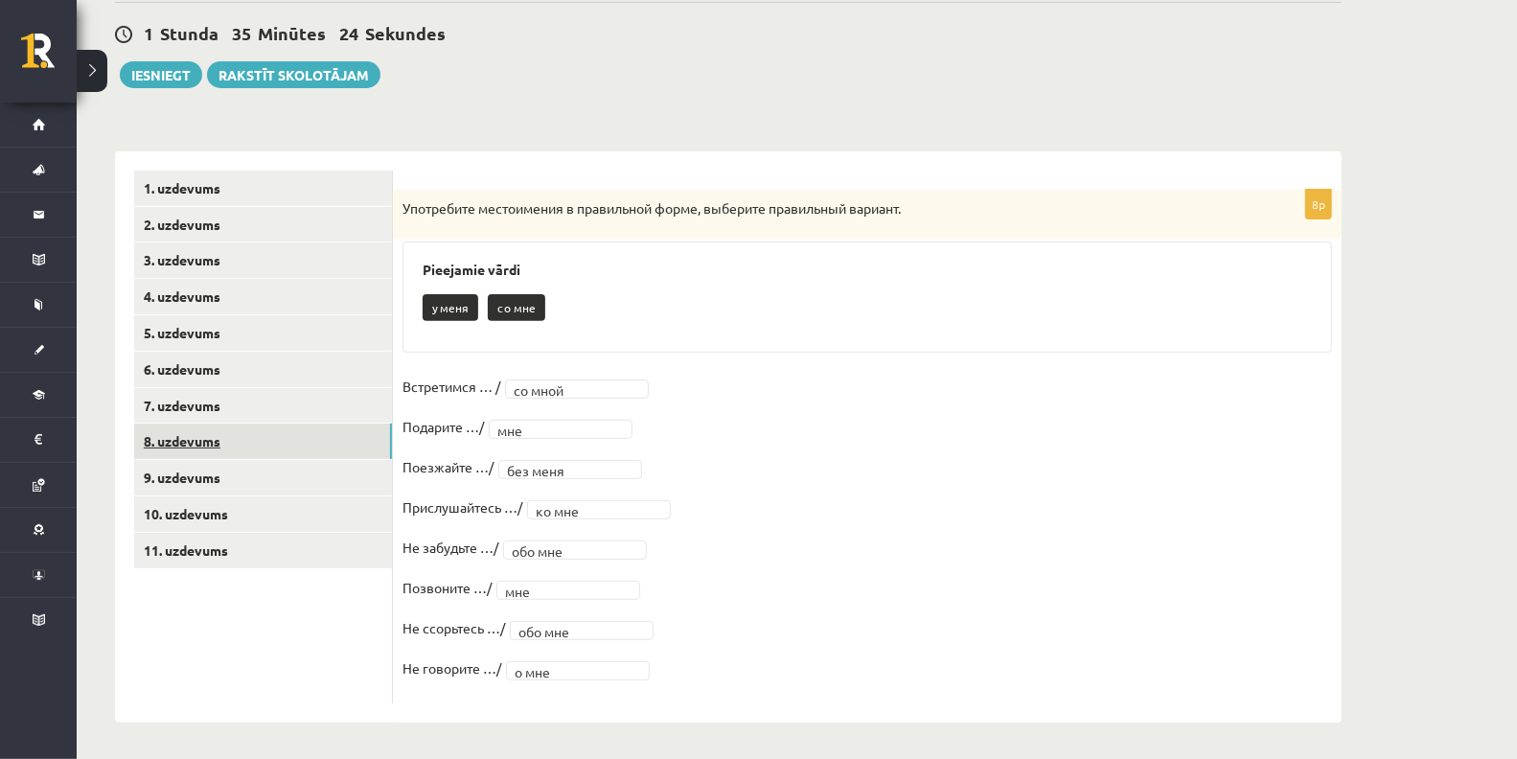
click at [188, 438] on link "8. uzdevums" at bounding box center [263, 441] width 258 height 35
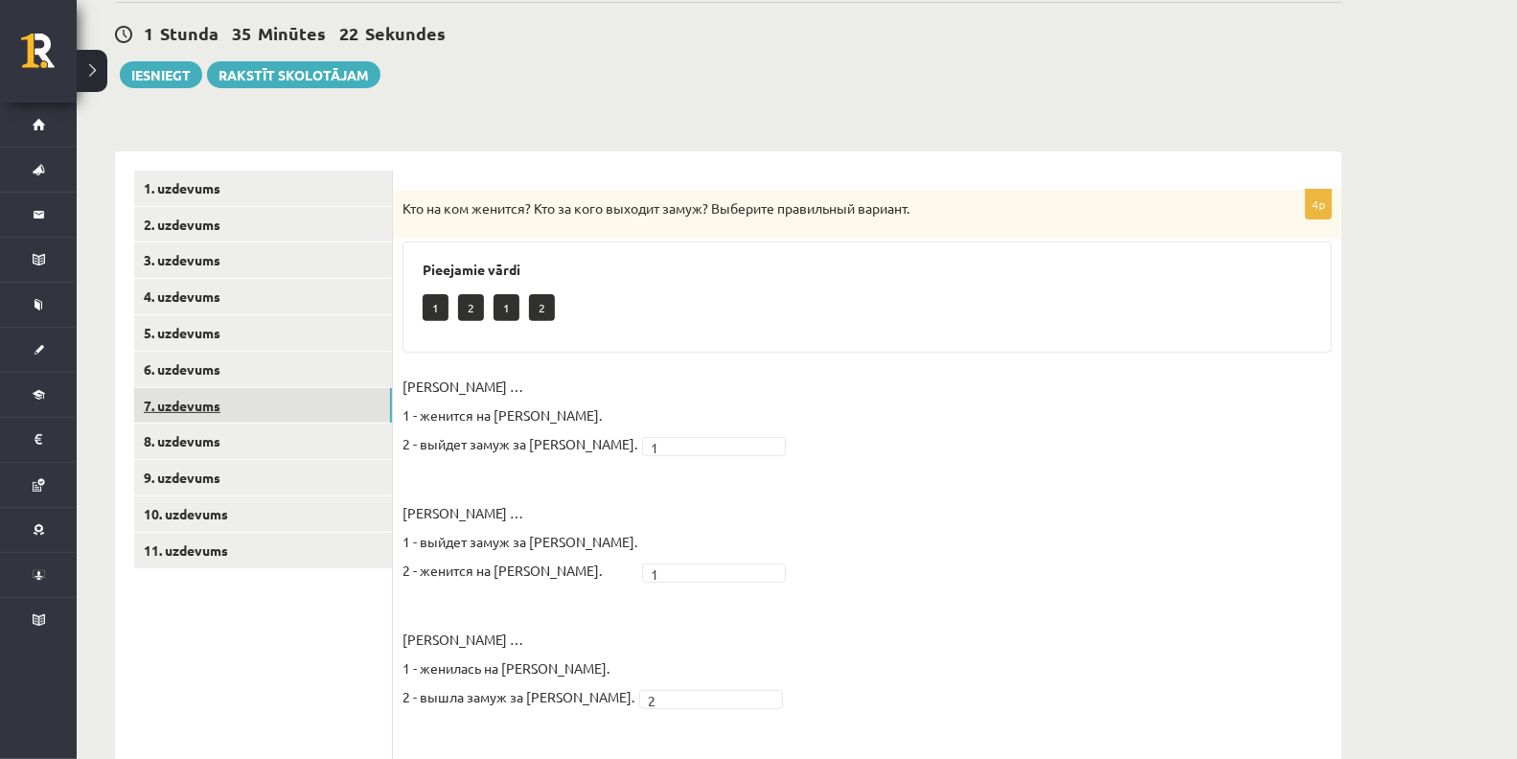
click at [195, 418] on link "7. uzdevums" at bounding box center [263, 405] width 258 height 35
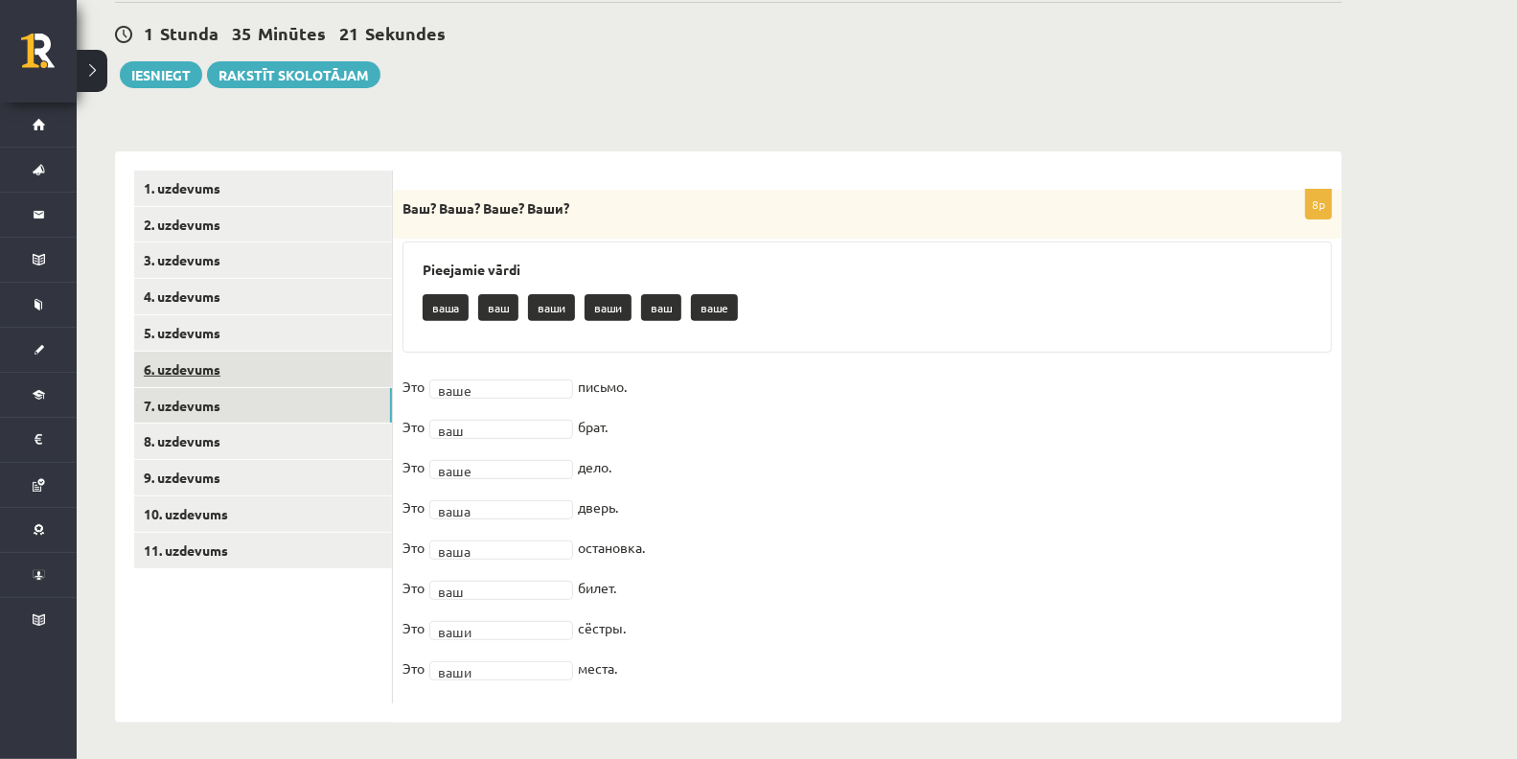
click at [202, 367] on link "6. uzdevums" at bounding box center [263, 369] width 258 height 35
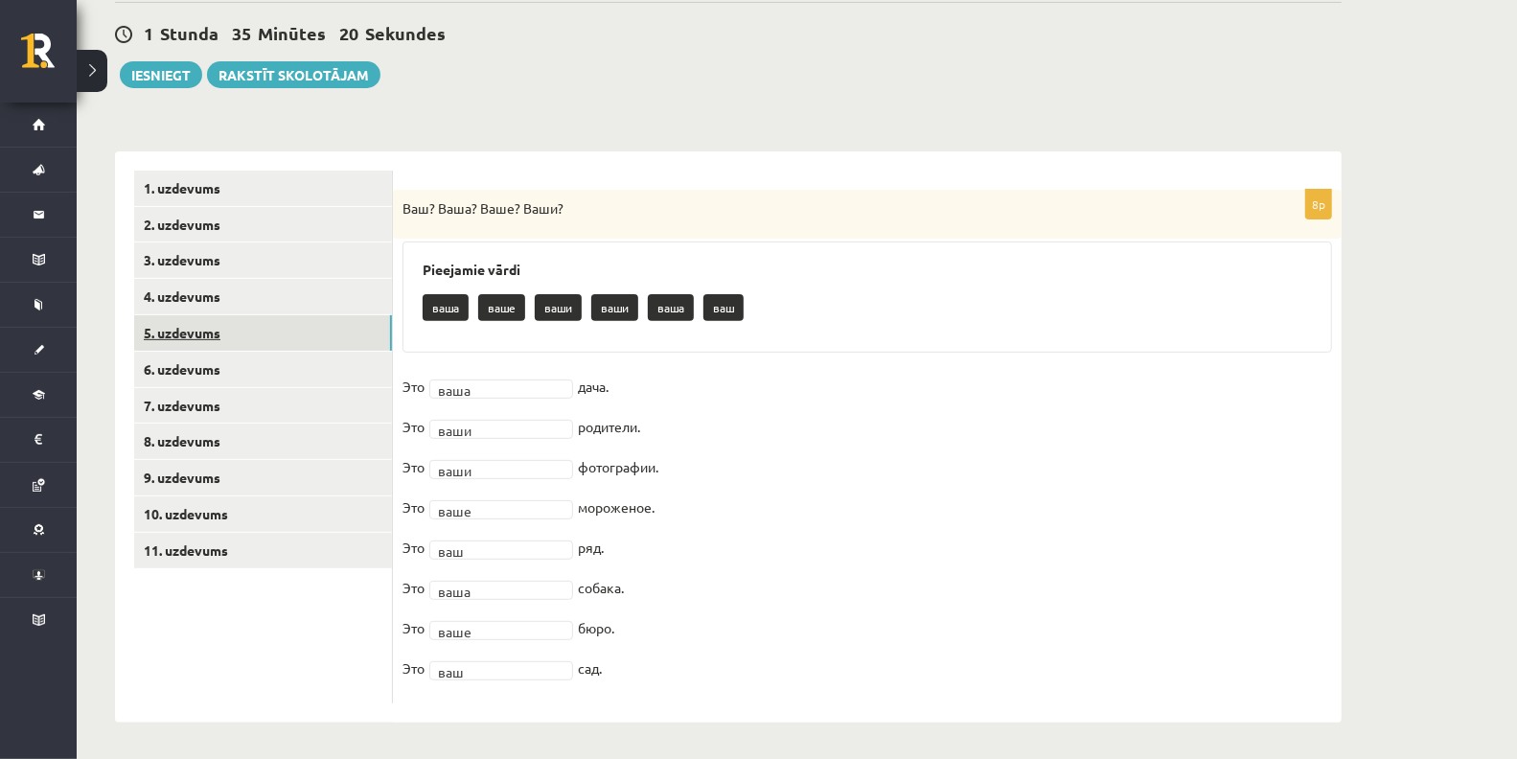
click at [206, 337] on link "5. uzdevums" at bounding box center [263, 332] width 258 height 35
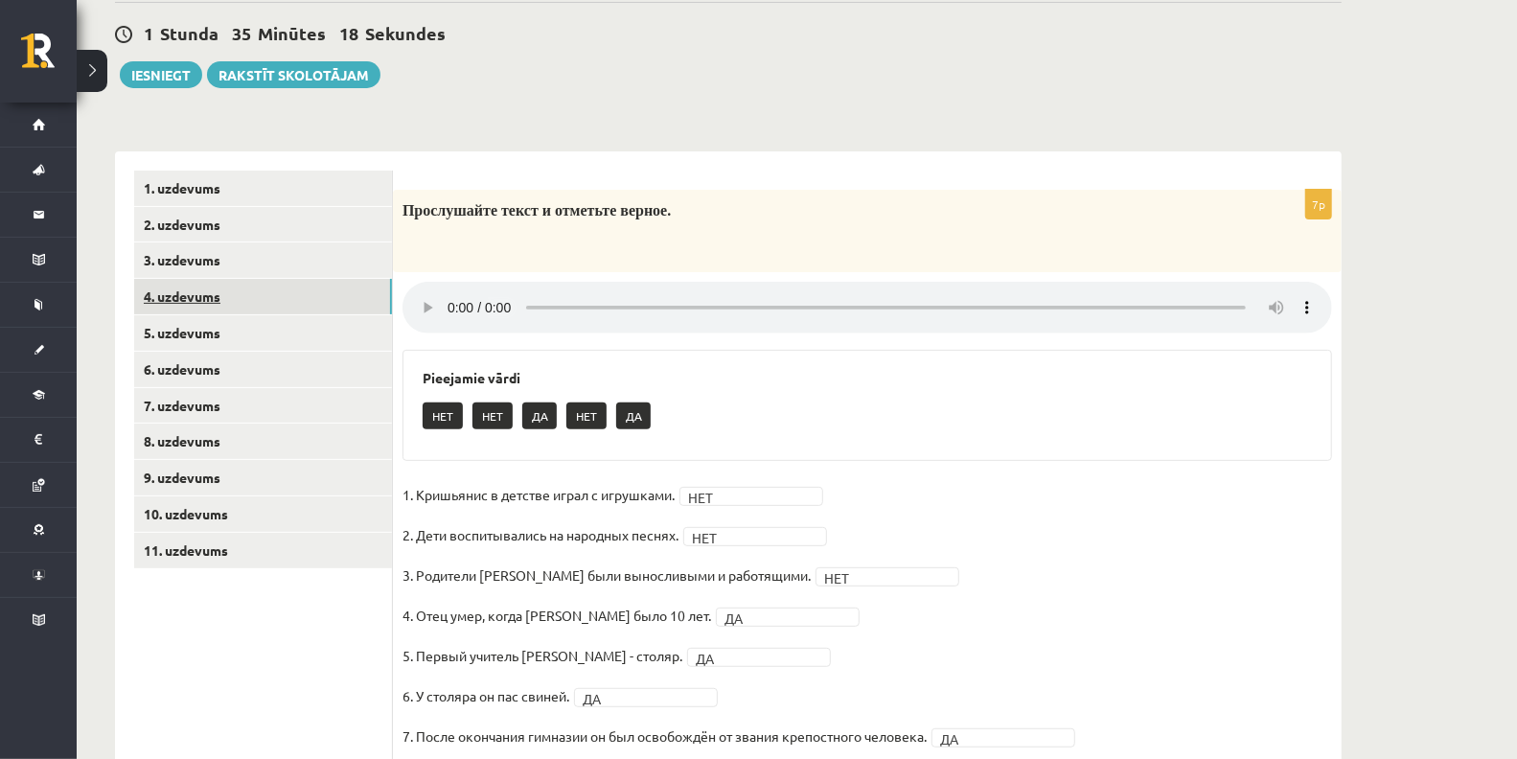
click at [215, 311] on link "4. uzdevums" at bounding box center [263, 296] width 258 height 35
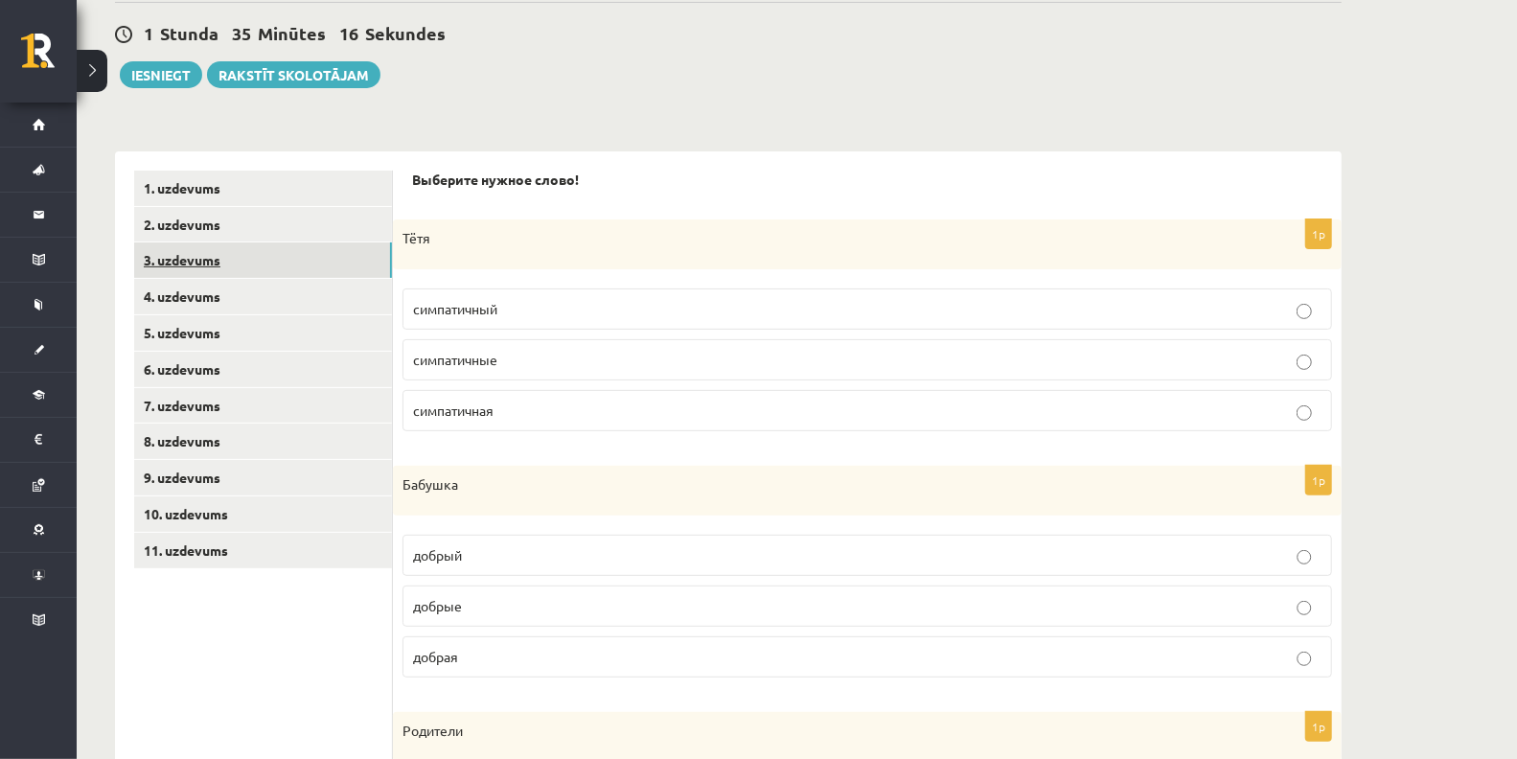
click at [207, 269] on link "3. uzdevums" at bounding box center [263, 259] width 258 height 35
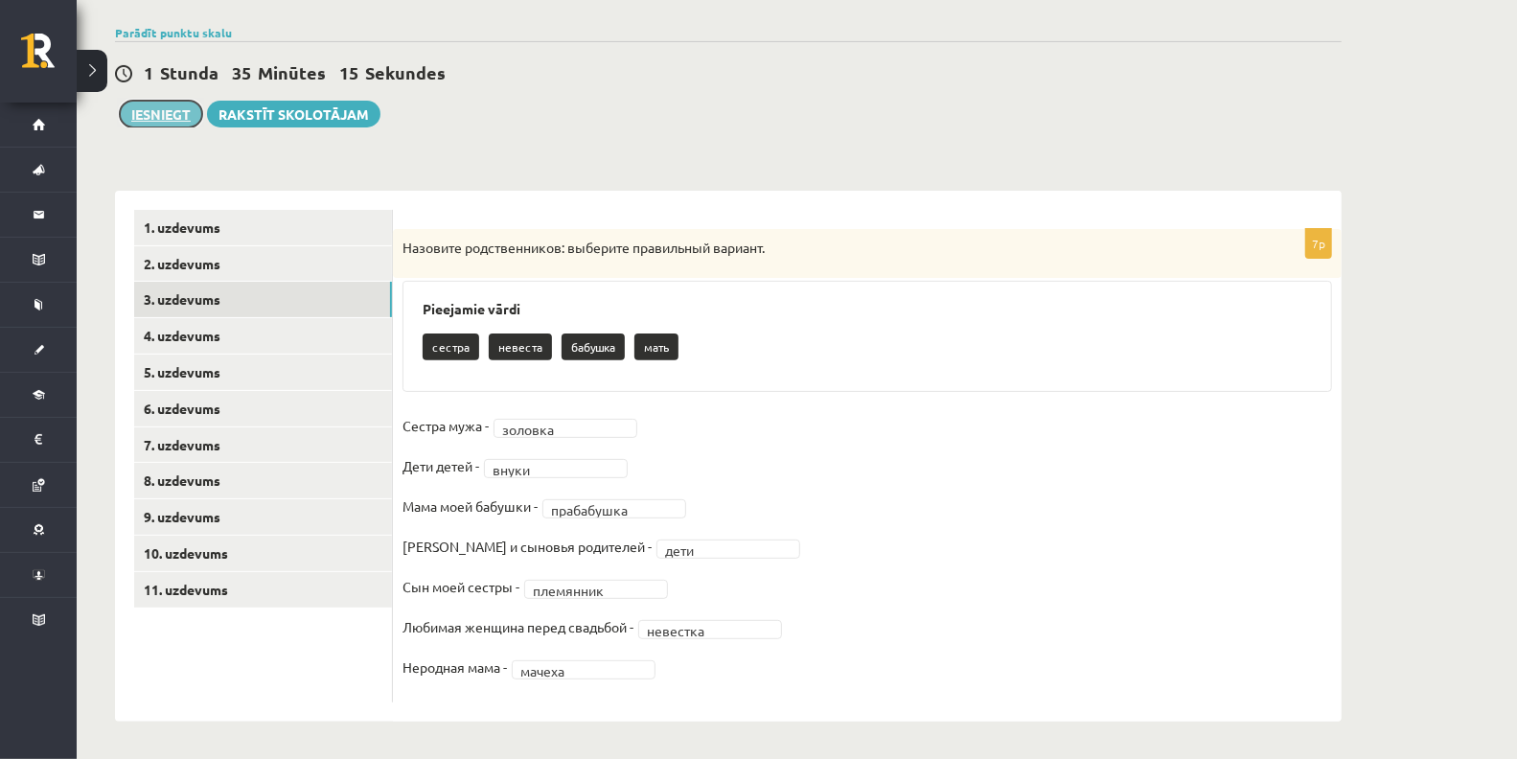
click at [161, 111] on button "Iesniegt" at bounding box center [161, 114] width 82 height 27
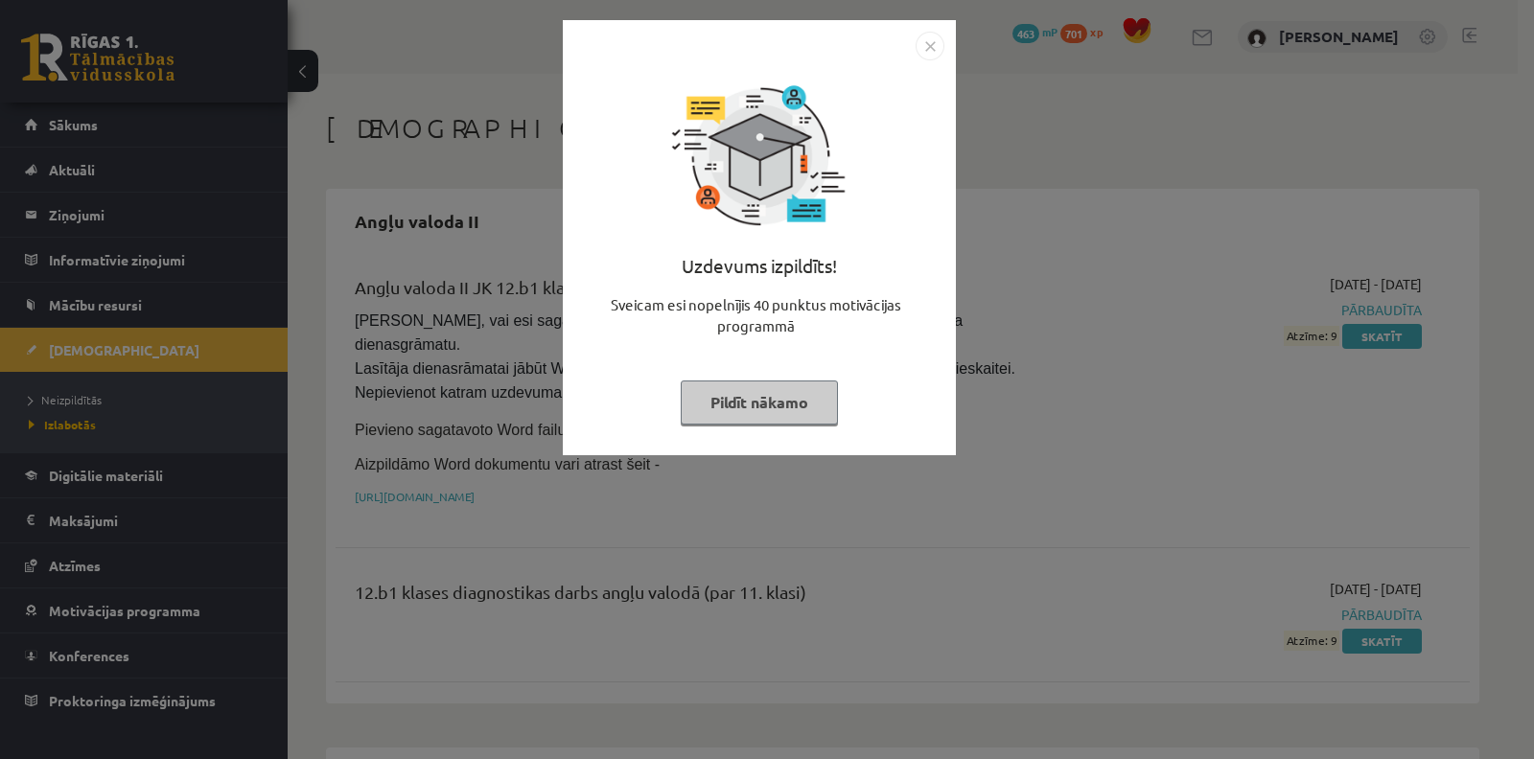
click at [816, 406] on button "Pildīt nākamo" at bounding box center [759, 403] width 157 height 44
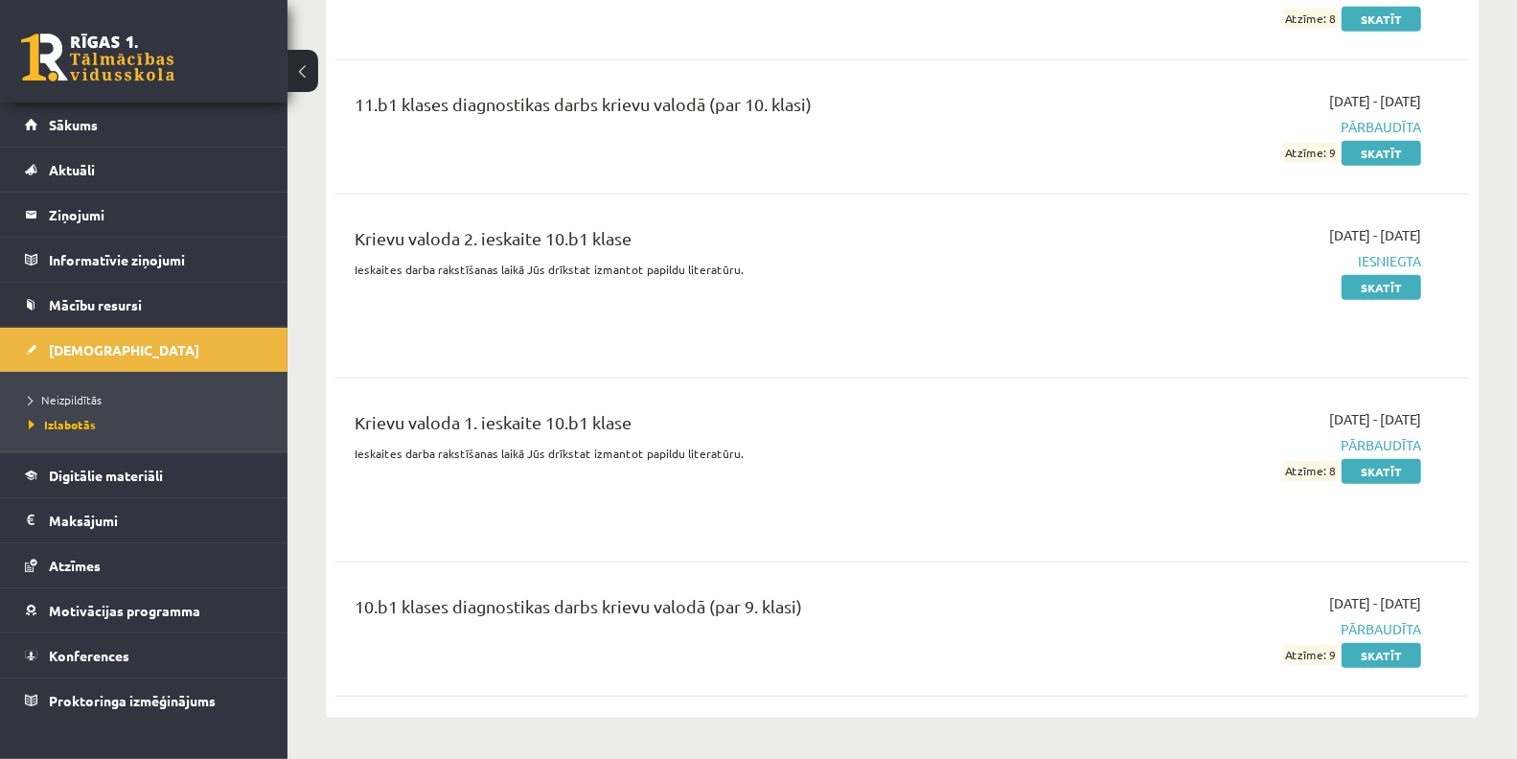
scroll to position [1009, 0]
